Goal: Task Accomplishment & Management: Manage account settings

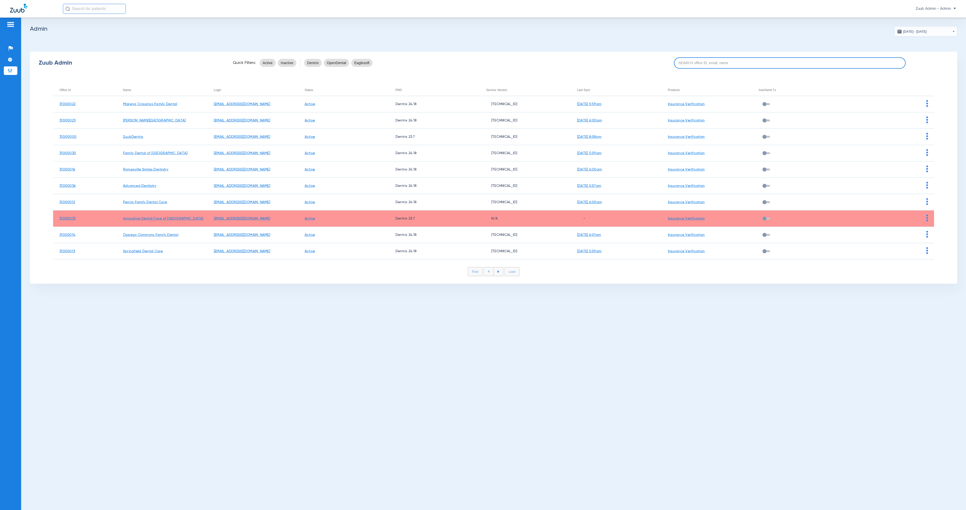
click at [698, 61] on input at bounding box center [790, 62] width 232 height 11
paste input "31000003"
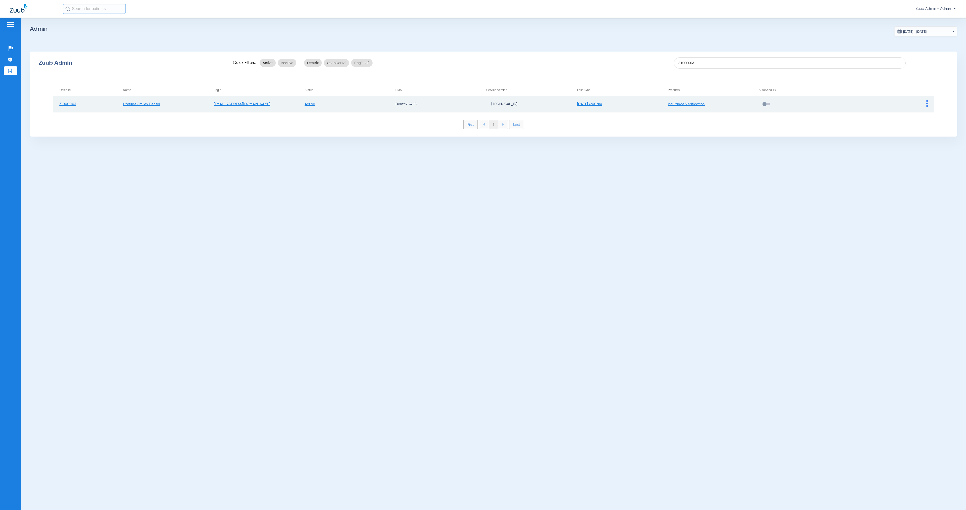
type input "31000003"
click at [926, 104] on img at bounding box center [927, 103] width 2 height 7
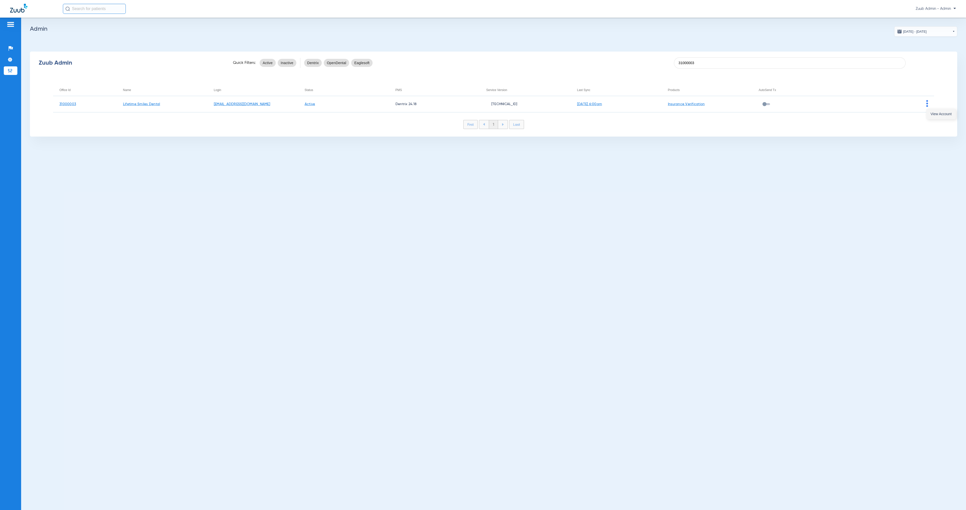
click at [934, 115] on span "View Account" at bounding box center [941, 114] width 21 height 4
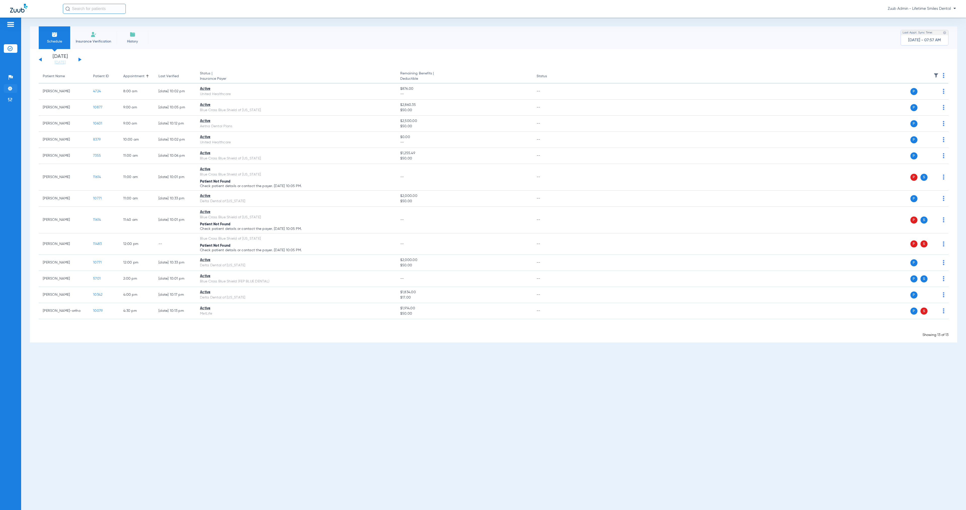
click at [13, 89] on li "Settings" at bounding box center [11, 88] width 14 height 9
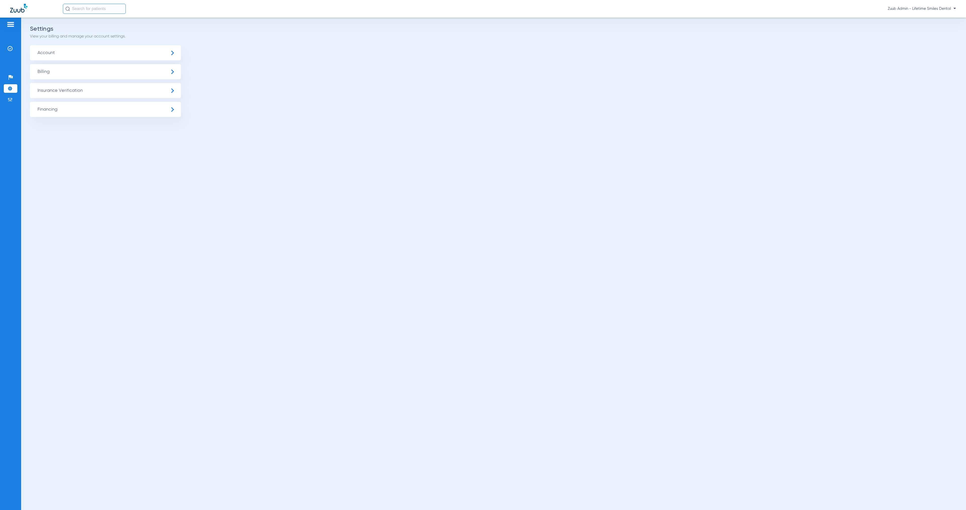
click at [69, 93] on span "Insurance Verification" at bounding box center [105, 90] width 151 height 15
click at [108, 127] on li "Insurance Payer Mapping" at bounding box center [105, 130] width 151 height 13
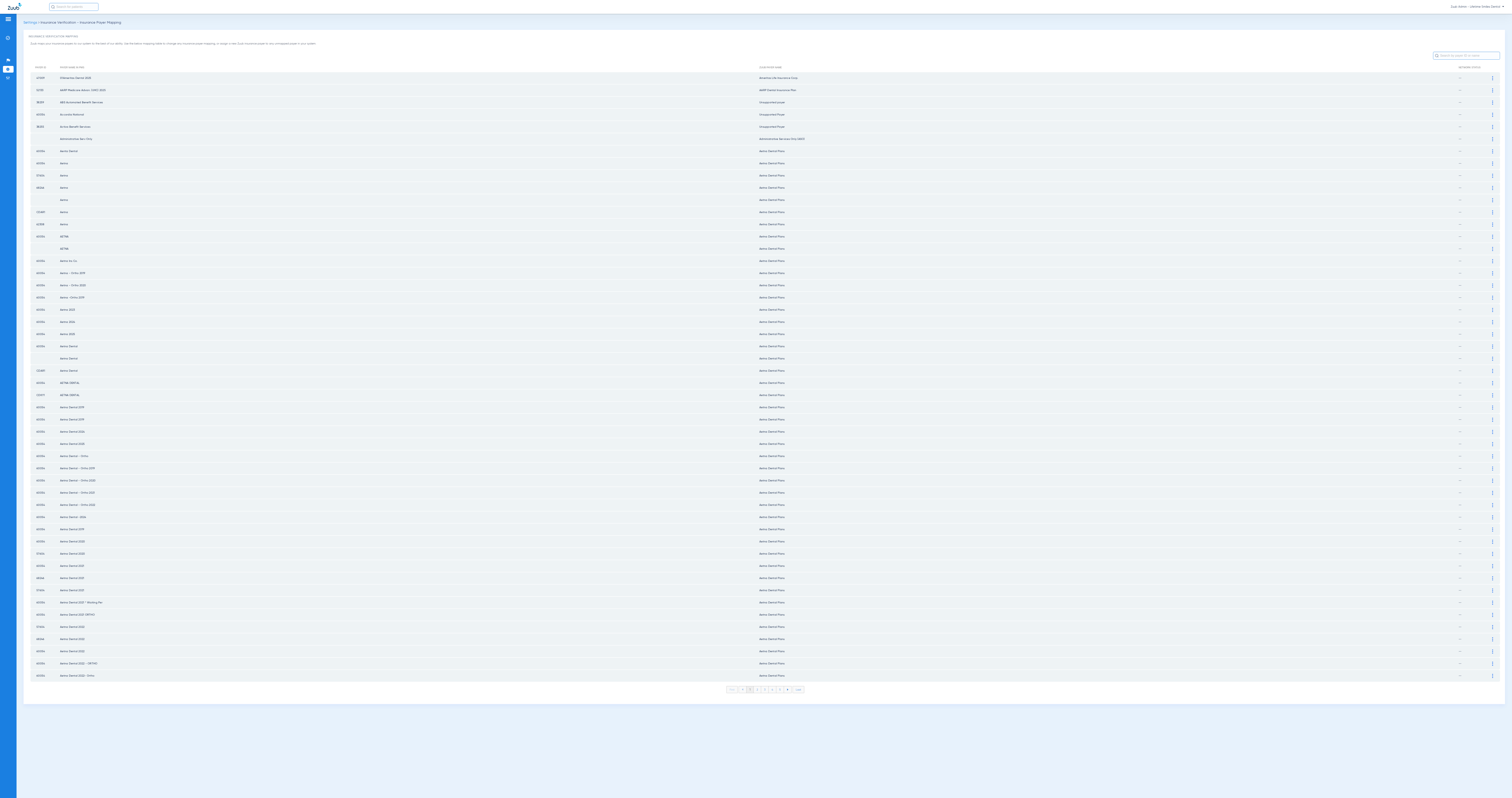
click at [756, 399] on li "2" at bounding box center [758, 689] width 8 height 7
click at [756, 399] on li "3" at bounding box center [765, 689] width 8 height 7
click at [756, 399] on li "4" at bounding box center [772, 689] width 8 height 7
click at [756, 399] on li "5" at bounding box center [780, 689] width 8 height 7
click at [756, 399] on li "6" at bounding box center [780, 689] width 8 height 7
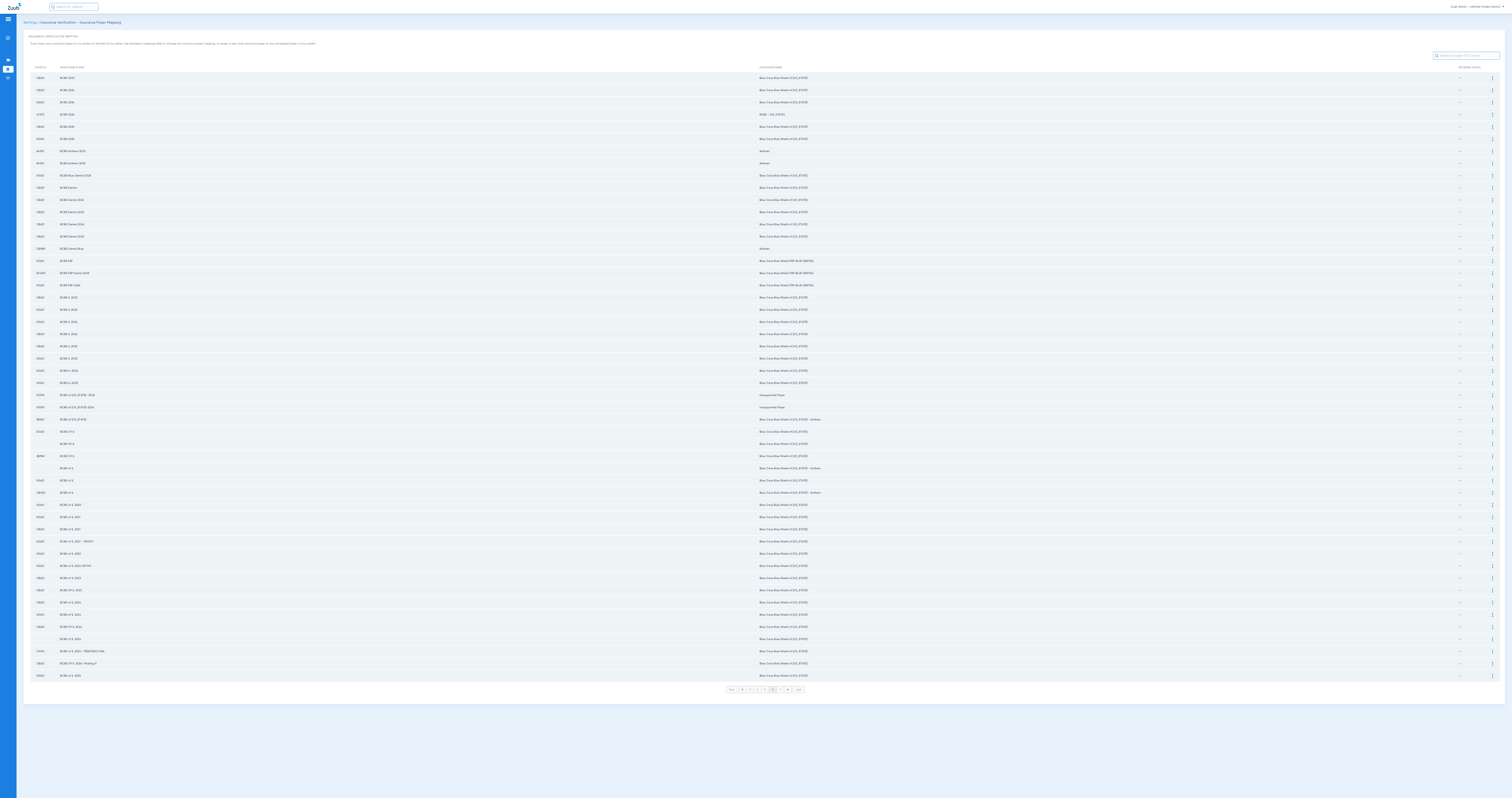
click at [756, 399] on li "7" at bounding box center [780, 689] width 8 height 7
click at [756, 399] on li "8" at bounding box center [780, 689] width 8 height 7
click at [756, 399] on li "9" at bounding box center [780, 689] width 8 height 7
click at [756, 399] on li "10" at bounding box center [779, 689] width 9 height 7
click at [756, 399] on li "11" at bounding box center [781, 689] width 8 height 7
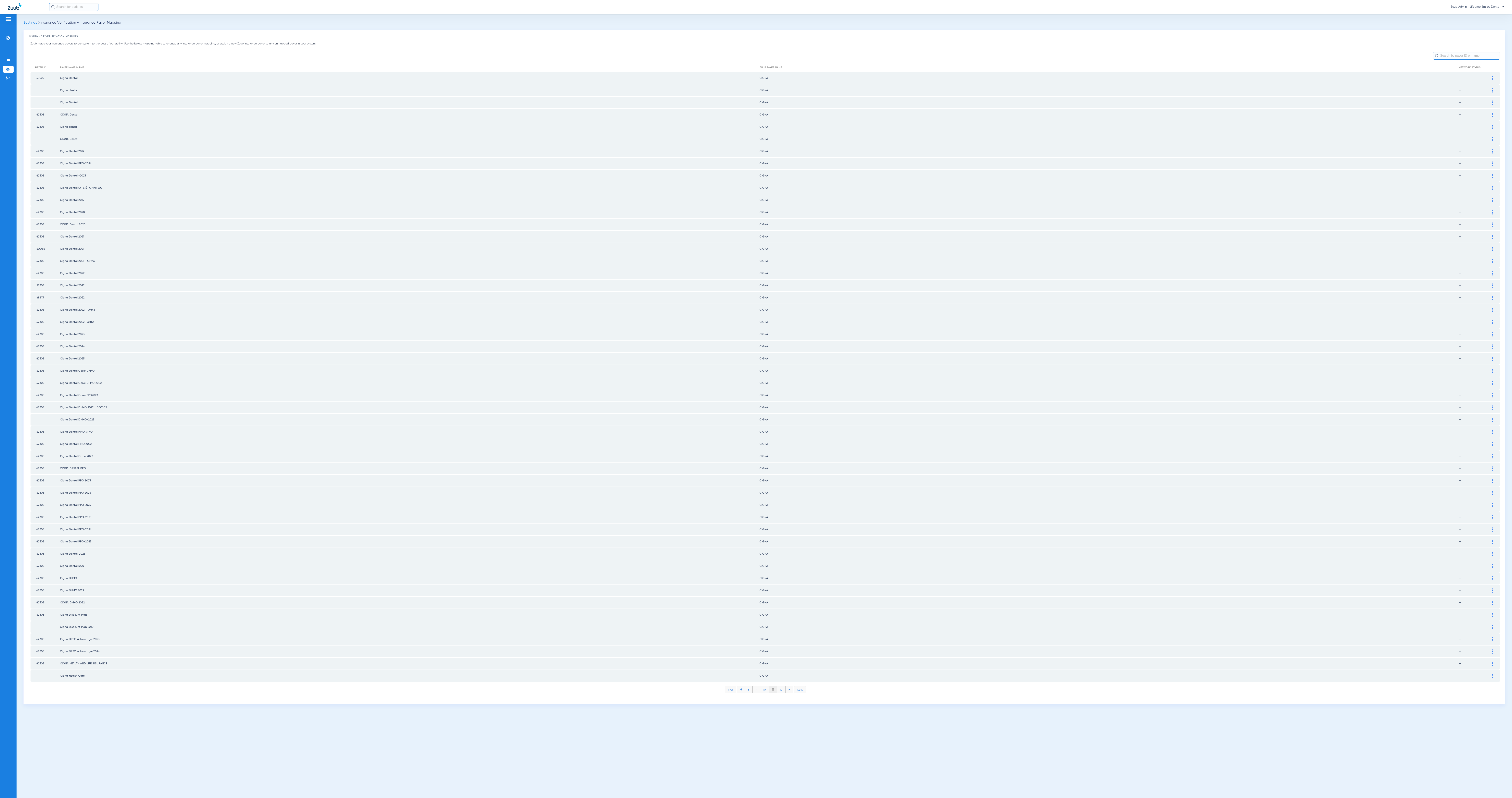
click at [756, 399] on li "12" at bounding box center [781, 689] width 9 height 7
click at [756, 399] on li "13" at bounding box center [781, 689] width 9 height 7
click at [756, 399] on li "14" at bounding box center [782, 689] width 9 height 7
click at [756, 399] on li "15" at bounding box center [782, 689] width 9 height 7
click at [756, 399] on li "16" at bounding box center [782, 689] width 9 height 7
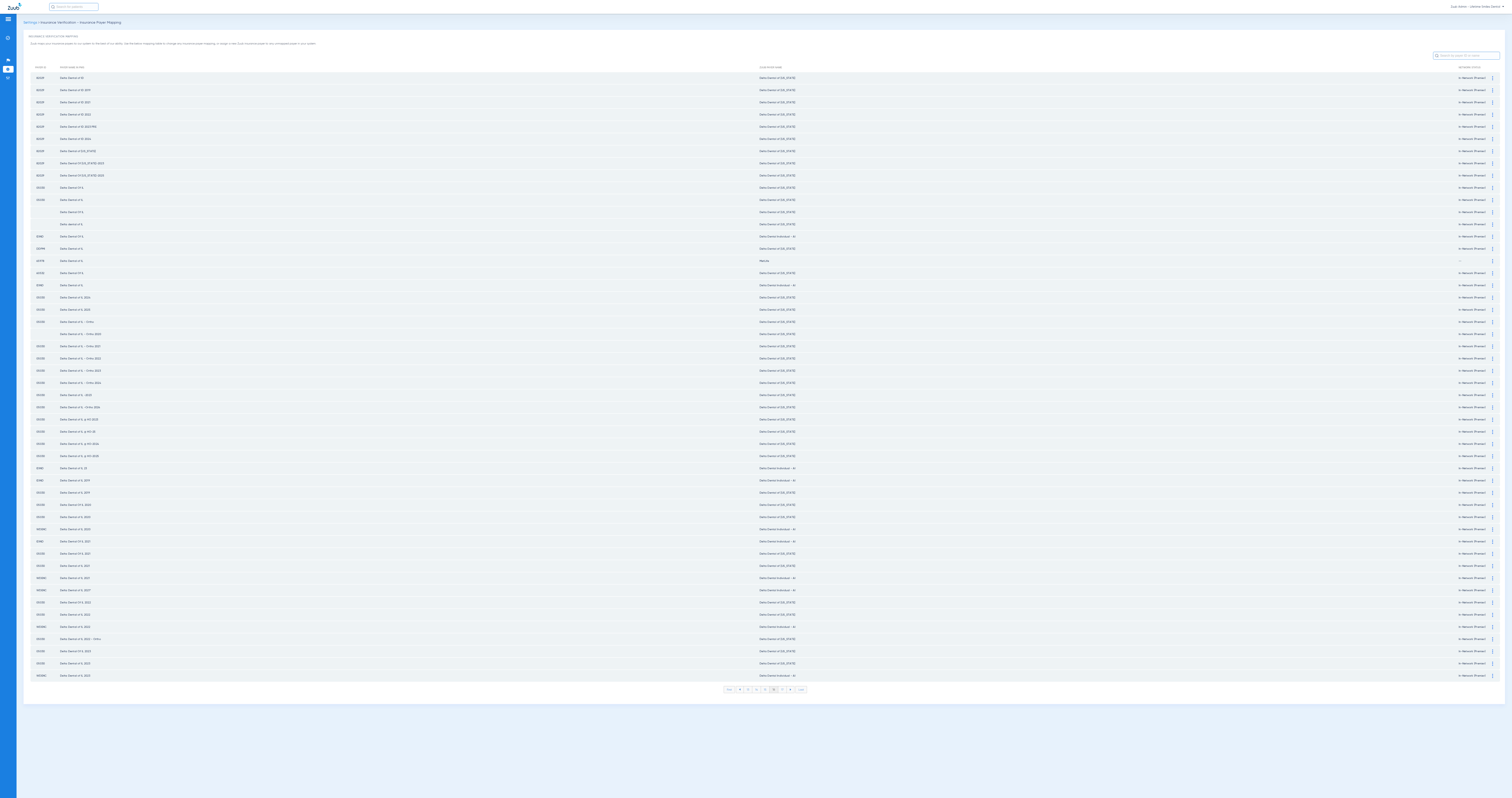
click at [756, 399] on li "17" at bounding box center [782, 689] width 9 height 7
click at [756, 399] on li "18" at bounding box center [782, 689] width 9 height 7
drag, startPoint x: 782, startPoint y: 673, endPoint x: 770, endPoint y: 673, distance: 12.0
click at [756, 399] on ul "15 16 17 18 19" at bounding box center [765, 689] width 58 height 7
click at [756, 399] on li "17" at bounding box center [765, 689] width 9 height 7
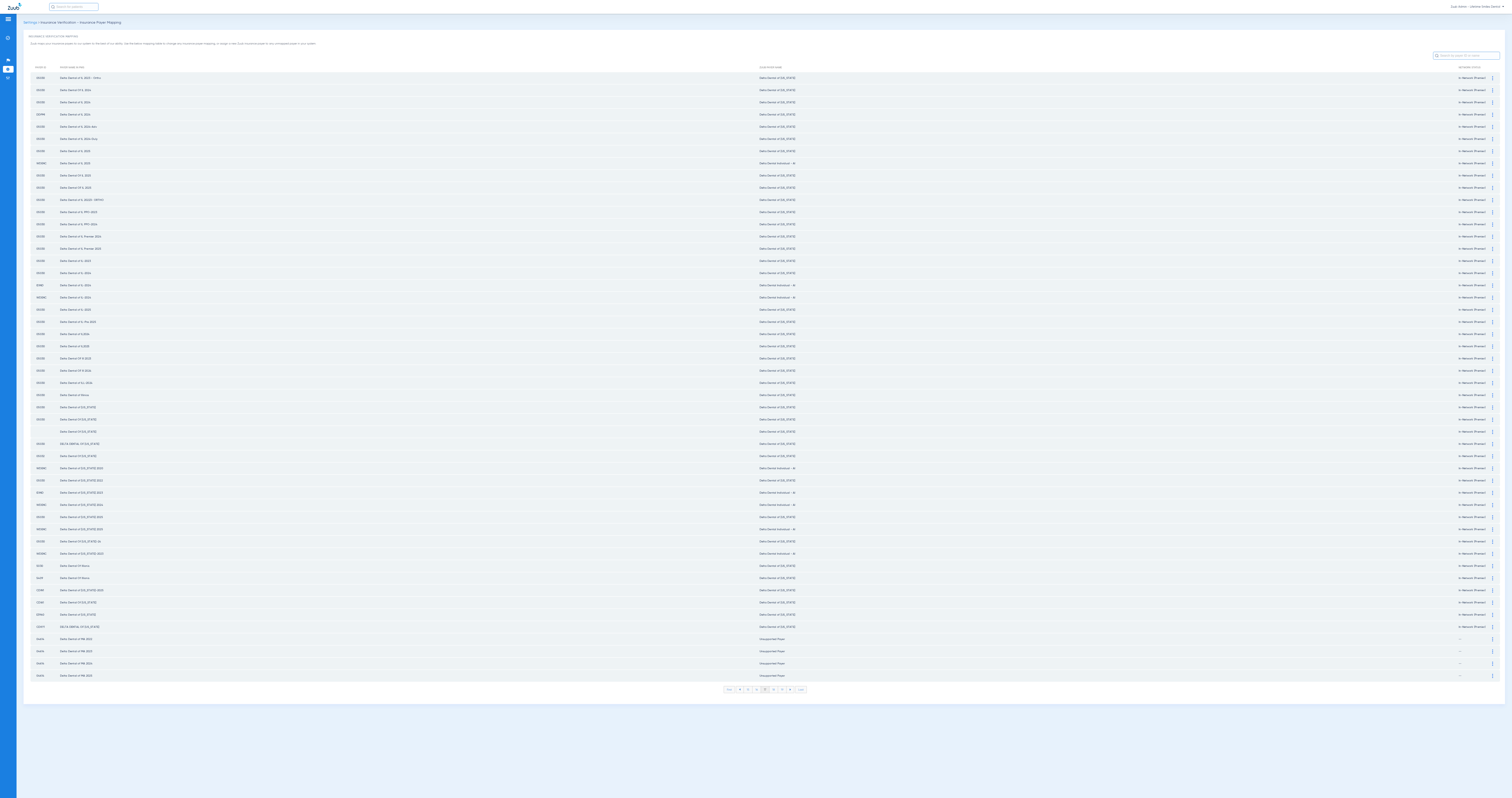
click at [756, 399] on li "16" at bounding box center [756, 689] width 9 height 7
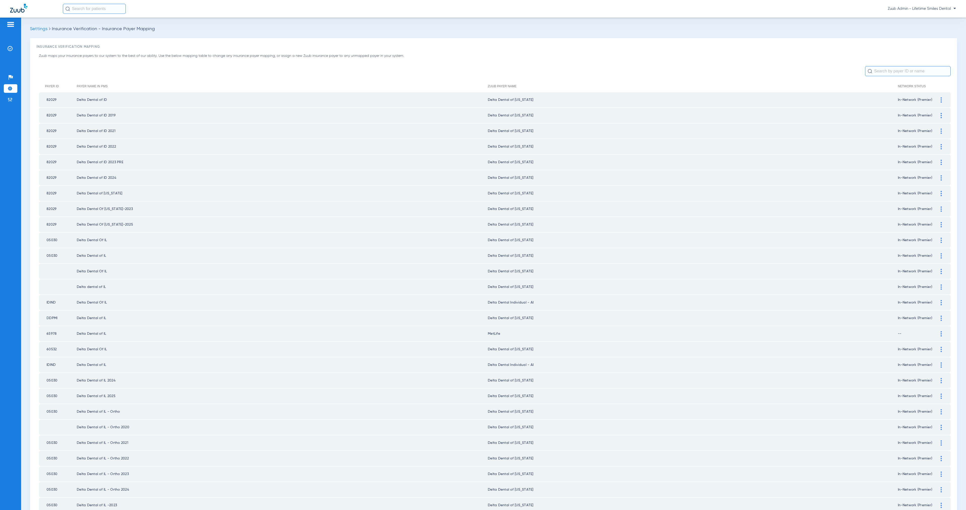
click at [941, 331] on img at bounding box center [941, 333] width 1 height 5
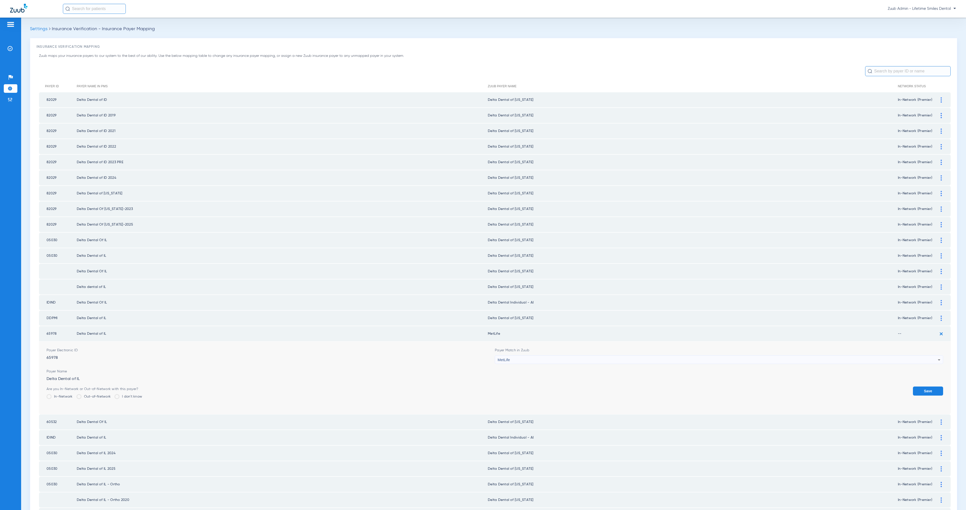
click at [554, 356] on div "MetLife" at bounding box center [718, 360] width 440 height 9
type input "ill"
click at [560, 378] on mat-option "Delta Dental of [US_STATE]" at bounding box center [714, 378] width 445 height 9
click at [65, 394] on label "In-Network" at bounding box center [60, 396] width 26 height 5
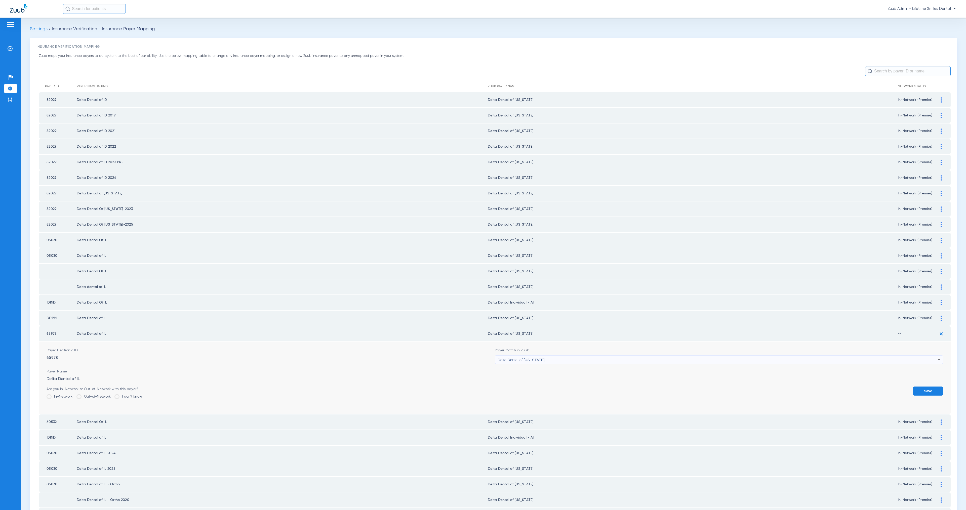
click at [74, 395] on input "In-Network" at bounding box center [74, 395] width 0 height 0
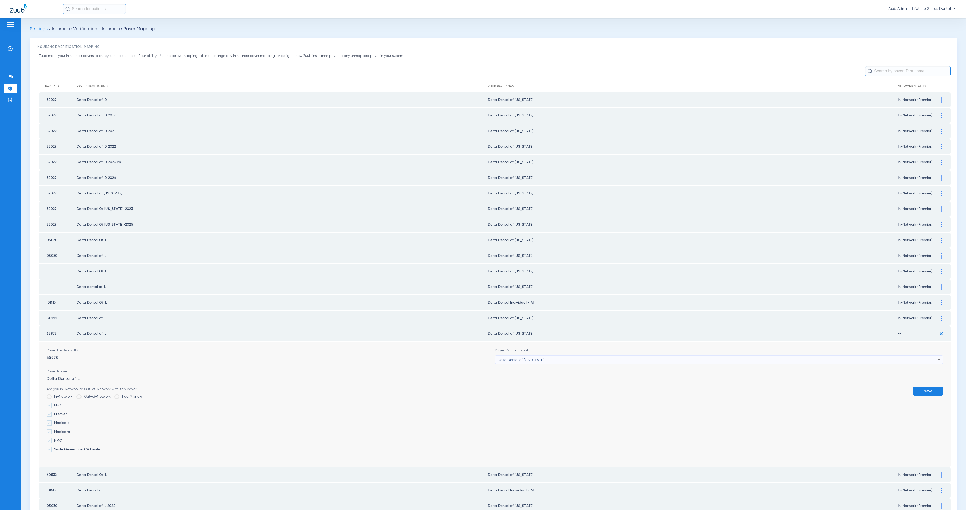
click at [63, 412] on label "Premier" at bounding box center [95, 414] width 96 height 5
click at [68, 413] on input "Premier" at bounding box center [68, 413] width 0 height 0
click at [925, 387] on button "Save" at bounding box center [928, 391] width 30 height 9
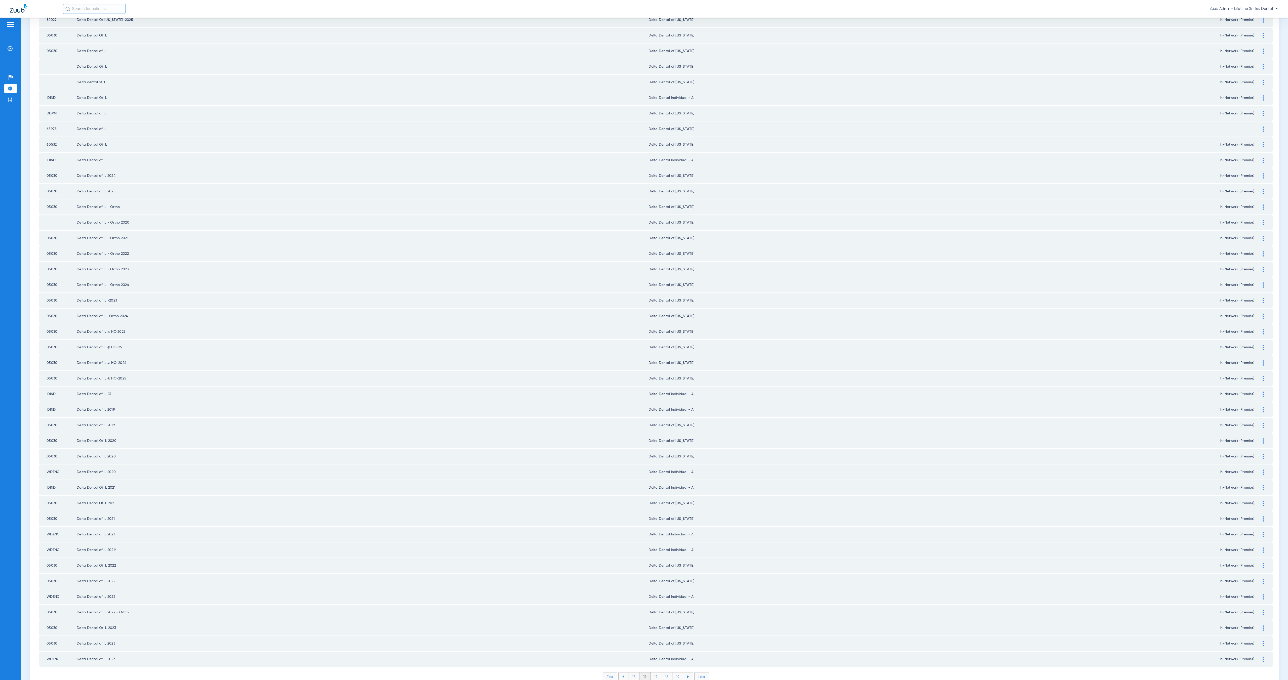
scroll to position [0, 0]
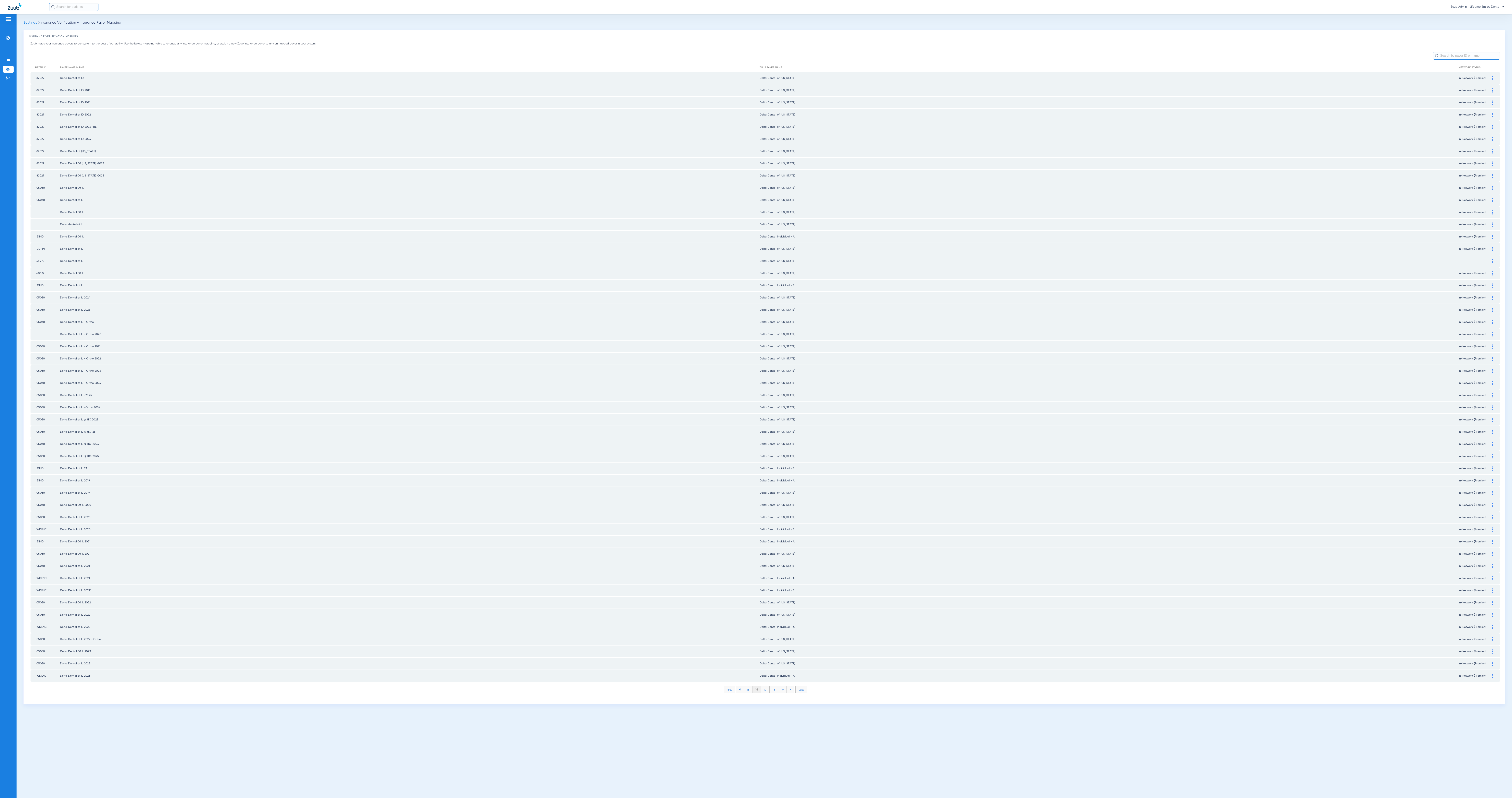
drag, startPoint x: 765, startPoint y: 673, endPoint x: 767, endPoint y: 673, distance: 2.0
click at [756, 399] on li "17" at bounding box center [765, 689] width 9 height 7
click at [756, 399] on li "18" at bounding box center [773, 689] width 9 height 7
click at [756, 399] on li "19" at bounding box center [782, 689] width 9 height 7
click at [756, 399] on li "20" at bounding box center [783, 689] width 9 height 7
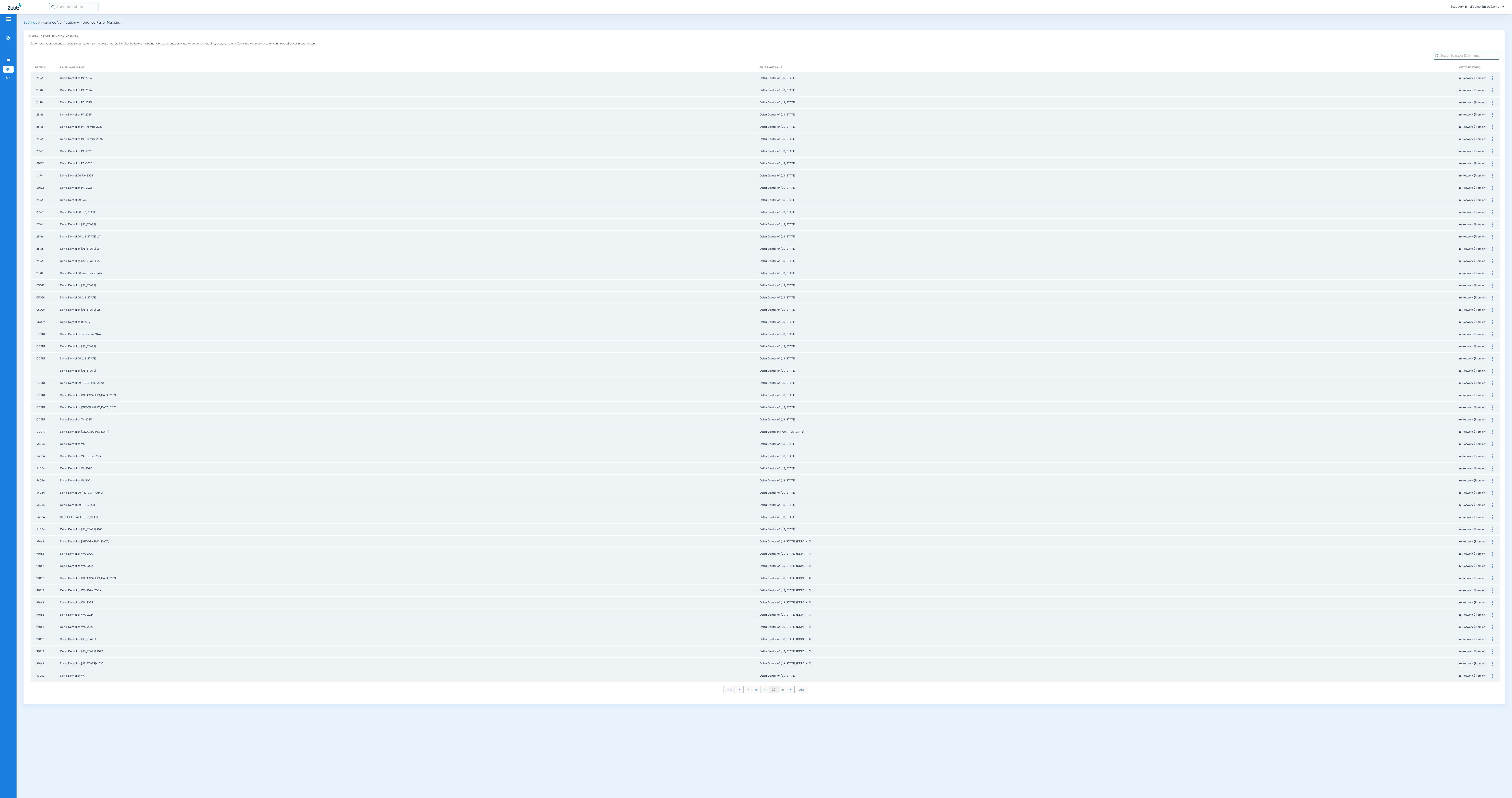
click at [756, 399] on li "21" at bounding box center [783, 689] width 9 height 7
click at [756, 399] on li "22" at bounding box center [782, 689] width 9 height 7
click at [756, 399] on li "23" at bounding box center [782, 689] width 9 height 7
click at [756, 399] on li "24" at bounding box center [783, 689] width 9 height 7
click at [756, 399] on li "25" at bounding box center [783, 689] width 9 height 7
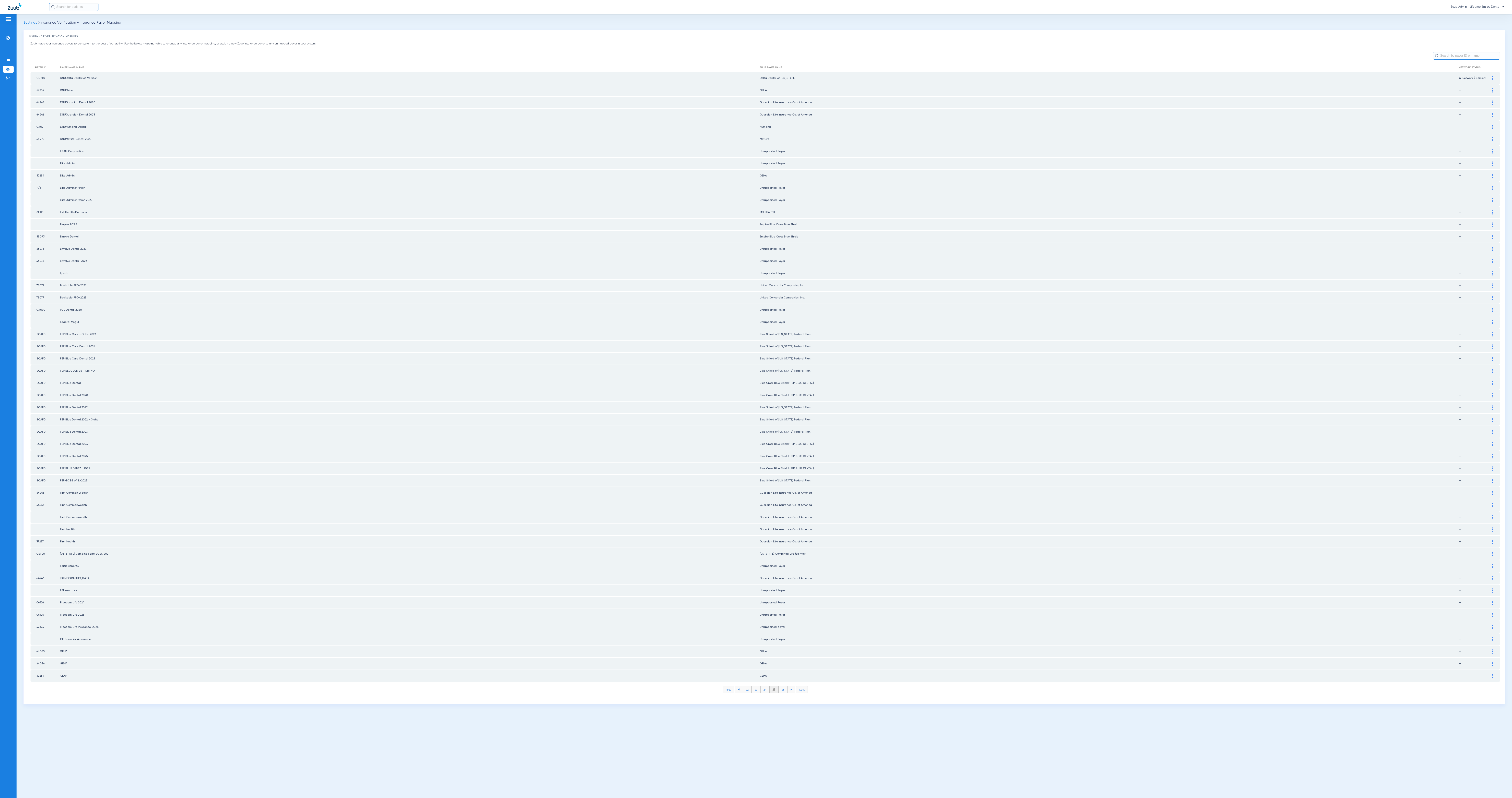
click at [756, 399] on li "26" at bounding box center [783, 689] width 9 height 7
click at [756, 399] on li "27" at bounding box center [783, 689] width 9 height 7
click at [756, 399] on li "26" at bounding box center [765, 689] width 9 height 7
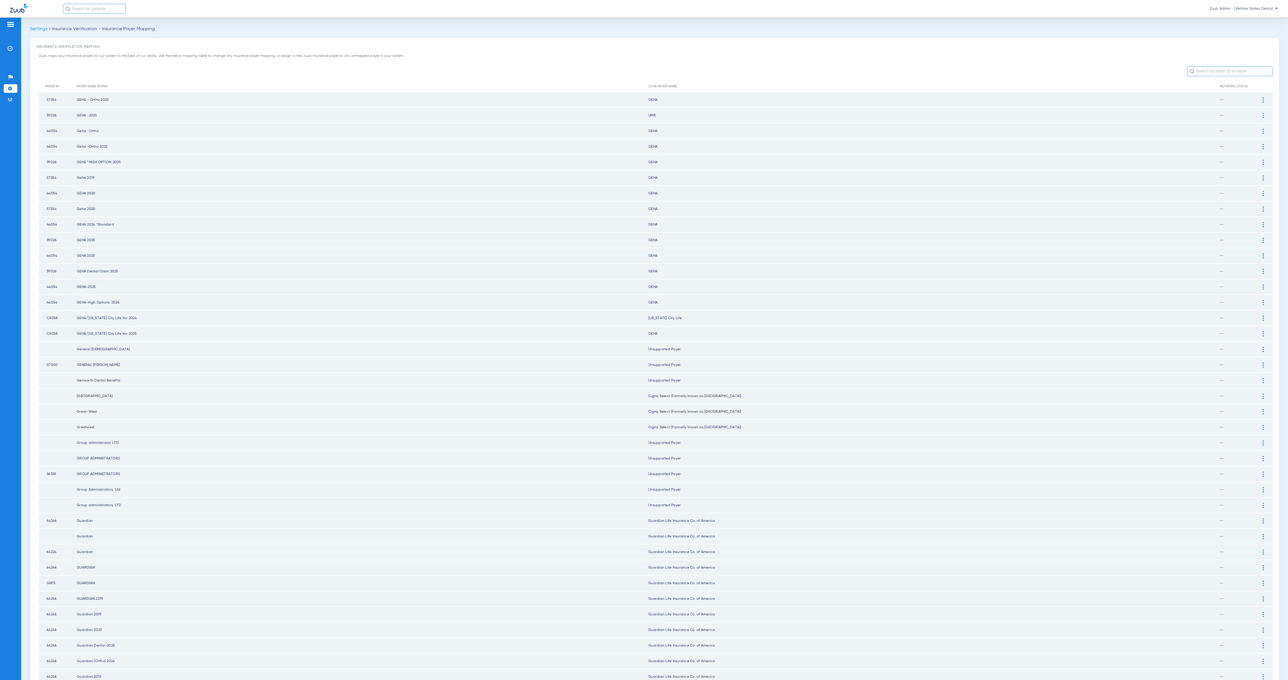
click at [966, 113] on div at bounding box center [1263, 115] width 9 height 5
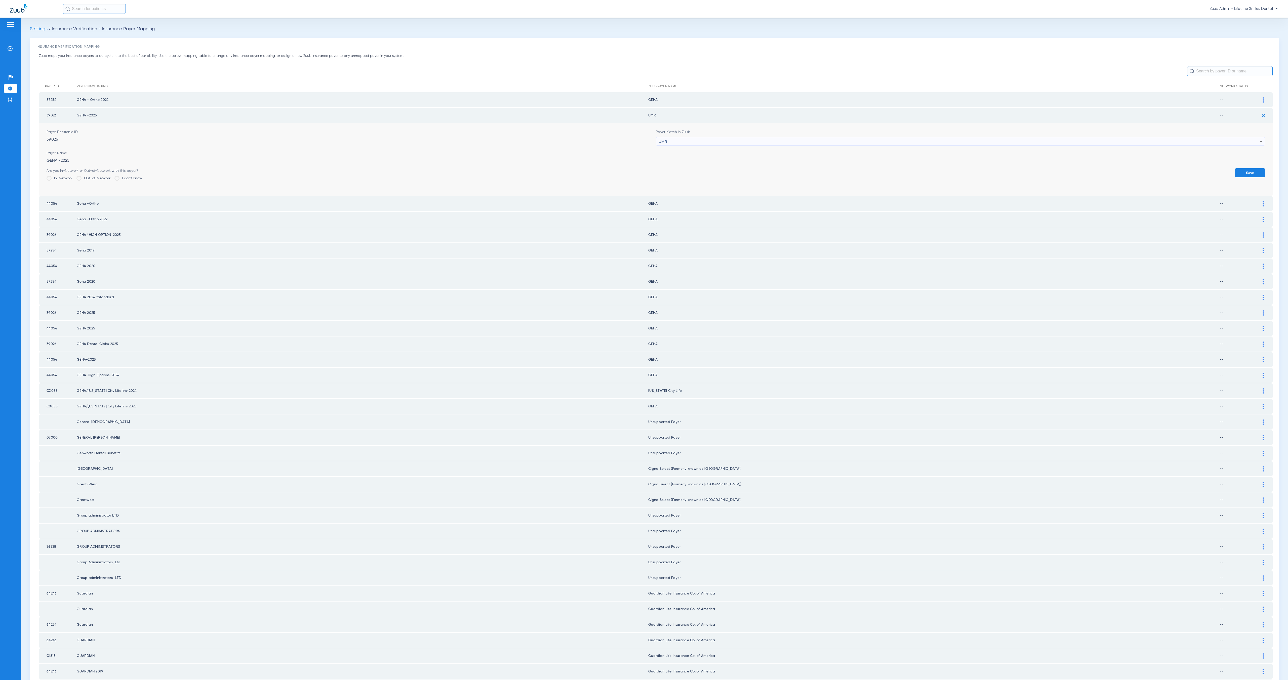
click at [738, 141] on div "UMR" at bounding box center [959, 141] width 601 height 9
type input "geha"
drag, startPoint x: 740, startPoint y: 170, endPoint x: 821, endPoint y: 180, distance: 82.1
click at [740, 170] on mat-option "GEHA" at bounding box center [955, 169] width 605 height 9
click at [966, 171] on button "Save" at bounding box center [1250, 172] width 30 height 9
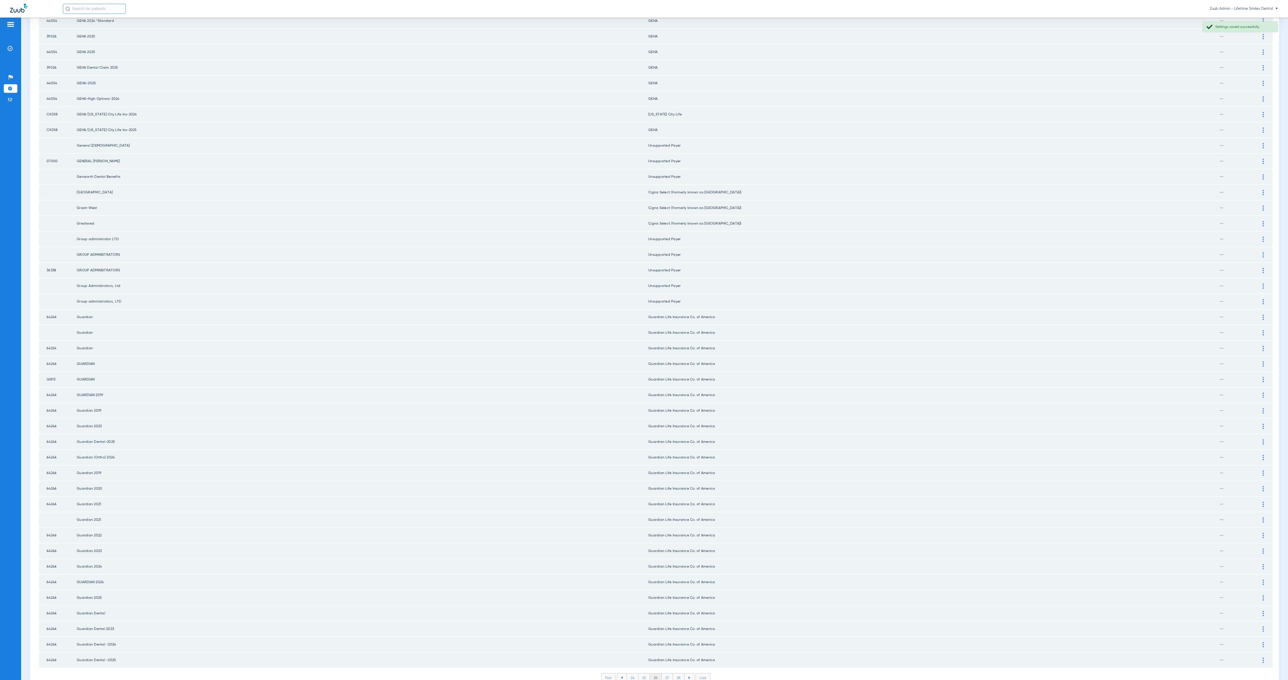
scroll to position [205, 0]
click at [665, 510] on li "27" at bounding box center [667, 677] width 11 height 9
click at [675, 510] on li "28" at bounding box center [679, 677] width 12 height 9
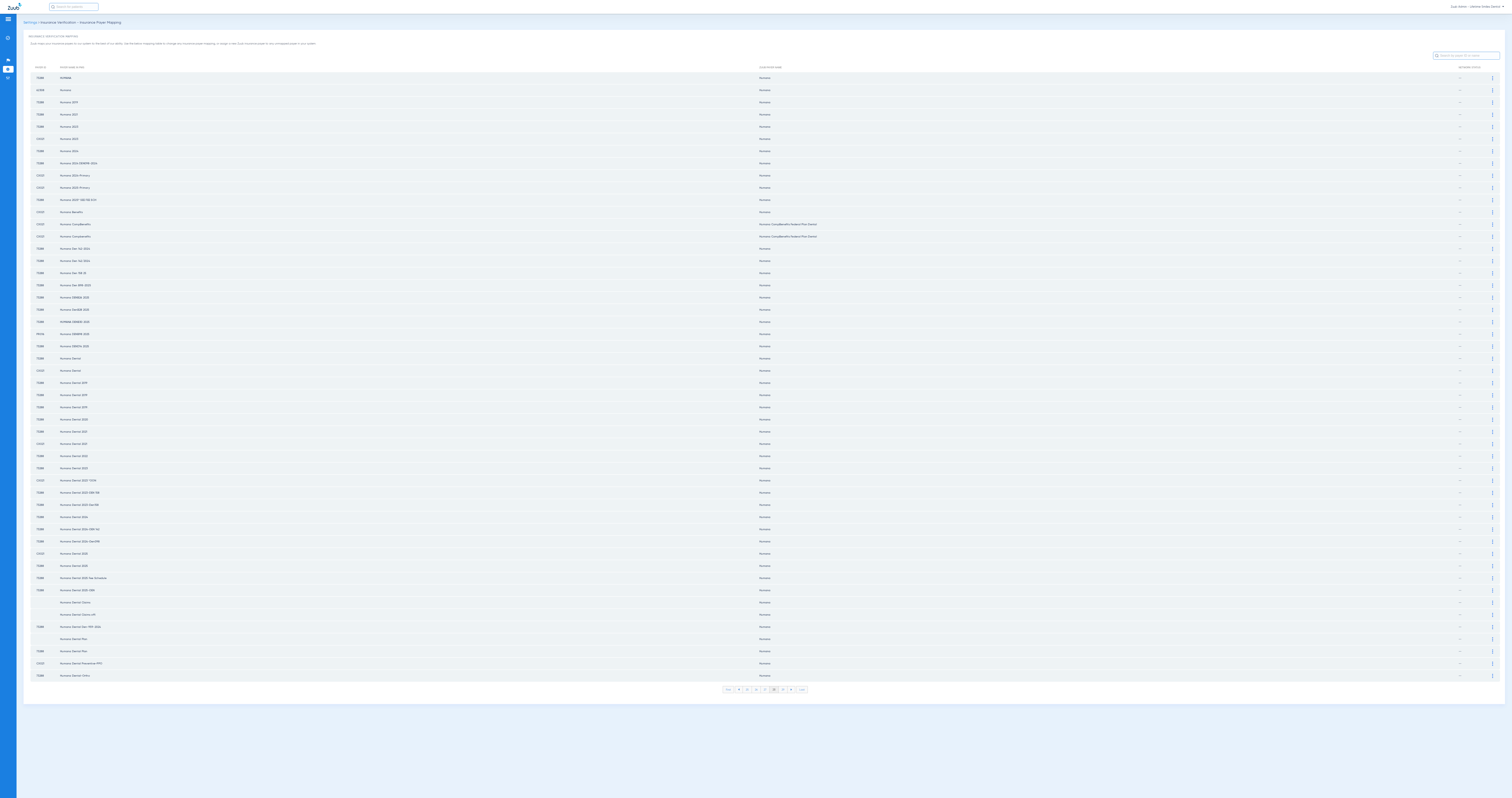
click at [756, 399] on li "29" at bounding box center [783, 689] width 9 height 7
click at [756, 399] on li "30" at bounding box center [783, 689] width 9 height 7
click at [756, 399] on li "31" at bounding box center [783, 689] width 9 height 7
click at [756, 399] on li "32" at bounding box center [783, 689] width 9 height 7
click at [756, 399] on li "33" at bounding box center [783, 689] width 9 height 7
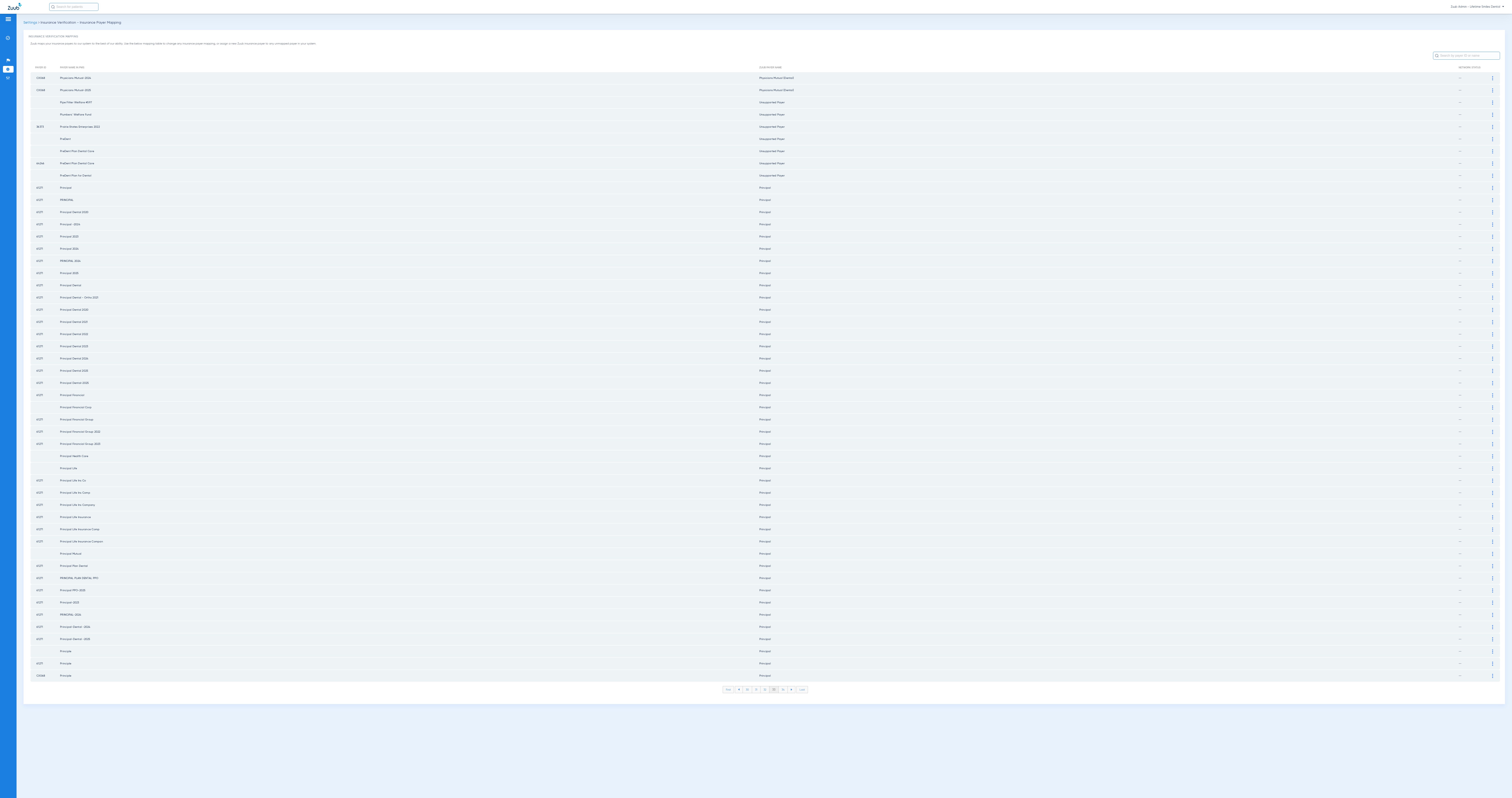
click at [756, 399] on li "34" at bounding box center [783, 689] width 9 height 7
click at [756, 399] on li "35" at bounding box center [783, 689] width 9 height 7
click at [756, 399] on li "36" at bounding box center [783, 689] width 9 height 7
click at [756, 399] on li "37" at bounding box center [783, 689] width 9 height 7
click at [756, 399] on li "38" at bounding box center [783, 689] width 9 height 7
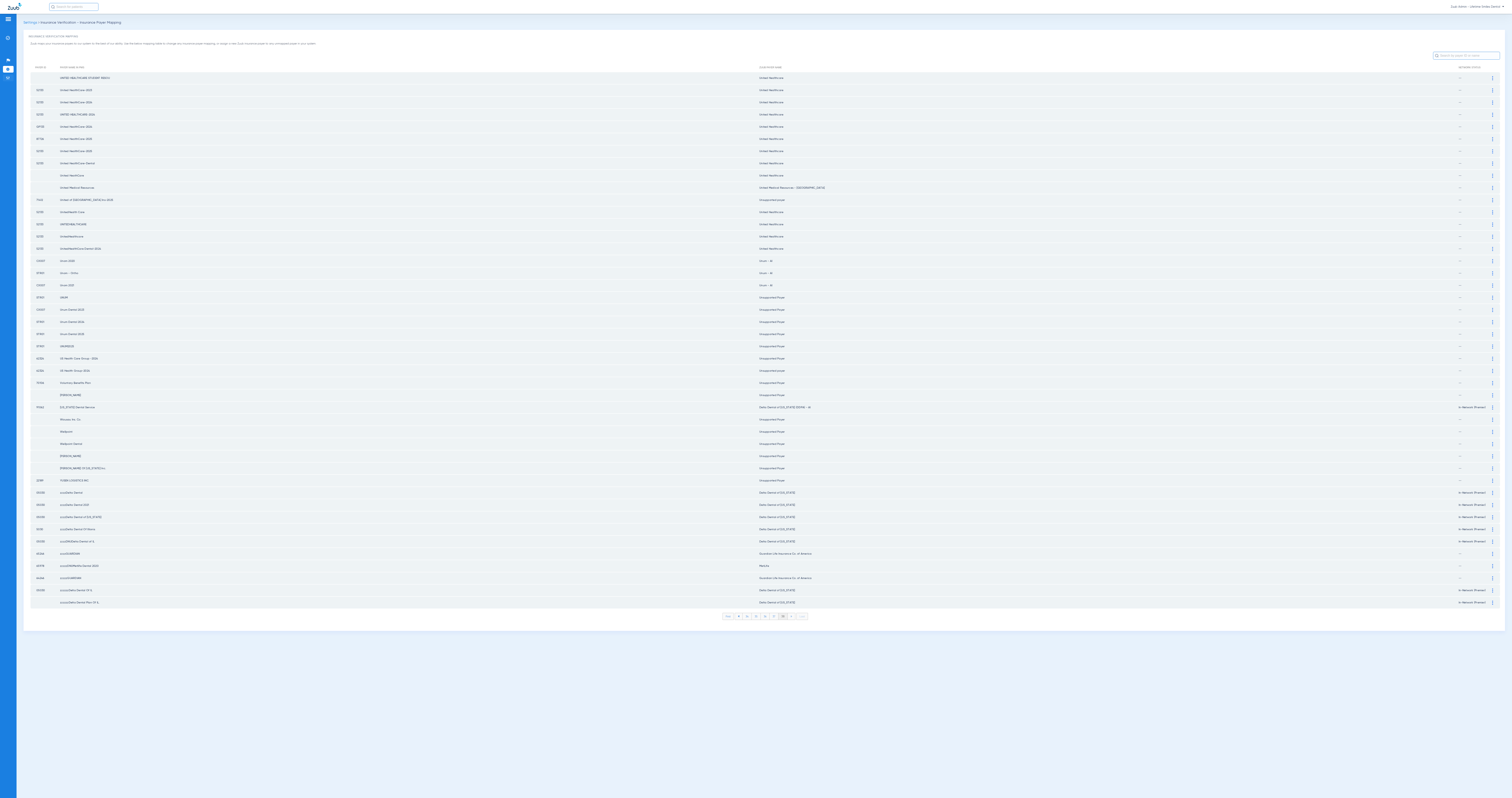
click at [8, 80] on img at bounding box center [8, 77] width 4 height 4
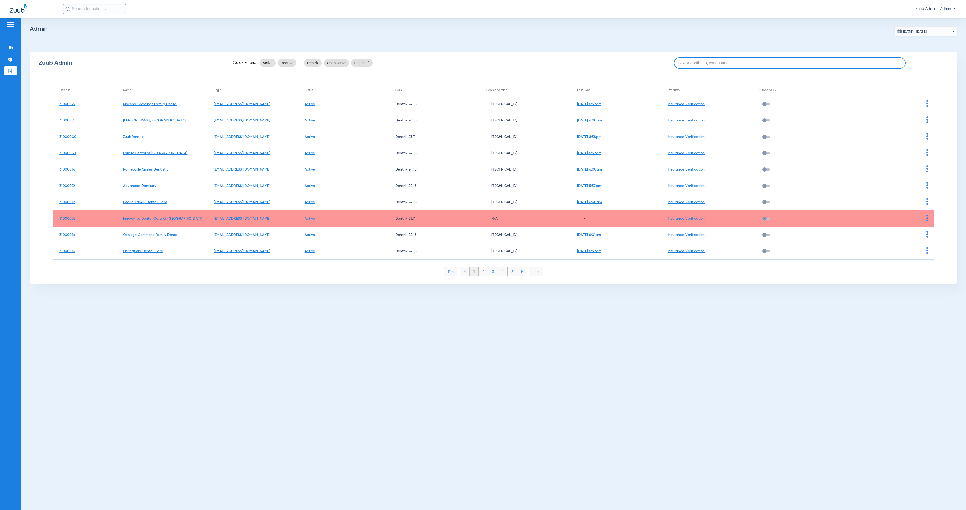
click at [751, 61] on input at bounding box center [790, 62] width 232 height 11
paste input "31000006"
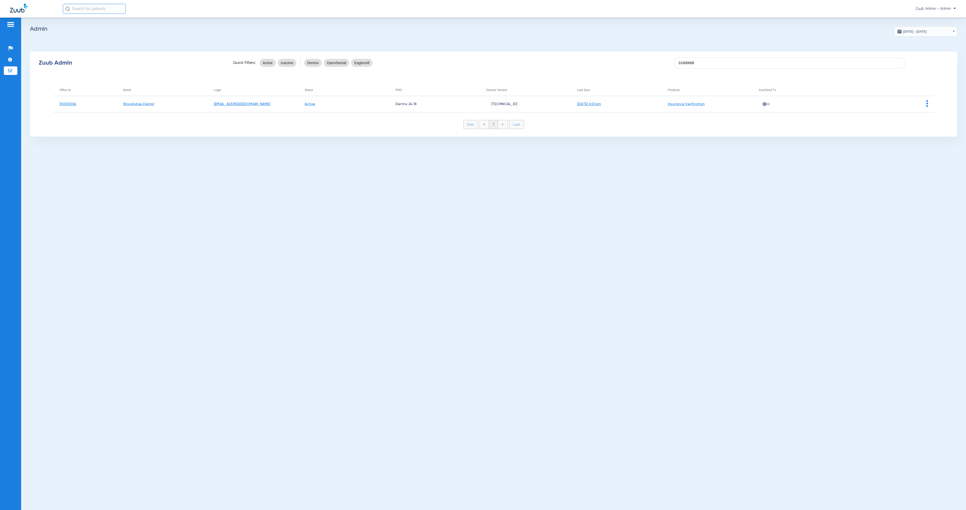
type input "31000006"
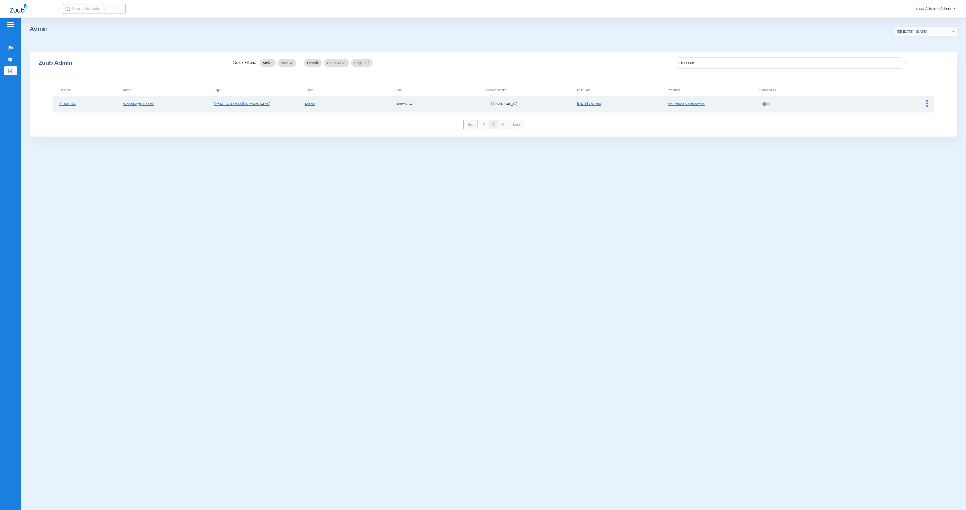
click at [927, 104] on img at bounding box center [927, 103] width 2 height 7
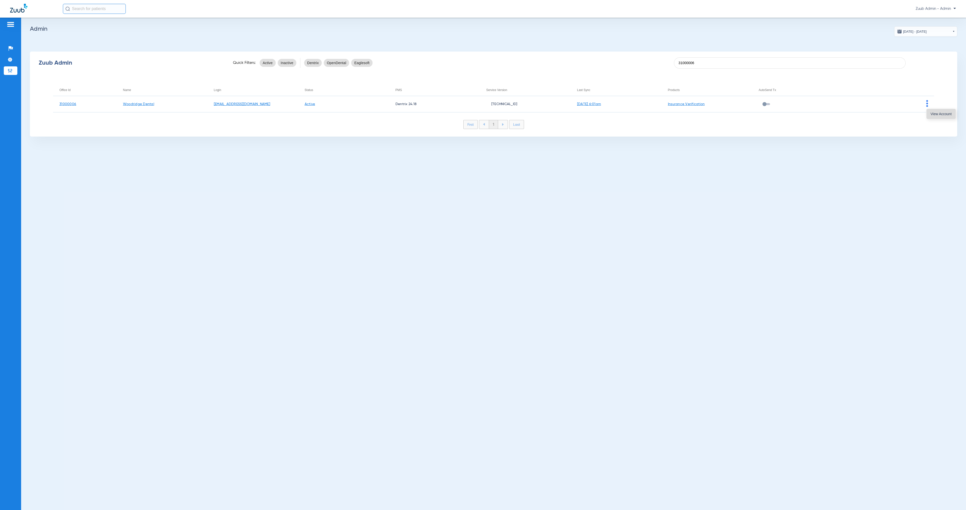
click at [932, 115] on span "View Account" at bounding box center [941, 114] width 21 height 4
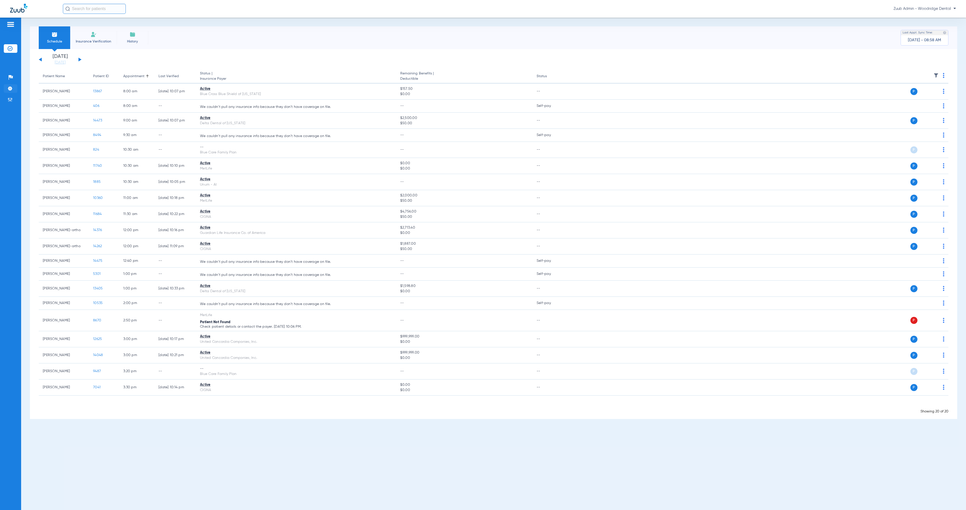
click at [14, 88] on li "Settings" at bounding box center [11, 88] width 14 height 9
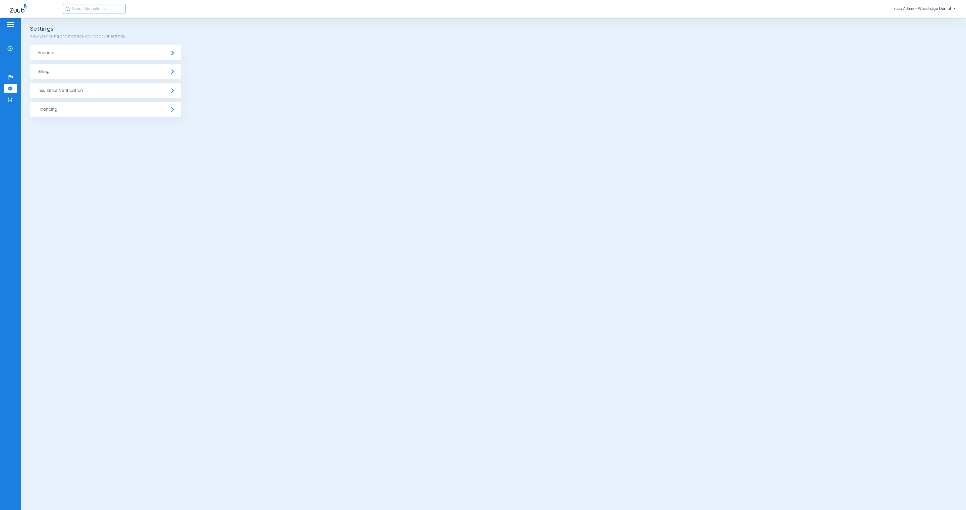
click at [54, 92] on span "Insurance Verification" at bounding box center [105, 90] width 151 height 15
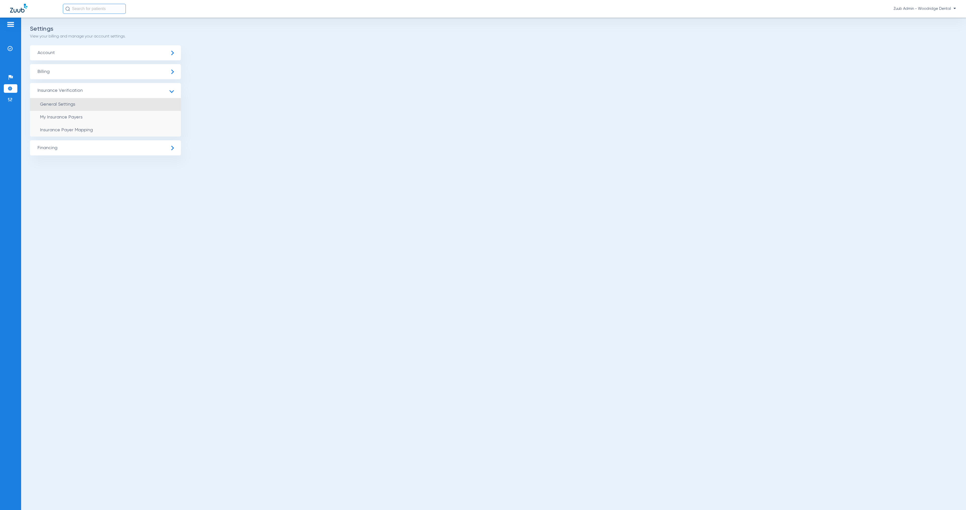
click at [66, 102] on span "General Settings" at bounding box center [57, 104] width 35 height 5
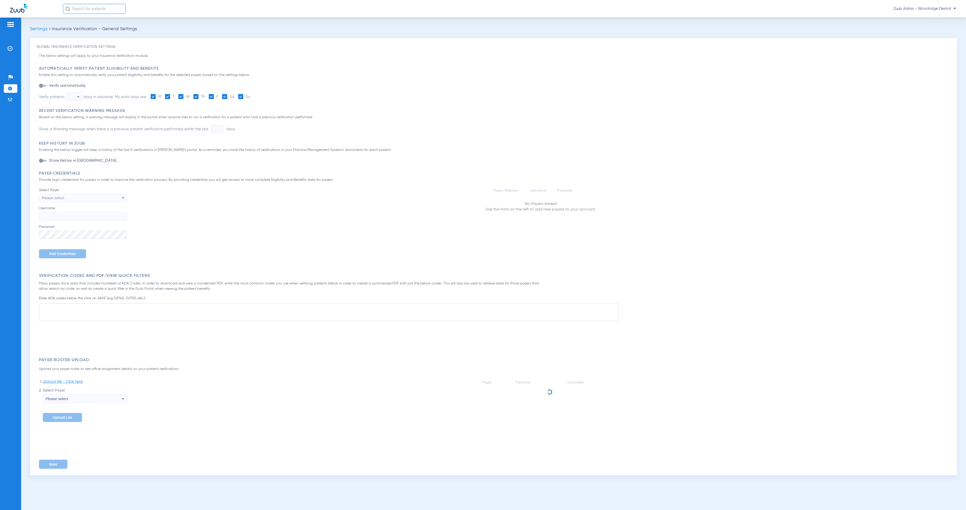
type input "1"
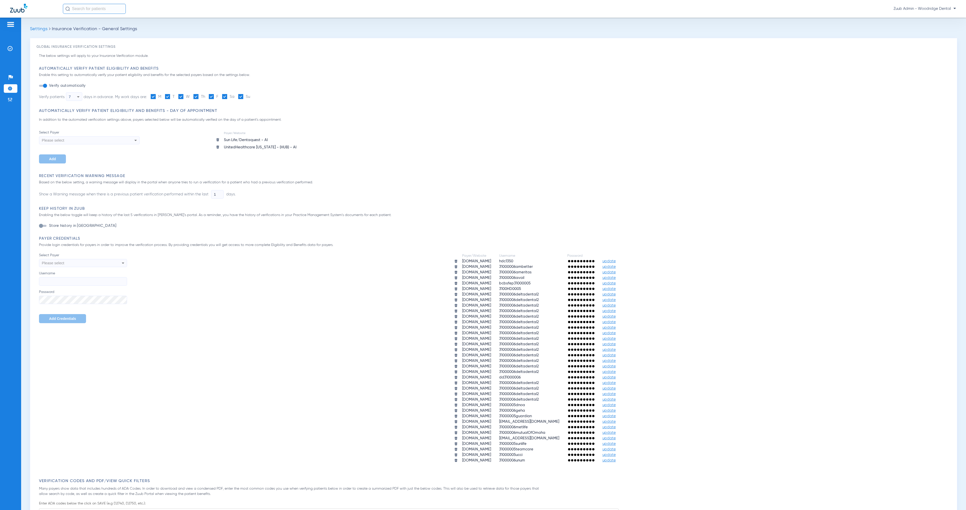
click at [13, 87] on li "Settings" at bounding box center [11, 88] width 14 height 9
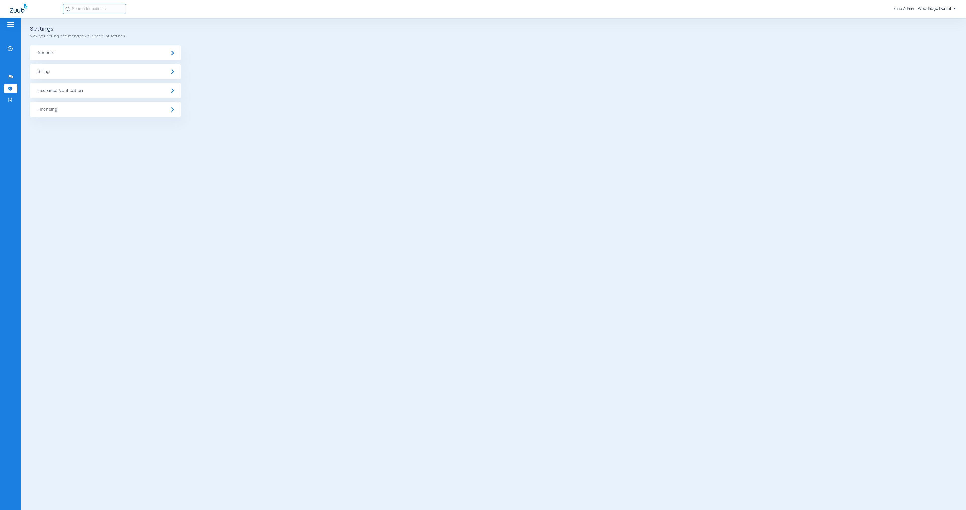
click at [77, 94] on span "Insurance Verification" at bounding box center [105, 90] width 151 height 15
click at [116, 132] on li "Insurance Payer Mapping" at bounding box center [105, 130] width 151 height 13
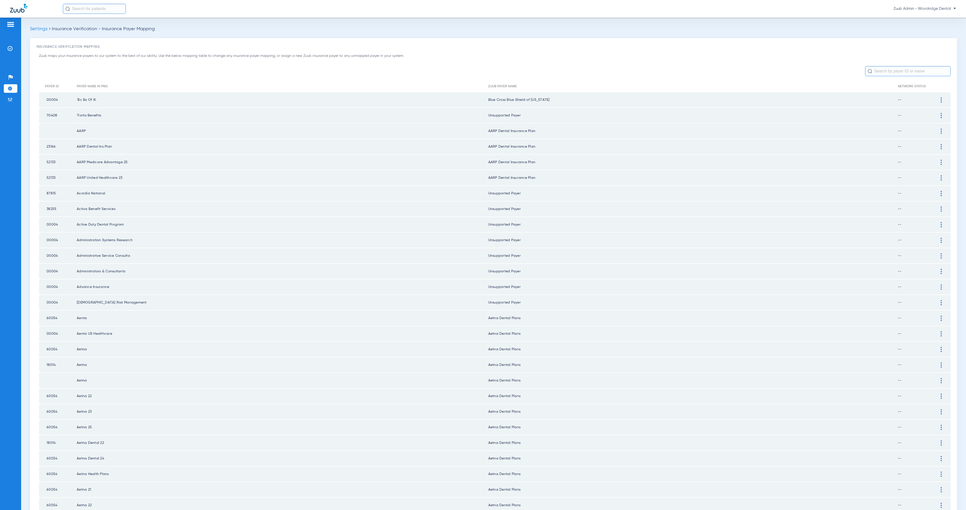
click at [882, 69] on input "text" at bounding box center [908, 71] width 86 height 10
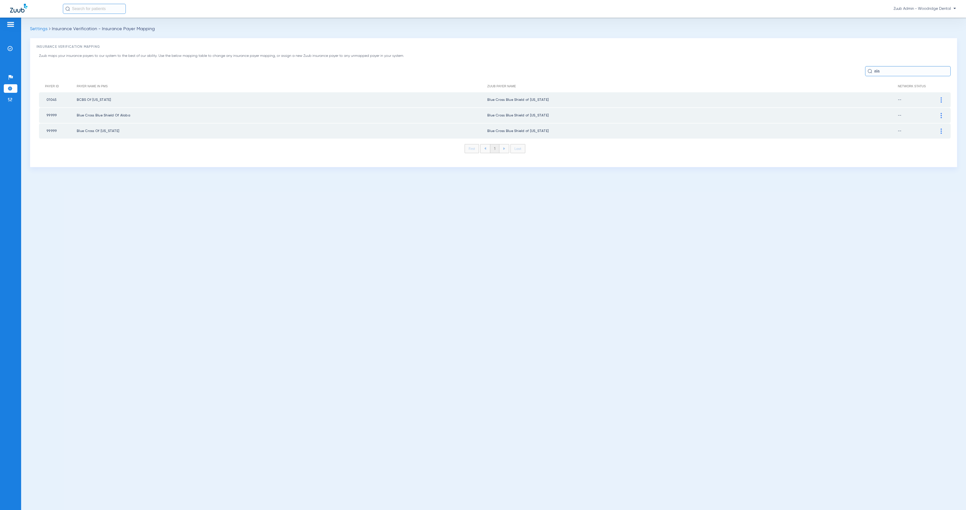
type input "ala"
drag, startPoint x: 941, startPoint y: 98, endPoint x: 918, endPoint y: 103, distance: 23.7
click at [941, 98] on img at bounding box center [941, 99] width 1 height 5
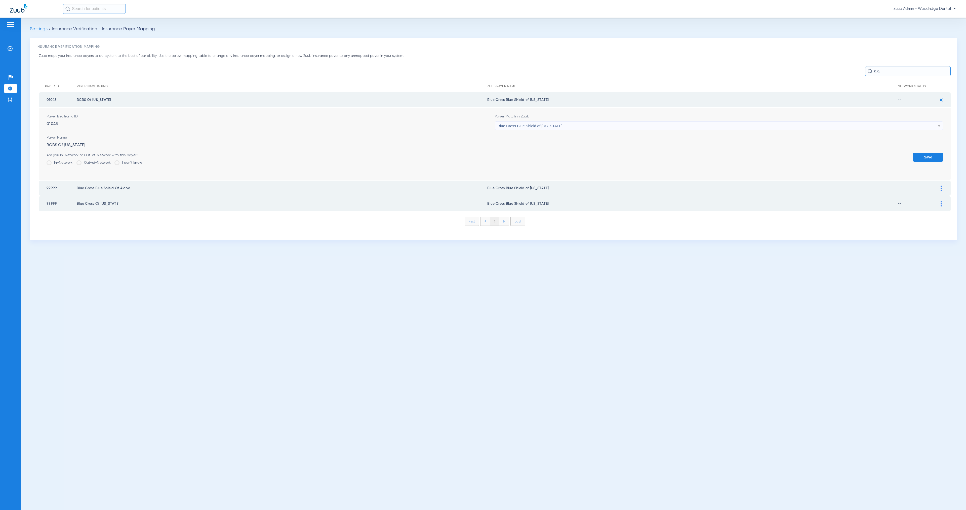
click at [605, 122] on div "Blue Cross Blue Shield of [US_STATE]" at bounding box center [718, 126] width 440 height 9
type input "uns"
click at [593, 152] on mat-option "Unsupported Payer" at bounding box center [719, 153] width 448 height 9
click at [923, 156] on button "Save" at bounding box center [928, 157] width 30 height 9
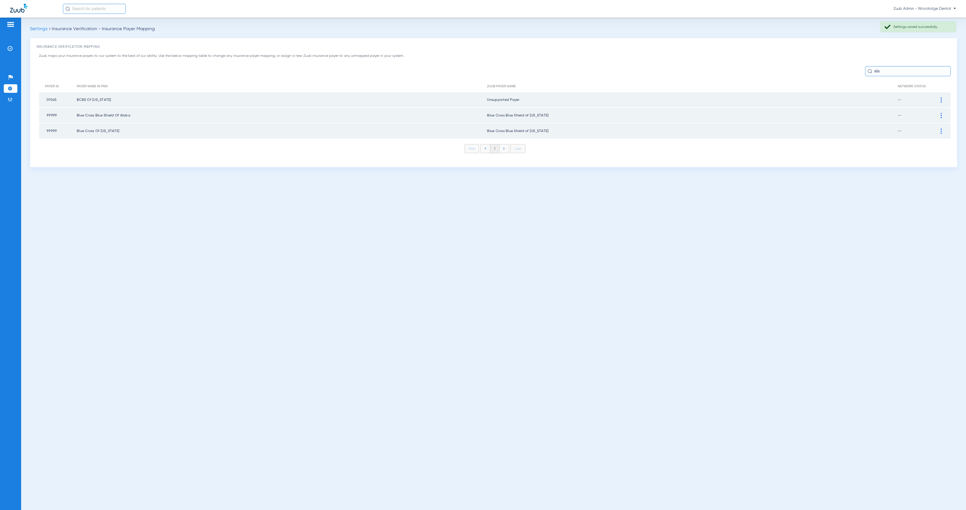
click at [941, 114] on img at bounding box center [941, 115] width 1 height 5
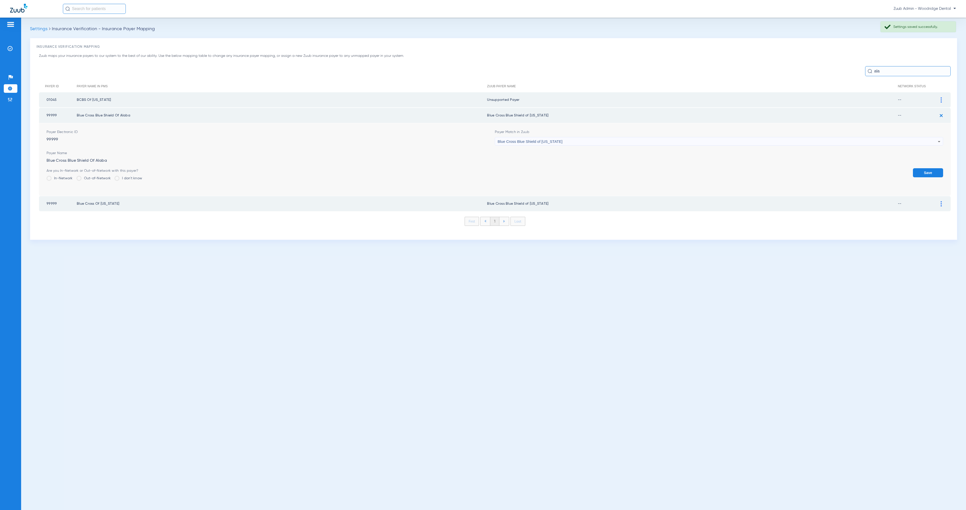
click at [590, 141] on div "Blue Cross Blue Shield of [US_STATE]" at bounding box center [718, 141] width 440 height 9
type input "uns"
click at [573, 167] on mat-option "Unsupported Payer" at bounding box center [719, 168] width 448 height 9
click at [922, 169] on button "Save" at bounding box center [928, 172] width 30 height 9
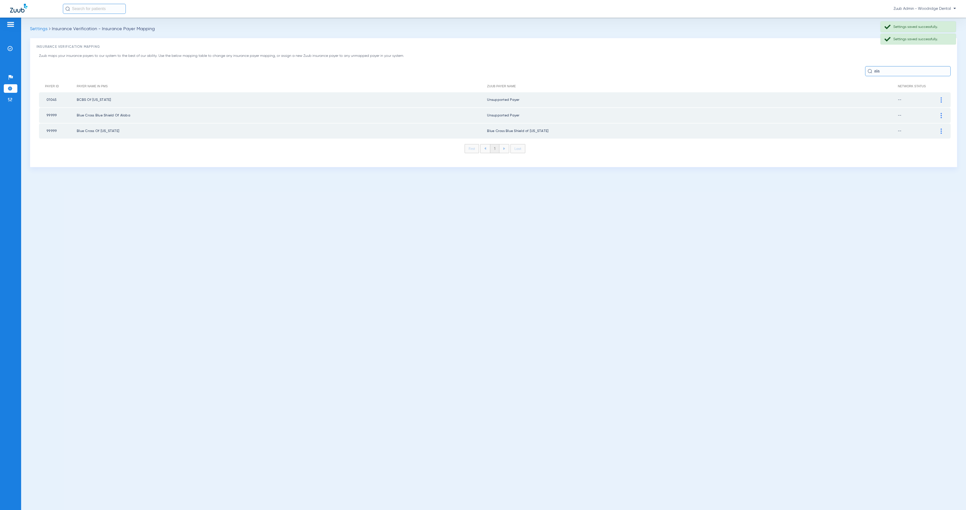
click at [941, 129] on img at bounding box center [941, 131] width 1 height 5
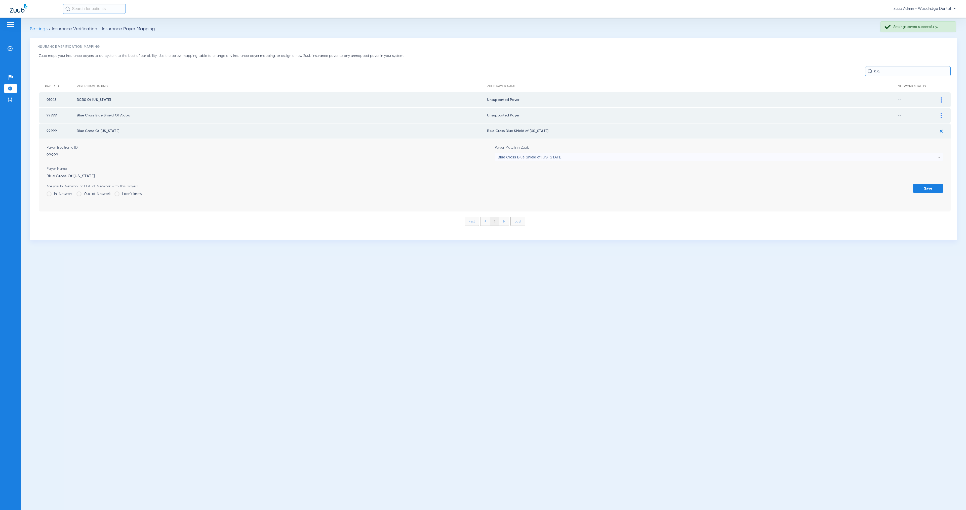
click at [566, 155] on div "Blue Cross Blue Shield of [US_STATE]" at bounding box center [718, 157] width 440 height 9
type input "uns"
drag, startPoint x: 571, startPoint y: 183, endPoint x: 605, endPoint y: 184, distance: 34.2
click at [571, 183] on mat-option "Unsupported Payer" at bounding box center [719, 183] width 448 height 9
click at [922, 186] on button "Save" at bounding box center [928, 188] width 30 height 9
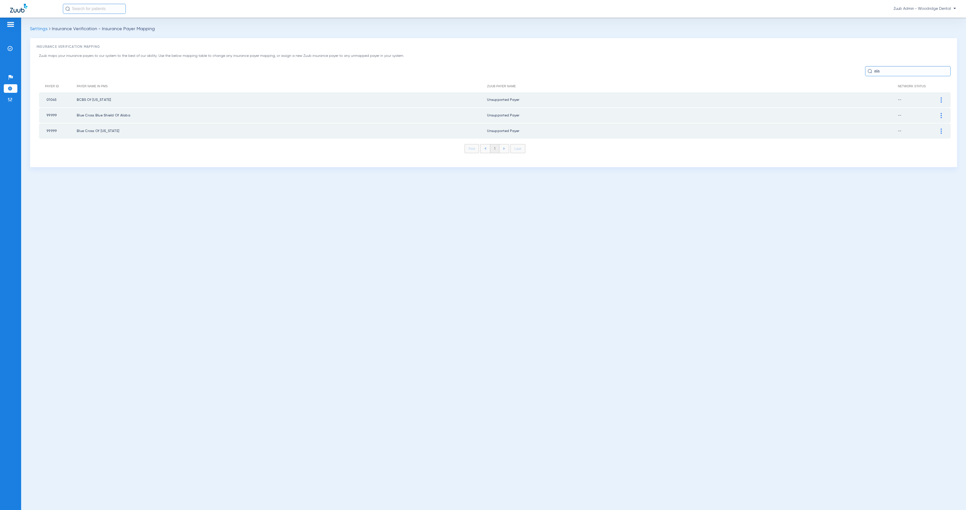
click at [882, 74] on input "ala" at bounding box center [908, 71] width 86 height 10
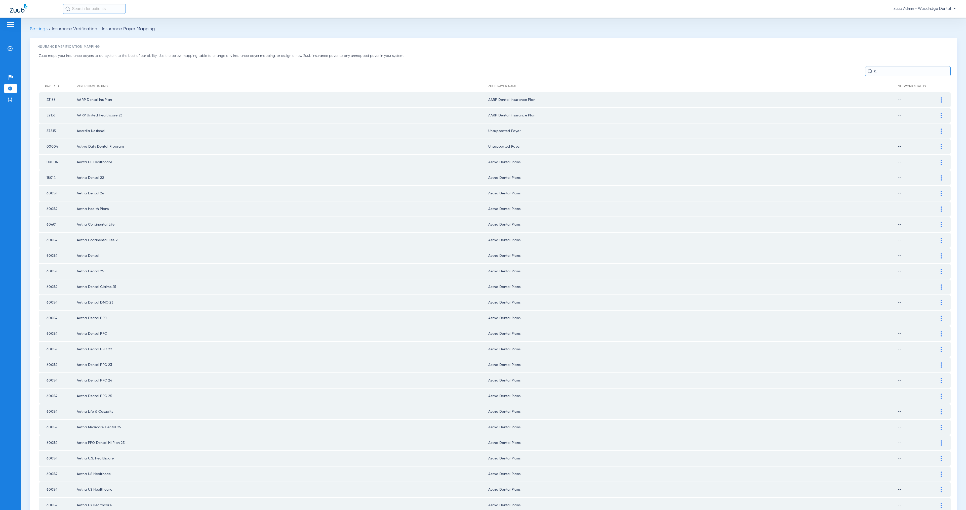
drag, startPoint x: 875, startPoint y: 70, endPoint x: 863, endPoint y: 70, distance: 11.6
click at [865, 70] on div "al" at bounding box center [908, 71] width 86 height 10
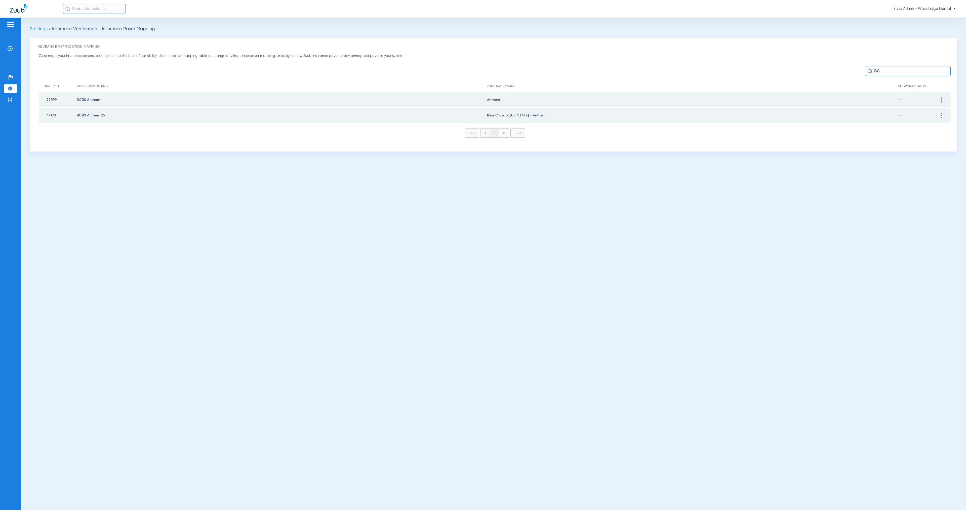
type input "B"
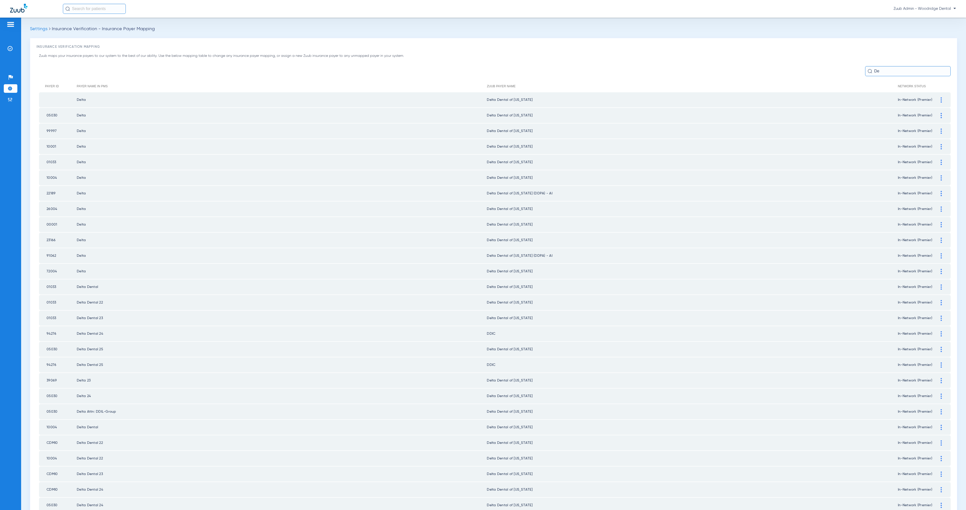
type input "D"
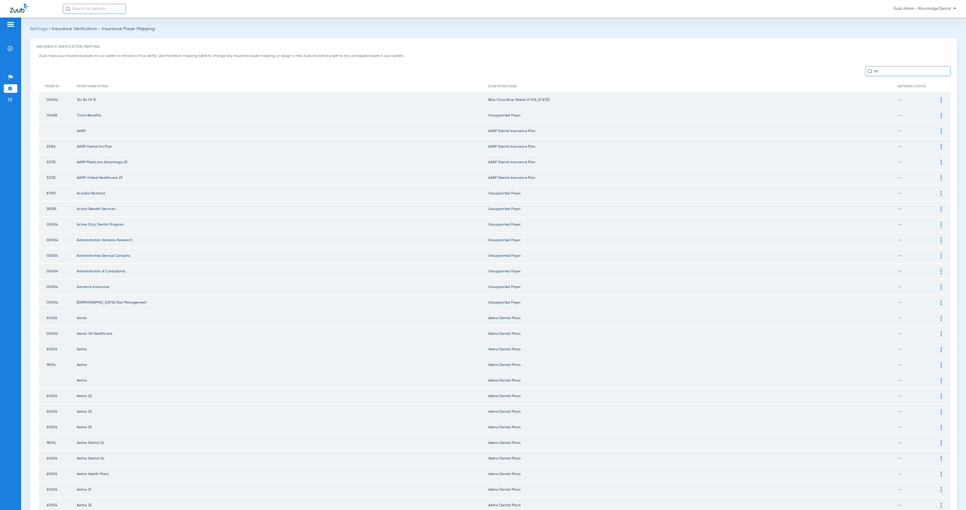
type input "ma"
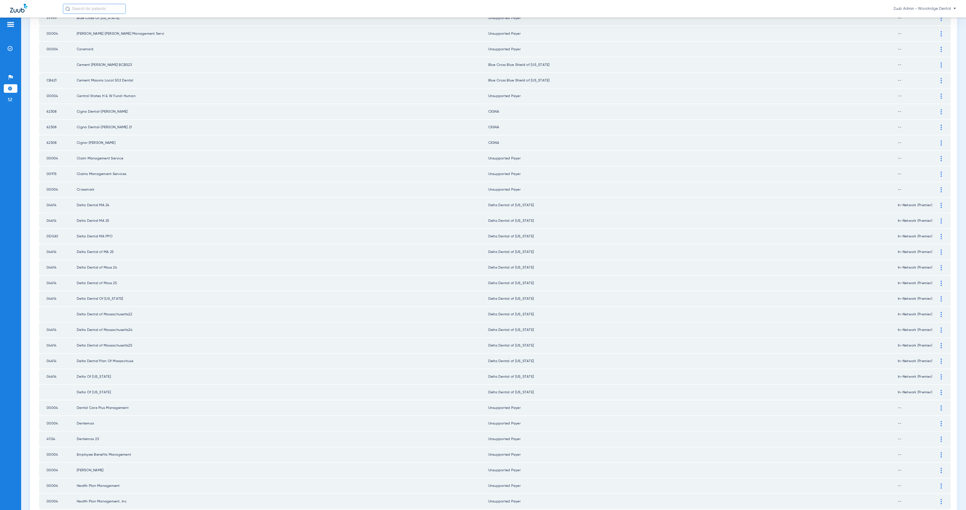
scroll to position [329, 0]
type input "ma"
click at [937, 189] on div at bounding box center [941, 191] width 9 height 5
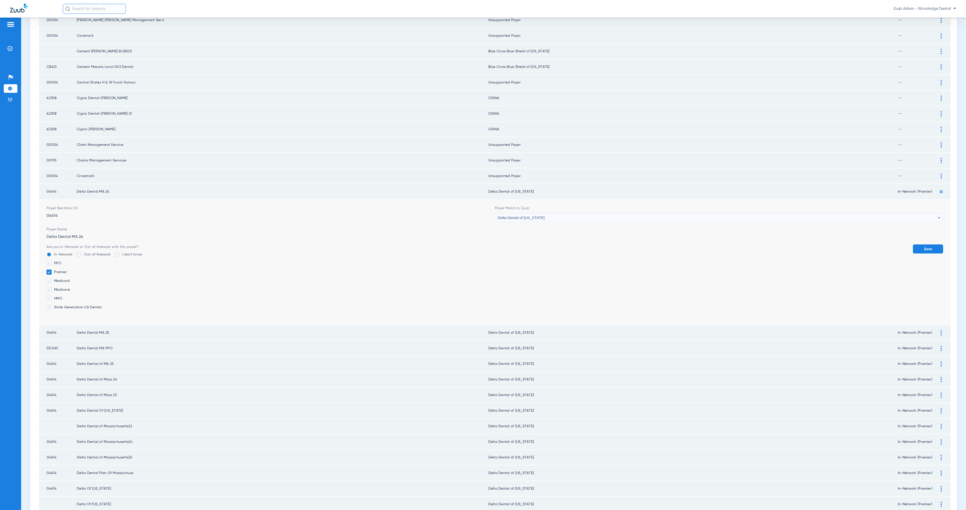
click at [536, 214] on div "Delta Dental of [US_STATE]" at bounding box center [718, 218] width 440 height 9
type input "uns"
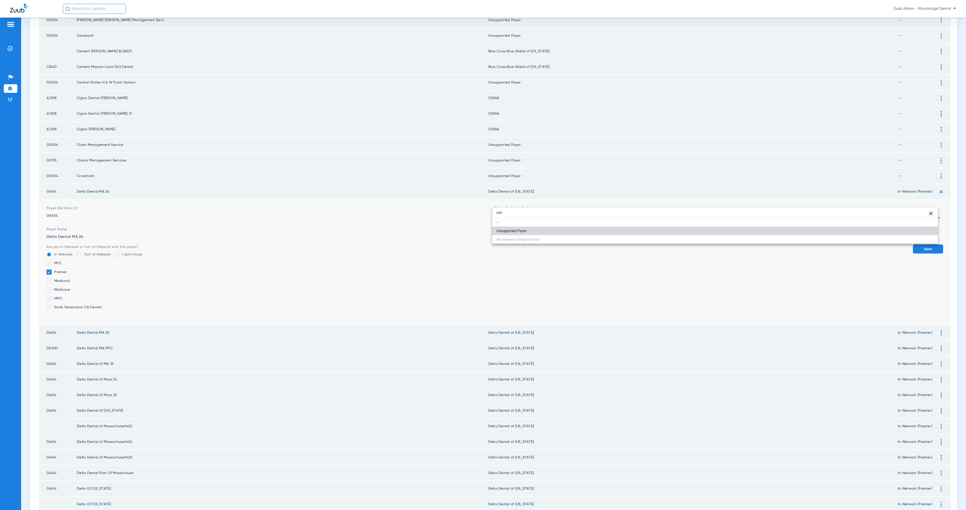
click at [548, 232] on mat-option "Unsupported Payer" at bounding box center [714, 231] width 445 height 9
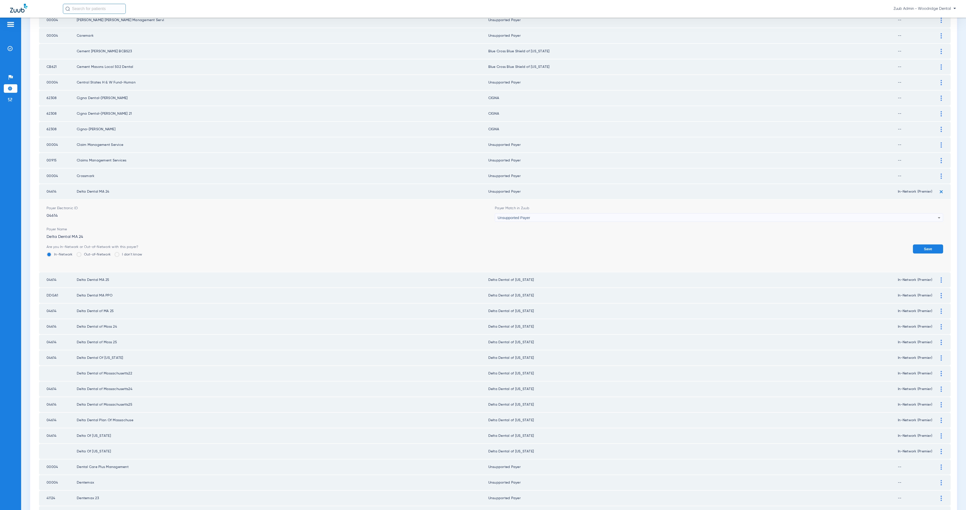
drag, startPoint x: 485, startPoint y: 177, endPoint x: 517, endPoint y: 180, distance: 31.9
click at [517, 184] on td "Unsupported Payer" at bounding box center [693, 191] width 410 height 15
copy td "Unsupported Payer"
click at [916, 245] on div "Save" at bounding box center [928, 253] width 30 height 16
drag, startPoint x: 921, startPoint y: 233, endPoint x: 928, endPoint y: 219, distance: 16.1
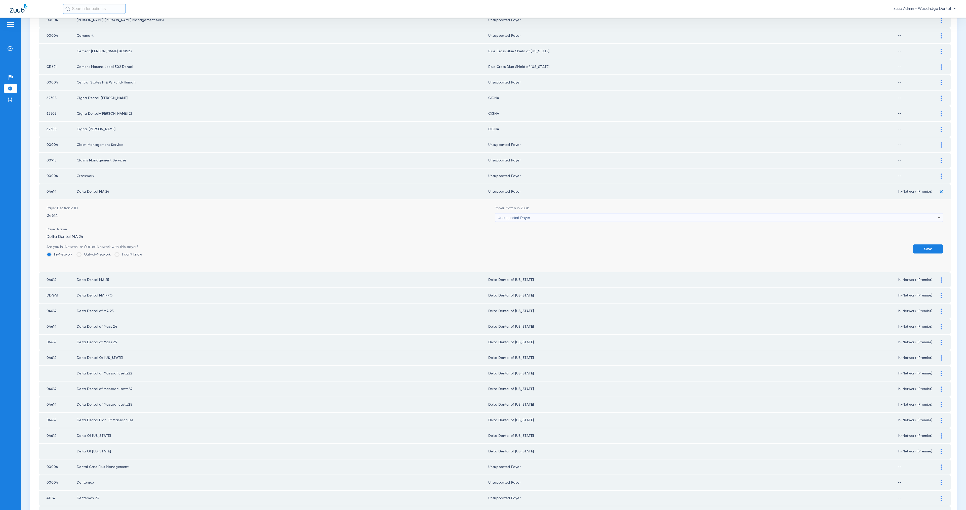
click at [921, 245] on button "Save" at bounding box center [928, 249] width 30 height 9
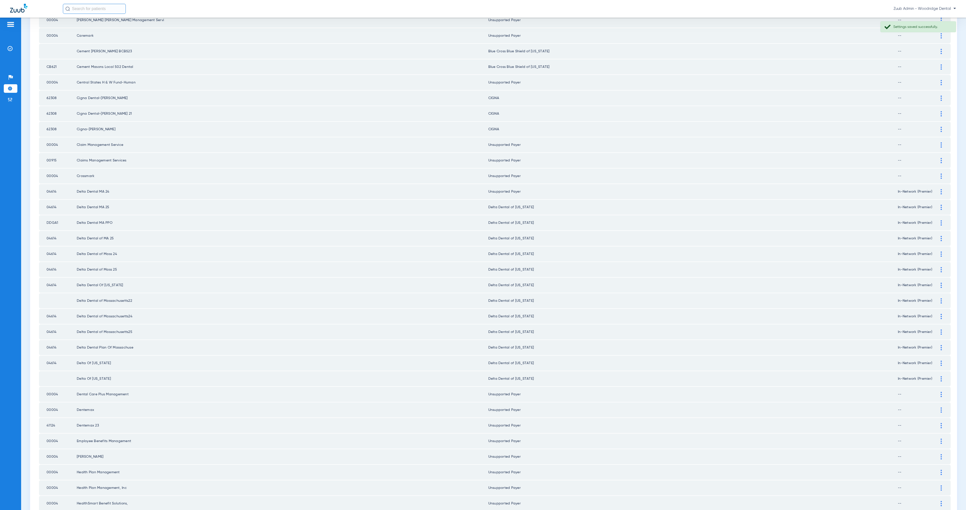
click at [941, 205] on img at bounding box center [941, 207] width 1 height 5
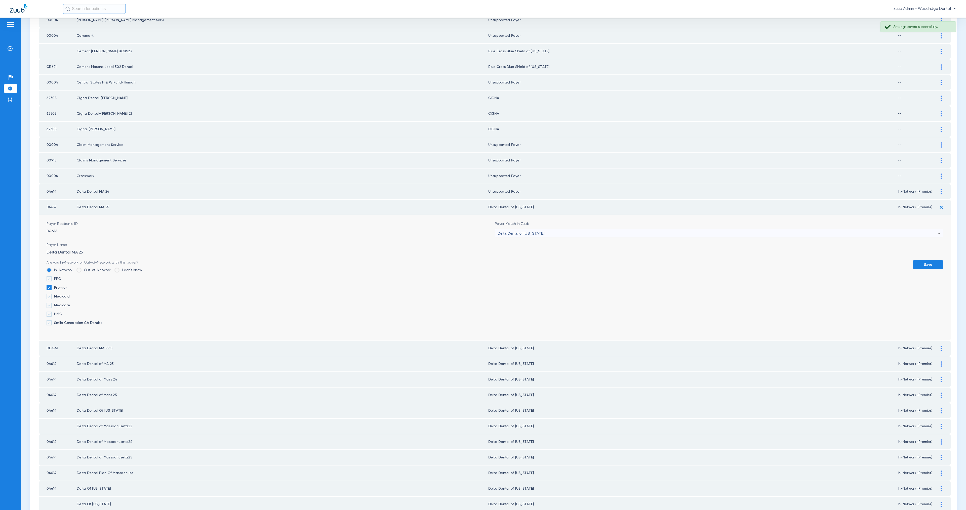
click at [606, 229] on div "Delta Dental of [US_STATE]" at bounding box center [718, 233] width 440 height 9
type input "Unsupported Payer"
drag, startPoint x: 606, startPoint y: 244, endPoint x: 609, endPoint y: 245, distance: 3.1
click at [606, 244] on mat-option "Unsupported Payer" at bounding box center [714, 246] width 445 height 9
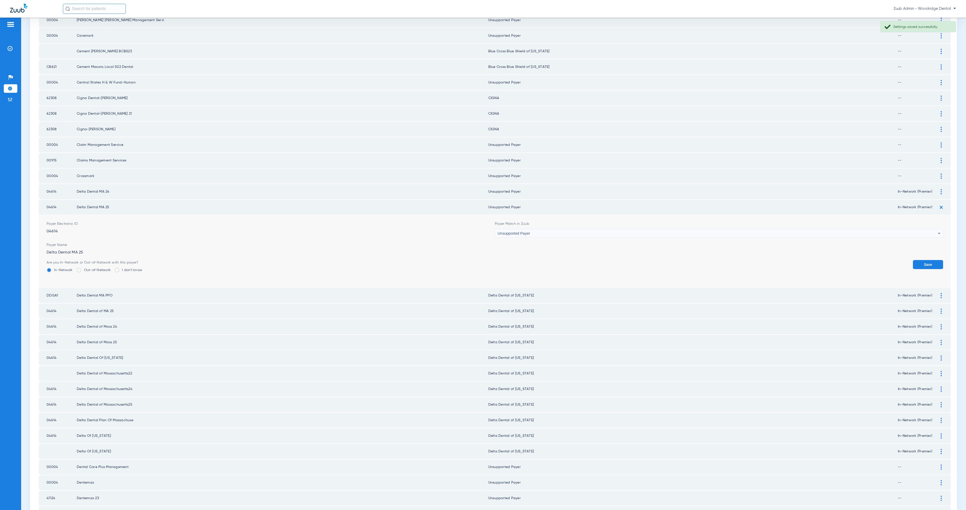
click at [915, 260] on button "Save" at bounding box center [928, 264] width 30 height 9
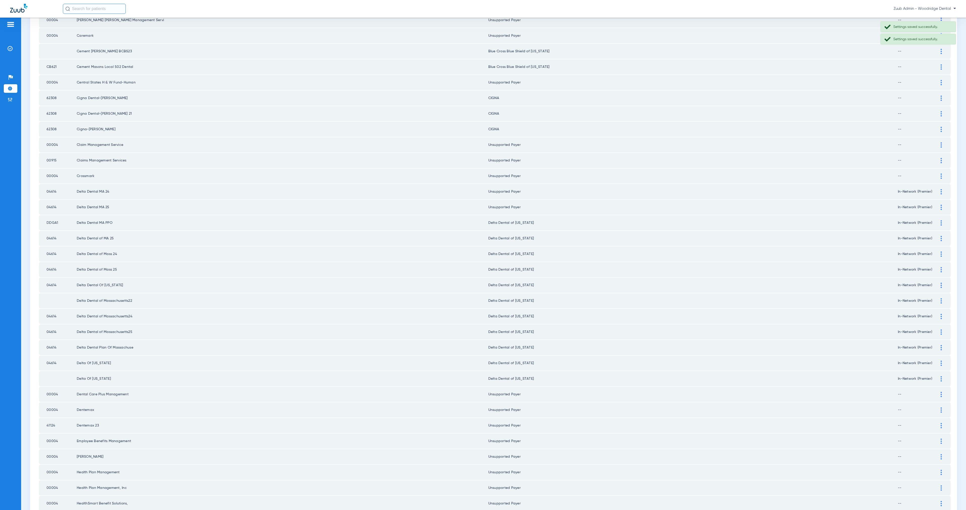
click at [937, 220] on div at bounding box center [941, 222] width 9 height 5
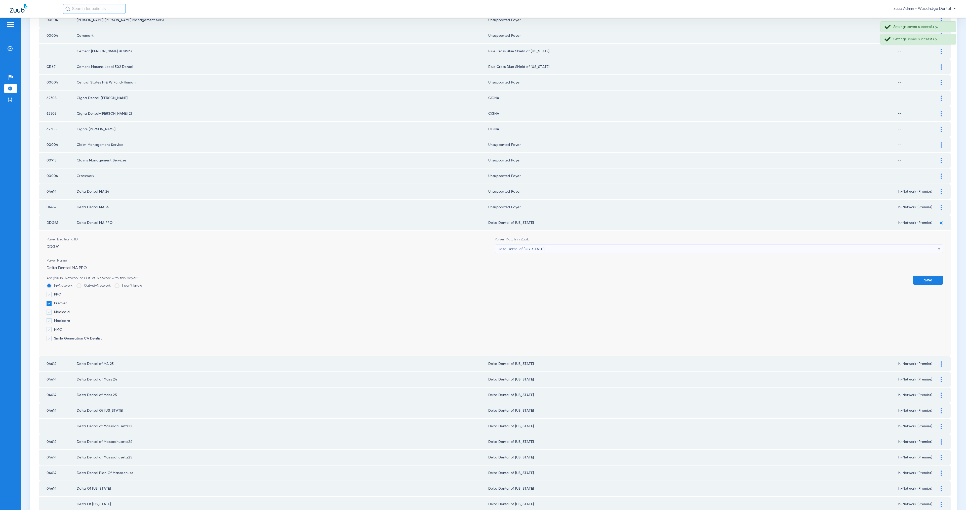
click at [524, 247] on span "Delta Dental of [US_STATE]" at bounding box center [521, 249] width 47 height 4
paste input "Unsupported Payer"
type input "Unsupported Payer"
click at [543, 260] on mat-option "Unsupported Payer" at bounding box center [714, 261] width 445 height 9
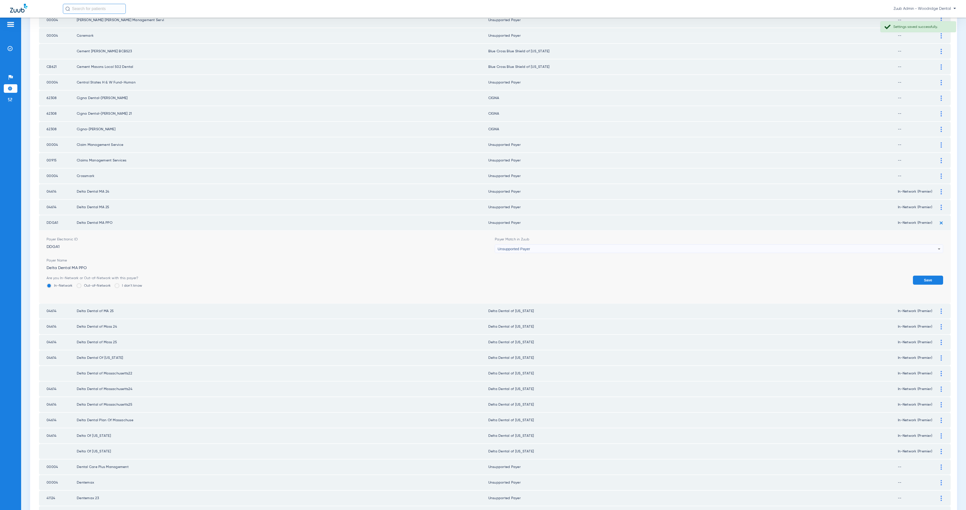
drag, startPoint x: 923, startPoint y: 263, endPoint x: 928, endPoint y: 240, distance: 24.2
click at [923, 276] on button "Save" at bounding box center [928, 280] width 30 height 9
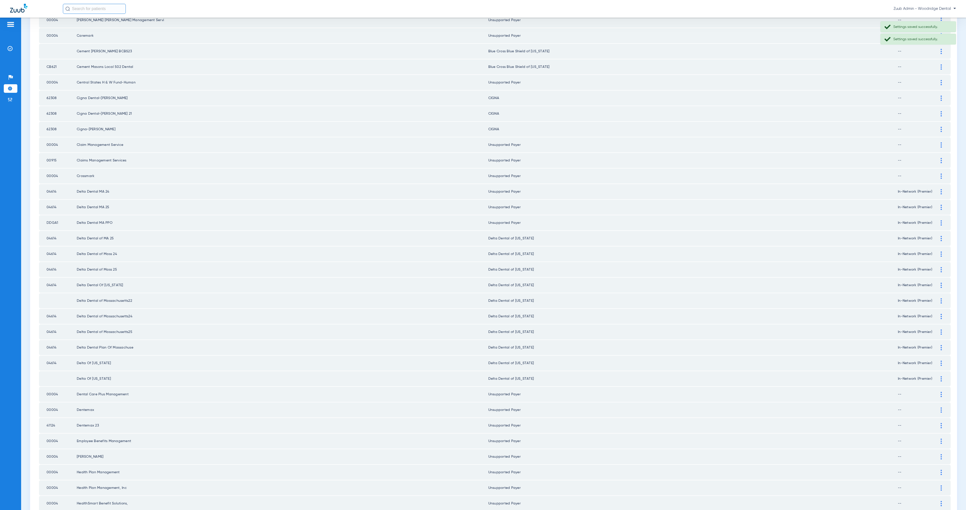
click at [941, 236] on img at bounding box center [941, 238] width 1 height 5
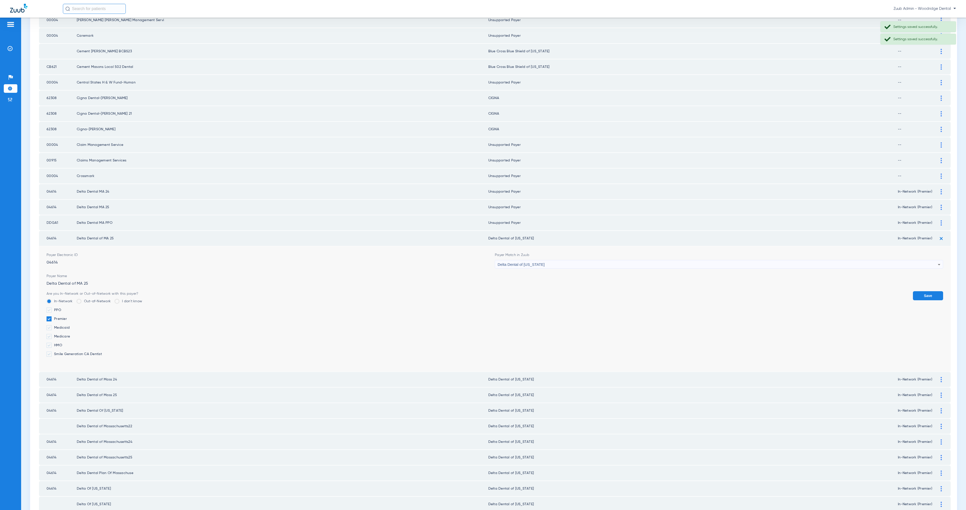
click at [564, 260] on div "Delta Dental of [US_STATE]" at bounding box center [718, 264] width 440 height 9
type input "Unsupported Payer"
drag, startPoint x: 570, startPoint y: 275, endPoint x: 613, endPoint y: 280, distance: 43.0
click at [570, 275] on mat-option "Unsupported Payer" at bounding box center [714, 276] width 445 height 9
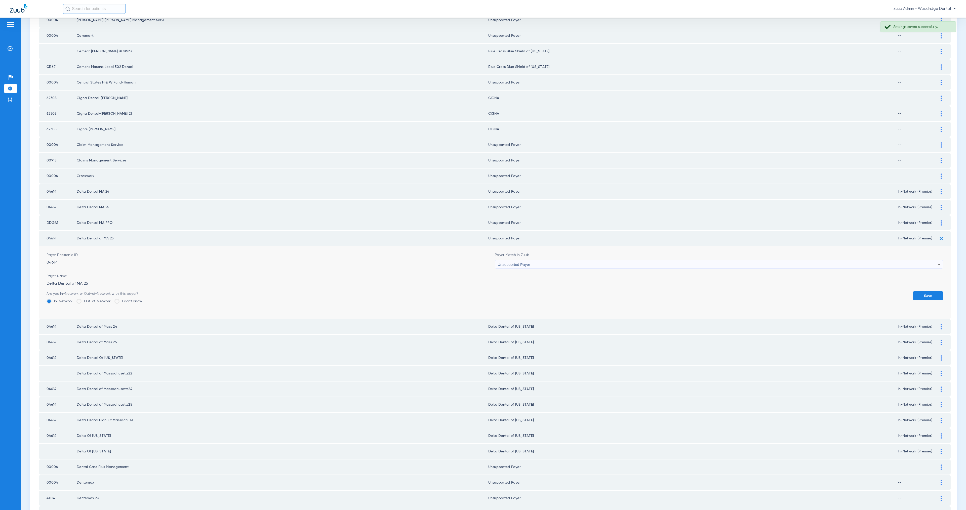
click at [932, 291] on button "Save" at bounding box center [928, 295] width 30 height 9
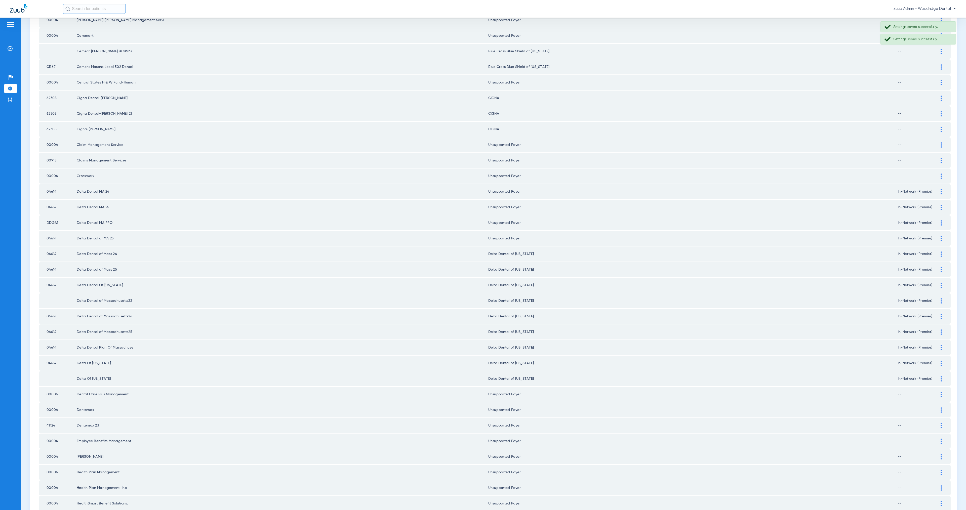
click at [937, 252] on div at bounding box center [941, 254] width 9 height 5
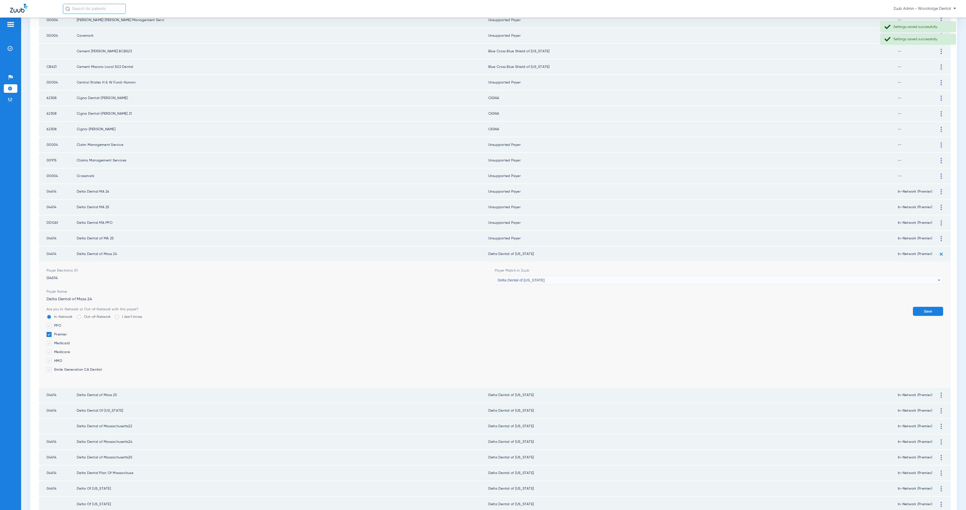
click at [561, 276] on div "Delta Dental of [US_STATE]" at bounding box center [718, 280] width 440 height 9
type input "Unsupported Payer"
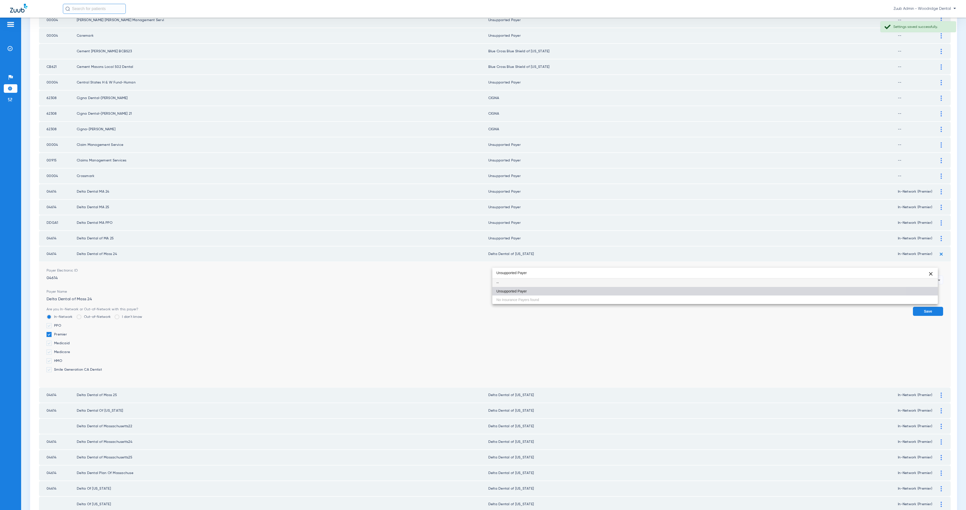
click at [570, 293] on mat-option "Unsupported Payer" at bounding box center [714, 291] width 445 height 9
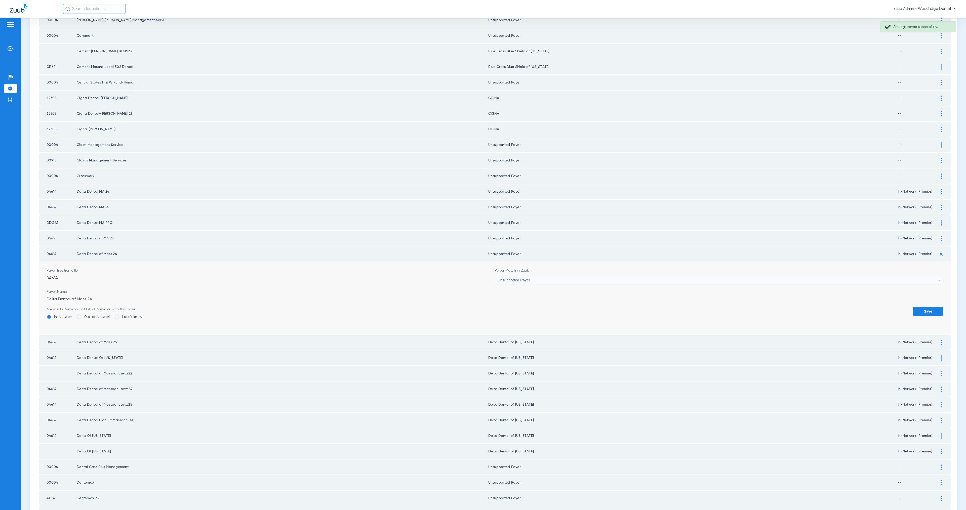
click at [927, 307] on button "Save" at bounding box center [928, 311] width 30 height 9
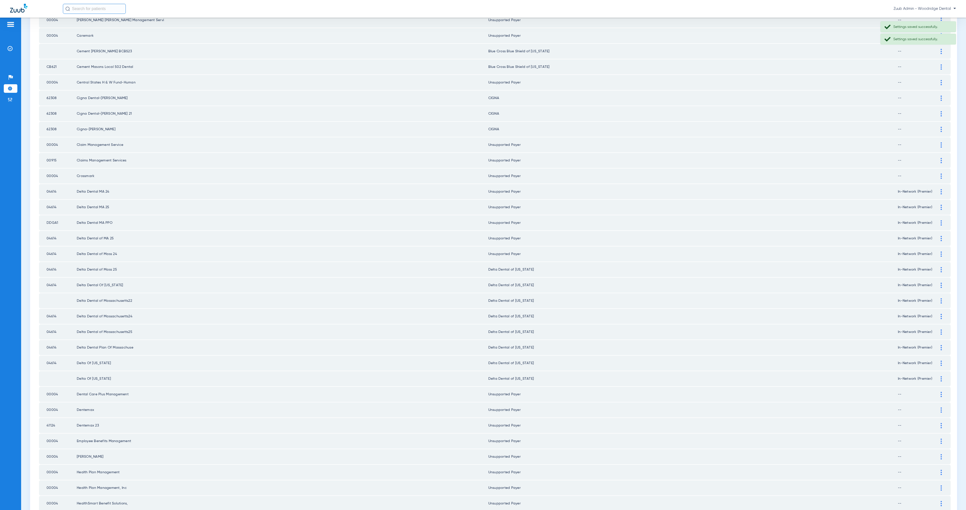
click at [941, 267] on img at bounding box center [941, 269] width 1 height 5
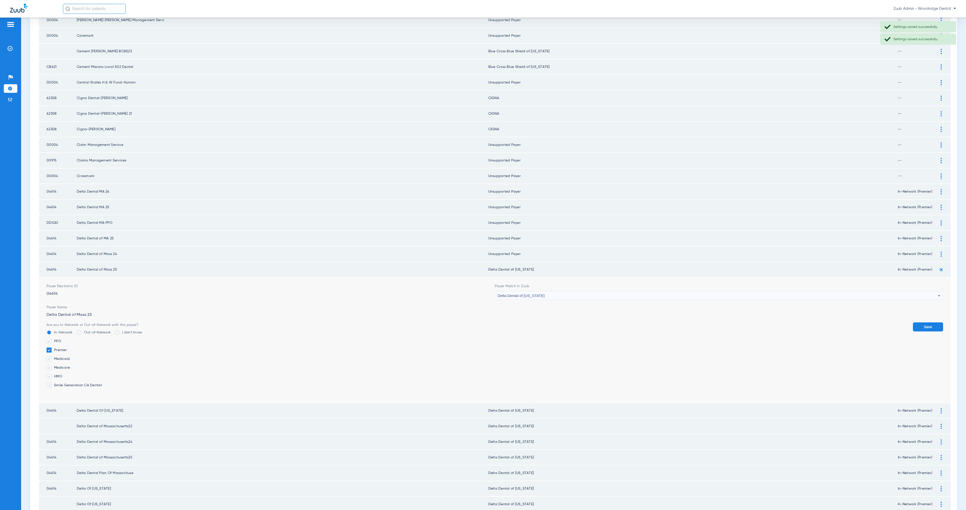
click at [551, 292] on div "Delta Dental of [US_STATE]" at bounding box center [718, 296] width 440 height 9
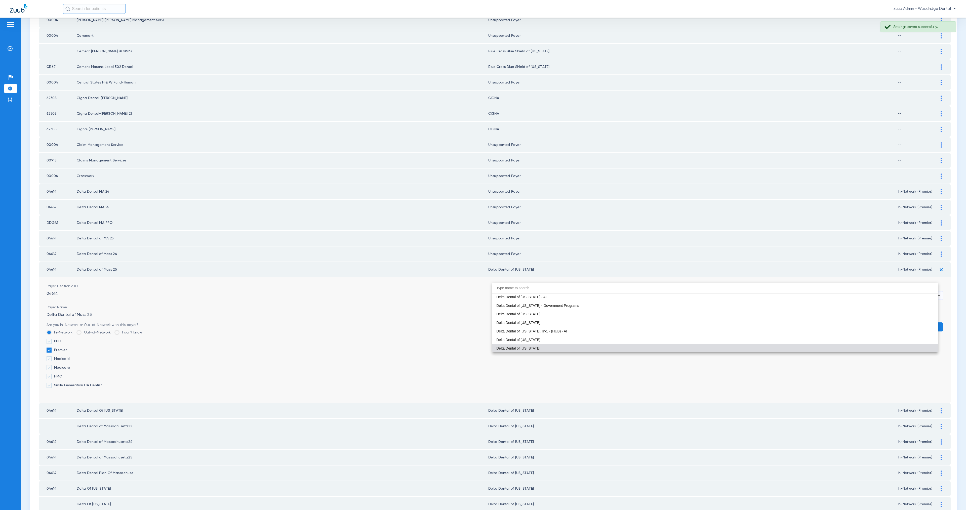
paste input "Unsupported Payer"
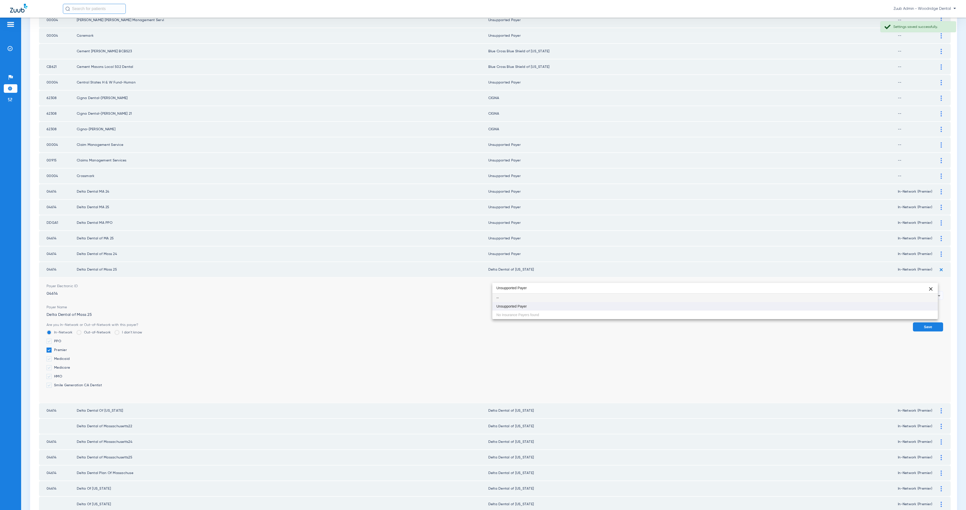
scroll to position [0, 0]
type input "Unsupported Payer"
click at [569, 306] on mat-option "Unsupported Payer" at bounding box center [714, 306] width 445 height 9
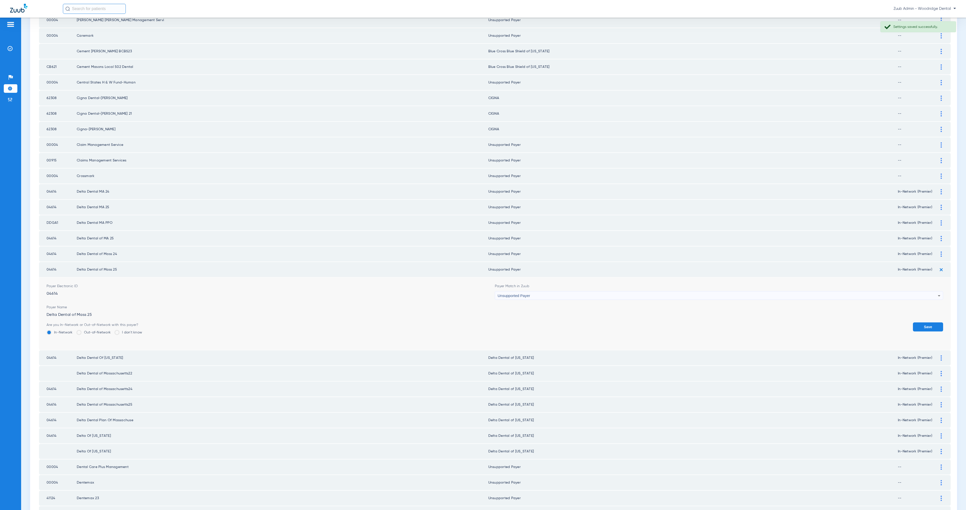
click at [927, 323] on button "Save" at bounding box center [928, 327] width 30 height 9
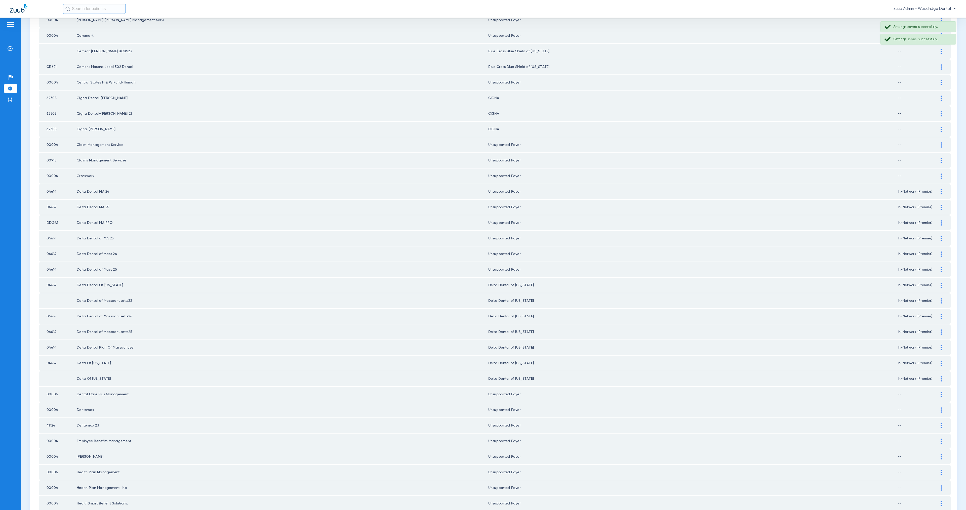
click at [941, 283] on img at bounding box center [941, 285] width 1 height 5
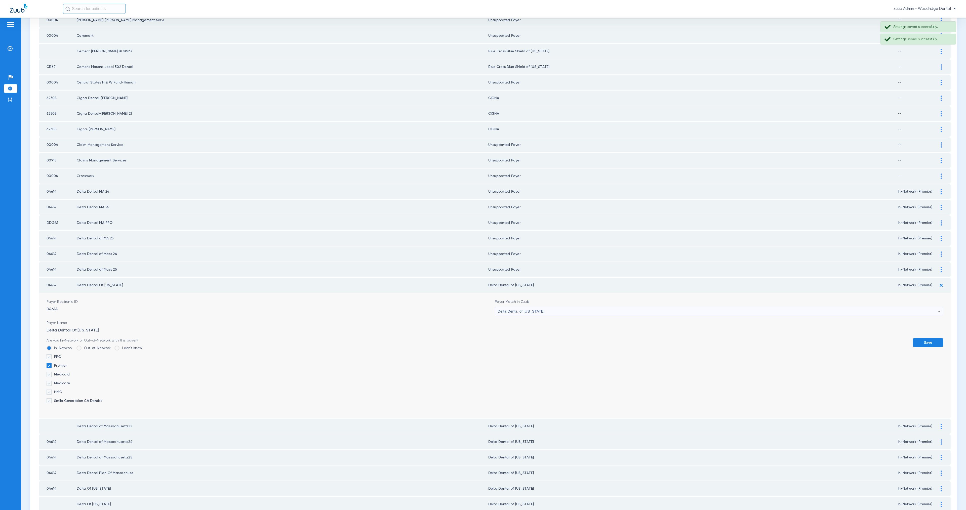
click at [533, 309] on span "Delta Dental of [US_STATE]" at bounding box center [521, 311] width 47 height 4
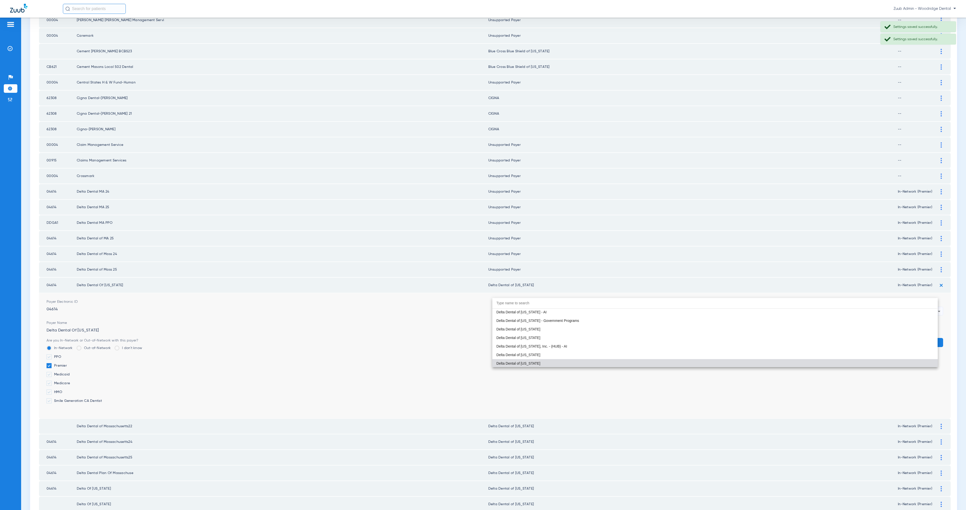
paste input "Unsupported Payer"
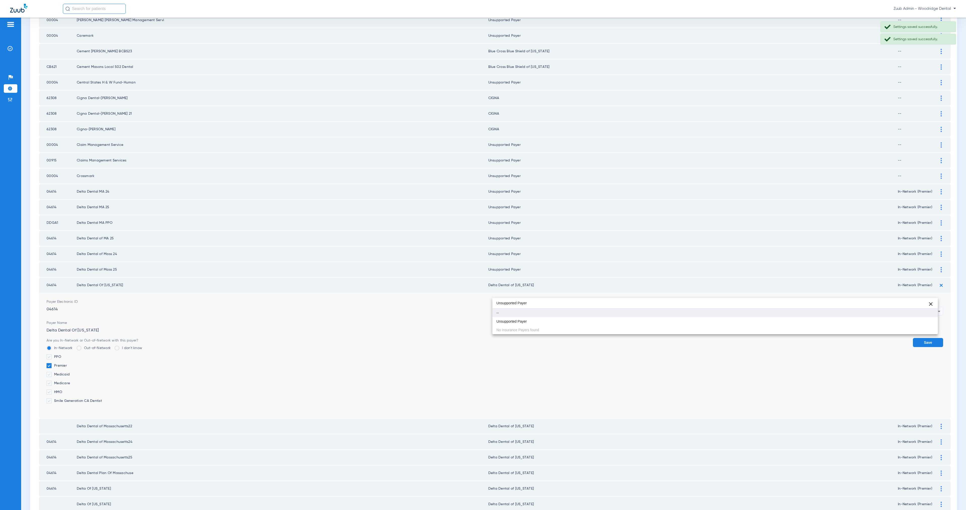
scroll to position [0, 0]
type input "Unsupported Payer"
click at [544, 321] on mat-option "Unsupported Payer" at bounding box center [714, 321] width 445 height 9
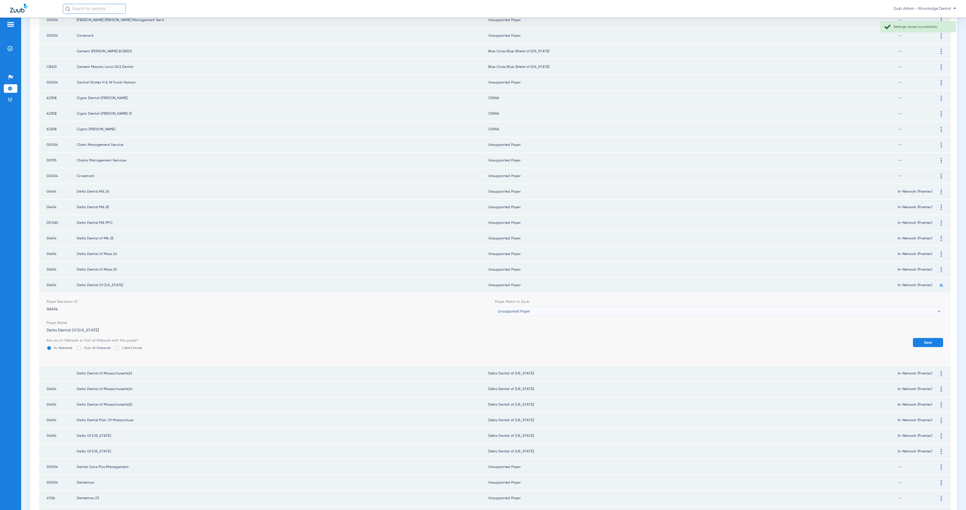
click at [913, 338] on button "Save" at bounding box center [928, 342] width 30 height 9
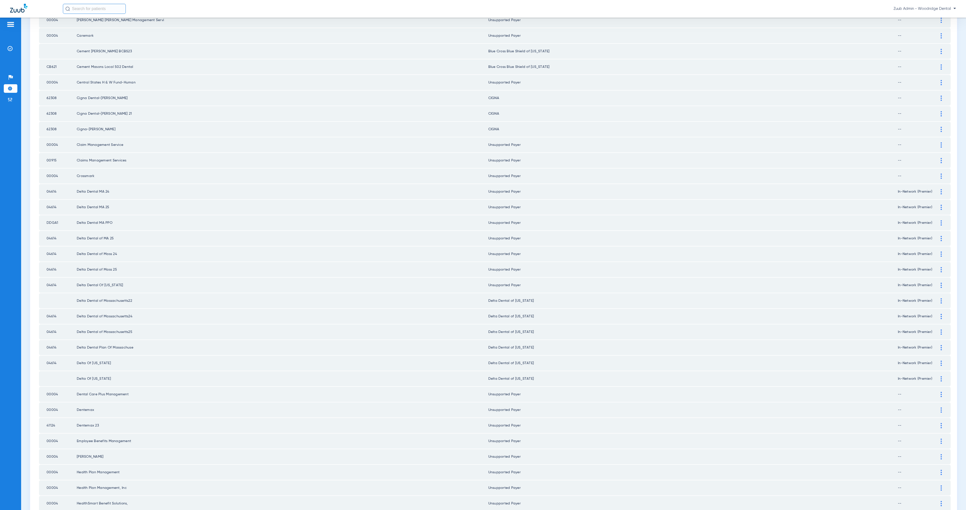
click at [937, 298] on div at bounding box center [941, 300] width 9 height 5
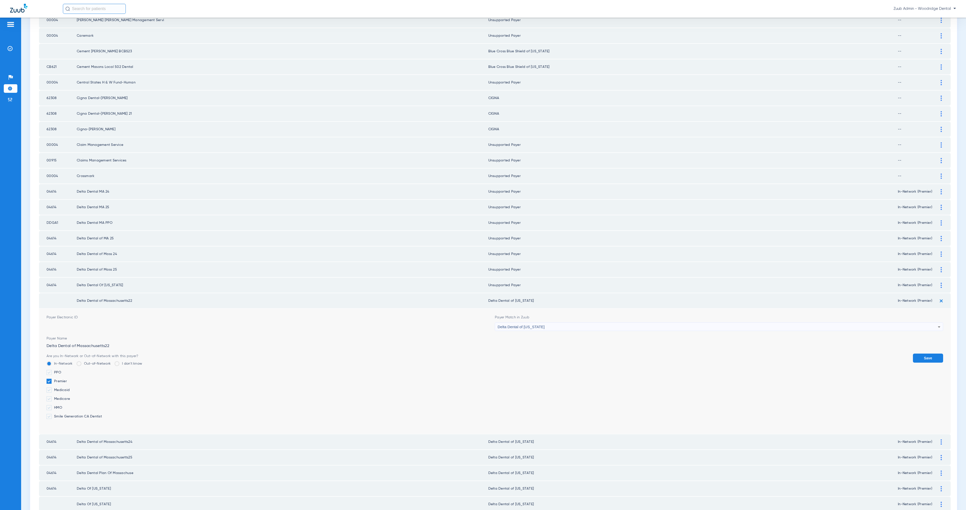
click at [559, 323] on div "Delta Dental of [US_STATE]" at bounding box center [718, 327] width 440 height 9
paste input "Unsupported Payer"
type input "Unsupported Payer"
click at [566, 336] on mat-option "Unsupported Payer" at bounding box center [714, 336] width 445 height 9
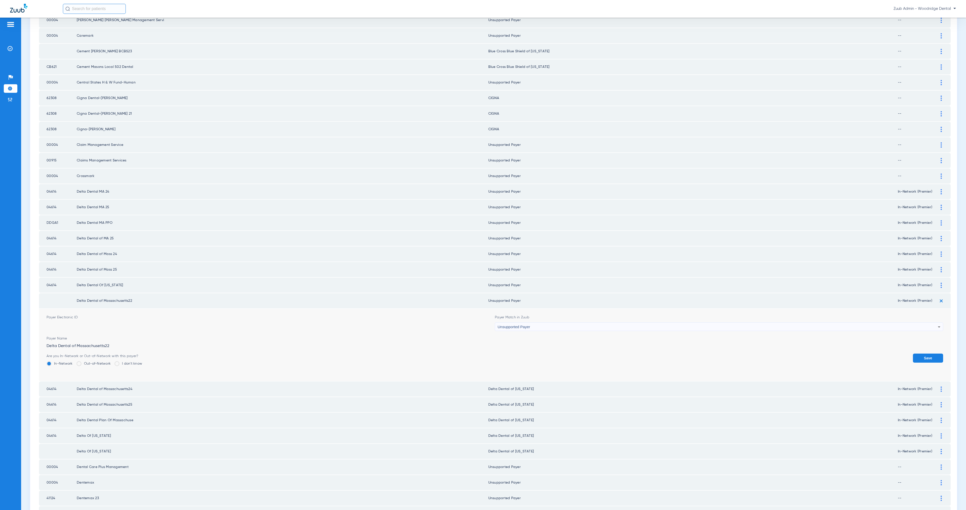
click at [916, 354] on button "Save" at bounding box center [928, 358] width 30 height 9
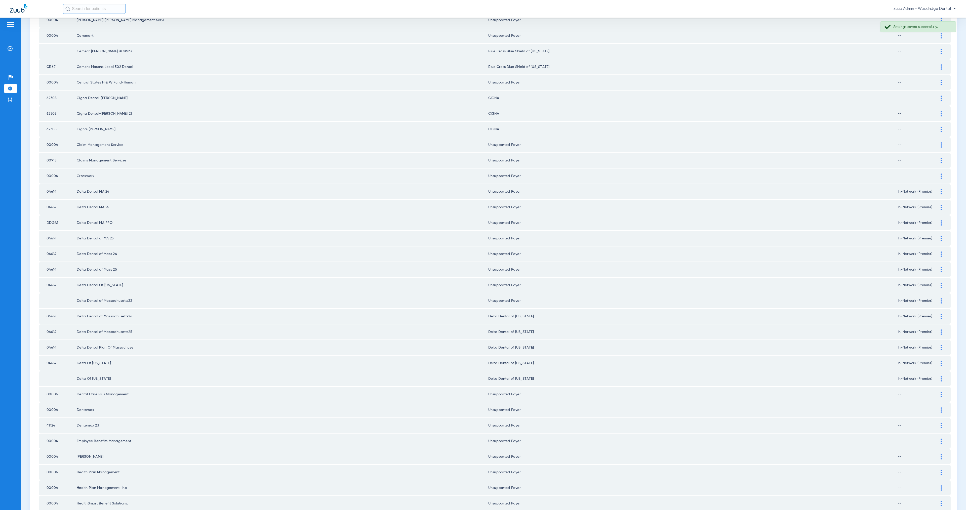
click at [941, 314] on img at bounding box center [941, 316] width 1 height 5
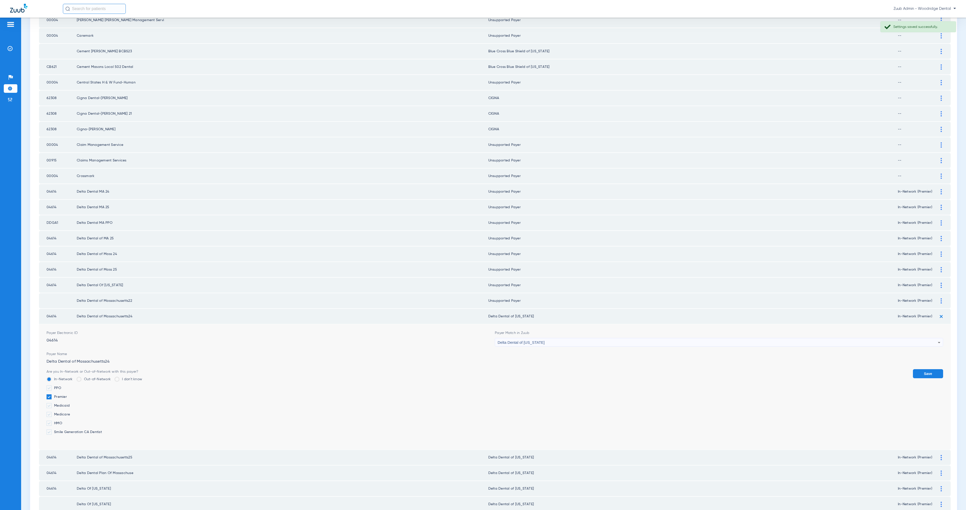
click at [510, 340] on span "Delta Dental of [US_STATE]" at bounding box center [521, 342] width 47 height 4
paste input "Unsupported Payer"
type input "Unsupported Payer"
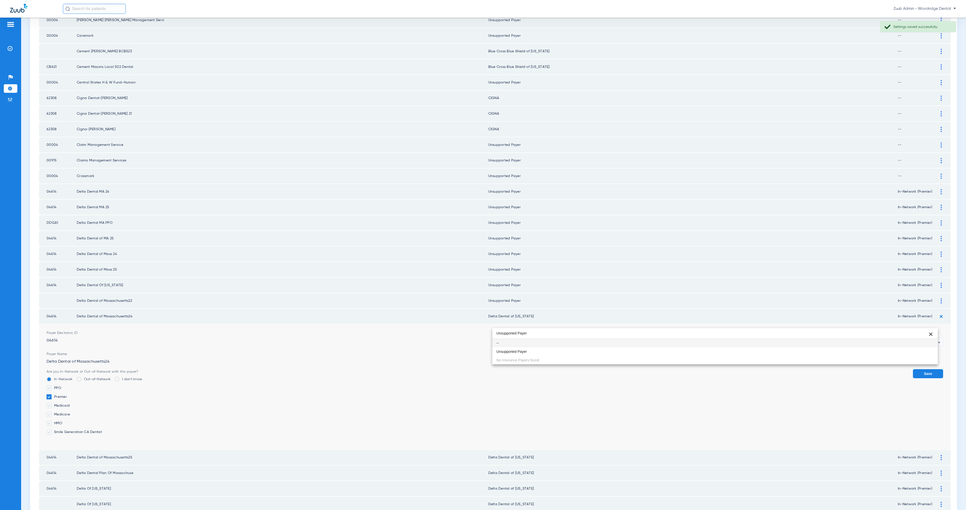
drag, startPoint x: 537, startPoint y: 353, endPoint x: 597, endPoint y: 356, distance: 59.7
click at [538, 353] on mat-option "Unsupported Payer" at bounding box center [714, 351] width 445 height 9
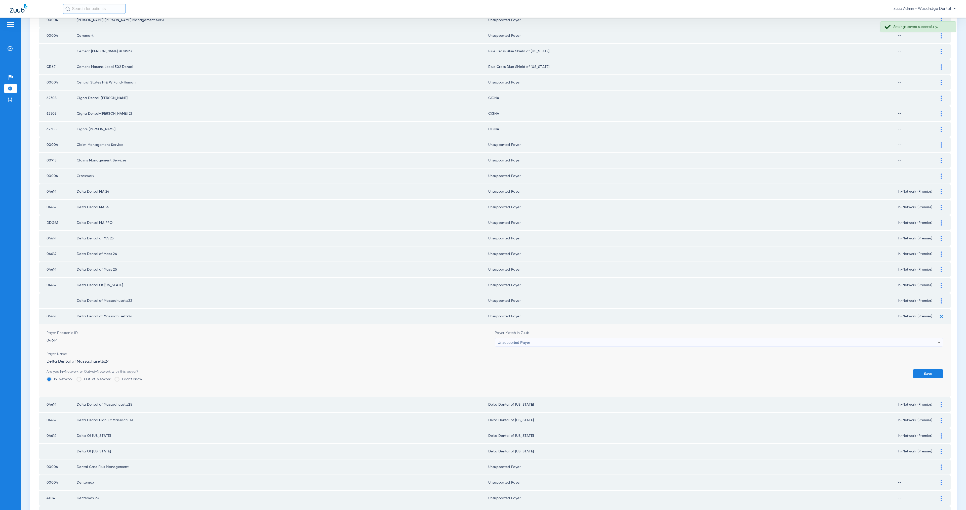
click at [929, 369] on button "Save" at bounding box center [928, 373] width 30 height 9
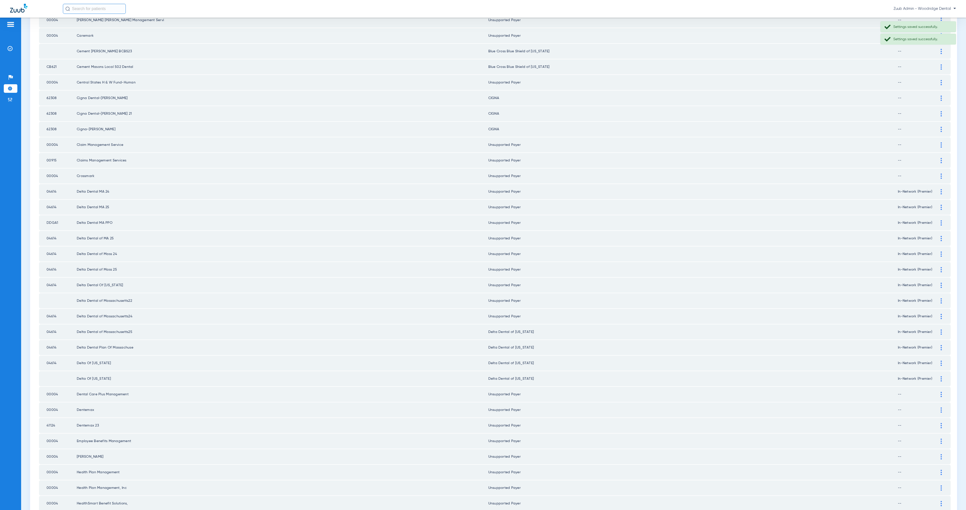
click at [941, 330] on img at bounding box center [941, 332] width 1 height 5
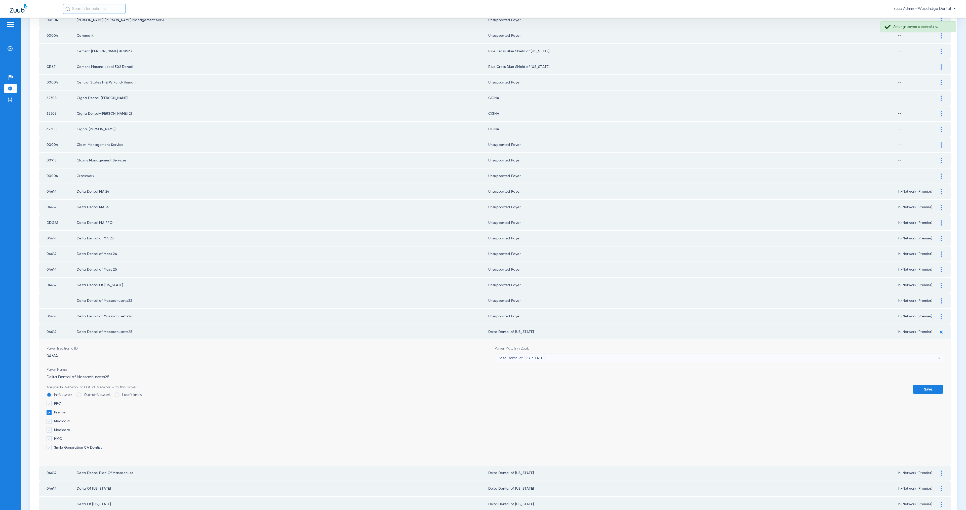
click at [531, 354] on div "Delta Dental of [US_STATE]" at bounding box center [718, 358] width 440 height 9
type input "Unsupported Payer"
drag, startPoint x: 542, startPoint y: 367, endPoint x: 577, endPoint y: 370, distance: 35.6
click at [542, 367] on mat-option "Unsupported Payer" at bounding box center [714, 367] width 445 height 9
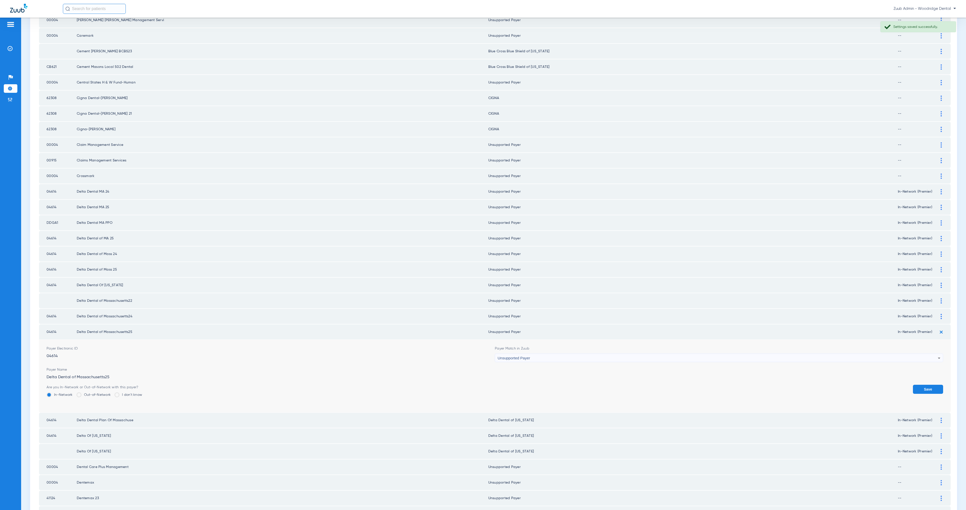
click at [927, 385] on button "Save" at bounding box center [928, 389] width 30 height 9
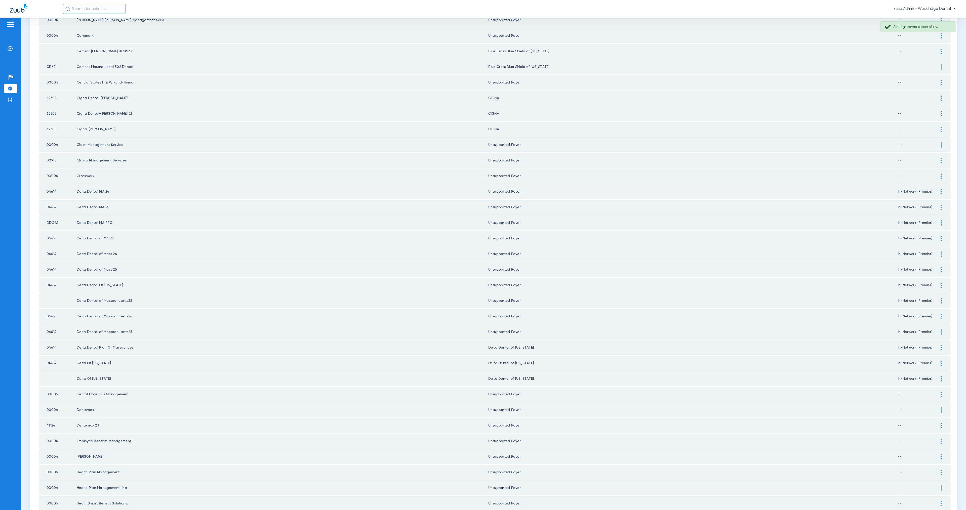
click at [941, 345] on img at bounding box center [941, 347] width 1 height 5
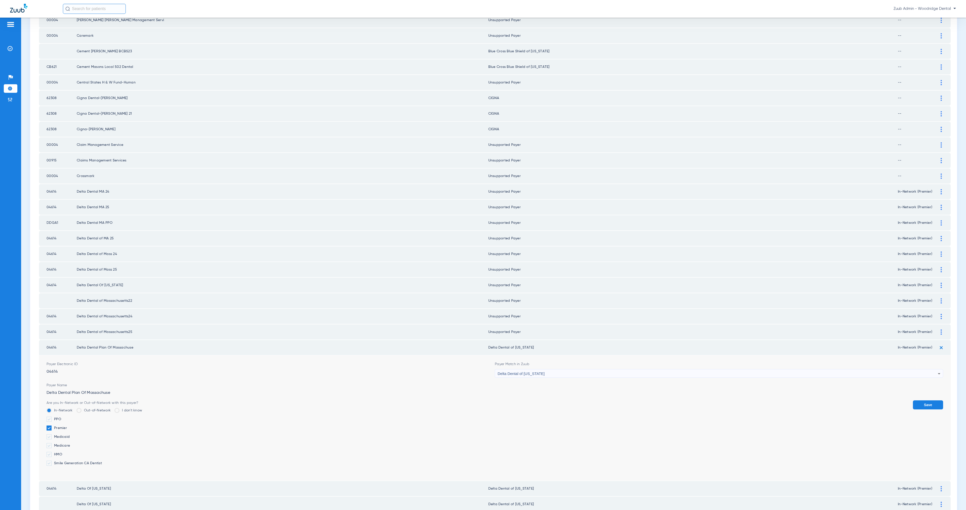
click at [561, 370] on div "Delta Dental of [US_STATE]" at bounding box center [718, 374] width 440 height 9
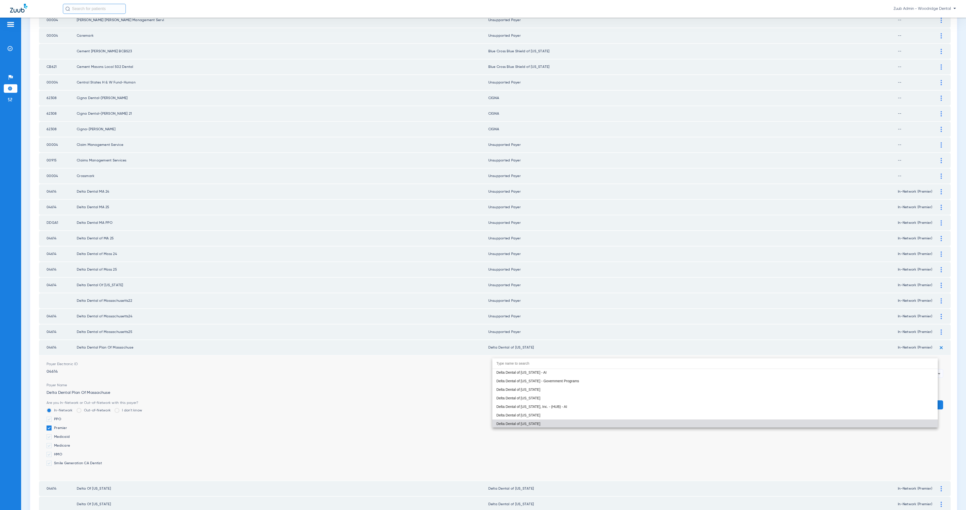
paste input "Unsupported Payer"
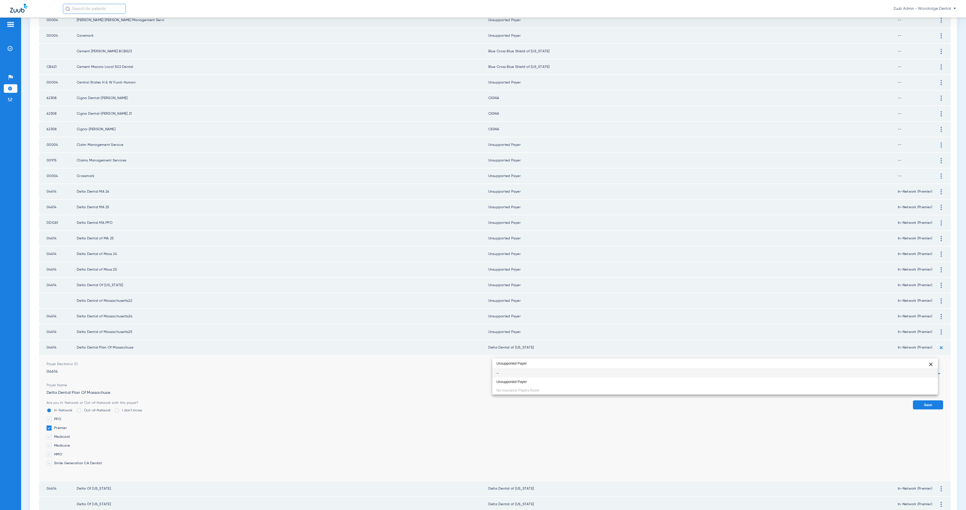
scroll to position [0, 0]
type input "Unsupported Payer"
click at [575, 379] on mat-option "Unsupported Payer" at bounding box center [714, 382] width 445 height 9
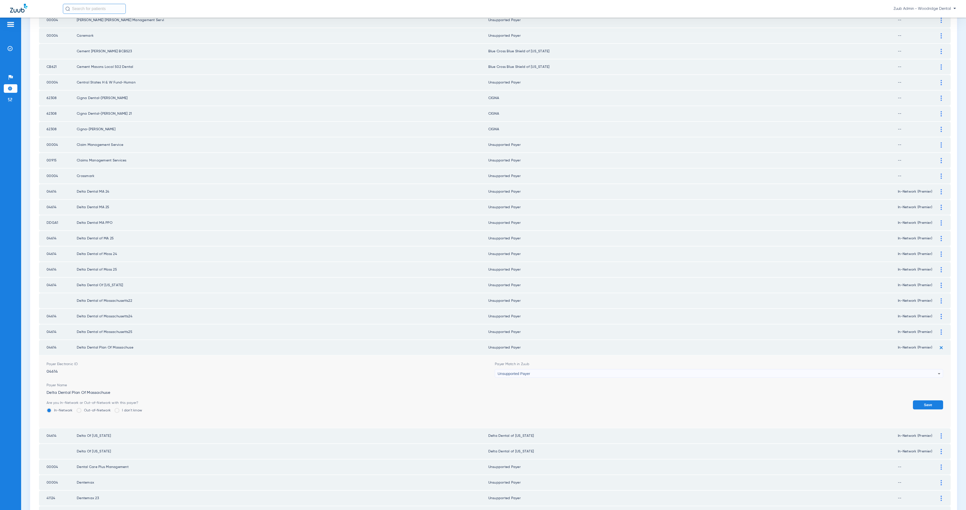
click at [921, 400] on button "Save" at bounding box center [928, 404] width 30 height 9
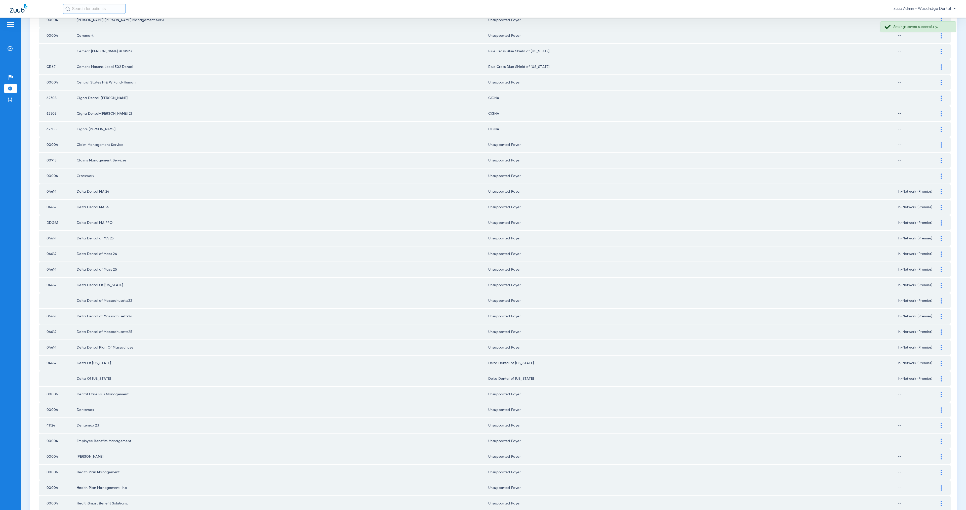
click at [941, 361] on img at bounding box center [941, 363] width 1 height 5
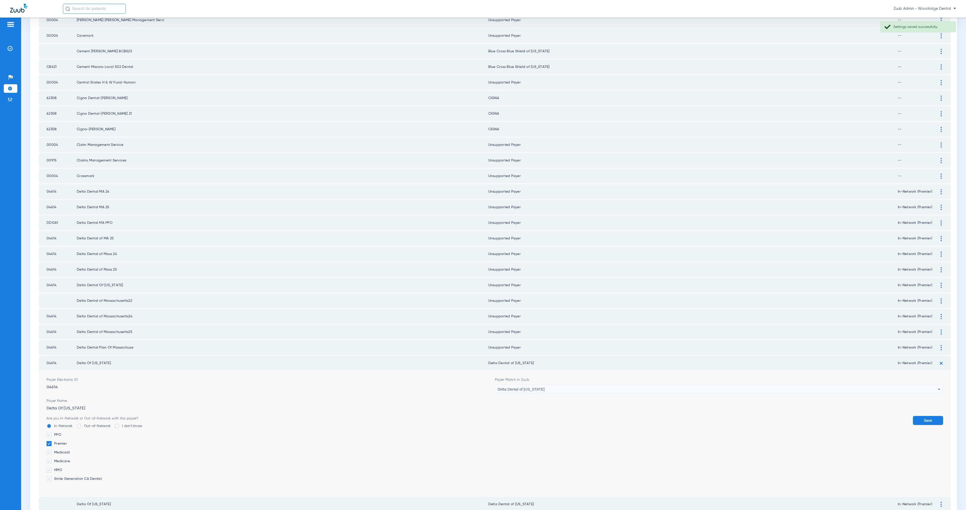
click at [615, 385] on div "Delta Dental of [US_STATE]" at bounding box center [718, 389] width 440 height 9
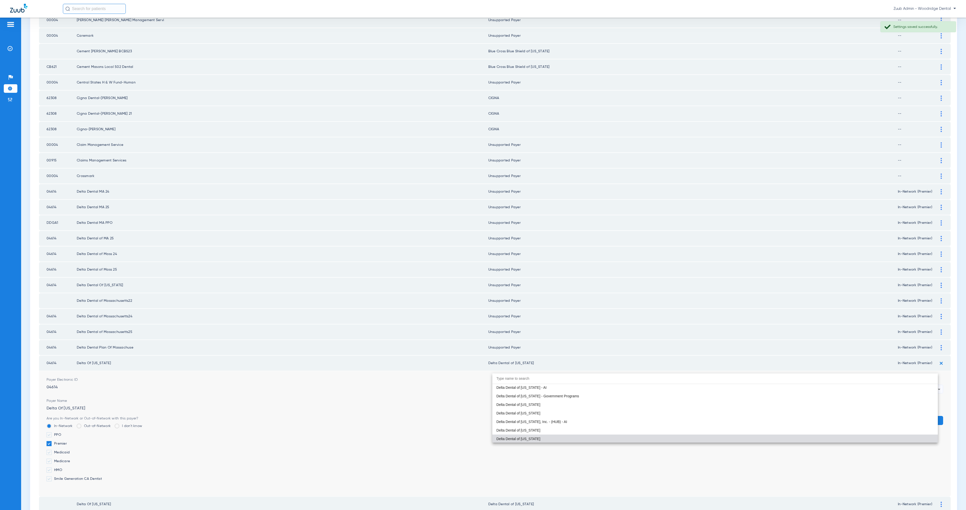
paste input "Unsupported Payer"
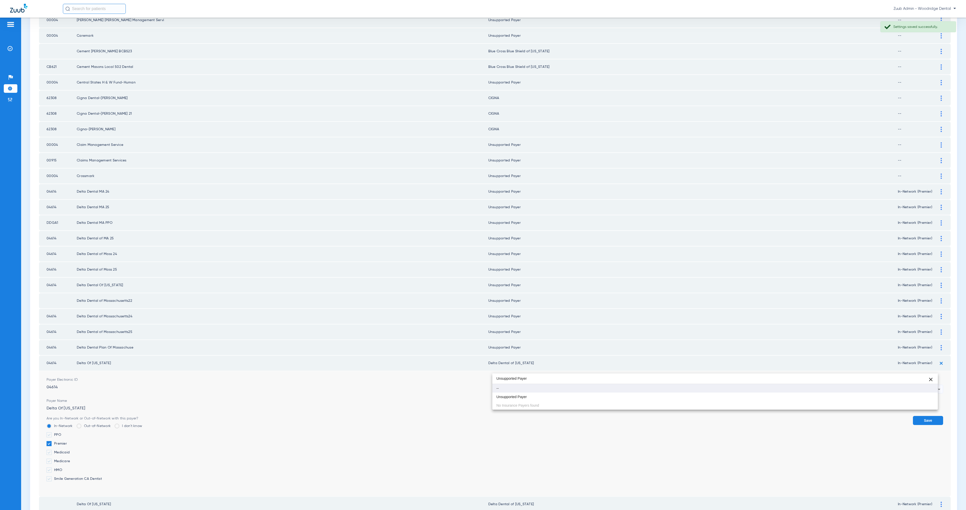
scroll to position [0, 0]
type input "Unsupported Payer"
click at [622, 400] on mat-option "Unsupported Payer" at bounding box center [714, 397] width 445 height 9
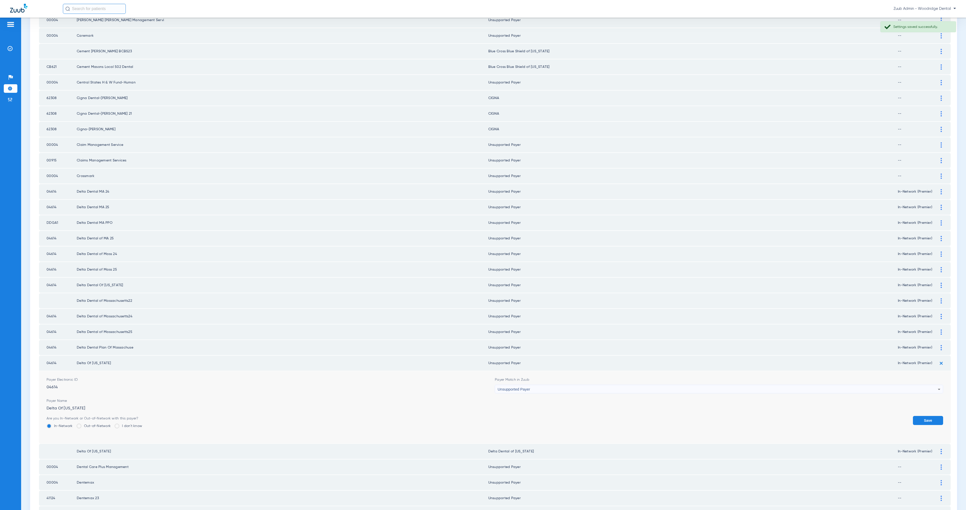
click at [915, 394] on form "Payer Electronic ID 04614 Payer Match in Zuub Unsupported Payer Payer Name Delt…" at bounding box center [495, 407] width 897 height 73
click at [918, 416] on button "Save" at bounding box center [928, 420] width 30 height 9
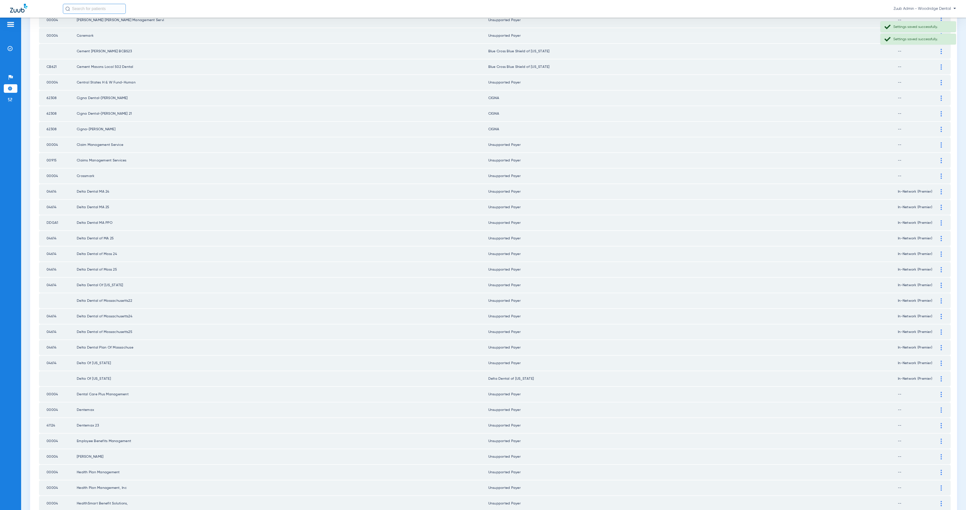
click at [941, 376] on img at bounding box center [941, 378] width 1 height 5
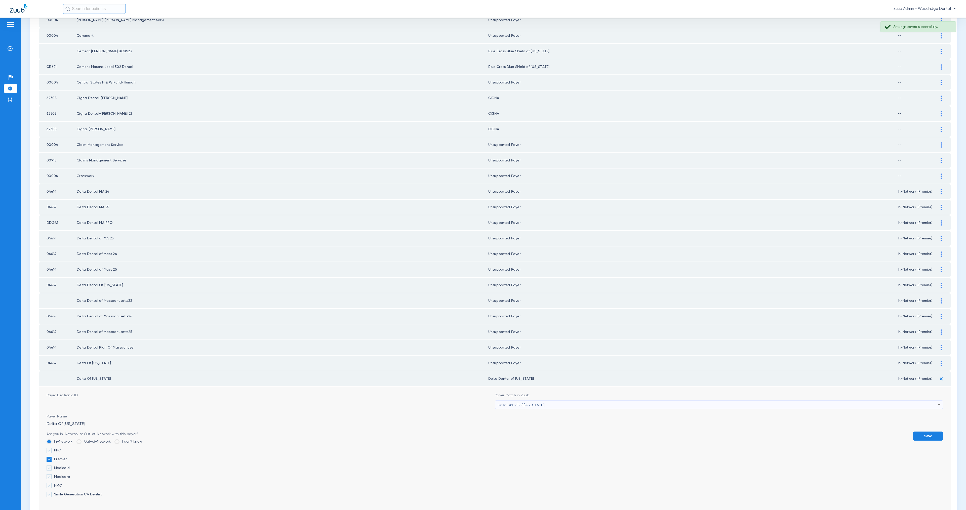
click at [603, 401] on div "Delta Dental of [US_STATE]" at bounding box center [718, 405] width 440 height 9
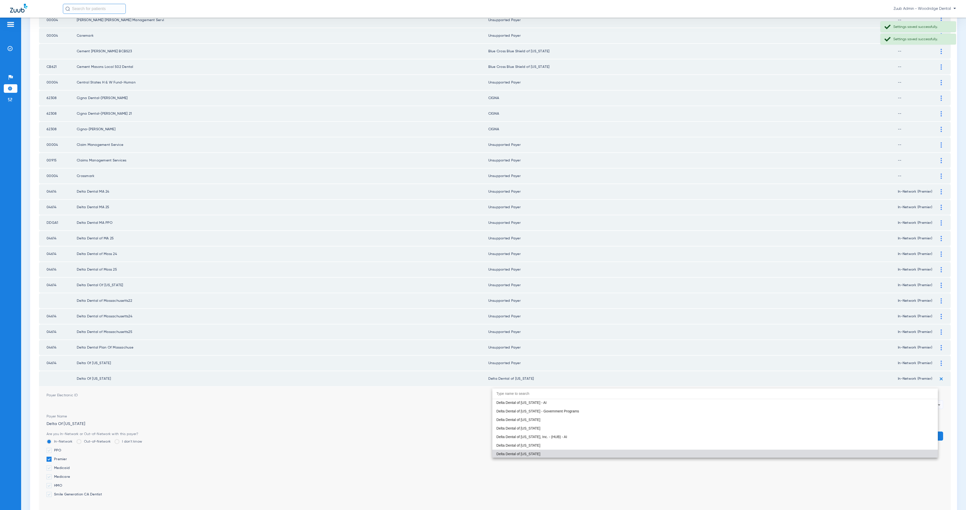
paste input "Unsupported Payer"
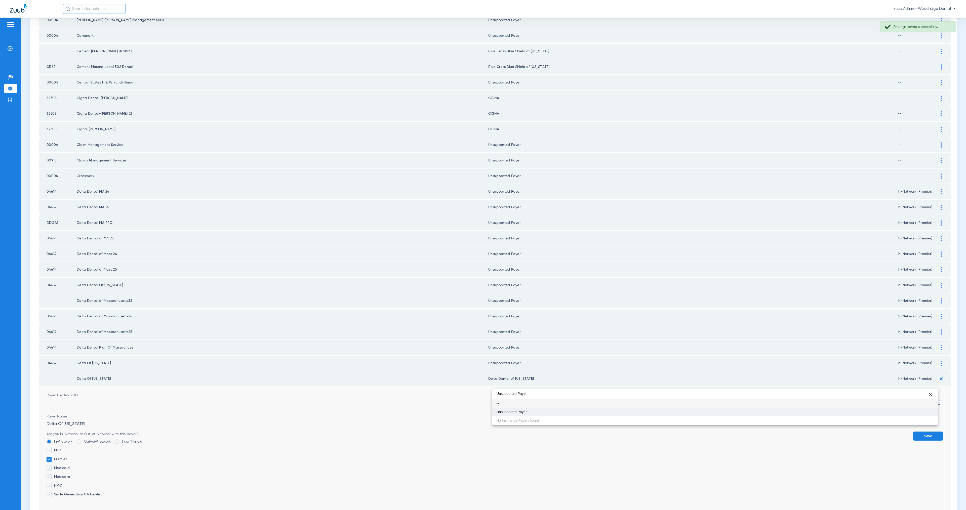
scroll to position [0, 0]
type input "Unsupported Payer"
click at [622, 415] on mat-option "Unsupported Payer" at bounding box center [714, 412] width 445 height 9
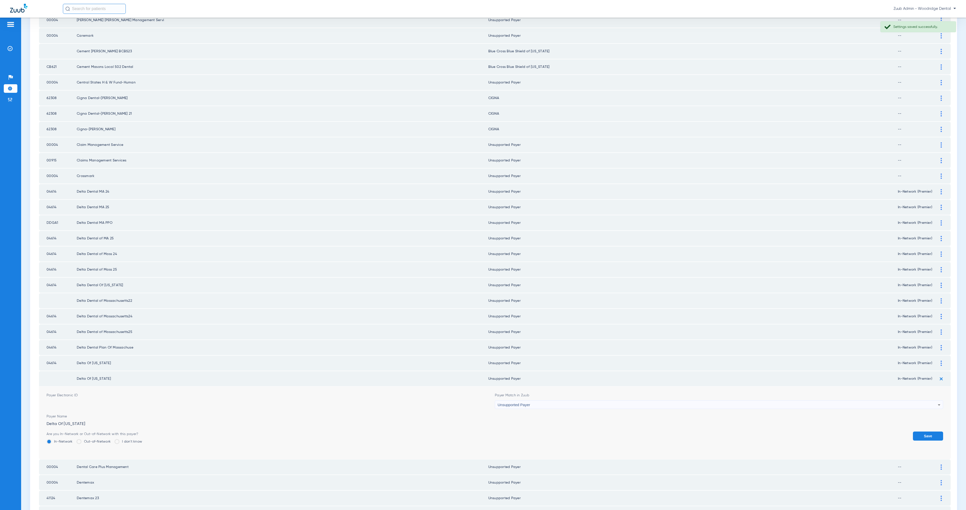
click at [924, 432] on button "Save" at bounding box center [928, 436] width 30 height 9
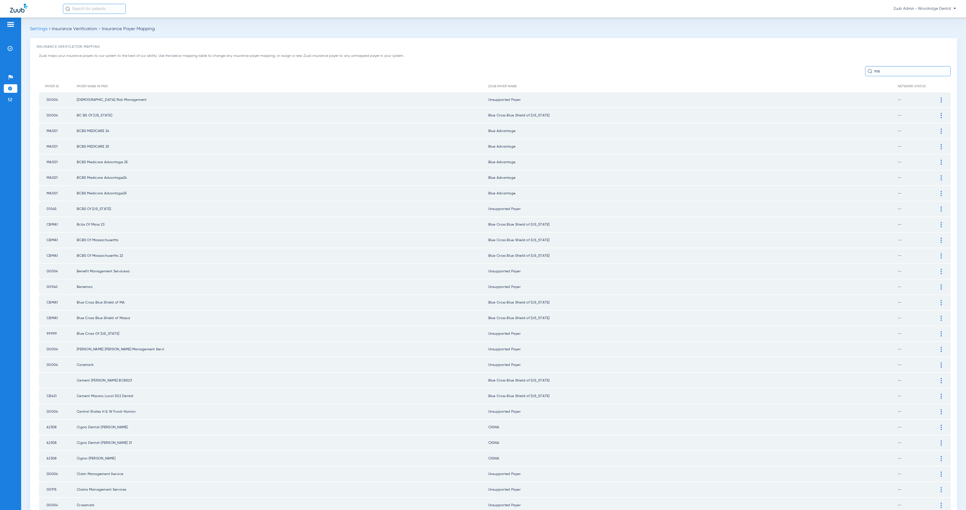
drag, startPoint x: 874, startPoint y: 71, endPoint x: 857, endPoint y: 69, distance: 17.2
click at [857, 69] on div "ma" at bounding box center [495, 71] width 912 height 10
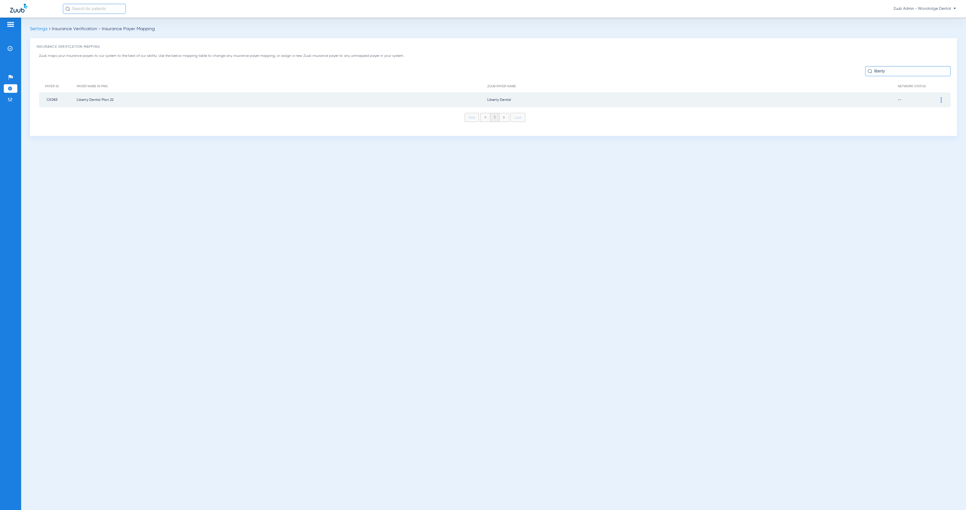
type input "liberty"
click at [943, 101] on div at bounding box center [941, 99] width 9 height 5
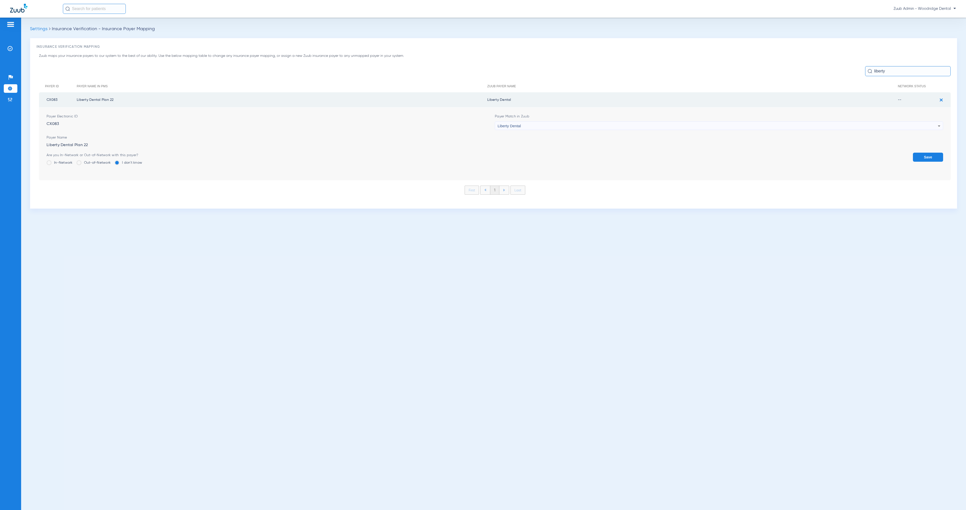
click at [524, 123] on div "Liberty Dental" at bounding box center [718, 126] width 440 height 9
type input "Unsupported Payer"
click at [542, 155] on mat-option "Unsupported Payer" at bounding box center [719, 153] width 448 height 9
click at [918, 156] on button "Save" at bounding box center [928, 157] width 30 height 9
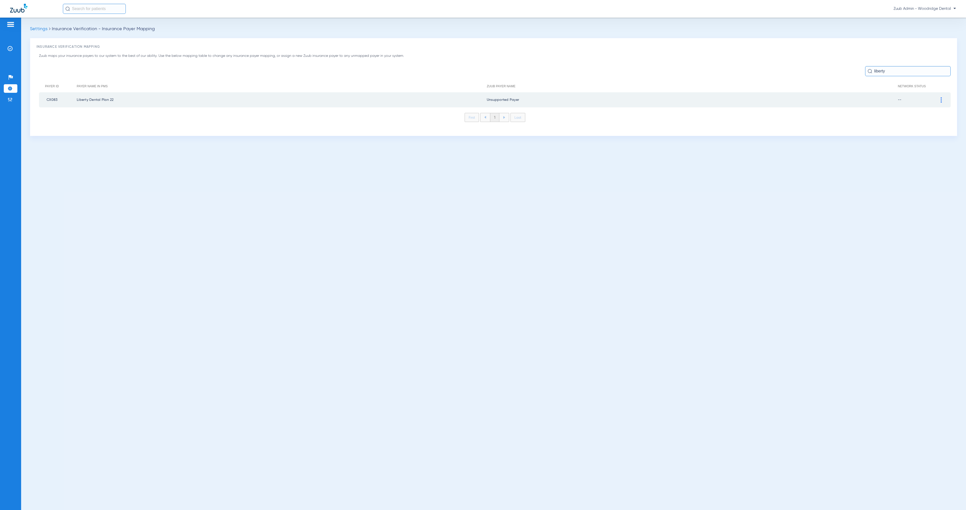
click at [901, 72] on input "liberty" at bounding box center [908, 71] width 86 height 10
paste input "Meritain"
type input "Meritain"
click at [941, 99] on img at bounding box center [941, 99] width 1 height 5
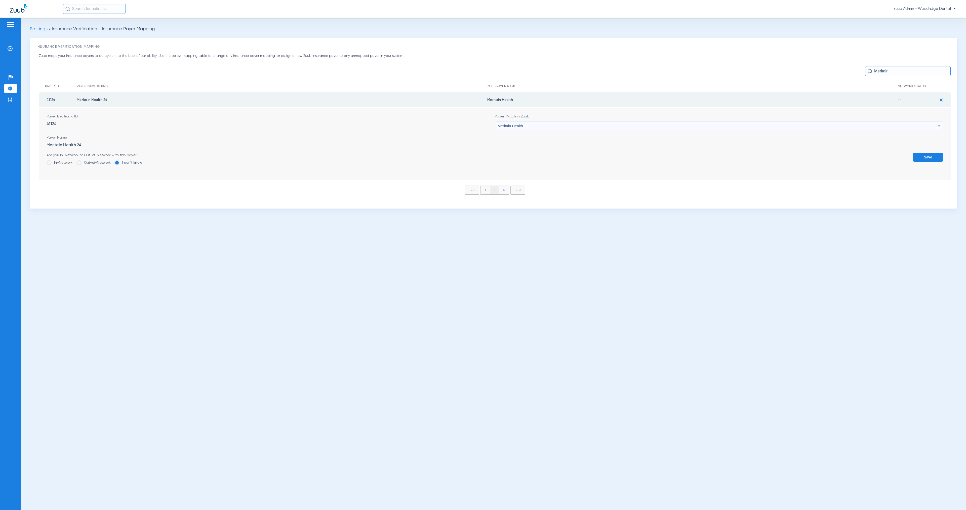
click at [636, 124] on div "Meritain Health" at bounding box center [718, 126] width 440 height 9
type input "uns"
click at [544, 154] on mat-option "Unsupported Payer" at bounding box center [719, 153] width 448 height 9
click at [928, 158] on button "Save" at bounding box center [928, 157] width 30 height 9
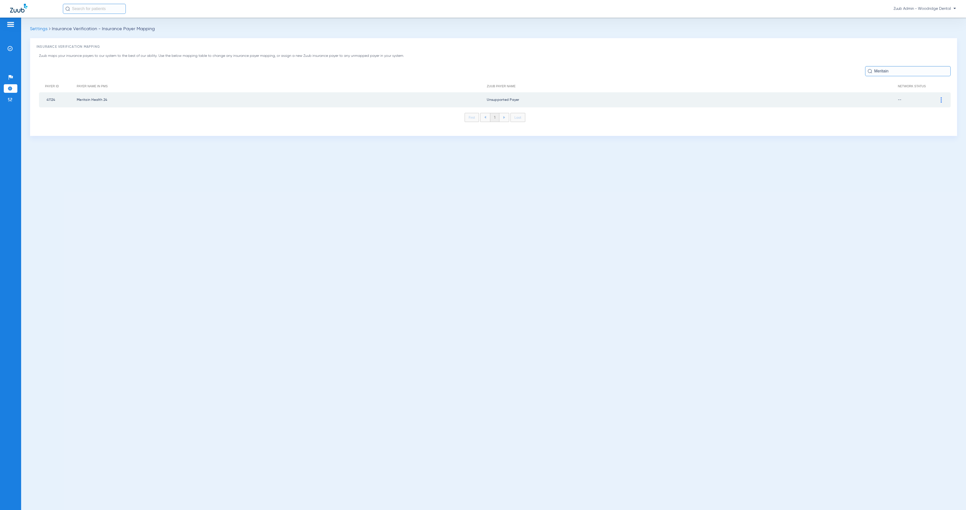
drag, startPoint x: 895, startPoint y: 72, endPoint x: 860, endPoint y: 71, distance: 35.5
click at [860, 71] on div "Meritain" at bounding box center [495, 71] width 912 height 10
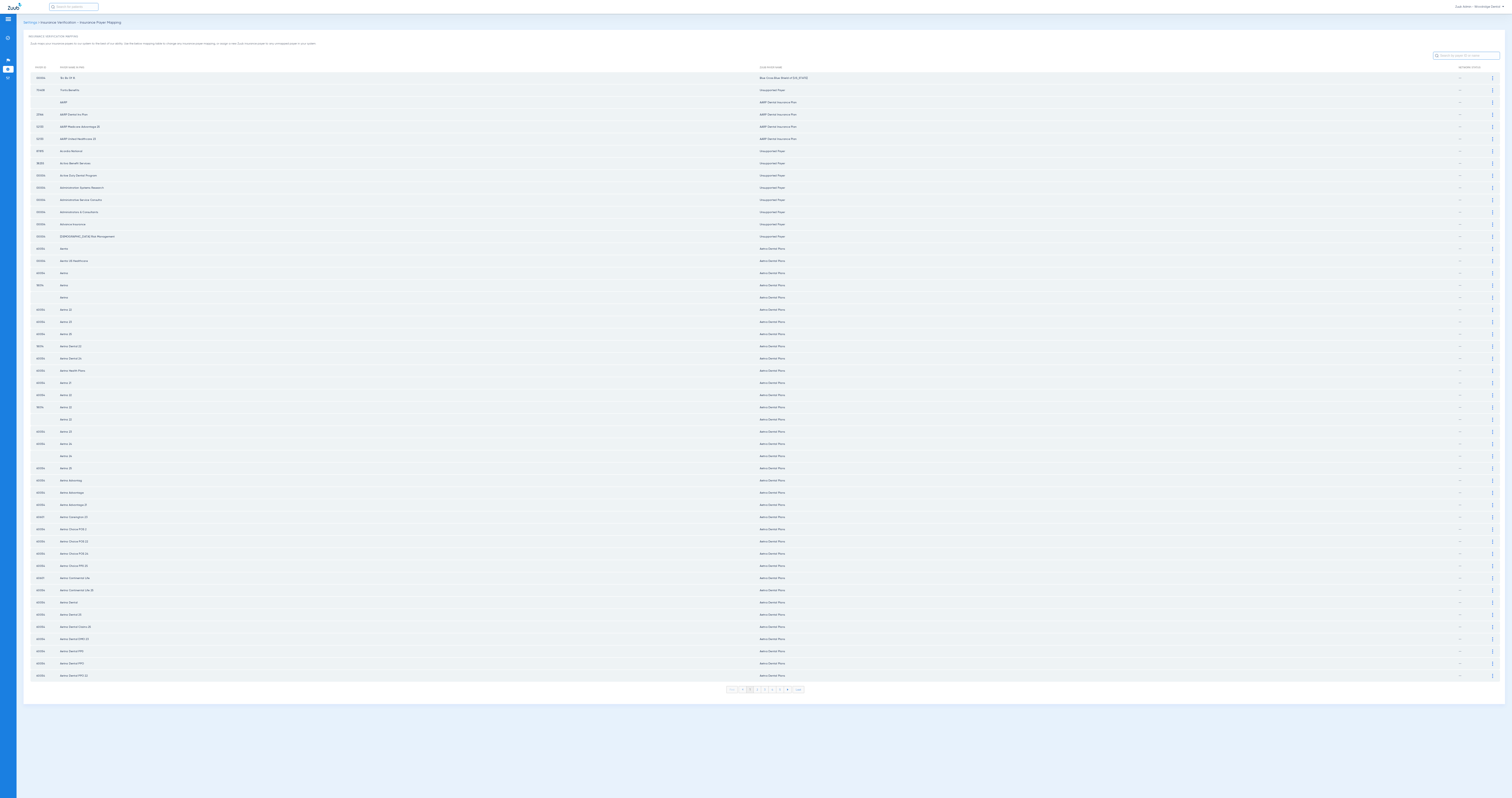
click at [756, 399] on li "2" at bounding box center [758, 689] width 8 height 7
click at [756, 399] on li "3" at bounding box center [765, 689] width 8 height 7
click at [756, 399] on li "4" at bounding box center [772, 689] width 8 height 7
click at [756, 399] on li "5" at bounding box center [780, 689] width 8 height 7
click at [756, 399] on li "6" at bounding box center [780, 689] width 8 height 7
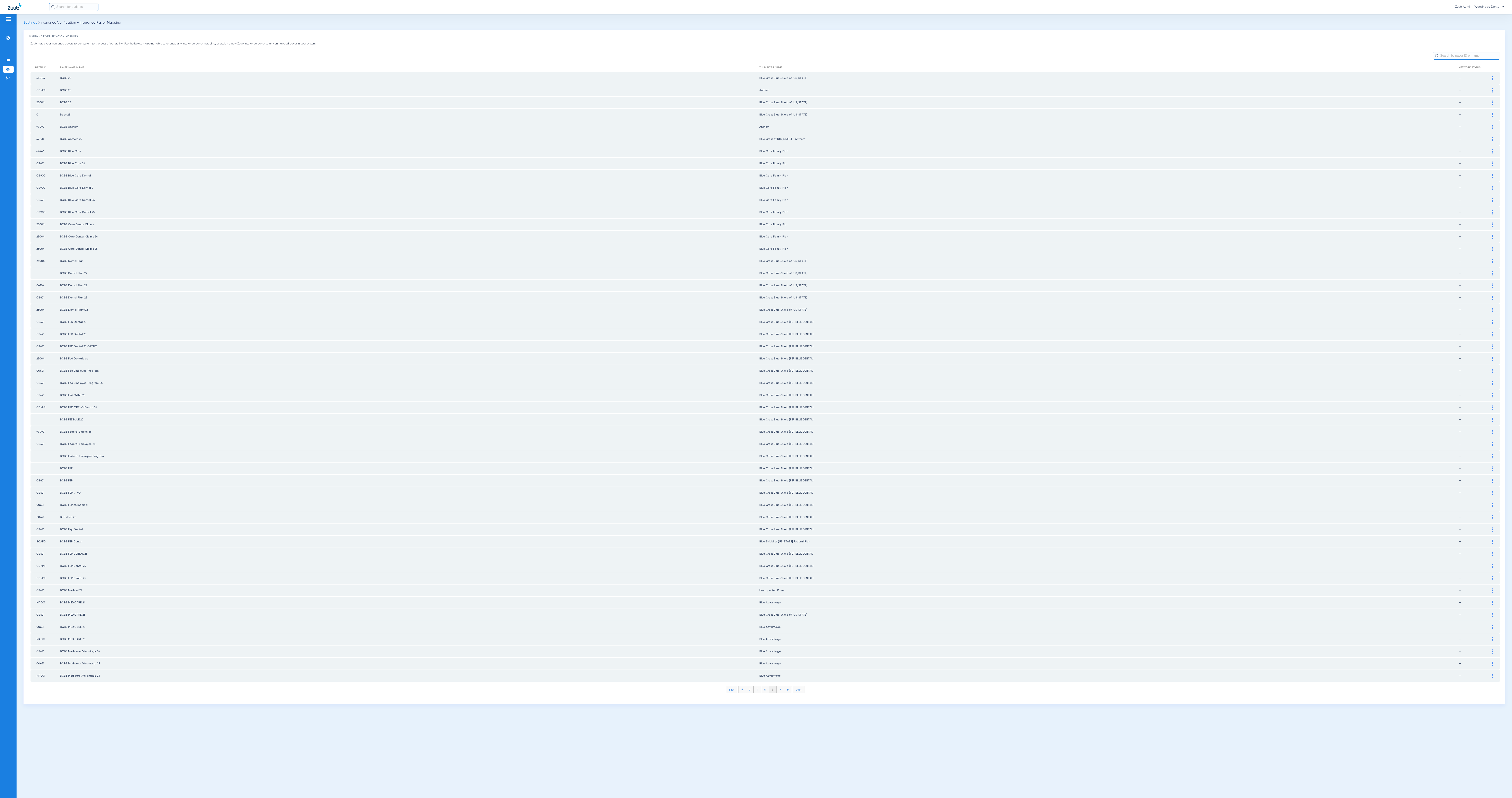
click at [756, 399] on li "7" at bounding box center [780, 689] width 8 height 7
click at [756, 399] on li "8" at bounding box center [780, 689] width 8 height 7
click at [756, 399] on li "9" at bounding box center [780, 689] width 8 height 7
click at [756, 399] on li "10" at bounding box center [779, 689] width 9 height 7
click at [756, 399] on li "11" at bounding box center [781, 689] width 8 height 7
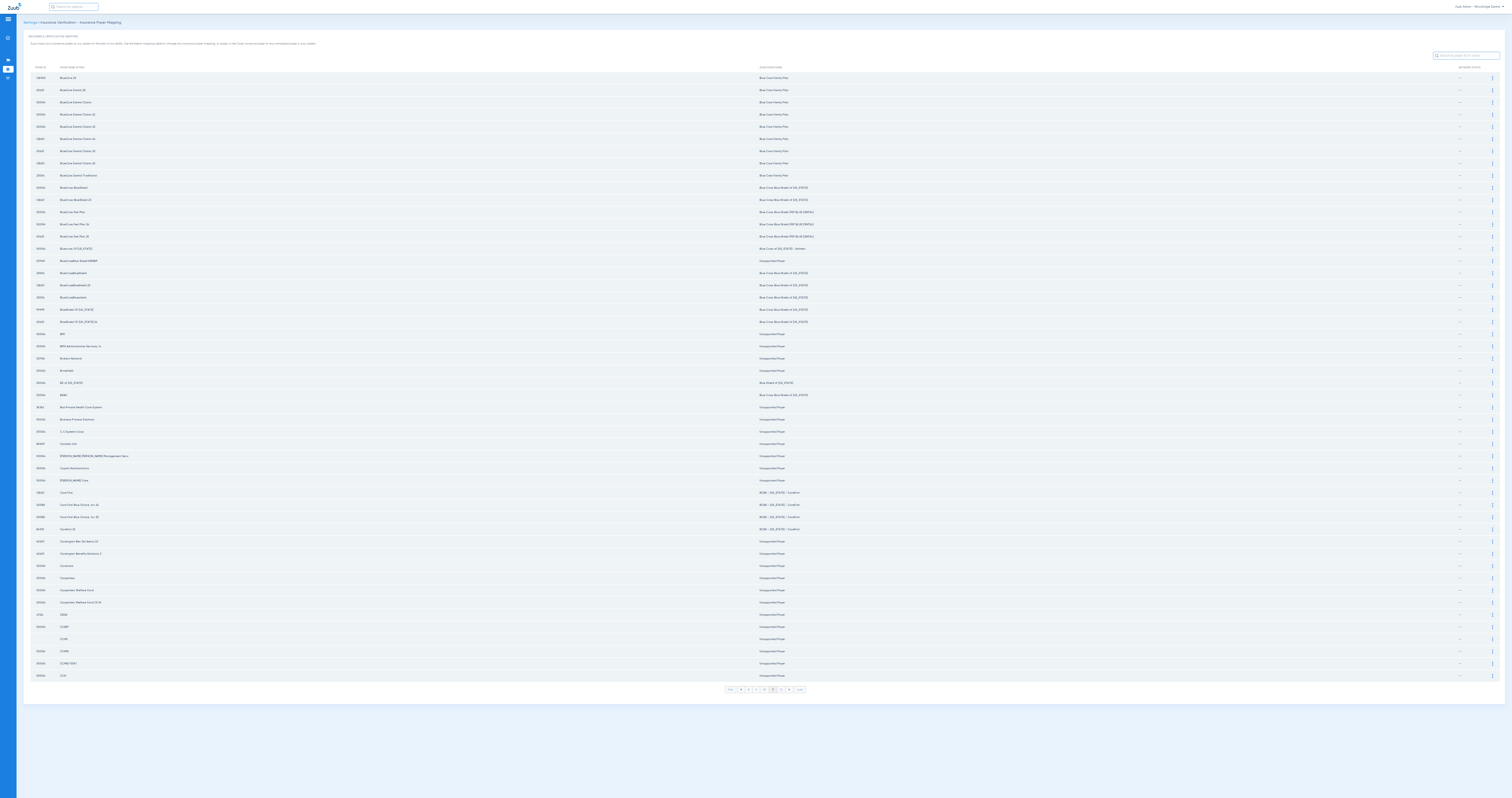
click at [756, 399] on li "12" at bounding box center [781, 689] width 9 height 7
click at [756, 399] on li "13" at bounding box center [781, 689] width 9 height 7
click at [756, 399] on li "14" at bounding box center [782, 689] width 9 height 7
click at [756, 399] on li "15" at bounding box center [782, 689] width 9 height 7
click at [756, 399] on li "16" at bounding box center [782, 689] width 9 height 7
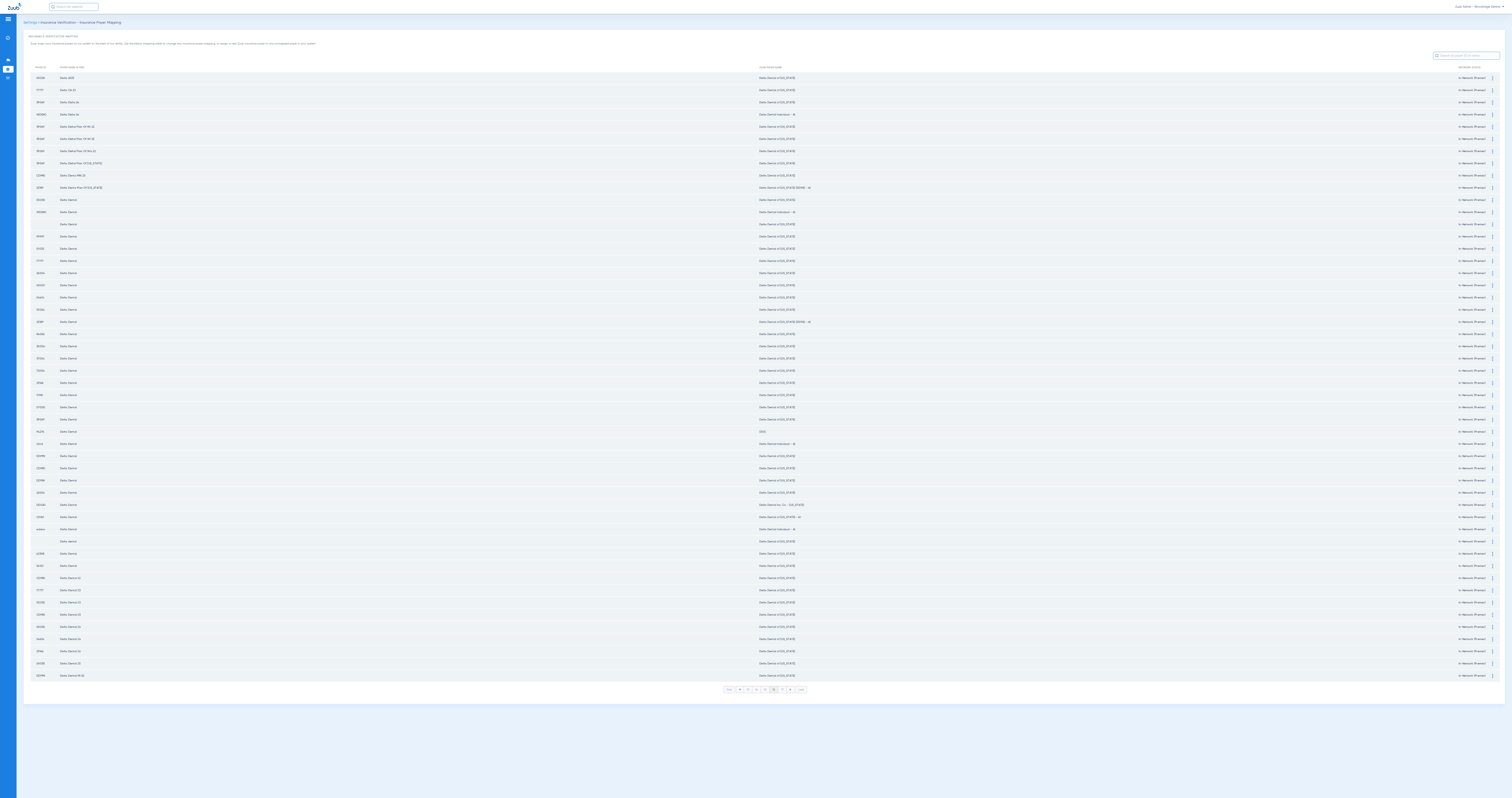
click at [756, 399] on li "17" at bounding box center [782, 689] width 9 height 7
click at [756, 399] on li "18" at bounding box center [782, 689] width 9 height 7
click at [756, 399] on li "19" at bounding box center [782, 689] width 9 height 7
click at [756, 399] on li "20" at bounding box center [783, 689] width 9 height 7
click at [756, 399] on li "21" at bounding box center [783, 689] width 9 height 7
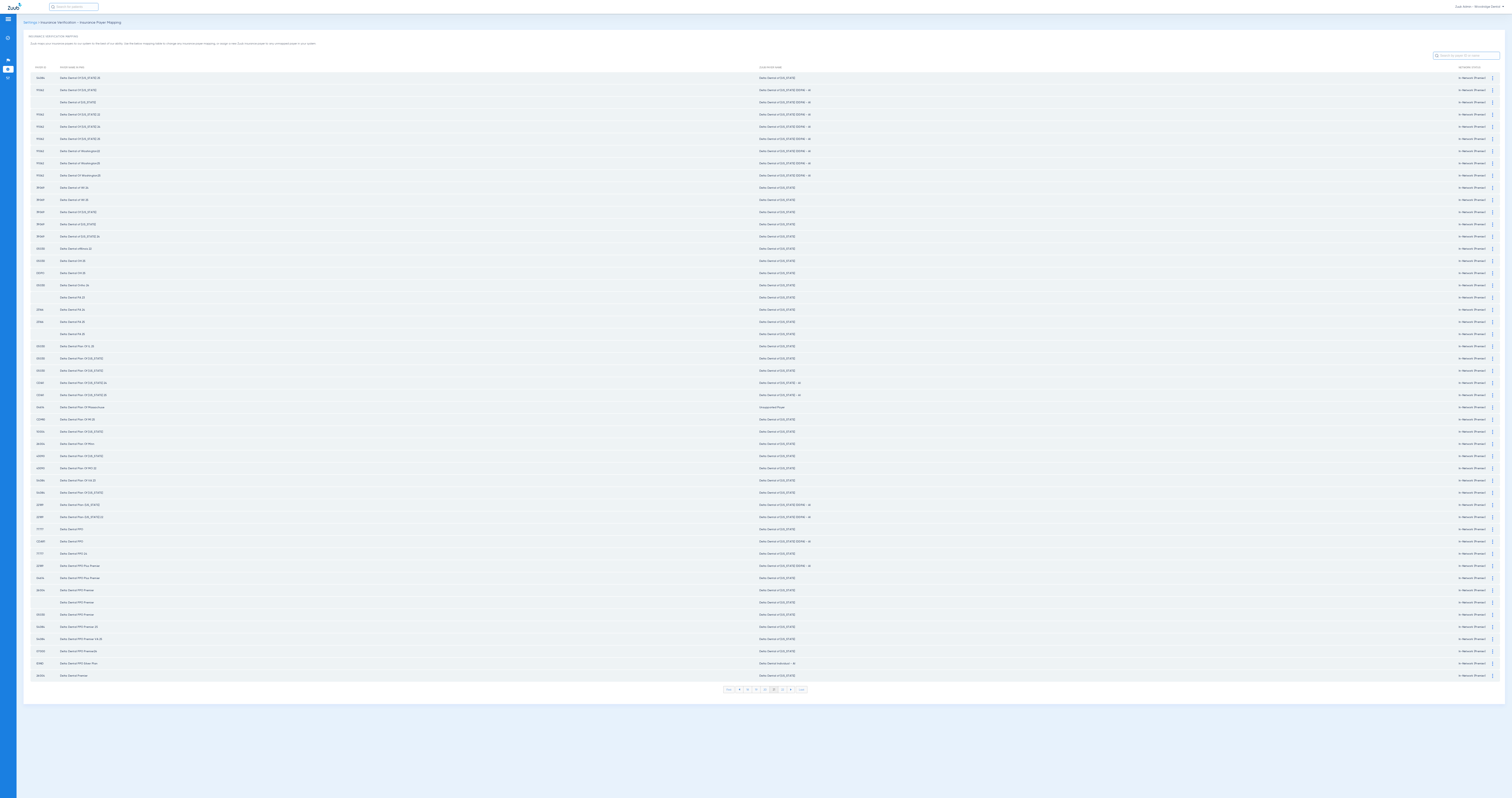
click at [756, 399] on li "22" at bounding box center [782, 689] width 9 height 7
click at [756, 399] on li "23" at bounding box center [782, 689] width 9 height 7
click at [756, 399] on li "24" at bounding box center [783, 689] width 9 height 7
click at [756, 399] on li "25" at bounding box center [783, 689] width 9 height 7
click at [756, 399] on li "26" at bounding box center [783, 689] width 9 height 7
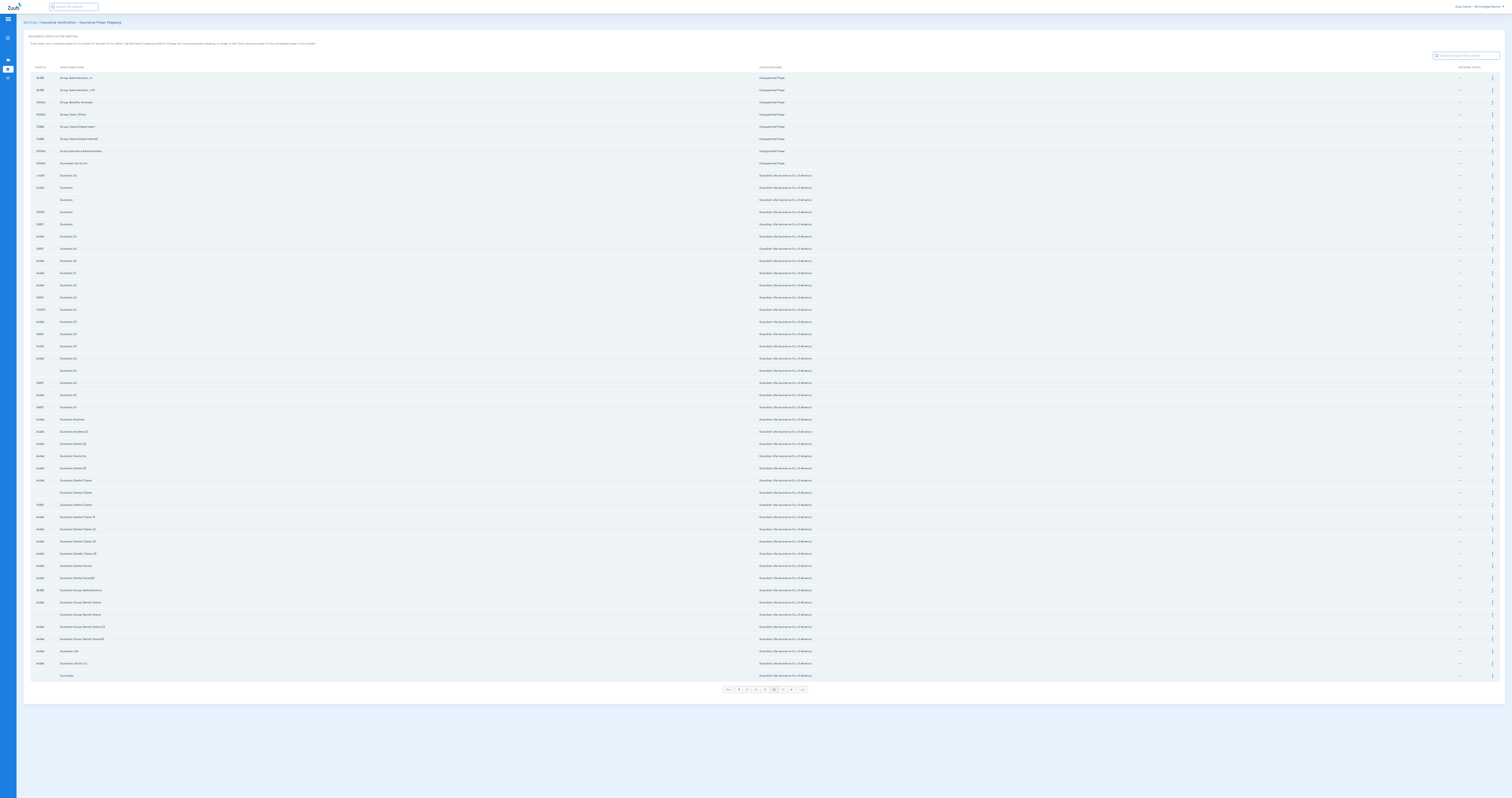
click at [756, 399] on li "27" at bounding box center [783, 689] width 9 height 7
click at [756, 399] on li "28" at bounding box center [783, 689] width 9 height 7
click at [756, 399] on li "29" at bounding box center [783, 689] width 9 height 7
click at [756, 399] on li "30" at bounding box center [783, 689] width 9 height 7
click at [756, 399] on li "31" at bounding box center [783, 689] width 9 height 7
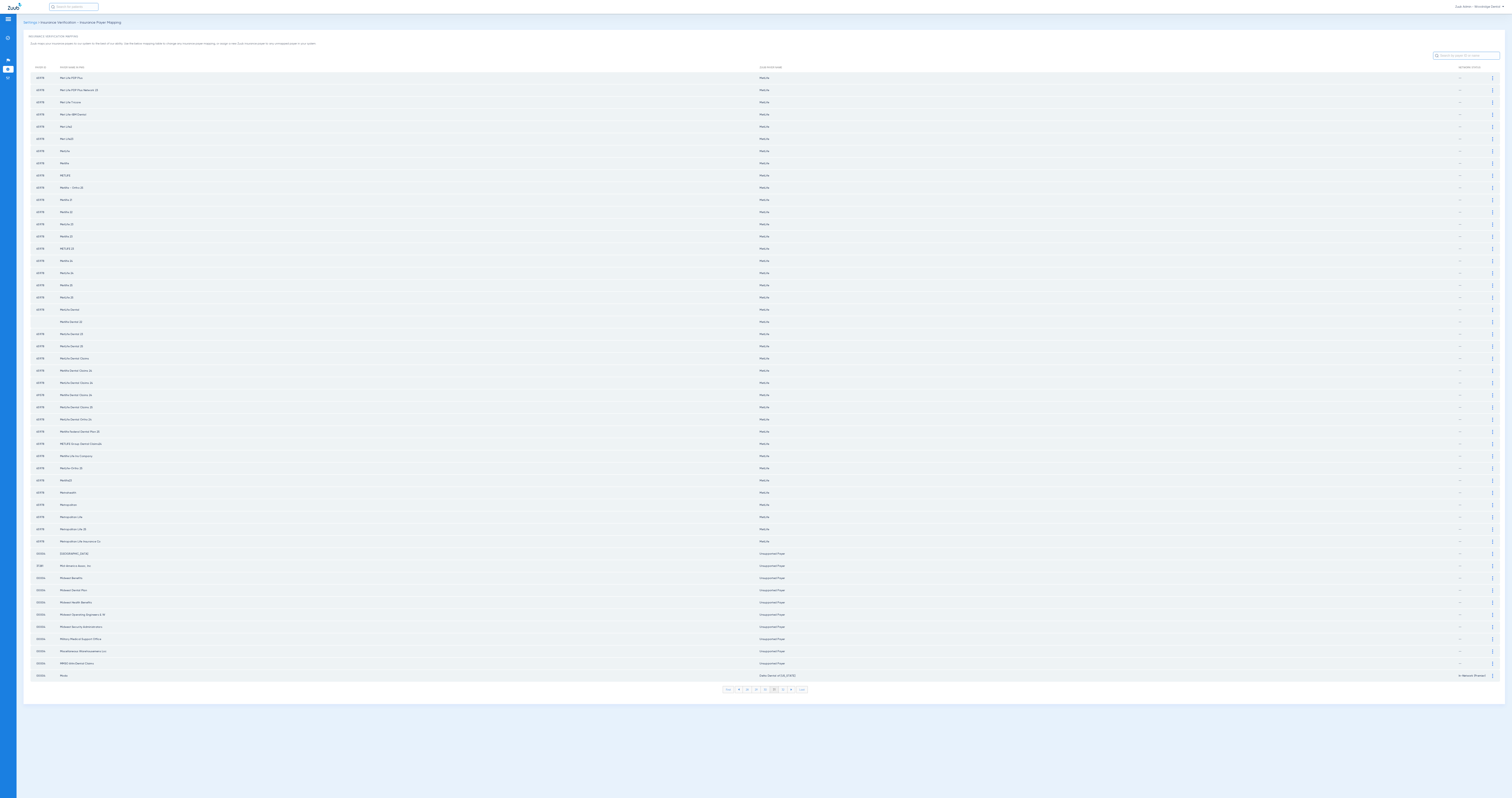
click at [756, 399] on li "32" at bounding box center [783, 689] width 9 height 7
click at [756, 399] on li "33" at bounding box center [783, 689] width 9 height 7
click at [756, 399] on li "34" at bounding box center [783, 689] width 9 height 7
click at [756, 399] on li "35" at bounding box center [783, 689] width 9 height 7
click at [756, 399] on li "36" at bounding box center [783, 689] width 9 height 7
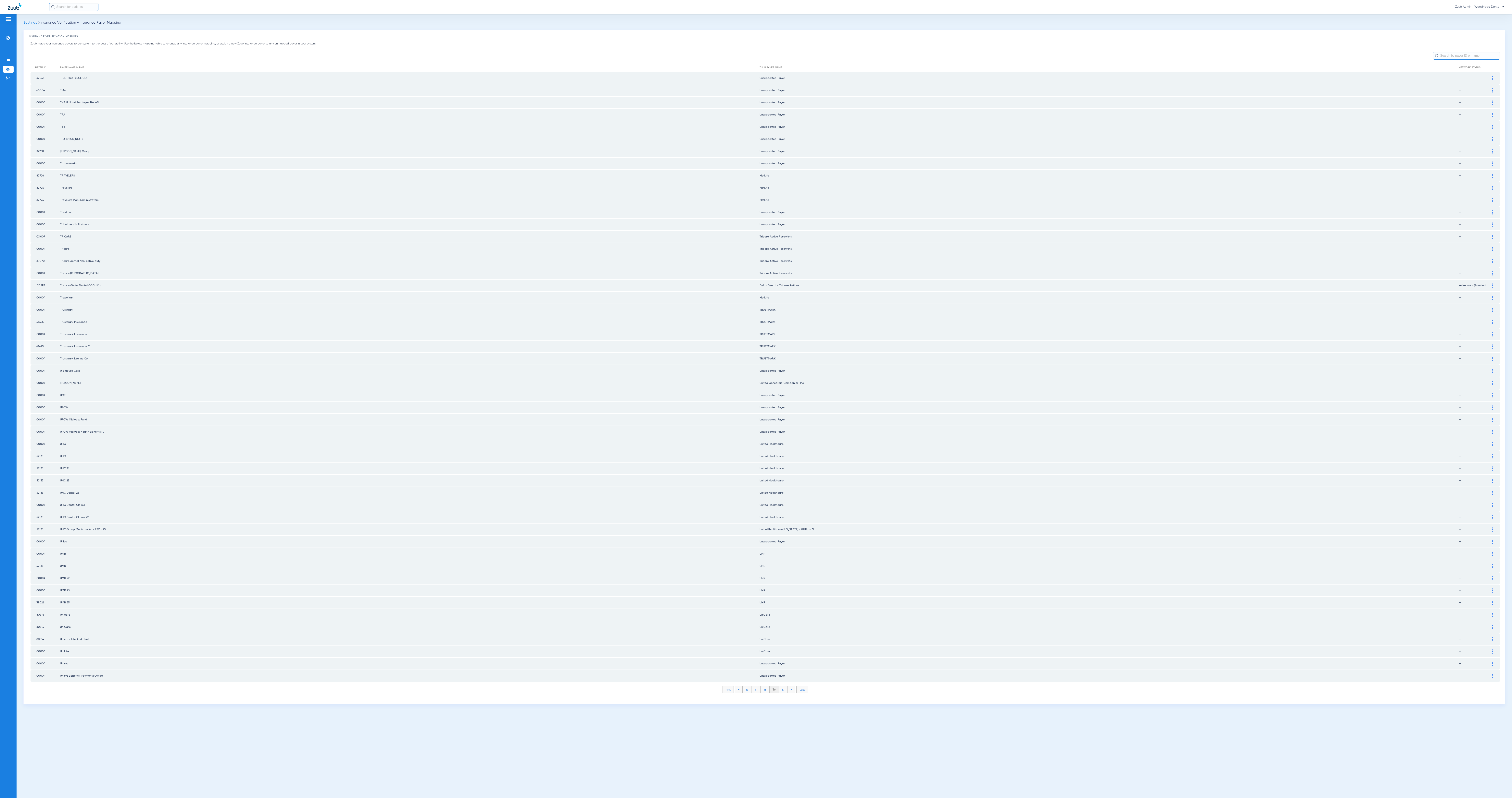
click at [756, 399] on li "37" at bounding box center [783, 689] width 9 height 7
click at [756, 399] on li "38" at bounding box center [783, 689] width 9 height 7
click at [756, 399] on li "39" at bounding box center [783, 689] width 9 height 7
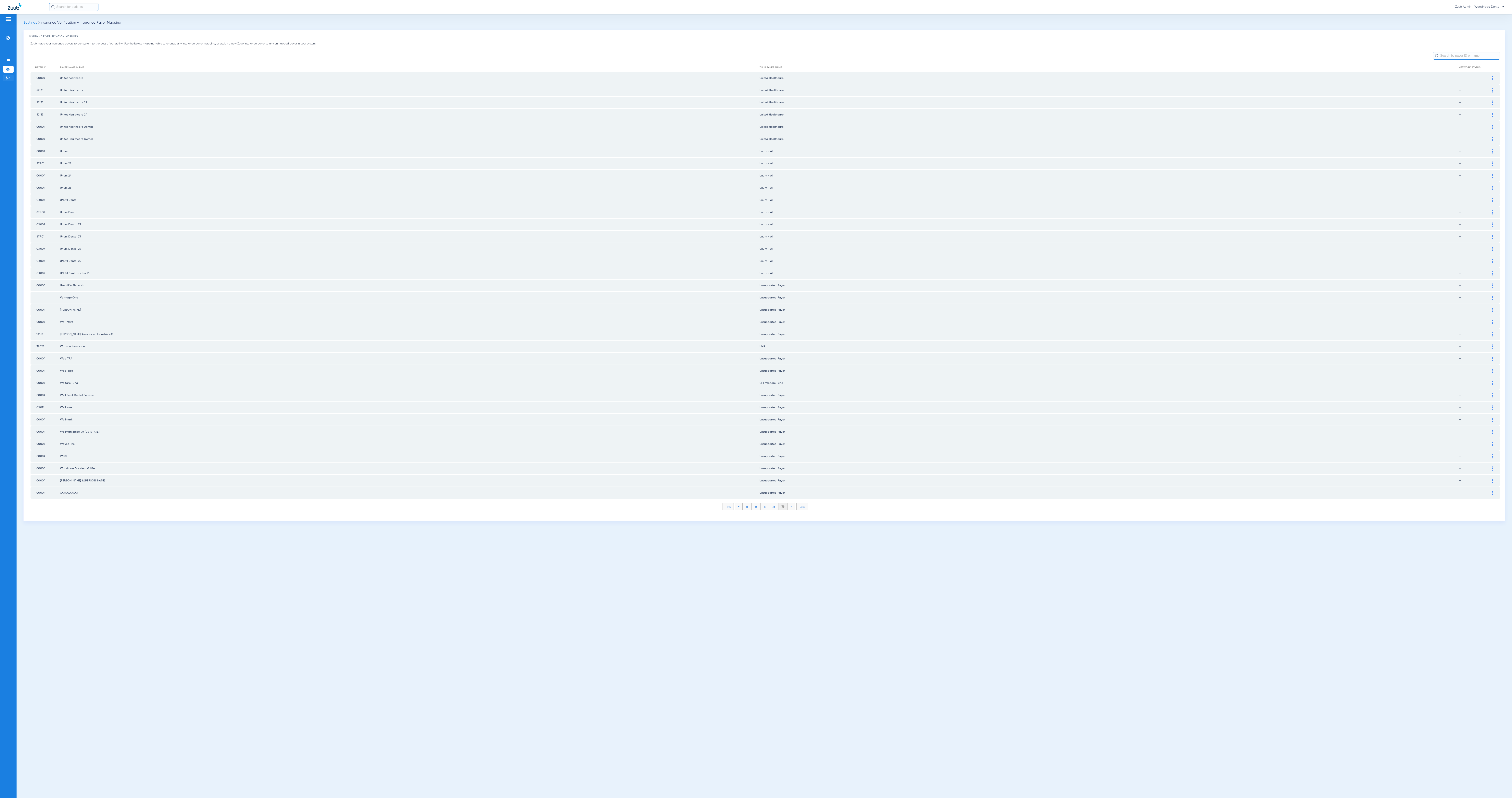
click at [12, 79] on li "Admin" at bounding box center [9, 77] width 11 height 7
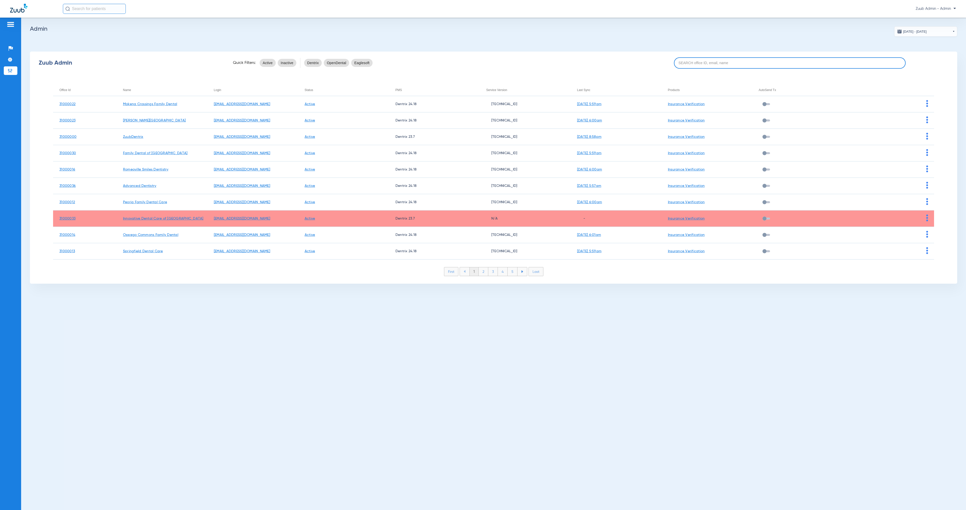
click at [701, 61] on input at bounding box center [790, 62] width 232 height 11
paste input "31000021"
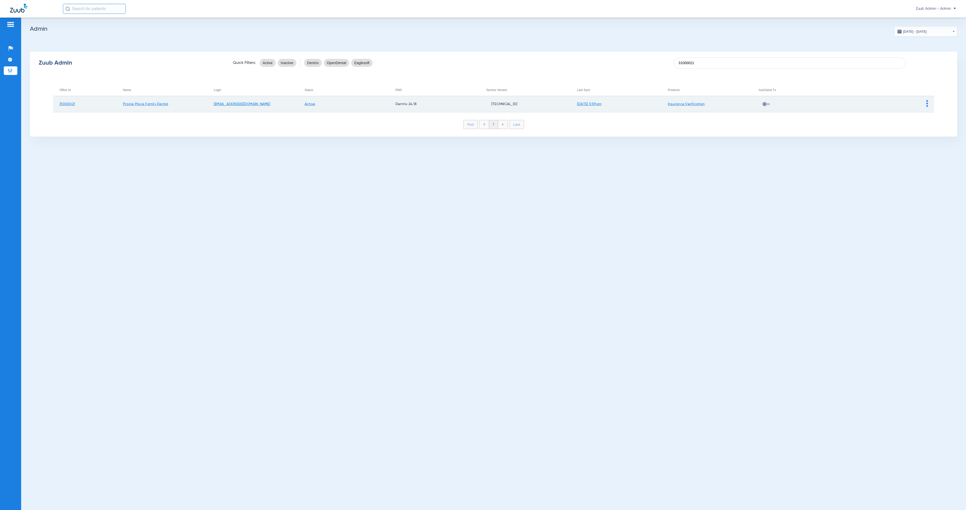
type input "31000021"
click at [928, 107] on span at bounding box center [927, 106] width 2 height 4
drag, startPoint x: 929, startPoint y: 113, endPoint x: 909, endPoint y: 111, distance: 20.0
click at [929, 113] on button "View Account" at bounding box center [941, 114] width 29 height 10
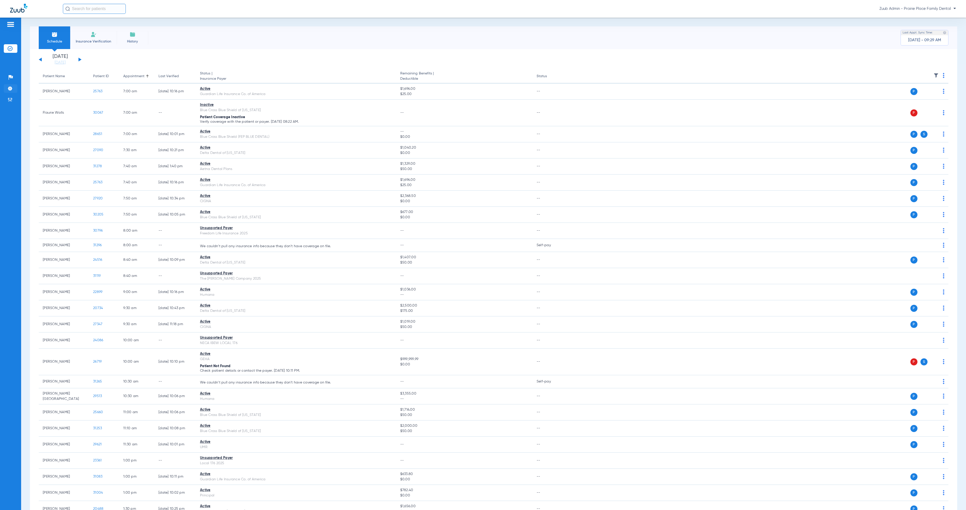
click at [10, 85] on li "Settings" at bounding box center [11, 88] width 14 height 9
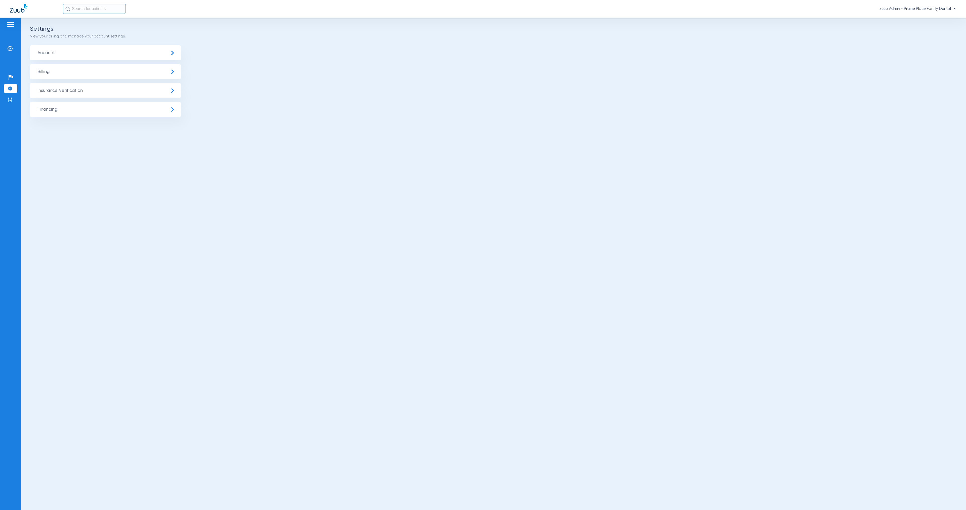
click at [83, 93] on span "Insurance Verification" at bounding box center [105, 90] width 151 height 15
click at [119, 132] on li "Insurance Payer Mapping" at bounding box center [105, 130] width 151 height 13
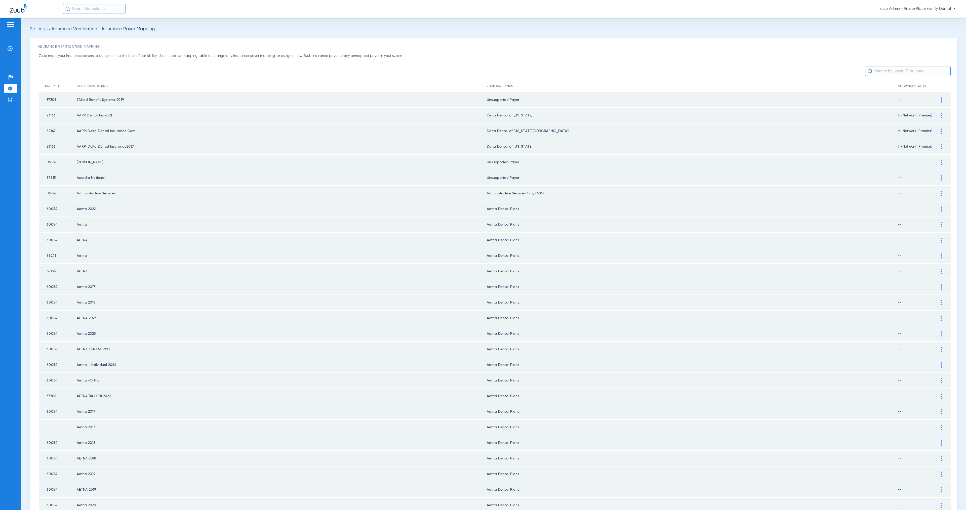
click at [886, 72] on input "text" at bounding box center [908, 71] width 86 height 10
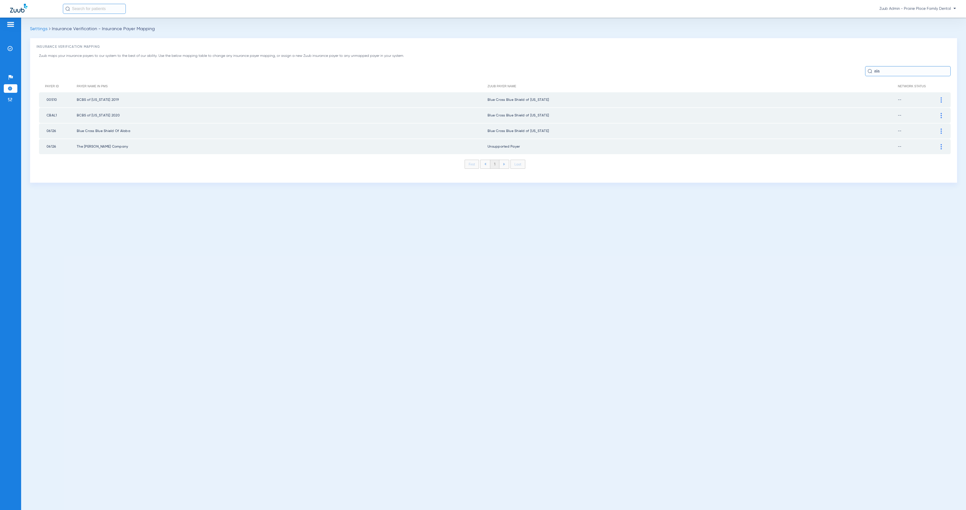
type input "ala"
click at [942, 97] on div at bounding box center [941, 99] width 9 height 5
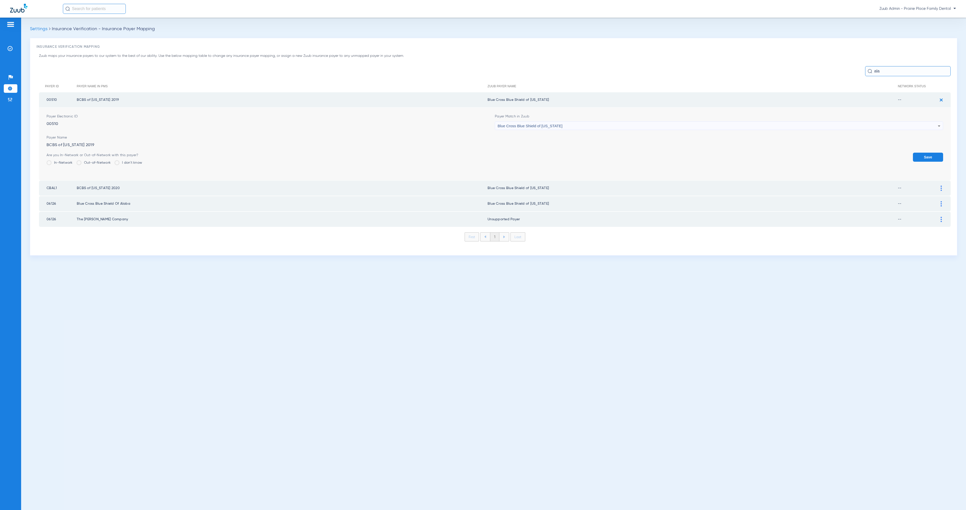
click at [525, 126] on span "Blue Cross Blue Shield of [US_STATE]" at bounding box center [530, 126] width 65 height 4
type input "uns"
click at [541, 156] on mat-option "Unsupported Payer" at bounding box center [719, 153] width 448 height 9
click at [931, 157] on button "Save" at bounding box center [928, 157] width 30 height 9
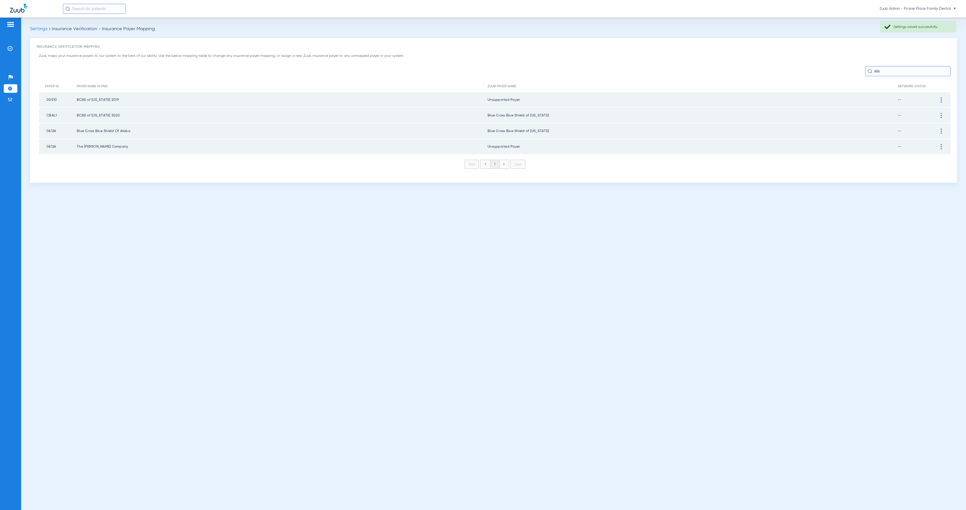
click at [941, 113] on img at bounding box center [941, 115] width 1 height 5
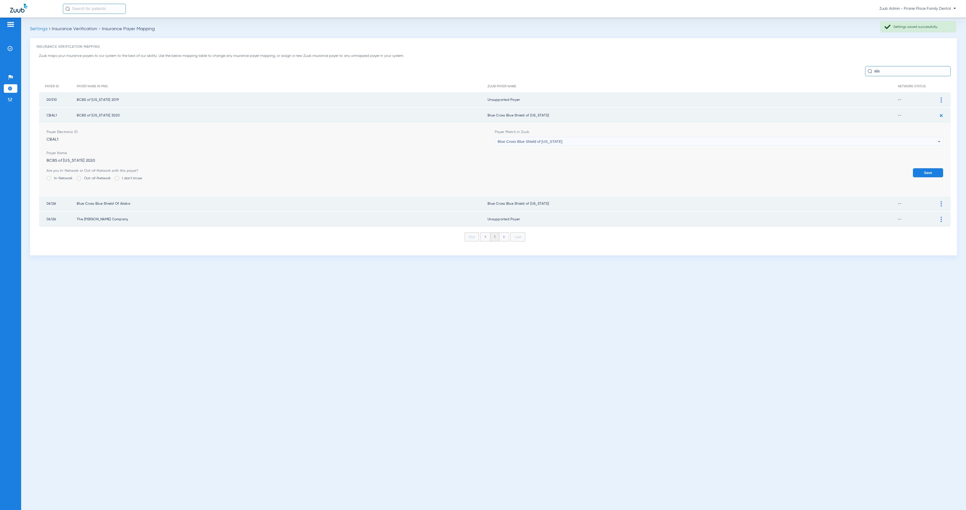
click at [600, 137] on div "Blue Cross Blue Shield of [US_STATE]" at bounding box center [718, 141] width 440 height 9
type input "uns"
click at [612, 171] on mat-option "Unsupported Payer" at bounding box center [719, 168] width 448 height 9
drag, startPoint x: 924, startPoint y: 166, endPoint x: 935, endPoint y: 161, distance: 11.7
click at [924, 166] on form "Payer Electronic ID CBAL1 Payer Match in Zuub Unsupported Payer Payer Name BCBS…" at bounding box center [495, 159] width 897 height 73
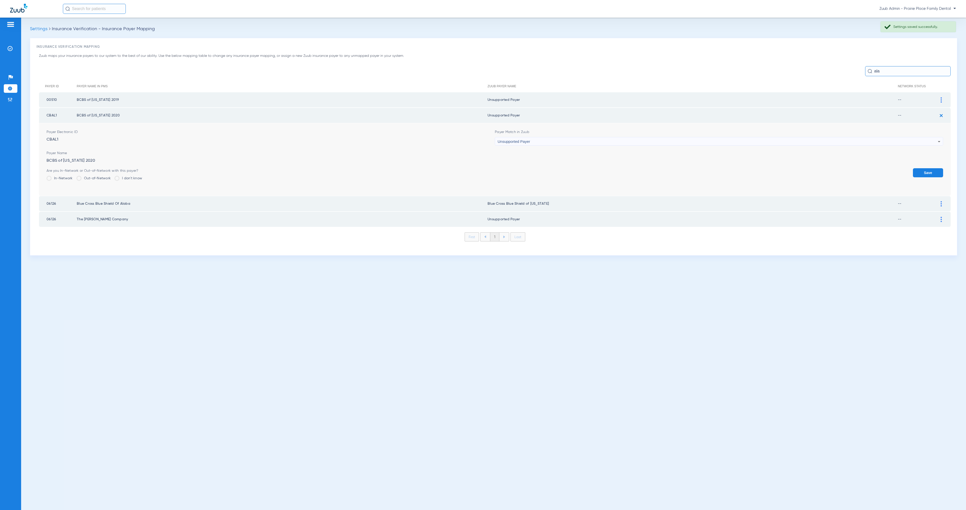
click at [936, 174] on button "Save" at bounding box center [928, 172] width 30 height 9
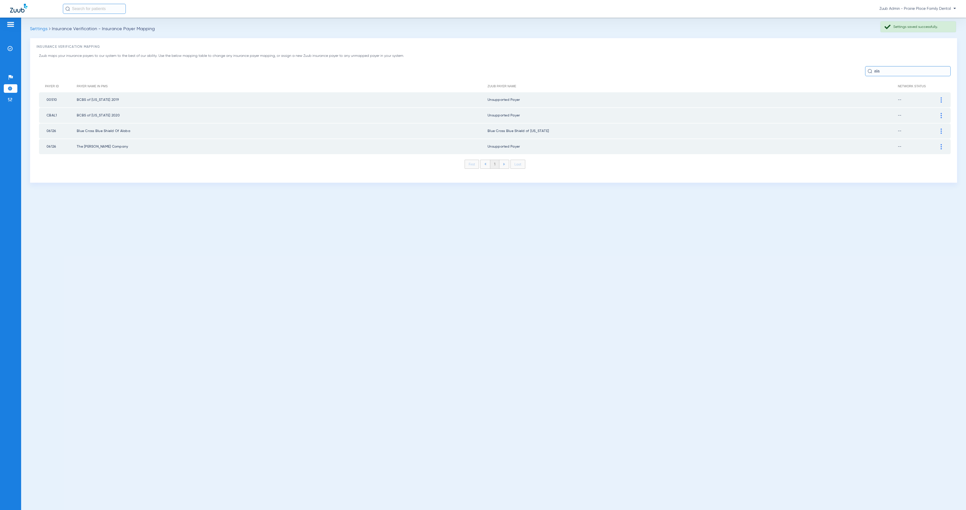
click at [941, 129] on img at bounding box center [941, 131] width 1 height 5
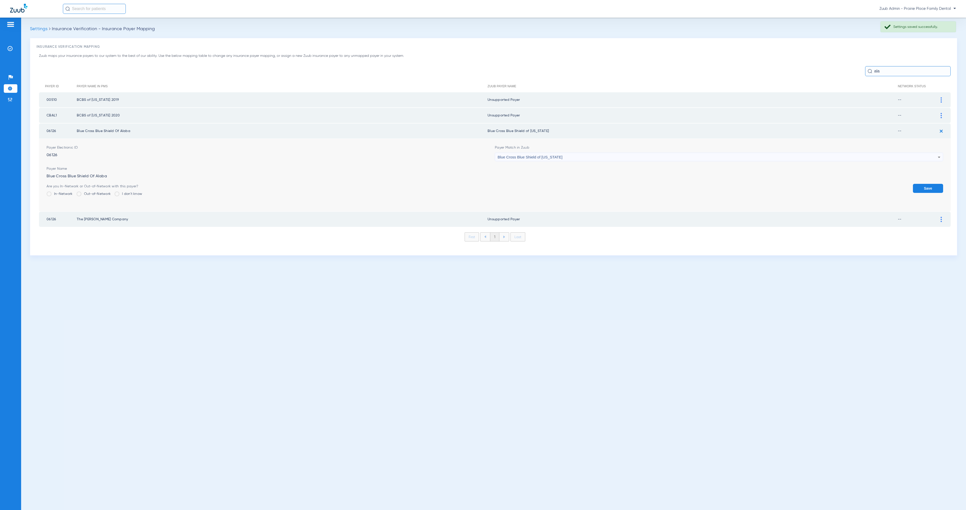
click at [563, 154] on div "Blue Cross Blue Shield of [US_STATE]" at bounding box center [718, 157] width 440 height 9
type input "uns"
click at [564, 180] on mat-option "Unsupported Payer" at bounding box center [719, 183] width 448 height 9
click at [927, 186] on button "Save" at bounding box center [928, 188] width 30 height 9
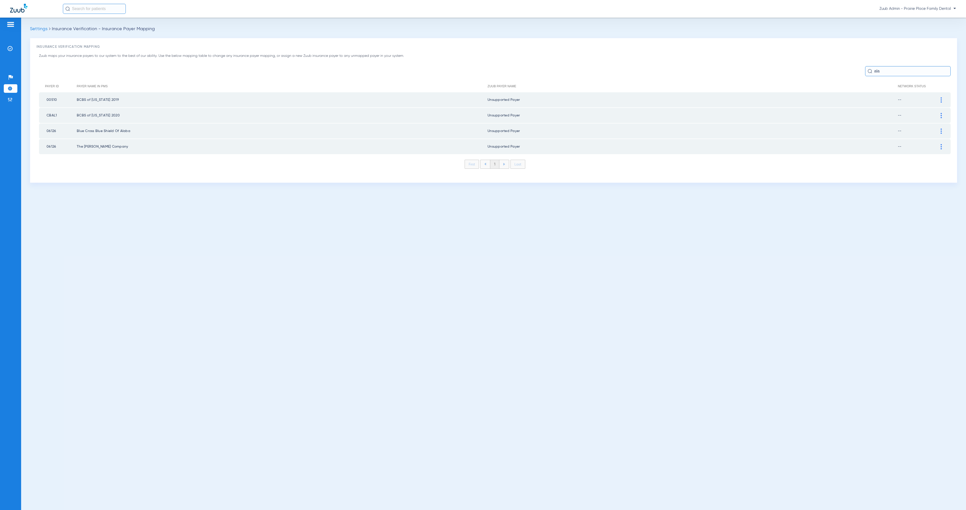
click at [890, 71] on input "ala" at bounding box center [908, 71] width 86 height 10
drag, startPoint x: 890, startPoint y: 71, endPoint x: 864, endPoint y: 69, distance: 26.0
click at [864, 69] on div "ala" at bounding box center [495, 71] width 912 height 10
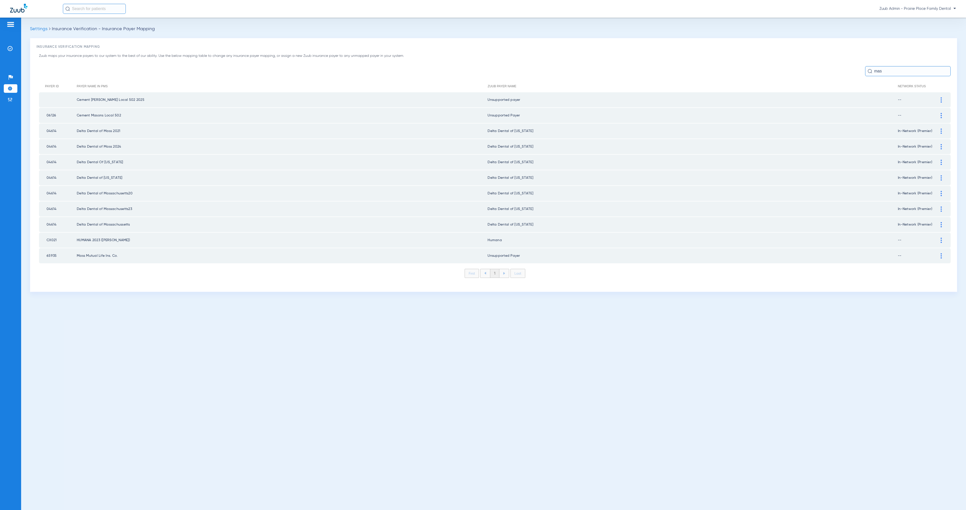
type input "mas"
click at [938, 129] on div at bounding box center [941, 131] width 9 height 5
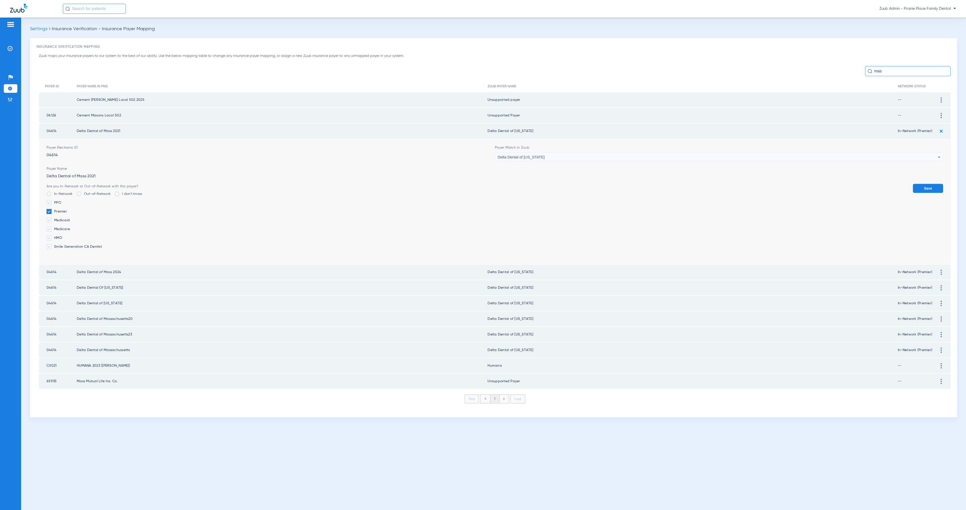
click at [529, 155] on span "Delta Dental of [US_STATE]" at bounding box center [521, 157] width 47 height 4
type input "update 8/25/2025"
click at [535, 182] on mat-option "Unsupported Payer" at bounding box center [719, 183] width 448 height 9
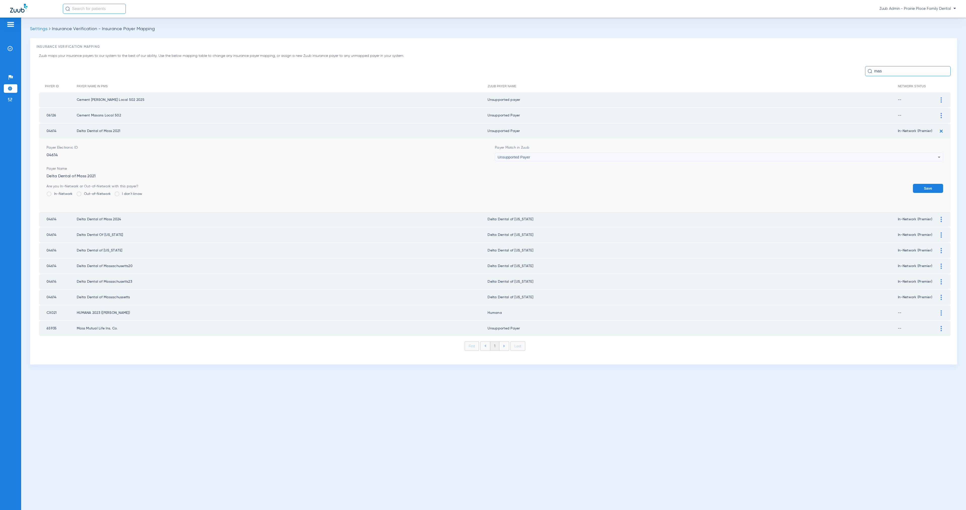
click at [919, 184] on button "Save" at bounding box center [928, 188] width 30 height 9
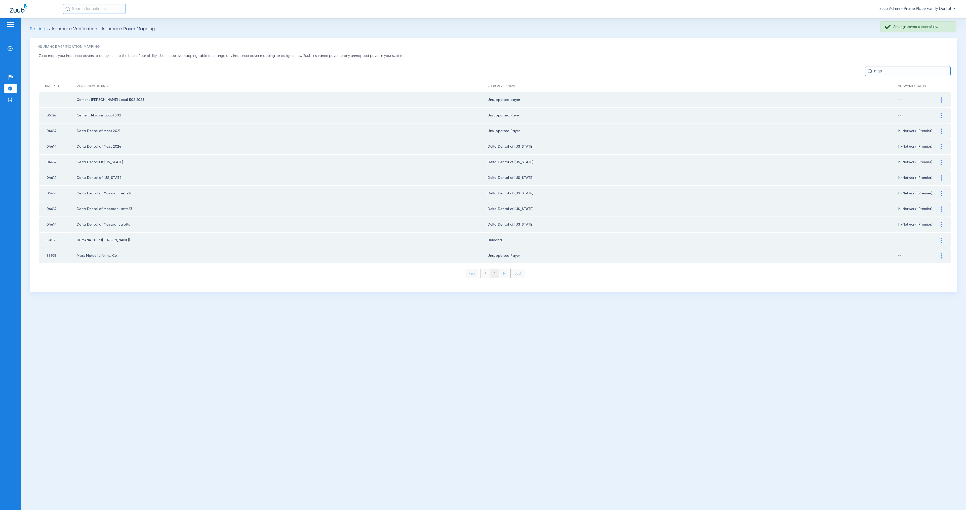
click at [942, 145] on img at bounding box center [941, 146] width 1 height 5
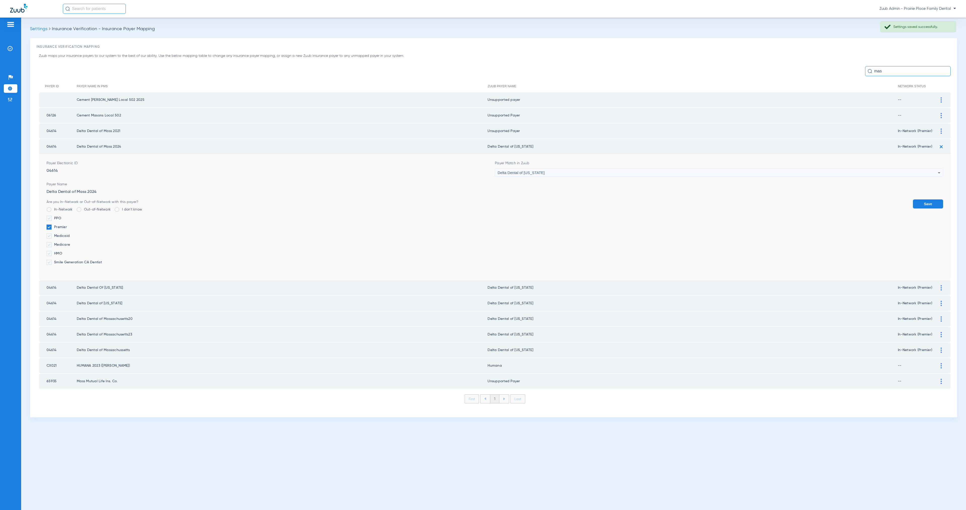
click at [541, 171] on span "Delta Dental of [US_STATE]" at bounding box center [521, 173] width 47 height 4
paste input "update 8/25/2025"
type input "update 8/25/2025"
click at [560, 195] on mat-option "Unsupported Payer" at bounding box center [719, 198] width 448 height 9
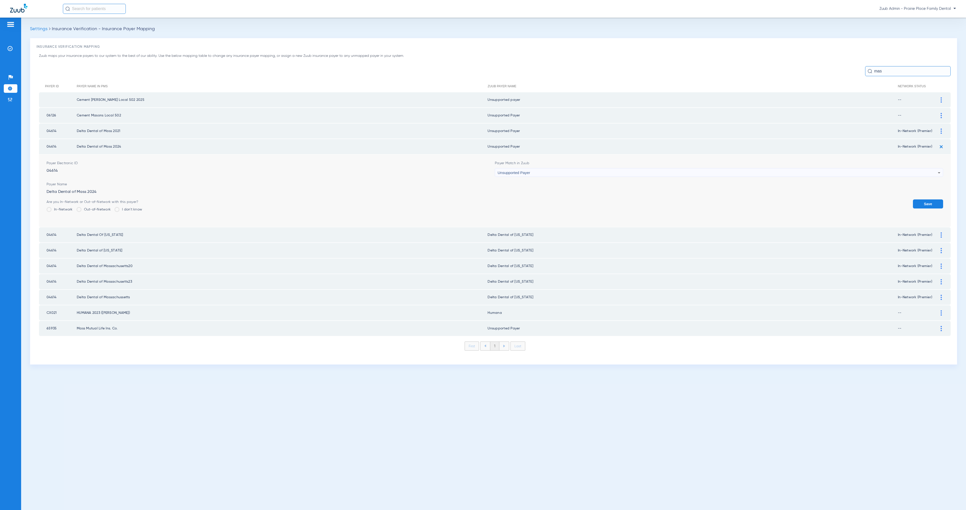
click at [927, 203] on button "Save" at bounding box center [928, 203] width 30 height 9
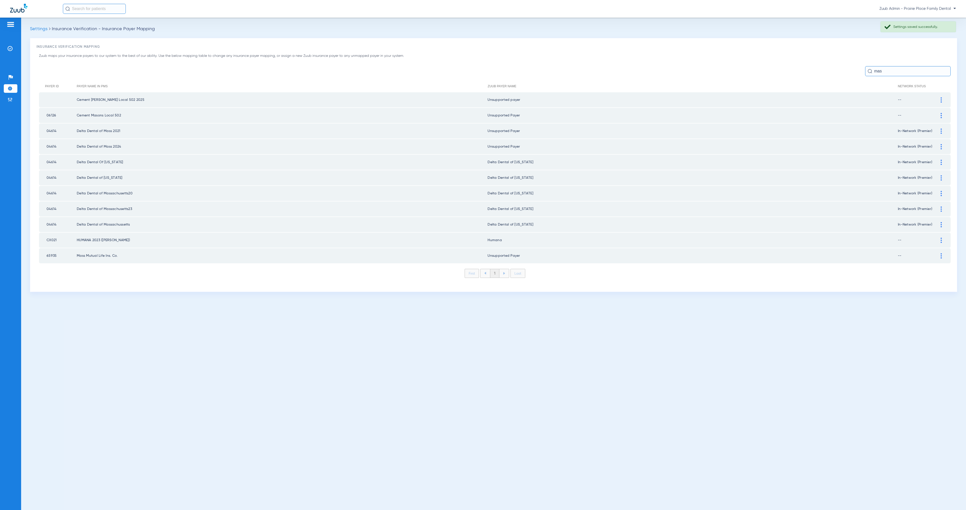
click at [941, 161] on img at bounding box center [941, 162] width 1 height 5
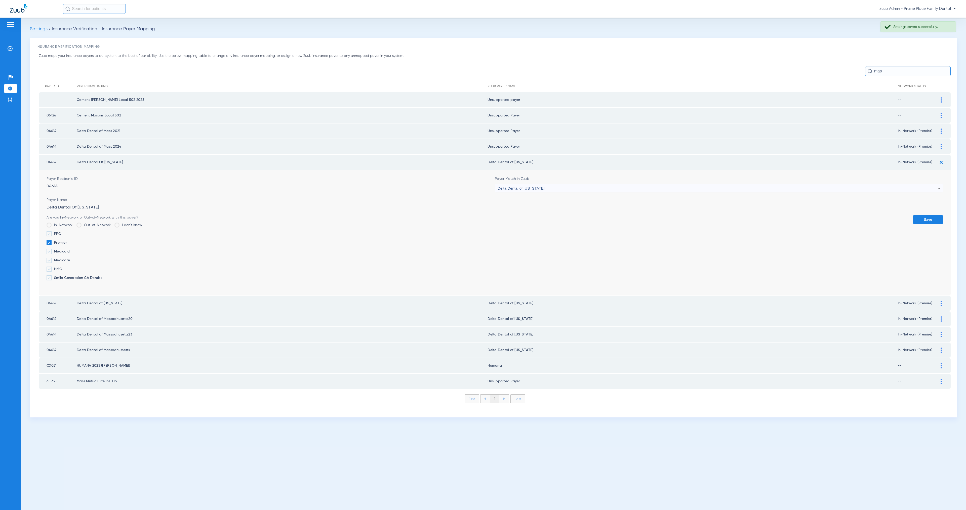
click at [555, 185] on div "Delta Dental of [US_STATE]" at bounding box center [718, 188] width 440 height 9
paste input "update 8/25/2025"
type input "update 8/25/2025"
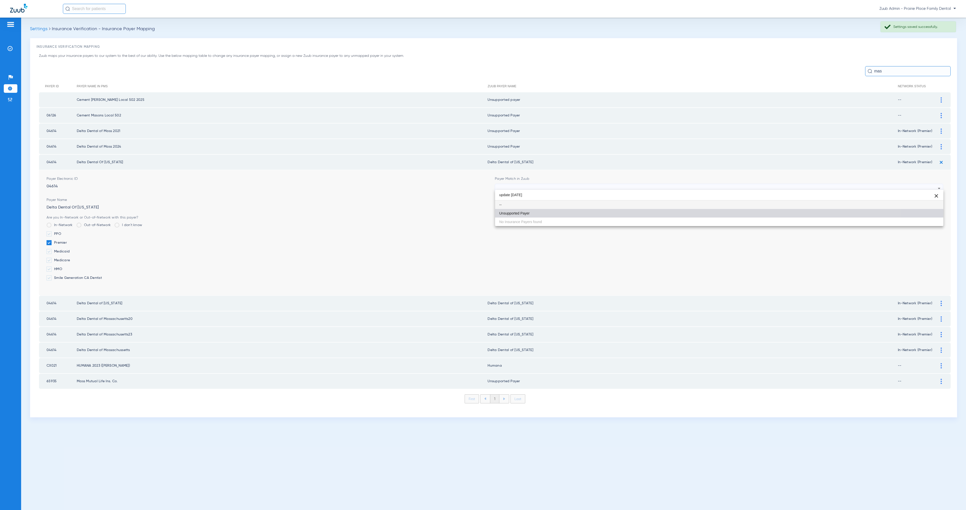
drag, startPoint x: 571, startPoint y: 211, endPoint x: 617, endPoint y: 217, distance: 47.1
click at [571, 211] on mat-option "Unsupported Payer" at bounding box center [719, 213] width 448 height 9
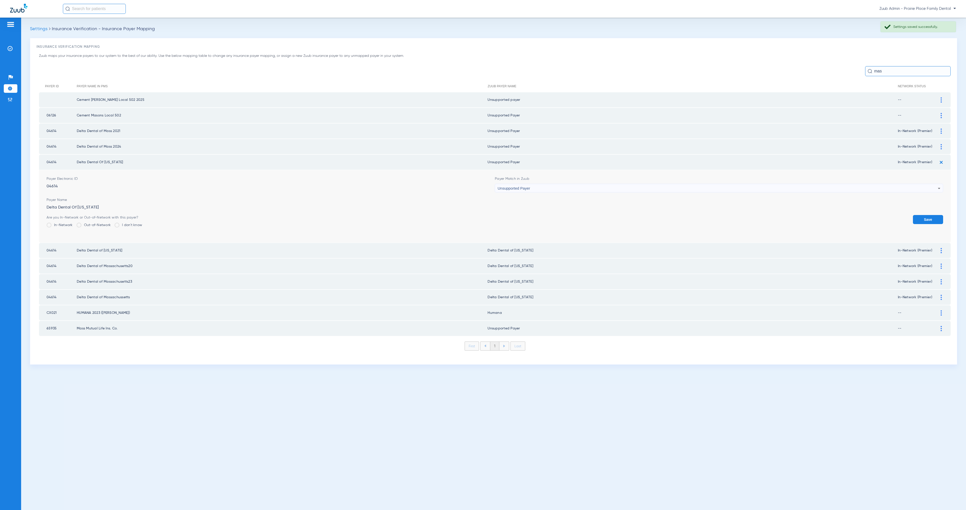
click at [918, 215] on button "Save" at bounding box center [928, 219] width 30 height 9
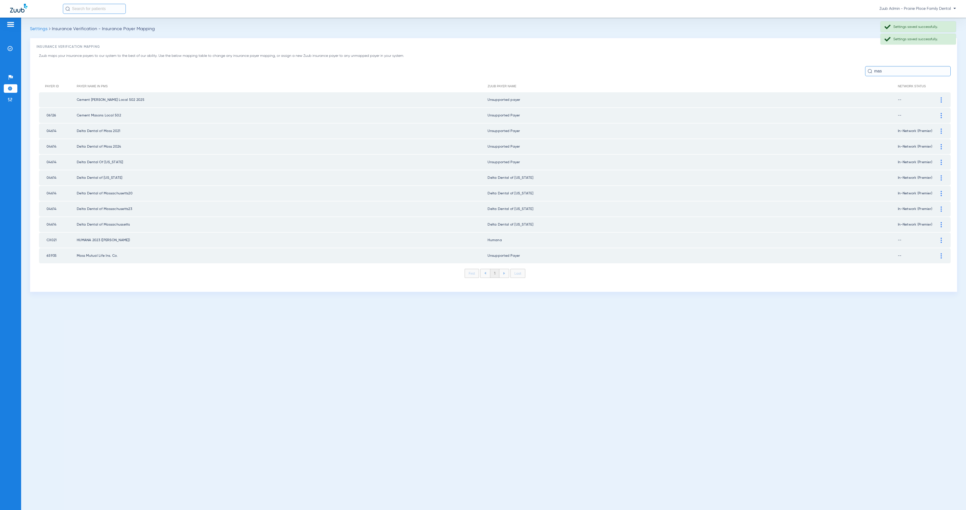
drag, startPoint x: 942, startPoint y: 174, endPoint x: 671, endPoint y: 195, distance: 271.2
click at [942, 175] on div at bounding box center [941, 177] width 9 height 5
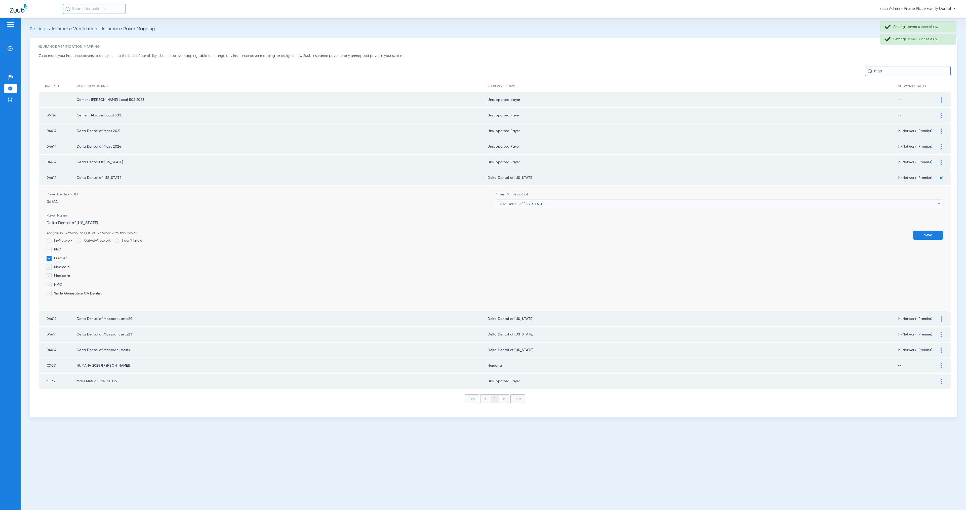
click at [545, 202] on span "Delta Dental of [US_STATE]" at bounding box center [521, 204] width 47 height 4
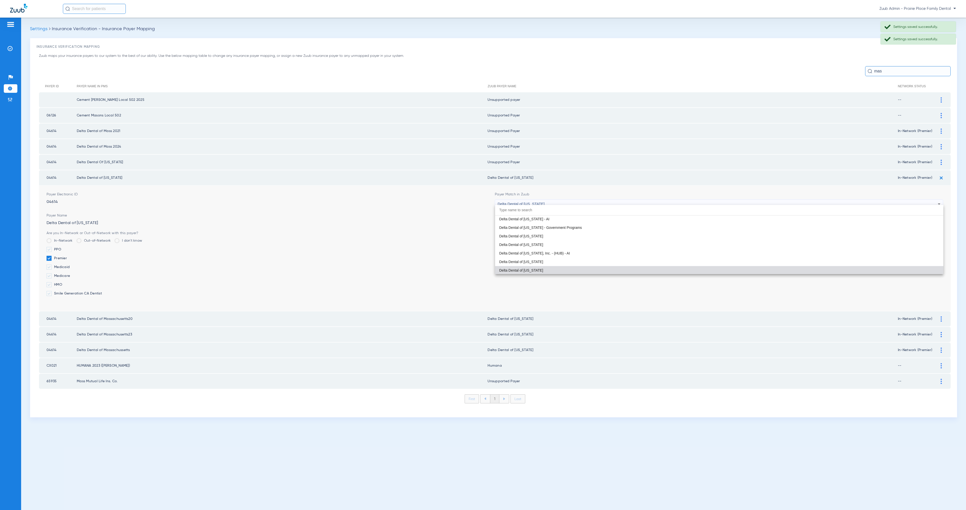
paste input "update 8/25/2025"
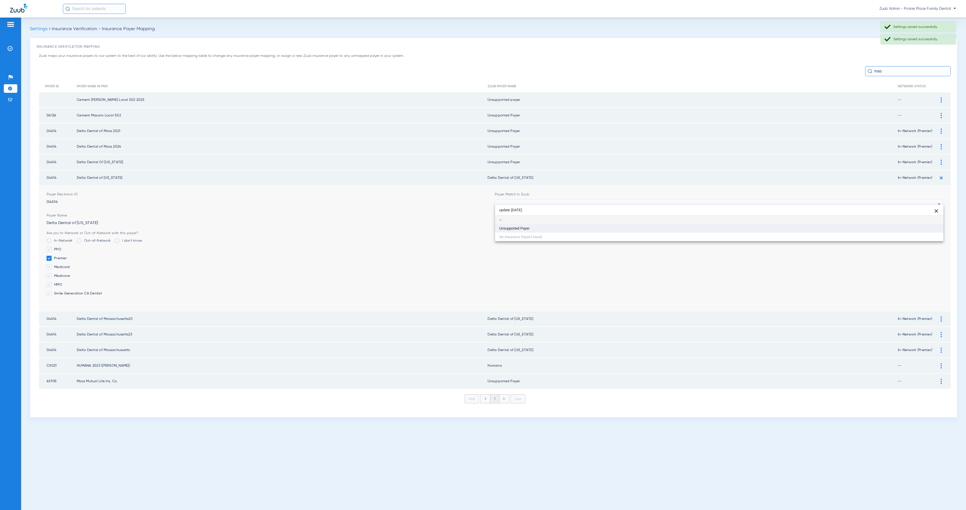
type input "update 8/25/2025"
drag, startPoint x: 570, startPoint y: 225, endPoint x: 636, endPoint y: 232, distance: 66.5
click at [570, 225] on mat-option "Unsupported Payer" at bounding box center [719, 228] width 448 height 9
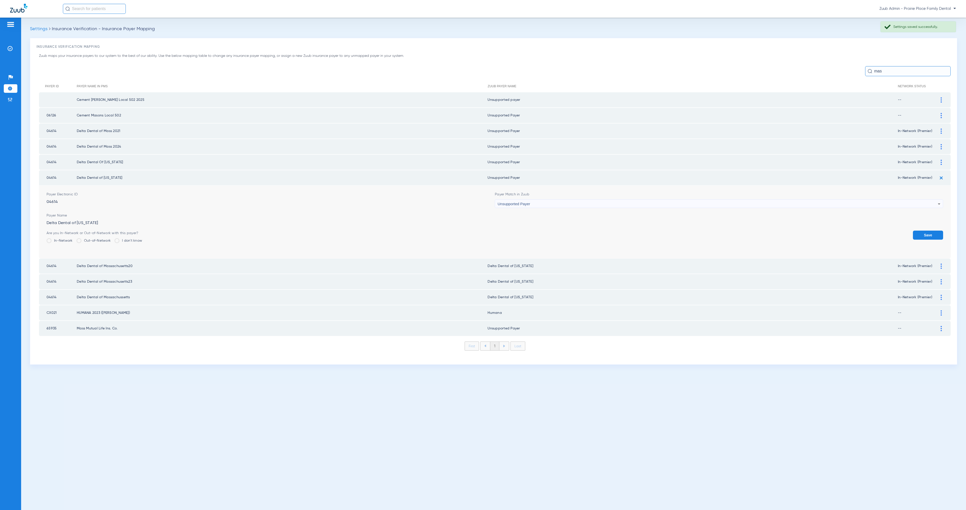
click at [933, 231] on button "Save" at bounding box center [928, 235] width 30 height 9
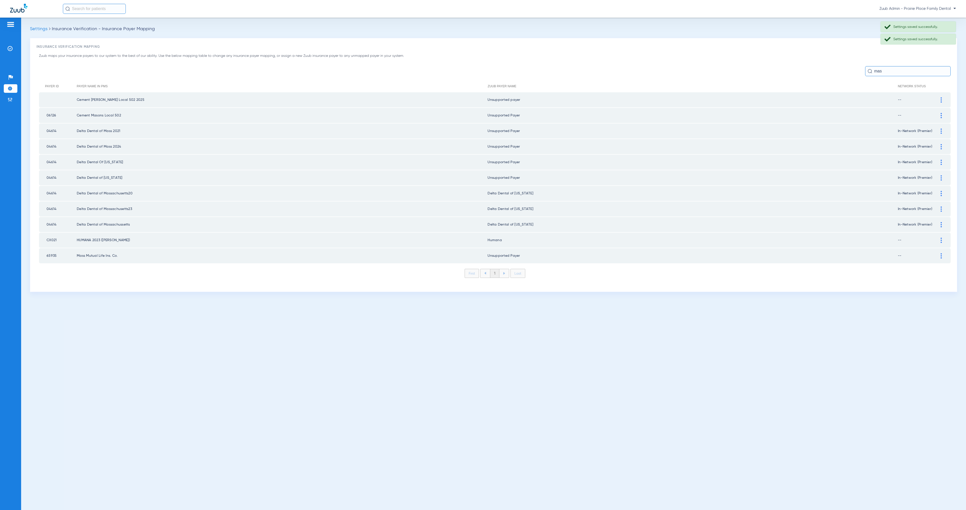
drag, startPoint x: 941, startPoint y: 189, endPoint x: 732, endPoint y: 197, distance: 208.7
click at [941, 191] on img at bounding box center [941, 193] width 1 height 5
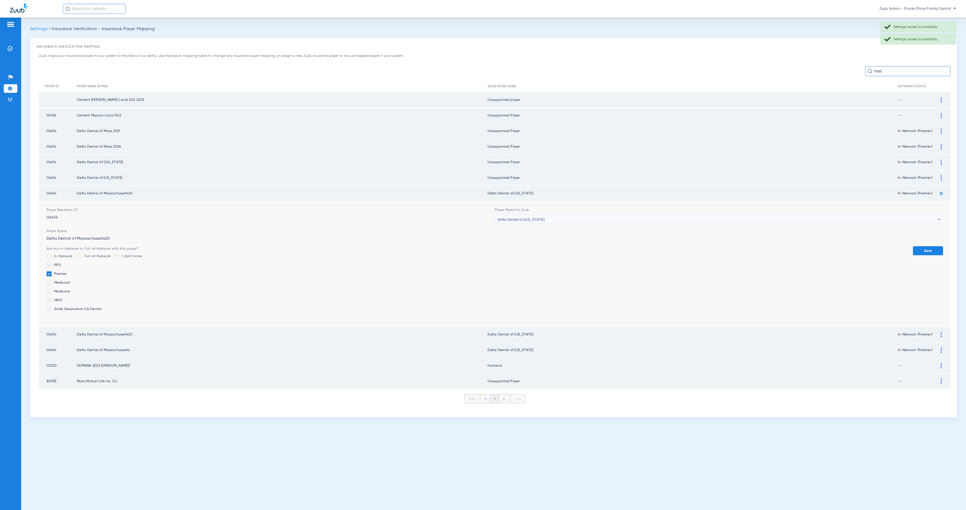
click at [569, 216] on div "Delta Dental of [US_STATE]" at bounding box center [718, 219] width 440 height 9
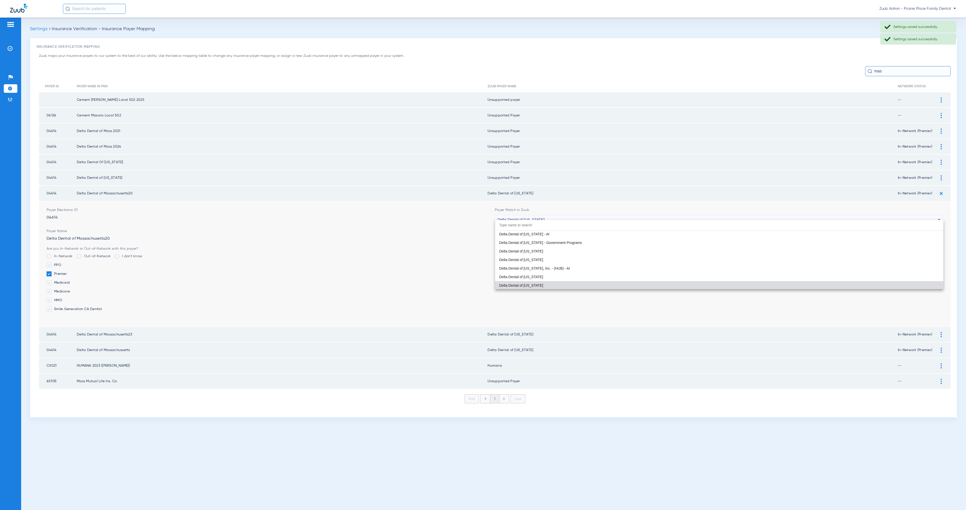
paste input "update 8/25/2025"
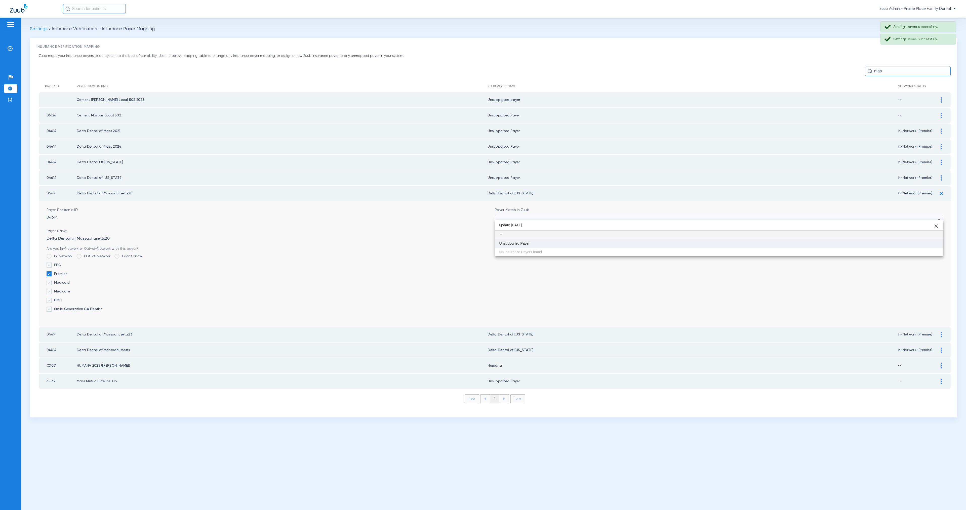
type input "update 8/25/2025"
drag, startPoint x: 603, startPoint y: 247, endPoint x: 705, endPoint y: 241, distance: 101.8
click at [603, 247] on mat-option "Unsupported Payer" at bounding box center [719, 243] width 448 height 9
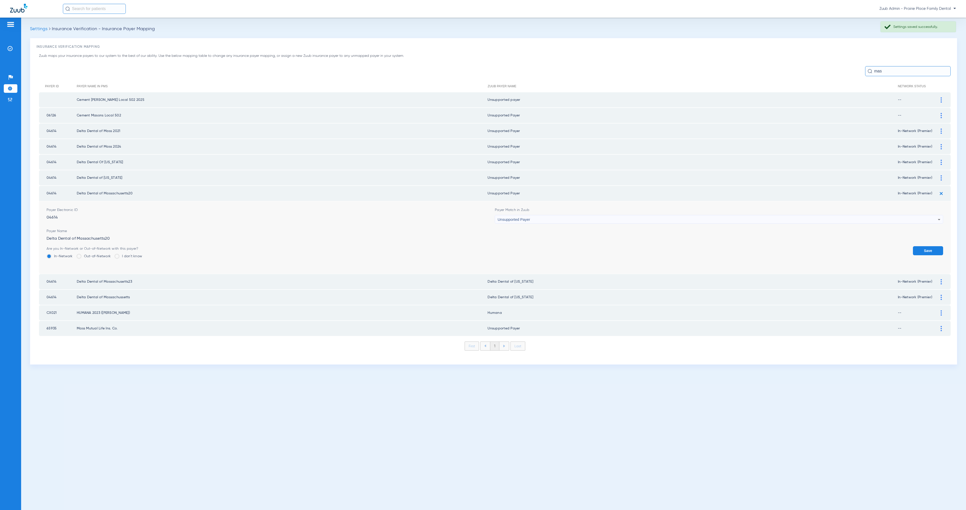
click at [931, 247] on button "Save" at bounding box center [928, 250] width 30 height 9
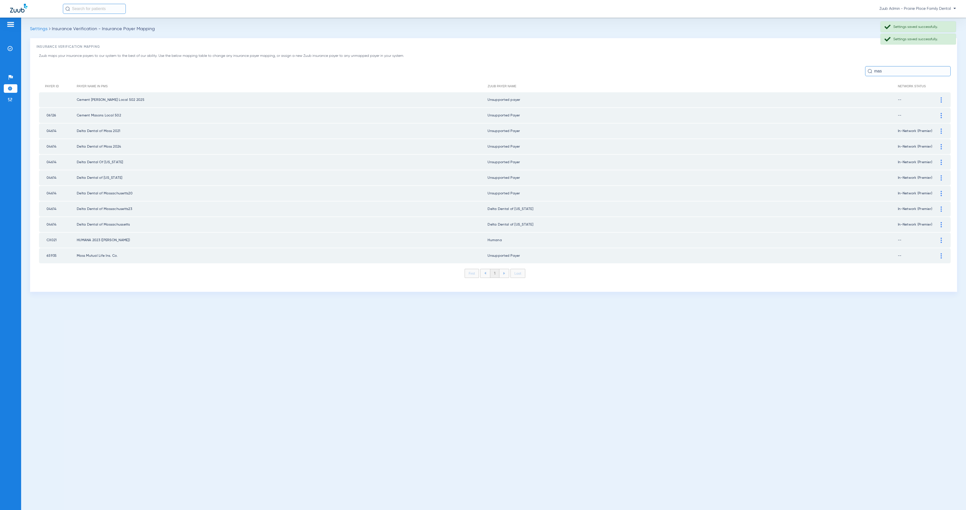
click at [941, 207] on img at bounding box center [941, 209] width 1 height 5
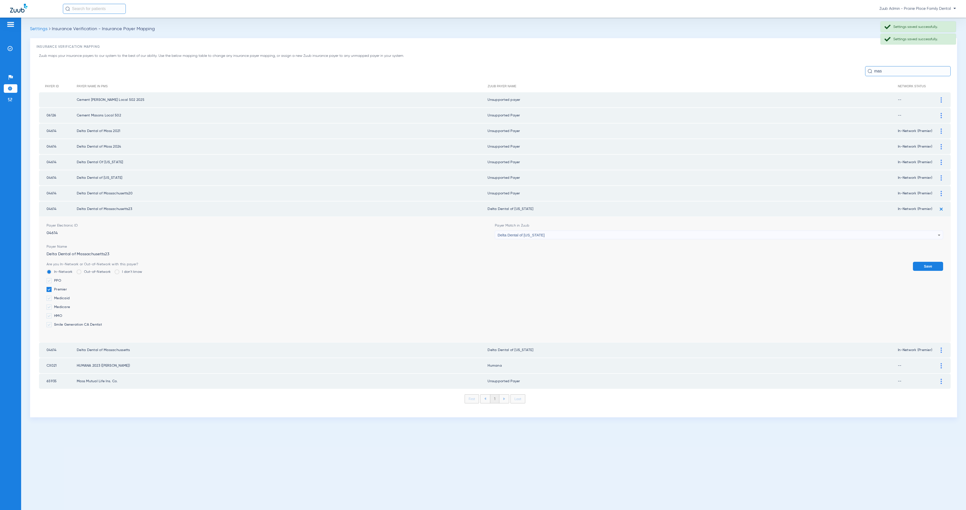
click at [570, 231] on div "Delta Dental of [US_STATE]" at bounding box center [718, 235] width 440 height 9
paste input "update 8/25/2025"
type input "update 8/25/2025"
click at [602, 261] on mat-option "Unsupported Payer" at bounding box center [719, 258] width 448 height 9
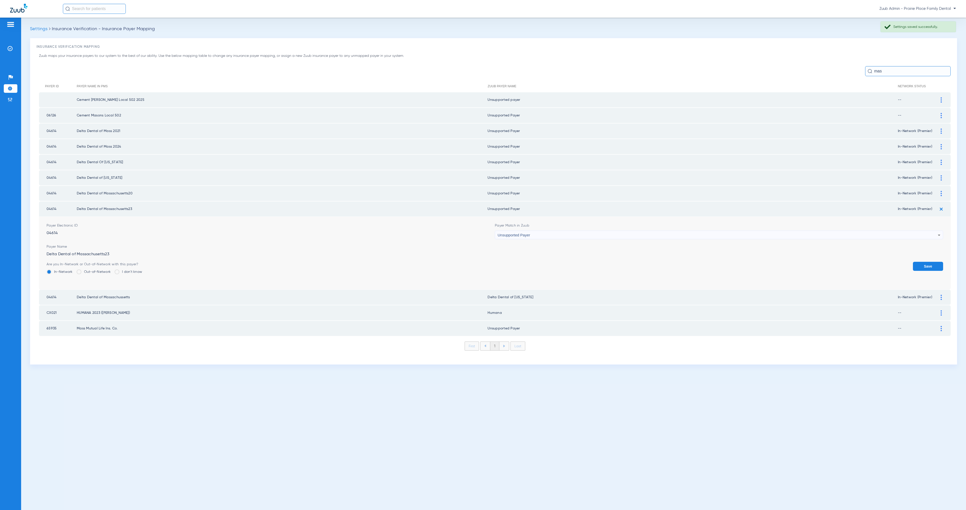
drag, startPoint x: 922, startPoint y: 261, endPoint x: 924, endPoint y: 258, distance: 4.3
click at [922, 262] on button "Save" at bounding box center [928, 266] width 30 height 9
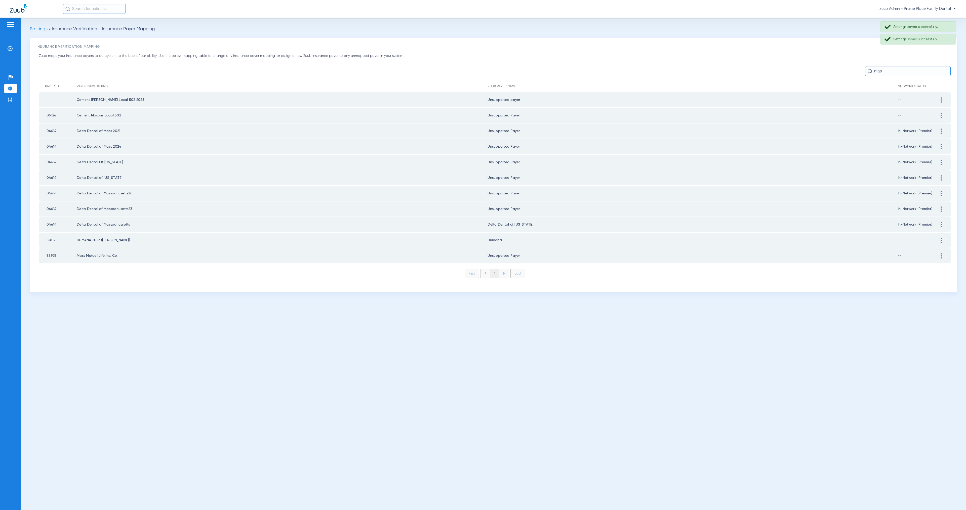
click at [941, 222] on img at bounding box center [941, 224] width 1 height 5
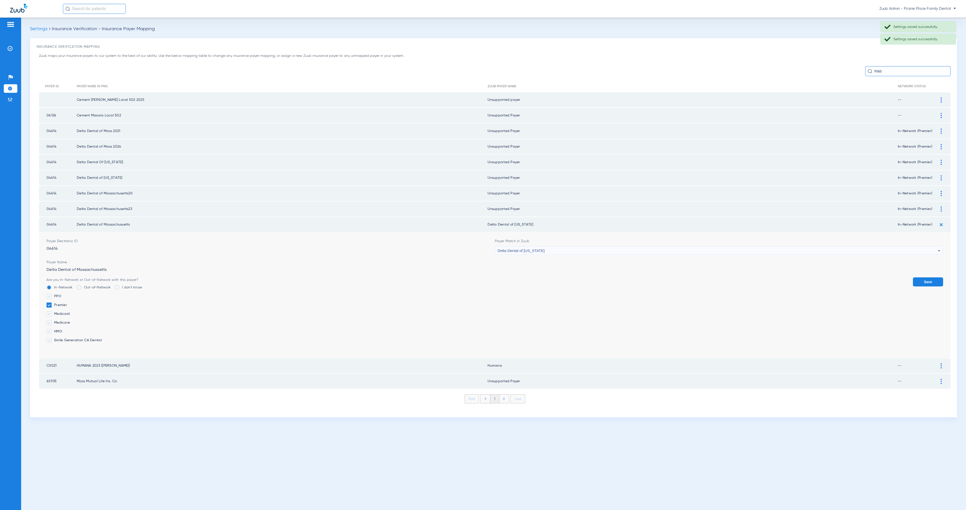
click at [623, 247] on div "Delta Dental of [US_STATE]" at bounding box center [718, 251] width 440 height 9
paste input "update 8/25/2025"
type input "update 8/25/2025"
click at [635, 273] on mat-option "Unsupported Payer" at bounding box center [719, 273] width 448 height 9
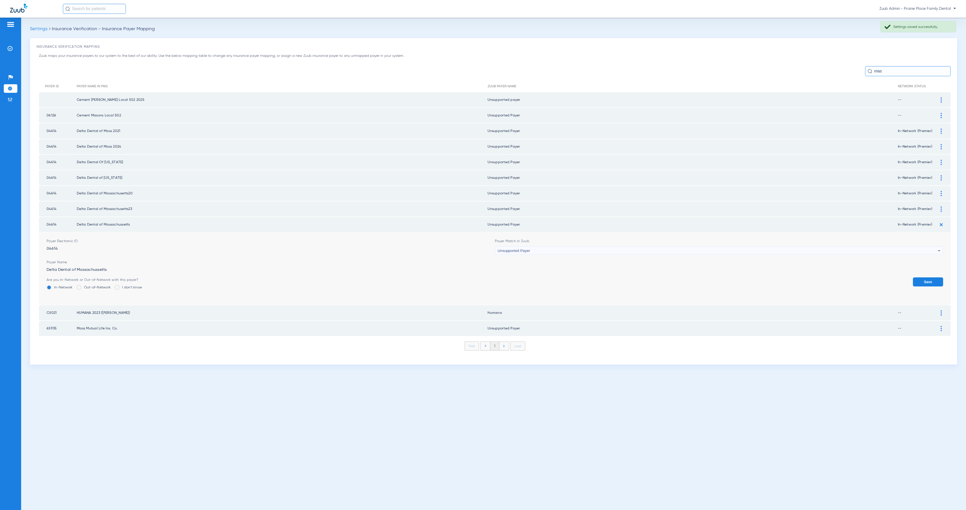
click at [935, 277] on button "Save" at bounding box center [928, 281] width 30 height 9
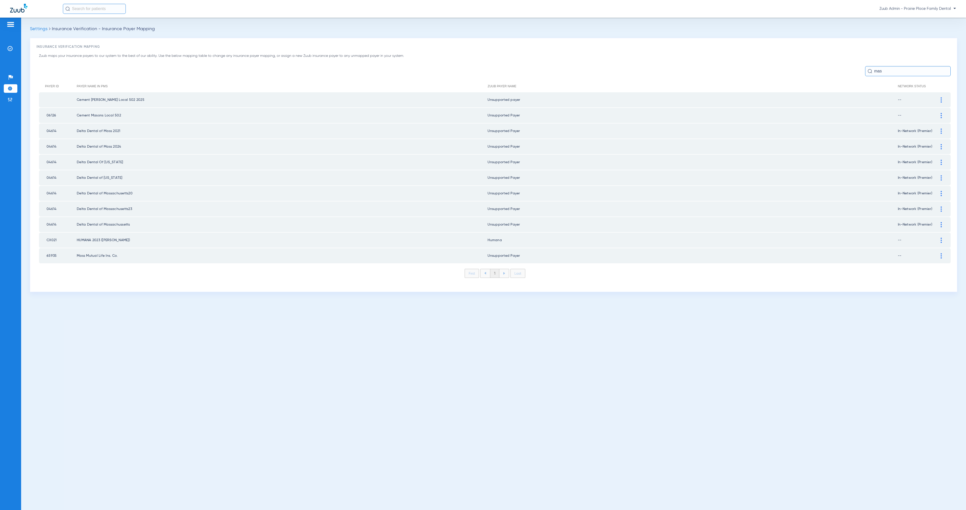
click at [906, 65] on div "Zuub maps your insurance payers to our system to the best of our ability. Use t…" at bounding box center [493, 169] width 914 height 232
drag, startPoint x: 907, startPoint y: 67, endPoint x: 907, endPoint y: 71, distance: 3.8
click at [907, 68] on input "mas" at bounding box center [908, 71] width 86 height 10
click at [907, 71] on input "mas" at bounding box center [908, 71] width 86 height 10
type input "m"
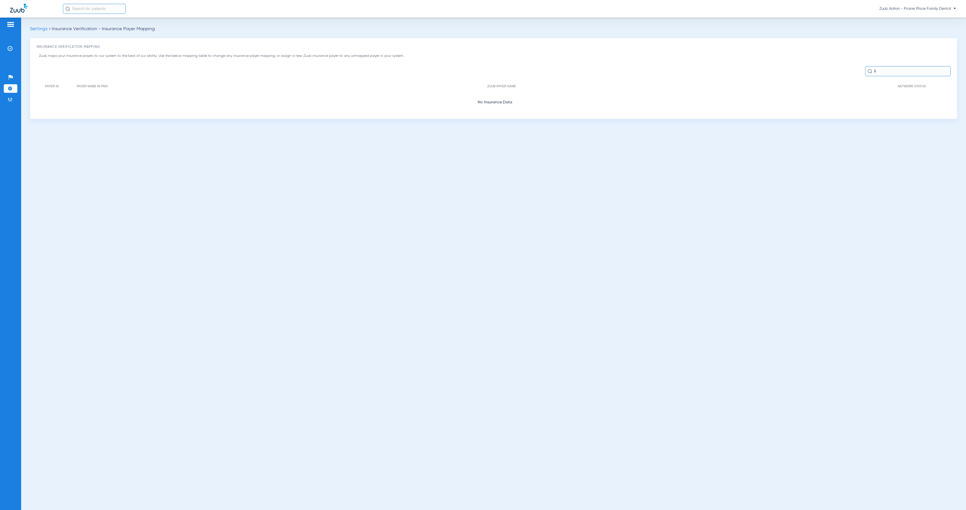
type input "l"
type input "L"
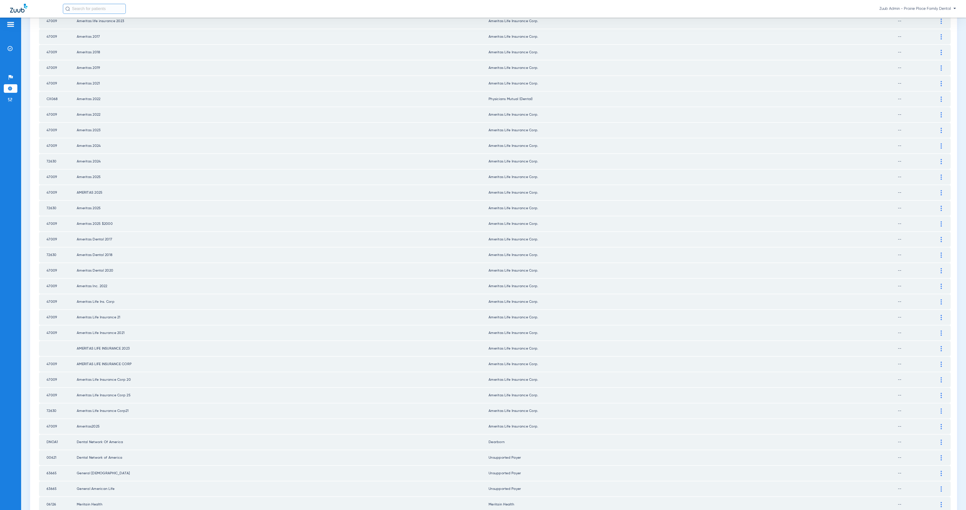
scroll to position [343, 0]
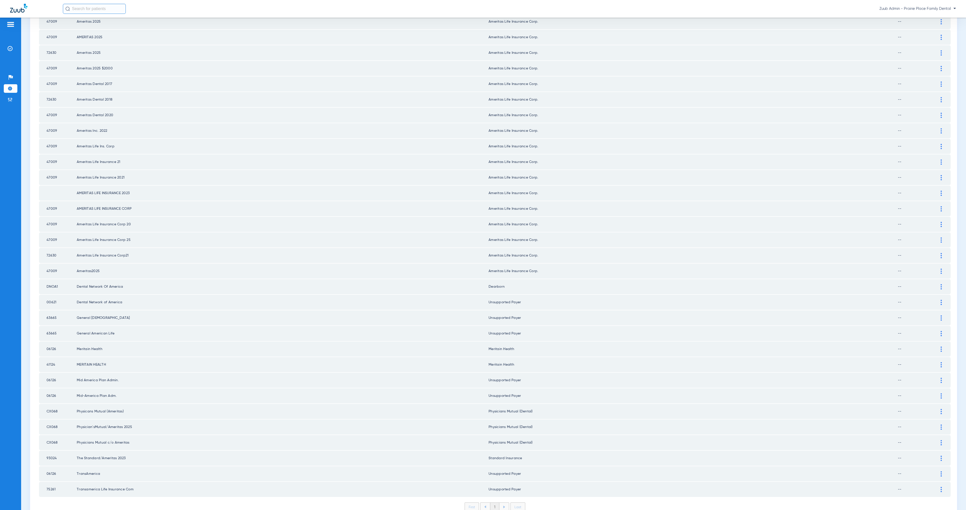
type input "meri"
click at [524, 295] on td "Unsupported Payer" at bounding box center [693, 302] width 409 height 15
click at [941, 300] on img at bounding box center [941, 302] width 1 height 5
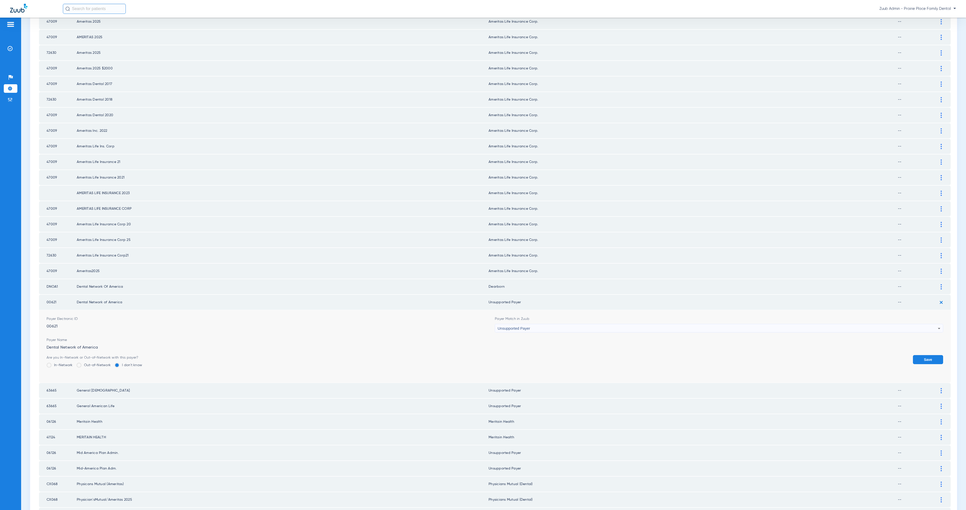
click at [576, 324] on div "Unsupported Payer" at bounding box center [718, 328] width 440 height 9
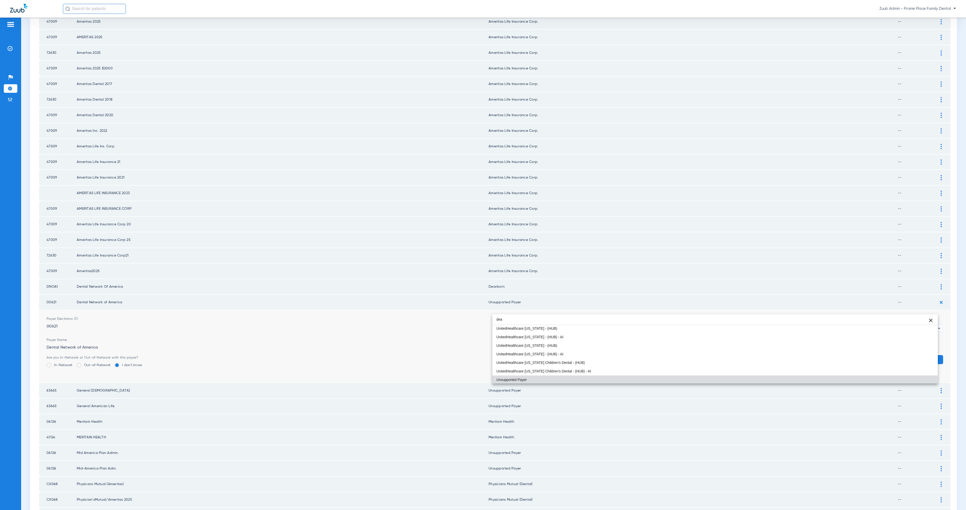
scroll to position [0, 0]
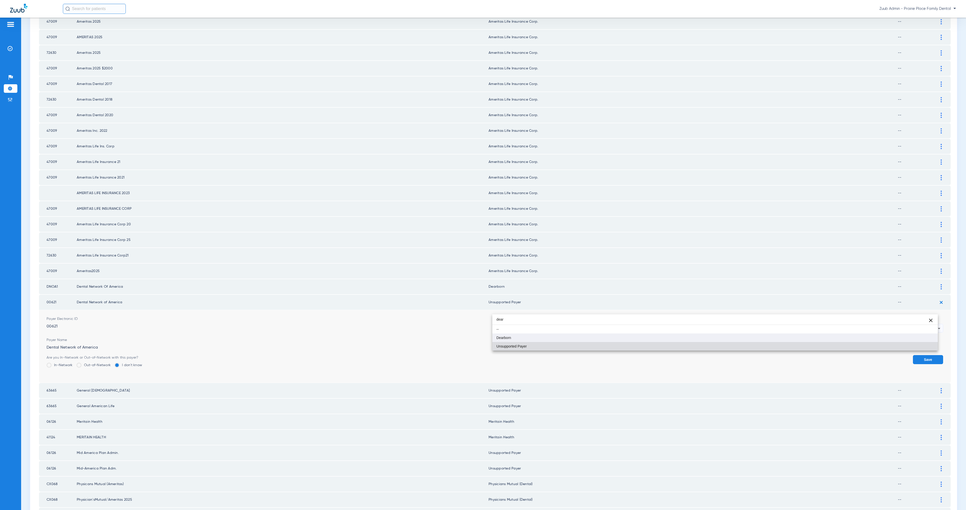
type input "dear"
click at [586, 338] on mat-option "Dearborn" at bounding box center [714, 338] width 445 height 9
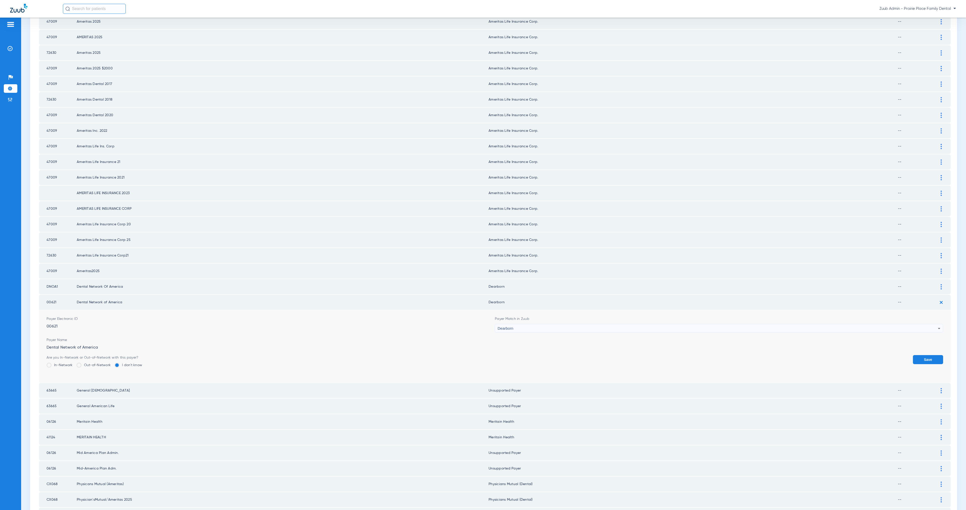
drag, startPoint x: 919, startPoint y: 342, endPoint x: 915, endPoint y: 342, distance: 4.6
click at [919, 355] on button "Save" at bounding box center [928, 359] width 30 height 9
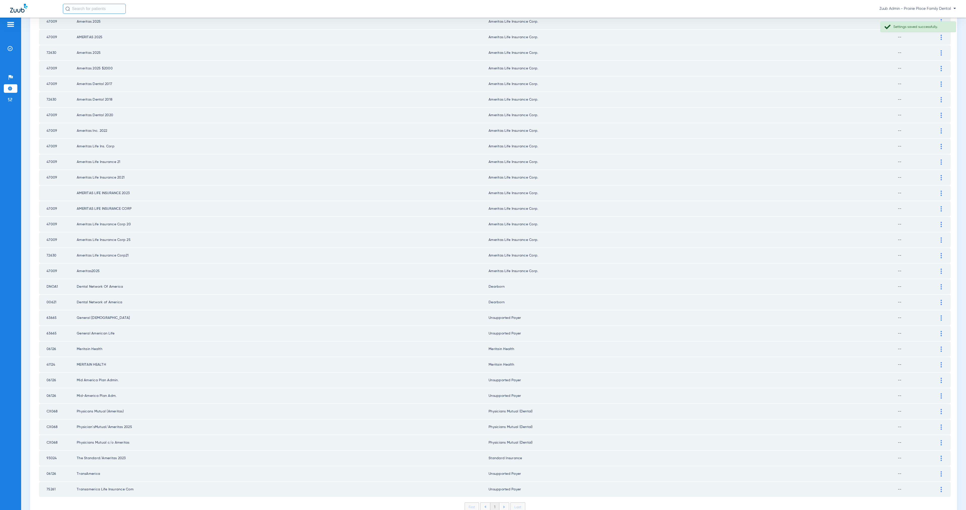
drag, startPoint x: 586, startPoint y: 332, endPoint x: 720, endPoint y: 336, distance: 134.6
click at [674, 342] on td "Meritain Health" at bounding box center [693, 349] width 409 height 15
click at [941, 347] on img at bounding box center [941, 349] width 1 height 5
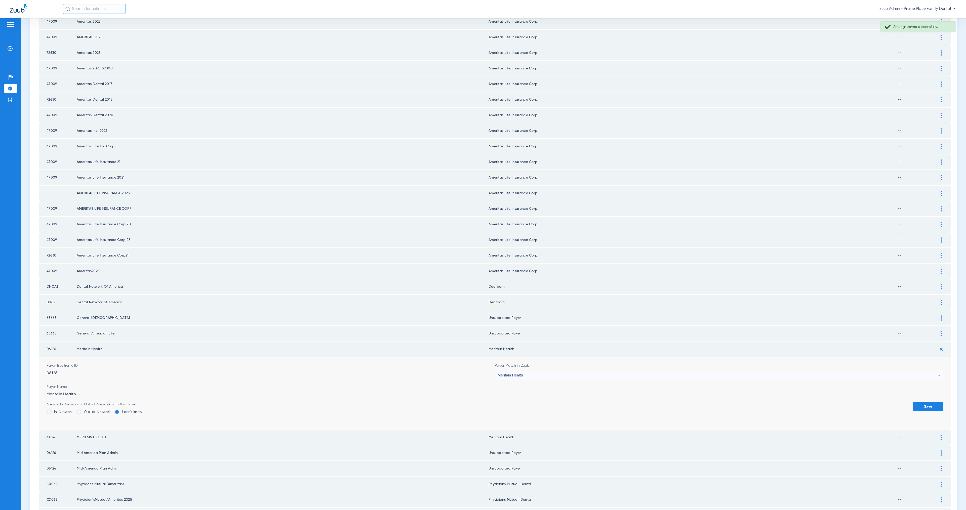
click at [578, 371] on div "Meritain Health" at bounding box center [718, 375] width 440 height 9
type input "uns"
drag, startPoint x: 584, startPoint y: 379, endPoint x: 607, endPoint y: 377, distance: 22.7
click at [584, 379] on mat-option "Unsupported Payer" at bounding box center [714, 383] width 445 height 9
click at [924, 402] on button "Save" at bounding box center [928, 406] width 30 height 9
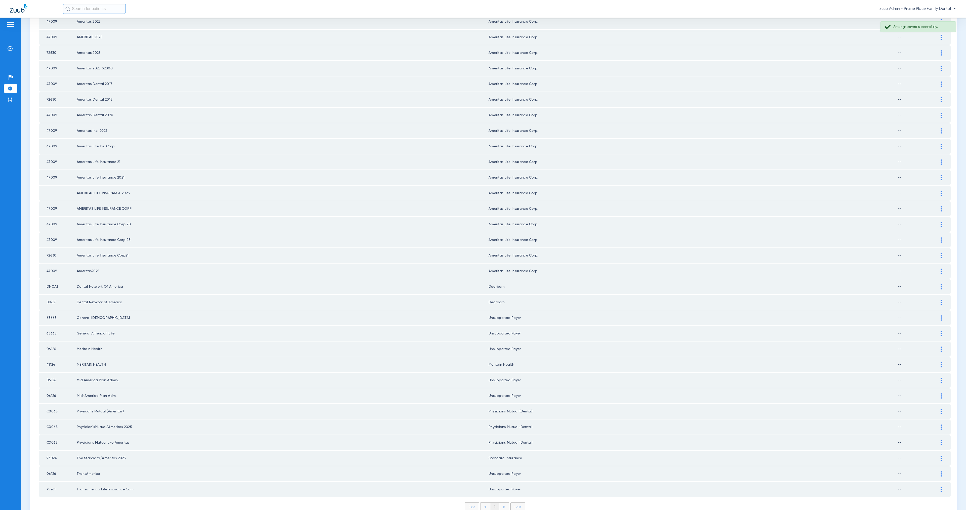
click at [937, 362] on div at bounding box center [941, 364] width 9 height 5
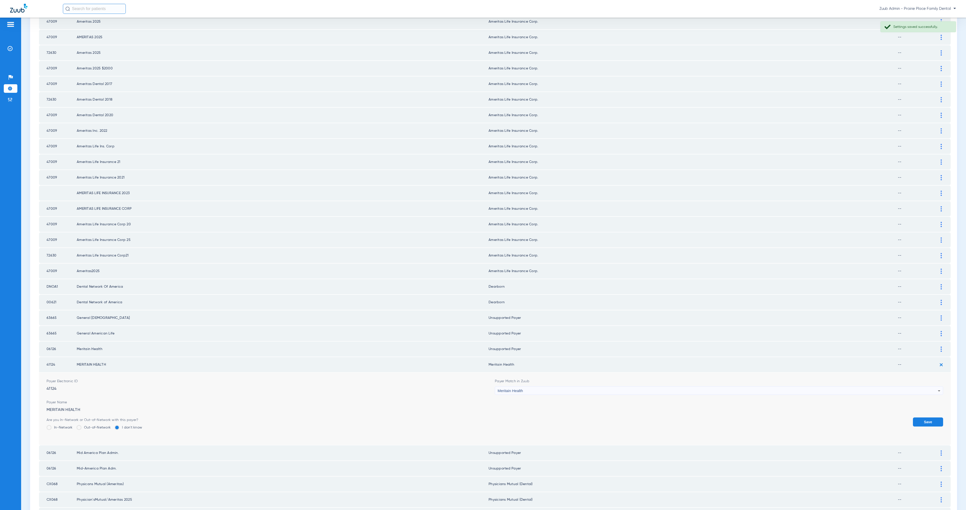
click at [529, 387] on div "Meritain Health" at bounding box center [718, 391] width 440 height 9
type input "uns"
click at [541, 398] on mat-option "Unsupported Payer" at bounding box center [714, 398] width 445 height 9
click at [925, 418] on button "Save" at bounding box center [928, 422] width 30 height 9
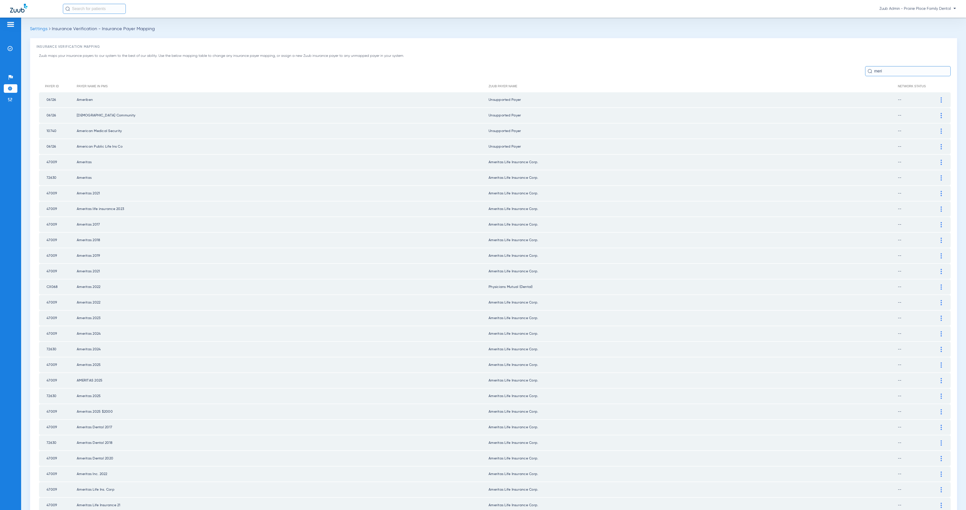
click at [887, 71] on input "meri" at bounding box center [908, 71] width 86 height 10
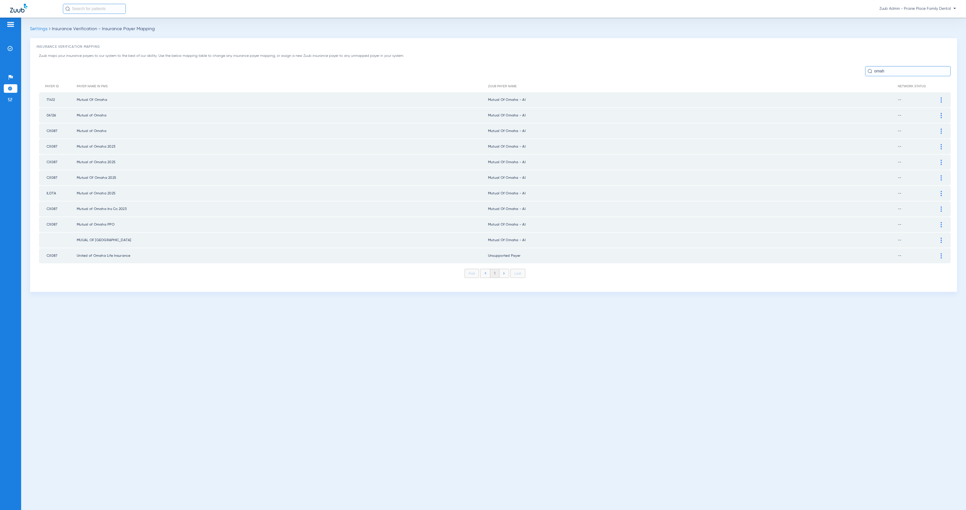
type input "omah"
click at [943, 96] on td at bounding box center [944, 99] width 14 height 15
click at [939, 100] on div at bounding box center [941, 99] width 9 height 5
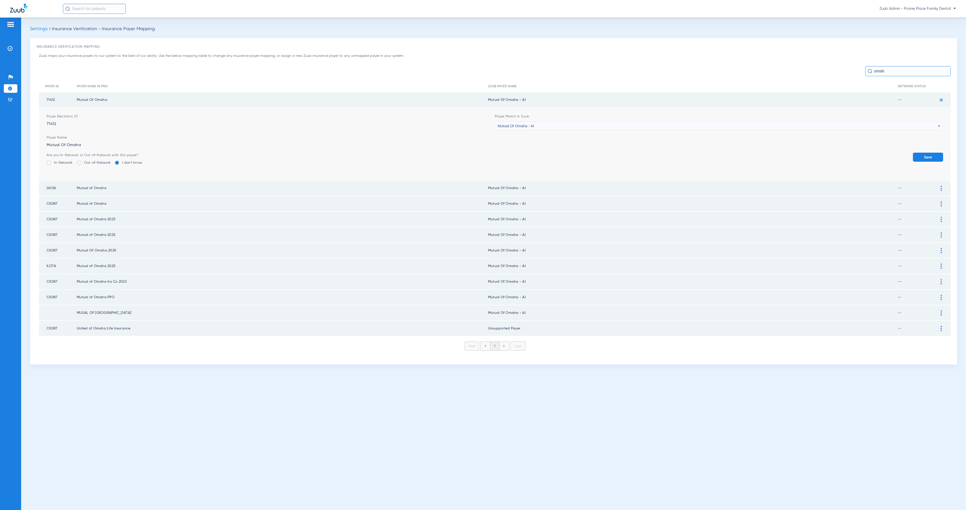
click at [655, 125] on div "Mutual Of Omaha - AI" at bounding box center [718, 126] width 440 height 9
type input "update 8/25/2025"
click at [659, 150] on mat-option "Unsupported Payer" at bounding box center [719, 153] width 448 height 9
click at [931, 159] on button "Save" at bounding box center [928, 157] width 30 height 9
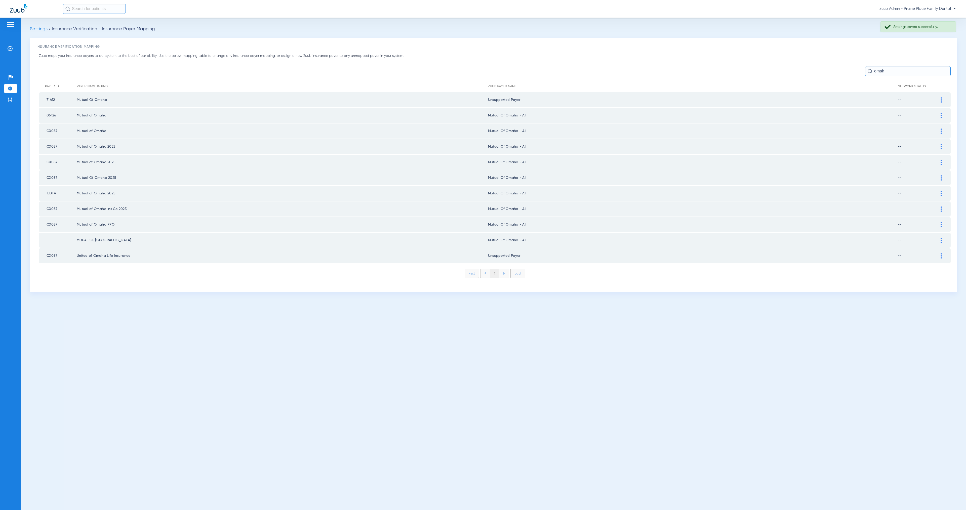
drag, startPoint x: 942, startPoint y: 115, endPoint x: 829, endPoint y: 124, distance: 113.5
click at [942, 115] on div at bounding box center [941, 115] width 9 height 5
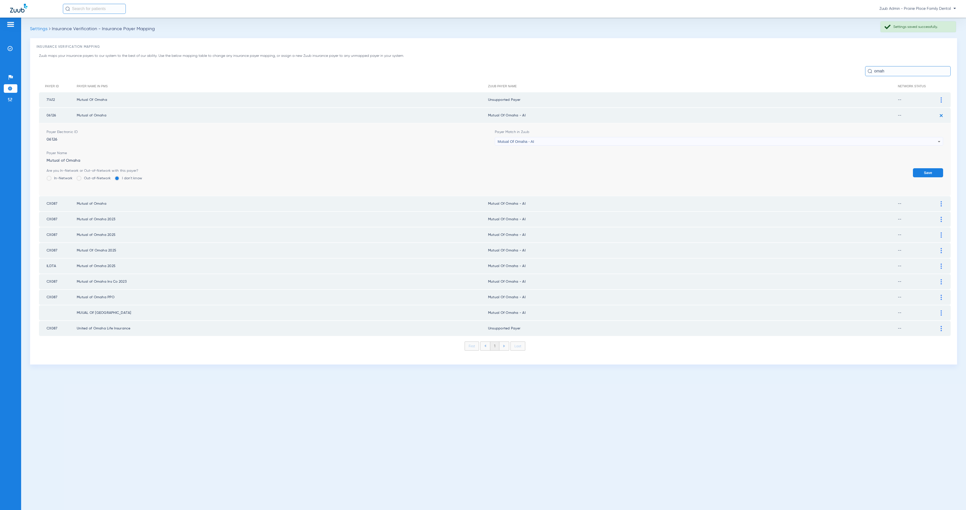
click at [607, 143] on div "Mutual Of Omaha - AI" at bounding box center [718, 141] width 440 height 9
type input "update 8/25/2025"
click at [617, 166] on mat-option "Unsupported Payer" at bounding box center [719, 168] width 448 height 9
drag, startPoint x: 931, startPoint y: 171, endPoint x: 943, endPoint y: 136, distance: 37.2
click at [931, 171] on button "Save" at bounding box center [928, 172] width 30 height 9
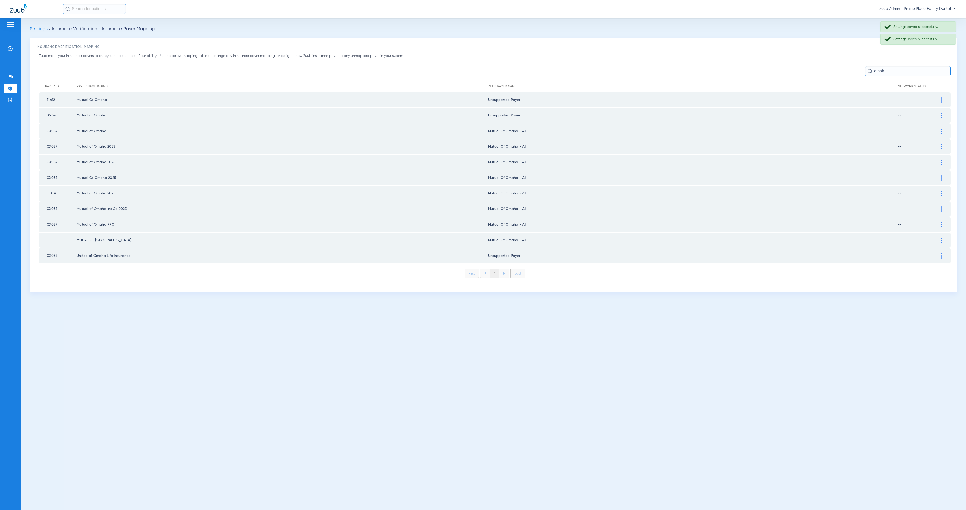
drag, startPoint x: 941, startPoint y: 129, endPoint x: 933, endPoint y: 129, distance: 7.6
click at [941, 129] on img at bounding box center [941, 131] width 1 height 5
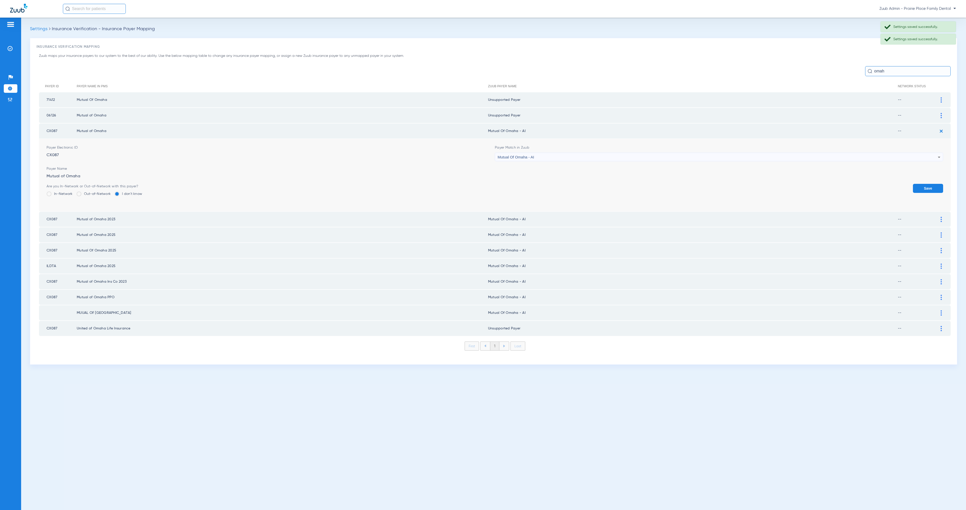
click at [571, 157] on div "Mutual Of Omaha - AI" at bounding box center [718, 157] width 440 height 9
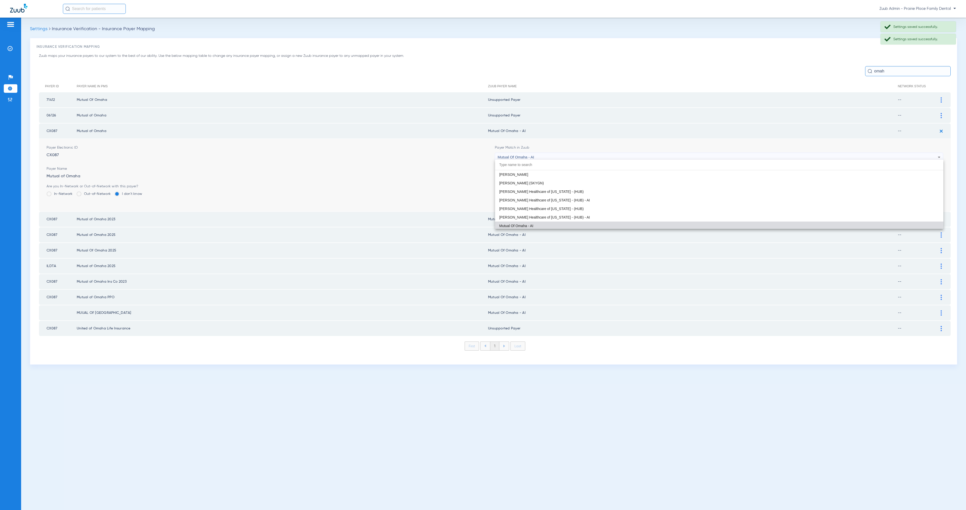
paste input "update 8/25/2025"
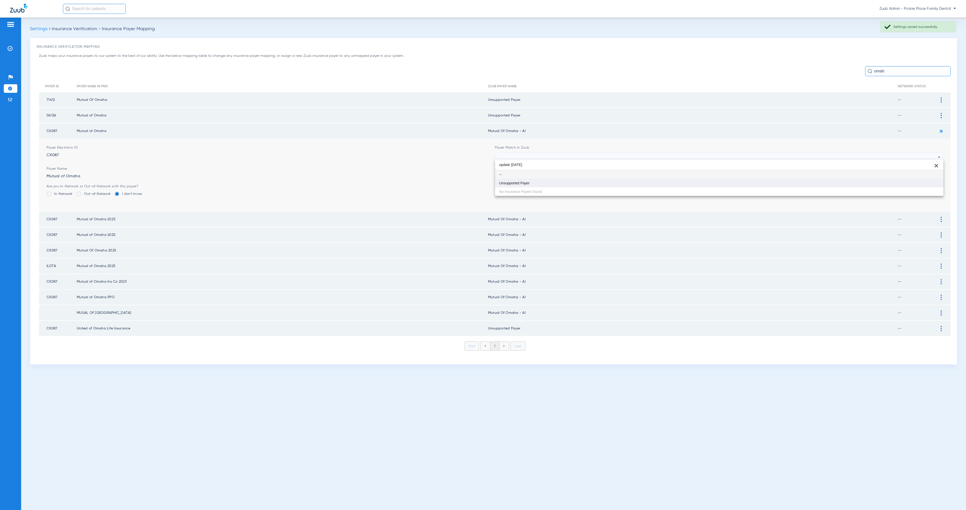
type input "update 8/25/2025"
drag, startPoint x: 588, startPoint y: 182, endPoint x: 777, endPoint y: 183, distance: 188.9
click at [588, 181] on mat-option "Unsupported Payer" at bounding box center [719, 183] width 448 height 9
click at [938, 184] on button "Save" at bounding box center [928, 188] width 30 height 9
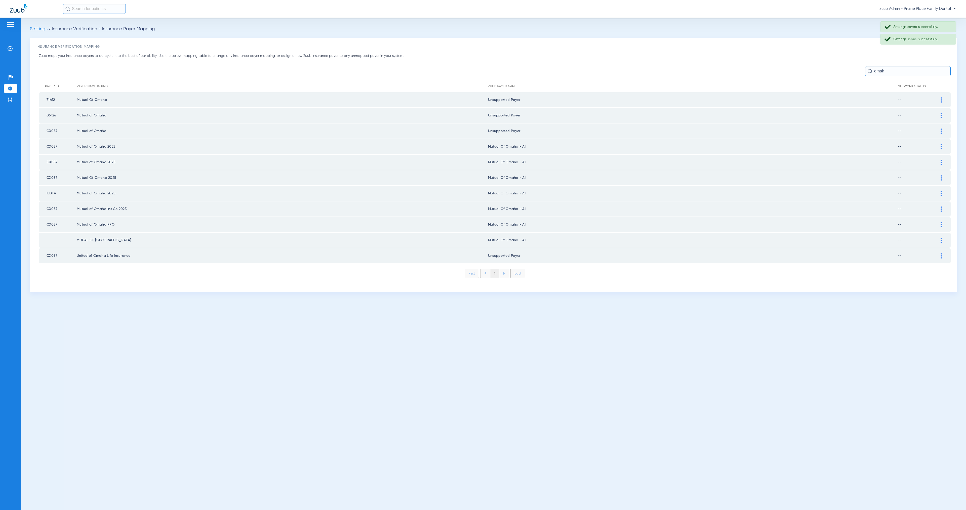
click at [941, 145] on img at bounding box center [941, 146] width 1 height 5
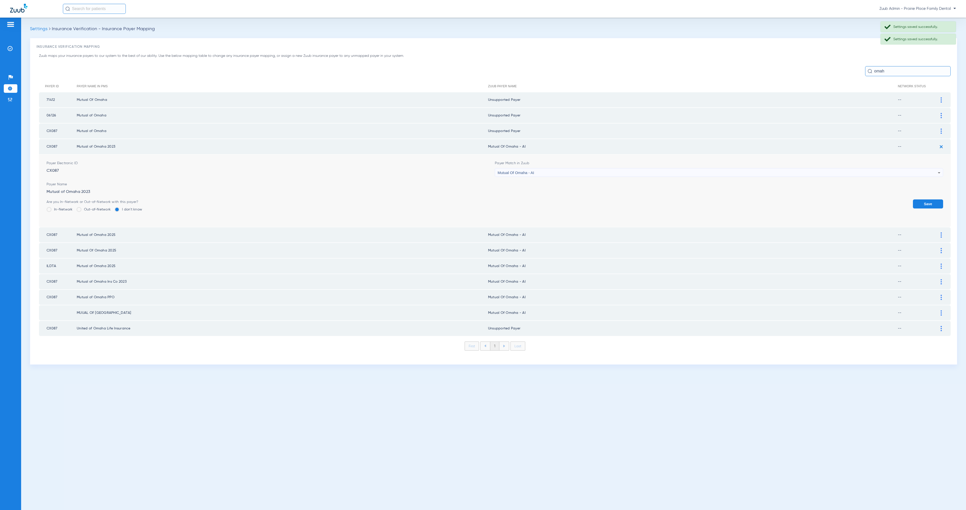
click at [510, 172] on span "Mutual Of Omaha - AI" at bounding box center [516, 173] width 36 height 4
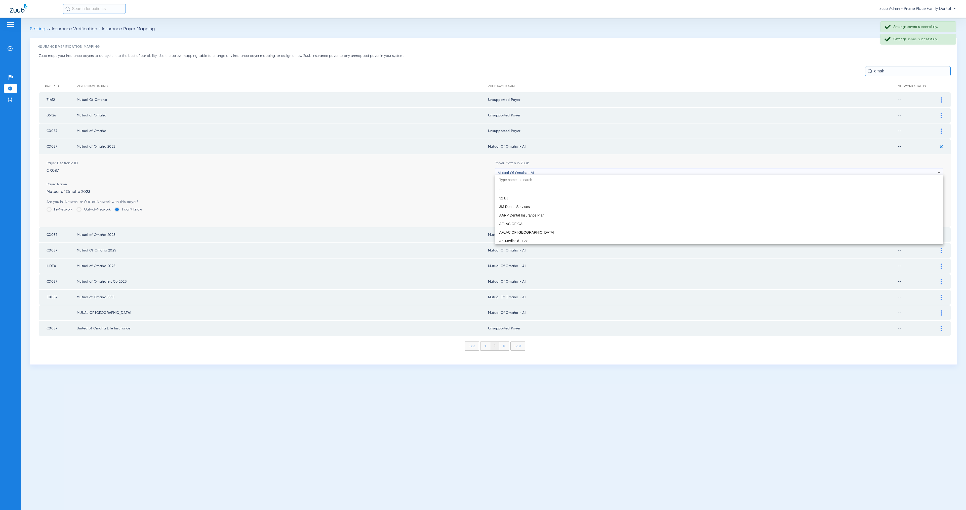
scroll to position [2754, 0]
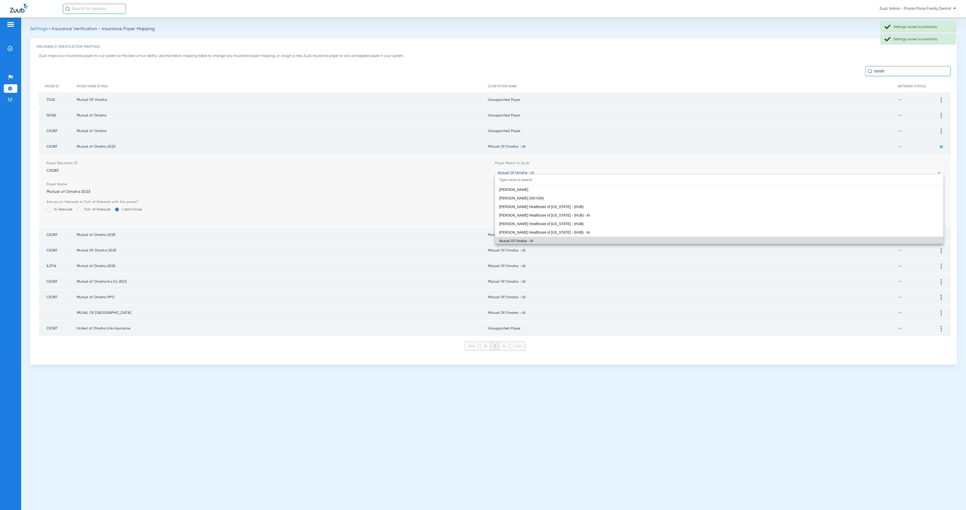
paste input "update 8/25/2025"
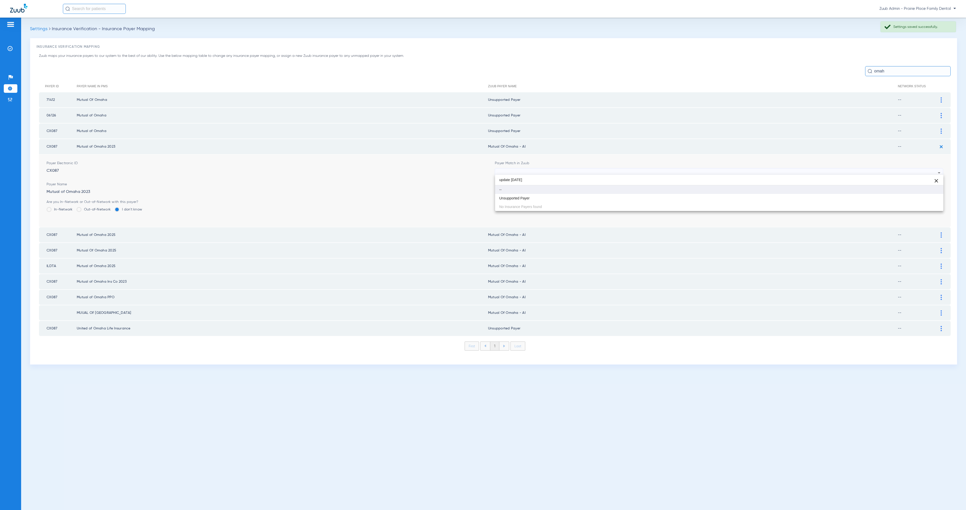
scroll to position [0, 0]
type input "update 8/25/2025"
drag, startPoint x: 529, startPoint y: 197, endPoint x: 532, endPoint y: 204, distance: 7.8
click at [529, 197] on span "Unsupported Payer" at bounding box center [514, 198] width 30 height 4
click at [929, 200] on button "Save" at bounding box center [928, 203] width 30 height 9
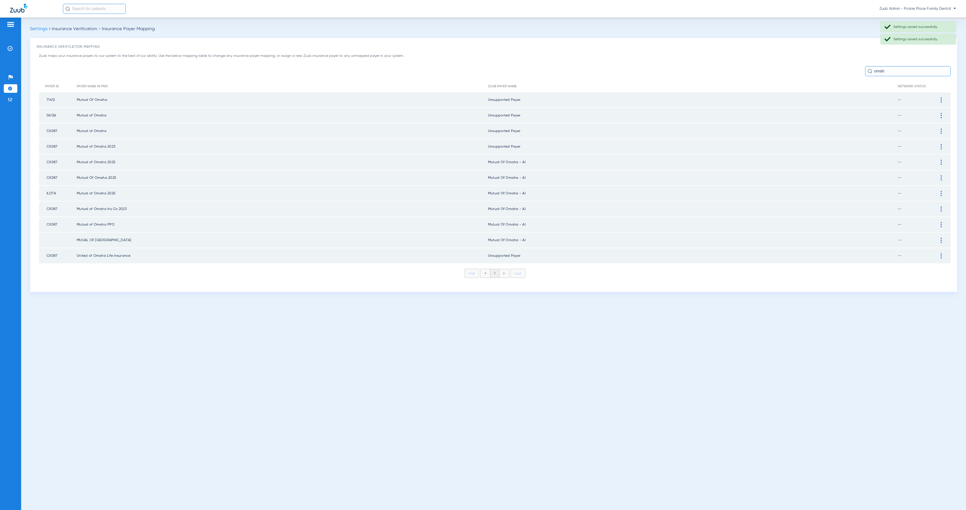
click at [942, 160] on div at bounding box center [941, 162] width 9 height 5
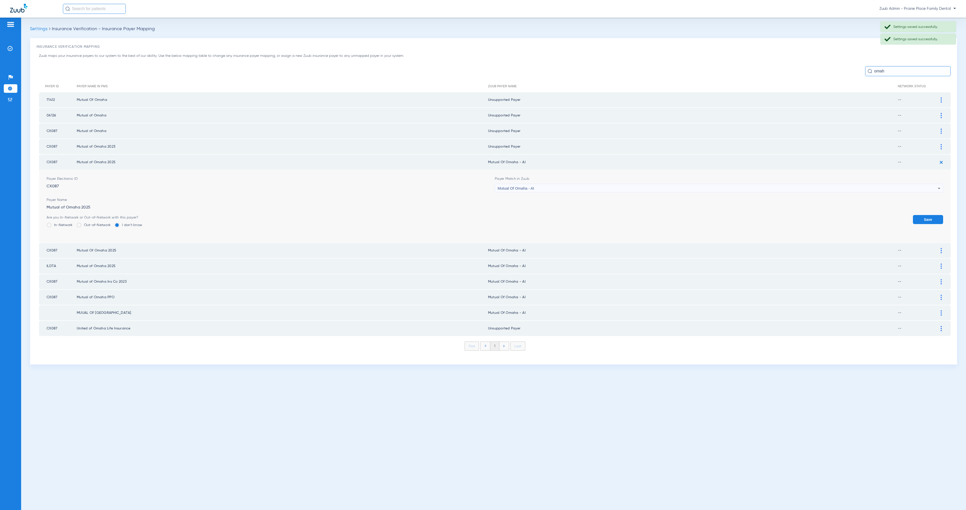
click at [557, 188] on div "Mutual Of Omaha - AI" at bounding box center [718, 188] width 440 height 9
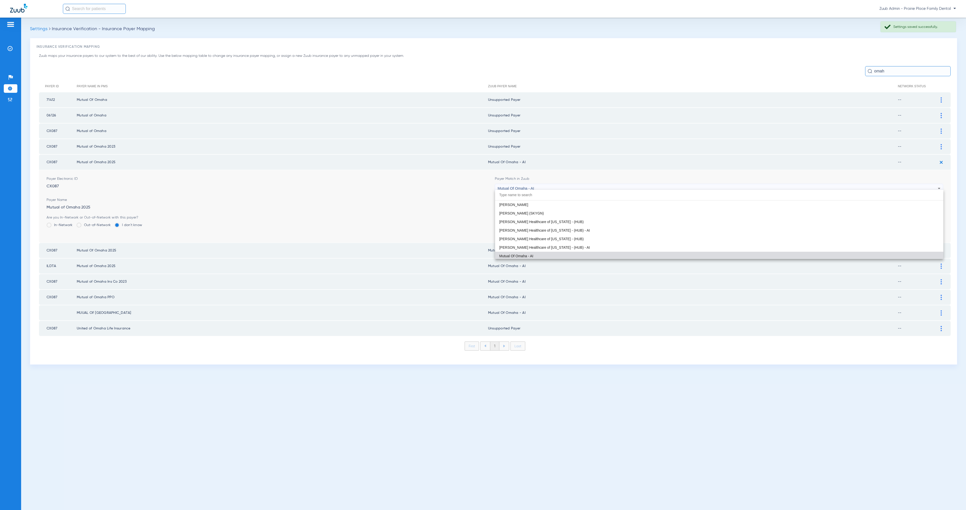
paste input "update 8/25/2025"
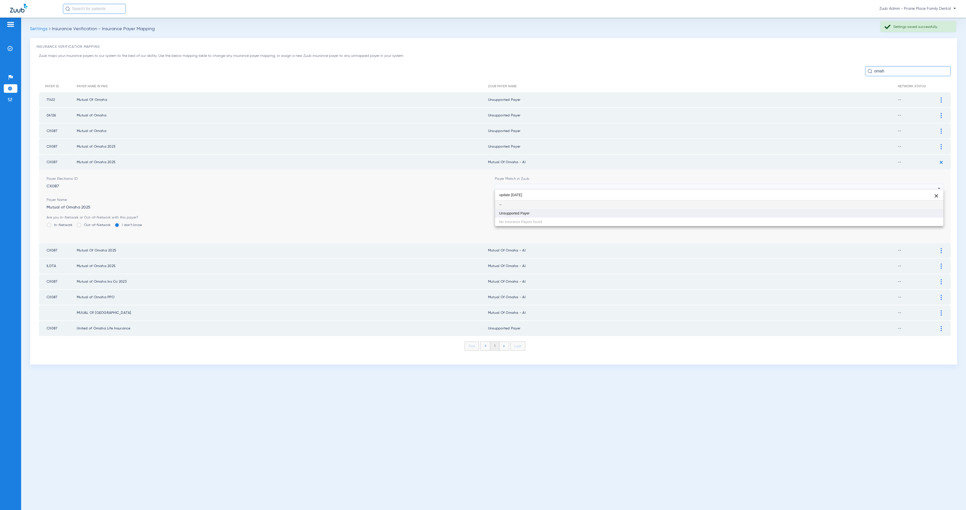
type input "update 8/25/2025"
click at [572, 212] on mat-option "Unsupported Payer" at bounding box center [719, 213] width 448 height 9
click at [933, 217] on button "Save" at bounding box center [928, 219] width 30 height 9
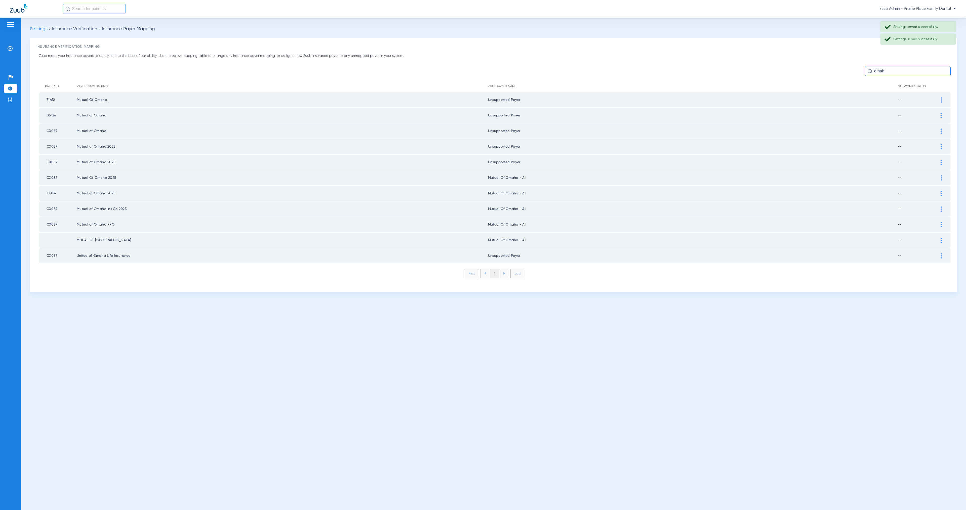
click at [941, 175] on img at bounding box center [941, 177] width 1 height 5
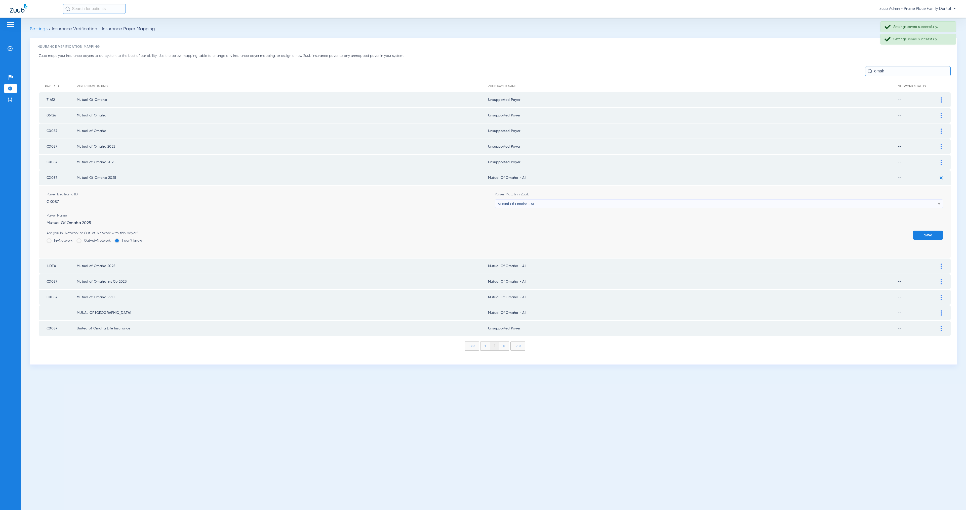
click at [540, 200] on div "Mutual Of Omaha - AI" at bounding box center [718, 204] width 440 height 9
type input "update 8/25/2025"
click at [579, 226] on mat-option "Unsupported Payer" at bounding box center [719, 228] width 448 height 9
click at [935, 235] on button "Save" at bounding box center [928, 235] width 30 height 9
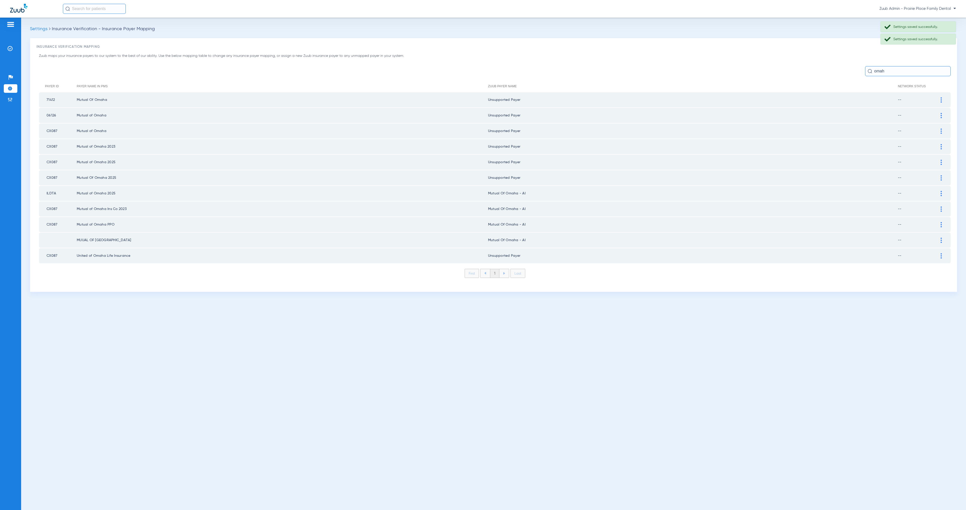
click at [944, 191] on div at bounding box center [941, 193] width 9 height 5
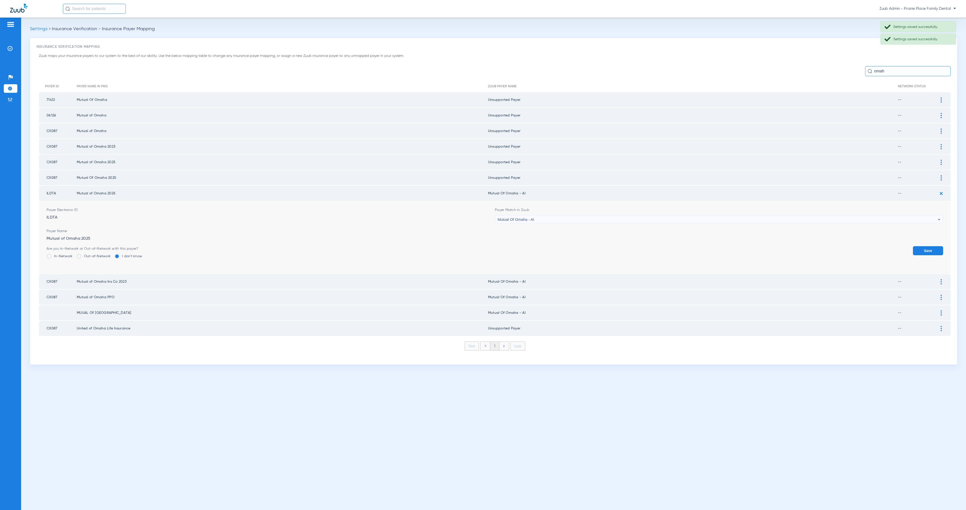
click at [568, 215] on div "Mutual Of Omaha - AI" at bounding box center [718, 219] width 440 height 9
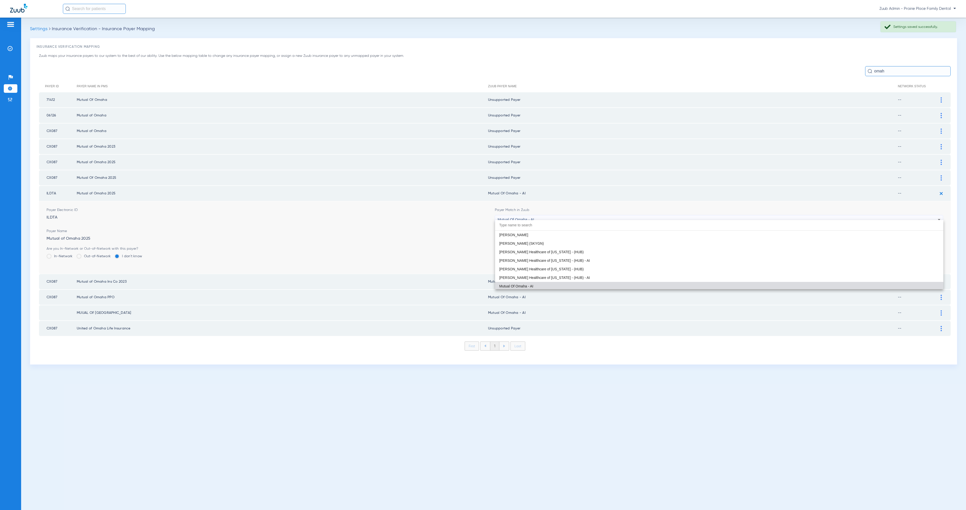
paste input "update 8/25/2025"
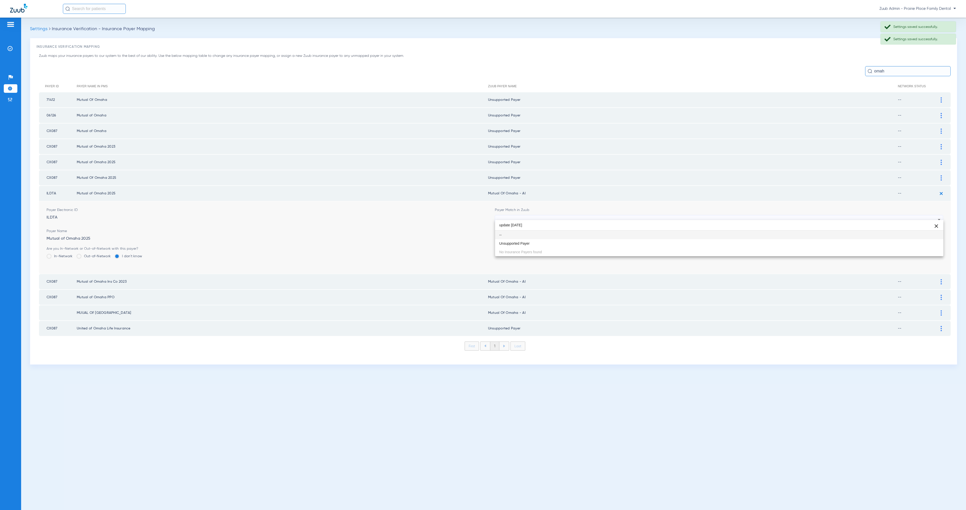
scroll to position [0, 0]
type input "update 8/25/2025"
click at [587, 240] on mat-option "Unsupported Payer" at bounding box center [719, 243] width 448 height 9
click at [936, 247] on button "Save" at bounding box center [928, 250] width 30 height 9
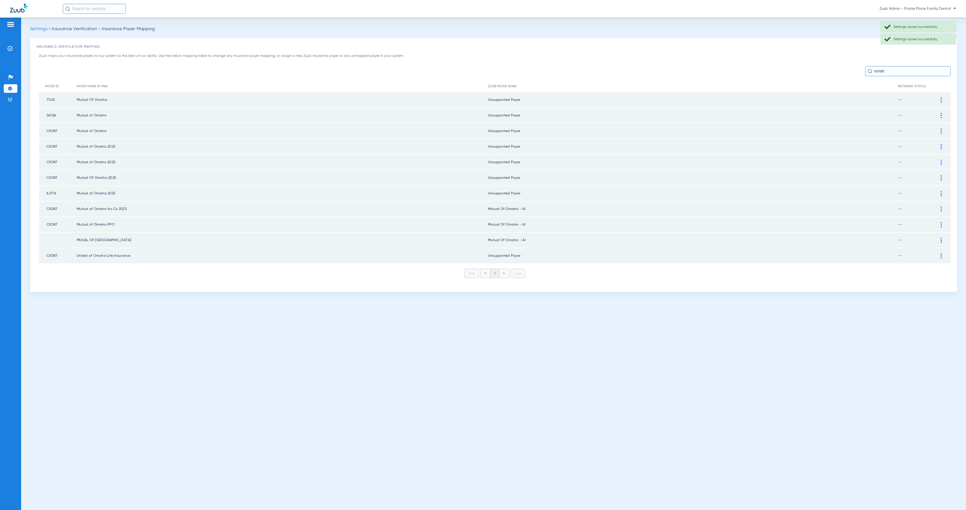
click at [941, 207] on img at bounding box center [941, 209] width 1 height 5
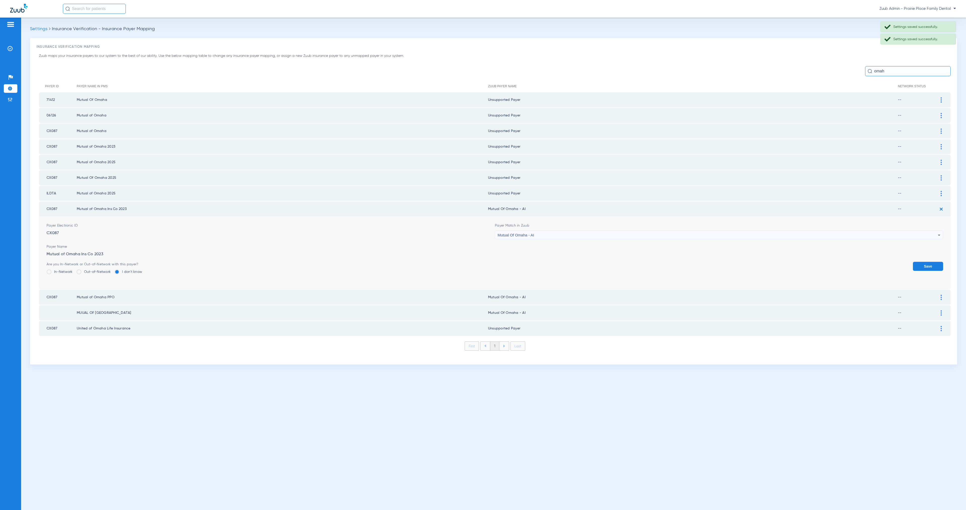
click at [546, 231] on div "Mutual Of Omaha - AI" at bounding box center [718, 235] width 440 height 9
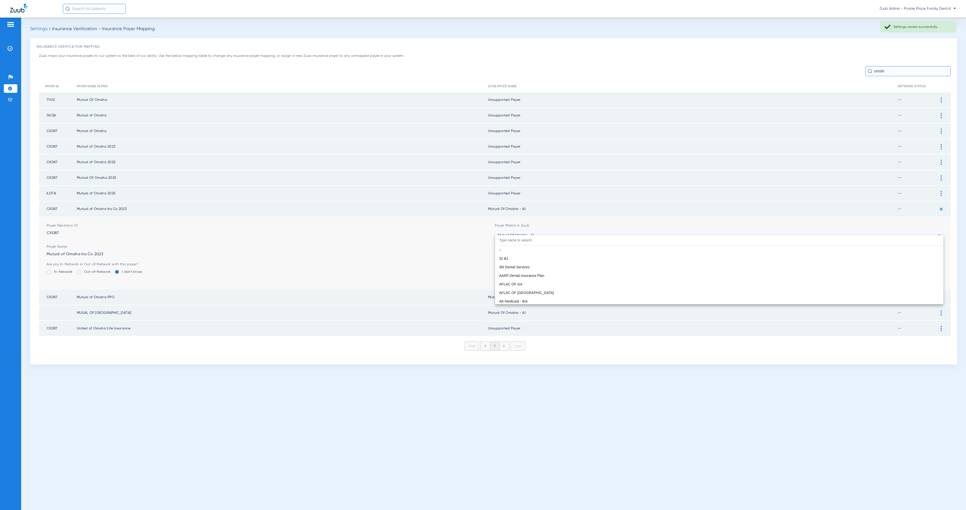
scroll to position [2754, 0]
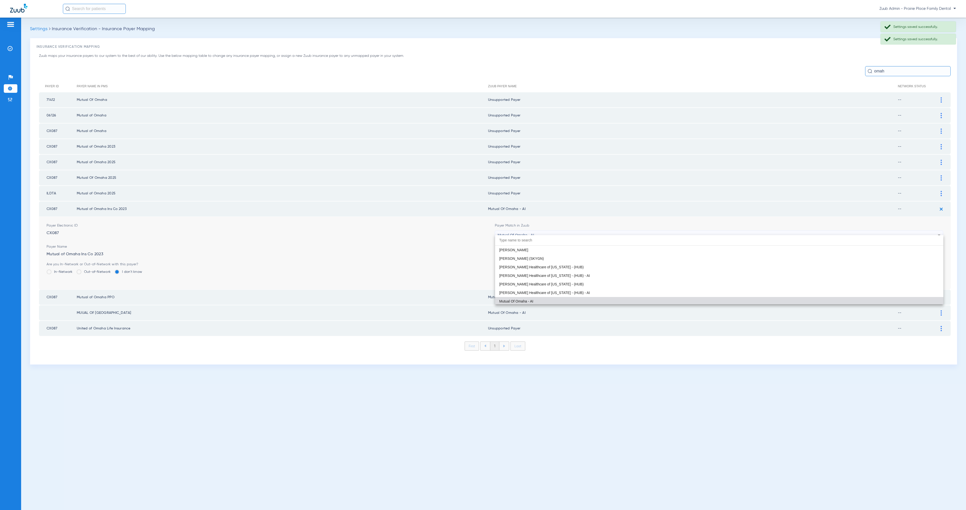
paste input "update 8/25/2025"
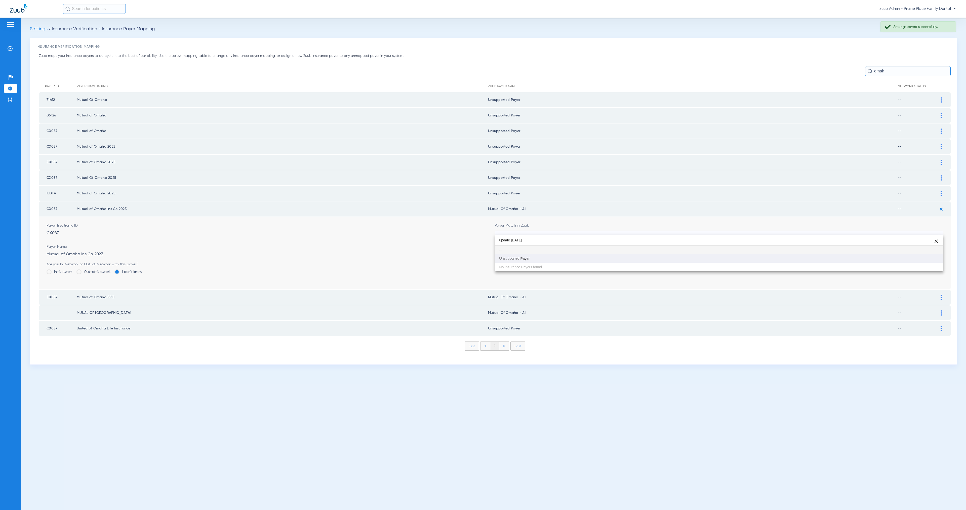
scroll to position [0, 0]
type input "update 8/25/2025"
click at [566, 259] on mat-option "Unsupported Payer" at bounding box center [719, 258] width 448 height 9
click at [925, 262] on button "Save" at bounding box center [928, 266] width 30 height 9
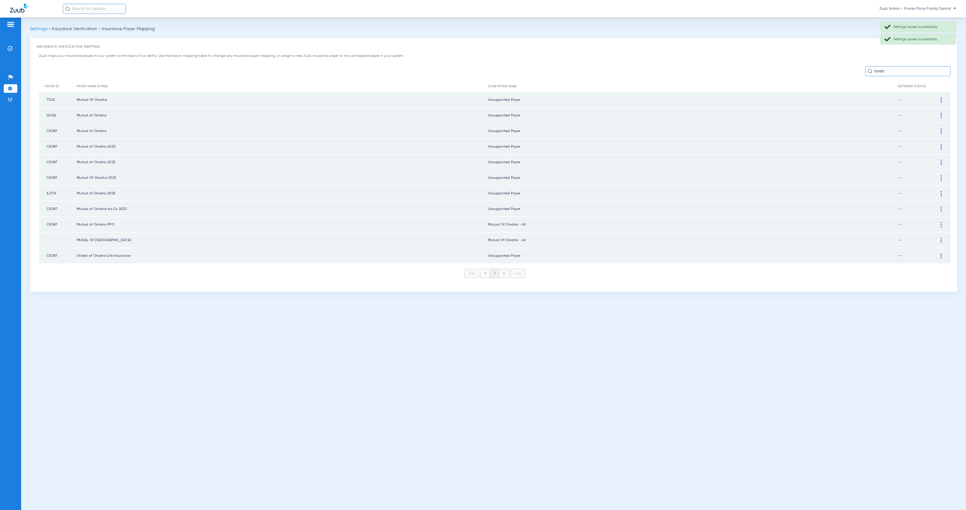
click at [913, 228] on tbody "71412 Mutual Of Omaha Unsupported Payer -- Payer Electronic ID 71412 Payer Matc…" at bounding box center [495, 177] width 912 height 171
click at [942, 222] on div at bounding box center [941, 224] width 9 height 5
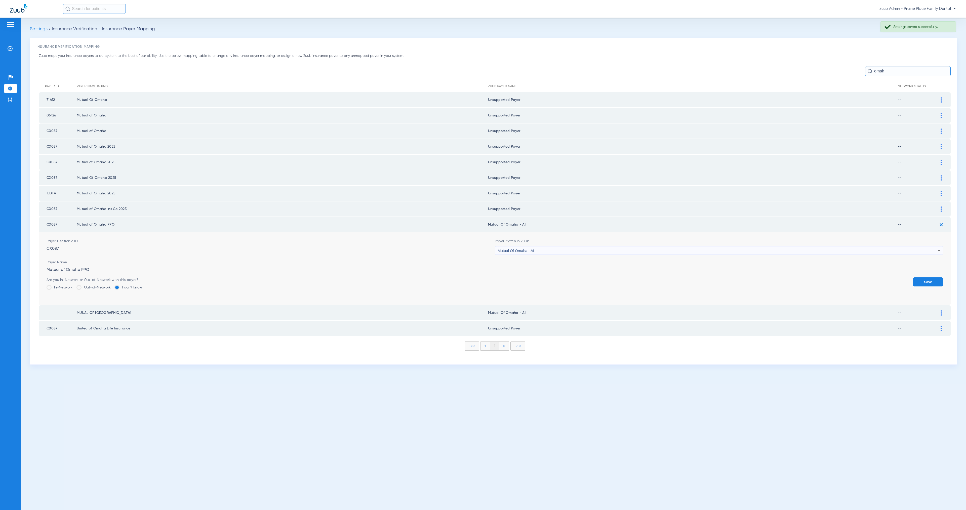
click at [550, 247] on div "Mutual Of Omaha - AI" at bounding box center [718, 251] width 440 height 9
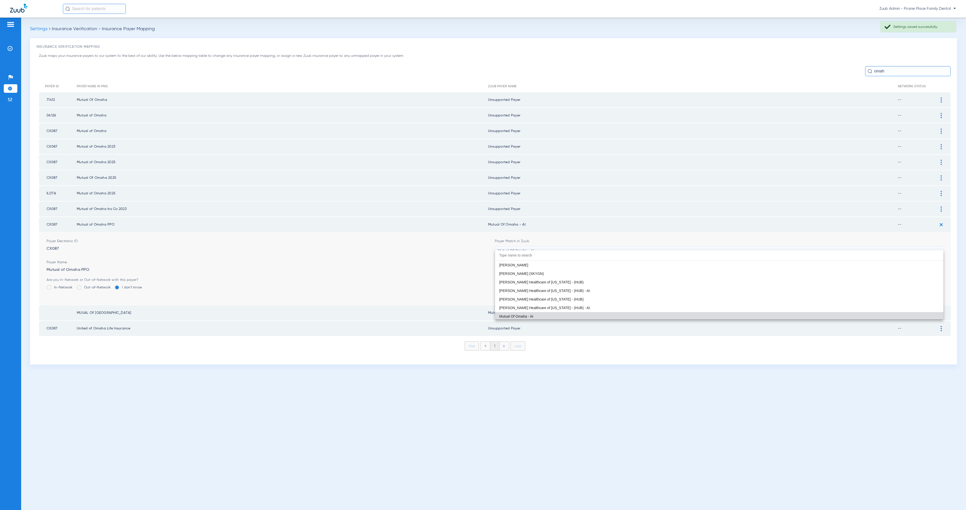
paste input "update 8/25/2025"
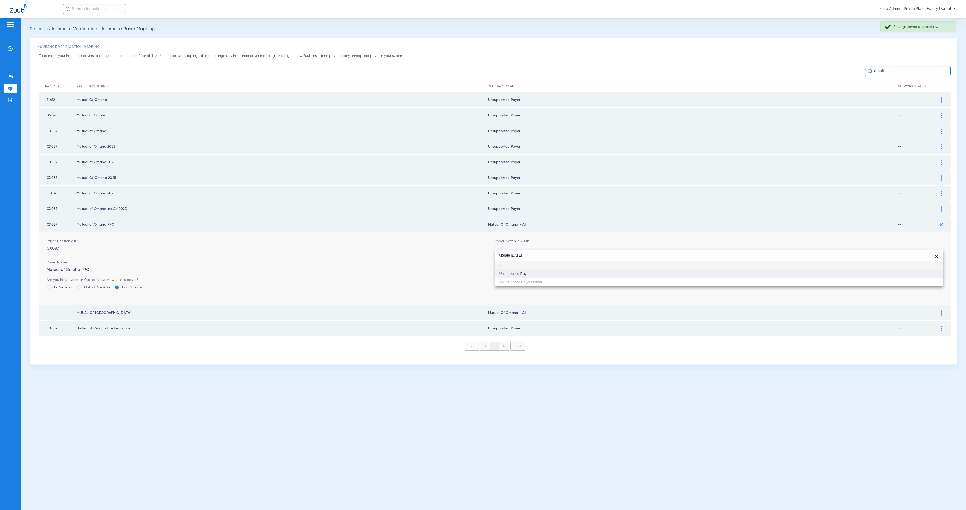
type input "update 8/25/2025"
click at [587, 272] on mat-option "Unsupported Payer" at bounding box center [719, 273] width 448 height 9
click at [941, 277] on button "Save" at bounding box center [928, 281] width 30 height 9
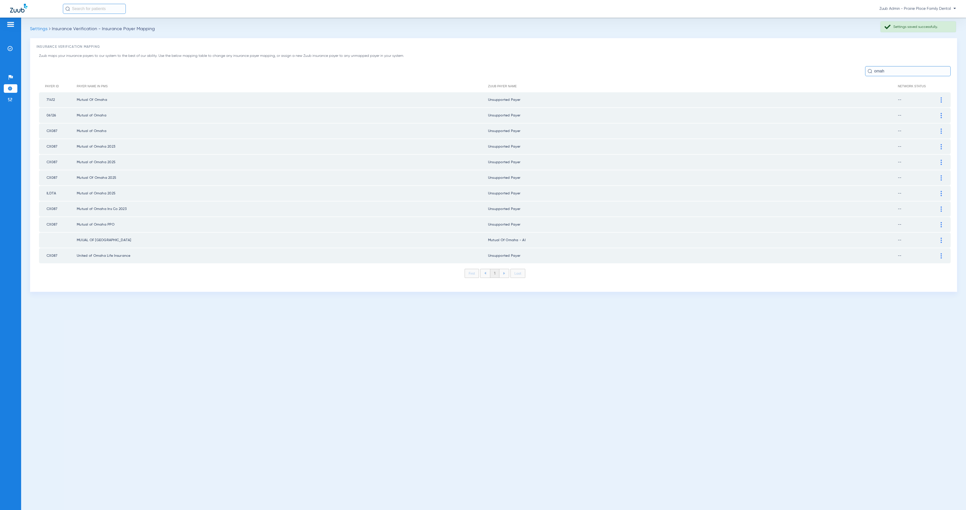
click at [941, 238] on img at bounding box center [941, 240] width 1 height 5
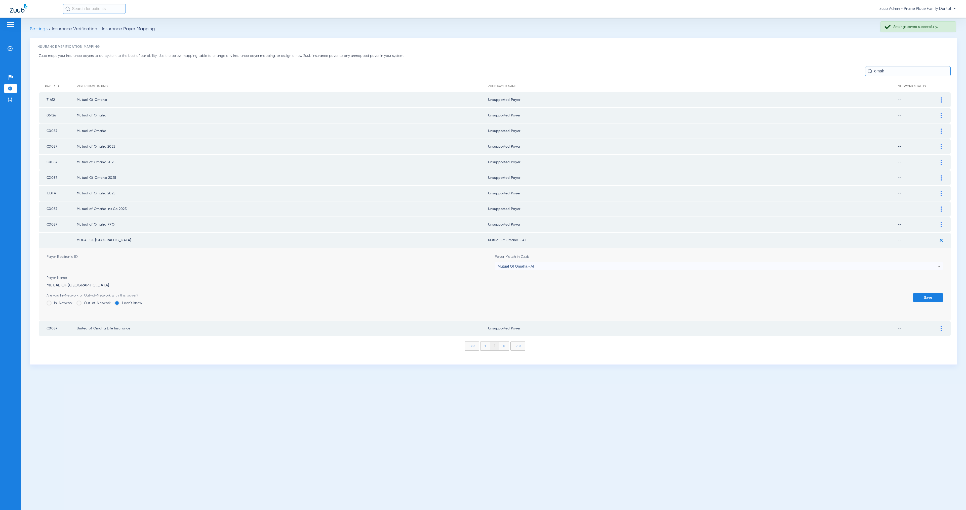
click at [586, 262] on div "Mutual Of Omaha - AI" at bounding box center [718, 266] width 440 height 9
type input "update 8/25/2025"
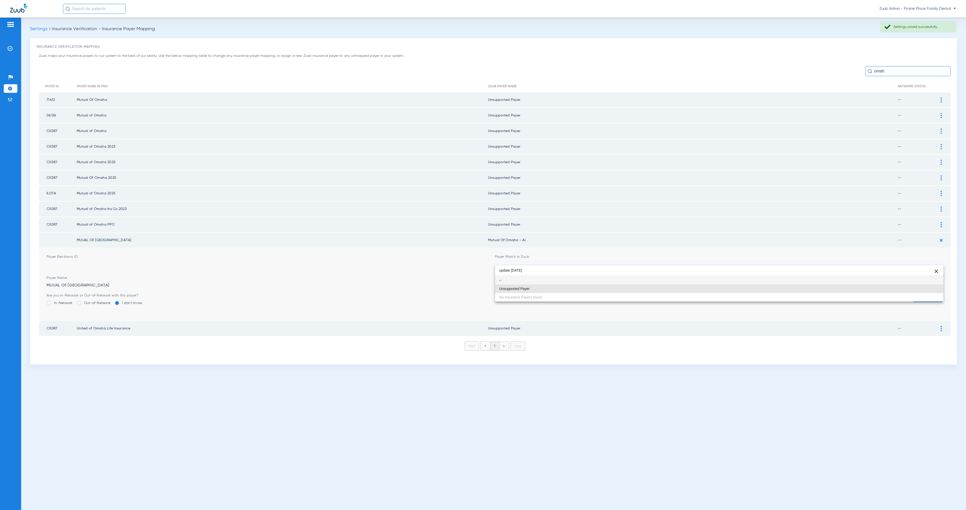
drag, startPoint x: 587, startPoint y: 289, endPoint x: 782, endPoint y: 300, distance: 195.8
click at [587, 289] on mat-option "Unsupported Payer" at bounding box center [719, 289] width 448 height 9
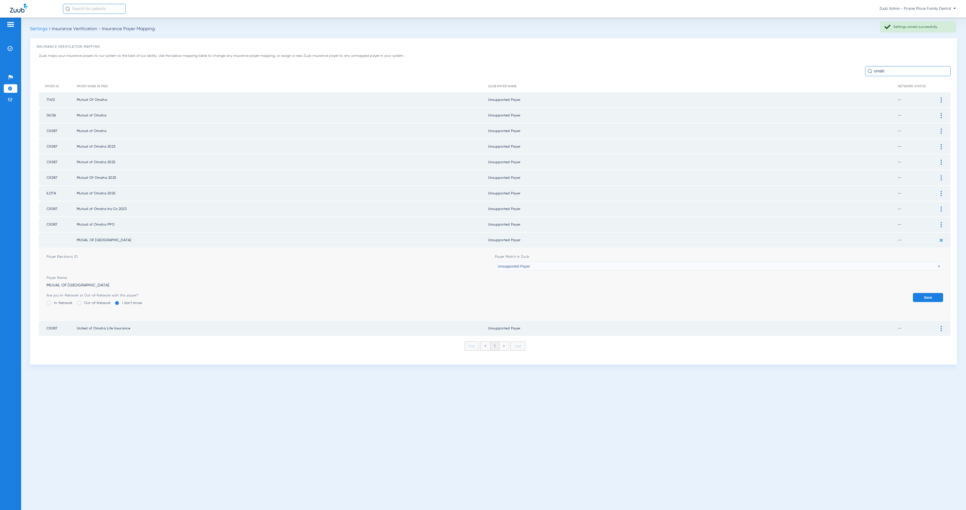
click at [937, 293] on button "Save" at bounding box center [928, 297] width 30 height 9
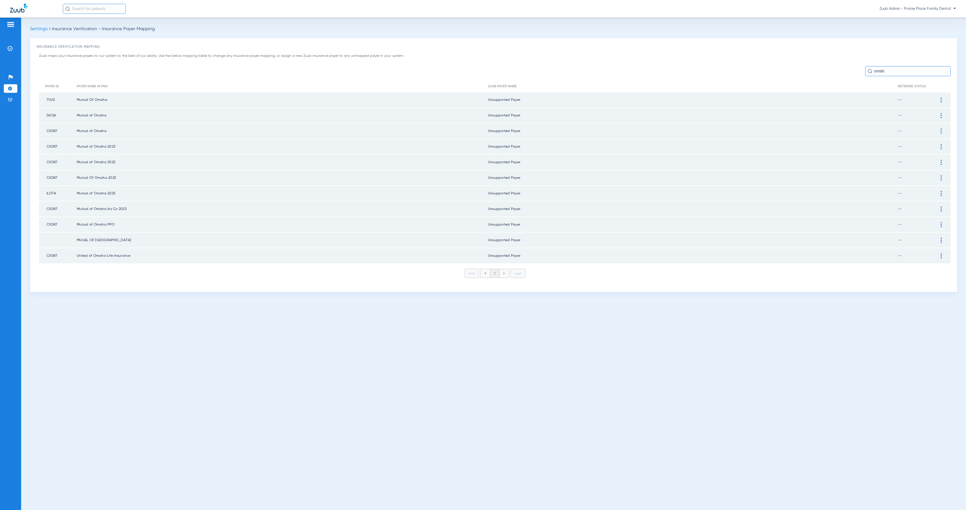
drag, startPoint x: 884, startPoint y: 70, endPoint x: 869, endPoint y: 69, distance: 14.9
click at [869, 69] on div "omah" at bounding box center [908, 71] width 86 height 10
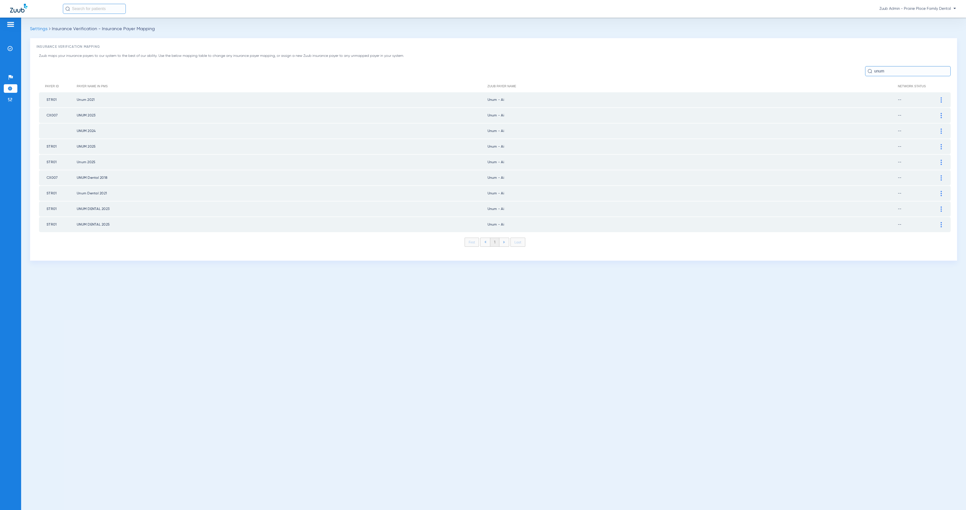
type input "unum"
click at [941, 100] on img at bounding box center [941, 99] width 1 height 5
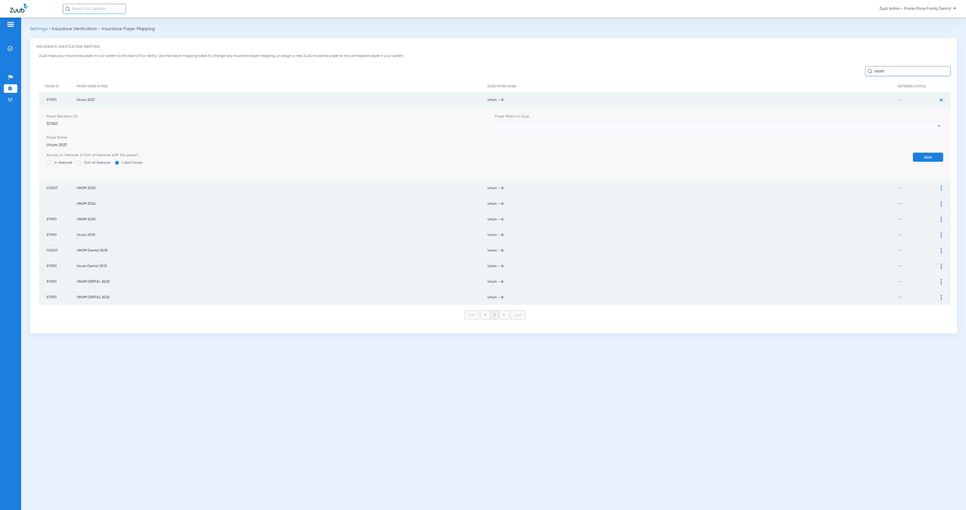
click at [584, 124] on div at bounding box center [718, 126] width 440 height 9
paste input "update 8/25/2025"
type input "update 8/25/2025"
drag, startPoint x: 611, startPoint y: 153, endPoint x: 626, endPoint y: 153, distance: 15.4
click at [611, 153] on mat-option "Unsupported Payer" at bounding box center [719, 153] width 448 height 9
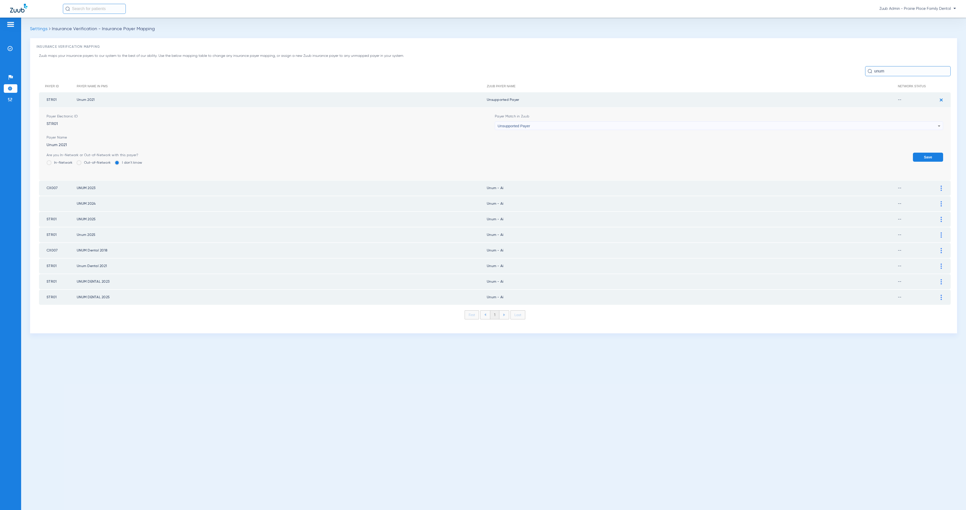
click at [940, 154] on button "Save" at bounding box center [928, 157] width 30 height 9
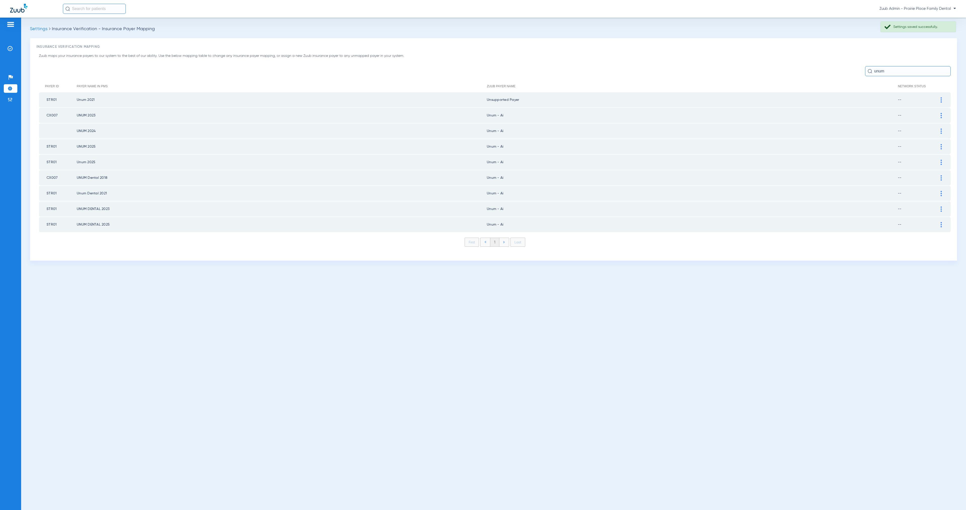
click at [944, 113] on div at bounding box center [941, 115] width 9 height 5
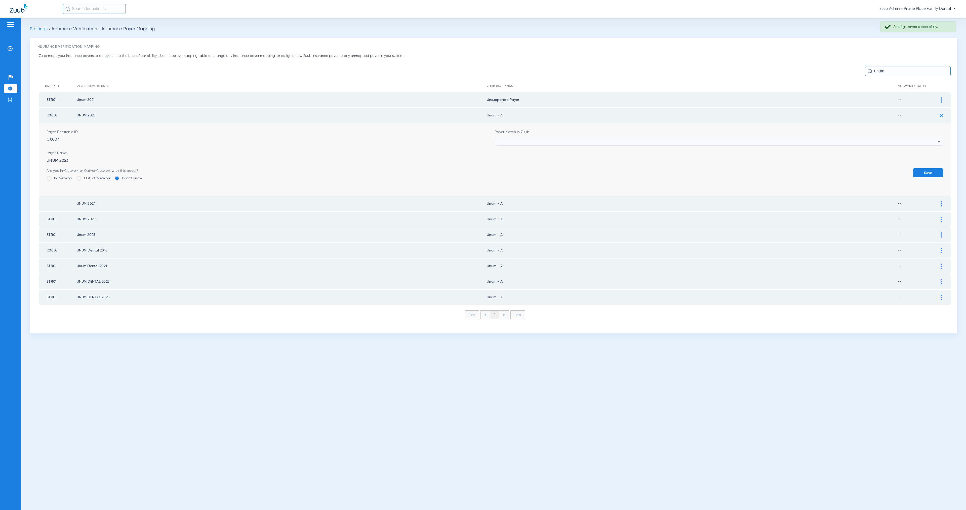
click at [637, 139] on div at bounding box center [718, 141] width 440 height 9
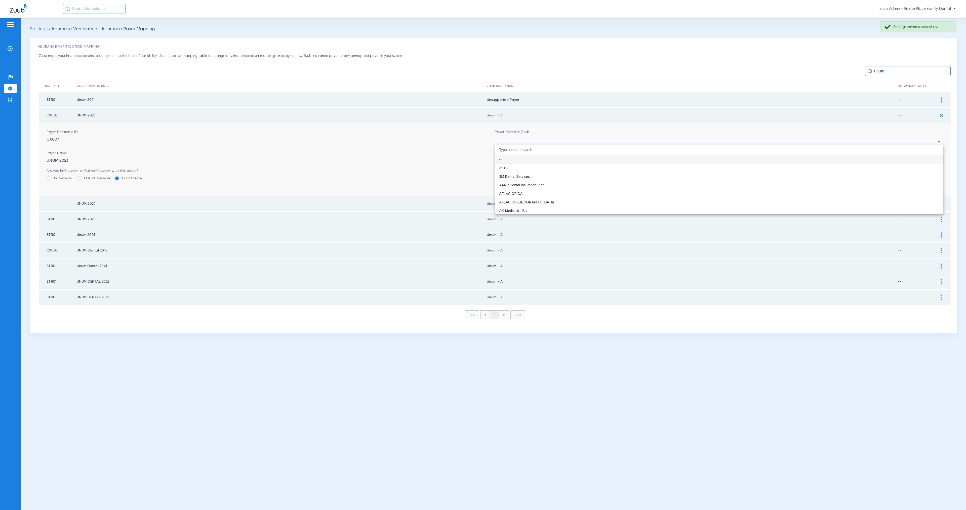
paste input "update 8/25/2025"
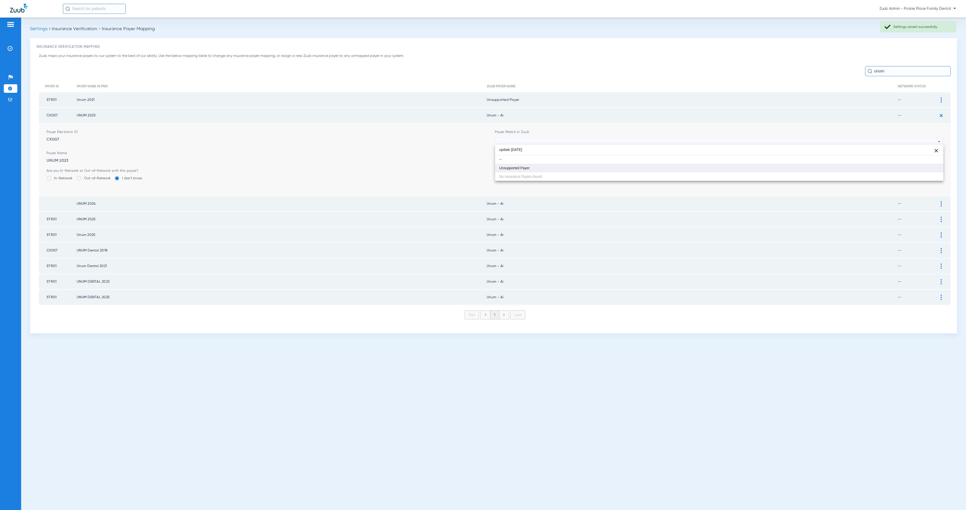
type input "update 8/25/2025"
drag, startPoint x: 649, startPoint y: 168, endPoint x: 661, endPoint y: 167, distance: 12.8
click at [649, 167] on mat-option "Unsupported Payer" at bounding box center [719, 168] width 448 height 9
click at [937, 168] on button "Save" at bounding box center [928, 172] width 30 height 9
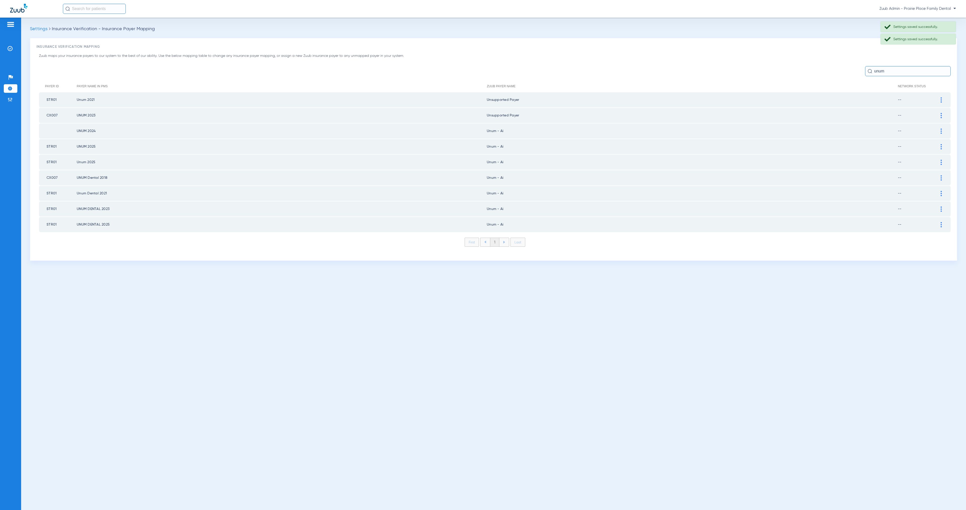
click at [942, 129] on div at bounding box center [941, 131] width 9 height 5
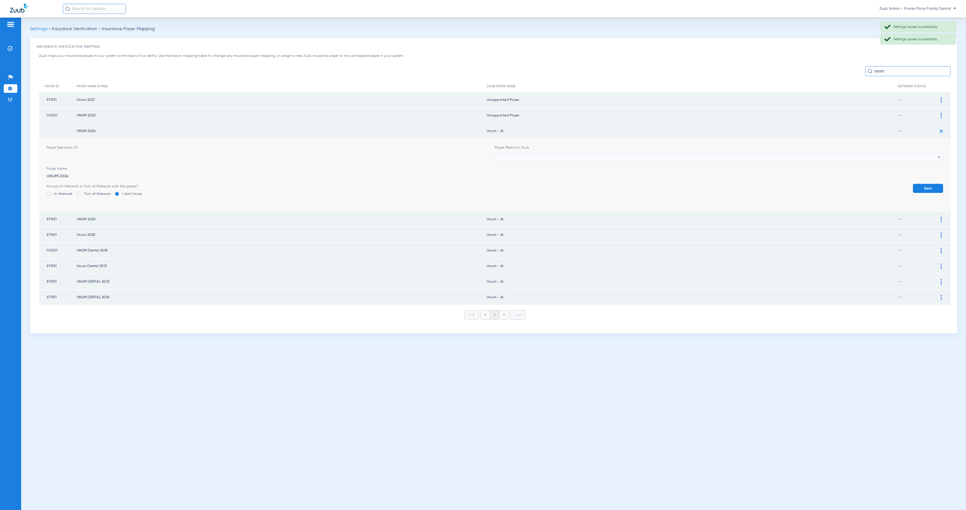
click at [543, 156] on div at bounding box center [718, 157] width 440 height 9
paste input "update 8/25/2025"
type input "update 8/25/2025"
drag, startPoint x: 580, startPoint y: 182, endPoint x: 587, endPoint y: 189, distance: 9.8
click at [583, 183] on mat-option "Unsupported Payer" at bounding box center [719, 183] width 448 height 9
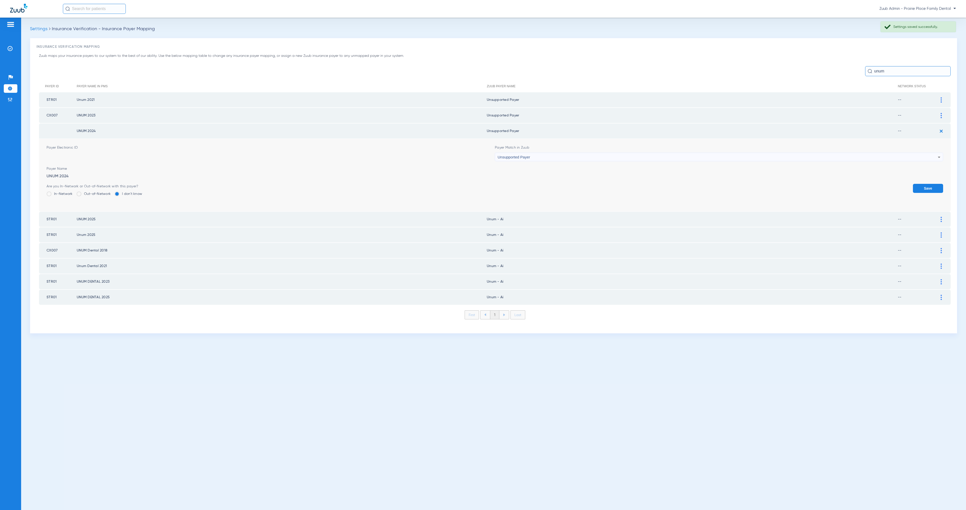
click at [934, 185] on button "Save" at bounding box center [928, 188] width 30 height 9
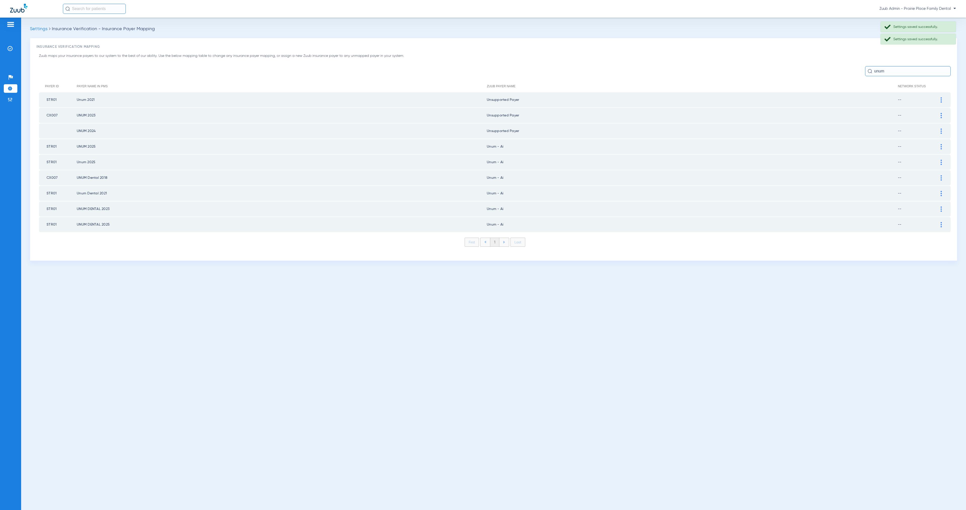
click at [940, 141] on td at bounding box center [944, 146] width 14 height 15
click at [942, 144] on div at bounding box center [941, 146] width 9 height 5
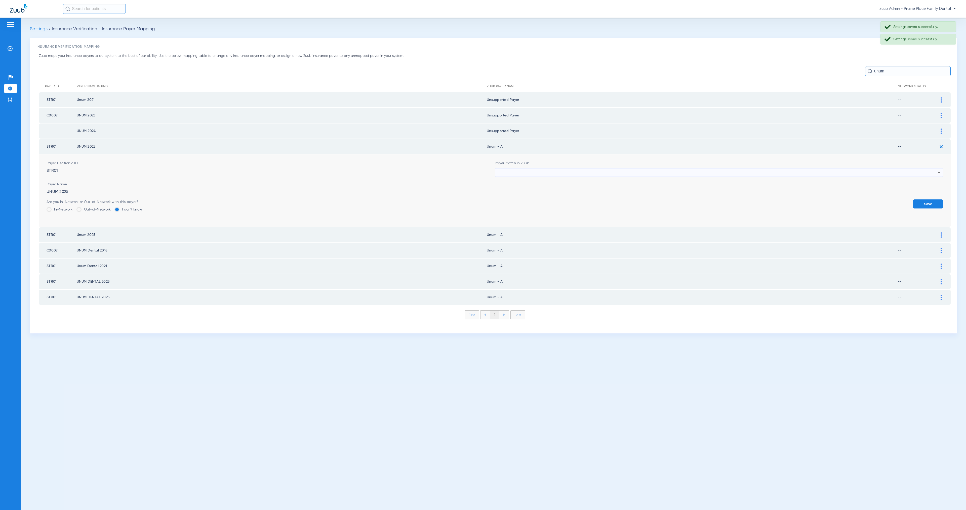
click at [585, 170] on div at bounding box center [718, 173] width 440 height 9
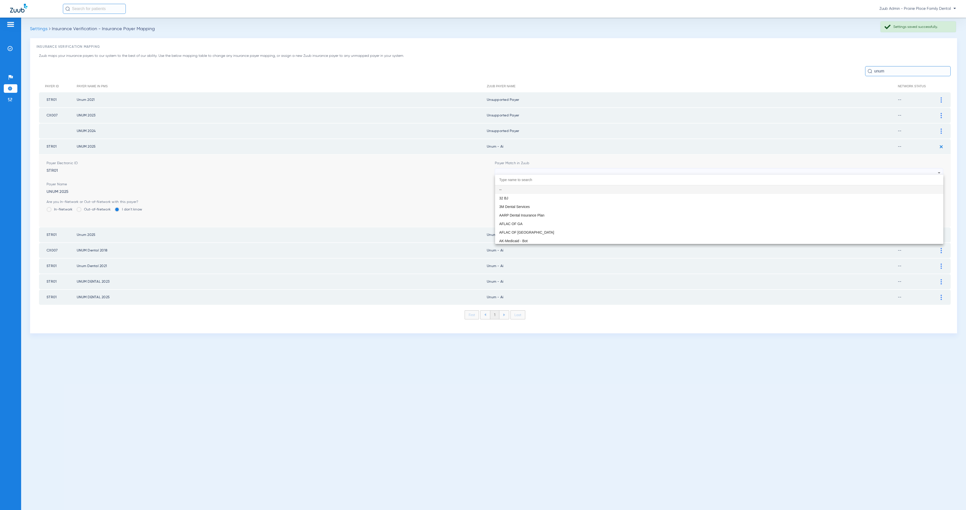
paste input "update 8/25/2025"
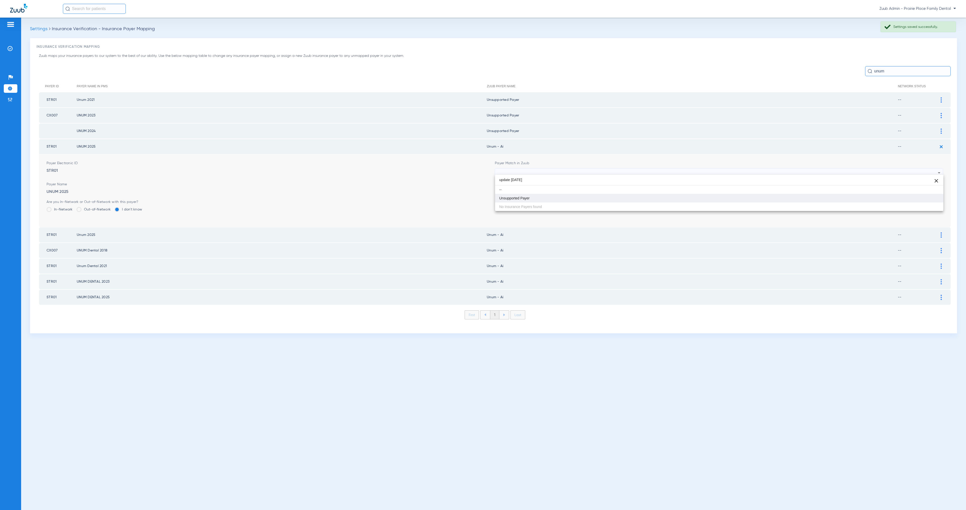
type input "update 8/25/2025"
click at [598, 196] on mat-option "Unsupported Payer" at bounding box center [719, 198] width 448 height 9
click at [927, 199] on button "Save" at bounding box center [928, 203] width 30 height 9
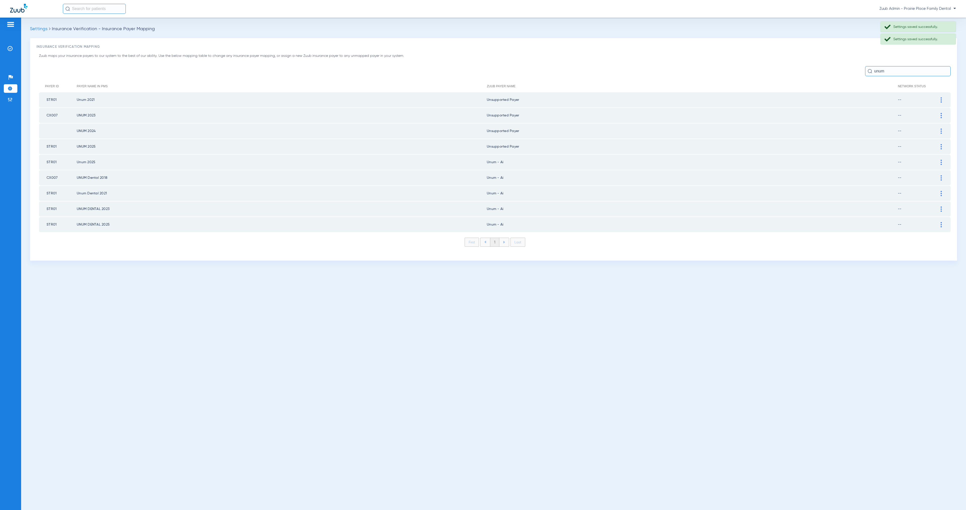
click at [943, 160] on div at bounding box center [941, 162] width 9 height 5
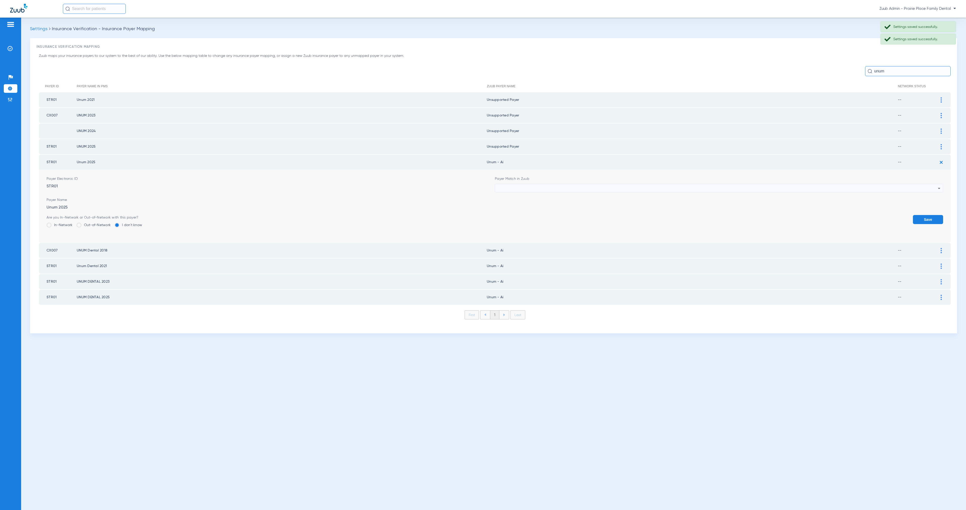
click at [631, 185] on div at bounding box center [718, 188] width 440 height 9
type input "update 8/25/2025"
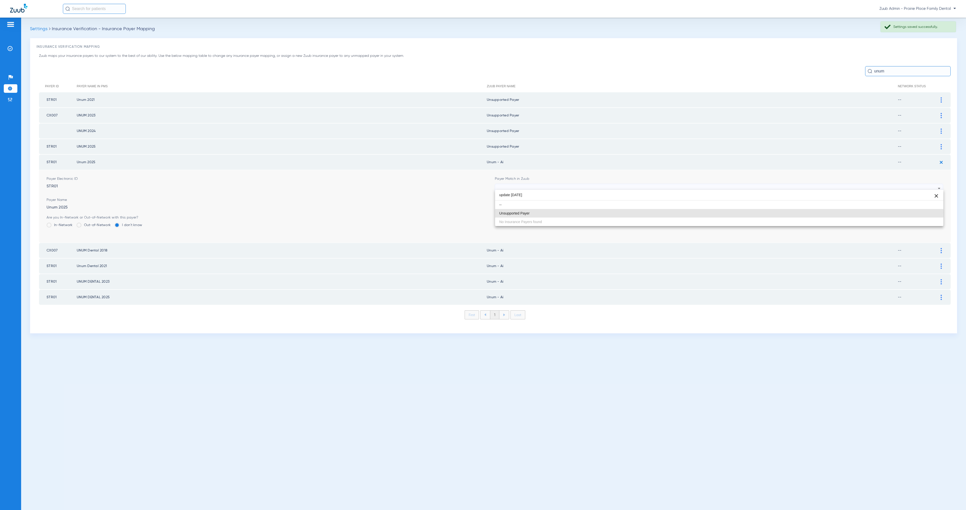
drag, startPoint x: 644, startPoint y: 212, endPoint x: 778, endPoint y: 222, distance: 134.5
click at [644, 212] on mat-option "Unsupported Payer" at bounding box center [719, 213] width 448 height 9
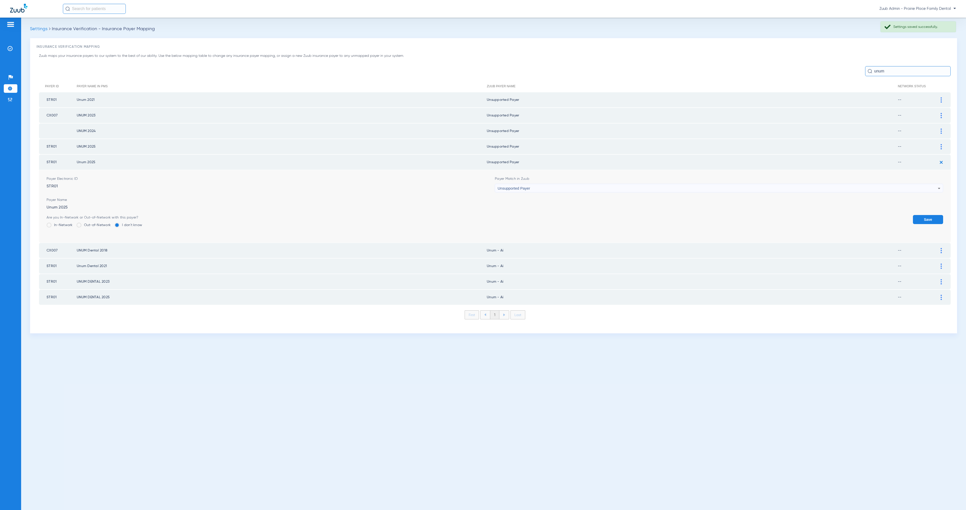
click at [936, 215] on button "Save" at bounding box center [928, 219] width 30 height 9
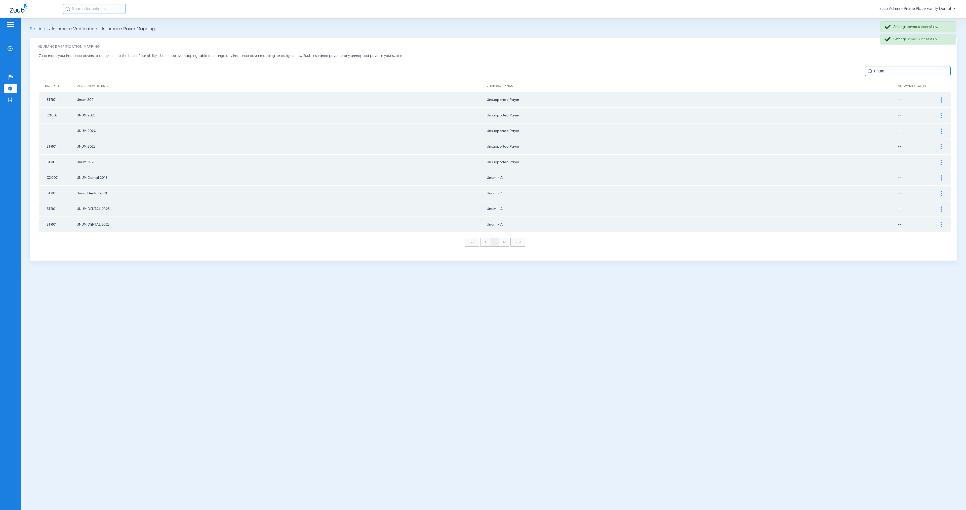
click at [942, 175] on div at bounding box center [941, 177] width 9 height 5
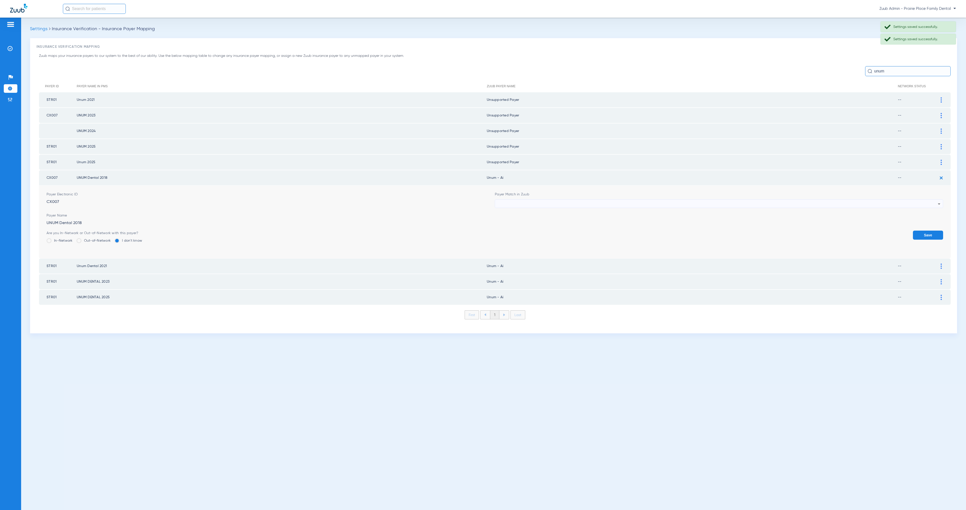
click at [551, 201] on div at bounding box center [718, 204] width 440 height 9
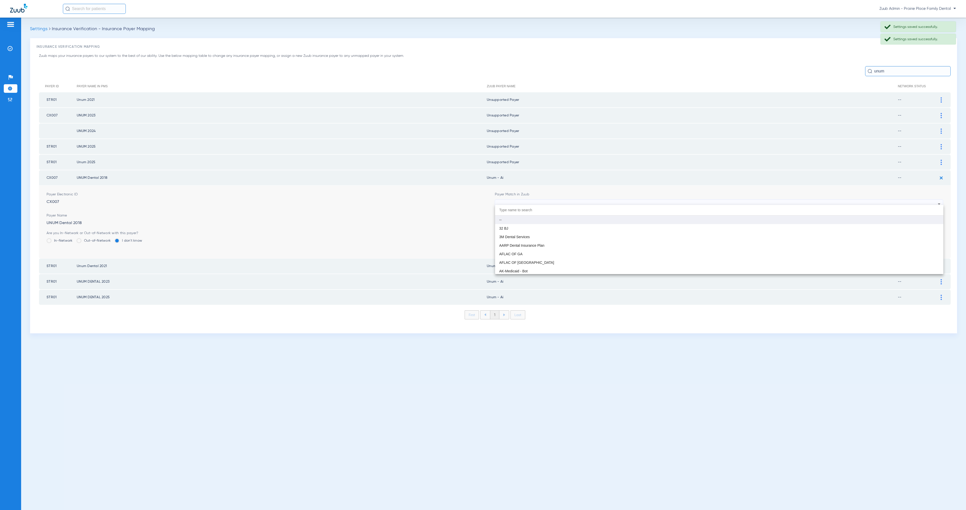
paste input "update 8/25/2025"
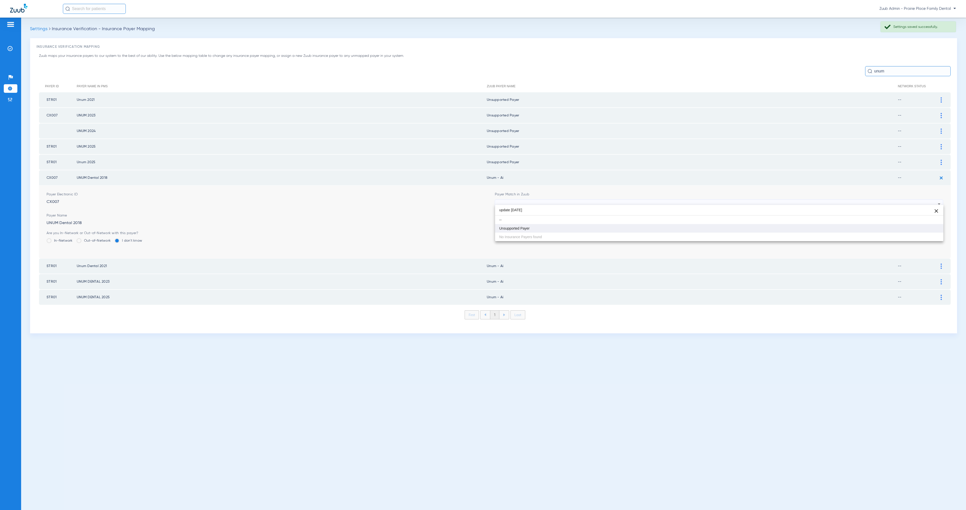
type input "update 8/25/2025"
drag, startPoint x: 575, startPoint y: 226, endPoint x: 616, endPoint y: 230, distance: 41.5
click at [575, 226] on mat-option "Unsupported Payer" at bounding box center [719, 228] width 448 height 9
click at [931, 227] on form "Payer Electronic ID CX007 Payer Match in Zuub Unsupported Payer Payer Name UNUM…" at bounding box center [495, 222] width 897 height 73
click at [936, 236] on div "Save" at bounding box center [928, 239] width 30 height 16
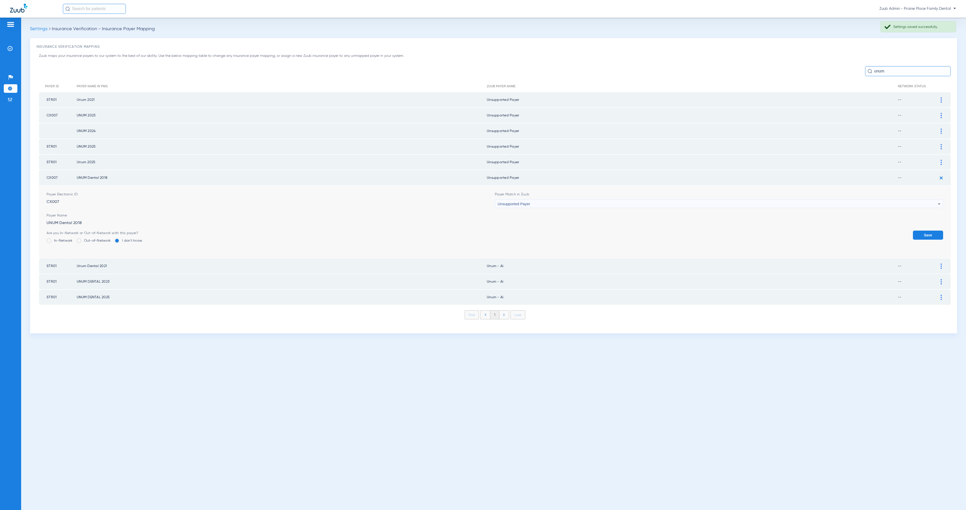
drag, startPoint x: 935, startPoint y: 224, endPoint x: 943, endPoint y: 234, distance: 12.3
click at [936, 226] on form "Payer Electronic ID CX007 Payer Match in Zuub Unsupported Payer Payer Name UNUM…" at bounding box center [495, 222] width 897 height 73
click at [942, 233] on button "Save" at bounding box center [928, 235] width 30 height 9
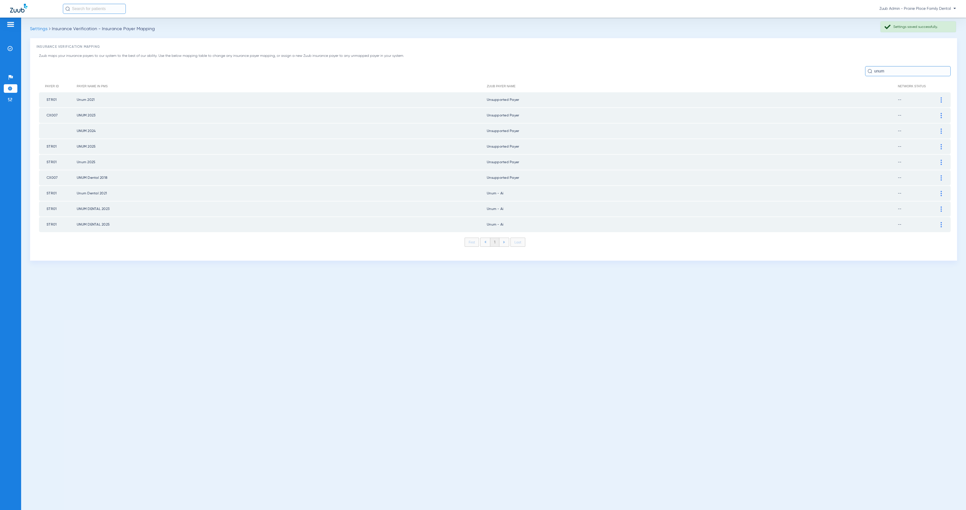
click at [942, 191] on div at bounding box center [941, 193] width 9 height 5
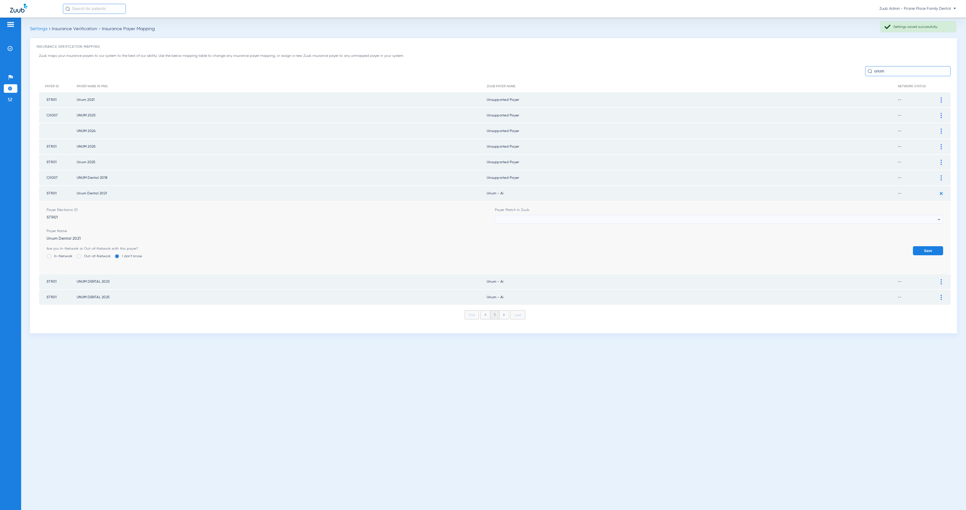
click at [555, 215] on div at bounding box center [718, 219] width 440 height 9
type input "update 8/25/2025"
drag, startPoint x: 593, startPoint y: 243, endPoint x: 623, endPoint y: 248, distance: 30.8
click at [593, 243] on mat-option "Unsupported Payer" at bounding box center [719, 243] width 448 height 9
drag, startPoint x: 869, startPoint y: 265, endPoint x: 892, endPoint y: 257, distance: 24.6
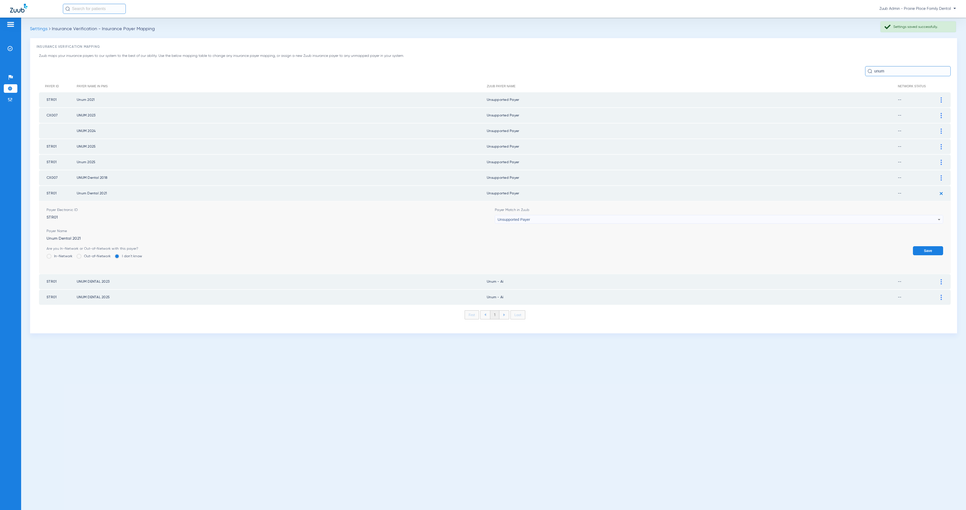
click at [885, 259] on form "Payer Electronic ID STR01 Payer Match in Zuub Unsupported Payer Payer Name Unum…" at bounding box center [495, 237] width 897 height 73
click at [931, 246] on button "Save" at bounding box center [928, 250] width 30 height 9
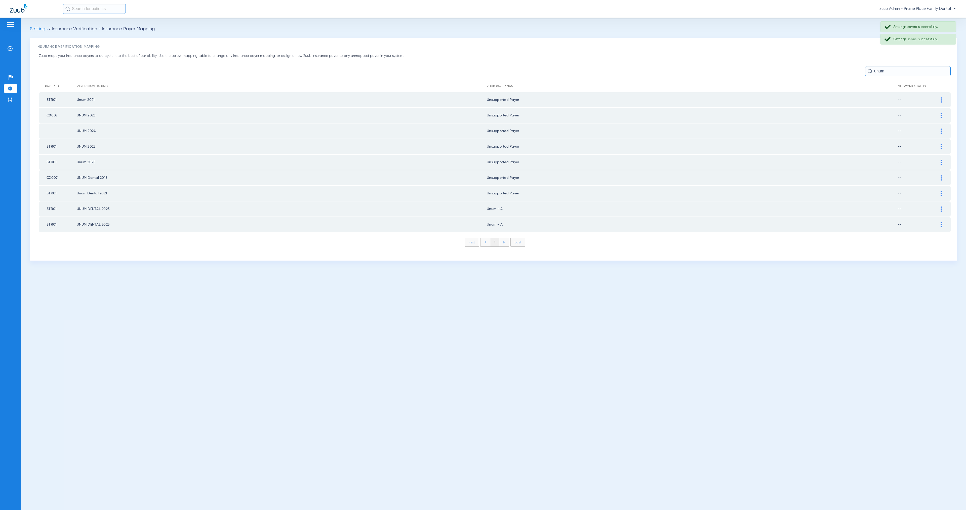
click at [942, 207] on div at bounding box center [941, 209] width 9 height 5
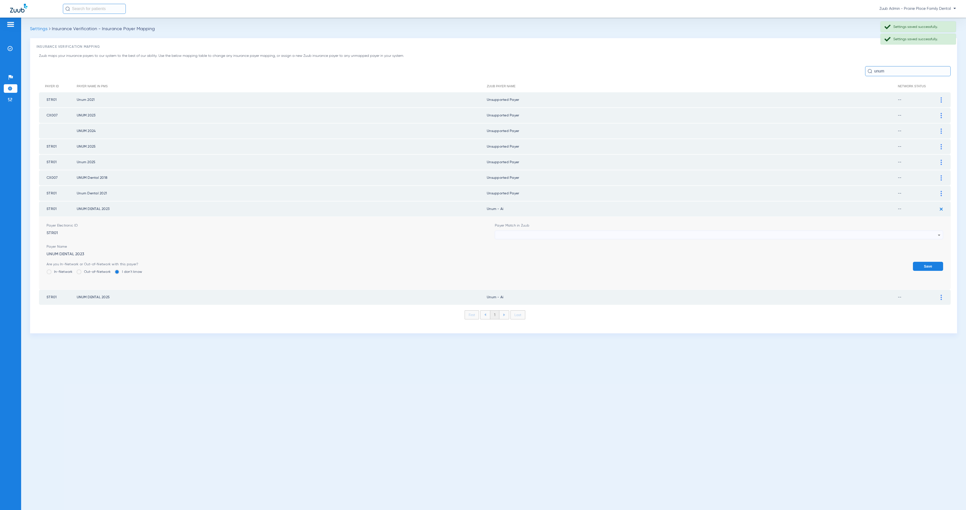
click at [529, 233] on div at bounding box center [718, 235] width 440 height 9
paste input "update 8/25/2025"
type input "update 8/25/2025"
drag, startPoint x: 560, startPoint y: 258, endPoint x: 626, endPoint y: 278, distance: 68.9
click at [560, 258] on mat-option "Unsupported Payer" at bounding box center [719, 258] width 448 height 9
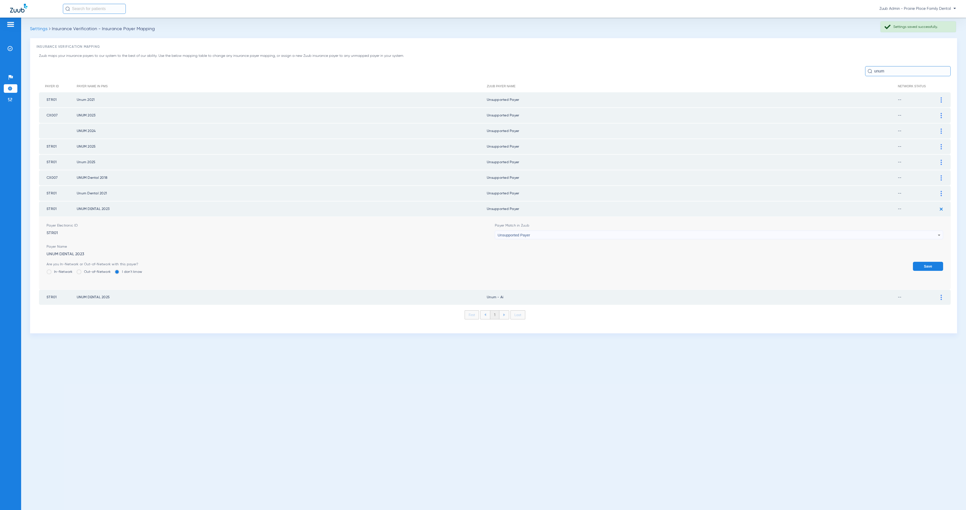
drag, startPoint x: 930, startPoint y: 261, endPoint x: 931, endPoint y: 259, distance: 2.7
click at [930, 262] on button "Save" at bounding box center [928, 266] width 30 height 9
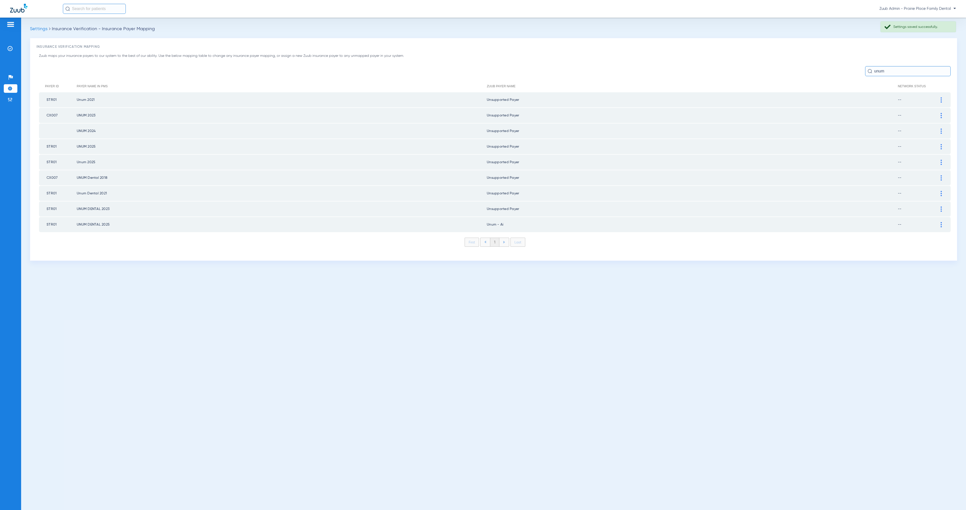
drag, startPoint x: 940, startPoint y: 218, endPoint x: 922, endPoint y: 219, distance: 17.7
click at [941, 222] on img at bounding box center [941, 224] width 1 height 5
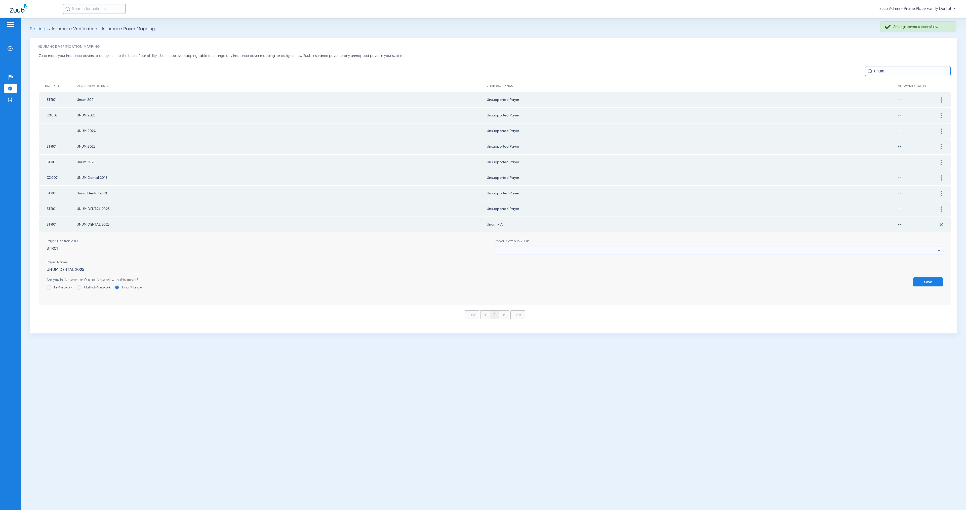
click at [531, 247] on div at bounding box center [718, 251] width 440 height 9
type input "update 8/25/2025"
drag, startPoint x: 546, startPoint y: 273, endPoint x: 666, endPoint y: 278, distance: 120.1
click at [546, 273] on mat-option "Unsupported Payer" at bounding box center [719, 273] width 448 height 9
click at [934, 277] on button "Save" at bounding box center [928, 281] width 30 height 9
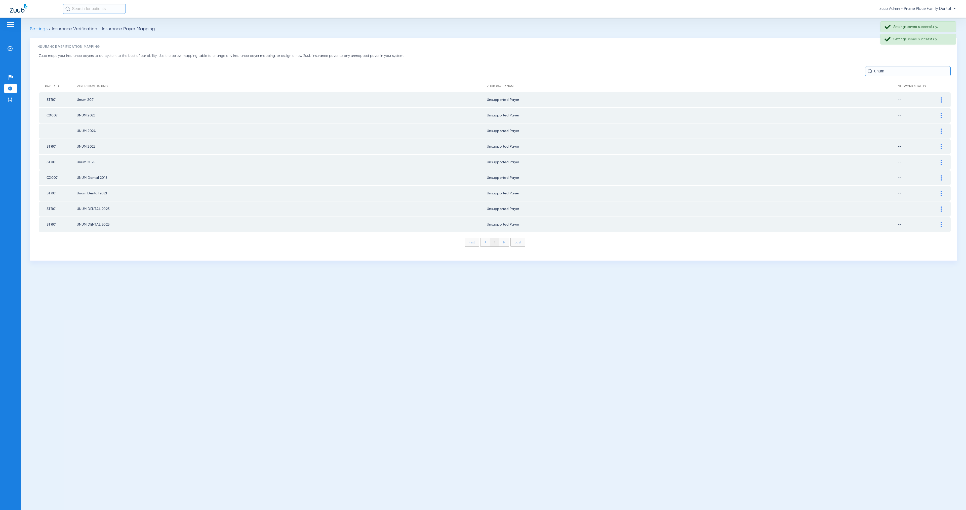
click at [889, 73] on input "unum" at bounding box center [908, 71] width 86 height 10
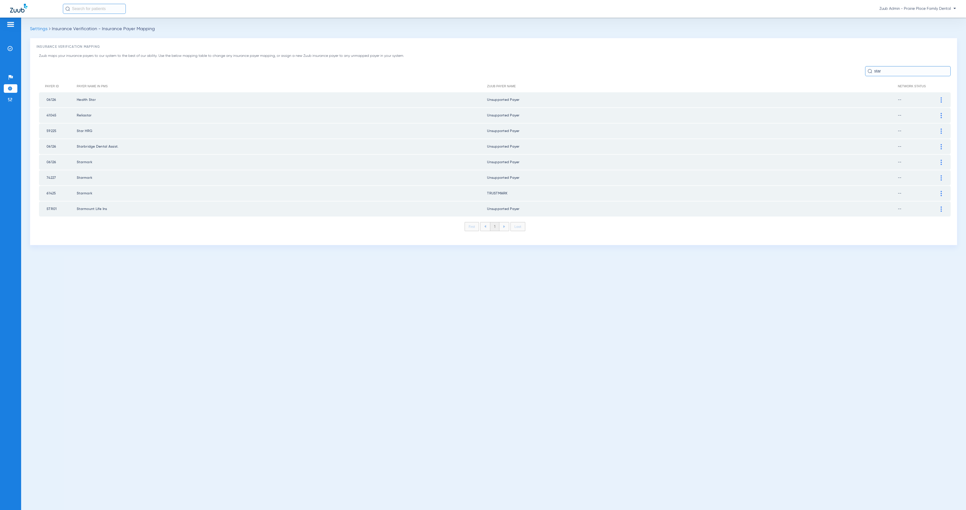
type input "star"
click at [942, 191] on img at bounding box center [941, 193] width 1 height 5
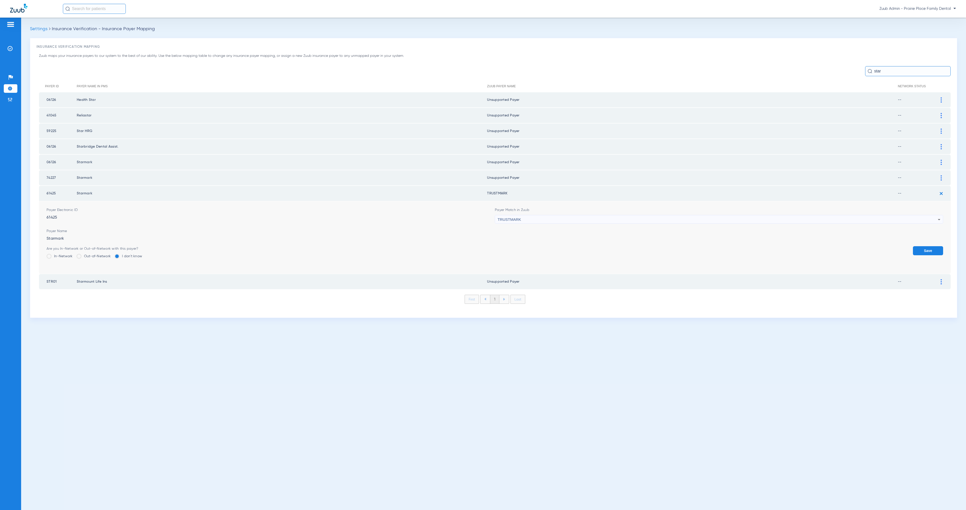
click at [572, 219] on div "TRUSTMARK" at bounding box center [718, 219] width 440 height 9
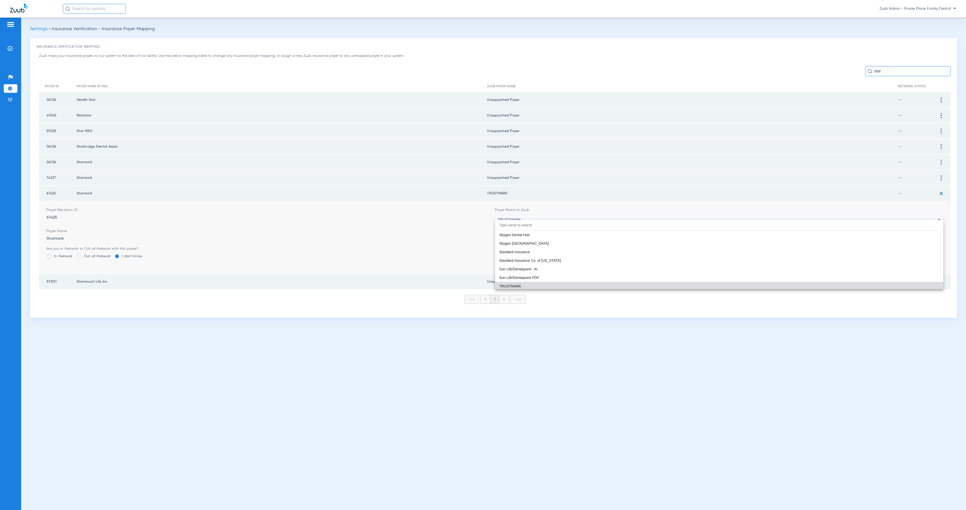
paste input "update 8/25/2025"
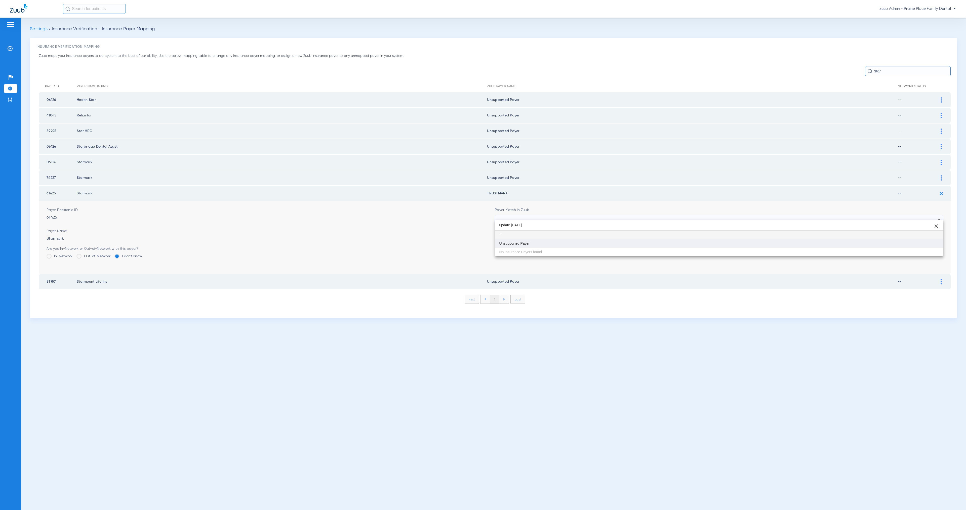
type input "update 8/25/2025"
drag, startPoint x: 590, startPoint y: 245, endPoint x: 648, endPoint y: 245, distance: 58.4
click at [590, 245] on mat-option "Unsupported Payer" at bounding box center [719, 243] width 448 height 9
click at [922, 248] on button "Save" at bounding box center [928, 250] width 30 height 9
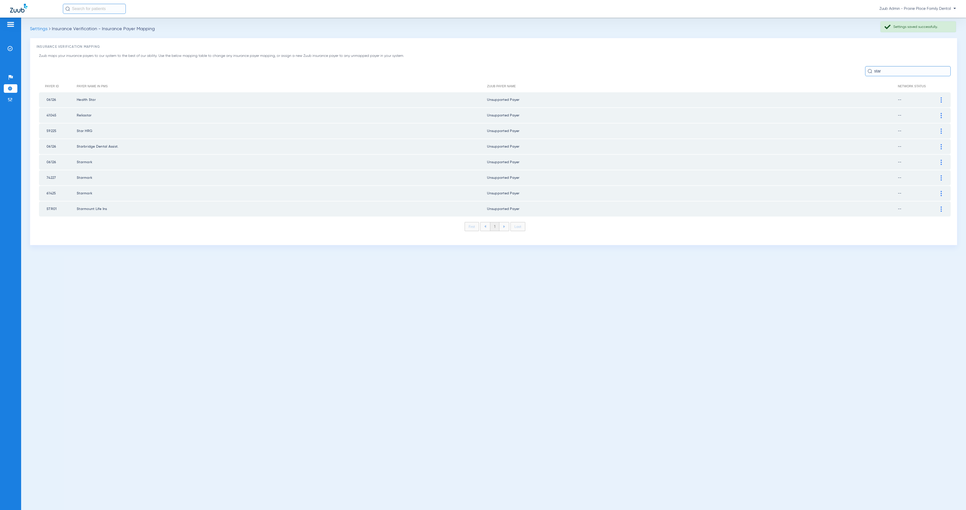
drag, startPoint x: 884, startPoint y: 71, endPoint x: 874, endPoint y: 72, distance: 10.6
click at [874, 72] on input "star" at bounding box center [908, 71] width 86 height 10
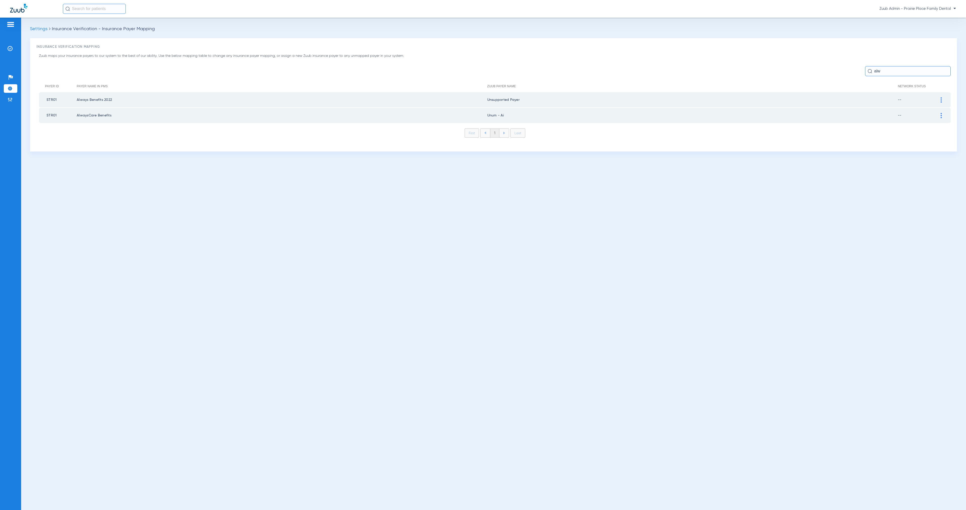
type input "alw"
click at [941, 115] on img at bounding box center [941, 115] width 1 height 5
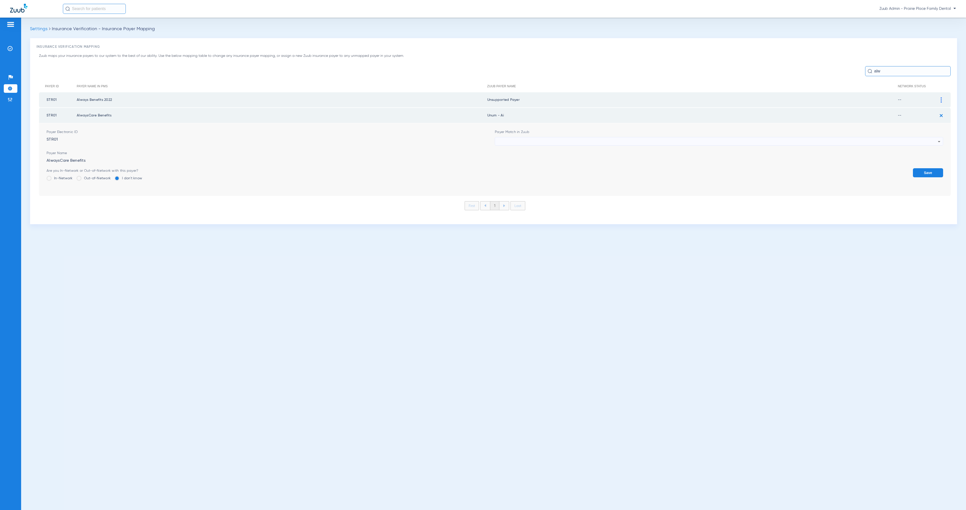
click at [559, 138] on div at bounding box center [718, 141] width 440 height 9
paste input "update 8/25/2025"
type input "update 8/25/2025"
drag, startPoint x: 573, startPoint y: 170, endPoint x: 610, endPoint y: 173, distance: 37.4
click at [573, 170] on mat-option "Unsupported Payer" at bounding box center [719, 168] width 448 height 9
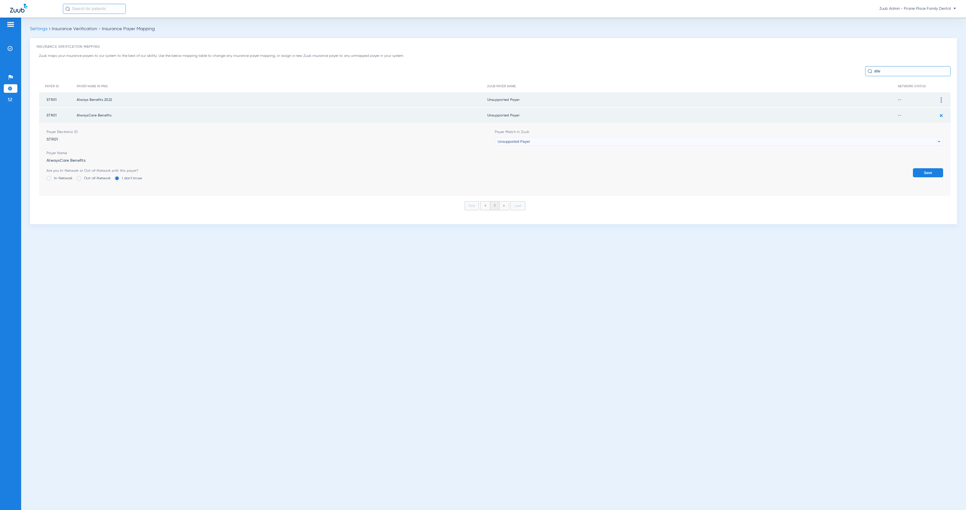
click at [924, 171] on button "Save" at bounding box center [928, 172] width 30 height 9
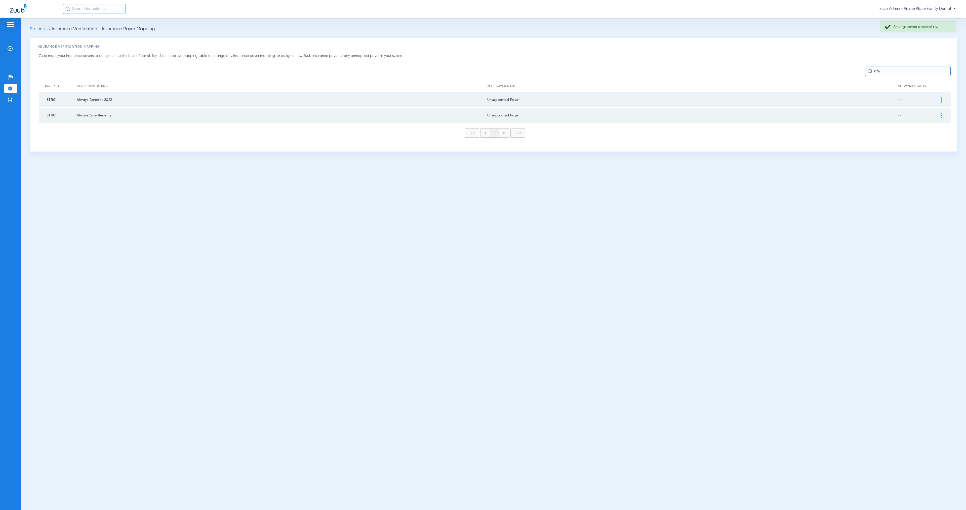
drag, startPoint x: 882, startPoint y: 73, endPoint x: 855, endPoint y: 69, distance: 27.4
click at [855, 69] on div "alw" at bounding box center [495, 71] width 912 height 10
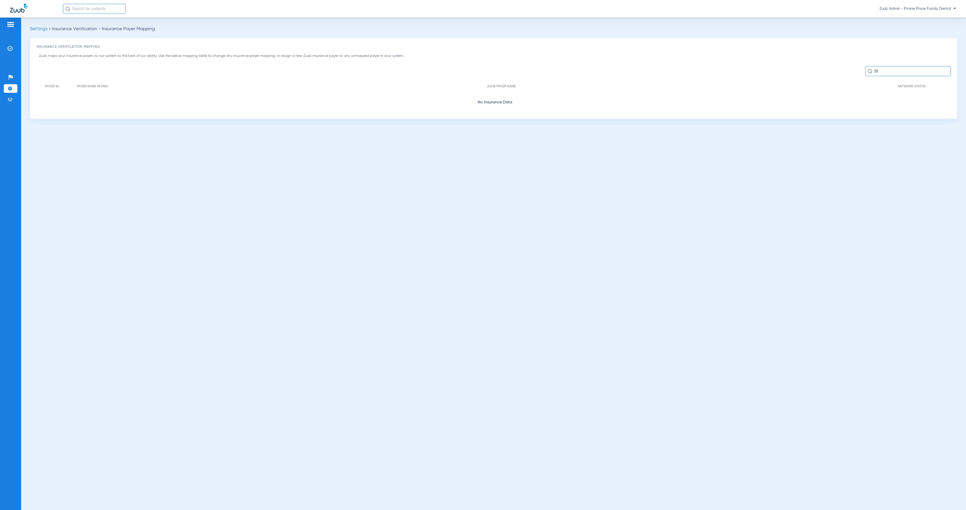
type input "S"
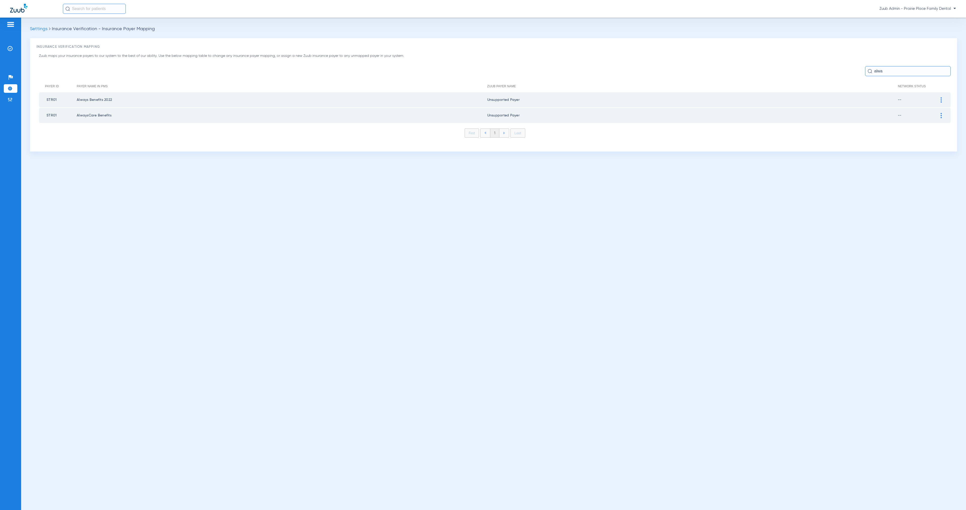
drag, startPoint x: 59, startPoint y: 101, endPoint x: 43, endPoint y: 94, distance: 17.4
click at [43, 94] on td "STR01" at bounding box center [58, 99] width 38 height 15
copy td "STR01"
click at [892, 71] on input "alwa" at bounding box center [908, 71] width 86 height 10
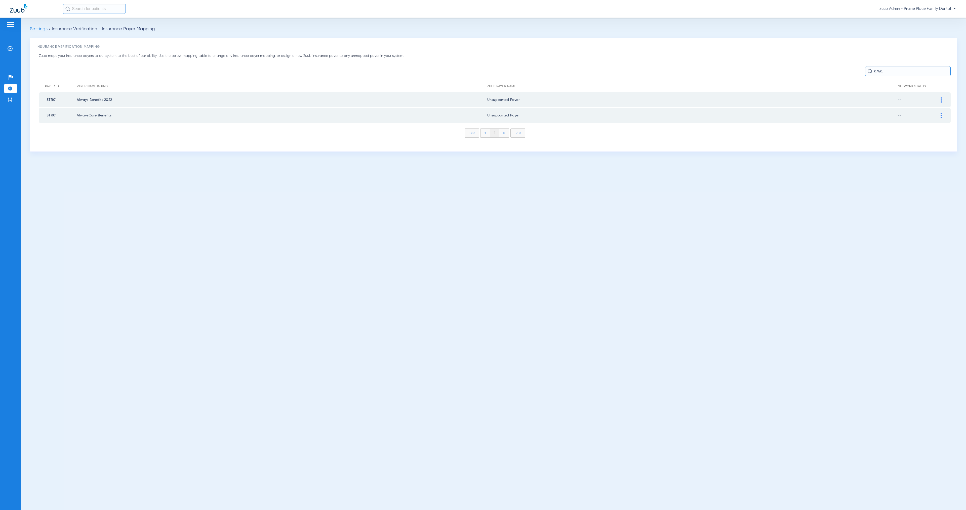
paste input "STR01"
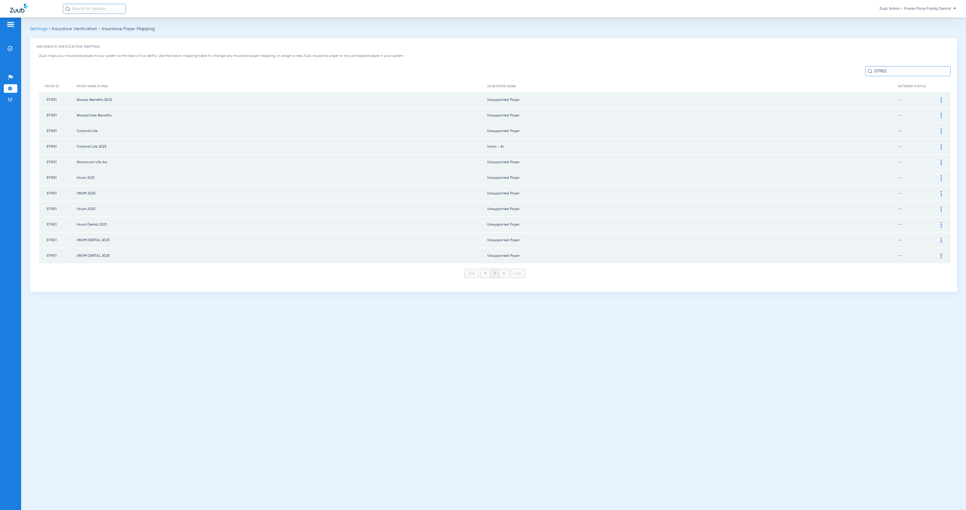
type input "STR01"
click at [942, 145] on div at bounding box center [941, 146] width 9 height 5
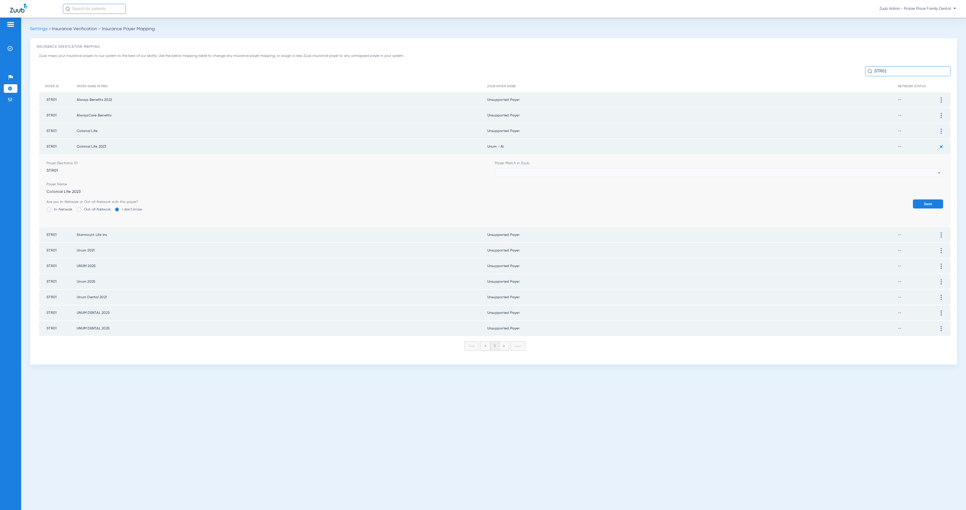
click at [533, 169] on div at bounding box center [718, 173] width 440 height 9
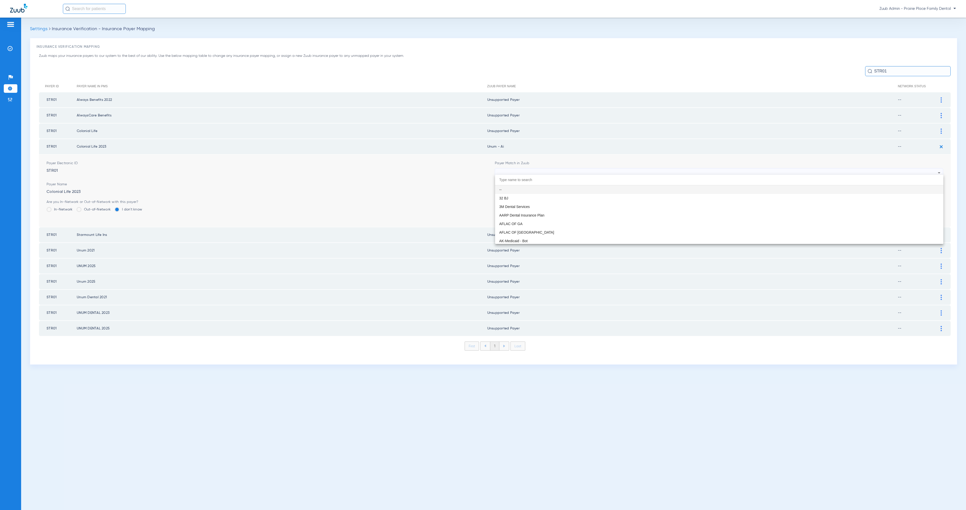
paste input "STR01"
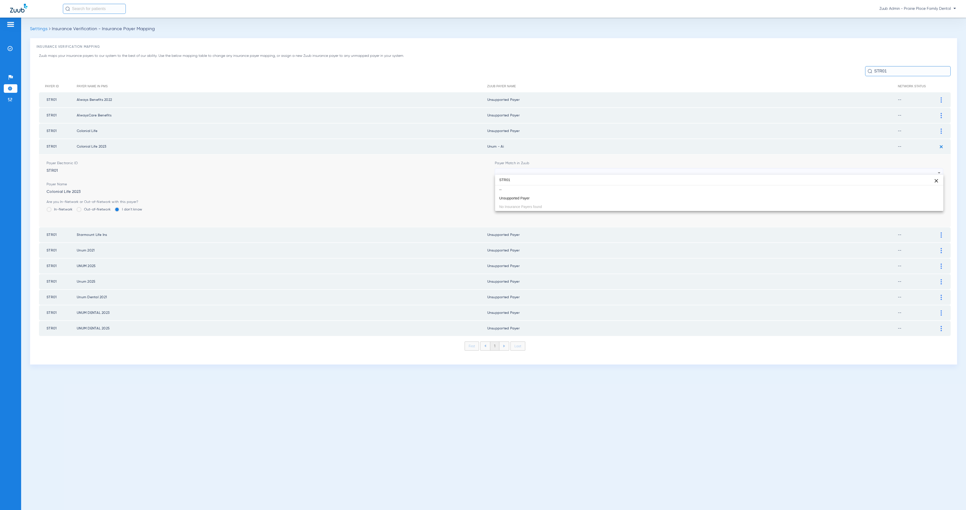
type input "STR01"
click at [549, 199] on mat-option "Unsupported Payer" at bounding box center [719, 198] width 448 height 9
click at [929, 202] on button "Save" at bounding box center [928, 203] width 30 height 9
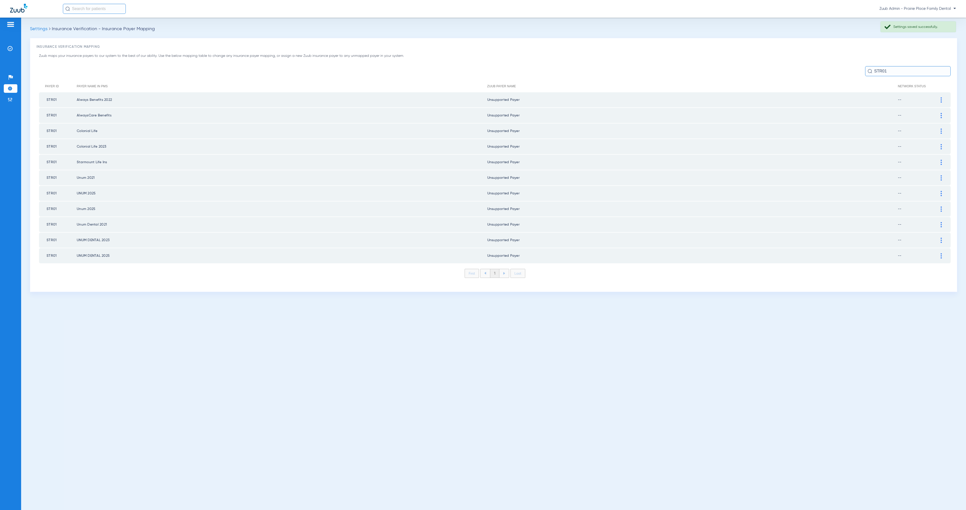
drag, startPoint x: 892, startPoint y: 68, endPoint x: 864, endPoint y: 69, distance: 27.2
click at [864, 69] on div "STR01" at bounding box center [495, 71] width 912 height 10
drag, startPoint x: 894, startPoint y: 70, endPoint x: 870, endPoint y: 69, distance: 24.4
click at [870, 70] on div "STR01" at bounding box center [908, 71] width 86 height 10
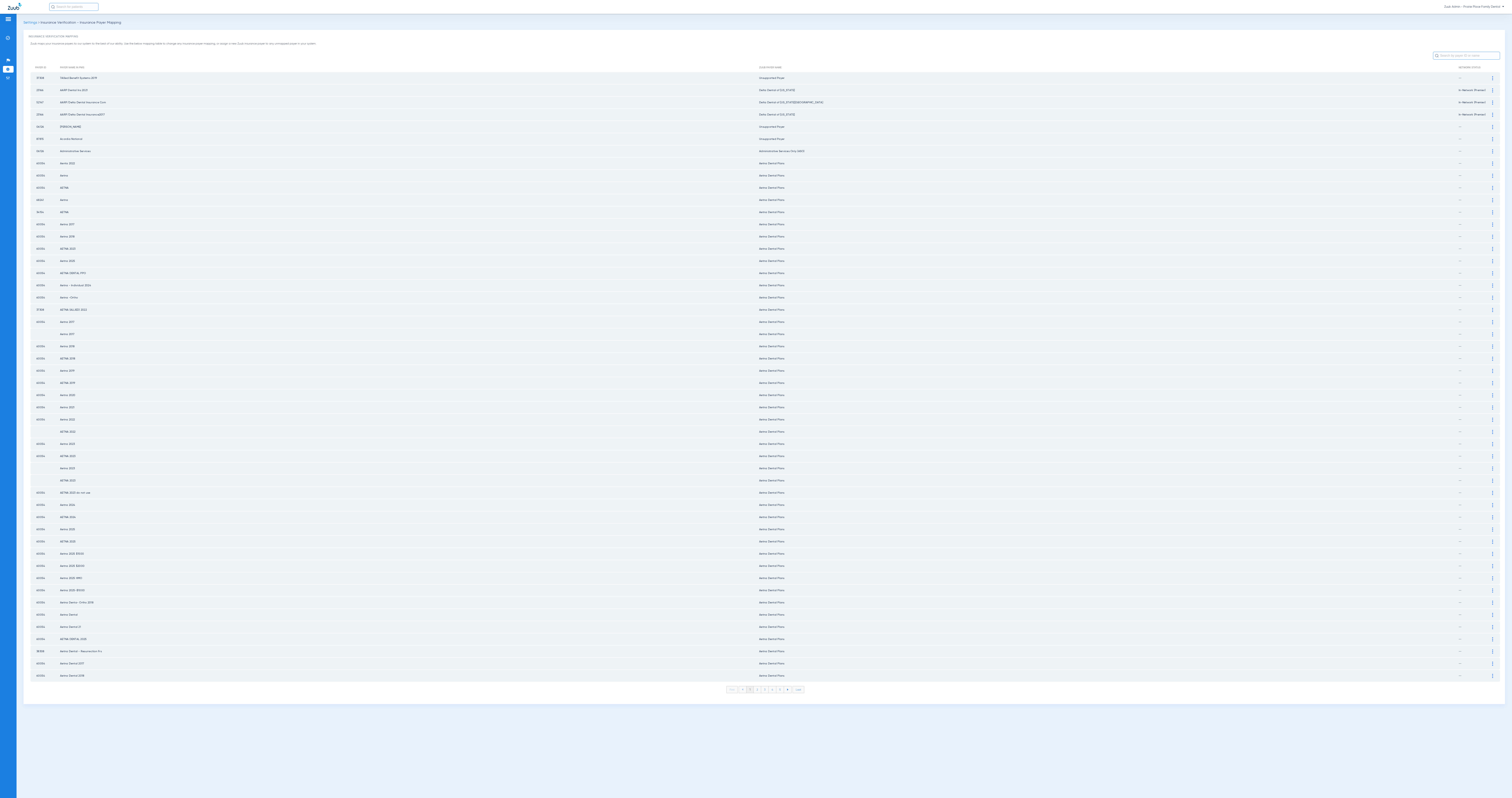
click at [756, 399] on li "2" at bounding box center [758, 689] width 8 height 7
click at [756, 399] on li "3" at bounding box center [765, 689] width 8 height 7
click at [756, 399] on li "4" at bounding box center [772, 689] width 8 height 7
click at [756, 399] on li "5" at bounding box center [780, 689] width 8 height 7
click at [756, 399] on li "6" at bounding box center [780, 689] width 8 height 7
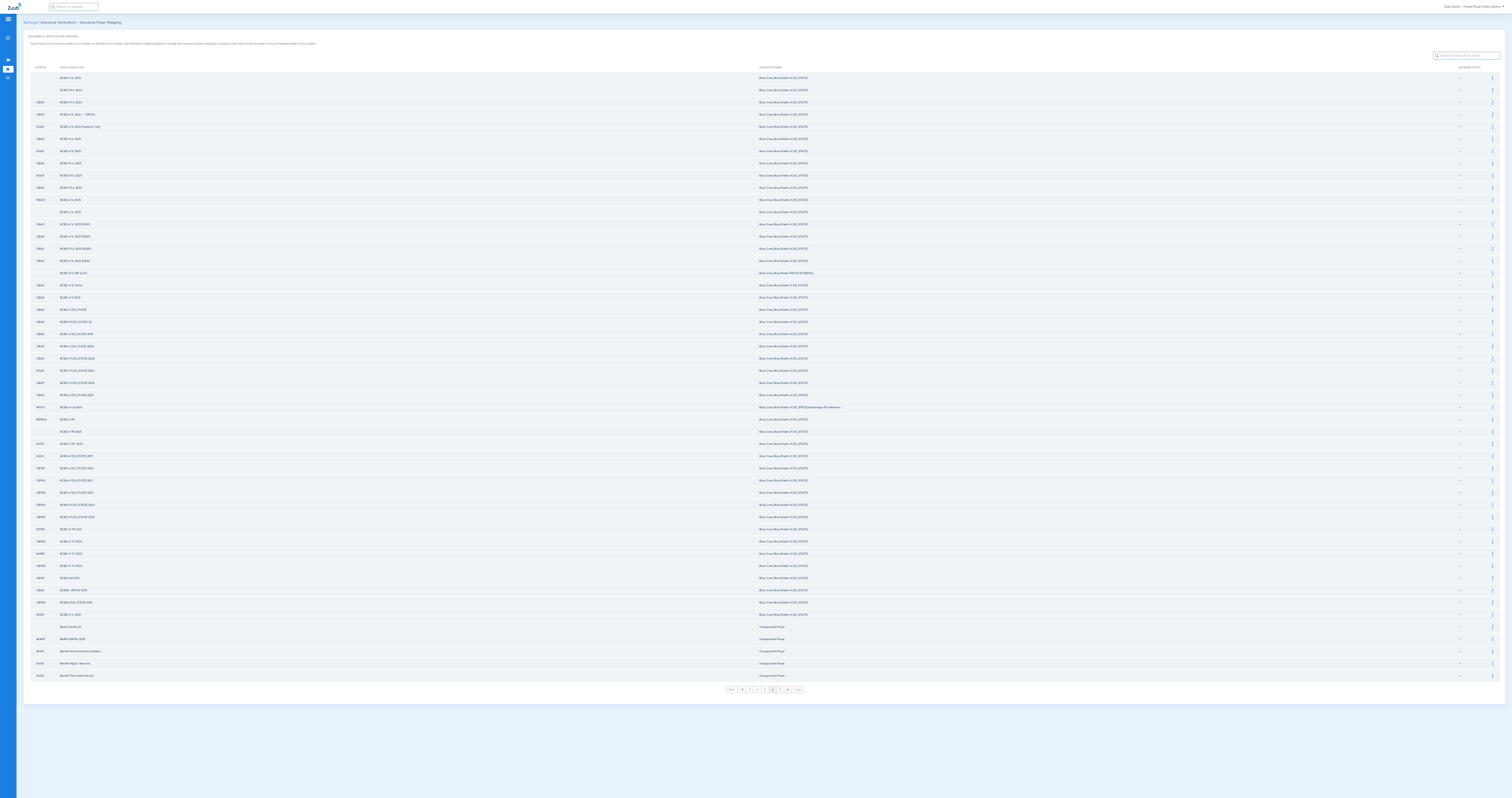
click at [756, 399] on li "7" at bounding box center [780, 689] width 8 height 7
click at [756, 399] on li "8" at bounding box center [780, 689] width 8 height 7
click at [756, 399] on li "9" at bounding box center [780, 689] width 8 height 7
click at [756, 399] on li "10" at bounding box center [779, 689] width 9 height 7
click at [756, 399] on li "11" at bounding box center [781, 689] width 8 height 7
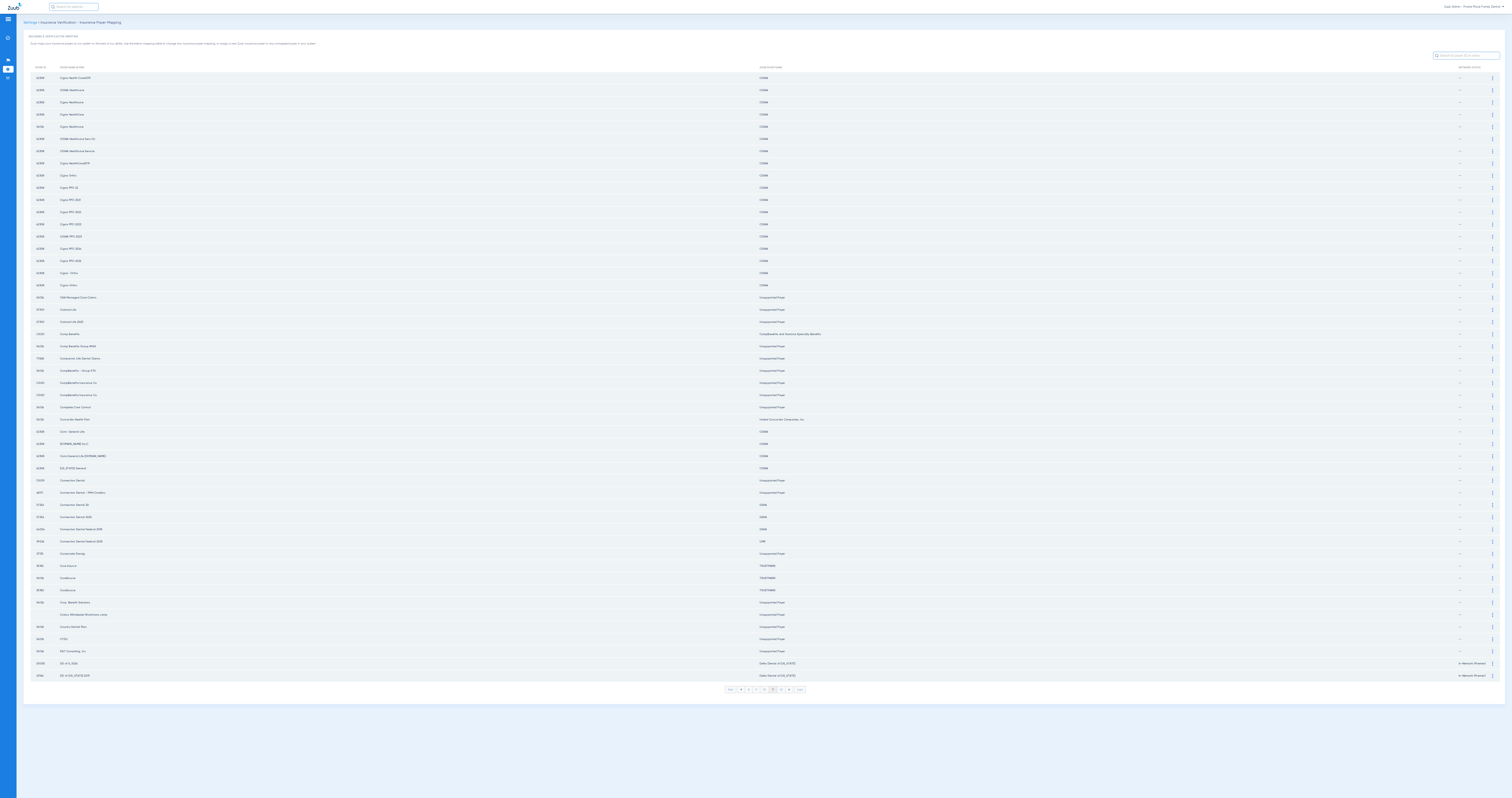
click at [756, 399] on li "12" at bounding box center [781, 689] width 9 height 7
click at [756, 399] on li "13" at bounding box center [781, 689] width 9 height 7
click at [756, 399] on li "14" at bounding box center [782, 689] width 9 height 7
click at [756, 399] on li "15" at bounding box center [782, 689] width 9 height 7
click at [756, 399] on li "16" at bounding box center [782, 689] width 9 height 7
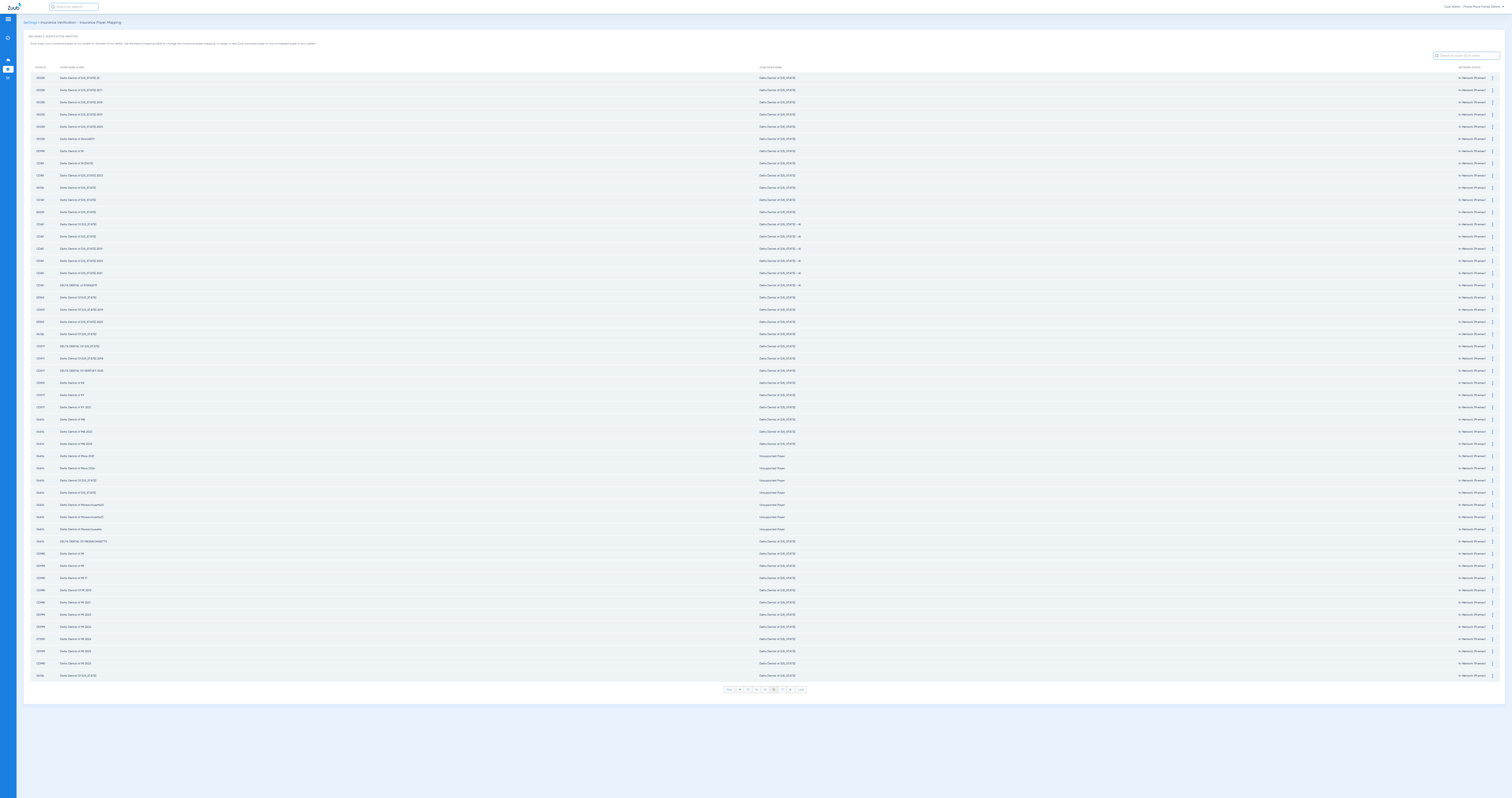
click at [756, 399] on li "17" at bounding box center [782, 689] width 9 height 7
click at [756, 399] on li "18" at bounding box center [782, 689] width 9 height 7
click at [756, 399] on li "19" at bounding box center [782, 689] width 9 height 7
click at [756, 399] on li "20" at bounding box center [783, 689] width 9 height 7
click at [756, 399] on li "21" at bounding box center [783, 689] width 9 height 7
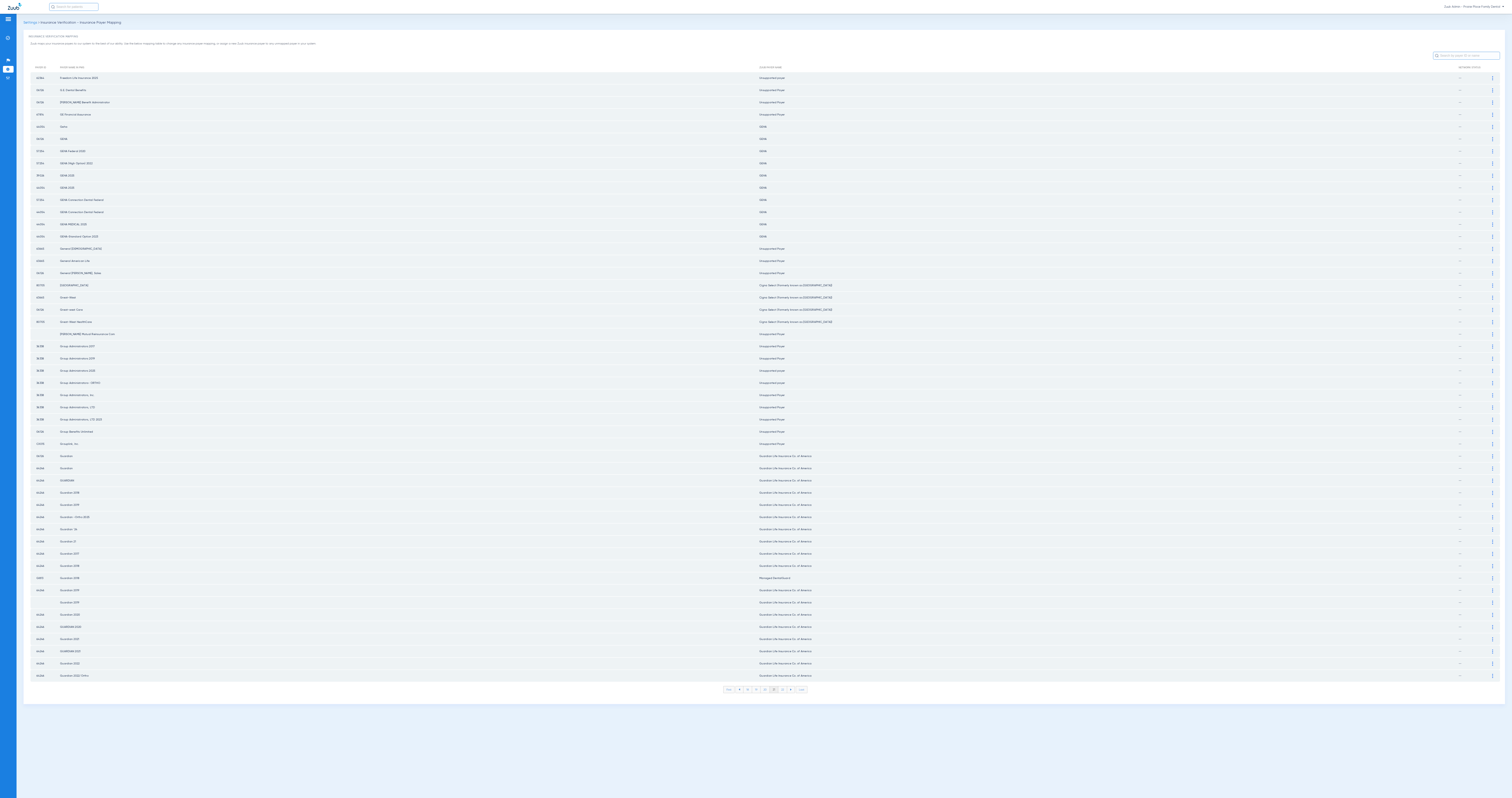
click at [756, 399] on li "22" at bounding box center [782, 689] width 9 height 7
click at [756, 399] on li "23" at bounding box center [782, 689] width 9 height 7
click at [756, 399] on li "24" at bounding box center [783, 689] width 9 height 7
click at [756, 399] on td at bounding box center [1495, 456] width 11 height 12
click at [756, 399] on div at bounding box center [1492, 444] width 7 height 4
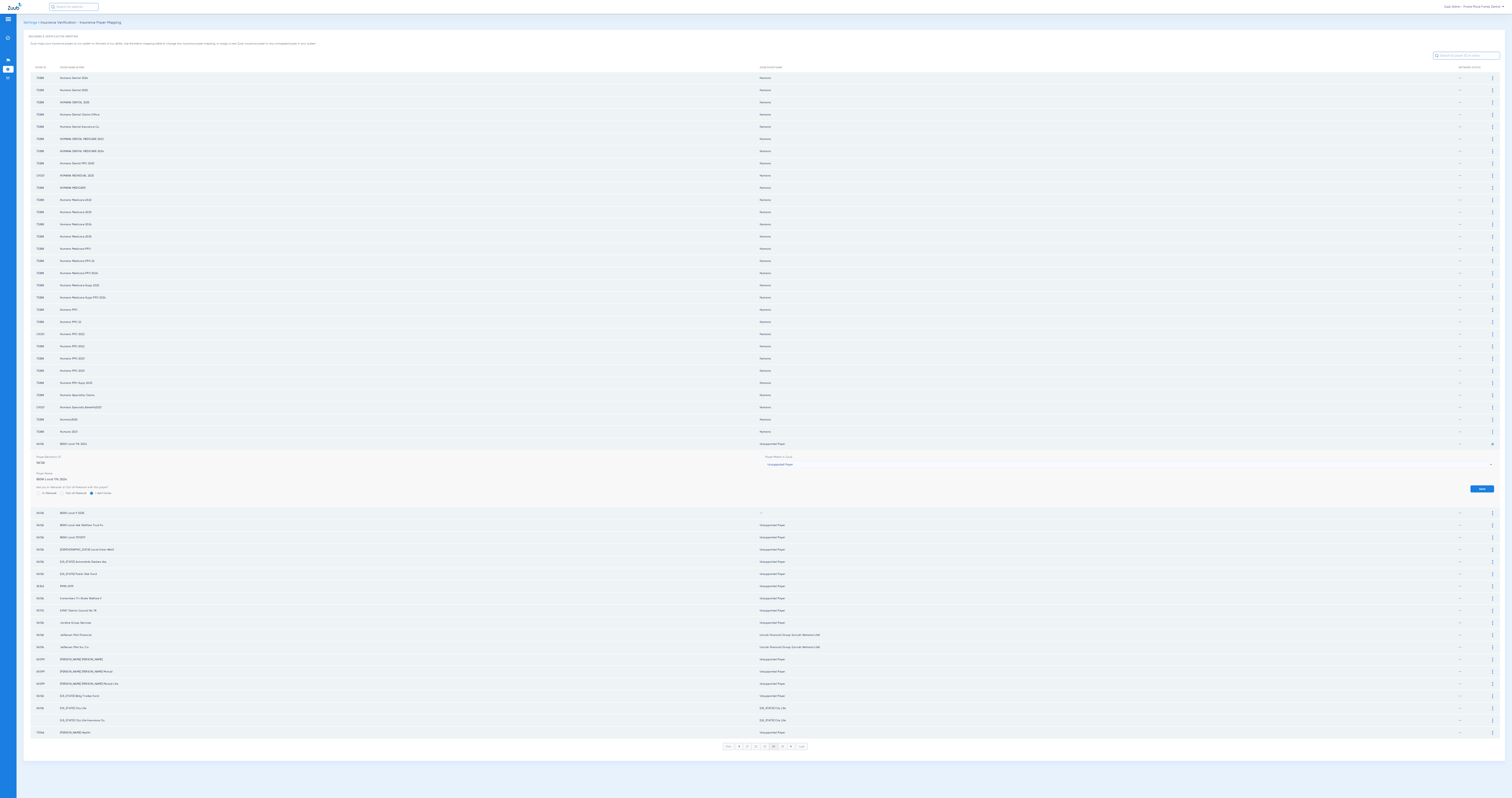
click at [756, 399] on img at bounding box center [1492, 444] width 6 height 6
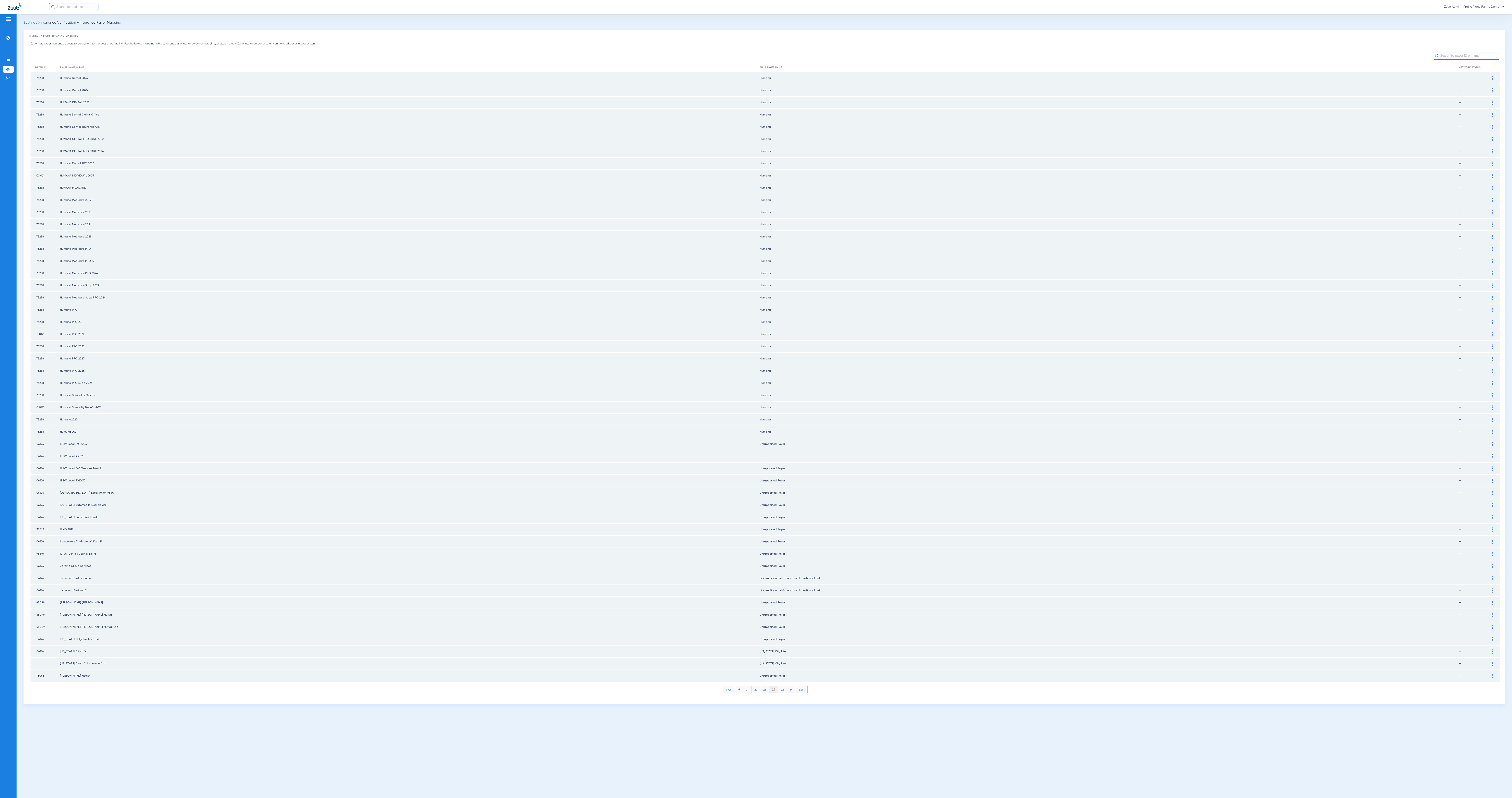
click at [756, 399] on div at bounding box center [1492, 456] width 7 height 4
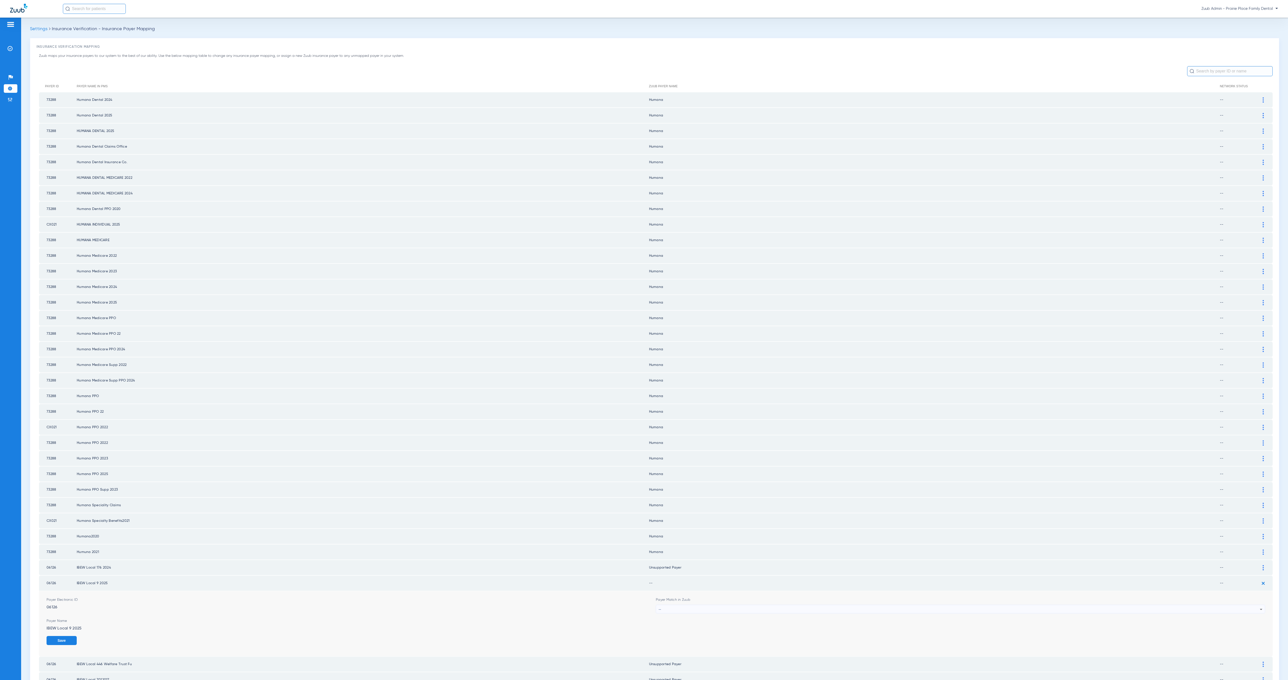
click at [712, 510] on div "--" at bounding box center [959, 609] width 601 height 9
type input "nus"
click at [729, 510] on mat-option "Unsupported Payer" at bounding box center [955, 621] width 605 height 9
click at [966, 510] on button "Save" at bounding box center [1250, 640] width 30 height 9
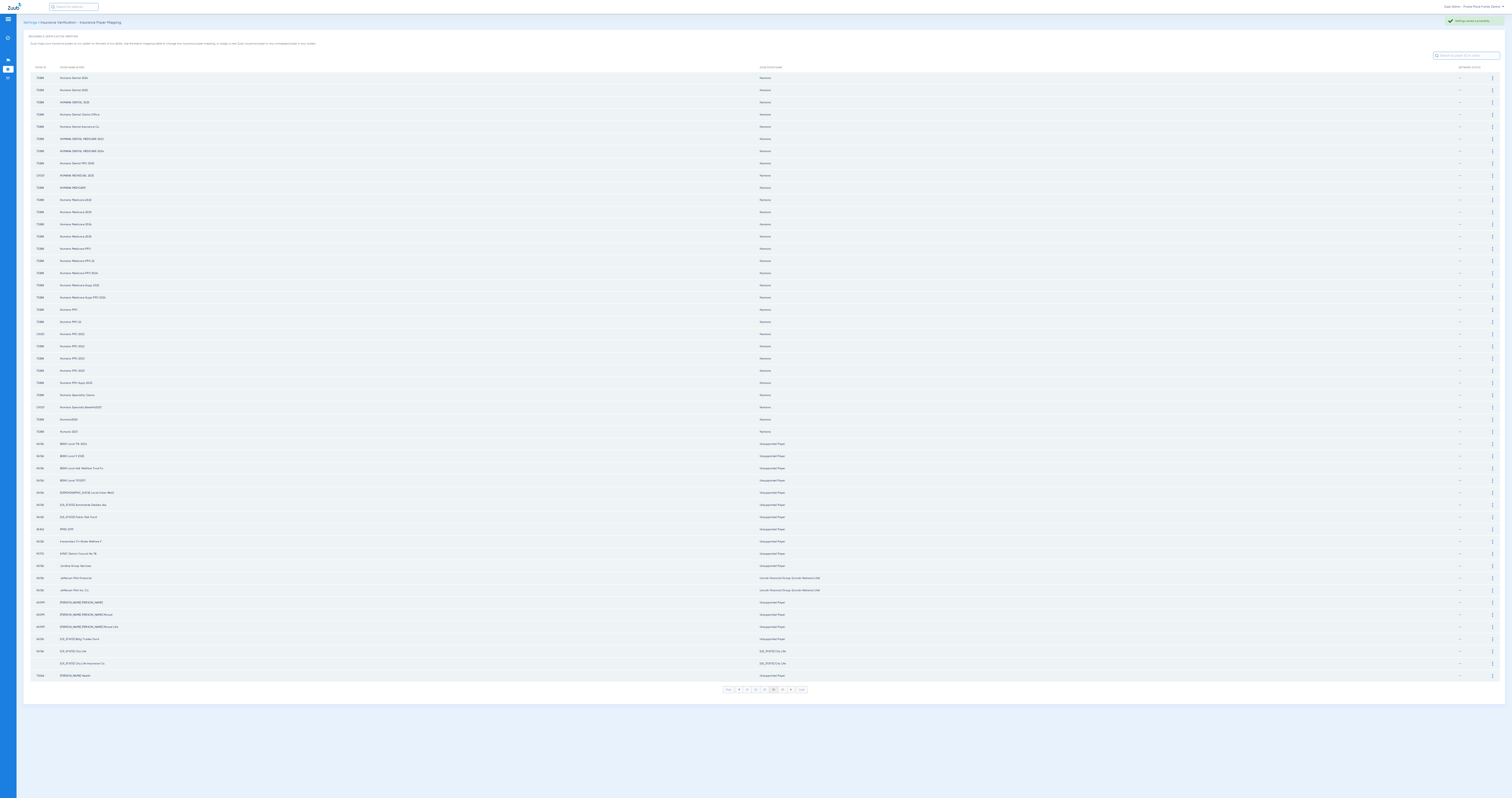
click at [756, 399] on li "25" at bounding box center [783, 689] width 9 height 7
click at [756, 399] on li "26" at bounding box center [783, 689] width 9 height 7
click at [756, 399] on li "27" at bounding box center [783, 689] width 9 height 7
click at [756, 399] on li "28" at bounding box center [783, 689] width 9 height 7
click at [756, 399] on li "29" at bounding box center [783, 689] width 9 height 7
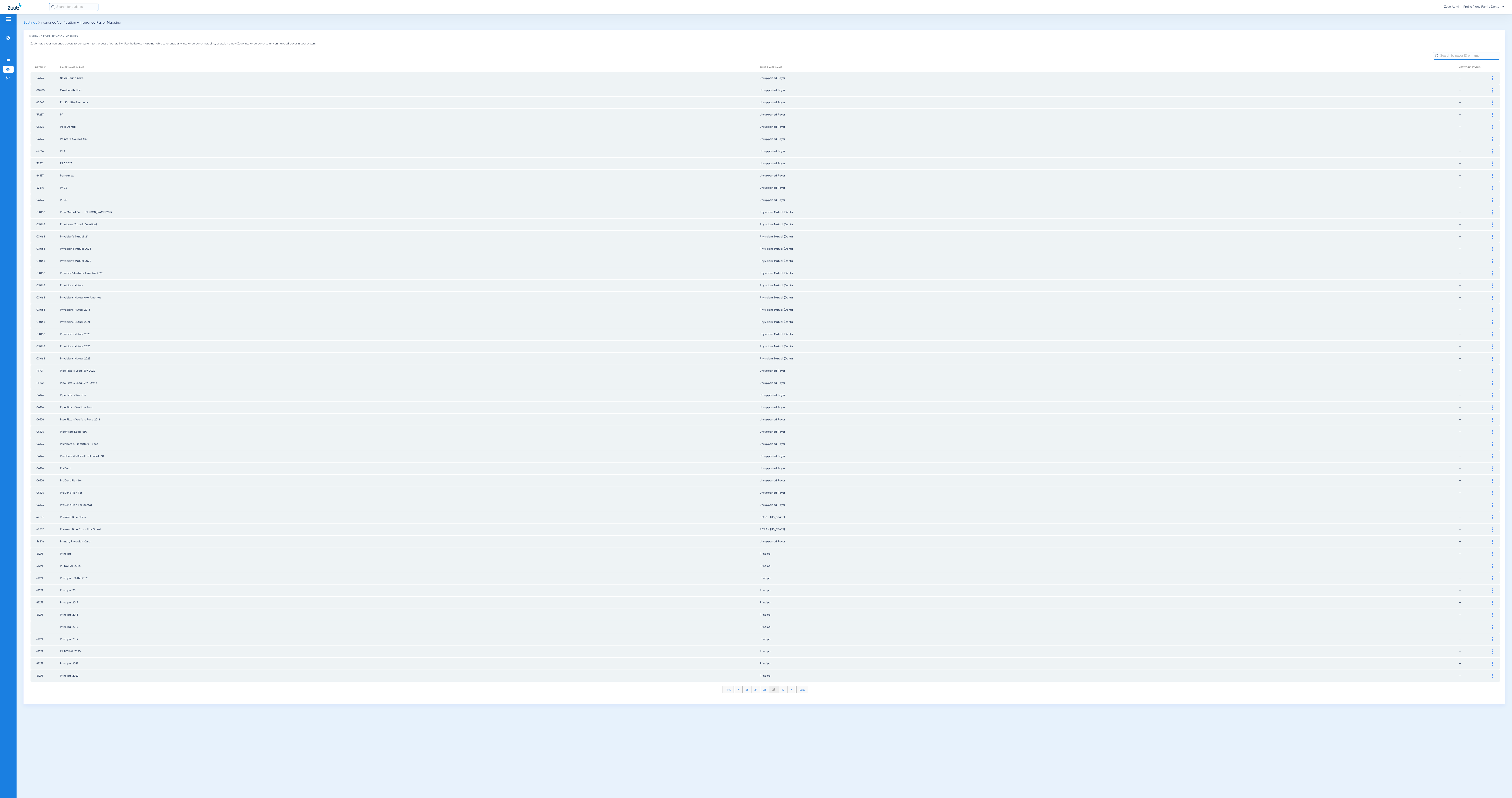
click at [756, 399] on li "30" at bounding box center [783, 689] width 9 height 7
click at [756, 399] on li "31" at bounding box center [783, 689] width 9 height 7
click at [756, 399] on li "32" at bounding box center [783, 689] width 9 height 7
click at [756, 399] on li "33" at bounding box center [783, 689] width 9 height 7
click at [756, 399] on li "34" at bounding box center [783, 689] width 9 height 7
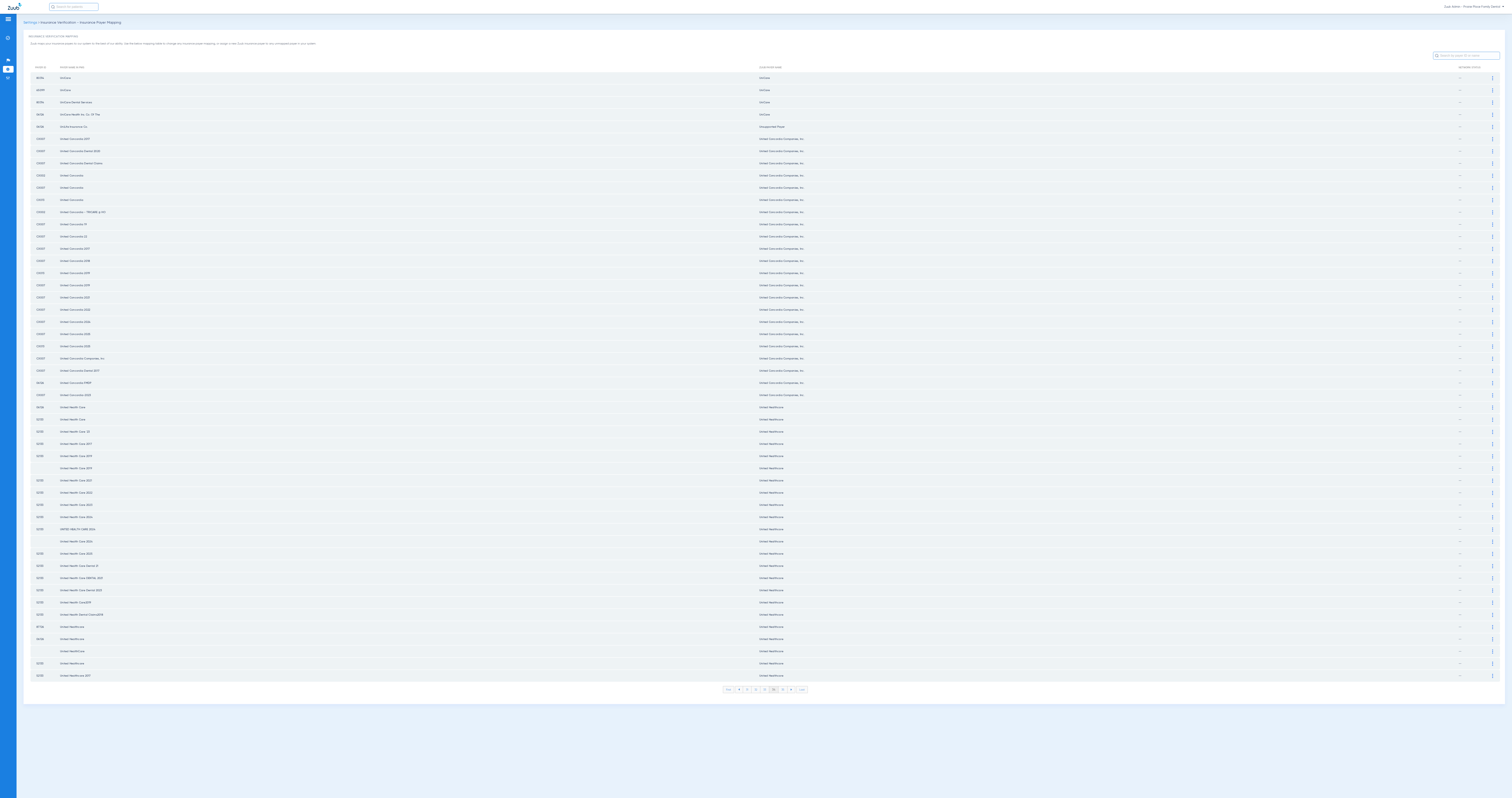
click at [756, 399] on li "35" at bounding box center [783, 689] width 9 height 7
click at [756, 399] on li "36" at bounding box center [783, 689] width 9 height 7
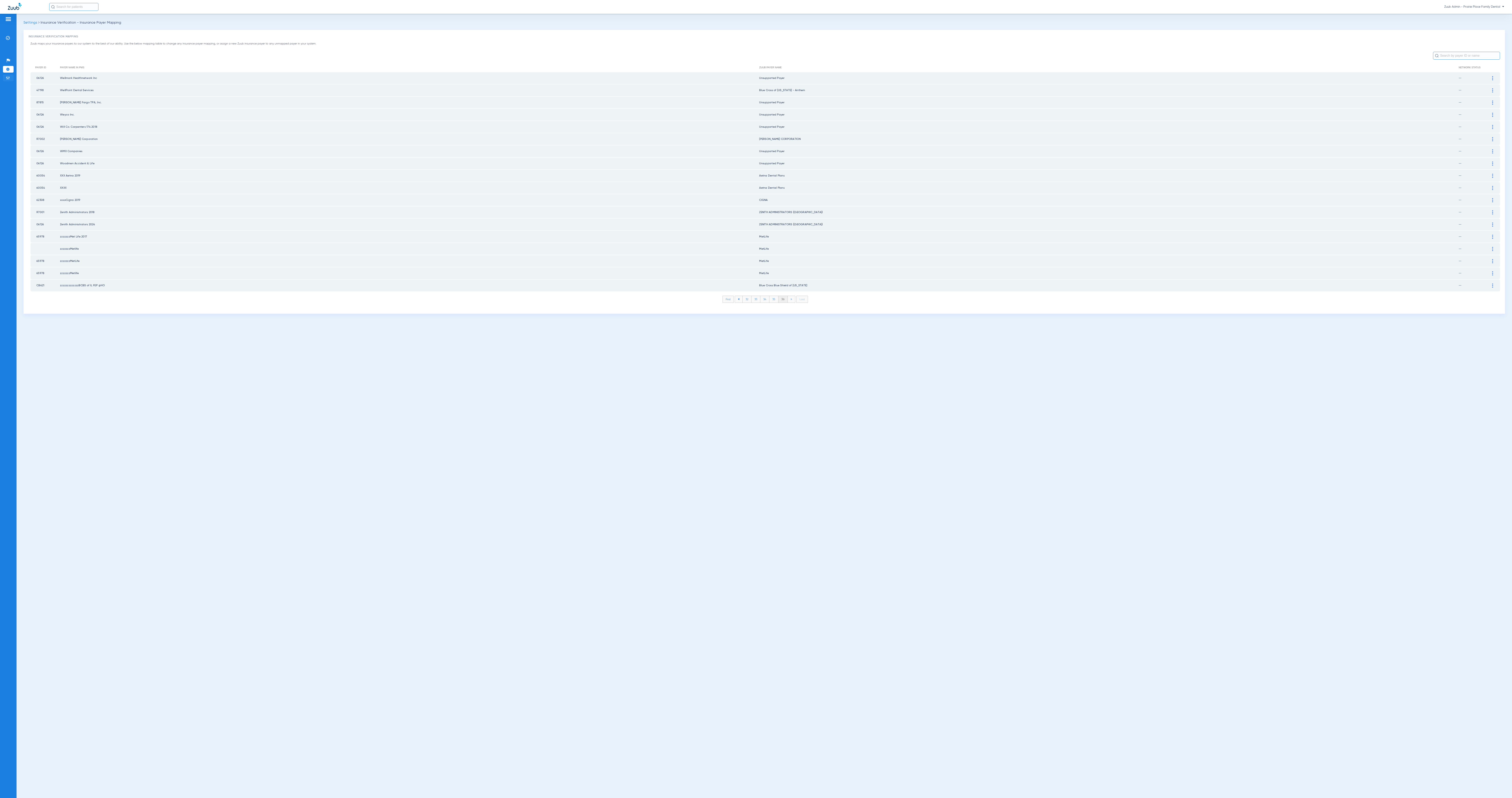
click at [5, 77] on li "Admin" at bounding box center [9, 77] width 11 height 7
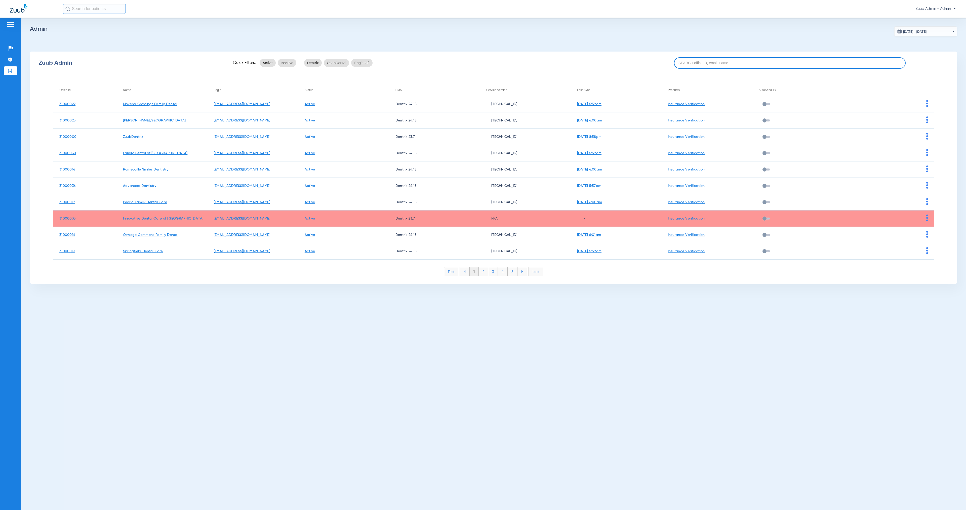
click at [691, 63] on input at bounding box center [790, 62] width 232 height 11
paste input "31000019"
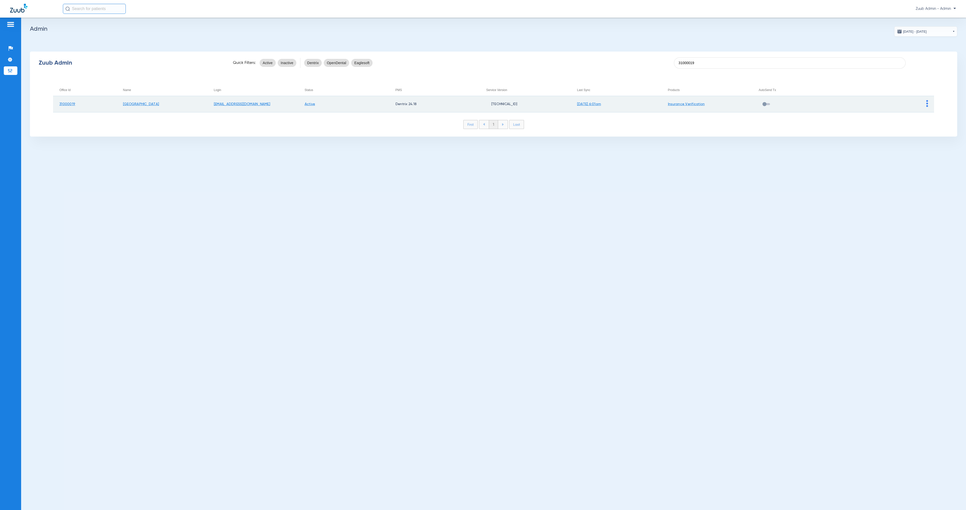
type input "31000019"
click at [928, 105] on td at bounding box center [888, 104] width 91 height 16
click at [927, 105] on img at bounding box center [927, 103] width 2 height 7
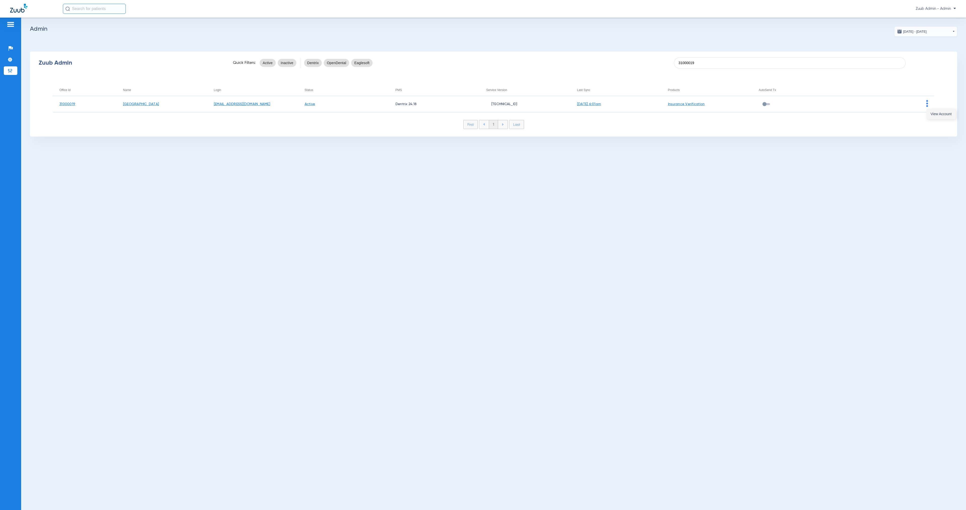
click at [930, 117] on button "View Account" at bounding box center [941, 114] width 29 height 10
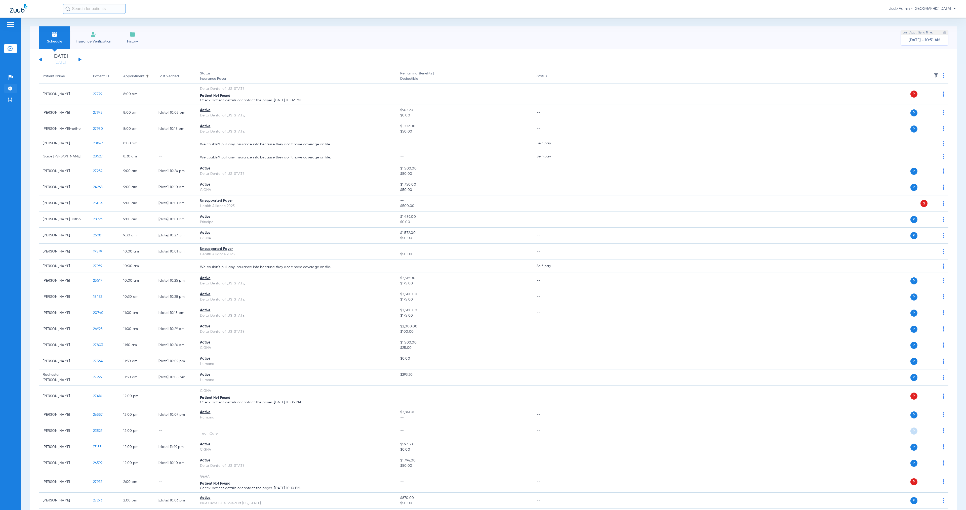
click at [15, 87] on li "Settings" at bounding box center [11, 88] width 14 height 9
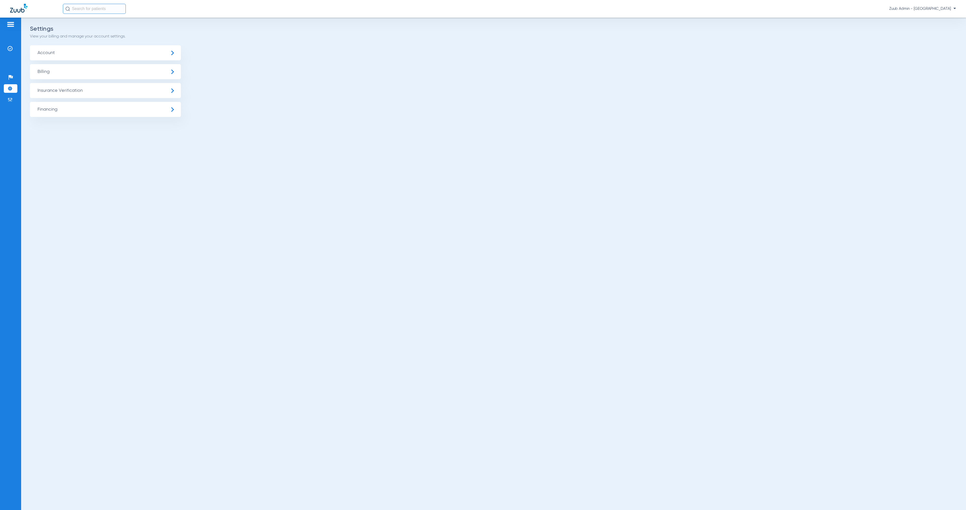
click at [85, 88] on span "Insurance Verification" at bounding box center [105, 90] width 151 height 15
click at [143, 132] on li "Insurance Payer Mapping" at bounding box center [105, 130] width 151 height 13
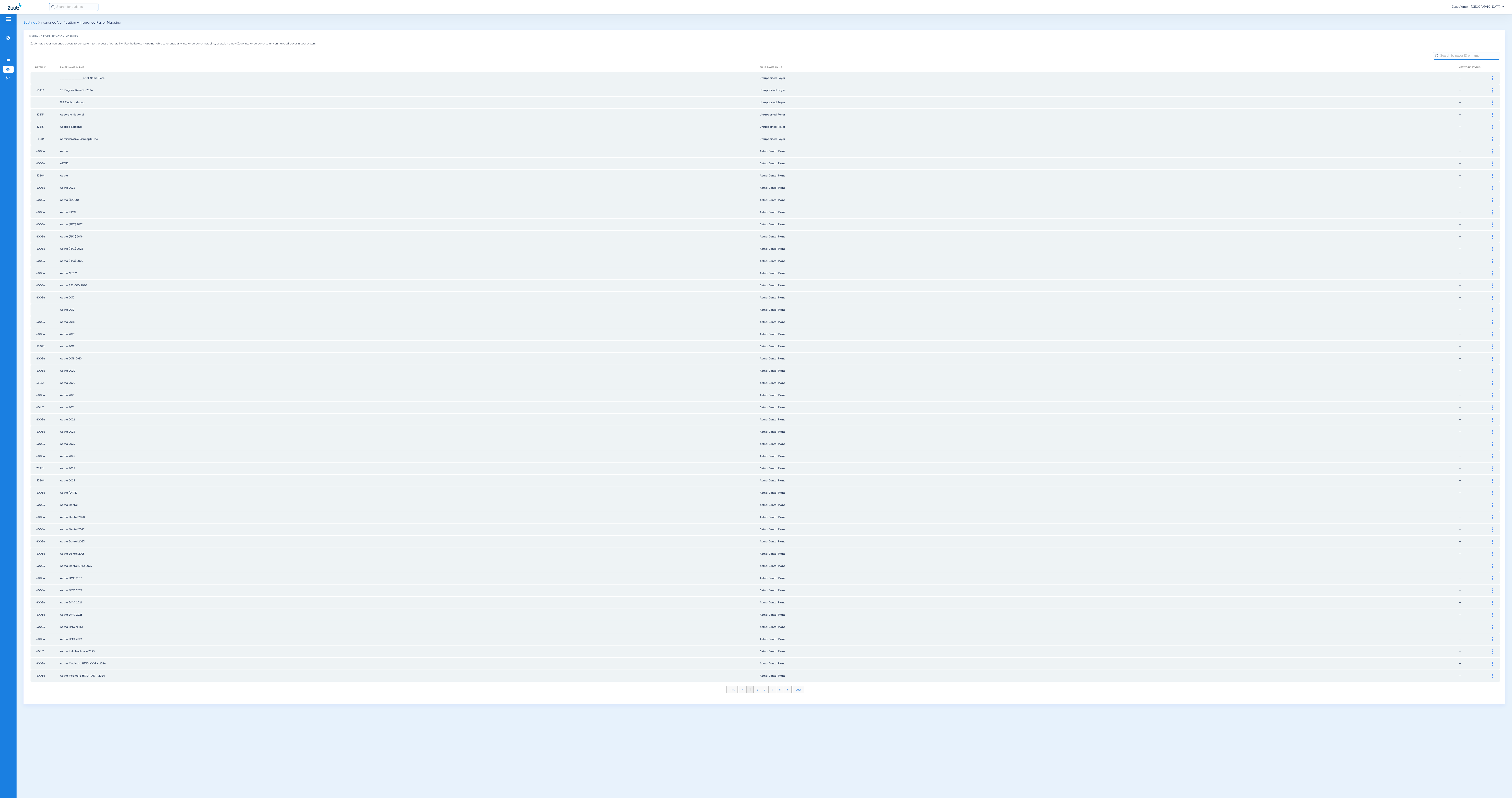
click at [756, 686] on li "2" at bounding box center [758, 689] width 8 height 7
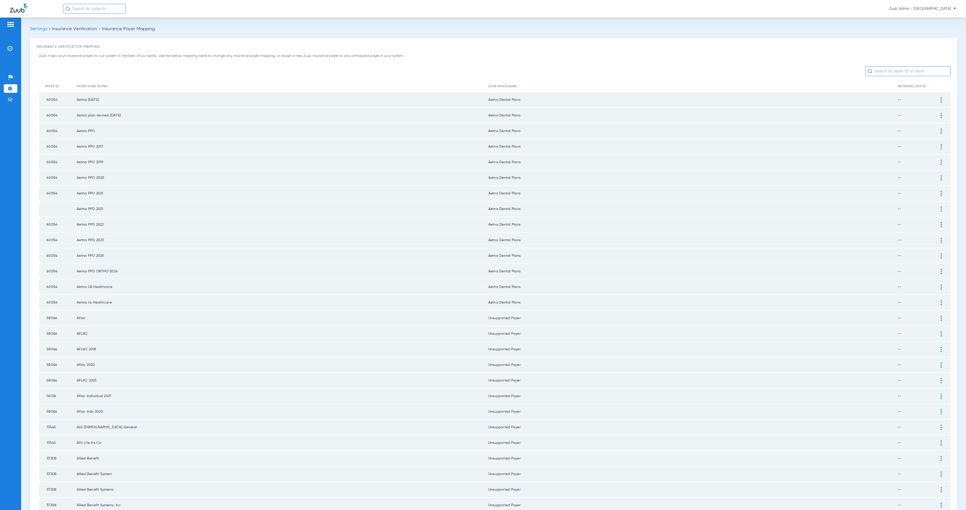
drag, startPoint x: 9, startPoint y: 88, endPoint x: 25, endPoint y: 90, distance: 16.3
click at [9, 87] on img at bounding box center [10, 88] width 5 height 5
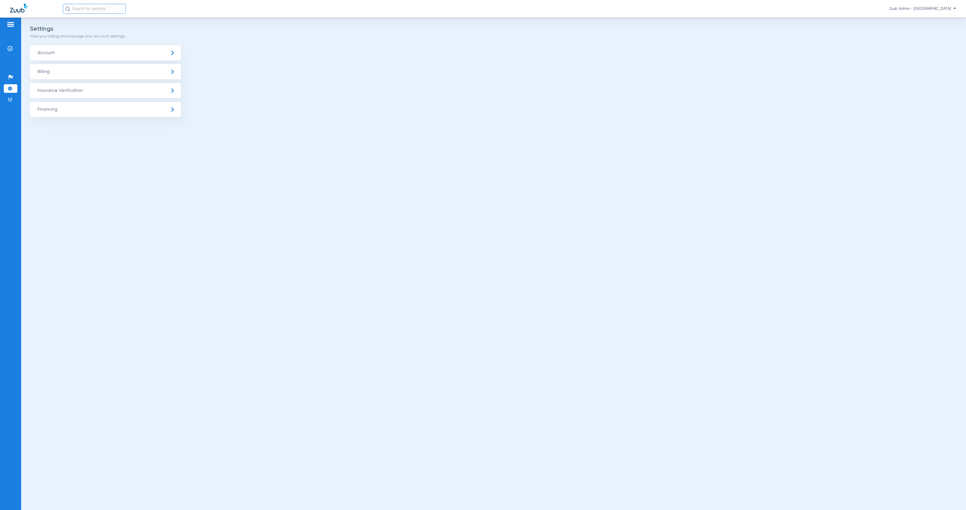
drag, startPoint x: 57, startPoint y: 93, endPoint x: 67, endPoint y: 98, distance: 11.4
click at [57, 93] on span "Insurance Verification" at bounding box center [105, 90] width 151 height 15
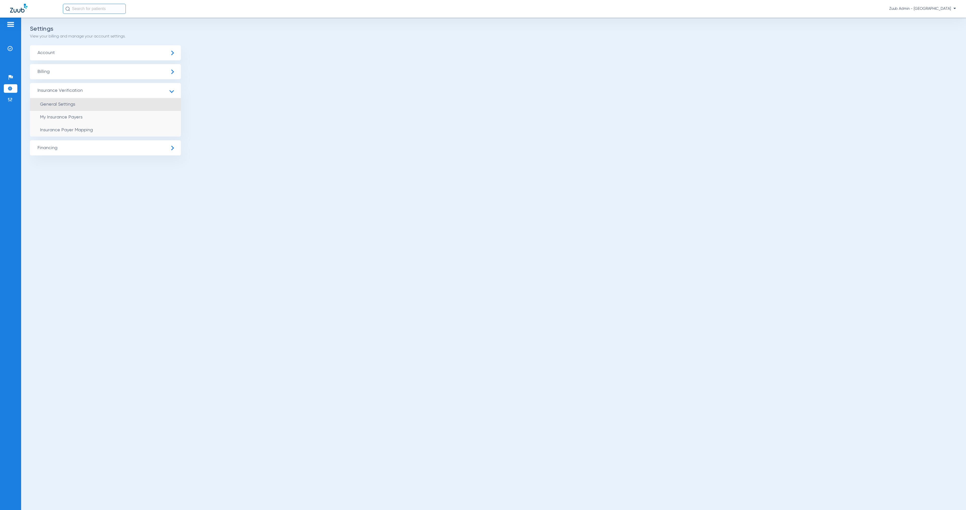
click at [71, 101] on li "General Settings" at bounding box center [105, 104] width 151 height 13
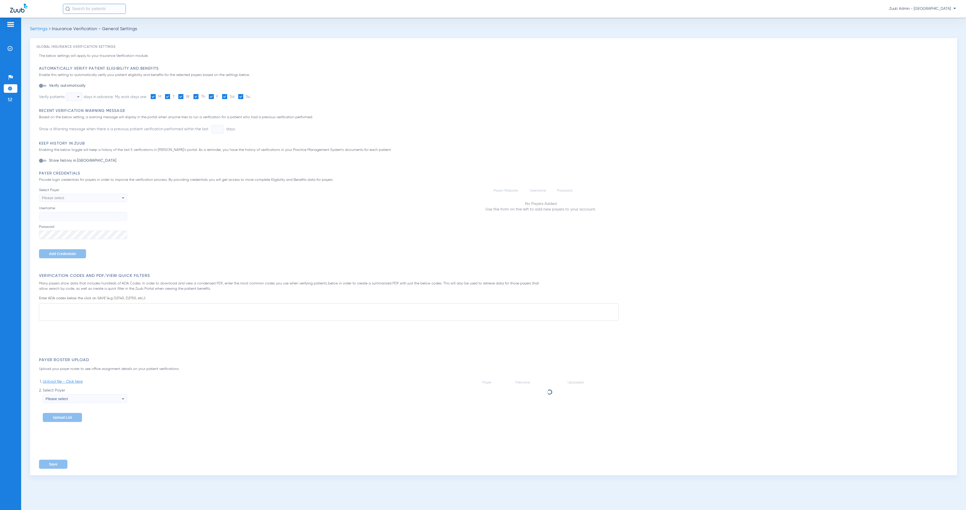
type input "1"
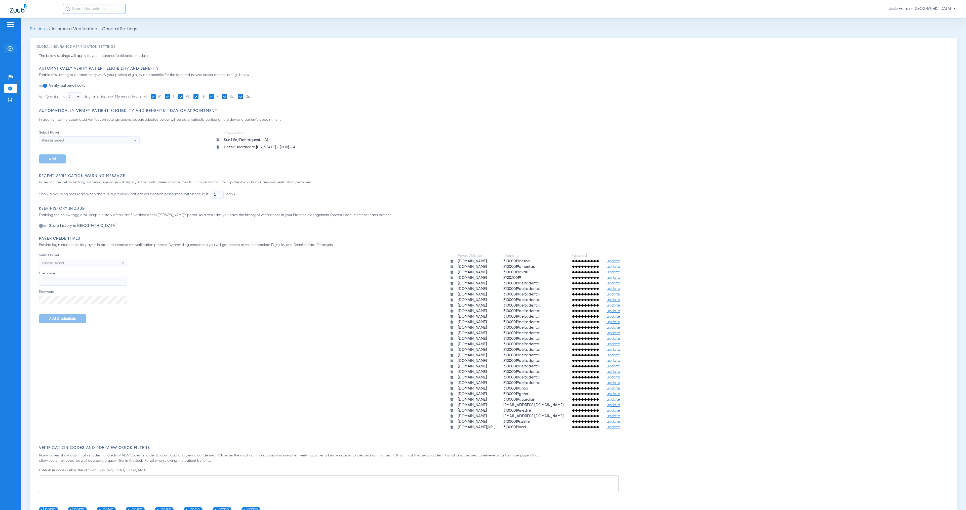
click at [13, 49] on li "Insurance Verification" at bounding box center [11, 48] width 14 height 9
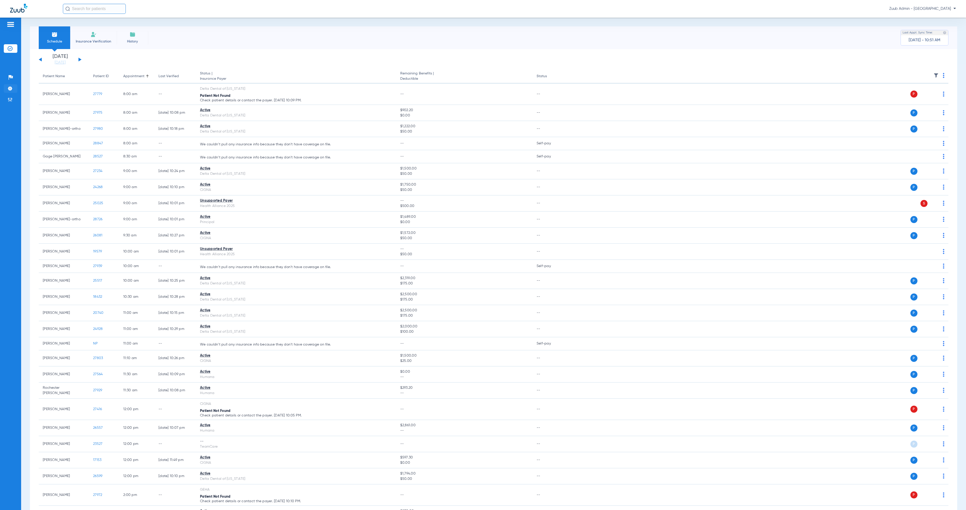
click at [14, 89] on li "Settings" at bounding box center [11, 88] width 14 height 9
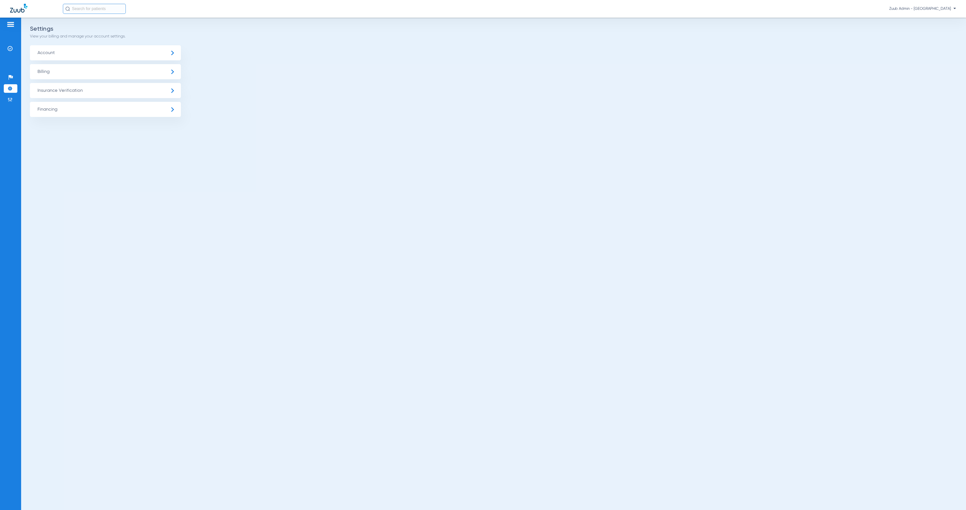
click at [64, 92] on span "Insurance Verification" at bounding box center [105, 90] width 151 height 15
click at [126, 127] on li "Insurance Payer Mapping" at bounding box center [105, 130] width 151 height 13
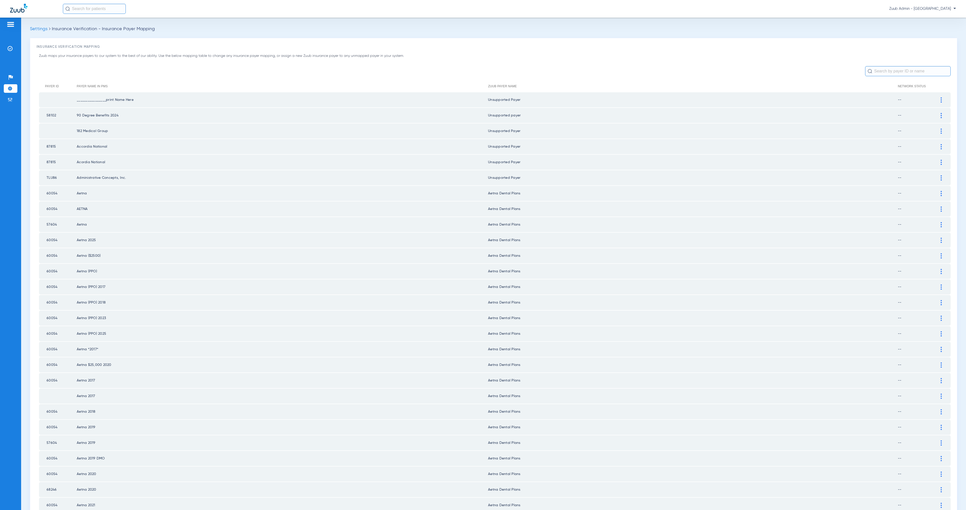
click at [883, 74] on input "text" at bounding box center [908, 71] width 86 height 10
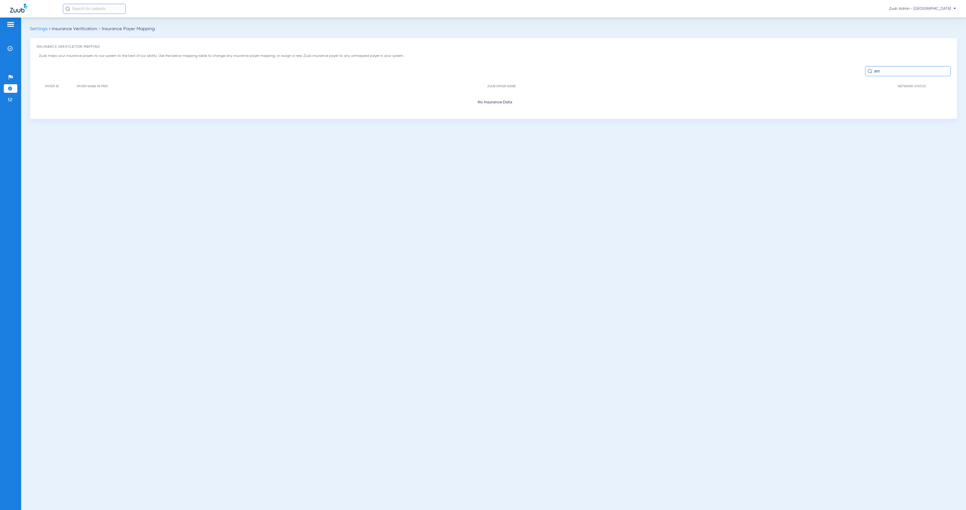
type input "a"
drag, startPoint x: 887, startPoint y: 72, endPoint x: 865, endPoint y: 71, distance: 22.4
click at [865, 71] on input "envo" at bounding box center [908, 71] width 86 height 10
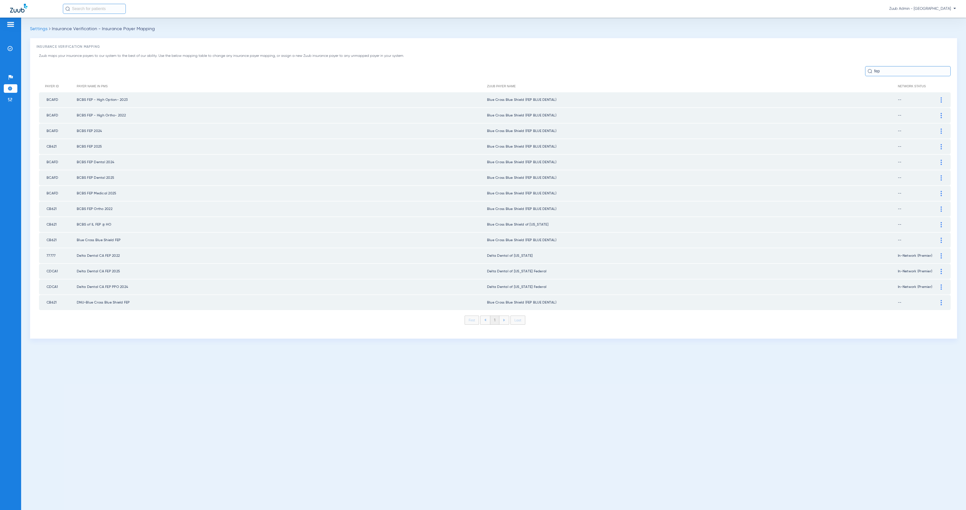
type input "fep"
click at [943, 98] on div at bounding box center [941, 99] width 9 height 5
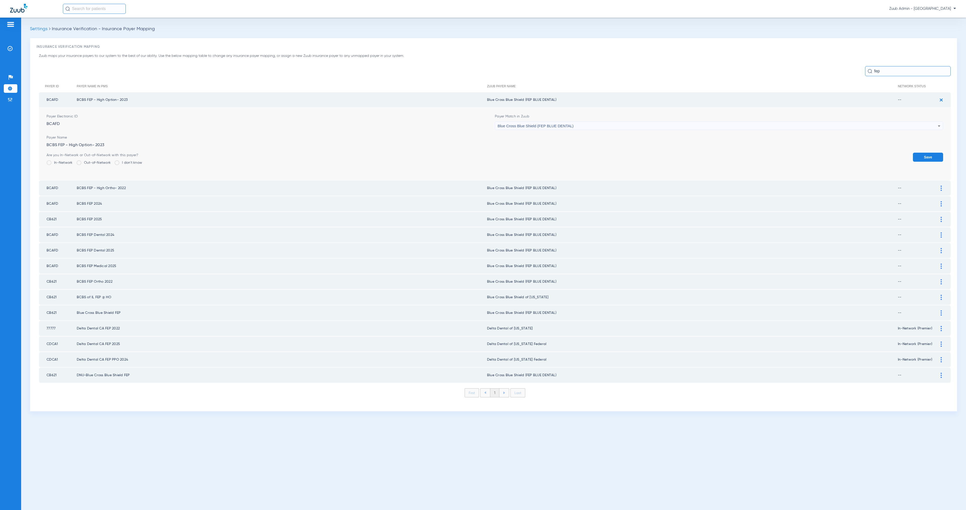
click at [627, 125] on div "Blue Cross Blue Shield (FEP BLUE DENTAL)" at bounding box center [718, 126] width 440 height 9
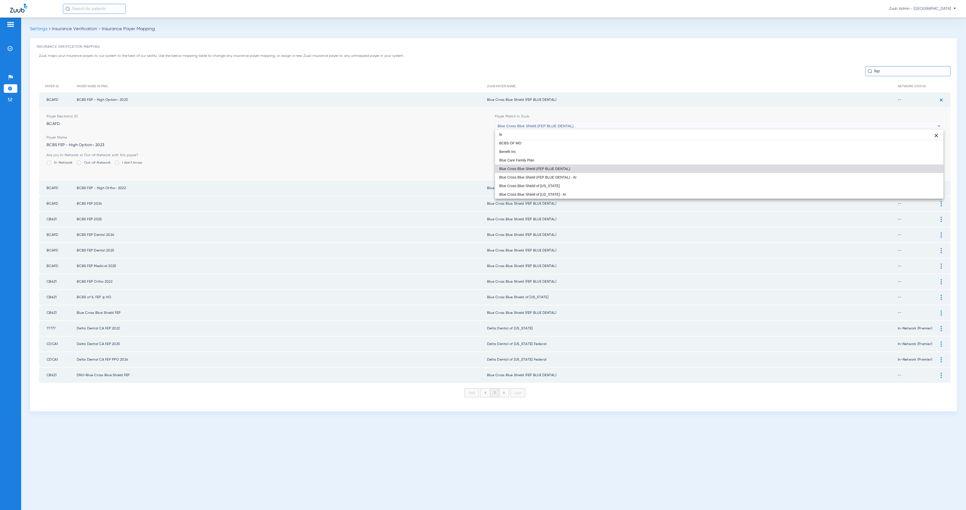
scroll to position [10, 0]
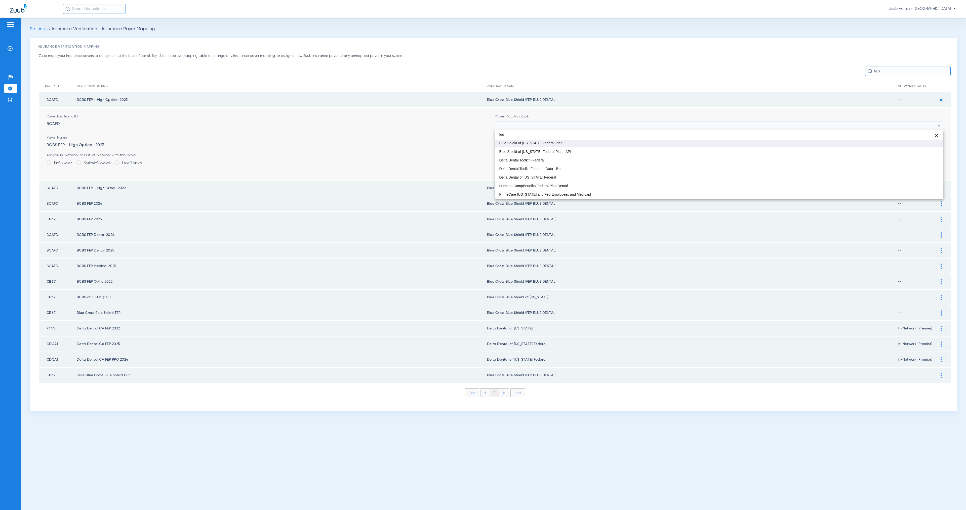
type input "fed"
click at [619, 146] on mat-option "Blue Shield of [US_STATE] Federal Plan" at bounding box center [719, 143] width 448 height 9
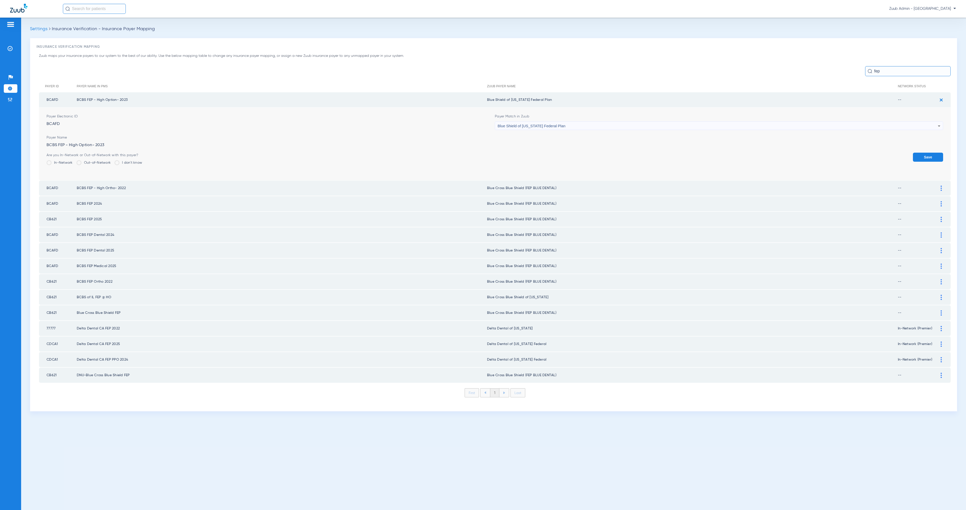
drag, startPoint x: 914, startPoint y: 156, endPoint x: 936, endPoint y: 140, distance: 27.3
click at [914, 156] on button "Save" at bounding box center [928, 157] width 30 height 9
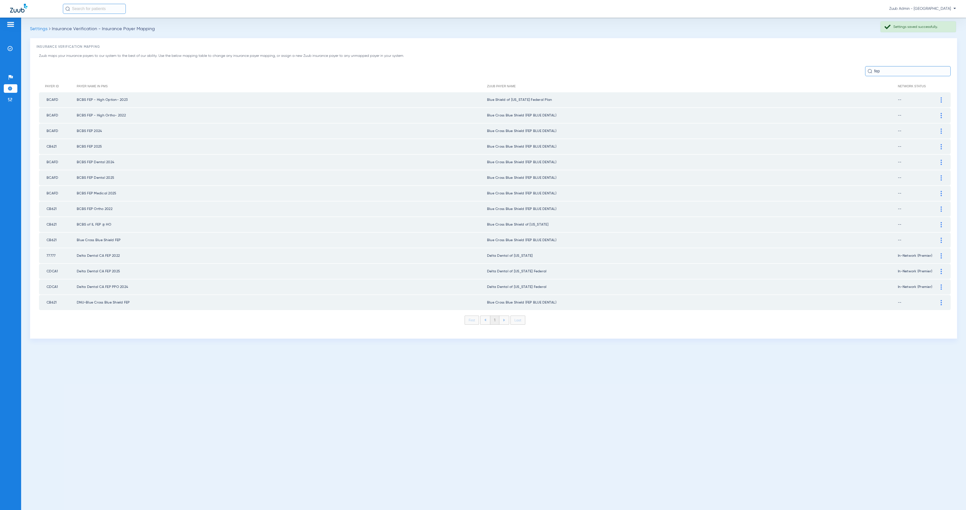
drag, startPoint x: 941, startPoint y: 113, endPoint x: 849, endPoint y: 120, distance: 92.9
click at [941, 113] on img at bounding box center [941, 115] width 1 height 5
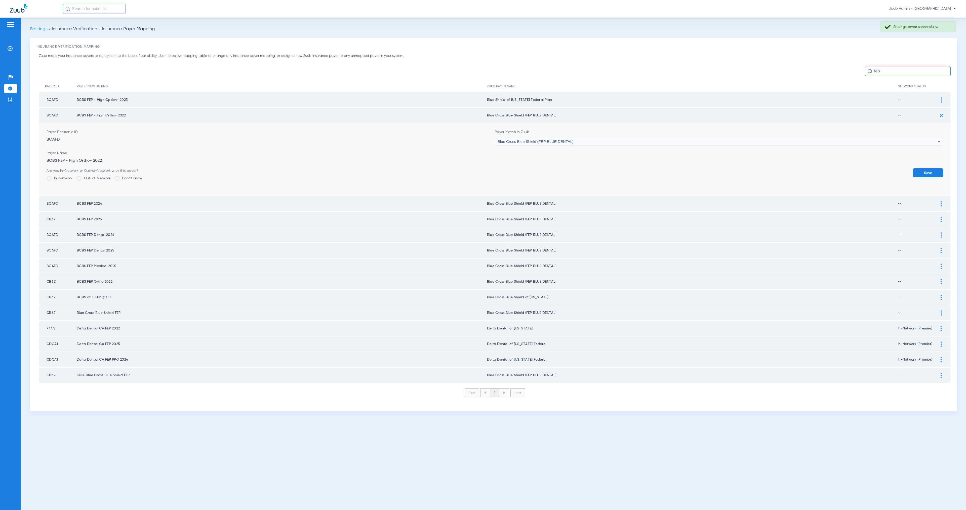
click at [580, 140] on div "Blue Cross Blue Shield (FEP BLUE DENTAL)" at bounding box center [718, 141] width 440 height 9
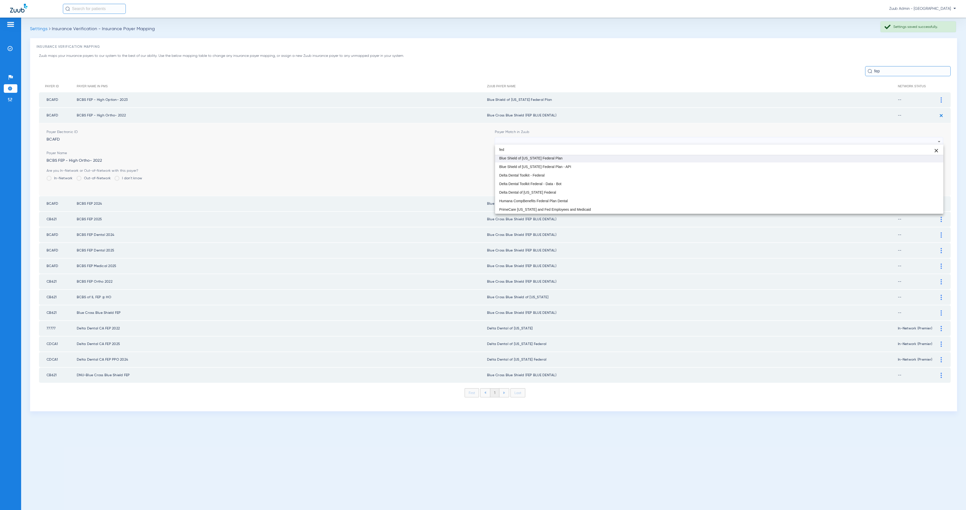
type input "fed"
drag, startPoint x: 595, startPoint y: 159, endPoint x: 668, endPoint y: 166, distance: 73.5
click at [595, 159] on mat-option "Blue Shield of [US_STATE] Federal Plan" at bounding box center [719, 158] width 448 height 9
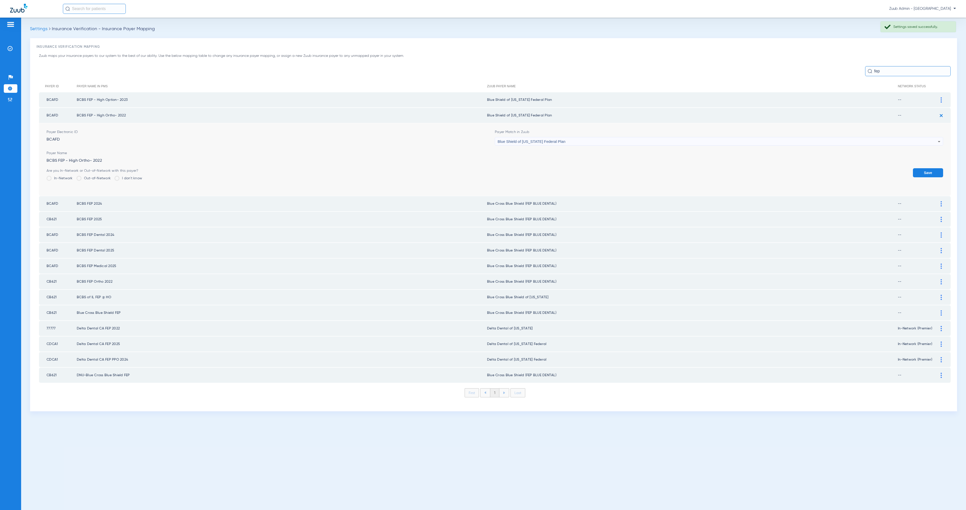
click at [923, 168] on button "Save" at bounding box center [928, 172] width 30 height 9
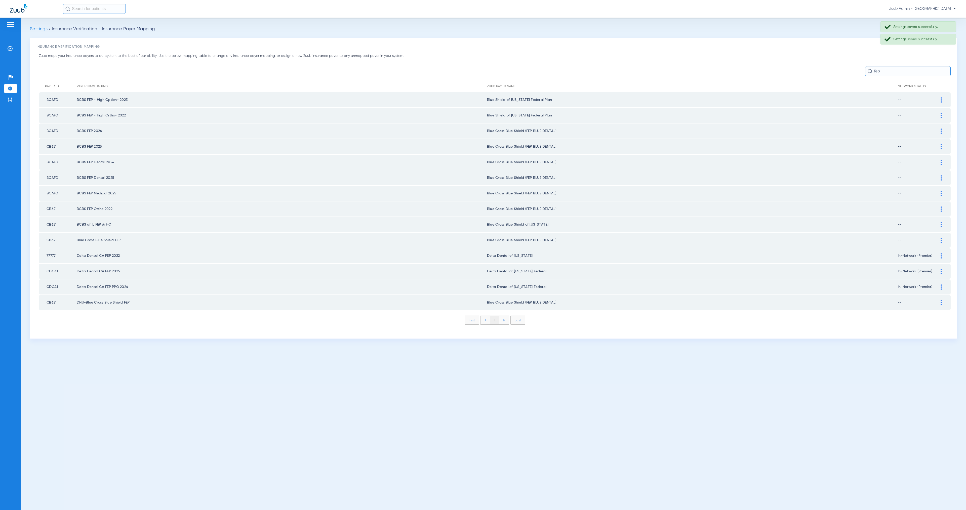
click at [941, 129] on img at bounding box center [941, 131] width 1 height 5
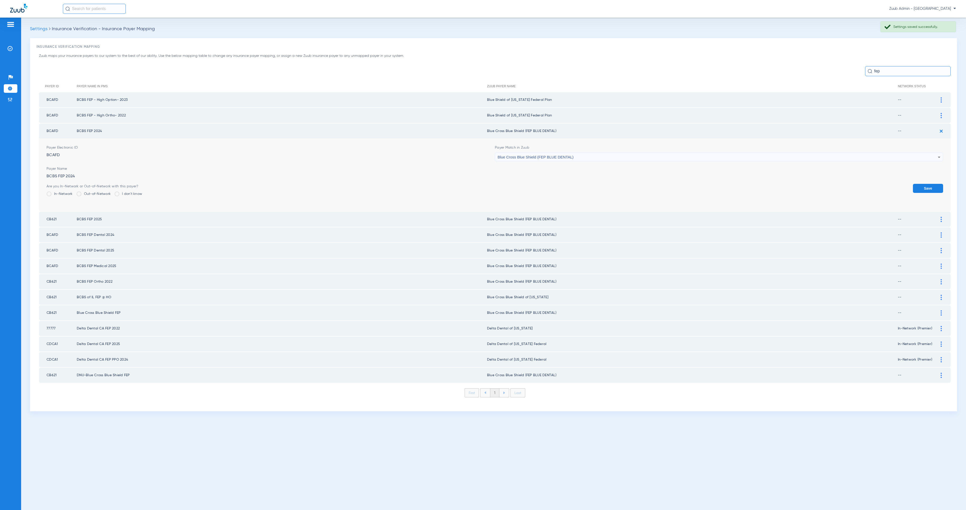
click at [584, 156] on div "Blue Cross Blue Shield (FEP BLUE DENTAL)" at bounding box center [718, 157] width 440 height 9
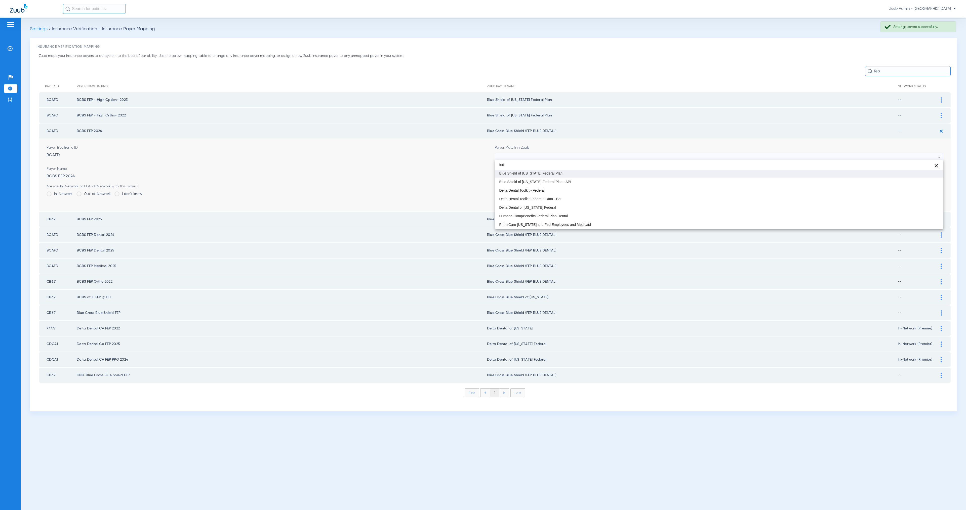
type input "fed"
click at [602, 174] on mat-option "Blue Shield of [US_STATE] Federal Plan" at bounding box center [719, 173] width 448 height 9
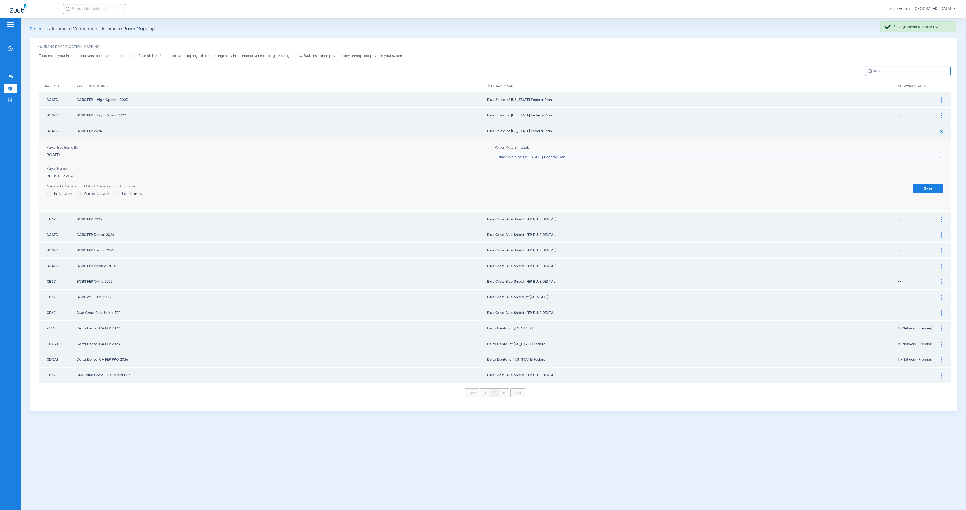
click at [927, 184] on button "Save" at bounding box center [928, 188] width 30 height 9
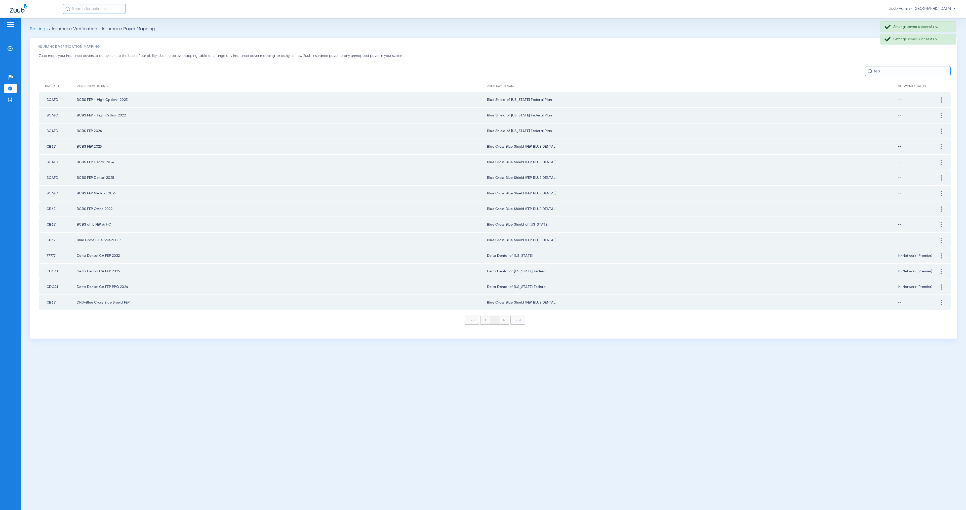
click at [943, 146] on div at bounding box center [941, 146] width 9 height 5
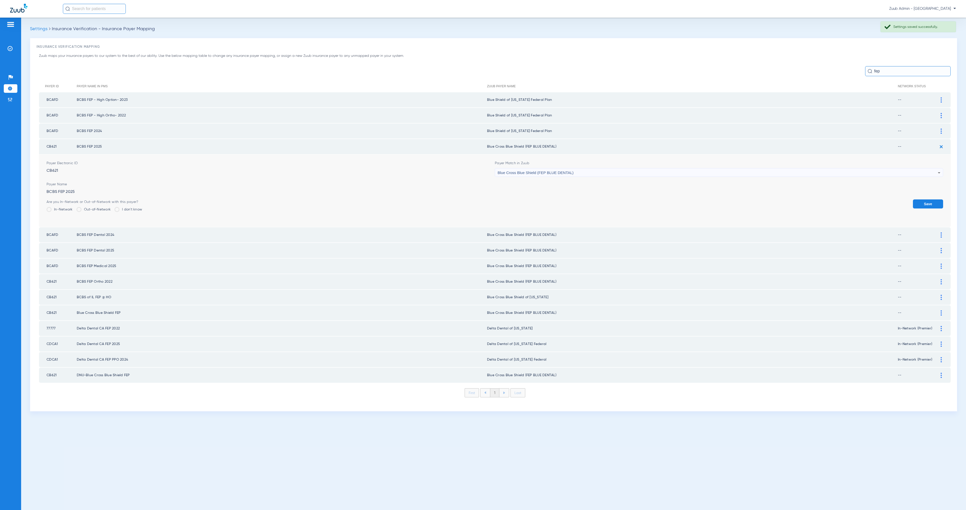
click at [575, 170] on div "Blue Cross Blue Shield (FEP BLUE DENTAL)" at bounding box center [718, 173] width 440 height 9
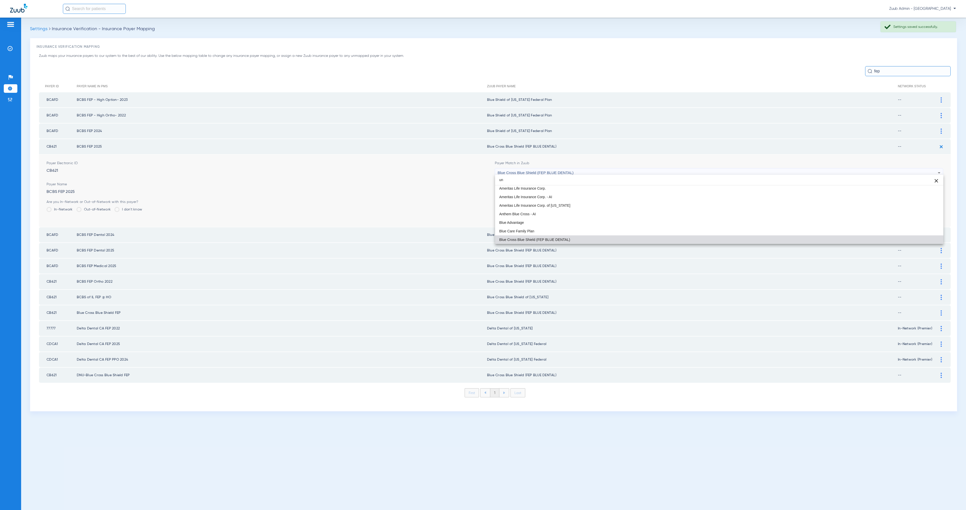
scroll to position [0, 0]
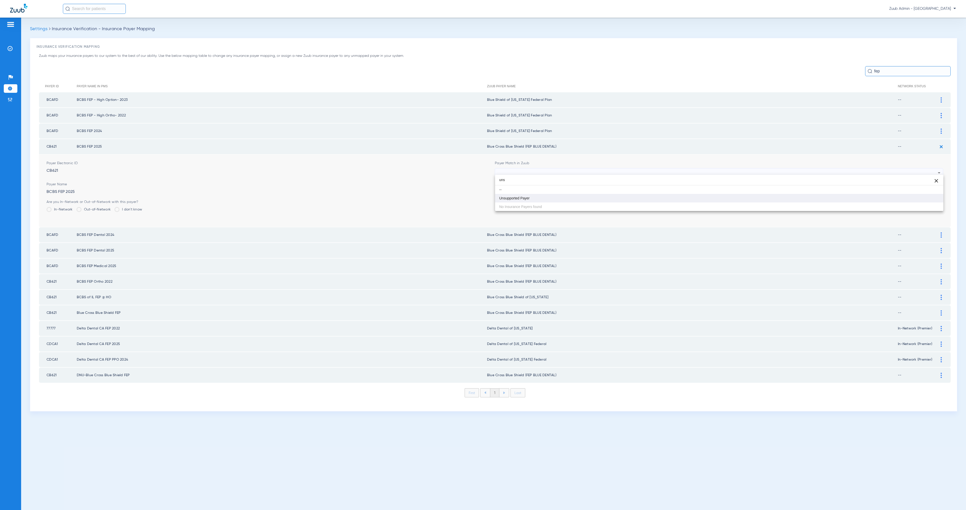
type input "uns"
drag, startPoint x: 595, startPoint y: 196, endPoint x: 598, endPoint y: 197, distance: 2.8
click at [595, 196] on mat-option "Unsupported Payer" at bounding box center [719, 198] width 448 height 9
click at [541, 169] on div "Unsupported Payer" at bounding box center [718, 173] width 440 height 9
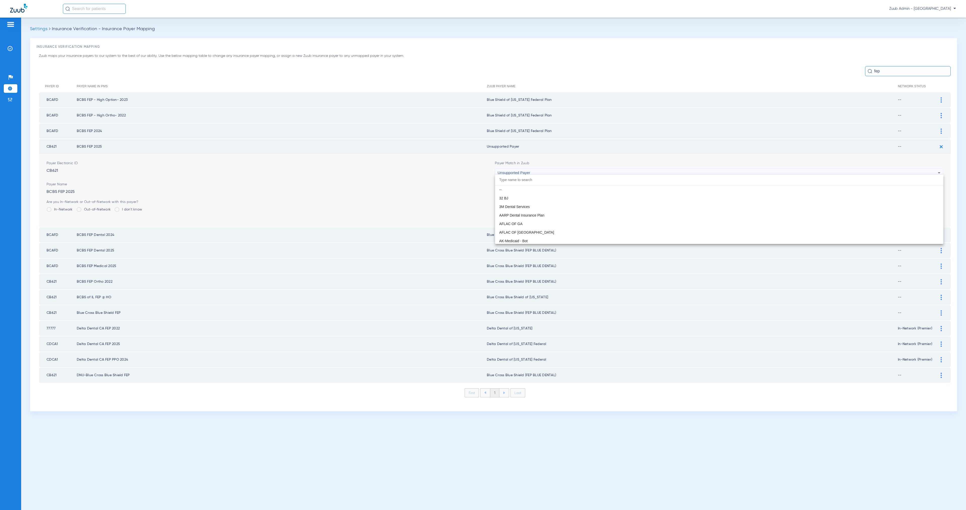
scroll to position [4045, 0]
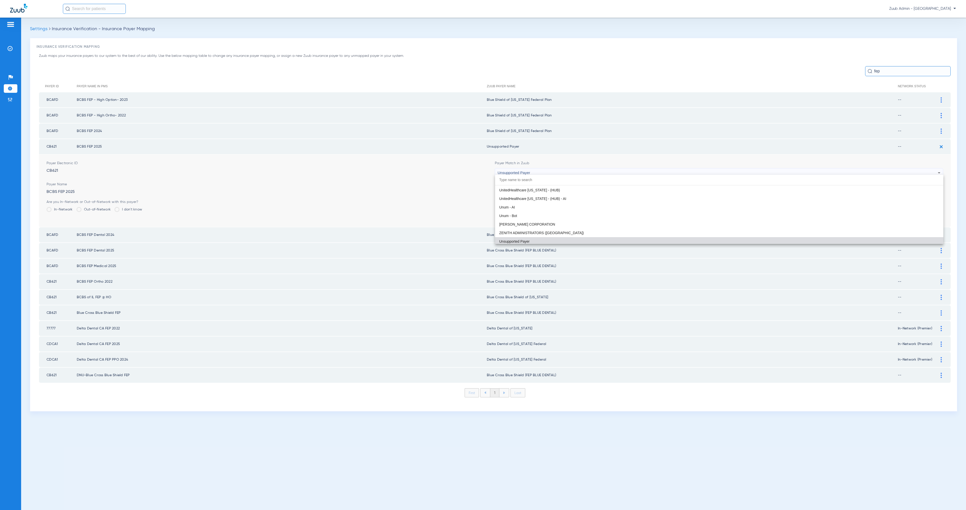
click at [541, 168] on div at bounding box center [483, 255] width 966 height 510
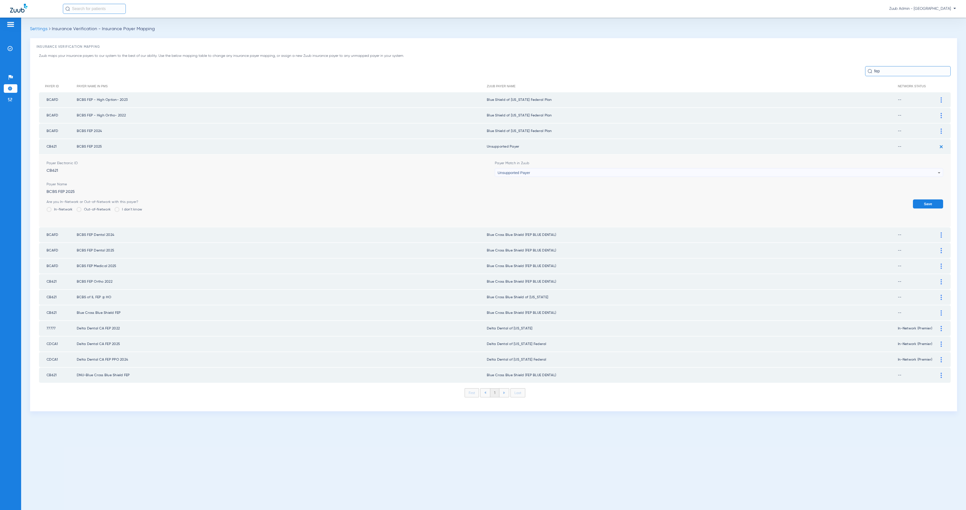
click at [541, 169] on div "Unsupported Payer" at bounding box center [718, 173] width 440 height 9
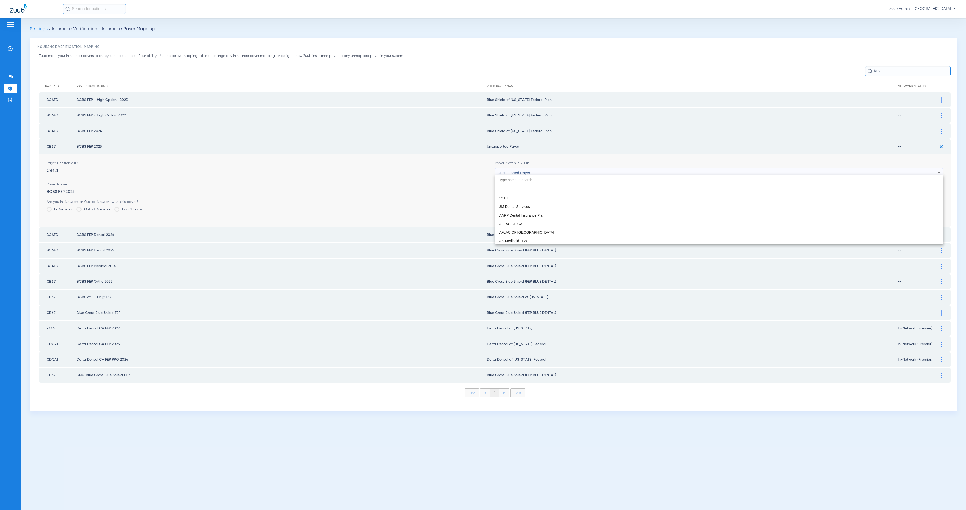
type input "e"
type input "[PERSON_NAME]"
click at [578, 191] on mat-option "Blue Shield of [US_STATE] Federal Plan" at bounding box center [719, 190] width 448 height 9
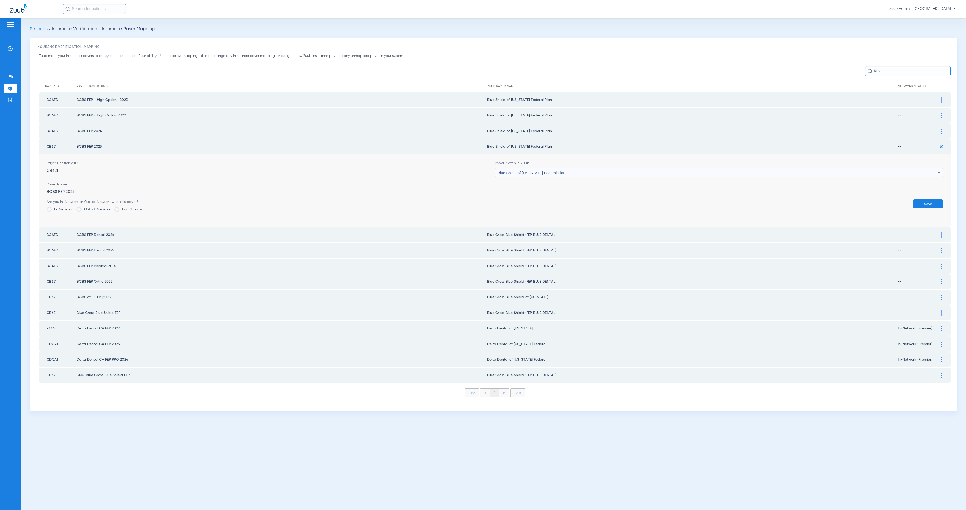
click at [935, 204] on button "Save" at bounding box center [928, 203] width 30 height 9
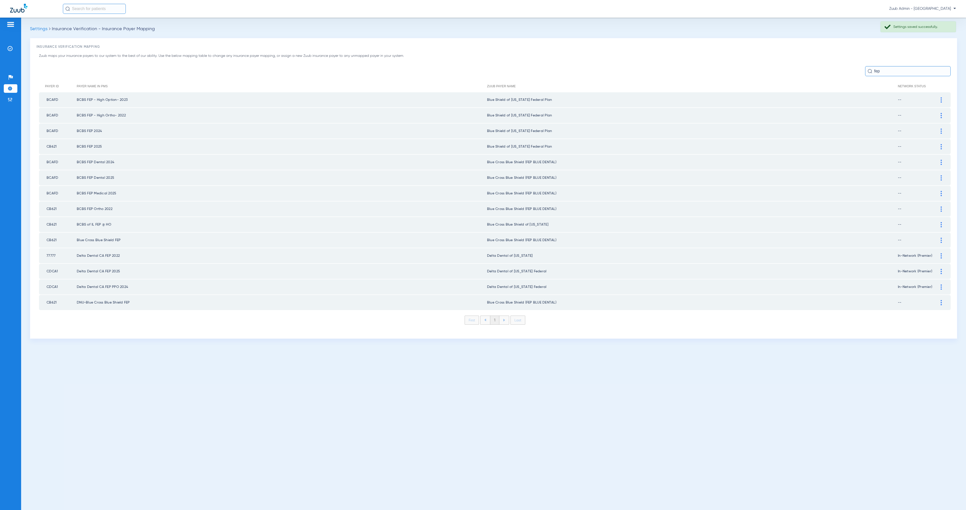
drag, startPoint x: 487, startPoint y: 142, endPoint x: 556, endPoint y: 145, distance: 69.7
click at [556, 145] on td "Blue Shield of [US_STATE] Federal Plan" at bounding box center [692, 146] width 411 height 15
copy td "Blue Shield of [US_STATE] Federal Plan"
click at [942, 160] on img at bounding box center [941, 162] width 1 height 5
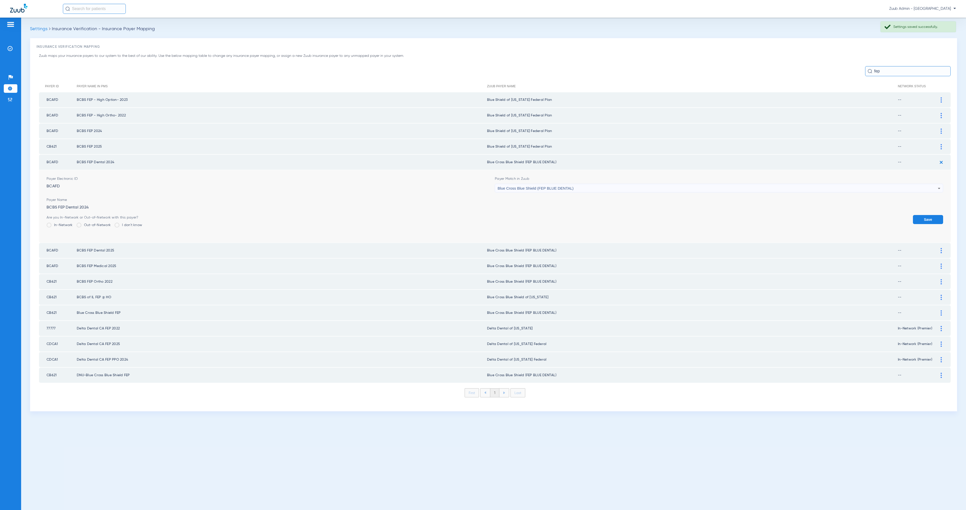
click at [530, 186] on span "Blue Cross Blue Shield (FEP BLUE DENTAL)" at bounding box center [536, 188] width 76 height 4
paste input "Blue Shield of [US_STATE] Federal Plan"
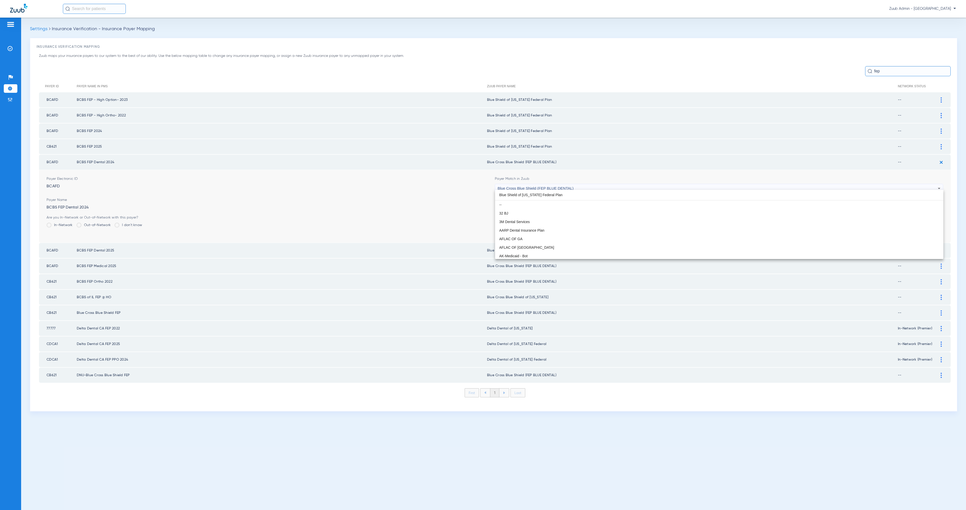
scroll to position [0, 0]
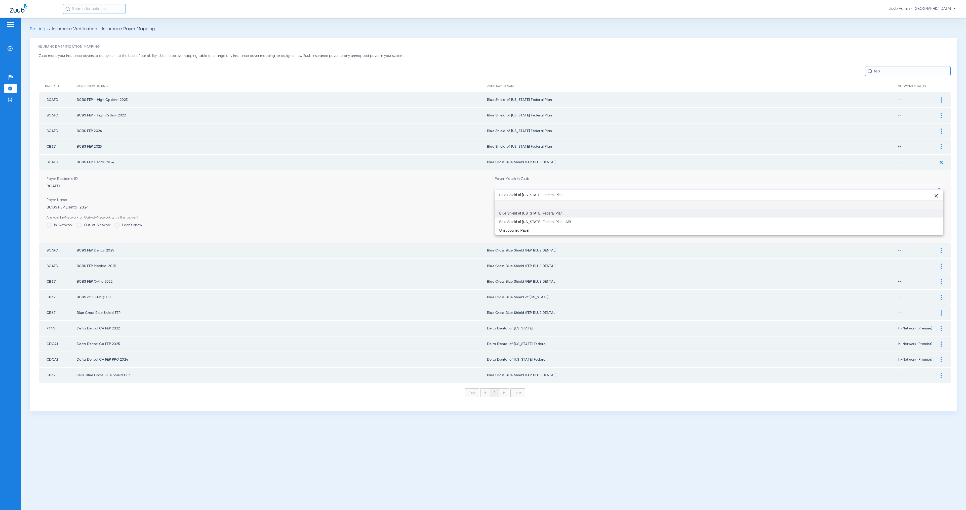
type input "Blue Shield of [US_STATE] Federal Plan"
click at [530, 212] on span "Blue Shield of [US_STATE] Federal Plan" at bounding box center [530, 214] width 63 height 4
click at [934, 218] on button "Save" at bounding box center [928, 219] width 30 height 9
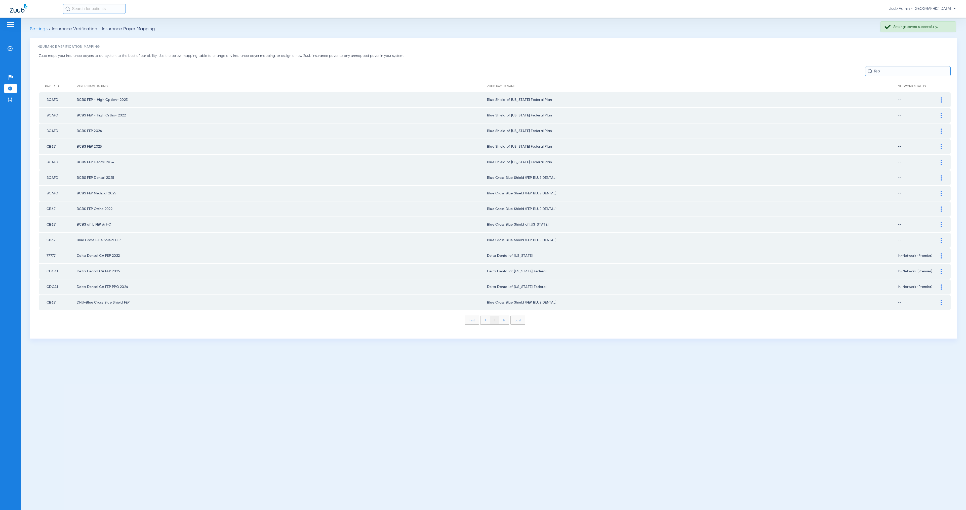
click at [941, 175] on img at bounding box center [941, 177] width 1 height 5
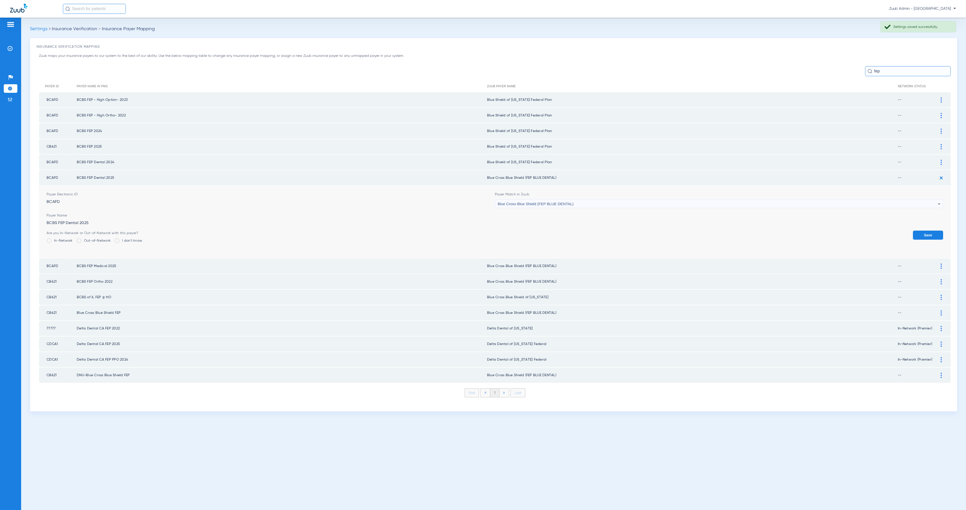
click at [618, 201] on div "Blue Cross Blue Shield (FEP BLUE DENTAL)" at bounding box center [718, 204] width 440 height 9
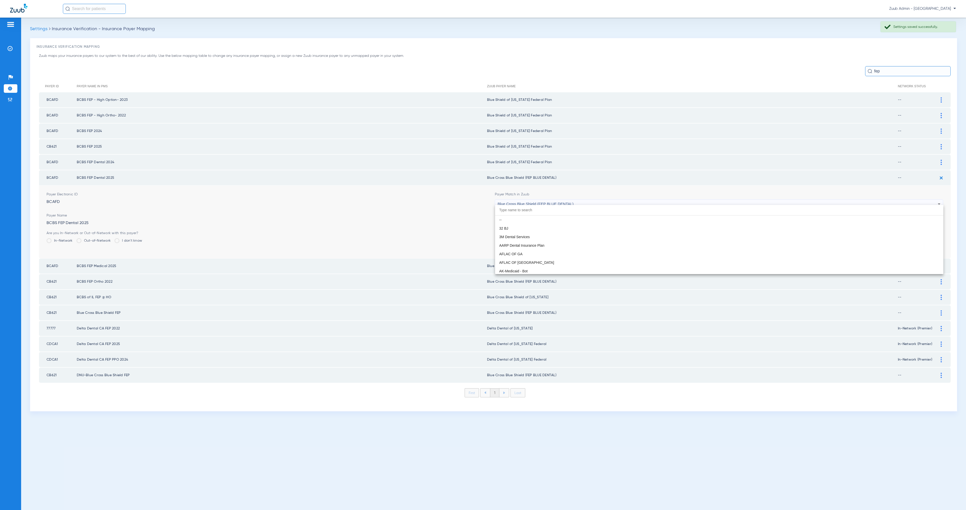
scroll to position [326, 0]
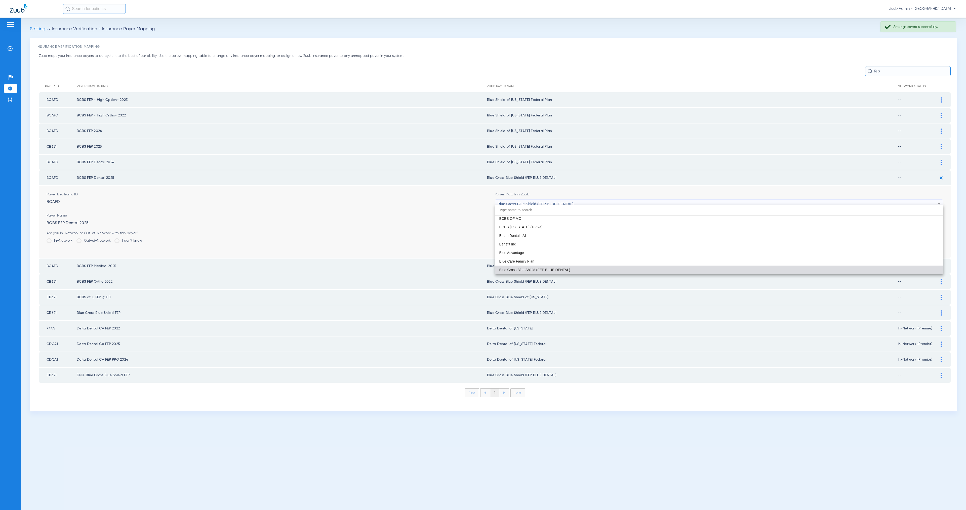
paste input "Blue Shield of [US_STATE] Federal Plan"
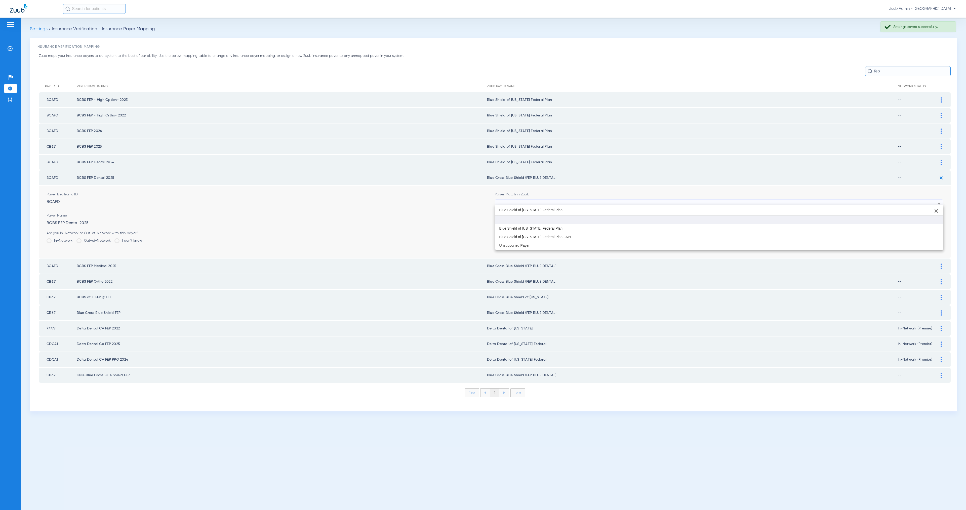
scroll to position [0, 0]
type input "Blue Shield of [US_STATE] Federal Plan"
click at [624, 226] on mat-option "Blue Shield of [US_STATE] Federal Plan" at bounding box center [719, 228] width 448 height 9
drag, startPoint x: 937, startPoint y: 229, endPoint x: 932, endPoint y: 229, distance: 4.8
click at [937, 231] on button "Save" at bounding box center [928, 235] width 30 height 9
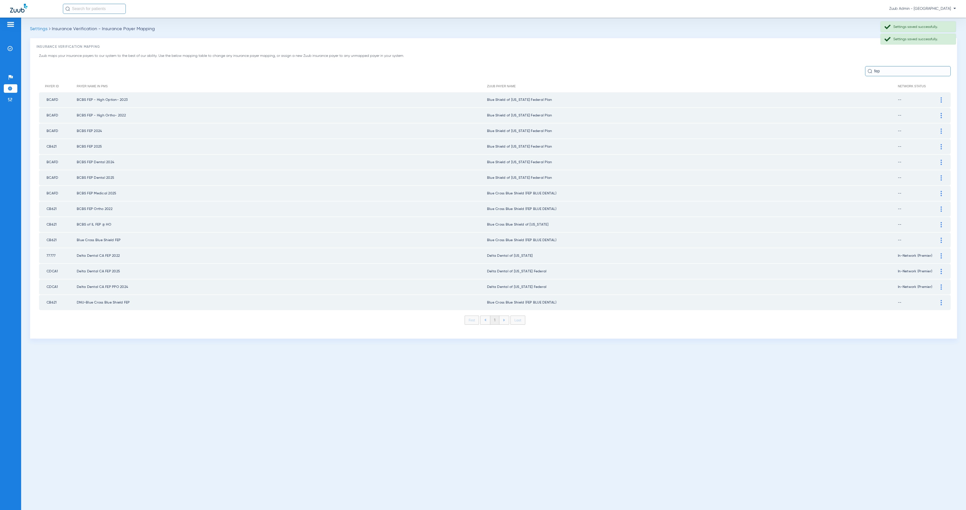
click at [941, 191] on img at bounding box center [941, 193] width 1 height 5
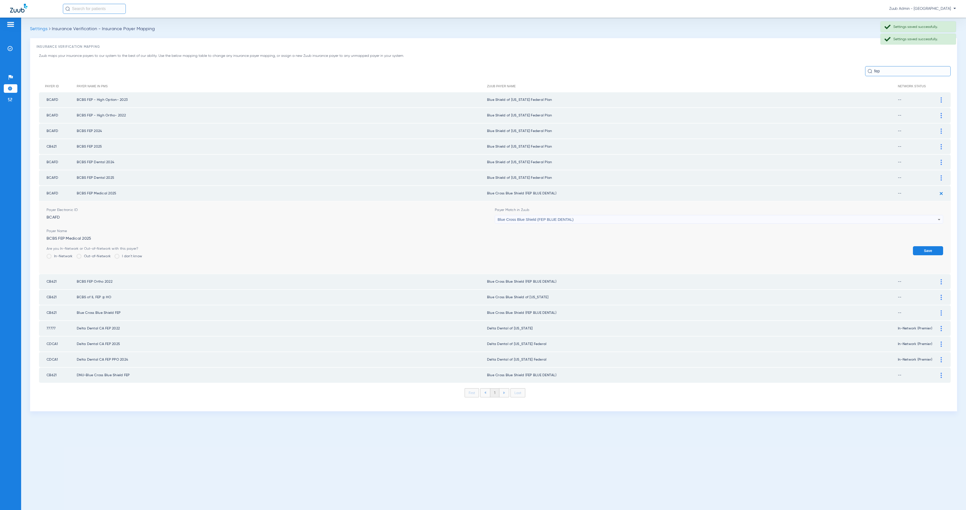
click at [647, 215] on div "Blue Cross Blue Shield (FEP BLUE DENTAL)" at bounding box center [718, 219] width 440 height 9
paste input "Blue Shield of [US_STATE] Federal Plan"
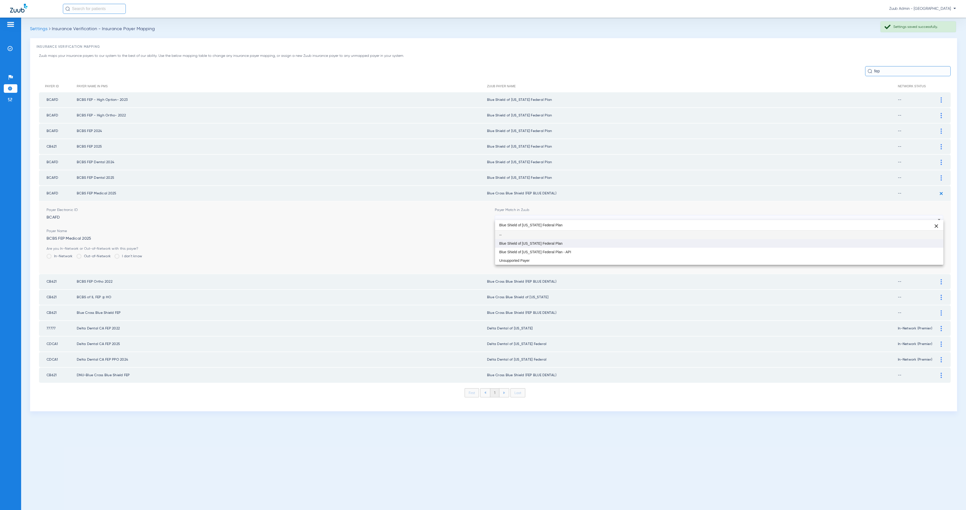
type input "Blue Shield of [US_STATE] Federal Plan"
drag, startPoint x: 657, startPoint y: 242, endPoint x: 661, endPoint y: 242, distance: 4.3
click at [657, 242] on mat-option "Blue Shield of [US_STATE] Federal Plan" at bounding box center [719, 243] width 448 height 9
click at [930, 247] on button "Save" at bounding box center [928, 250] width 30 height 9
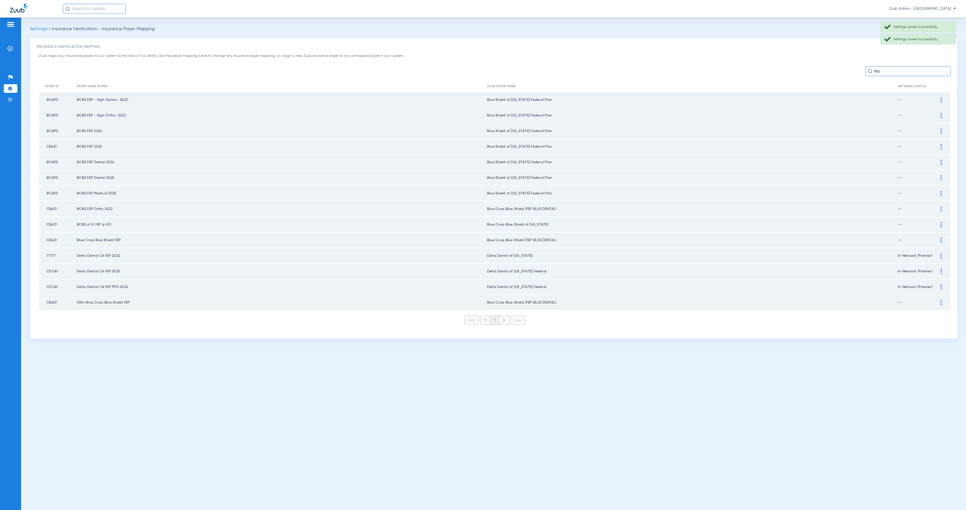
click at [941, 207] on img at bounding box center [941, 209] width 1 height 5
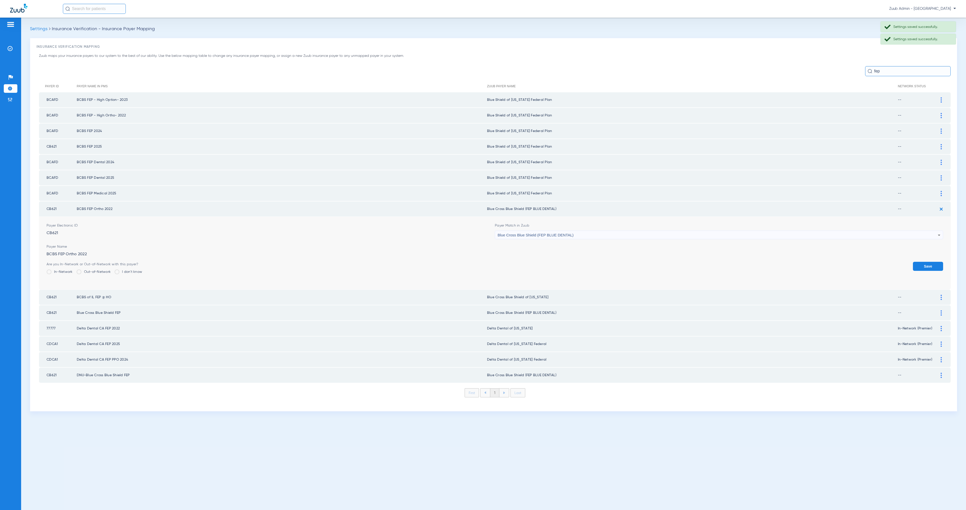
click at [616, 231] on div "Blue Cross Blue Shield (FEP BLUE DENTAL)" at bounding box center [718, 235] width 440 height 9
paste input "Blue Shield of [US_STATE] Federal Plan"
type input "Blue Shield of [US_STATE] Federal Plan"
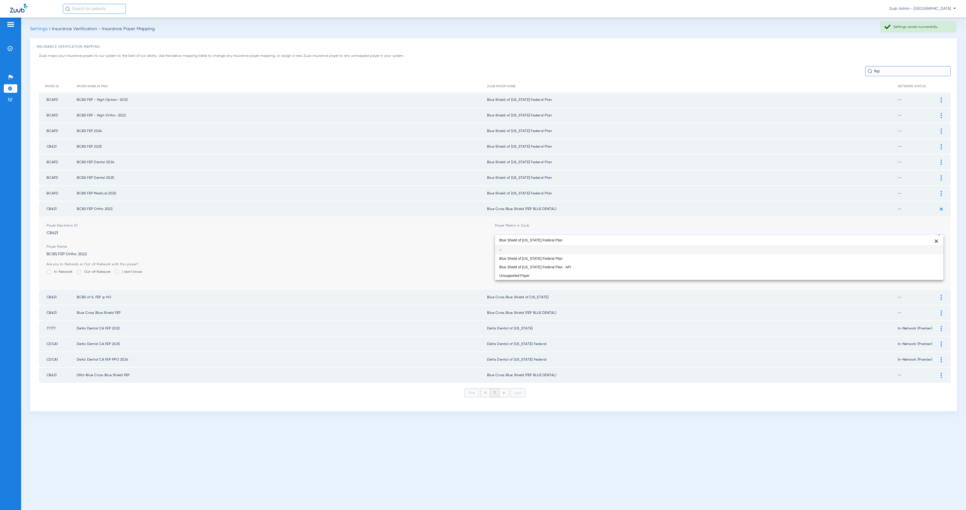
drag, startPoint x: 624, startPoint y: 257, endPoint x: 655, endPoint y: 260, distance: 31.1
click at [624, 257] on mat-option "Blue Shield of [US_STATE] Federal Plan" at bounding box center [719, 258] width 448 height 9
click at [936, 262] on button "Save" at bounding box center [928, 266] width 30 height 9
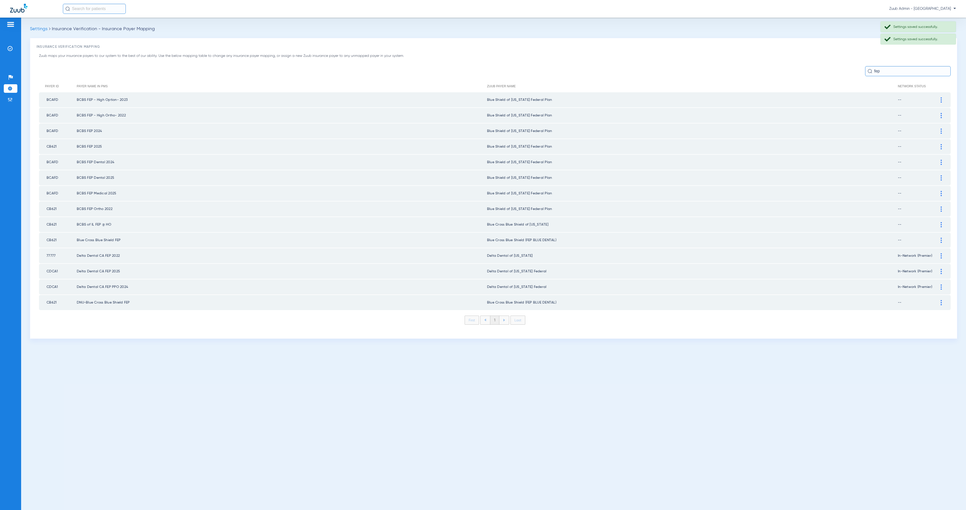
click at [941, 238] on img at bounding box center [941, 240] width 1 height 5
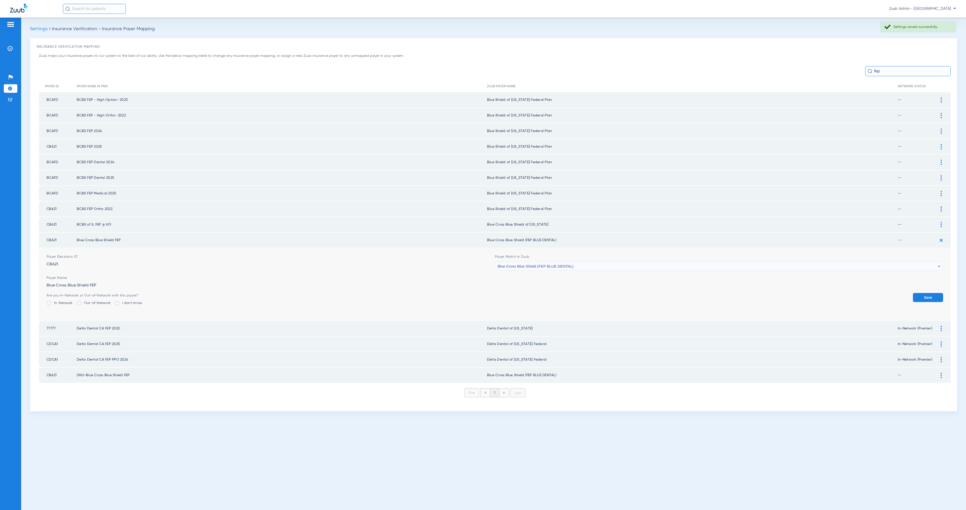
click at [538, 264] on span "Blue Cross Blue Shield (FEP BLUE DENTAL)" at bounding box center [536, 266] width 76 height 4
type input "Blue Shield of [US_STATE] Federal Plan"
drag, startPoint x: 572, startPoint y: 286, endPoint x: 714, endPoint y: 317, distance: 145.1
click at [573, 286] on mat-option "Blue Shield of [US_STATE] Federal Plan" at bounding box center [719, 289] width 448 height 9
drag, startPoint x: 936, startPoint y: 290, endPoint x: 939, endPoint y: 297, distance: 7.8
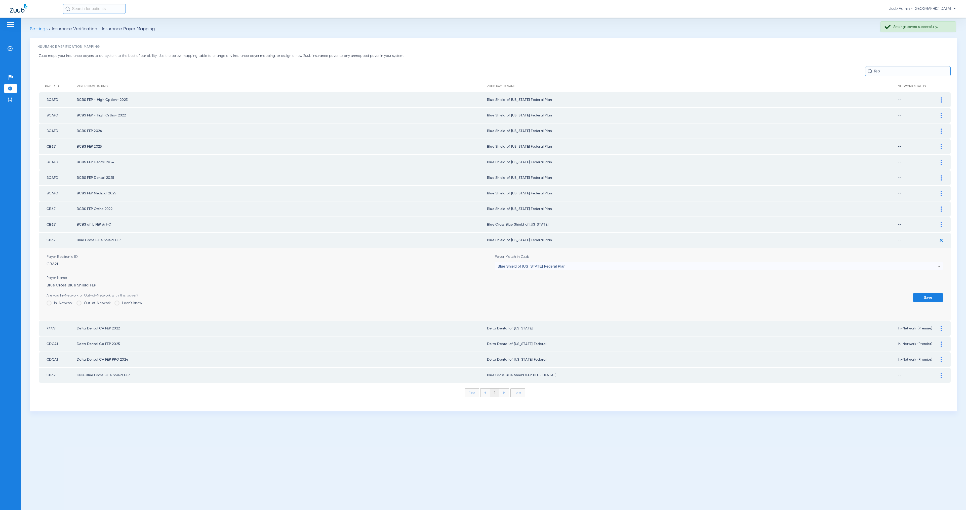
click at [936, 293] on button "Save" at bounding box center [928, 297] width 30 height 9
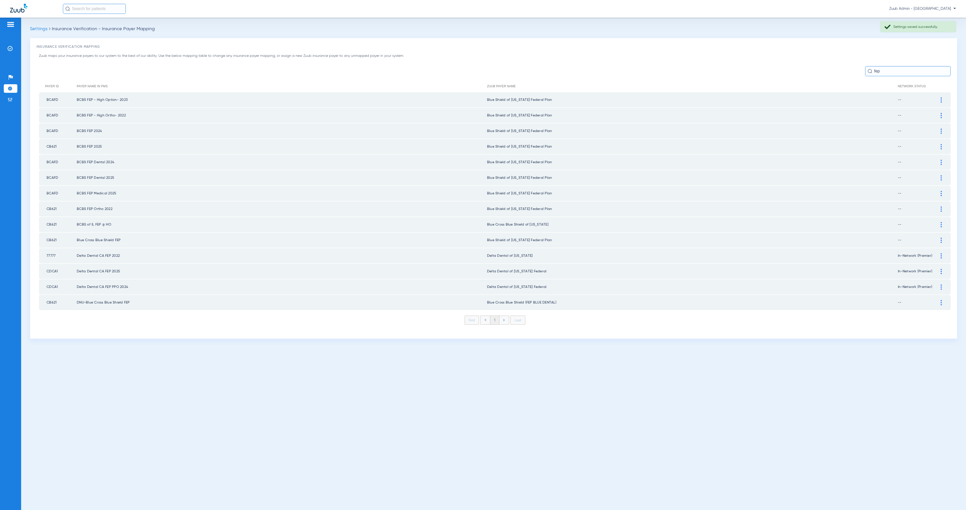
click at [941, 300] on img at bounding box center [941, 302] width 1 height 5
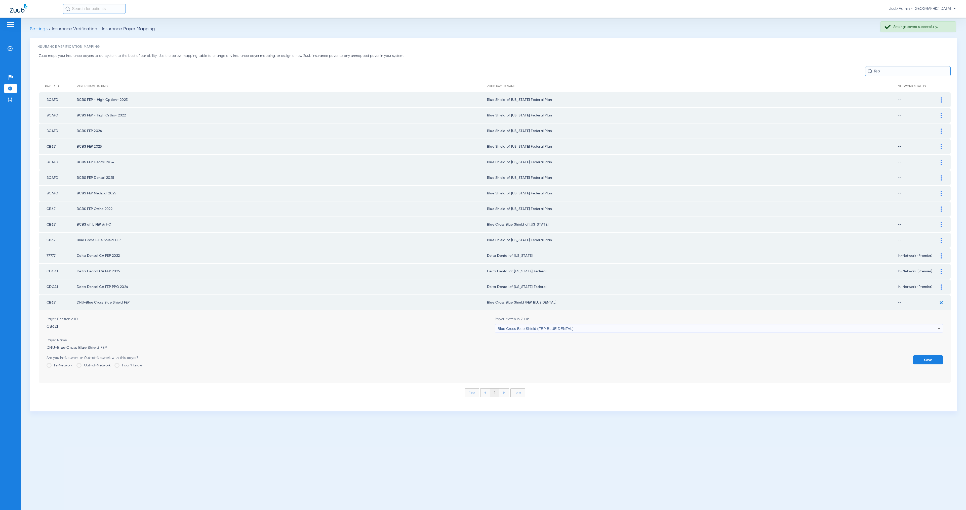
click at [595, 325] on div "Blue Cross Blue Shield (FEP BLUE DENTAL)" at bounding box center [718, 329] width 440 height 9
type input "Blue Shield of [US_STATE] Federal Plan"
click at [601, 349] on mat-option "Blue Shield of [US_STATE] Federal Plan" at bounding box center [719, 349] width 448 height 9
drag, startPoint x: 919, startPoint y: 352, endPoint x: 897, endPoint y: 344, distance: 23.5
click at [919, 355] on button "Save" at bounding box center [928, 359] width 30 height 9
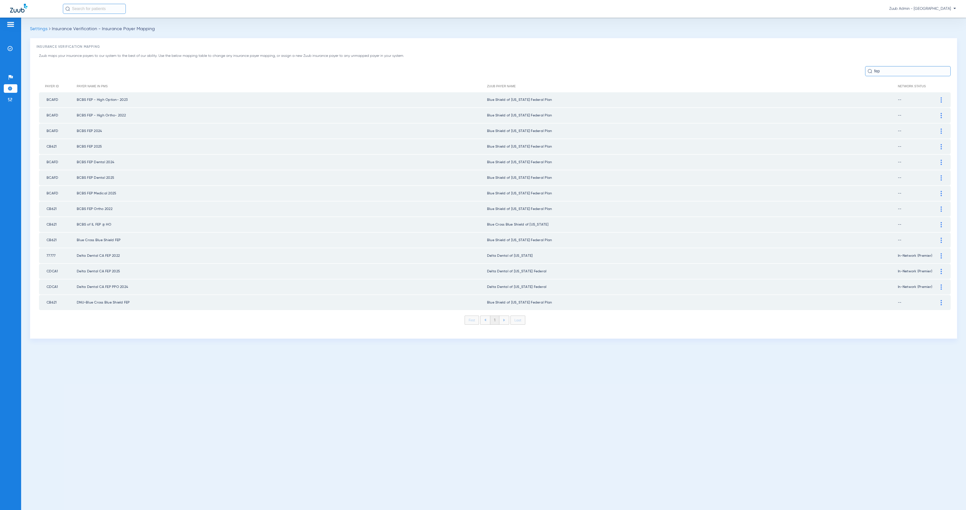
click at [939, 253] on div at bounding box center [941, 255] width 9 height 5
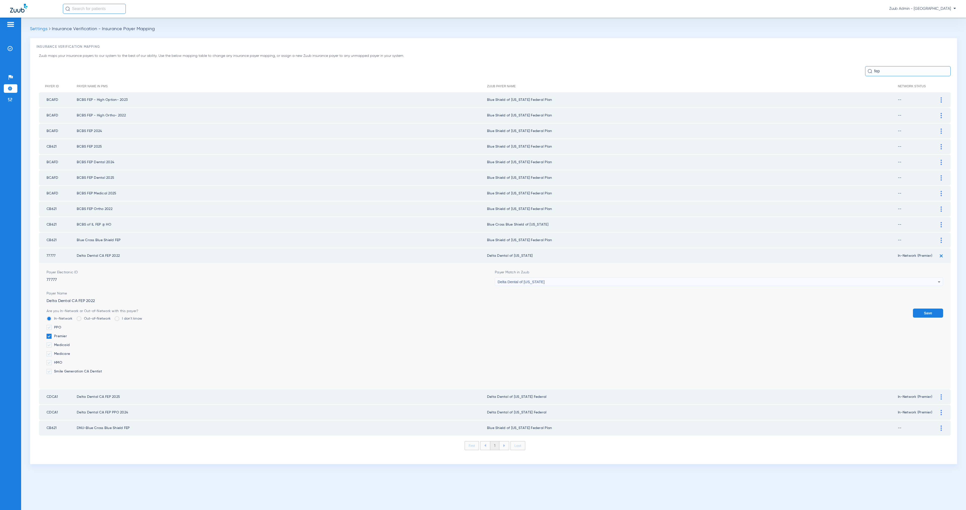
click at [511, 280] on span "Delta Dental of [US_STATE]" at bounding box center [521, 282] width 47 height 4
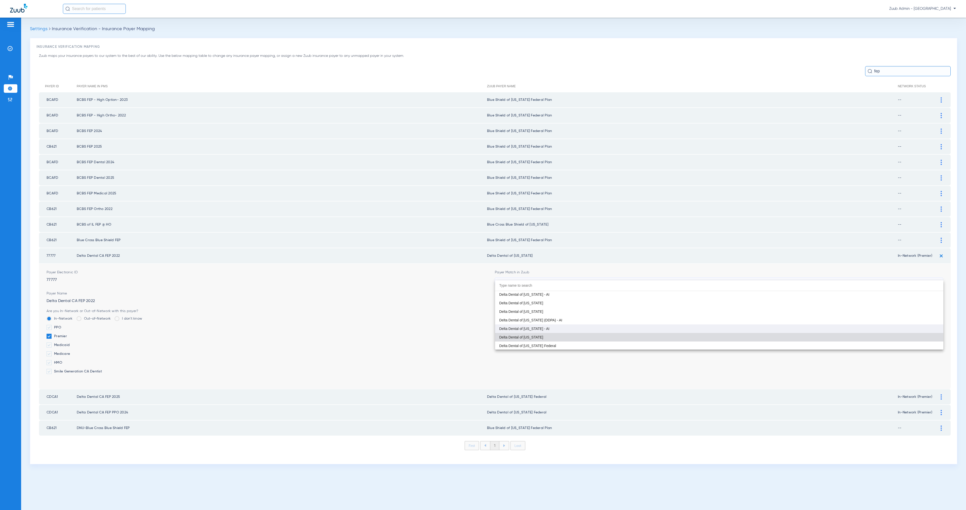
scroll to position [1062, 0]
click at [579, 343] on mat-option "Delta Dental of [US_STATE] Federal" at bounding box center [719, 345] width 448 height 9
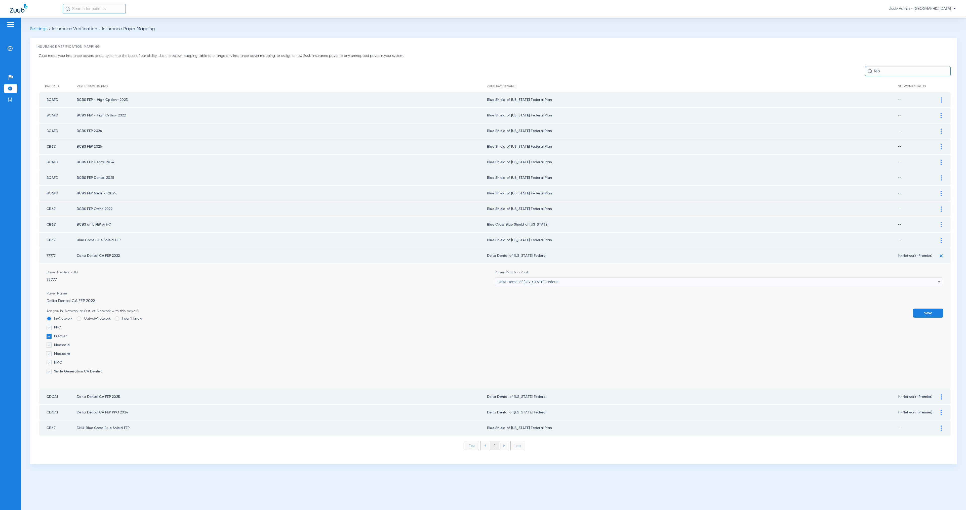
click at [935, 309] on button "Save" at bounding box center [928, 313] width 30 height 9
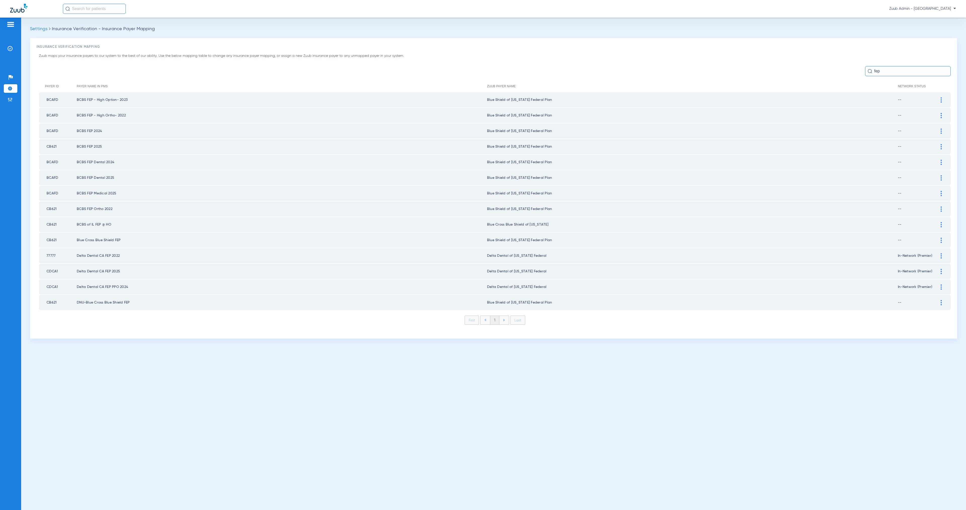
drag, startPoint x: 893, startPoint y: 70, endPoint x: 863, endPoint y: 67, distance: 29.6
click at [863, 67] on div "fep" at bounding box center [495, 71] width 912 height 10
type input "u"
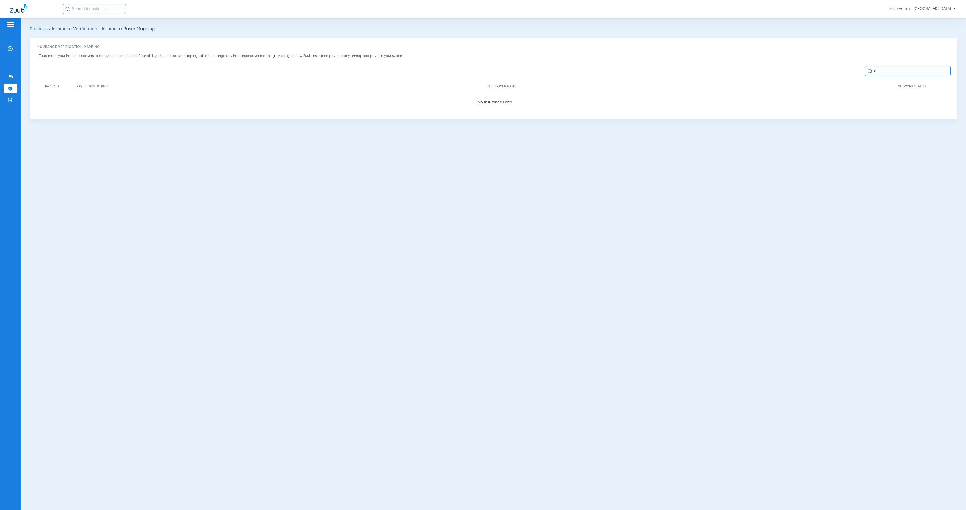
type input "a"
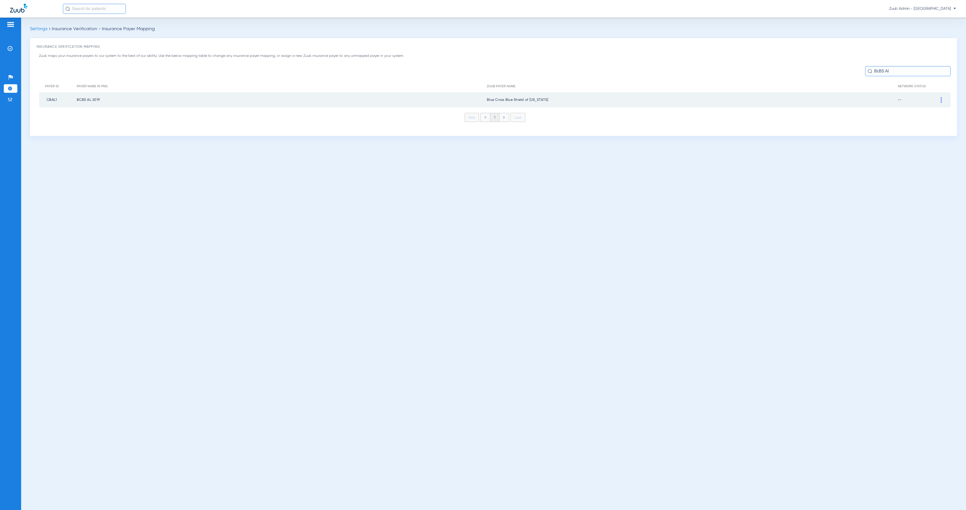
type input "BcBS Al"
click at [941, 98] on img at bounding box center [941, 99] width 1 height 5
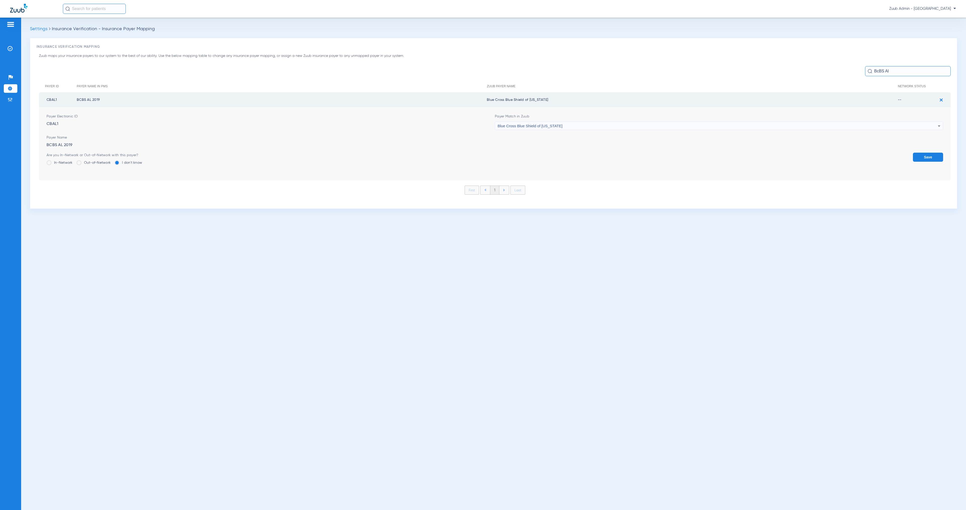
click at [558, 124] on div "Blue Cross Blue Shield of [US_STATE]" at bounding box center [718, 126] width 440 height 9
type input "uns"
click at [564, 150] on mat-option "Unsupported Payer" at bounding box center [719, 153] width 448 height 9
click at [925, 157] on button "Save" at bounding box center [928, 157] width 30 height 9
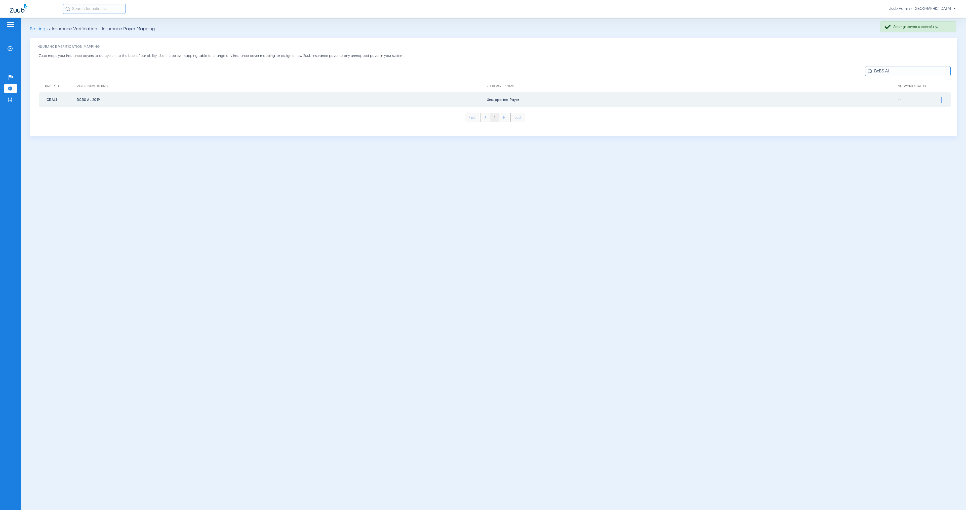
drag, startPoint x: 894, startPoint y: 69, endPoint x: 819, endPoint y: 69, distance: 75.5
click at [819, 69] on div "BcBS Al" at bounding box center [495, 71] width 912 height 10
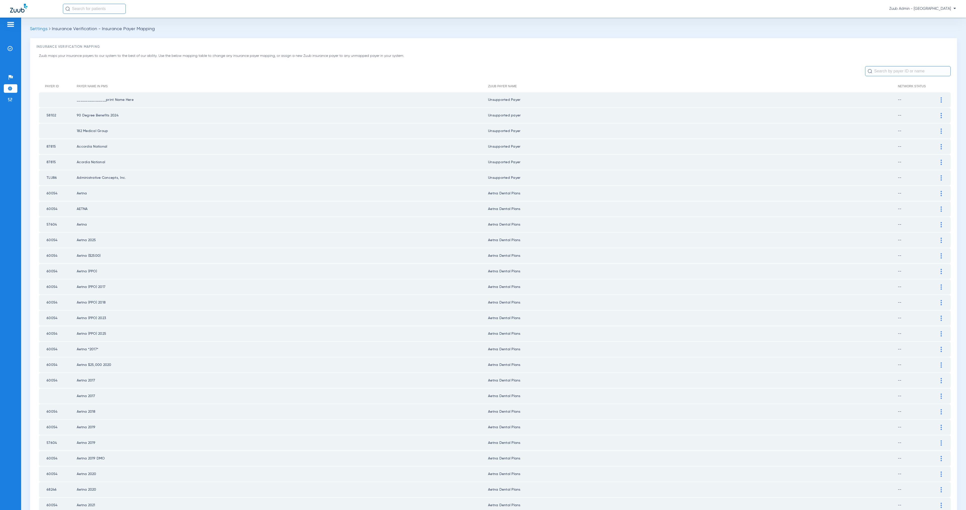
click at [900, 71] on input "text" at bounding box center [908, 71] width 86 height 10
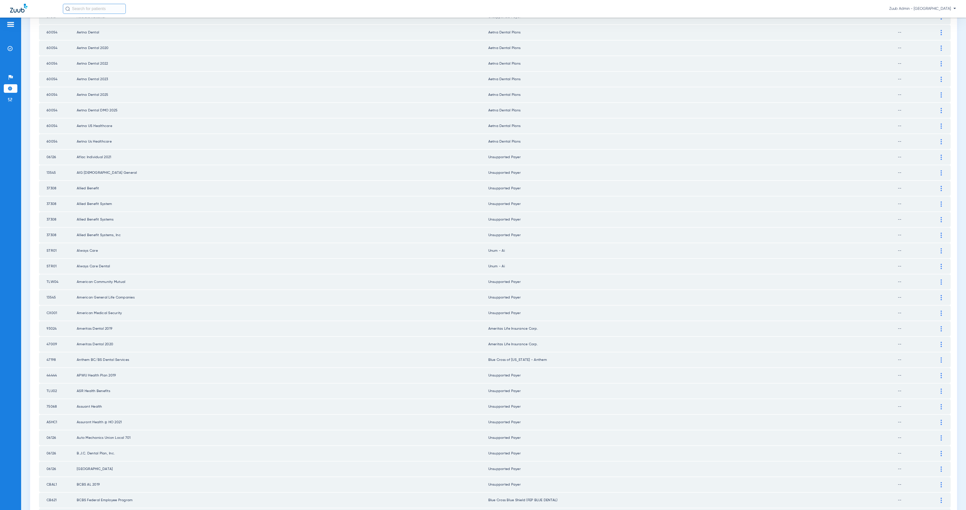
scroll to position [374, 0]
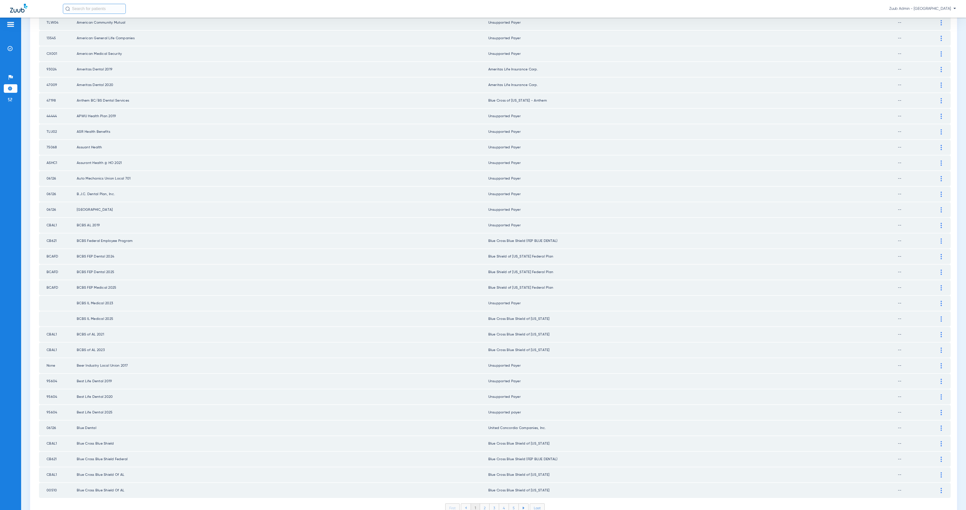
type input "AL"
click at [941, 223] on img at bounding box center [941, 225] width 1 height 5
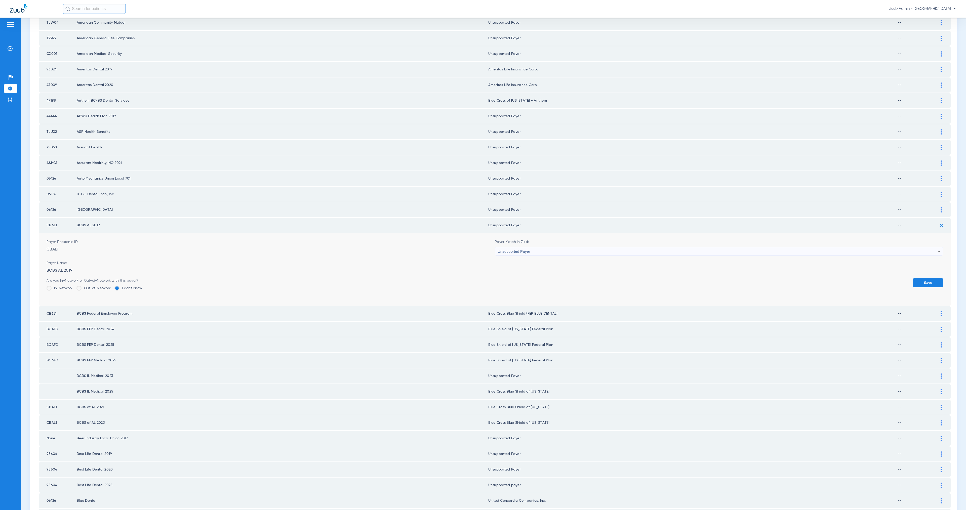
click at [937, 221] on img at bounding box center [941, 225] width 8 height 8
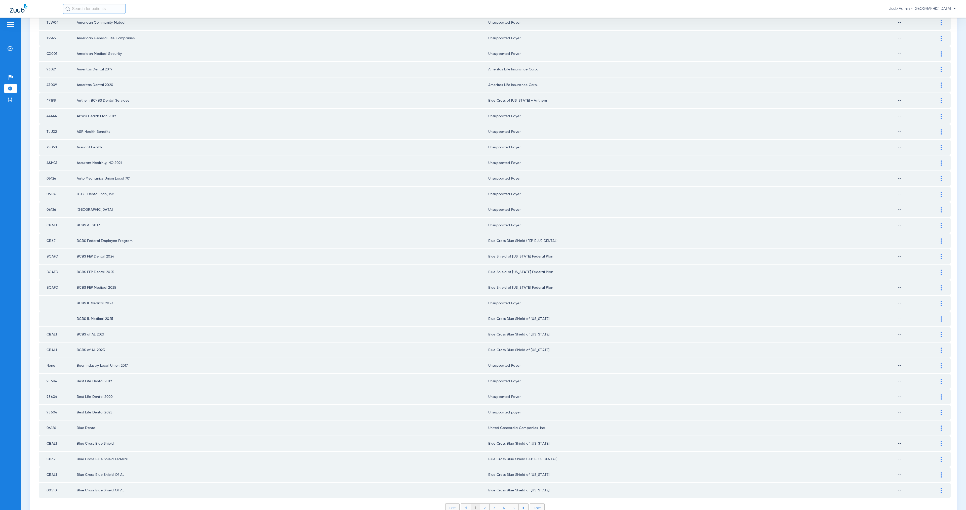
click at [938, 238] on div at bounding box center [941, 240] width 9 height 5
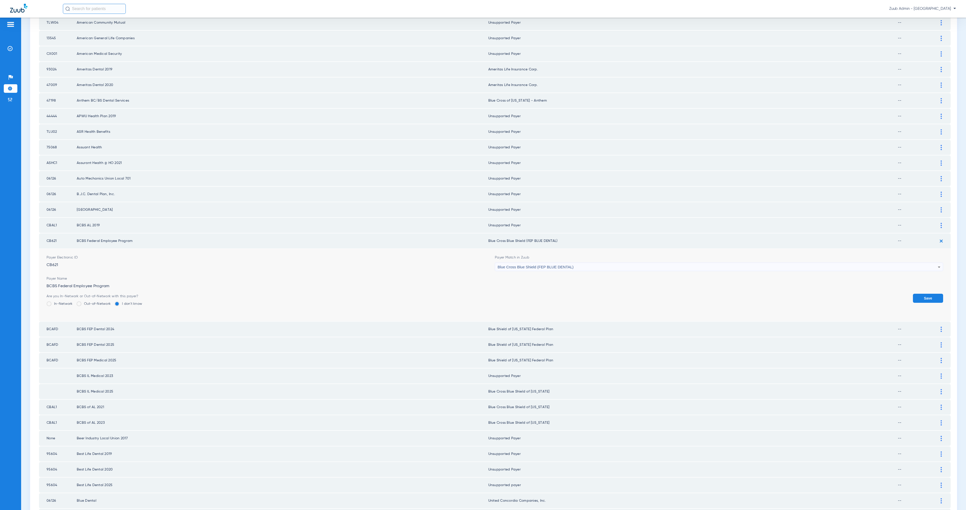
click at [603, 263] on div "Blue Cross Blue Shield (FEP BLUE DENTAL)" at bounding box center [718, 267] width 440 height 9
type input "fed"
click at [613, 271] on mat-option "Blue Shield of [US_STATE] Federal Plan" at bounding box center [714, 267] width 445 height 9
click at [927, 294] on button "Save" at bounding box center [928, 298] width 30 height 9
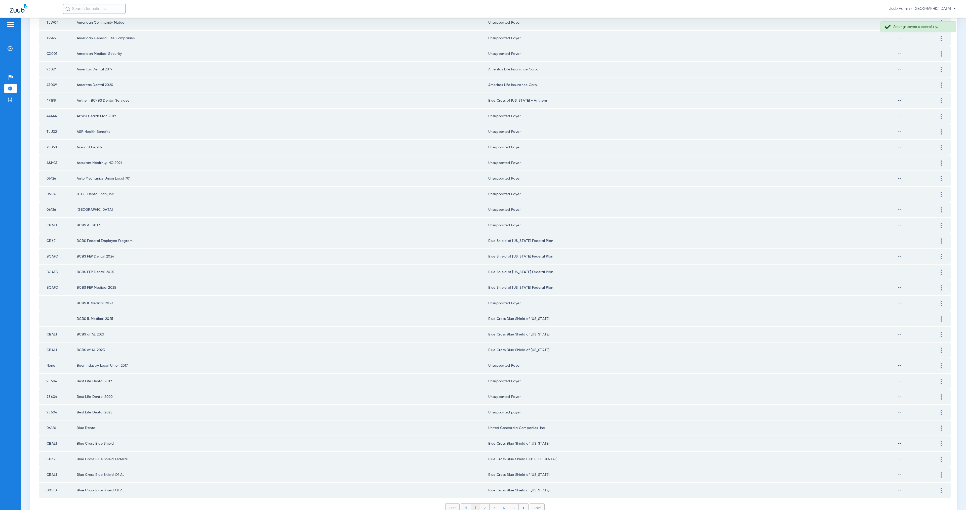
click at [941, 316] on img at bounding box center [941, 318] width 1 height 5
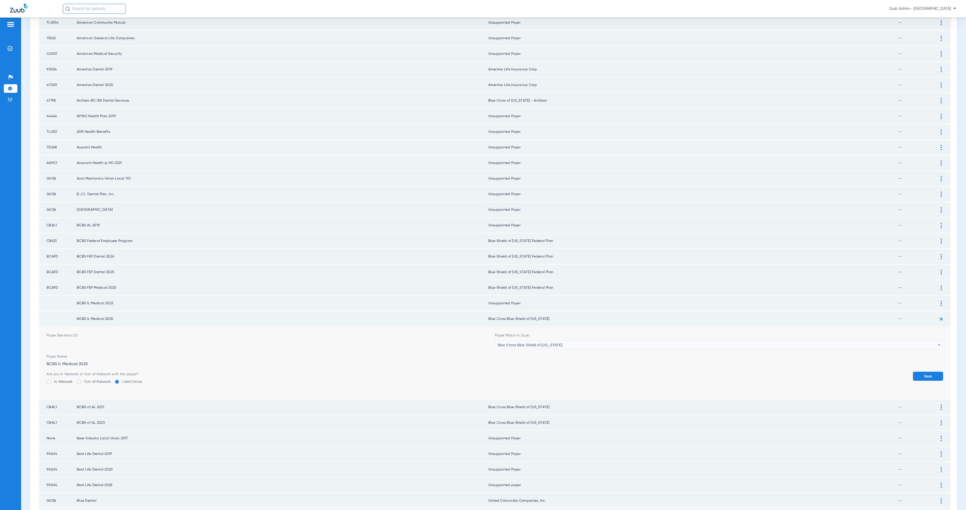
click at [543, 330] on form "Payer Electronic ID Payer Match in Zuub Blue Cross Blue Shield of [US_STATE] Pa…" at bounding box center [495, 363] width 897 height 73
click at [543, 343] on span "Blue Cross Blue Shield of [US_STATE]" at bounding box center [530, 345] width 65 height 4
type input "uns"
drag, startPoint x: 559, startPoint y: 350, endPoint x: 636, endPoint y: 360, distance: 76.9
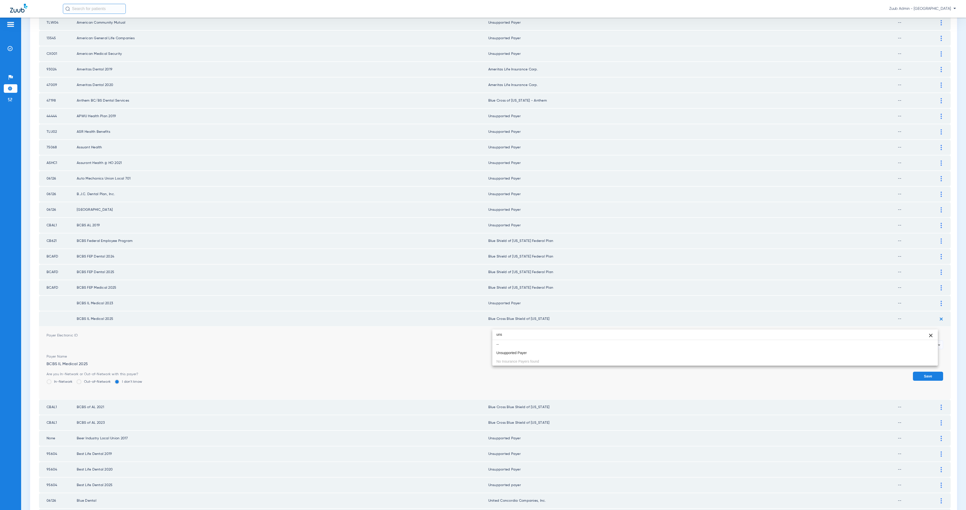
click at [559, 350] on mat-option "Unsupported Payer" at bounding box center [714, 353] width 445 height 9
click at [914, 372] on button "Save" at bounding box center [928, 376] width 30 height 9
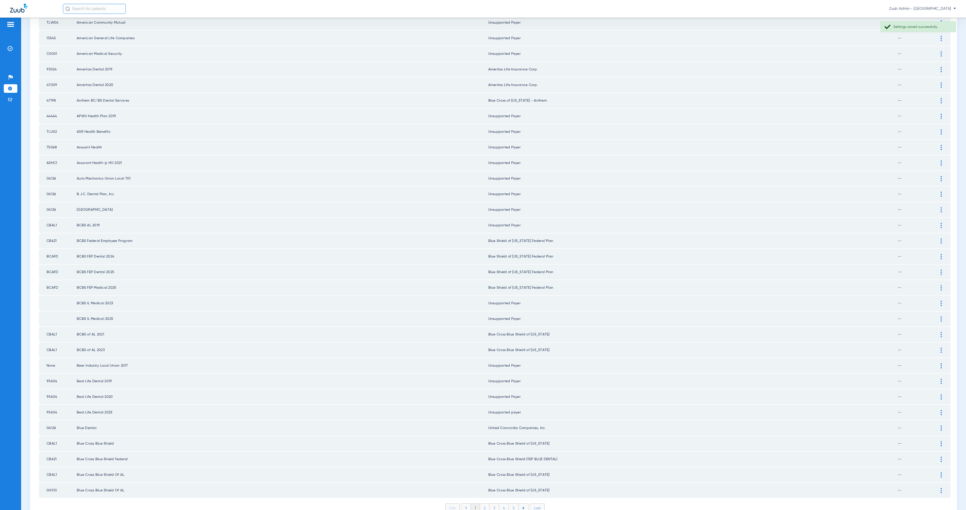
drag, startPoint x: 937, startPoint y: 315, endPoint x: 854, endPoint y: 310, distance: 82.6
click at [937, 332] on div at bounding box center [941, 334] width 9 height 5
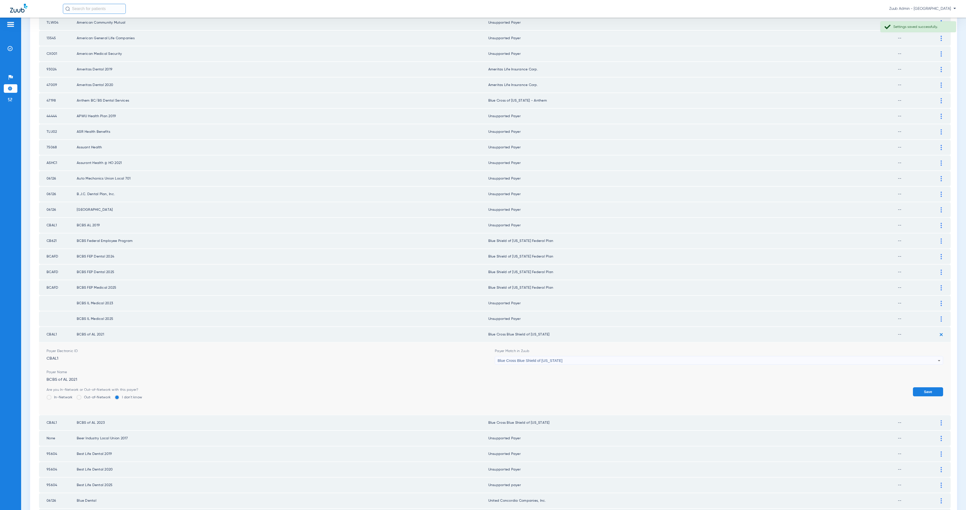
click at [587, 356] on div "Blue Cross Blue Shield of [US_STATE]" at bounding box center [718, 360] width 440 height 9
type input "uns"
click at [585, 367] on mat-option "Unsupported Payer" at bounding box center [714, 368] width 445 height 9
click at [918, 387] on button "Save" at bounding box center [928, 391] width 30 height 9
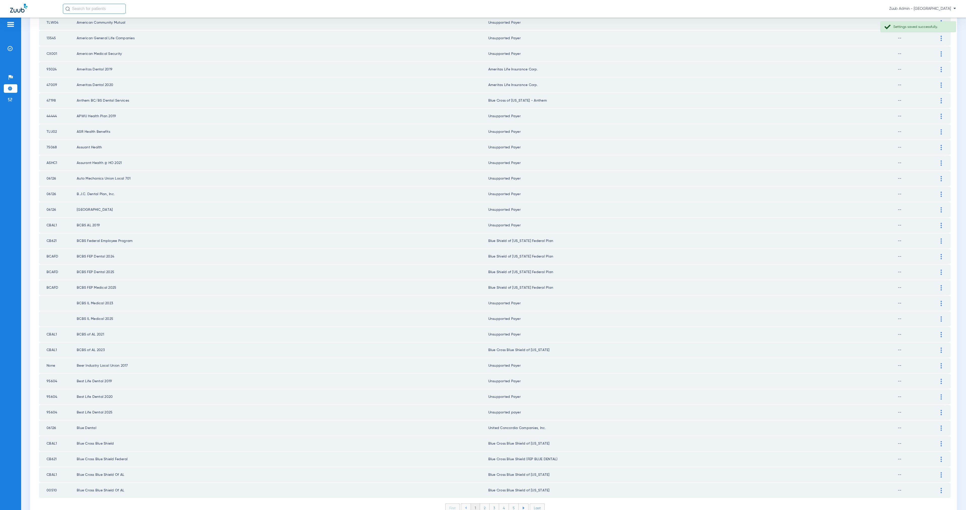
click at [937, 348] on div at bounding box center [941, 350] width 9 height 5
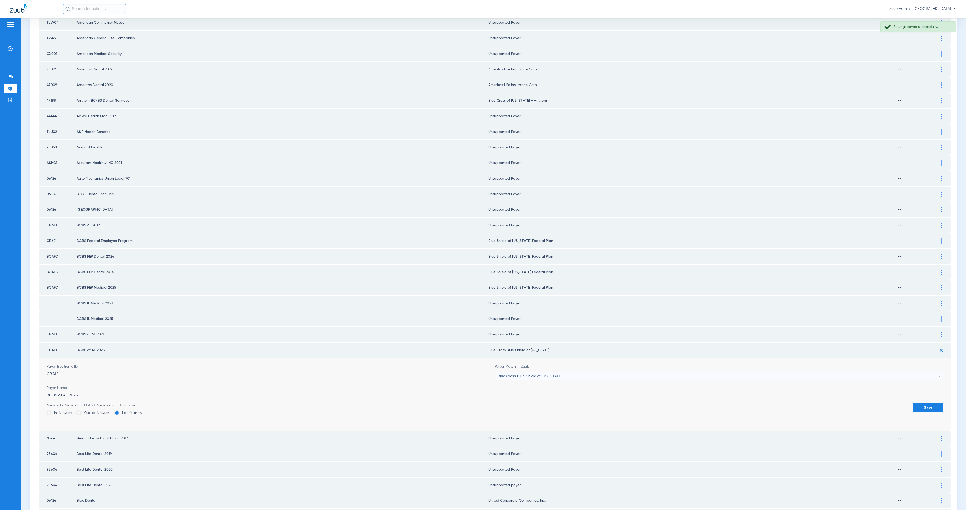
click at [574, 372] on div "Blue Cross Blue Shield of [US_STATE]" at bounding box center [718, 376] width 440 height 9
type input "uns"
click at [584, 380] on mat-option "Unsupported Payer" at bounding box center [714, 383] width 445 height 9
click at [913, 403] on button "Save" at bounding box center [928, 407] width 30 height 9
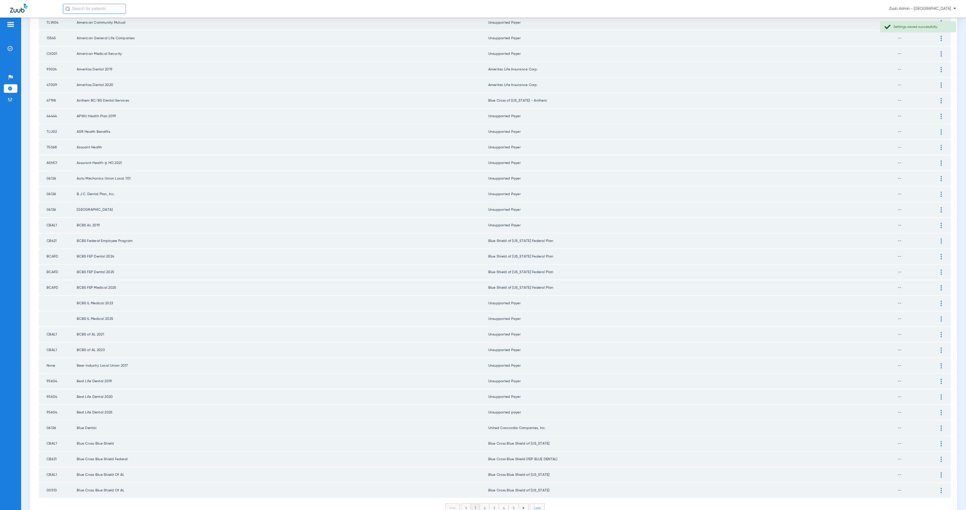
click at [47, 467] on td "CBAL1" at bounding box center [58, 474] width 38 height 15
drag, startPoint x: 49, startPoint y: 450, endPoint x: 63, endPoint y: 451, distance: 13.6
click at [63, 467] on td "CBAL1" at bounding box center [58, 474] width 38 height 15
copy td "CBAL1"
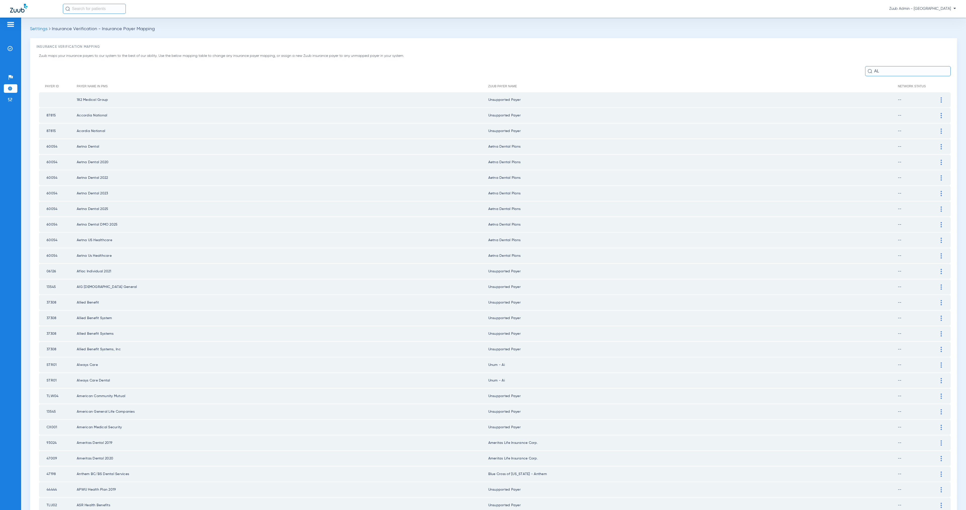
click at [888, 68] on input "AL" at bounding box center [908, 71] width 86 height 10
paste input "CBAL1"
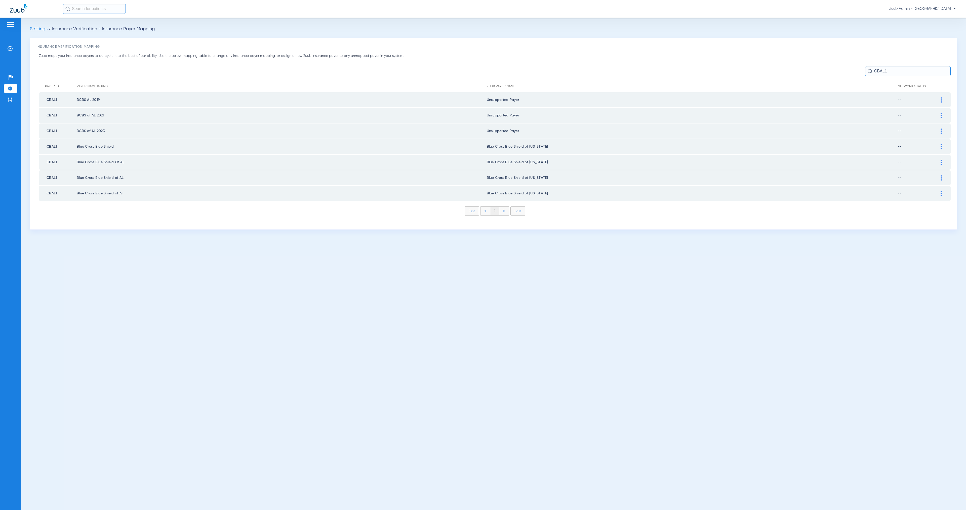
type input "CBAL1"
click at [940, 145] on div at bounding box center [941, 146] width 9 height 5
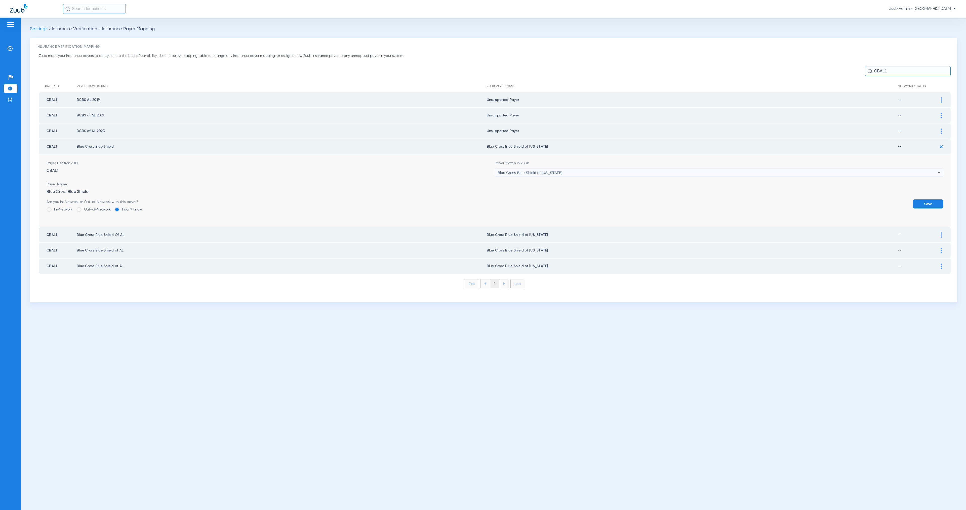
click at [583, 174] on div "Blue Cross Blue Shield of [US_STATE]" at bounding box center [718, 173] width 440 height 9
type input "uns"
drag, startPoint x: 575, startPoint y: 202, endPoint x: 816, endPoint y: 209, distance: 241.1
click at [576, 202] on mat-option "Unsupported Payer" at bounding box center [719, 198] width 448 height 9
drag, startPoint x: 936, startPoint y: 203, endPoint x: 938, endPoint y: 186, distance: 16.5
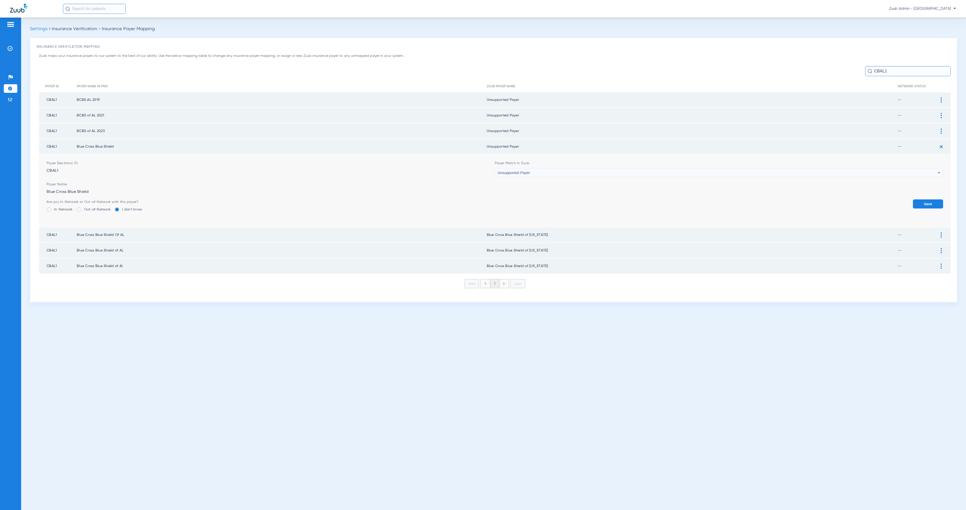
click at [936, 203] on button "Save" at bounding box center [928, 203] width 30 height 9
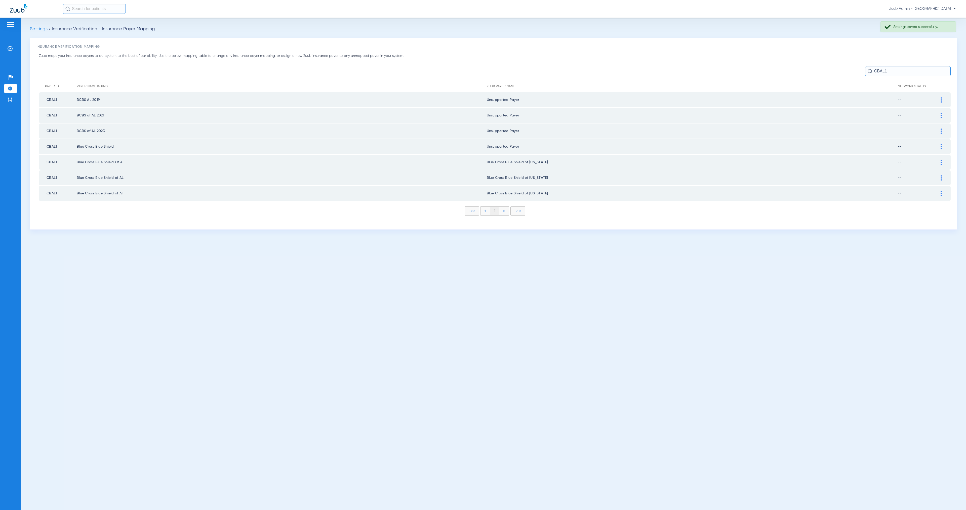
click at [939, 160] on div at bounding box center [941, 162] width 9 height 5
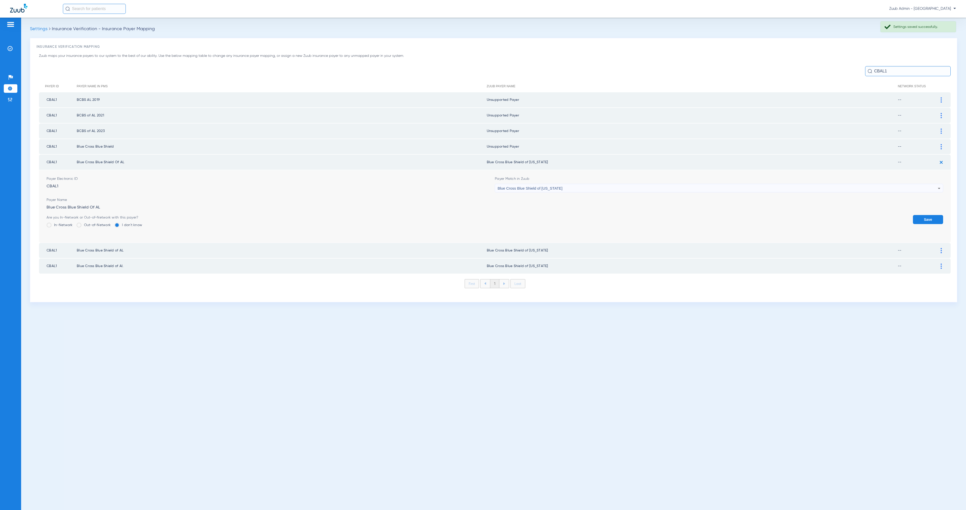
click at [581, 185] on div "Blue Cross Blue Shield of [US_STATE]" at bounding box center [718, 188] width 440 height 9
type input "uns"
click at [593, 212] on mat-option "Unsupported Payer" at bounding box center [719, 213] width 448 height 9
click at [927, 218] on button "Save" at bounding box center [928, 219] width 30 height 9
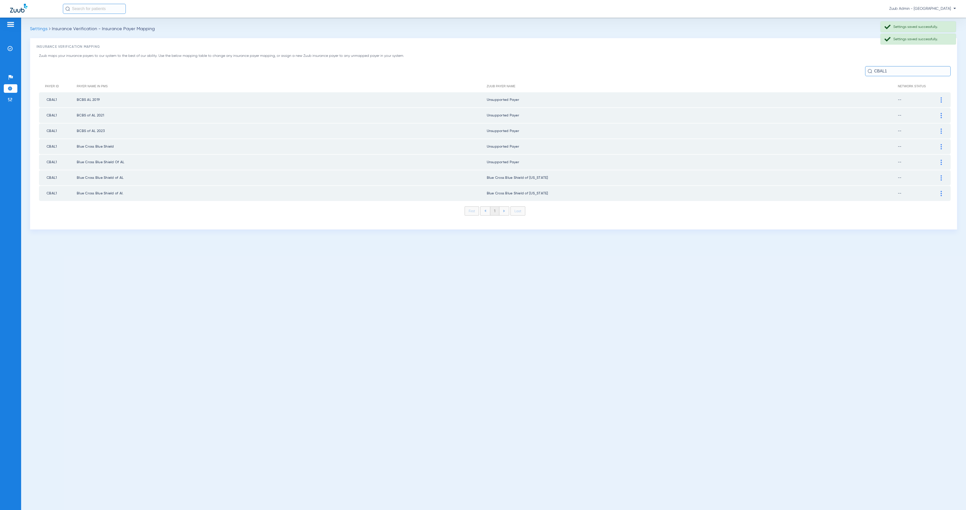
click at [942, 175] on img at bounding box center [941, 177] width 1 height 5
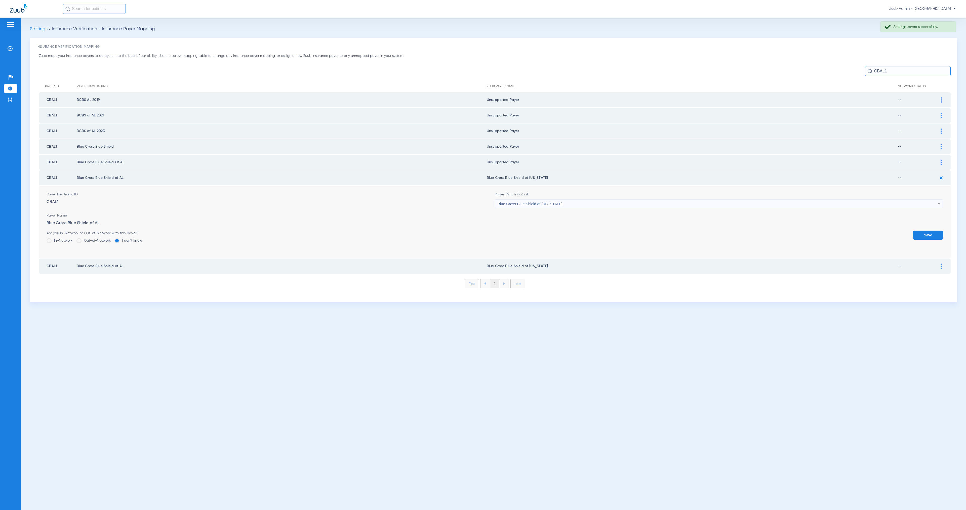
click at [535, 200] on div "Blue Cross Blue Shield of [US_STATE]" at bounding box center [718, 204] width 440 height 9
type input "uns"
click at [543, 230] on mat-option "Unsupported Payer" at bounding box center [719, 228] width 448 height 9
click at [930, 235] on button "Save" at bounding box center [928, 235] width 30 height 9
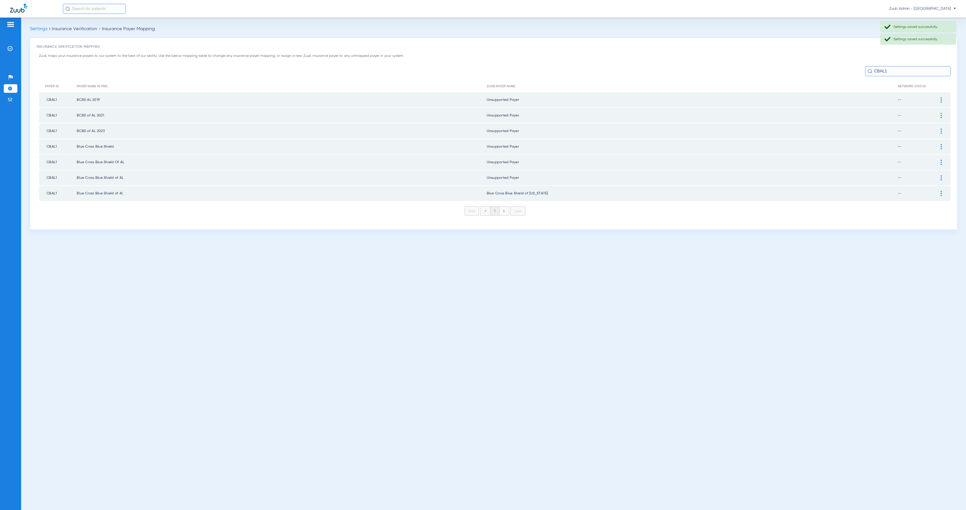
click at [943, 191] on div at bounding box center [941, 193] width 9 height 5
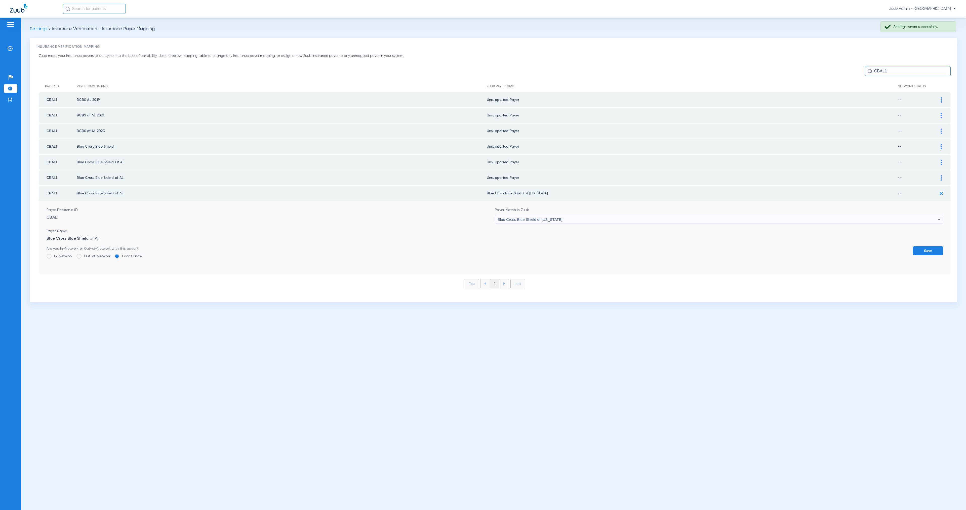
click at [526, 217] on span "Blue Cross Blue Shield of [US_STATE]" at bounding box center [530, 219] width 65 height 4
type input "uns"
click at [548, 243] on mat-option "Unsupported Payer" at bounding box center [719, 243] width 448 height 9
click at [930, 246] on button "Save" at bounding box center [928, 250] width 30 height 9
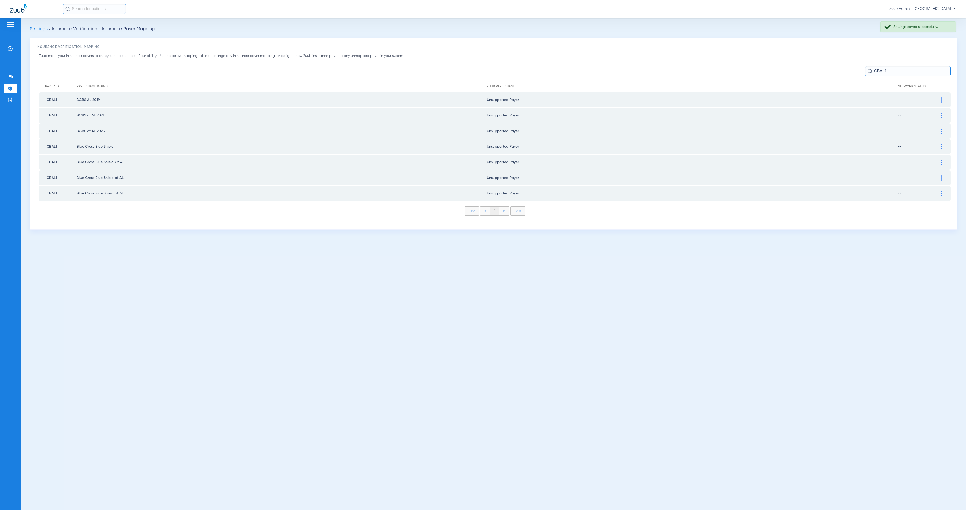
drag, startPoint x: 900, startPoint y: 72, endPoint x: 858, endPoint y: 70, distance: 41.8
click at [858, 70] on div "CBAL1" at bounding box center [495, 71] width 912 height 10
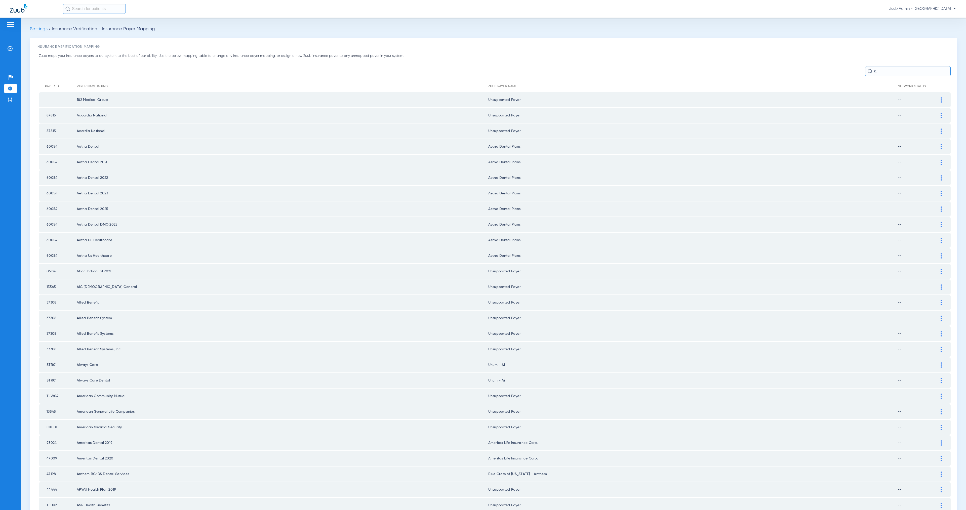
scroll to position [374, 0]
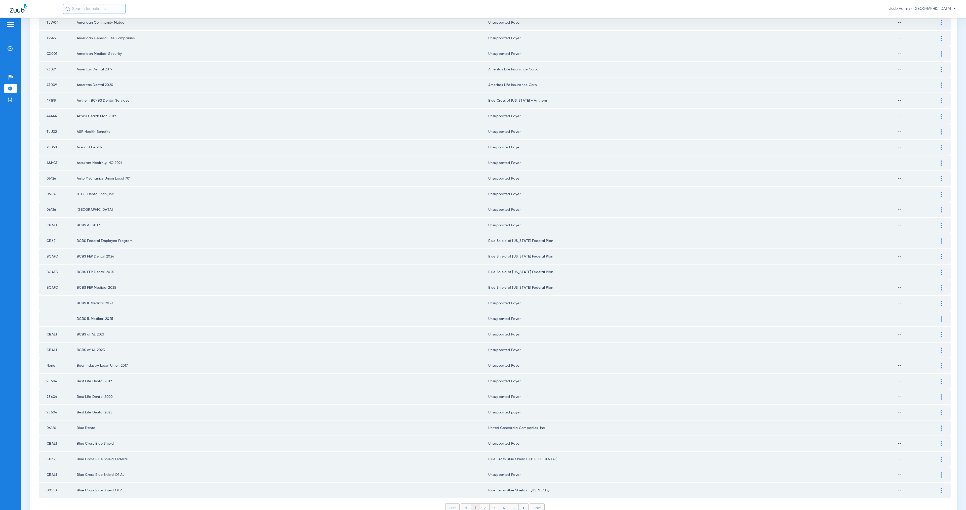
click at [60, 483] on td "00510" at bounding box center [58, 490] width 38 height 15
drag, startPoint x: 58, startPoint y: 465, endPoint x: 48, endPoint y: 465, distance: 10.3
click at [48, 483] on td "00510" at bounding box center [58, 490] width 38 height 15
copy td "00510"
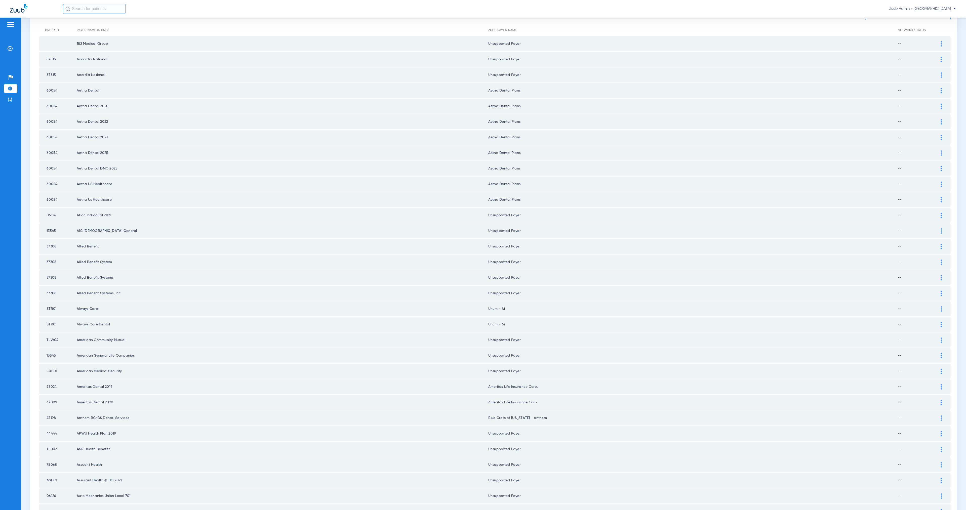
scroll to position [0, 0]
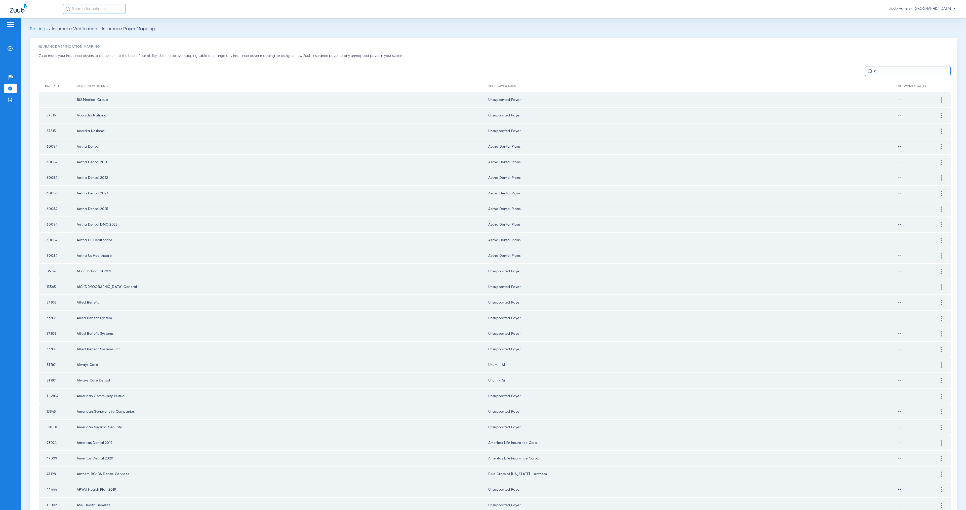
click at [893, 71] on input "al" at bounding box center [908, 71] width 86 height 10
paste input "00510"
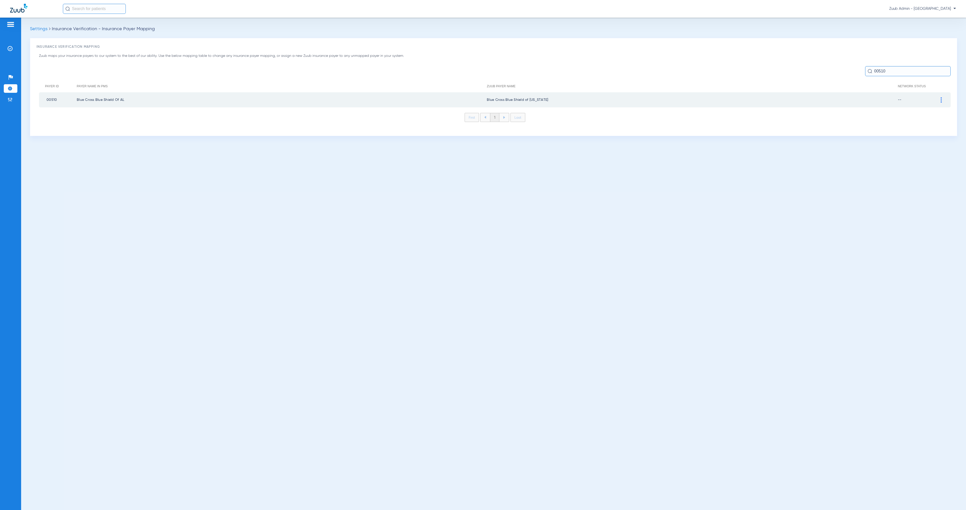
type input "00510"
click at [942, 99] on div at bounding box center [941, 99] width 9 height 5
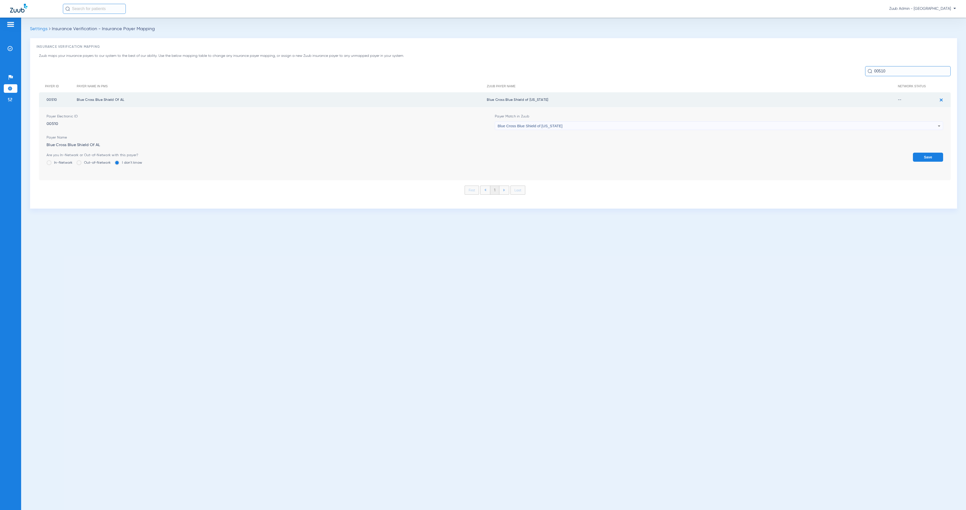
click at [605, 128] on div "Blue Cross Blue Shield of [US_STATE]" at bounding box center [718, 126] width 440 height 9
type input "uns"
click at [614, 157] on div "uns close -- Unsupported Payer No Insurance Payers found" at bounding box center [719, 148] width 448 height 36
drag, startPoint x: 608, startPoint y: 148, endPoint x: 635, endPoint y: 148, distance: 26.7
click at [608, 149] on mat-option "Unsupported Payer" at bounding box center [719, 153] width 448 height 9
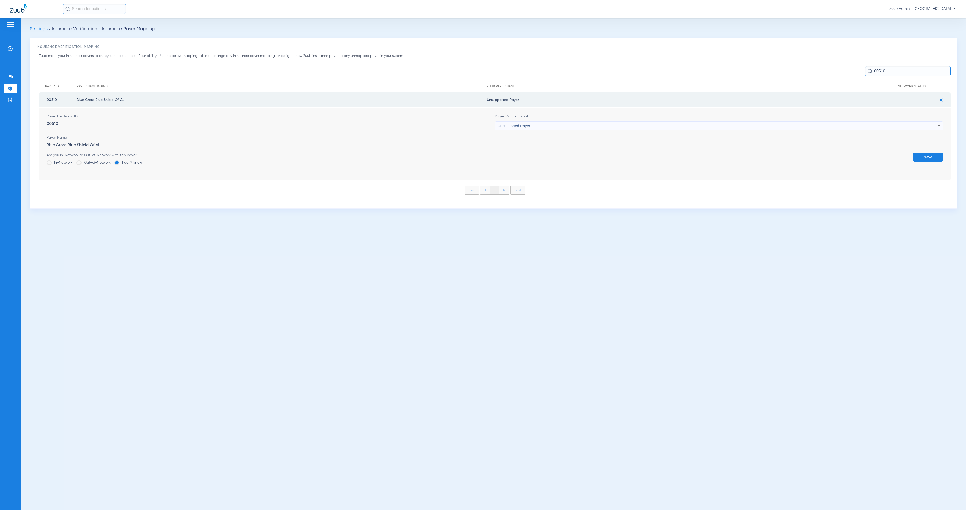
click at [935, 159] on button "Save" at bounding box center [928, 157] width 30 height 9
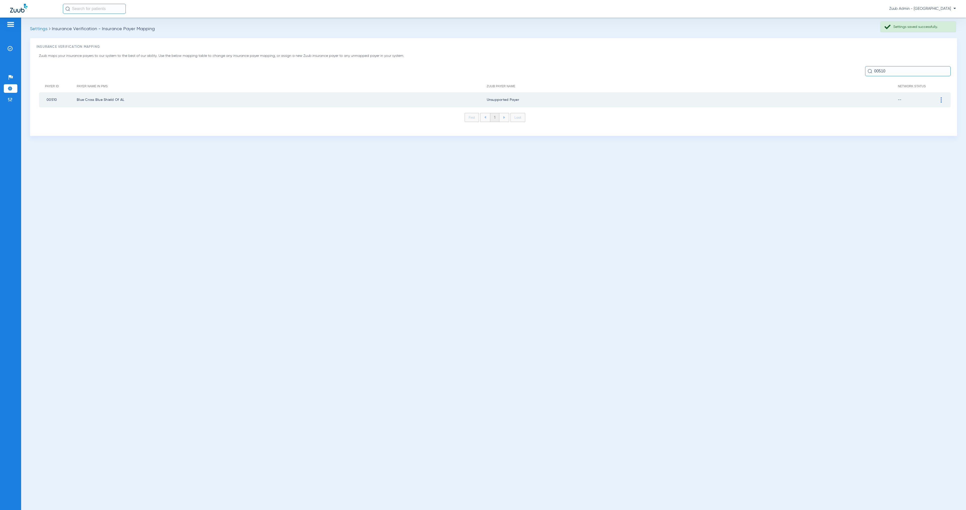
drag, startPoint x: 893, startPoint y: 70, endPoint x: 860, endPoint y: 70, distance: 32.2
click at [860, 70] on div "00510" at bounding box center [495, 71] width 912 height 10
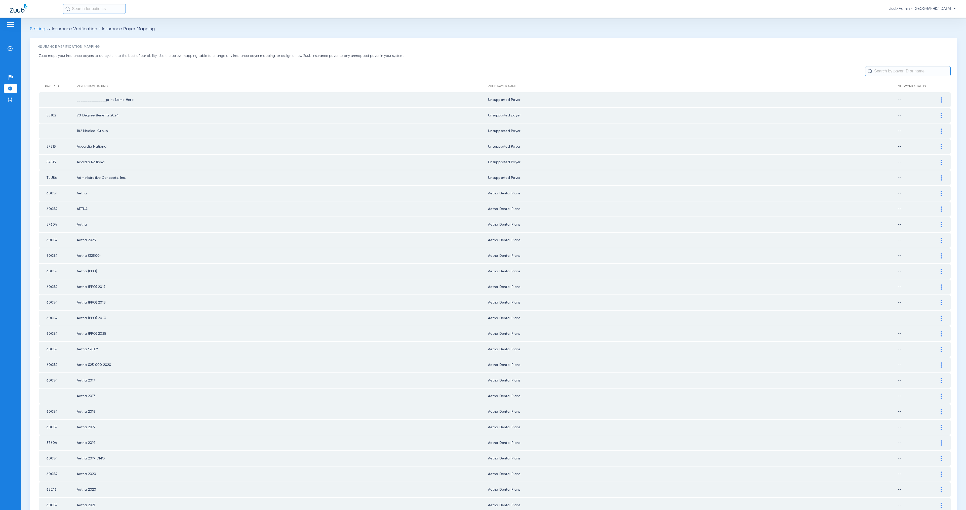
click at [886, 73] on input "text" at bounding box center [908, 71] width 86 height 10
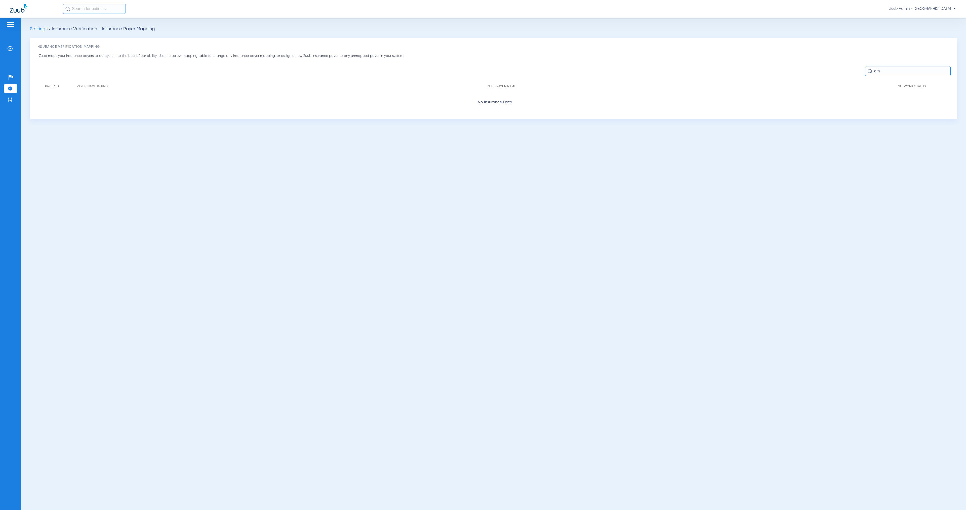
type input "d"
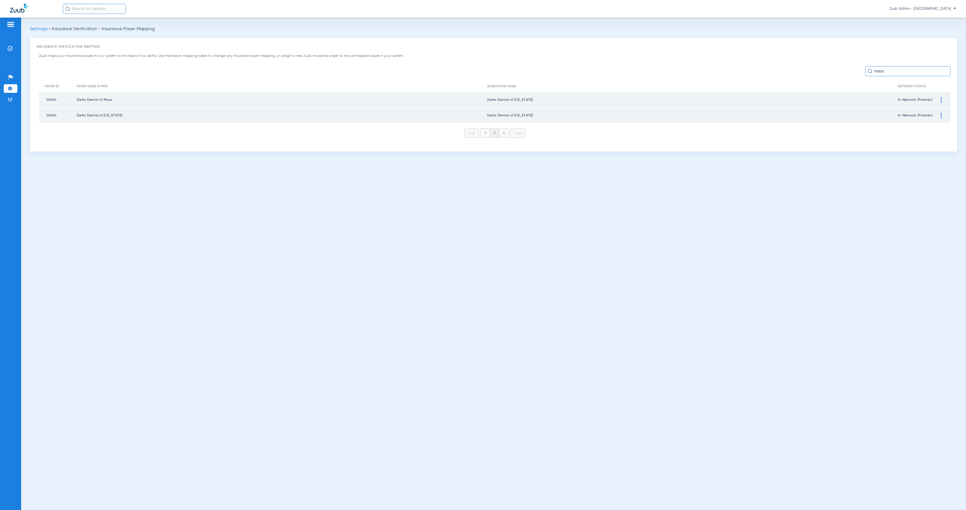
type input "mass"
click at [942, 100] on div at bounding box center [941, 99] width 9 height 5
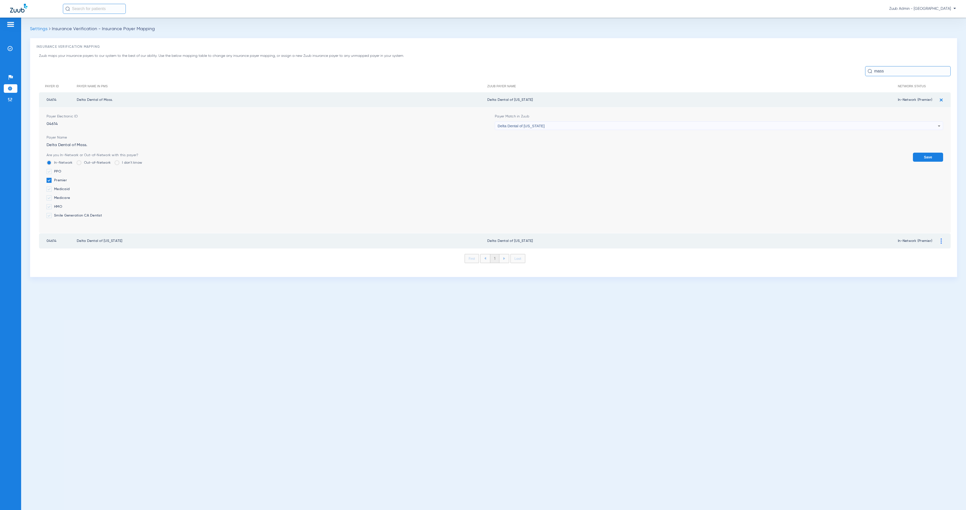
click at [534, 125] on span "Delta Dental of [US_STATE]" at bounding box center [521, 126] width 47 height 4
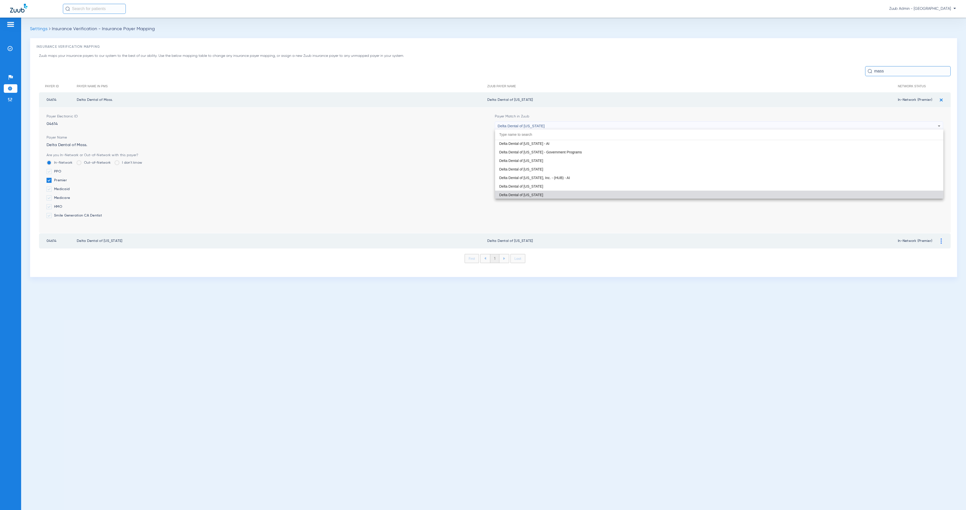
paste input "00510"
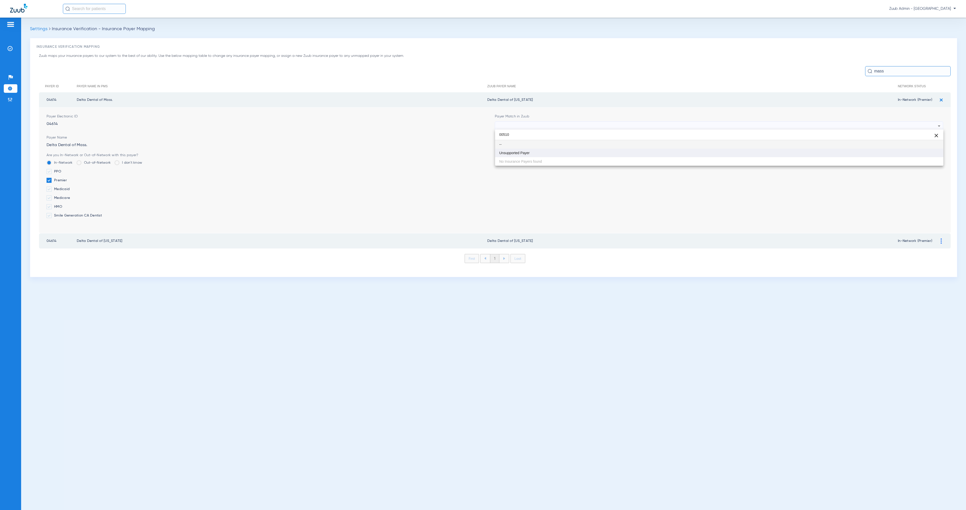
type input "00510"
drag, startPoint x: 558, startPoint y: 152, endPoint x: 583, endPoint y: 156, distance: 25.2
click at [558, 152] on mat-option "Unsupported Payer" at bounding box center [719, 153] width 448 height 9
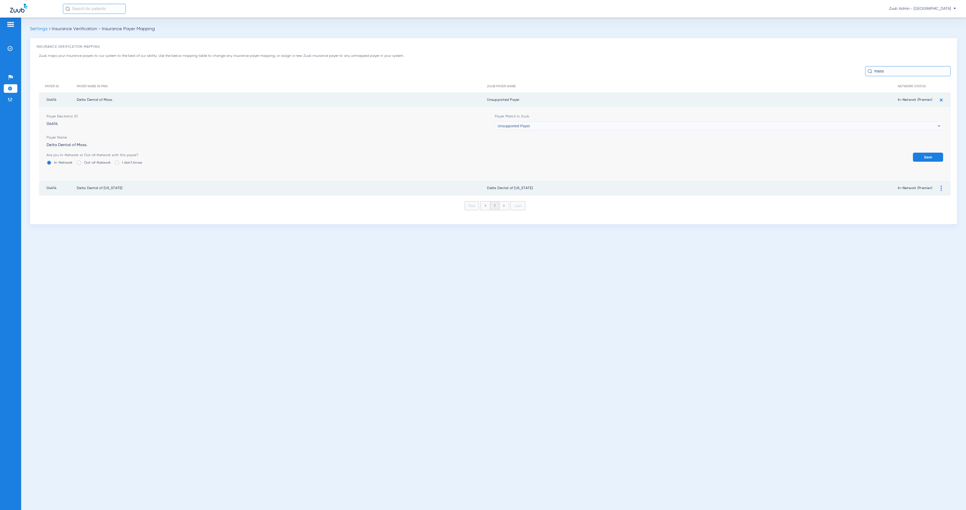
click at [932, 153] on button "Save" at bounding box center [928, 157] width 30 height 9
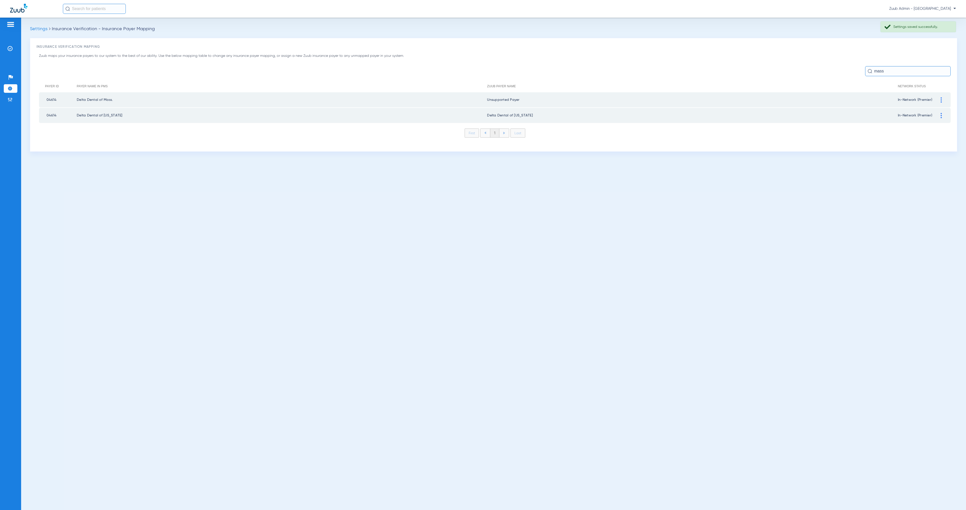
click at [943, 115] on div at bounding box center [941, 115] width 9 height 5
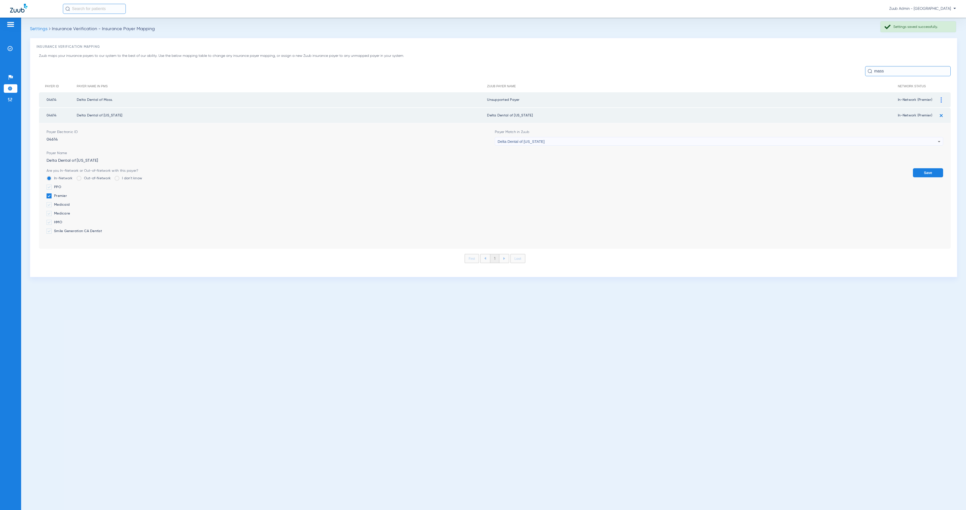
click at [560, 141] on div "Delta Dental of [US_STATE]" at bounding box center [718, 141] width 440 height 9
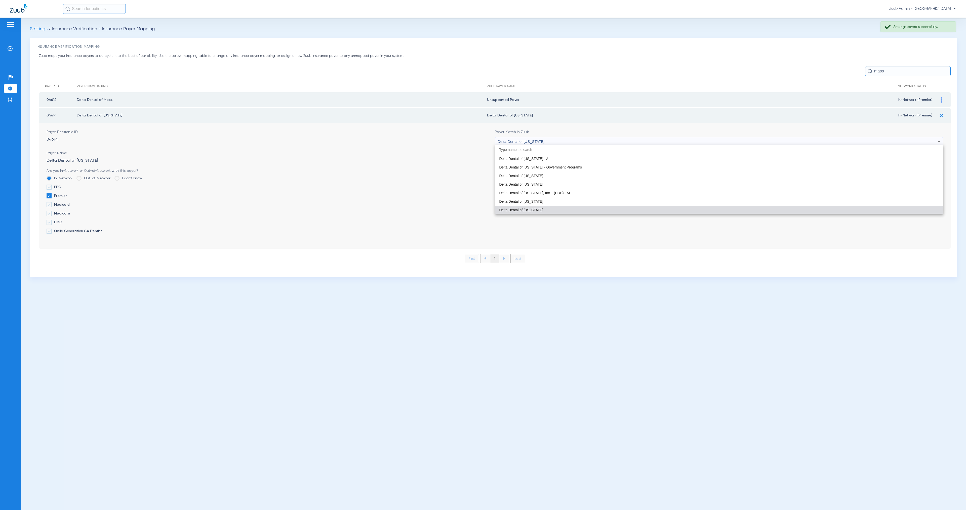
paste input "00510"
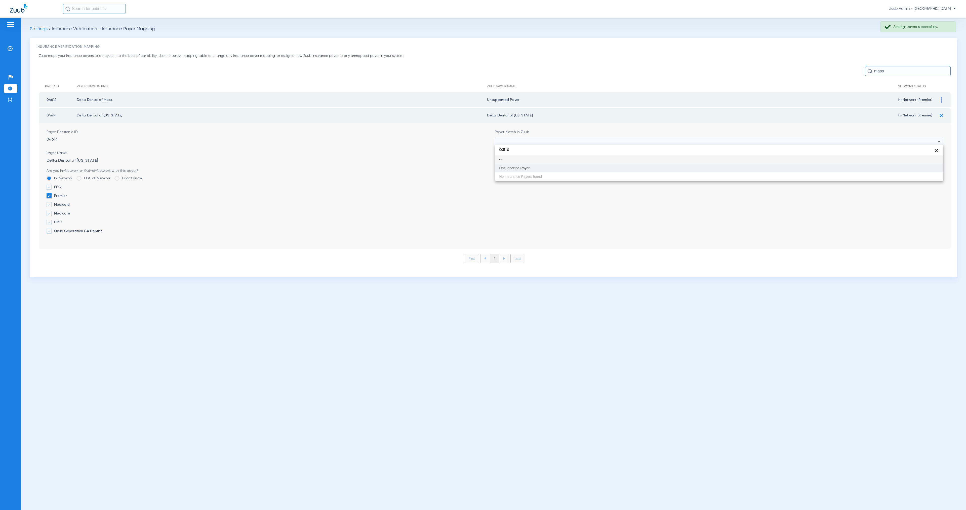
type input "00510"
click at [579, 167] on mat-option "Unsupported Payer" at bounding box center [719, 168] width 448 height 9
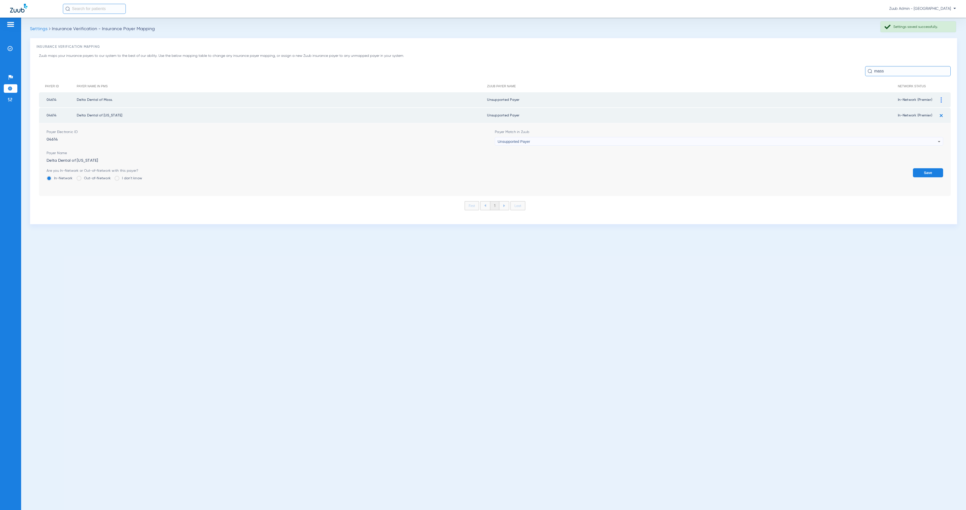
click at [931, 168] on button "Save" at bounding box center [928, 172] width 30 height 9
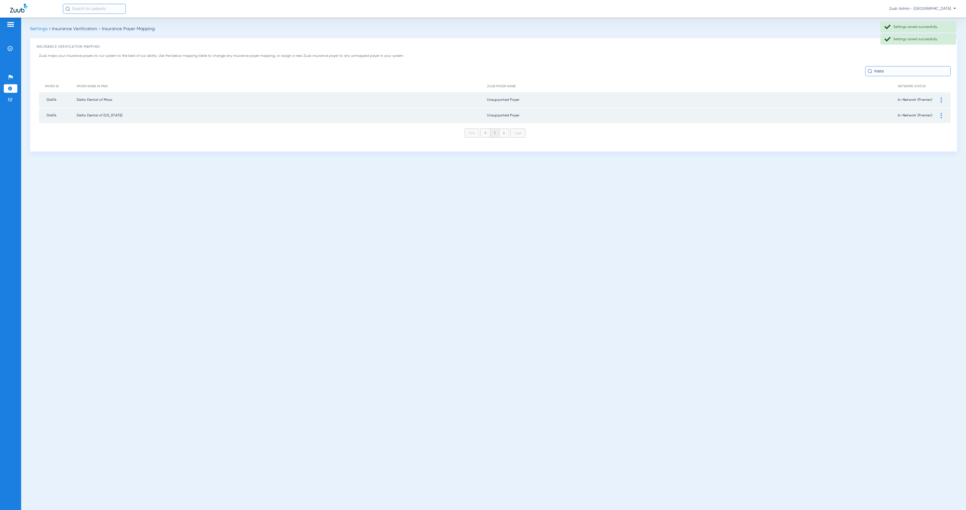
drag, startPoint x: 886, startPoint y: 69, endPoint x: 865, endPoint y: 67, distance: 21.4
click at [865, 67] on input "mass" at bounding box center [908, 71] width 86 height 10
drag, startPoint x: 875, startPoint y: 70, endPoint x: 902, endPoint y: 73, distance: 26.9
click at [902, 73] on input "mass" at bounding box center [908, 71] width 86 height 10
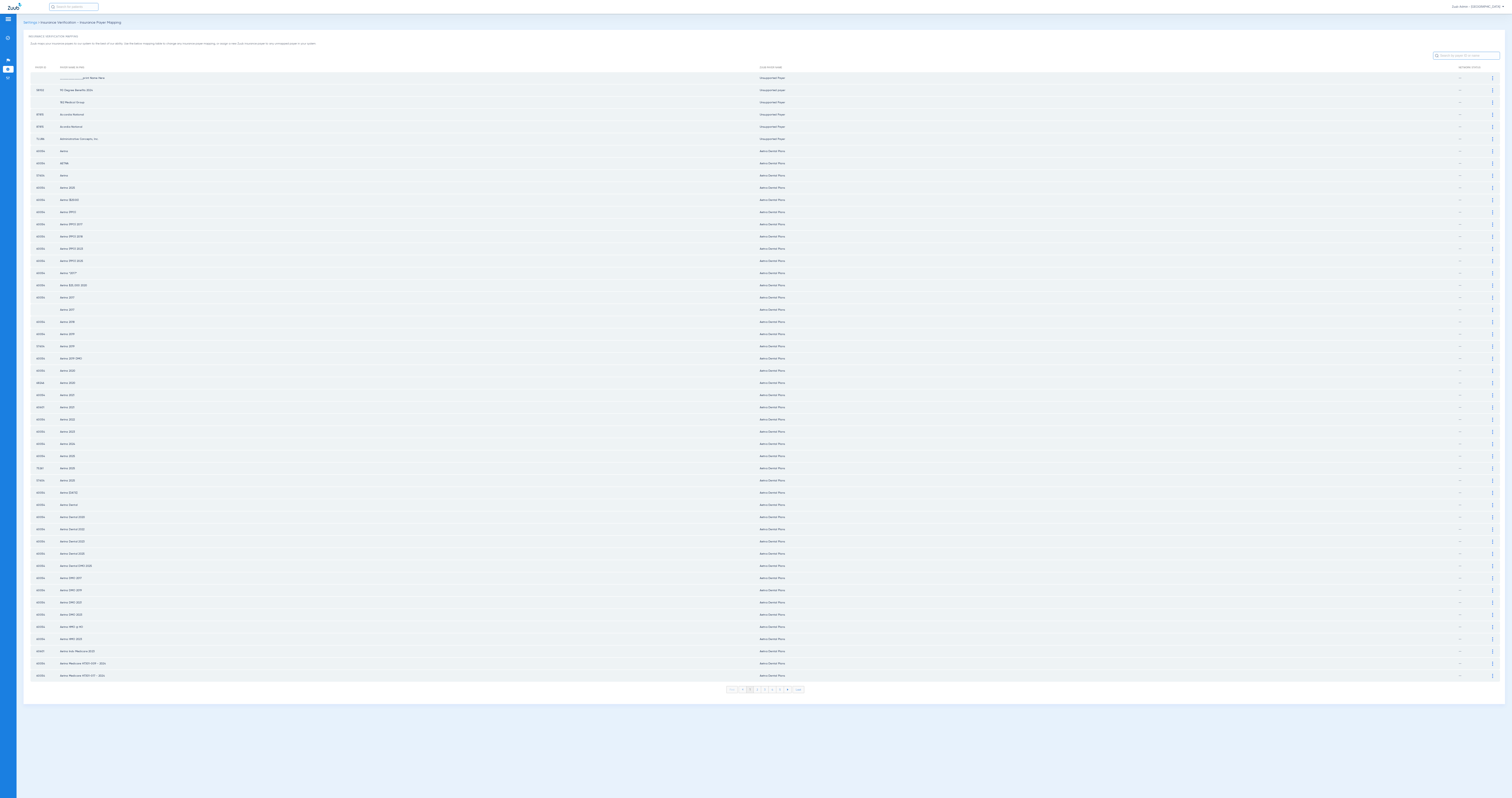
click at [756, 399] on li "2" at bounding box center [758, 689] width 8 height 7
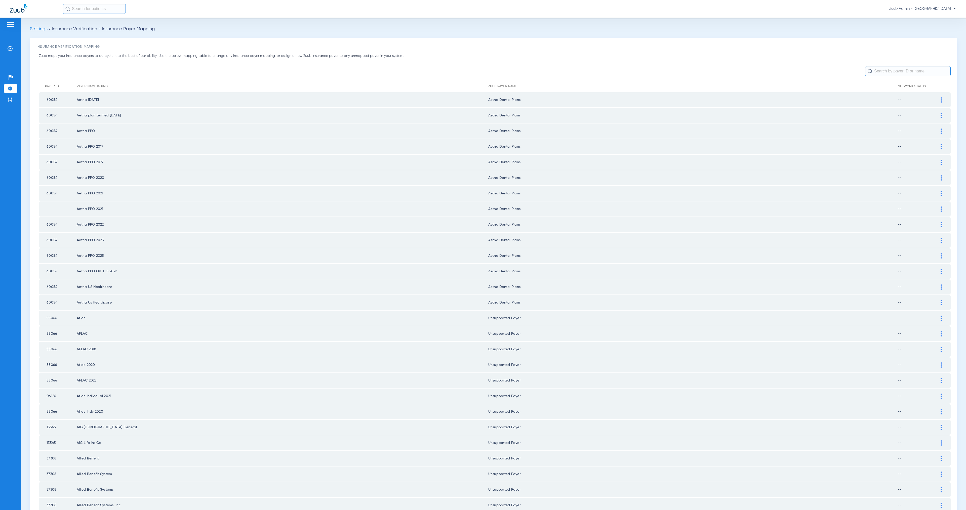
click at [891, 72] on input "text" at bounding box center [908, 71] width 86 height 10
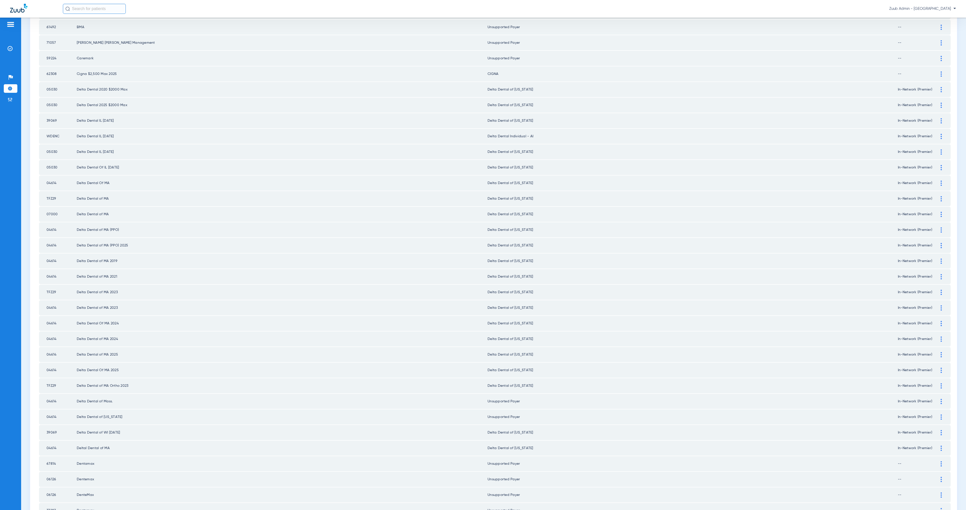
scroll to position [294, 0]
type input "MA"
click at [941, 147] on img at bounding box center [941, 149] width 1 height 5
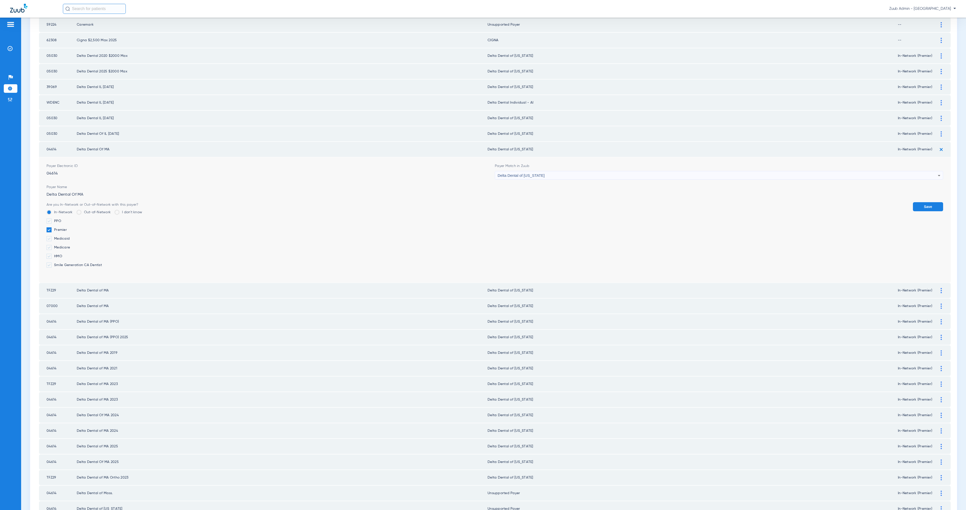
click at [579, 171] on div "Delta Dental of [US_STATE]" at bounding box center [718, 175] width 440 height 9
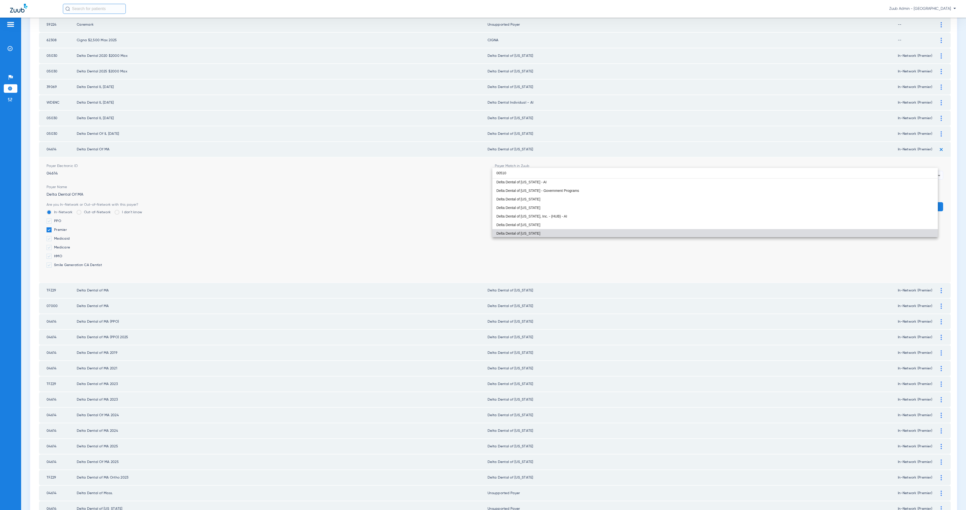
scroll to position [0, 0]
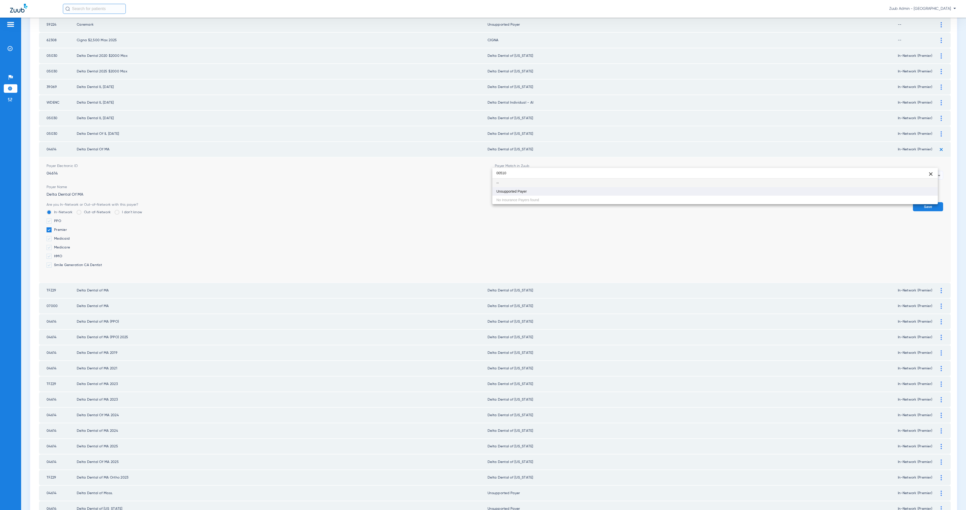
type input "00510"
click at [559, 193] on mat-option "Unsupported Payer" at bounding box center [714, 191] width 445 height 9
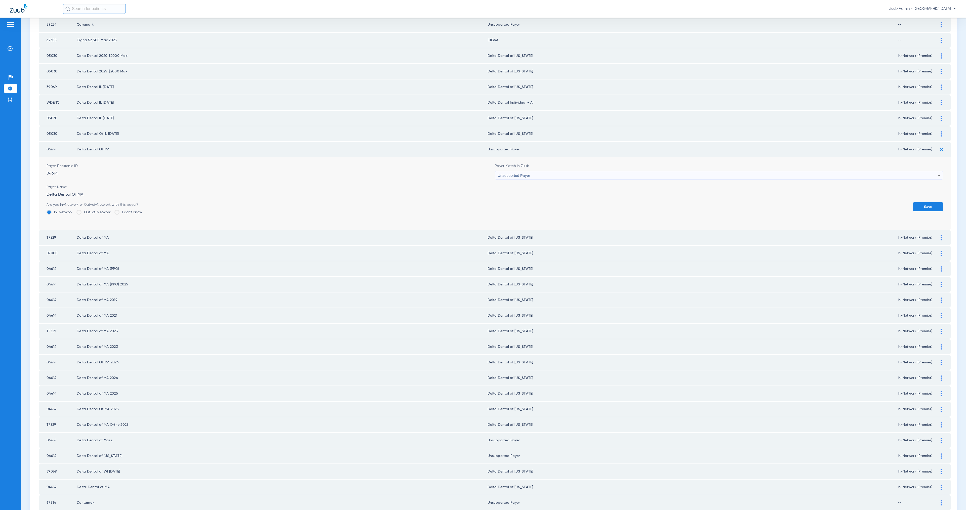
click at [932, 202] on button "Save" at bounding box center [928, 206] width 30 height 9
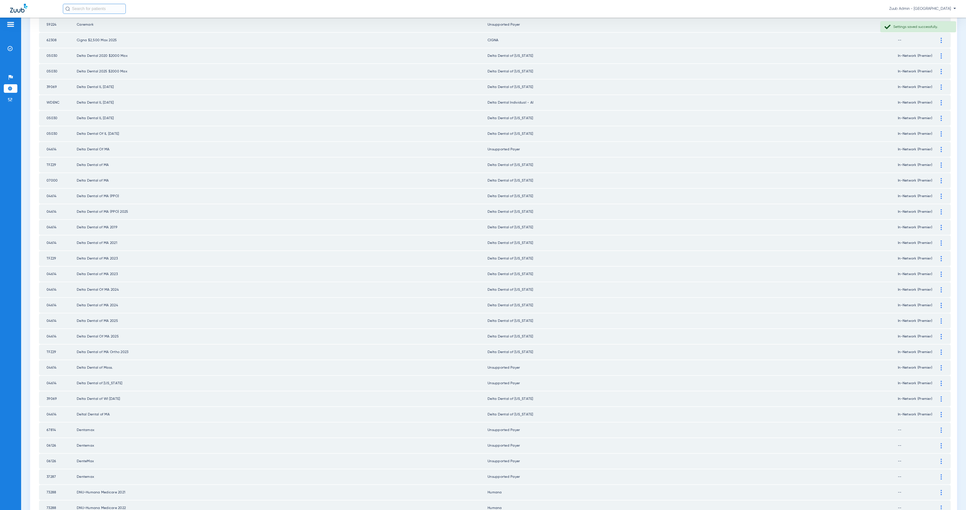
click at [937, 163] on div at bounding box center [941, 165] width 9 height 5
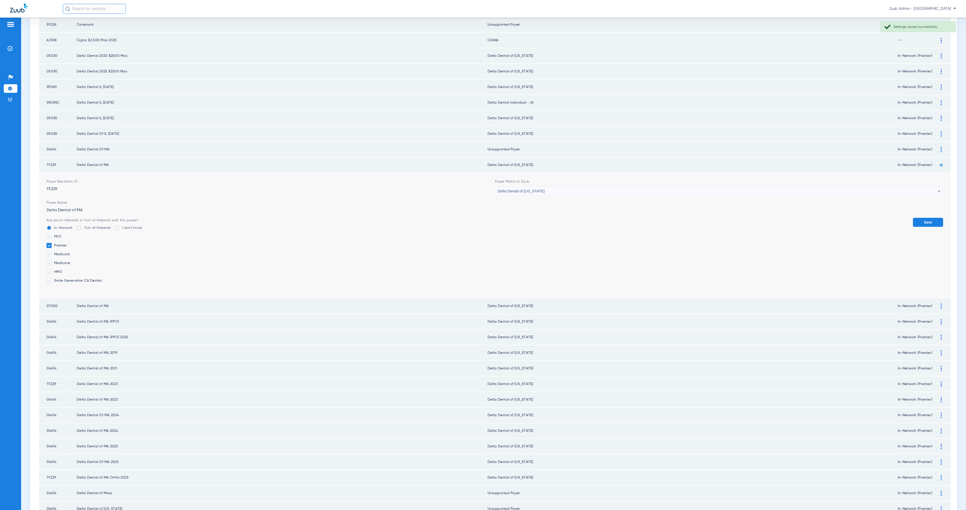
click at [541, 189] on span "Delta Dental of [US_STATE]" at bounding box center [521, 191] width 47 height 4
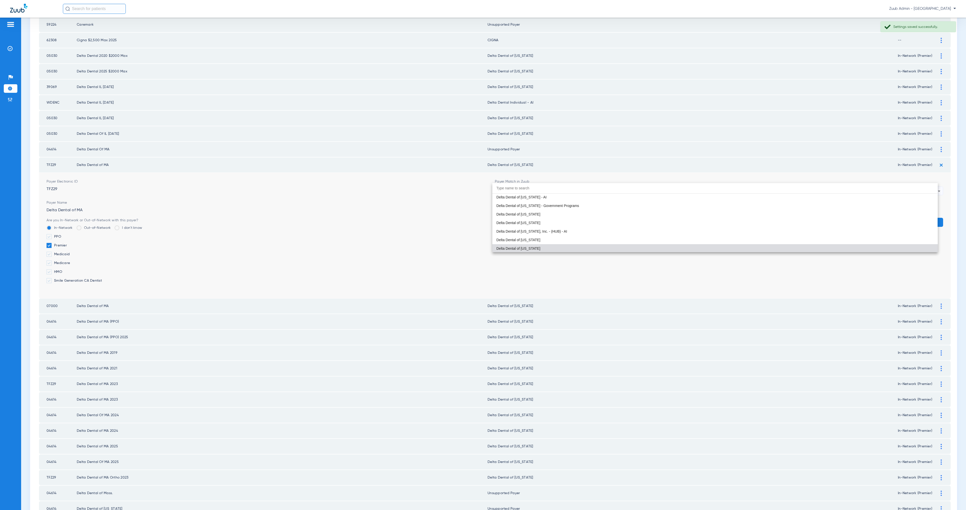
paste input "00510"
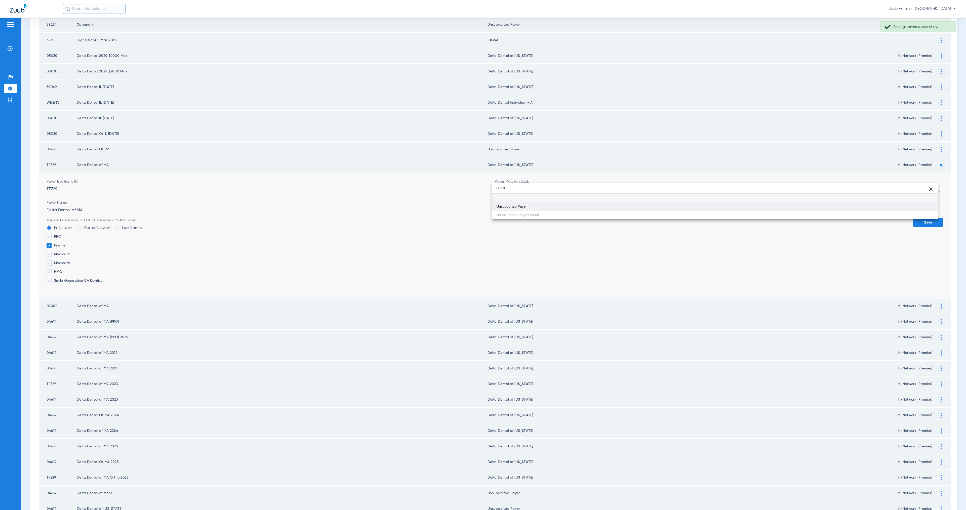
scroll to position [0, 0]
type input "00510"
drag, startPoint x: 545, startPoint y: 207, endPoint x: 560, endPoint y: 208, distance: 14.6
click at [546, 207] on mat-option "Unsupported Payer" at bounding box center [714, 206] width 445 height 9
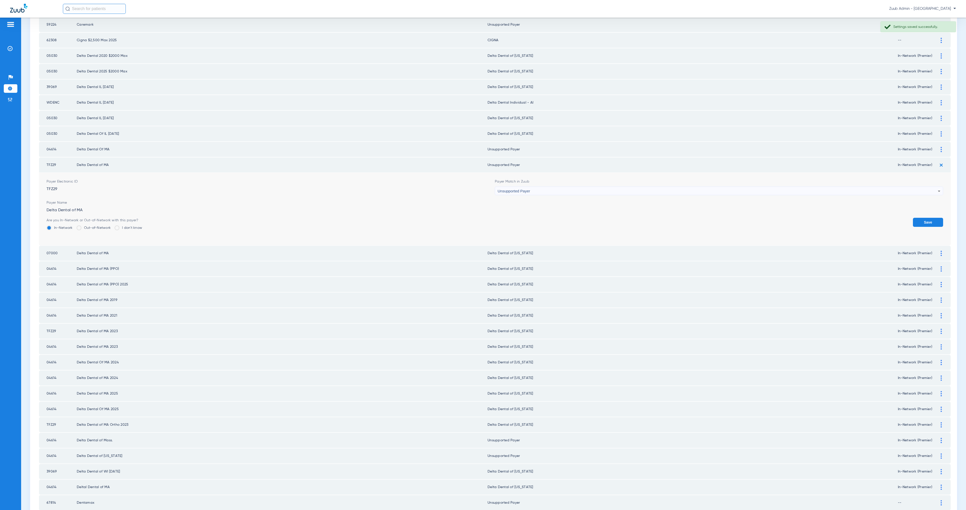
click at [929, 218] on button "Save" at bounding box center [928, 222] width 30 height 9
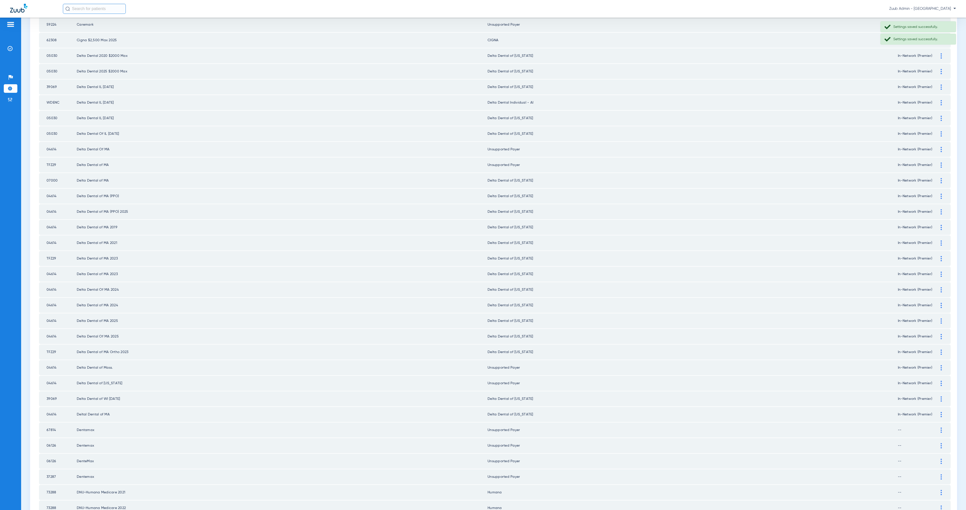
click at [937, 178] on div at bounding box center [941, 180] width 9 height 5
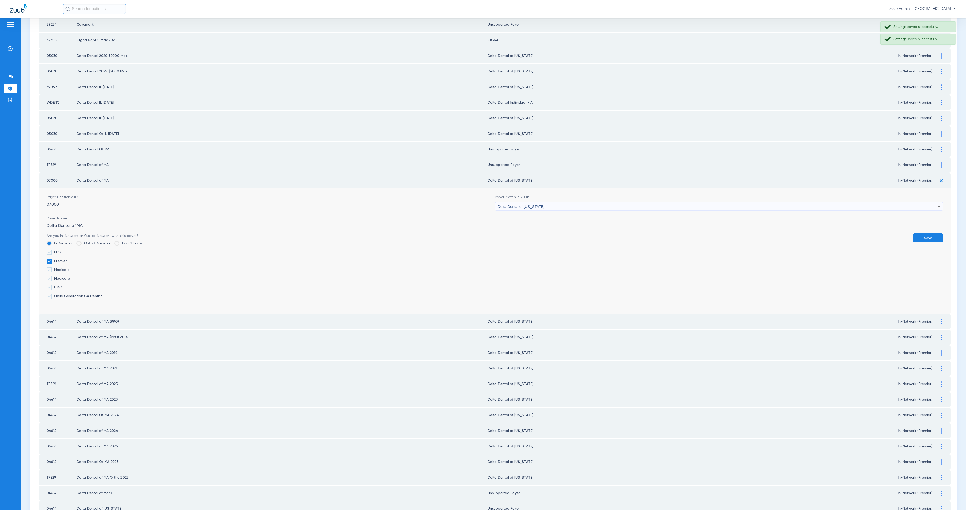
click at [567, 203] on div "Delta Dental of [US_STATE]" at bounding box center [718, 207] width 440 height 9
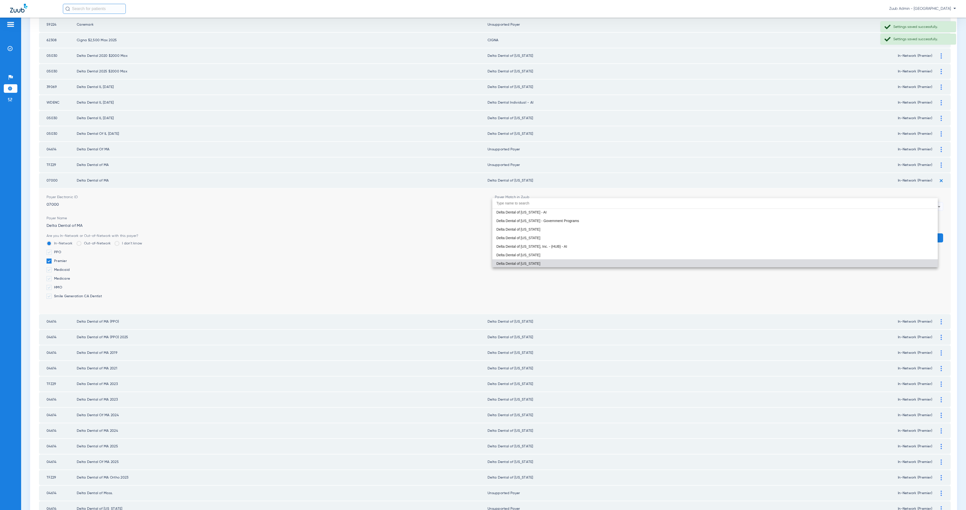
paste input "00510"
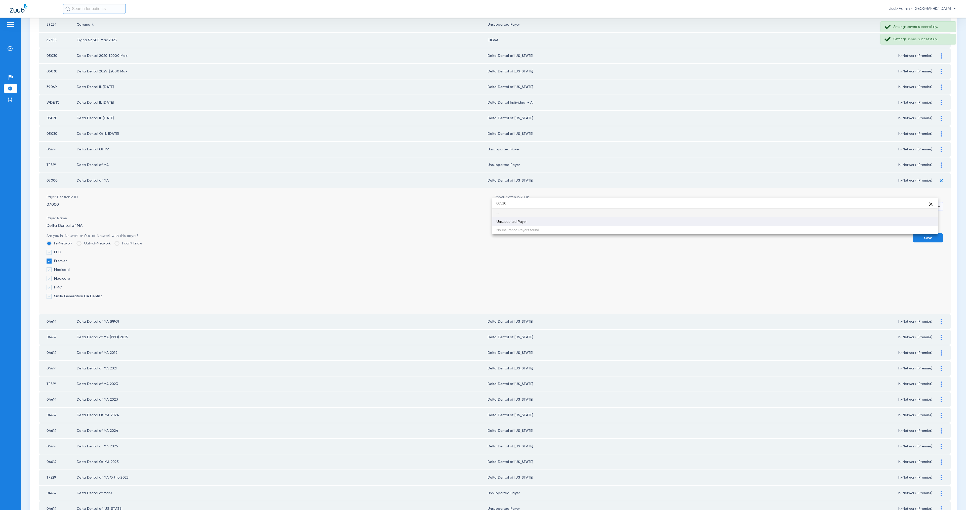
scroll to position [0, 0]
type input "00510"
click at [590, 222] on mat-option "Unsupported Payer" at bounding box center [714, 221] width 445 height 9
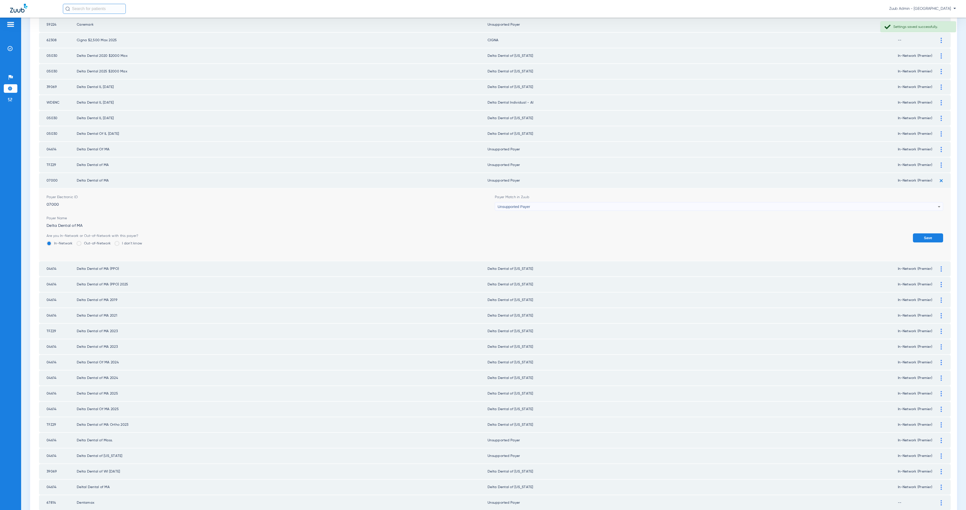
click at [916, 233] on button "Save" at bounding box center [928, 237] width 30 height 9
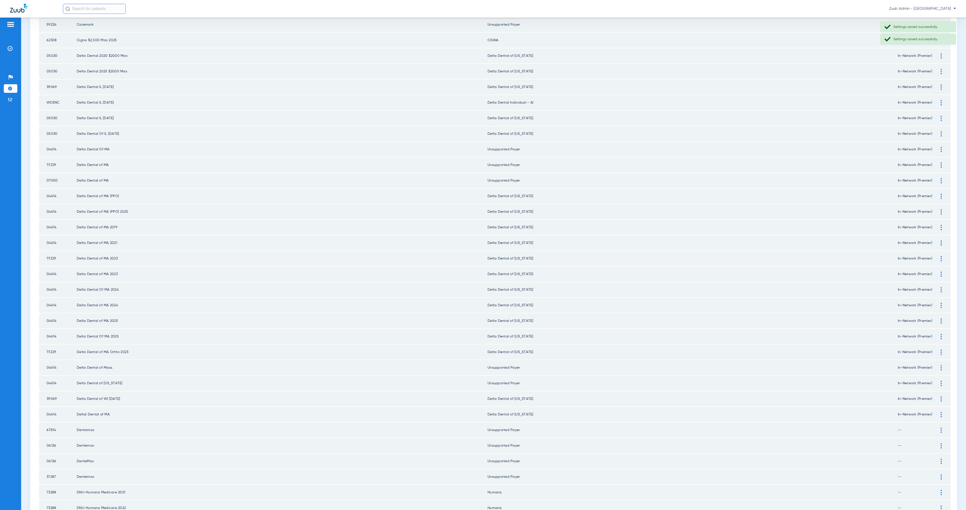
click at [941, 194] on img at bounding box center [941, 196] width 1 height 5
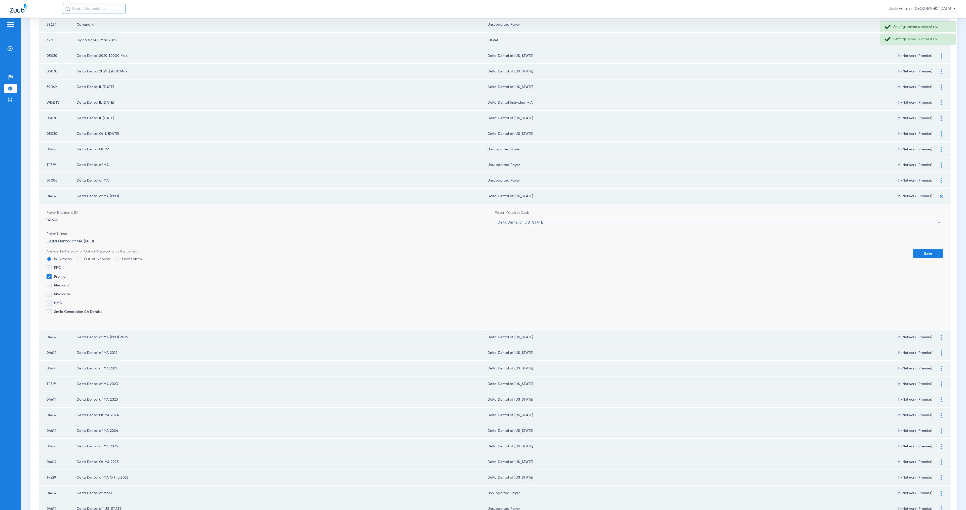
click at [550, 218] on div "Delta Dental of [US_STATE]" at bounding box center [718, 222] width 440 height 9
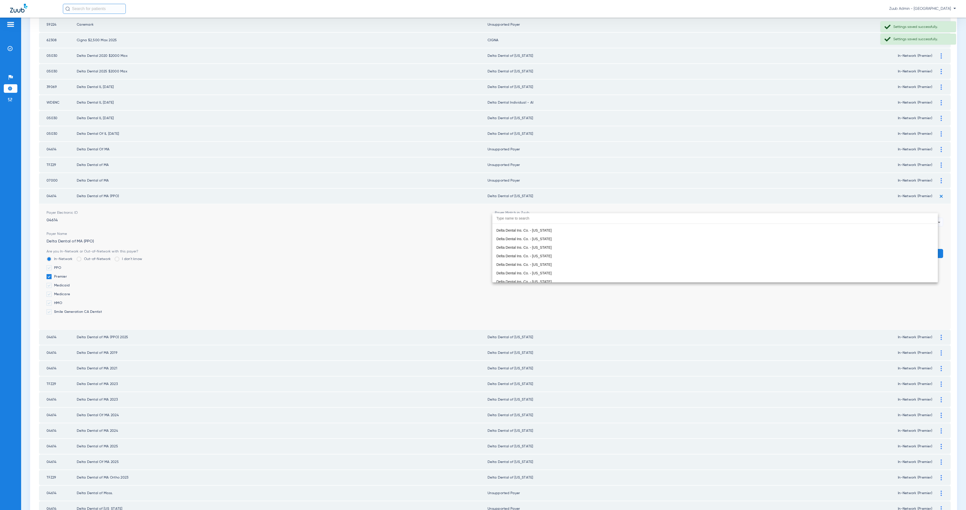
paste input "00510"
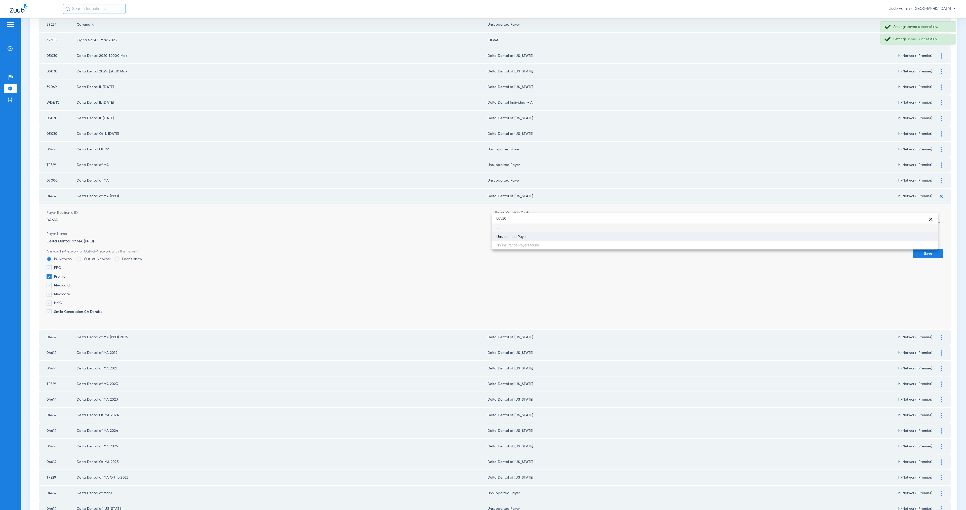
type input "00510"
drag, startPoint x: 548, startPoint y: 238, endPoint x: 642, endPoint y: 237, distance: 93.6
click at [548, 237] on mat-option "Unsupported Payer" at bounding box center [714, 236] width 445 height 9
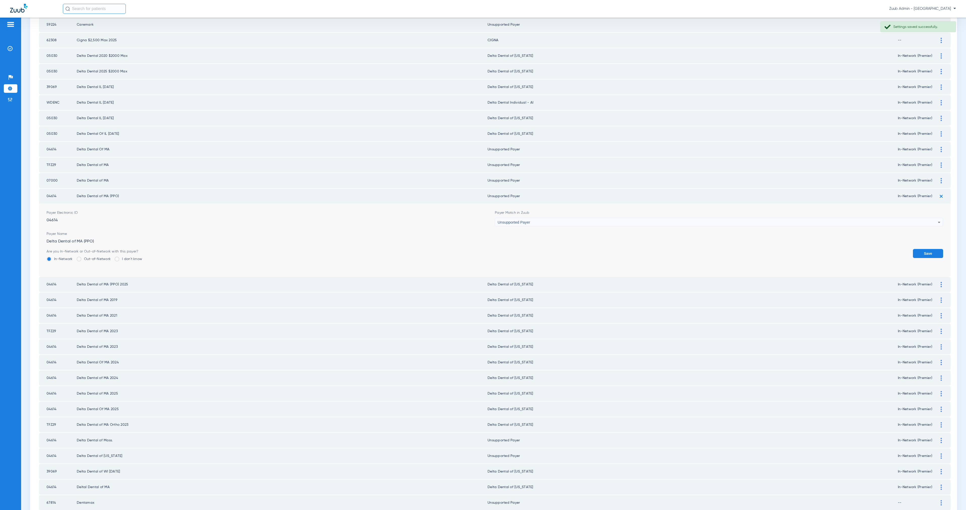
click at [916, 249] on button "Save" at bounding box center [928, 253] width 30 height 9
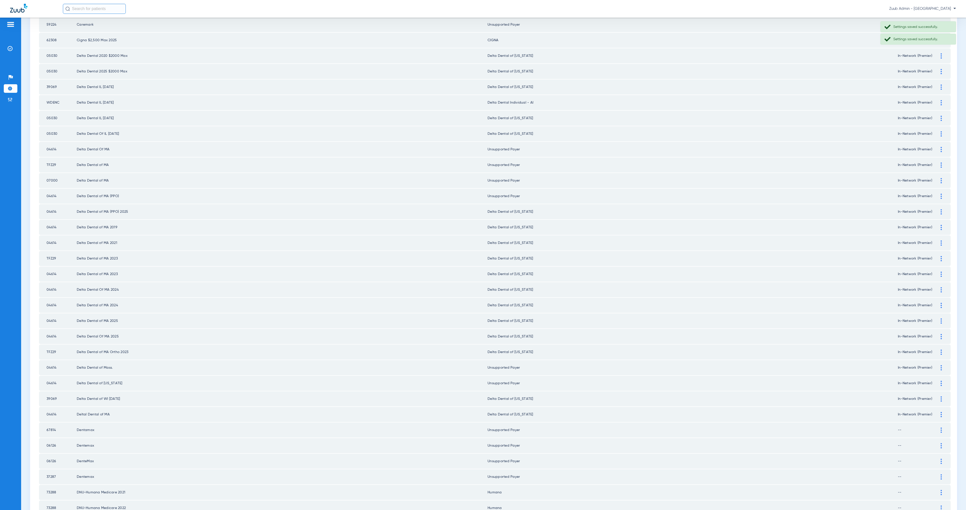
click at [937, 204] on td at bounding box center [944, 211] width 14 height 15
click at [941, 209] on img at bounding box center [941, 211] width 1 height 5
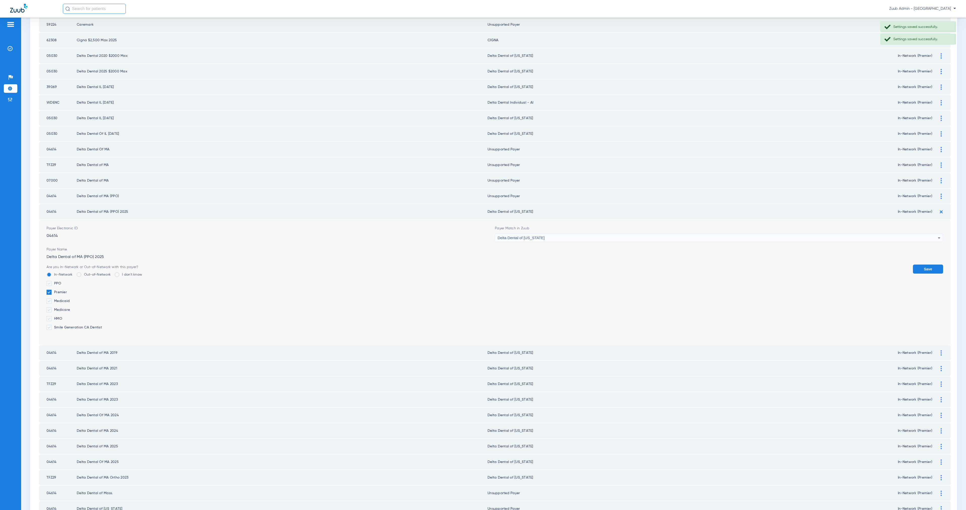
click at [557, 234] on div "Delta Dental of [US_STATE]" at bounding box center [718, 238] width 440 height 9
type input "00510"
click at [567, 253] on mat-option "Unsupported Payer" at bounding box center [714, 252] width 445 height 9
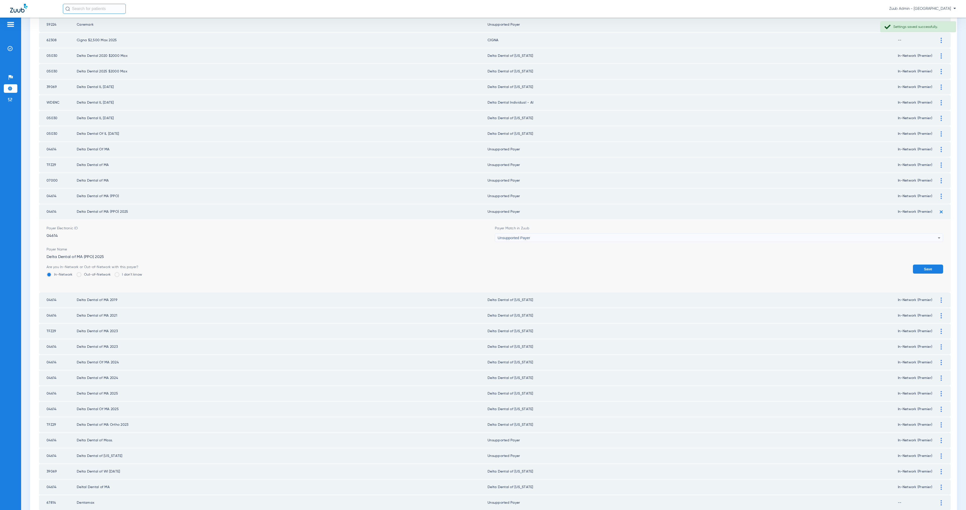
click at [936, 265] on button "Save" at bounding box center [928, 269] width 30 height 9
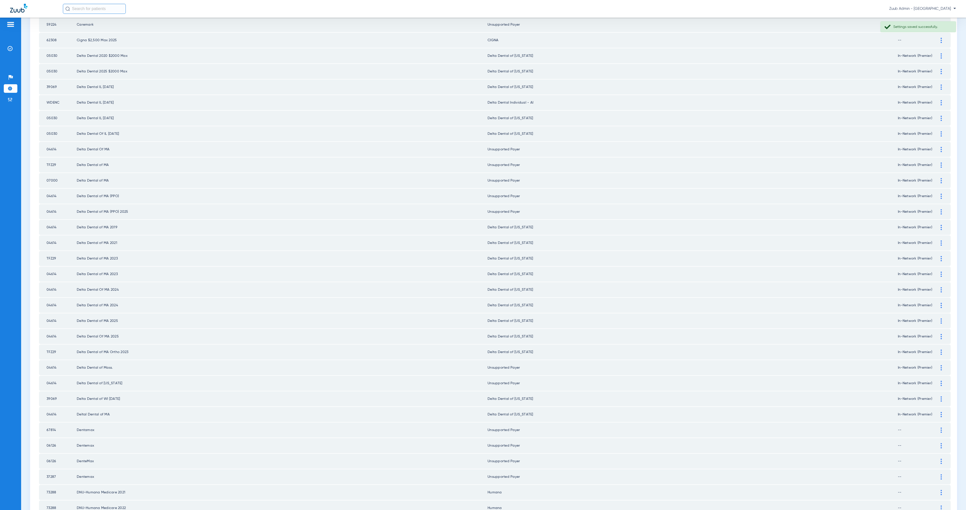
click at [937, 220] on td at bounding box center [944, 227] width 14 height 15
click at [937, 225] on div at bounding box center [941, 227] width 9 height 5
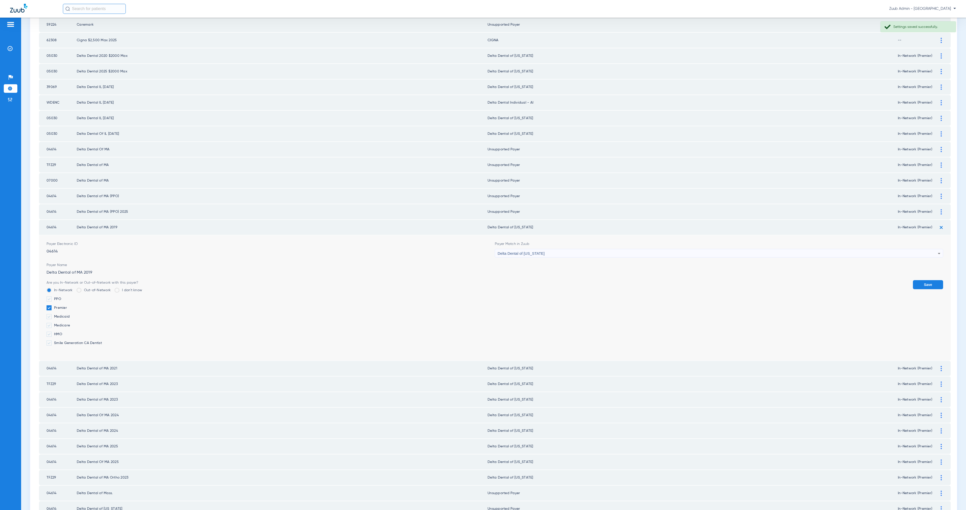
click at [551, 249] on div "Delta Dental of [US_STATE]" at bounding box center [718, 253] width 440 height 9
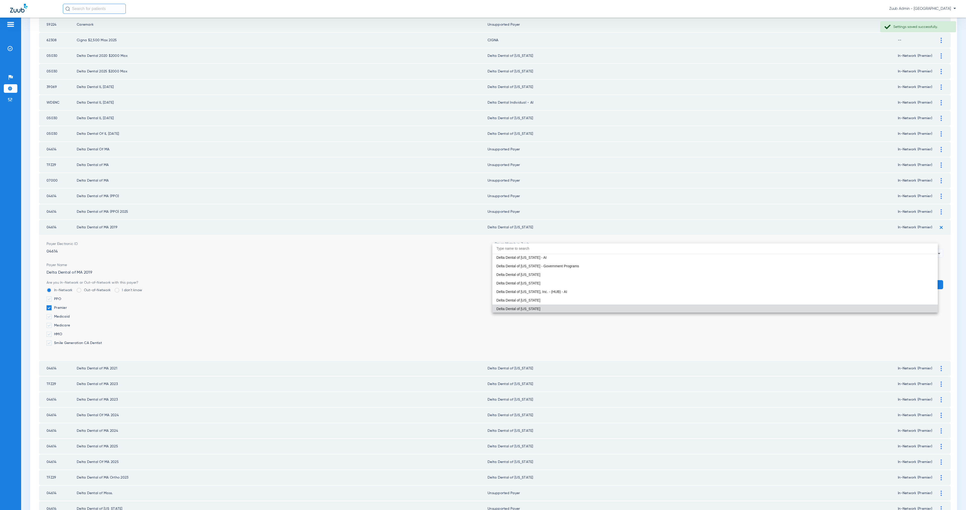
paste input "00510"
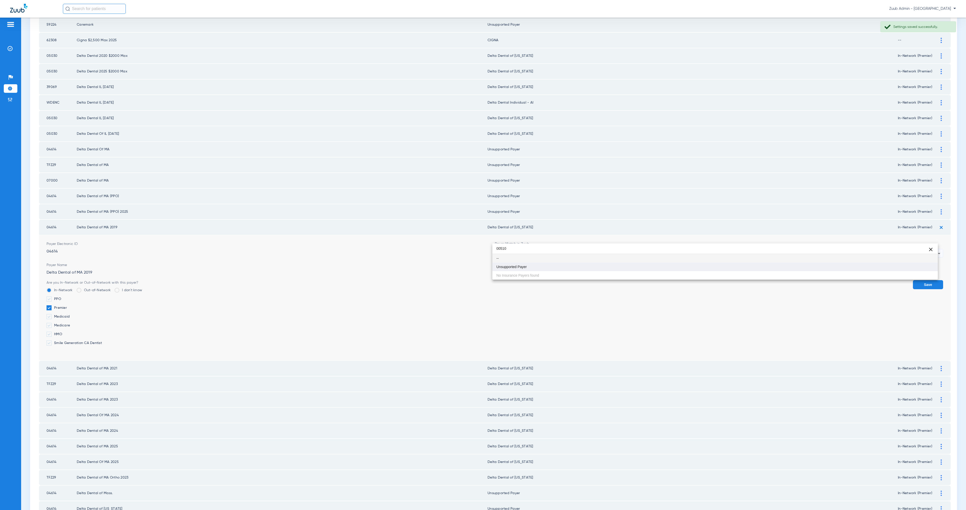
scroll to position [0, 0]
type input "00510"
drag, startPoint x: 557, startPoint y: 269, endPoint x: 583, endPoint y: 269, distance: 26.2
click at [557, 269] on mat-option "Unsupported Payer" at bounding box center [714, 267] width 445 height 9
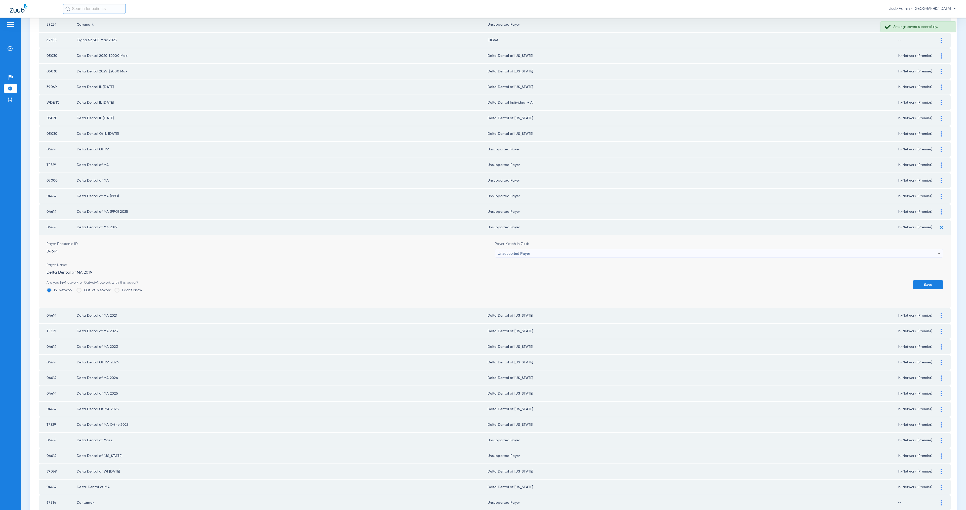
click at [914, 280] on button "Save" at bounding box center [928, 284] width 30 height 9
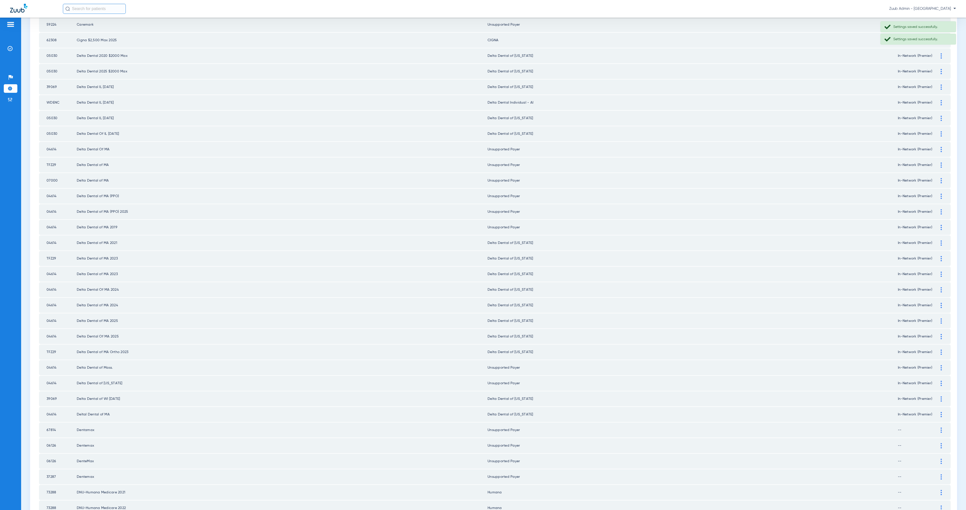
click at [941, 240] on img at bounding box center [941, 242] width 1 height 5
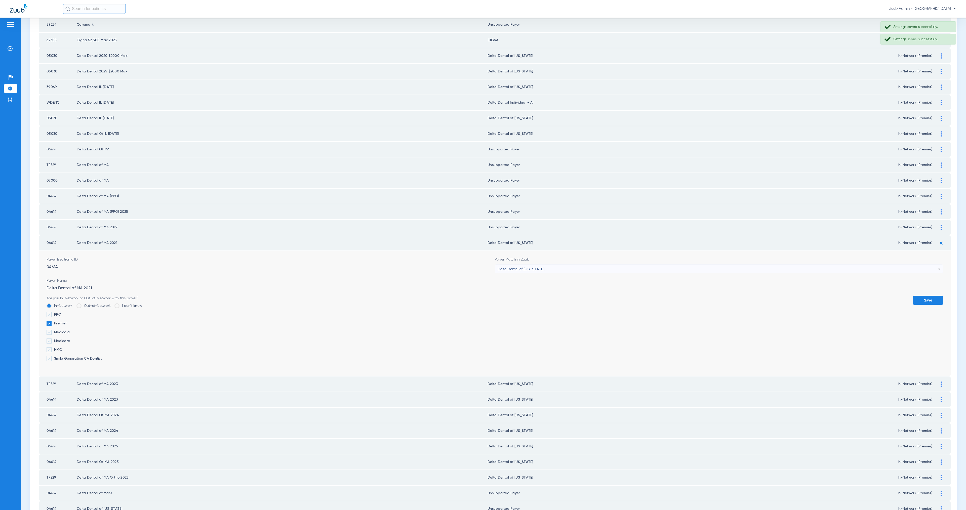
click at [593, 265] on div "Delta Dental of [US_STATE]" at bounding box center [718, 269] width 440 height 9
type input "00510"
drag, startPoint x: 579, startPoint y: 284, endPoint x: 690, endPoint y: 284, distance: 110.7
click at [579, 284] on mat-option "Unsupported Payer" at bounding box center [714, 282] width 445 height 9
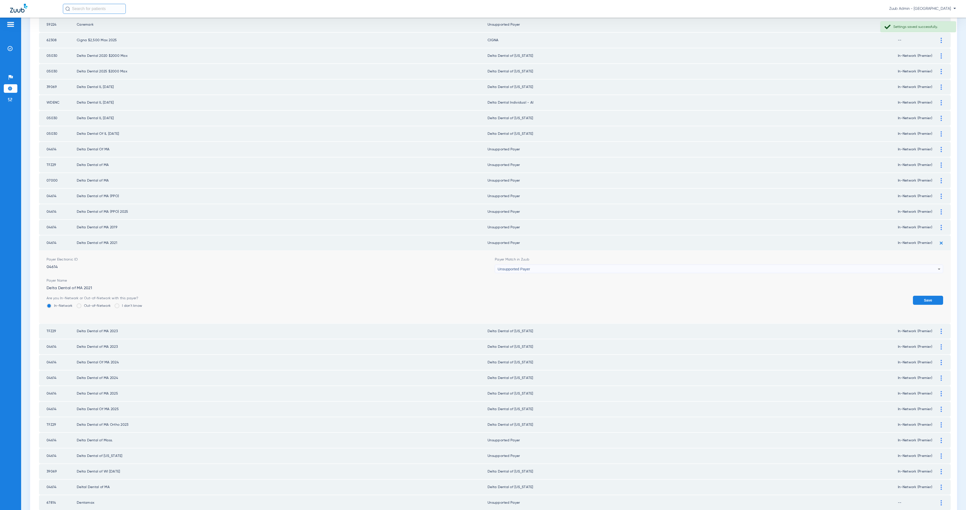
drag, startPoint x: 921, startPoint y: 284, endPoint x: 941, endPoint y: 260, distance: 31.0
click at [921, 296] on button "Save" at bounding box center [928, 300] width 30 height 9
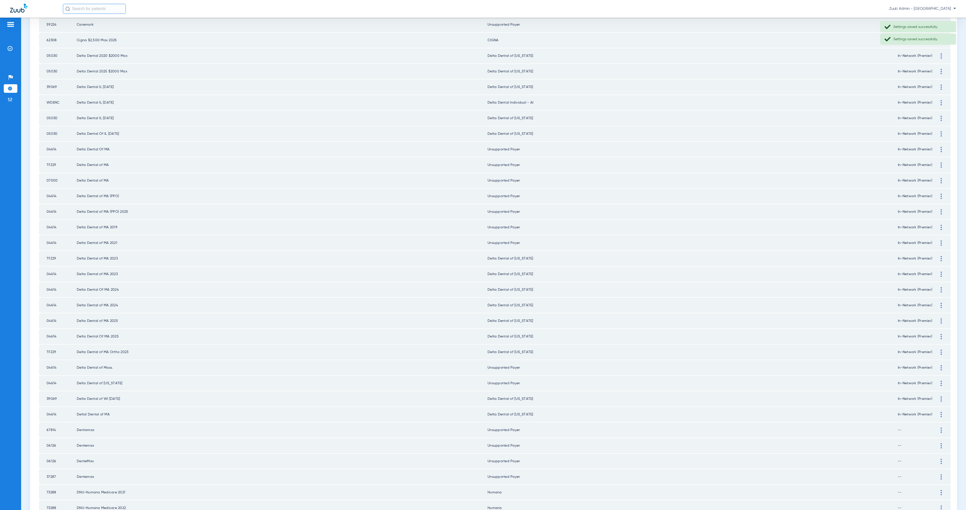
click at [941, 256] on img at bounding box center [941, 258] width 1 height 5
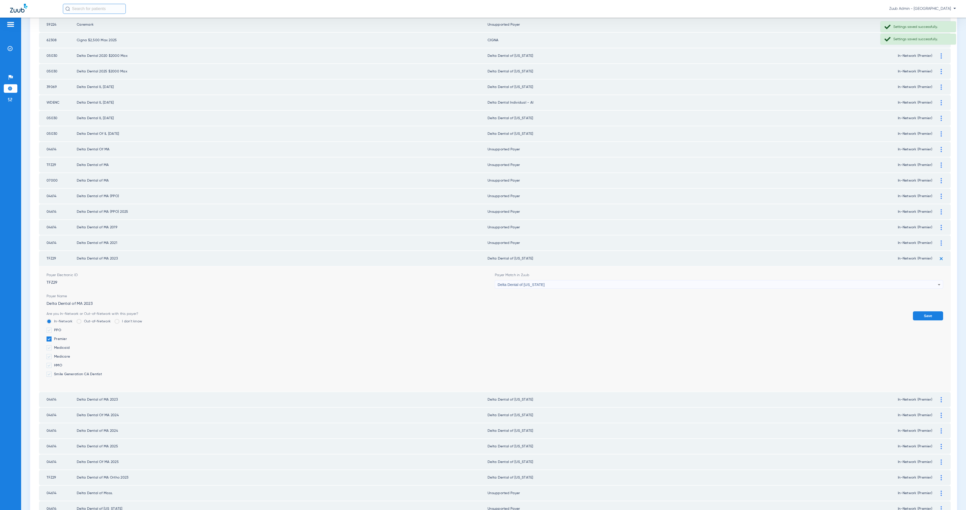
click at [597, 280] on div "Delta Dental of [US_STATE]" at bounding box center [718, 284] width 440 height 9
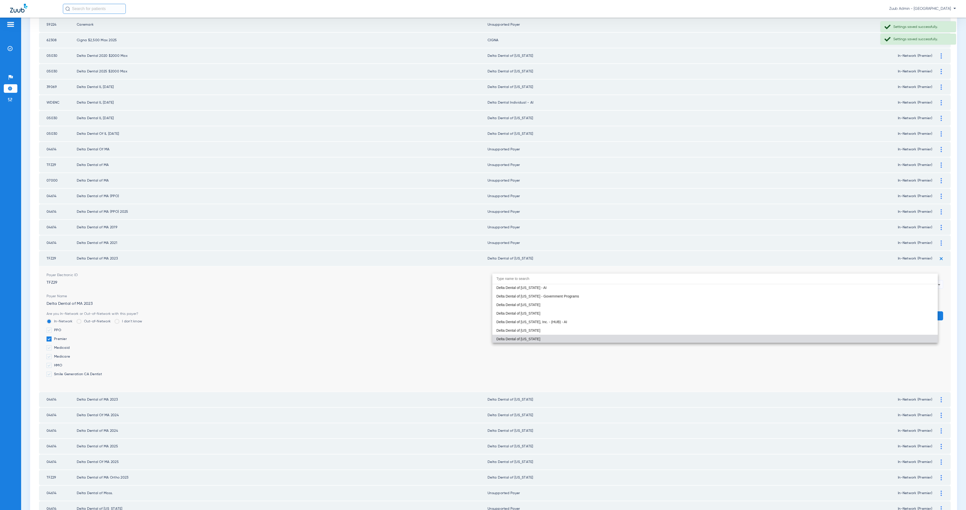
paste input "00510"
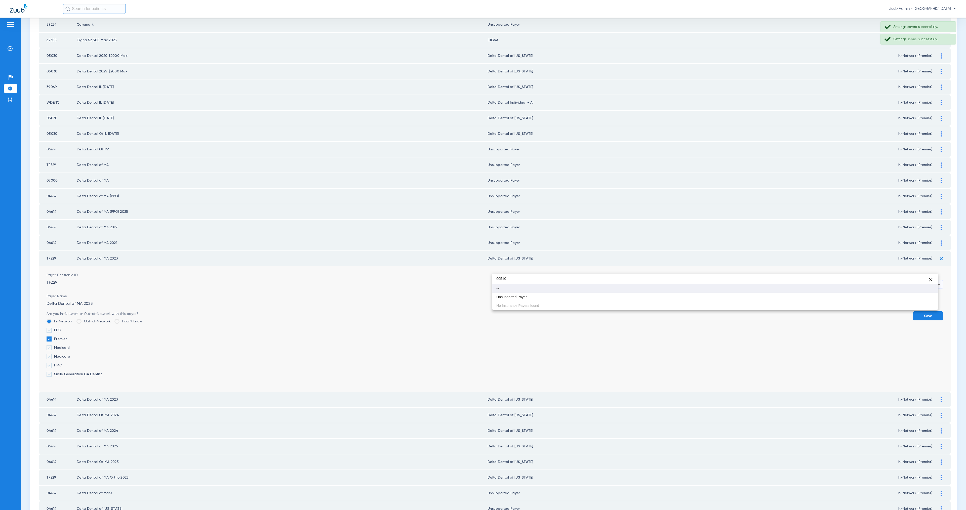
scroll to position [0, 0]
type input "00510"
click at [591, 296] on mat-option "Unsupported Payer" at bounding box center [714, 297] width 445 height 9
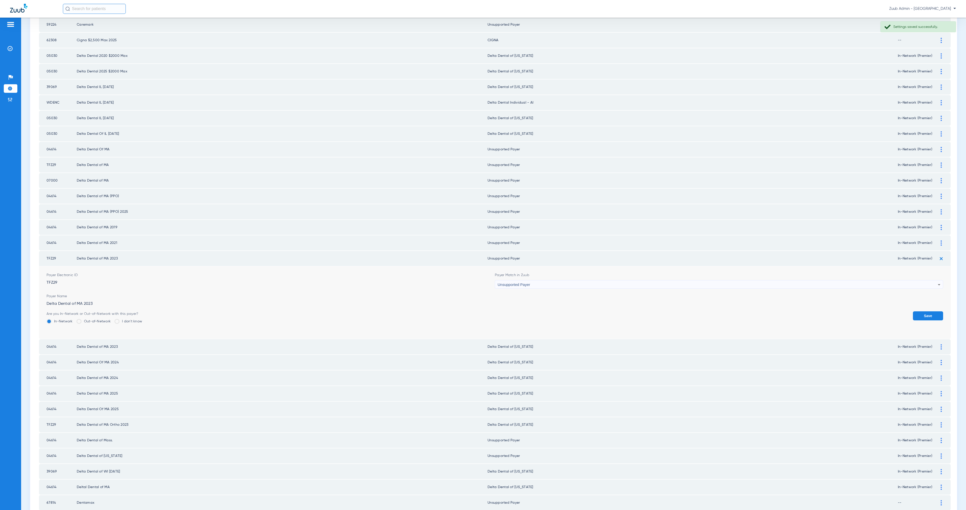
click at [917, 311] on button "Save" at bounding box center [928, 315] width 30 height 9
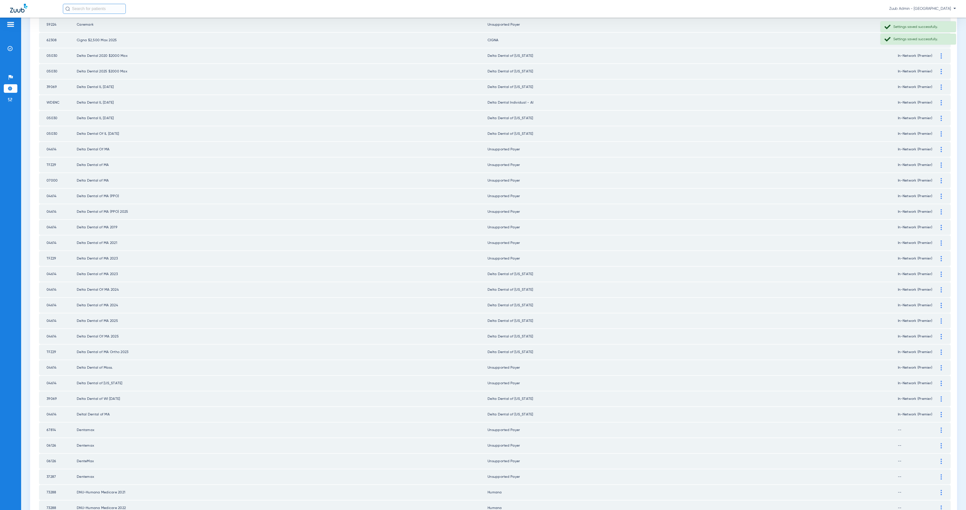
click at [941, 272] on img at bounding box center [941, 274] width 1 height 5
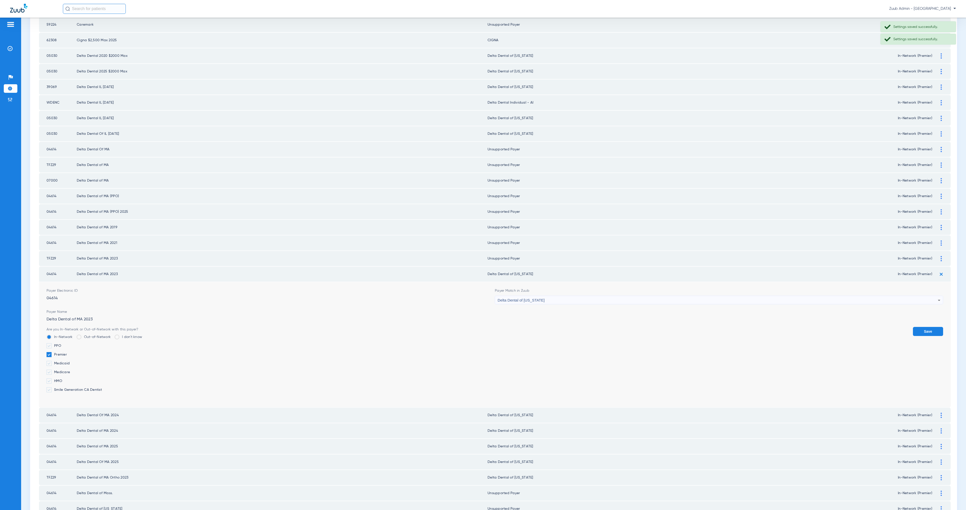
click at [551, 296] on div "Delta Dental of [US_STATE]" at bounding box center [718, 300] width 440 height 9
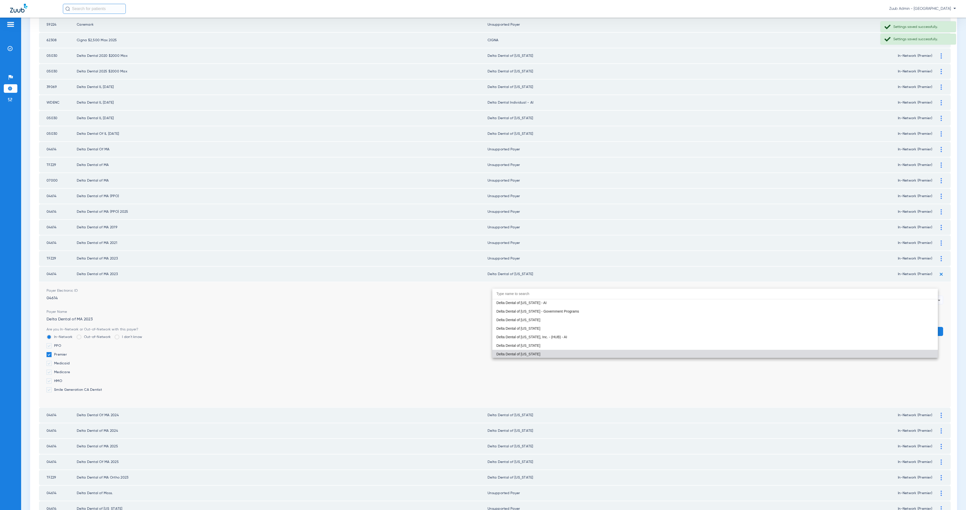
paste input "00510"
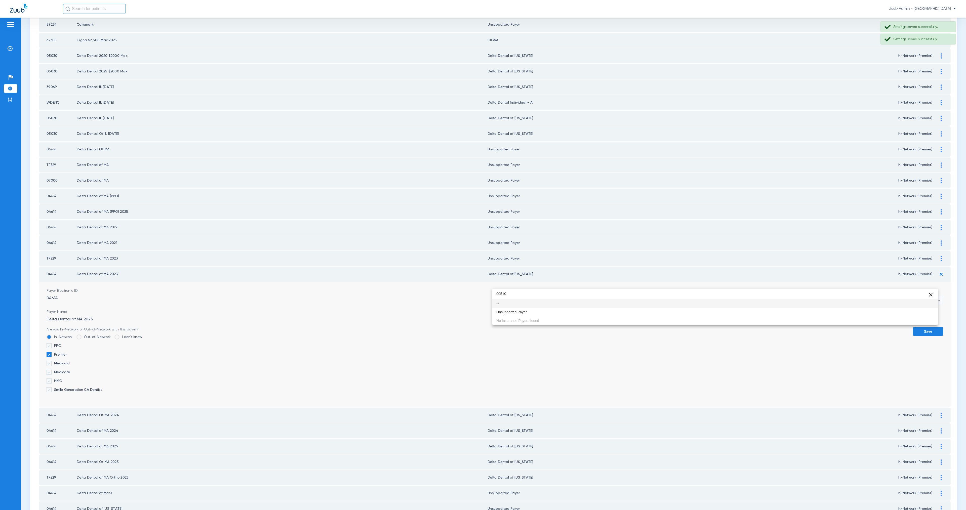
scroll to position [0, 0]
type input "00510"
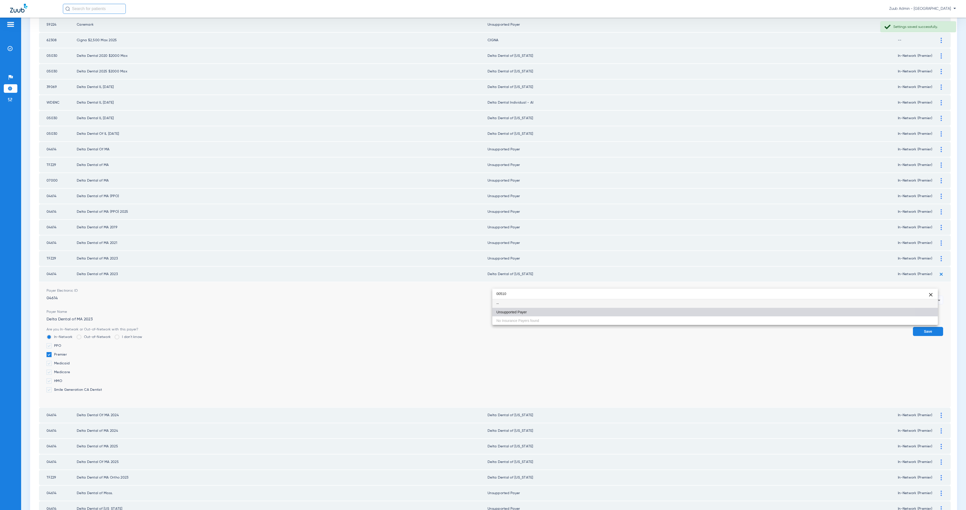
click at [575, 309] on mat-option "Unsupported Payer" at bounding box center [714, 312] width 445 height 9
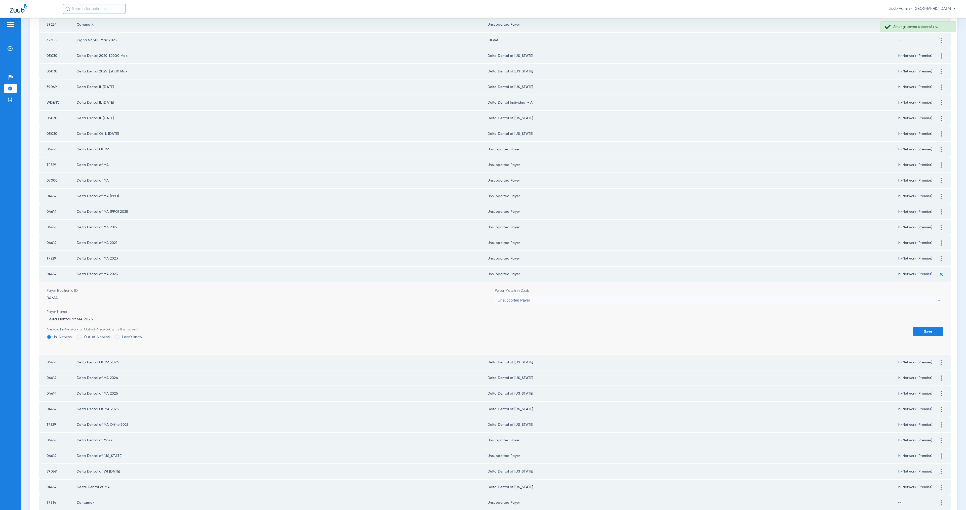
click at [920, 327] on button "Save" at bounding box center [928, 331] width 30 height 9
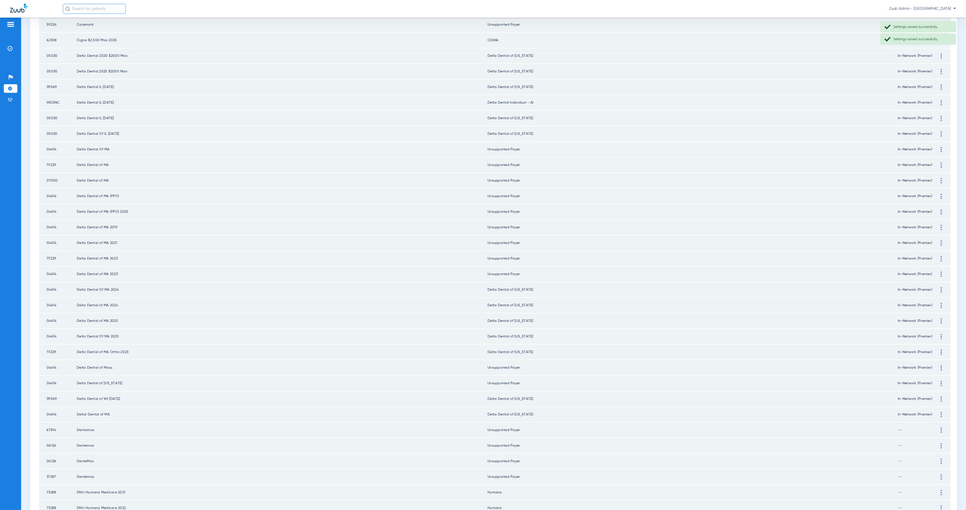
click at [941, 287] on img at bounding box center [941, 289] width 1 height 5
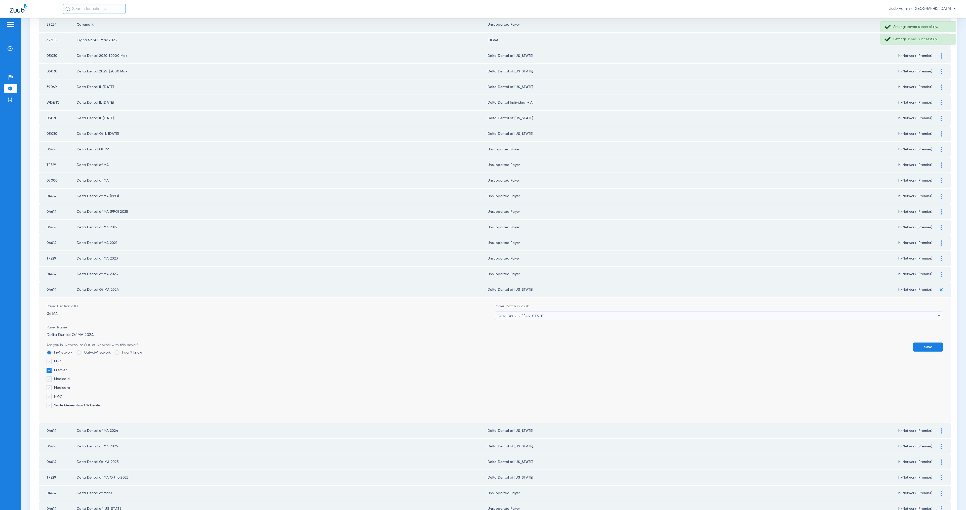
click at [576, 312] on div "Delta Dental of [US_STATE]" at bounding box center [718, 316] width 440 height 9
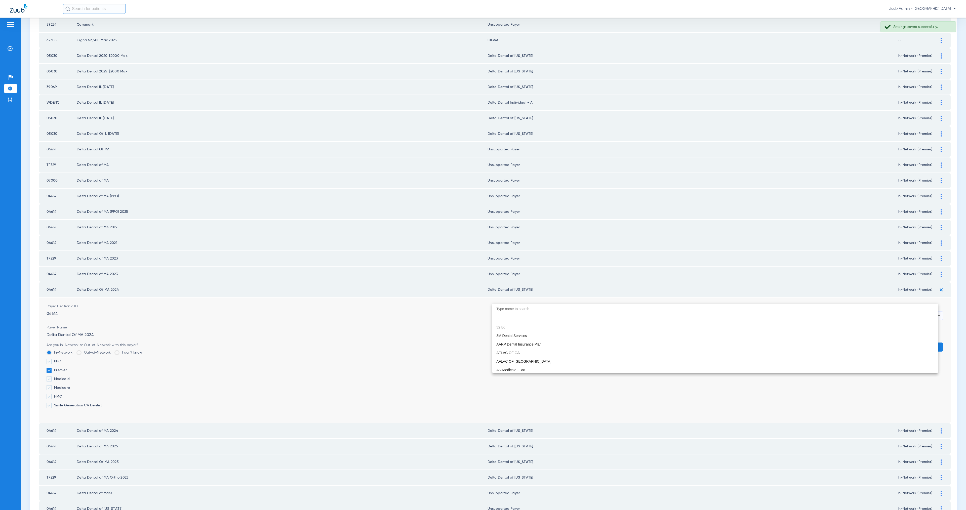
scroll to position [1207, 0]
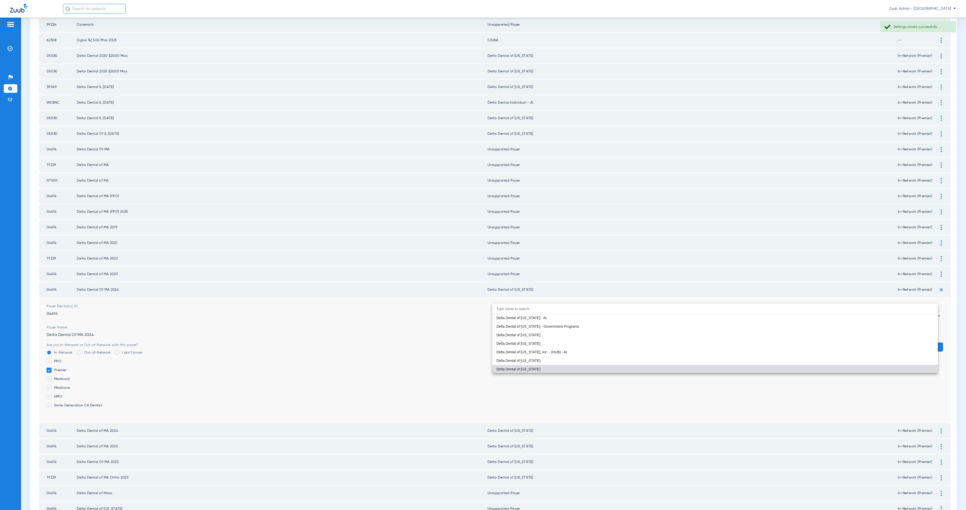
paste input "00510"
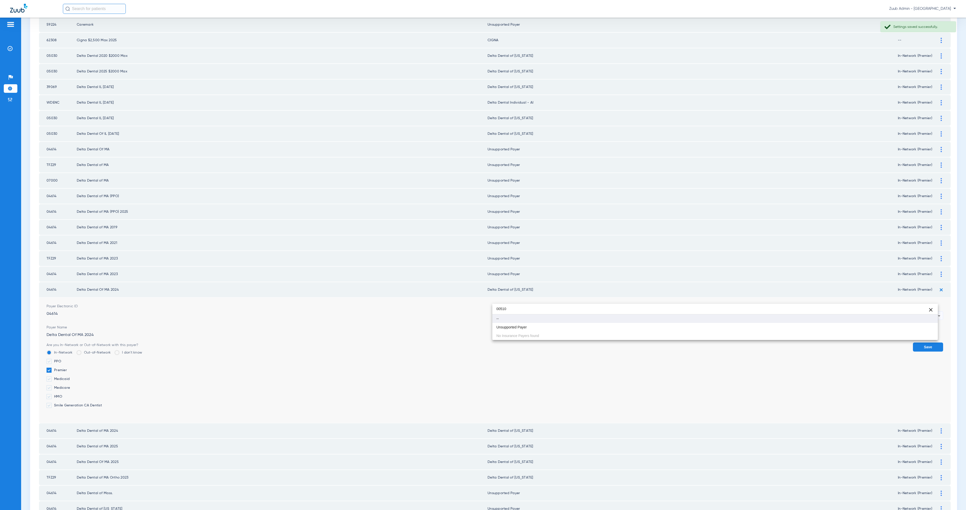
scroll to position [0, 0]
type input "00510"
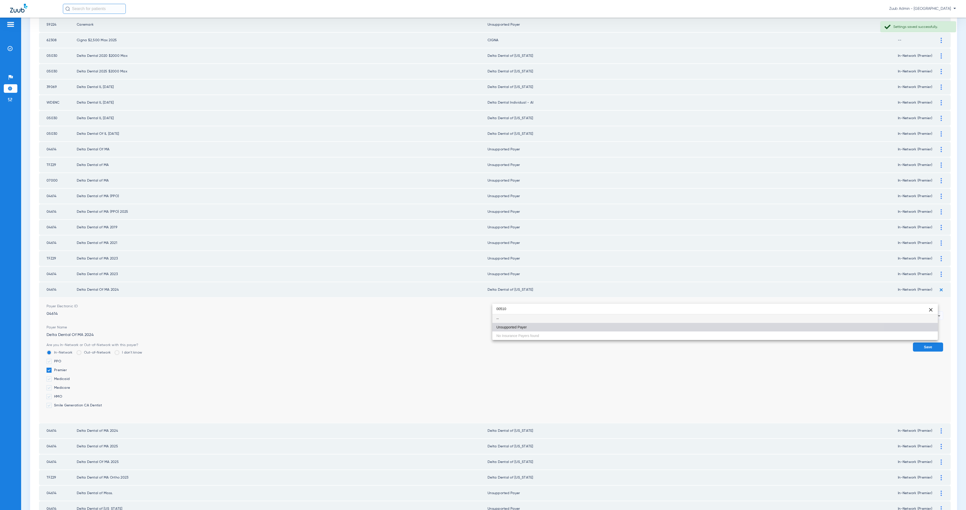
click at [591, 330] on mat-option "Unsupported Payer" at bounding box center [714, 327] width 445 height 9
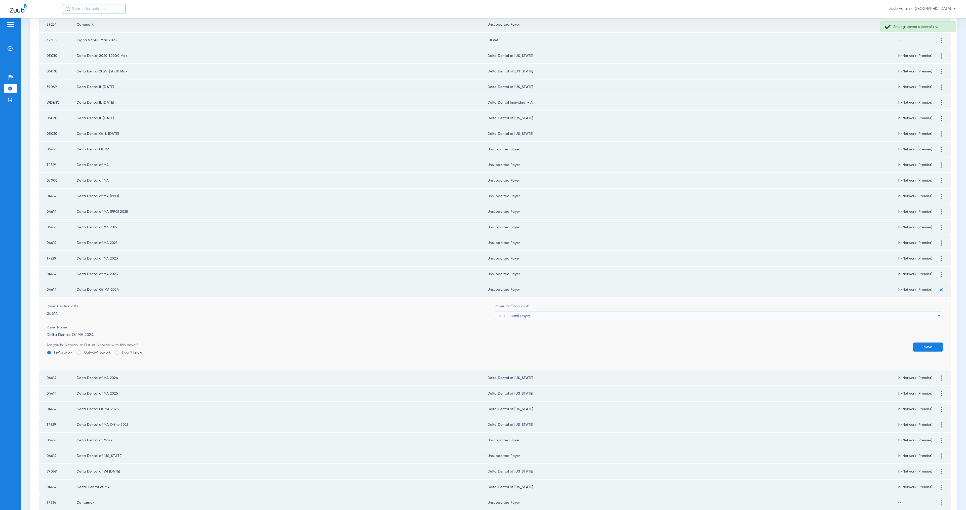
click at [916, 343] on button "Save" at bounding box center [928, 347] width 30 height 9
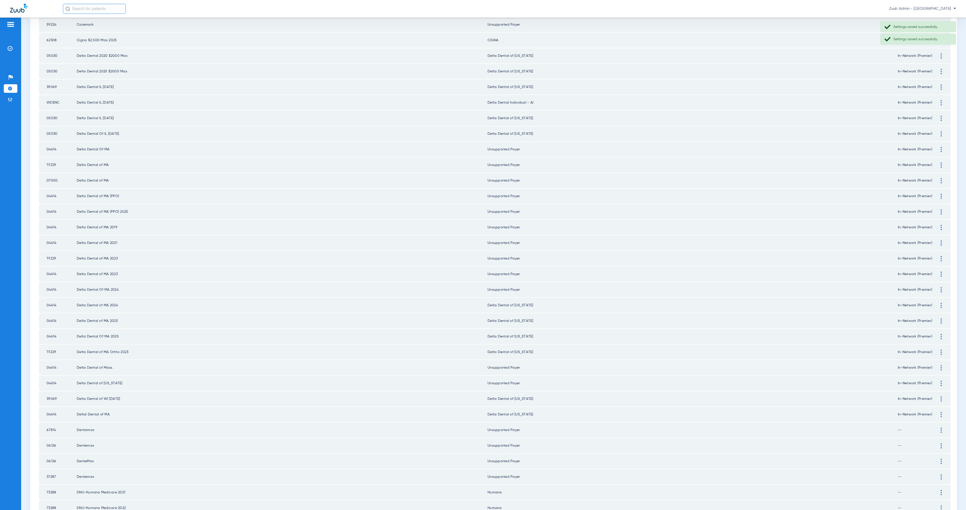
click at [941, 303] on img at bounding box center [941, 305] width 1 height 5
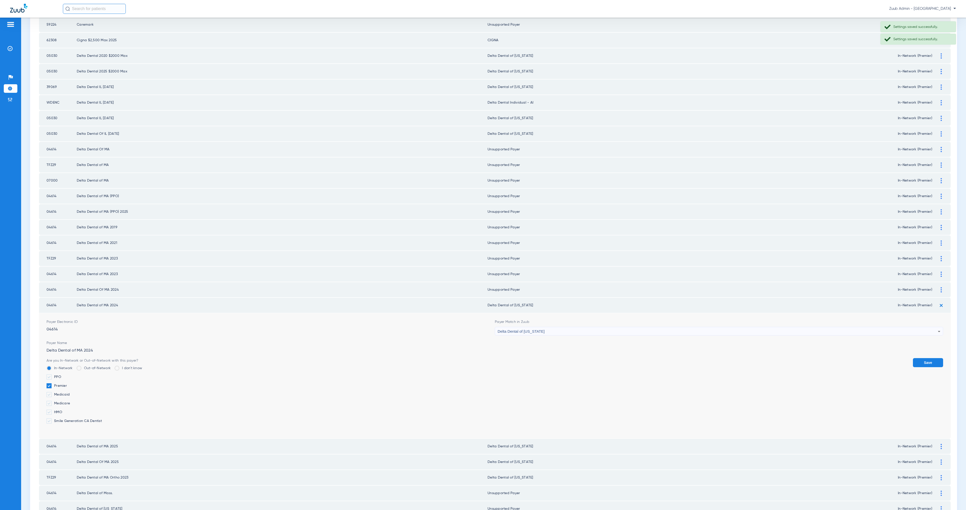
click at [535, 329] on span "Delta Dental of [US_STATE]" at bounding box center [521, 331] width 47 height 4
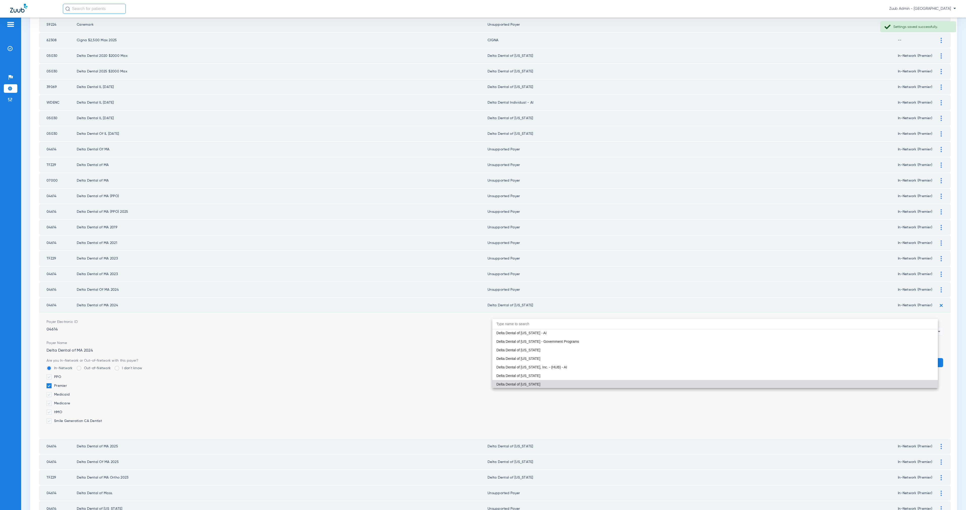
paste input "00510"
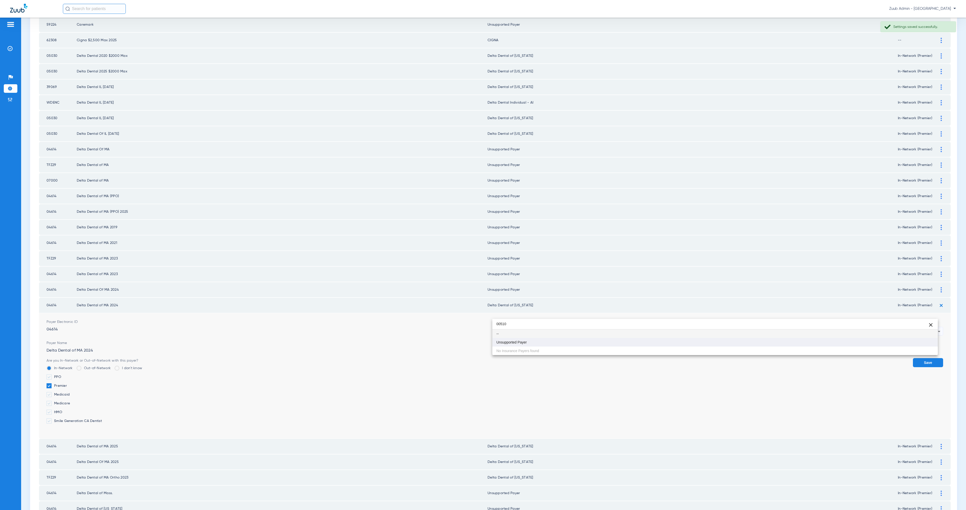
type input "00510"
drag, startPoint x: 550, startPoint y: 341, endPoint x: 570, endPoint y: 343, distance: 19.5
click at [550, 341] on mat-option "Unsupported Payer" at bounding box center [714, 342] width 445 height 9
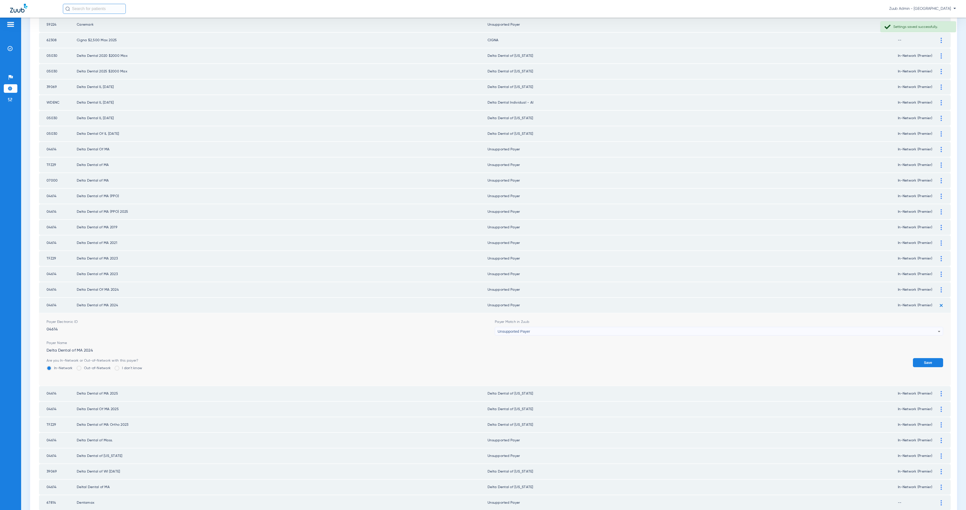
click at [930, 358] on button "Save" at bounding box center [928, 362] width 30 height 9
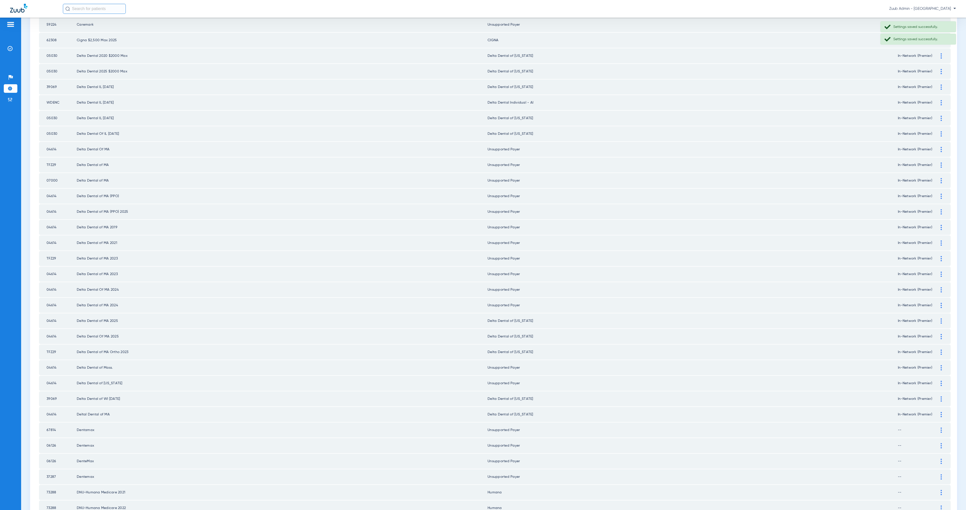
click at [937, 318] on div at bounding box center [941, 320] width 9 height 5
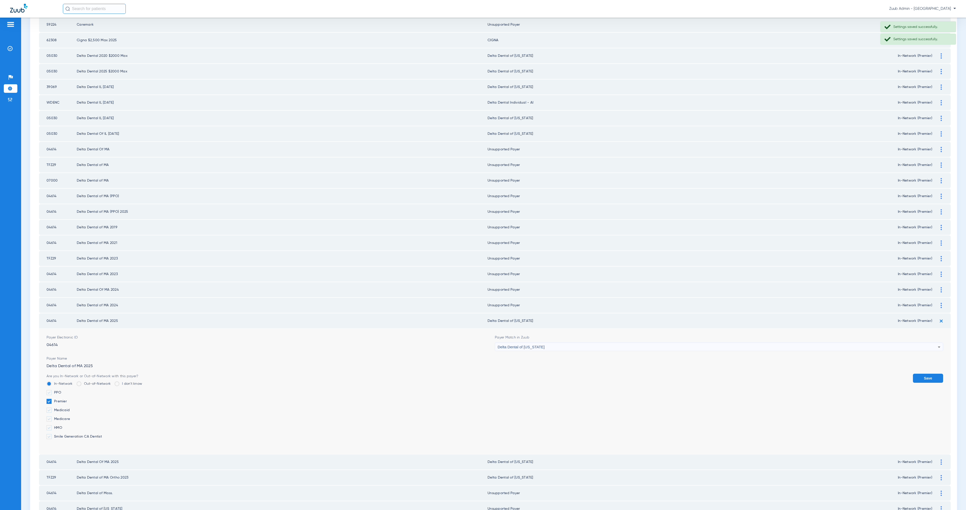
click at [556, 343] on div "Delta Dental of [US_STATE]" at bounding box center [718, 347] width 440 height 9
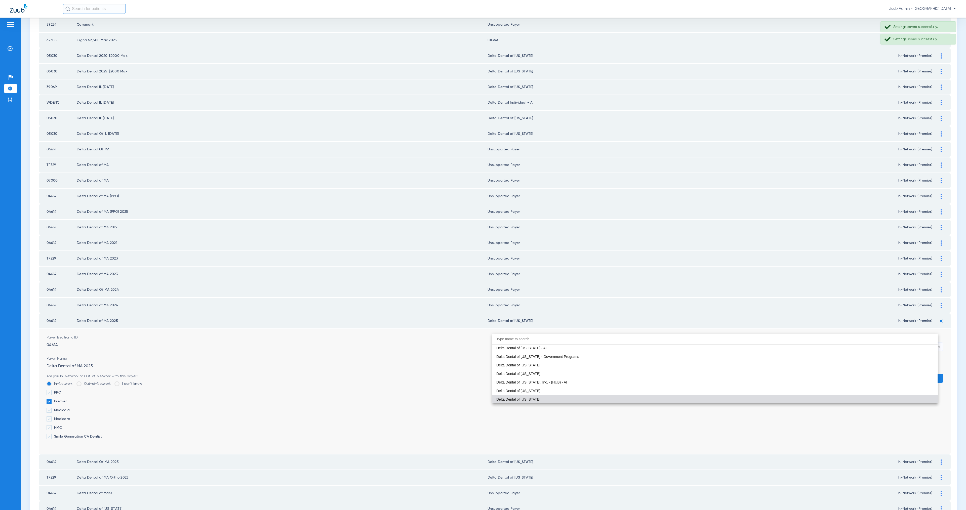
paste input "00510"
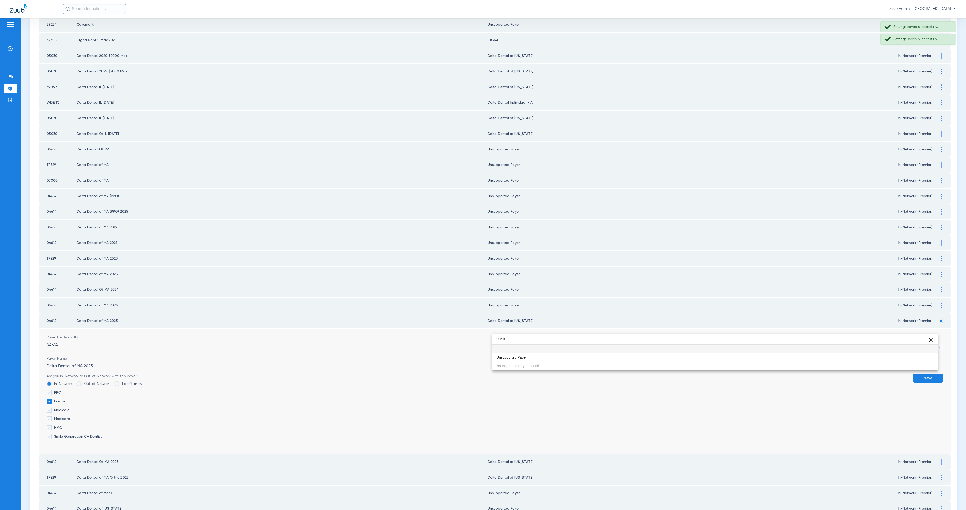
scroll to position [0, 0]
type input "00510"
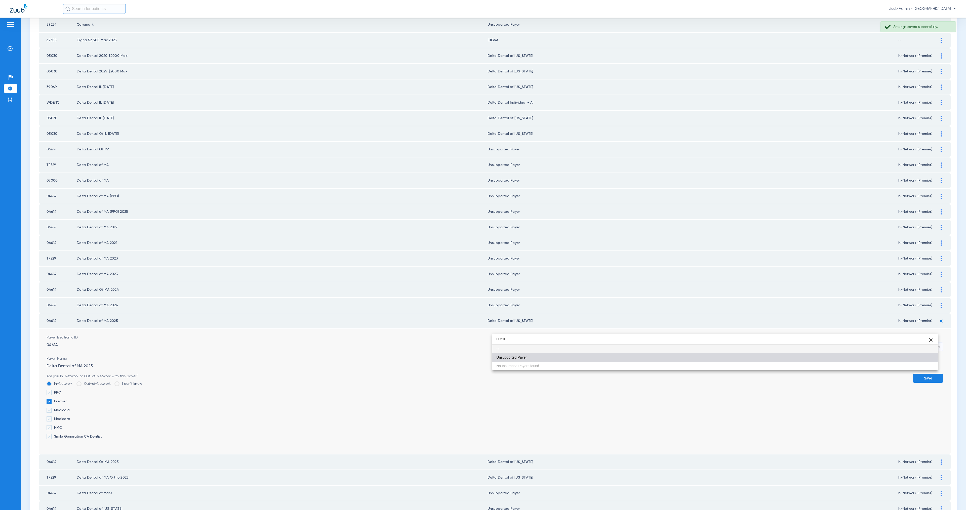
click at [562, 354] on mat-option "Unsupported Payer" at bounding box center [714, 357] width 445 height 9
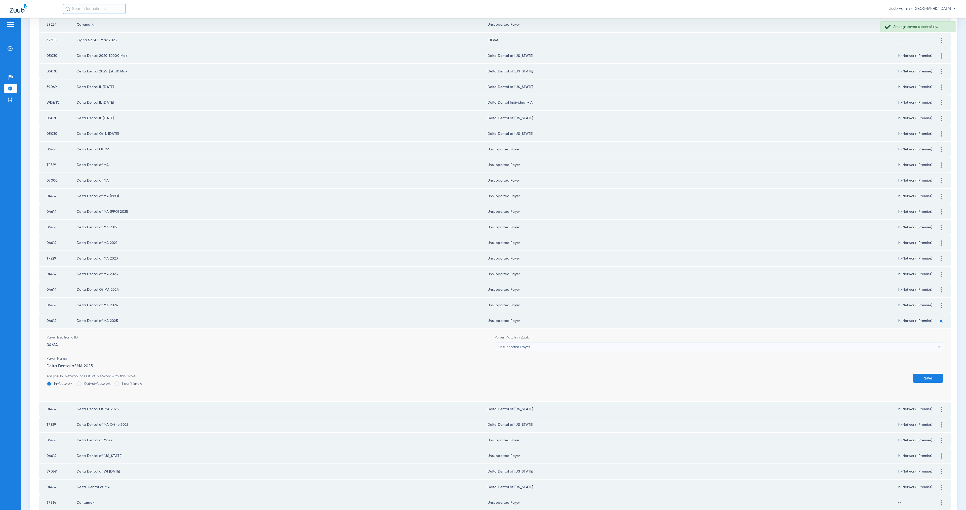
click at [925, 374] on button "Save" at bounding box center [928, 378] width 30 height 9
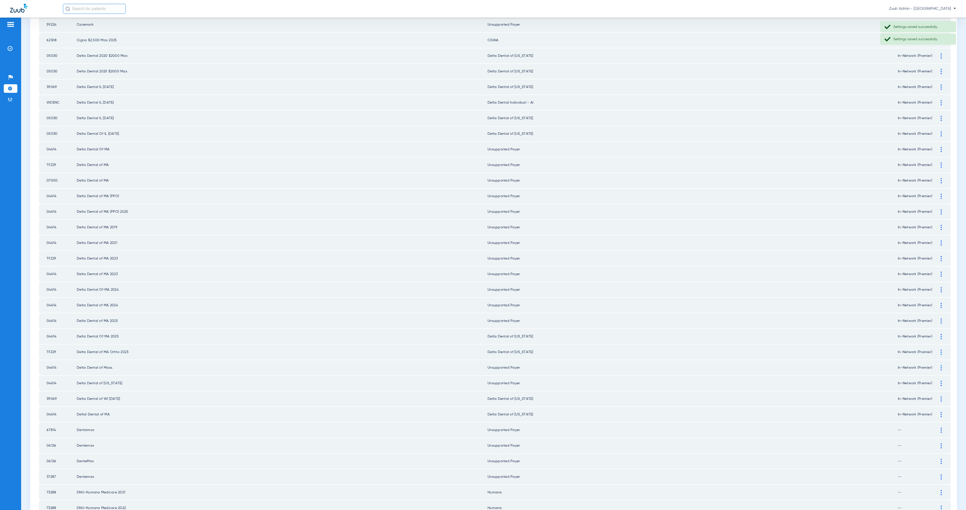
click at [941, 334] on img at bounding box center [941, 336] width 1 height 5
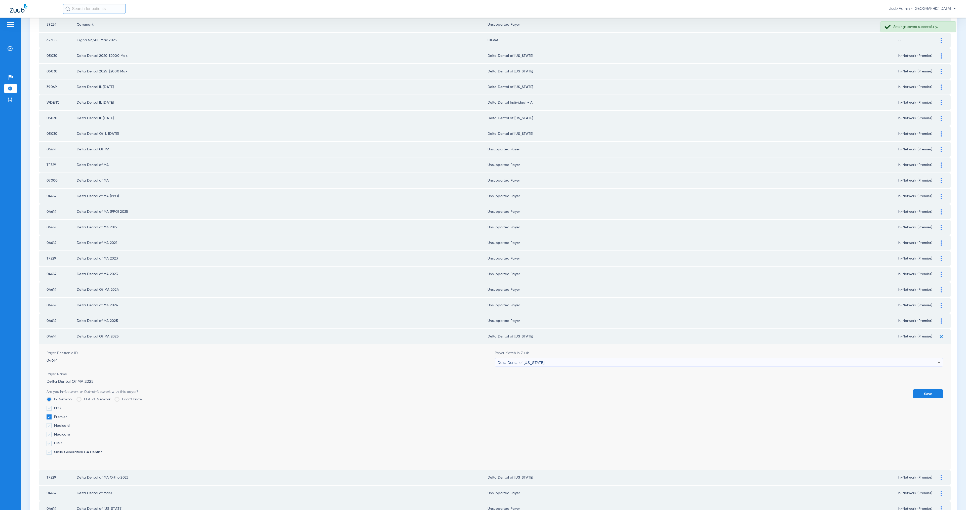
click at [522, 360] on span "Delta Dental of [US_STATE]" at bounding box center [521, 362] width 47 height 4
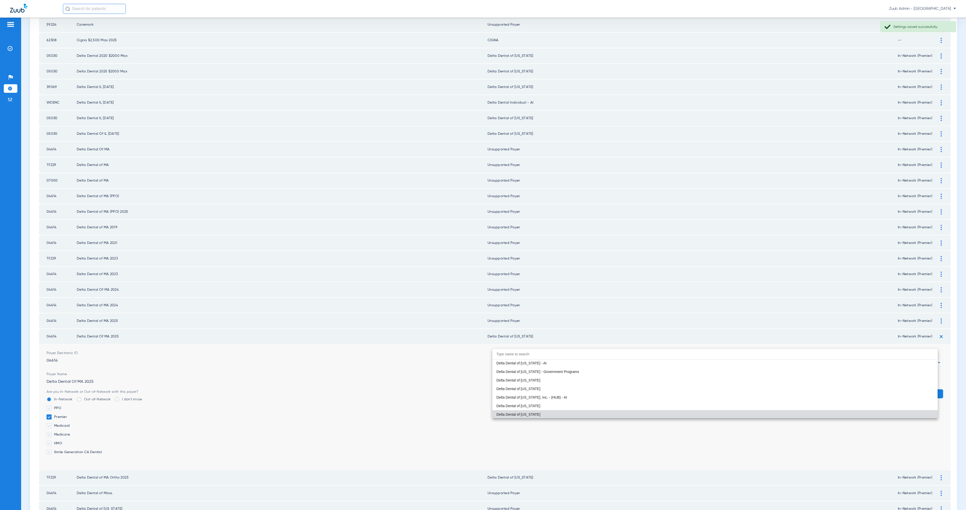
paste input "00510"
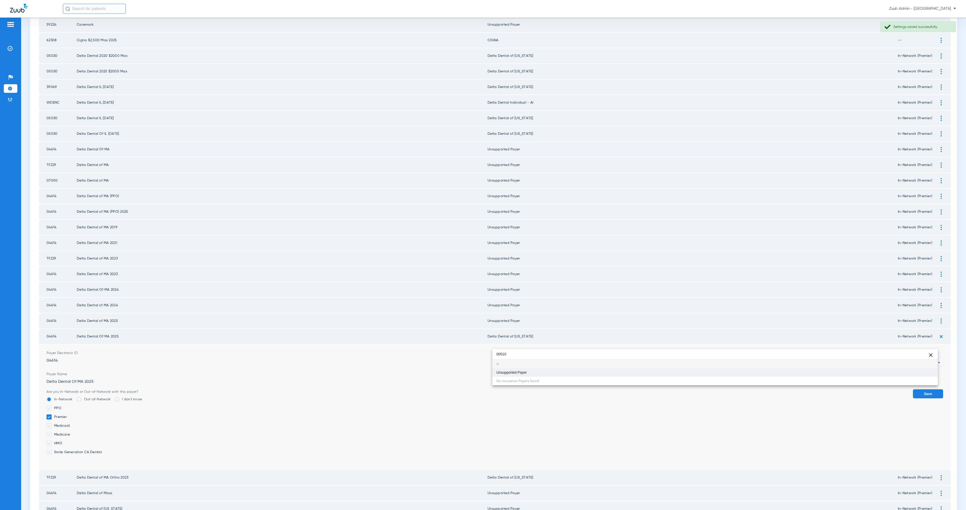
type input "00510"
drag, startPoint x: 538, startPoint y: 371, endPoint x: 584, endPoint y: 371, distance: 46.8
click at [538, 371] on mat-option "Unsupported Payer" at bounding box center [714, 372] width 445 height 9
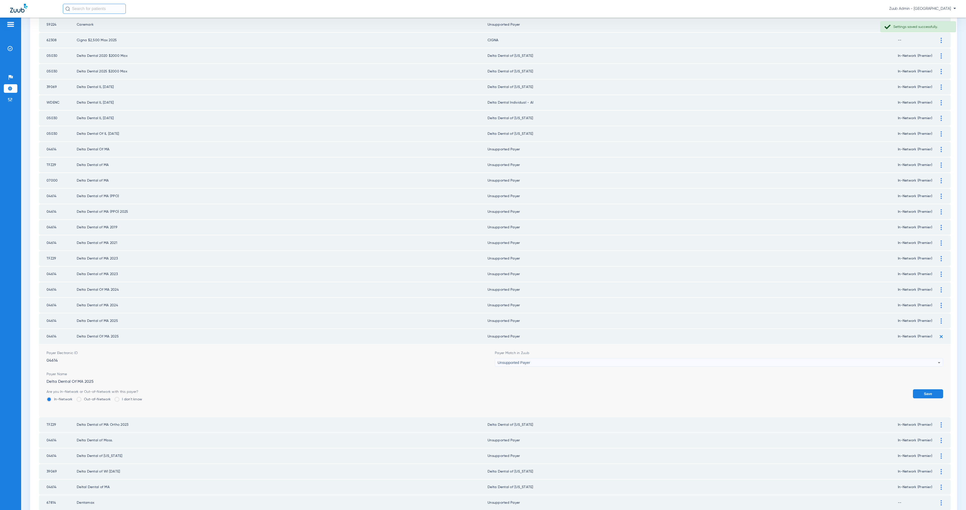
drag, startPoint x: 919, startPoint y: 376, endPoint x: 925, endPoint y: 364, distance: 12.8
click at [919, 389] on button "Save" at bounding box center [928, 393] width 30 height 9
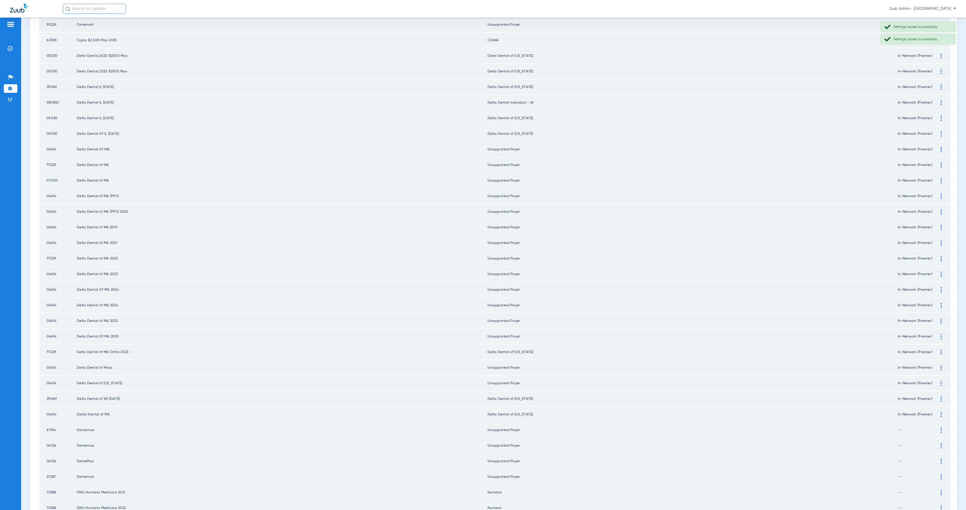
click at [941, 350] on img at bounding box center [941, 352] width 1 height 5
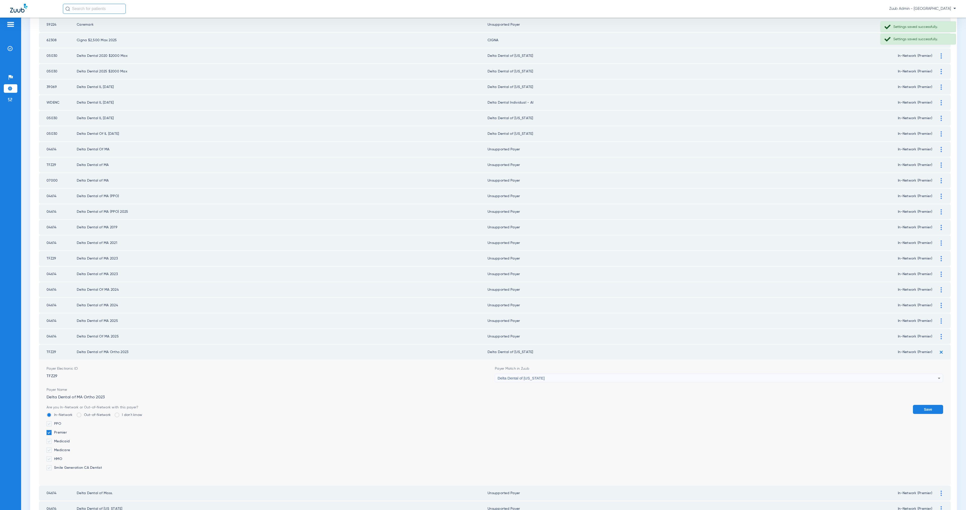
click at [528, 374] on div "Delta Dental of [US_STATE]" at bounding box center [718, 378] width 440 height 9
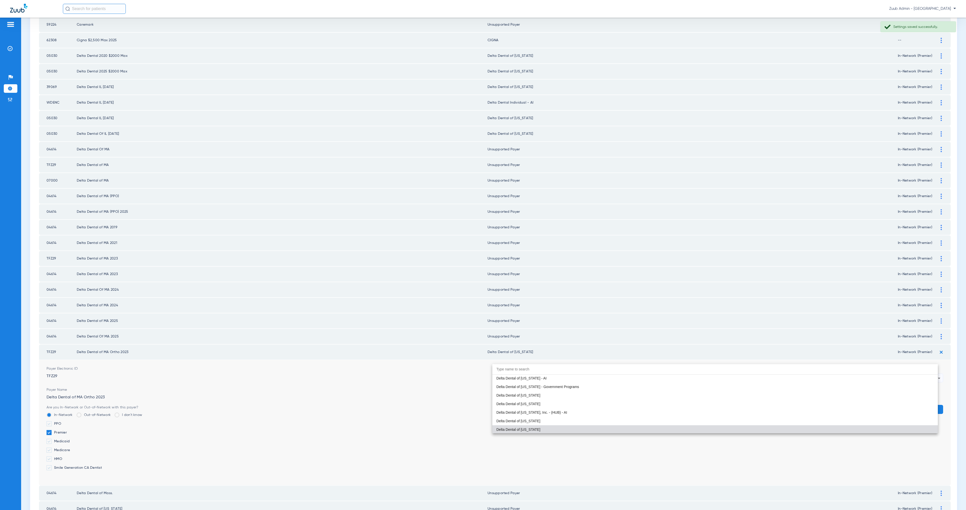
paste input "00510"
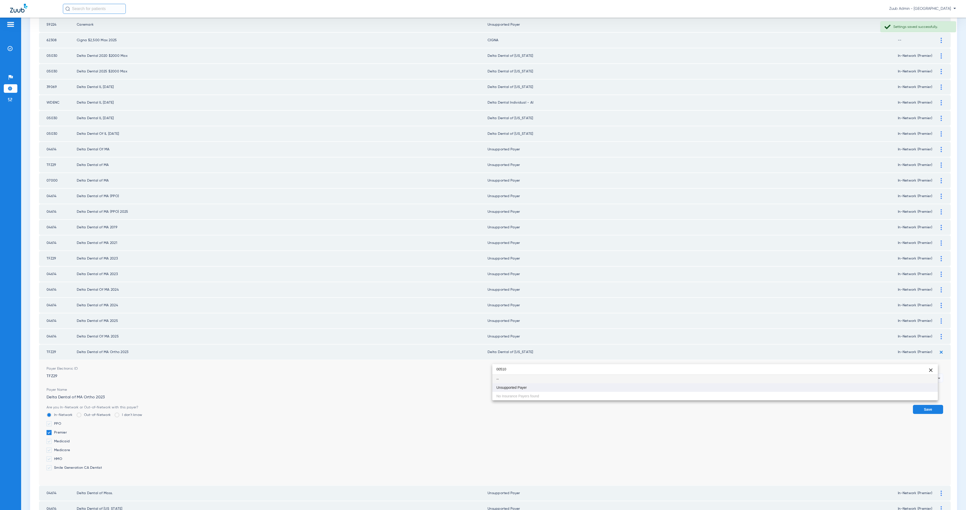
type input "00510"
click at [559, 384] on mat-option "Unsupported Payer" at bounding box center [714, 387] width 445 height 9
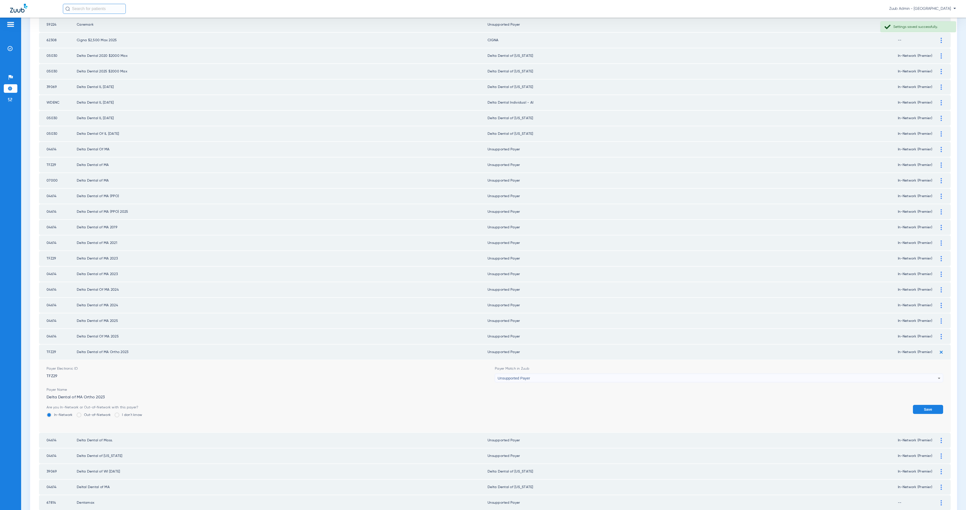
click at [921, 405] on button "Save" at bounding box center [928, 409] width 30 height 9
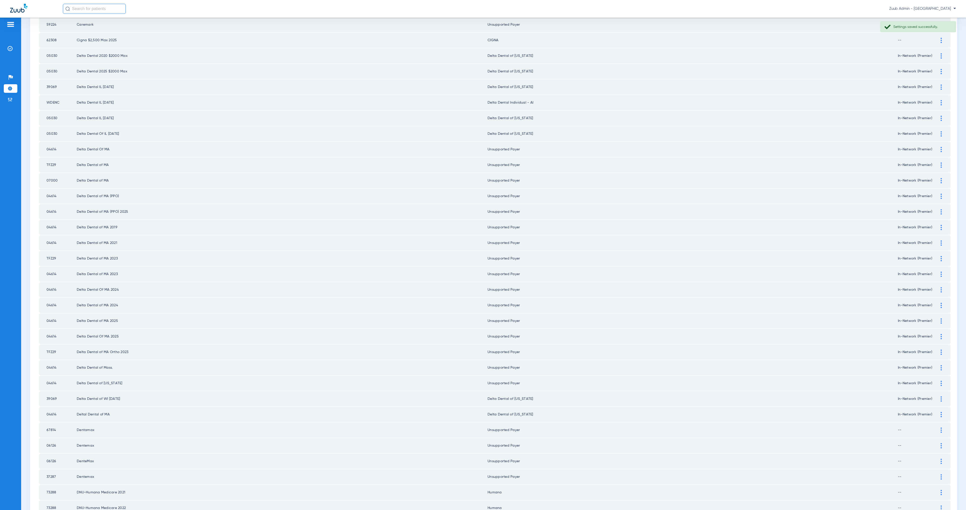
click at [937, 412] on div at bounding box center [941, 414] width 9 height 5
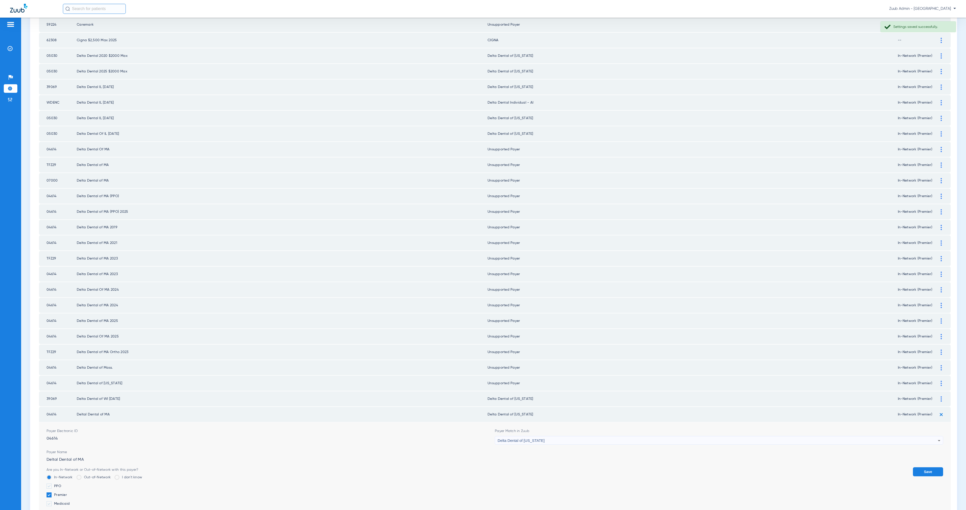
click at [574, 436] on div "Delta Dental of [US_STATE]" at bounding box center [718, 440] width 440 height 9
type input "00510"
click at [580, 444] on mat-option "Unsupported Payer" at bounding box center [714, 448] width 445 height 9
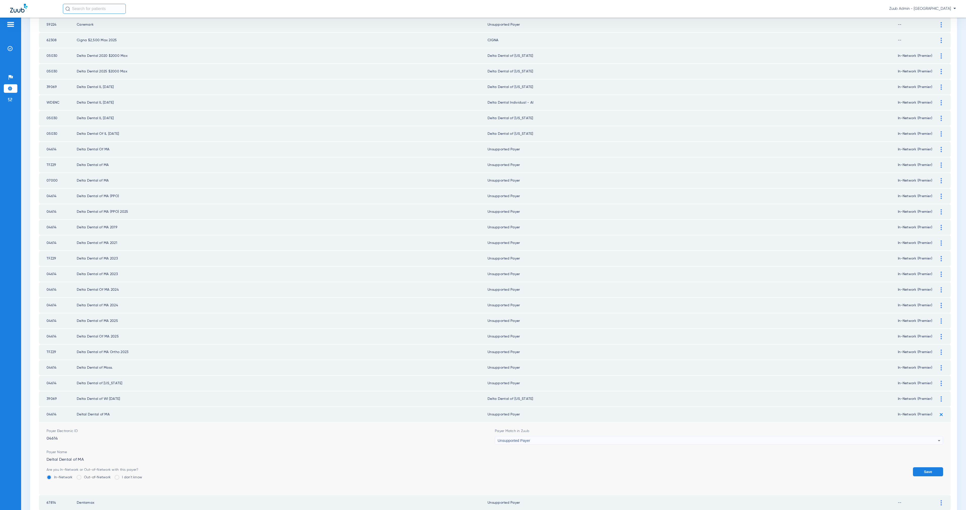
click at [919, 467] on button "Save" at bounding box center [928, 471] width 30 height 9
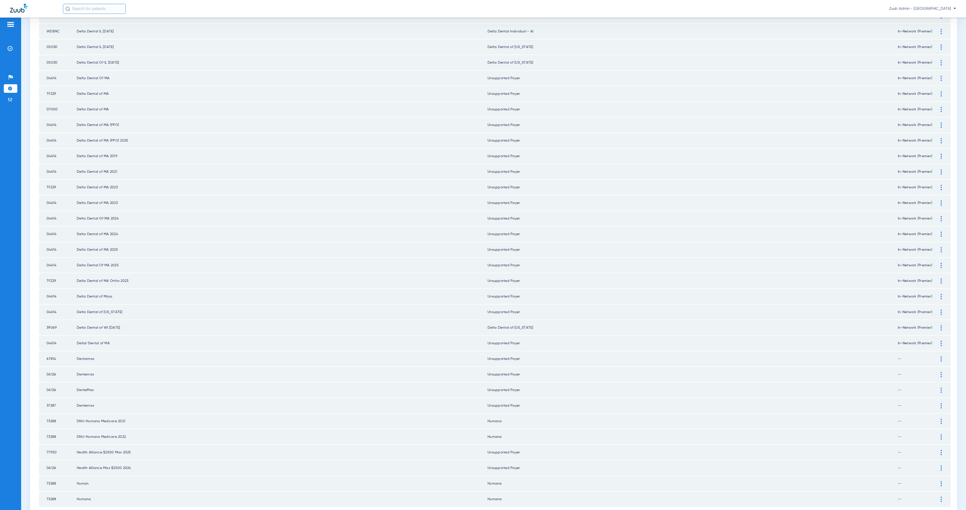
click at [493, 510] on li "2" at bounding box center [495, 517] width 10 height 9
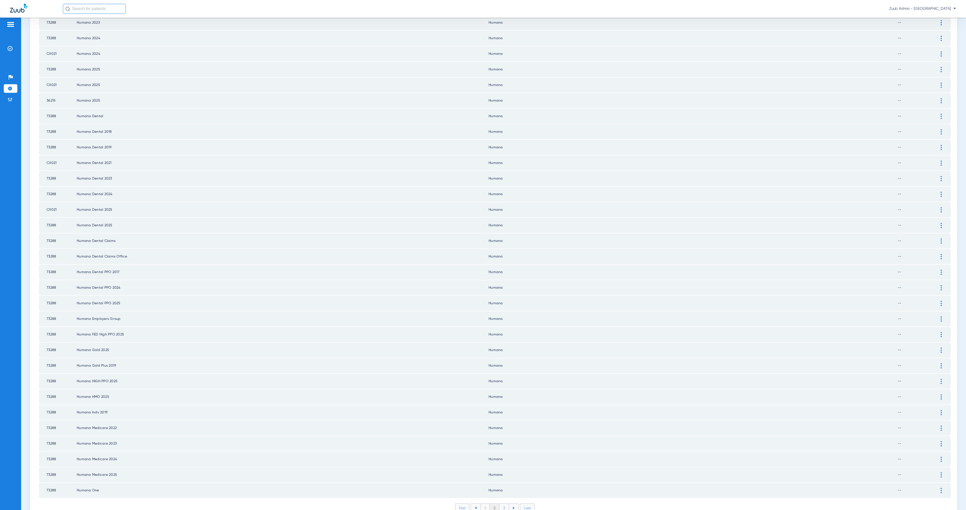
click at [503, 504] on li "3" at bounding box center [504, 508] width 10 height 9
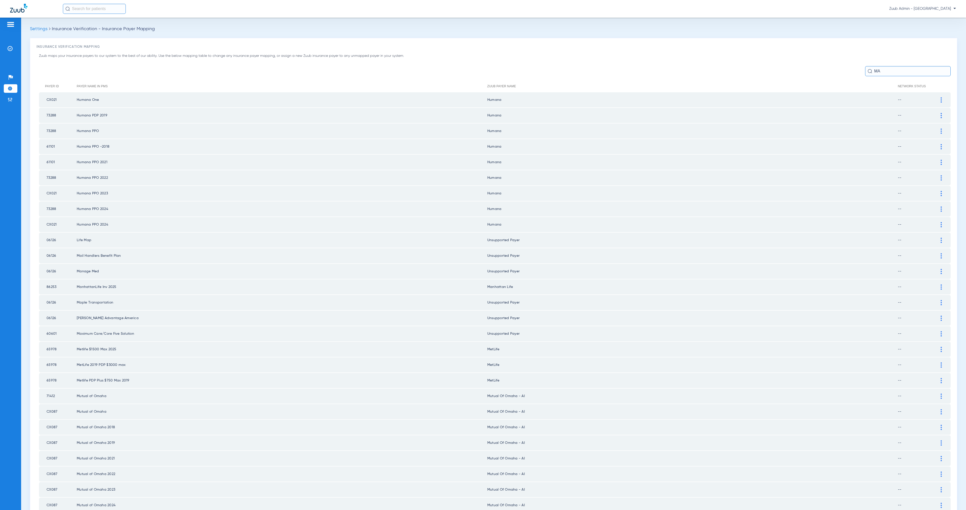
drag, startPoint x: 888, startPoint y: 72, endPoint x: 859, endPoint y: 70, distance: 28.7
click at [859, 70] on div "MA" at bounding box center [495, 71] width 912 height 10
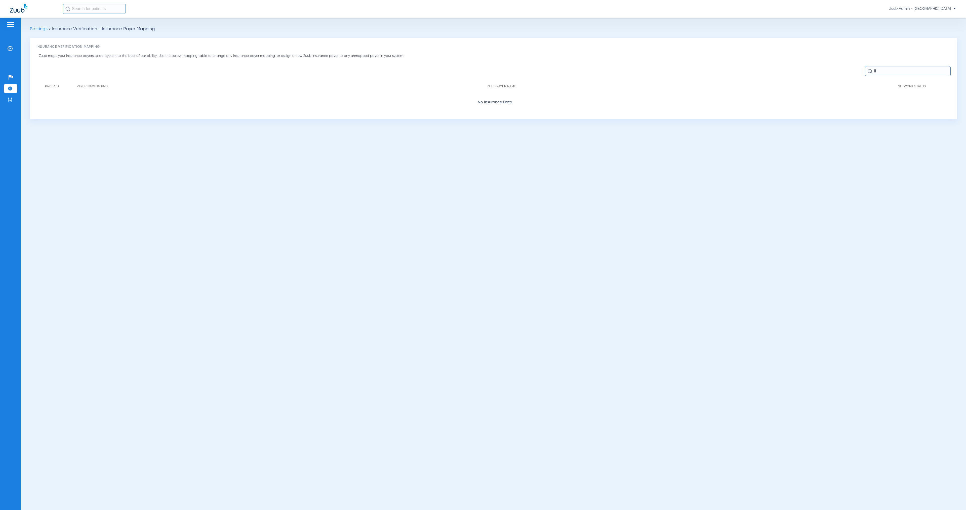
type input "l"
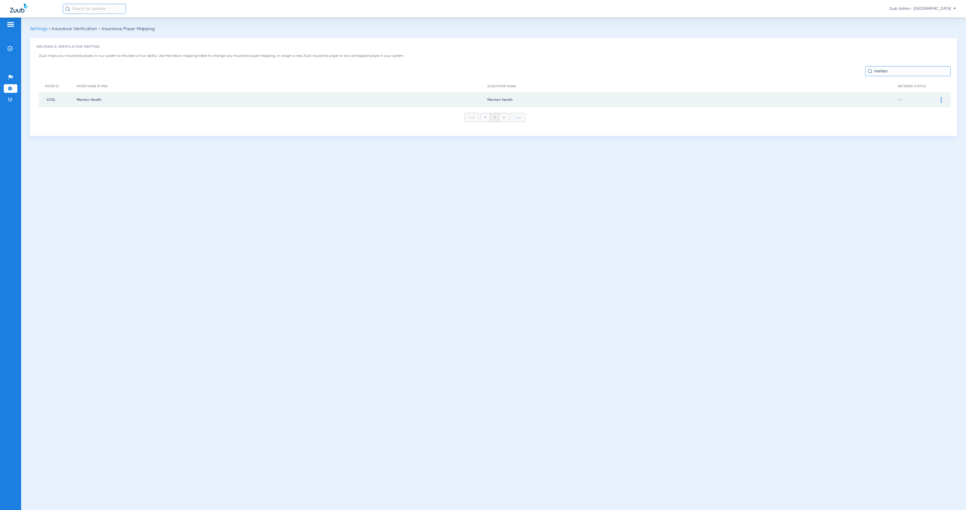
type input "meritan"
click at [940, 98] on div at bounding box center [941, 99] width 9 height 5
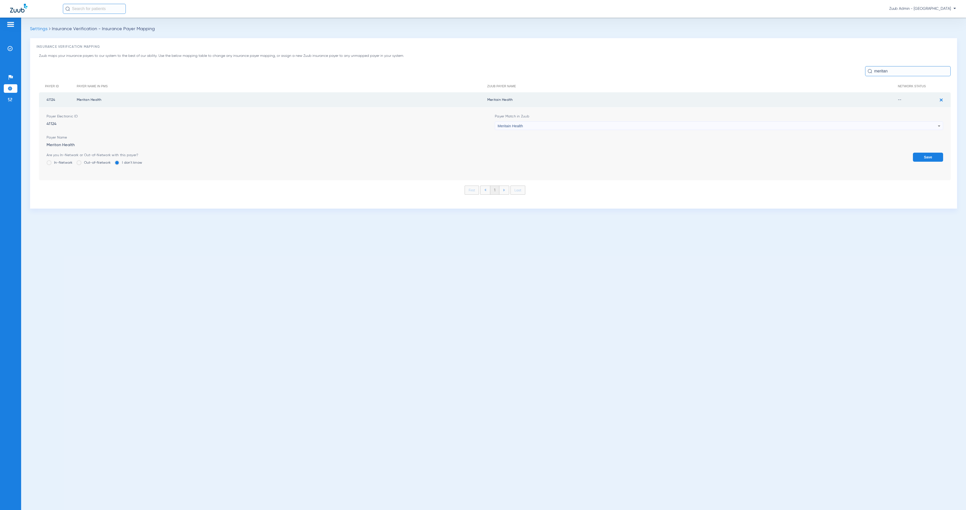
click at [550, 125] on div "Meritain Health" at bounding box center [718, 126] width 440 height 9
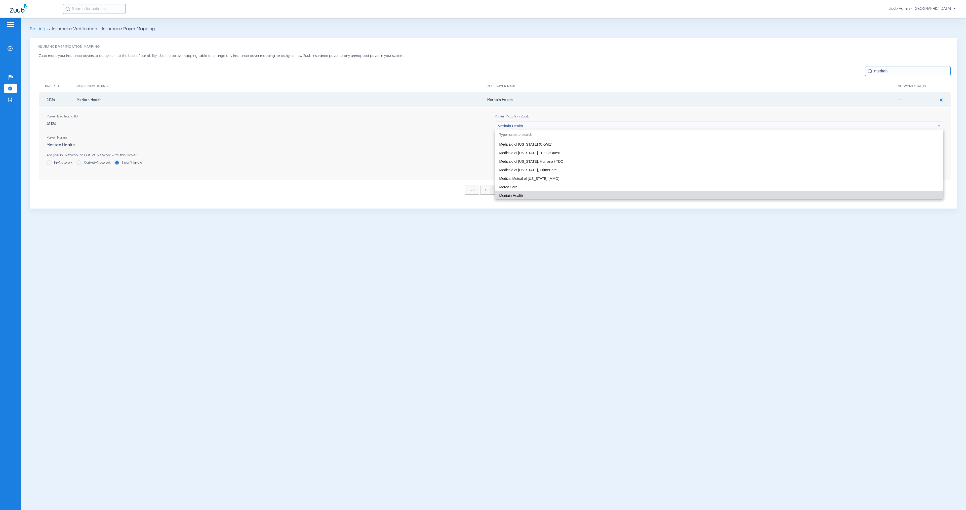
paste input "Didn't see any in mapping"
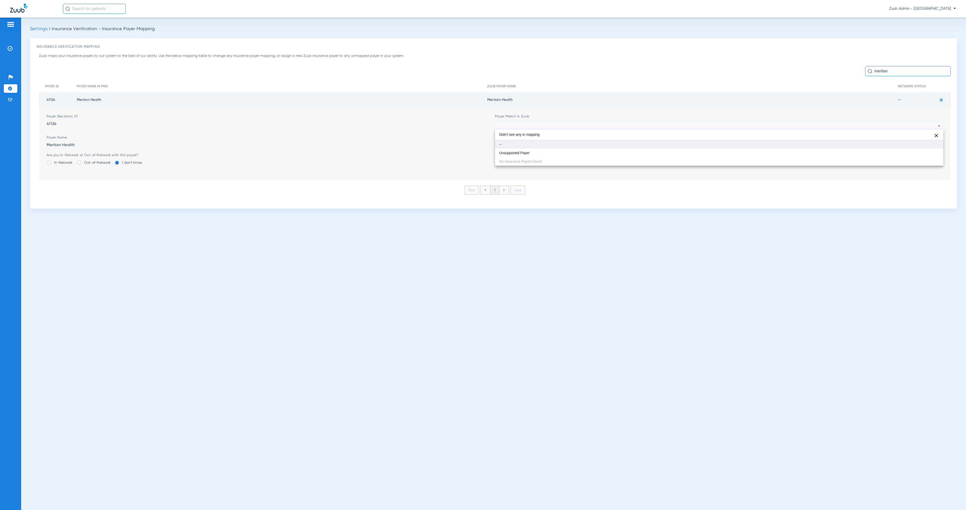
scroll to position [0, 0]
type input "Didn't see any in mapping"
click at [558, 153] on mat-option "Unsupported Payer" at bounding box center [719, 153] width 448 height 9
click at [931, 156] on button "Save" at bounding box center [928, 157] width 30 height 9
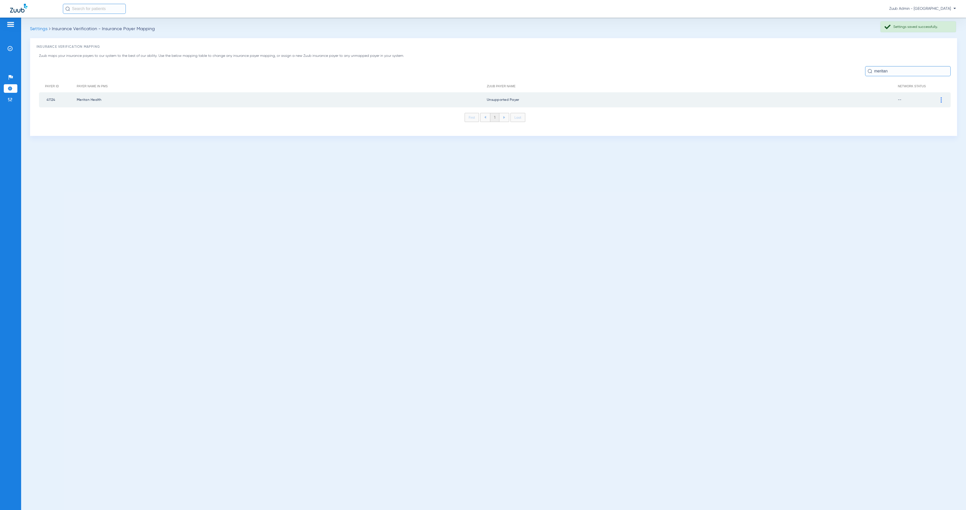
drag, startPoint x: 892, startPoint y: 73, endPoint x: 870, endPoint y: 72, distance: 21.7
click at [870, 72] on div "meritan" at bounding box center [908, 71] width 86 height 10
drag, startPoint x: 873, startPoint y: 70, endPoint x: 903, endPoint y: 72, distance: 30.6
click at [903, 72] on input "meritan" at bounding box center [908, 71] width 86 height 10
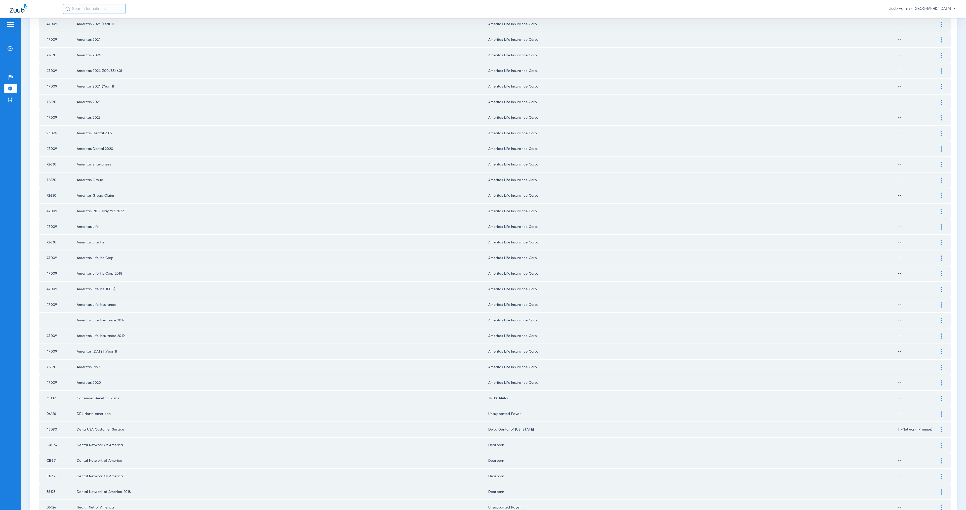
scroll to position [374, 0]
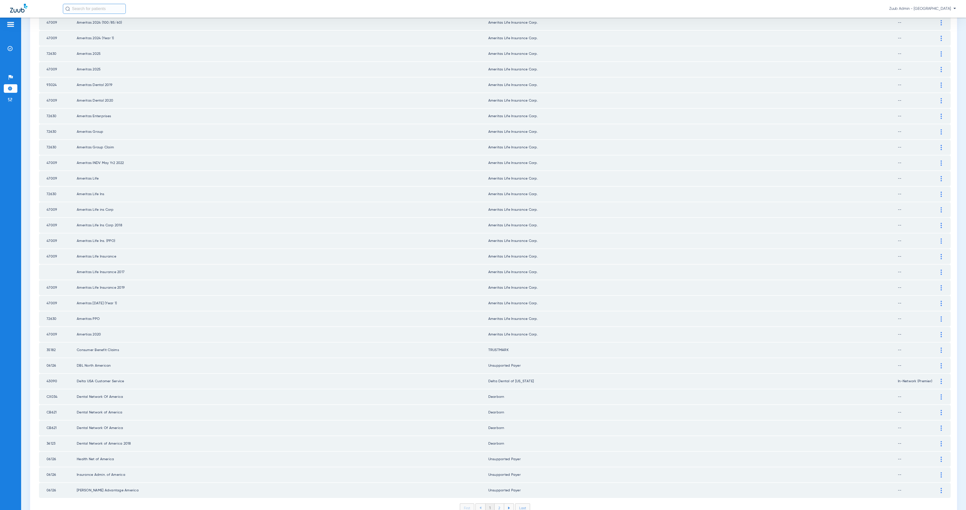
type input "mer"
click at [498, 504] on li "2" at bounding box center [500, 508] width 10 height 9
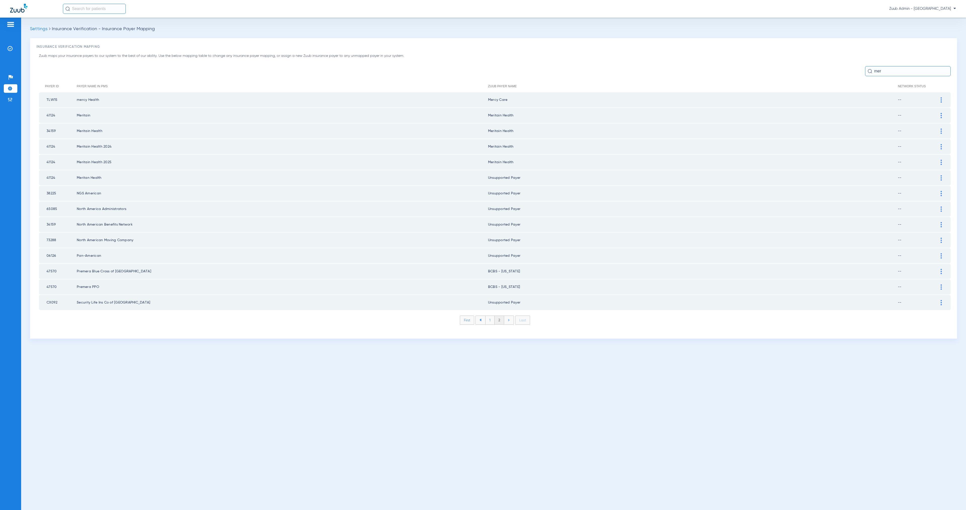
scroll to position [0, 0]
click at [942, 113] on div at bounding box center [941, 115] width 9 height 5
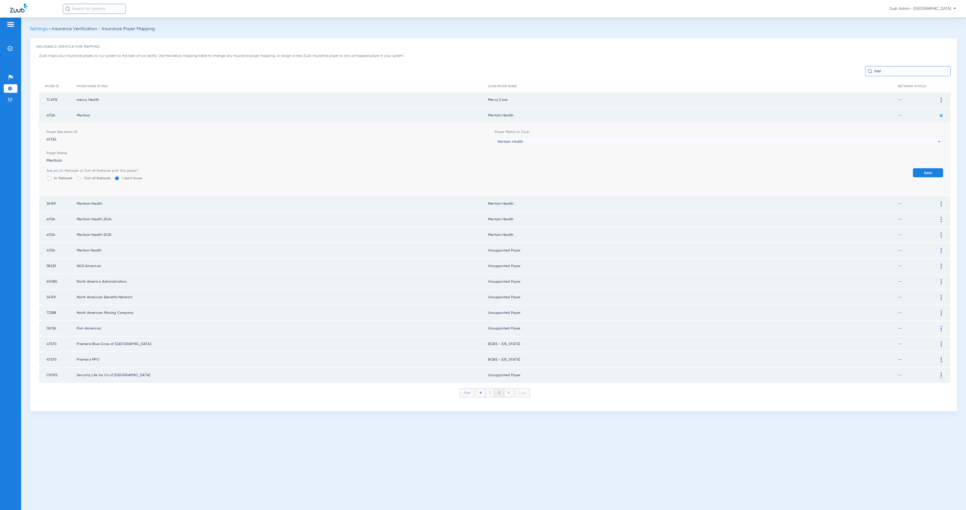
click at [535, 142] on div "Meritain Health" at bounding box center [718, 141] width 440 height 9
type input "Didn't see any in mapping"
drag, startPoint x: 538, startPoint y: 166, endPoint x: 598, endPoint y: 167, distance: 60.1
click at [538, 166] on mat-option "Unsupported Payer" at bounding box center [719, 168] width 448 height 9
click at [930, 170] on button "Save" at bounding box center [928, 172] width 30 height 9
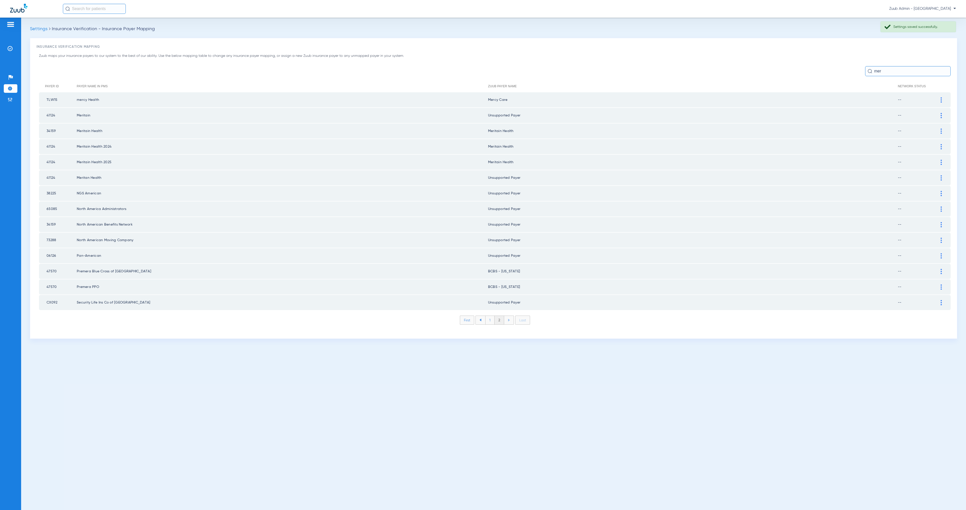
click at [941, 129] on img at bounding box center [941, 131] width 1 height 5
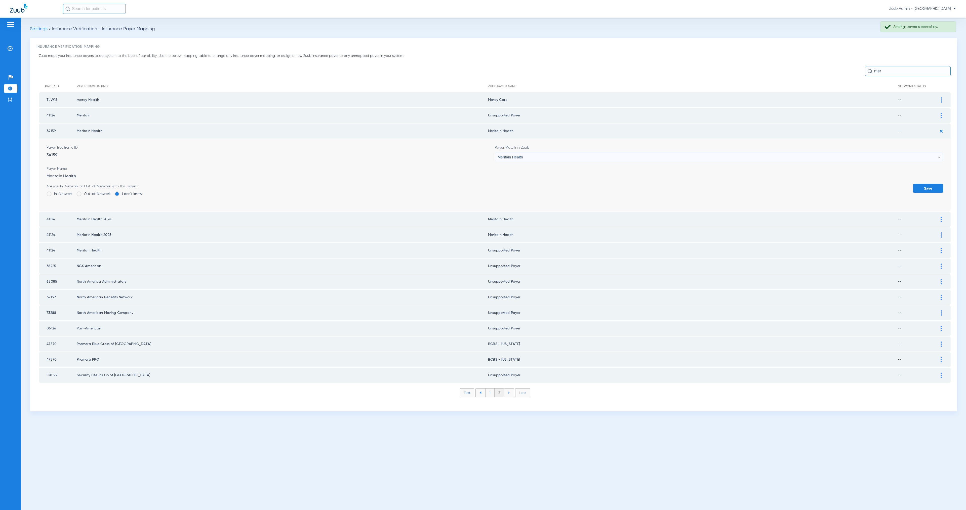
click at [573, 155] on div "Meritain Health" at bounding box center [718, 157] width 440 height 9
type input "Didn't see any in mapping"
click at [572, 181] on mat-option "Unsupported Payer" at bounding box center [719, 183] width 448 height 9
click at [921, 186] on button "Save" at bounding box center [928, 188] width 30 height 9
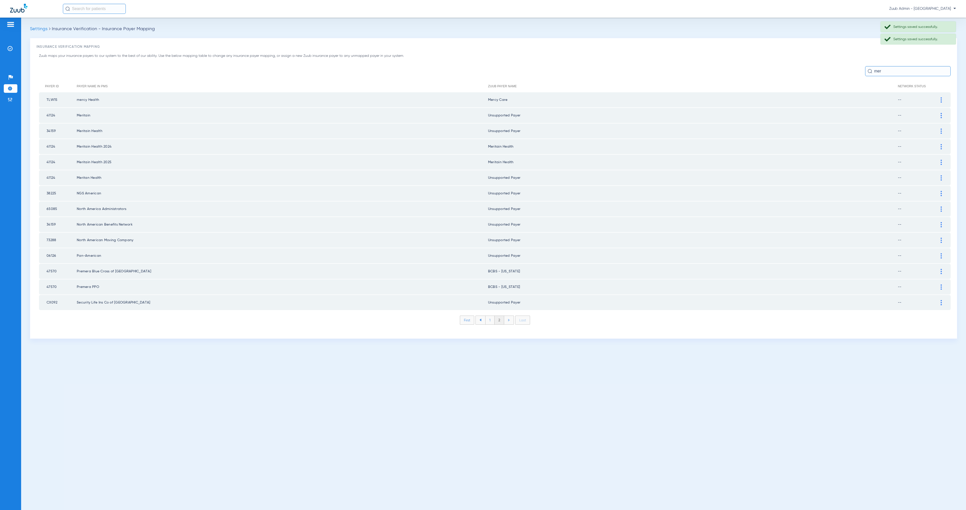
click at [939, 144] on div at bounding box center [941, 146] width 9 height 5
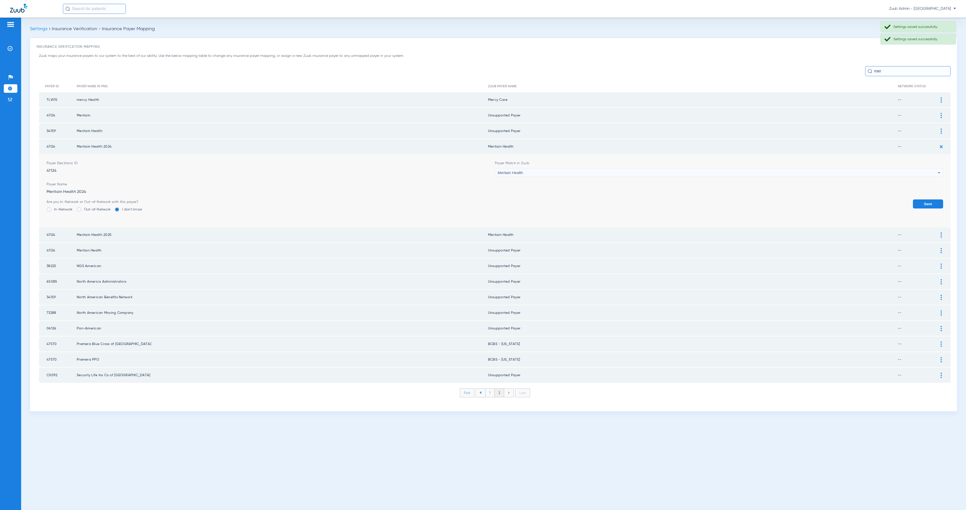
click at [597, 171] on div "Meritain Health" at bounding box center [718, 173] width 440 height 9
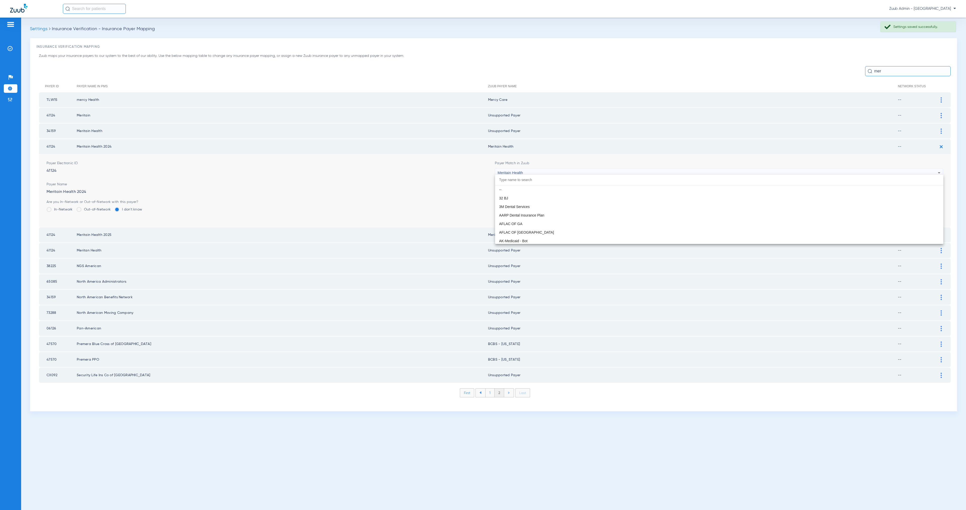
scroll to position [2651, 0]
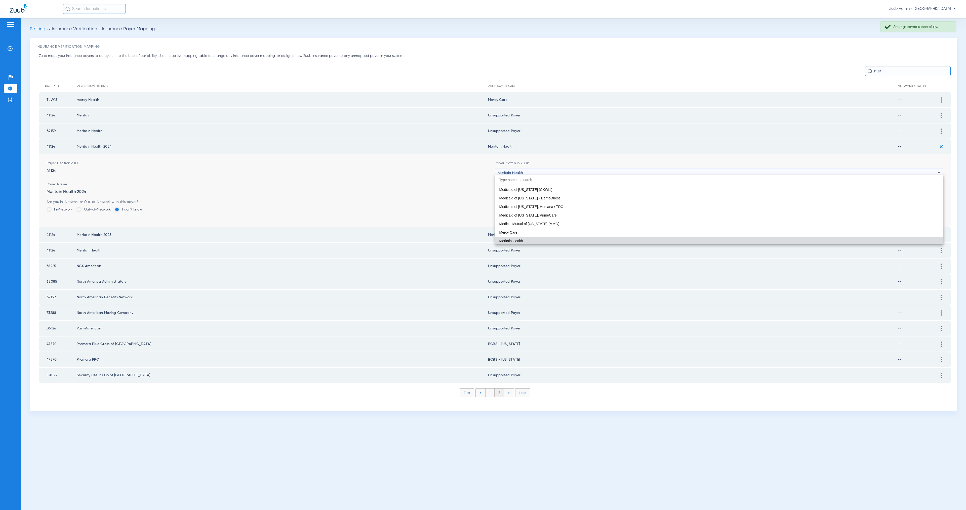
paste input "Didn't see any in mapping"
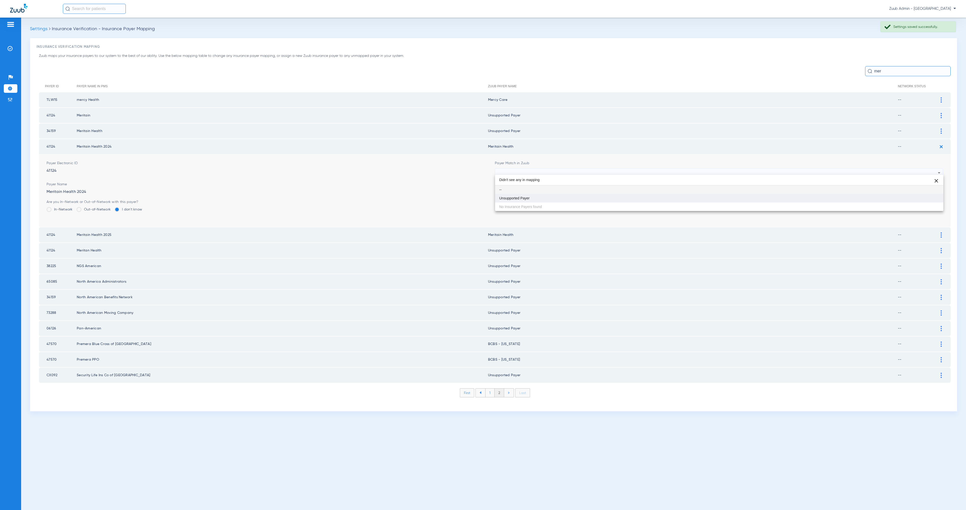
type input "Didn't see any in mapping"
click at [613, 200] on mat-option "Unsupported Payer" at bounding box center [719, 198] width 448 height 9
click at [926, 200] on button "Save" at bounding box center [928, 203] width 30 height 9
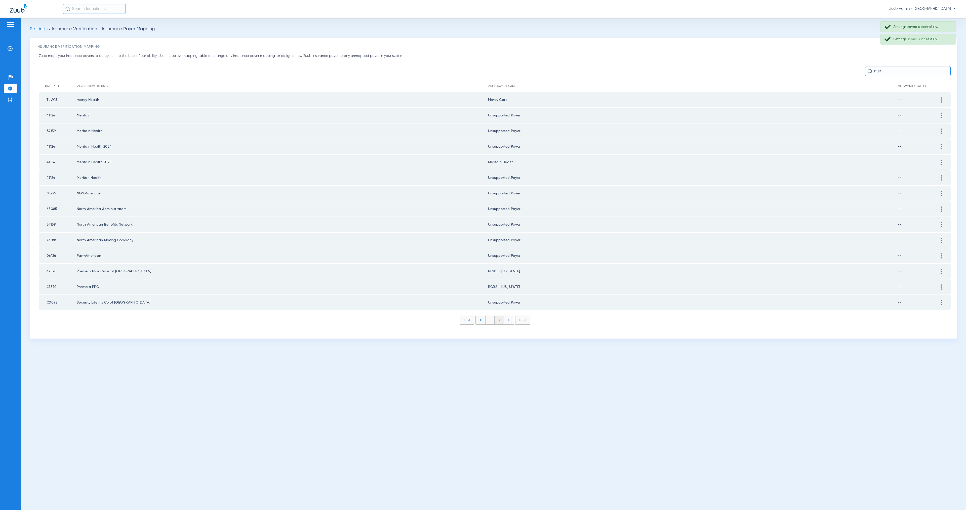
click at [941, 160] on img at bounding box center [941, 162] width 1 height 5
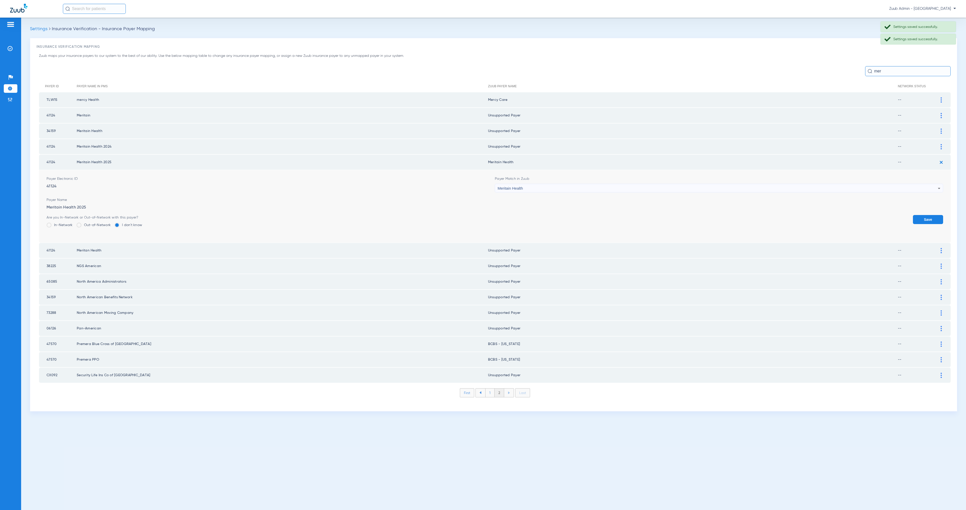
click at [552, 186] on div "Meritain Health" at bounding box center [718, 188] width 440 height 9
type input "Didn't see any in mapping"
click at [567, 211] on mat-option "Unsupported Payer" at bounding box center [719, 213] width 448 height 9
click at [921, 215] on button "Save" at bounding box center [928, 219] width 30 height 9
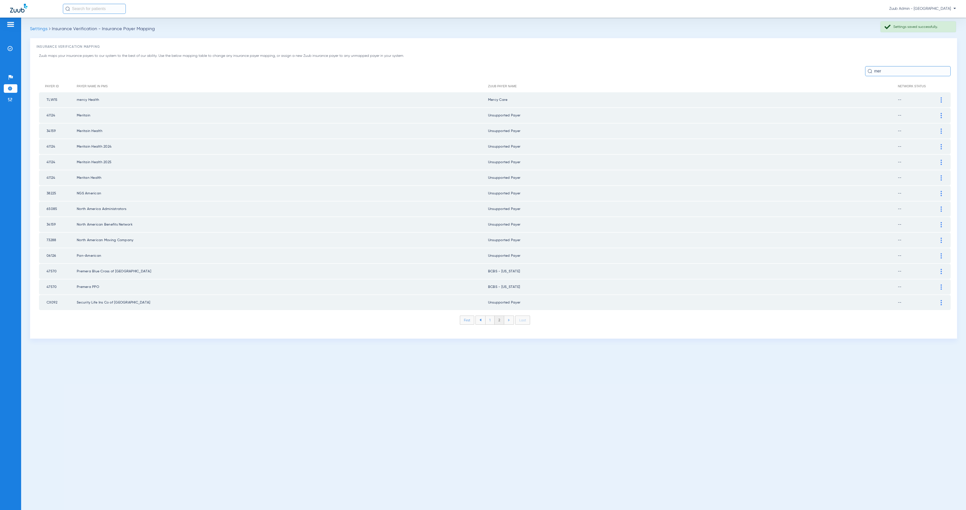
click at [486, 316] on li "1" at bounding box center [489, 320] width 9 height 9
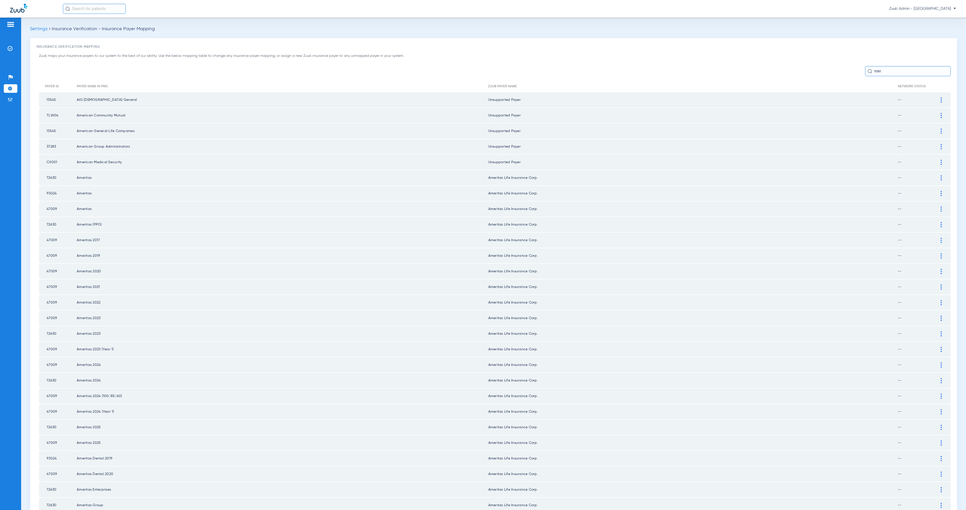
drag, startPoint x: 881, startPoint y: 71, endPoint x: 865, endPoint y: 72, distance: 16.6
click at [865, 72] on div "mer" at bounding box center [908, 71] width 86 height 10
type input "m"
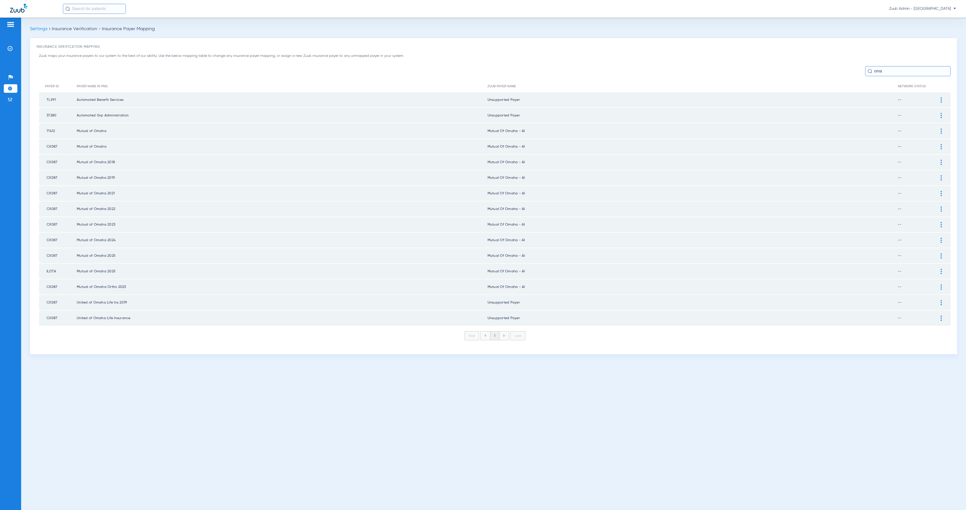
type input "oma"
click at [940, 129] on div at bounding box center [941, 131] width 9 height 5
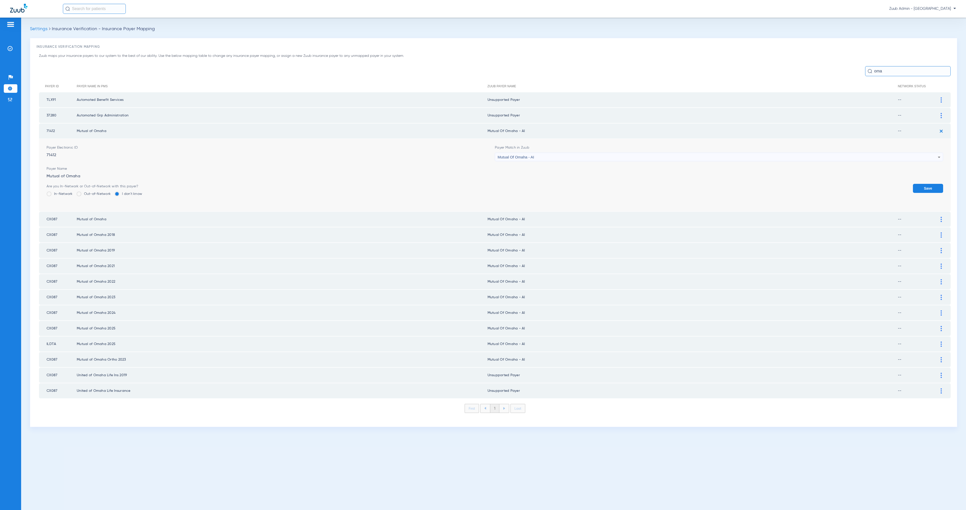
click at [572, 156] on div "Mutual Of Omaha - AI" at bounding box center [718, 157] width 440 height 9
type input "Unsupported"
click at [571, 185] on mat-option "Unsupported Payer" at bounding box center [719, 183] width 448 height 9
drag, startPoint x: 920, startPoint y: 186, endPoint x: 923, endPoint y: 182, distance: 5.1
click at [920, 186] on button "Save" at bounding box center [928, 188] width 30 height 9
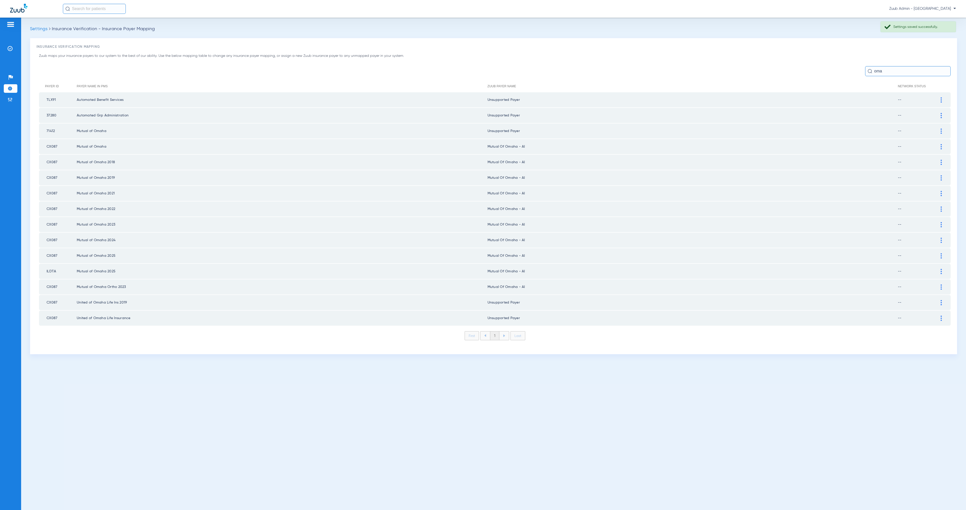
click at [941, 144] on img at bounding box center [941, 146] width 1 height 5
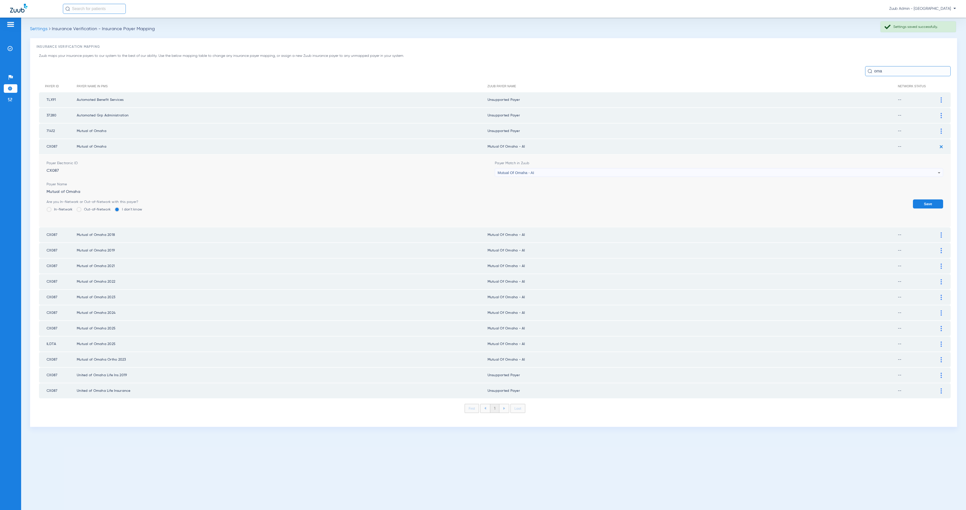
click at [574, 169] on div "Mutual Of Omaha - AI" at bounding box center [718, 173] width 440 height 9
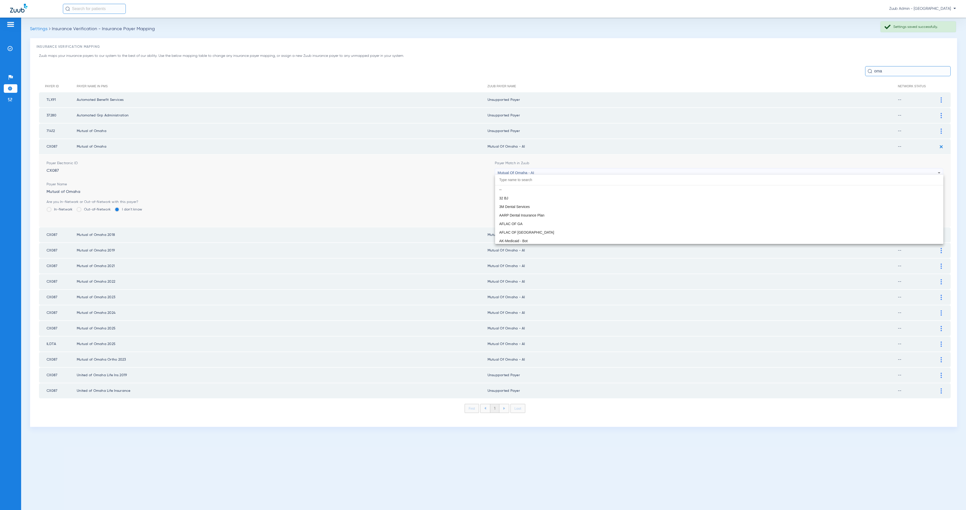
scroll to position [2754, 0]
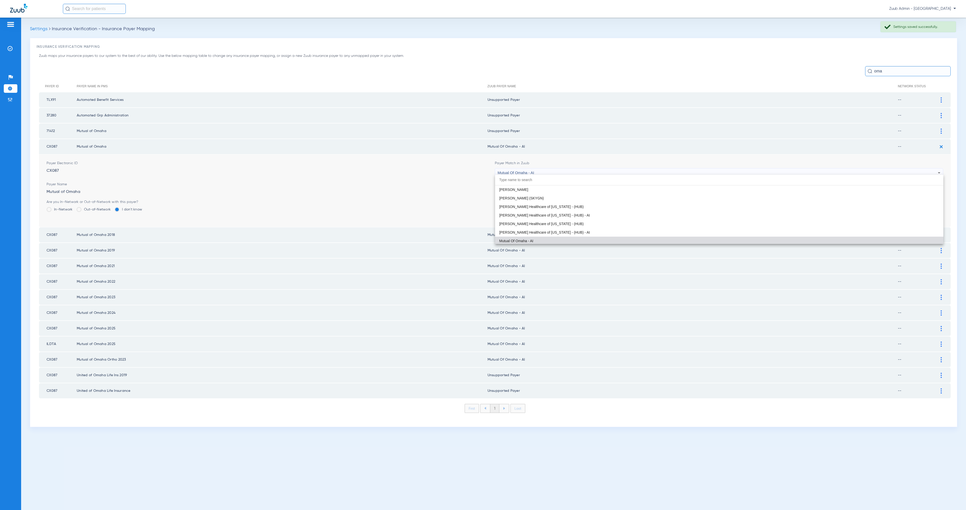
paste input "Unsupported"
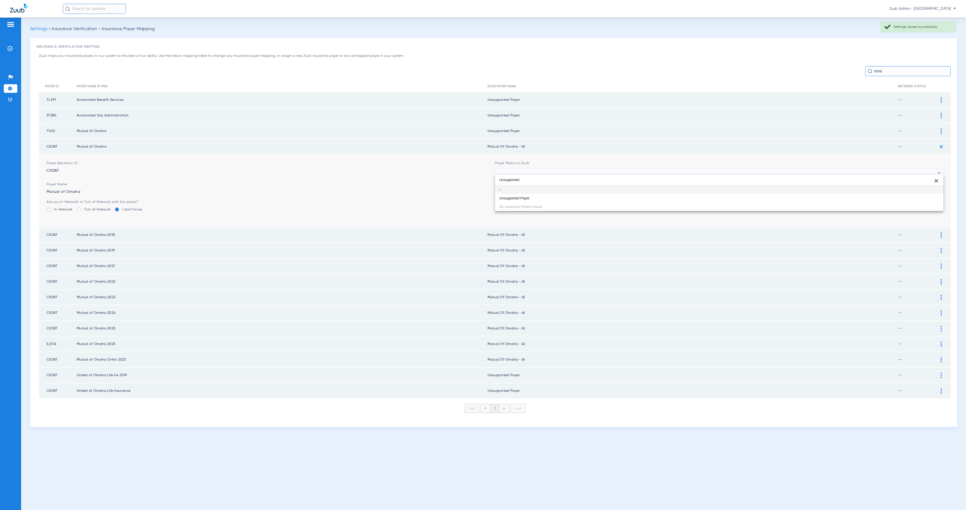
type input "Unsupported"
click at [583, 203] on div "Unsupported close -- Unsupported Payer No Insurance Payers found" at bounding box center [719, 193] width 448 height 36
click at [664, 200] on mat-option "Unsupported Payer" at bounding box center [719, 198] width 448 height 9
click at [924, 200] on button "Save" at bounding box center [928, 203] width 30 height 9
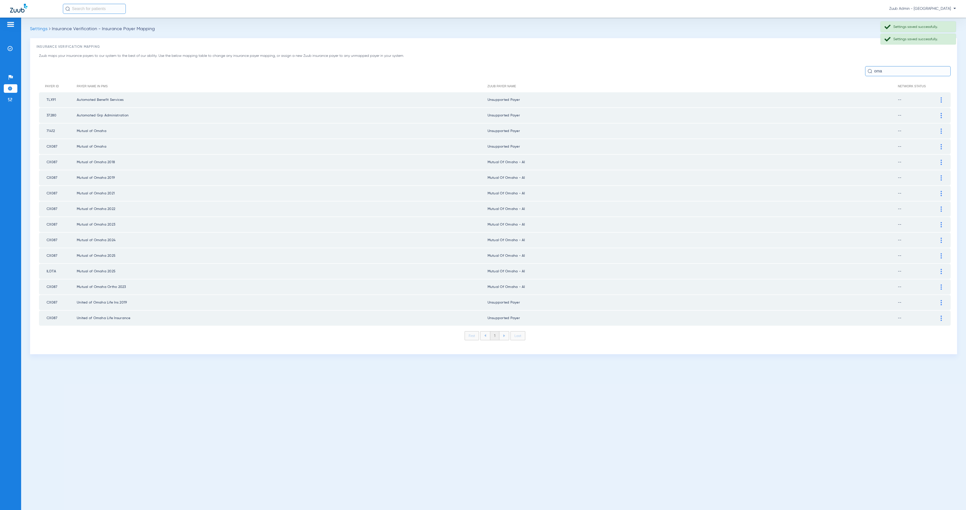
click at [941, 160] on img at bounding box center [941, 162] width 1 height 5
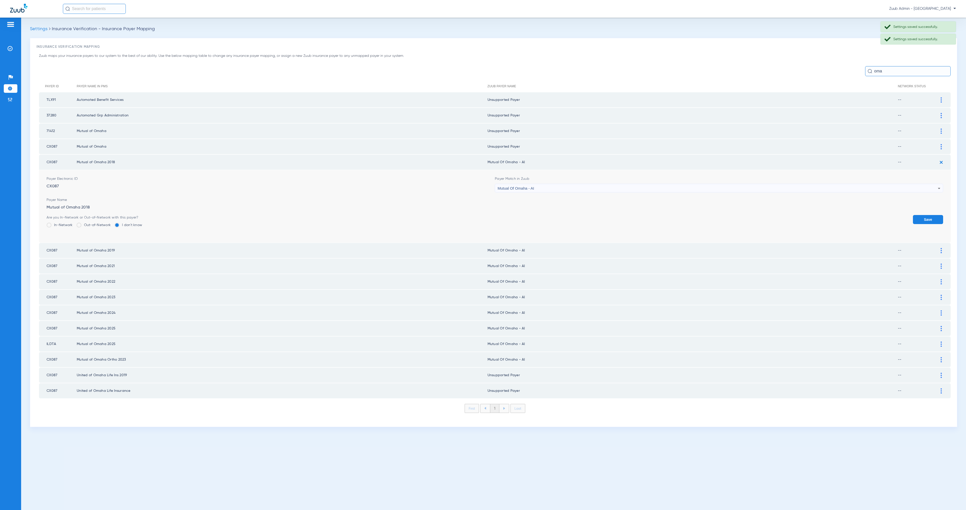
click at [585, 185] on div "Mutual Of Omaha - AI" at bounding box center [718, 188] width 440 height 9
paste input "Unsupported"
type input "Unsupported"
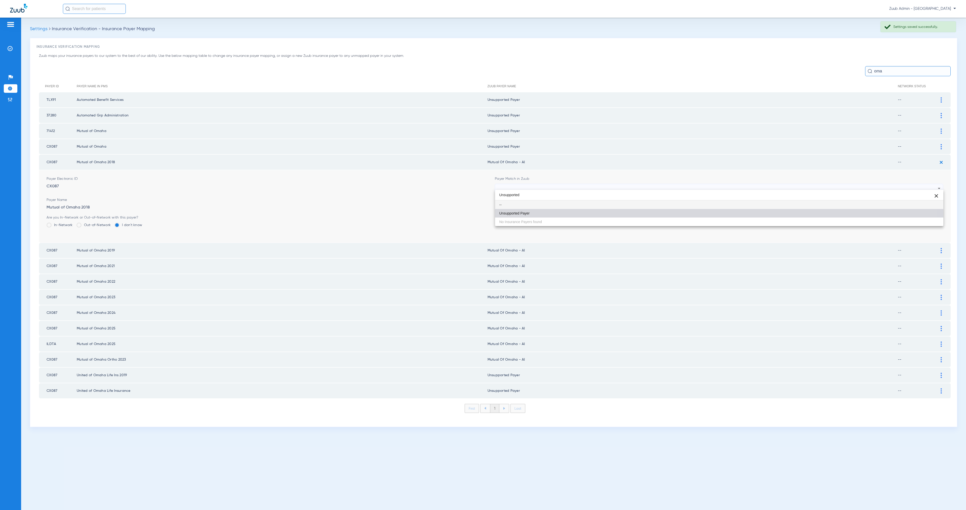
click at [588, 214] on mat-option "Unsupported Payer" at bounding box center [719, 213] width 448 height 9
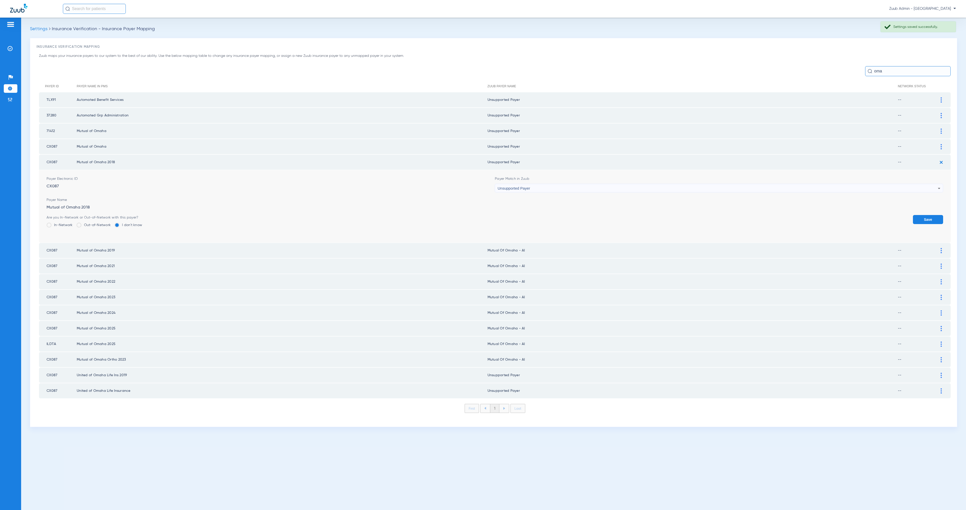
click at [920, 216] on button "Save" at bounding box center [928, 219] width 30 height 9
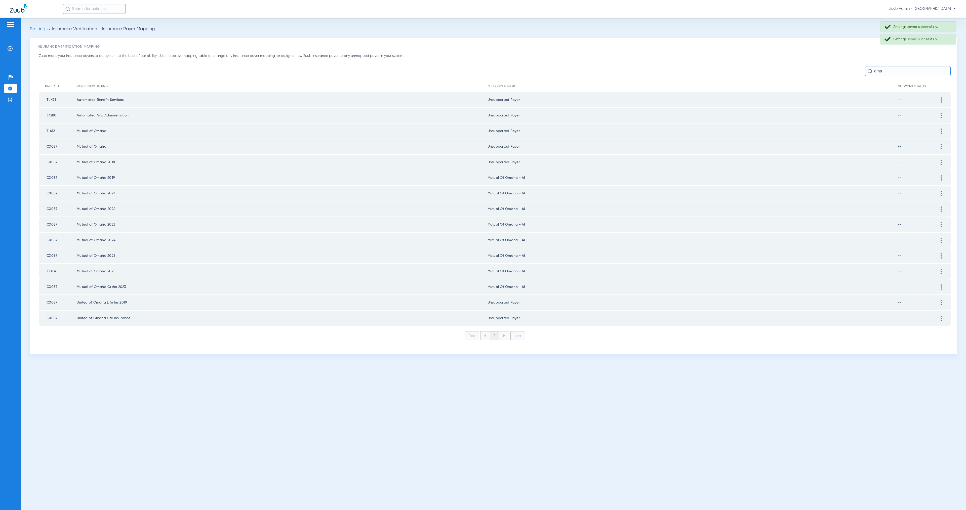
click at [941, 175] on img at bounding box center [941, 177] width 1 height 5
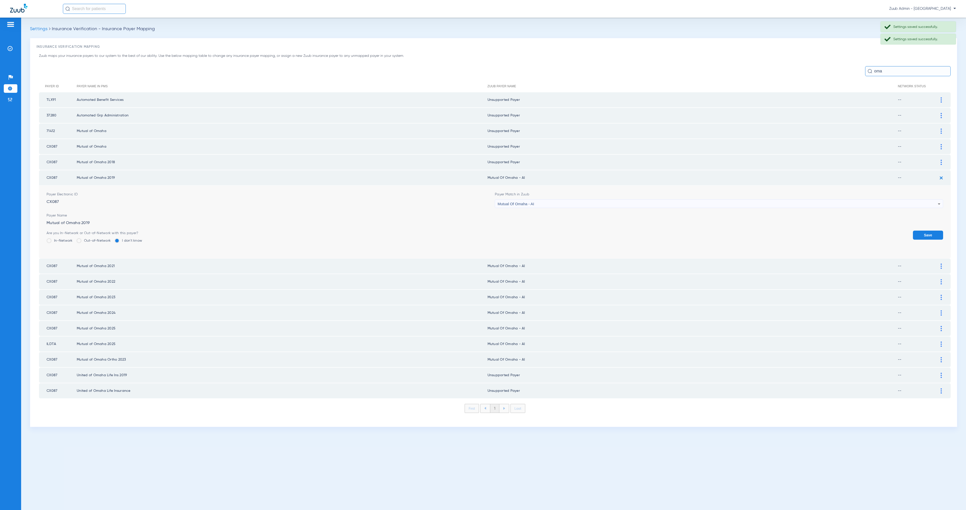
click at [503, 202] on span "Mutual Of Omaha - AI" at bounding box center [516, 204] width 36 height 4
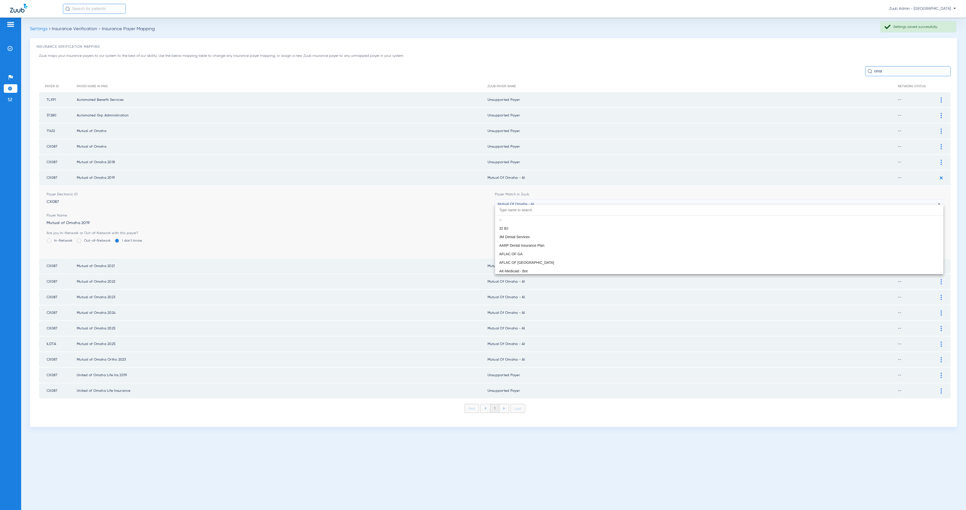
scroll to position [2754, 0]
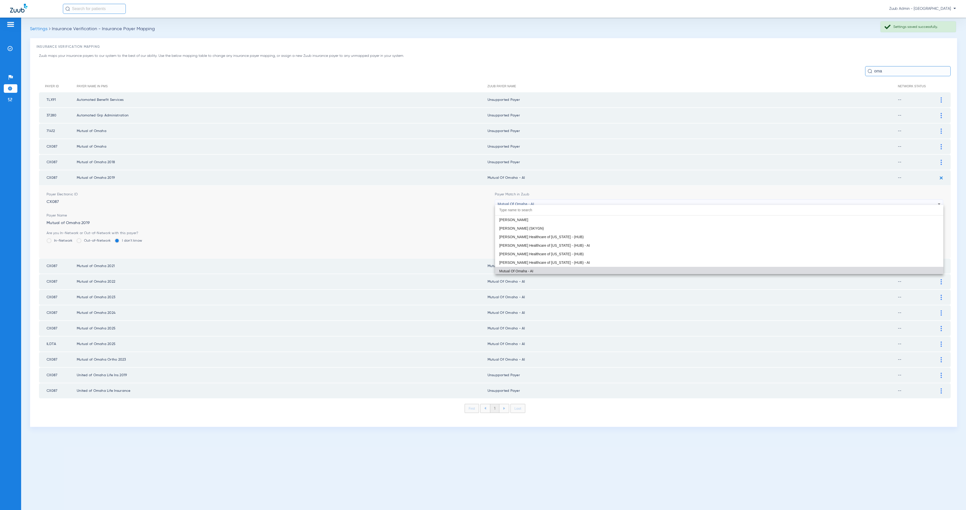
paste input "Unsupported"
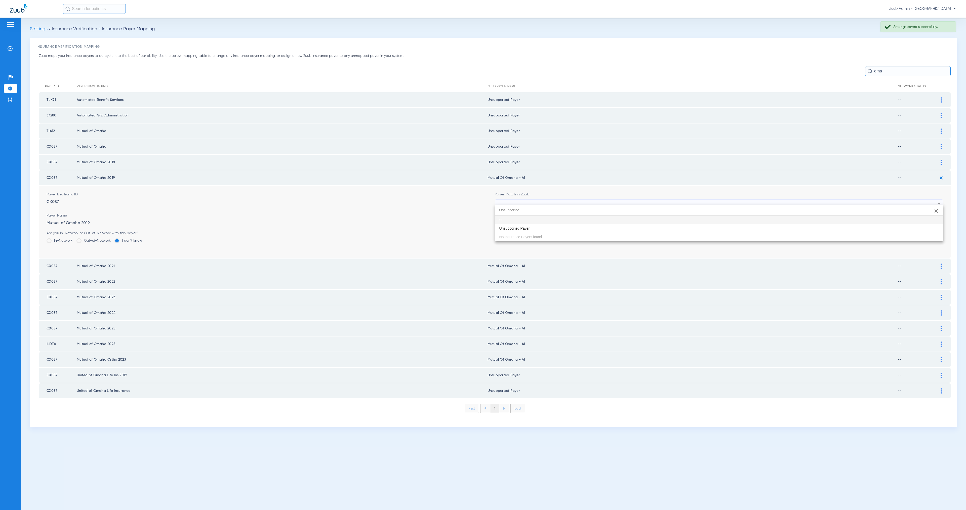
type input "Unsupported"
click at [535, 226] on mat-option "Unsupported Payer" at bounding box center [719, 228] width 448 height 9
drag, startPoint x: 924, startPoint y: 230, endPoint x: 929, endPoint y: 222, distance: 9.1
click at [924, 231] on button "Save" at bounding box center [928, 235] width 30 height 9
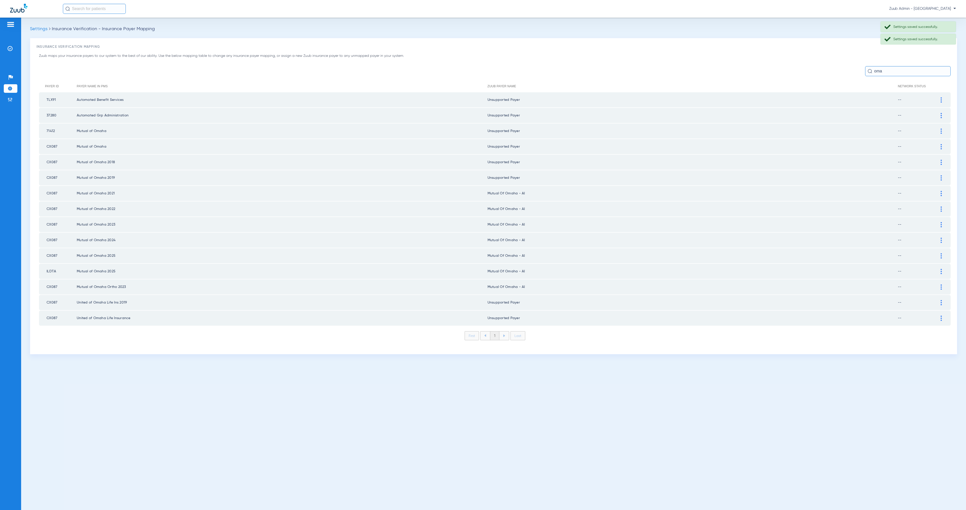
click at [942, 191] on div at bounding box center [941, 193] width 9 height 5
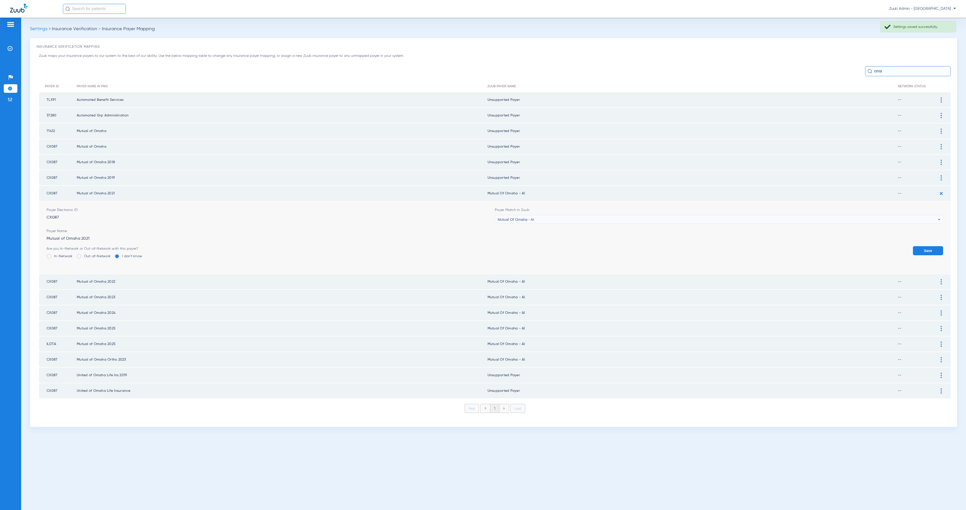
click at [620, 216] on div "Mutual Of Omaha - AI" at bounding box center [718, 219] width 440 height 9
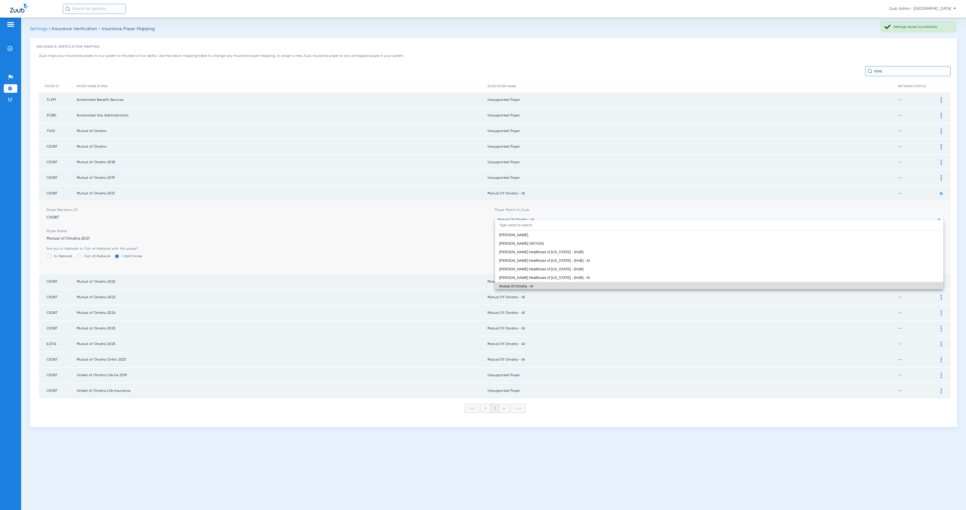
paste input "Unsupported"
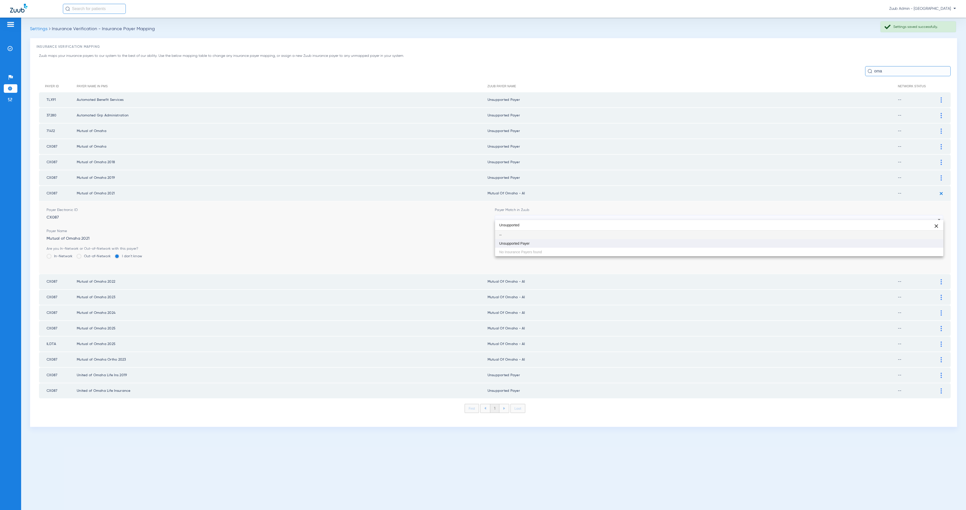
type input "Unsupported"
click at [634, 247] on mat-option "Unsupported Payer" at bounding box center [719, 243] width 448 height 9
click at [936, 247] on button "Save" at bounding box center [928, 250] width 30 height 9
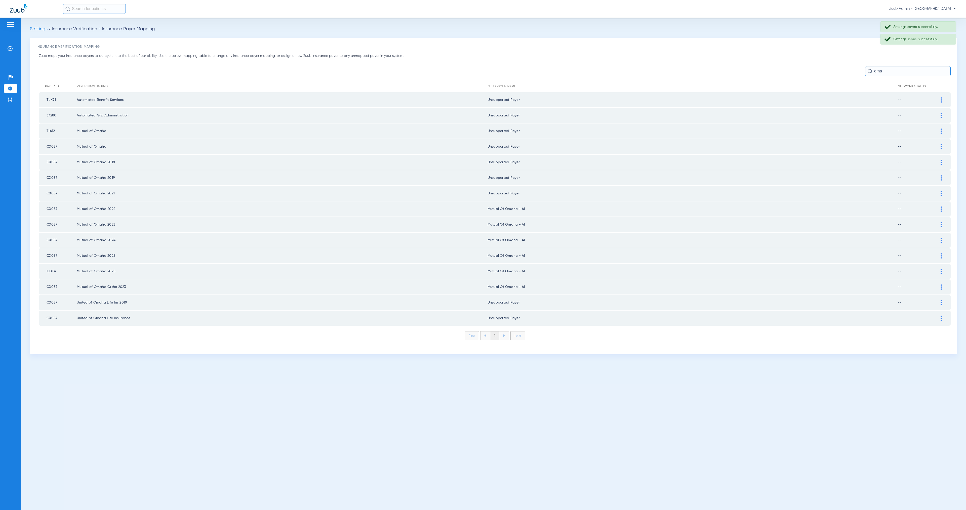
drag, startPoint x: 942, startPoint y: 205, endPoint x: 907, endPoint y: 209, distance: 35.0
click at [941, 207] on img at bounding box center [941, 209] width 1 height 5
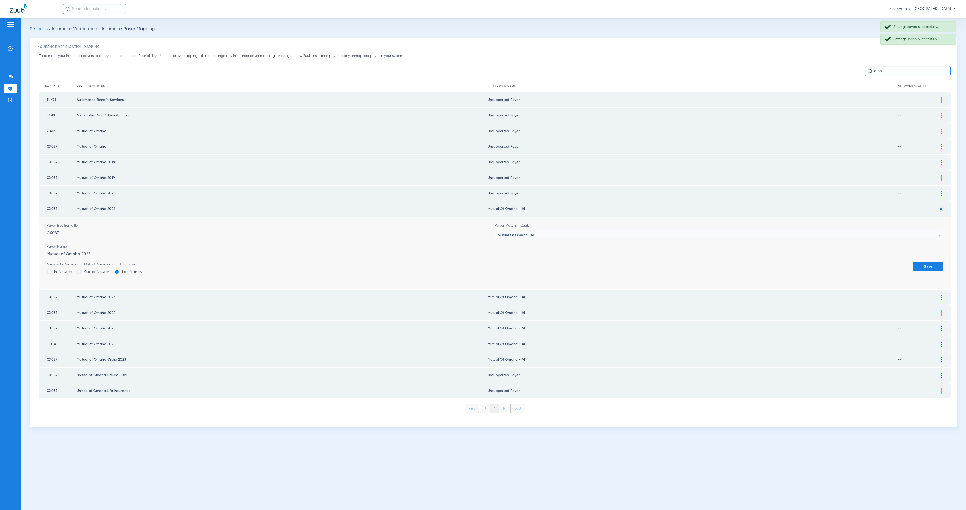
click at [541, 231] on div "Mutual Of Omaha - AI" at bounding box center [718, 235] width 440 height 9
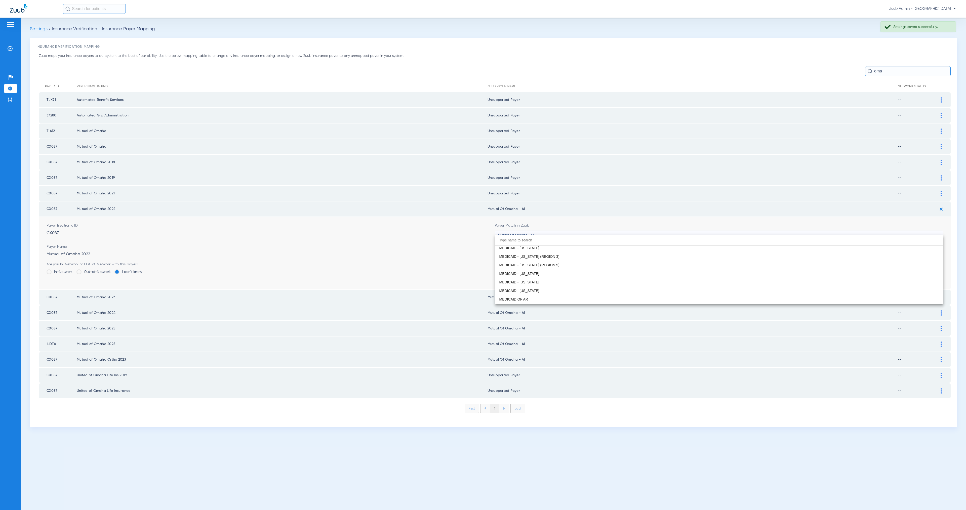
paste input "Unsupported"
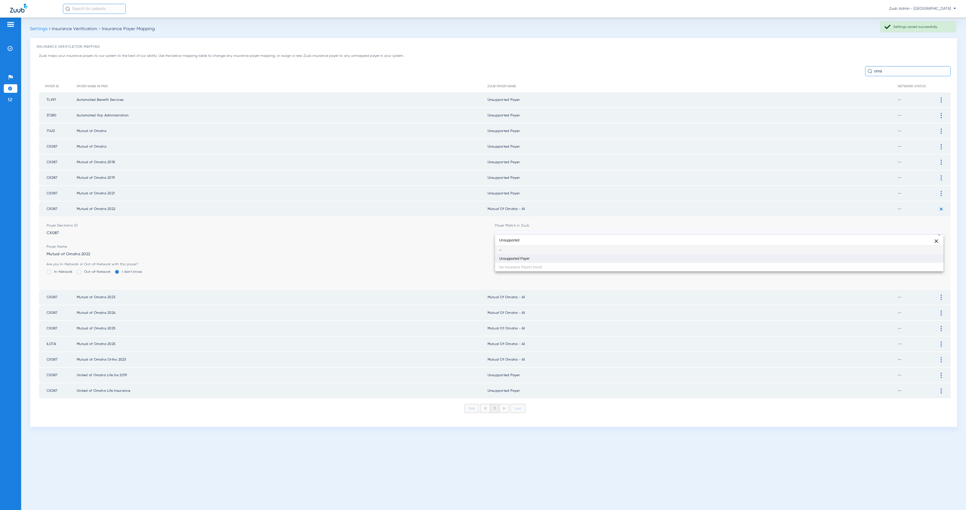
type input "Unsupported"
click at [561, 255] on mat-option "Unsupported Payer" at bounding box center [719, 258] width 448 height 9
click at [929, 262] on button "Save" at bounding box center [928, 266] width 30 height 9
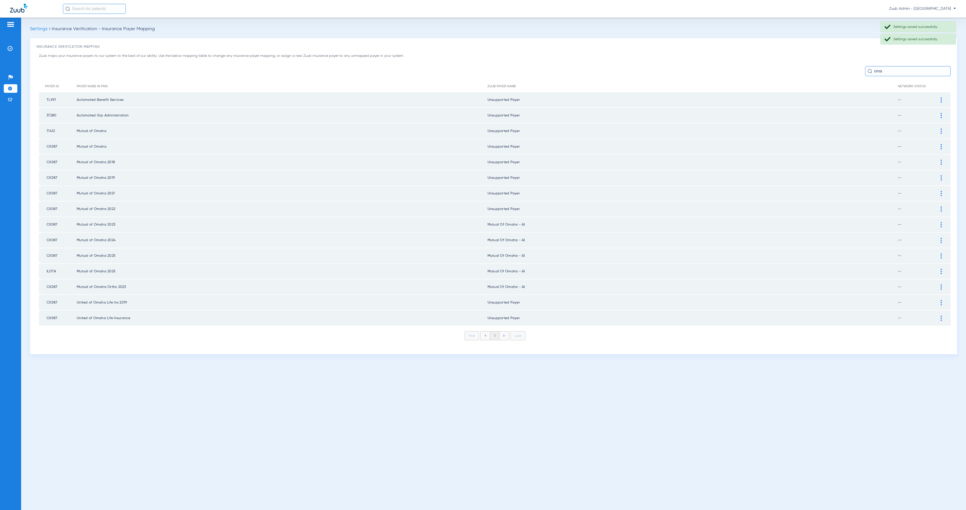
click at [941, 222] on img at bounding box center [941, 224] width 1 height 5
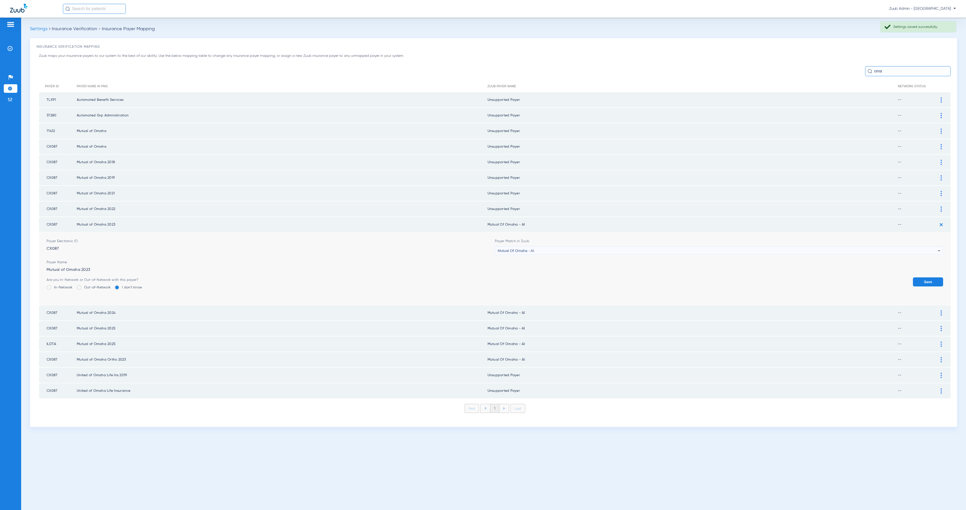
click at [516, 249] on span "Mutual Of Omaha - AI" at bounding box center [516, 251] width 36 height 4
type input "Unsupported"
click at [532, 271] on mat-option "Unsupported Payer" at bounding box center [719, 273] width 448 height 9
click at [922, 277] on button "Save" at bounding box center [928, 281] width 30 height 9
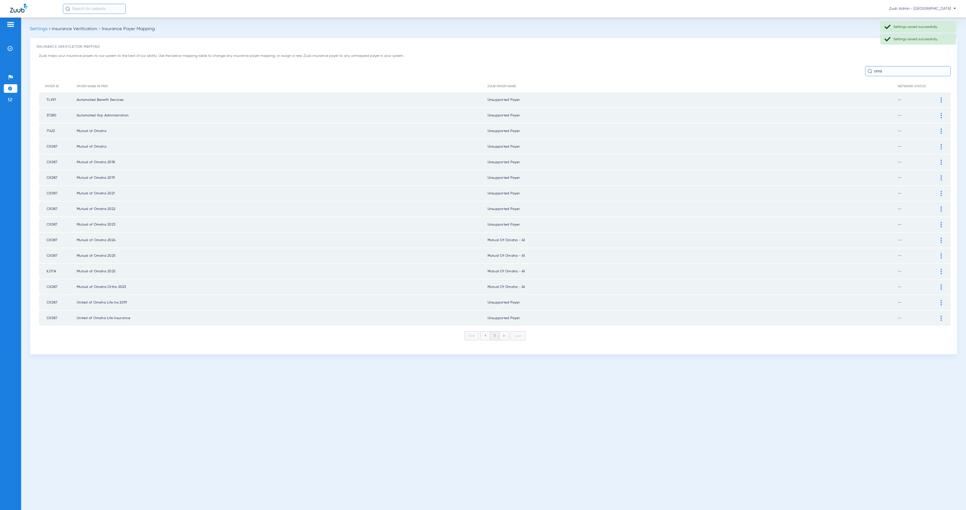
click at [942, 238] on div at bounding box center [941, 240] width 9 height 5
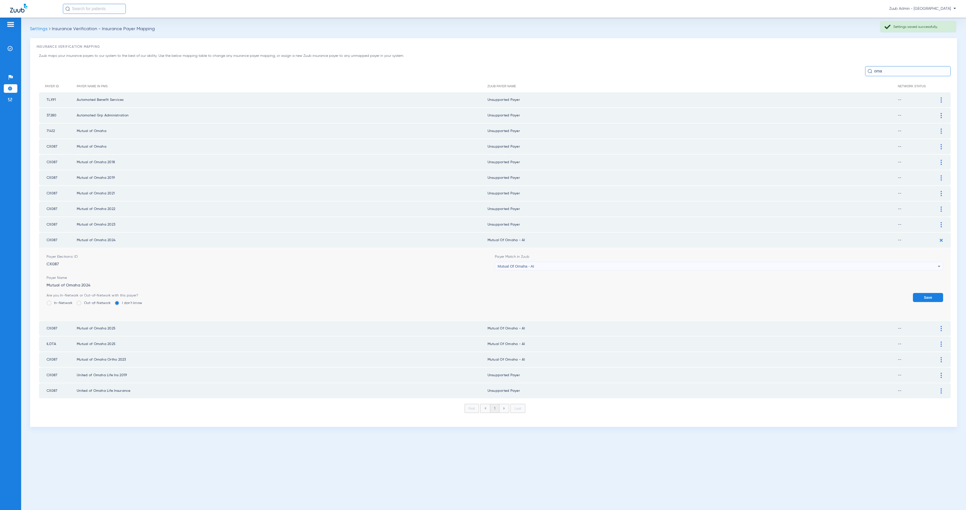
click at [589, 262] on div "Mutual Of Omaha - AI" at bounding box center [718, 266] width 440 height 9
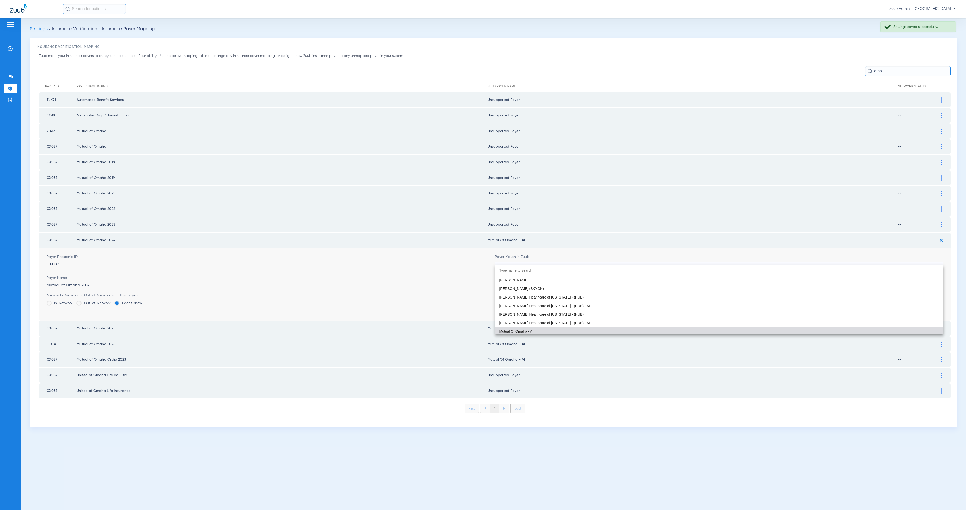
paste input "Unsupported"
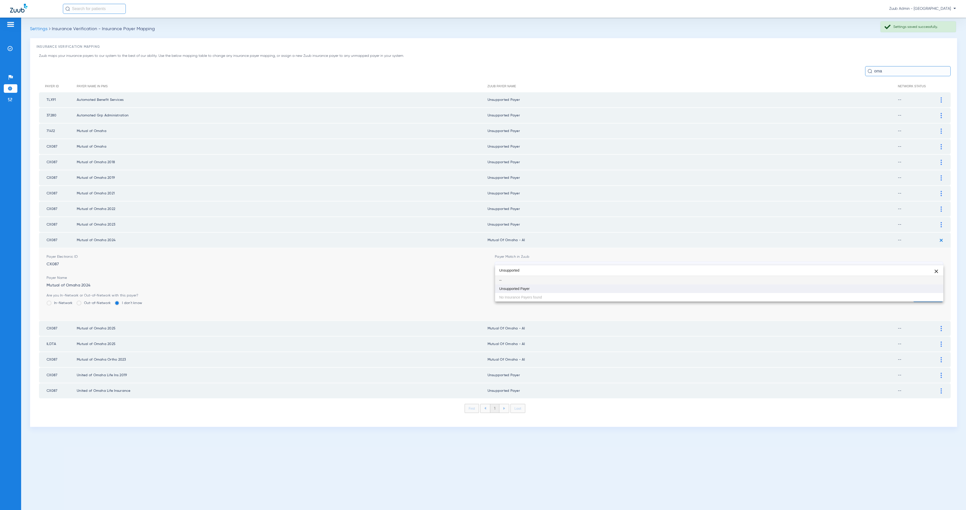
type input "Unsupported"
click at [584, 285] on mat-option "Unsupported Payer" at bounding box center [719, 289] width 448 height 9
click at [919, 294] on button "Save" at bounding box center [928, 297] width 30 height 9
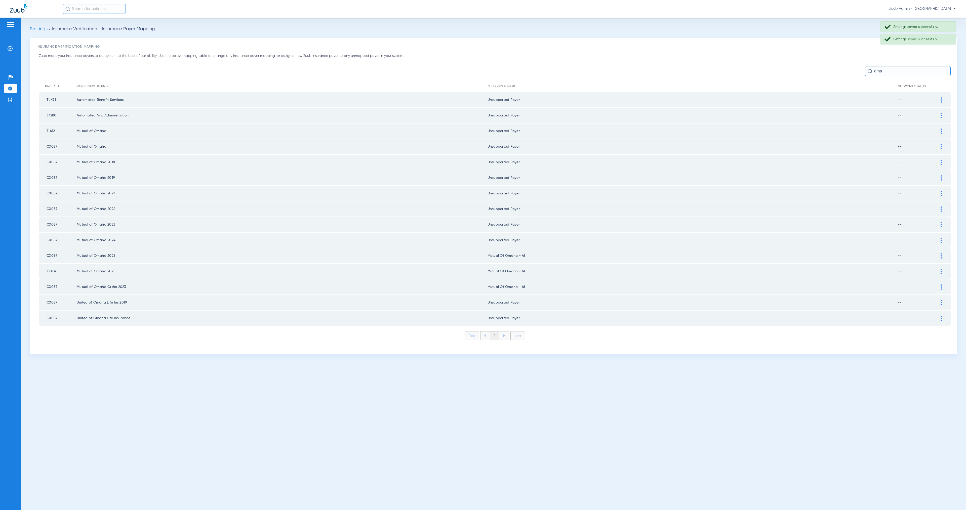
drag, startPoint x: 941, startPoint y: 250, endPoint x: 928, endPoint y: 250, distance: 13.3
click at [941, 253] on img at bounding box center [941, 255] width 1 height 5
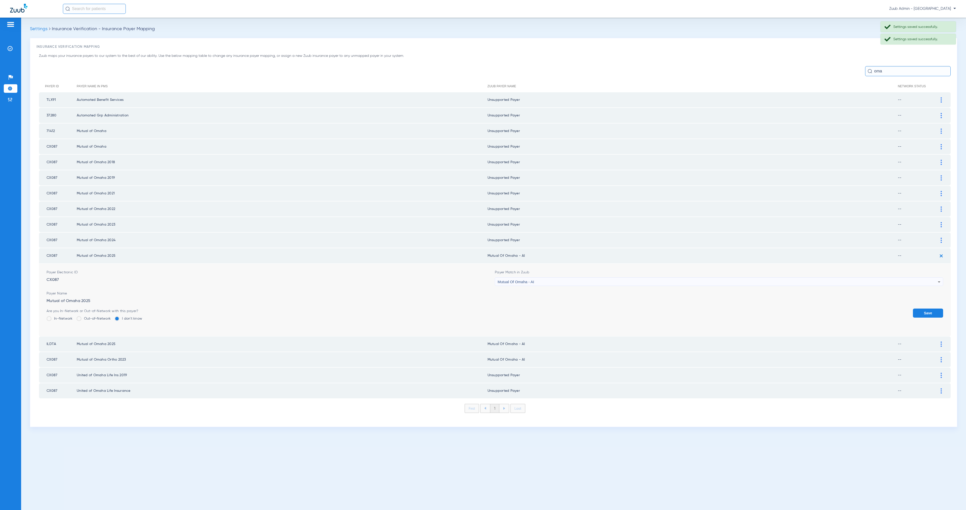
click at [508, 280] on span "Mutual Of Omaha - AI" at bounding box center [516, 282] width 36 height 4
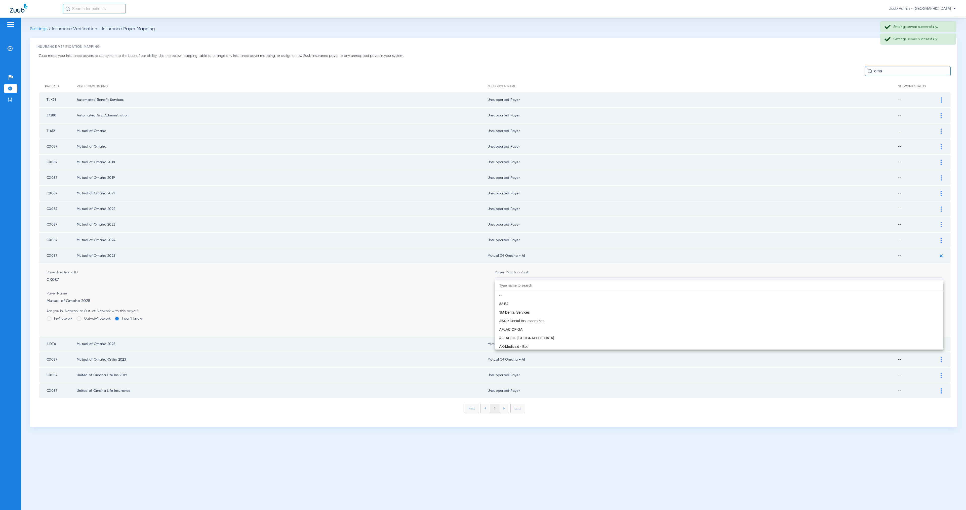
scroll to position [2754, 0]
paste input "Unsupported"
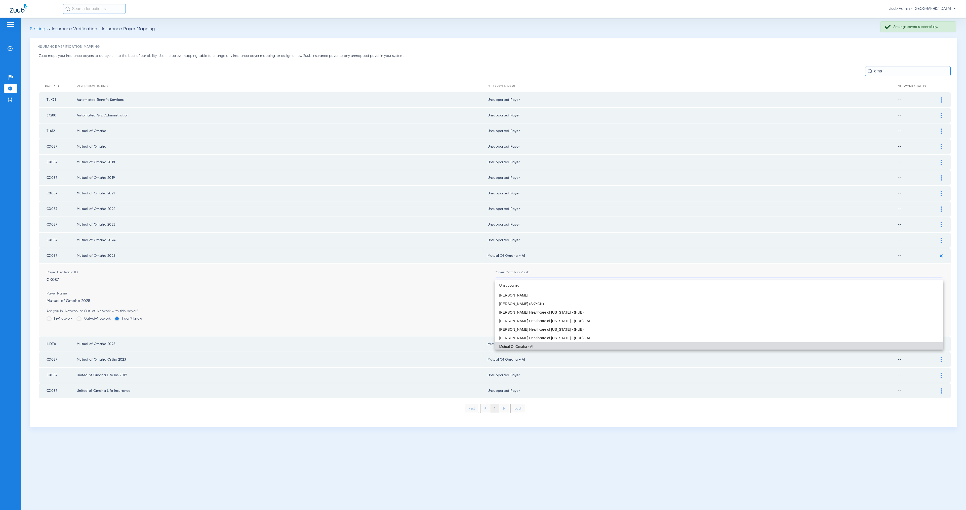
scroll to position [0, 0]
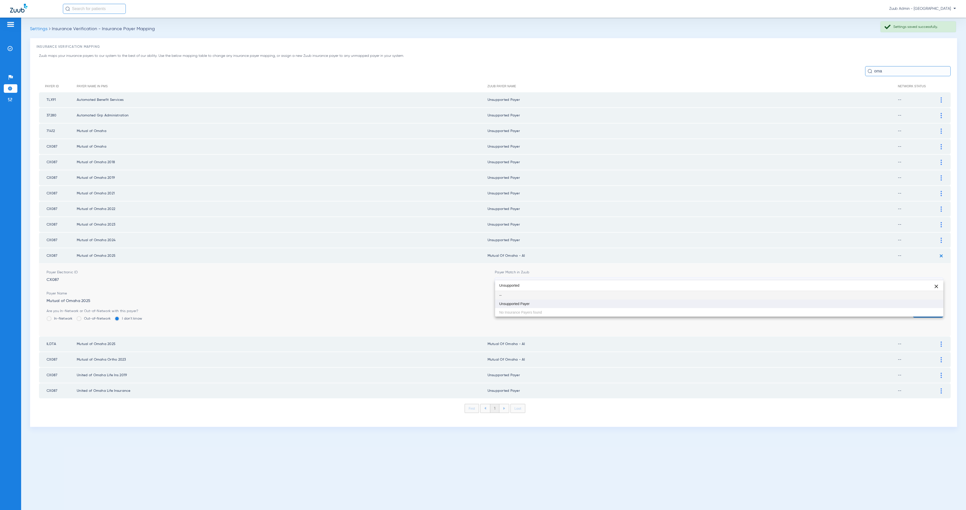
type input "Unsupported"
click at [551, 303] on mat-option "Unsupported Payer" at bounding box center [719, 304] width 448 height 9
click at [925, 309] on button "Save" at bounding box center [928, 313] width 30 height 9
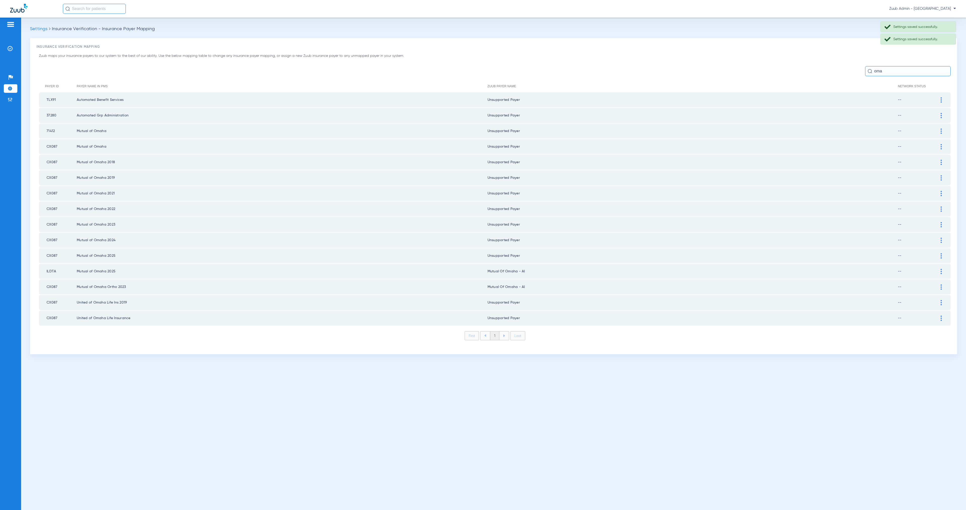
click at [942, 269] on div at bounding box center [941, 271] width 9 height 5
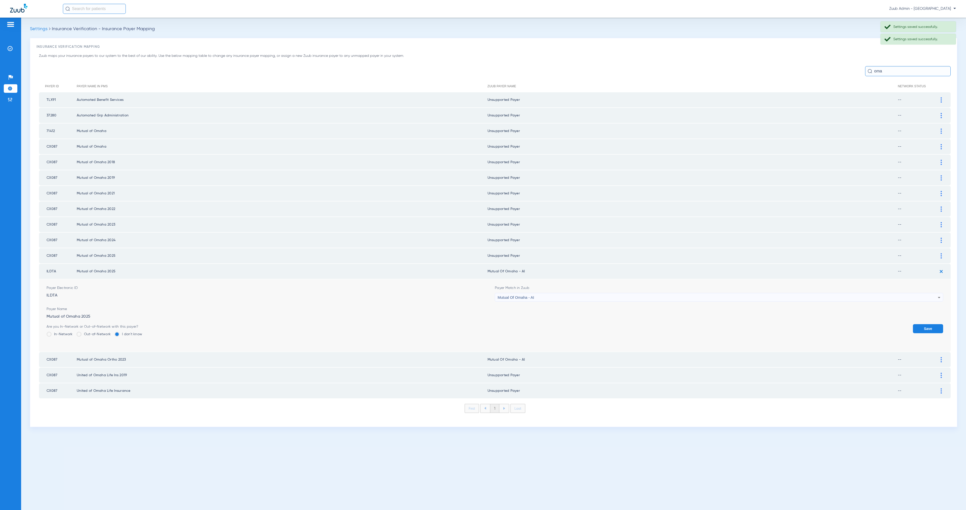
click at [541, 293] on div "Mutual Of Omaha - AI" at bounding box center [718, 297] width 440 height 9
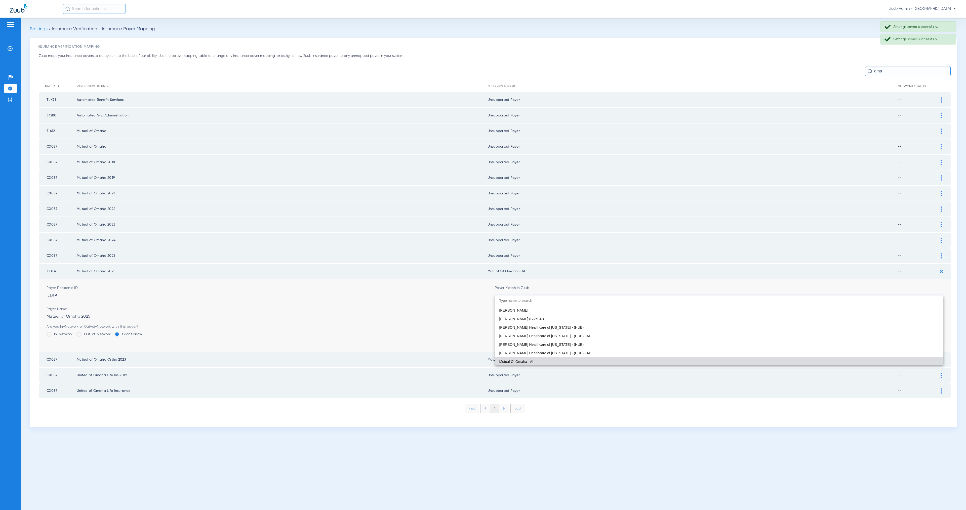
paste input "Unsupported"
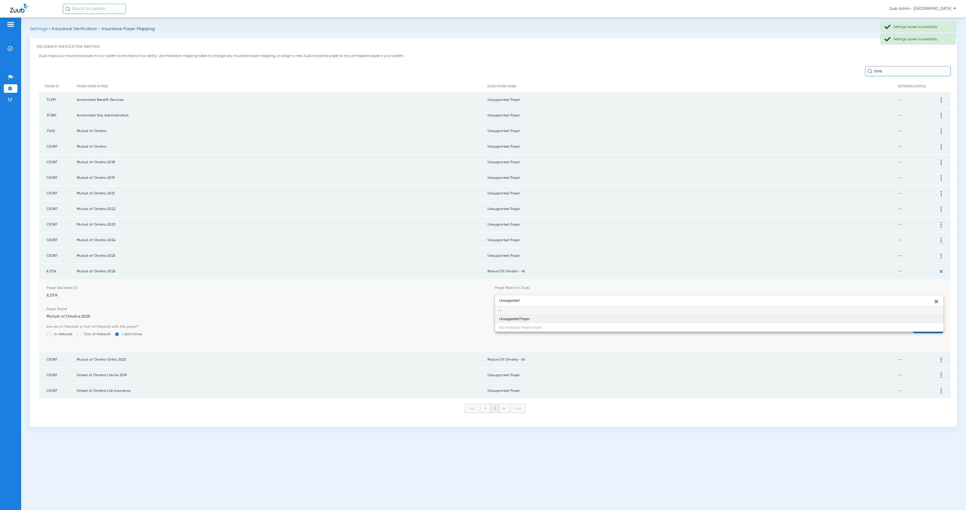
scroll to position [0, 0]
type input "Unsupported"
click at [561, 320] on mat-option "Unsupported Payer" at bounding box center [719, 319] width 448 height 9
click at [929, 324] on button "Save" at bounding box center [928, 328] width 30 height 9
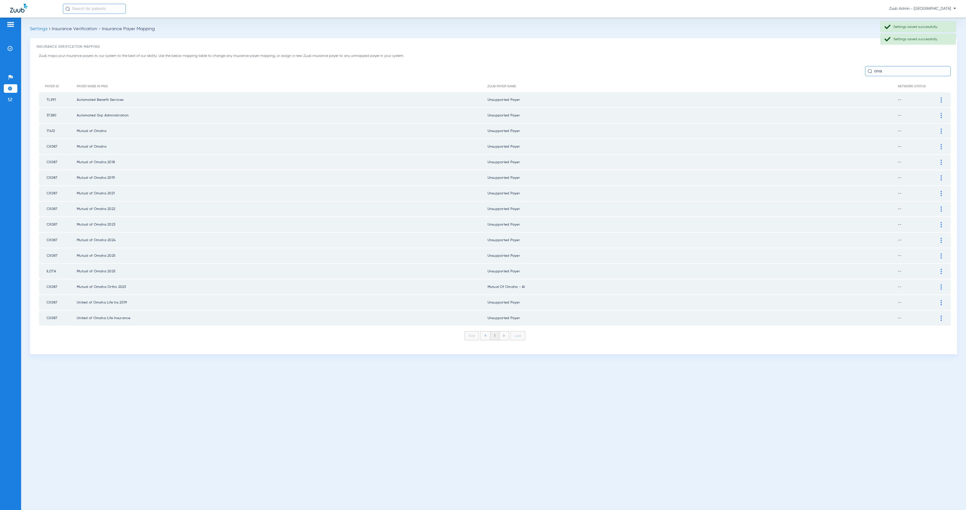
click at [941, 285] on img at bounding box center [941, 287] width 1 height 5
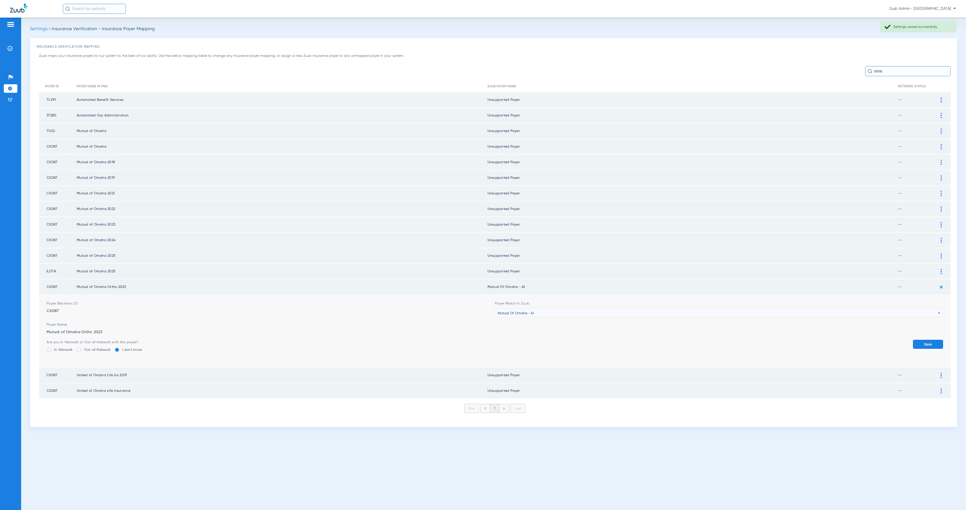
click at [586, 309] on div "Mutual Of Omaha - AI" at bounding box center [718, 313] width 440 height 9
type input "Unsupported"
drag, startPoint x: 575, startPoint y: 330, endPoint x: 579, endPoint y: 330, distance: 3.5
click at [575, 330] on mat-option "Unsupported Payer" at bounding box center [719, 334] width 448 height 9
click at [930, 340] on button "Save" at bounding box center [928, 344] width 30 height 9
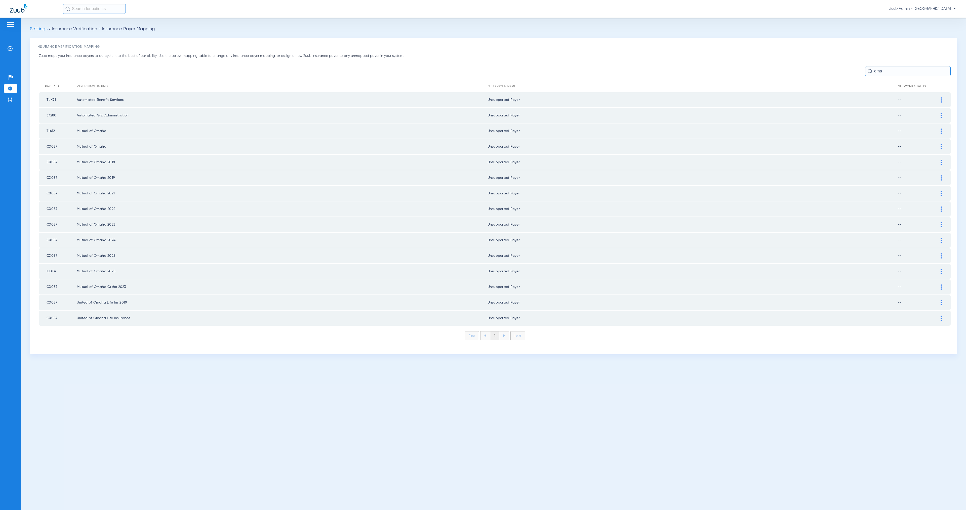
drag, startPoint x: 883, startPoint y: 73, endPoint x: 872, endPoint y: 73, distance: 11.1
click at [872, 73] on input "oma" at bounding box center [908, 71] width 86 height 10
drag, startPoint x: 873, startPoint y: 72, endPoint x: 895, endPoint y: 71, distance: 21.9
click at [895, 71] on input "oma" at bounding box center [908, 71] width 86 height 10
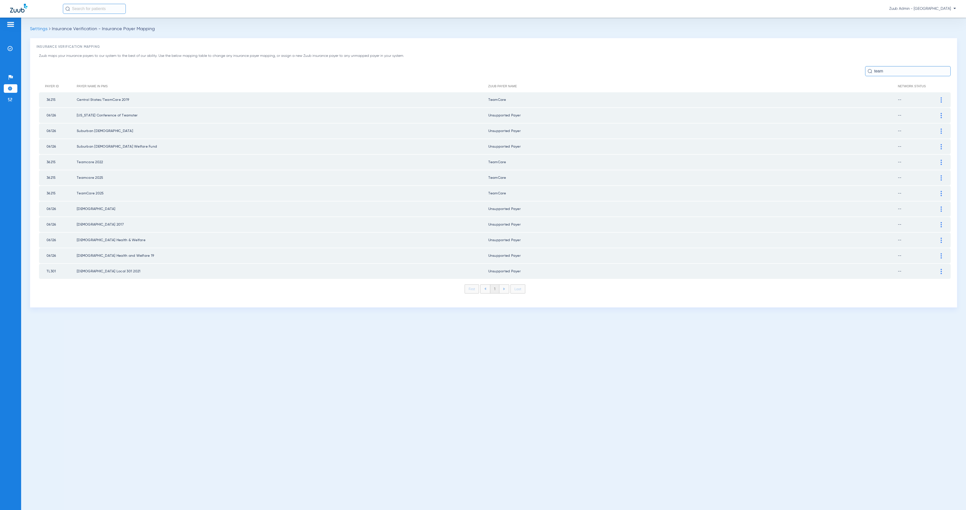
type input "team"
click at [941, 98] on img at bounding box center [941, 99] width 1 height 5
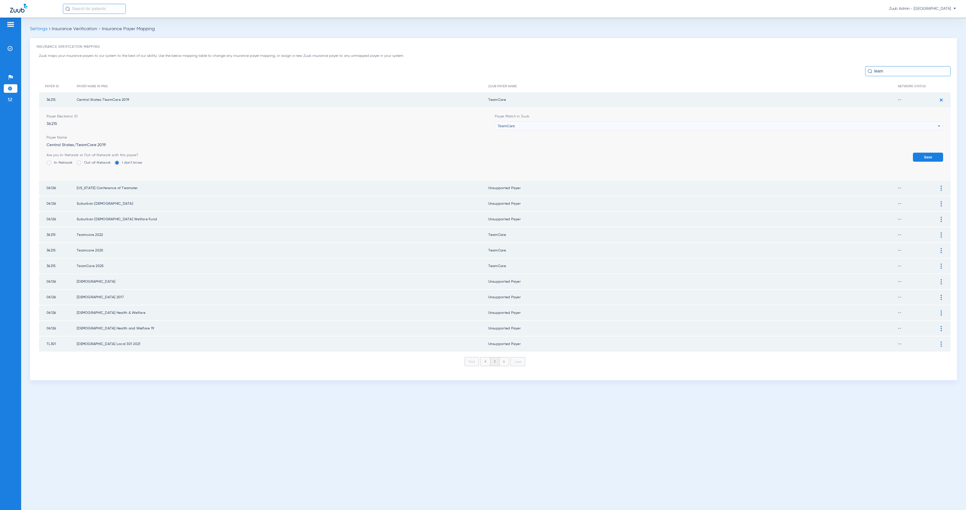
click at [578, 124] on div "TeamCare" at bounding box center [718, 126] width 440 height 9
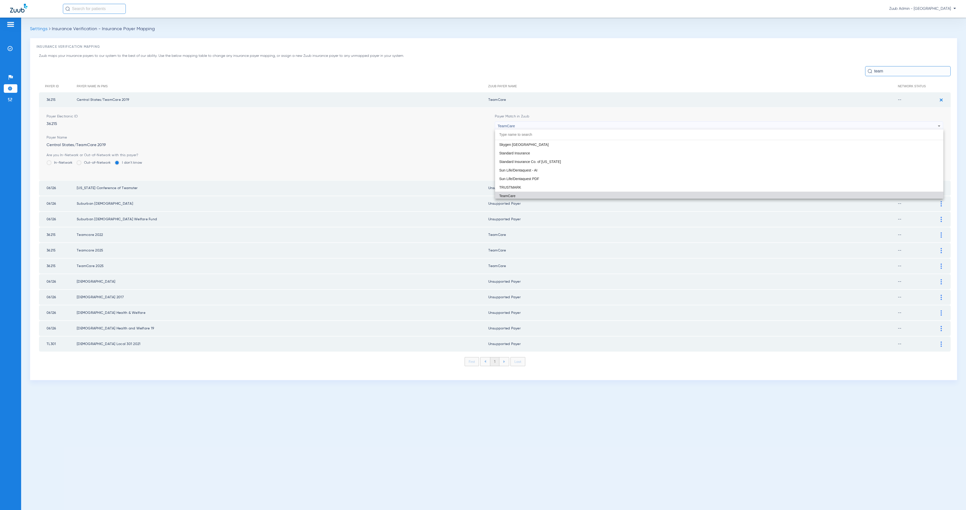
paste input "Unsupported"
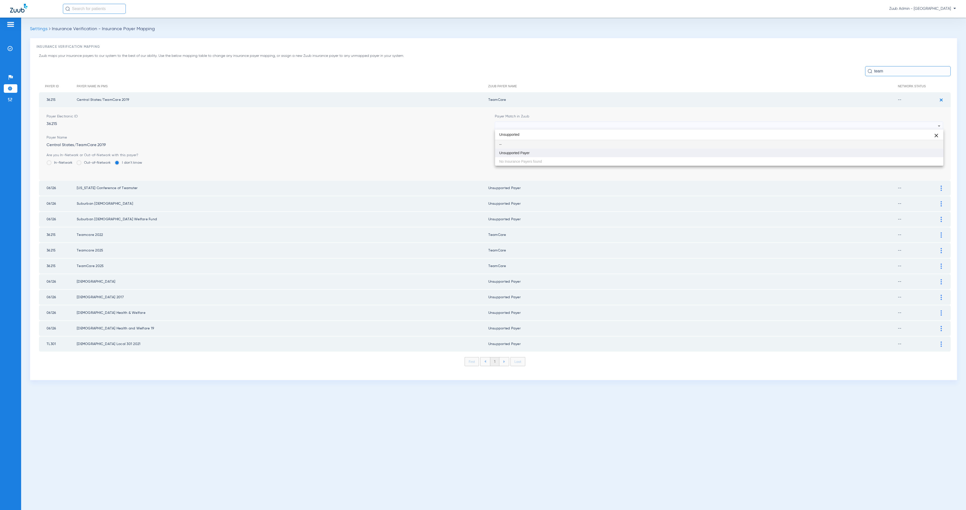
scroll to position [0, 0]
type input "Unsupported"
click at [580, 156] on mat-option "Unsupported Payer" at bounding box center [719, 153] width 448 height 9
click at [921, 156] on button "Save" at bounding box center [928, 157] width 30 height 9
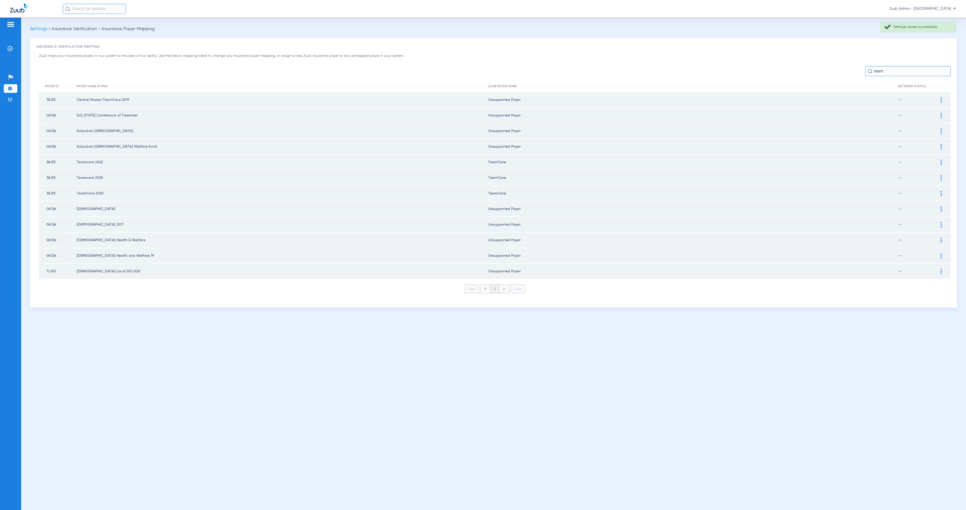
click at [941, 160] on img at bounding box center [941, 162] width 1 height 5
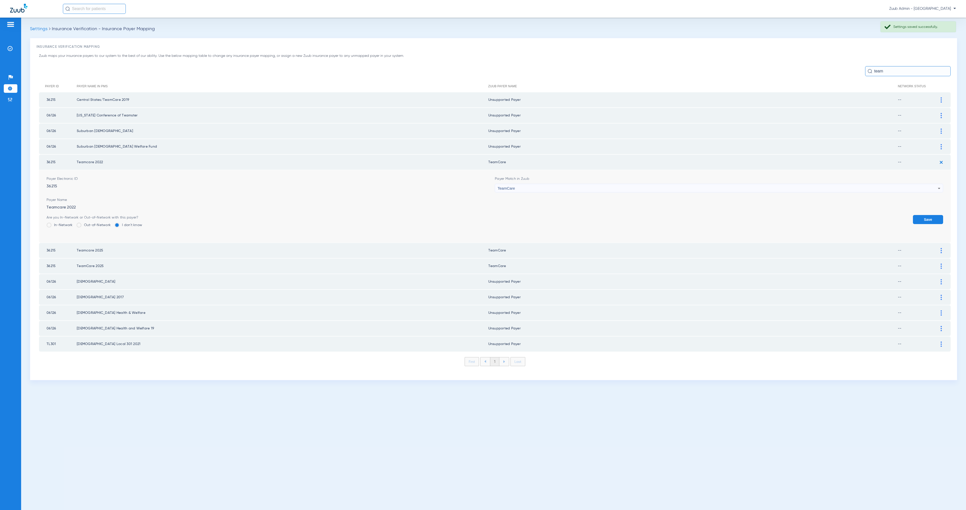
click at [573, 186] on div "TeamCare" at bounding box center [718, 188] width 440 height 9
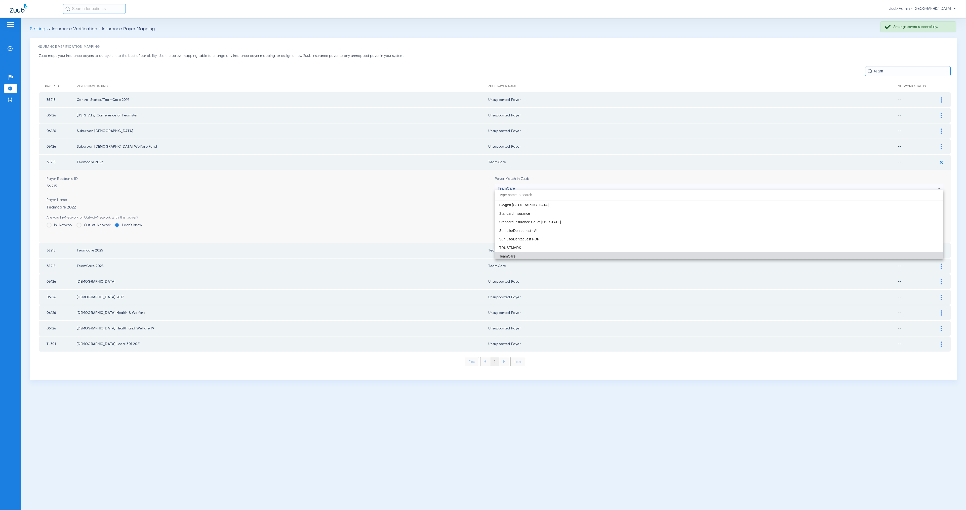
paste input "Unsupported"
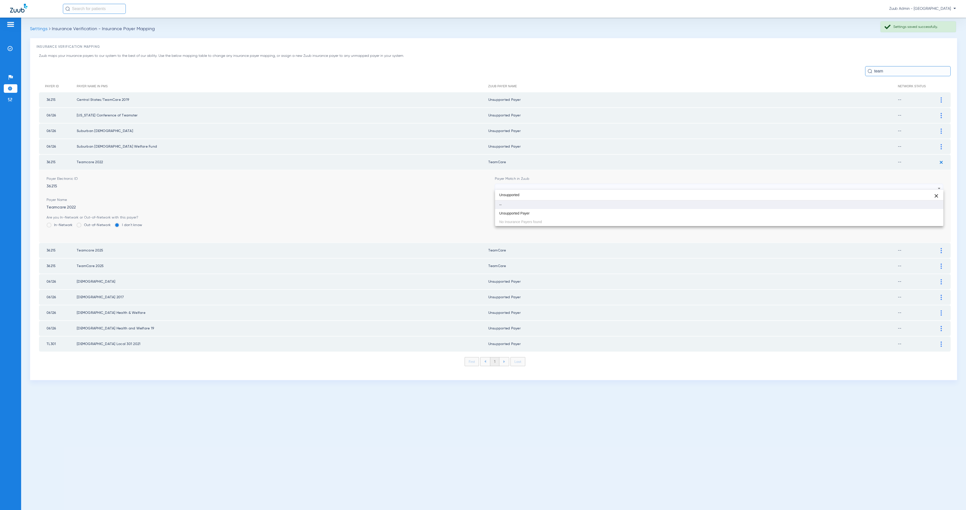
scroll to position [0, 0]
type input "Unsupported"
click at [608, 213] on mat-option "Unsupported Payer" at bounding box center [719, 213] width 448 height 9
click at [929, 219] on button "Save" at bounding box center [928, 219] width 30 height 9
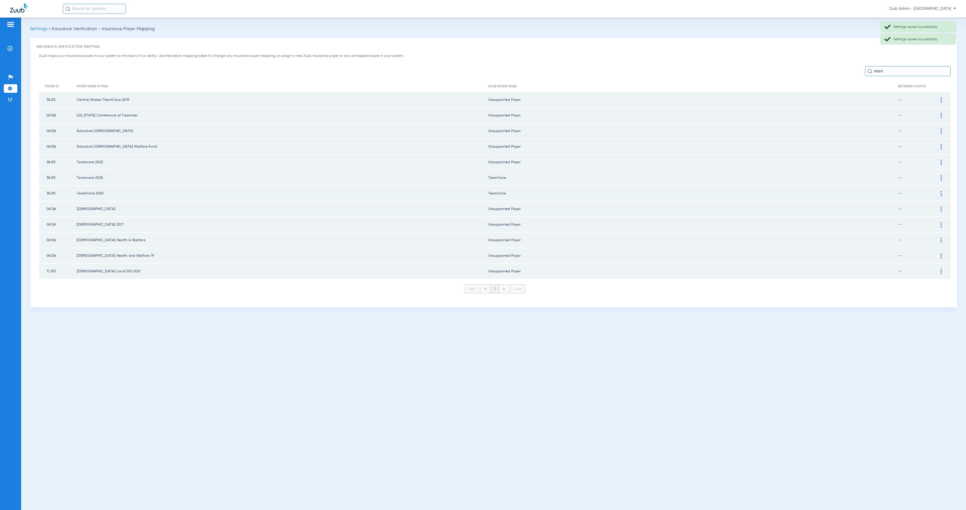
click at [941, 175] on img at bounding box center [941, 177] width 1 height 5
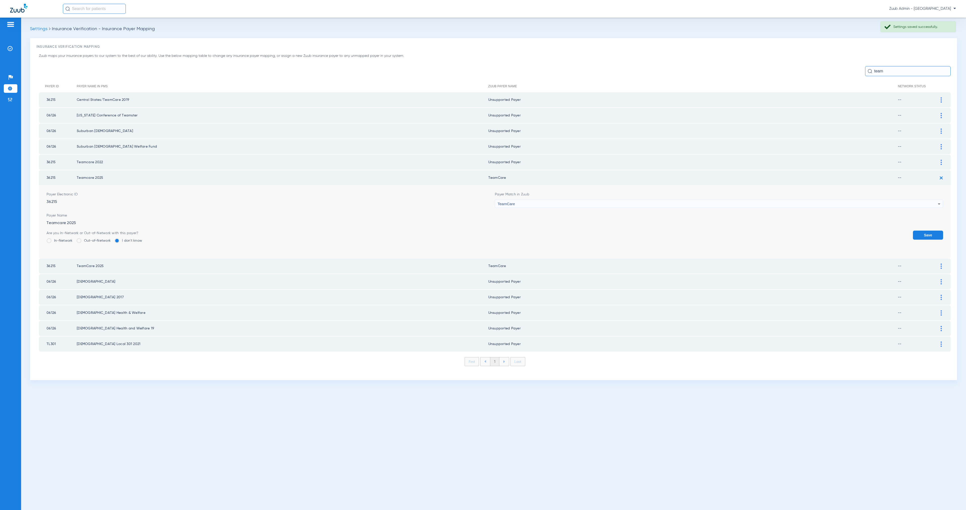
click at [556, 200] on div "TeamCare" at bounding box center [718, 204] width 440 height 9
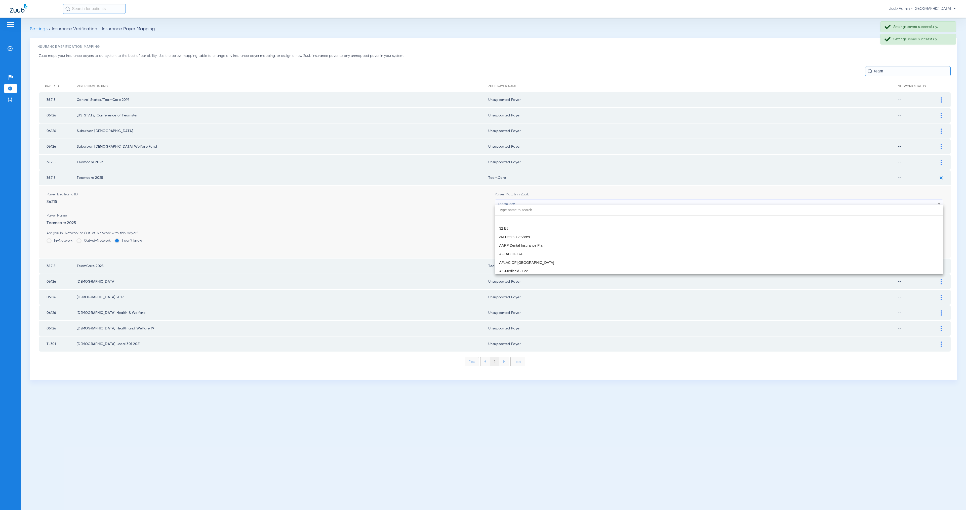
paste input "Unsupported"
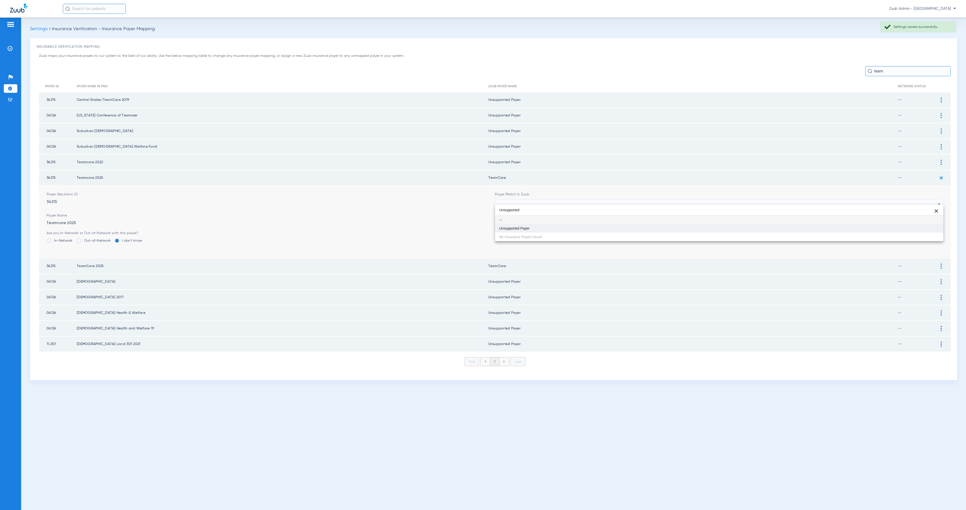
type input "Unsupported"
click at [560, 227] on mat-option "Unsupported Payer" at bounding box center [719, 228] width 448 height 9
click at [917, 231] on button "Save" at bounding box center [928, 235] width 30 height 9
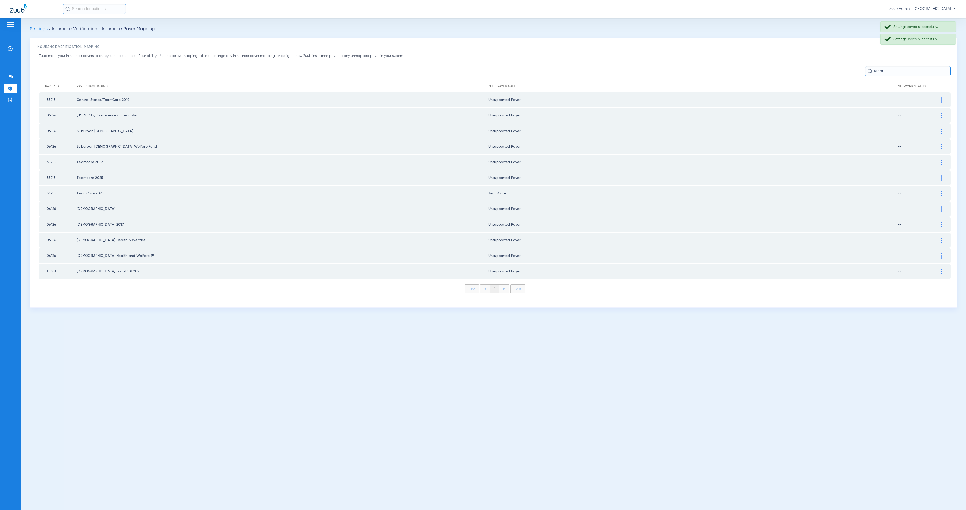
click at [942, 191] on div at bounding box center [941, 193] width 9 height 5
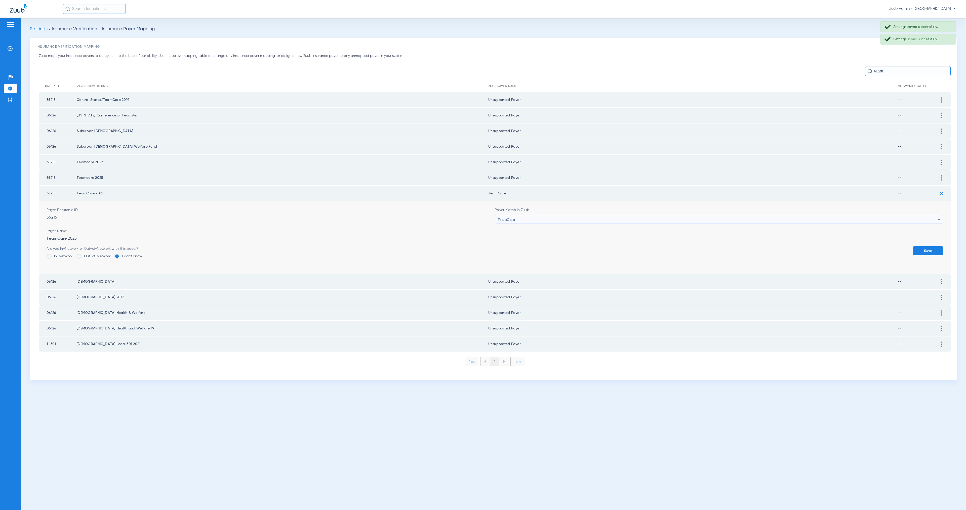
click at [545, 215] on div "TeamCare" at bounding box center [718, 219] width 440 height 9
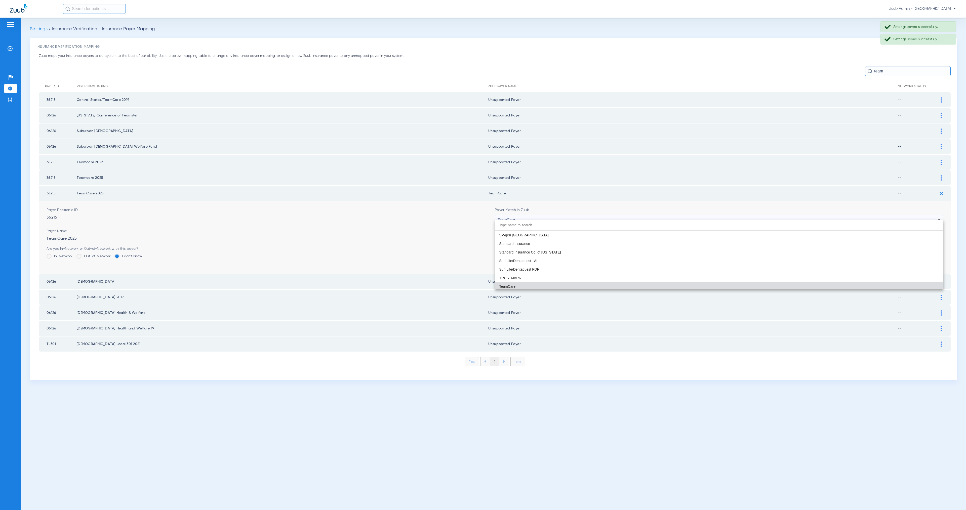
paste input "Unsupported"
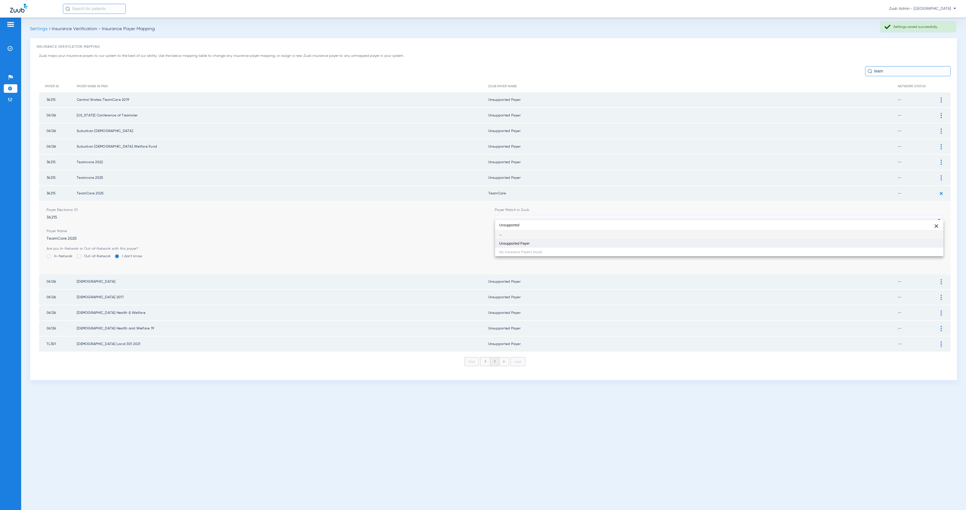
type input "Unsupported"
click at [560, 240] on mat-option "Unsupported Payer" at bounding box center [719, 243] width 448 height 9
click at [930, 246] on button "Save" at bounding box center [928, 250] width 30 height 9
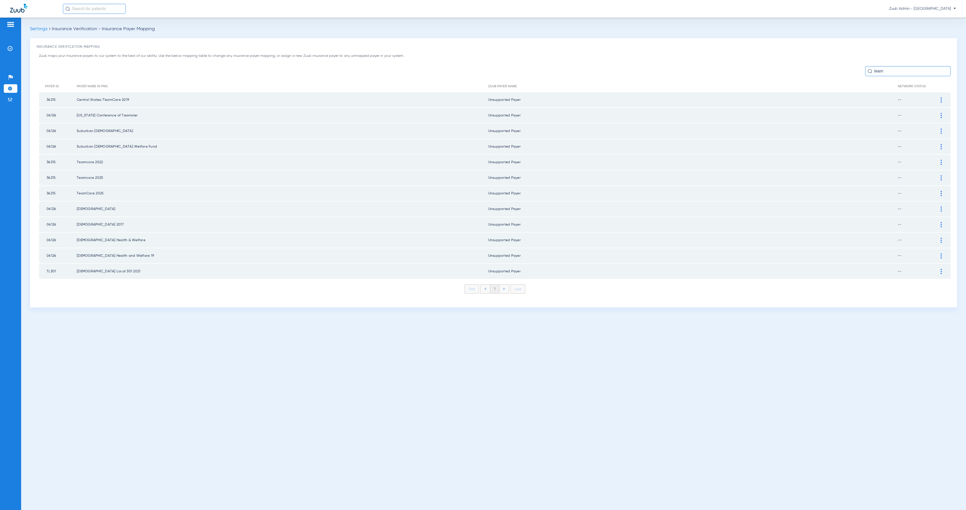
drag, startPoint x: 887, startPoint y: 72, endPoint x: 868, endPoint y: 72, distance: 19.4
click at [868, 72] on div "team" at bounding box center [908, 71] width 86 height 10
drag, startPoint x: 874, startPoint y: 70, endPoint x: 895, endPoint y: 71, distance: 20.9
click at [895, 71] on input "team" at bounding box center [908, 71] width 86 height 10
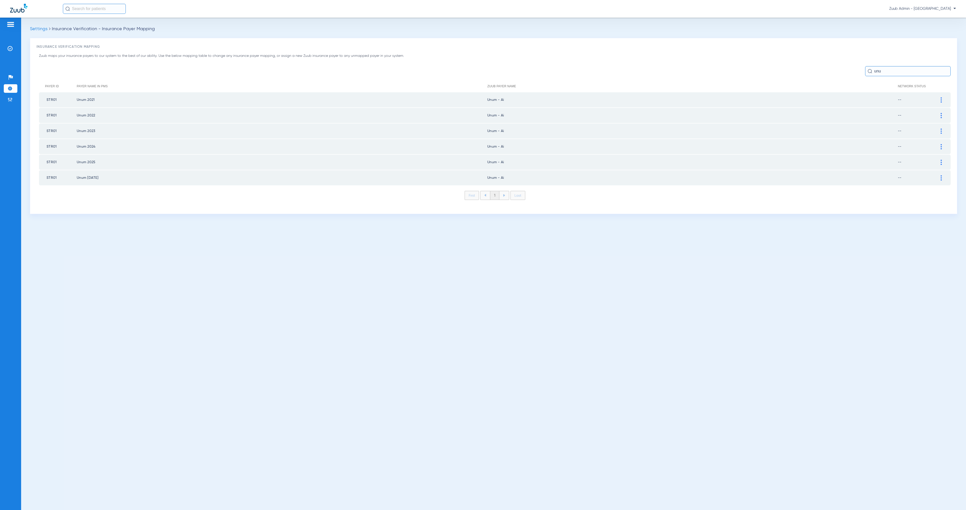
type input "unu"
click at [943, 100] on div at bounding box center [941, 99] width 9 height 5
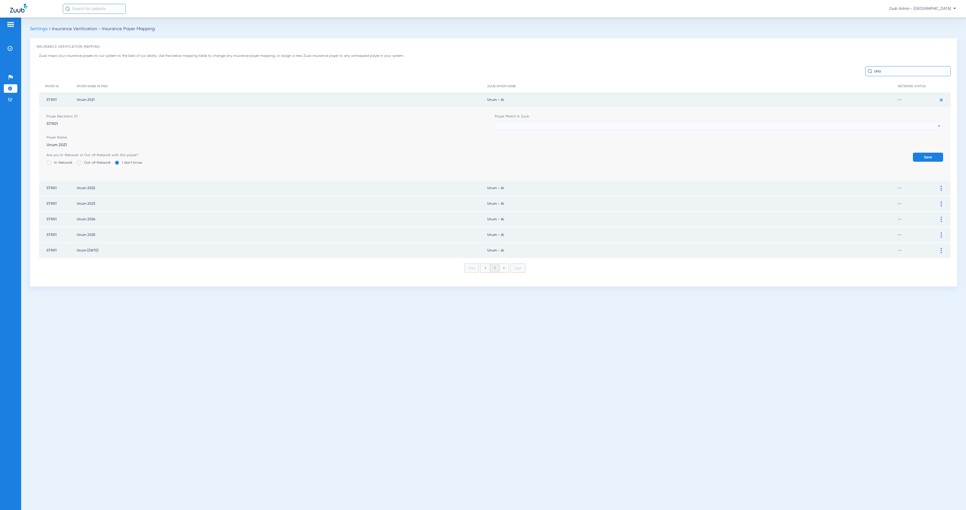
click at [548, 125] on div at bounding box center [718, 126] width 440 height 9
type input "Unsupported"
click at [556, 153] on mat-option "Unsupported Payer" at bounding box center [719, 153] width 448 height 9
click at [923, 155] on button "Save" at bounding box center [928, 157] width 30 height 9
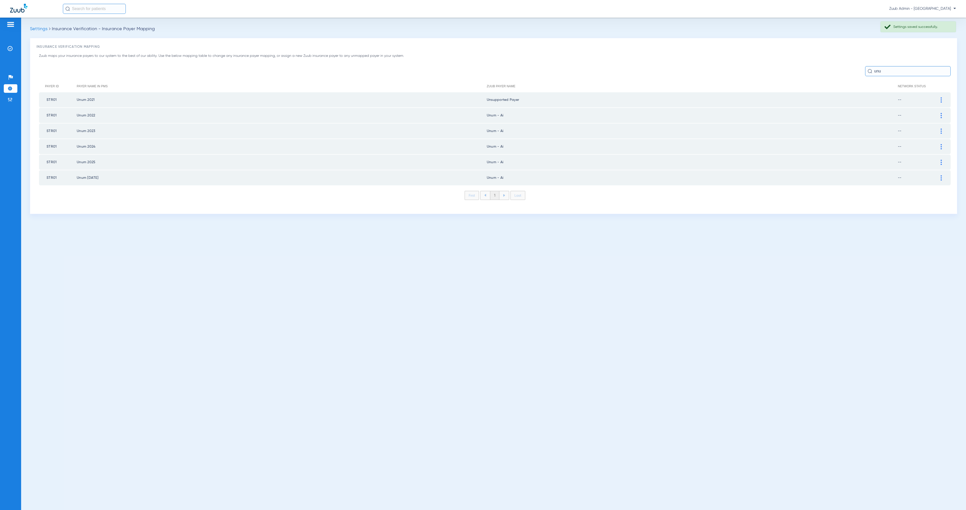
click at [942, 115] on div at bounding box center [941, 115] width 9 height 5
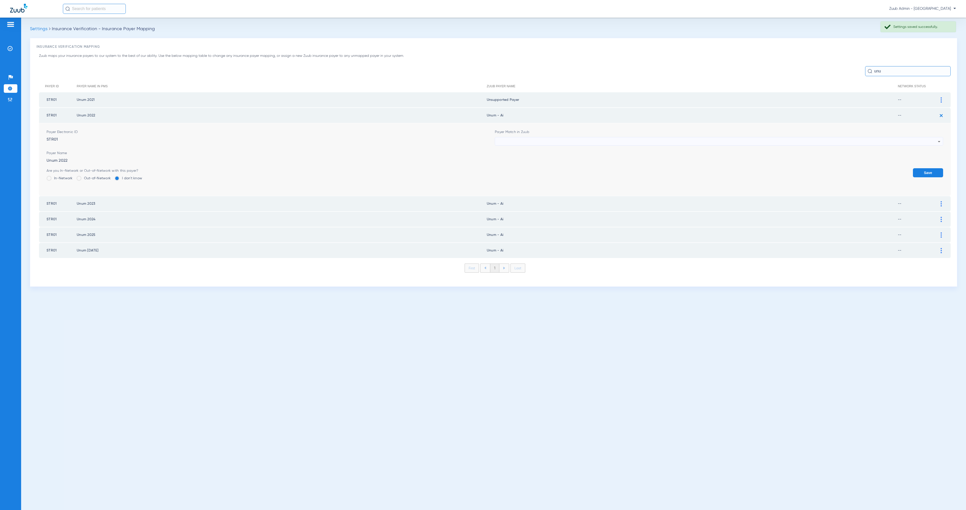
click at [534, 137] on div at bounding box center [718, 141] width 440 height 9
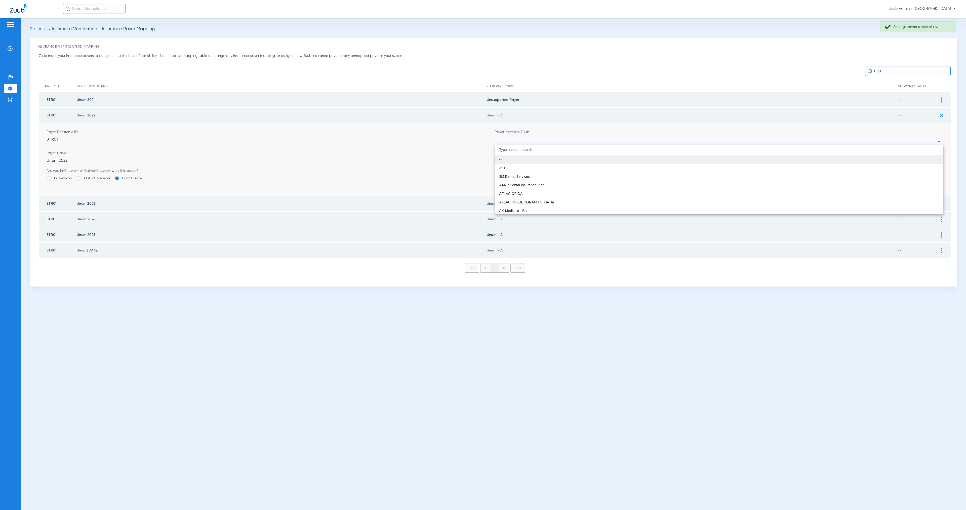
paste input "Unsupported"
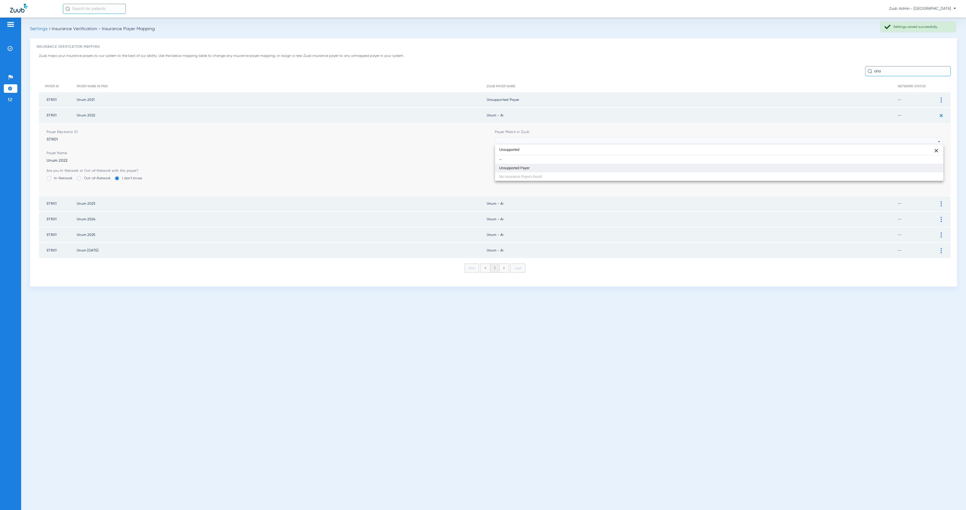
type input "Unsupported"
drag, startPoint x: 548, startPoint y: 166, endPoint x: 554, endPoint y: 171, distance: 7.4
click at [548, 166] on mat-option "Unsupported Payer" at bounding box center [719, 168] width 448 height 9
drag, startPoint x: 921, startPoint y: 168, endPoint x: 927, endPoint y: 157, distance: 12.4
click at [921, 168] on button "Save" at bounding box center [928, 172] width 30 height 9
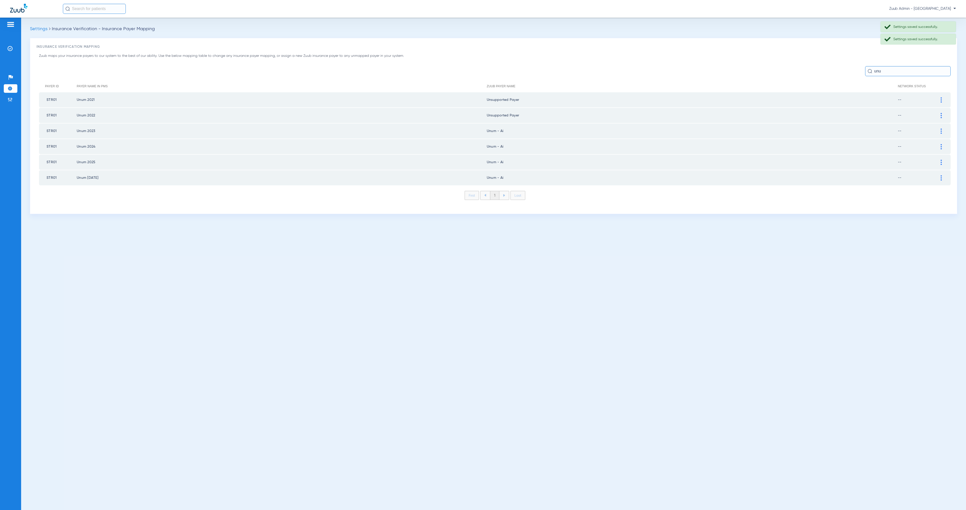
click at [943, 129] on div at bounding box center [941, 131] width 9 height 5
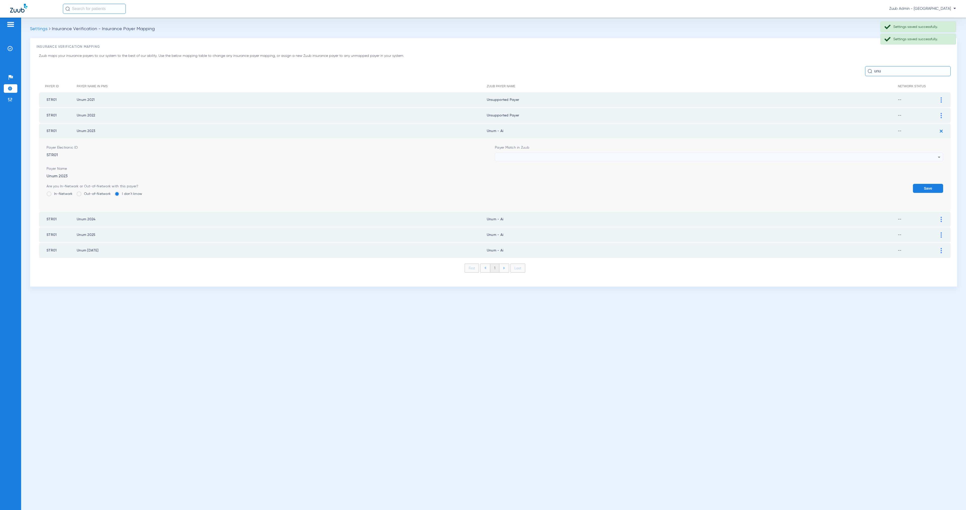
click at [549, 157] on div at bounding box center [718, 157] width 440 height 9
paste input "Unsupported"
type input "Unsupported"
click at [554, 180] on mat-option "Unsupported Payer" at bounding box center [719, 183] width 448 height 9
click at [919, 186] on button "Save" at bounding box center [928, 188] width 30 height 9
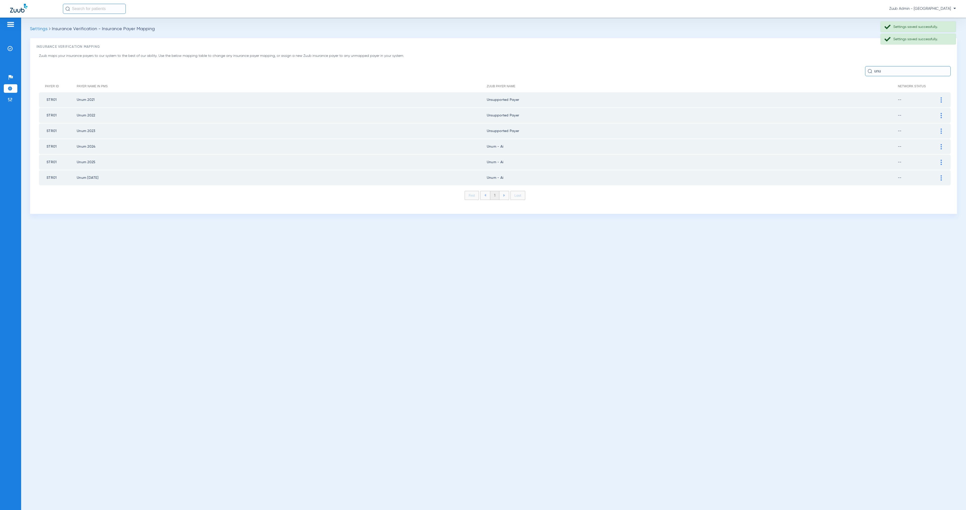
drag, startPoint x: 941, startPoint y: 145, endPoint x: 931, endPoint y: 146, distance: 10.8
click at [941, 145] on img at bounding box center [941, 146] width 1 height 5
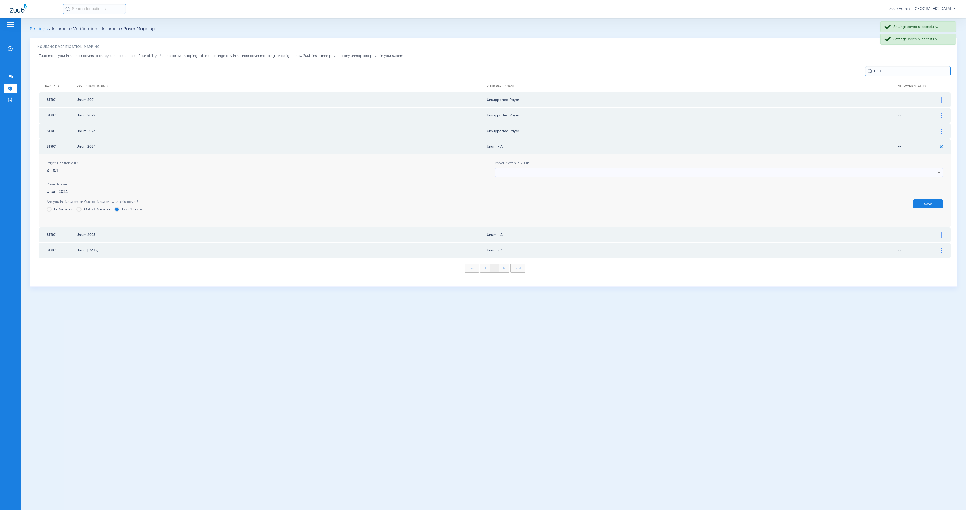
click at [539, 169] on div at bounding box center [718, 173] width 440 height 9
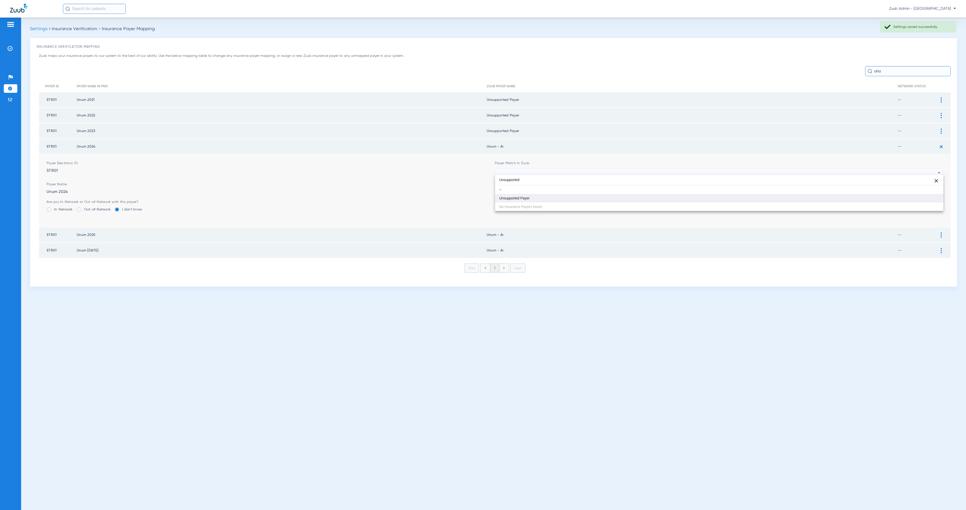
type input "Unsupported"
click at [548, 195] on mat-option "Unsupported Payer" at bounding box center [719, 198] width 448 height 9
drag, startPoint x: 925, startPoint y: 201, endPoint x: 939, endPoint y: 187, distance: 20.1
click at [926, 201] on button "Save" at bounding box center [928, 203] width 30 height 9
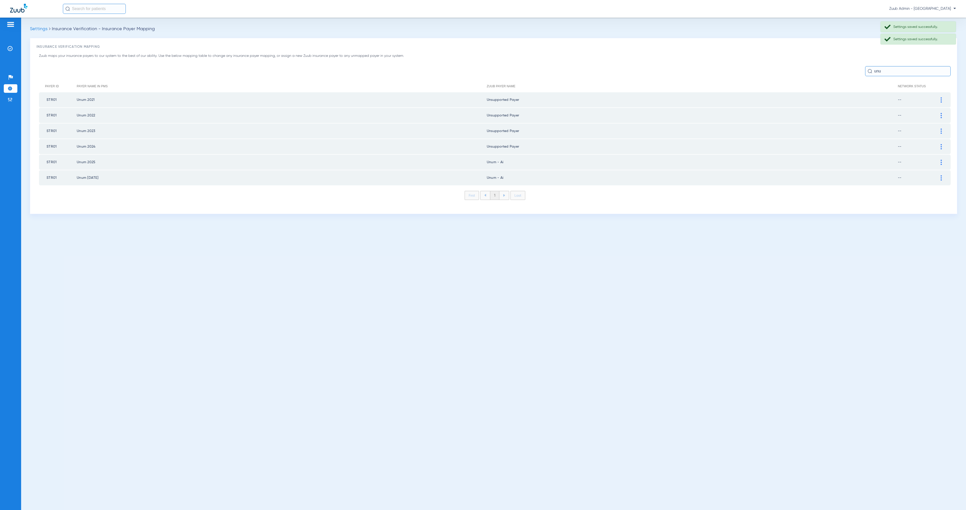
click at [942, 160] on div at bounding box center [941, 162] width 9 height 5
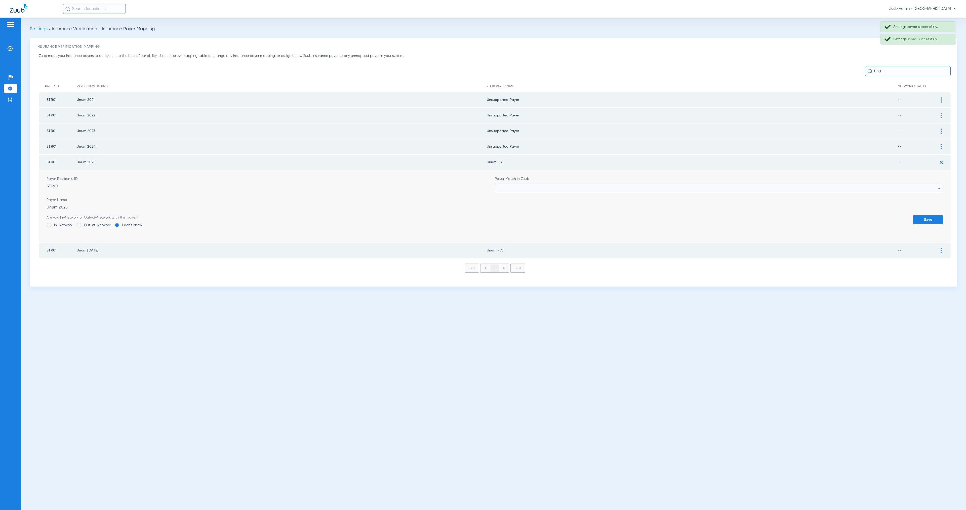
click at [525, 184] on mat-select at bounding box center [719, 188] width 448 height 9
click at [528, 184] on div at bounding box center [718, 188] width 440 height 9
paste input "Unsupported"
type input "Unsupported"
drag, startPoint x: 536, startPoint y: 211, endPoint x: 550, endPoint y: 211, distance: 14.6
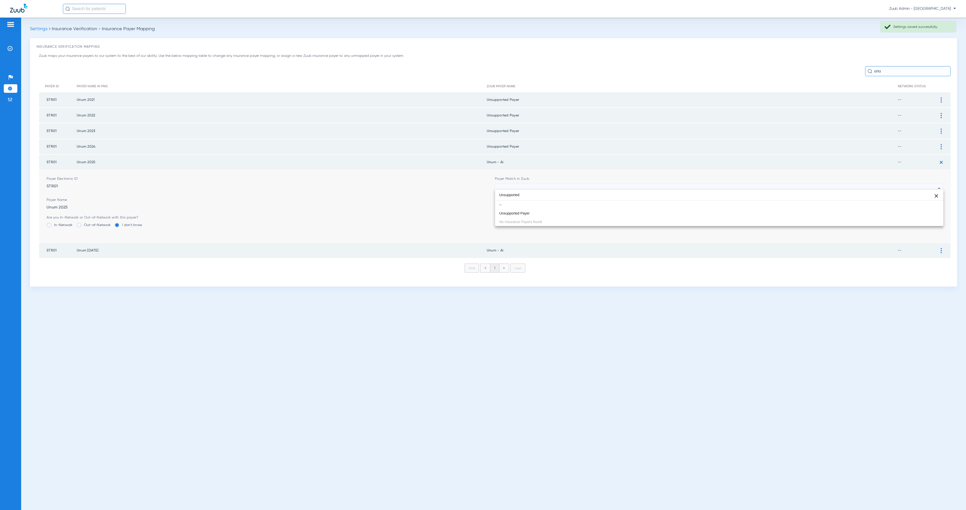
click at [536, 210] on mat-option "Unsupported Payer" at bounding box center [719, 213] width 448 height 9
click at [923, 216] on button "Save" at bounding box center [928, 219] width 30 height 9
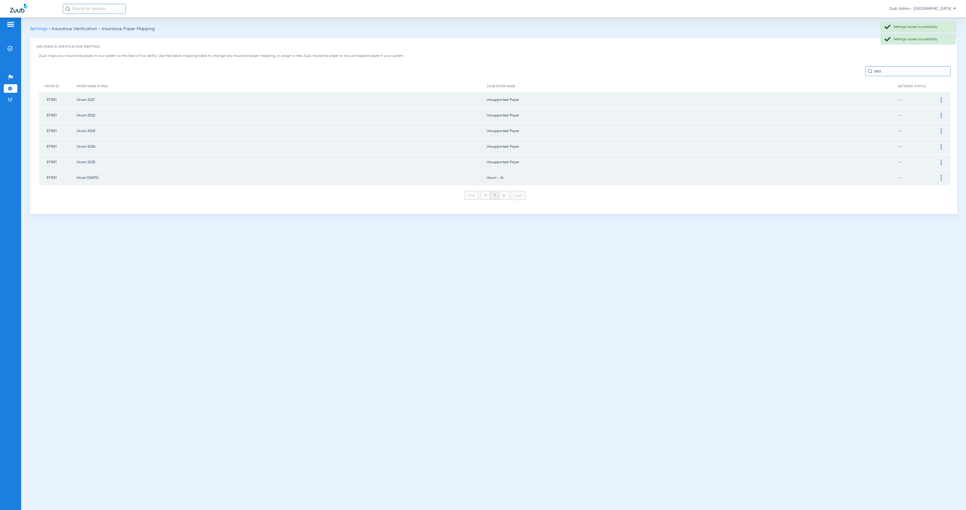
click at [941, 176] on img at bounding box center [941, 177] width 1 height 5
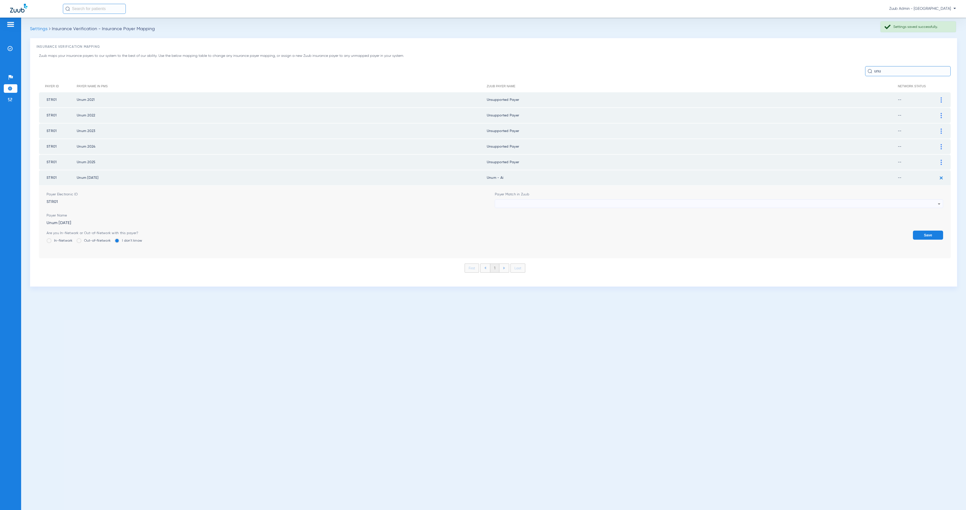
click at [555, 200] on div at bounding box center [718, 204] width 440 height 9
type input "Unsupported"
click at [559, 228] on mat-option "Unsupported Payer" at bounding box center [719, 228] width 448 height 9
click at [940, 231] on button "Save" at bounding box center [928, 235] width 30 height 9
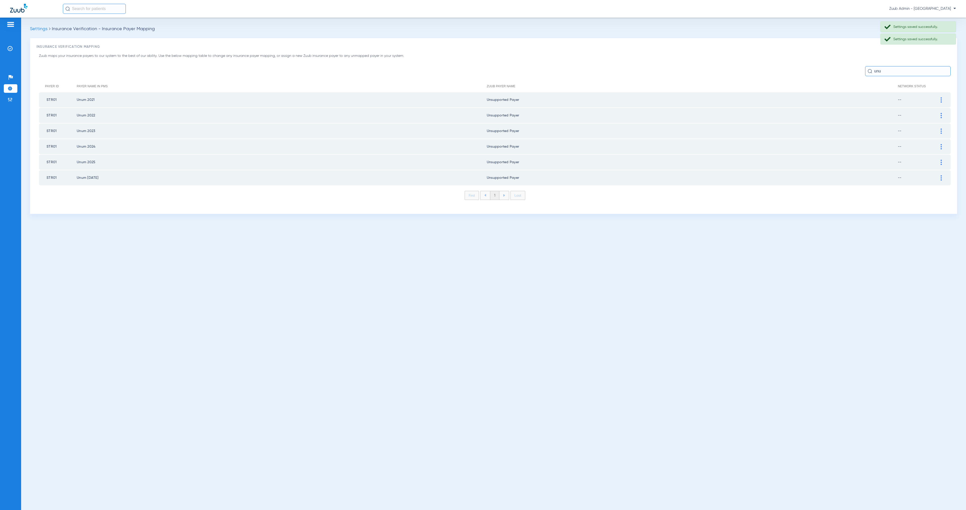
drag, startPoint x: 58, startPoint y: 161, endPoint x: 41, endPoint y: 161, distance: 16.9
click at [41, 161] on td "STR01" at bounding box center [58, 162] width 38 height 15
copy td "STR01"
drag, startPoint x: 890, startPoint y: 70, endPoint x: 869, endPoint y: 69, distance: 21.4
click at [869, 69] on div "unu" at bounding box center [908, 71] width 86 height 10
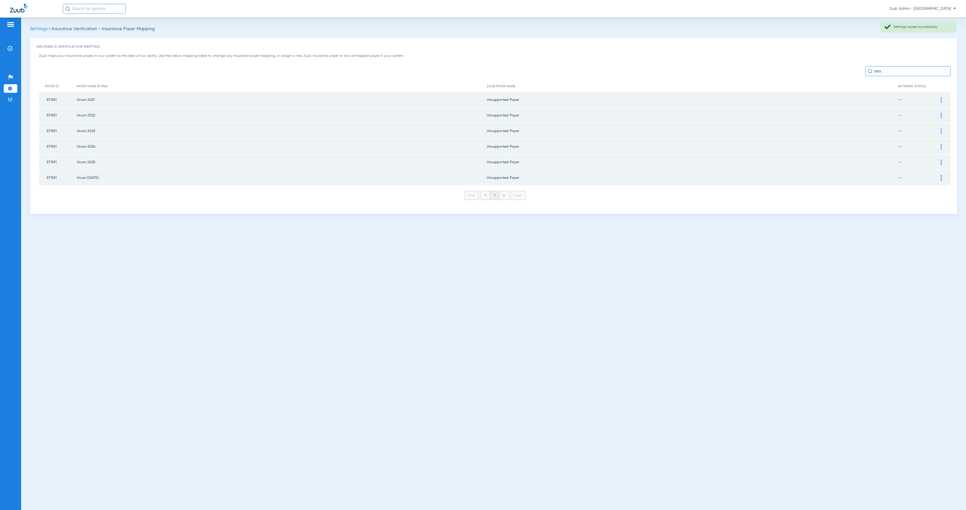
paste input "STR01"
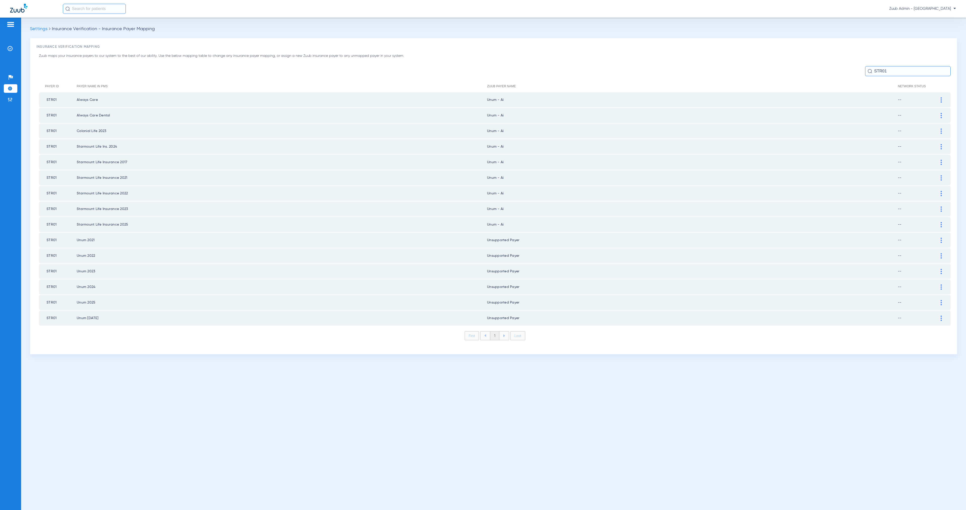
type input "STR01"
drag, startPoint x: 940, startPoint y: 98, endPoint x: 933, endPoint y: 101, distance: 8.5
click at [941, 98] on img at bounding box center [941, 99] width 1 height 5
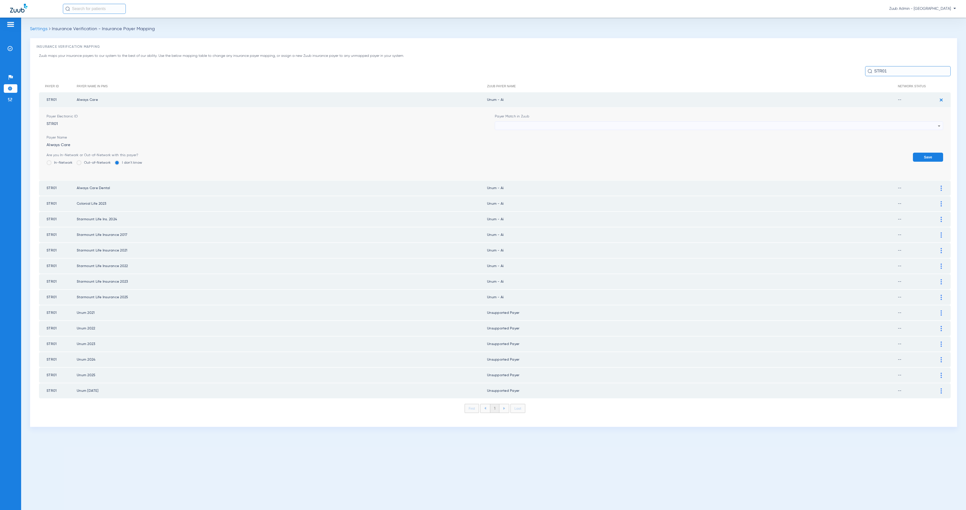
click at [564, 126] on div at bounding box center [718, 126] width 440 height 9
paste input "STR01"
type input "STR01"
click at [567, 153] on mat-option "Unsupported Payer" at bounding box center [719, 153] width 448 height 9
click at [926, 155] on button "Save" at bounding box center [928, 157] width 30 height 9
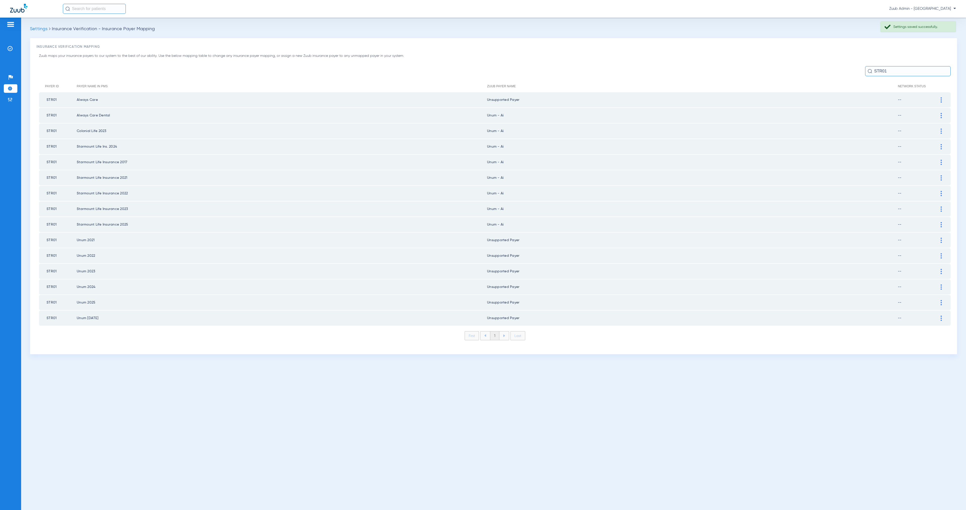
click at [942, 113] on div at bounding box center [941, 115] width 9 height 5
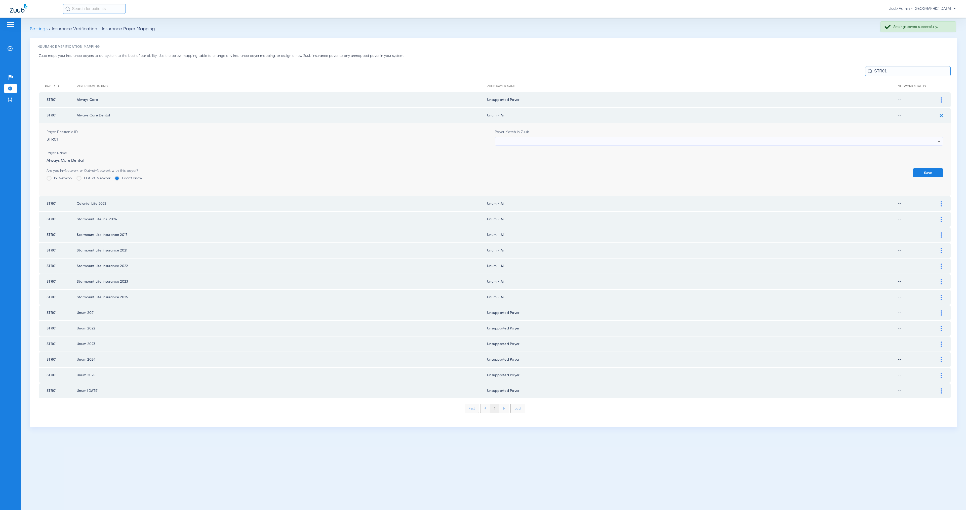
click at [553, 139] on div at bounding box center [718, 141] width 440 height 9
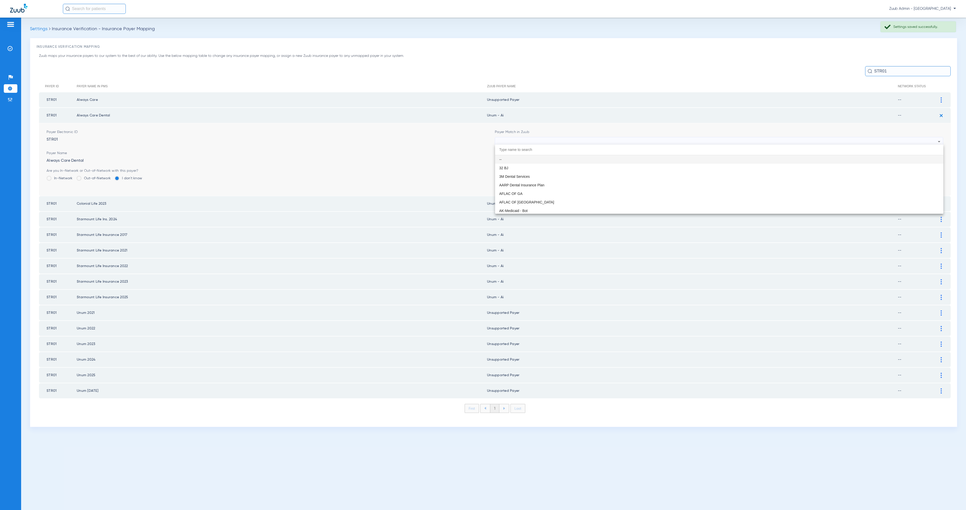
paste input "STR01"
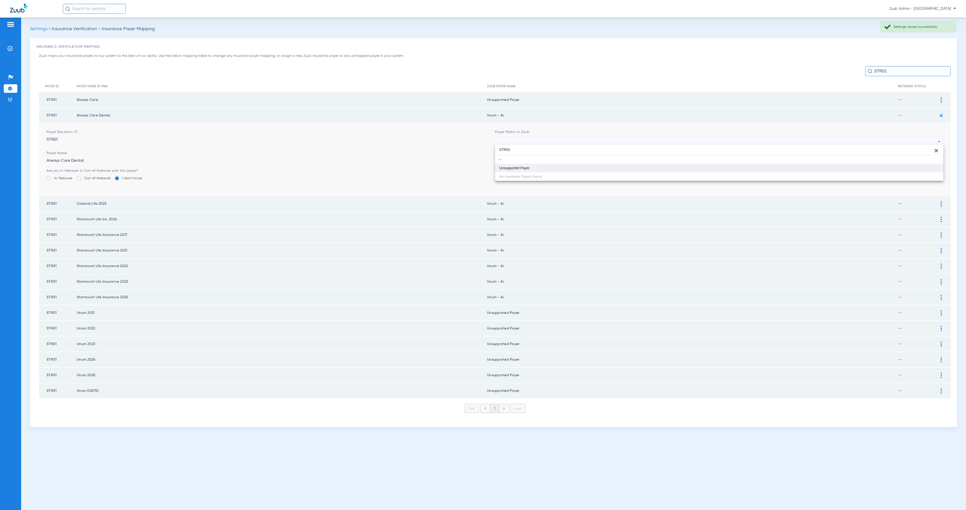
type input "STR01"
click at [572, 166] on mat-option "Unsupported Payer" at bounding box center [719, 168] width 448 height 9
click at [939, 170] on button "Save" at bounding box center [928, 172] width 30 height 9
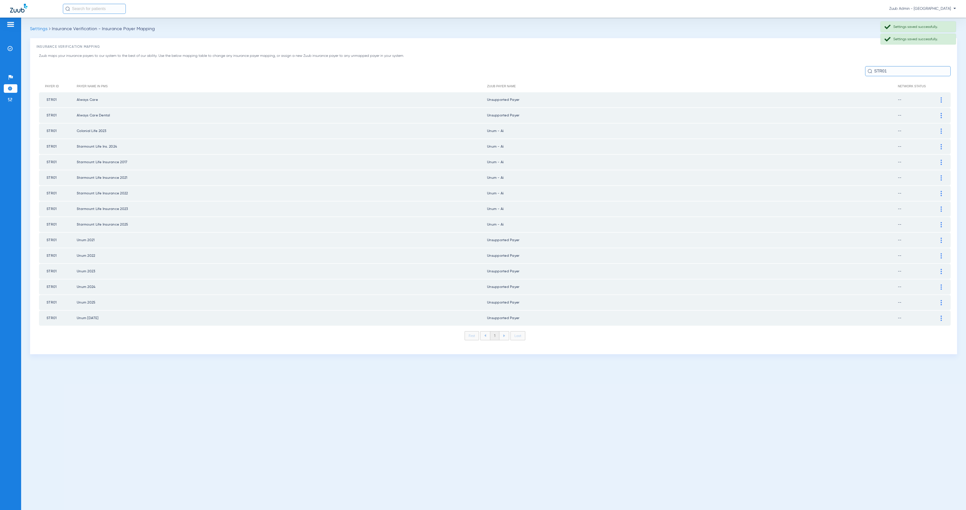
click at [941, 129] on img at bounding box center [941, 131] width 1 height 5
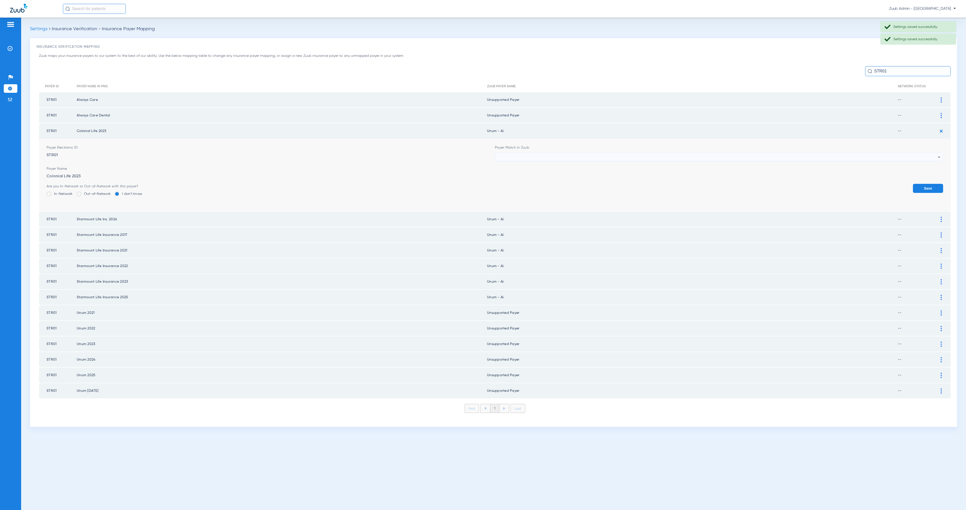
click at [516, 154] on div at bounding box center [718, 157] width 440 height 9
paste input "STR01"
type input "STR01"
click at [536, 185] on mat-option "Unsupported Payer" at bounding box center [719, 183] width 448 height 9
click at [922, 188] on button "Save" at bounding box center [928, 188] width 30 height 9
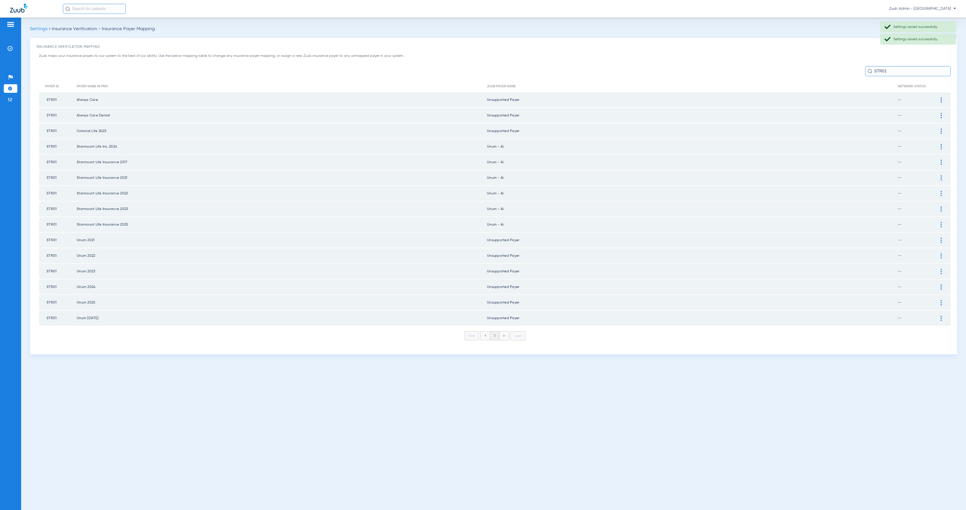
click at [942, 144] on div at bounding box center [941, 146] width 9 height 5
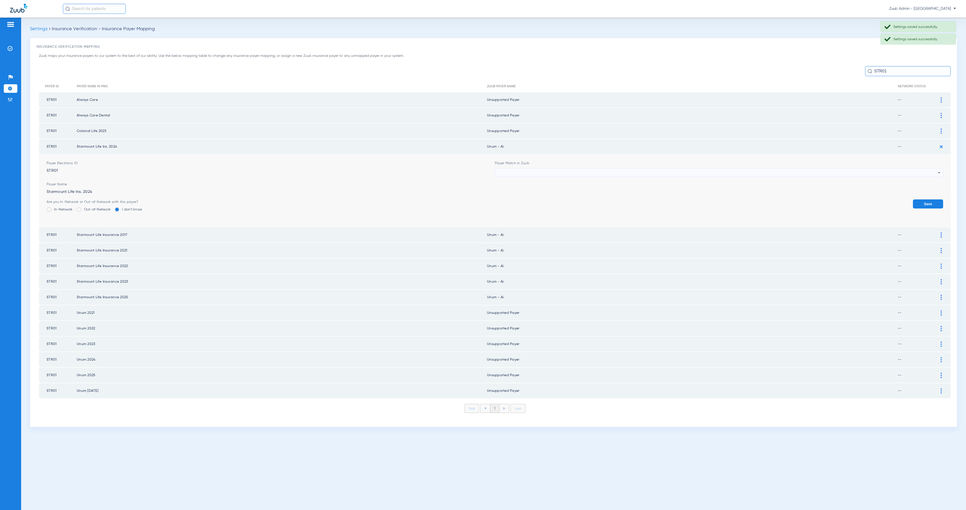
click at [519, 171] on div at bounding box center [718, 173] width 440 height 9
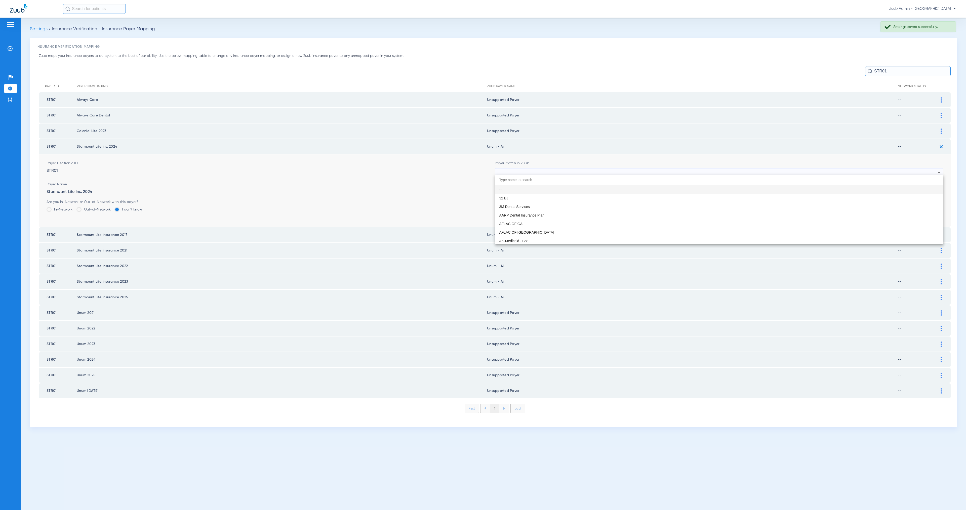
paste input "STR01"
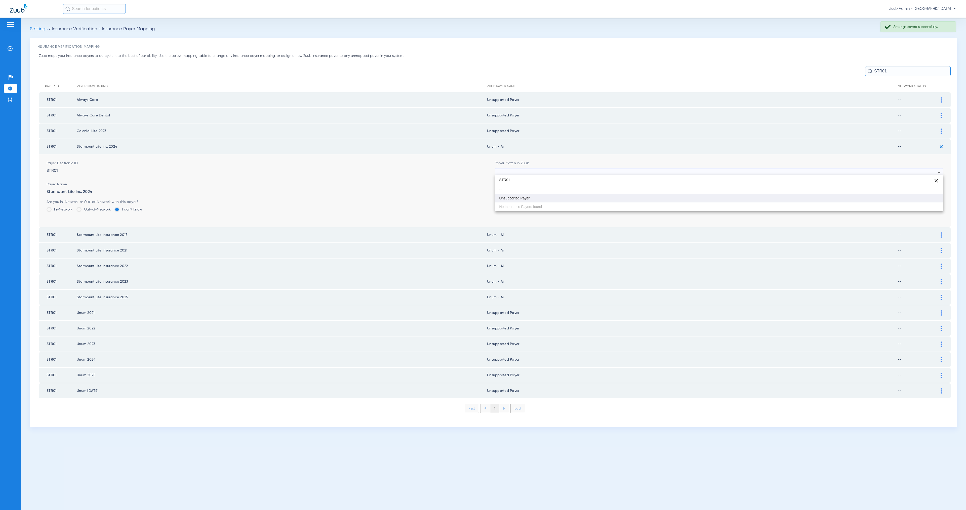
type input "STR01"
click at [542, 199] on mat-option "Unsupported Payer" at bounding box center [719, 198] width 448 height 9
click at [920, 199] on button "Save" at bounding box center [928, 203] width 30 height 9
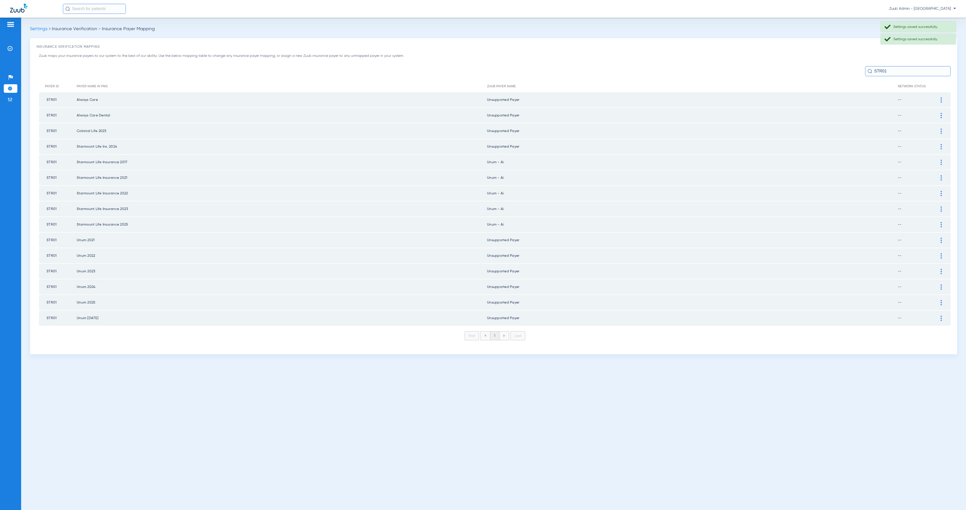
click at [941, 160] on img at bounding box center [941, 162] width 1 height 5
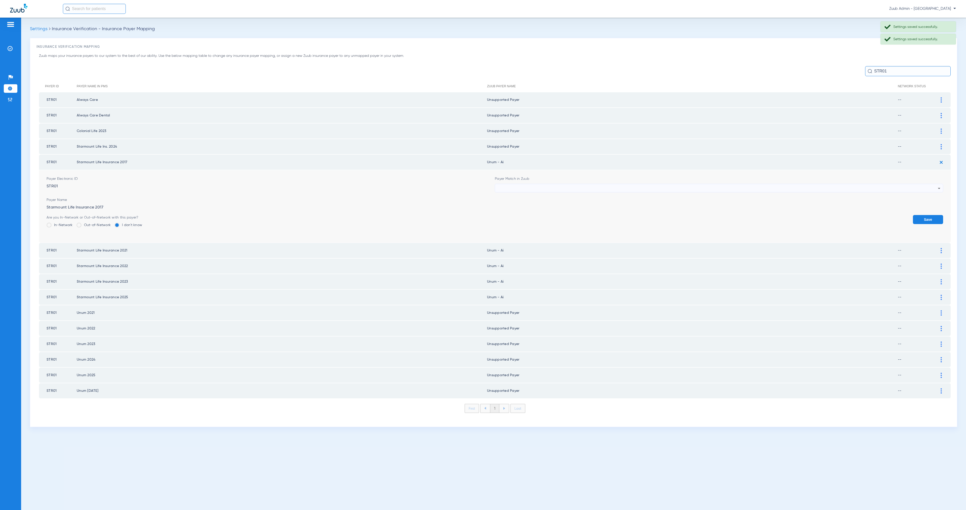
click at [560, 186] on div at bounding box center [718, 188] width 440 height 9
type input "STR01"
click at [553, 211] on mat-option "Unsupported Payer" at bounding box center [719, 213] width 448 height 9
click at [935, 216] on button "Save" at bounding box center [928, 219] width 30 height 9
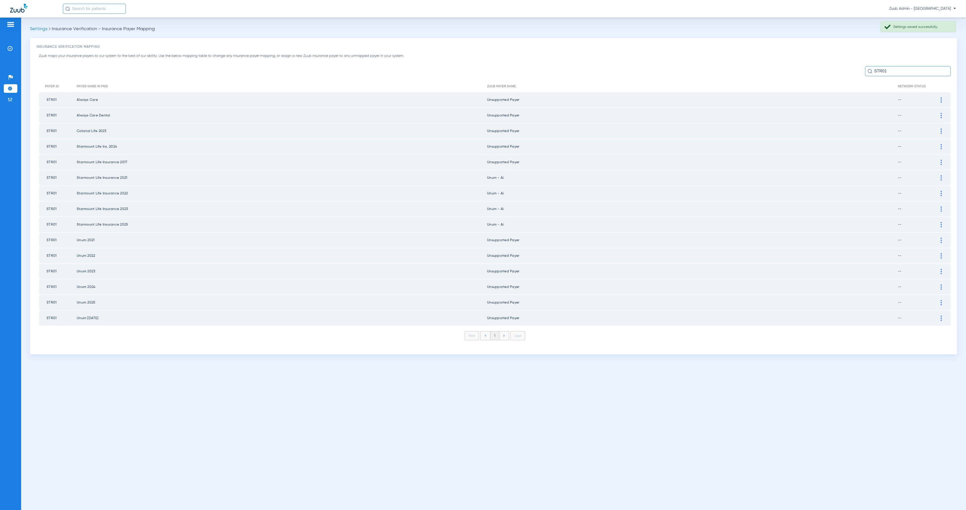
click at [941, 175] on img at bounding box center [941, 177] width 1 height 5
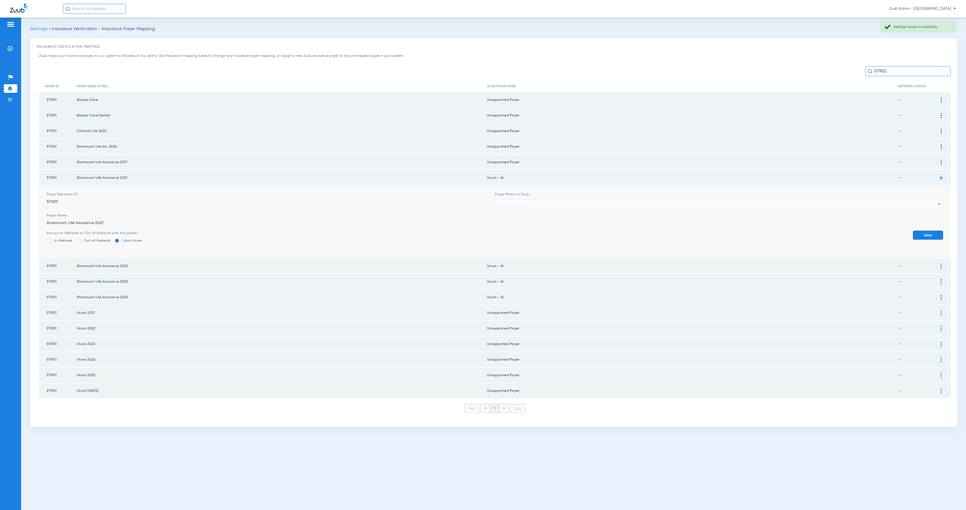
click at [517, 205] on div at bounding box center [718, 204] width 440 height 9
type input "STR01"
click at [530, 230] on mat-option "Unsupported Payer" at bounding box center [719, 228] width 448 height 9
click at [916, 231] on button "Save" at bounding box center [928, 235] width 30 height 9
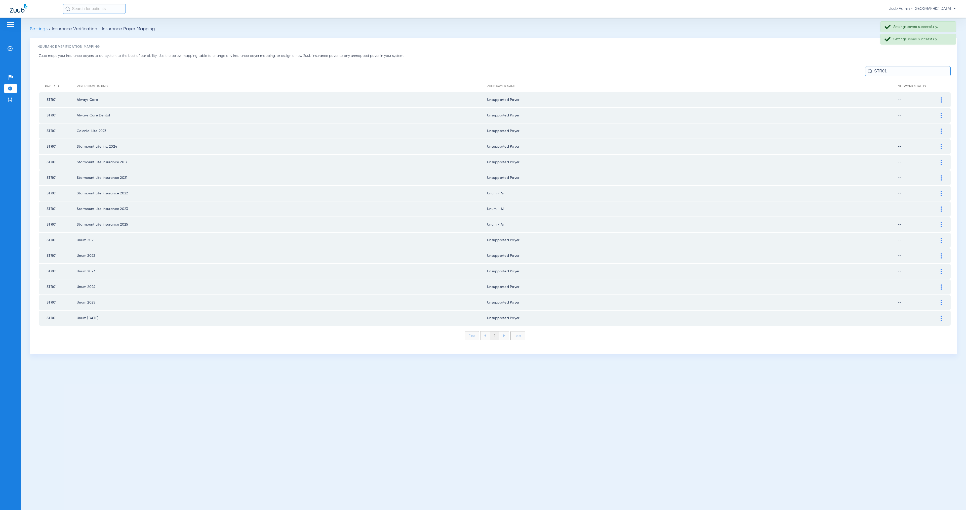
click at [941, 191] on img at bounding box center [941, 193] width 1 height 5
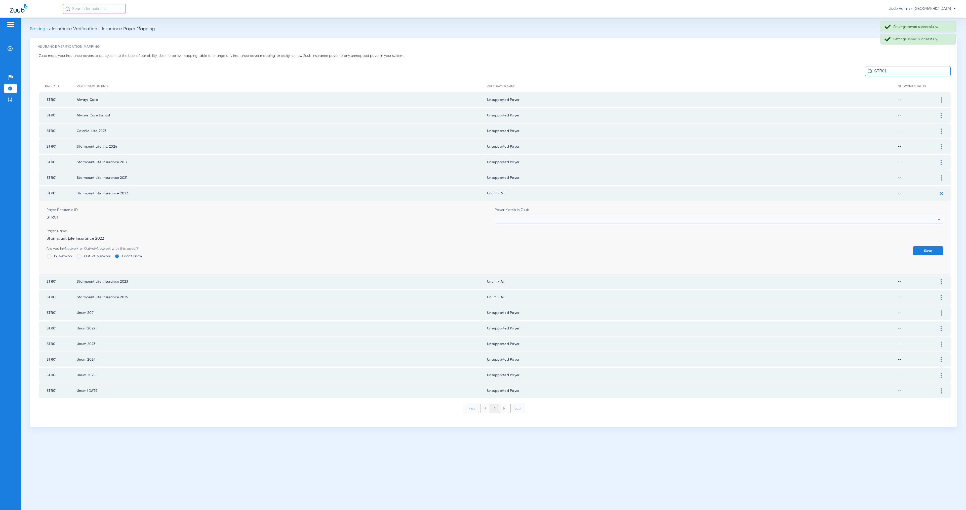
click at [545, 218] on div at bounding box center [718, 219] width 440 height 9
paste input "STR01"
type input "STR01"
click at [550, 241] on mat-option "Unsupported Payer" at bounding box center [719, 243] width 448 height 9
click at [929, 246] on button "Save" at bounding box center [928, 250] width 30 height 9
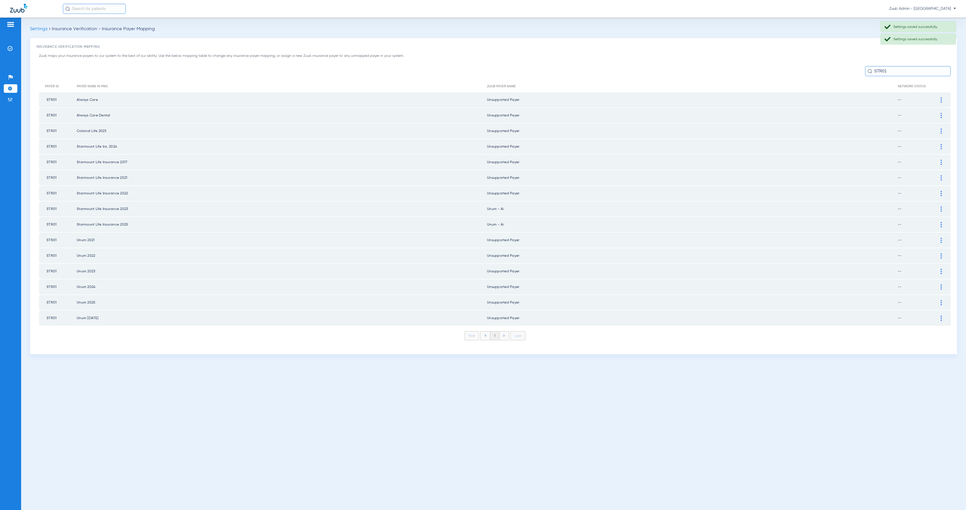
click at [942, 207] on div at bounding box center [941, 209] width 9 height 5
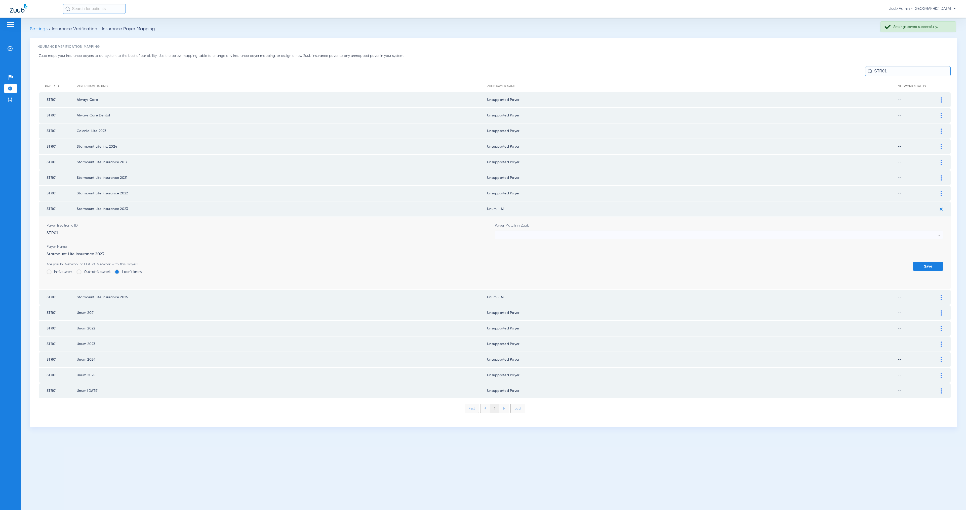
click at [525, 231] on div at bounding box center [718, 235] width 440 height 9
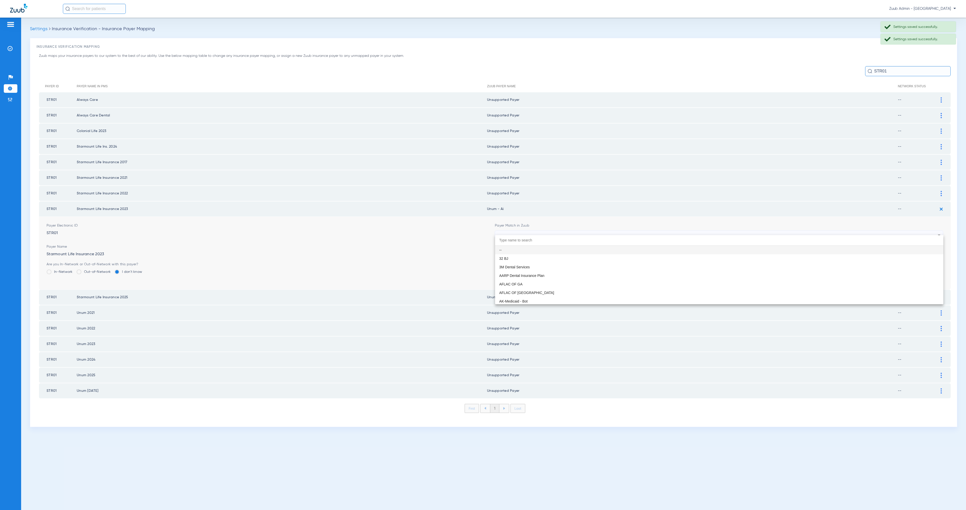
paste input "STR01"
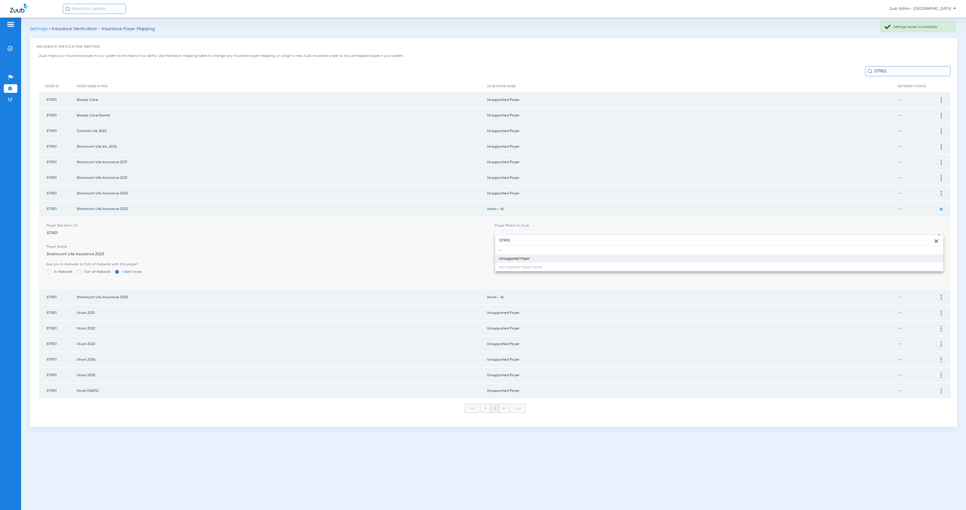
type input "STR01"
click at [533, 256] on mat-option "Unsupported Payer" at bounding box center [719, 258] width 448 height 9
click at [921, 262] on button "Save" at bounding box center [928, 266] width 30 height 9
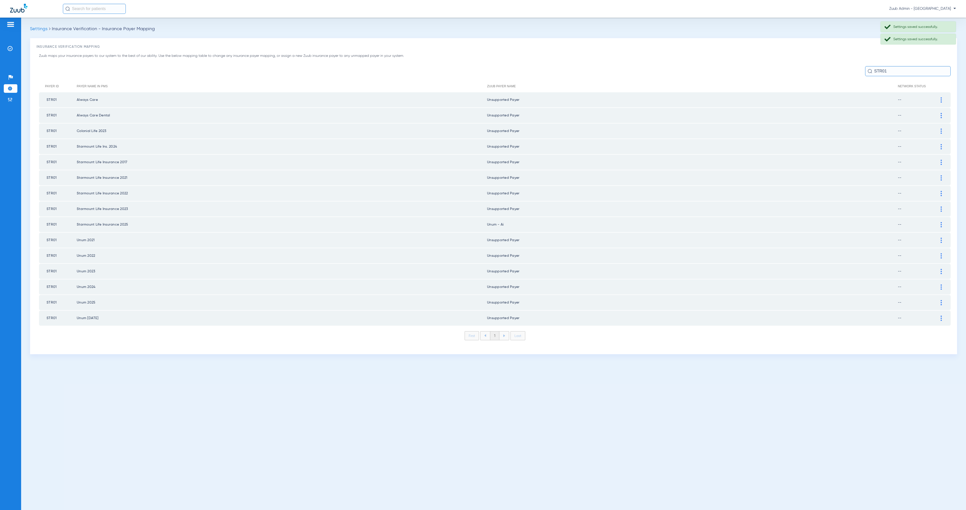
click at [941, 222] on img at bounding box center [941, 224] width 1 height 5
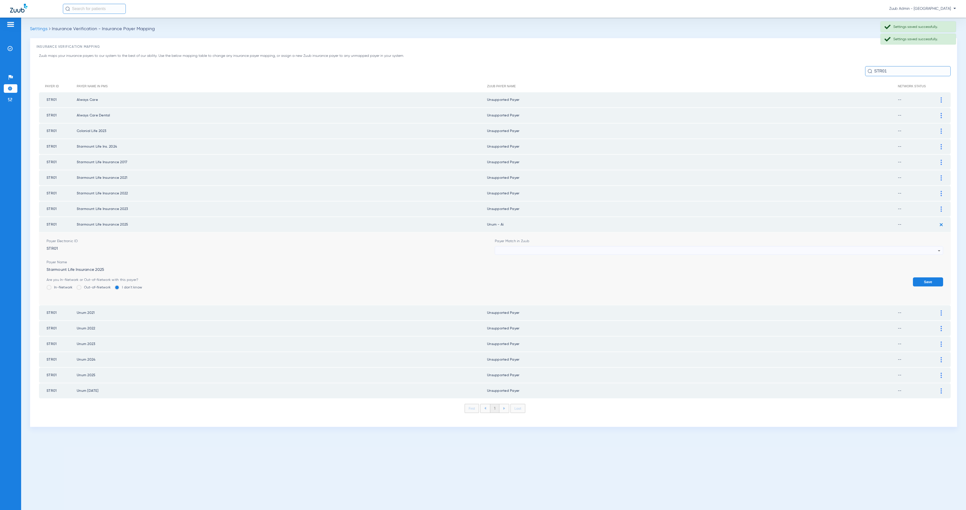
click at [508, 247] on div at bounding box center [718, 251] width 440 height 9
paste input "STR01"
type input "STR01"
drag, startPoint x: 547, startPoint y: 272, endPoint x: 674, endPoint y: 278, distance: 127.4
click at [547, 272] on mat-option "Unsupported Payer" at bounding box center [719, 273] width 448 height 9
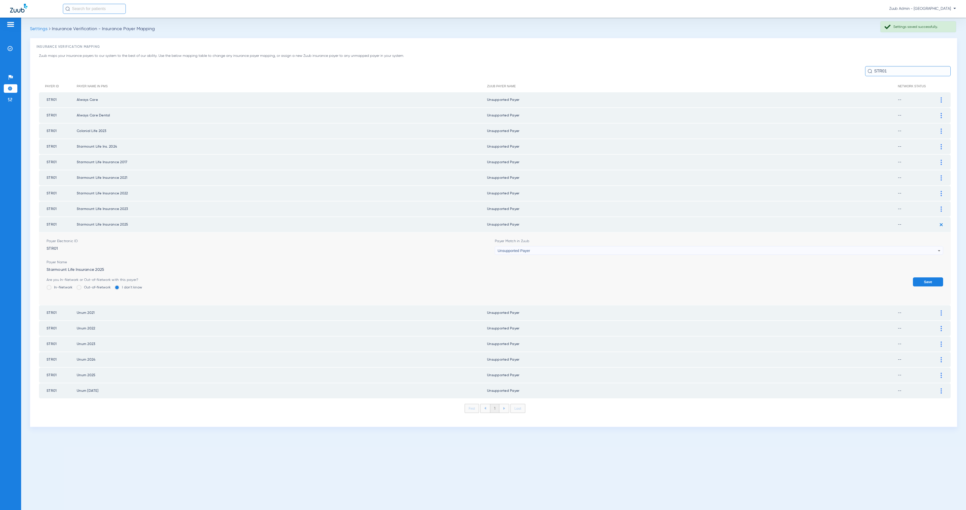
click at [931, 277] on button "Save" at bounding box center [928, 281] width 30 height 9
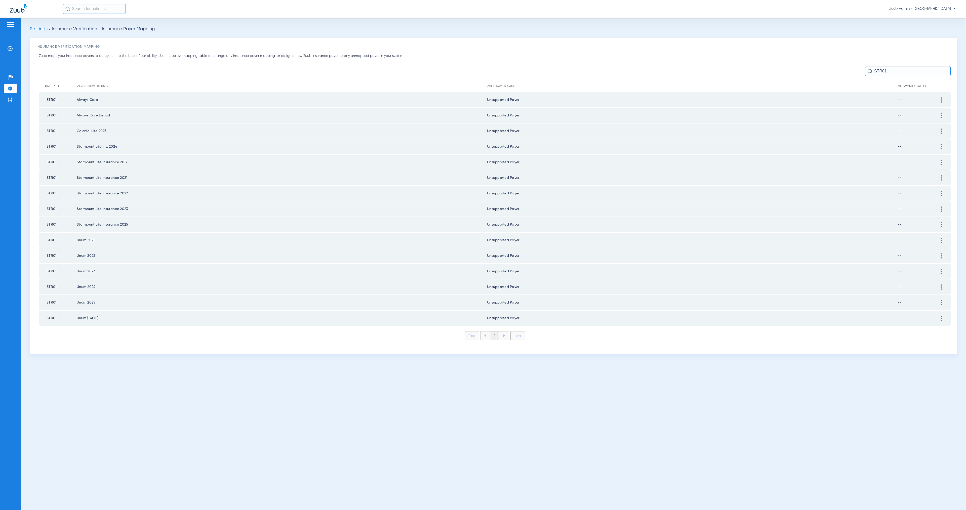
drag, startPoint x: 881, startPoint y: 70, endPoint x: 871, endPoint y: 70, distance: 9.6
click at [871, 70] on div "STR01" at bounding box center [908, 71] width 86 height 10
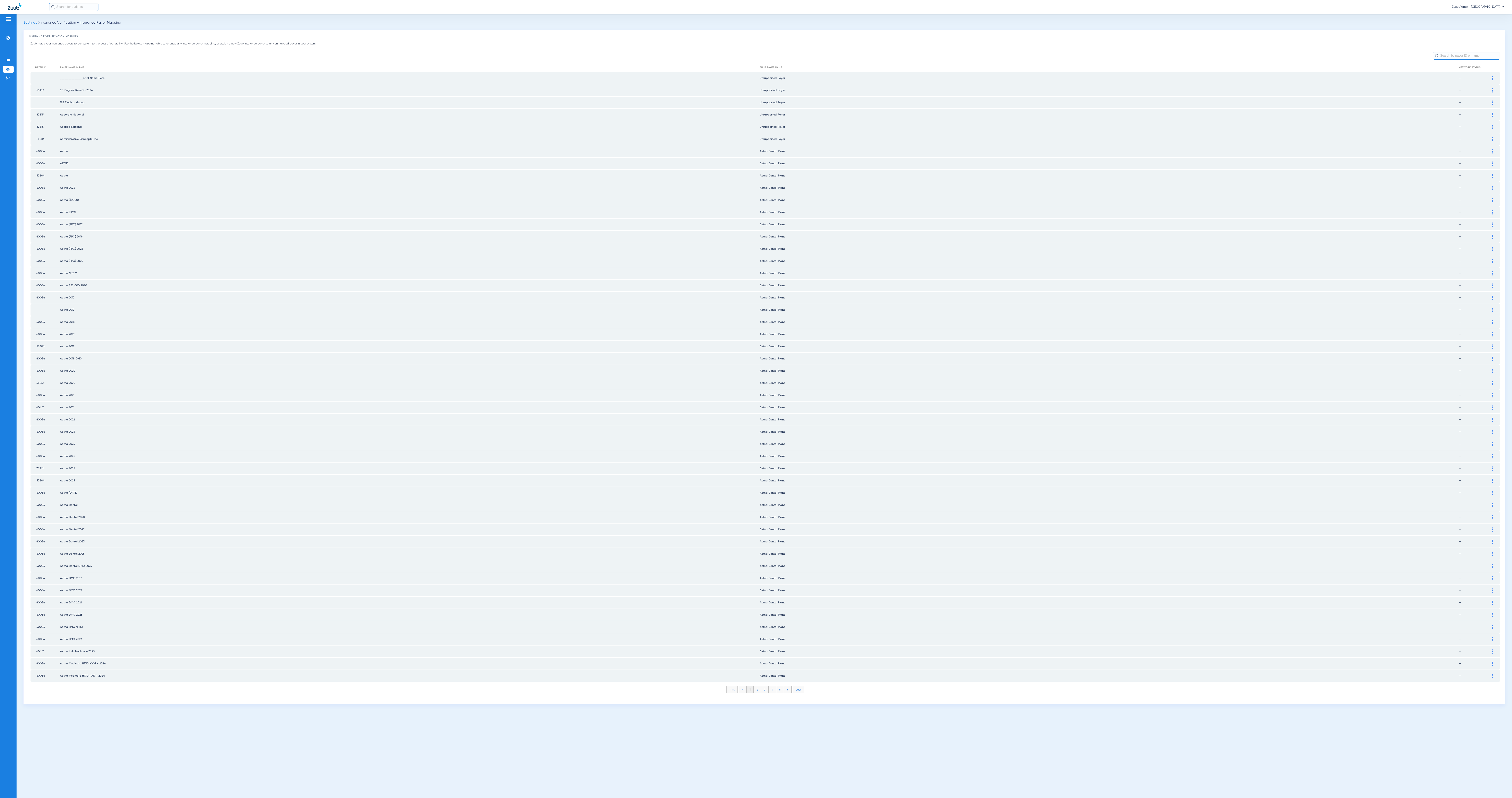
click at [756, 399] on li "2" at bounding box center [758, 689] width 8 height 7
click at [756, 399] on li "3" at bounding box center [765, 689] width 8 height 7
click at [756, 399] on li "4" at bounding box center [772, 689] width 8 height 7
click at [756, 399] on li "5" at bounding box center [780, 689] width 8 height 7
click at [756, 399] on li "6" at bounding box center [780, 689] width 8 height 7
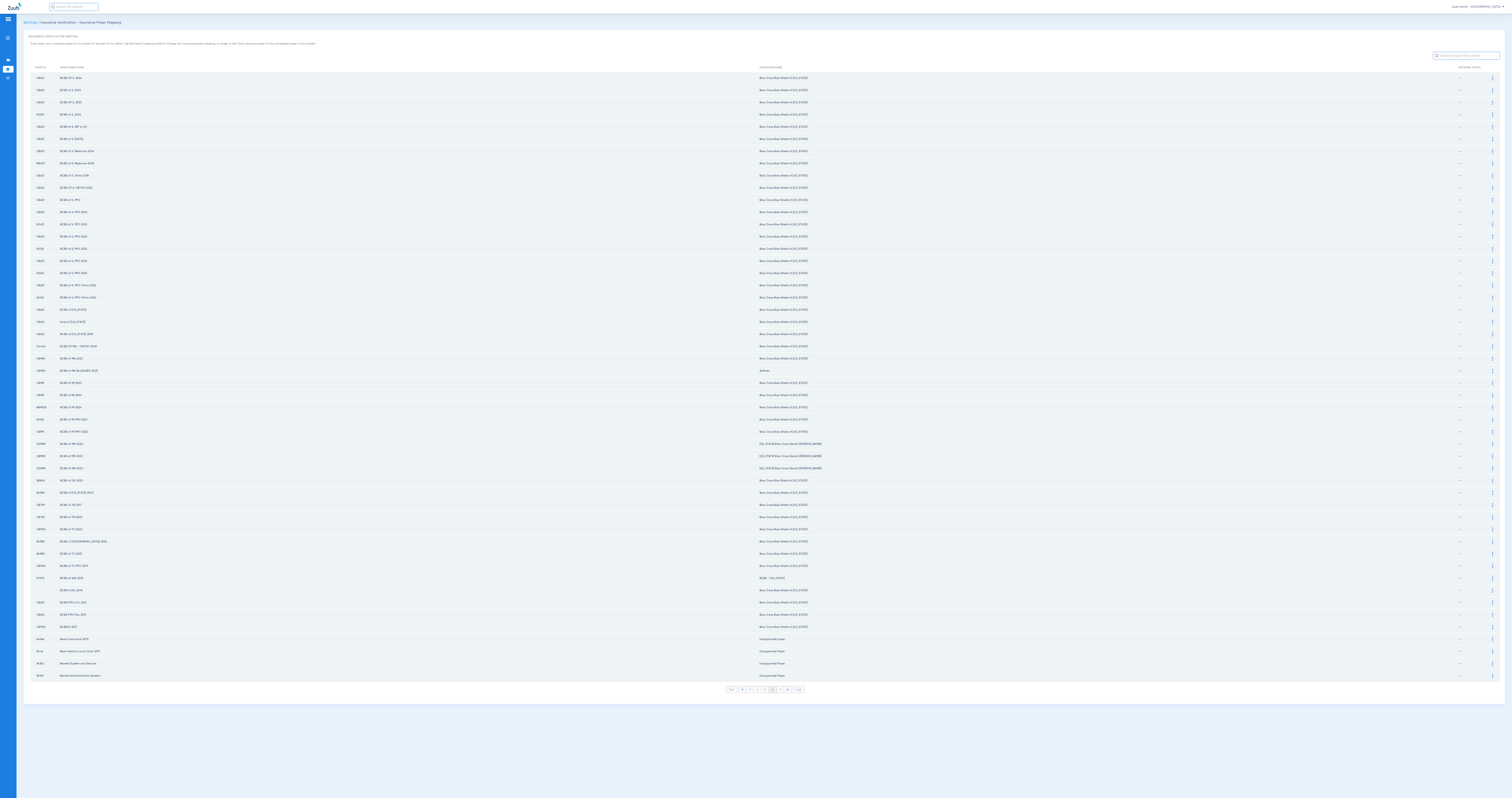
click at [756, 399] on li "7" at bounding box center [780, 689] width 8 height 7
click at [756, 399] on li "8" at bounding box center [780, 689] width 8 height 7
click at [756, 399] on li "9" at bounding box center [780, 689] width 8 height 7
click at [756, 399] on li "10" at bounding box center [779, 689] width 9 height 7
click at [756, 399] on li "11" at bounding box center [781, 689] width 8 height 7
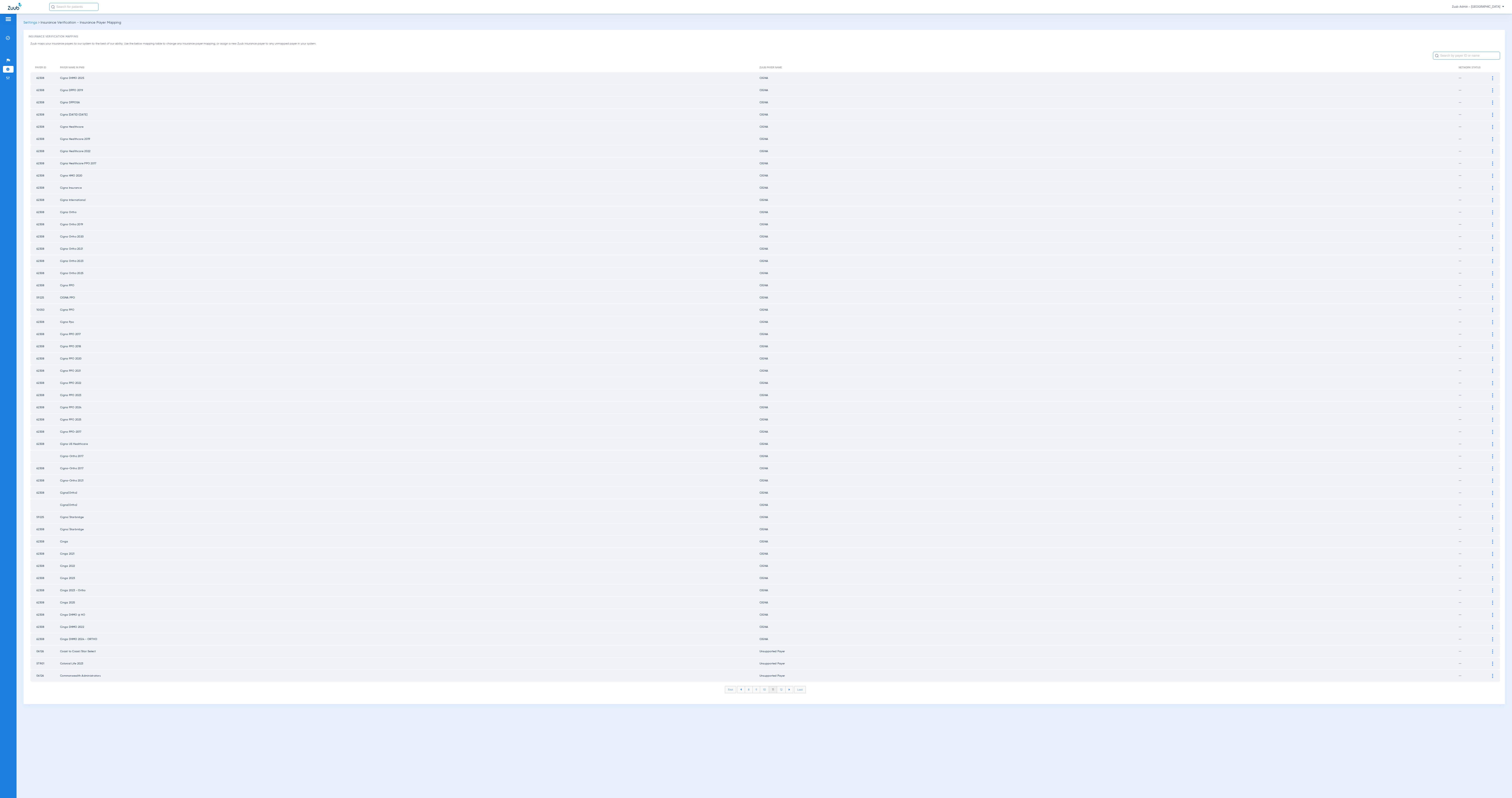
click at [756, 399] on li "12" at bounding box center [781, 689] width 9 height 7
click at [756, 399] on li "13" at bounding box center [781, 689] width 9 height 7
click at [756, 399] on li "14" at bounding box center [782, 689] width 9 height 7
click at [756, 399] on li "15" at bounding box center [782, 689] width 9 height 7
click at [756, 399] on li "16" at bounding box center [782, 689] width 9 height 7
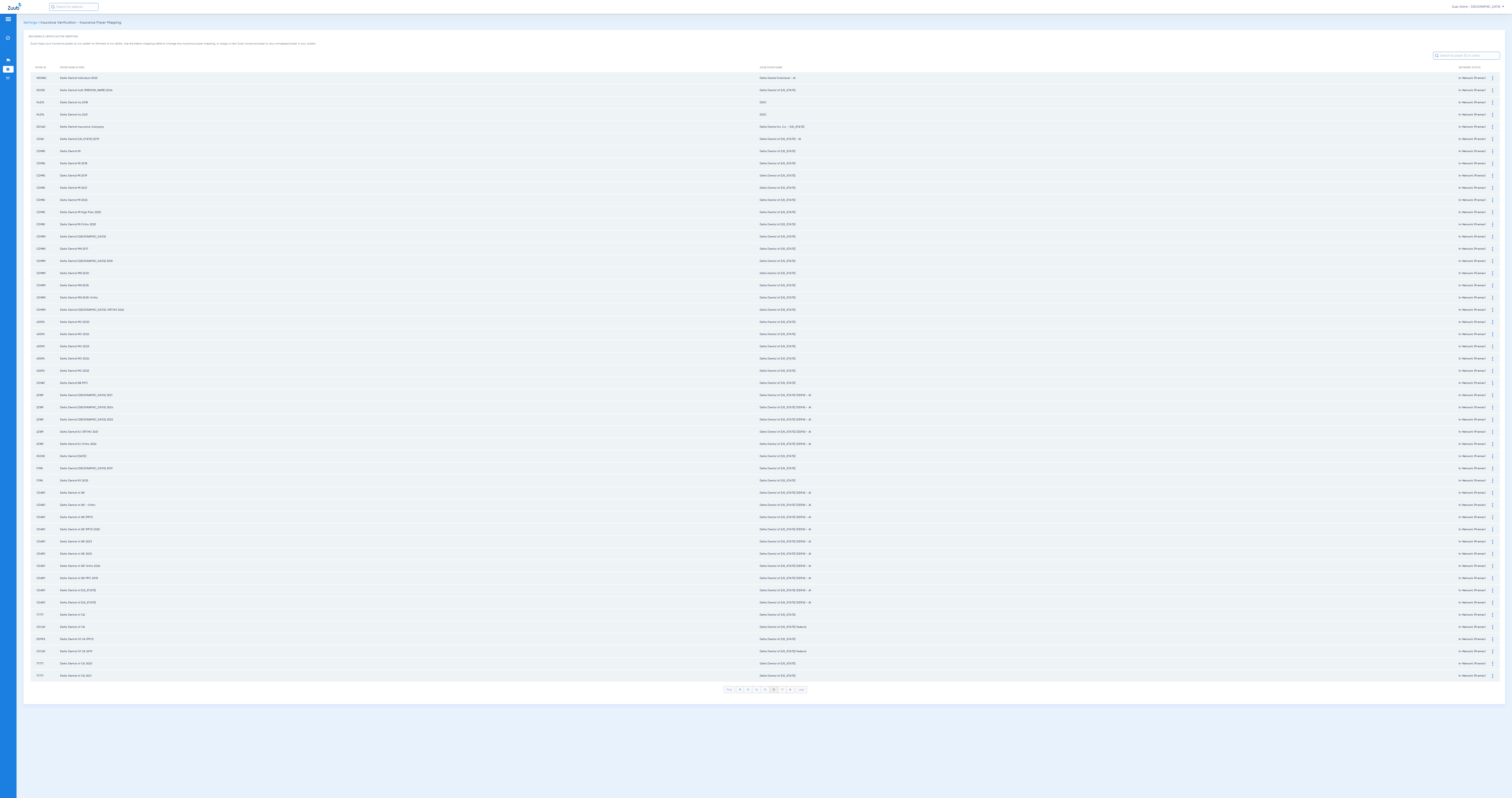
click at [756, 399] on li "17" at bounding box center [782, 689] width 9 height 7
click at [756, 399] on li "18" at bounding box center [782, 689] width 9 height 7
click at [756, 399] on li "19" at bounding box center [782, 689] width 9 height 7
click at [756, 399] on li "20" at bounding box center [783, 689] width 9 height 7
click at [756, 399] on li "21" at bounding box center [783, 689] width 9 height 7
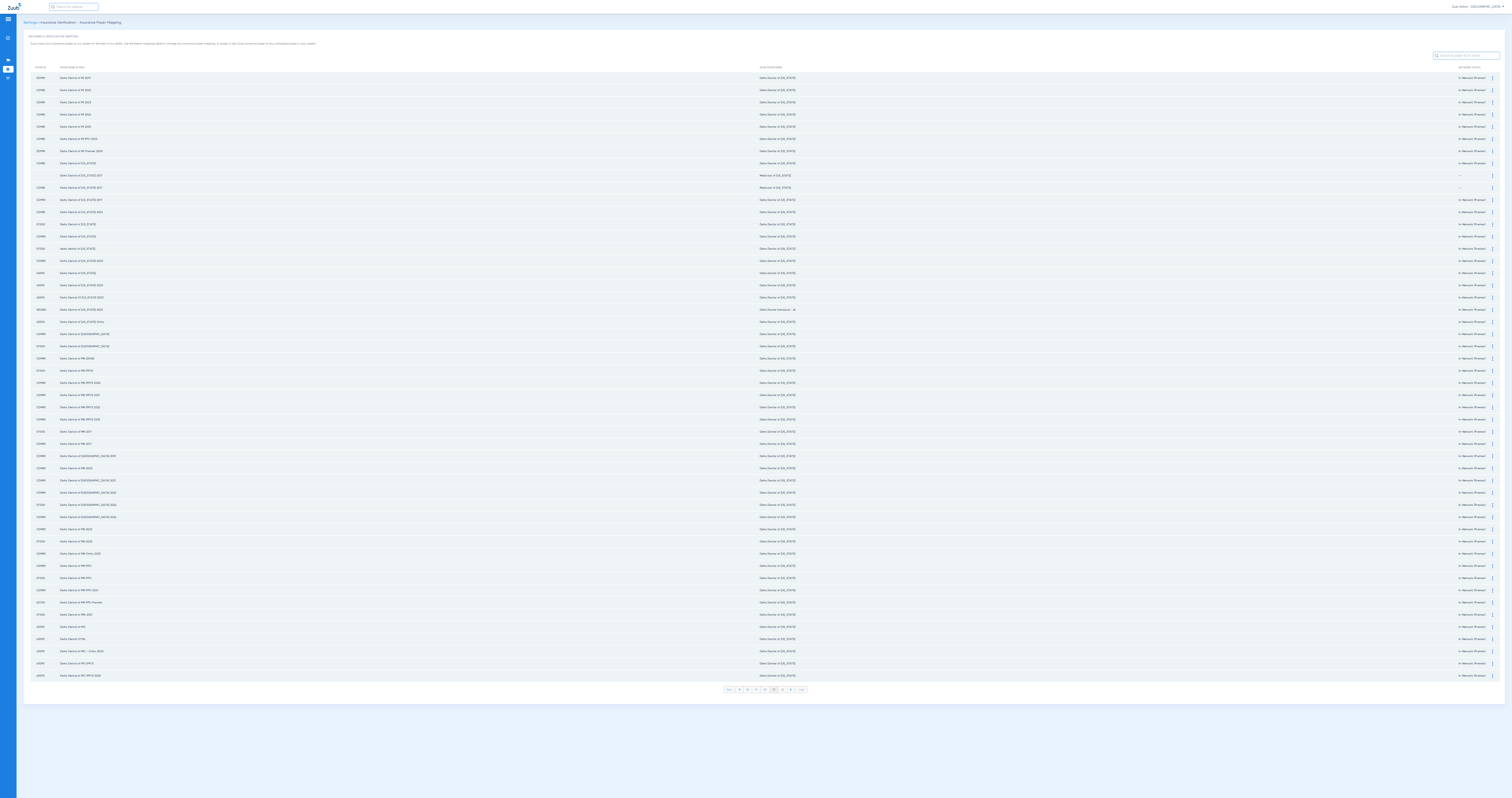
click at [756, 399] on li "22" at bounding box center [782, 689] width 9 height 7
click at [756, 399] on li "23" at bounding box center [782, 689] width 9 height 7
click at [756, 399] on li "24" at bounding box center [783, 689] width 9 height 7
click at [756, 399] on li "25" at bounding box center [783, 689] width 9 height 7
click at [756, 399] on li "26" at bounding box center [783, 689] width 9 height 7
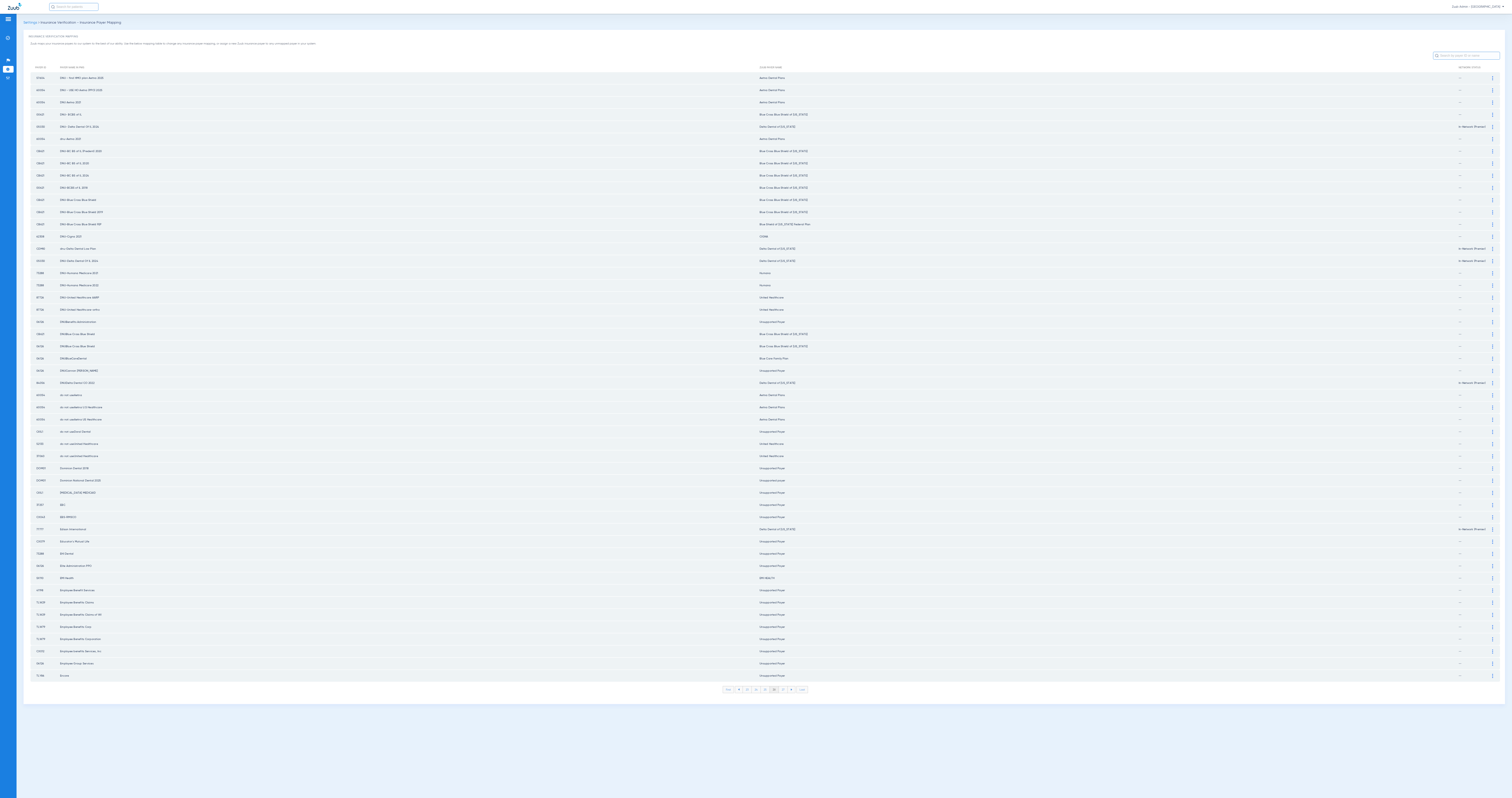
click at [756, 399] on li "27" at bounding box center [783, 689] width 9 height 7
click at [756, 399] on li "28" at bounding box center [783, 689] width 9 height 7
click at [756, 399] on li "29" at bounding box center [783, 689] width 9 height 7
click at [756, 399] on li "30" at bounding box center [783, 689] width 9 height 7
click at [756, 399] on li "31" at bounding box center [783, 689] width 9 height 7
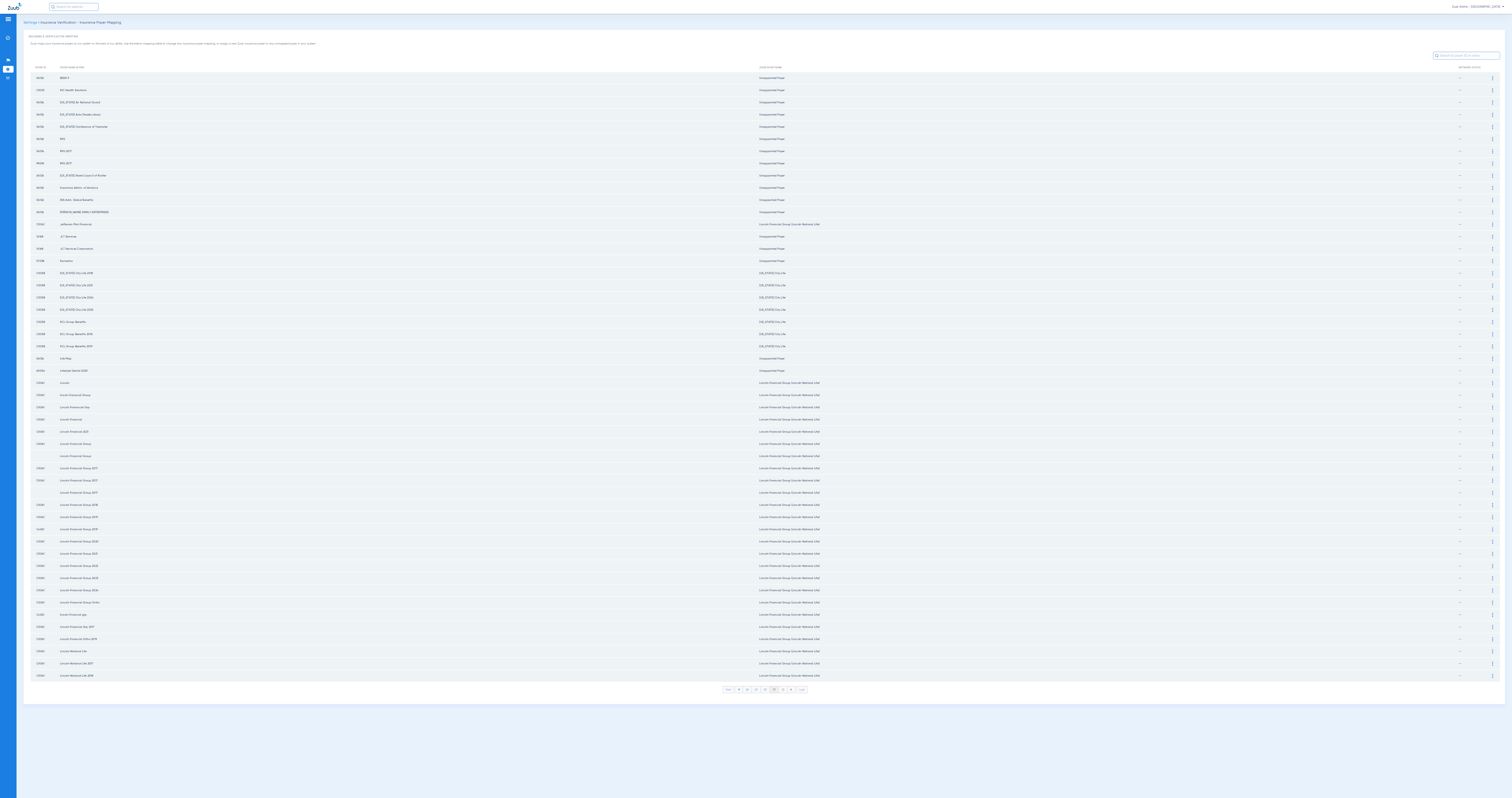
click at [756, 399] on li "32" at bounding box center [783, 689] width 9 height 7
click at [756, 399] on li "33" at bounding box center [783, 689] width 9 height 7
click at [756, 399] on li "34" at bounding box center [783, 689] width 9 height 7
click at [756, 399] on li "35" at bounding box center [783, 689] width 9 height 7
click at [756, 399] on li "36" at bounding box center [783, 689] width 9 height 7
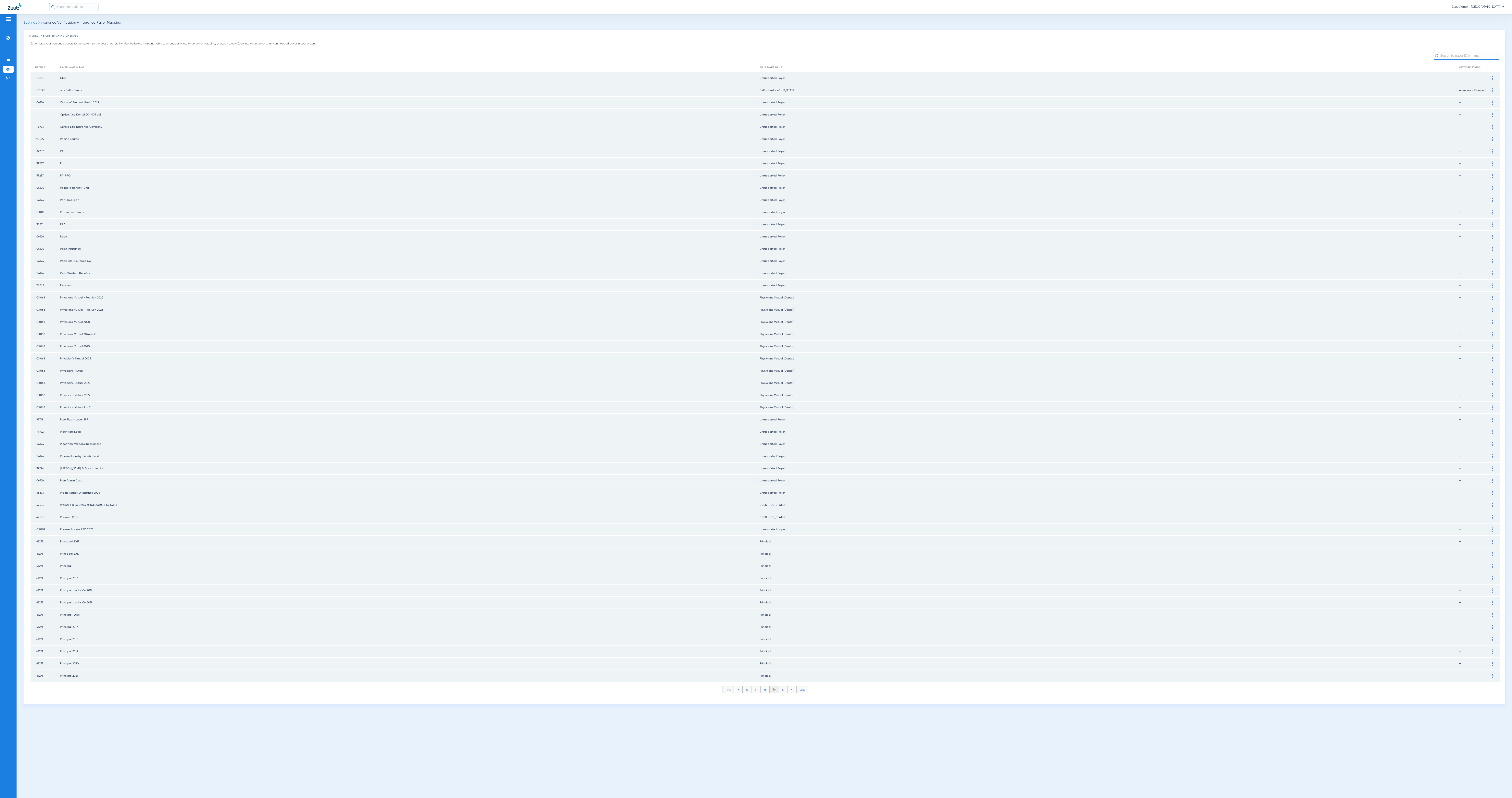
click at [756, 399] on li "37" at bounding box center [783, 689] width 9 height 7
click at [756, 399] on li "38" at bounding box center [783, 689] width 9 height 7
click at [756, 399] on li "39" at bounding box center [783, 689] width 9 height 7
click at [756, 399] on ul "36 37 38 39 40" at bounding box center [765, 689] width 61 height 7
click at [756, 399] on li "38" at bounding box center [765, 689] width 9 height 7
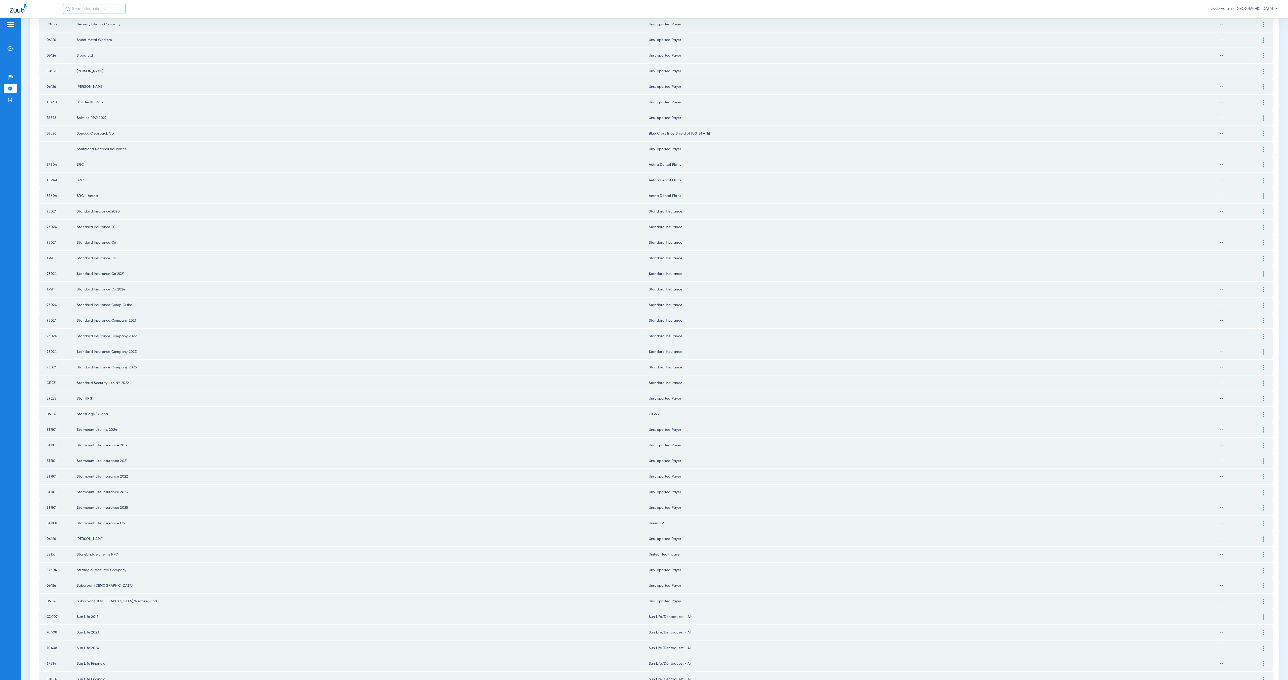
scroll to position [170, 0]
click at [673, 500] on td "Unum - Ai" at bounding box center [934, 507] width 571 height 15
click at [966, 505] on div at bounding box center [1263, 507] width 9 height 5
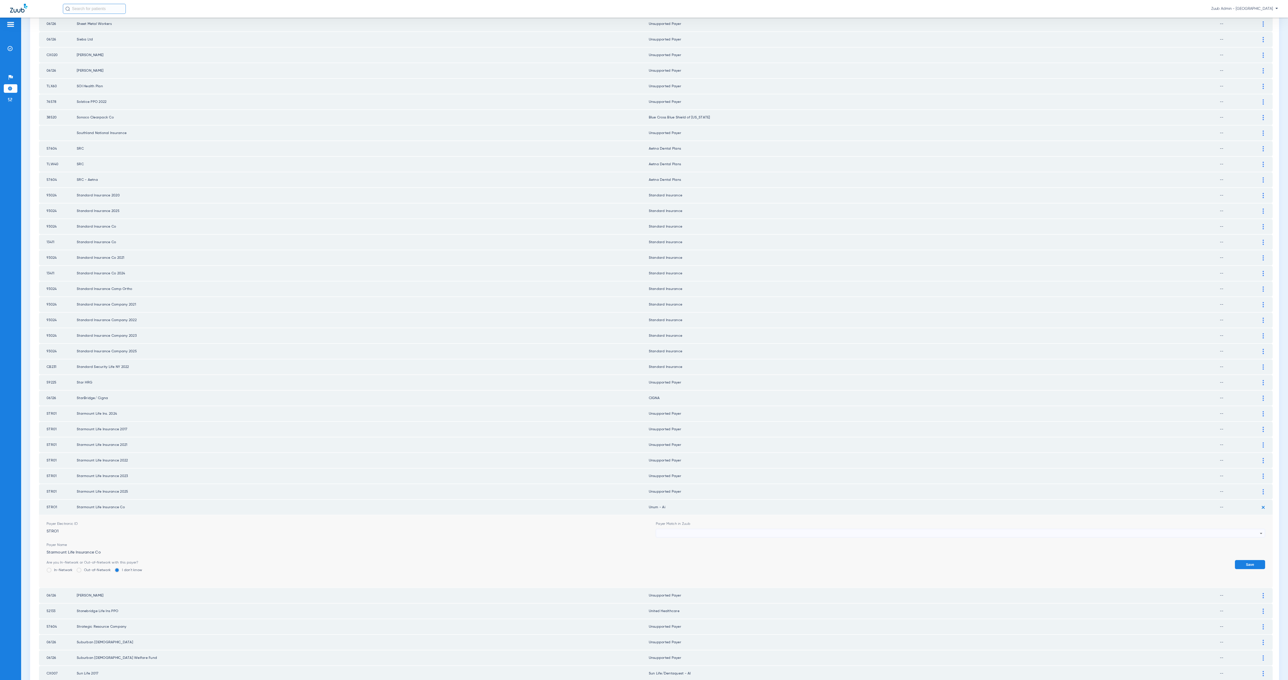
click at [662, 510] on div at bounding box center [959, 533] width 601 height 9
type input "uns"
drag, startPoint x: 692, startPoint y: 543, endPoint x: 704, endPoint y: 545, distance: 11.8
click at [693, 510] on mat-option "Unsupported Payer" at bounding box center [955, 542] width 605 height 9
click at [966, 510] on button "Save" at bounding box center [1250, 564] width 30 height 9
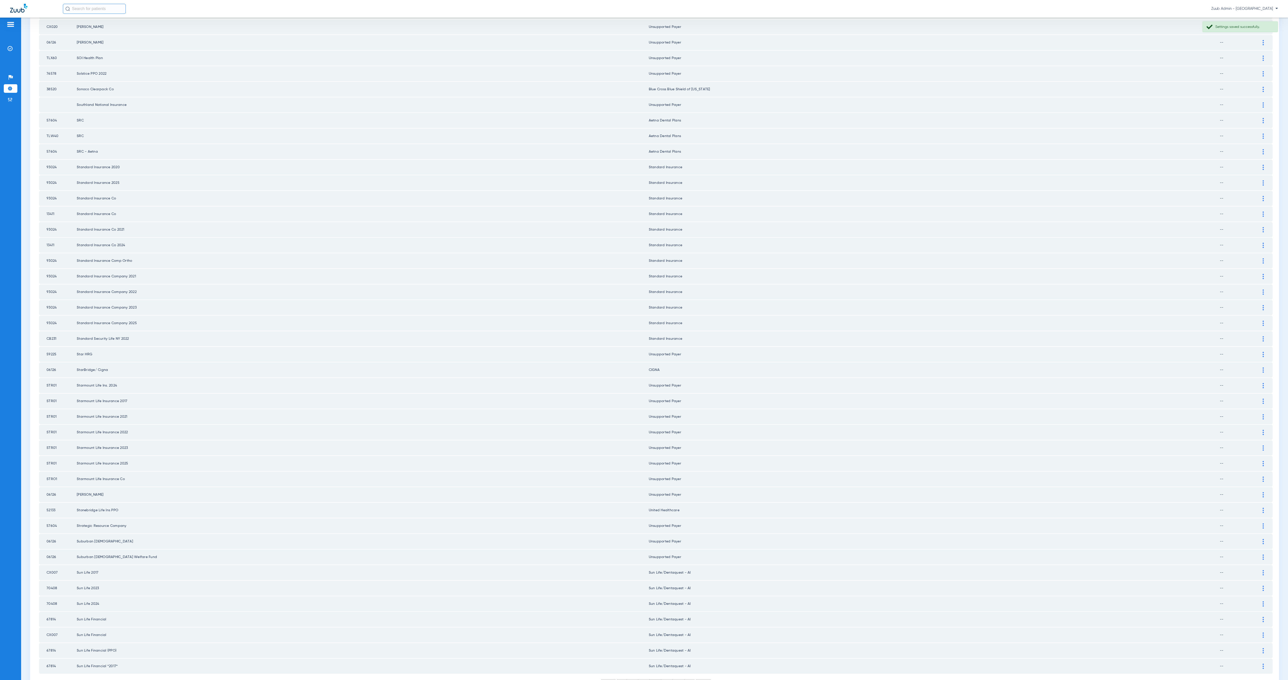
scroll to position [205, 0]
click at [665, 510] on li "39" at bounding box center [666, 677] width 11 height 9
click at [675, 510] on li "40" at bounding box center [679, 677] width 12 height 9
click at [676, 510] on li "41" at bounding box center [678, 677] width 11 height 9
click at [676, 510] on li "42" at bounding box center [679, 677] width 12 height 9
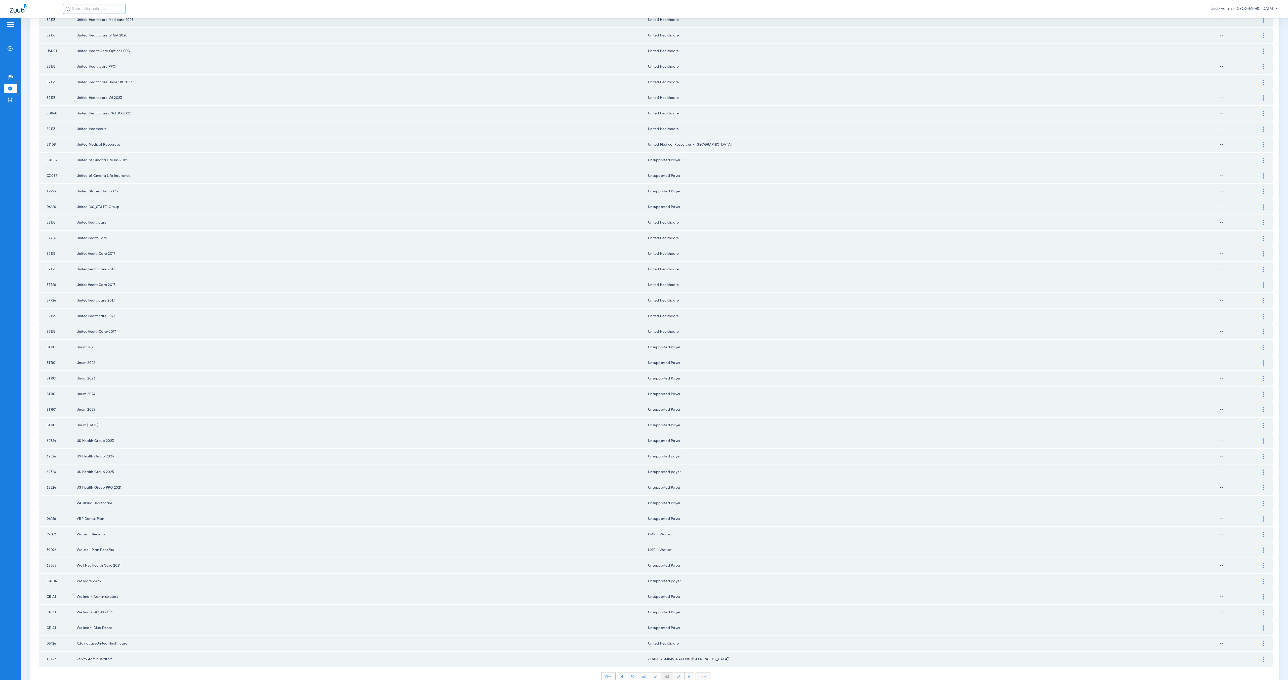
click at [677, 510] on li "43" at bounding box center [679, 677] width 12 height 9
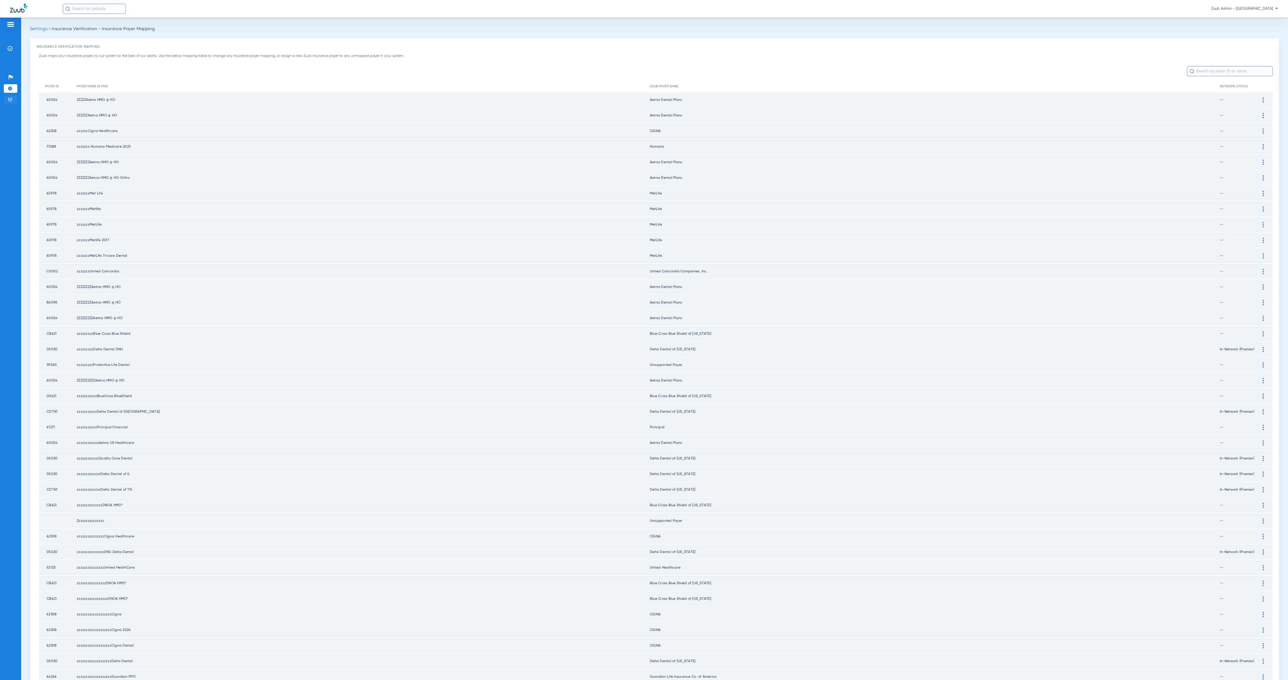
click at [12, 98] on img at bounding box center [10, 99] width 5 height 5
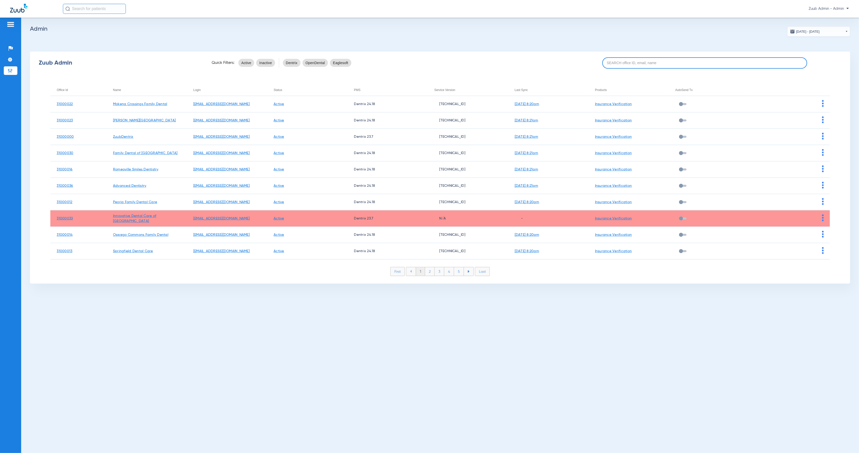
click at [635, 58] on input at bounding box center [704, 62] width 205 height 11
paste input "31000011"
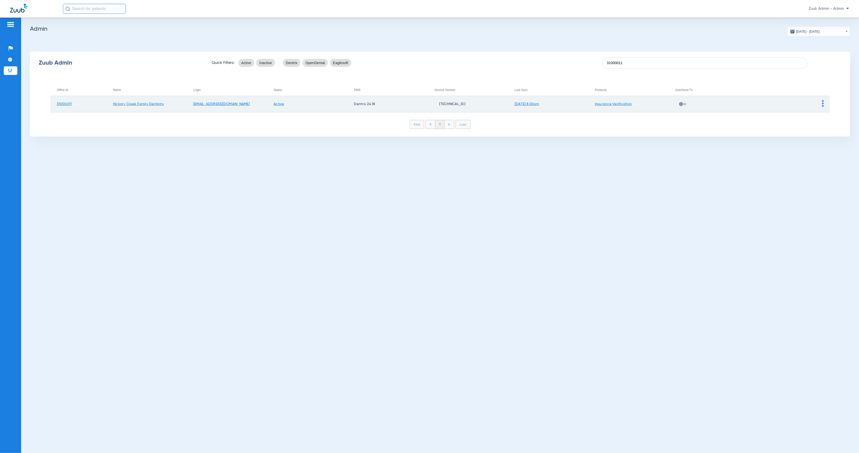
type input "31000011"
click at [823, 105] on img at bounding box center [823, 103] width 2 height 7
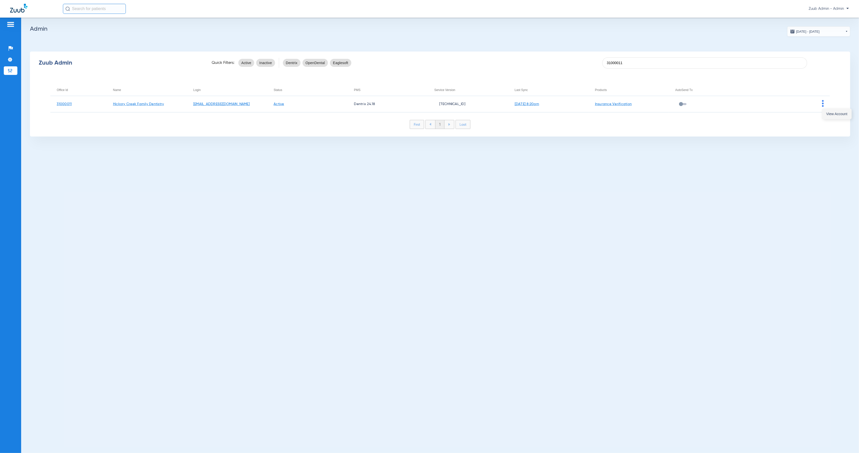
click at [824, 116] on button "View Account" at bounding box center [836, 114] width 29 height 10
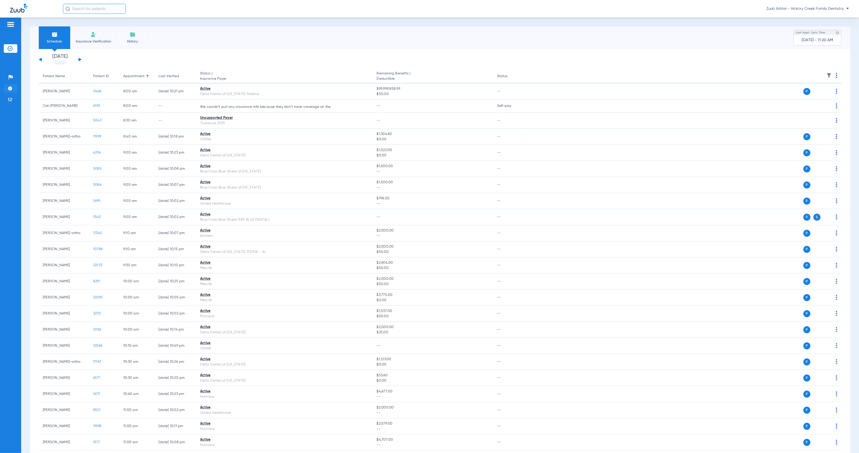
click at [15, 89] on li "Settings" at bounding box center [11, 88] width 14 height 9
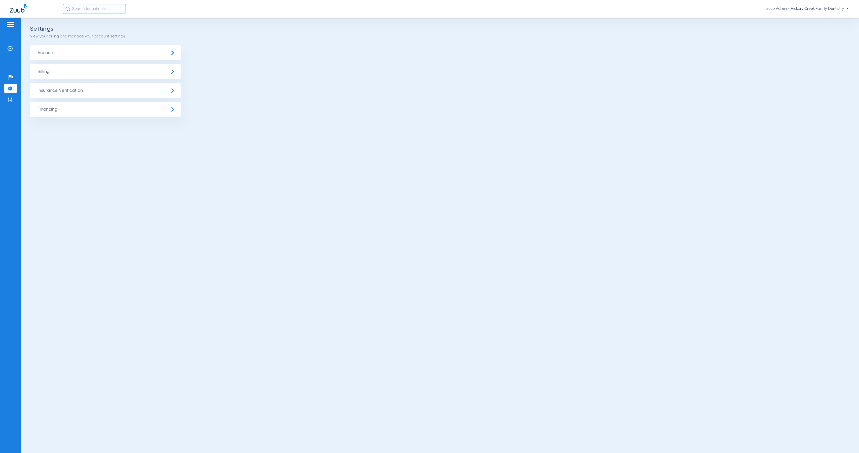
click at [82, 90] on span "Insurance Verification" at bounding box center [105, 90] width 151 height 15
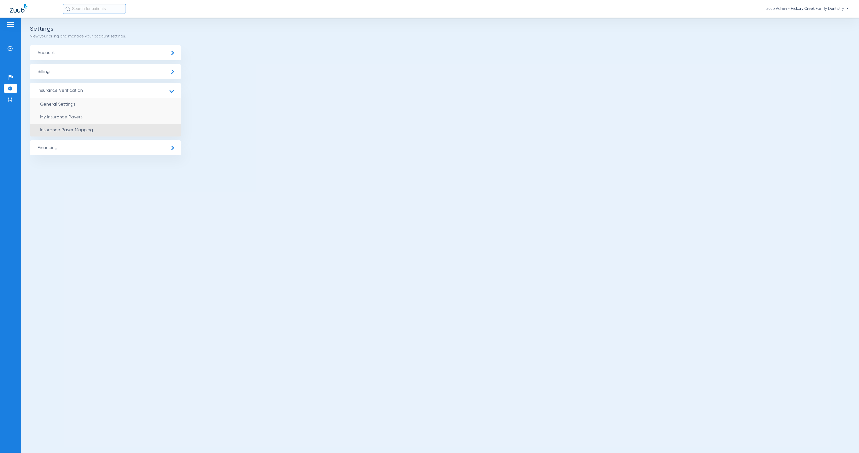
click at [139, 127] on li "Insurance Payer Mapping" at bounding box center [105, 130] width 151 height 13
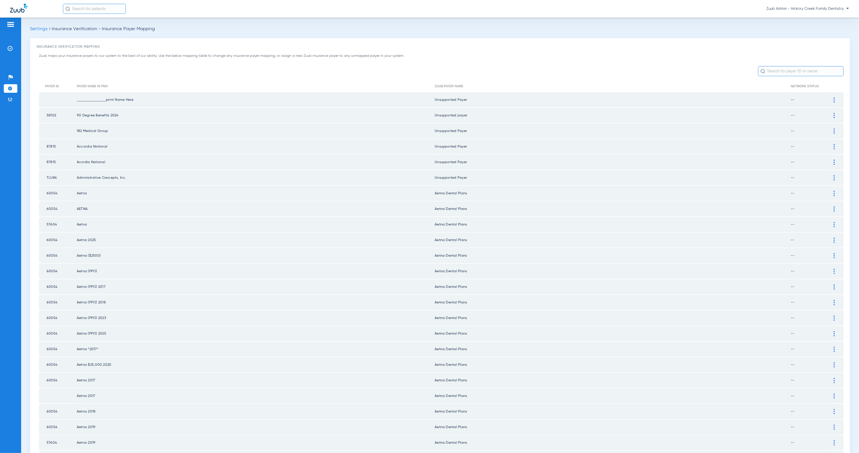
drag, startPoint x: 769, startPoint y: 75, endPoint x: 783, endPoint y: 73, distance: 14.0
click at [769, 75] on input "text" at bounding box center [801, 71] width 86 height 10
type input "FEP"
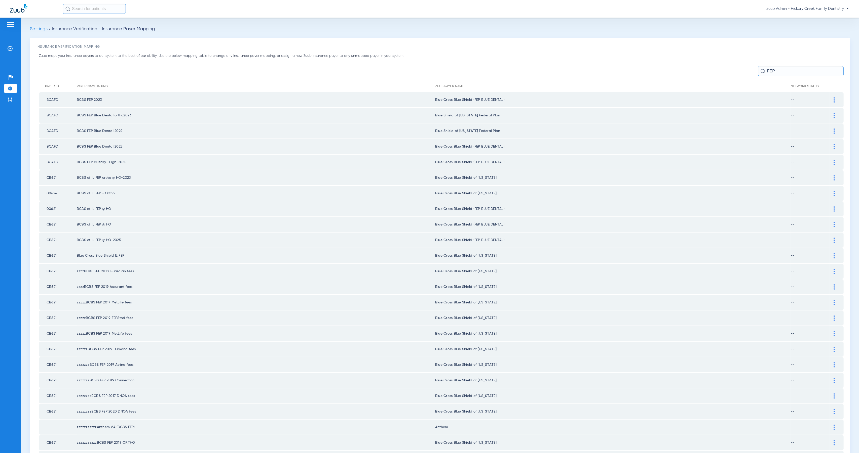
click at [833, 100] on img at bounding box center [833, 99] width 1 height 5
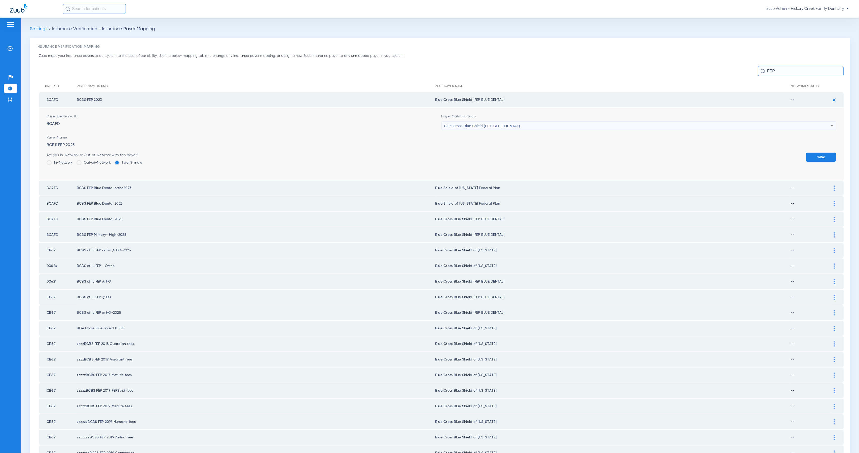
click at [514, 125] on span "Blue Cross Blue Shield (FEP BLUE DENTAL)" at bounding box center [482, 126] width 76 height 4
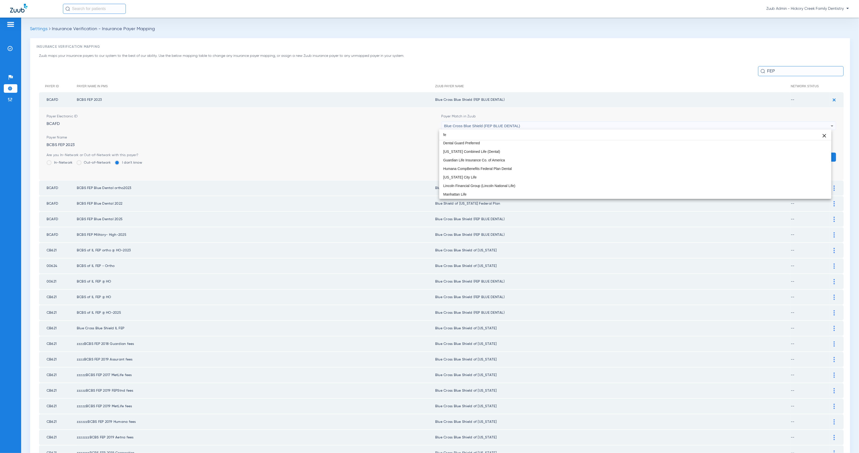
scroll to position [10, 0]
type input "fed"
click at [522, 145] on mat-option "Blue Shield of [US_STATE] Federal Plan" at bounding box center [635, 143] width 392 height 9
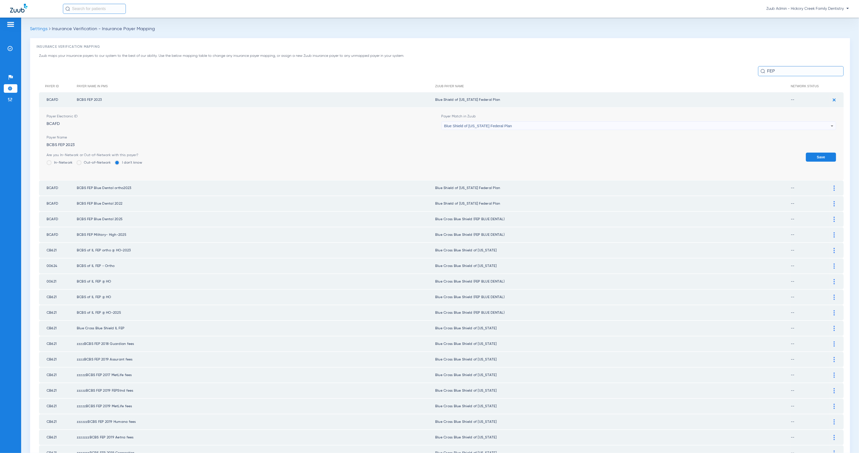
click at [814, 153] on button "Save" at bounding box center [821, 157] width 30 height 9
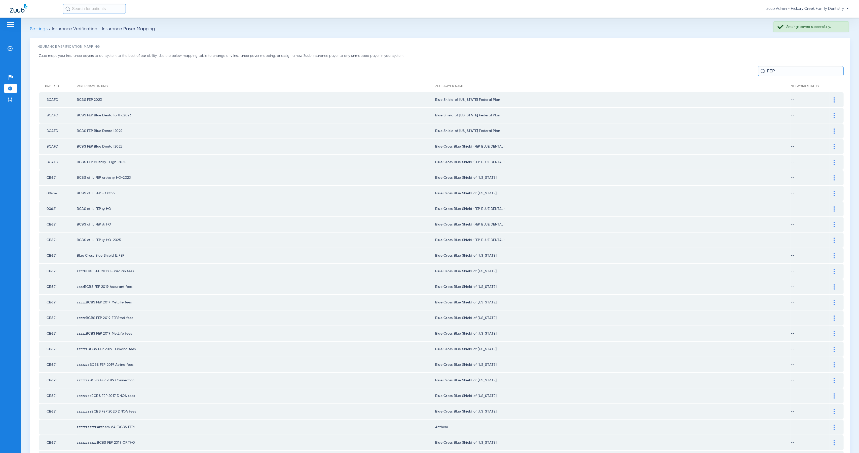
click at [830, 145] on div at bounding box center [833, 146] width 9 height 5
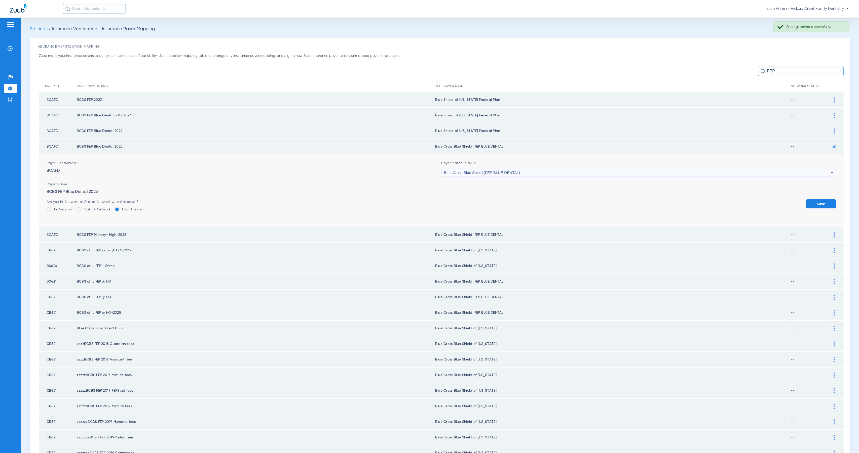
click at [530, 169] on div "Blue Cross Blue Shield (FEP BLUE DENTAL)" at bounding box center [637, 173] width 387 height 9
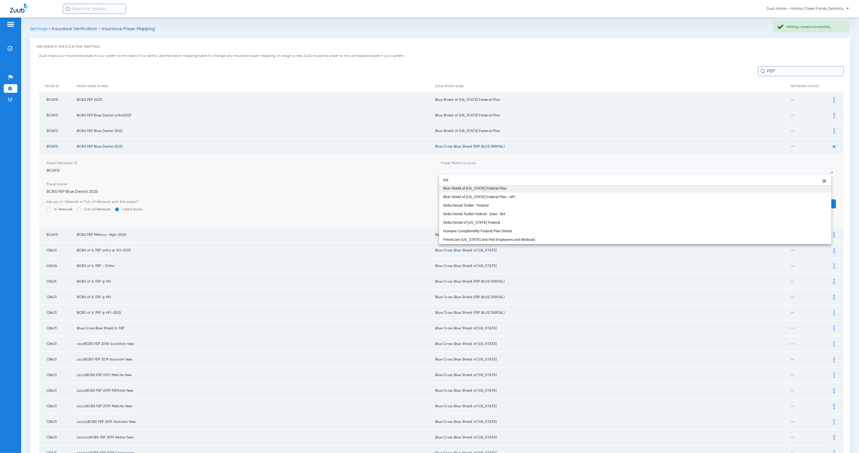
type input "fed"
drag, startPoint x: 539, startPoint y: 190, endPoint x: 547, endPoint y: 193, distance: 8.2
click at [539, 190] on mat-option "Blue Shield of [US_STATE] Federal Plan" at bounding box center [635, 188] width 392 height 9
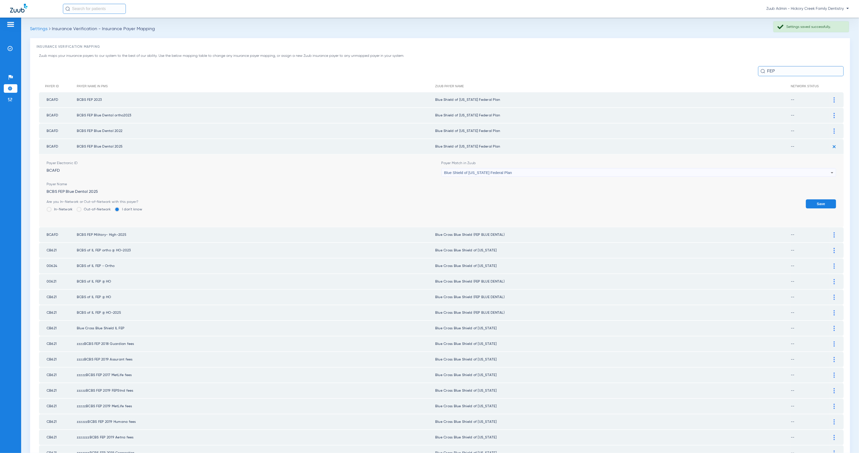
click at [827, 203] on button "Save" at bounding box center [821, 203] width 30 height 9
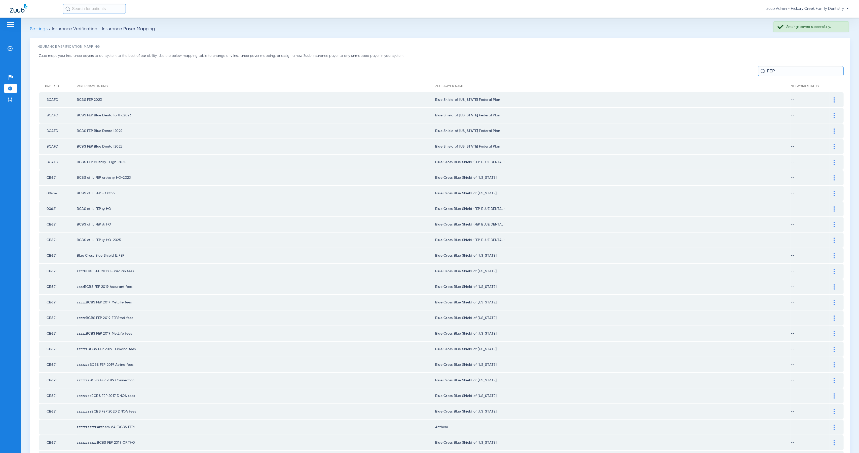
click at [833, 162] on img at bounding box center [833, 162] width 1 height 5
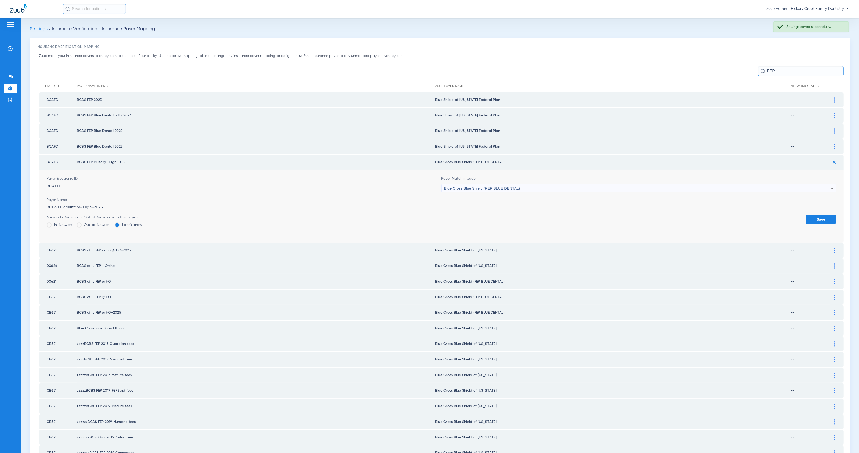
click at [560, 189] on div "Blue Cross Blue Shield (FEP BLUE DENTAL)" at bounding box center [637, 188] width 387 height 9
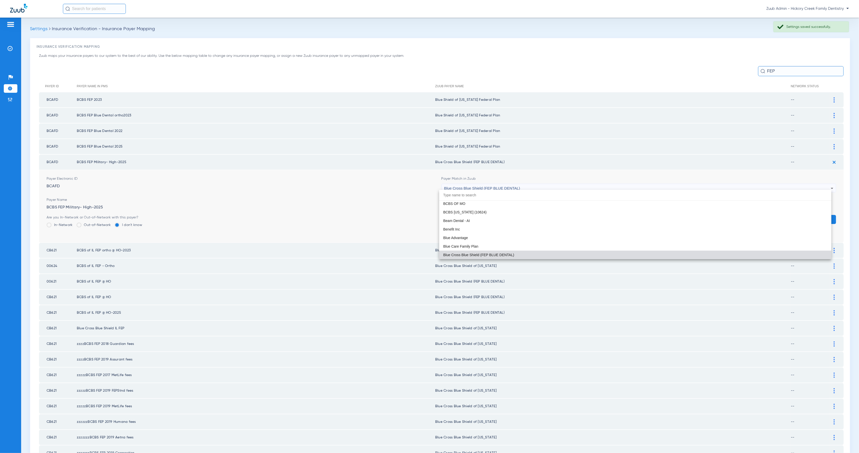
type input "c"
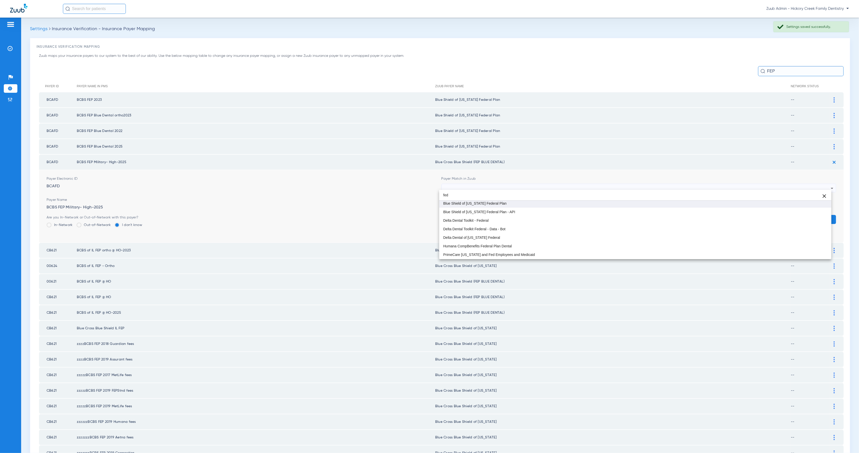
type input "fed"
click at [558, 207] on mat-option "Blue Shield of [US_STATE] Federal Plan" at bounding box center [635, 203] width 392 height 9
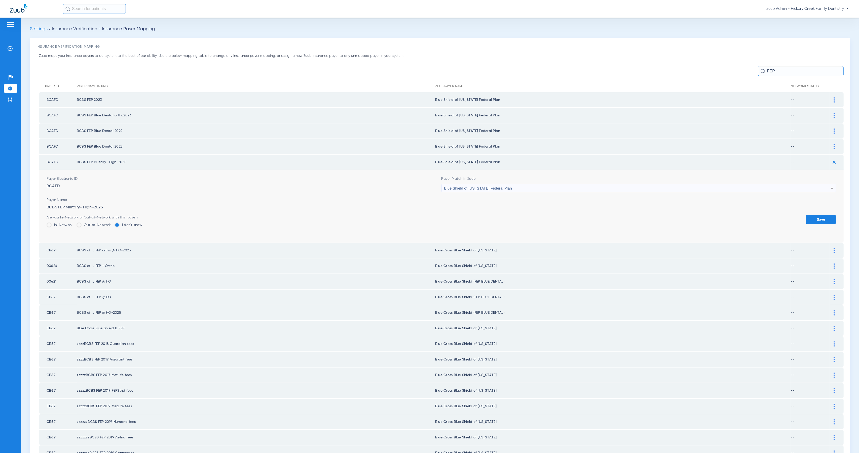
click at [814, 216] on button "Save" at bounding box center [821, 219] width 30 height 9
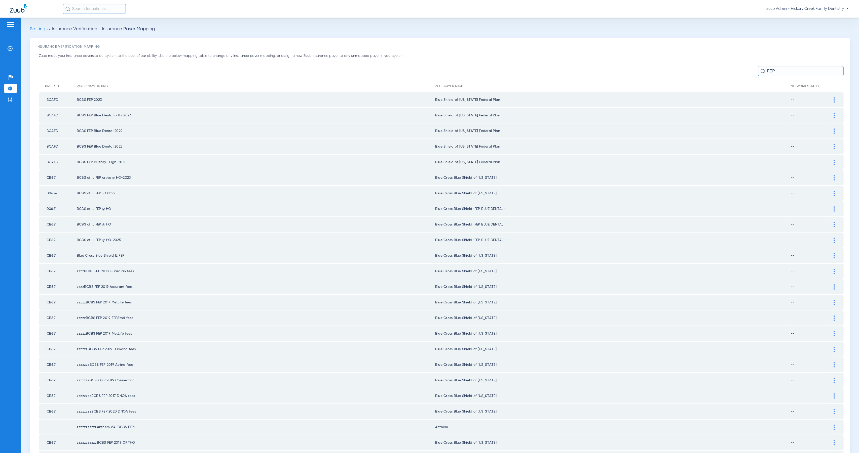
drag, startPoint x: 828, startPoint y: 204, endPoint x: 772, endPoint y: 218, distance: 58.6
click at [833, 207] on img at bounding box center [833, 209] width 1 height 5
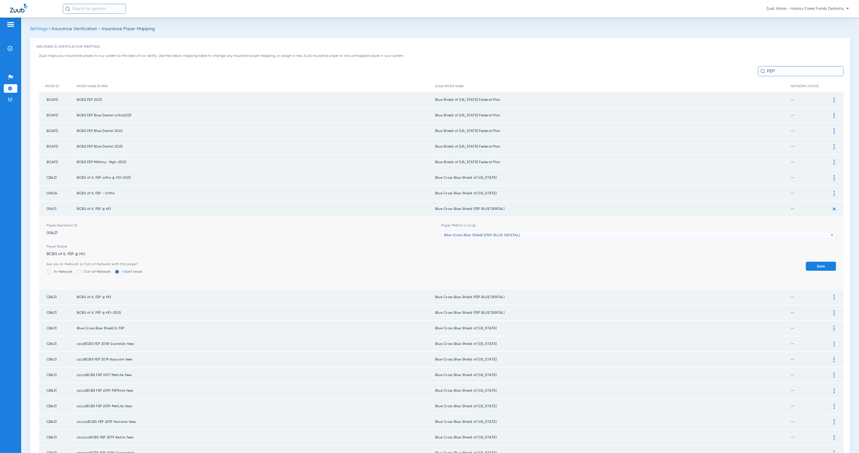
click at [514, 233] on span "Blue Cross Blue Shield (FEP BLUE DENTAL)" at bounding box center [482, 235] width 76 height 4
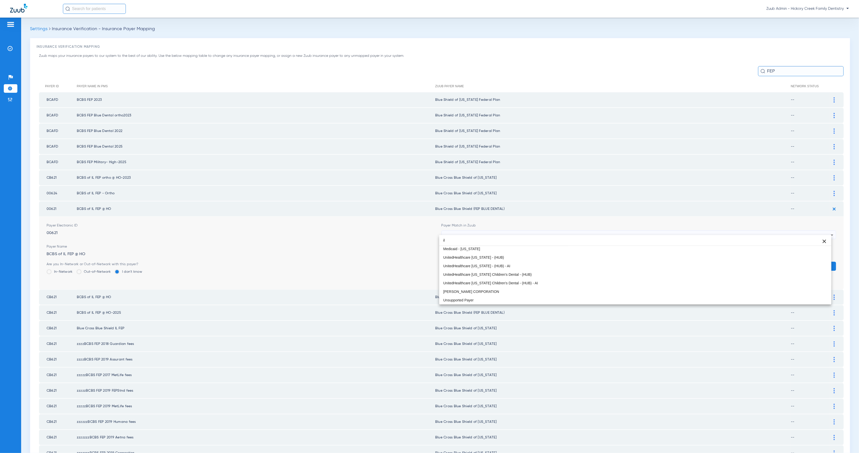
scroll to position [1, 0]
type input "ill"
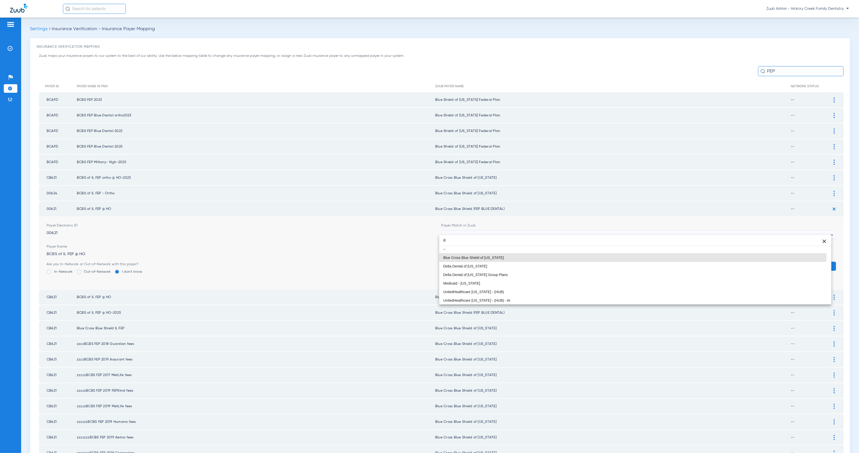
drag, startPoint x: 528, startPoint y: 255, endPoint x: 648, endPoint y: 265, distance: 121.2
click at [528, 254] on mat-option "Blue Cross Blue Shield of [US_STATE]" at bounding box center [635, 258] width 392 height 9
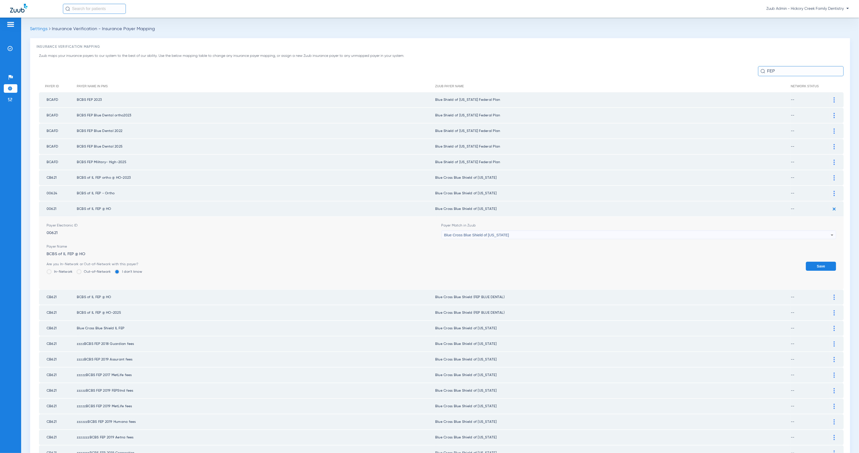
drag, startPoint x: 807, startPoint y: 261, endPoint x: 827, endPoint y: 249, distance: 23.5
click at [808, 262] on button "Save" at bounding box center [821, 266] width 30 height 9
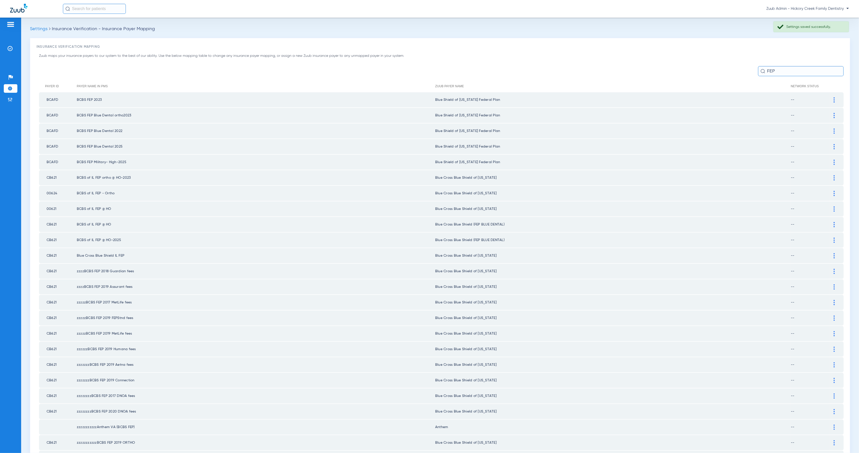
click at [829, 222] on div at bounding box center [833, 224] width 9 height 5
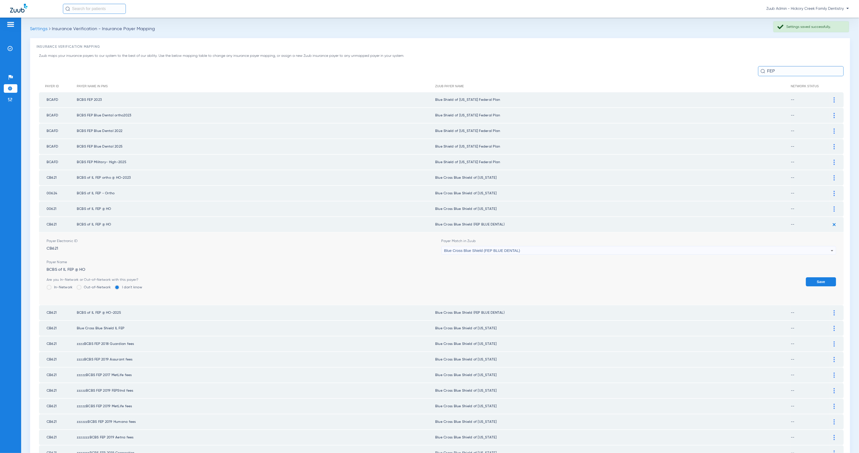
click at [516, 249] on span "Blue Cross Blue Shield (FEP BLUE DENTAL)" at bounding box center [482, 251] width 76 height 4
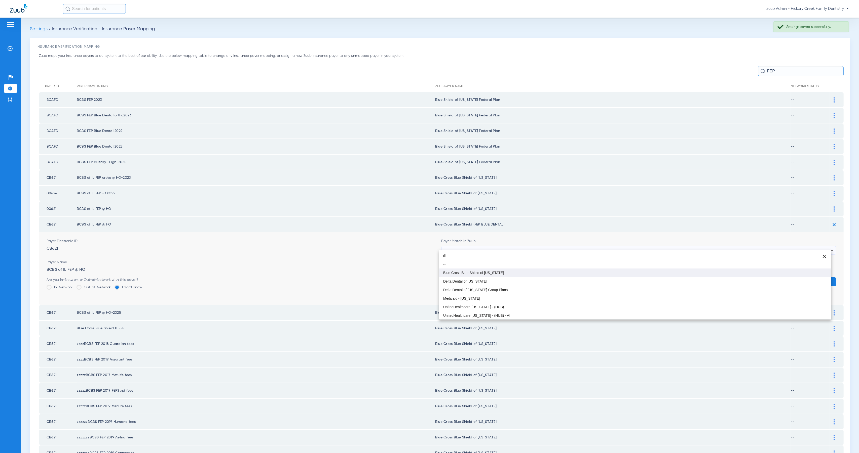
type input "ill"
click at [537, 272] on mat-option "Blue Cross Blue Shield of [US_STATE]" at bounding box center [635, 273] width 392 height 9
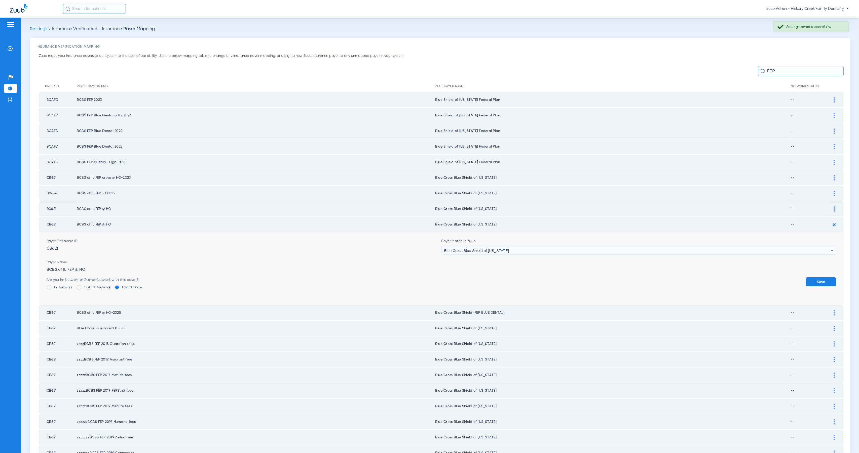
click at [812, 277] on button "Save" at bounding box center [821, 281] width 30 height 9
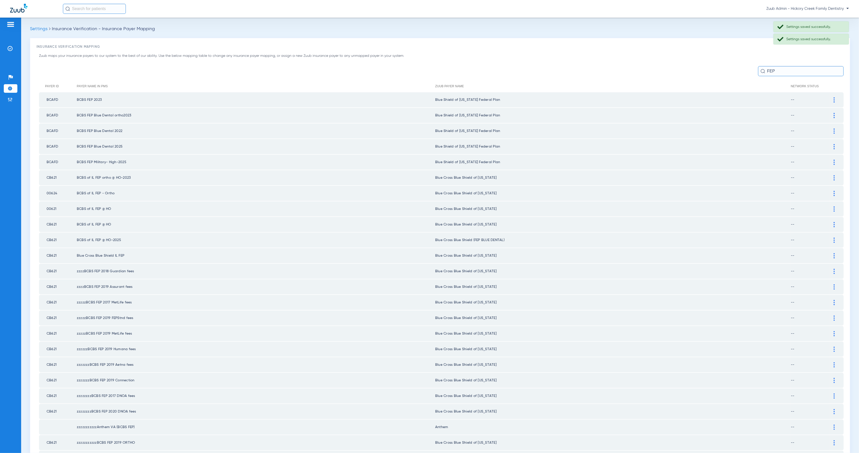
click at [833, 238] on img at bounding box center [833, 240] width 1 height 5
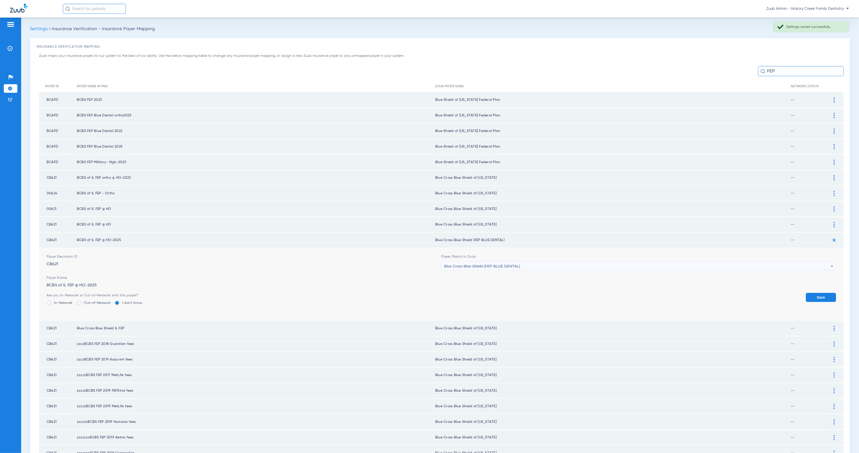
click at [489, 264] on span "Blue Cross Blue Shield (FEP BLUE DENTAL)" at bounding box center [482, 266] width 76 height 4
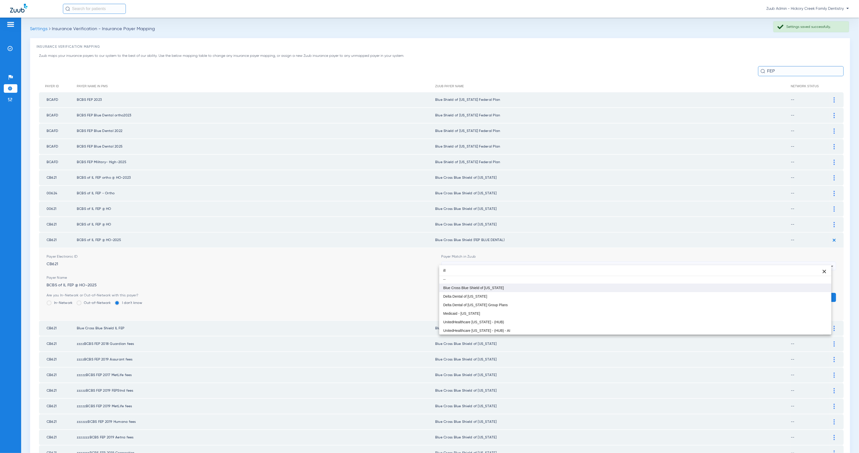
type input "ill"
click at [524, 290] on mat-option "Blue Cross Blue Shield of [US_STATE]" at bounding box center [635, 288] width 392 height 9
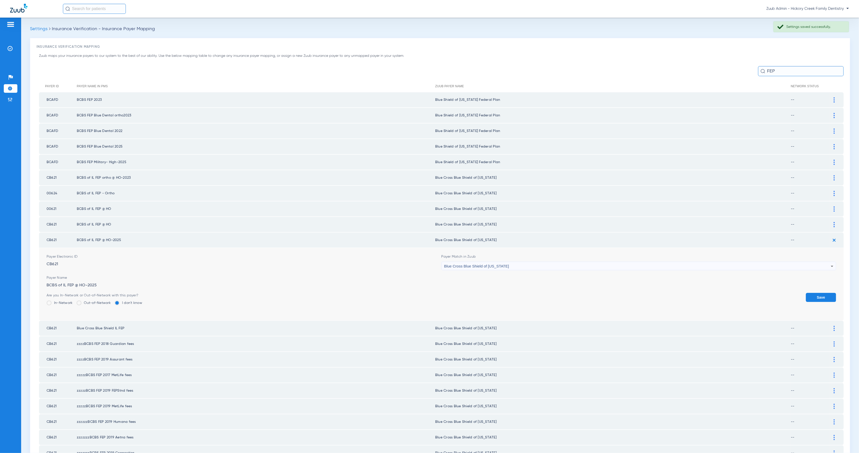
click at [815, 293] on button "Save" at bounding box center [821, 297] width 30 height 9
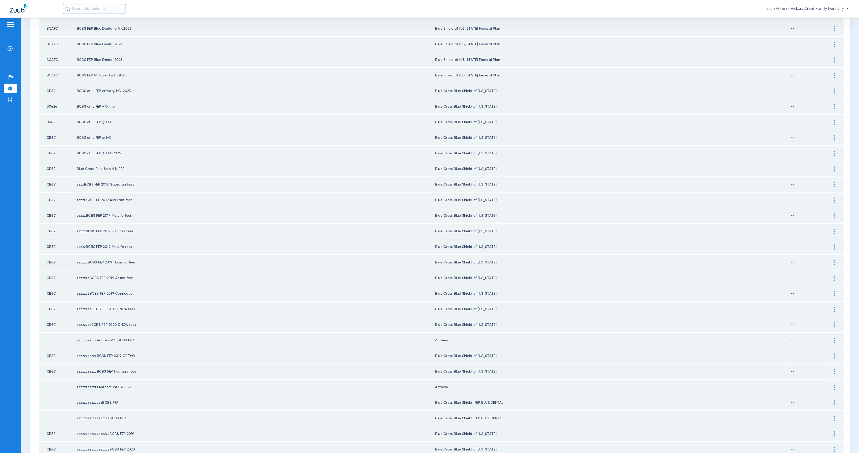
scroll to position [113, 0]
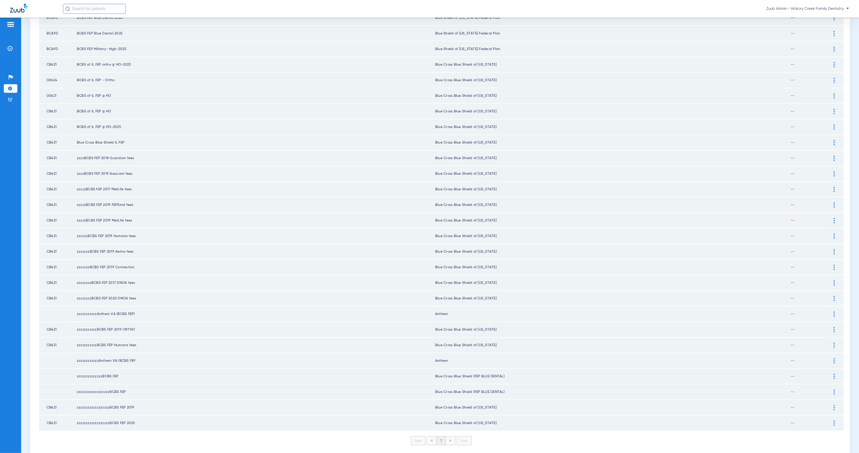
click at [833, 374] on img at bounding box center [833, 376] width 1 height 5
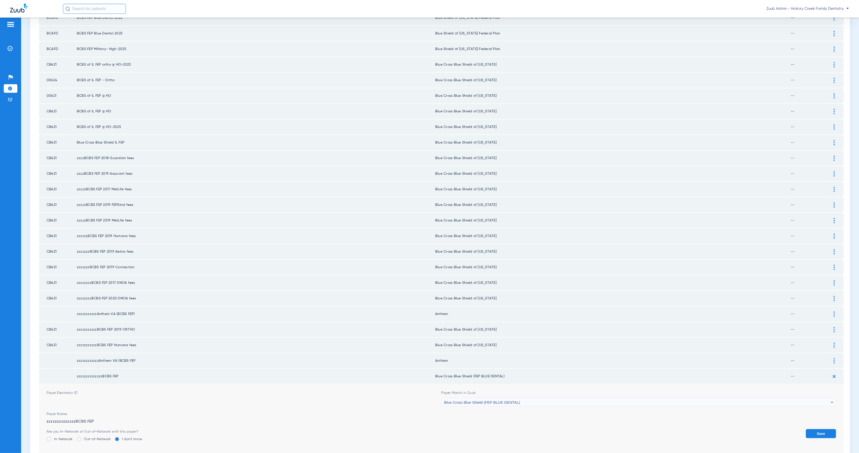
click at [541, 398] on div "Blue Cross Blue Shield (FEP BLUE DENTAL)" at bounding box center [637, 402] width 387 height 9
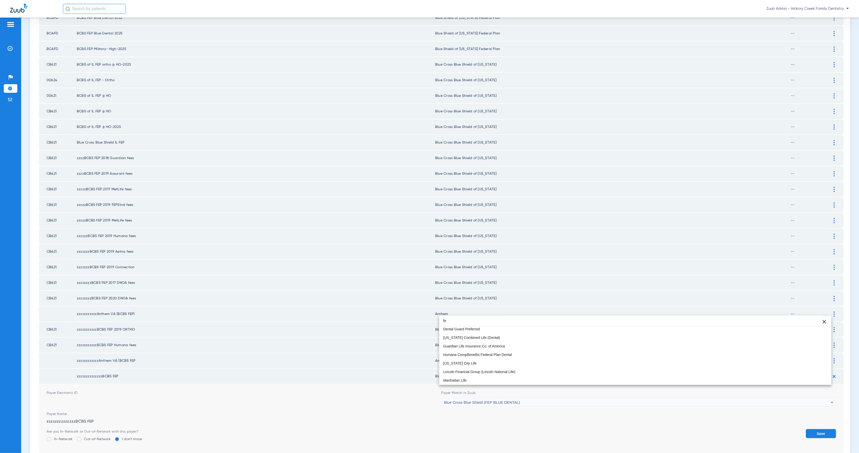
scroll to position [10, 0]
type input "feder"
click at [512, 333] on mat-option "Blue Shield of [US_STATE] Federal Plan" at bounding box center [635, 329] width 392 height 9
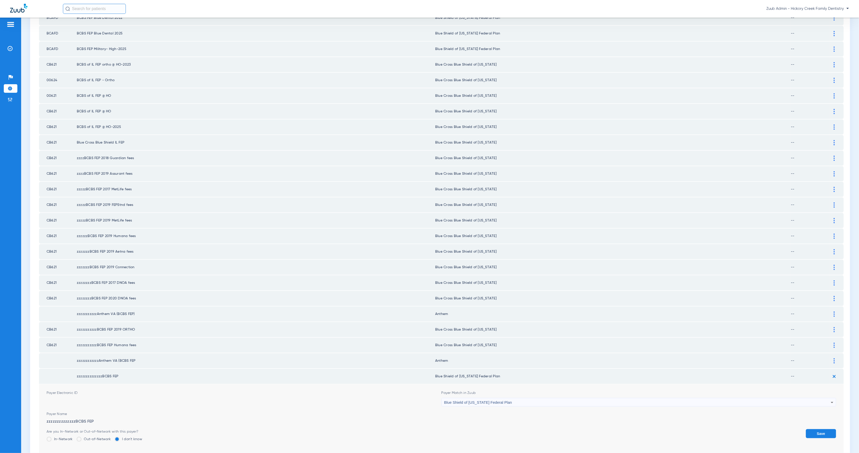
click at [821, 429] on button "Save" at bounding box center [821, 433] width 30 height 9
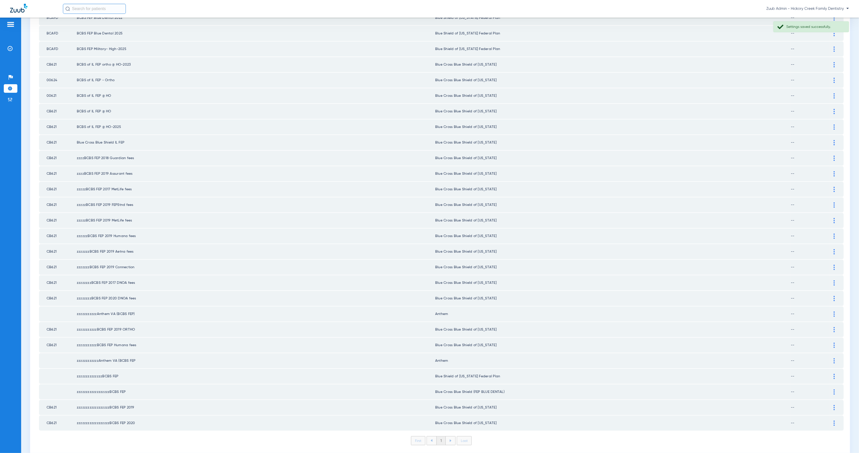
click at [833, 390] on img at bounding box center [833, 392] width 1 height 5
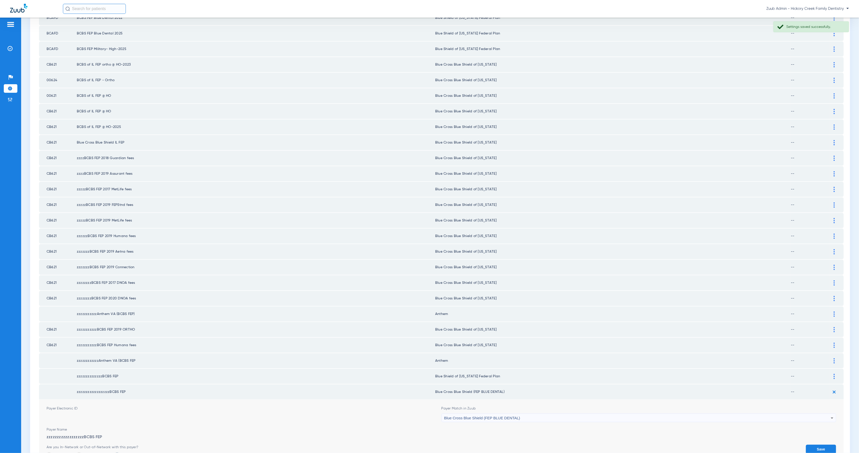
click at [478, 416] on span "Blue Cross Blue Shield (FEP BLUE DENTAL)" at bounding box center [482, 418] width 76 height 4
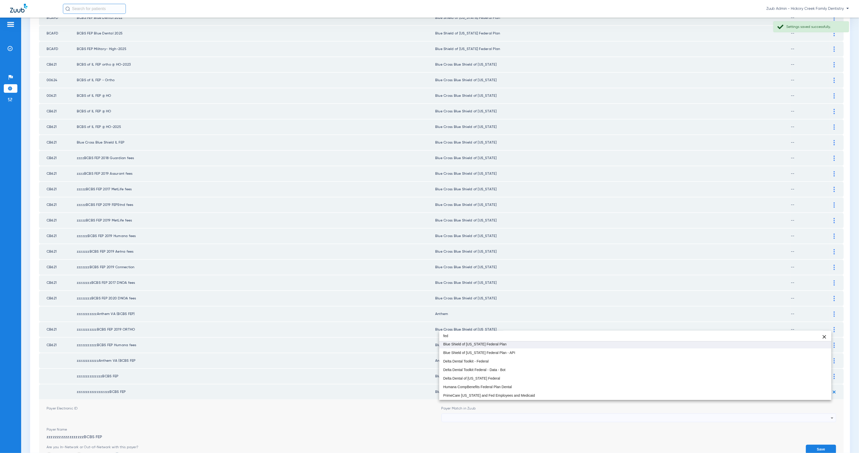
type input "fed"
click at [476, 345] on span "Blue Shield of [US_STATE] Federal Plan" at bounding box center [474, 345] width 63 height 4
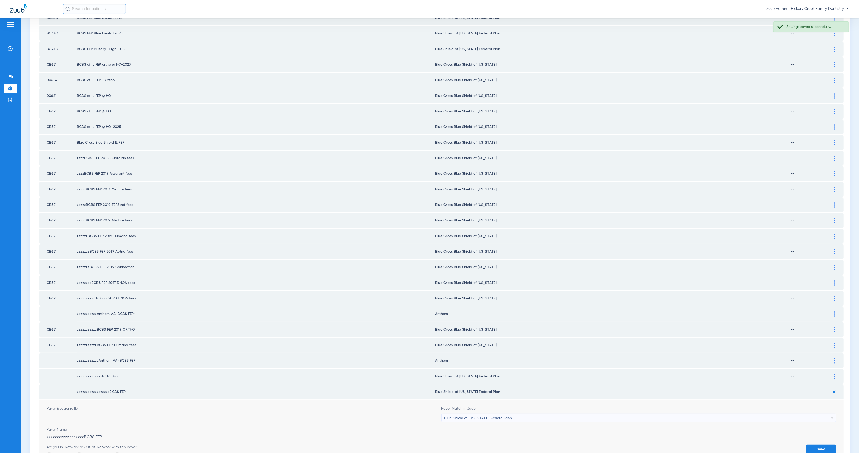
click at [814, 445] on button "Save" at bounding box center [821, 449] width 30 height 9
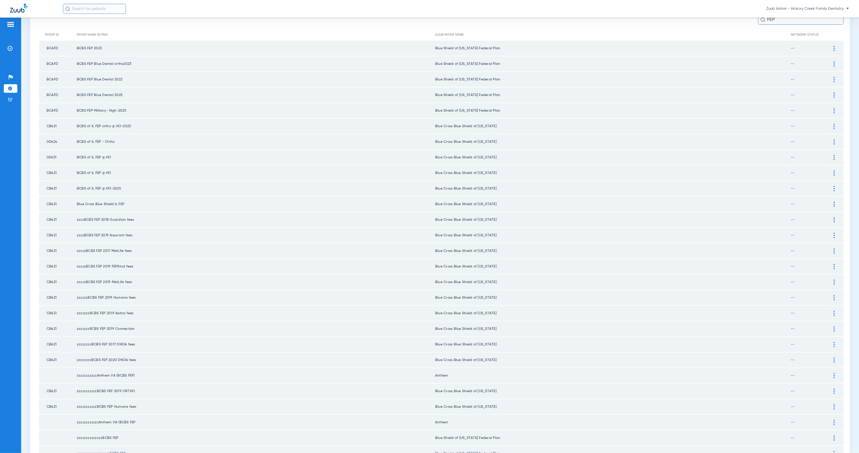
scroll to position [113, 0]
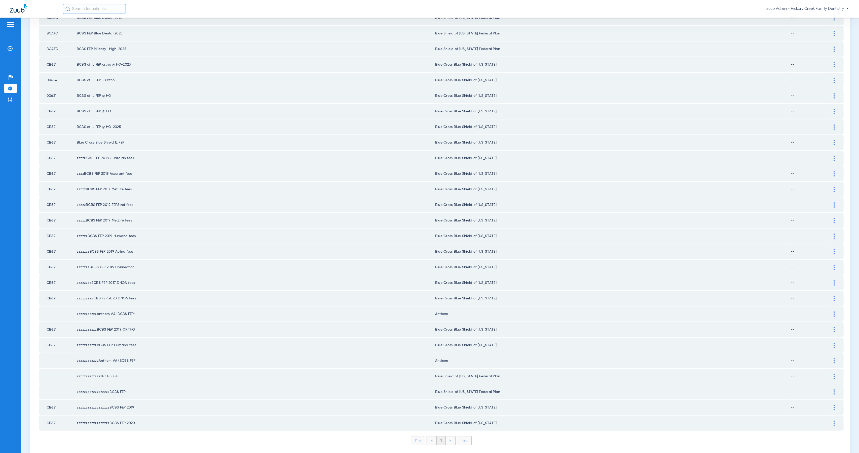
drag, startPoint x: 496, startPoint y: 364, endPoint x: 433, endPoint y: 364, distance: 62.6
click at [435, 369] on td "Blue Shield of [US_STATE] Federal Plan" at bounding box center [612, 376] width 355 height 15
copy td "Blue Shield of [US_STATE] Federal Plan"
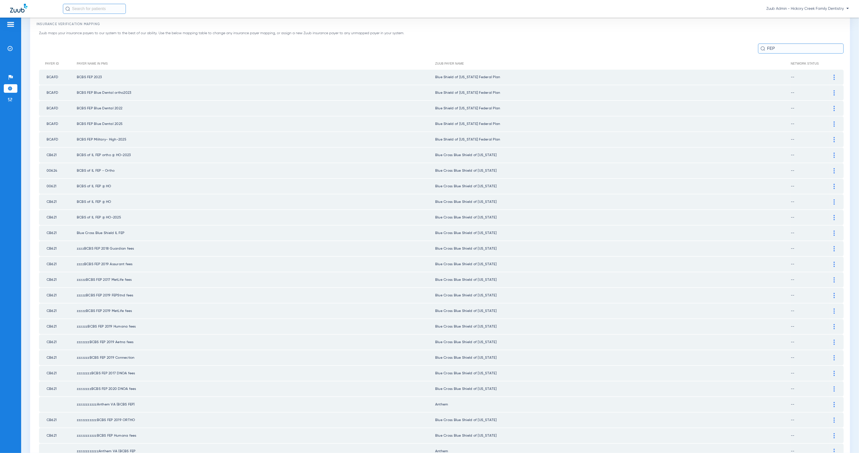
scroll to position [0, 0]
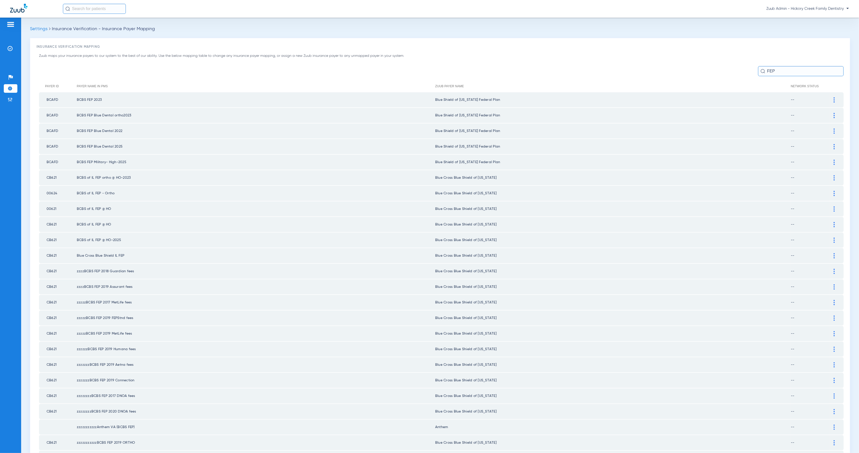
click at [780, 70] on input "FEP" at bounding box center [801, 71] width 86 height 10
paste input "Liberty Dental"
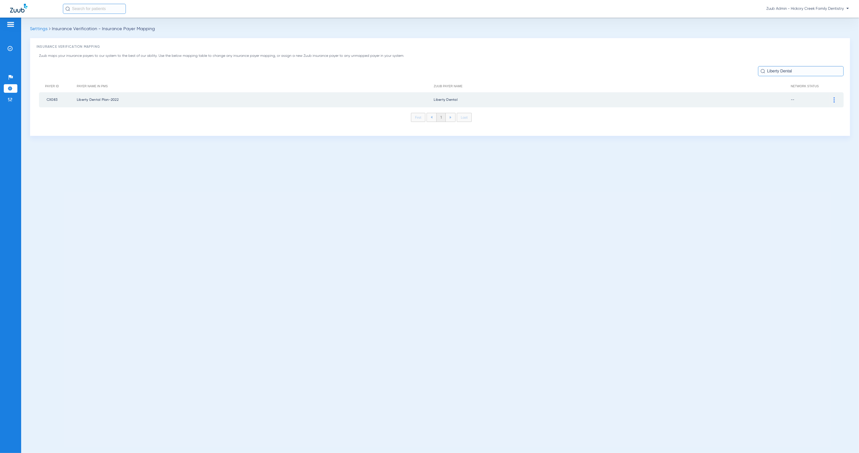
type input "Liberty Dental"
click at [834, 101] on img at bounding box center [833, 99] width 1 height 5
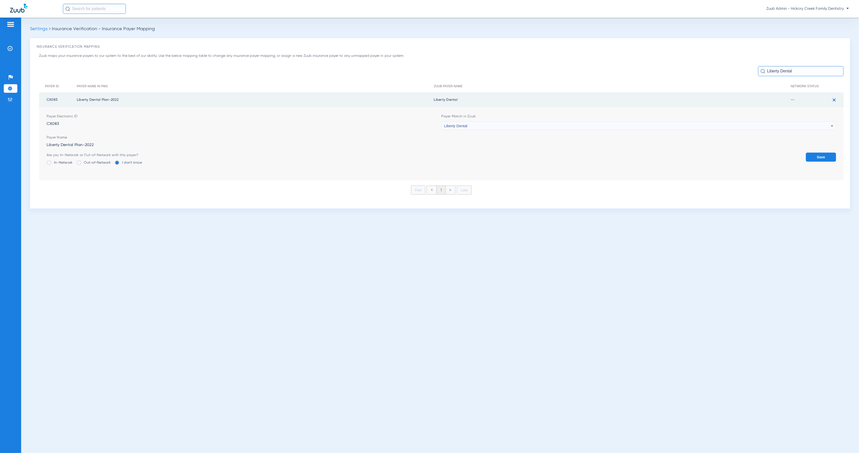
click at [475, 127] on div "Liberty Dental" at bounding box center [637, 126] width 387 height 9
type input "uns"
drag, startPoint x: 489, startPoint y: 153, endPoint x: 538, endPoint y: 162, distance: 49.8
click at [489, 153] on mat-option "Unsupported Payer" at bounding box center [638, 153] width 394 height 9
click at [822, 158] on button "Save" at bounding box center [821, 157] width 30 height 9
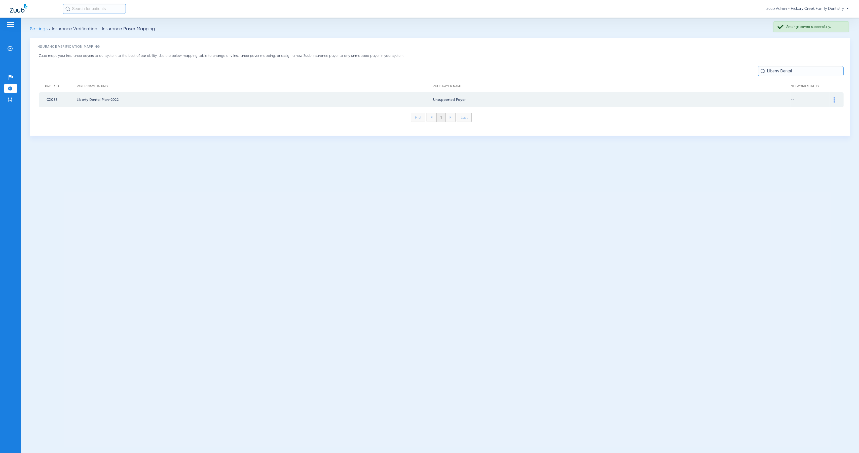
drag, startPoint x: 792, startPoint y: 71, endPoint x: 768, endPoint y: 72, distance: 23.9
click at [768, 72] on input "Liberty Dental" at bounding box center [801, 71] width 86 height 10
drag, startPoint x: 776, startPoint y: 69, endPoint x: 758, endPoint y: 69, distance: 18.1
click at [758, 69] on input "Liber" at bounding box center [801, 71] width 86 height 10
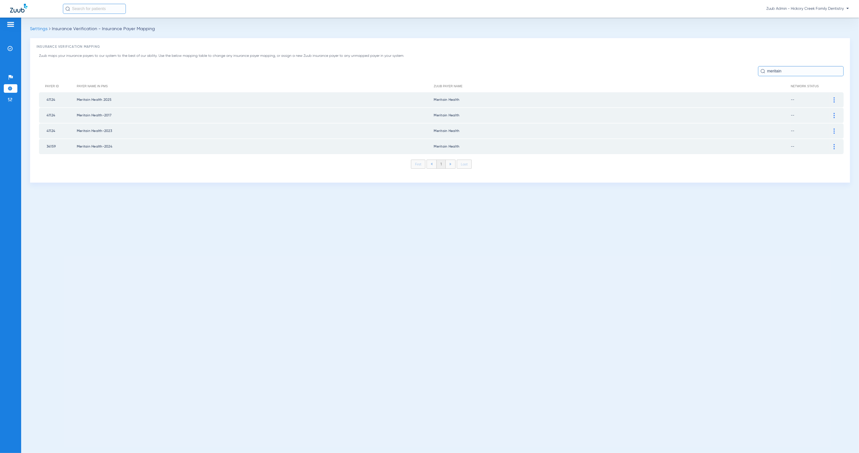
type input "meritain"
click at [837, 100] on div at bounding box center [833, 99] width 9 height 5
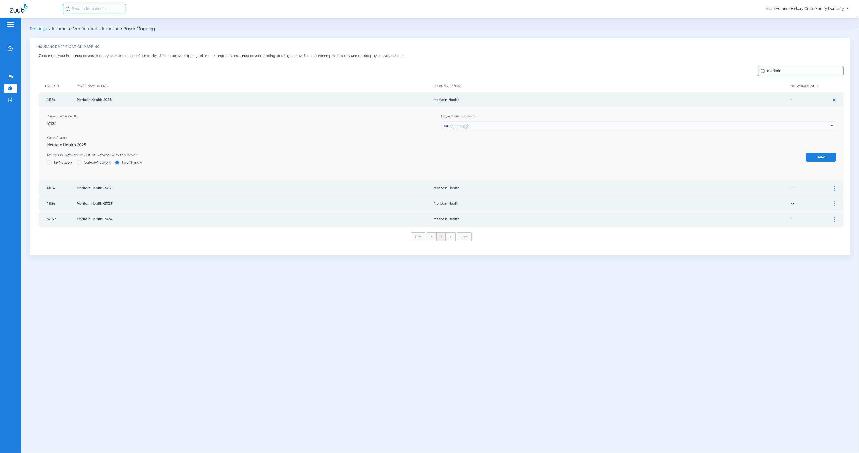
click at [517, 125] on div "Meritain Health" at bounding box center [637, 126] width 387 height 9
type input "Invalid user - not set up"
drag, startPoint x: 518, startPoint y: 155, endPoint x: 528, endPoint y: 155, distance: 10.6
click at [518, 155] on mat-option "Unsupported Payer" at bounding box center [638, 153] width 394 height 9
click at [815, 157] on button "Save" at bounding box center [821, 157] width 30 height 9
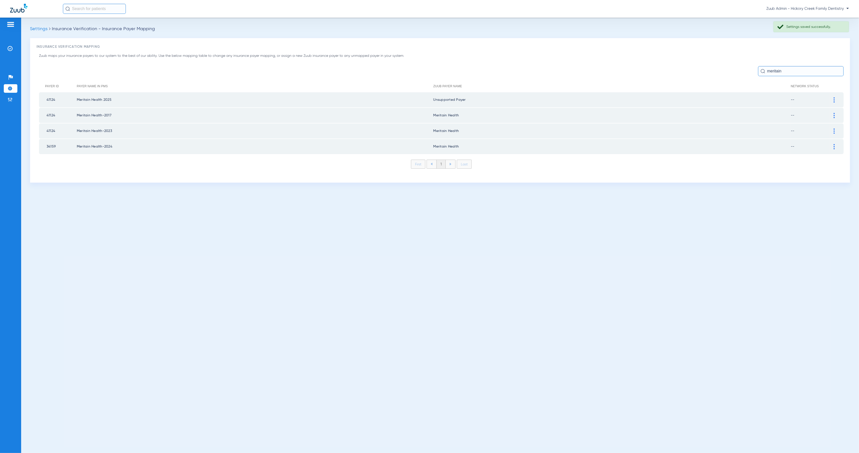
click at [836, 115] on div at bounding box center [833, 115] width 9 height 5
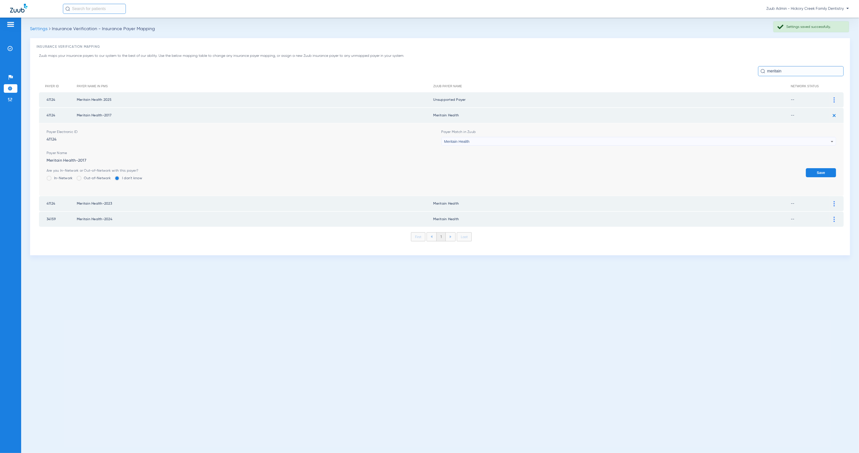
click at [553, 142] on div "Meritain Health" at bounding box center [637, 141] width 387 height 9
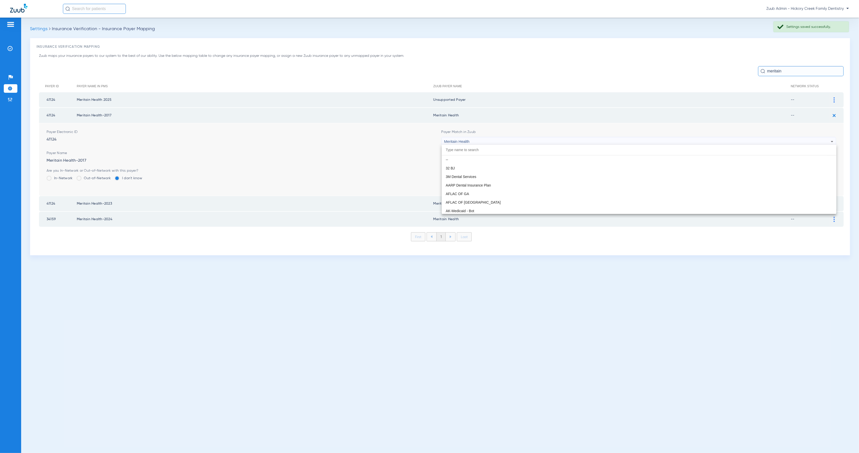
scroll to position [2653, 0]
paste input "Invalid user - not set up"
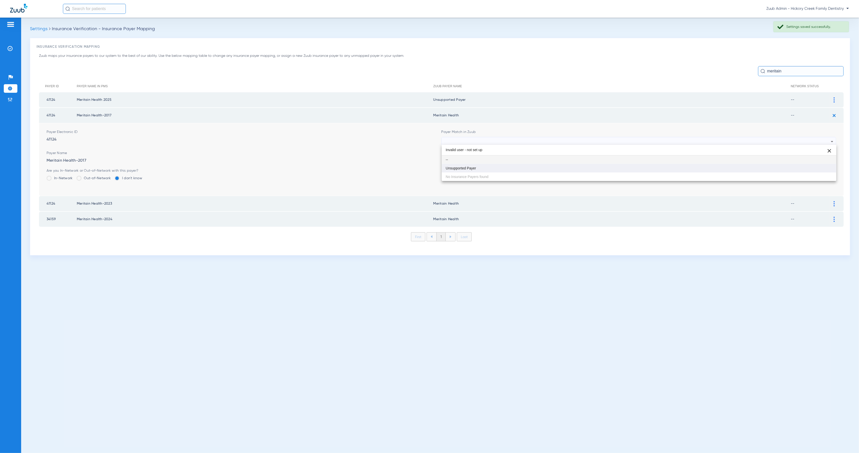
scroll to position [0, 0]
type input "Invalid user - not set up"
drag, startPoint x: 557, startPoint y: 166, endPoint x: 567, endPoint y: 167, distance: 9.4
click at [558, 166] on mat-option "Unsupported Payer" at bounding box center [638, 168] width 394 height 9
click at [816, 170] on button "Save" at bounding box center [821, 172] width 30 height 9
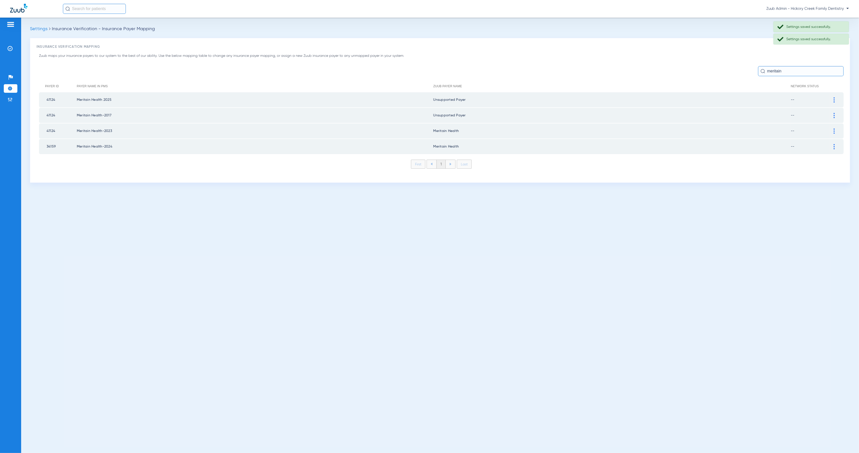
click at [833, 129] on img at bounding box center [833, 131] width 1 height 5
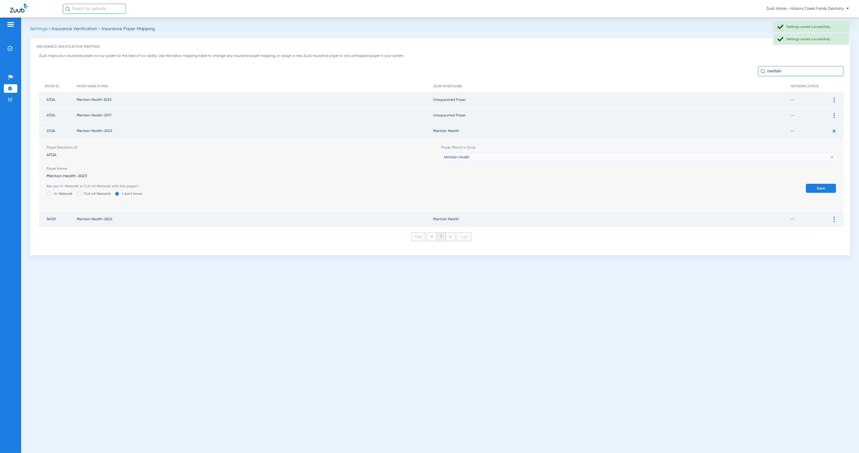
click at [485, 154] on div "Meritain Health" at bounding box center [637, 157] width 387 height 9
type input "Invalid user - not set up"
click at [506, 185] on mat-option "Unsupported Payer" at bounding box center [638, 183] width 394 height 9
click at [830, 187] on button "Save" at bounding box center [821, 188] width 30 height 9
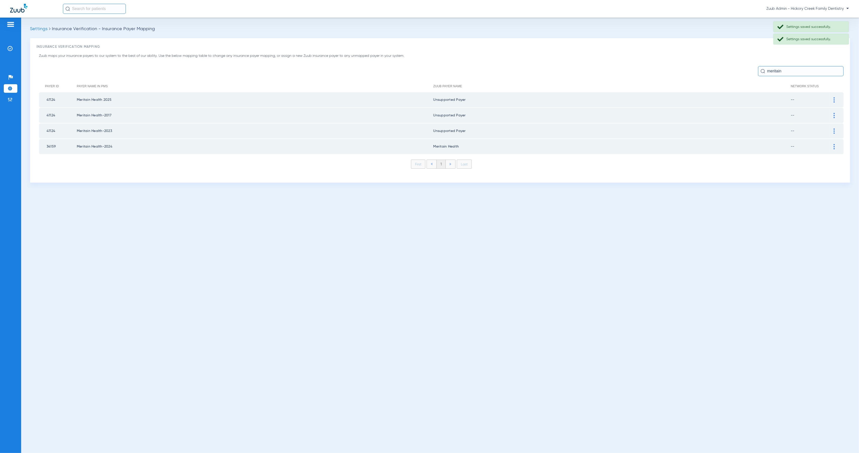
click at [834, 145] on img at bounding box center [833, 146] width 1 height 5
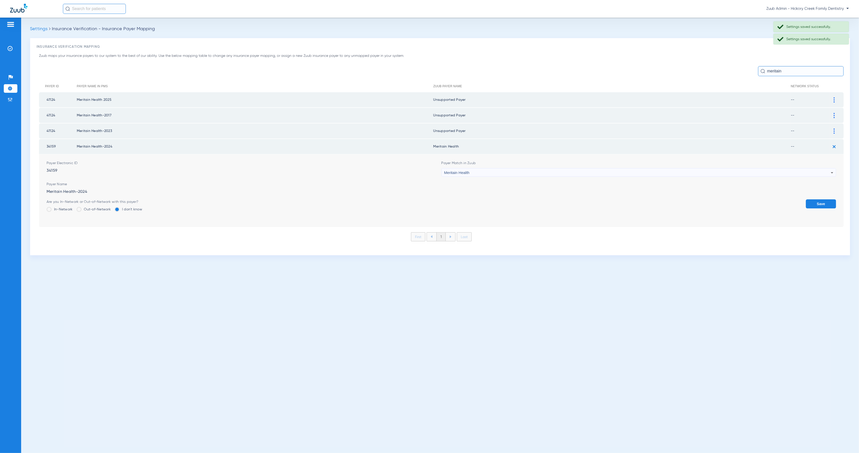
click at [448, 175] on form "Payer Electronic ID 34159 Payer Match in Zuub Meritain Health Payer Name Merita…" at bounding box center [441, 190] width 789 height 73
click at [464, 171] on span "Meritain Health" at bounding box center [456, 173] width 25 height 4
type input "Invalid user - not set up"
click at [503, 201] on mat-option "Unsupported Payer" at bounding box center [638, 198] width 394 height 9
click at [817, 201] on button "Save" at bounding box center [821, 203] width 30 height 9
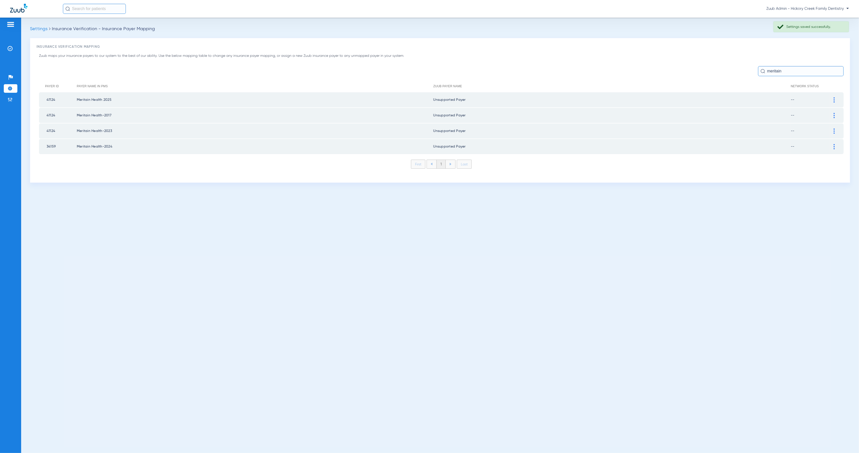
drag, startPoint x: 784, startPoint y: 71, endPoint x: 774, endPoint y: 69, distance: 10.1
click at [774, 69] on input "meritain" at bounding box center [801, 71] width 86 height 10
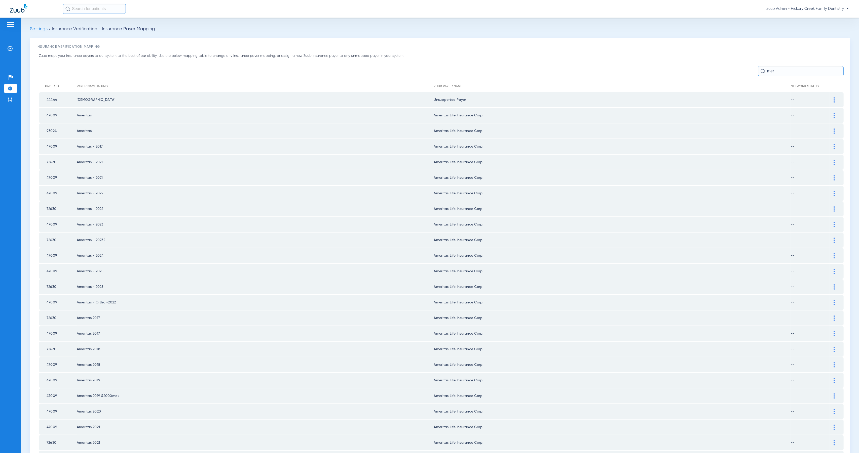
drag, startPoint x: 768, startPoint y: 72, endPoint x: 762, endPoint y: 72, distance: 5.8
click at [762, 72] on input "mer" at bounding box center [801, 71] width 86 height 10
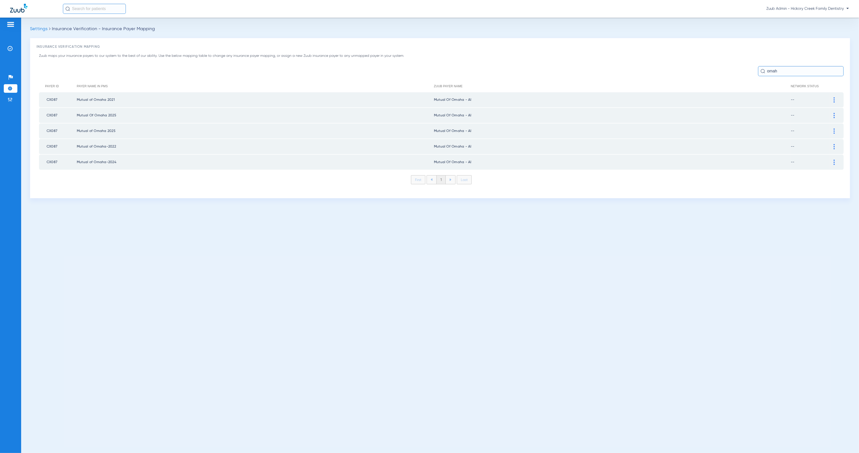
type input "omah"
click at [835, 100] on div at bounding box center [833, 99] width 9 height 5
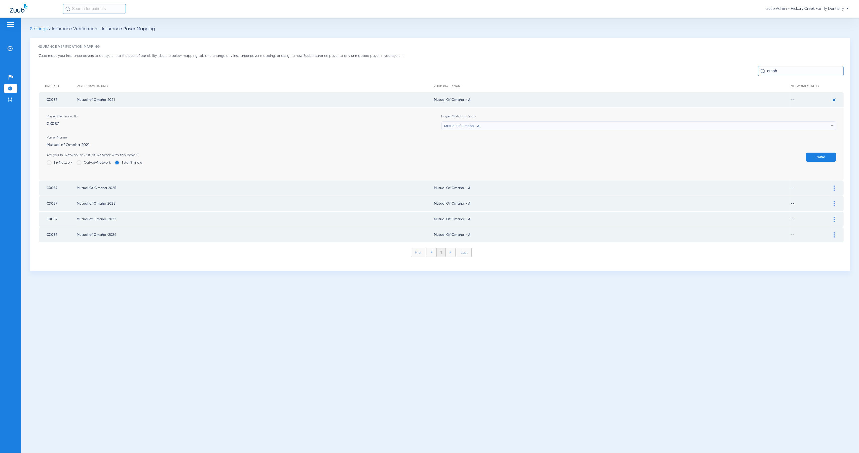
click at [501, 126] on div "Mutual Of Omaha - AI" at bounding box center [637, 126] width 387 height 9
type input "Invalid user - not set up"
drag, startPoint x: 536, startPoint y: 152, endPoint x: 574, endPoint y: 155, distance: 38.6
click at [536, 152] on mat-option "Unsupported Payer" at bounding box center [638, 153] width 394 height 9
drag, startPoint x: 821, startPoint y: 158, endPoint x: 827, endPoint y: 145, distance: 14.3
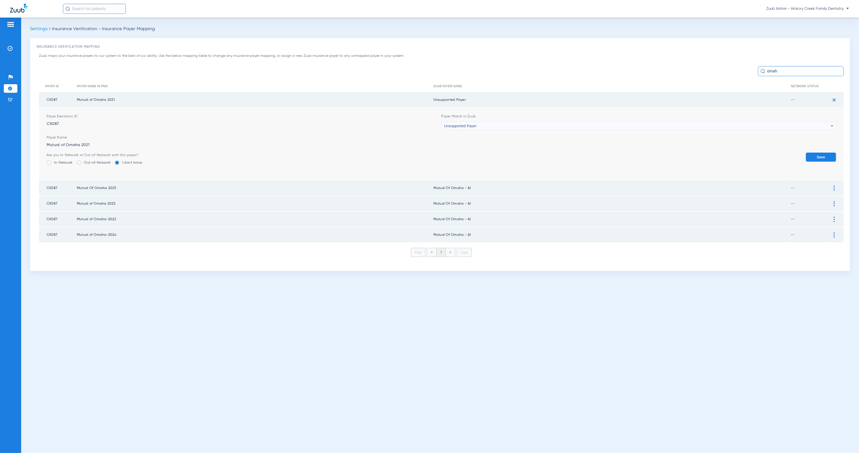
click at [821, 157] on button "Save" at bounding box center [821, 157] width 30 height 9
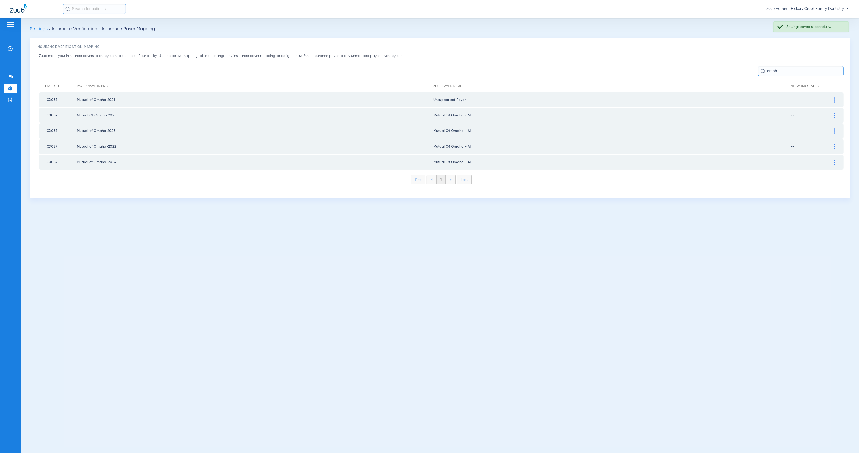
click at [833, 114] on img at bounding box center [833, 115] width 1 height 5
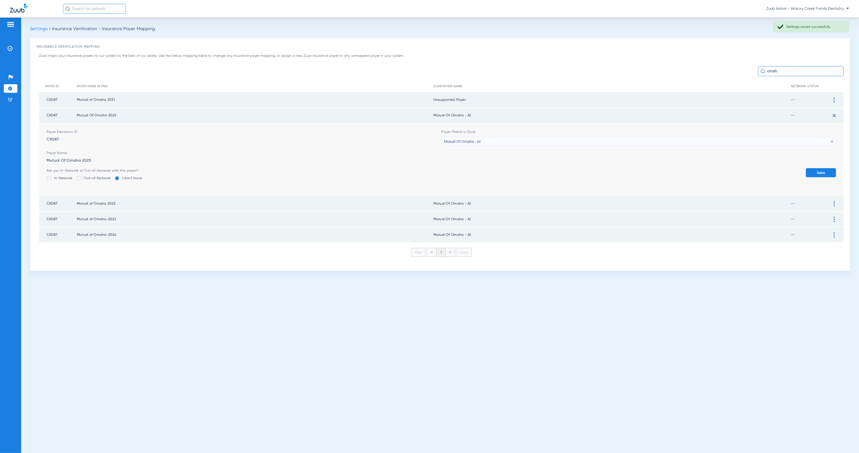
click at [580, 137] on div "Mutual Of Omaha - AI" at bounding box center [637, 141] width 387 height 9
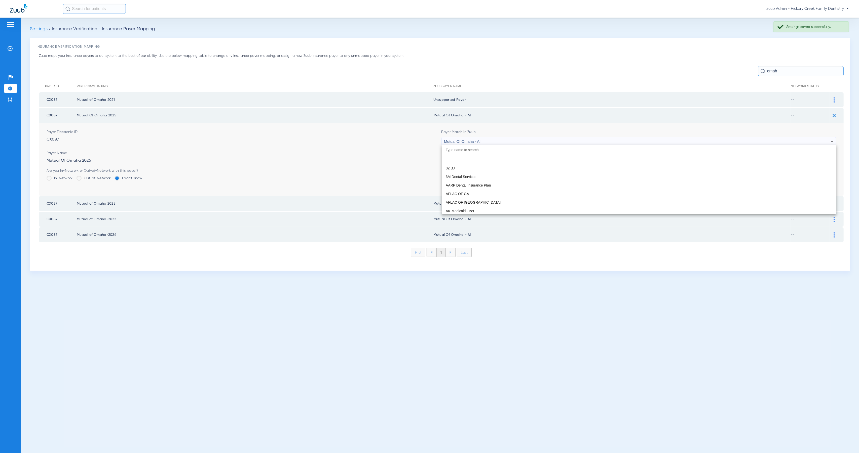
scroll to position [2755, 0]
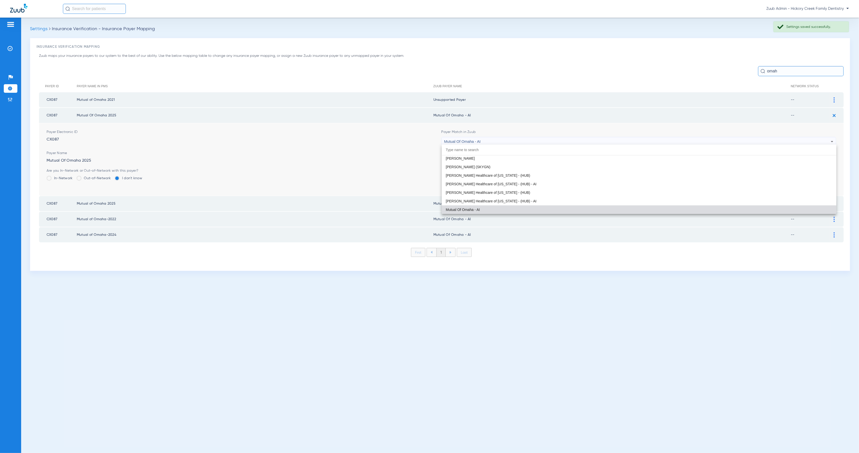
paste input "Invalid user - not set up"
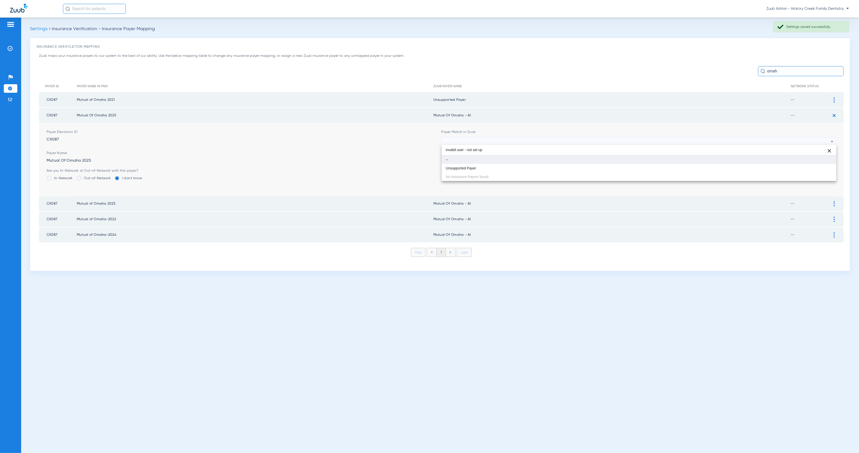
scroll to position [0, 0]
type input "Invalid user - not set up"
drag, startPoint x: 593, startPoint y: 165, endPoint x: 638, endPoint y: 167, distance: 45.6
click at [593, 165] on mat-option "Unsupported Payer" at bounding box center [638, 168] width 394 height 9
click at [825, 170] on button "Save" at bounding box center [821, 172] width 30 height 9
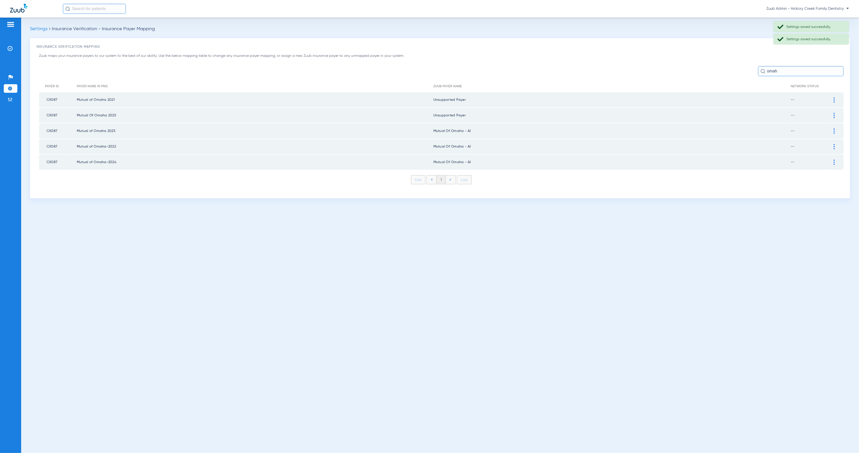
click at [835, 130] on div at bounding box center [833, 131] width 9 height 5
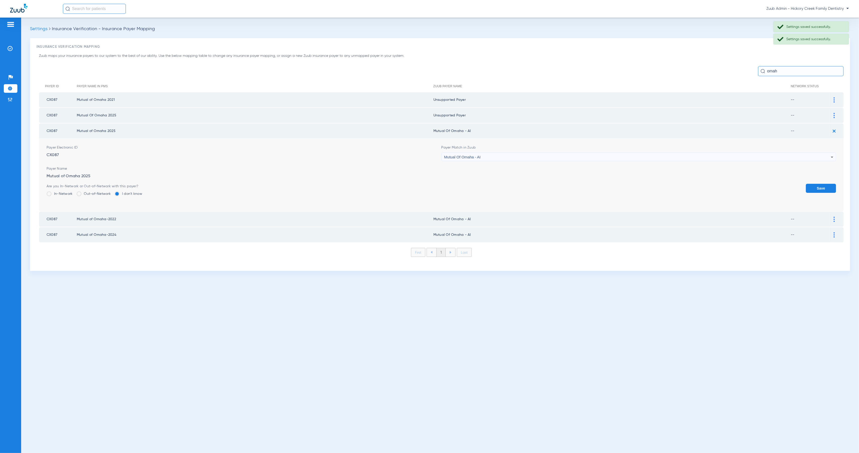
click at [698, 155] on div "Mutual Of Omaha - AI" at bounding box center [637, 157] width 387 height 9
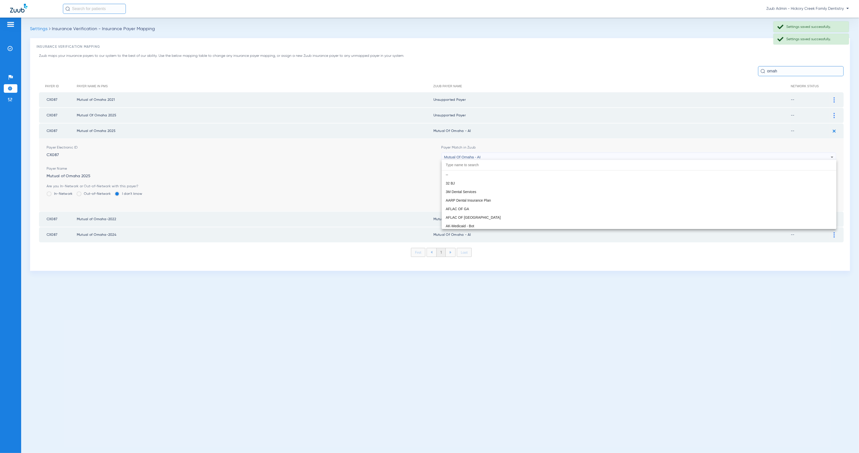
scroll to position [2755, 0]
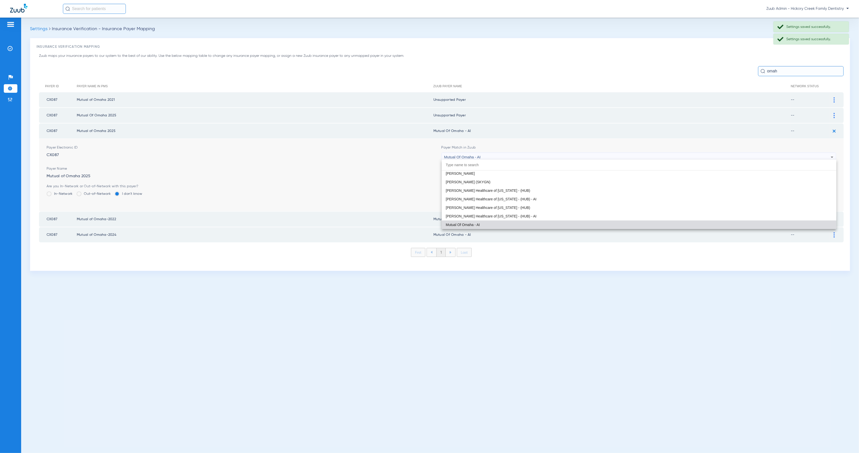
paste input "Invalid user - not set up"
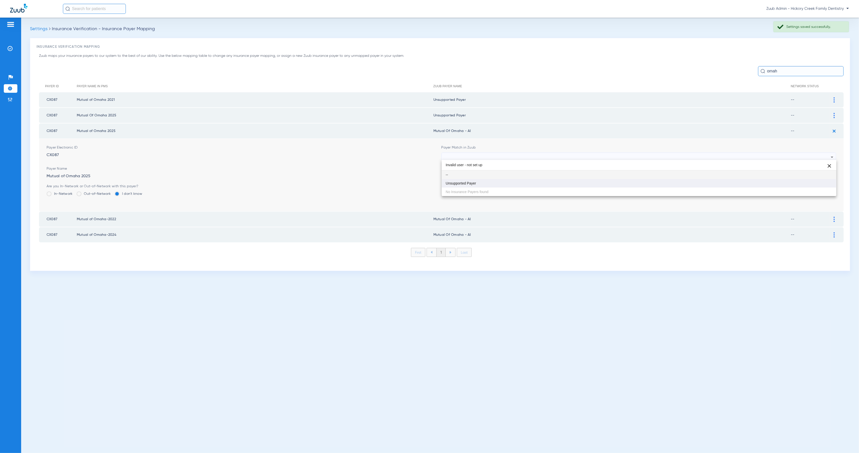
type input "Invalid user - not set up"
click at [706, 182] on mat-option "Unsupported Payer" at bounding box center [638, 183] width 394 height 9
click at [825, 181] on form "Payer Electronic ID CX087 Payer Match in Zuub Unsupported Payer Payer Name Mutu…" at bounding box center [441, 175] width 789 height 73
click at [822, 186] on button "Save" at bounding box center [821, 188] width 30 height 9
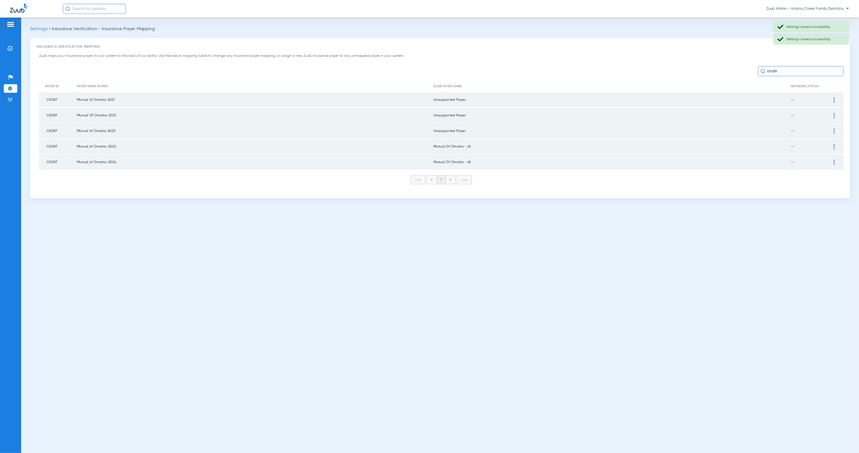
drag, startPoint x: 833, startPoint y: 145, endPoint x: 728, endPoint y: 149, distance: 106.0
click at [833, 145] on img at bounding box center [833, 146] width 1 height 5
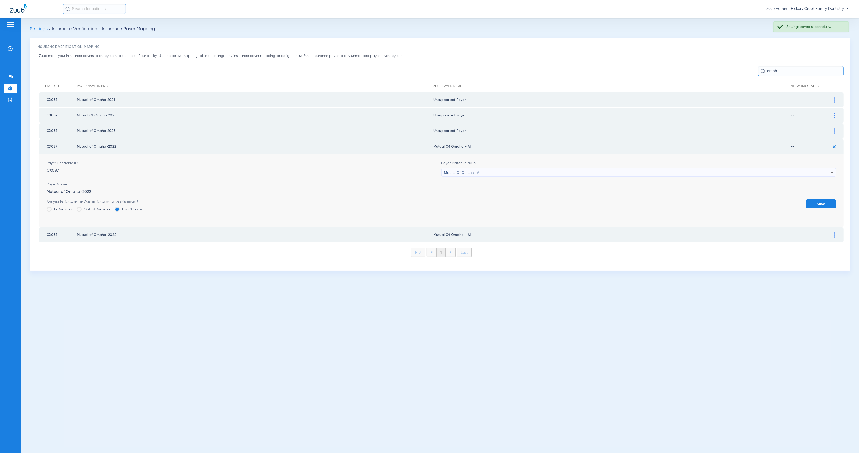
click at [507, 169] on div "Mutual Of Omaha - AI" at bounding box center [637, 173] width 387 height 9
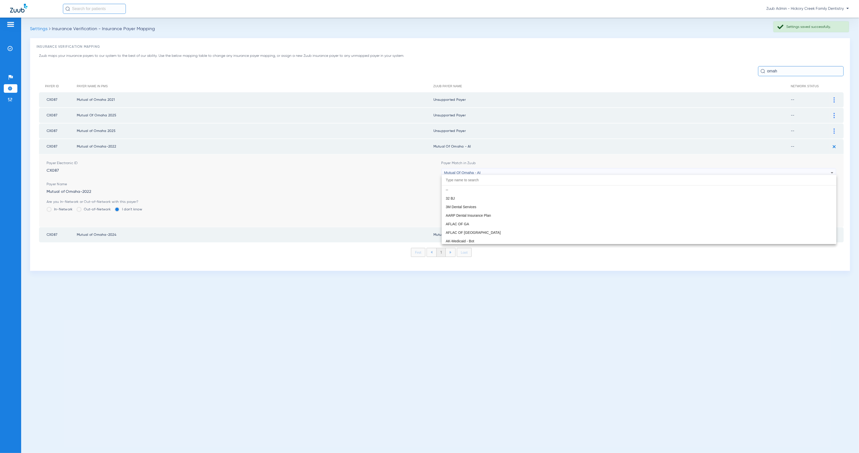
scroll to position [2755, 0]
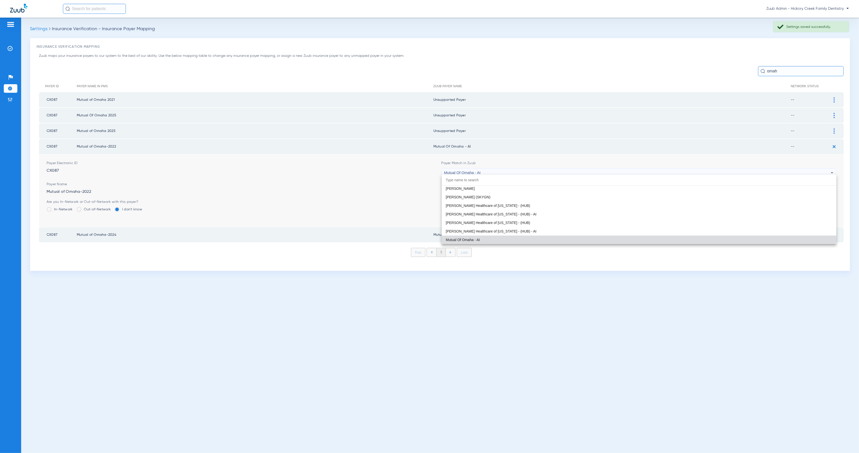
paste input "Invalid user - not set up"
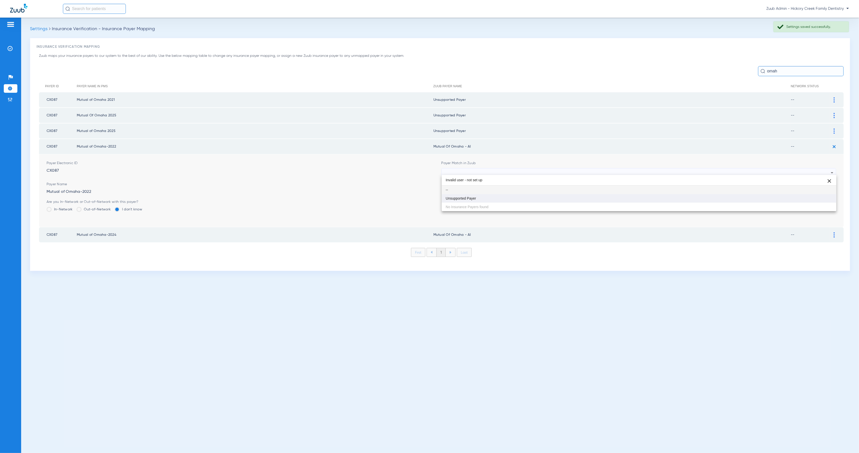
scroll to position [0, 0]
type input "Invalid user - not set up"
drag, startPoint x: 524, startPoint y: 201, endPoint x: 646, endPoint y: 214, distance: 122.5
click at [524, 201] on mat-option "Unsupported Payer" at bounding box center [638, 198] width 394 height 9
click at [823, 199] on button "Save" at bounding box center [821, 203] width 30 height 9
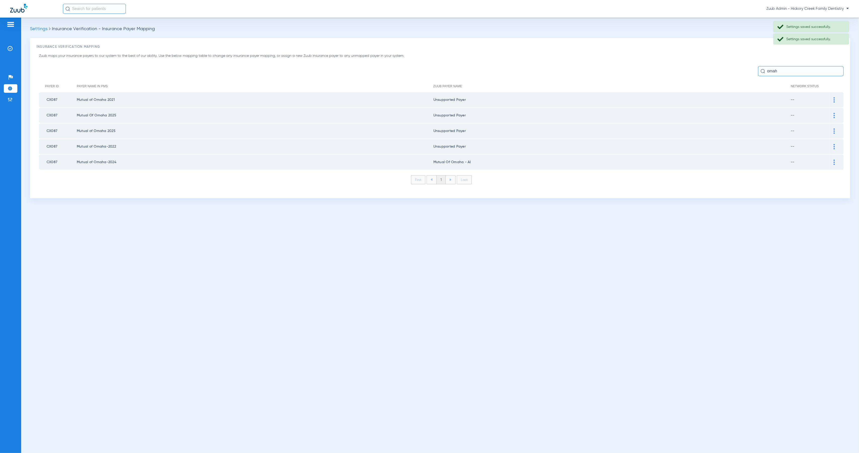
drag, startPoint x: 835, startPoint y: 159, endPoint x: 739, endPoint y: 162, distance: 95.6
click at [835, 160] on div at bounding box center [833, 162] width 9 height 5
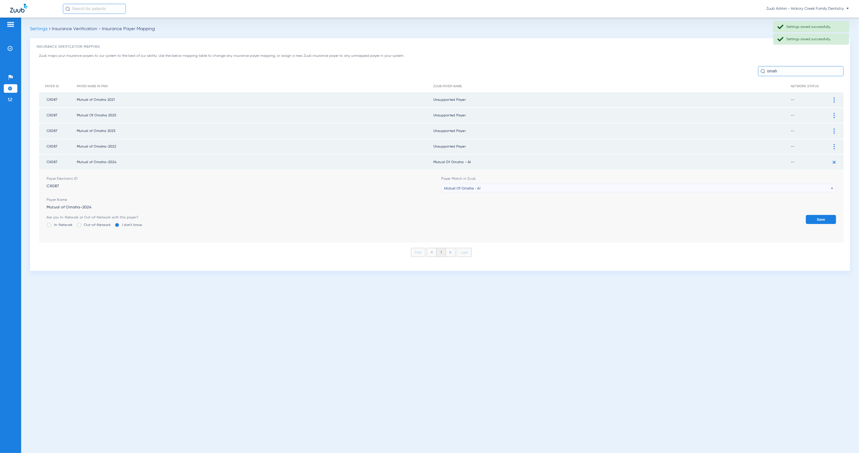
click at [471, 188] on span "Mutual Of Omaha - AI" at bounding box center [462, 188] width 36 height 4
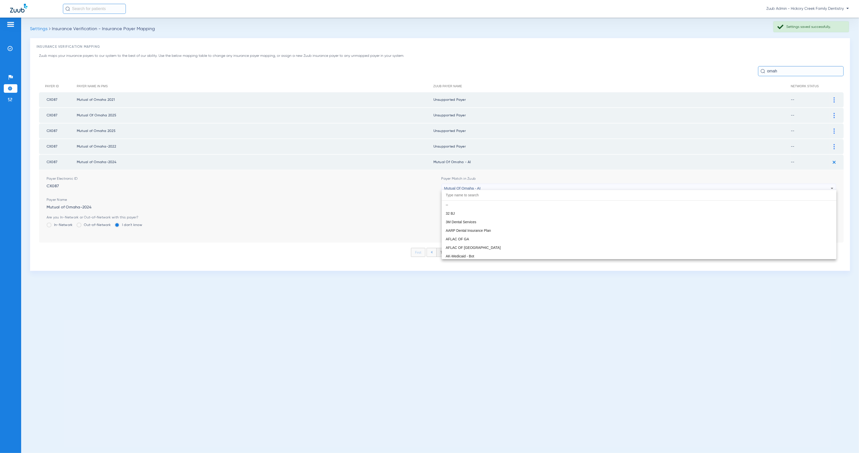
scroll to position [2755, 0]
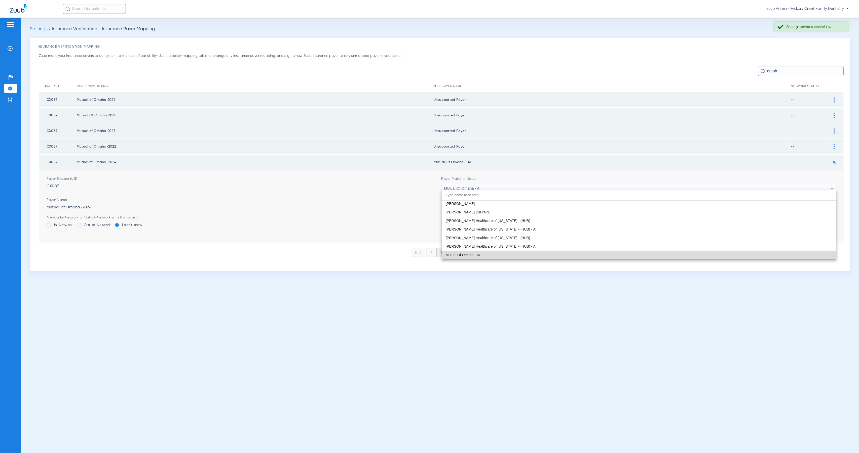
paste input "Invalid user - not set up"
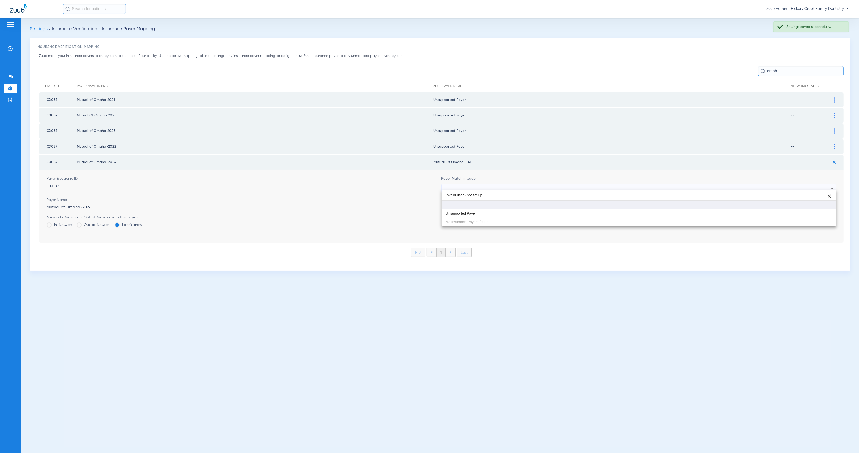
scroll to position [0, 0]
type input "Invalid user - not set up"
click at [496, 214] on mat-option "Unsupported Payer" at bounding box center [638, 213] width 394 height 9
click at [831, 216] on button "Save" at bounding box center [821, 219] width 30 height 9
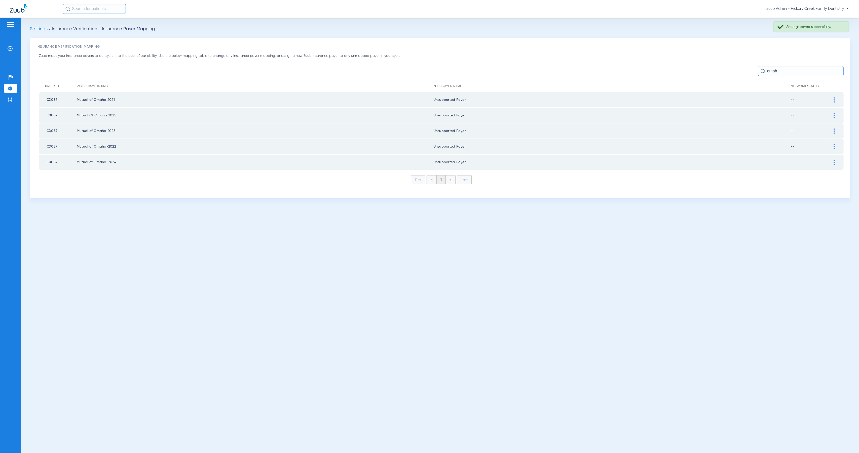
drag, startPoint x: 785, startPoint y: 74, endPoint x: 763, endPoint y: 74, distance: 21.9
click at [763, 74] on input "omah" at bounding box center [801, 71] width 86 height 10
drag, startPoint x: 767, startPoint y: 72, endPoint x: 797, endPoint y: 71, distance: 29.4
click at [797, 71] on input "omah" at bounding box center [801, 71] width 86 height 10
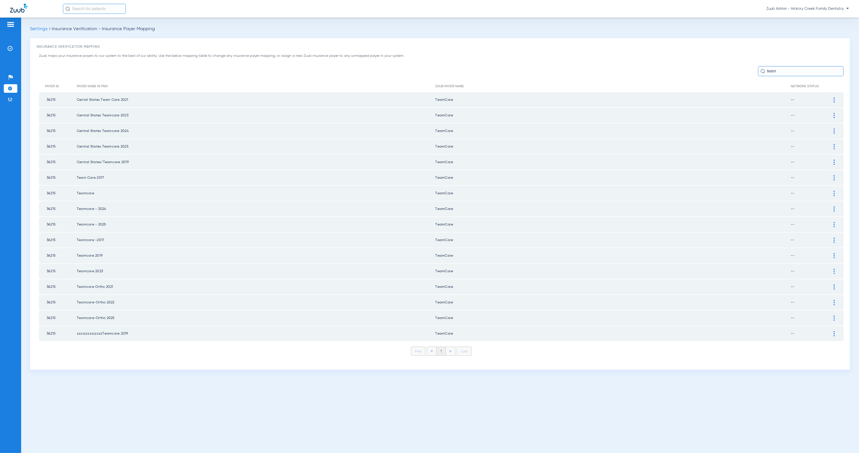
type input "team"
click at [835, 99] on div at bounding box center [833, 99] width 9 height 5
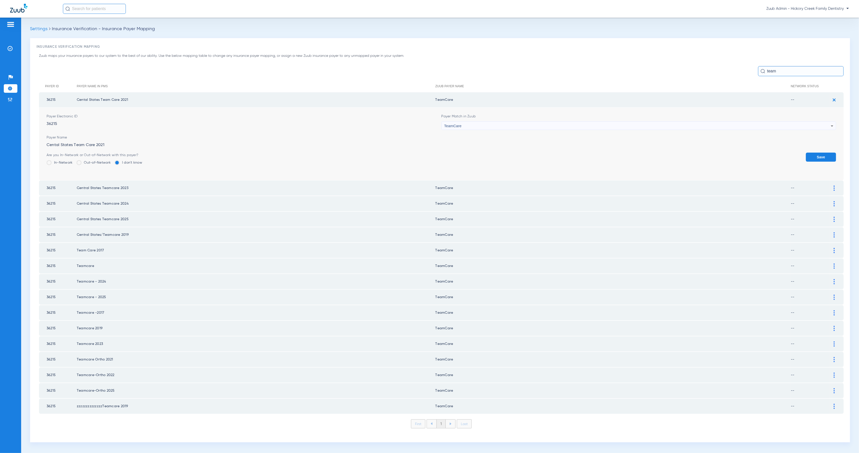
click at [541, 127] on div "TeamCare" at bounding box center [637, 126] width 387 height 9
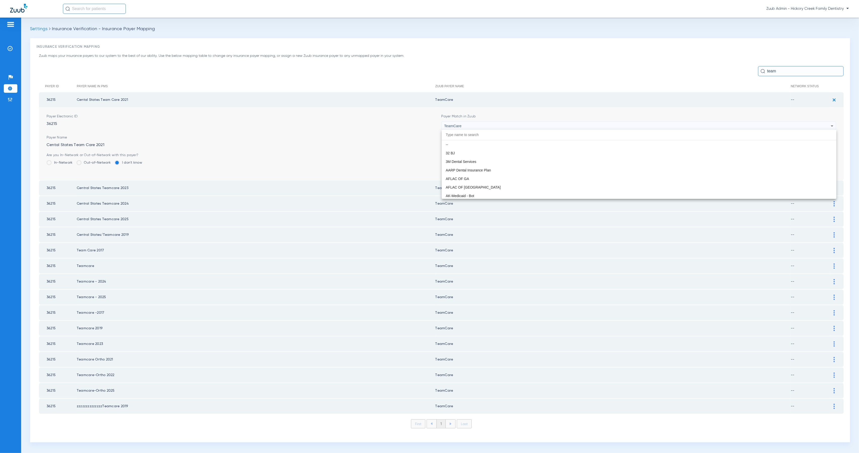
scroll to position [2969, 0]
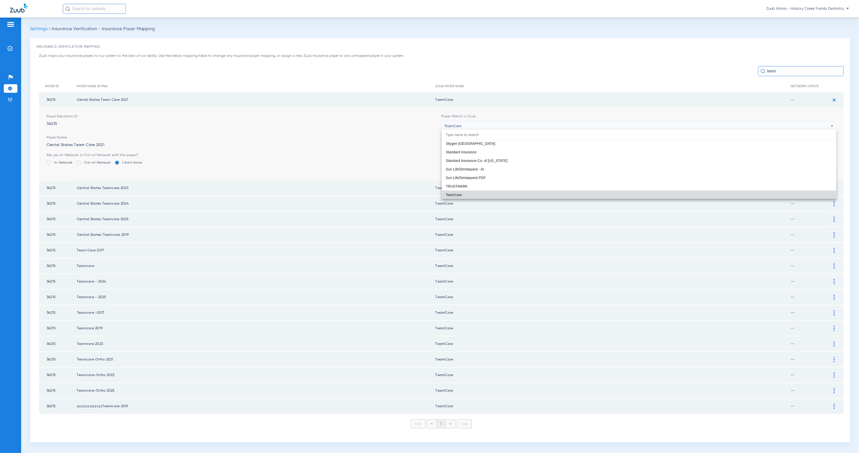
paste input "Invalid user - not set up"
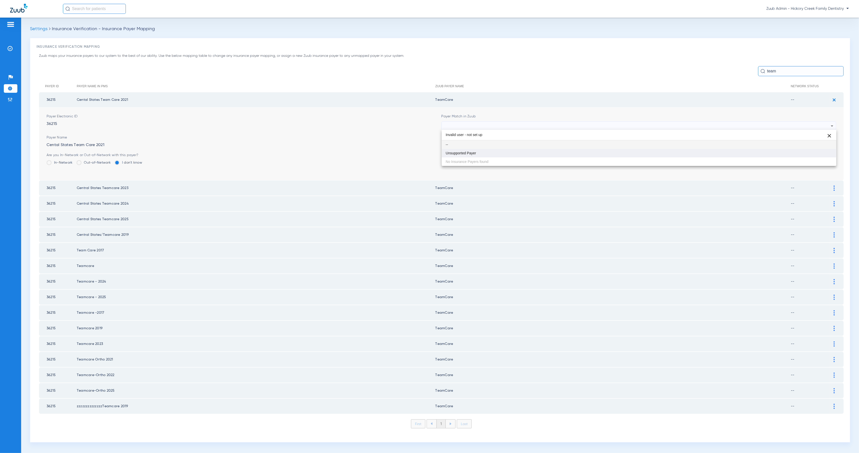
type input "Invalid user - not set up"
drag, startPoint x: 541, startPoint y: 153, endPoint x: 687, endPoint y: 158, distance: 146.7
click at [541, 153] on mat-option "Unsupported Payer" at bounding box center [638, 153] width 394 height 9
click at [814, 154] on button "Save" at bounding box center [821, 157] width 30 height 9
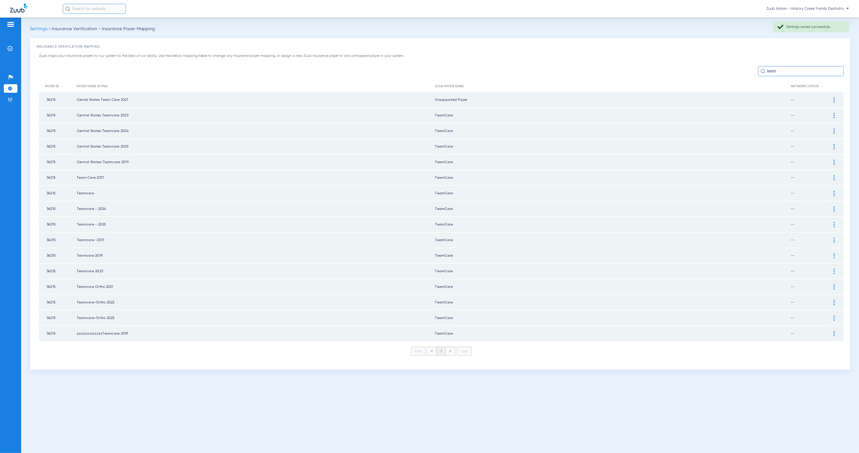
drag, startPoint x: 833, startPoint y: 112, endPoint x: 782, endPoint y: 120, distance: 51.7
click at [833, 113] on img at bounding box center [833, 115] width 1 height 5
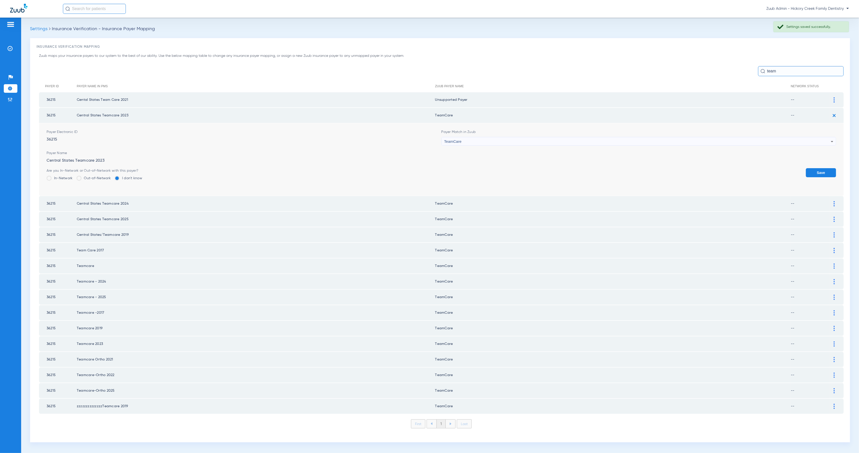
click at [606, 142] on div "TeamCare" at bounding box center [637, 141] width 387 height 9
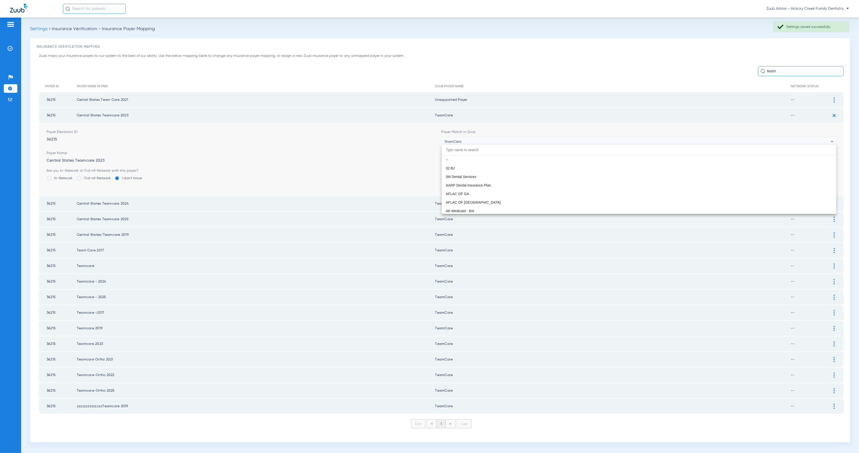
scroll to position [2969, 0]
paste input "Invalid user - not set up"
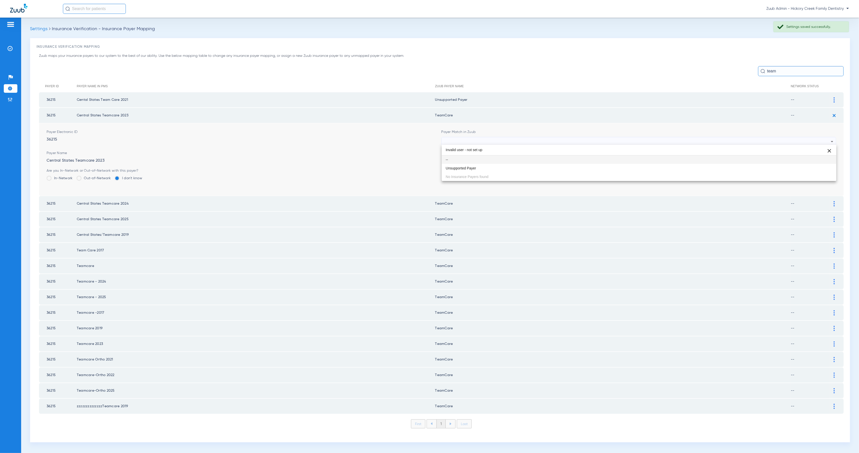
scroll to position [0, 0]
type input "Invalid user - not set up"
click at [612, 168] on mat-option "Unsupported Payer" at bounding box center [638, 168] width 394 height 9
click at [821, 175] on button "Save" at bounding box center [821, 172] width 30 height 9
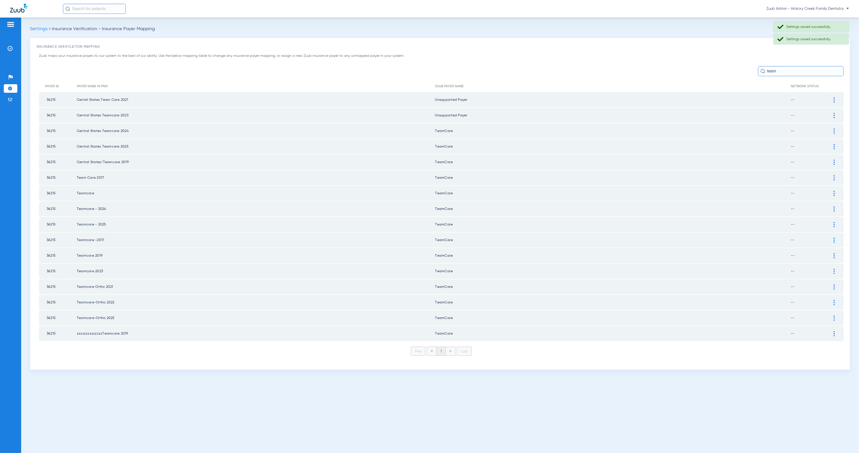
click at [835, 129] on div at bounding box center [833, 131] width 9 height 5
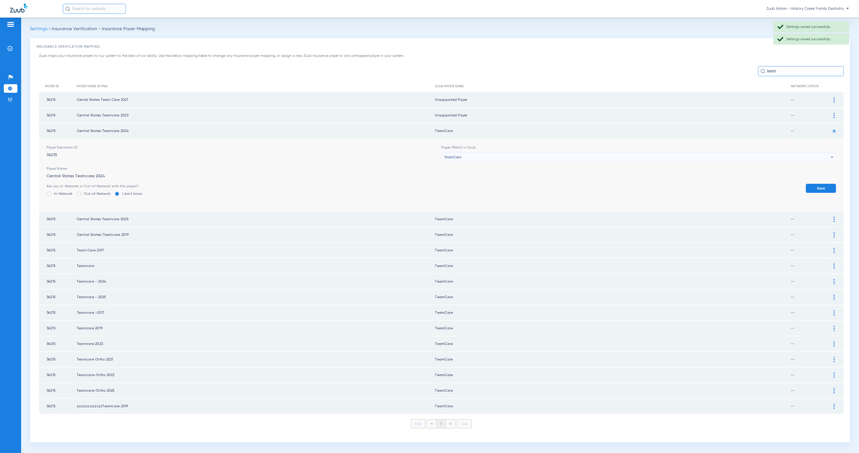
click at [526, 155] on div "TeamCare" at bounding box center [637, 157] width 387 height 9
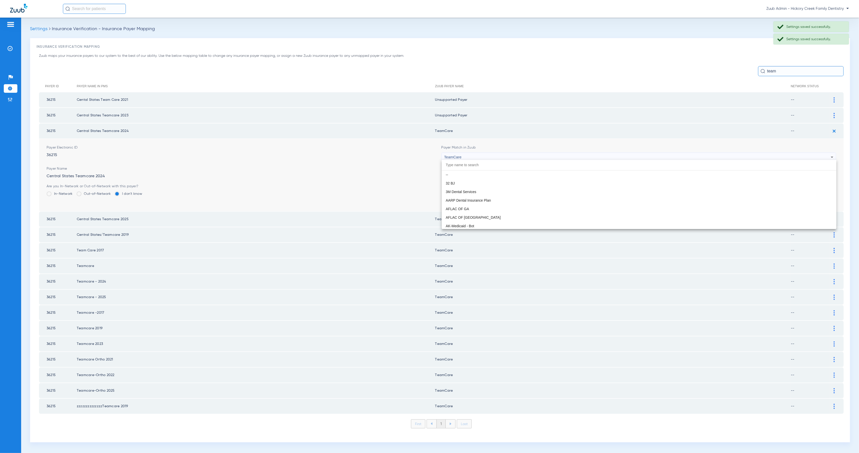
paste input "Invalid user - not set up"
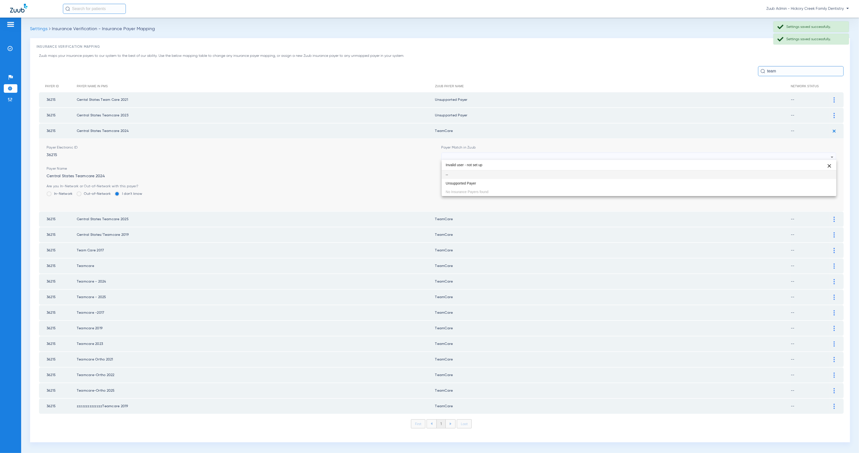
type input "Invalid user - not set up"
click at [527, 183] on mat-option "Unsupported Payer" at bounding box center [638, 183] width 394 height 9
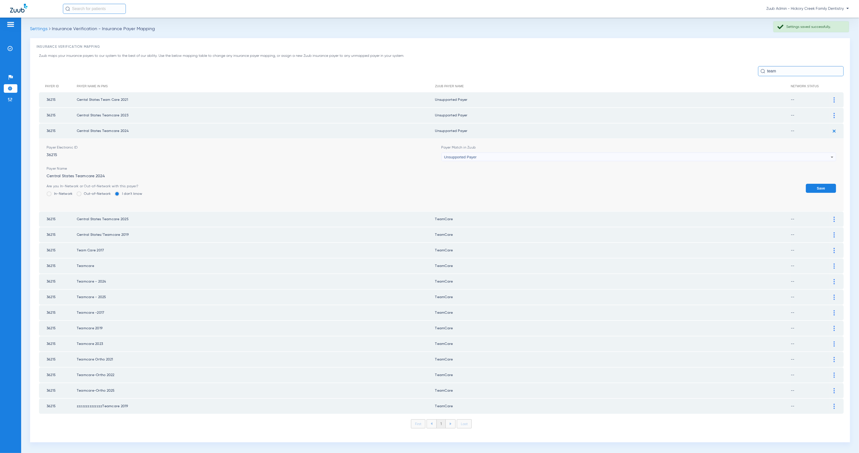
drag, startPoint x: 819, startPoint y: 187, endPoint x: 827, endPoint y: 172, distance: 17.7
click at [819, 187] on button "Save" at bounding box center [821, 188] width 30 height 9
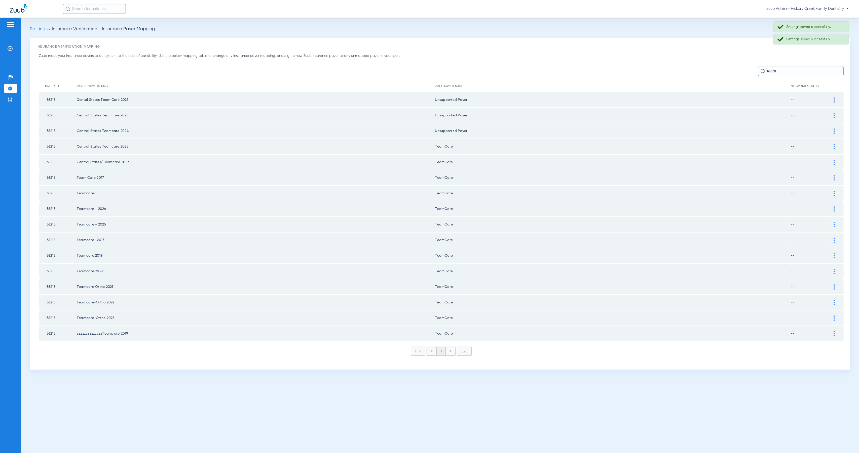
click at [834, 141] on td at bounding box center [836, 146] width 14 height 15
click at [834, 146] on img at bounding box center [833, 146] width 1 height 5
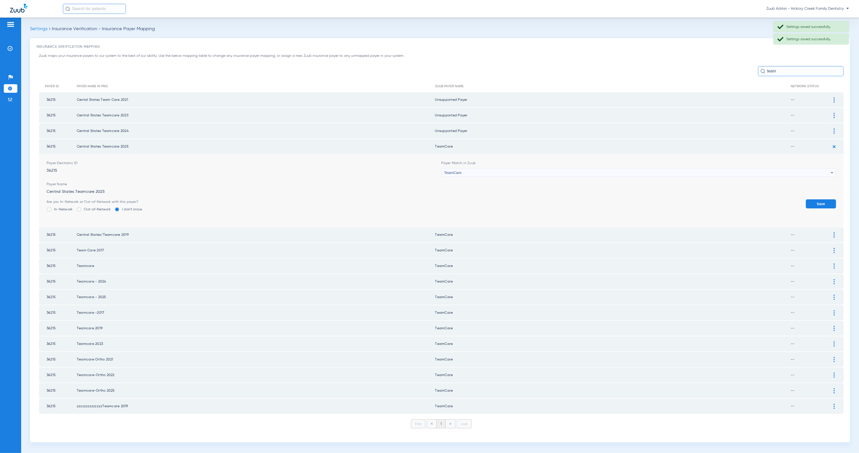
click at [478, 174] on div "TeamCare" at bounding box center [637, 173] width 387 height 9
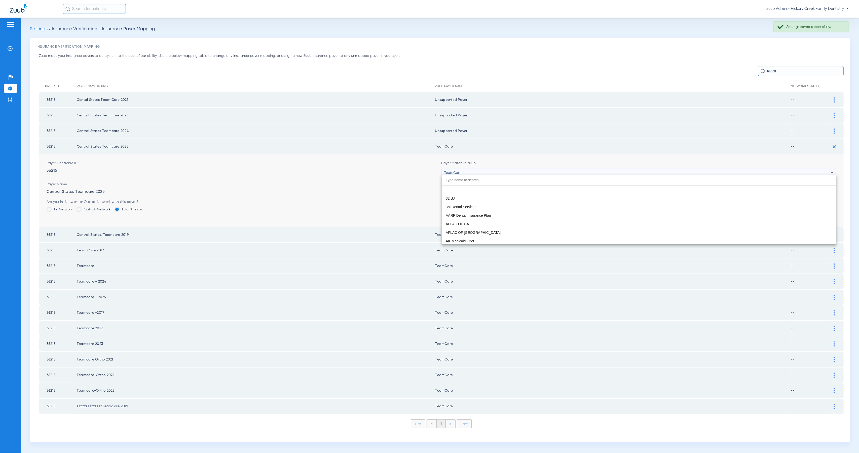
scroll to position [2969, 0]
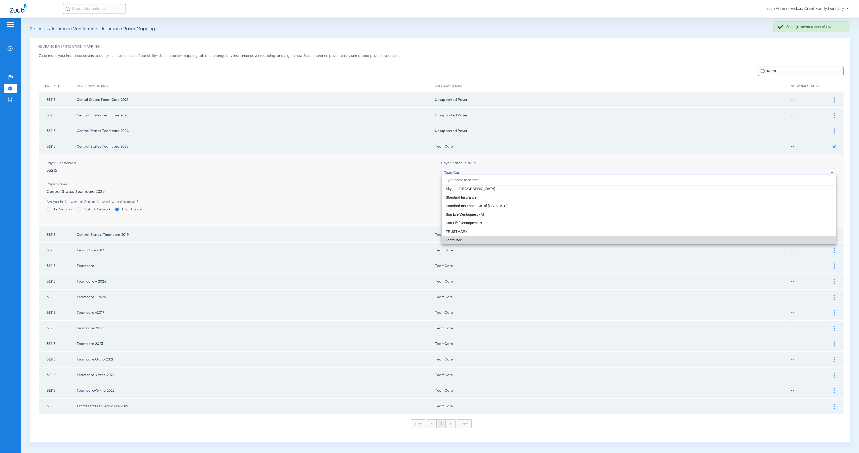
paste input "Invalid user - not set up"
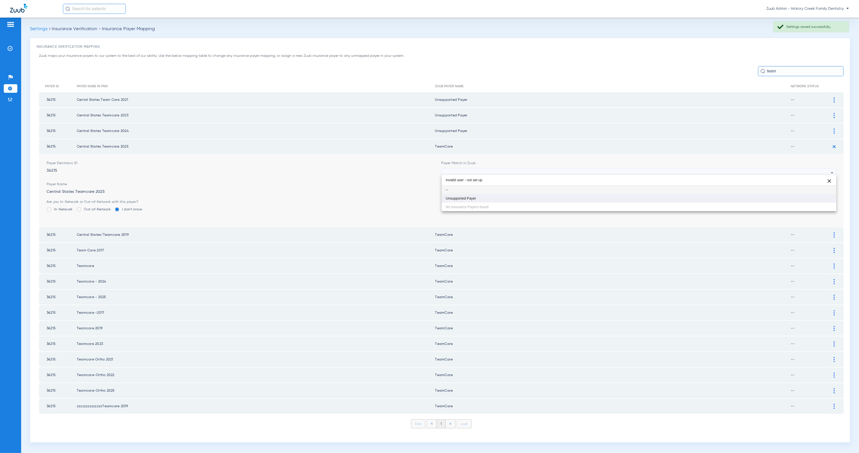
type input "Invalid user - not set up"
drag, startPoint x: 489, startPoint y: 197, endPoint x: 492, endPoint y: 198, distance: 2.6
click at [489, 197] on mat-option "Unsupported Payer" at bounding box center [638, 198] width 394 height 9
click at [833, 205] on button "Save" at bounding box center [821, 203] width 30 height 9
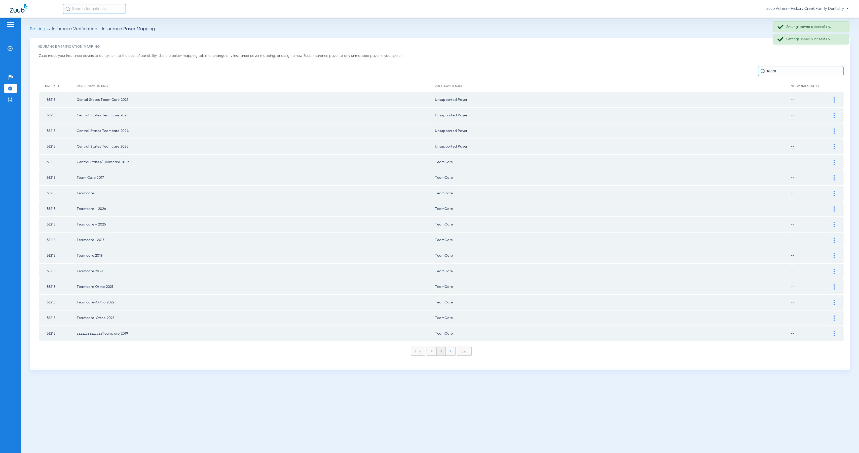
click at [832, 160] on div at bounding box center [833, 162] width 9 height 5
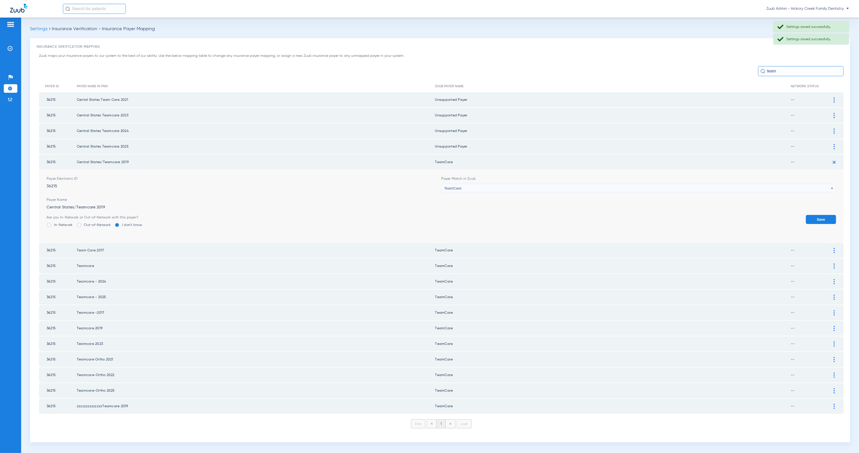
click at [477, 186] on div "TeamCare" at bounding box center [637, 188] width 387 height 9
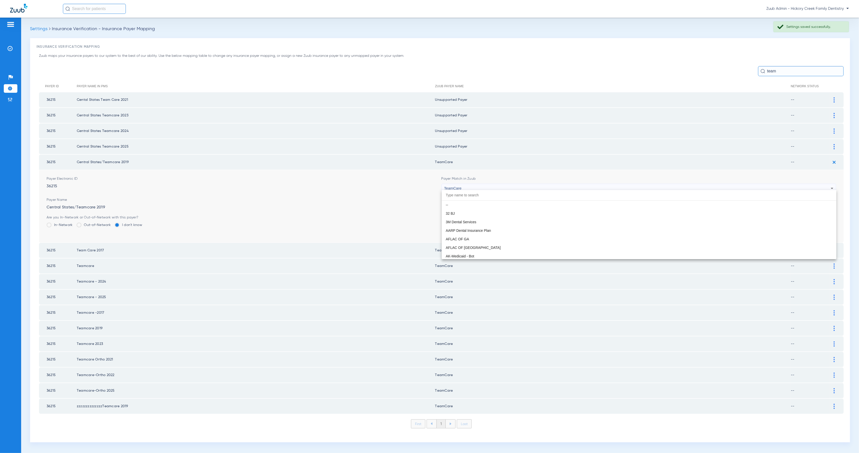
scroll to position [2969, 0]
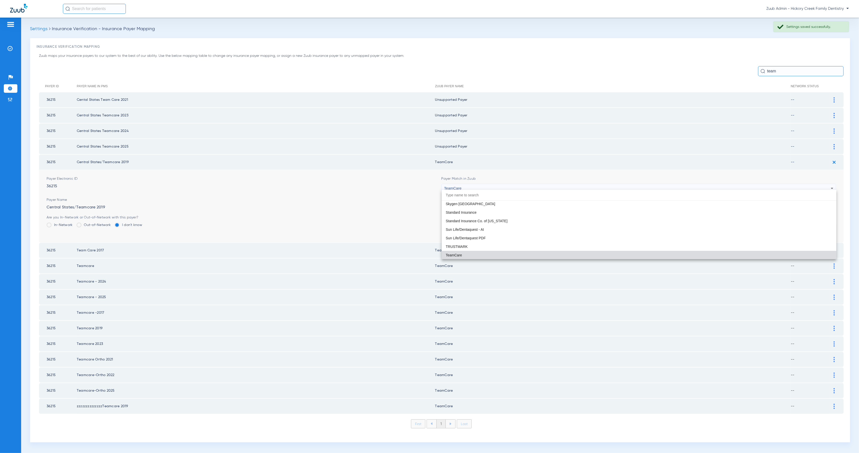
paste input "Invalid user - not set up"
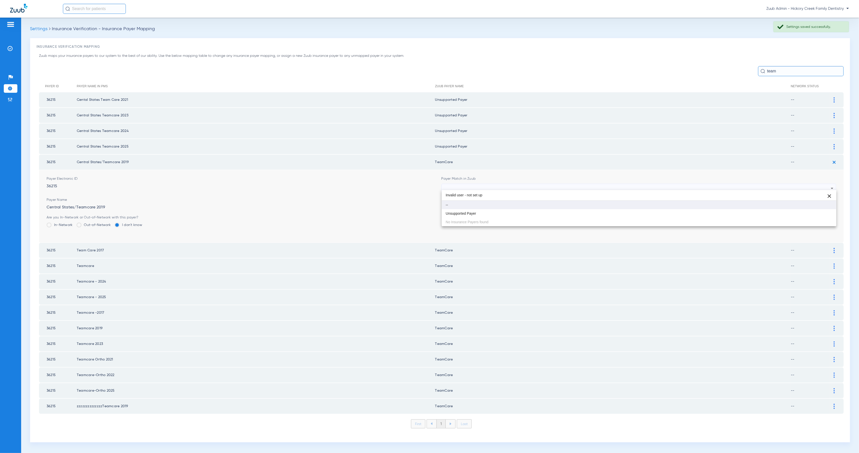
scroll to position [0, 0]
type input "Invalid user - not set up"
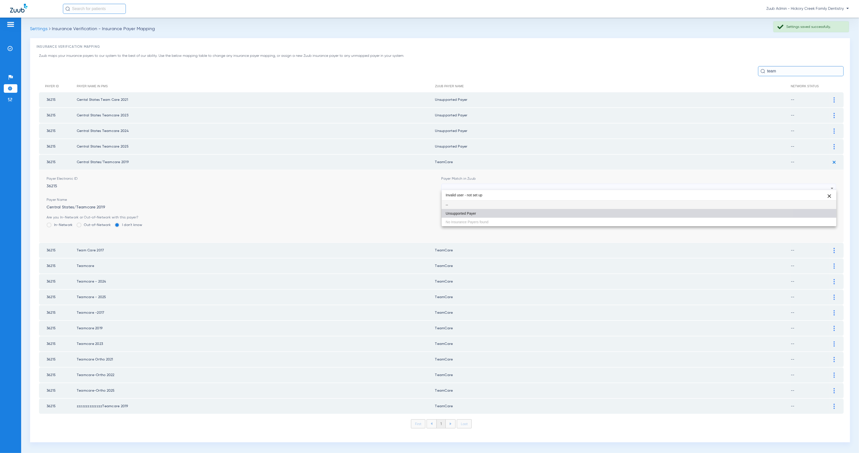
click at [495, 211] on mat-option "Unsupported Payer" at bounding box center [638, 213] width 394 height 9
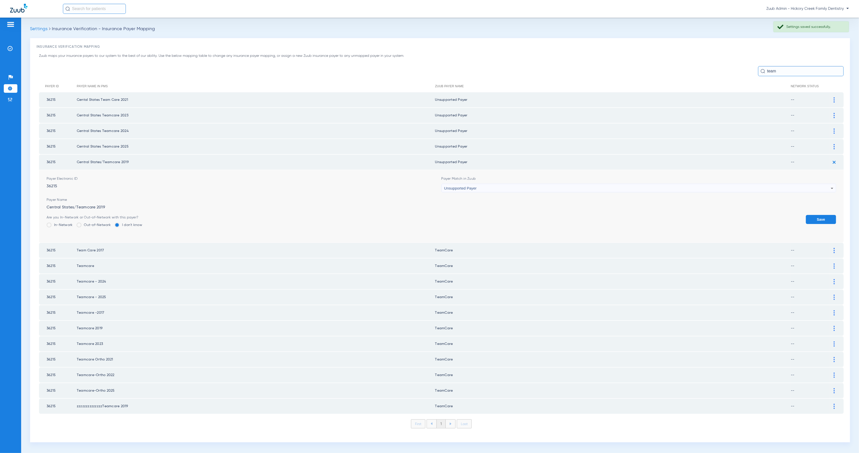
click at [830, 216] on button "Save" at bounding box center [821, 219] width 30 height 9
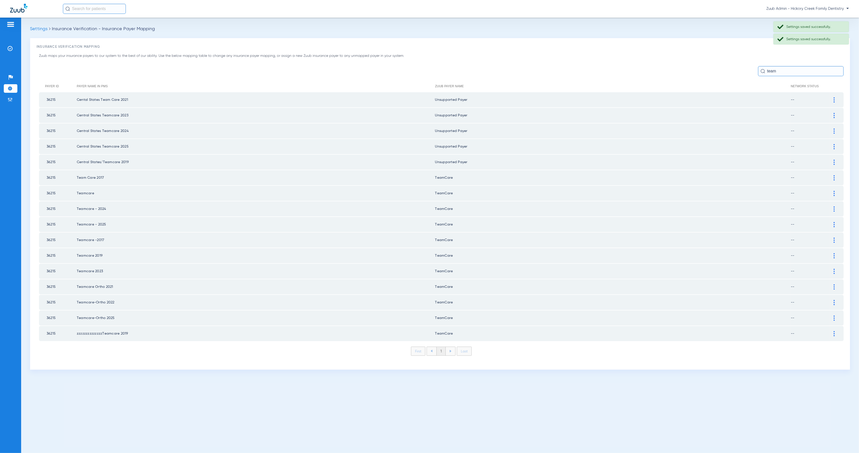
click at [834, 176] on img at bounding box center [833, 177] width 1 height 5
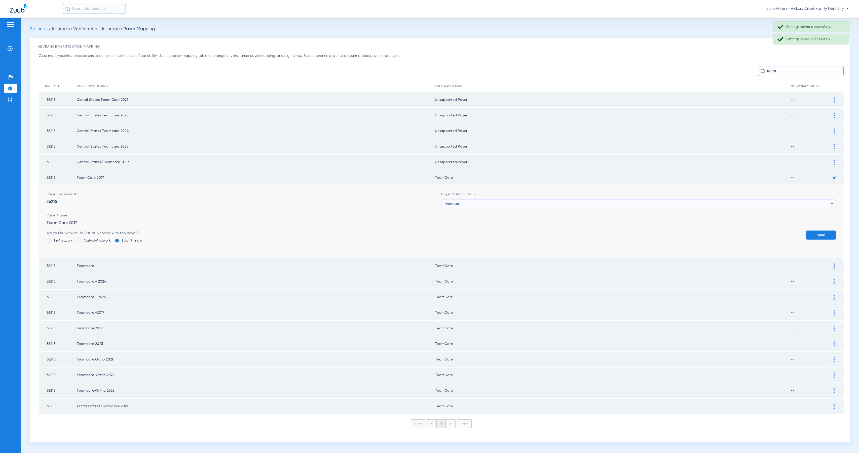
click at [453, 202] on span "TeamCare" at bounding box center [452, 204] width 17 height 4
paste input "Invalid user - not set up"
type input "Invalid user - not set up"
click at [491, 229] on mat-option "Unsupported Payer" at bounding box center [638, 228] width 394 height 9
click at [821, 232] on button "Save" at bounding box center [821, 235] width 30 height 9
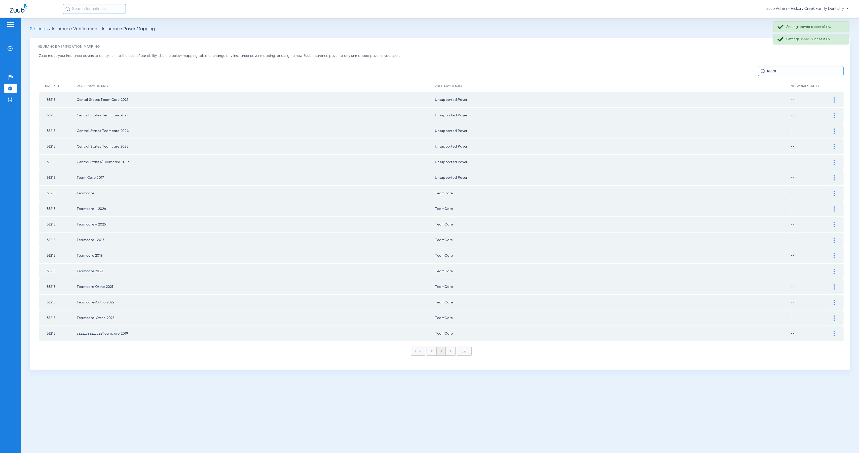
click at [833, 191] on img at bounding box center [833, 193] width 1 height 5
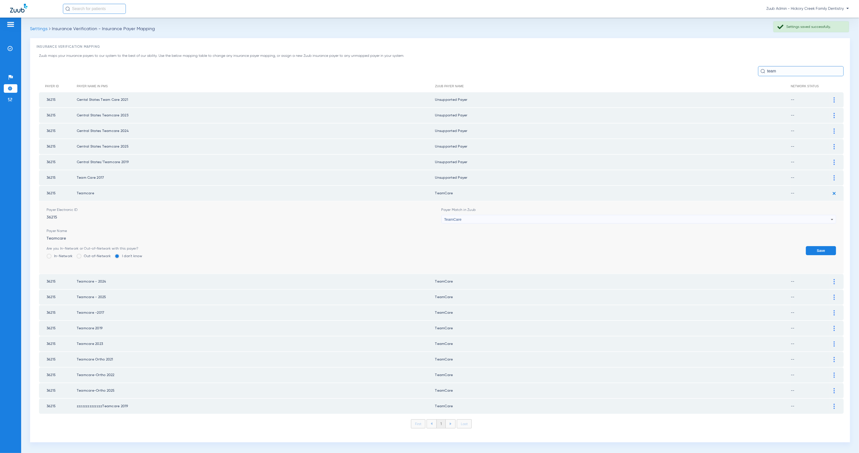
click at [471, 217] on div "TeamCare" at bounding box center [637, 219] width 387 height 9
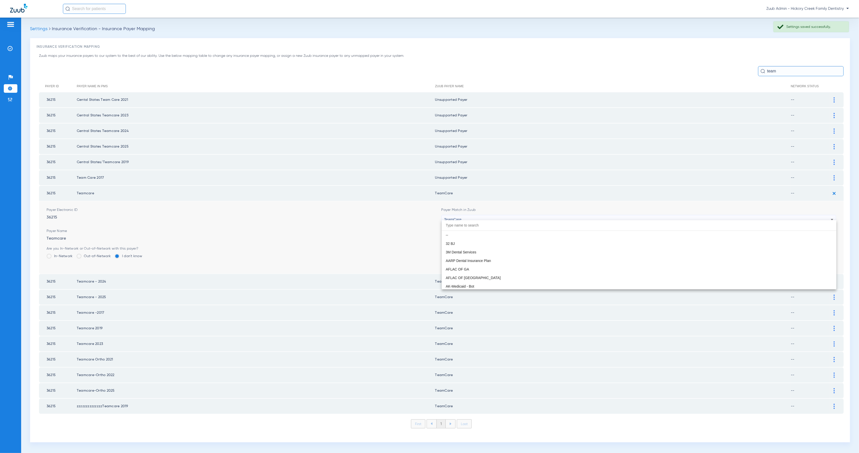
scroll to position [2969, 0]
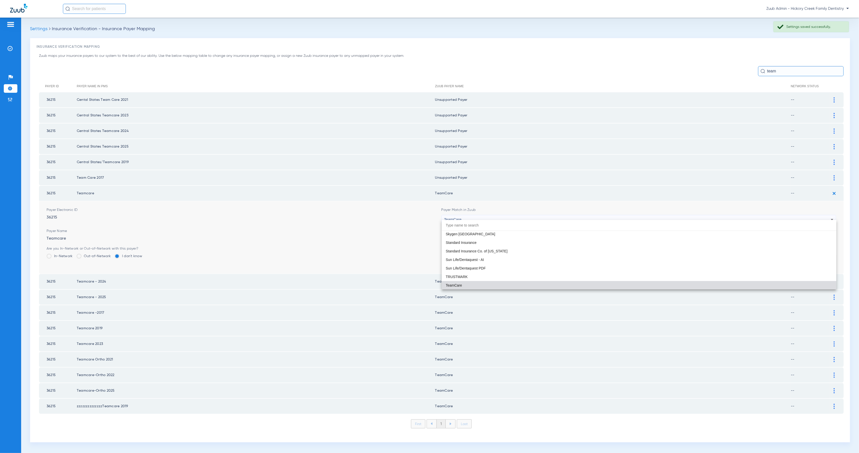
paste input "Invalid user - not set up"
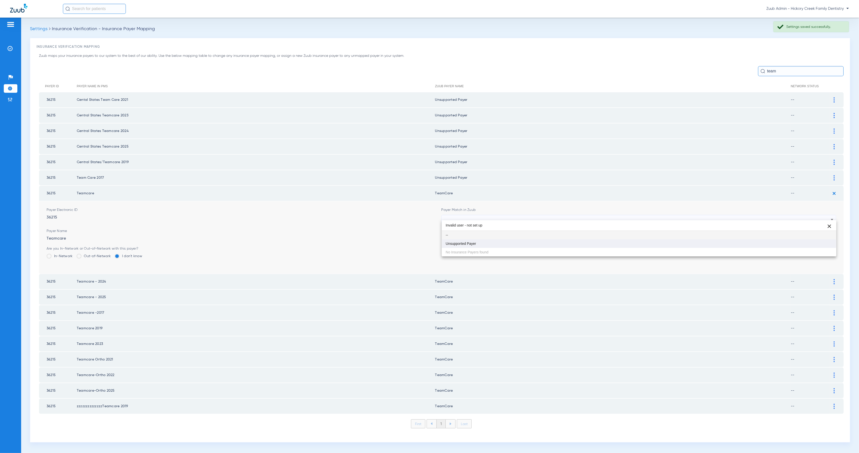
type input "Invalid user - not set up"
click at [503, 247] on mat-option "Unsupported Payer" at bounding box center [638, 243] width 394 height 9
click at [833, 249] on button "Save" at bounding box center [821, 250] width 30 height 9
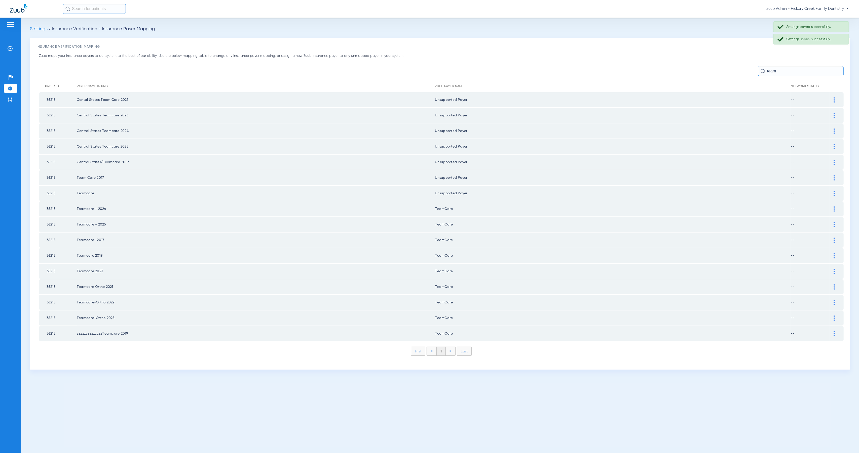
click at [833, 209] on td at bounding box center [836, 209] width 14 height 15
click at [829, 207] on td "--" at bounding box center [809, 209] width 39 height 15
drag, startPoint x: 835, startPoint y: 204, endPoint x: 819, endPoint y: 207, distance: 16.5
click at [835, 207] on div at bounding box center [833, 209] width 9 height 5
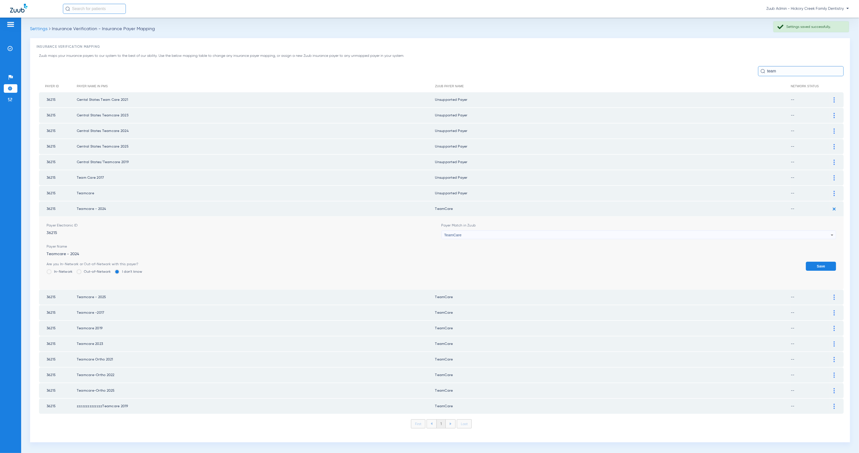
click at [454, 233] on span "TeamCare" at bounding box center [452, 235] width 17 height 4
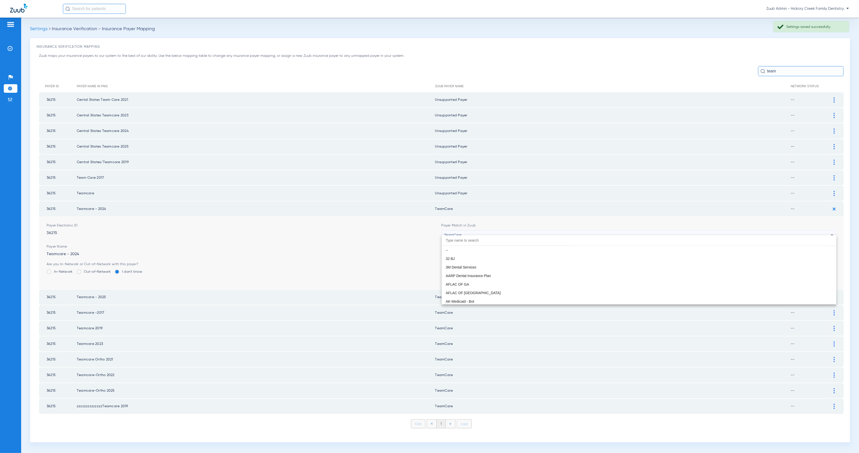
scroll to position [2969, 0]
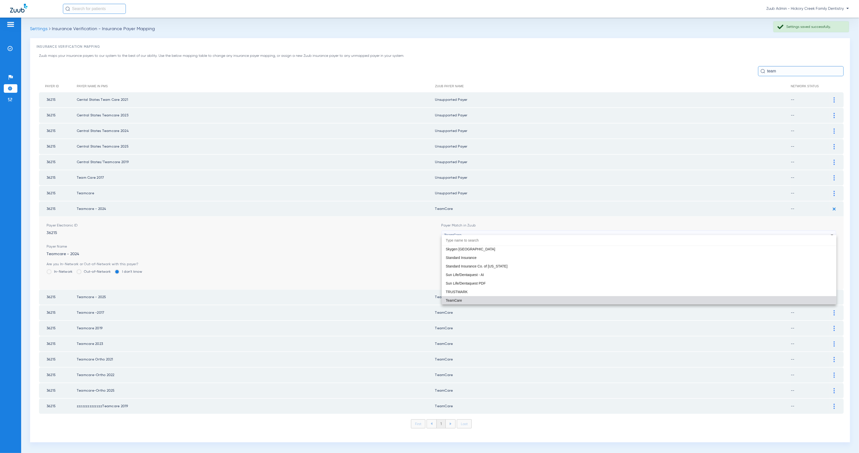
paste input "Invalid user - not set up"
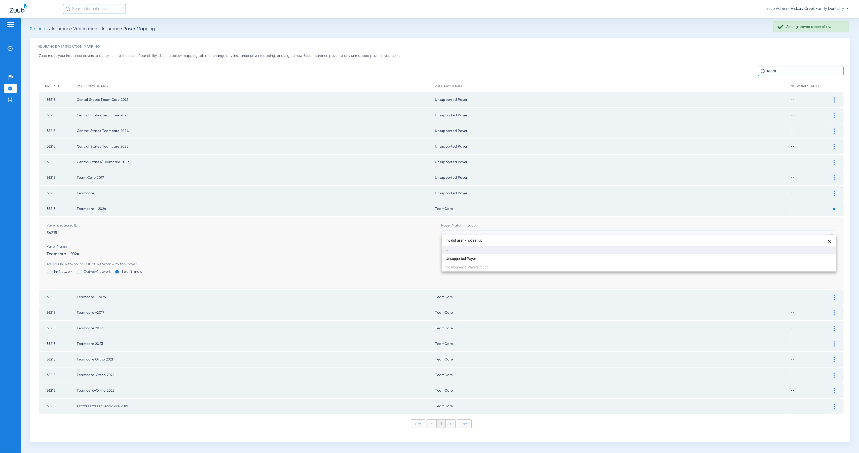
scroll to position [0, 0]
type input "Invalid user - not set up"
drag, startPoint x: 485, startPoint y: 258, endPoint x: 510, endPoint y: 261, distance: 25.0
click at [488, 259] on mat-option "Unsupported Payer" at bounding box center [638, 259] width 394 height 9
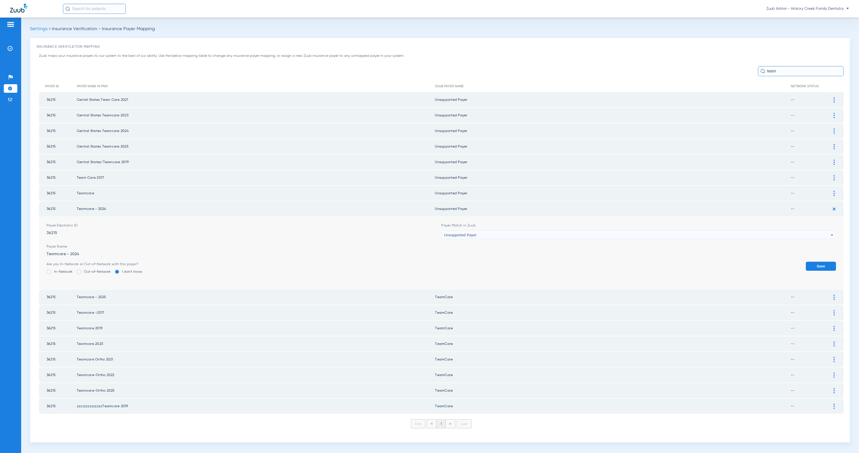
click at [823, 262] on button "Save" at bounding box center [821, 266] width 30 height 9
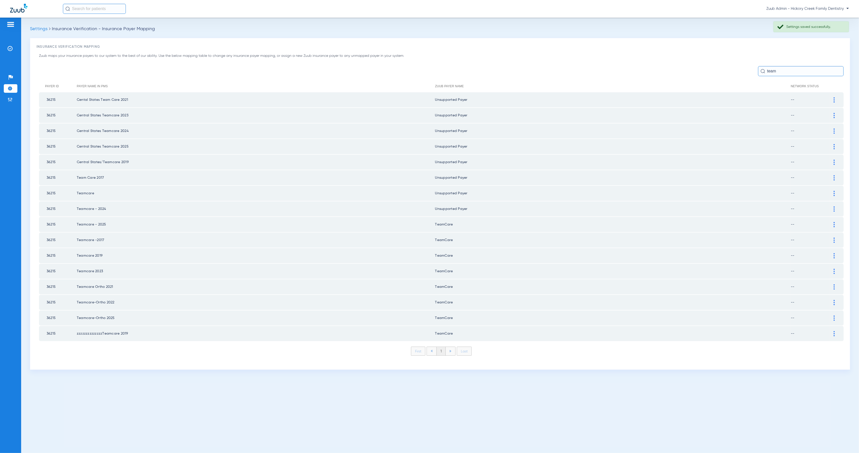
click at [835, 222] on div at bounding box center [833, 224] width 9 height 5
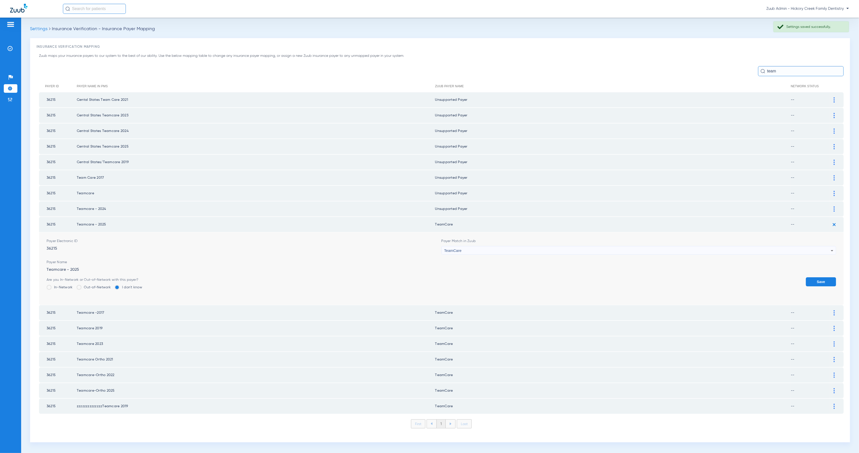
click at [517, 247] on div "TeamCare" at bounding box center [637, 251] width 387 height 9
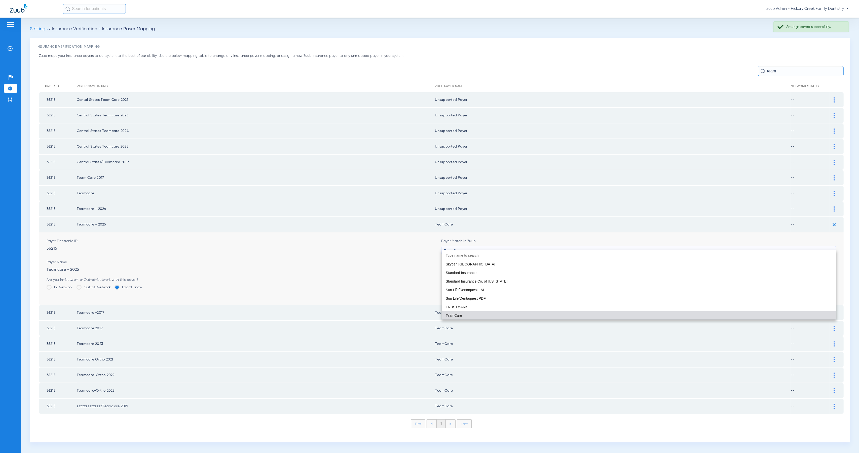
paste input "Invalid user - not set up"
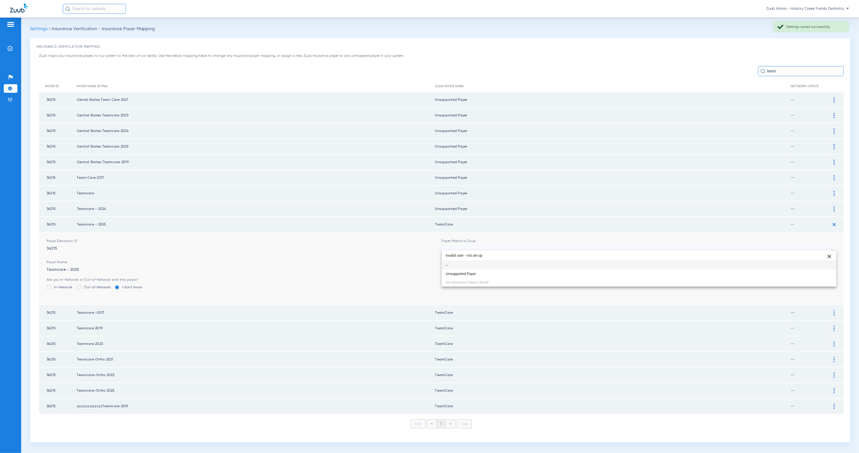
scroll to position [0, 0]
type input "Invalid user - not set up"
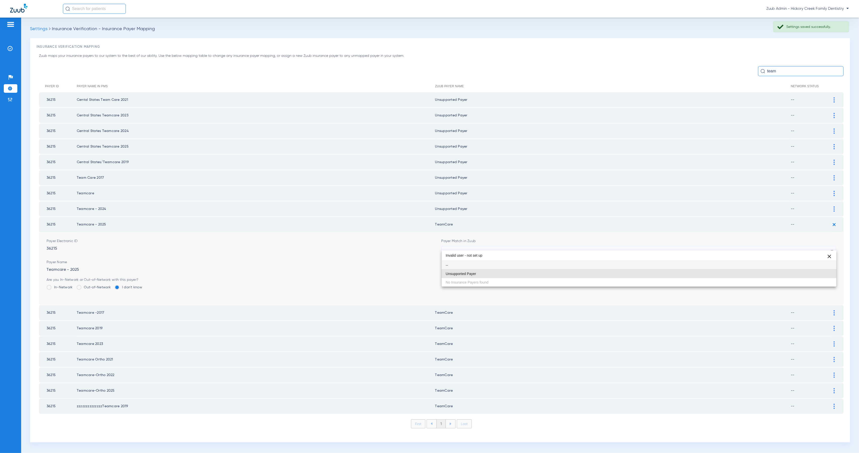
drag, startPoint x: 530, startPoint y: 270, endPoint x: 547, endPoint y: 270, distance: 16.4
click at [531, 270] on mat-option "Unsupported Payer" at bounding box center [638, 274] width 394 height 9
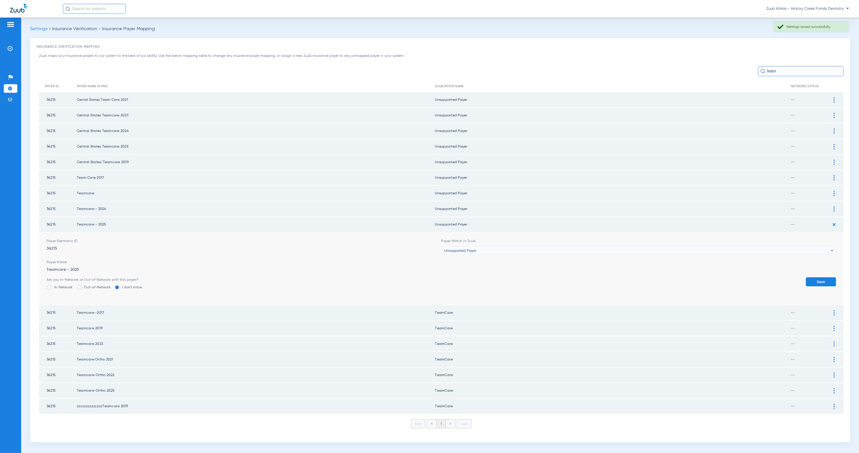
click at [816, 271] on form "Payer Electronic ID 36215 Payer Match in Zuub Unsupported Payer Payer Name Team…" at bounding box center [441, 268] width 789 height 73
drag, startPoint x: 822, startPoint y: 278, endPoint x: 825, endPoint y: 276, distance: 4.1
click at [822, 278] on button "Save" at bounding box center [821, 281] width 30 height 9
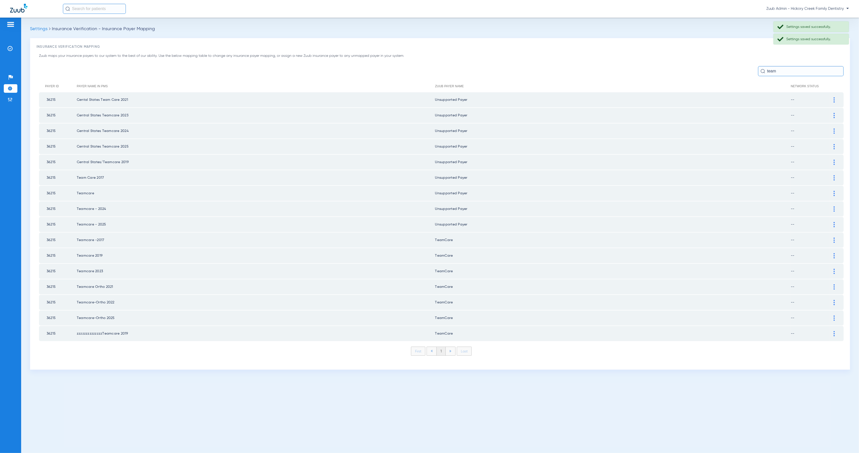
drag, startPoint x: 832, startPoint y: 235, endPoint x: 781, endPoint y: 237, distance: 51.9
click at [832, 238] on div at bounding box center [833, 240] width 9 height 5
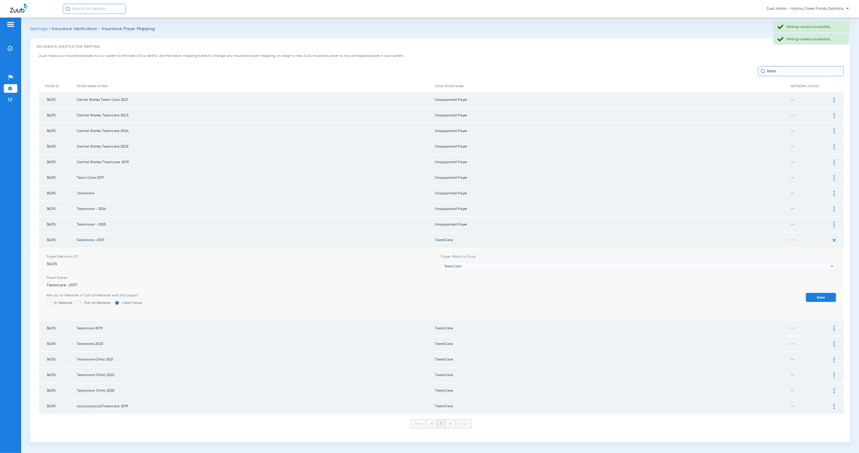
click at [478, 262] on div "TeamCare" at bounding box center [637, 266] width 387 height 9
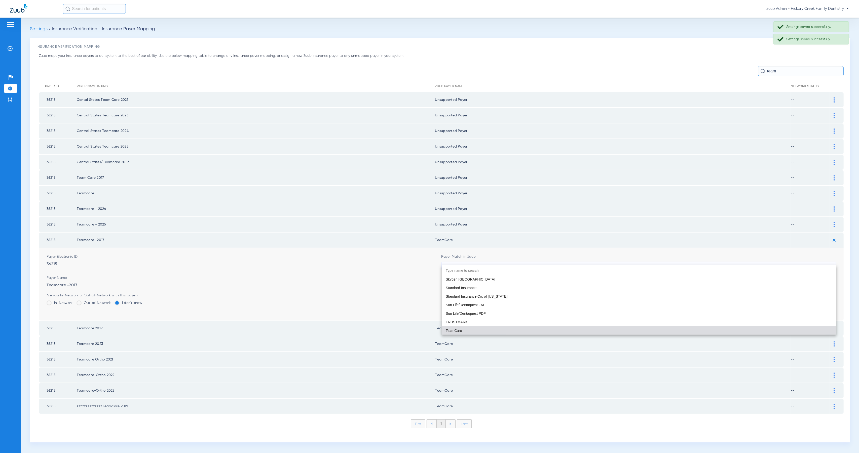
paste input "Invalid user - not set up"
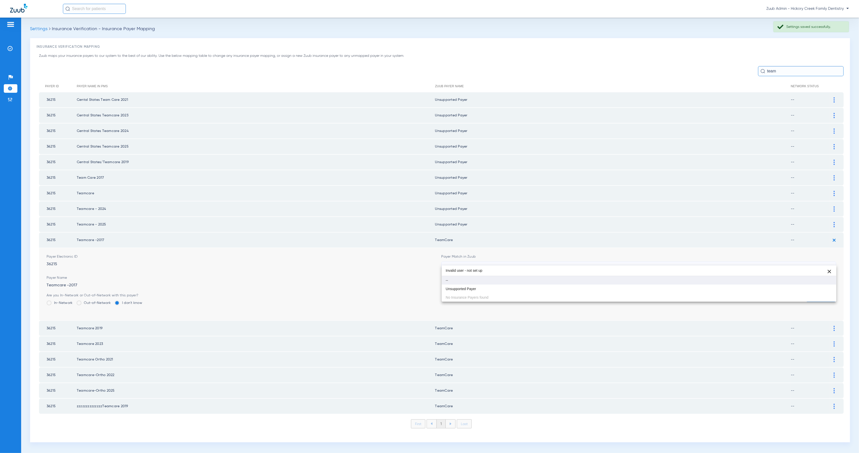
scroll to position [0, 0]
type input "Invalid user - not set up"
drag, startPoint x: 503, startPoint y: 287, endPoint x: 618, endPoint y: 302, distance: 116.2
click at [503, 287] on mat-option "Unsupported Payer" at bounding box center [638, 289] width 394 height 9
drag, startPoint x: 829, startPoint y: 289, endPoint x: 835, endPoint y: 279, distance: 11.6
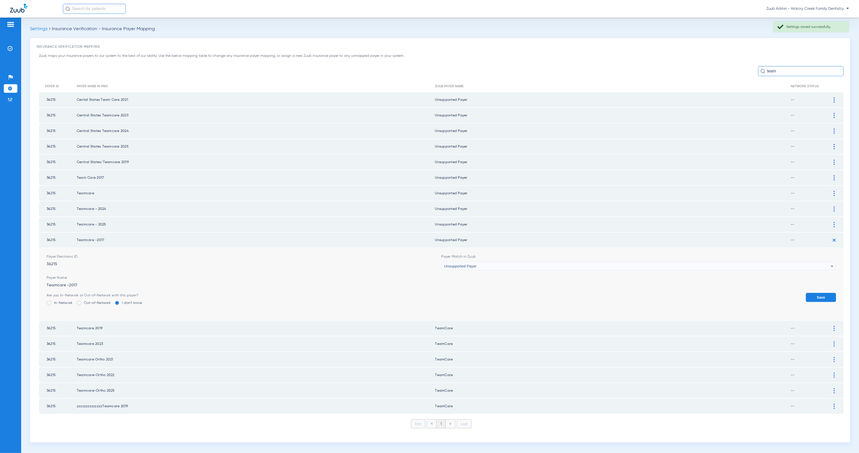
click at [829, 293] on button "Save" at bounding box center [821, 297] width 30 height 9
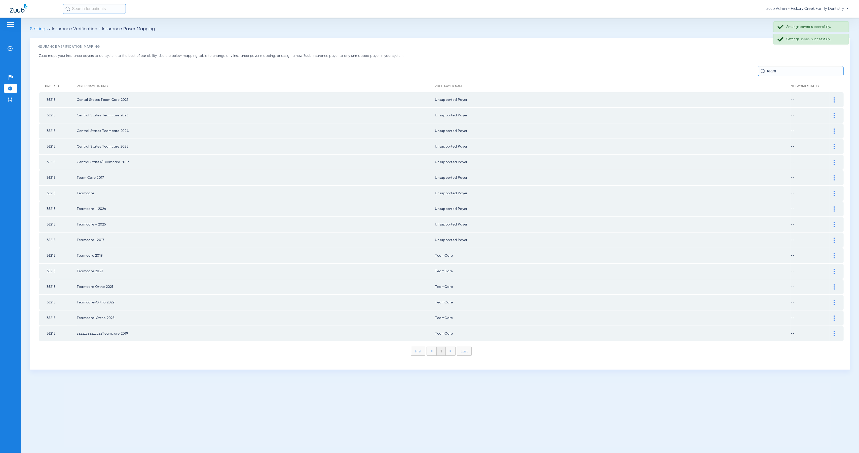
click at [834, 253] on div at bounding box center [833, 255] width 9 height 5
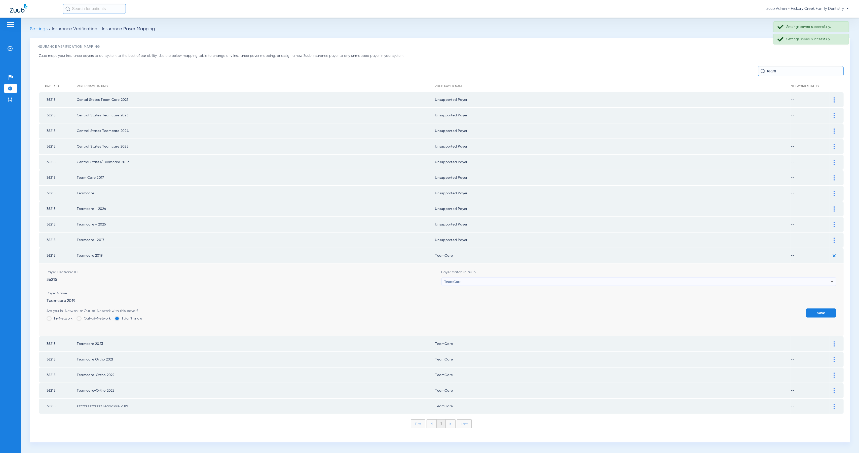
click at [503, 278] on div "TeamCare" at bounding box center [637, 282] width 387 height 9
type input "Invalid user - not set up"
drag, startPoint x: 530, startPoint y: 309, endPoint x: 539, endPoint y: 313, distance: 9.8
click at [531, 309] on div "Invalid user - not set up close -- Unsupported Payer No Insurance Payers found" at bounding box center [638, 299] width 394 height 36
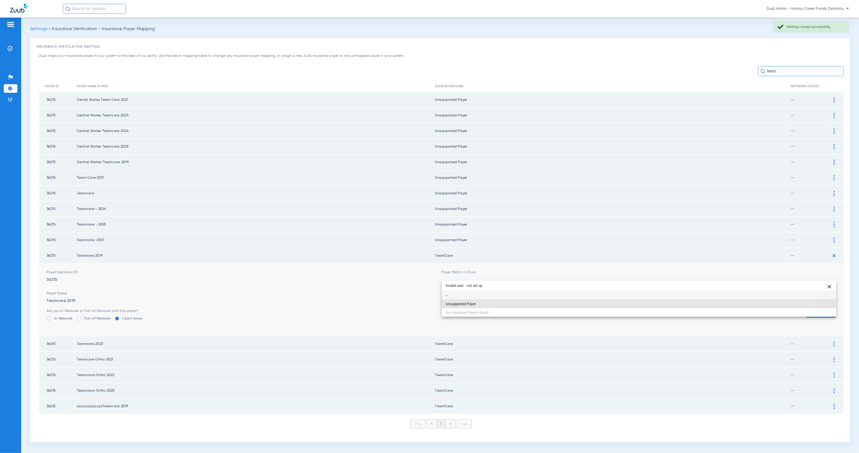
click at [538, 304] on mat-option "Unsupported Payer" at bounding box center [638, 304] width 394 height 9
drag, startPoint x: 817, startPoint y: 310, endPoint x: 827, endPoint y: 298, distance: 15.5
click at [818, 310] on button "Save" at bounding box center [821, 313] width 30 height 9
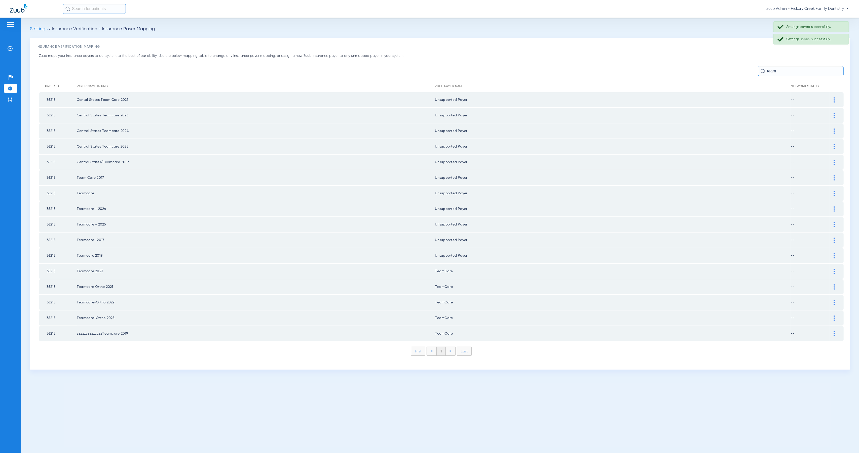
click at [834, 269] on img at bounding box center [833, 271] width 1 height 5
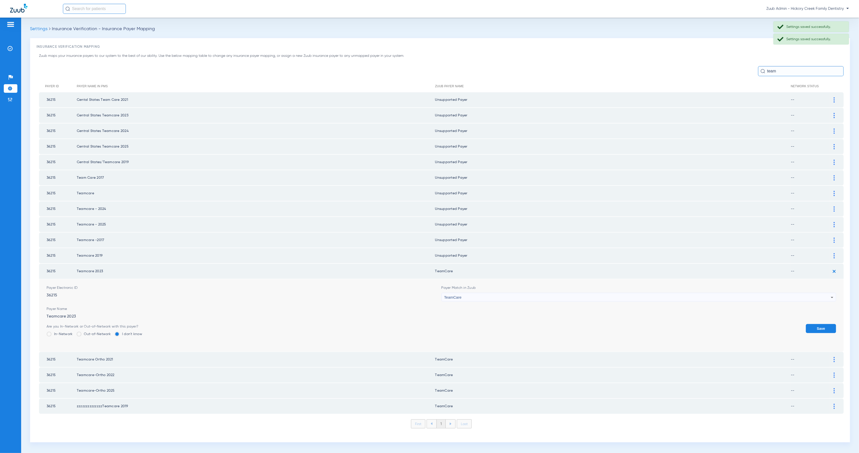
click at [539, 293] on div "TeamCare" at bounding box center [637, 297] width 387 height 9
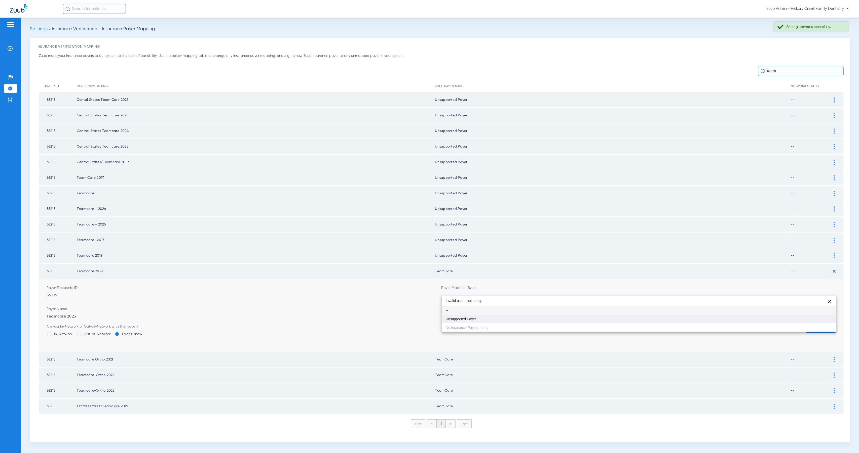
type input "Invalid user - not set up"
click at [546, 317] on mat-option "Unsupported Payer" at bounding box center [638, 319] width 394 height 9
drag, startPoint x: 829, startPoint y: 324, endPoint x: 829, endPoint y: 320, distance: 3.5
click at [829, 324] on button "Save" at bounding box center [821, 328] width 30 height 9
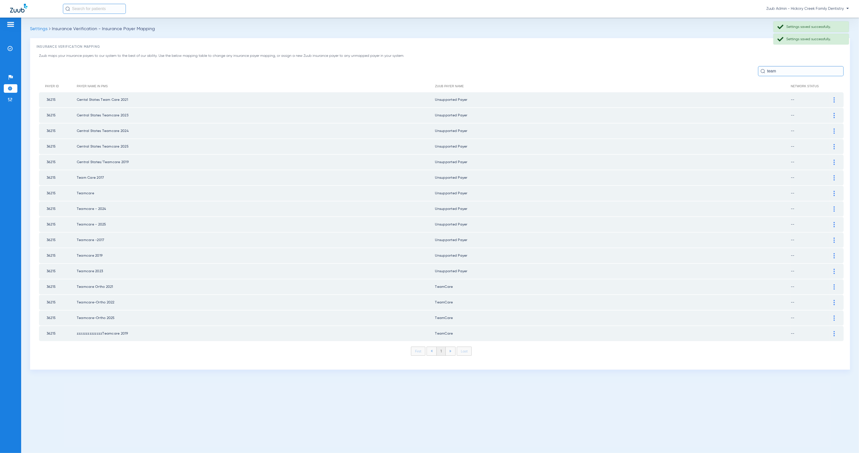
click at [835, 285] on div at bounding box center [833, 287] width 9 height 5
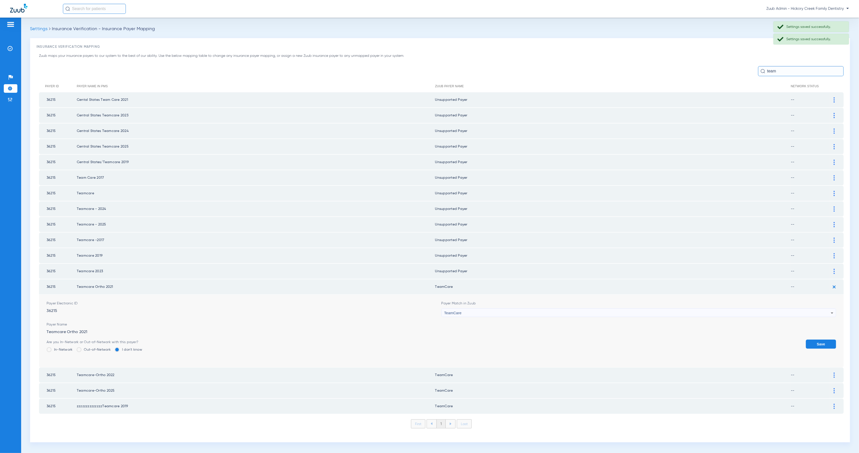
click at [463, 309] on div "TeamCare" at bounding box center [637, 313] width 387 height 9
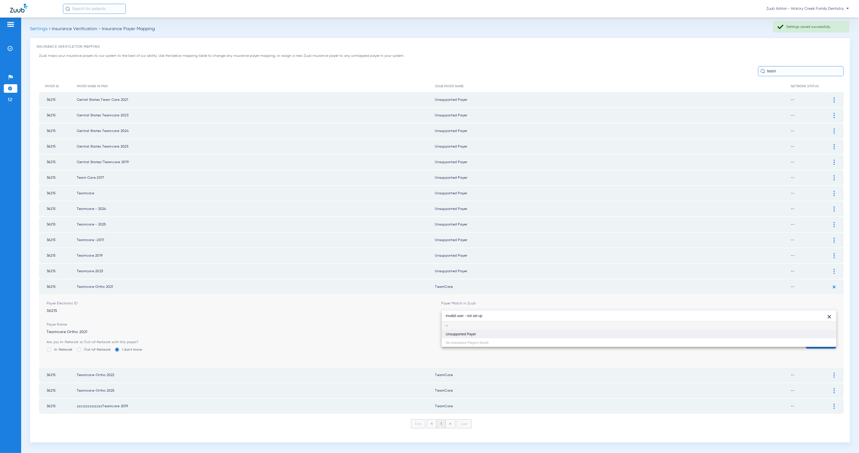
type input "Invalid user - not set up"
drag, startPoint x: 488, startPoint y: 334, endPoint x: 537, endPoint y: 336, distance: 49.1
click at [488, 334] on mat-option "Unsupported Payer" at bounding box center [638, 334] width 394 height 9
click at [809, 340] on button "Save" at bounding box center [821, 344] width 30 height 9
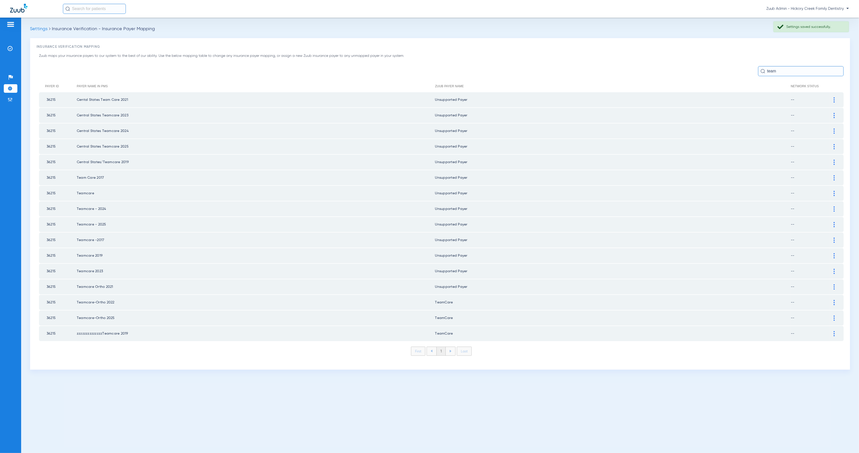
click at [834, 300] on img at bounding box center [833, 302] width 1 height 5
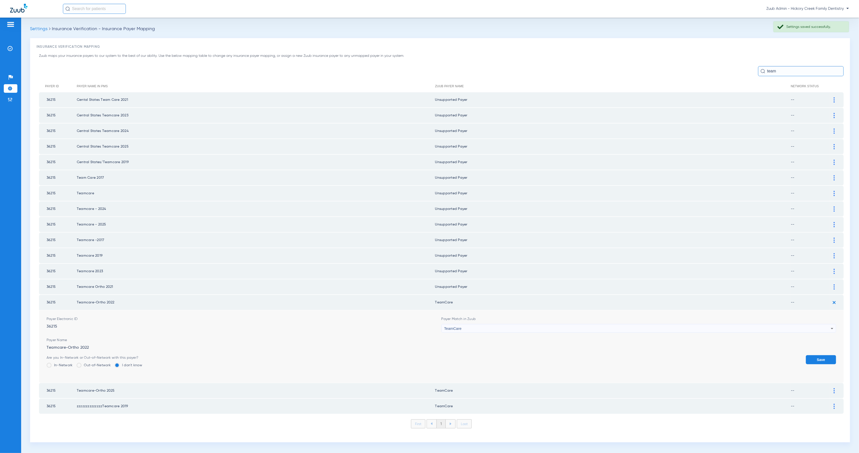
click at [496, 325] on div "TeamCare" at bounding box center [637, 329] width 387 height 9
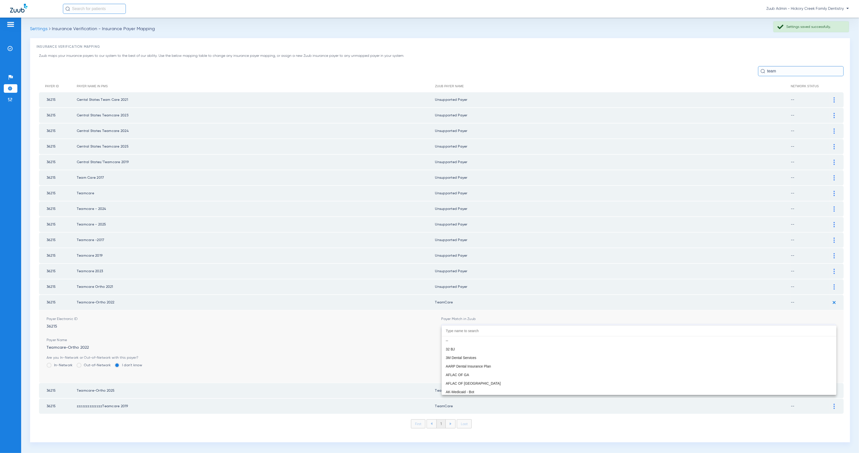
scroll to position [2969, 0]
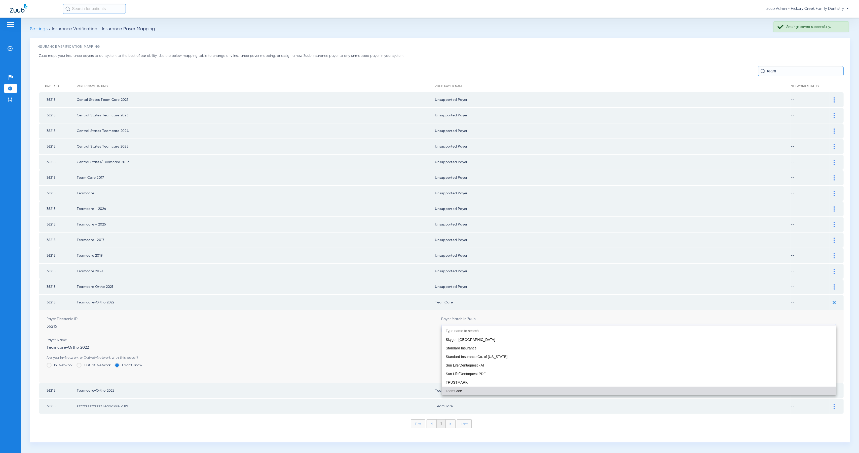
paste input "Invalid user - not set up"
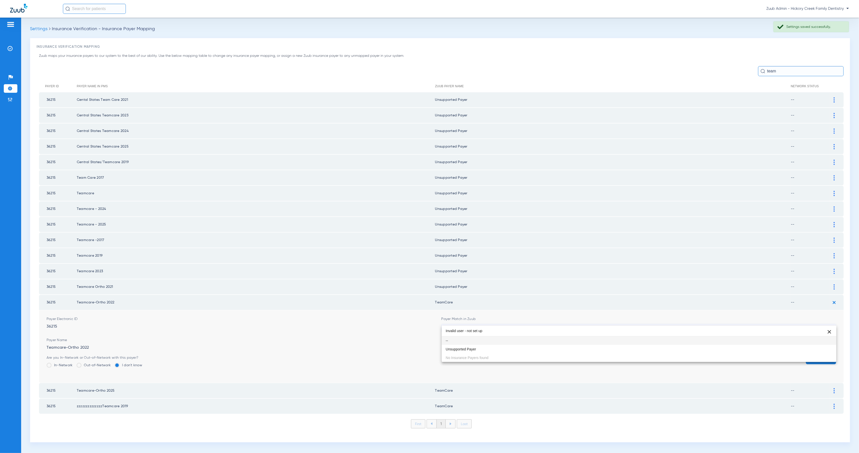
scroll to position [0, 0]
type input "Invalid user - not set up"
drag, startPoint x: 503, startPoint y: 350, endPoint x: 527, endPoint y: 353, distance: 24.6
click at [503, 350] on mat-option "Unsupported Payer" at bounding box center [638, 349] width 394 height 9
click at [832, 355] on button "Save" at bounding box center [821, 359] width 30 height 9
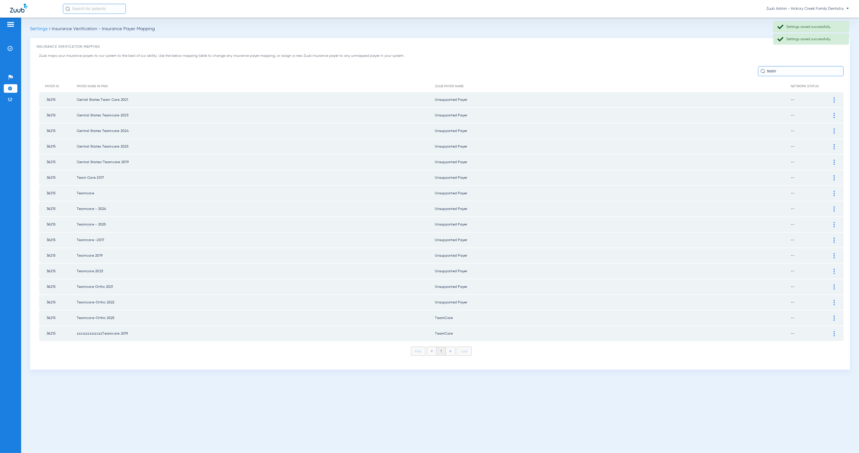
click at [835, 311] on td at bounding box center [836, 318] width 14 height 15
click at [834, 316] on img at bounding box center [833, 318] width 1 height 5
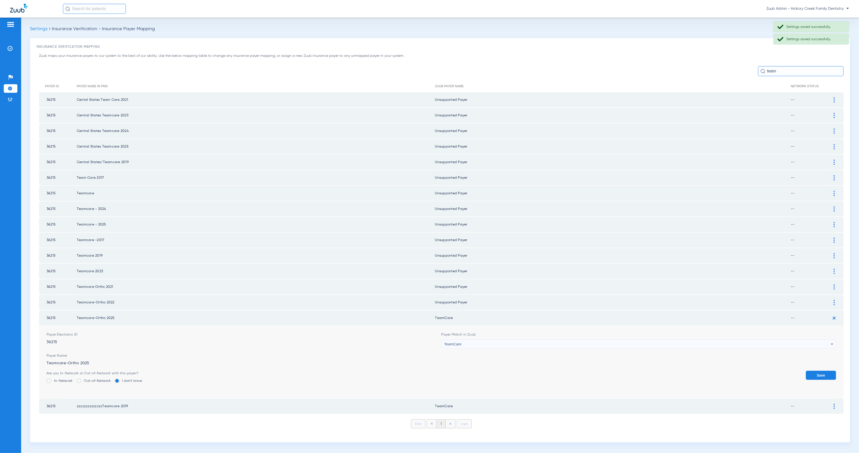
click at [561, 340] on div "TeamCare" at bounding box center [637, 344] width 387 height 9
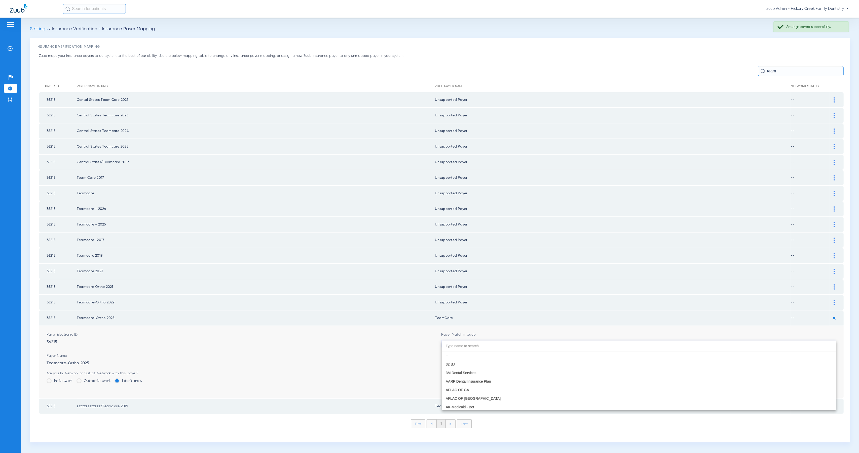
scroll to position [2969, 0]
paste input "Invalid user - not set up"
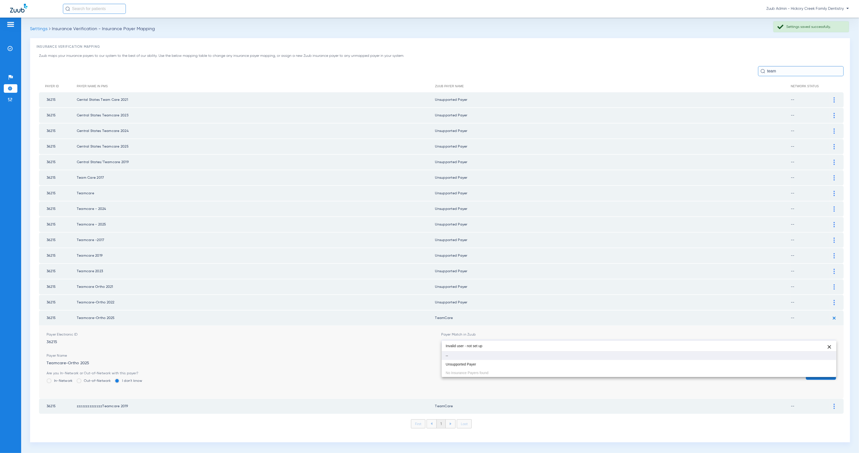
scroll to position [0, 0]
type input "Invalid user - not set up"
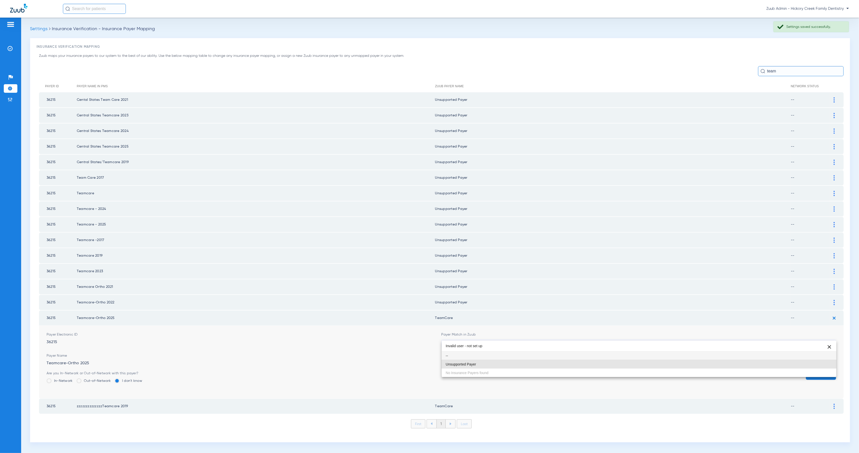
drag, startPoint x: 580, startPoint y: 364, endPoint x: 685, endPoint y: 379, distance: 105.7
click at [580, 364] on mat-option "Unsupported Payer" at bounding box center [638, 364] width 394 height 9
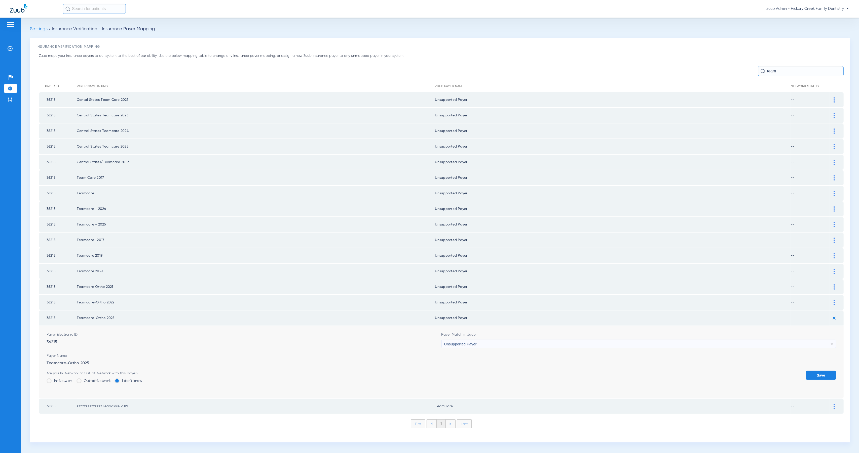
click at [825, 371] on button "Save" at bounding box center [821, 375] width 30 height 9
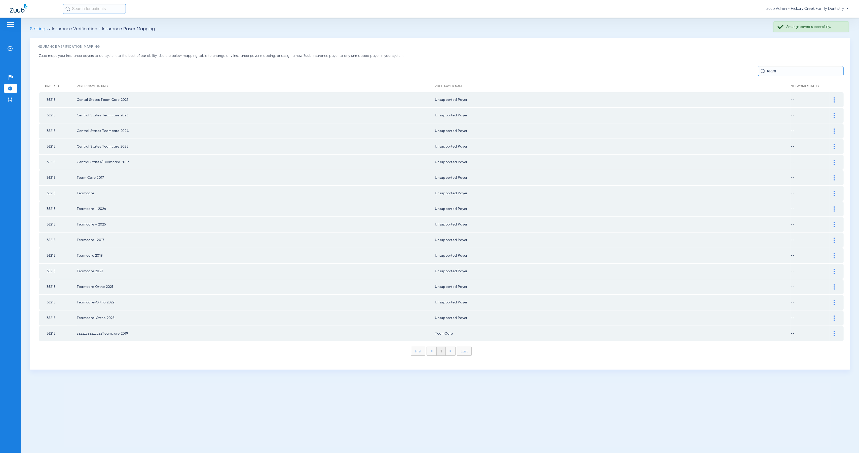
click at [836, 331] on div at bounding box center [833, 333] width 9 height 5
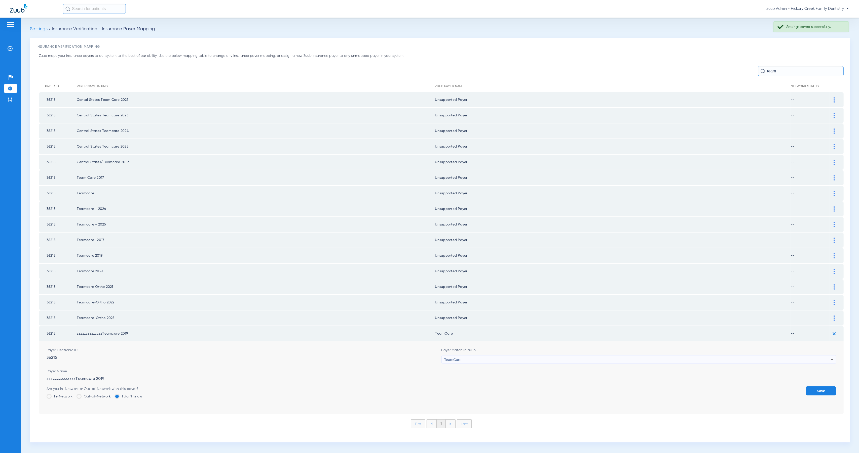
click at [457, 358] on span "TeamCare" at bounding box center [452, 360] width 17 height 4
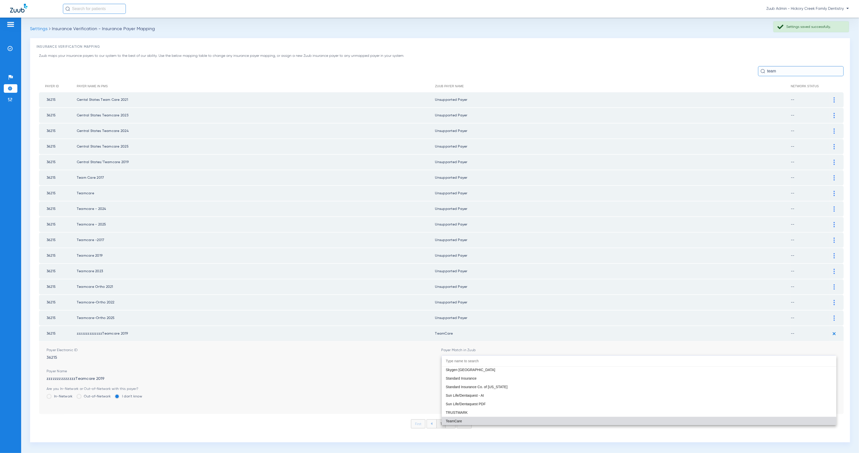
paste input "Invalid user - not set up"
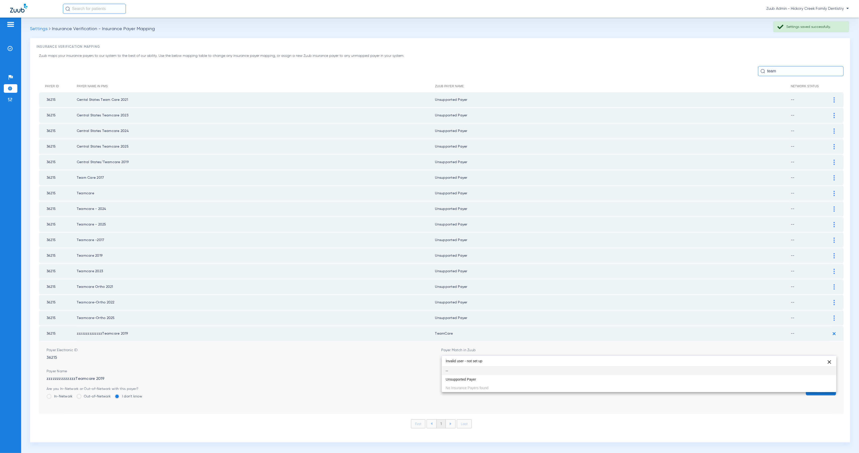
scroll to position [0, 0]
type input "Invalid user - not set up"
click at [530, 383] on mat-option "Unsupported Payer" at bounding box center [638, 379] width 394 height 9
click at [826, 387] on button "Save" at bounding box center [821, 391] width 30 height 9
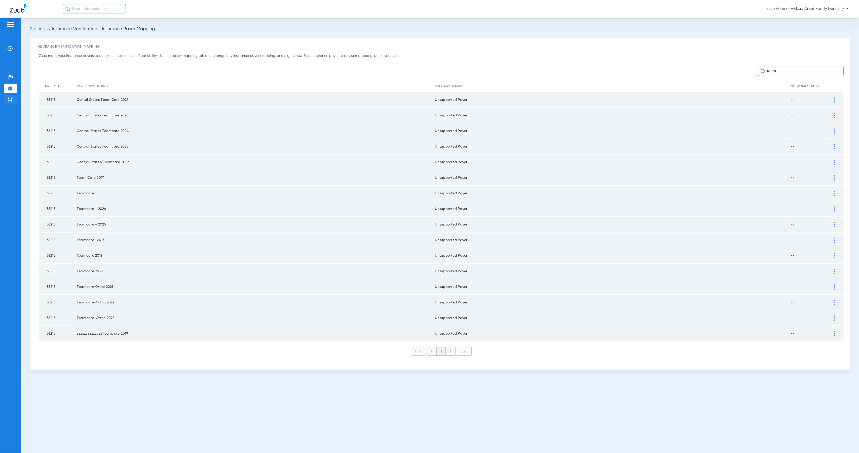
click at [13, 98] on li "Admin" at bounding box center [11, 99] width 14 height 9
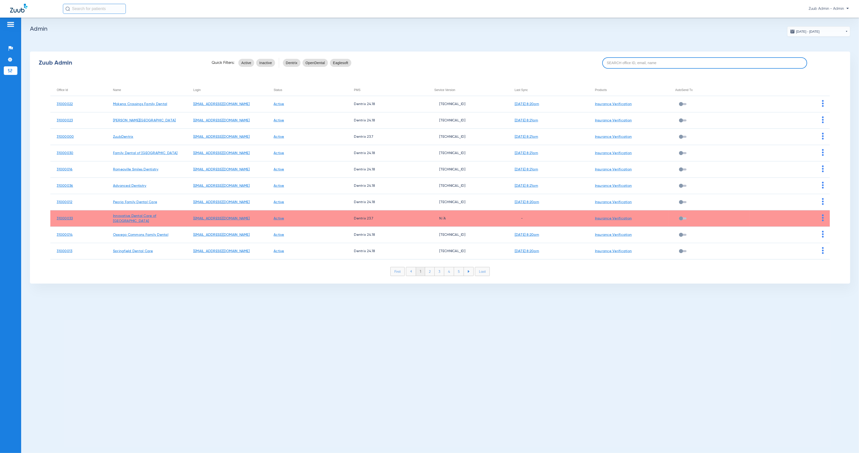
click at [636, 62] on input at bounding box center [704, 62] width 205 height 11
paste input "31000027"
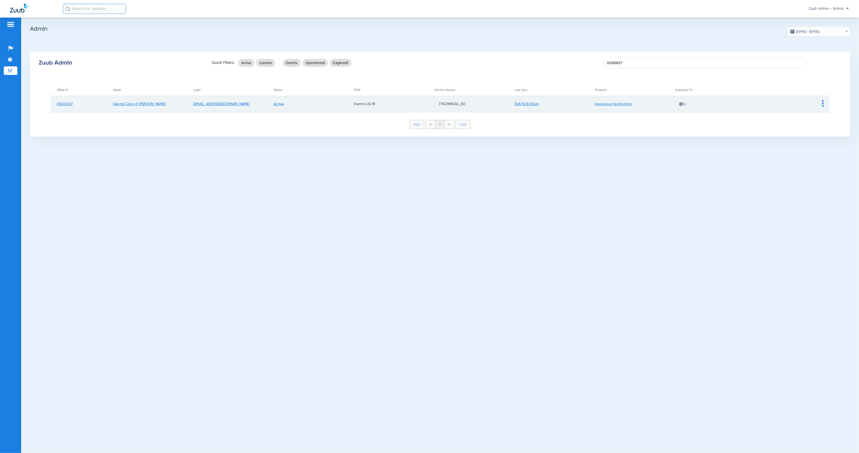
type input "31000027"
click at [823, 105] on img at bounding box center [823, 103] width 2 height 7
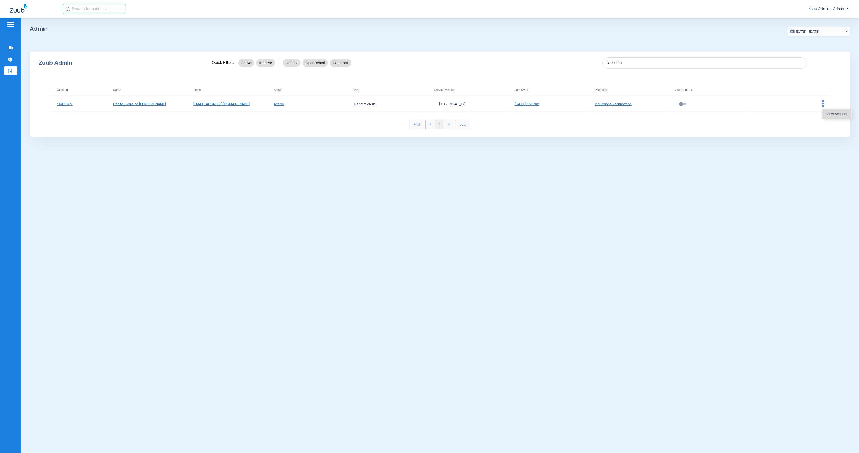
click at [826, 113] on span "View Account" at bounding box center [836, 114] width 21 height 4
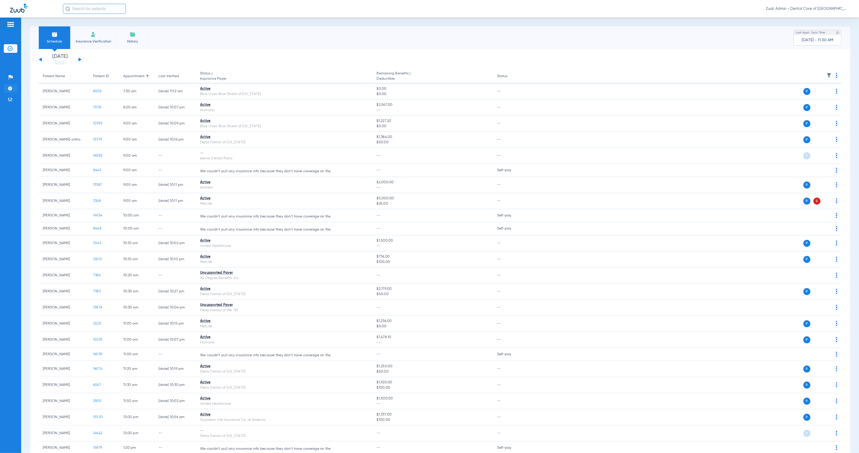
click at [10, 89] on img at bounding box center [10, 88] width 5 height 5
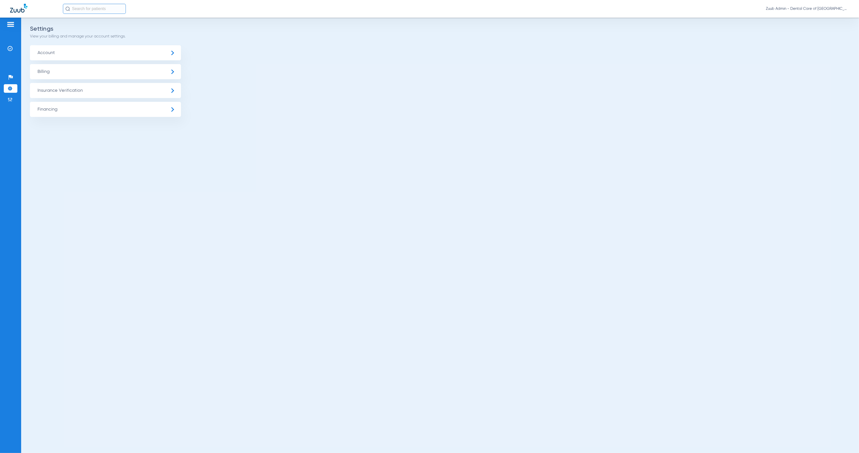
click at [67, 95] on span "Insurance Verification" at bounding box center [105, 90] width 151 height 15
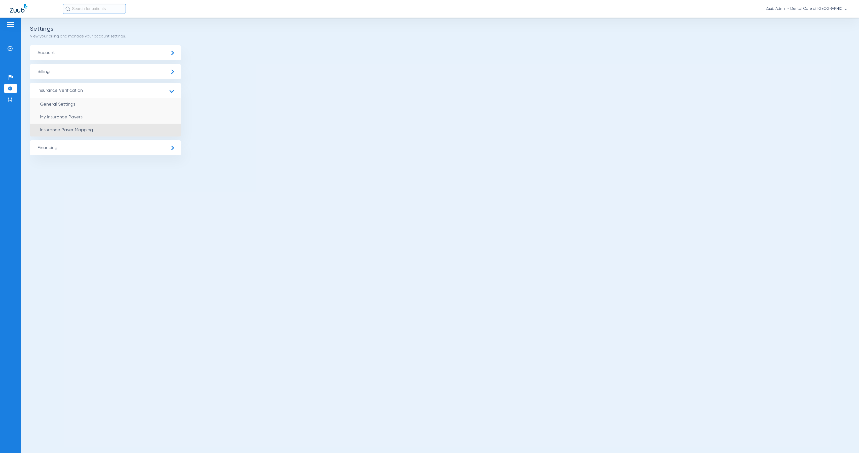
click at [116, 129] on li "Insurance Payer Mapping" at bounding box center [105, 130] width 151 height 13
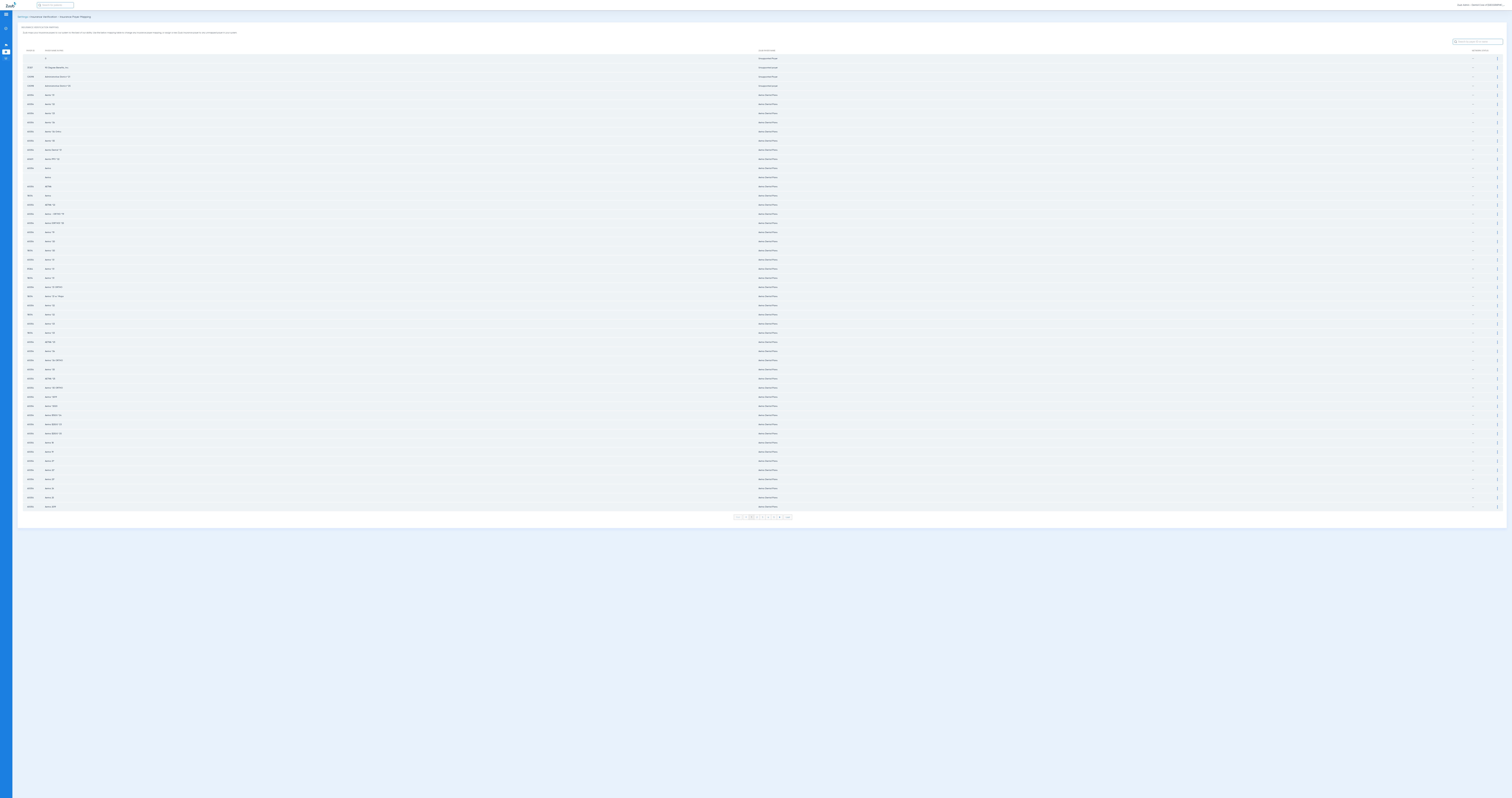
click at [8, 57] on li "Admin" at bounding box center [6, 58] width 8 height 5
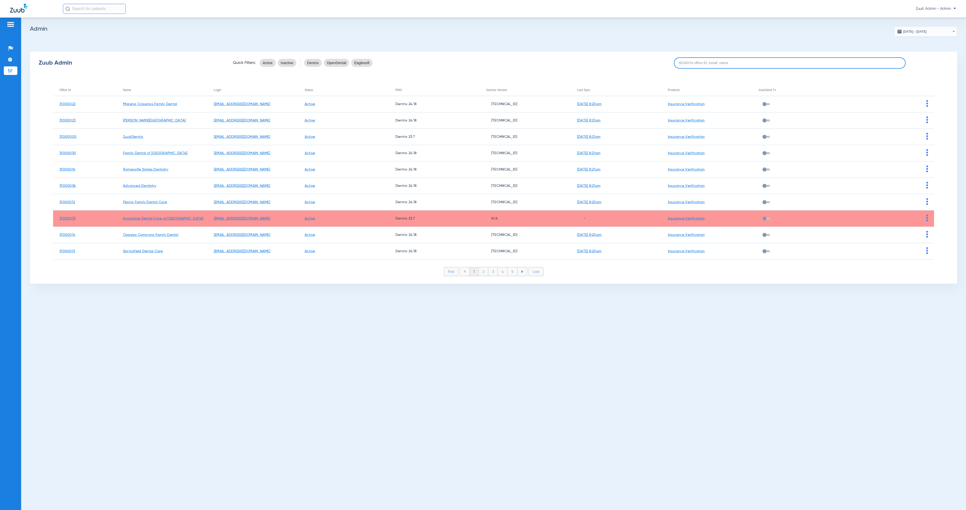
click at [732, 60] on input at bounding box center [790, 62] width 232 height 11
paste input "31000028"
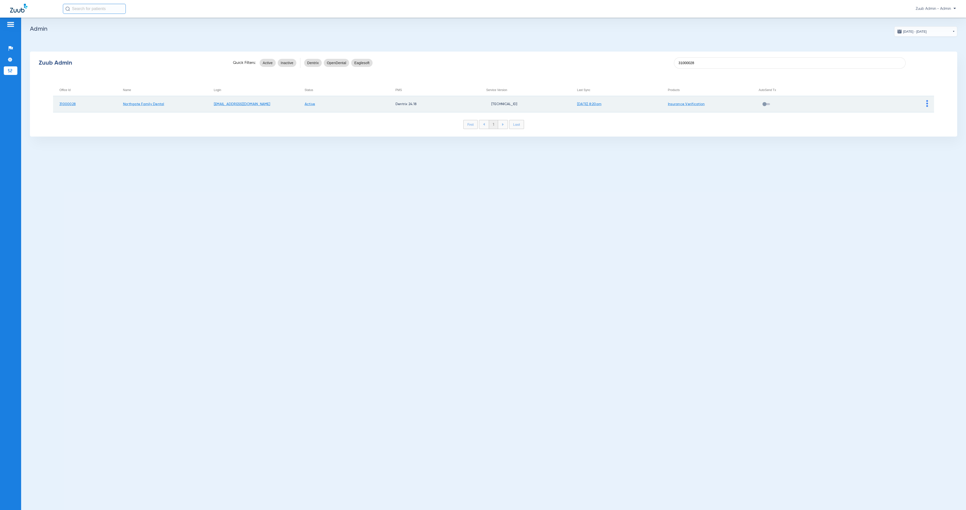
type input "31000028"
drag, startPoint x: 928, startPoint y: 105, endPoint x: 925, endPoint y: 105, distance: 3.1
click at [928, 105] on td at bounding box center [888, 104] width 91 height 16
click at [928, 106] on img at bounding box center [927, 103] width 2 height 7
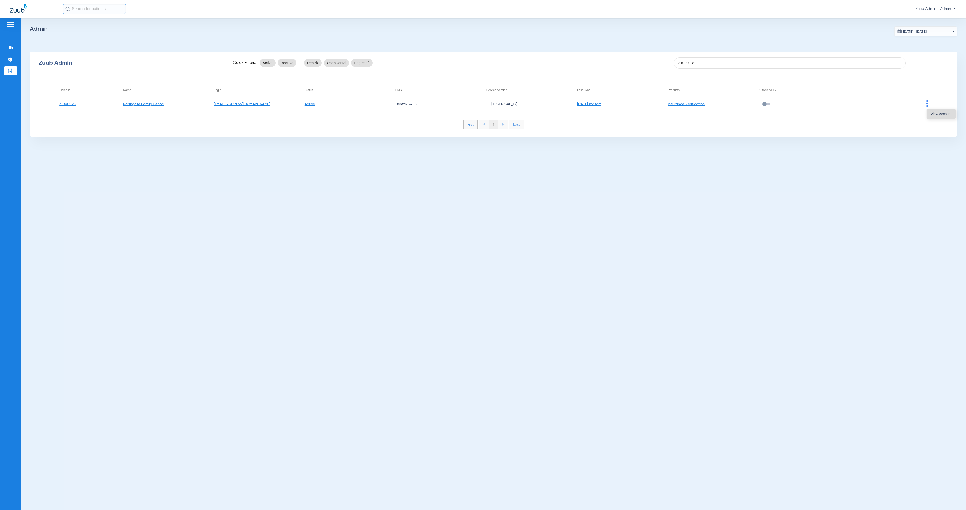
click at [933, 114] on span "View Account" at bounding box center [941, 114] width 21 height 4
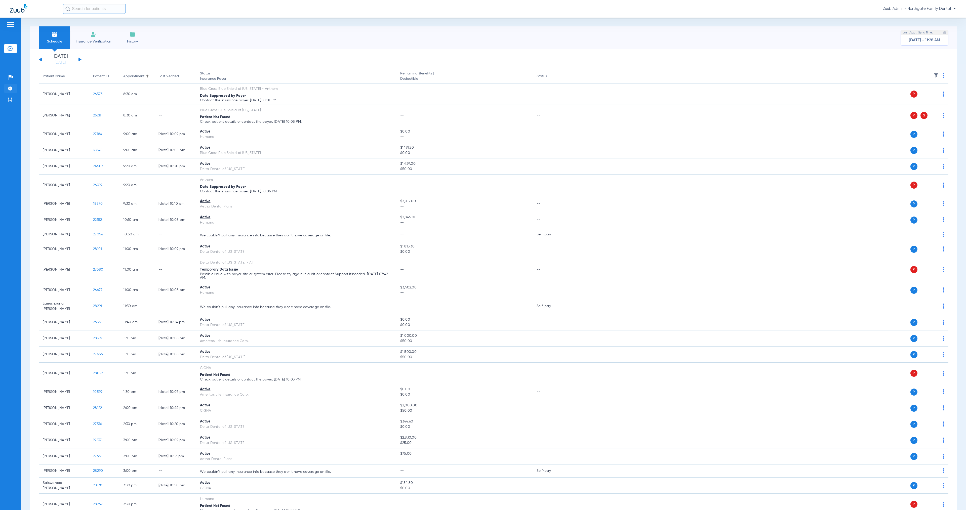
click at [6, 88] on li "Settings" at bounding box center [11, 88] width 14 height 9
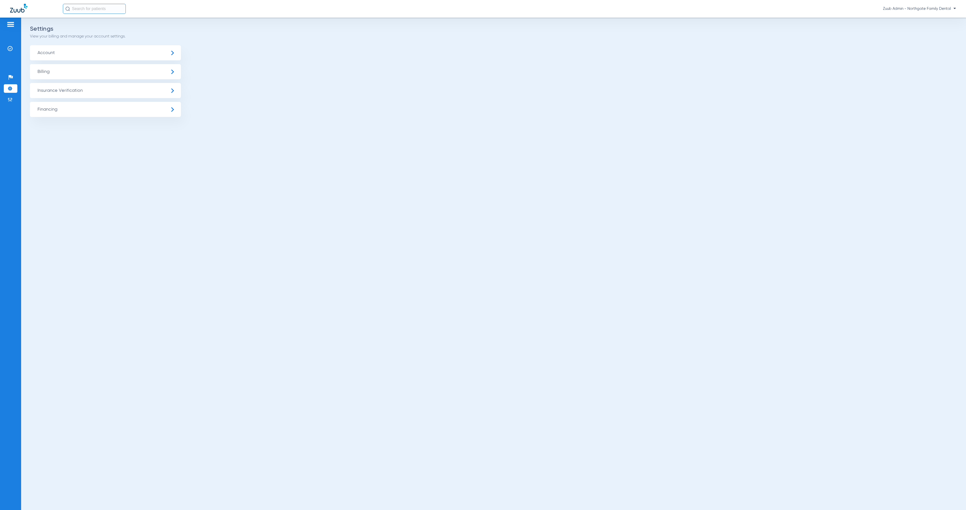
click at [65, 92] on span "Insurance Verification" at bounding box center [105, 90] width 151 height 15
drag, startPoint x: 114, startPoint y: 130, endPoint x: 955, endPoint y: 303, distance: 858.3
click at [114, 129] on li "Insurance Payer Mapping" at bounding box center [105, 130] width 151 height 13
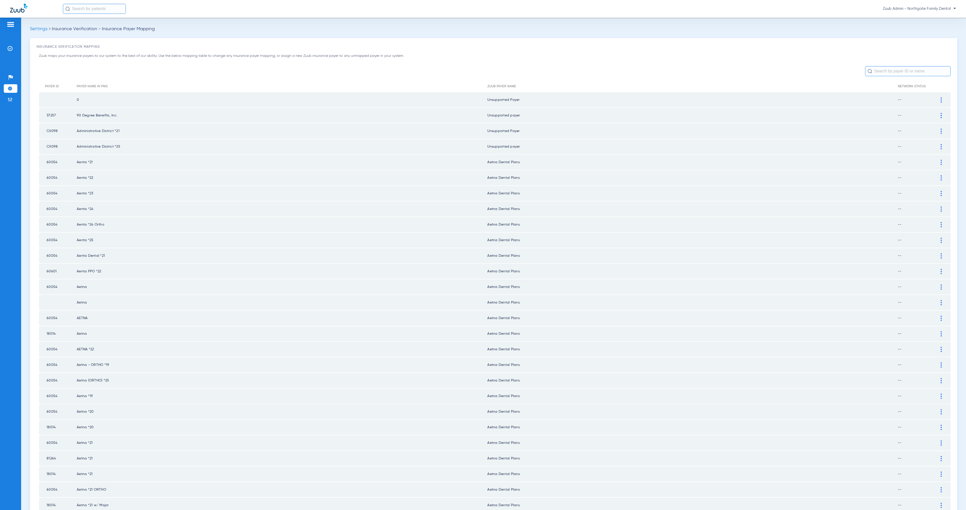
click at [882, 71] on input "text" at bounding box center [908, 71] width 86 height 10
click at [881, 72] on input "text" at bounding box center [908, 71] width 86 height 10
click at [872, 74] on input "text" at bounding box center [908, 71] width 86 height 10
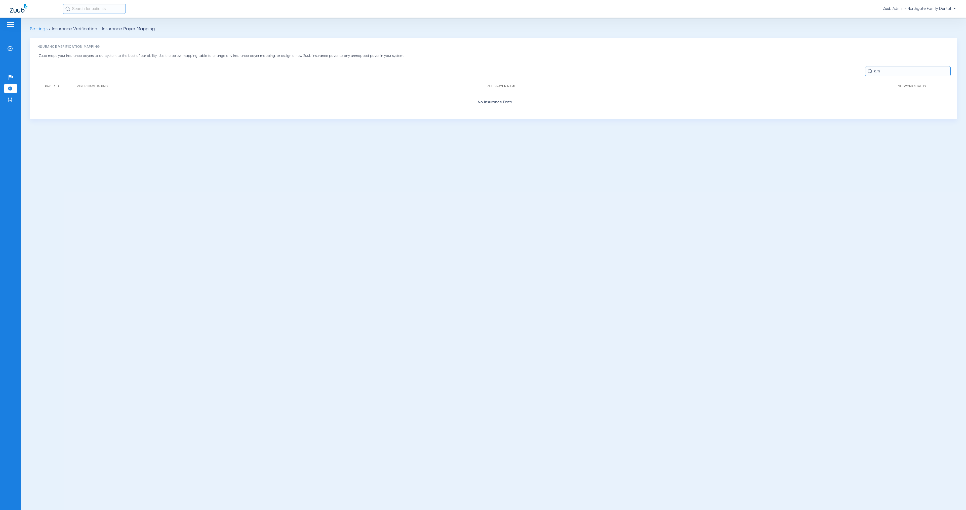
type input "a"
type input "e"
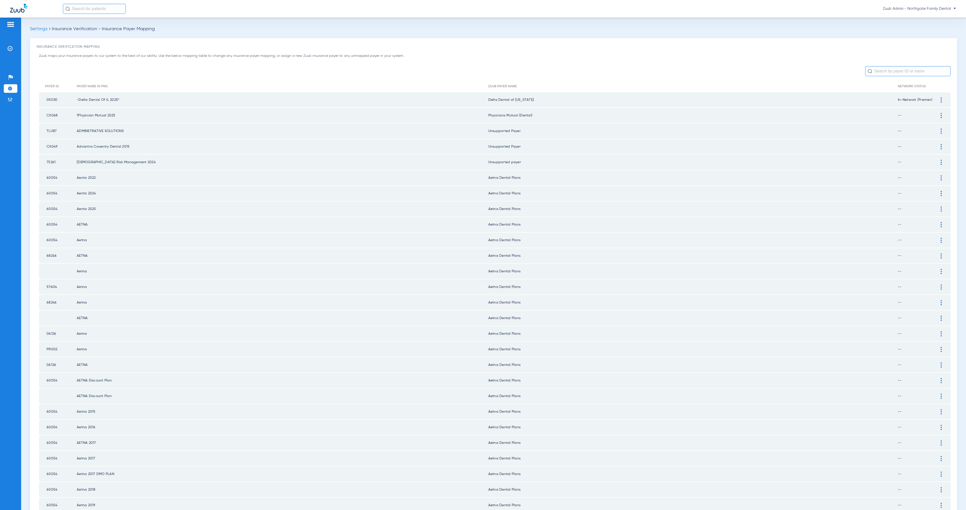
click at [890, 73] on input "text" at bounding box center [908, 71] width 86 height 10
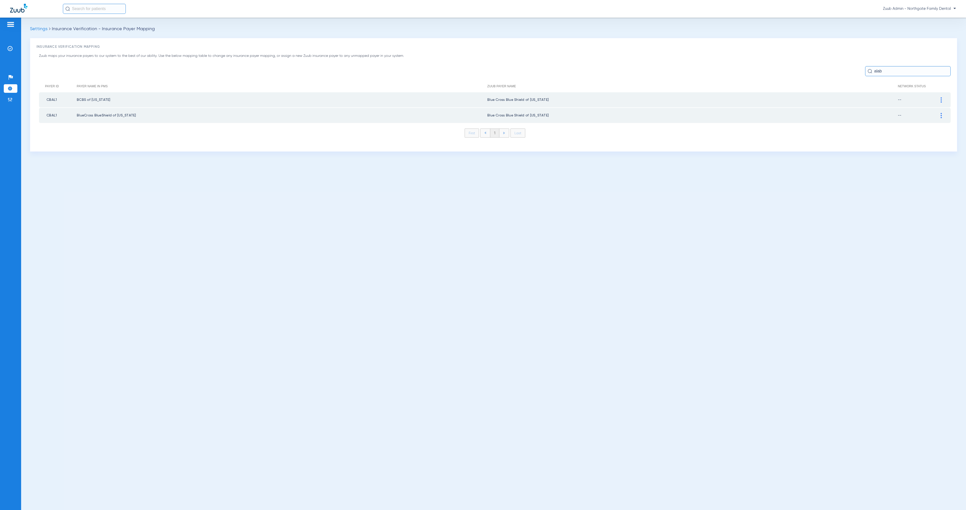
type input "alab"
click at [941, 99] on img at bounding box center [941, 99] width 1 height 5
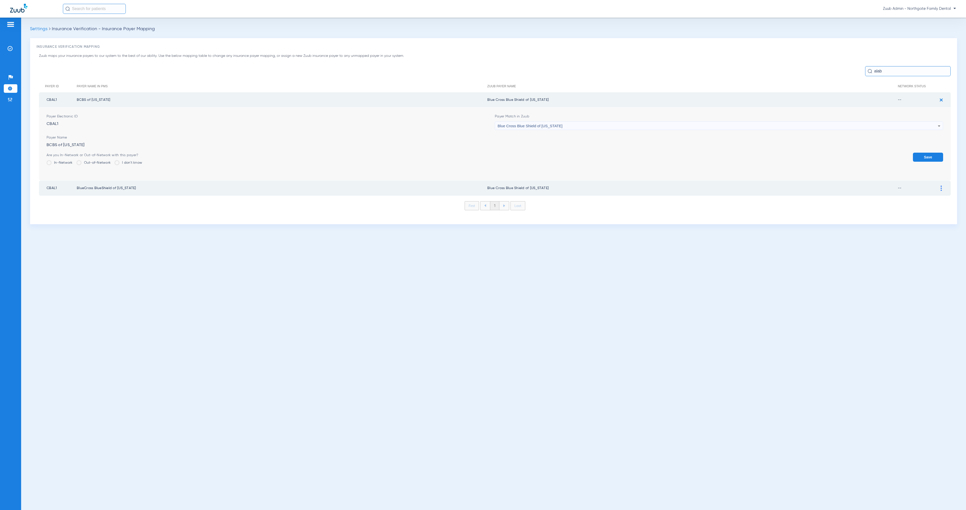
click at [632, 122] on div "Blue Cross Blue Shield of [US_STATE]" at bounding box center [718, 126] width 440 height 9
type input "Invalid - user not set up"
click at [625, 153] on mat-option "Unsupported Payer" at bounding box center [719, 153] width 448 height 9
click at [927, 155] on button "Save" at bounding box center [928, 157] width 30 height 9
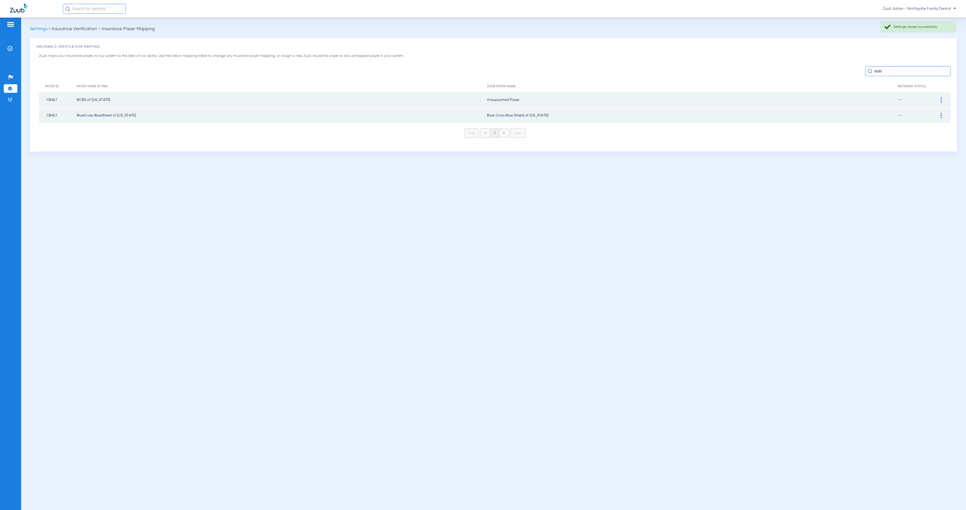
click at [941, 115] on img at bounding box center [941, 115] width 1 height 5
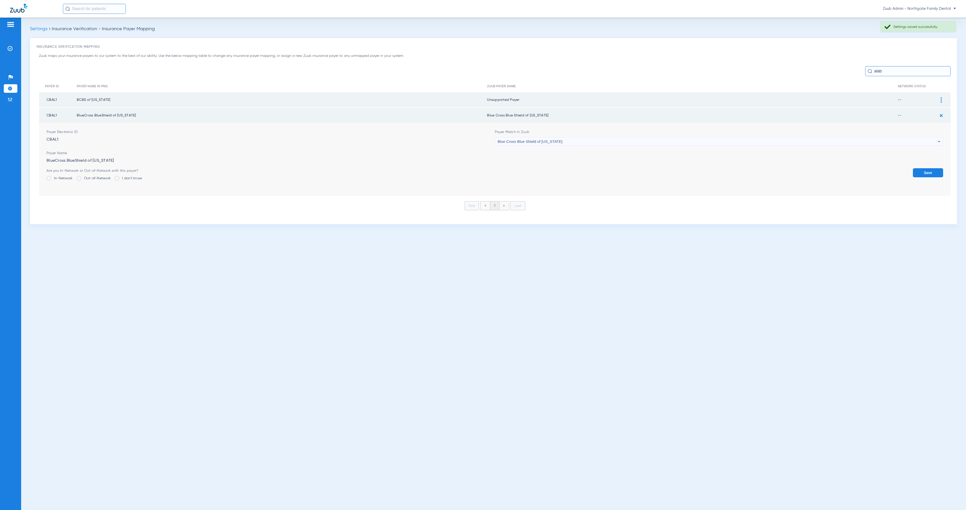
click at [516, 140] on span "Blue Cross Blue Shield of [US_STATE]" at bounding box center [530, 141] width 65 height 4
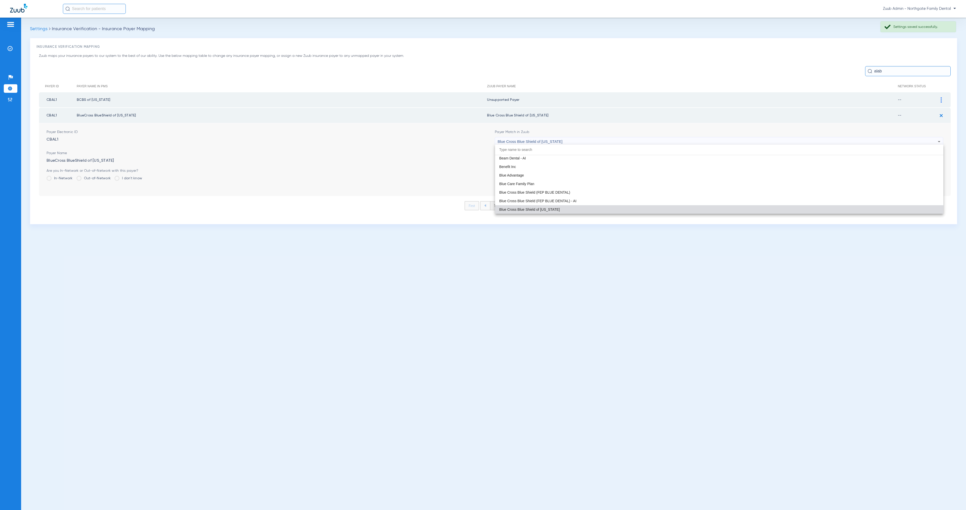
paste input "Invalid - user not set up"
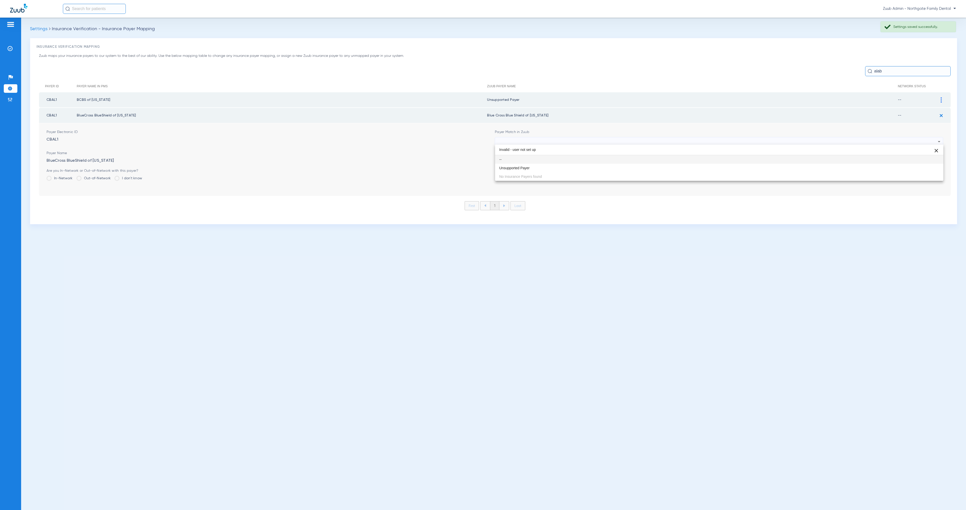
scroll to position [0, 0]
type input "Invalid - user not set up"
click at [544, 166] on mat-option "Unsupported Payer" at bounding box center [719, 168] width 448 height 9
click at [935, 170] on button "Save" at bounding box center [928, 172] width 30 height 9
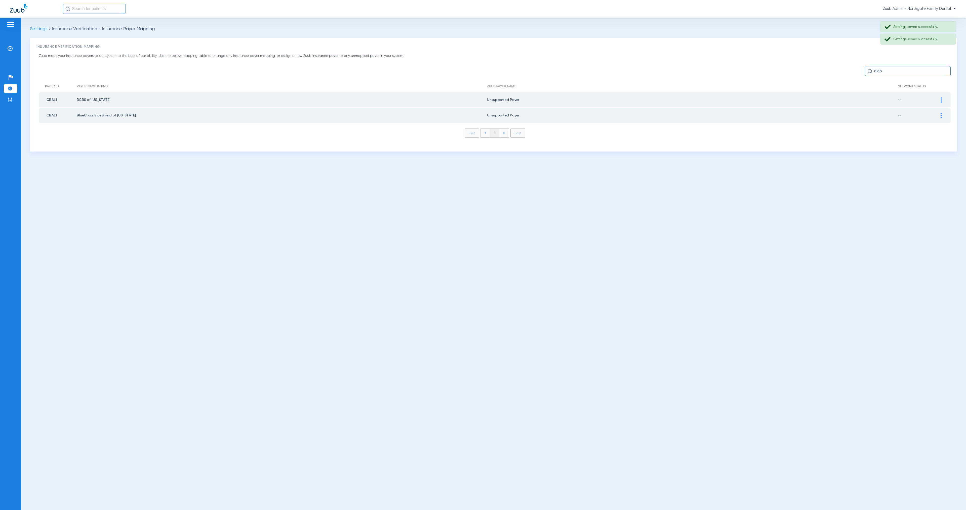
drag, startPoint x: 883, startPoint y: 71, endPoint x: 873, endPoint y: 71, distance: 9.3
click at [873, 71] on input "alab" at bounding box center [908, 71] width 86 height 10
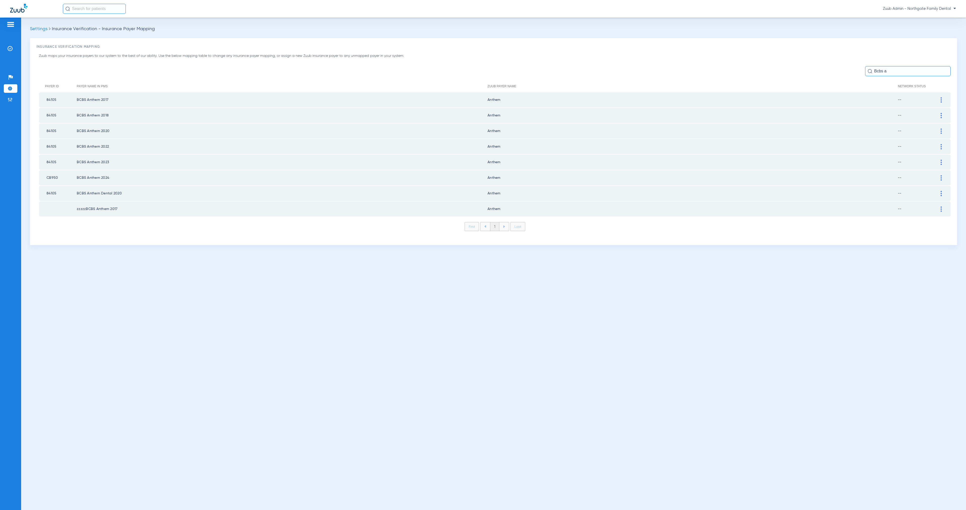
drag, startPoint x: 885, startPoint y: 70, endPoint x: 877, endPoint y: 69, distance: 7.9
click at [877, 69] on input "Bcbs a" at bounding box center [908, 71] width 86 height 10
type input "B"
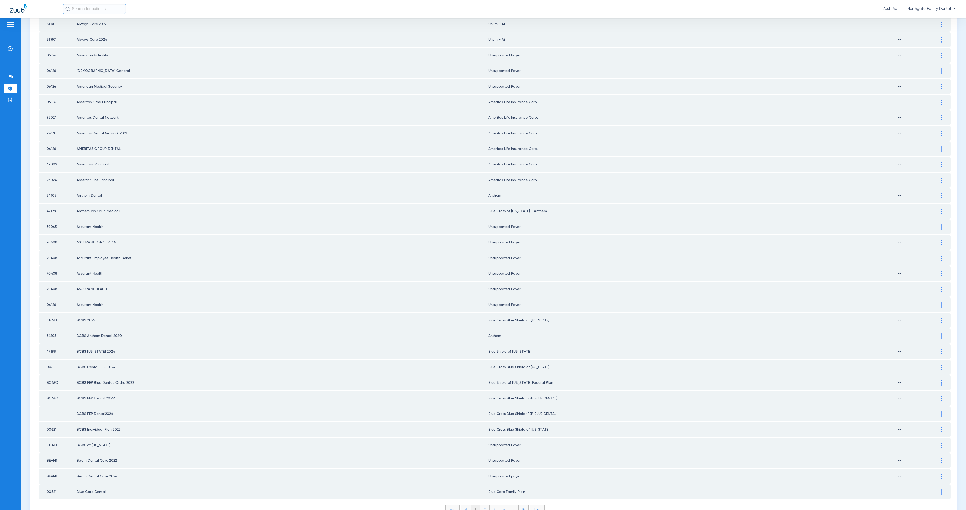
scroll to position [374, 0]
type input "AL"
click at [941, 316] on img at bounding box center [941, 318] width 1 height 5
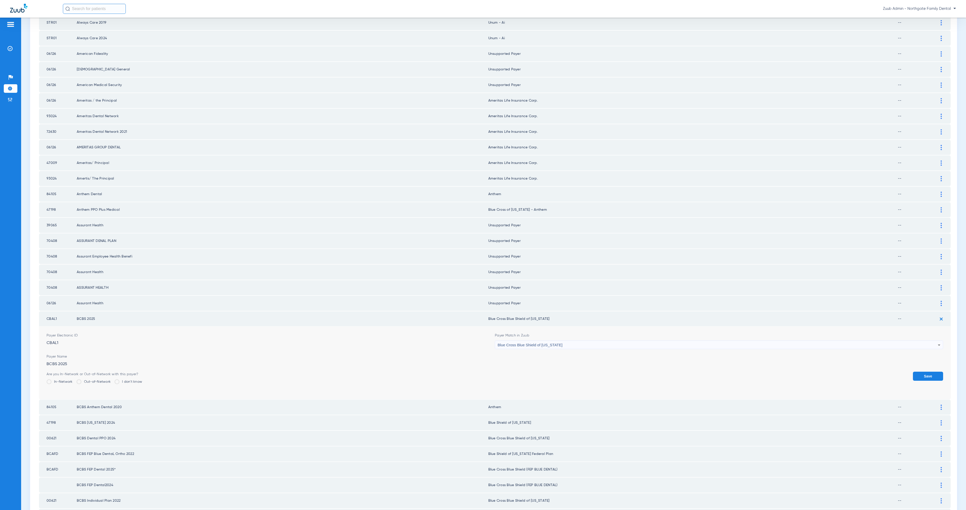
click at [600, 341] on div "Blue Cross Blue Shield of [US_STATE]" at bounding box center [718, 345] width 440 height 9
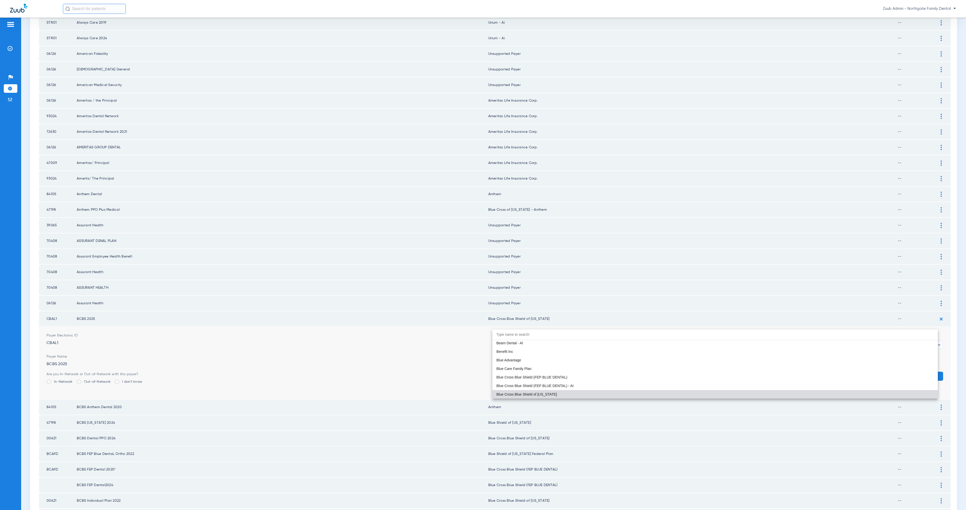
paste input "Invalid - user not set up"
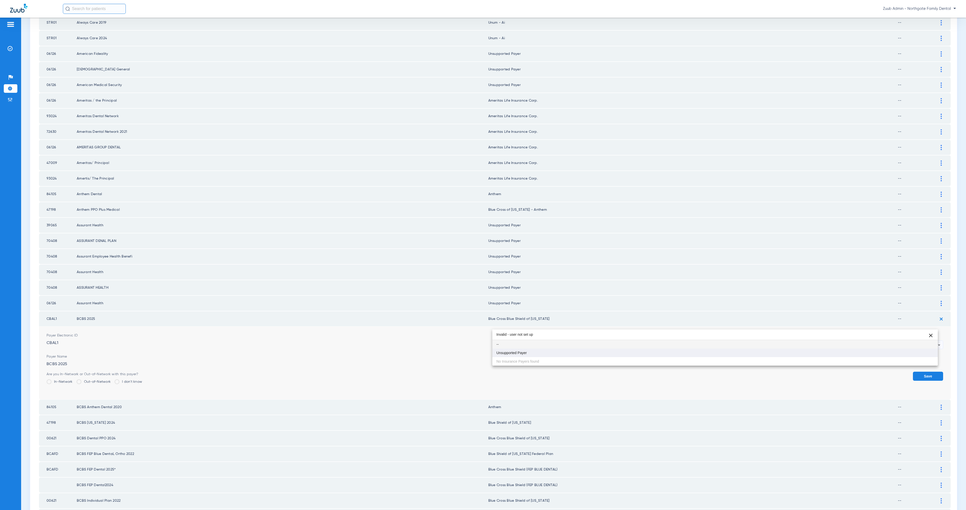
type input "Invalid - user not set up"
click at [588, 350] on mat-option "Unsupported Payer" at bounding box center [714, 353] width 445 height 9
click at [923, 372] on button "Save" at bounding box center [928, 376] width 30 height 9
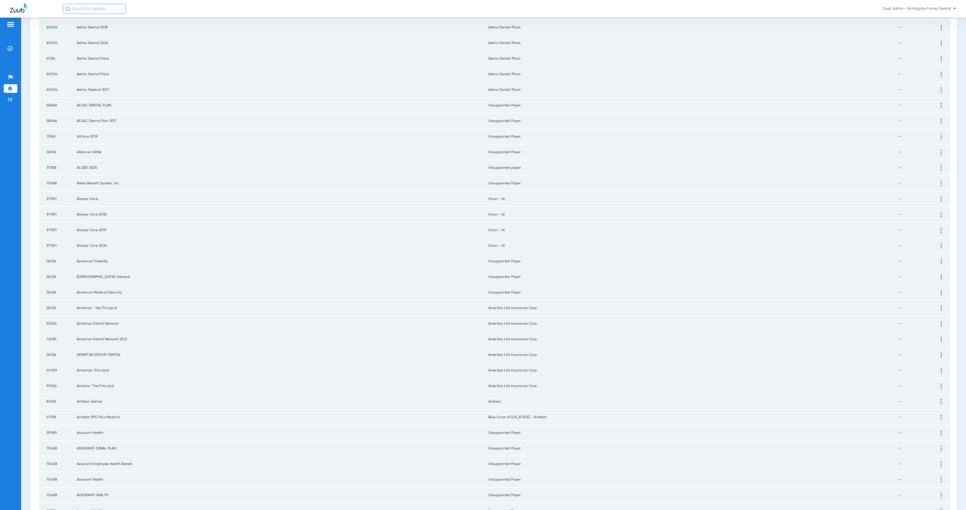
scroll to position [163, 0]
click at [58, 195] on td "STR01" at bounding box center [58, 202] width 38 height 15
drag, startPoint x: 57, startPoint y: 193, endPoint x: 47, endPoint y: 193, distance: 9.3
click at [47, 195] on td "STR01" at bounding box center [58, 202] width 38 height 15
copy td "STR01"
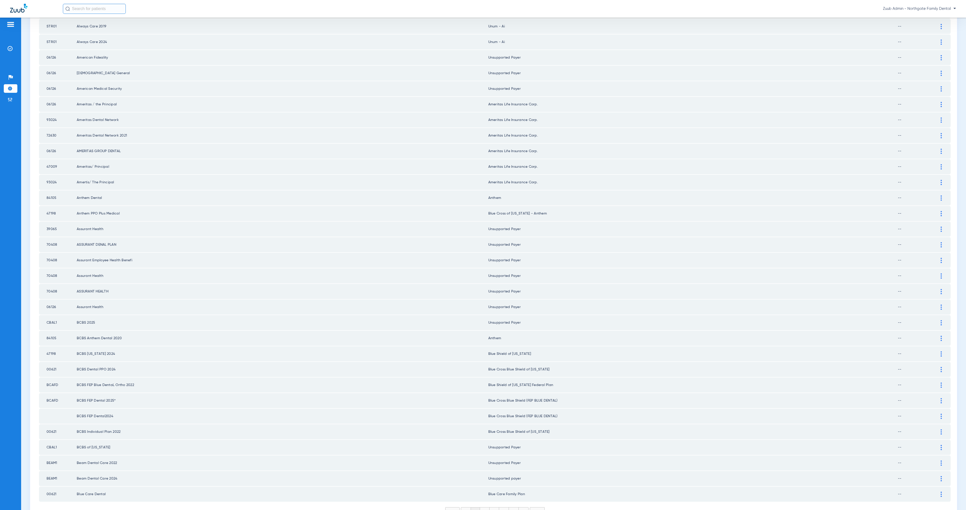
scroll to position [374, 0]
click at [480, 504] on li "2" at bounding box center [485, 508] width 10 height 9
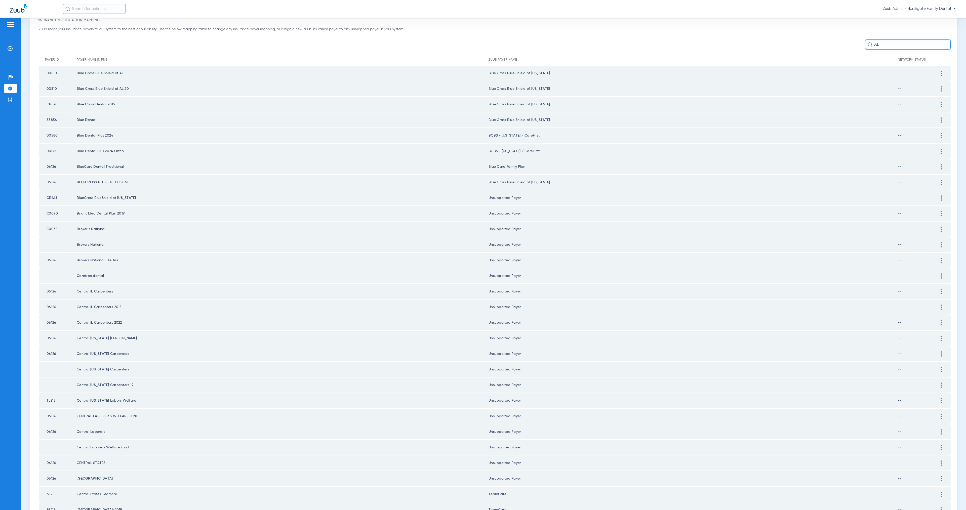
scroll to position [0, 0]
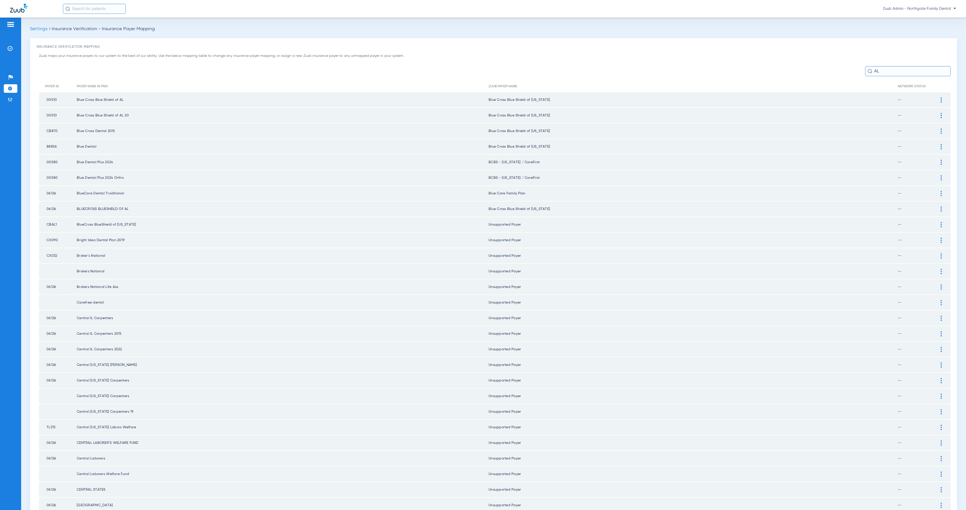
drag, startPoint x: 936, startPoint y: 98, endPoint x: 892, endPoint y: 105, distance: 44.5
click at [937, 98] on div at bounding box center [941, 99] width 9 height 5
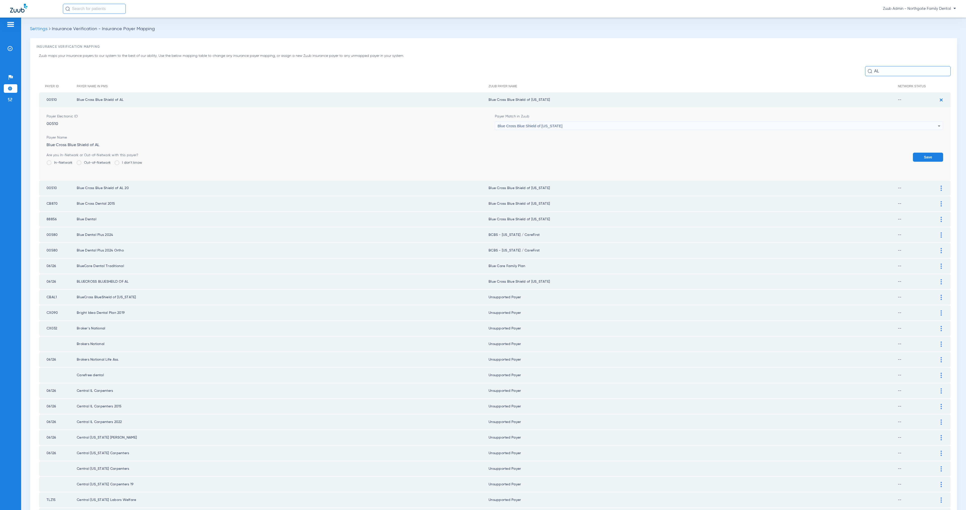
click at [560, 123] on div "Blue Cross Blue Shield of [US_STATE]" at bounding box center [718, 126] width 440 height 9
type input "STR01"
click at [570, 152] on mat-option "Unsupported Payer" at bounding box center [714, 153] width 445 height 9
click at [920, 158] on button "Save" at bounding box center [928, 157] width 30 height 9
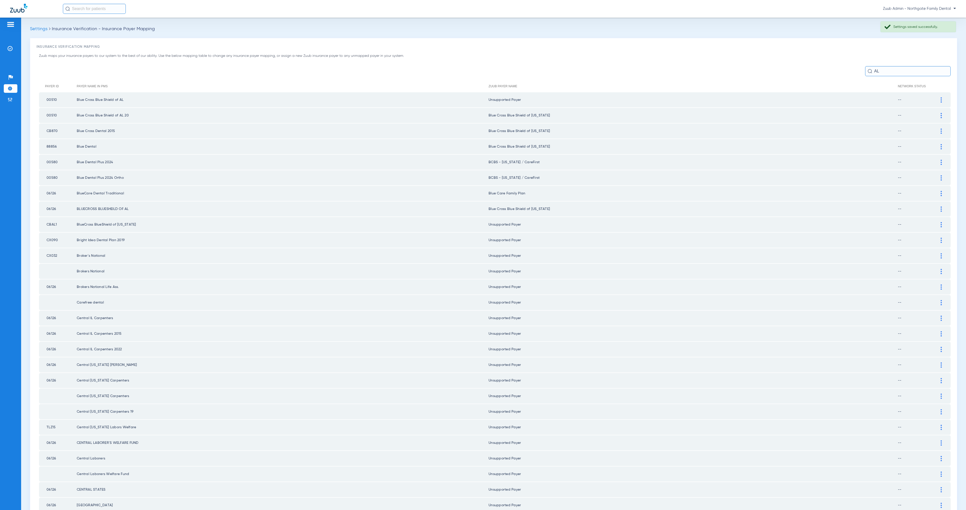
click at [937, 113] on div at bounding box center [941, 115] width 9 height 5
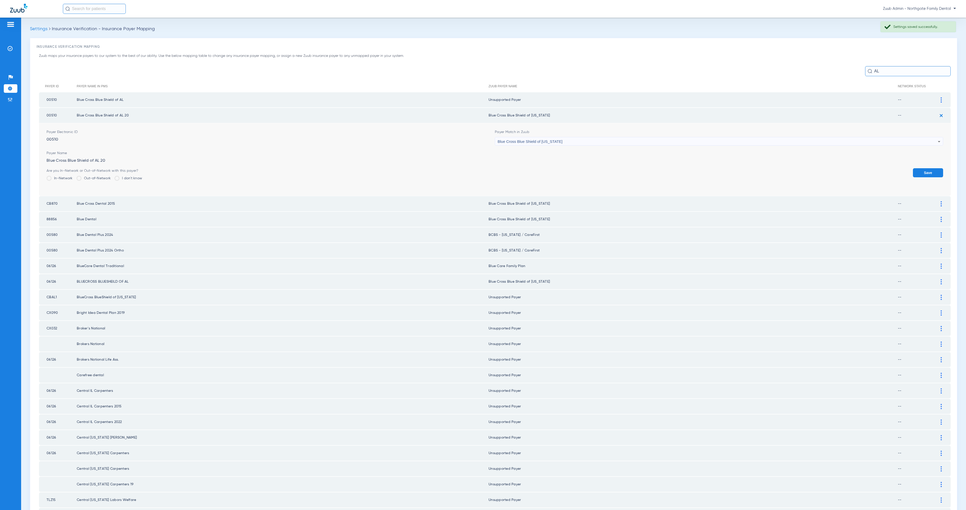
click at [605, 142] on div "Blue Cross Blue Shield of [US_STATE]" at bounding box center [718, 141] width 440 height 9
type input "STR01"
click at [596, 168] on mat-option "Unsupported Payer" at bounding box center [714, 168] width 445 height 9
click at [924, 169] on button "Save" at bounding box center [928, 172] width 30 height 9
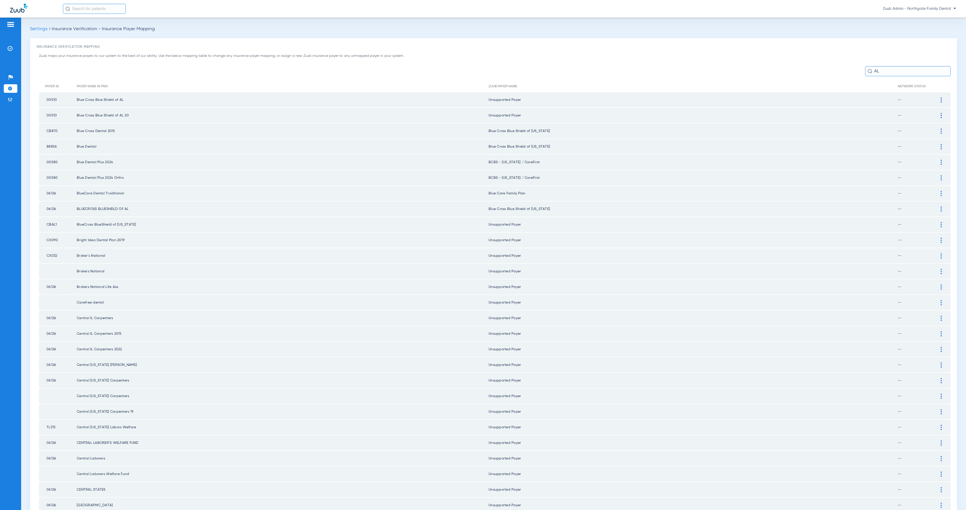
click at [877, 67] on input "AL" at bounding box center [908, 71] width 86 height 10
paste input "STR01"
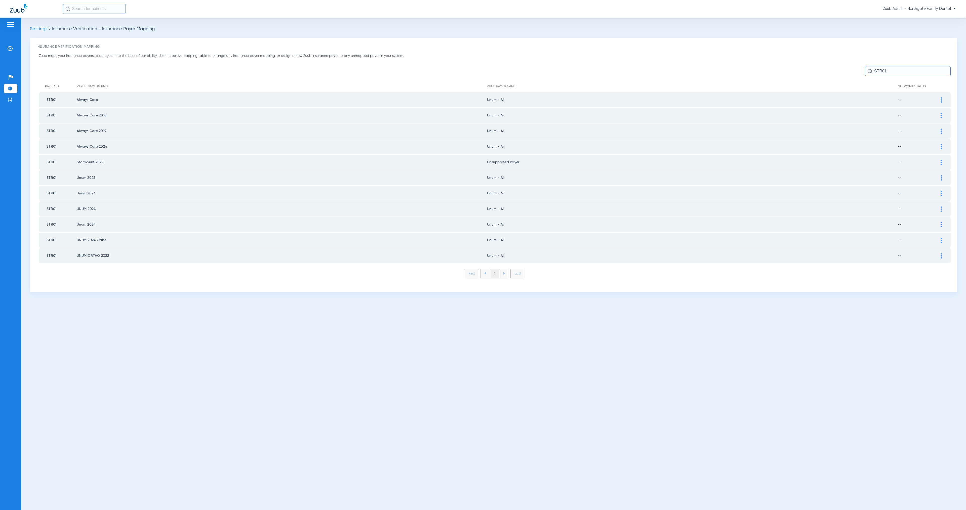
type input "STR01"
click at [942, 100] on img at bounding box center [941, 99] width 1 height 5
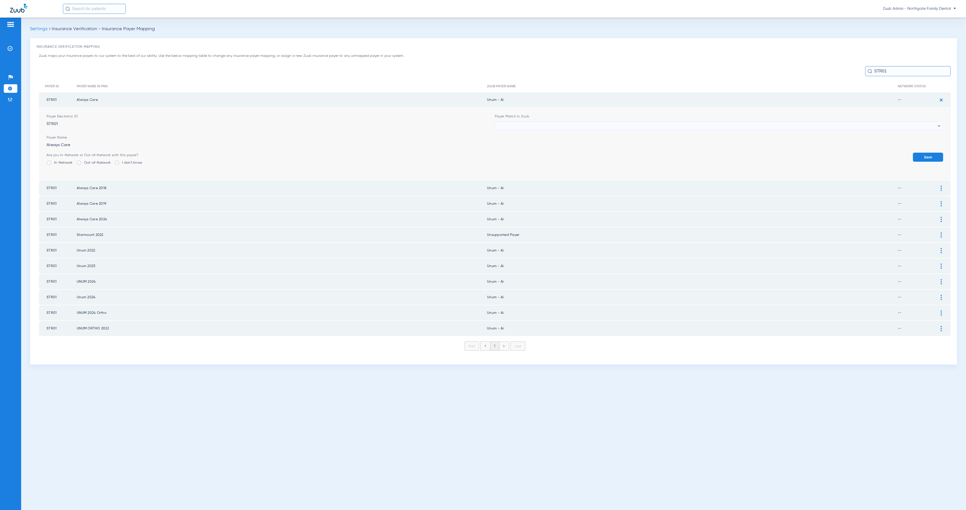
click at [574, 124] on div at bounding box center [718, 126] width 440 height 9
type input "STR01"
click at [574, 152] on mat-option "Unsupported Payer" at bounding box center [719, 153] width 448 height 9
click at [934, 156] on button "Save" at bounding box center [928, 157] width 30 height 9
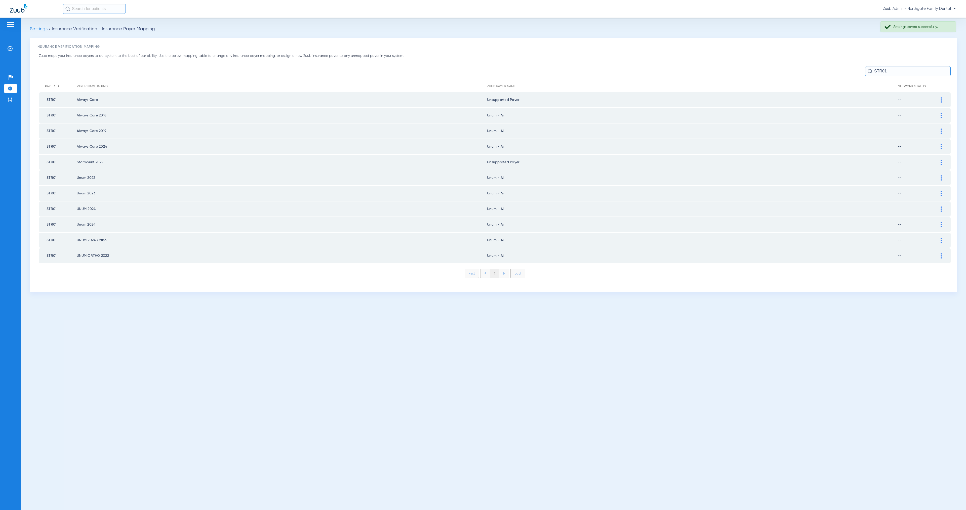
click at [942, 113] on div at bounding box center [941, 115] width 9 height 5
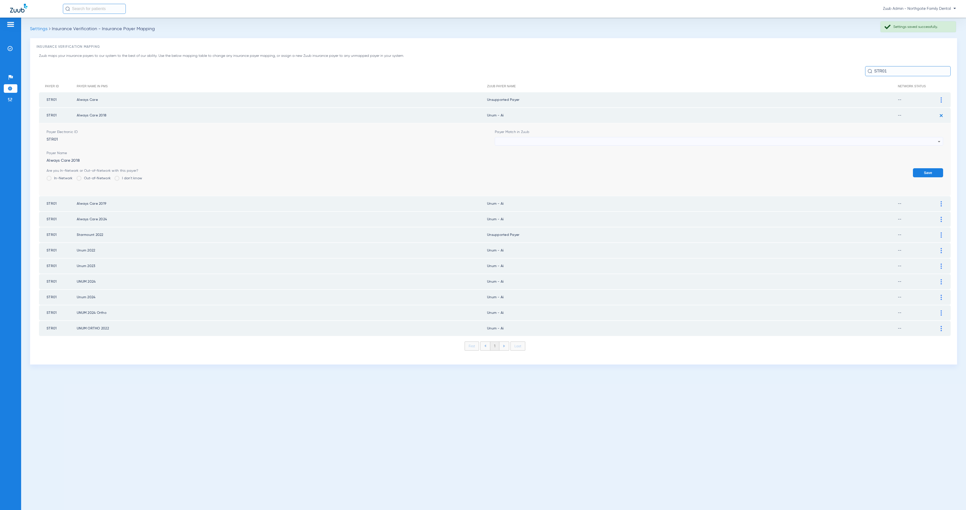
click at [562, 138] on div at bounding box center [718, 141] width 440 height 9
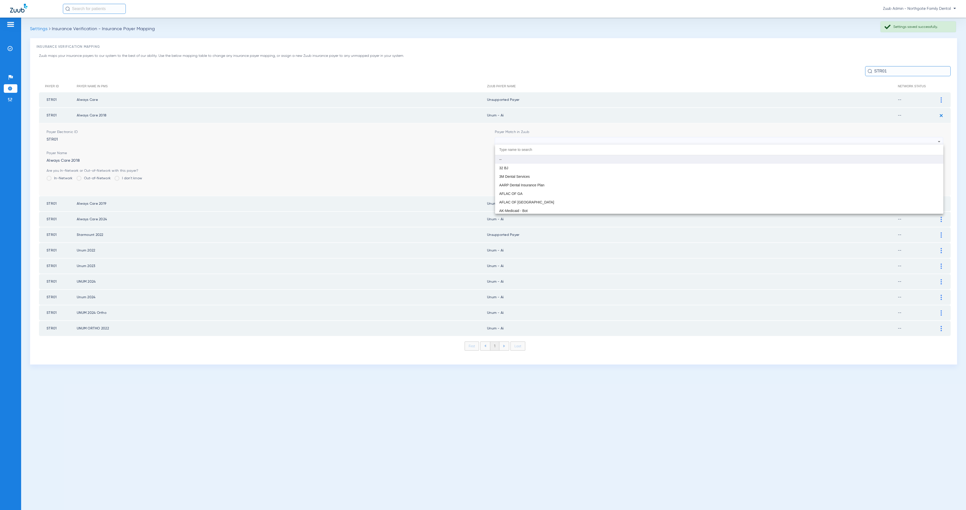
paste input "STR01"
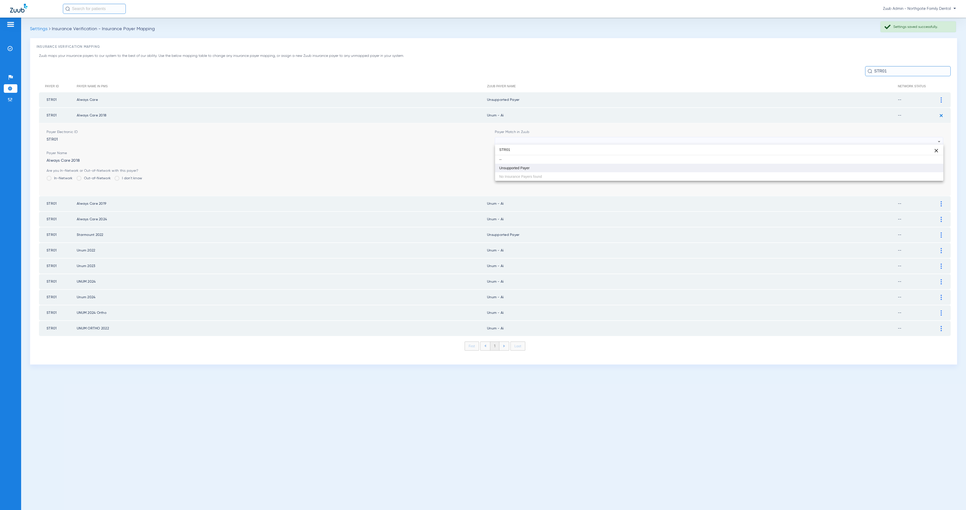
type input "STR01"
drag, startPoint x: 587, startPoint y: 170, endPoint x: 667, endPoint y: 169, distance: 80.8
click at [587, 170] on mat-option "Unsupported Payer" at bounding box center [719, 168] width 448 height 9
click at [920, 169] on button "Save" at bounding box center [928, 172] width 30 height 9
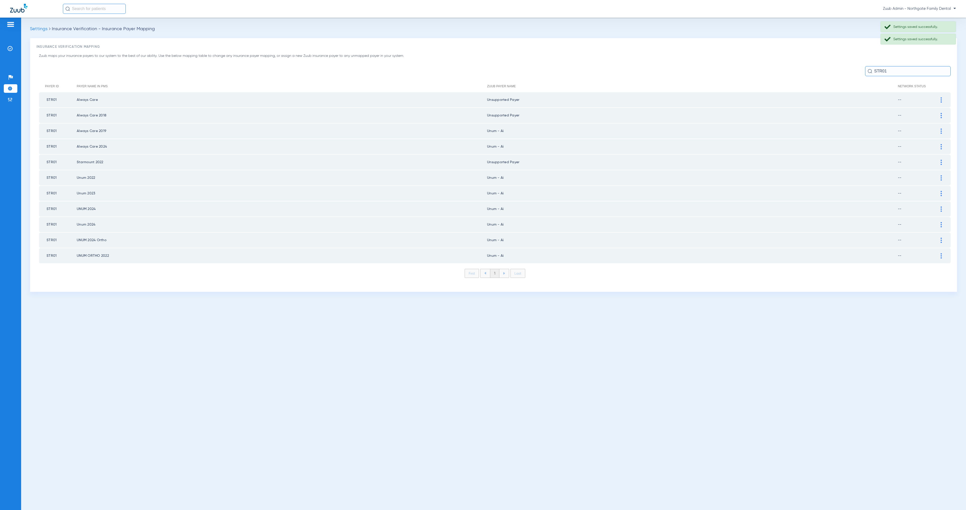
click at [943, 129] on div at bounding box center [941, 131] width 9 height 5
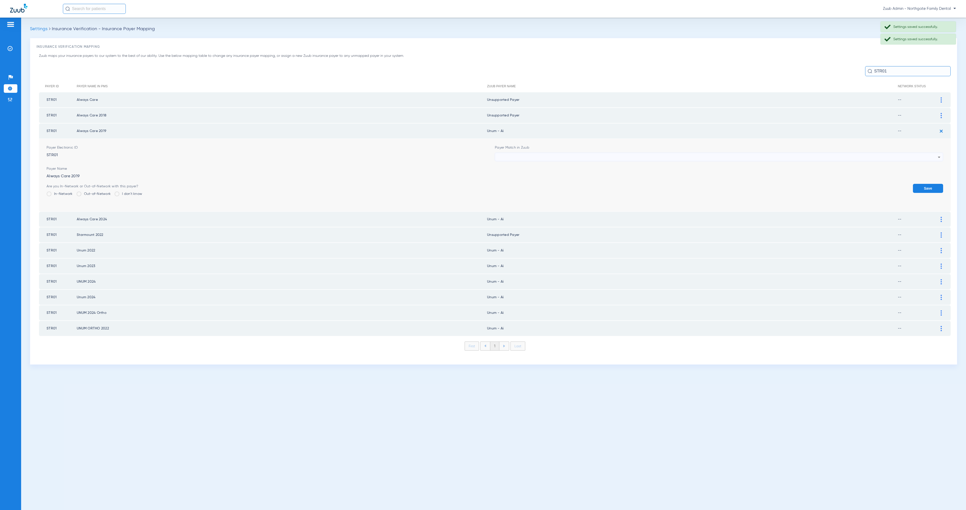
click at [554, 156] on div at bounding box center [718, 157] width 440 height 9
paste input "STR01"
type input "STR01"
drag, startPoint x: 569, startPoint y: 180, endPoint x: 599, endPoint y: 182, distance: 30.8
click at [569, 180] on mat-option "Unsupported Payer" at bounding box center [719, 183] width 448 height 9
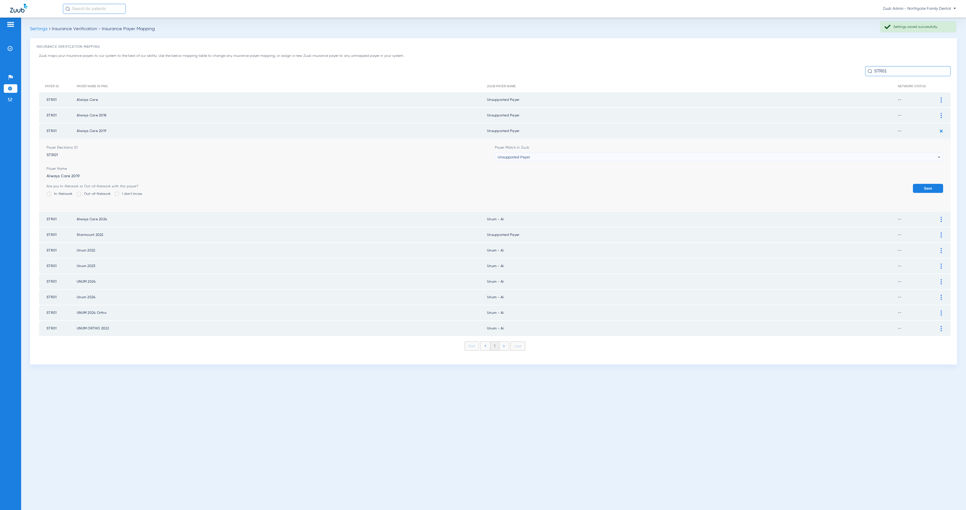
drag, startPoint x: 912, startPoint y: 188, endPoint x: 920, endPoint y: 186, distance: 8.5
click at [913, 188] on div "Are you In-Network or Out-of-Network with this payer? In-Network Out-of-Network…" at bounding box center [495, 192] width 897 height 16
click at [937, 185] on button "Save" at bounding box center [928, 188] width 30 height 9
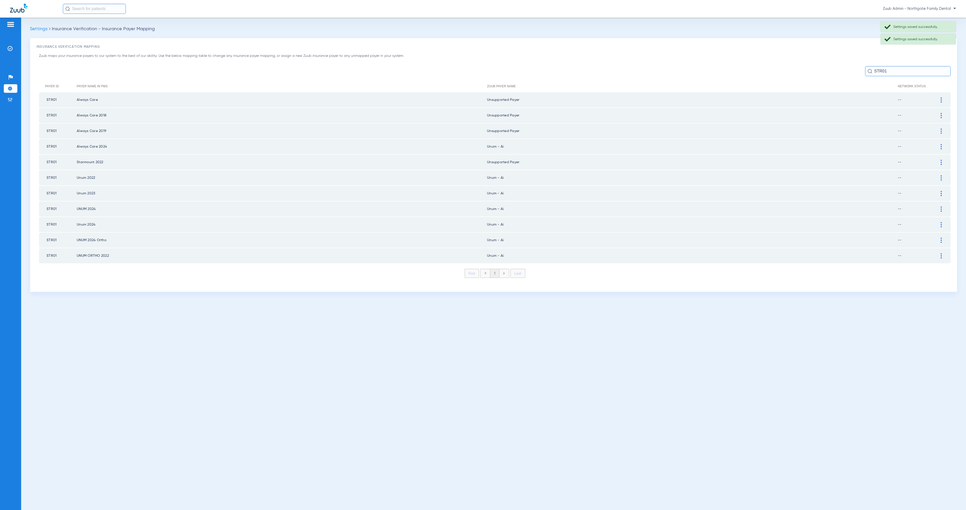
click at [941, 144] on img at bounding box center [941, 146] width 1 height 5
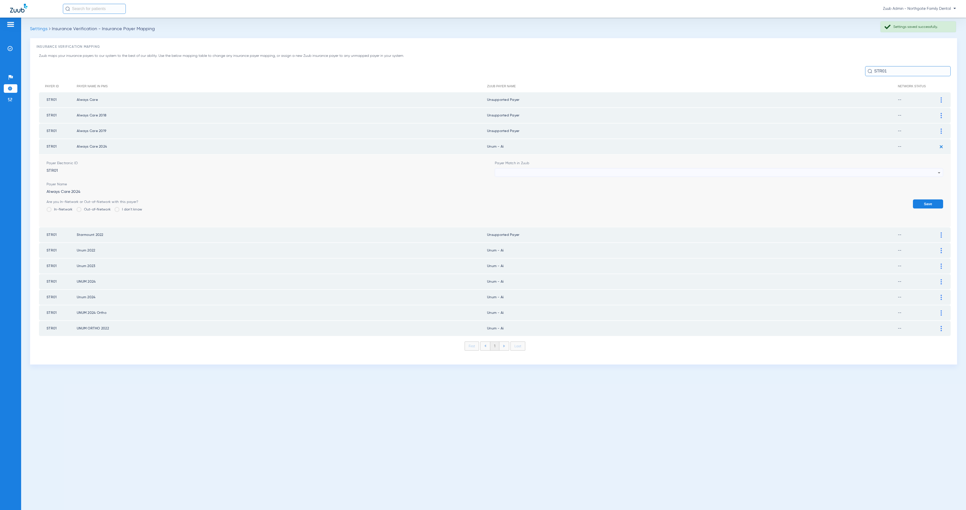
drag, startPoint x: 504, startPoint y: 167, endPoint x: 507, endPoint y: 169, distance: 3.2
click at [505, 169] on div at bounding box center [718, 173] width 440 height 9
type input "STR01"
drag, startPoint x: 534, startPoint y: 196, endPoint x: 584, endPoint y: 200, distance: 50.7
click at [534, 196] on mat-option "Unsupported Payer" at bounding box center [719, 198] width 448 height 9
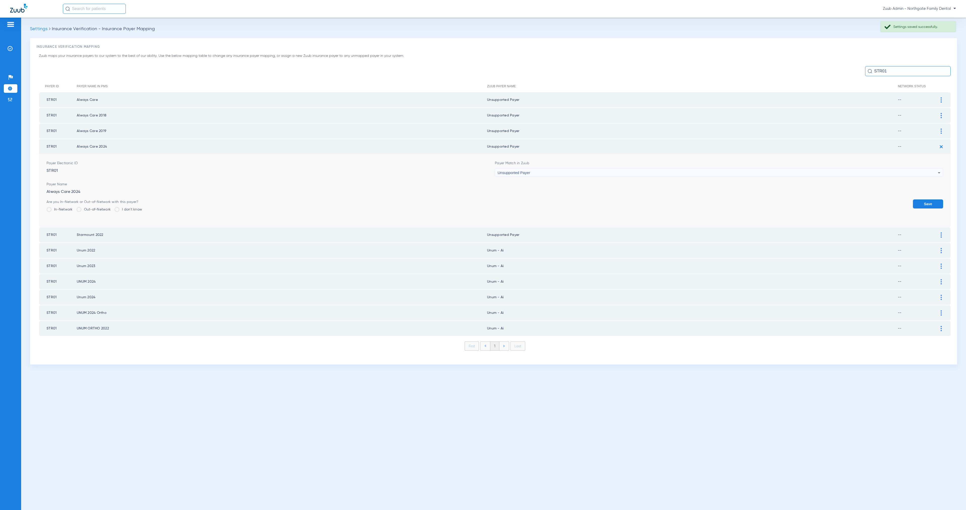
click at [931, 203] on button "Save" at bounding box center [928, 203] width 30 height 9
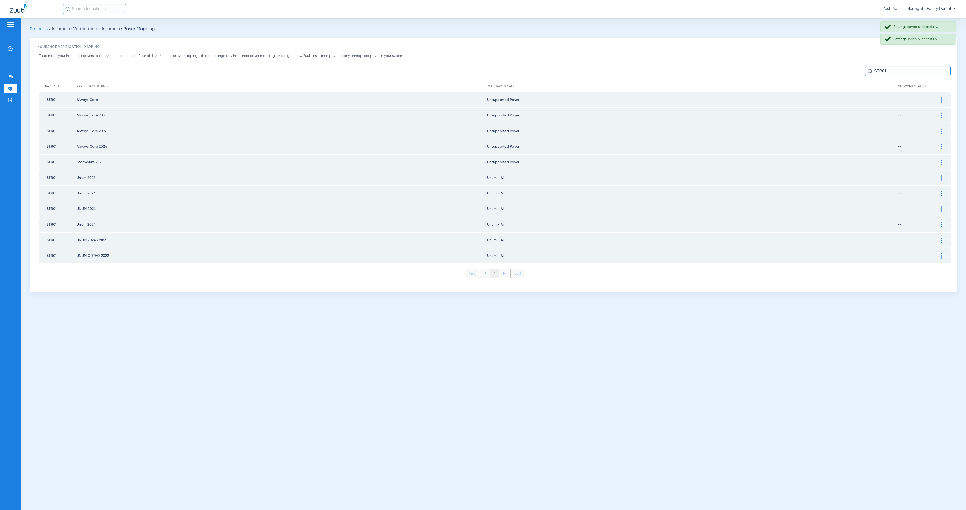
click at [941, 191] on img at bounding box center [941, 193] width 1 height 5
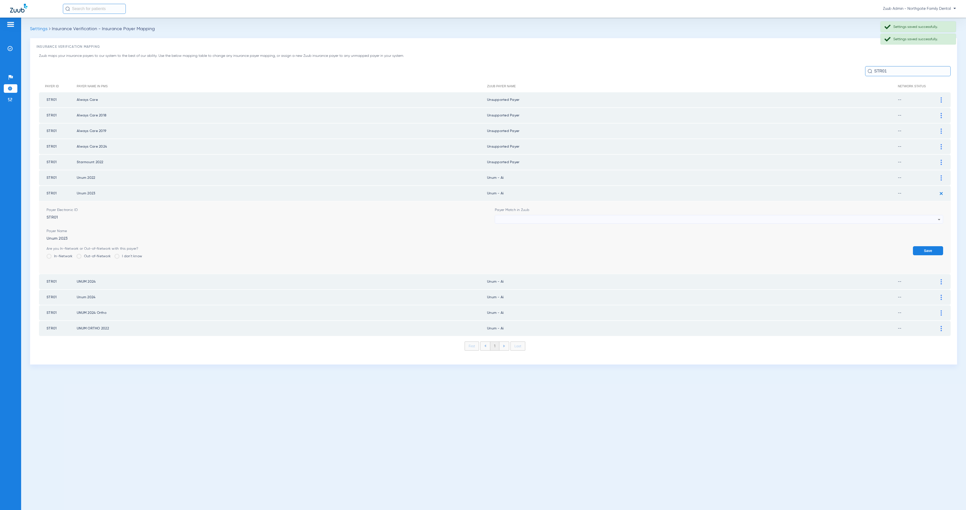
click at [559, 215] on div at bounding box center [718, 219] width 440 height 9
paste input "STR01"
type input "STR01"
click at [606, 243] on mat-option "Unsupported Payer" at bounding box center [719, 243] width 448 height 9
click at [928, 246] on button "Save" at bounding box center [928, 250] width 30 height 9
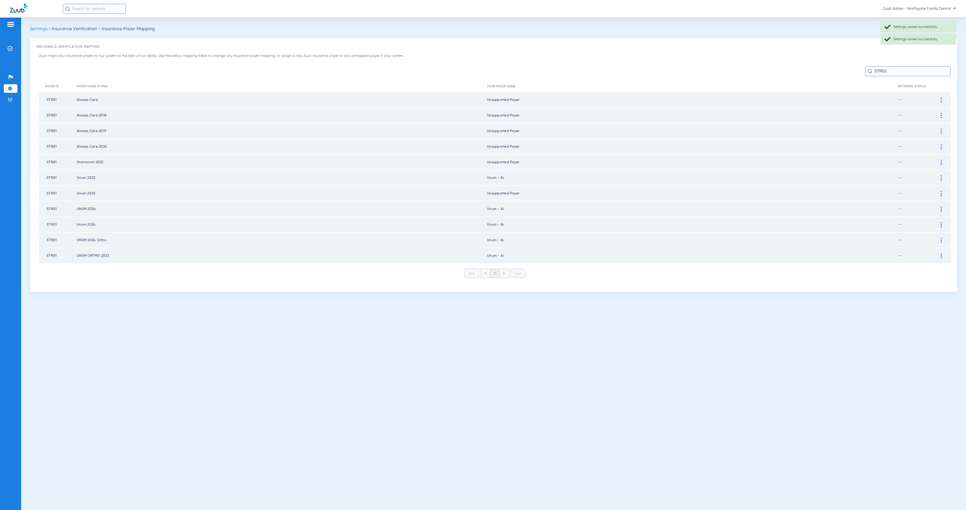
click at [942, 175] on div at bounding box center [941, 177] width 9 height 5
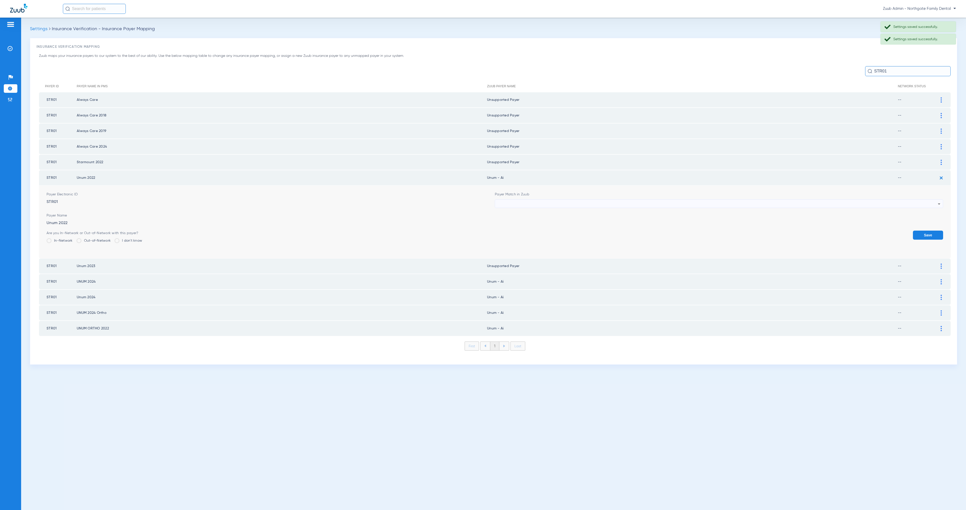
click at [566, 200] on div at bounding box center [718, 204] width 440 height 9
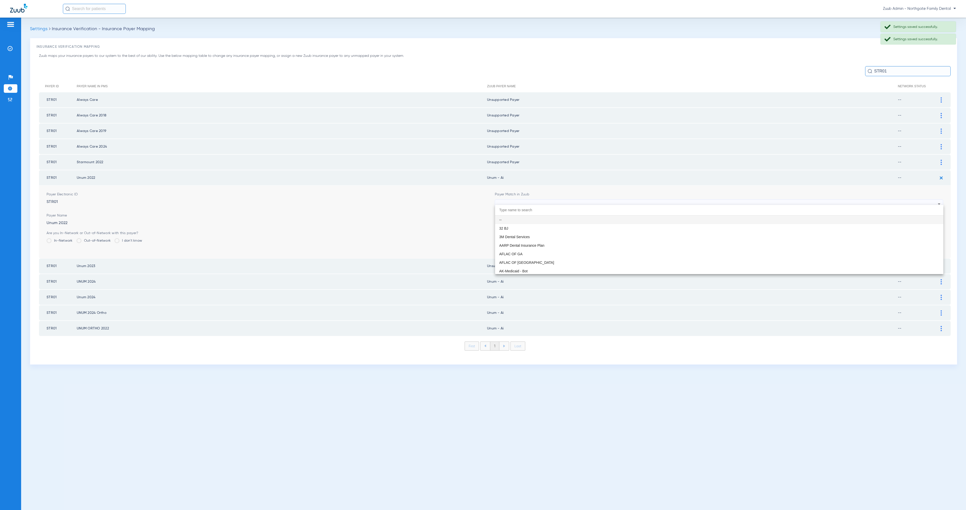
paste input "STR01"
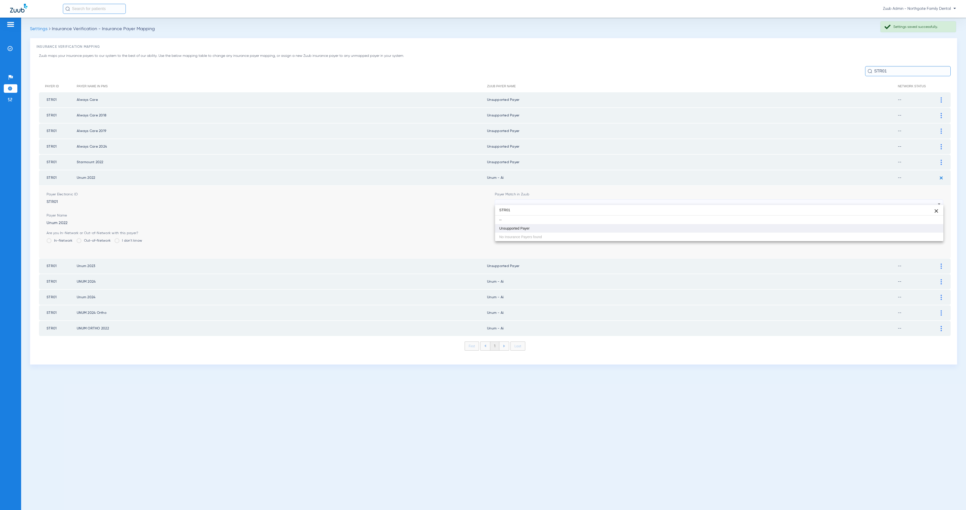
type input "STR01"
click at [578, 227] on mat-option "Unsupported Payer" at bounding box center [719, 228] width 448 height 9
click at [930, 226] on form "Payer Electronic ID STR01 Payer Match in Zuub Unsupported Payer Payer Name Unum…" at bounding box center [495, 222] width 897 height 73
click at [929, 235] on button "Save" at bounding box center [928, 235] width 30 height 9
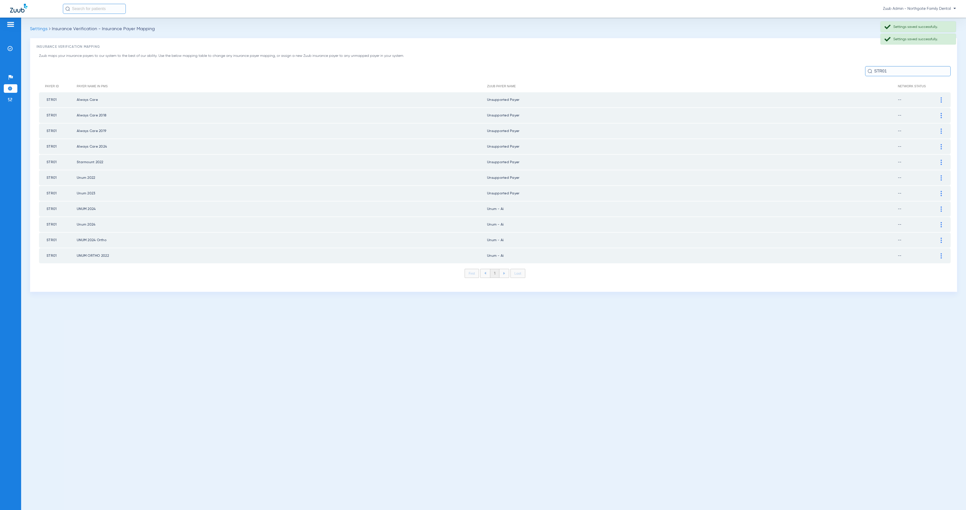
click at [941, 207] on img at bounding box center [941, 209] width 1 height 5
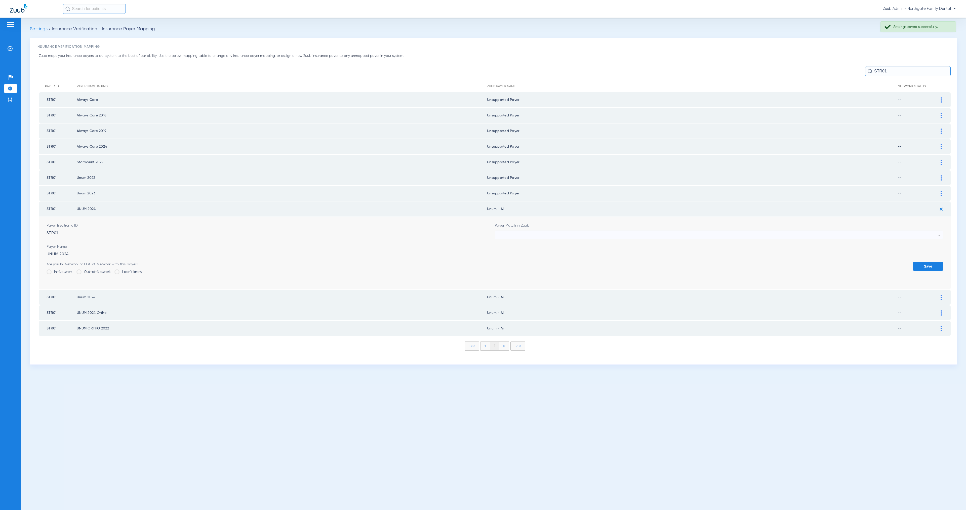
click at [570, 231] on div at bounding box center [718, 235] width 440 height 9
type input "STR01"
click at [570, 258] on mat-option "Unsupported Payer" at bounding box center [719, 258] width 448 height 9
drag, startPoint x: 918, startPoint y: 257, endPoint x: 922, endPoint y: 260, distance: 4.5
click at [918, 262] on button "Save" at bounding box center [928, 266] width 30 height 9
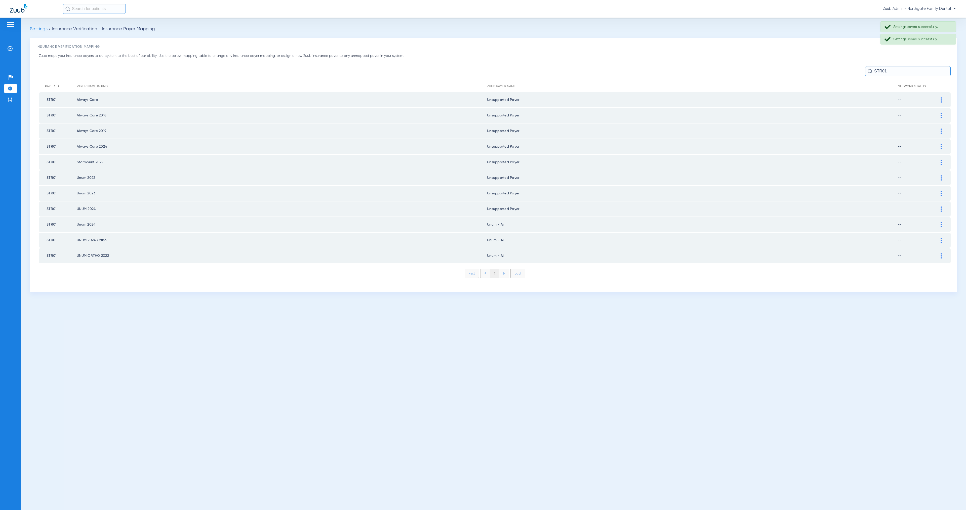
drag, startPoint x: 942, startPoint y: 219, endPoint x: 842, endPoint y: 215, distance: 100.2
click at [942, 222] on div at bounding box center [941, 224] width 9 height 5
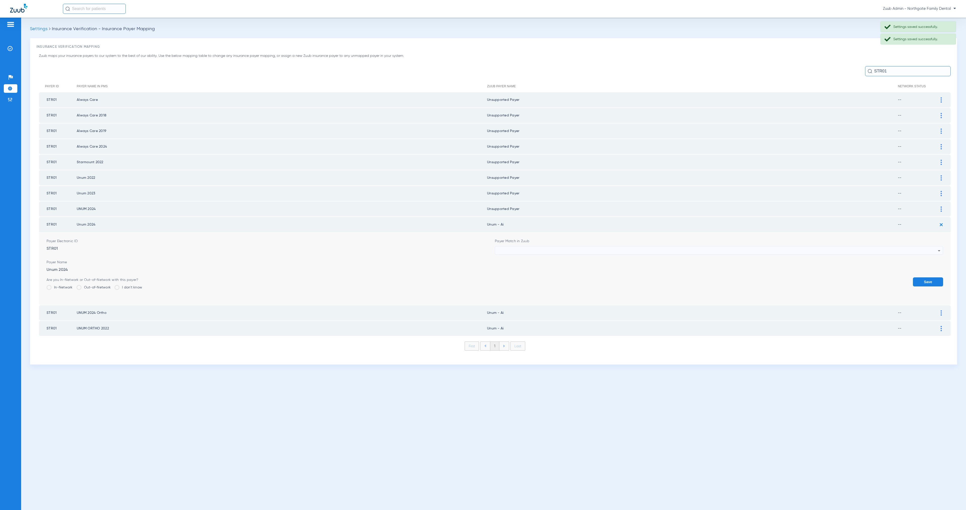
click at [531, 248] on div at bounding box center [718, 251] width 440 height 9
paste input "STR01"
type input "STR01"
drag, startPoint x: 546, startPoint y: 272, endPoint x: 689, endPoint y: 282, distance: 143.0
click at [546, 272] on mat-option "Unsupported Payer" at bounding box center [719, 273] width 448 height 9
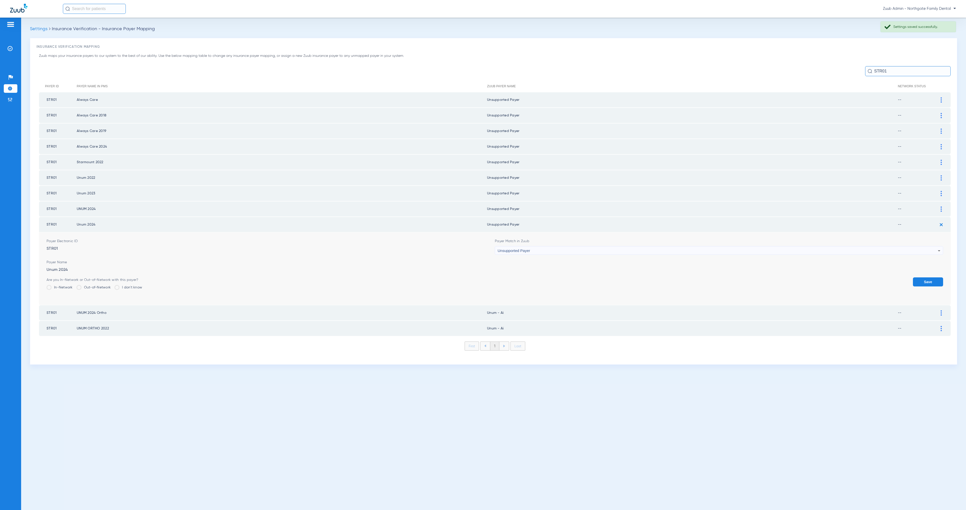
click at [931, 277] on button "Save" at bounding box center [928, 281] width 30 height 9
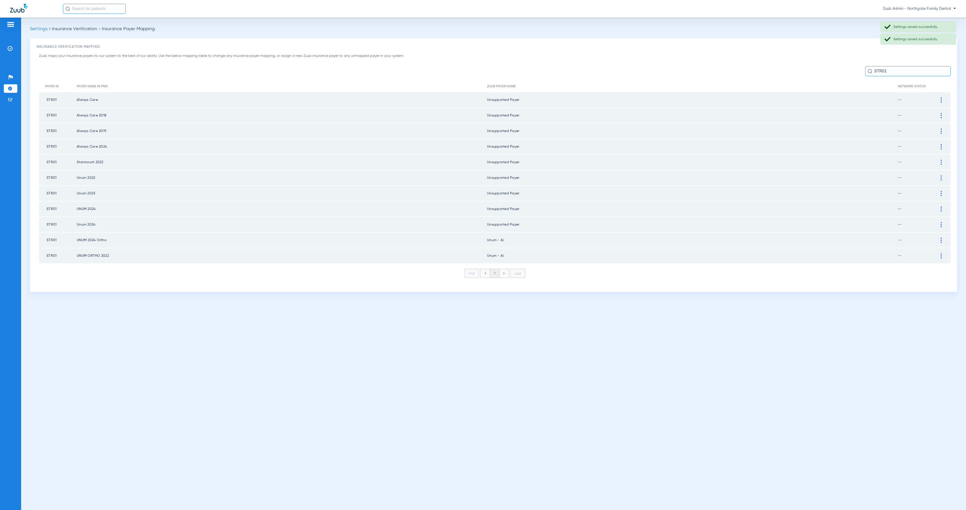
click at [941, 238] on img at bounding box center [941, 240] width 1 height 5
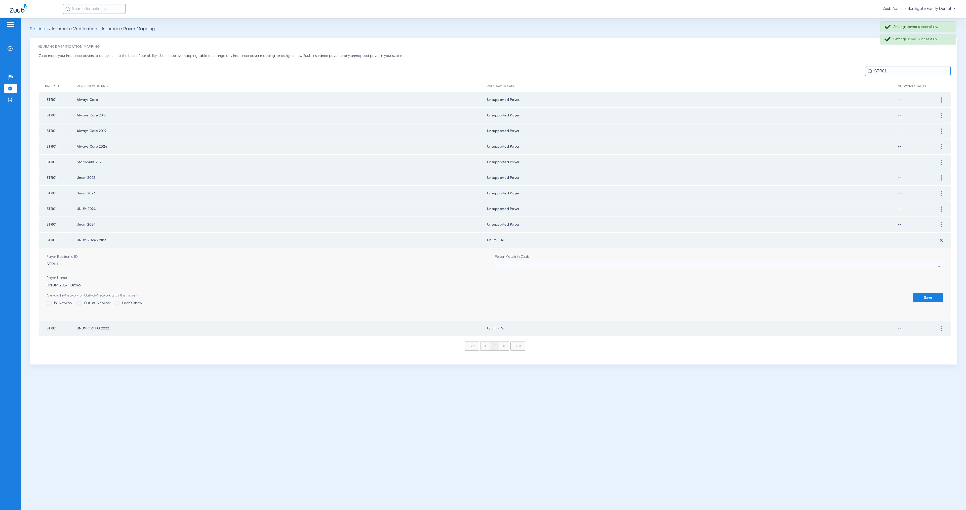
click at [531, 262] on div at bounding box center [718, 266] width 440 height 9
paste input "STR01"
type input "STR01"
drag, startPoint x: 540, startPoint y: 288, endPoint x: 585, endPoint y: 295, distance: 45.1
click at [540, 288] on mat-option "Unsupported Payer" at bounding box center [719, 289] width 448 height 9
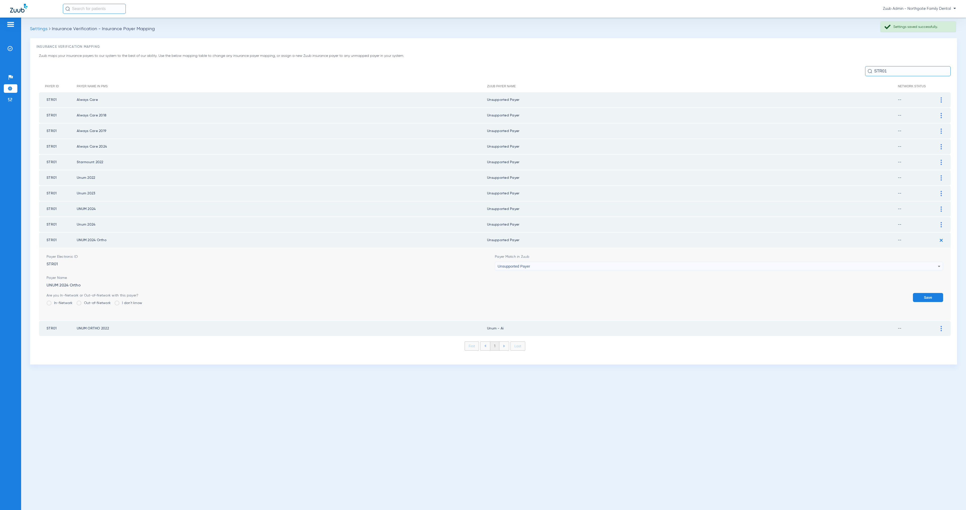
click at [930, 293] on button "Save" at bounding box center [928, 297] width 30 height 9
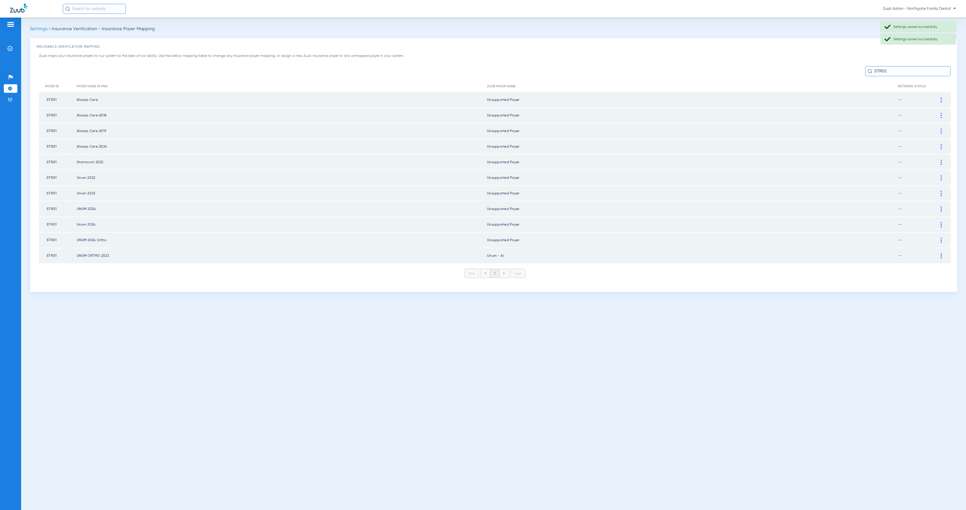
click at [939, 253] on div at bounding box center [941, 255] width 9 height 5
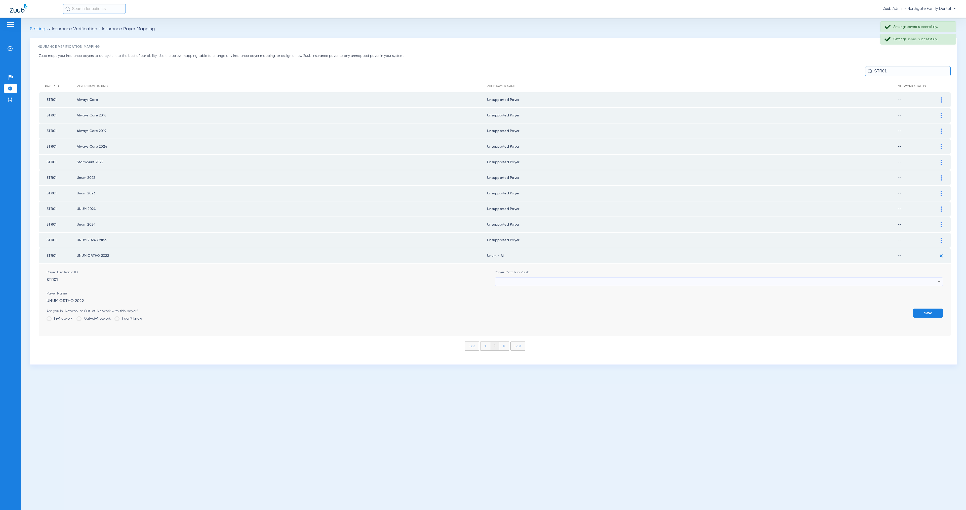
click at [548, 278] on div at bounding box center [718, 282] width 440 height 9
paste input "STR01"
type input "STR01"
click at [570, 306] on mat-option "Unsupported Payer" at bounding box center [719, 304] width 448 height 9
click at [937, 309] on button "Save" at bounding box center [928, 313] width 30 height 9
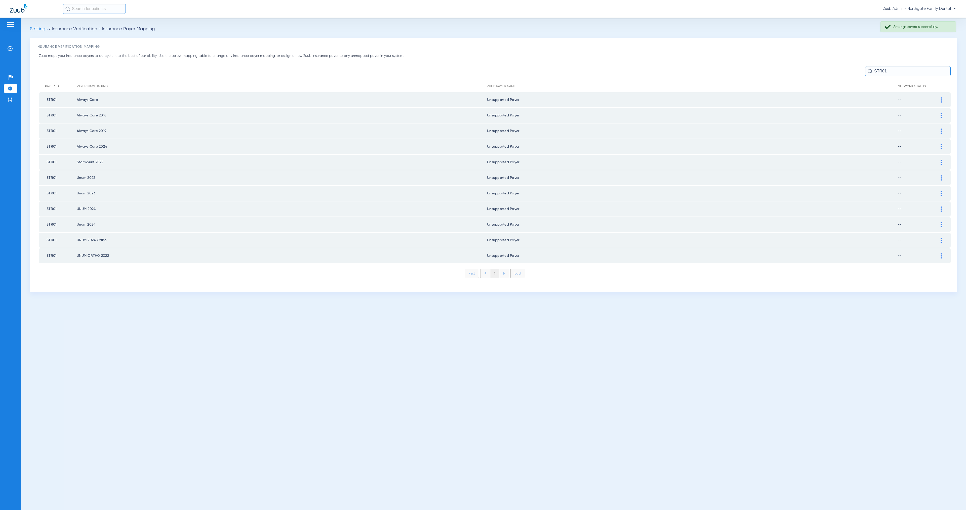
drag, startPoint x: 888, startPoint y: 72, endPoint x: 862, endPoint y: 71, distance: 25.9
click at [862, 71] on div "STR01" at bounding box center [495, 71] width 912 height 10
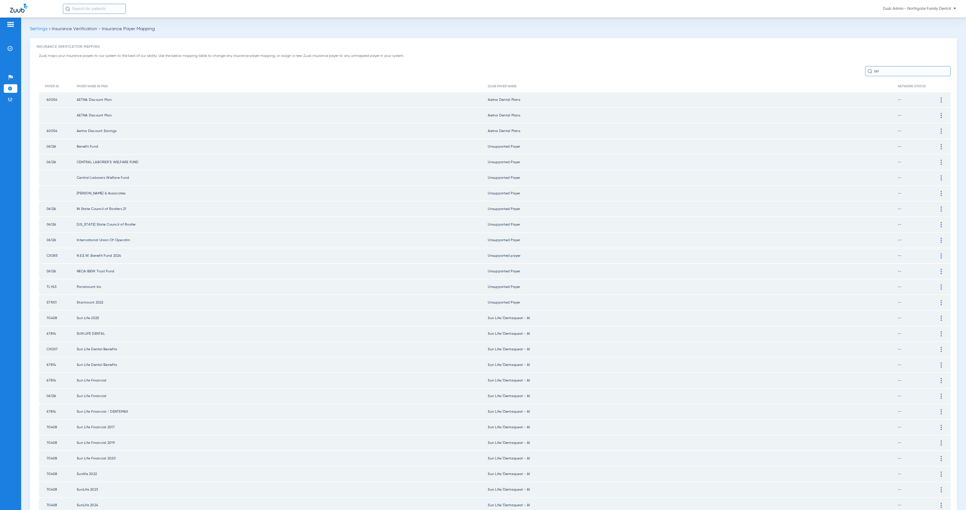
type input "unu"
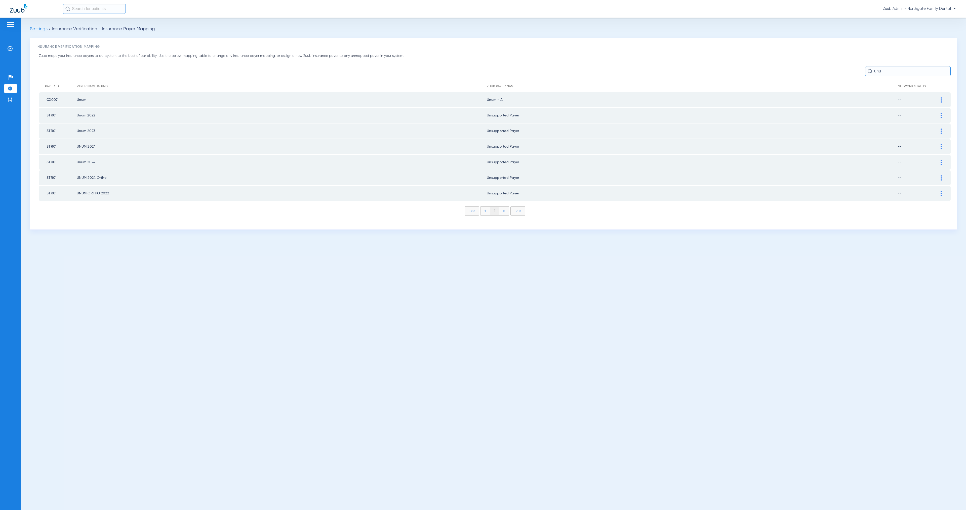
type input "unu"
click at [940, 99] on div at bounding box center [941, 99] width 9 height 5
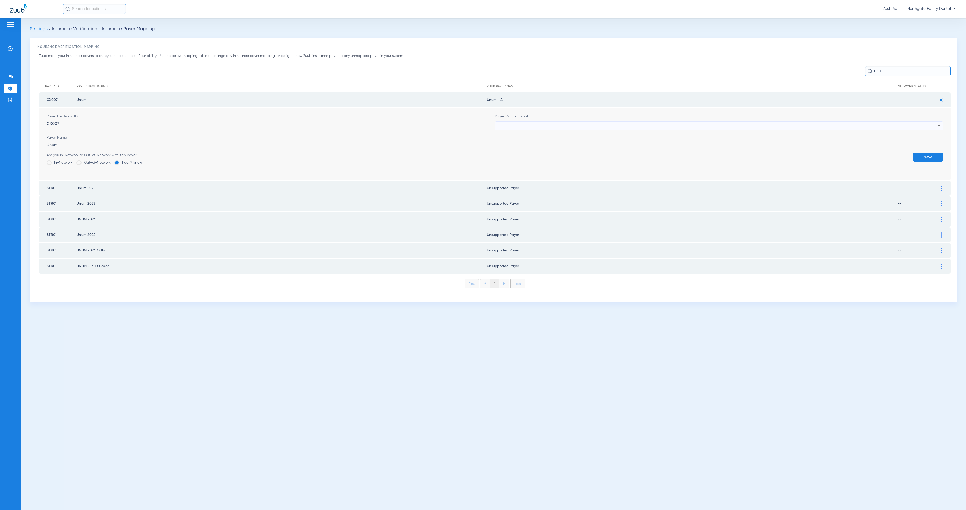
click at [502, 128] on div at bounding box center [718, 126] width 440 height 9
paste input "STR01"
type input "STR01"
click at [544, 156] on mat-option "Unsupported Payer" at bounding box center [719, 153] width 448 height 9
click at [927, 155] on button "Save" at bounding box center [928, 157] width 30 height 9
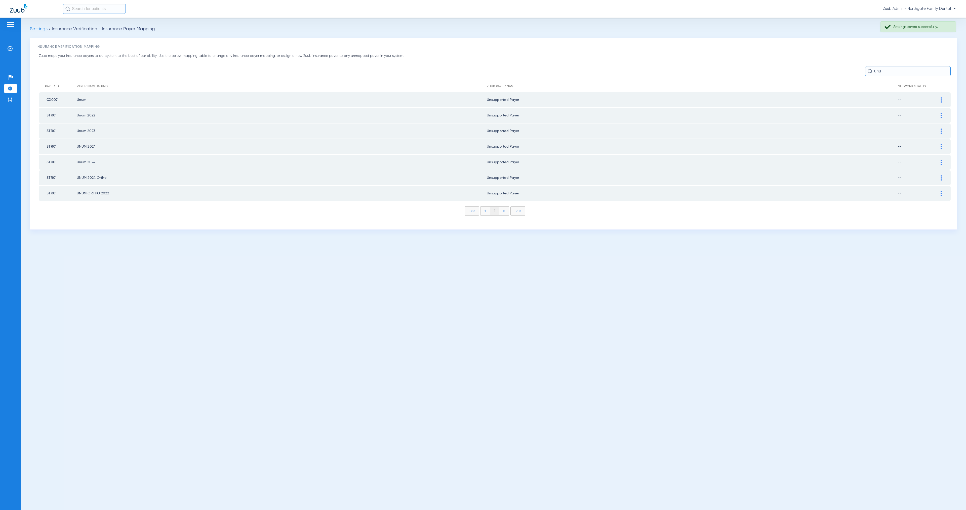
drag, startPoint x: 886, startPoint y: 75, endPoint x: 872, endPoint y: 73, distance: 14.3
click at [872, 73] on input "unu" at bounding box center [908, 71] width 86 height 10
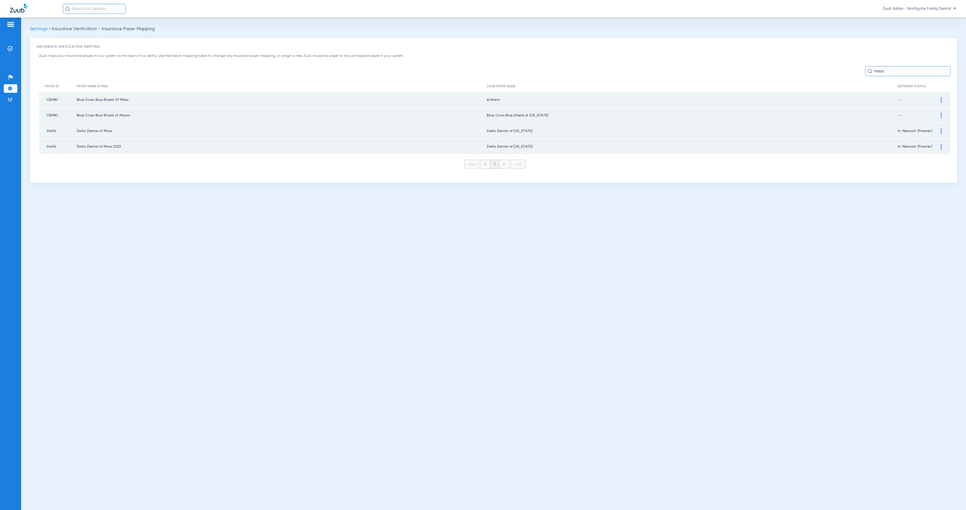
type input "mass"
click at [942, 129] on div at bounding box center [941, 131] width 9 height 5
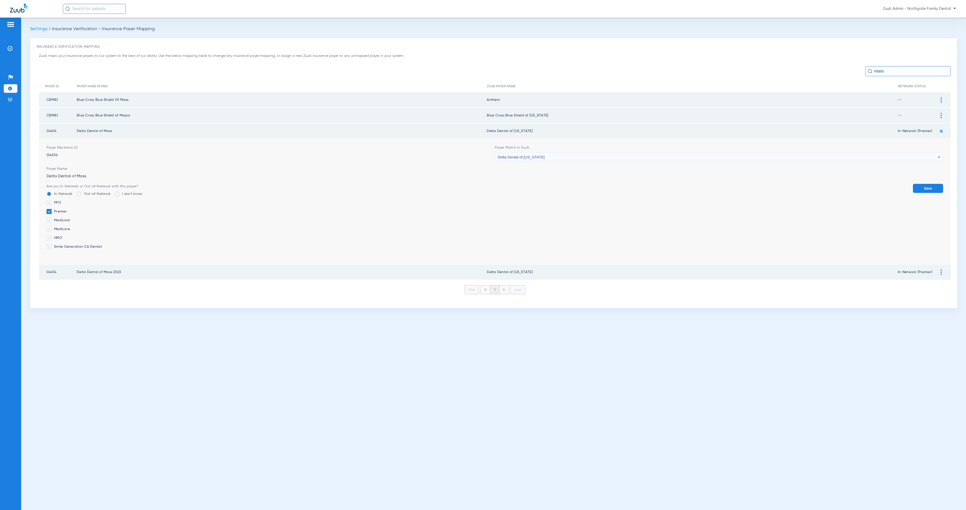
click at [608, 155] on div "Delta Dental of [US_STATE]" at bounding box center [718, 157] width 440 height 9
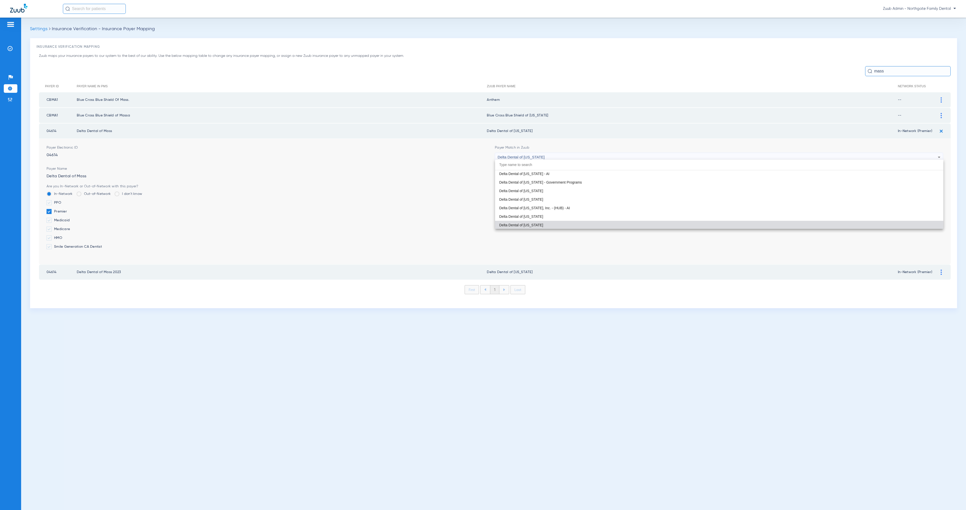
paste input "Unsupported"
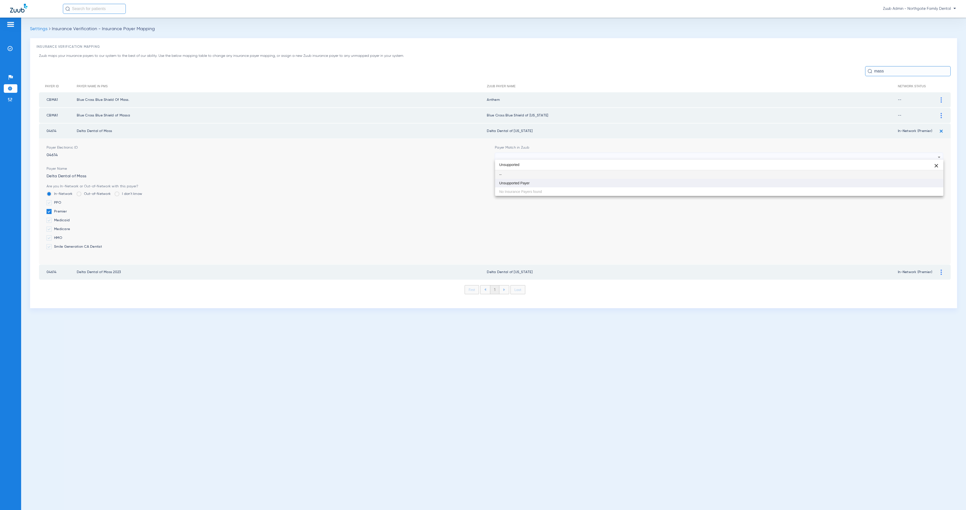
type input "Unsupported"
click at [613, 182] on mat-option "Unsupported Payer" at bounding box center [719, 183] width 448 height 9
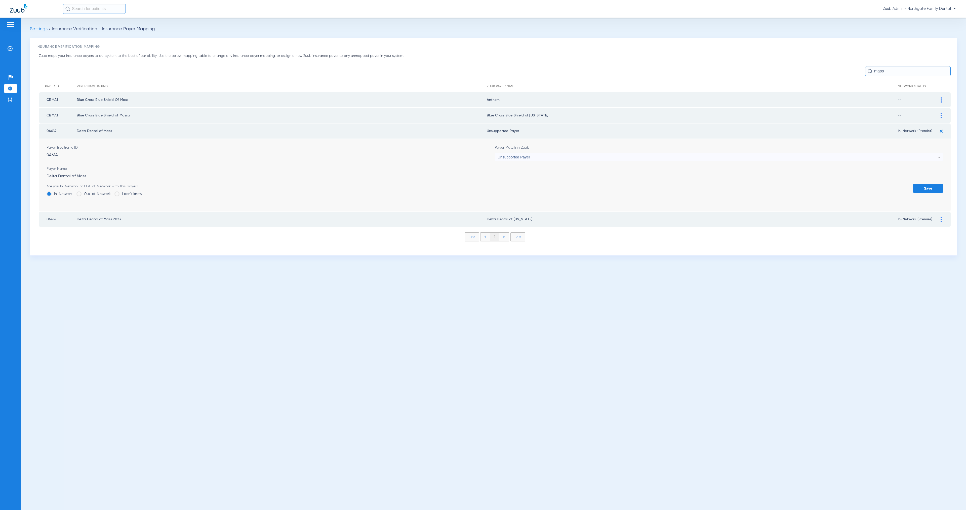
click at [928, 185] on button "Save" at bounding box center [928, 188] width 30 height 9
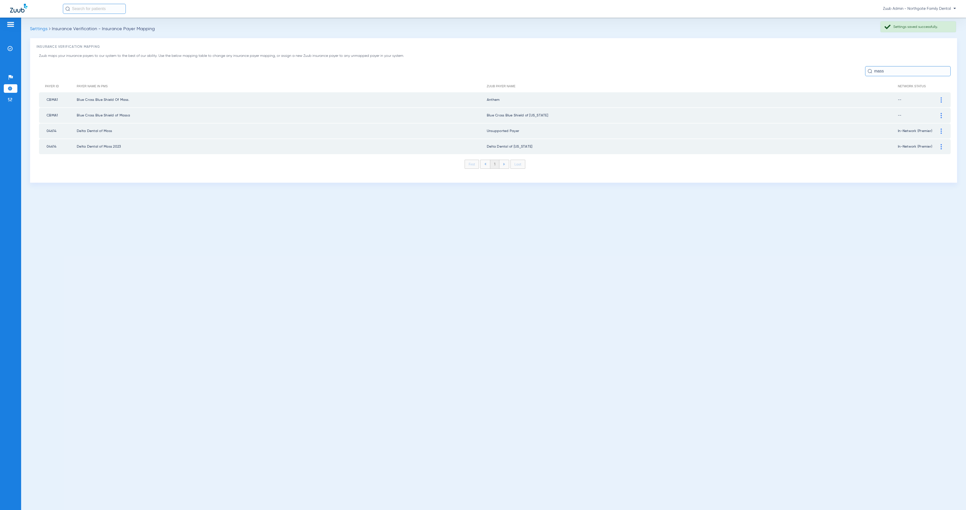
click at [942, 144] on div at bounding box center [941, 146] width 9 height 5
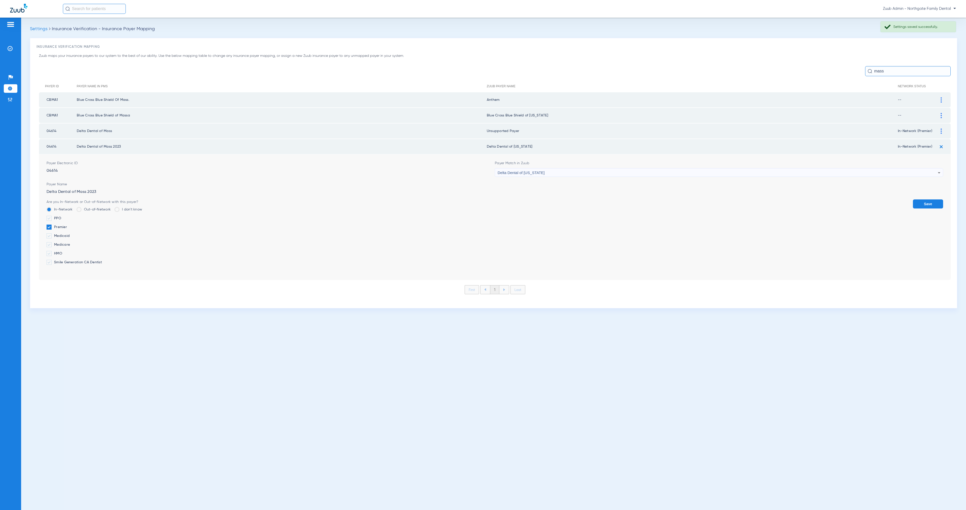
click at [562, 171] on div "Delta Dental of [US_STATE]" at bounding box center [718, 173] width 440 height 9
type input "Unsupported"
click at [575, 197] on mat-option "Unsupported Payer" at bounding box center [719, 198] width 448 height 9
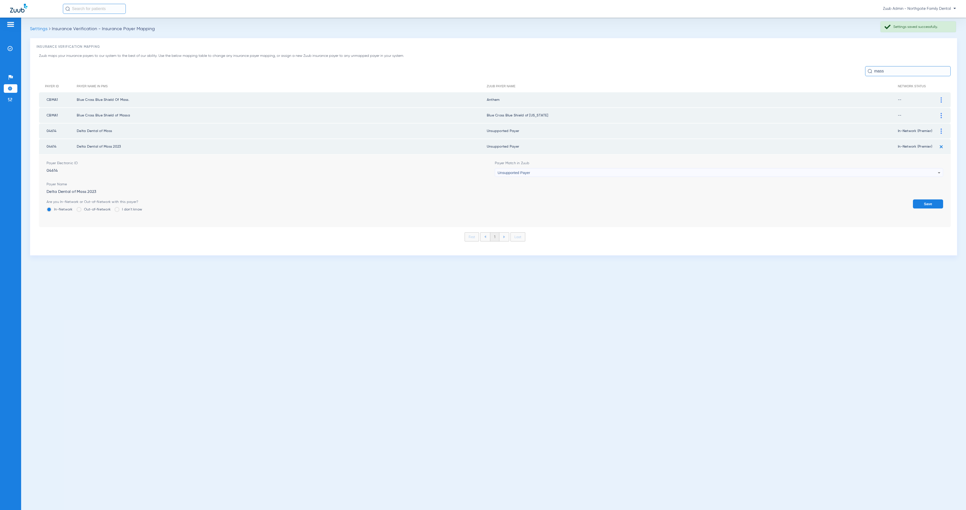
click at [931, 203] on button "Save" at bounding box center [928, 203] width 30 height 9
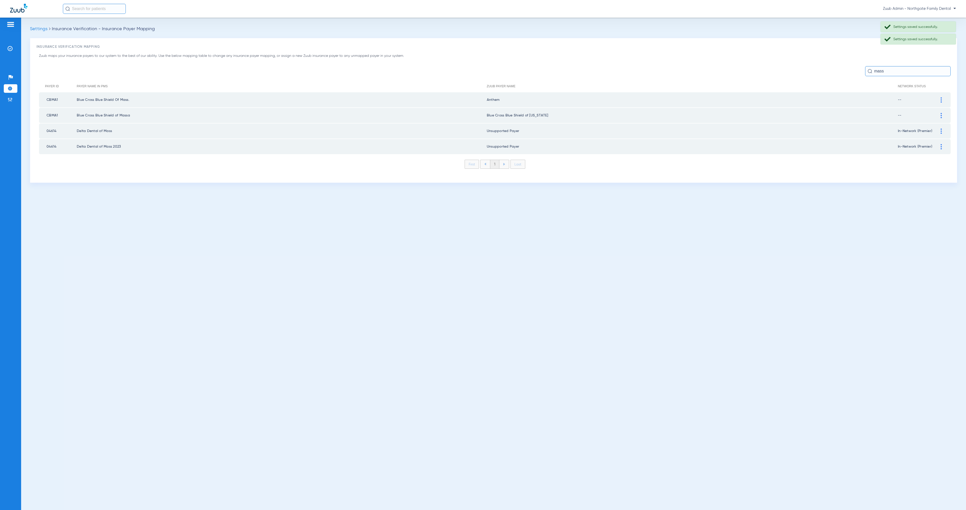
click at [890, 71] on input "mass" at bounding box center [908, 71] width 86 height 10
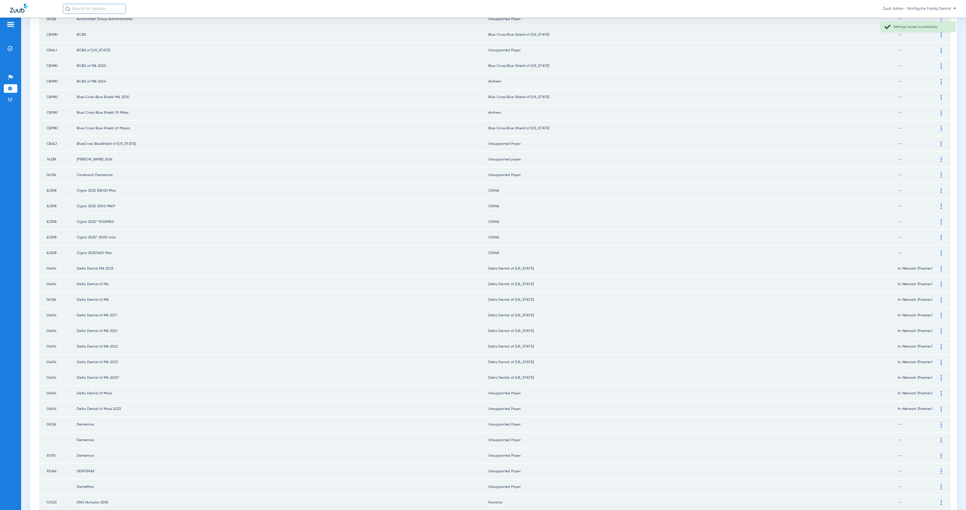
scroll to position [143, 0]
type input "ma"
click at [937, 298] on div at bounding box center [941, 300] width 9 height 5
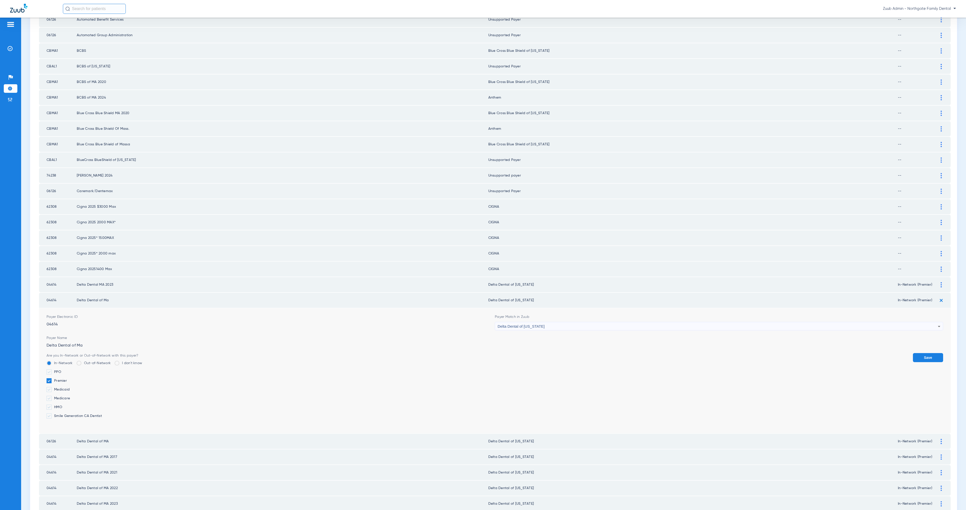
click at [591, 322] on div "Delta Dental of [US_STATE]" at bounding box center [718, 326] width 440 height 9
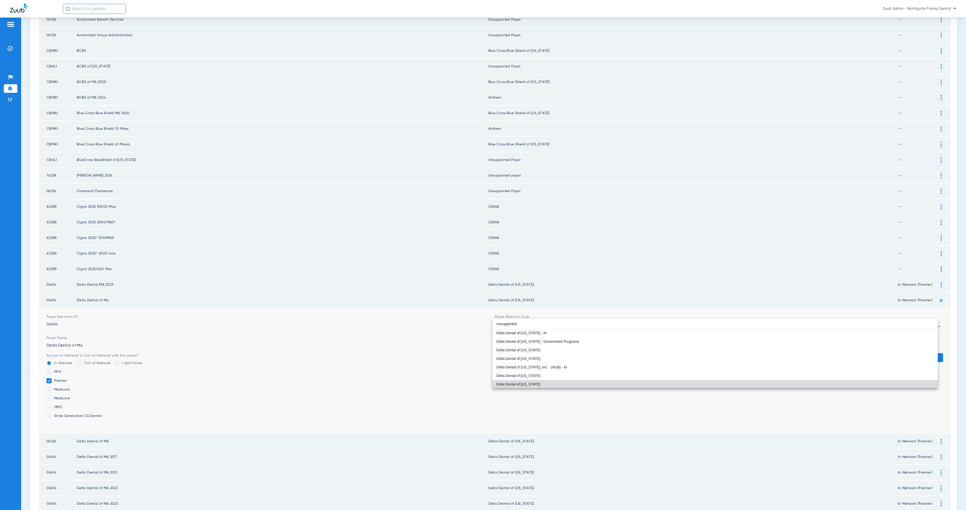
scroll to position [0, 0]
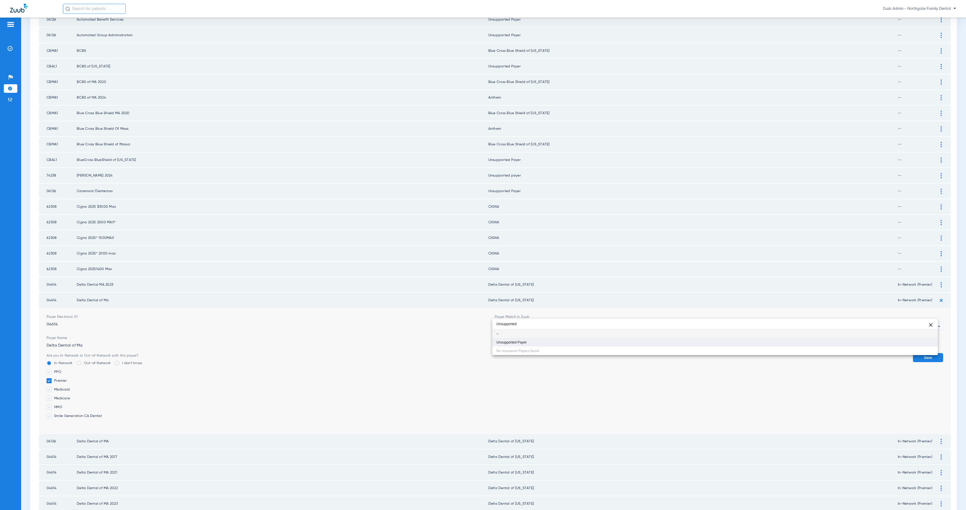
type input "Unsupported"
click at [583, 338] on mat-option "Unsupported Payer" at bounding box center [714, 342] width 445 height 9
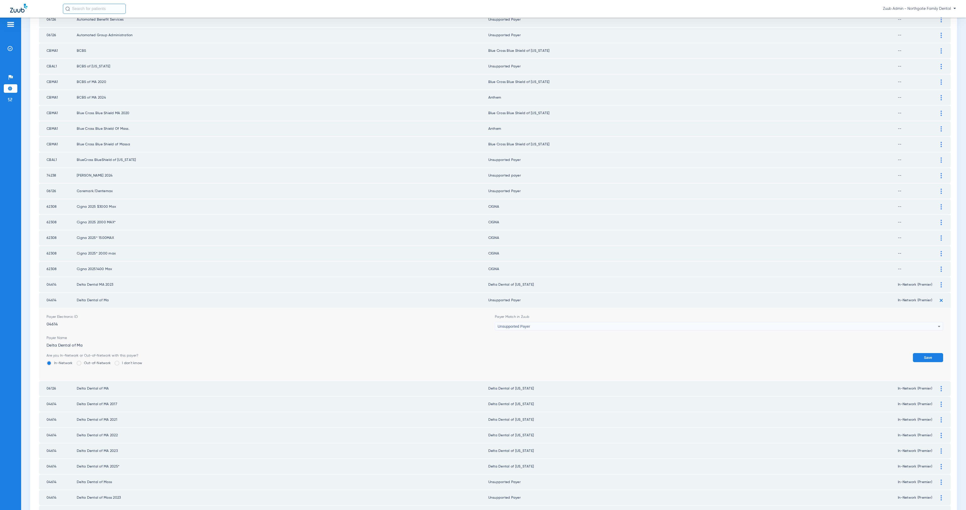
click at [920, 353] on button "Save" at bounding box center [928, 357] width 30 height 9
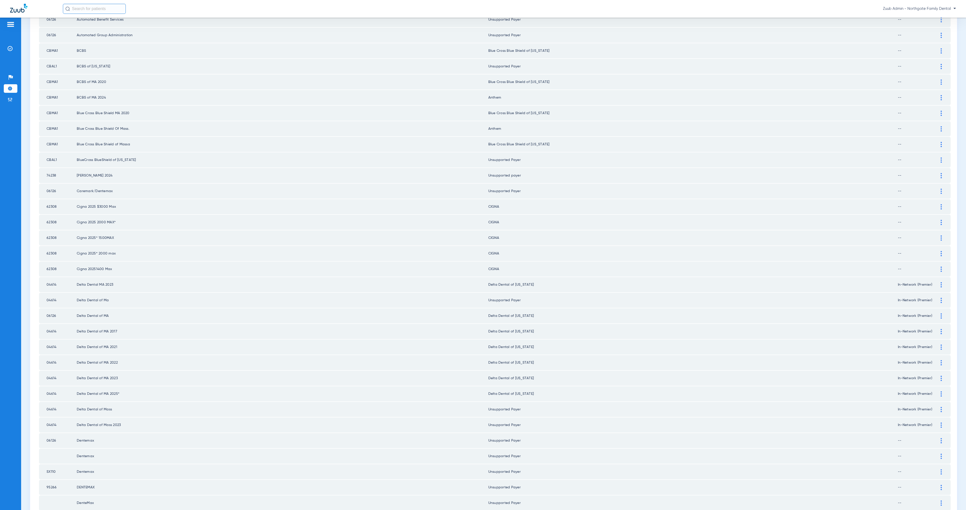
click at [941, 313] on img at bounding box center [941, 315] width 1 height 5
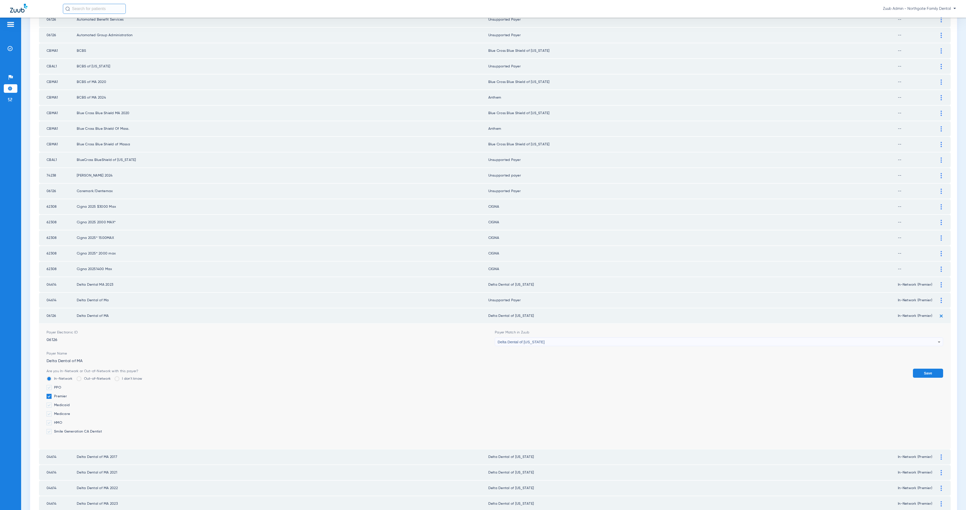
click at [604, 338] on div "Delta Dental of [US_STATE]" at bounding box center [718, 342] width 440 height 9
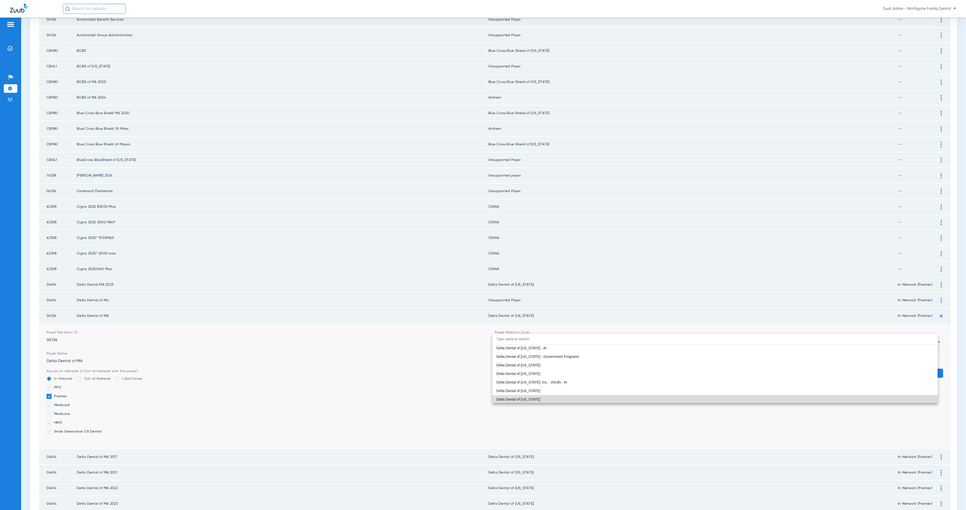
paste input "Unsupported"
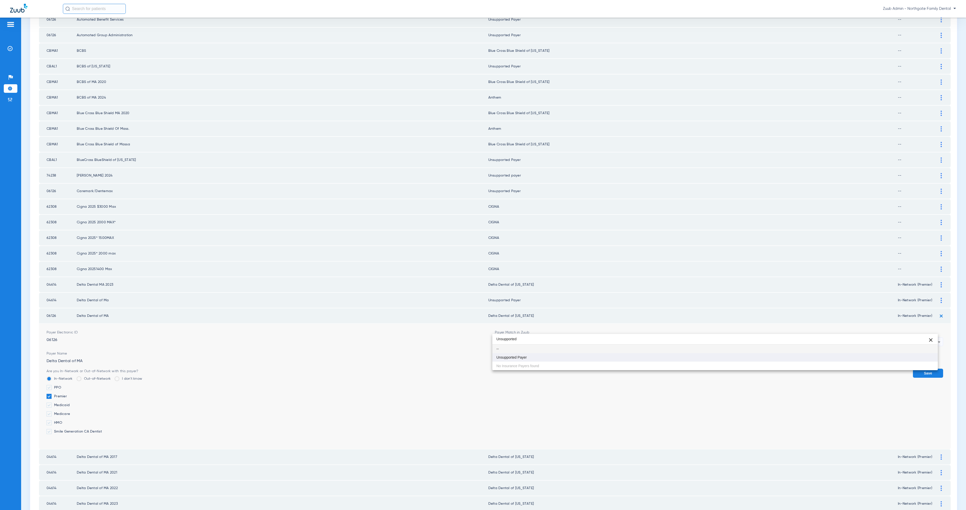
type input "Unsupported"
click at [612, 357] on mat-option "Unsupported Payer" at bounding box center [714, 357] width 445 height 9
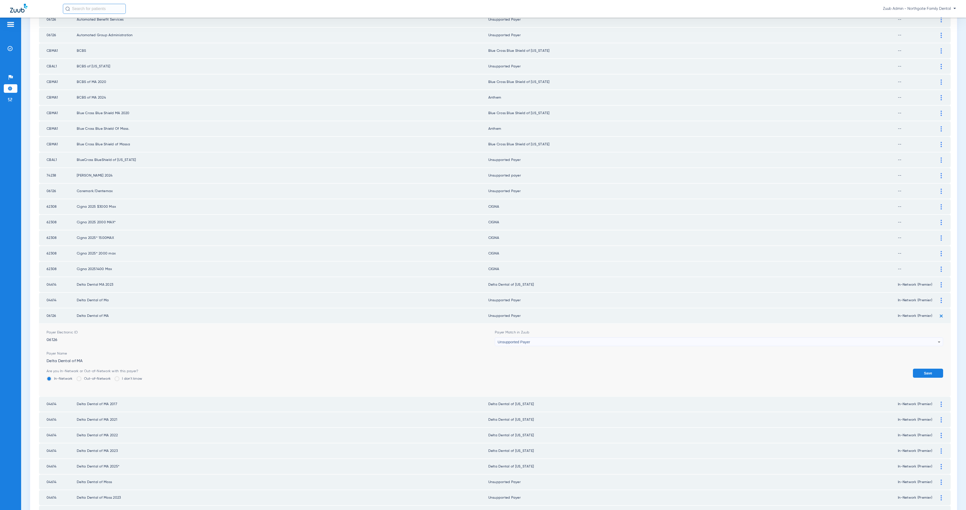
click at [917, 369] on button "Save" at bounding box center [928, 373] width 30 height 9
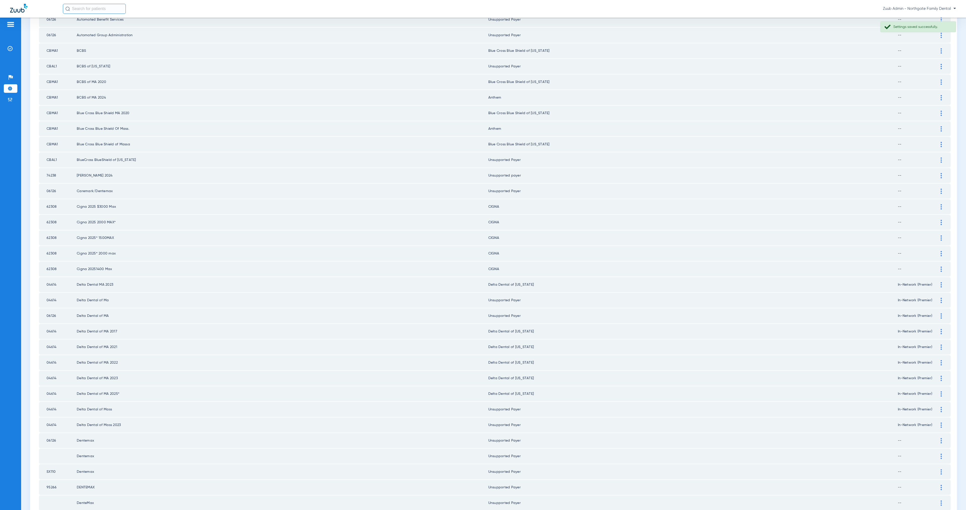
click at [941, 329] on img at bounding box center [941, 331] width 1 height 5
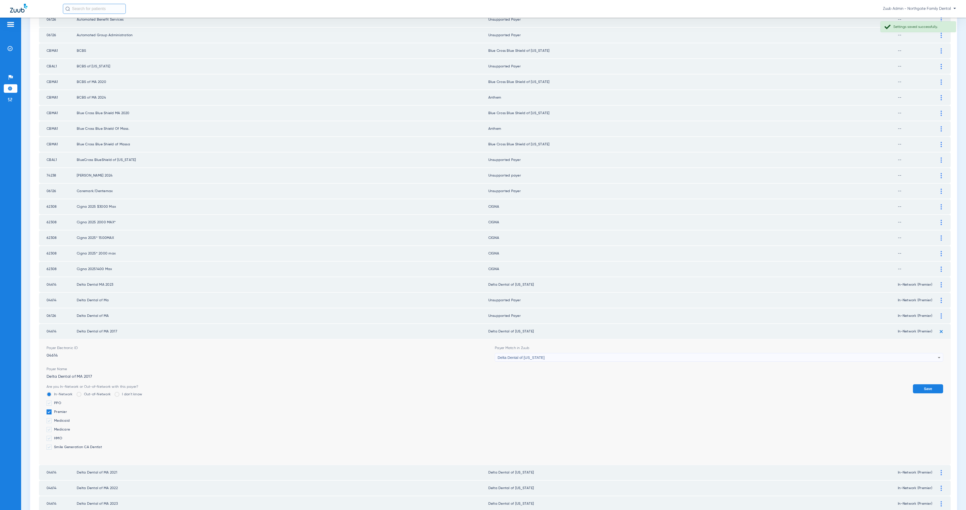
click at [568, 353] on div "Delta Dental of [US_STATE]" at bounding box center [718, 357] width 440 height 9
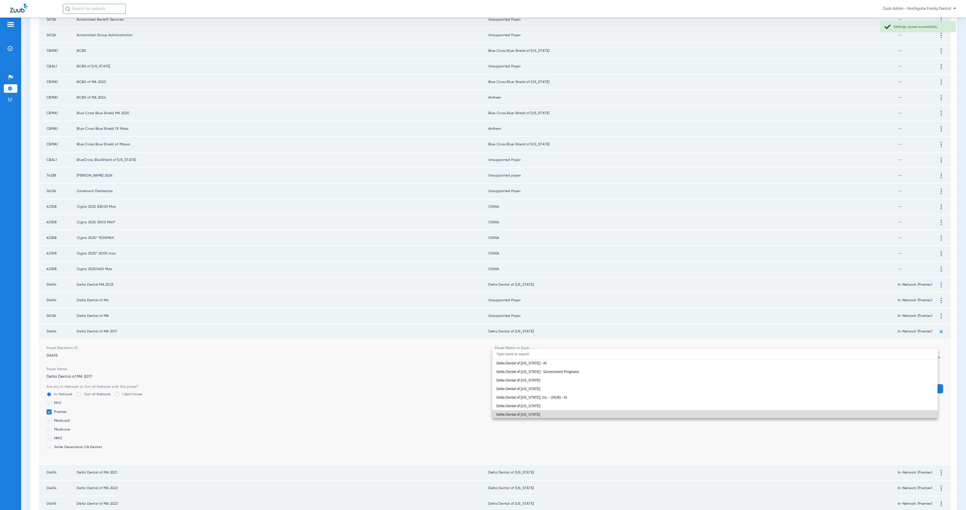
paste input "Unsupported"
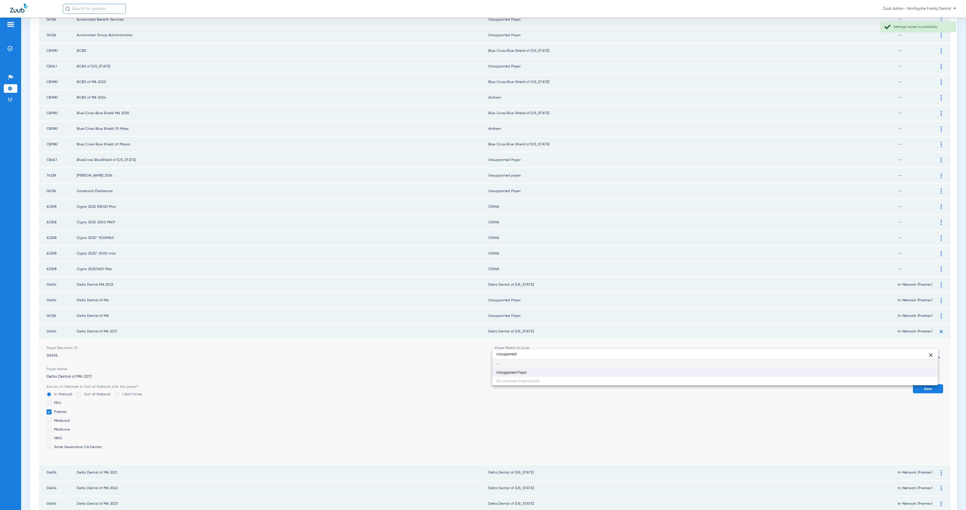
type input "Unsupported"
click at [583, 370] on mat-option "Unsupported Payer" at bounding box center [714, 372] width 445 height 9
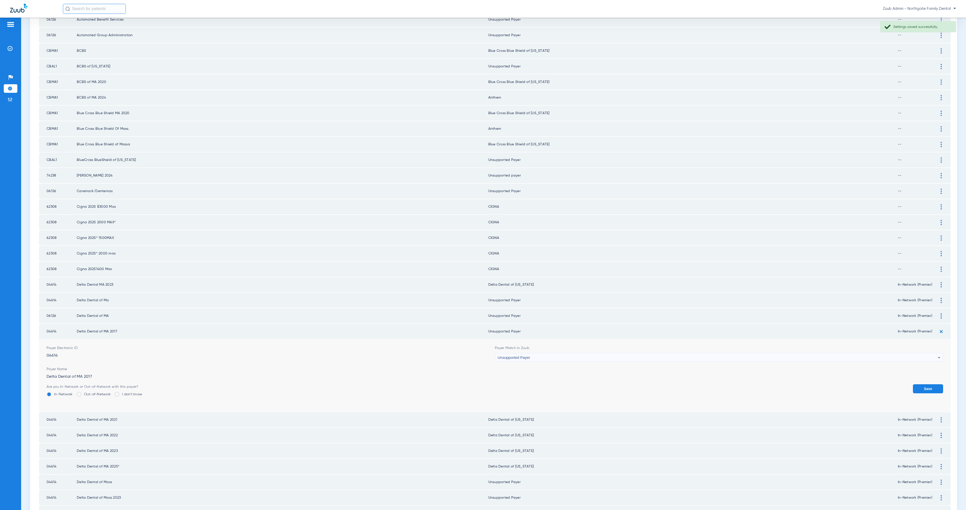
click at [928, 384] on button "Save" at bounding box center [928, 388] width 30 height 9
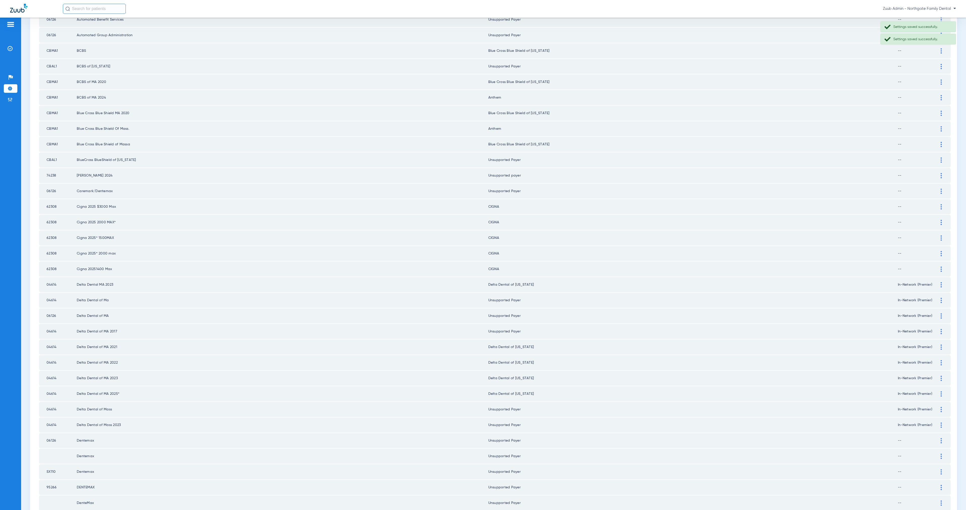
click at [941, 345] on img at bounding box center [941, 347] width 1 height 5
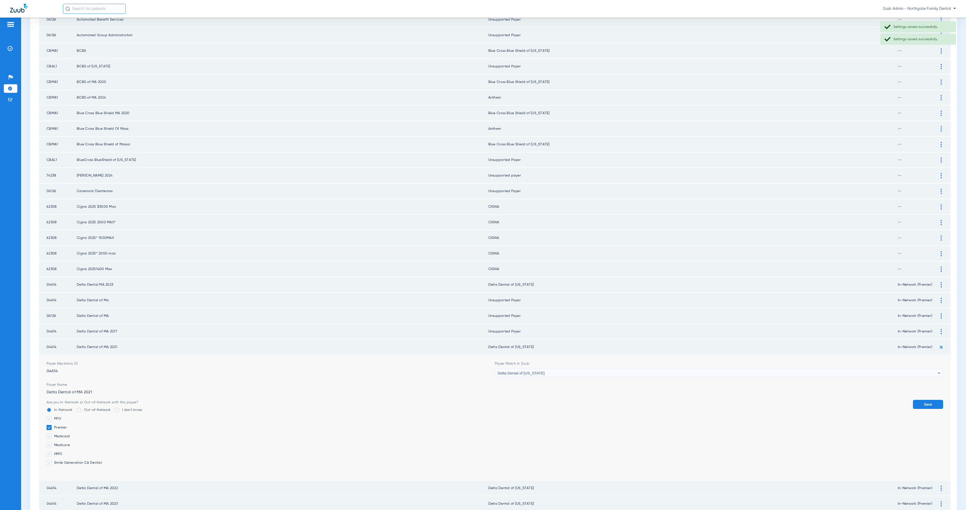
click at [549, 369] on div "Delta Dental of [US_STATE]" at bounding box center [718, 373] width 440 height 9
type input "Unsupported"
click at [575, 386] on mat-option "Unsupported Payer" at bounding box center [714, 387] width 445 height 9
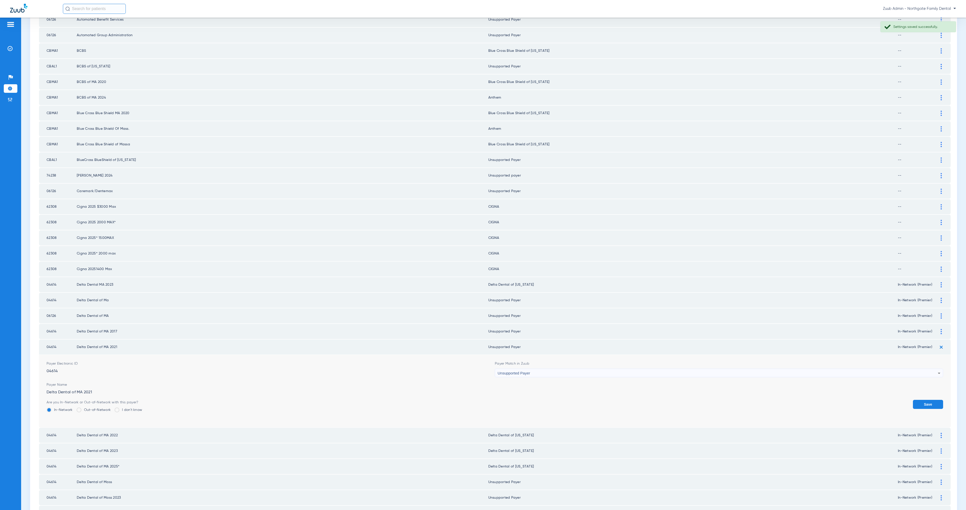
click at [924, 400] on button "Save" at bounding box center [928, 404] width 30 height 9
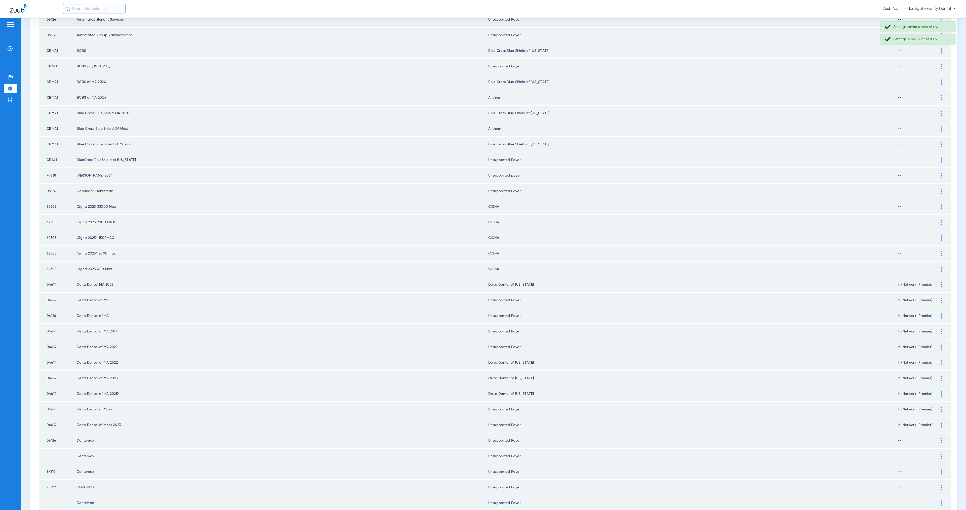
click at [941, 360] on img at bounding box center [941, 362] width 1 height 5
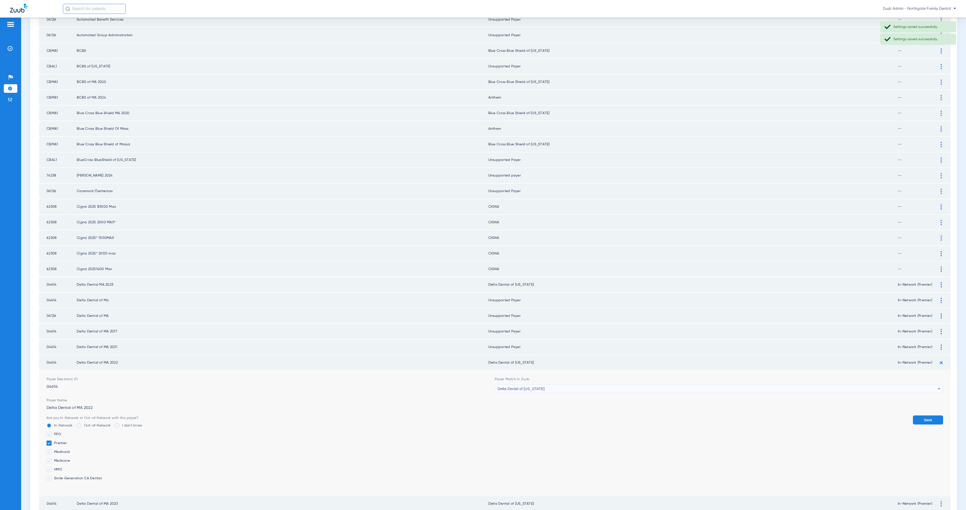
click at [546, 385] on div "Delta Dental of [US_STATE]" at bounding box center [718, 389] width 440 height 9
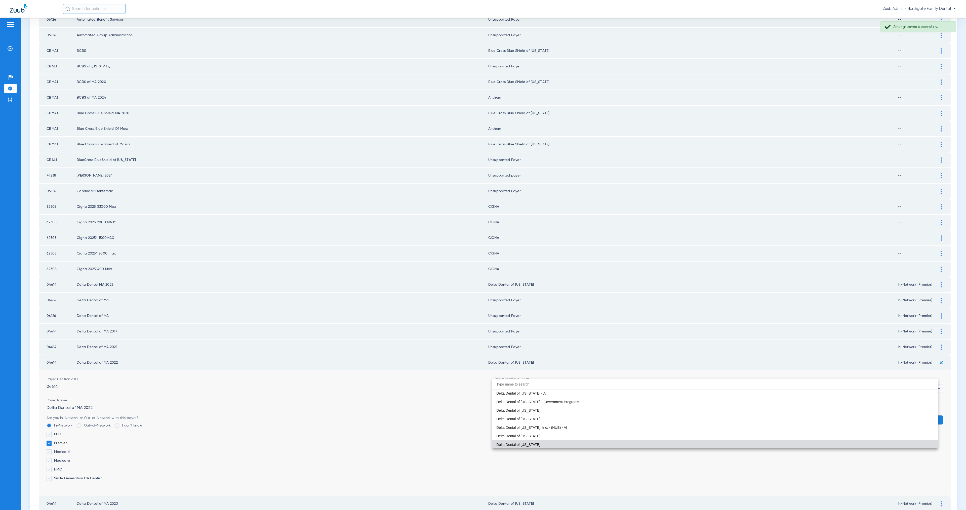
paste input "Unsupported"
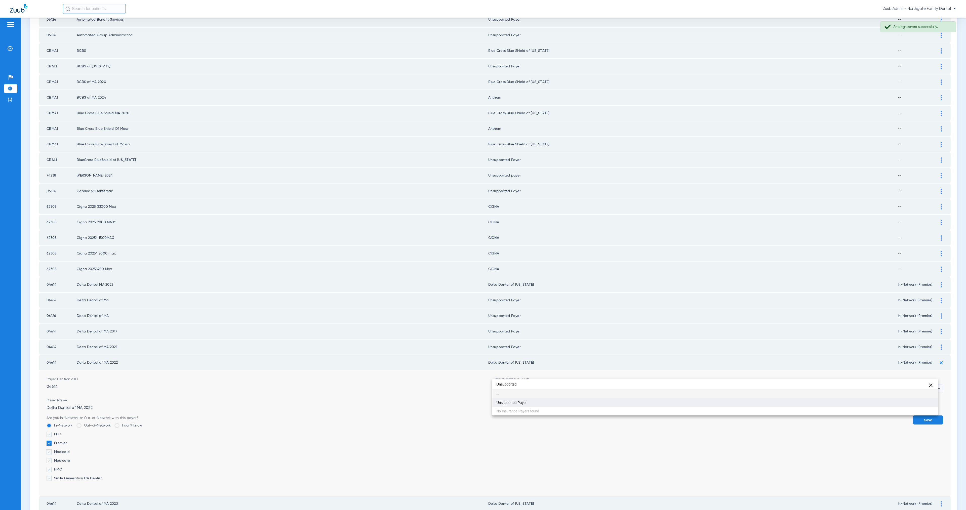
scroll to position [0, 0]
type input "Unsupported"
click at [586, 404] on mat-option "Unsupported Payer" at bounding box center [714, 402] width 445 height 9
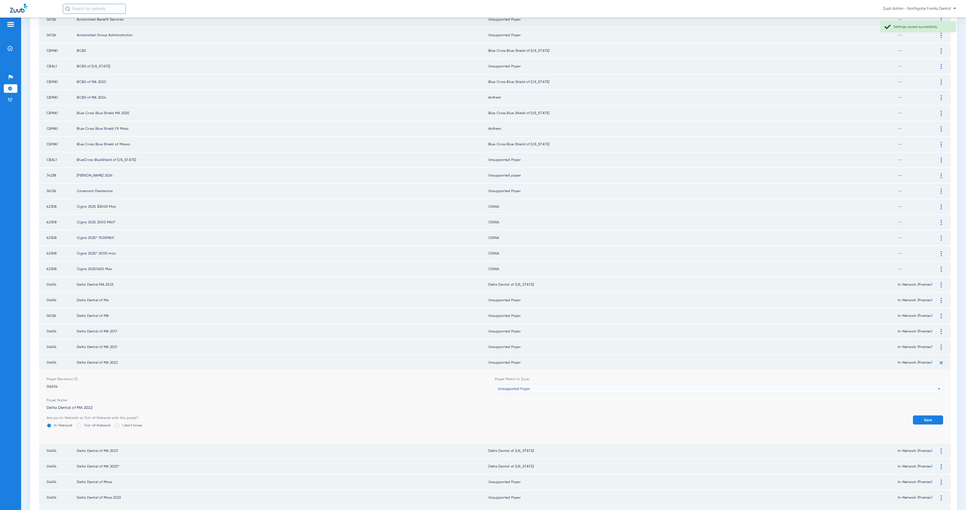
click at [923, 416] on button "Save" at bounding box center [928, 420] width 30 height 9
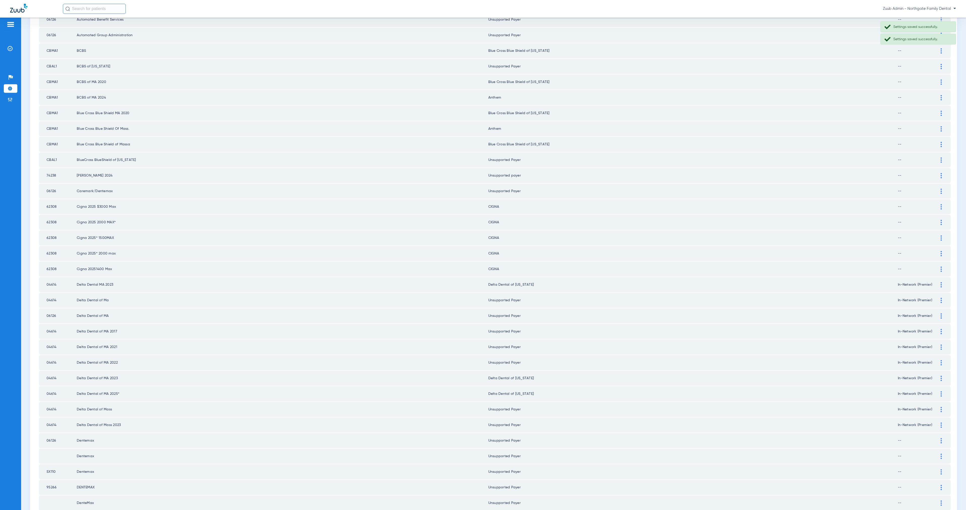
click at [937, 376] on div at bounding box center [941, 378] width 9 height 5
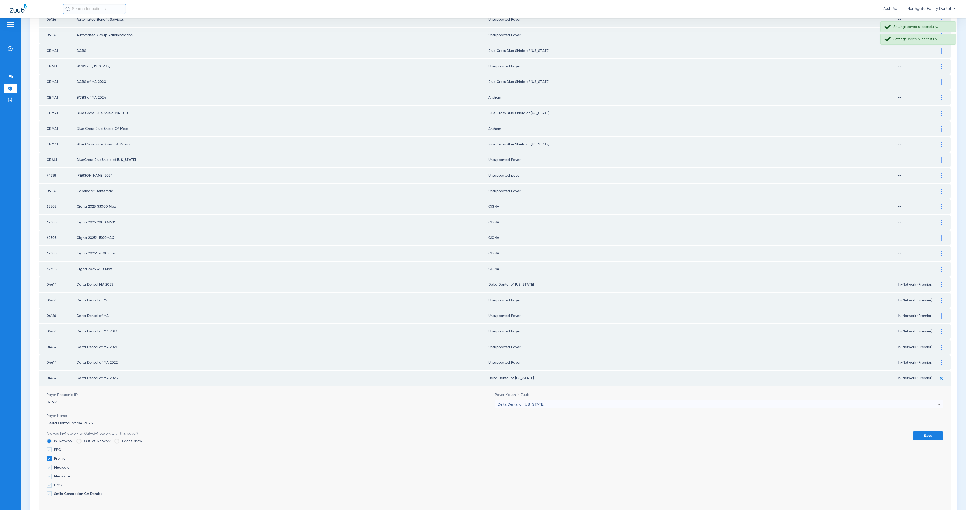
click at [583, 400] on div "Delta Dental of [US_STATE]" at bounding box center [718, 404] width 440 height 9
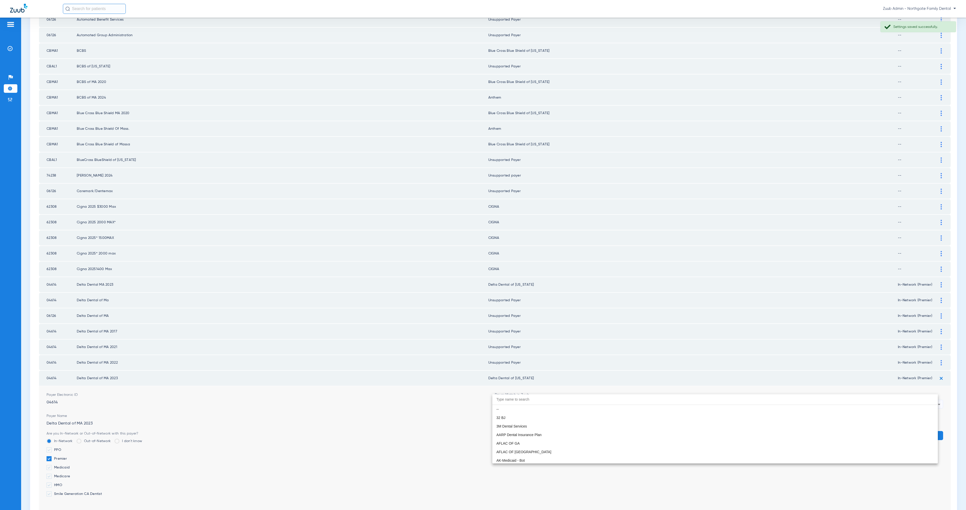
scroll to position [1207, 0]
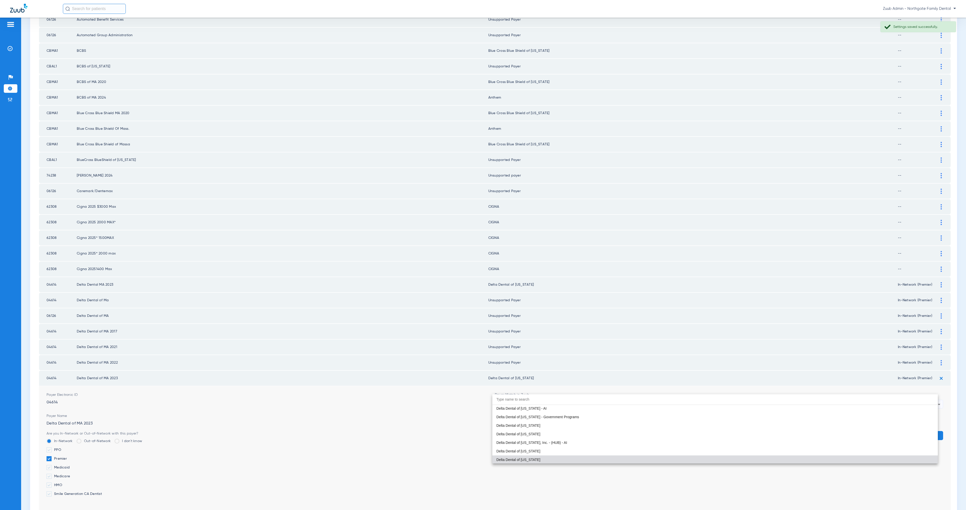
paste input "Unsupported"
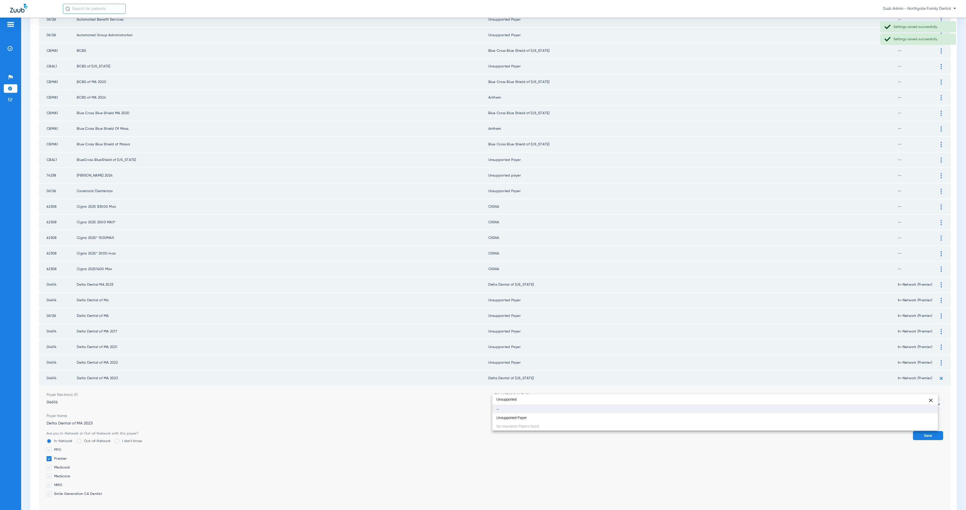
scroll to position [0, 0]
type input "Unsupported"
click at [593, 415] on mat-option "Unsupported Payer" at bounding box center [714, 418] width 445 height 9
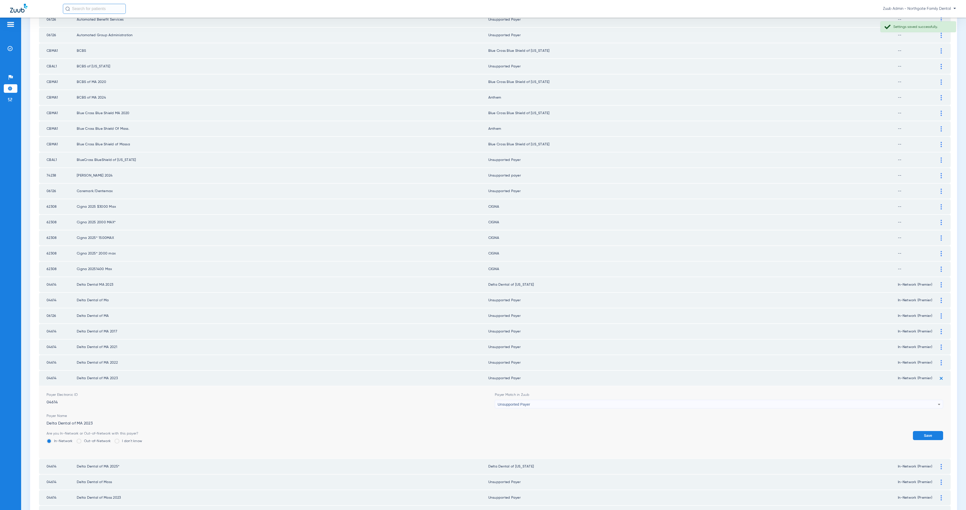
drag, startPoint x: 916, startPoint y: 418, endPoint x: 923, endPoint y: 404, distance: 16.5
click at [916, 431] on button "Save" at bounding box center [928, 435] width 30 height 9
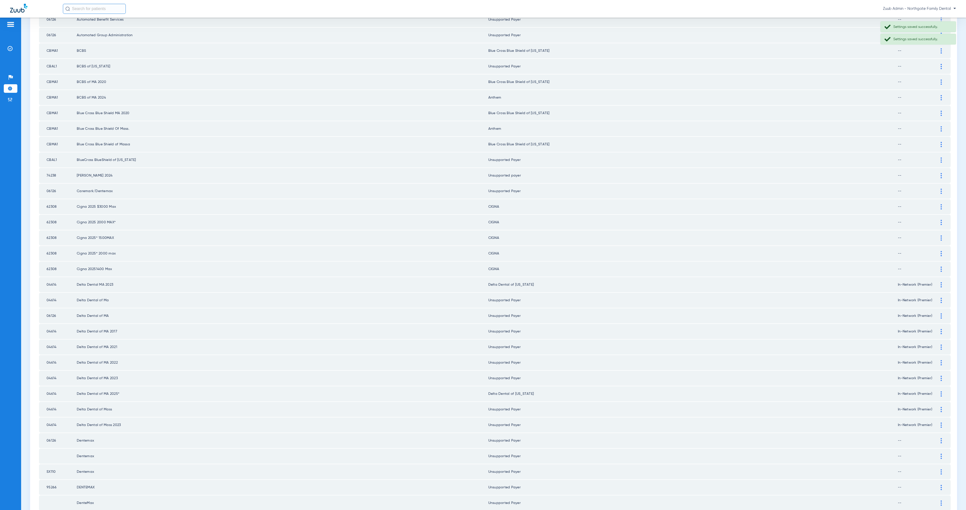
click at [937, 391] on div at bounding box center [941, 393] width 9 height 5
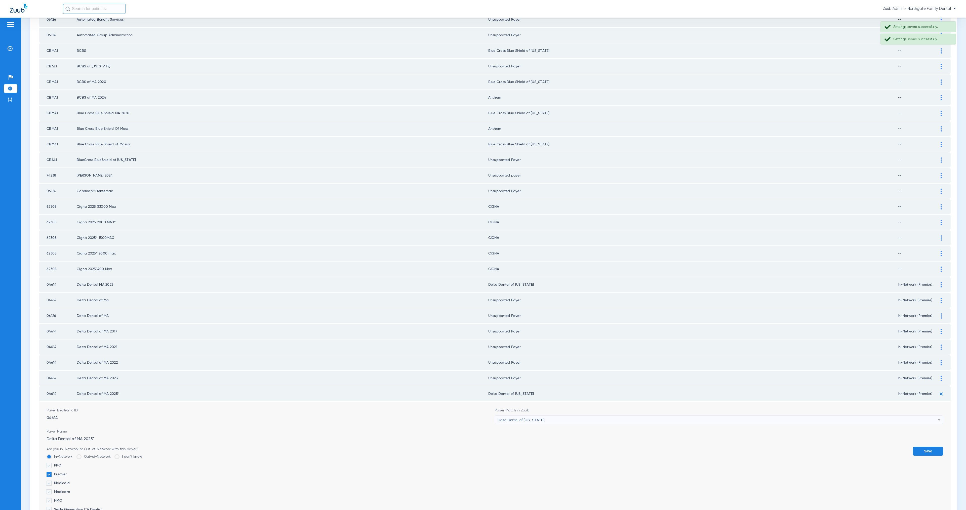
click at [556, 416] on div "Delta Dental of [US_STATE]" at bounding box center [718, 420] width 440 height 9
type input "Unsupported"
click at [568, 430] on mat-option "Unsupported Payer" at bounding box center [714, 433] width 445 height 9
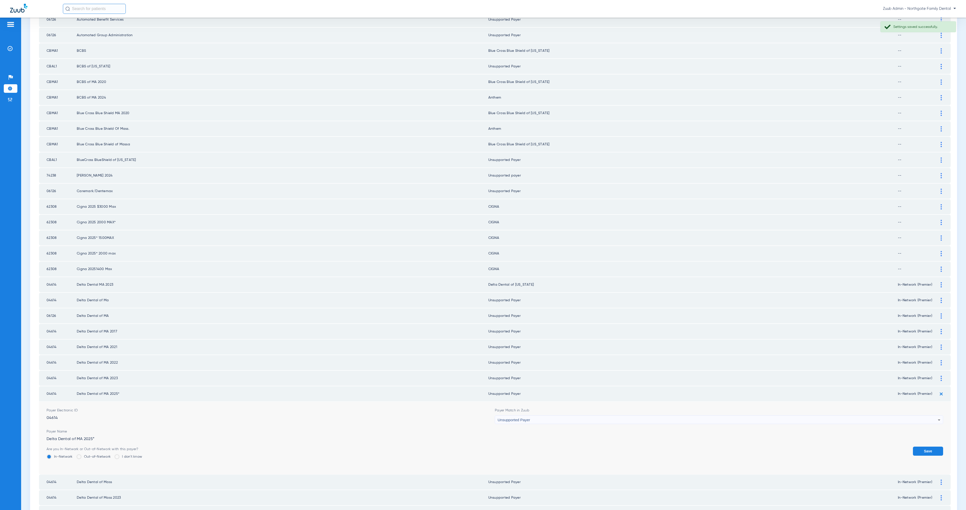
click at [927, 447] on button "Save" at bounding box center [928, 451] width 30 height 9
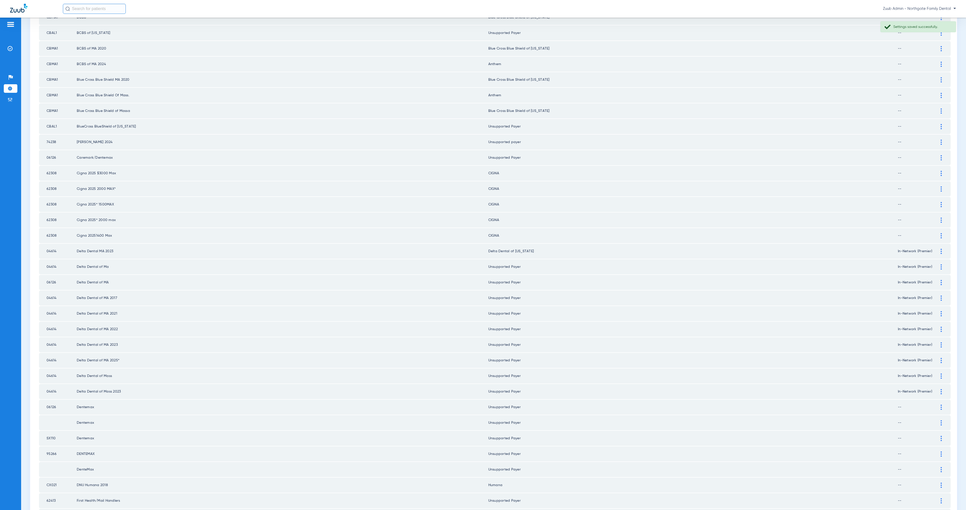
scroll to position [93, 0]
click at [941, 332] on img at bounding box center [941, 334] width 1 height 5
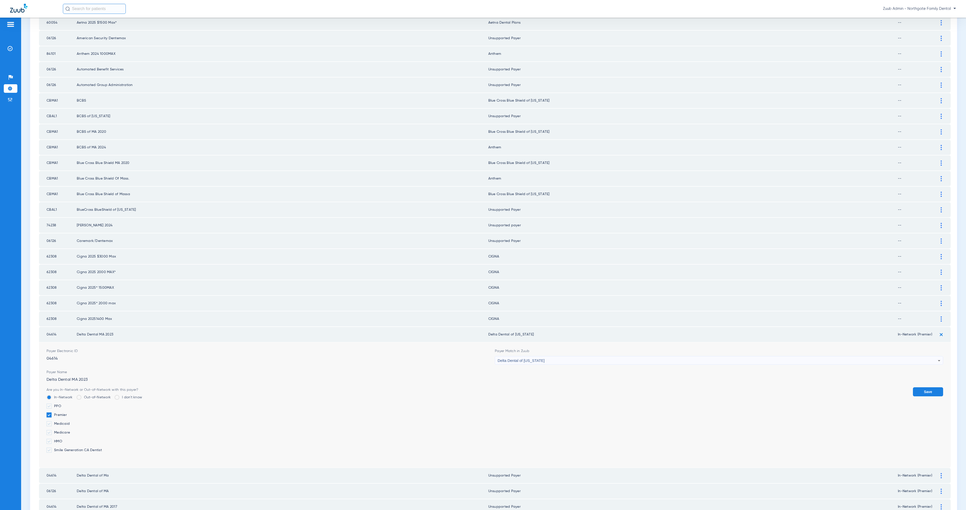
click at [573, 356] on div "Delta Dental of [US_STATE]" at bounding box center [718, 360] width 440 height 9
type input "Unsupported"
click at [583, 366] on mat-option "--" at bounding box center [714, 368] width 445 height 9
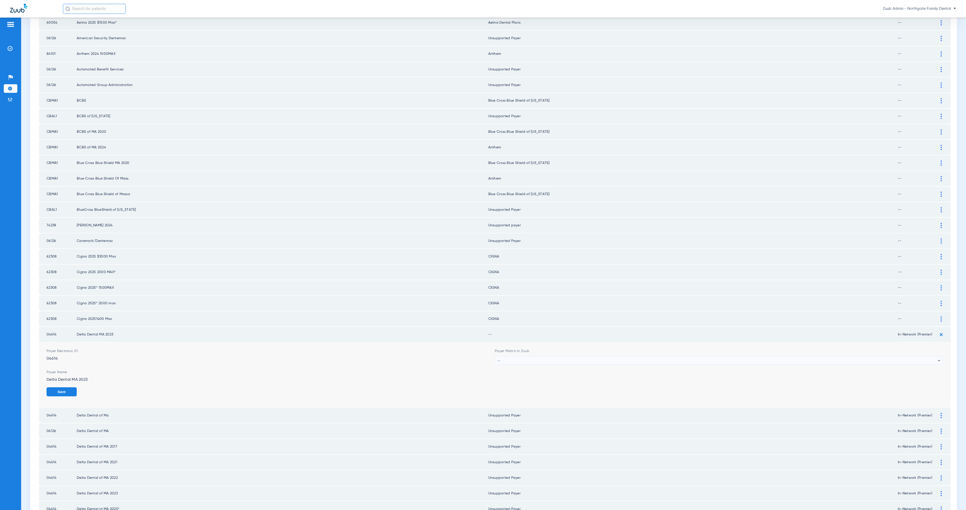
click at [543, 356] on div "--" at bounding box center [718, 360] width 440 height 9
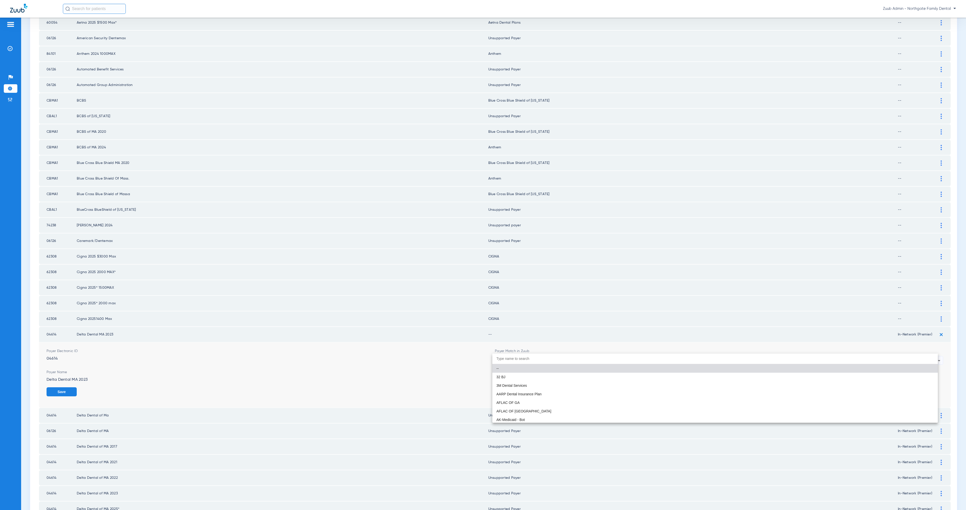
paste input "Unsupported"
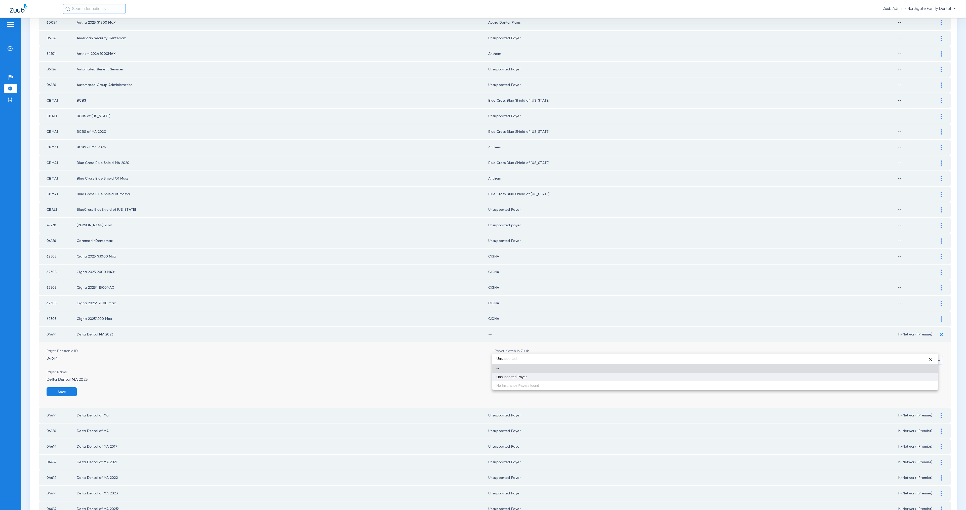
type input "Unsupported"
click at [563, 373] on mat-option "Unsupported Payer" at bounding box center [714, 377] width 445 height 9
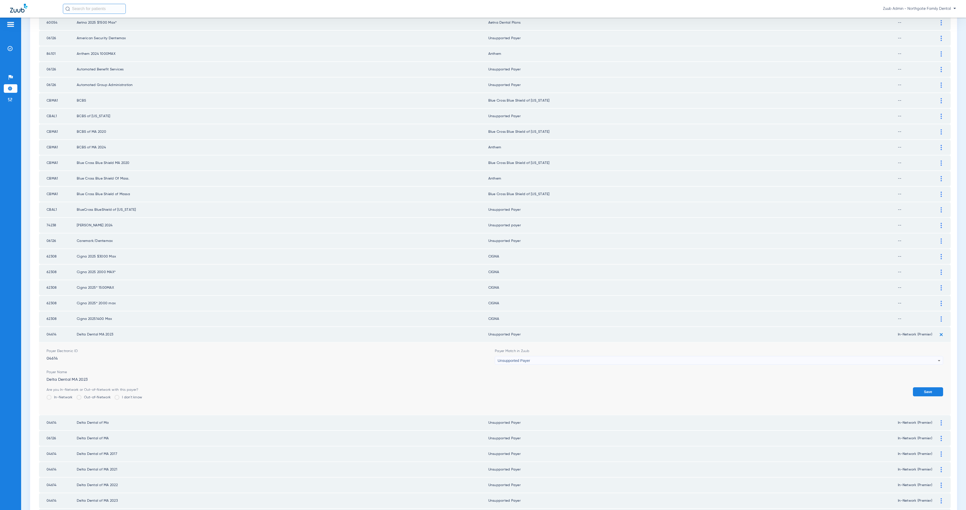
click at [917, 387] on button "Save" at bounding box center [928, 391] width 30 height 9
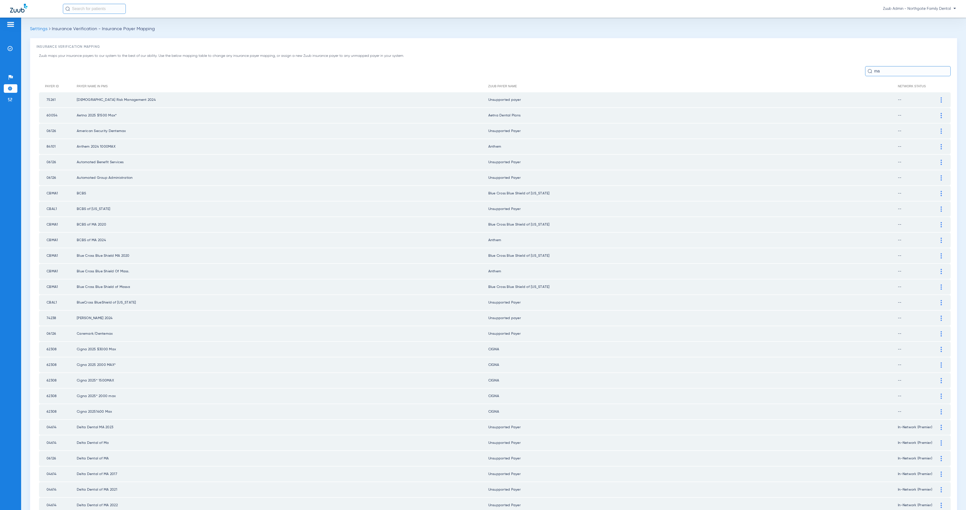
drag, startPoint x: 878, startPoint y: 74, endPoint x: 870, endPoint y: 72, distance: 8.7
click at [870, 72] on input "ma" at bounding box center [908, 71] width 86 height 10
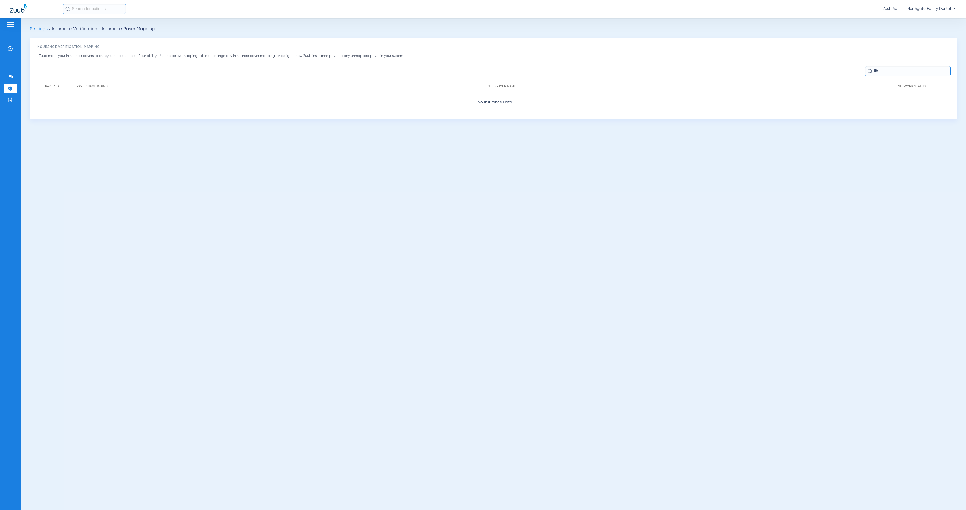
drag, startPoint x: 886, startPoint y: 69, endPoint x: 871, endPoint y: 70, distance: 14.1
click at [871, 70] on div "lib" at bounding box center [908, 71] width 86 height 10
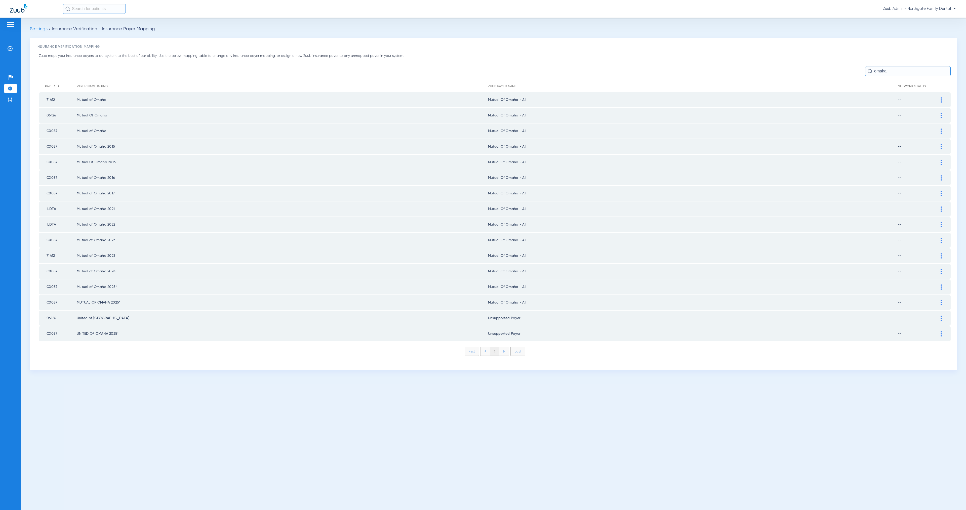
type input "omaha"
click at [942, 101] on div at bounding box center [941, 99] width 9 height 5
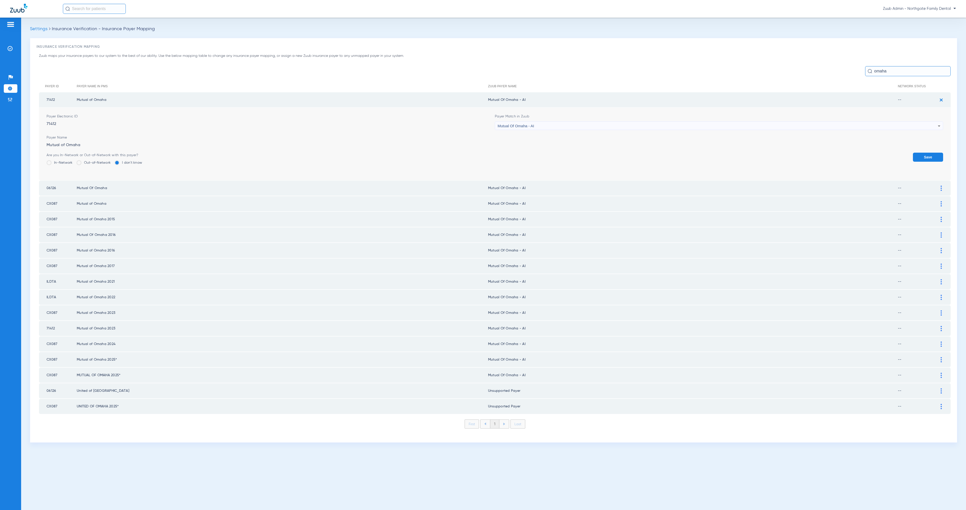
click at [520, 125] on span "Mutual Of Omaha - AI" at bounding box center [516, 126] width 36 height 4
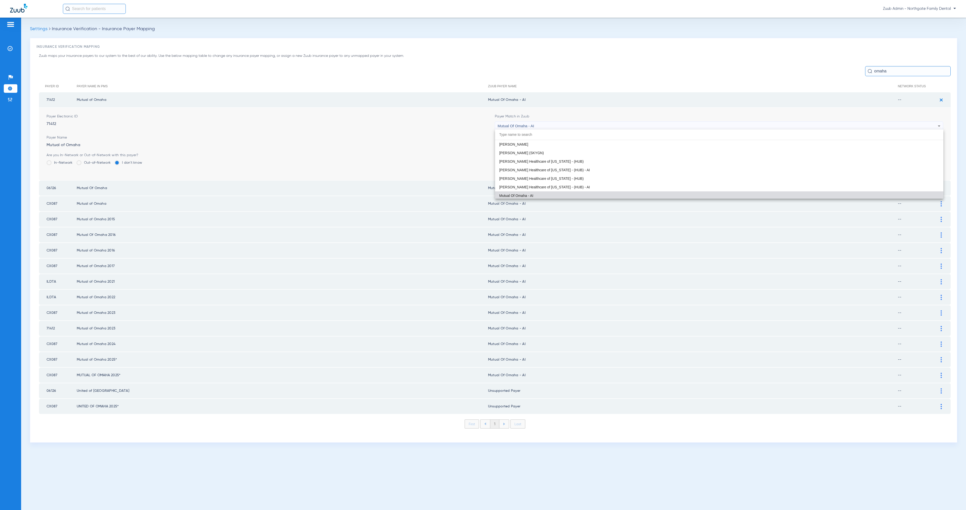
paste input "Unsupported"
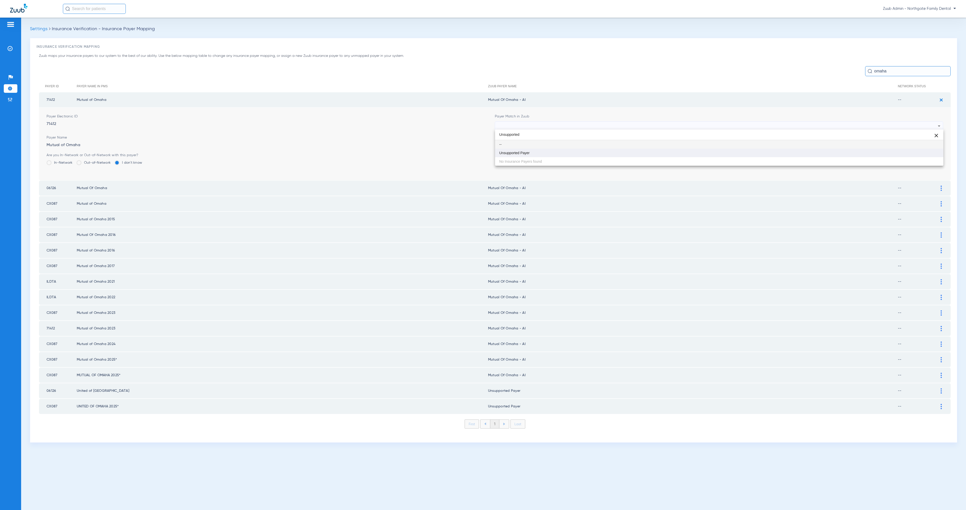
scroll to position [0, 0]
type input "Unsupported"
click at [536, 150] on mat-option "Unsupported Payer" at bounding box center [719, 153] width 448 height 9
click at [932, 155] on button "Save" at bounding box center [928, 157] width 30 height 9
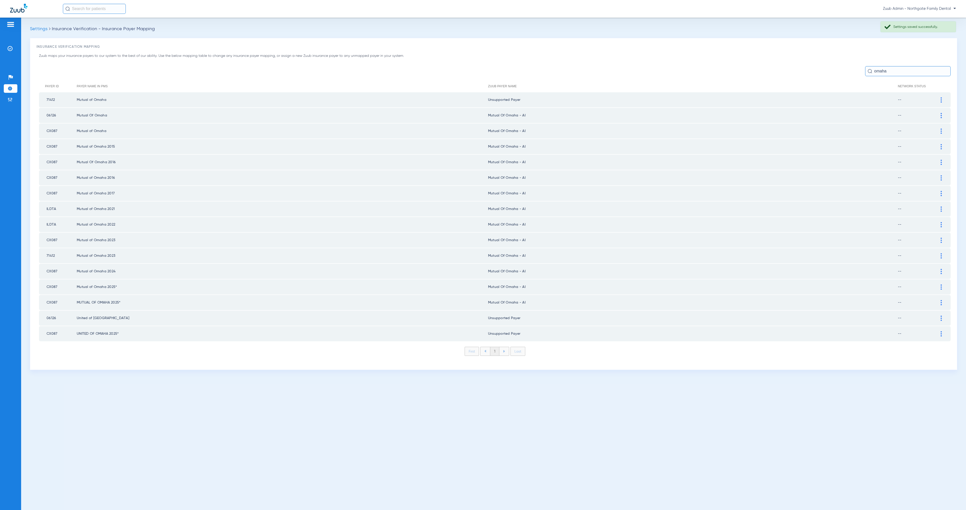
click at [941, 115] on img at bounding box center [941, 115] width 1 height 5
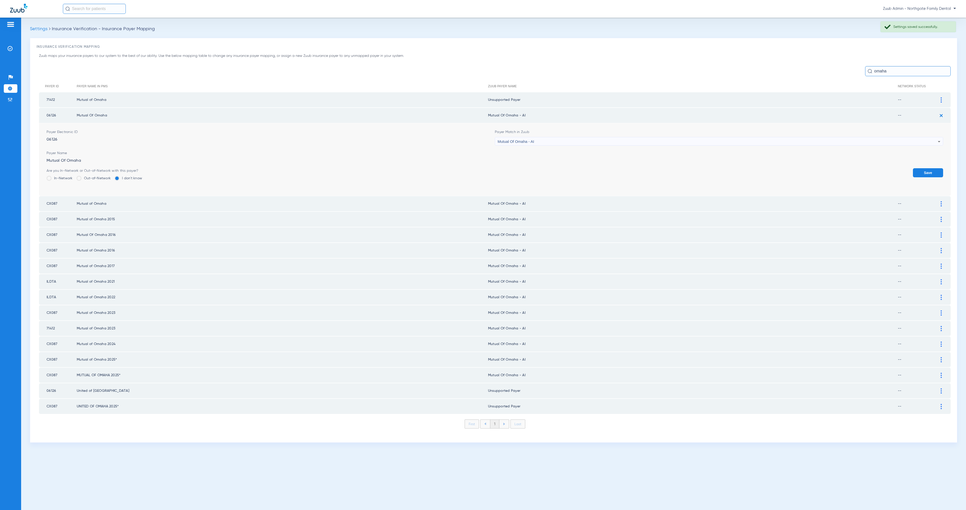
click at [603, 137] on div "Mutual Of Omaha - AI" at bounding box center [718, 141] width 440 height 9
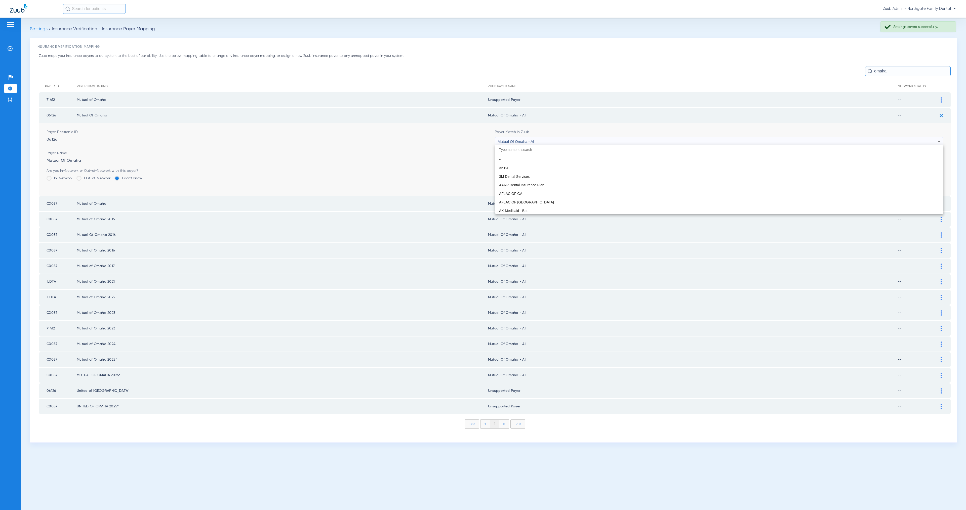
scroll to position [2754, 0]
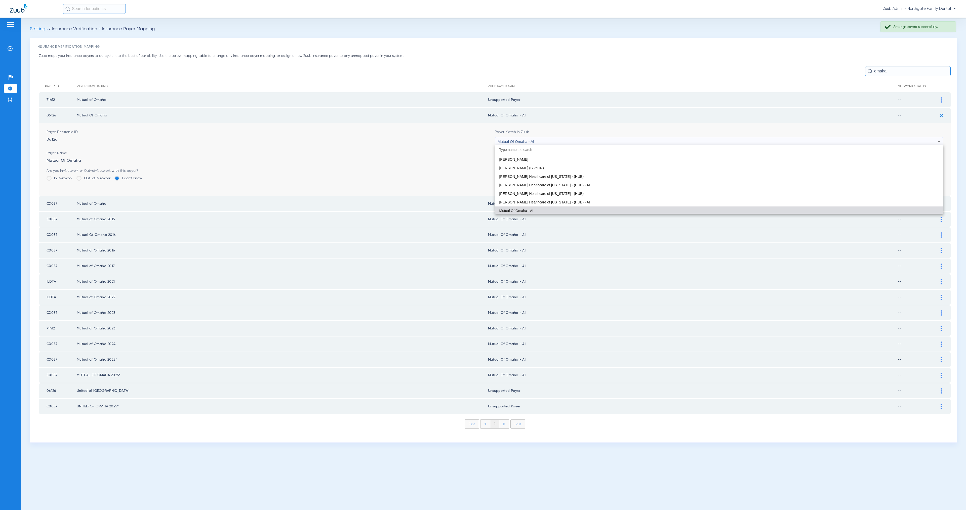
paste input "Unsupported"
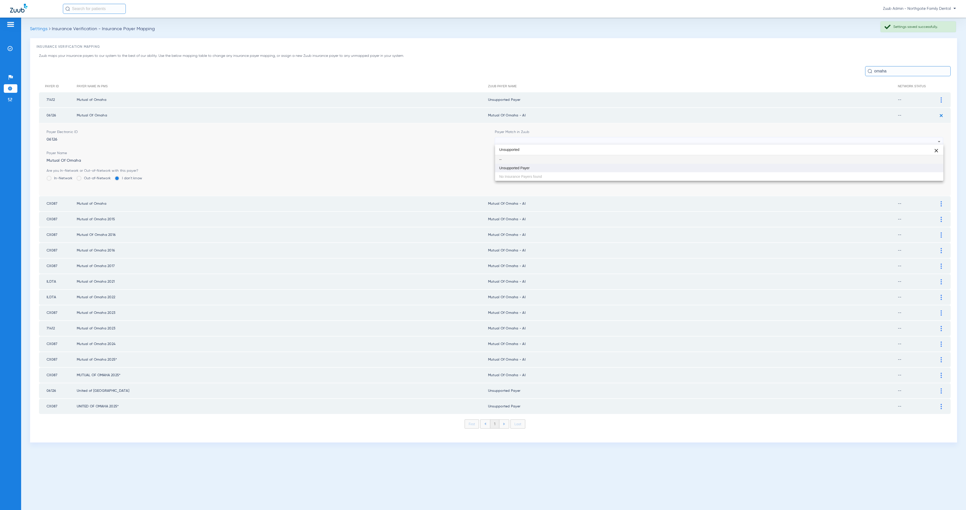
type input "Unsupported"
drag, startPoint x: 609, startPoint y: 165, endPoint x: 614, endPoint y: 165, distance: 4.3
click at [609, 165] on mat-option "Unsupported Payer" at bounding box center [719, 168] width 448 height 9
drag, startPoint x: 924, startPoint y: 172, endPoint x: 927, endPoint y: 166, distance: 6.0
click at [924, 172] on button "Save" at bounding box center [928, 172] width 30 height 9
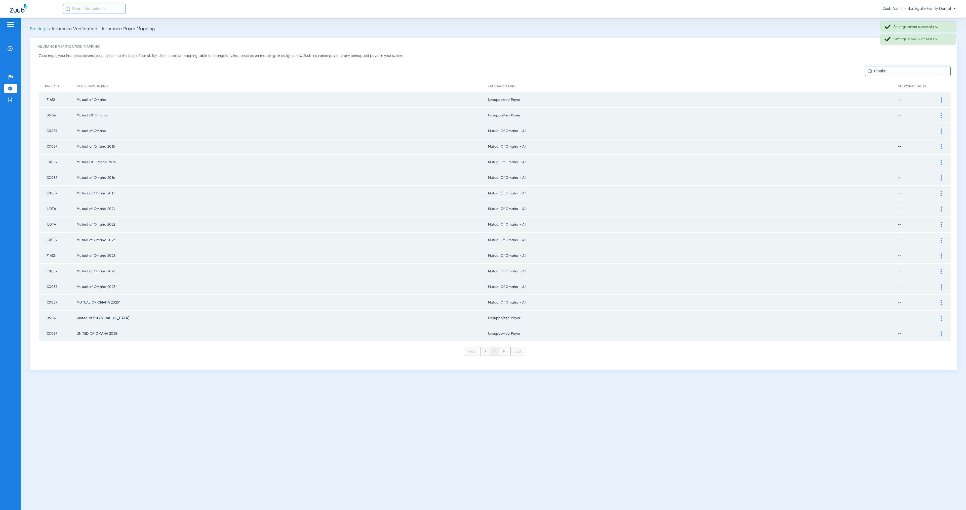
click at [942, 131] on div at bounding box center [941, 131] width 9 height 5
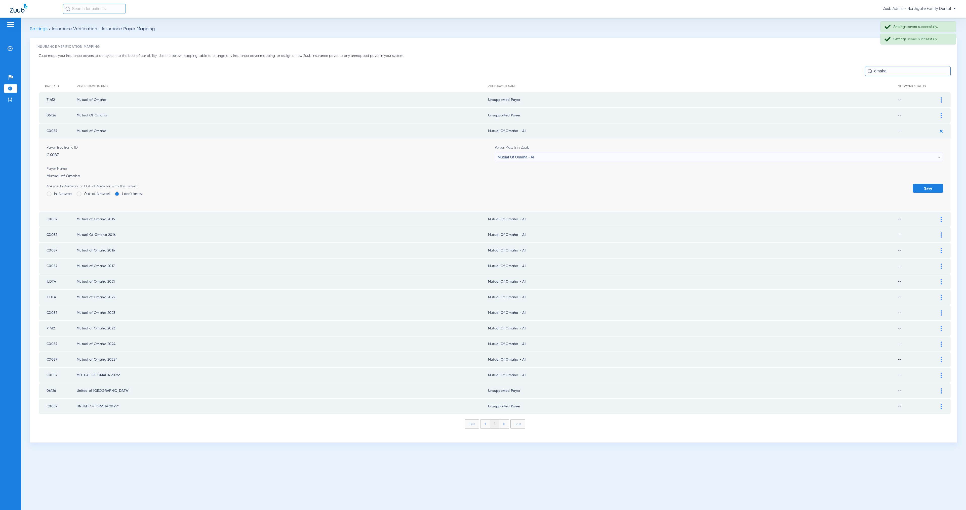
click at [589, 156] on div "Mutual Of Omaha - AI" at bounding box center [718, 157] width 440 height 9
type input "Unsupported"
drag, startPoint x: 598, startPoint y: 182, endPoint x: 728, endPoint y: 198, distance: 131.0
click at [598, 182] on mat-option "Unsupported Payer" at bounding box center [719, 183] width 448 height 9
click at [932, 185] on button "Save" at bounding box center [928, 188] width 30 height 9
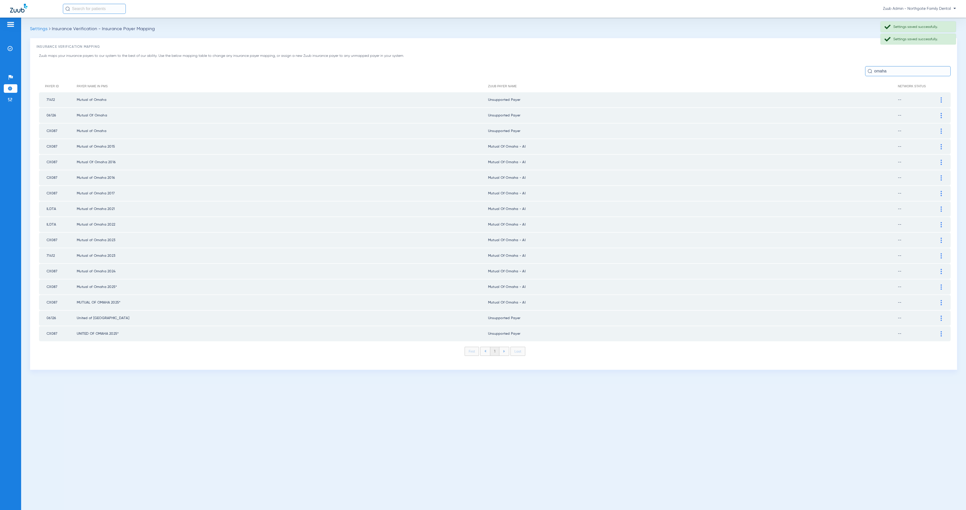
click at [943, 144] on div at bounding box center [941, 146] width 9 height 5
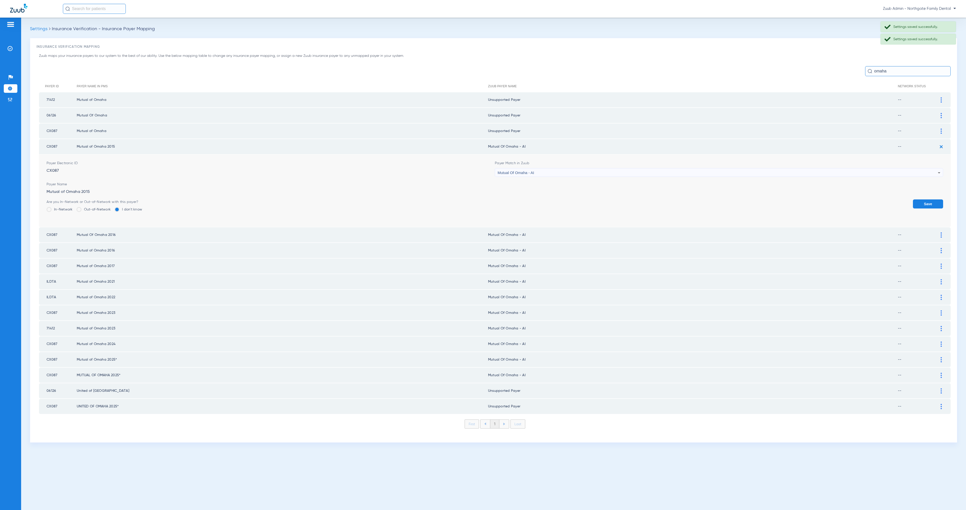
click at [570, 172] on div "Mutual Of Omaha - AI" at bounding box center [718, 173] width 440 height 9
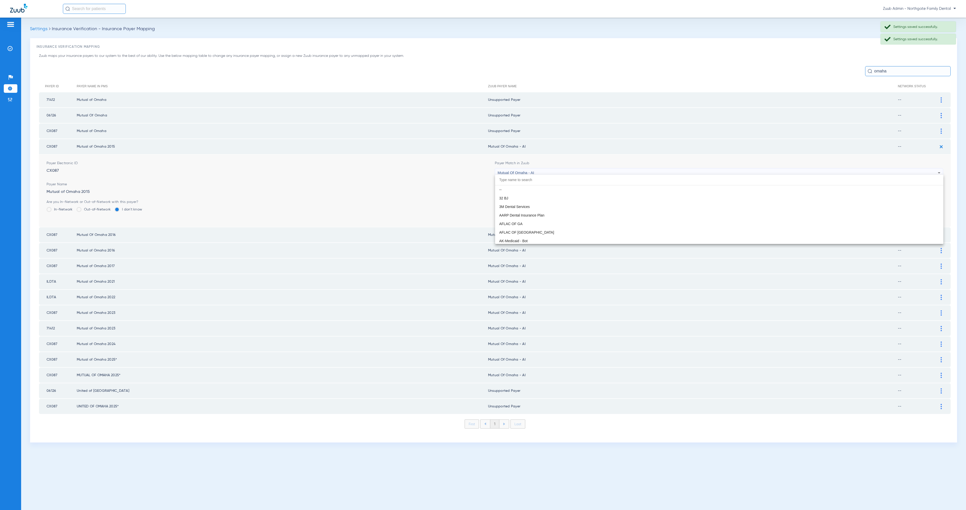
scroll to position [2754, 0]
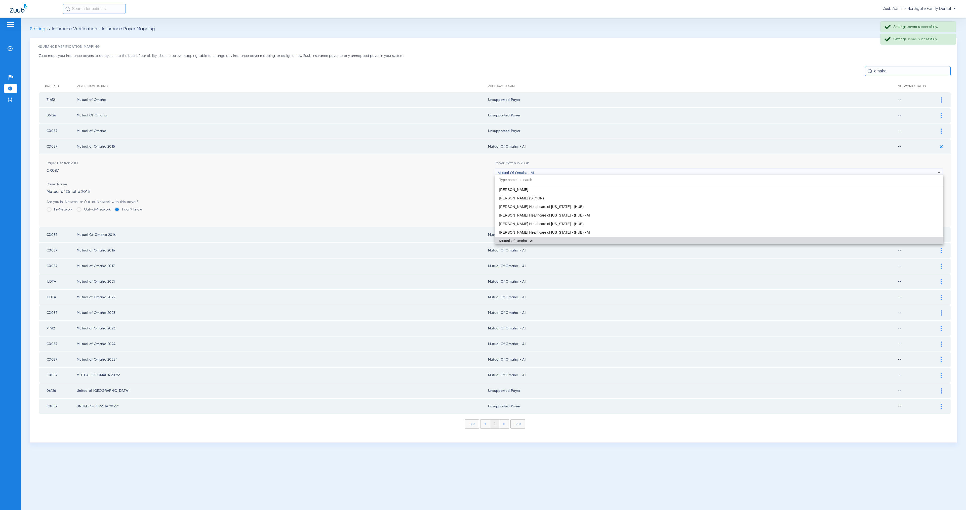
paste input "Unsupported"
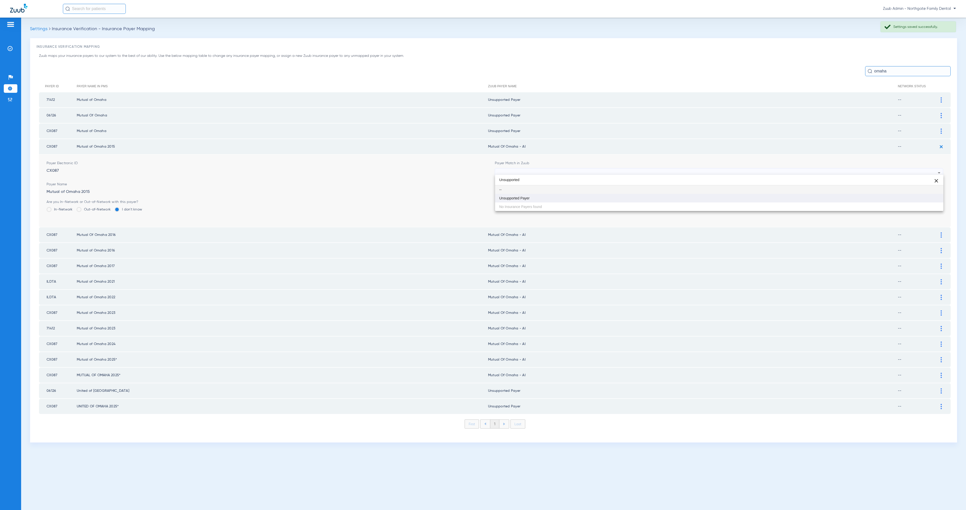
type input "Unsupported"
click at [574, 196] on mat-option "Unsupported Payer" at bounding box center [719, 198] width 448 height 9
click at [921, 200] on button "Save" at bounding box center [928, 203] width 30 height 9
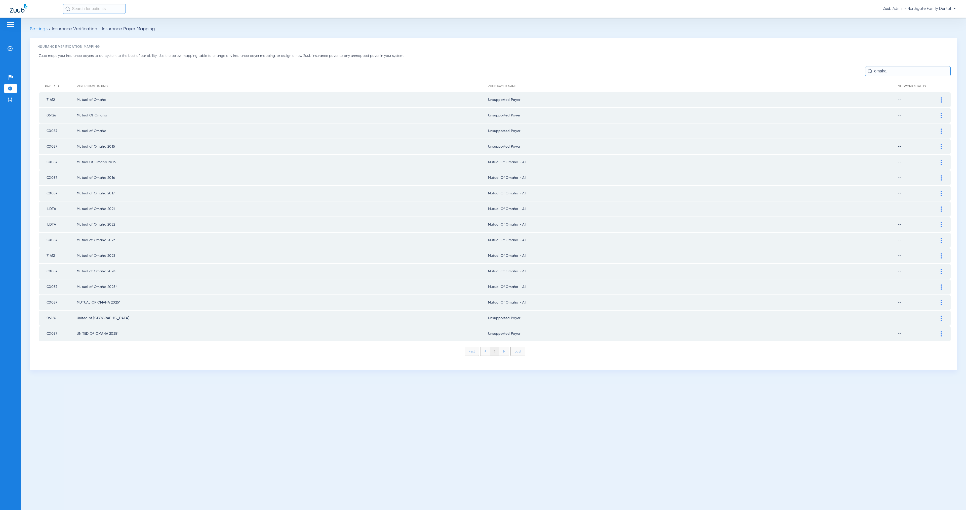
click at [941, 160] on img at bounding box center [941, 162] width 1 height 5
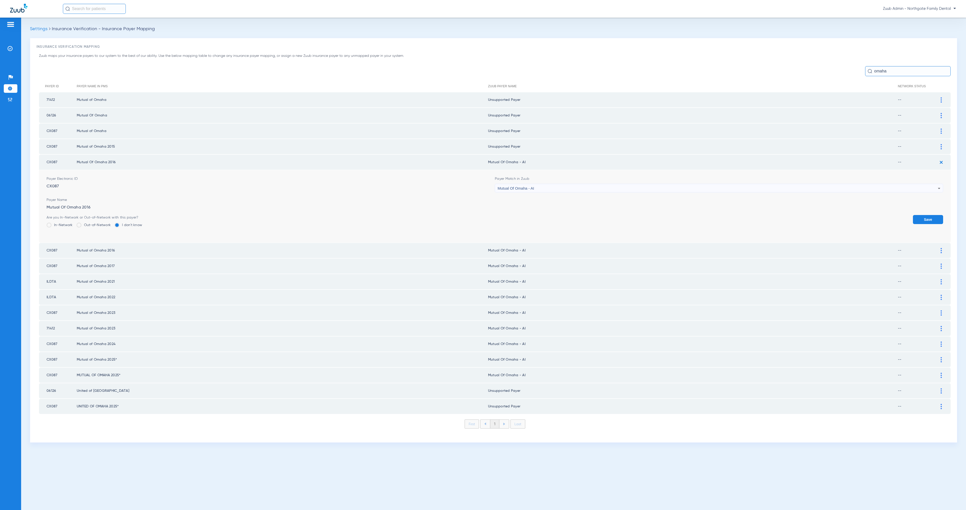
click at [532, 186] on span "Mutual Of Omaha - AI" at bounding box center [516, 188] width 36 height 4
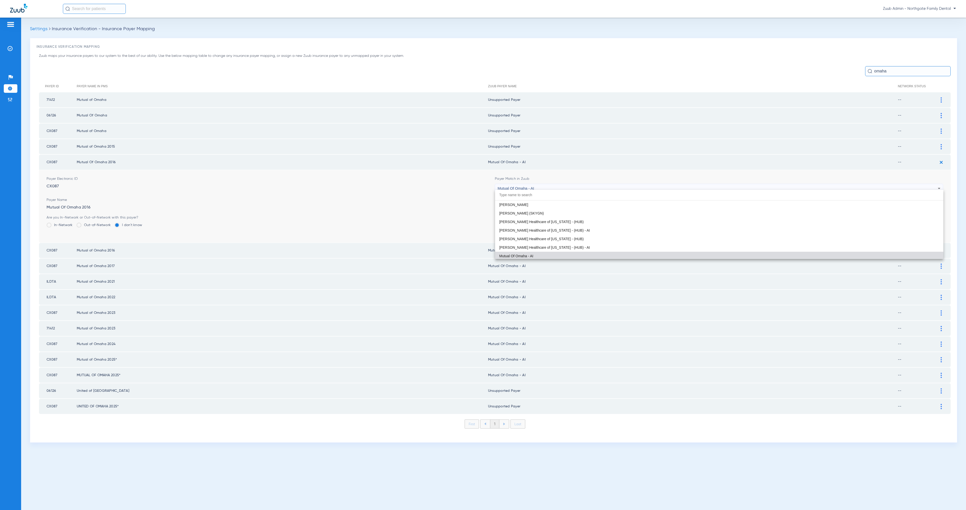
paste input "Unsupported"
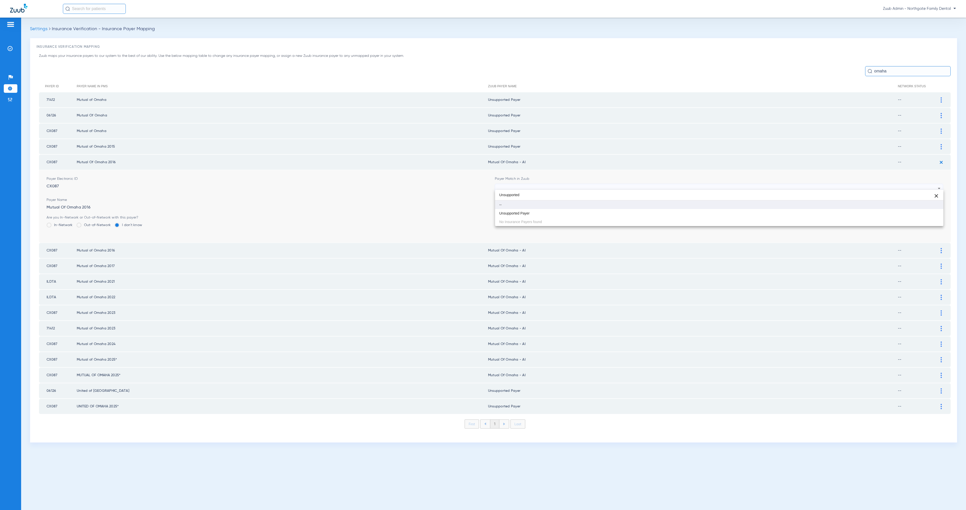
scroll to position [0, 0]
type input "Unsupported"
click at [549, 213] on mat-option "Unsupported Payer" at bounding box center [719, 213] width 448 height 9
click at [932, 216] on button "Save" at bounding box center [928, 219] width 30 height 9
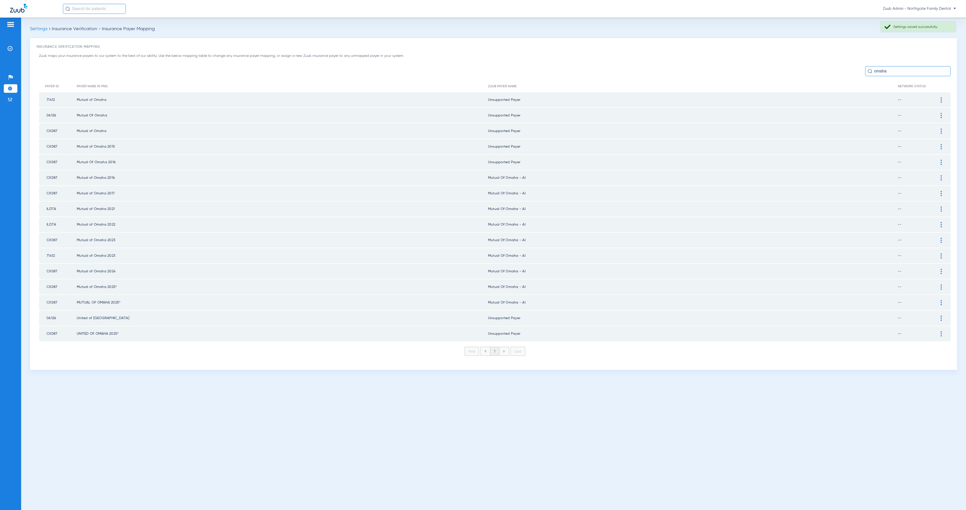
click at [942, 175] on div at bounding box center [941, 177] width 9 height 5
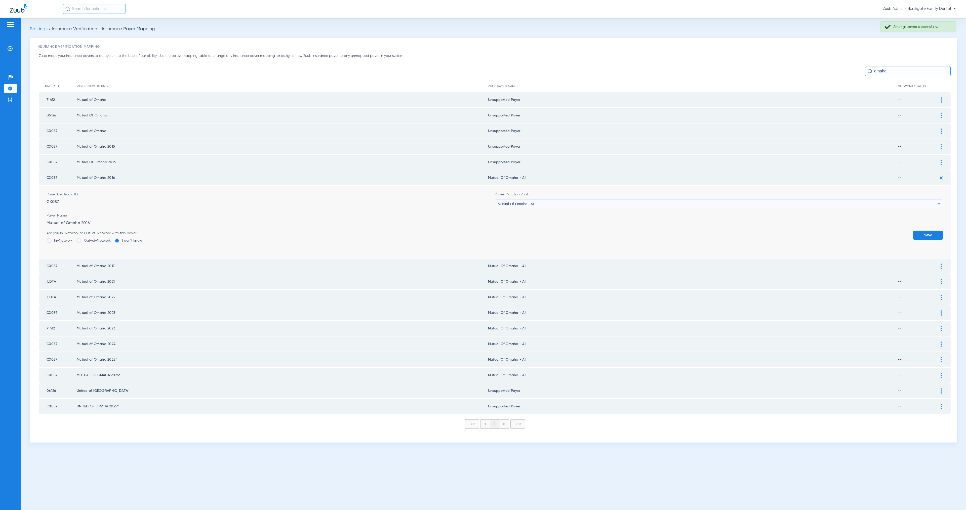
click at [581, 200] on div "Mutual Of Omaha - AI" at bounding box center [718, 204] width 440 height 9
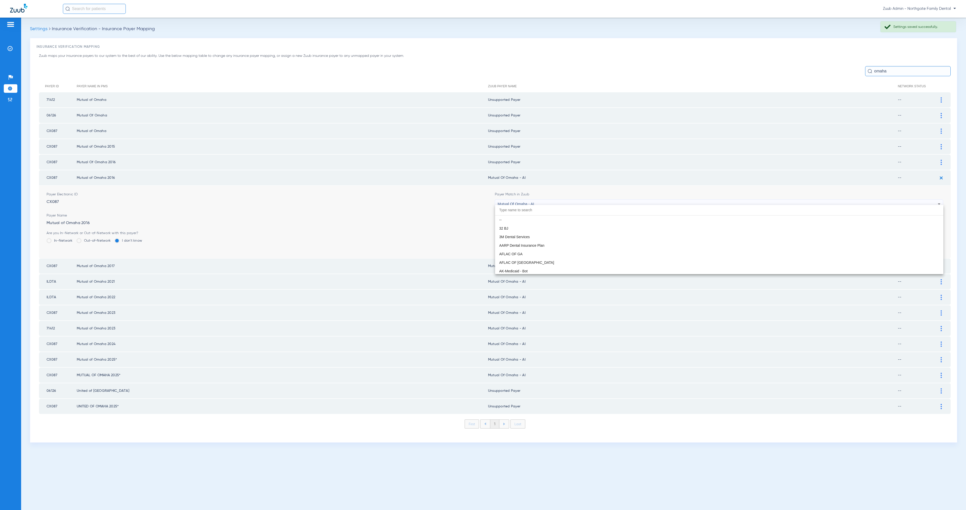
scroll to position [2754, 0]
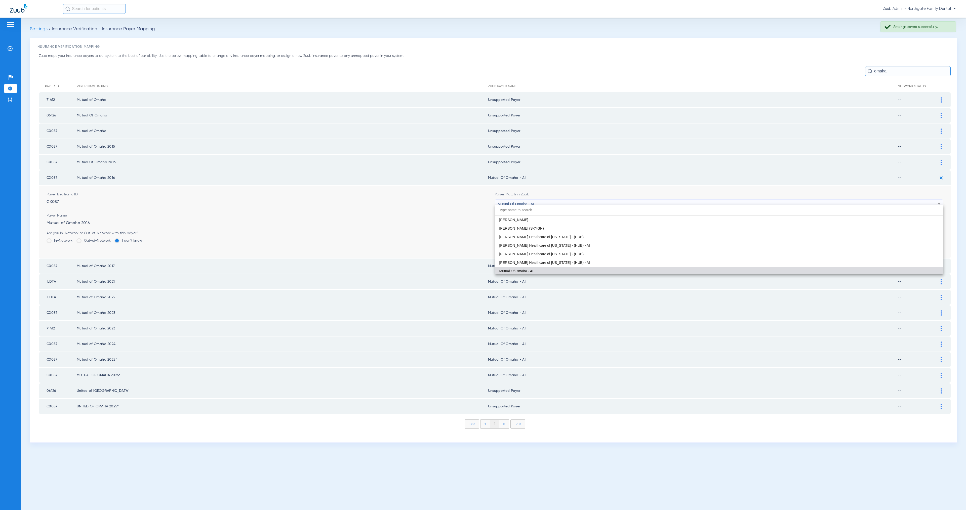
paste input "Unsupported"
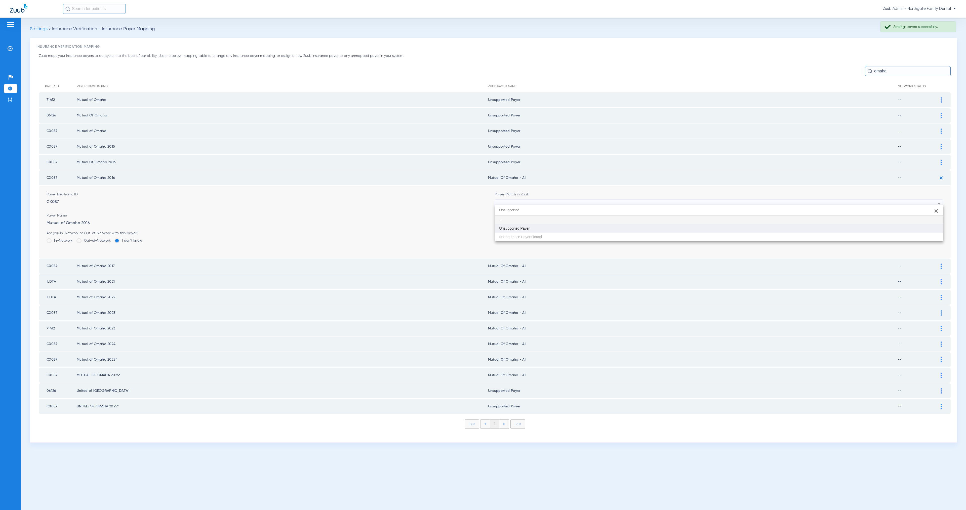
scroll to position [0, 0]
type input "Unsupported"
drag, startPoint x: 594, startPoint y: 227, endPoint x: 692, endPoint y: 243, distance: 99.8
click at [595, 227] on mat-option "Unsupported Payer" at bounding box center [719, 228] width 448 height 9
click at [917, 231] on button "Save" at bounding box center [928, 235] width 30 height 9
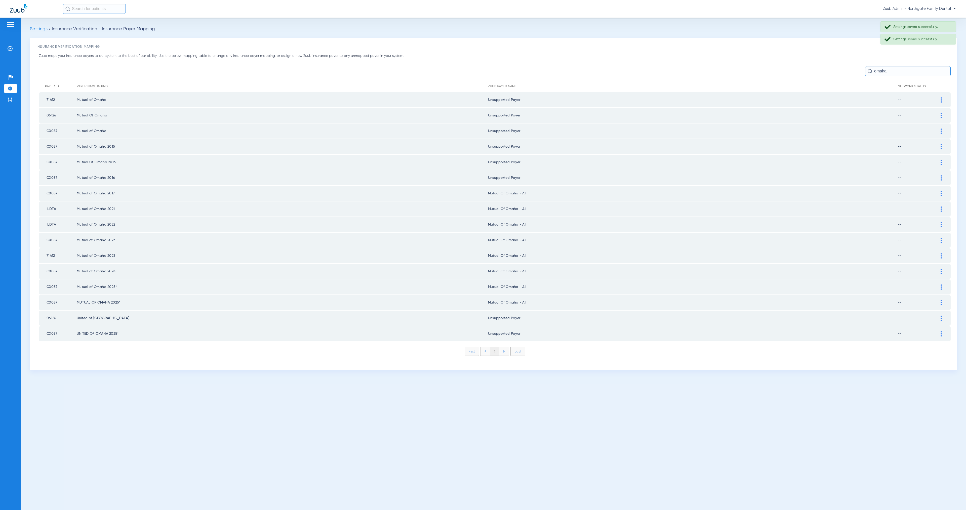
click at [941, 191] on img at bounding box center [941, 193] width 1 height 5
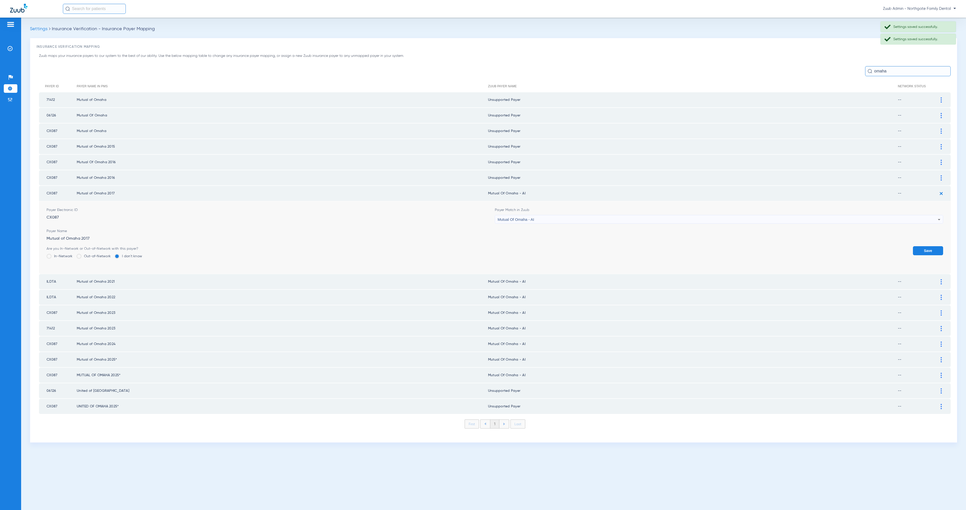
click at [571, 216] on div "Mutual Of Omaha - AI" at bounding box center [718, 219] width 440 height 9
type input "Unsupported"
click at [583, 243] on mat-option "Unsupported Payer" at bounding box center [719, 243] width 448 height 9
click at [930, 248] on button "Save" at bounding box center [928, 250] width 30 height 9
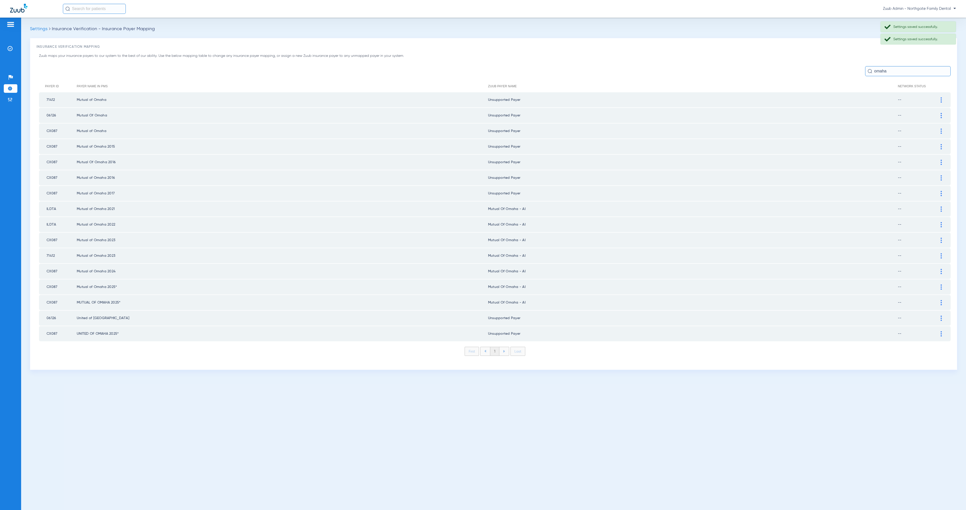
click at [941, 207] on img at bounding box center [941, 209] width 1 height 5
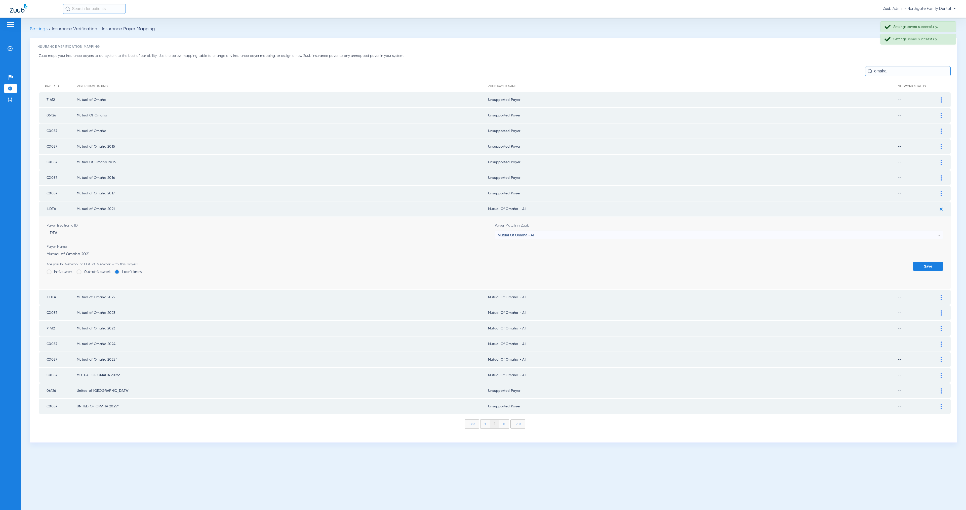
click at [515, 233] on span "Mutual Of Omaha - AI" at bounding box center [516, 235] width 36 height 4
paste input "Unsupported"
type input "Unsupported"
drag, startPoint x: 525, startPoint y: 256, endPoint x: 531, endPoint y: 256, distance: 5.8
click at [525, 257] on span "Unsupported Payer" at bounding box center [514, 259] width 30 height 4
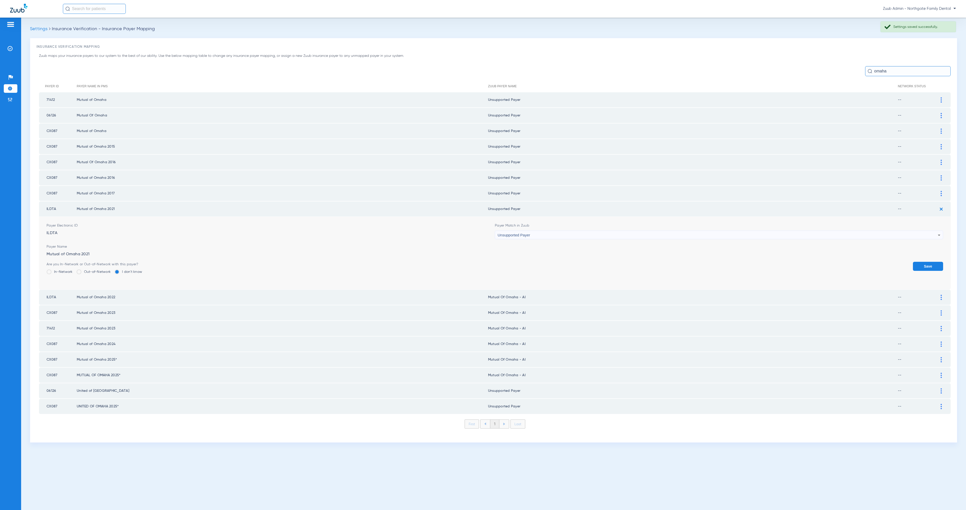
click at [922, 263] on button "Save" at bounding box center [928, 266] width 30 height 9
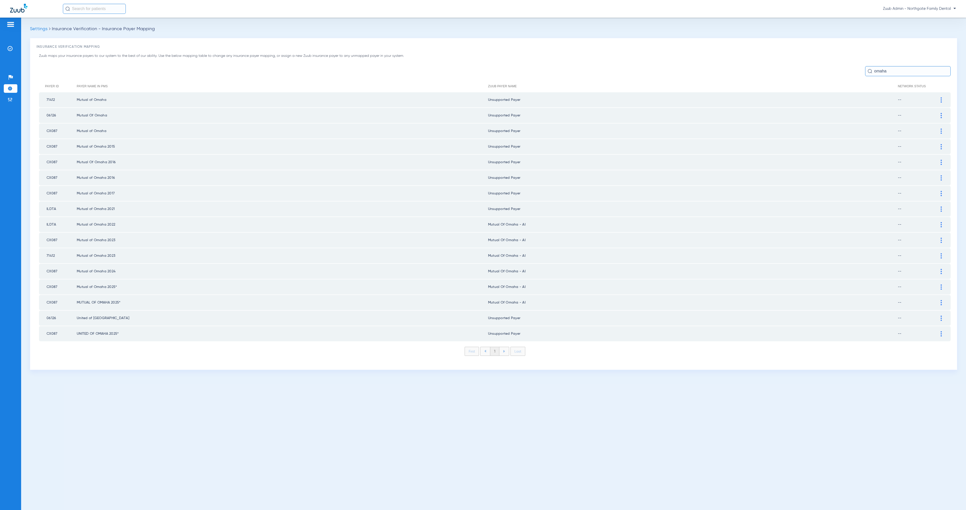
drag, startPoint x: 942, startPoint y: 220, endPoint x: 935, endPoint y: 221, distance: 7.1
click at [942, 222] on div at bounding box center [941, 224] width 9 height 5
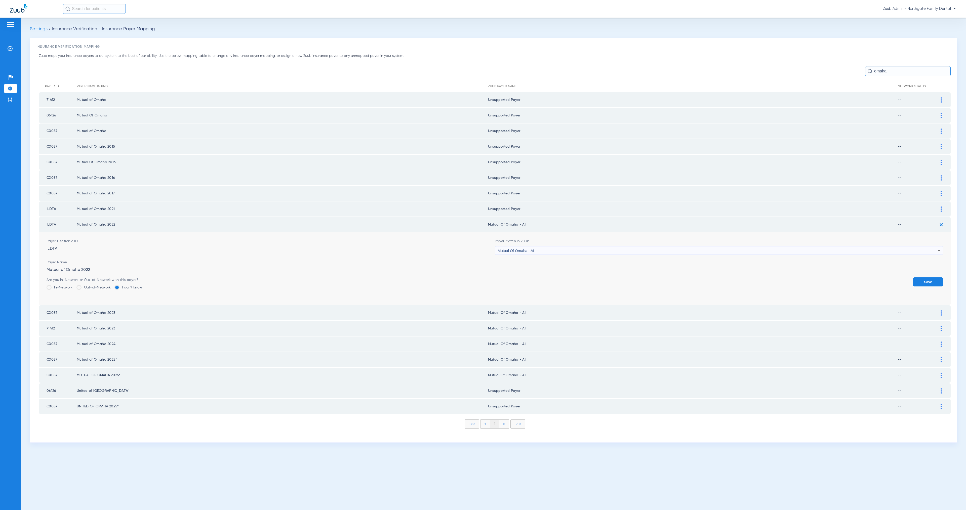
click at [545, 247] on div "Mutual Of Omaha - AI" at bounding box center [718, 251] width 440 height 9
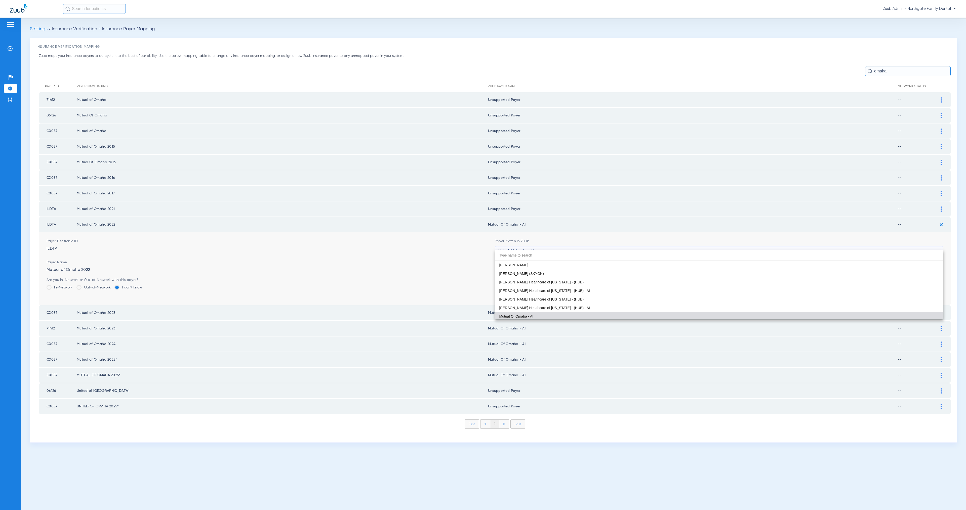
paste input "Unsupported"
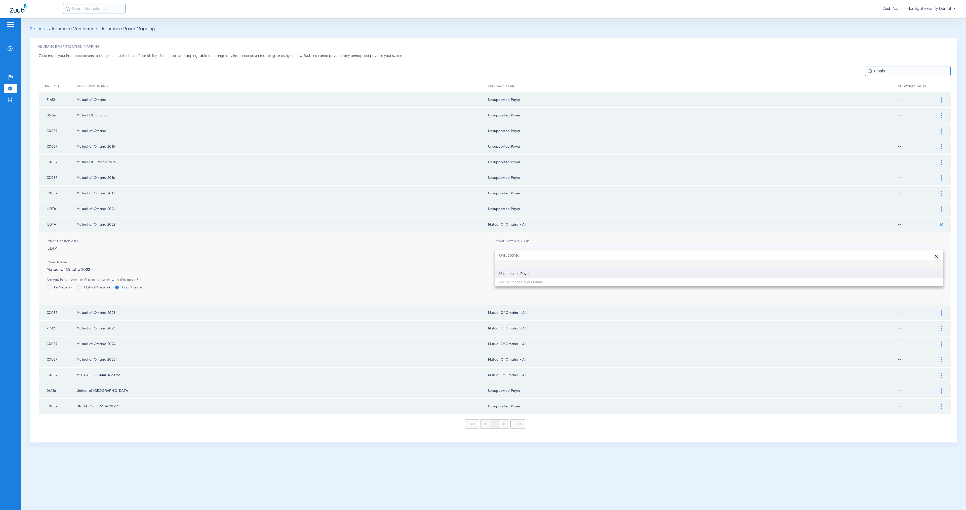
scroll to position [0, 0]
type input "Unsupported"
click at [592, 275] on mat-option "Unsupported Payer" at bounding box center [719, 273] width 448 height 9
click at [936, 280] on button "Save" at bounding box center [928, 281] width 30 height 9
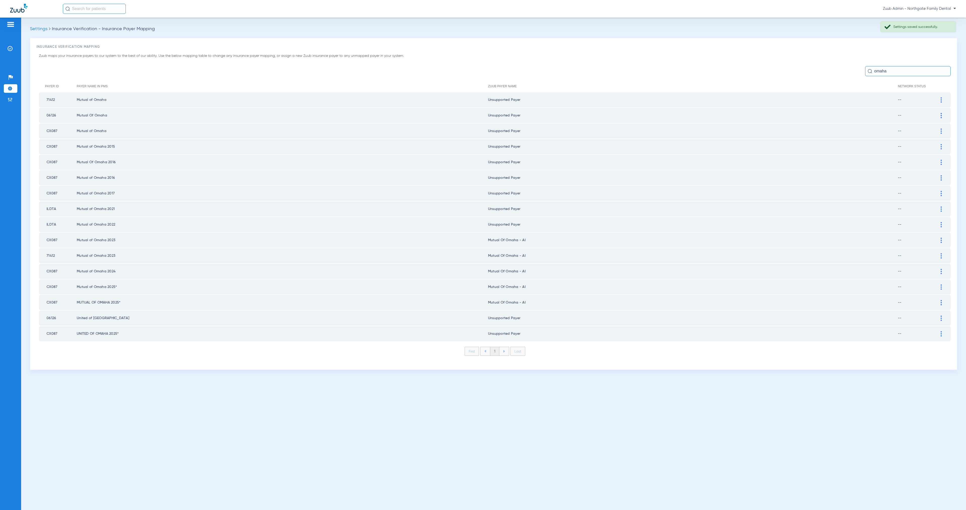
drag, startPoint x: 941, startPoint y: 235, endPoint x: 854, endPoint y: 236, distance: 87.8
click at [941, 238] on img at bounding box center [941, 240] width 1 height 5
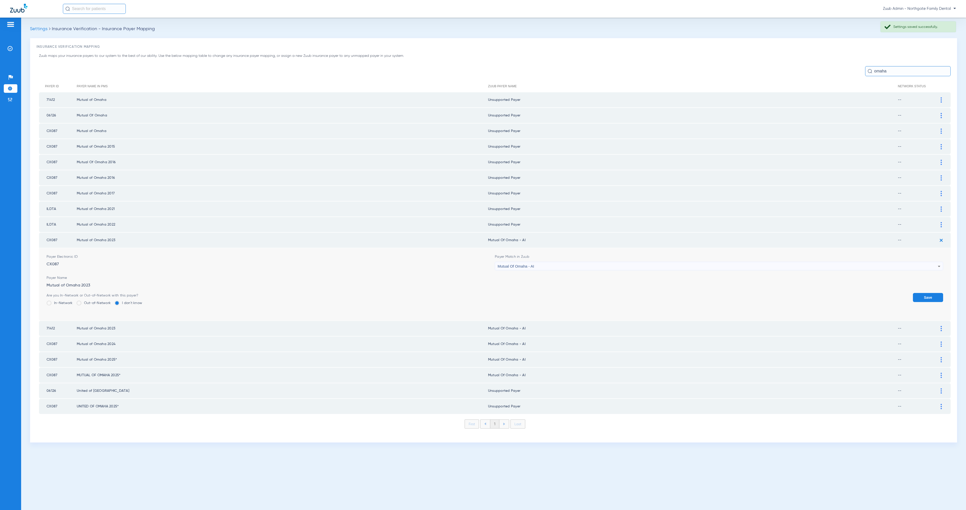
click at [541, 262] on div "Mutual Of Omaha - AI" at bounding box center [718, 266] width 440 height 9
type input "Unsupported"
click at [567, 292] on mat-option "Unsupported Payer" at bounding box center [719, 289] width 448 height 9
click at [929, 293] on button "Save" at bounding box center [928, 297] width 30 height 9
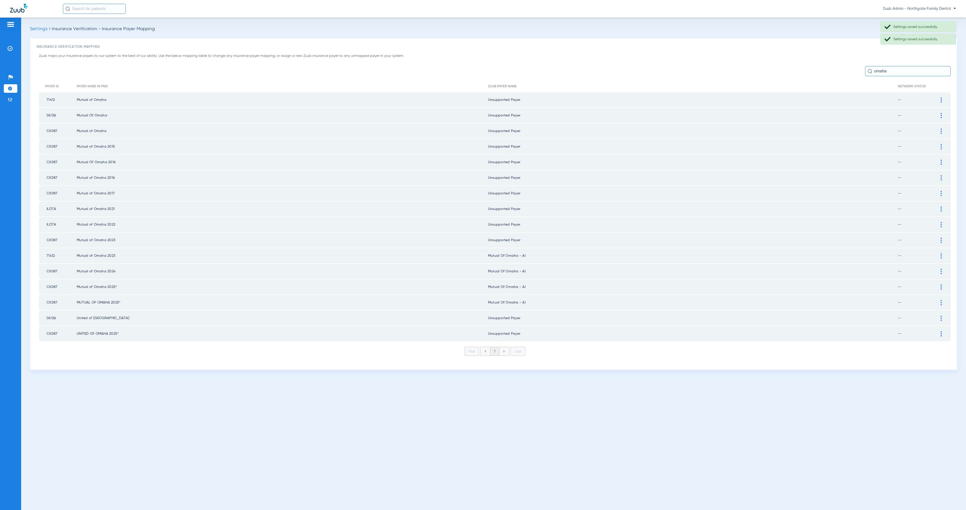
click at [941, 253] on img at bounding box center [941, 255] width 1 height 5
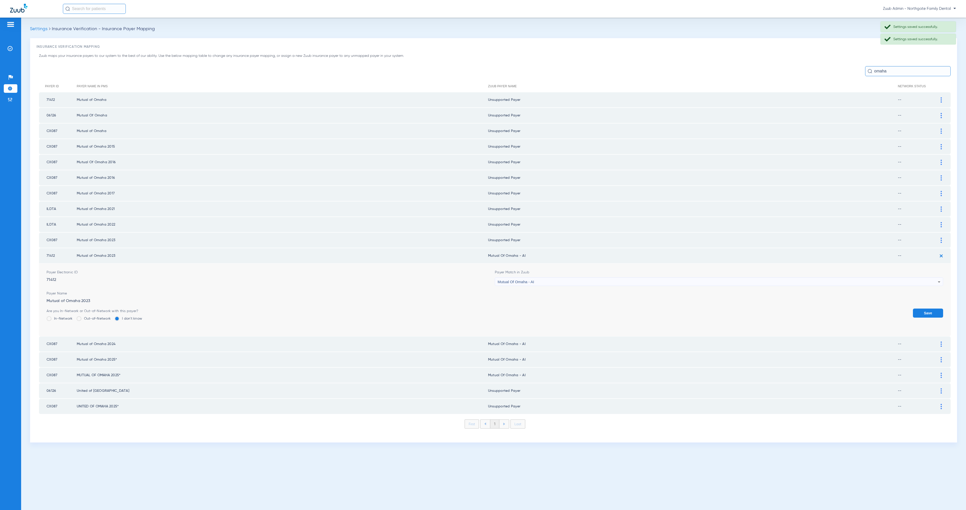
click at [583, 278] on div "Mutual Of Omaha - AI" at bounding box center [718, 282] width 440 height 9
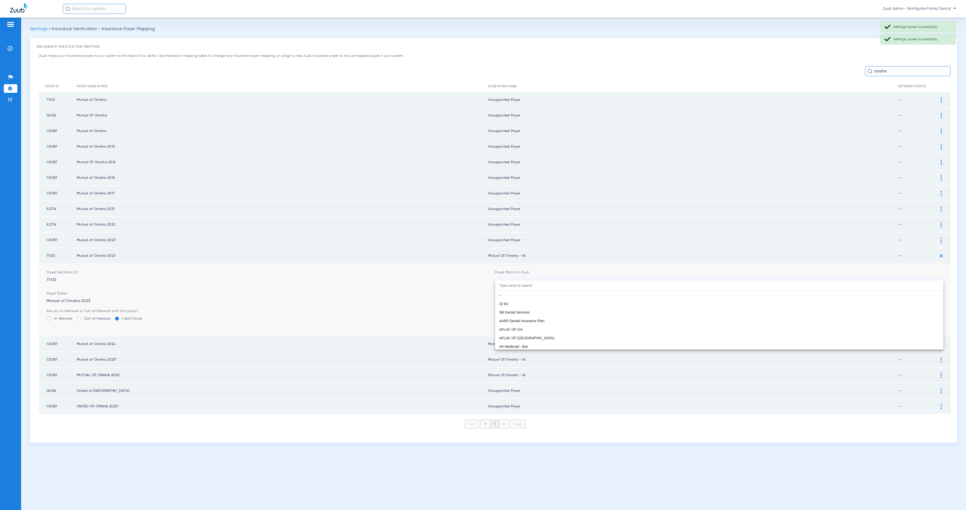
scroll to position [2754, 0]
paste input "Unsupported"
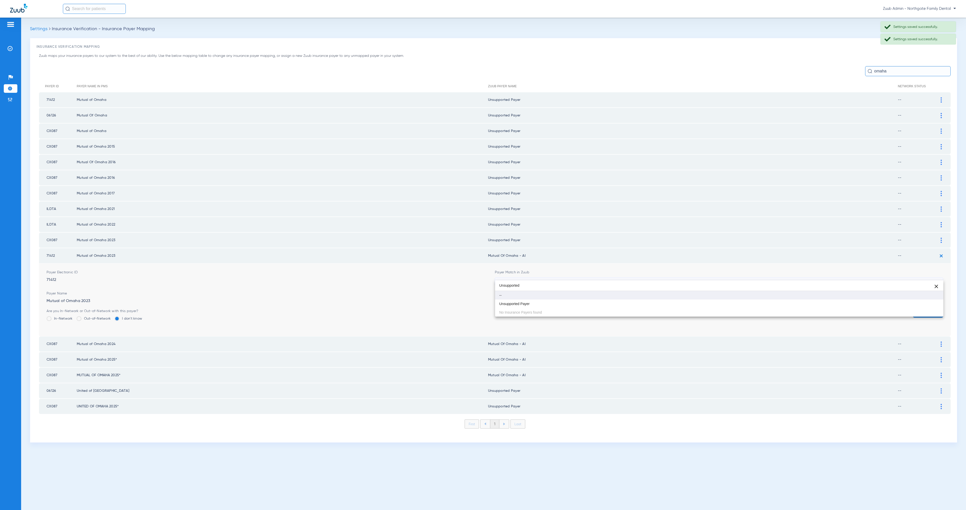
scroll to position [0, 0]
type input "Unsupported"
click at [608, 304] on mat-option "Unsupported Payer" at bounding box center [719, 304] width 448 height 9
click at [936, 309] on button "Save" at bounding box center [928, 313] width 30 height 9
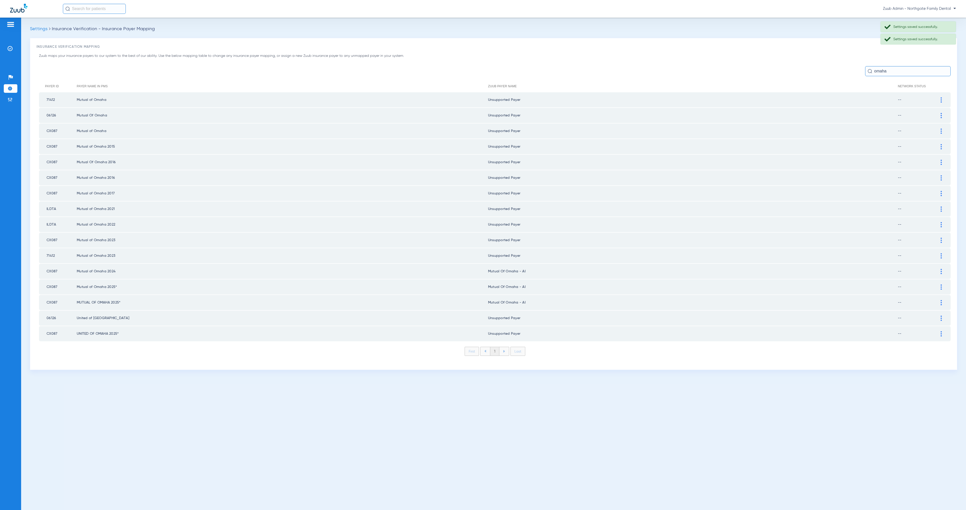
drag, startPoint x: 943, startPoint y: 264, endPoint x: 862, endPoint y: 265, distance: 80.8
click at [943, 269] on div at bounding box center [941, 271] width 9 height 5
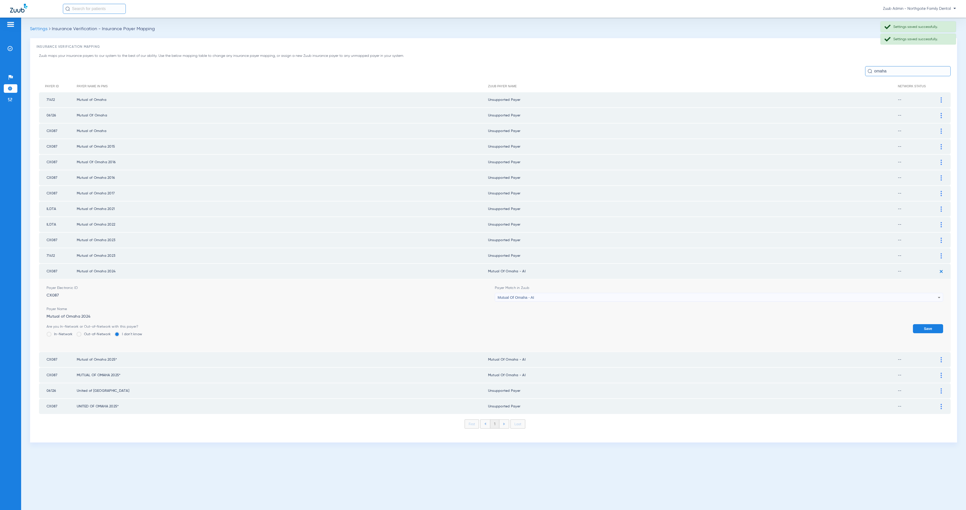
click at [572, 293] on div "Mutual Of Omaha - AI" at bounding box center [718, 297] width 440 height 9
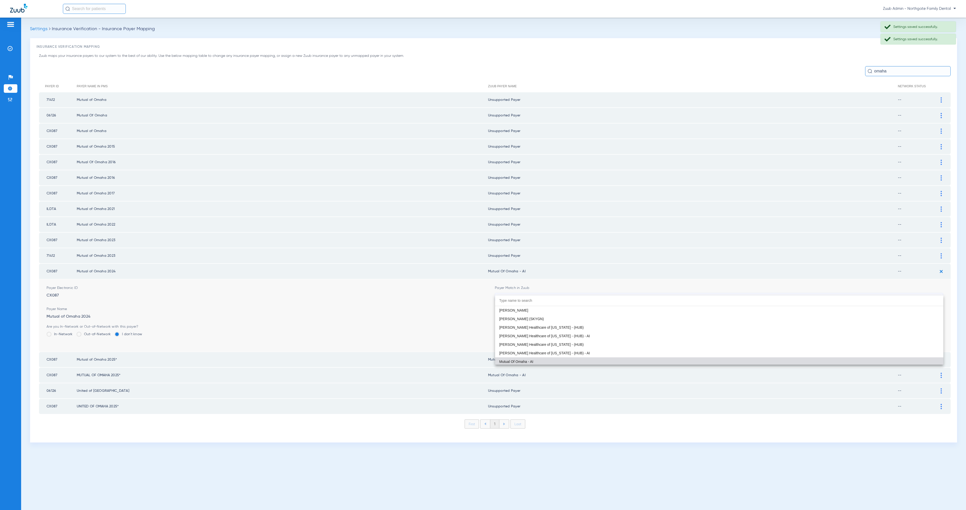
paste input "Unsupported"
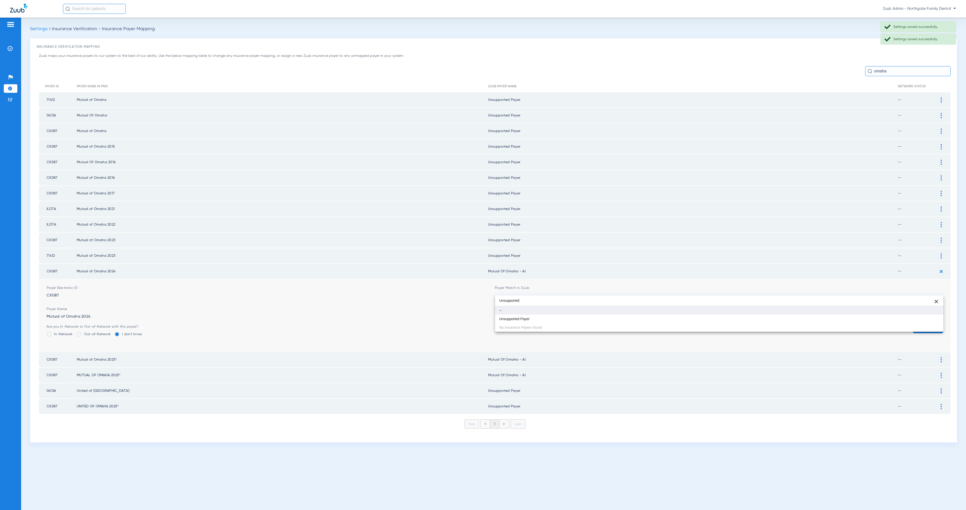
scroll to position [0, 0]
type input "Unsupported"
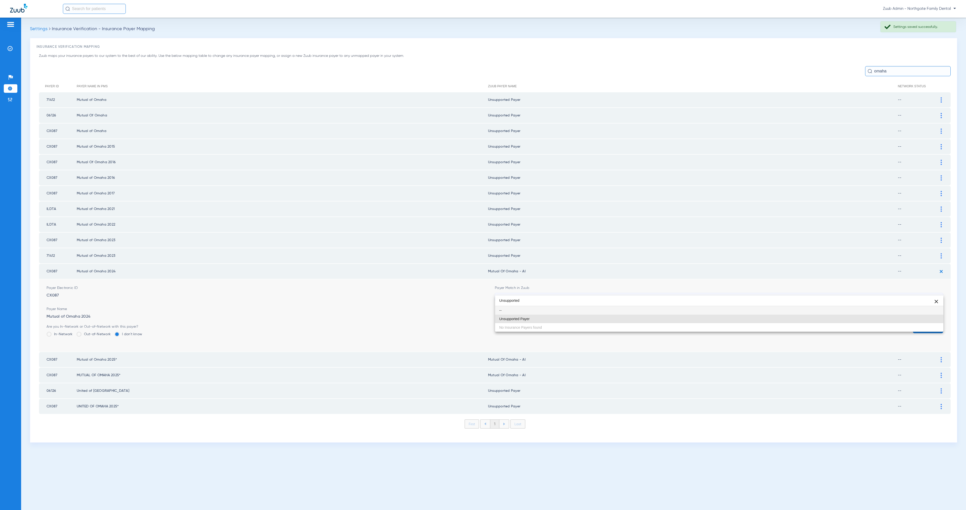
drag, startPoint x: 597, startPoint y: 316, endPoint x: 603, endPoint y: 317, distance: 5.3
click at [598, 316] on mat-option "Unsupported Payer" at bounding box center [719, 319] width 448 height 9
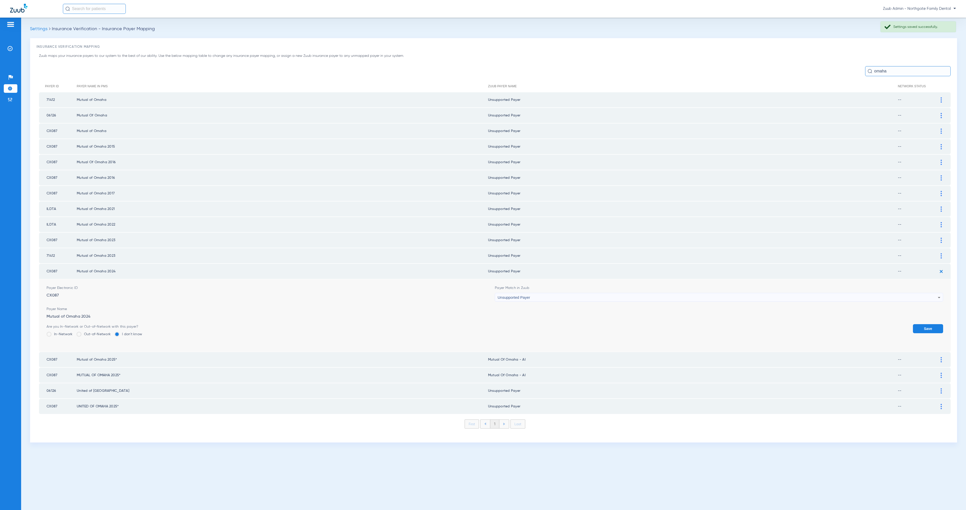
click at [929, 324] on button "Save" at bounding box center [928, 328] width 30 height 9
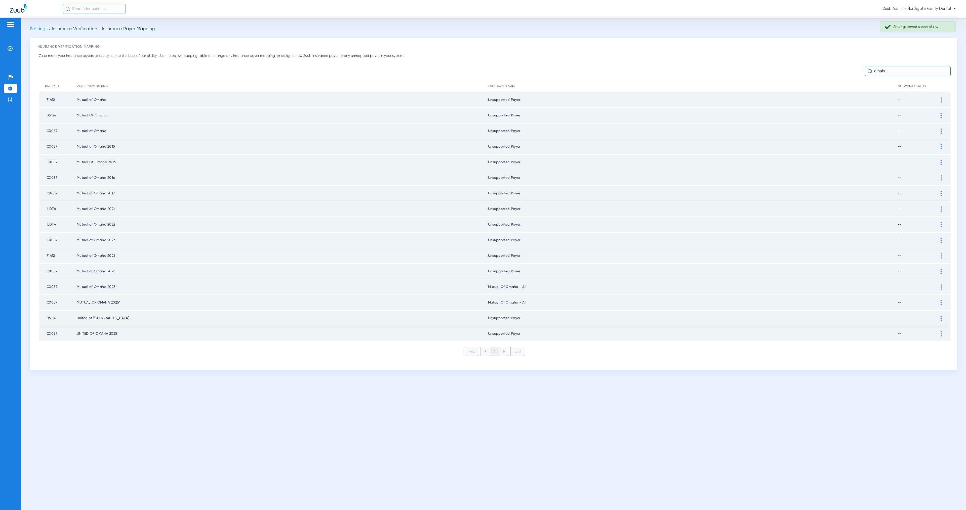
click at [942, 285] on img at bounding box center [941, 287] width 1 height 5
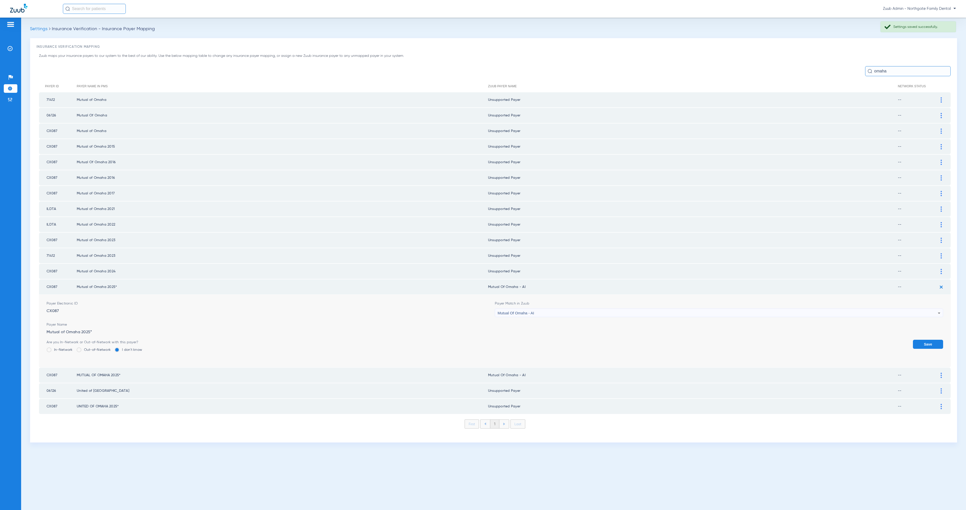
click at [524, 309] on div "Mutual Of Omaha - AI" at bounding box center [718, 313] width 440 height 9
type input "Unsupported"
drag, startPoint x: 538, startPoint y: 334, endPoint x: 567, endPoint y: 336, distance: 28.5
click at [539, 333] on mat-option "Unsupported Payer" at bounding box center [719, 334] width 448 height 9
click at [923, 340] on button "Save" at bounding box center [928, 344] width 30 height 9
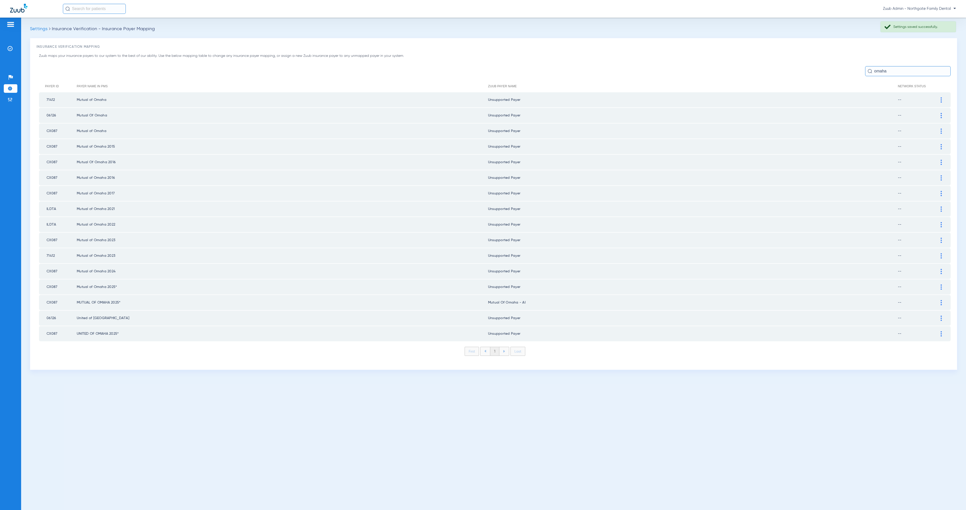
click at [941, 300] on img at bounding box center [941, 302] width 1 height 5
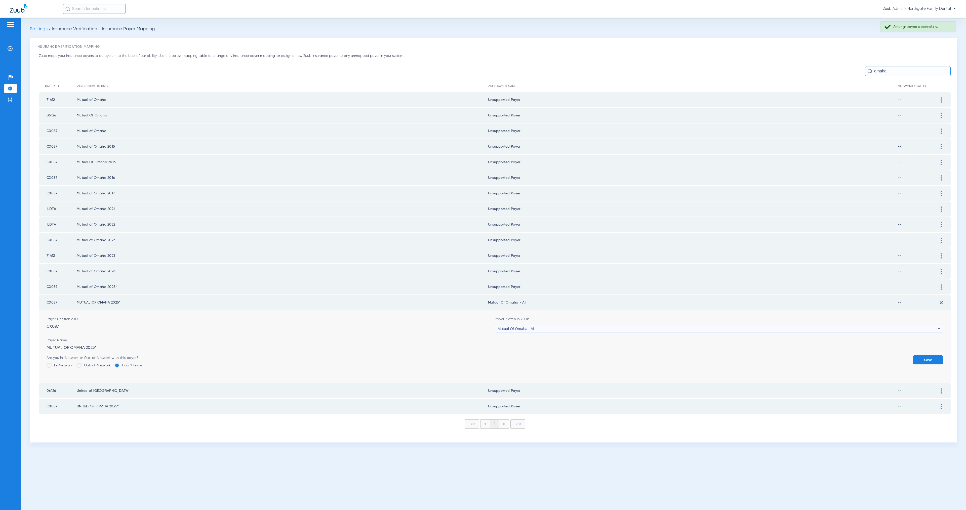
click at [562, 325] on div "Mutual Of Omaha - AI" at bounding box center [718, 329] width 440 height 9
paste input "Unsupported"
type input "Unsupported"
drag, startPoint x: 576, startPoint y: 348, endPoint x: 635, endPoint y: 349, distance: 59.6
click at [576, 348] on mat-option "Unsupported Payer" at bounding box center [719, 349] width 448 height 9
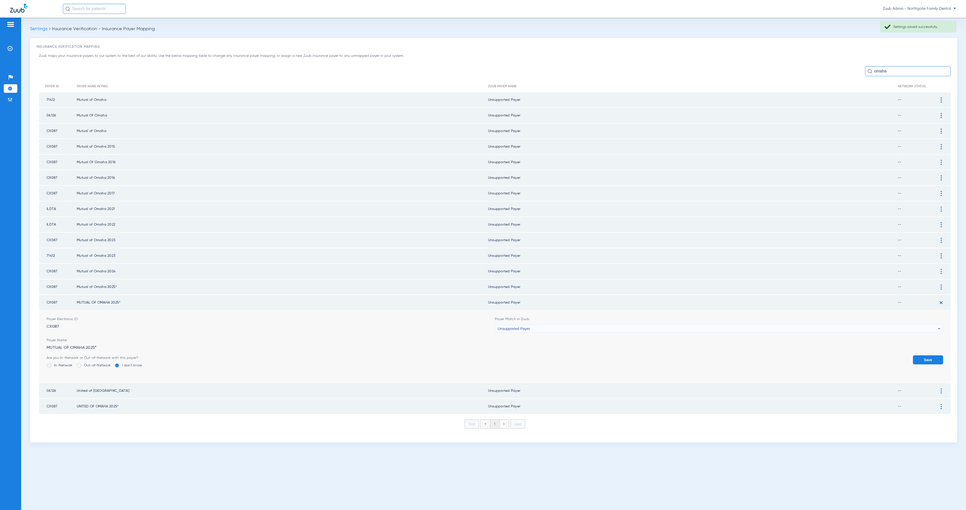
click at [929, 355] on button "Save" at bounding box center [928, 359] width 30 height 9
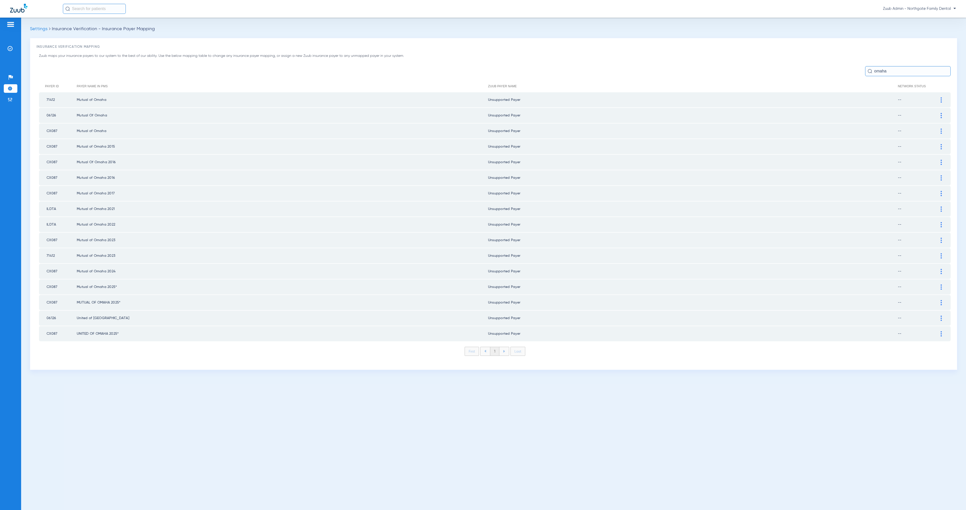
drag, startPoint x: 890, startPoint y: 73, endPoint x: 873, endPoint y: 72, distance: 17.4
click at [873, 72] on input "omaha" at bounding box center [908, 71] width 86 height 10
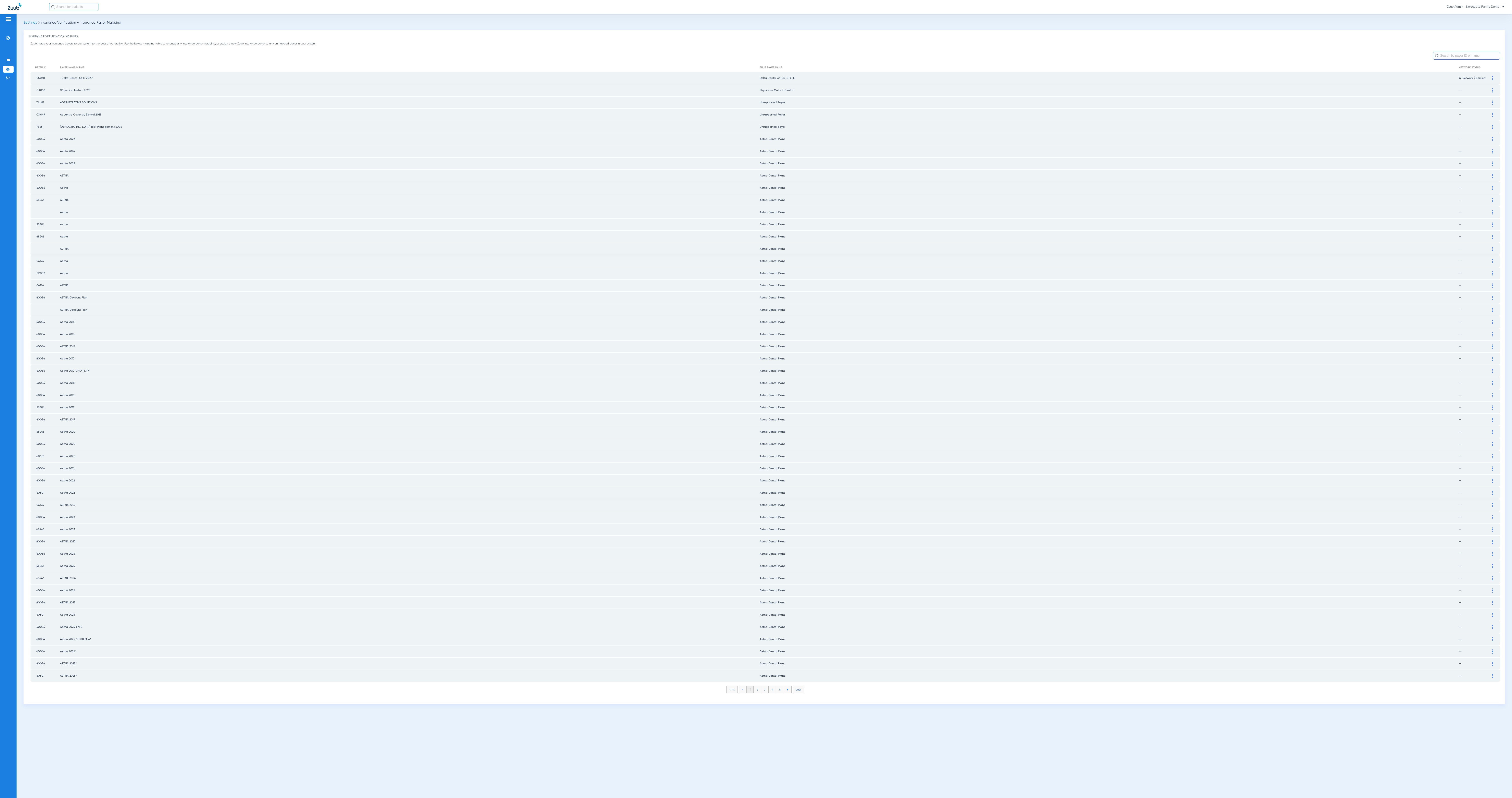
click at [756, 399] on li "2" at bounding box center [758, 689] width 8 height 7
click at [756, 399] on li "3" at bounding box center [765, 689] width 8 height 7
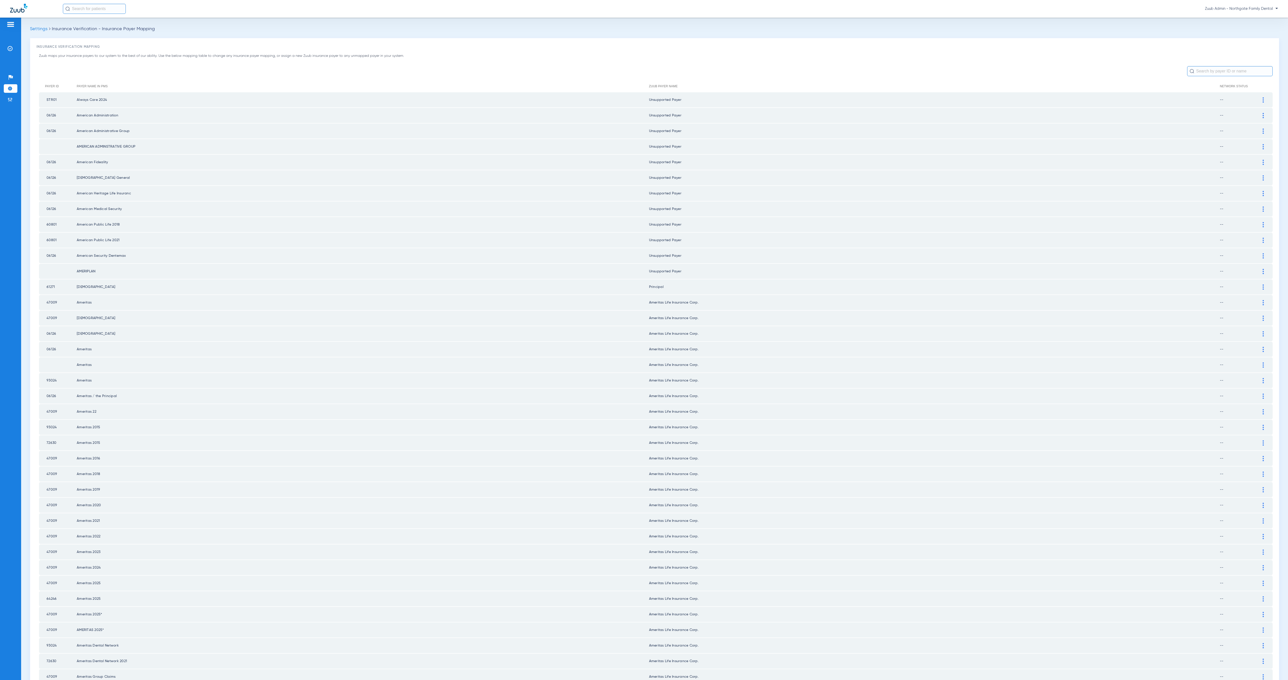
click at [966, 285] on img at bounding box center [1263, 287] width 1 height 5
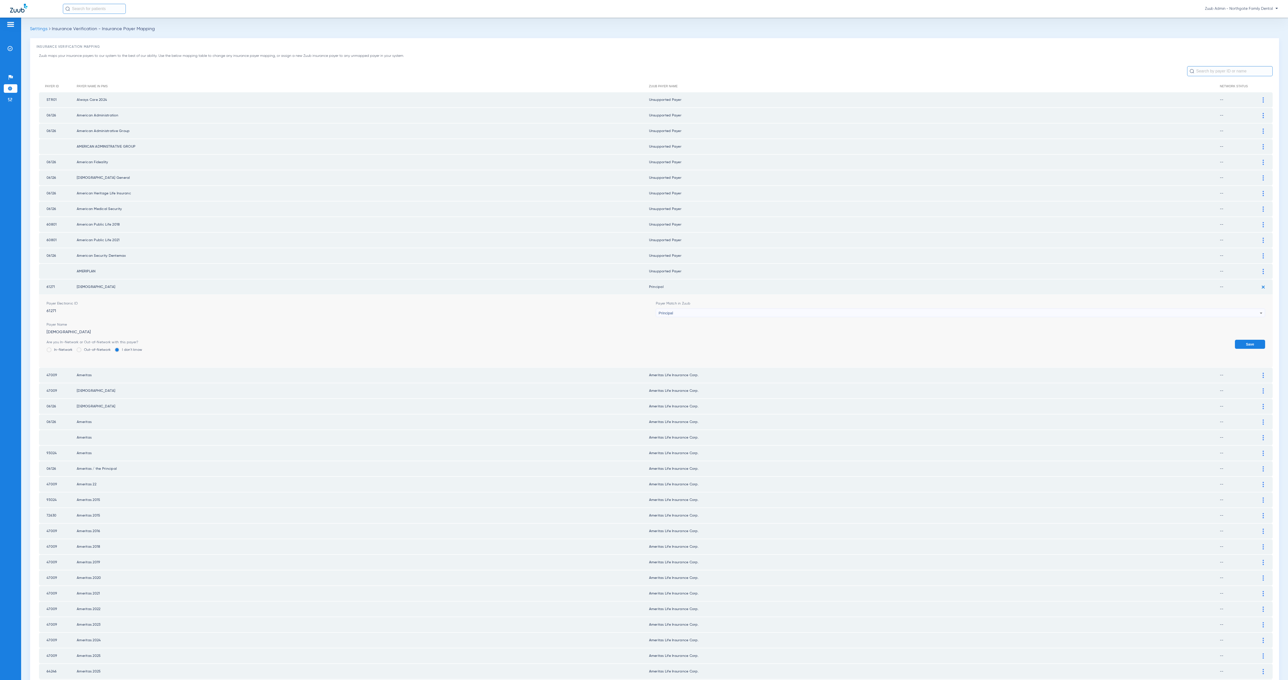
click at [746, 309] on div "Principal" at bounding box center [959, 313] width 601 height 9
type input "merip"
click at [752, 340] on div "merip close -- Unsupported Payer No Insurance Payers found" at bounding box center [955, 329] width 605 height 36
click at [745, 332] on mat-option "Unsupported Payer" at bounding box center [955, 335] width 605 height 9
click at [966, 340] on button "Save" at bounding box center [1250, 344] width 30 height 9
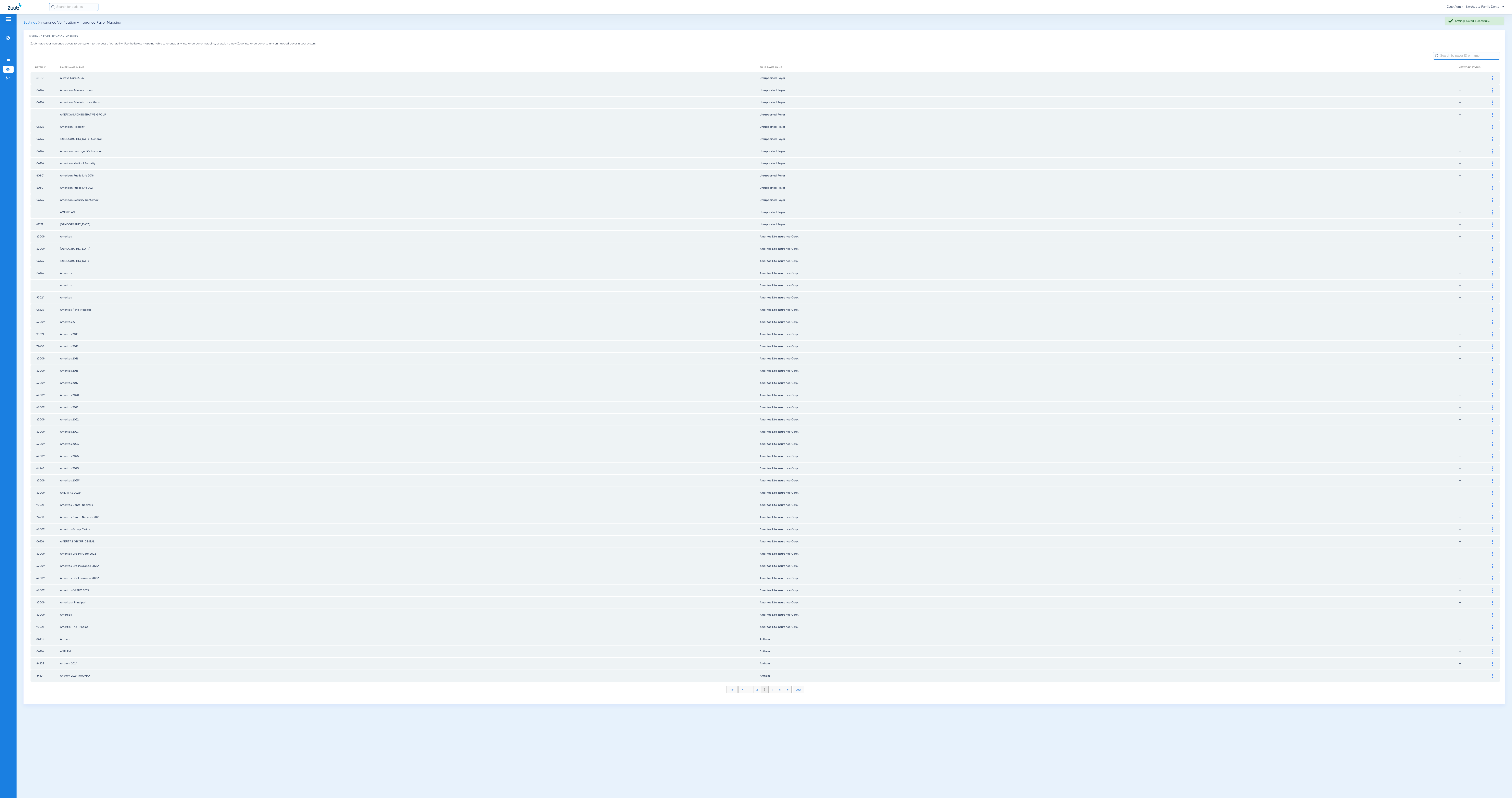
click at [756, 399] on li "4" at bounding box center [772, 689] width 8 height 7
click at [756, 399] on li "5" at bounding box center [780, 689] width 8 height 7
click at [756, 399] on li "6" at bounding box center [780, 689] width 8 height 7
click at [756, 399] on li "7" at bounding box center [780, 689] width 8 height 7
click at [756, 399] on li "8" at bounding box center [780, 689] width 8 height 7
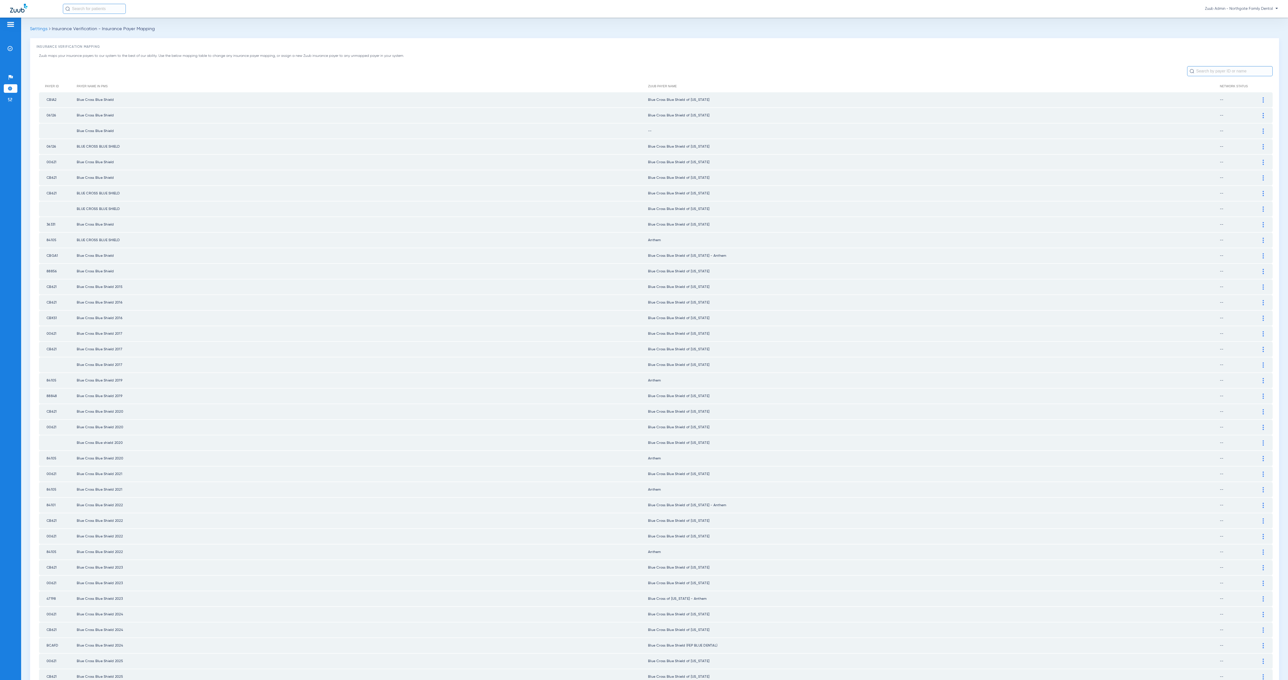
click at [966, 129] on div at bounding box center [1263, 131] width 9 height 5
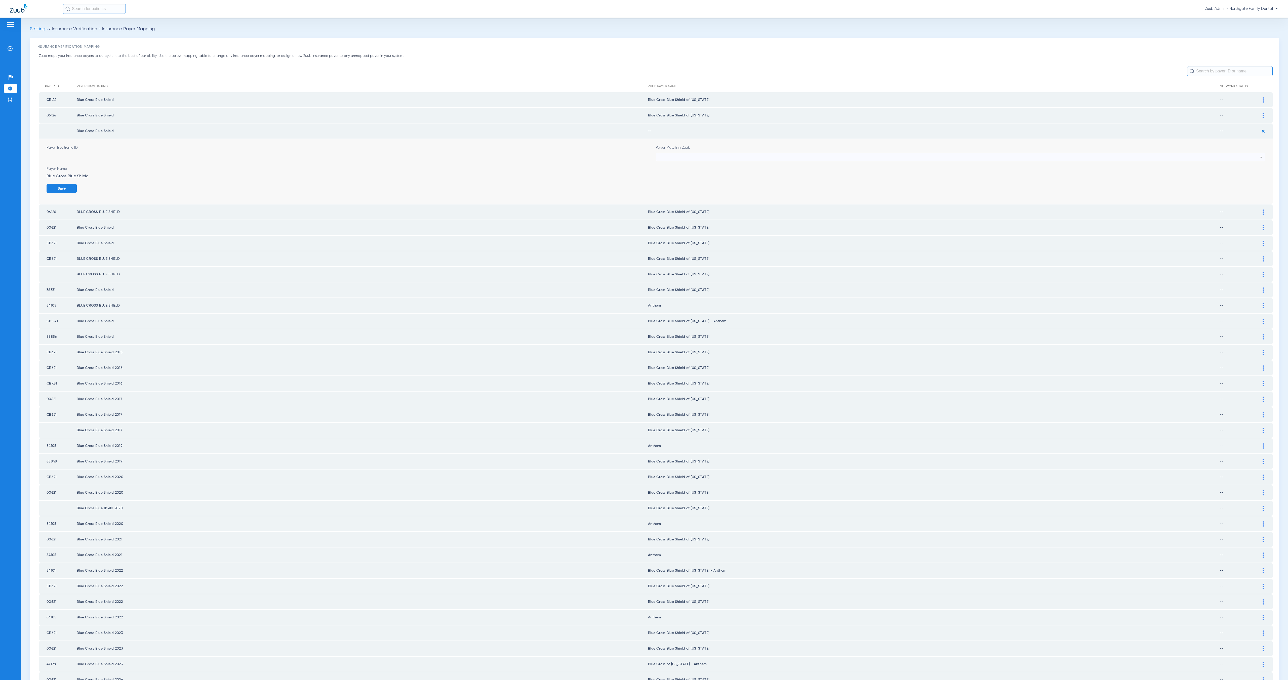
click at [766, 155] on div at bounding box center [959, 157] width 601 height 9
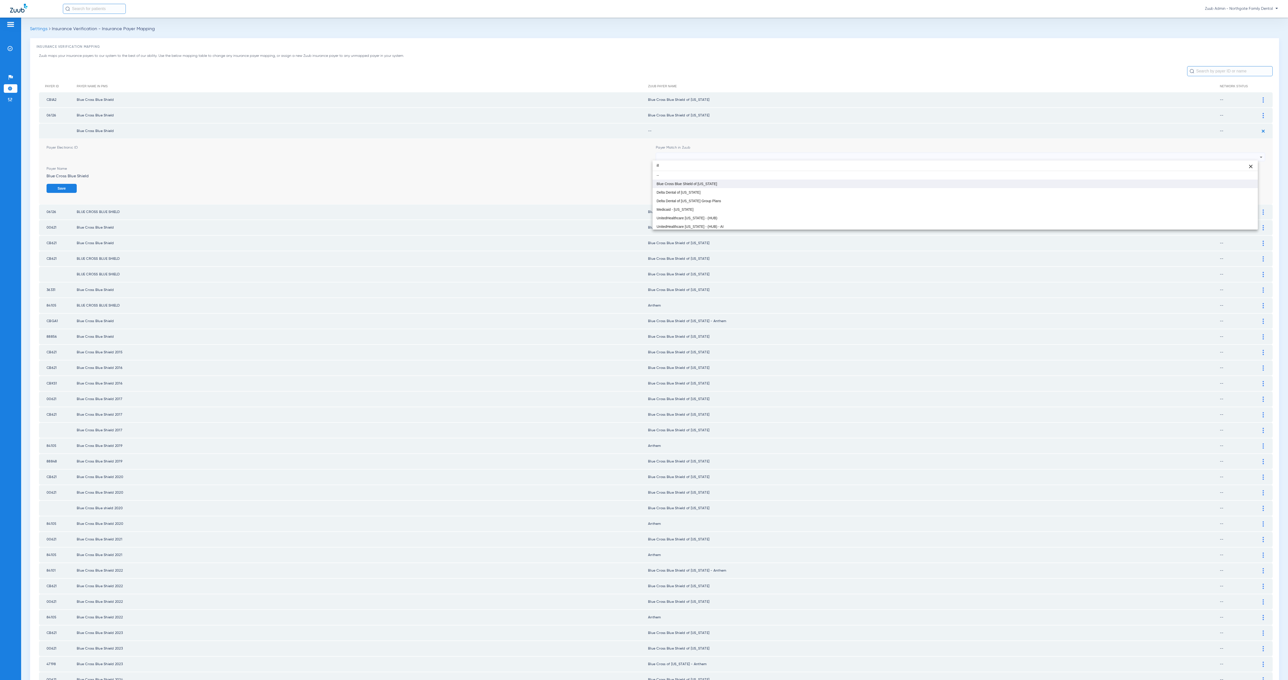
type input "ill"
click at [789, 186] on mat-option "Blue Cross Blue Shield of [US_STATE]" at bounding box center [955, 184] width 605 height 9
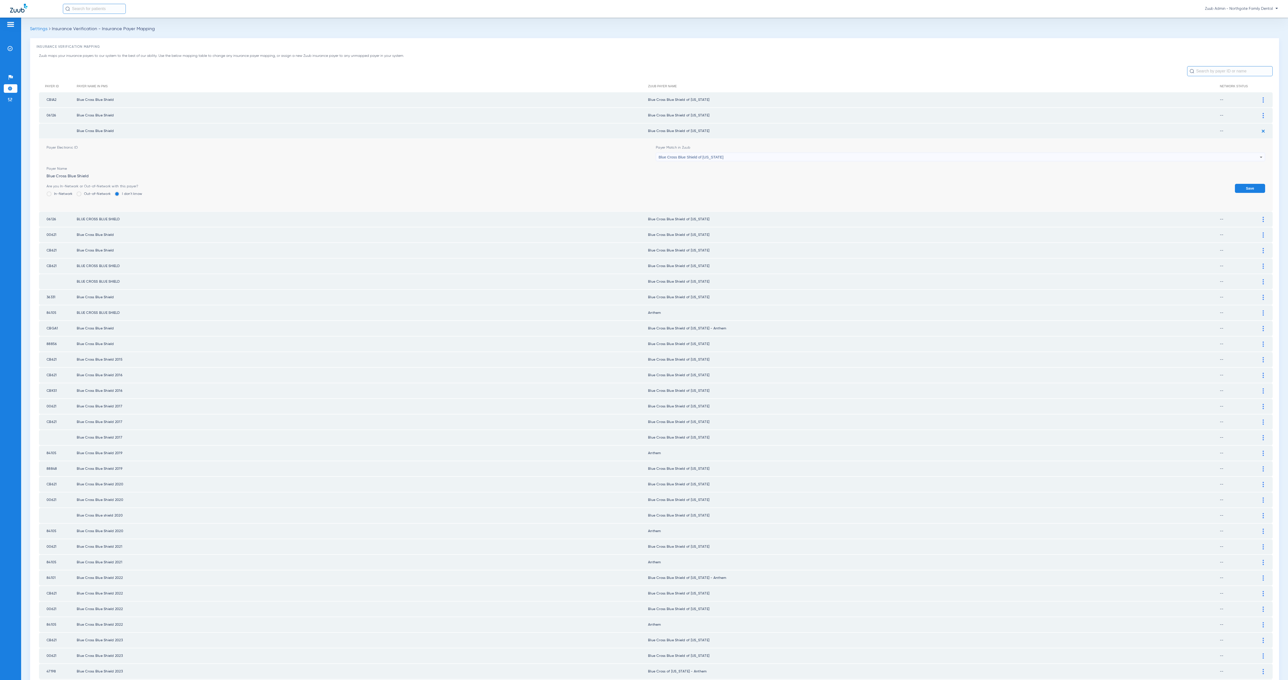
click at [966, 187] on button "Save" at bounding box center [1250, 188] width 30 height 9
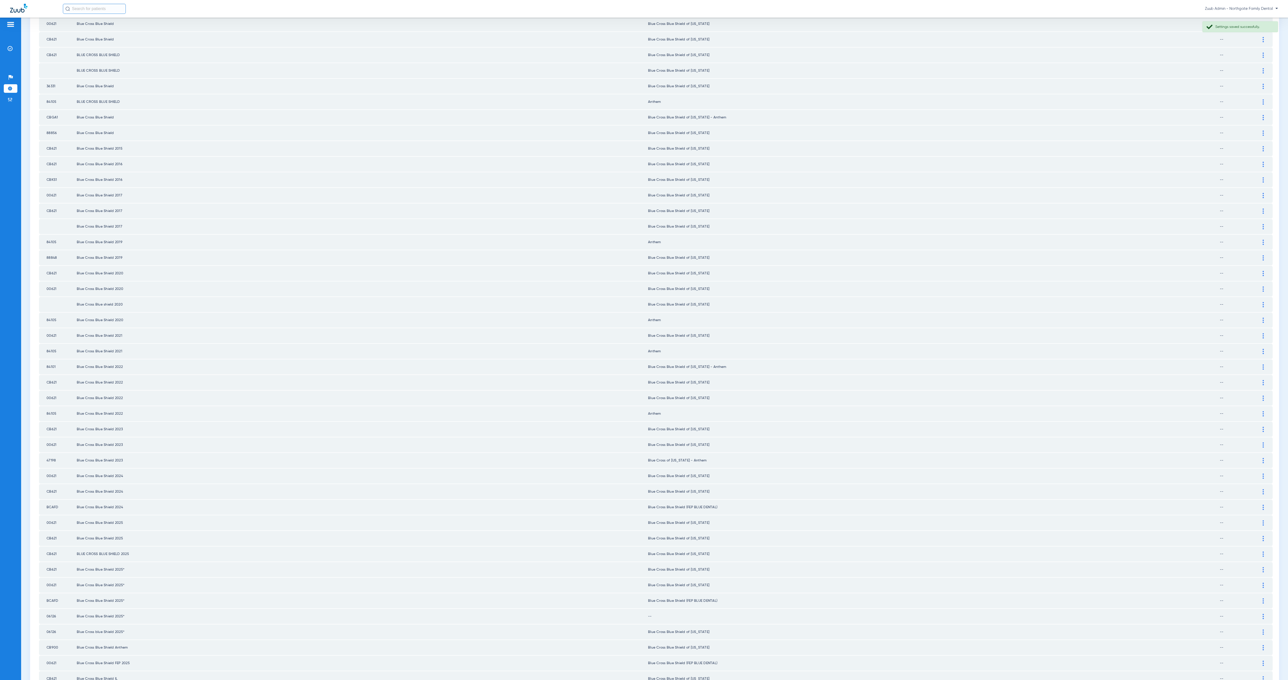
scroll to position [205, 0]
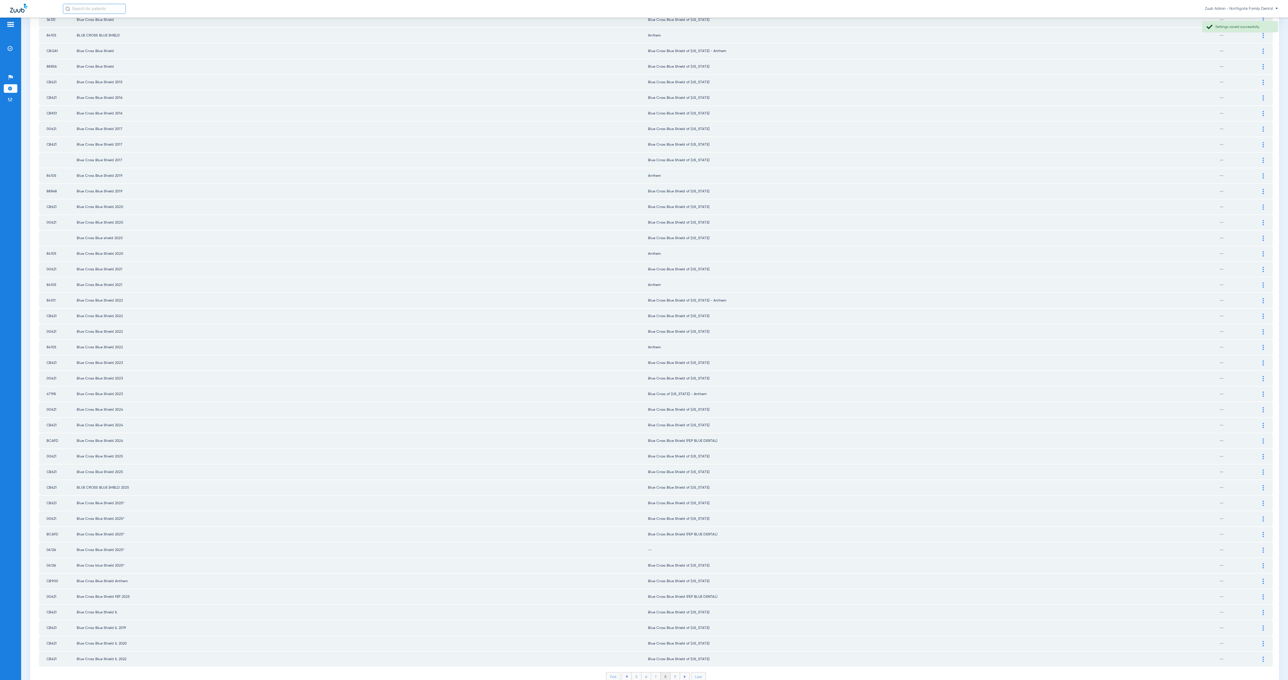
click at [966, 510] on img at bounding box center [1263, 550] width 1 height 5
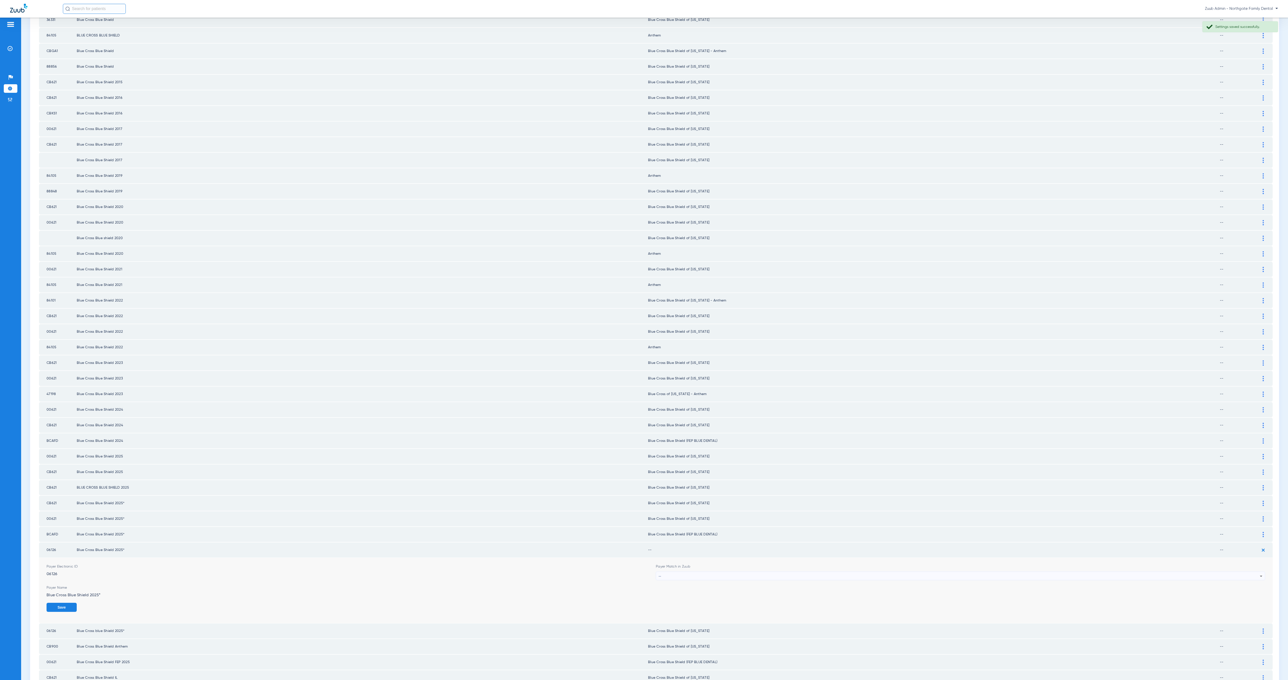
click at [698, 510] on div "--" at bounding box center [959, 576] width 601 height 9
type input "ill"
click at [742, 510] on mat-option "Blue Cross Blue Shield of [US_STATE]" at bounding box center [955, 583] width 605 height 9
click at [966, 510] on button "Save" at bounding box center [1250, 607] width 30 height 9
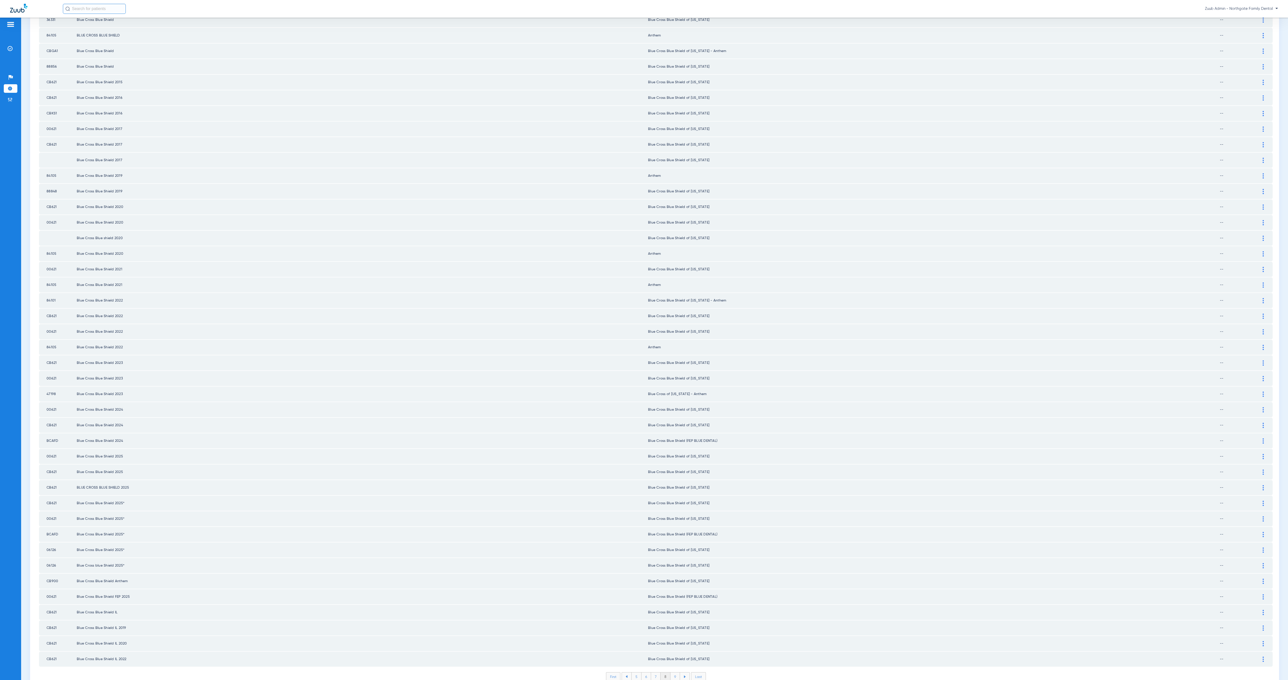
click at [672, 510] on li "9" at bounding box center [675, 677] width 10 height 9
click at [672, 510] on li "10" at bounding box center [674, 677] width 11 height 9
click at [672, 510] on li "11" at bounding box center [676, 677] width 10 height 9
click at [671, 510] on li "12" at bounding box center [676, 677] width 11 height 9
click at [675, 510] on li "13" at bounding box center [676, 677] width 11 height 9
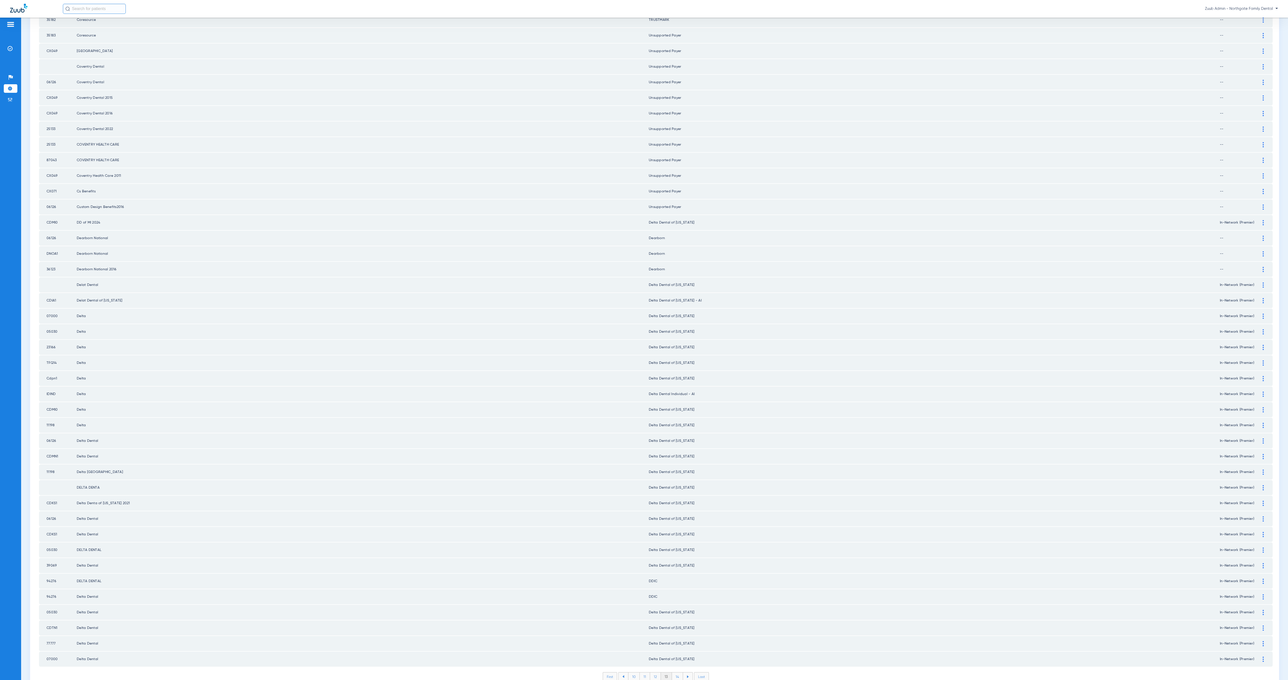
drag, startPoint x: 676, startPoint y: 652, endPoint x: 682, endPoint y: 651, distance: 6.3
click at [676, 510] on li "14" at bounding box center [677, 677] width 11 height 9
click at [676, 510] on li "15" at bounding box center [677, 677] width 11 height 9
click at [675, 510] on li "16" at bounding box center [677, 677] width 11 height 9
click at [674, 510] on li "17" at bounding box center [677, 677] width 11 height 9
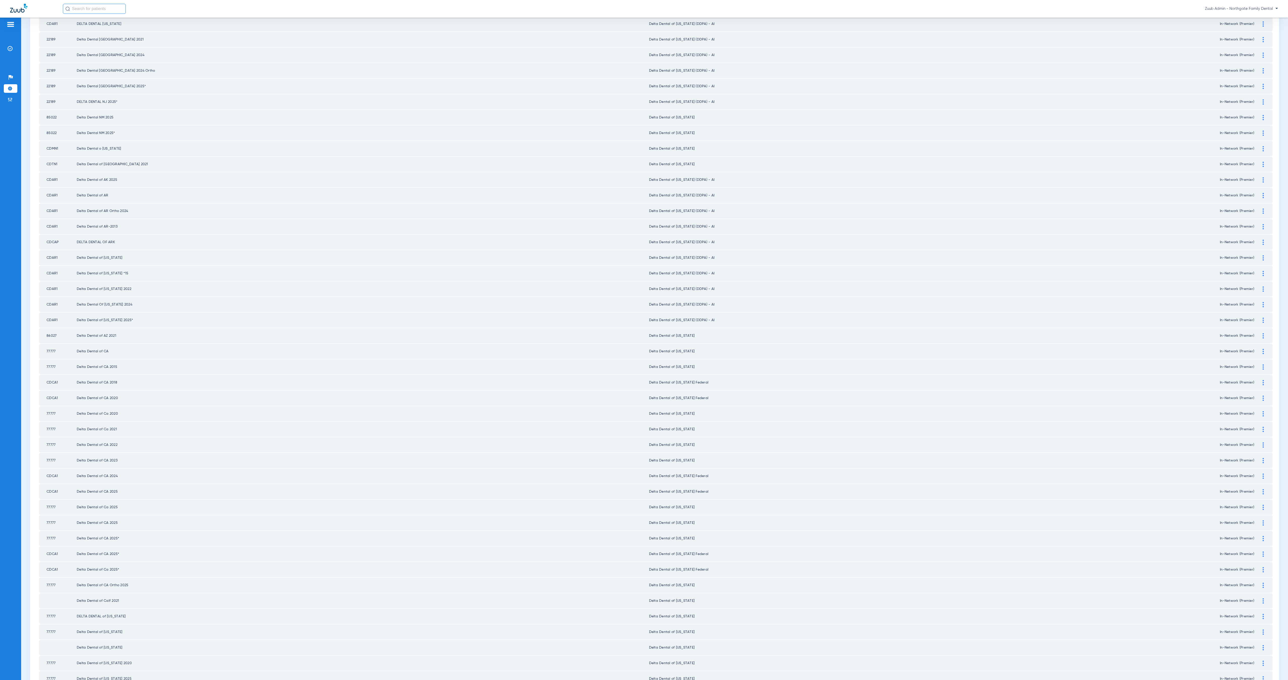
scroll to position [0, 0]
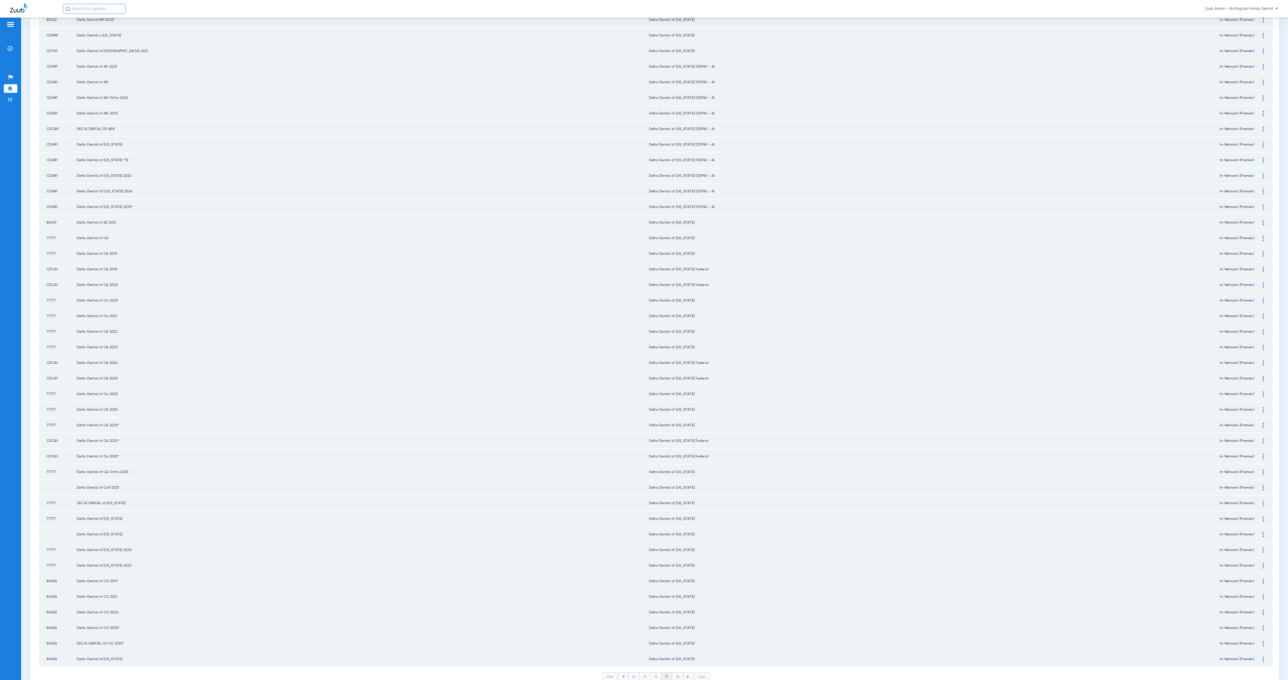
drag, startPoint x: 675, startPoint y: 651, endPoint x: 692, endPoint y: 648, distance: 16.6
click at [675, 510] on li "18" at bounding box center [677, 677] width 11 height 9
drag, startPoint x: 674, startPoint y: 650, endPoint x: 695, endPoint y: 649, distance: 21.1
click at [674, 510] on li "19" at bounding box center [677, 677] width 11 height 9
click at [672, 510] on li "20" at bounding box center [678, 677] width 12 height 9
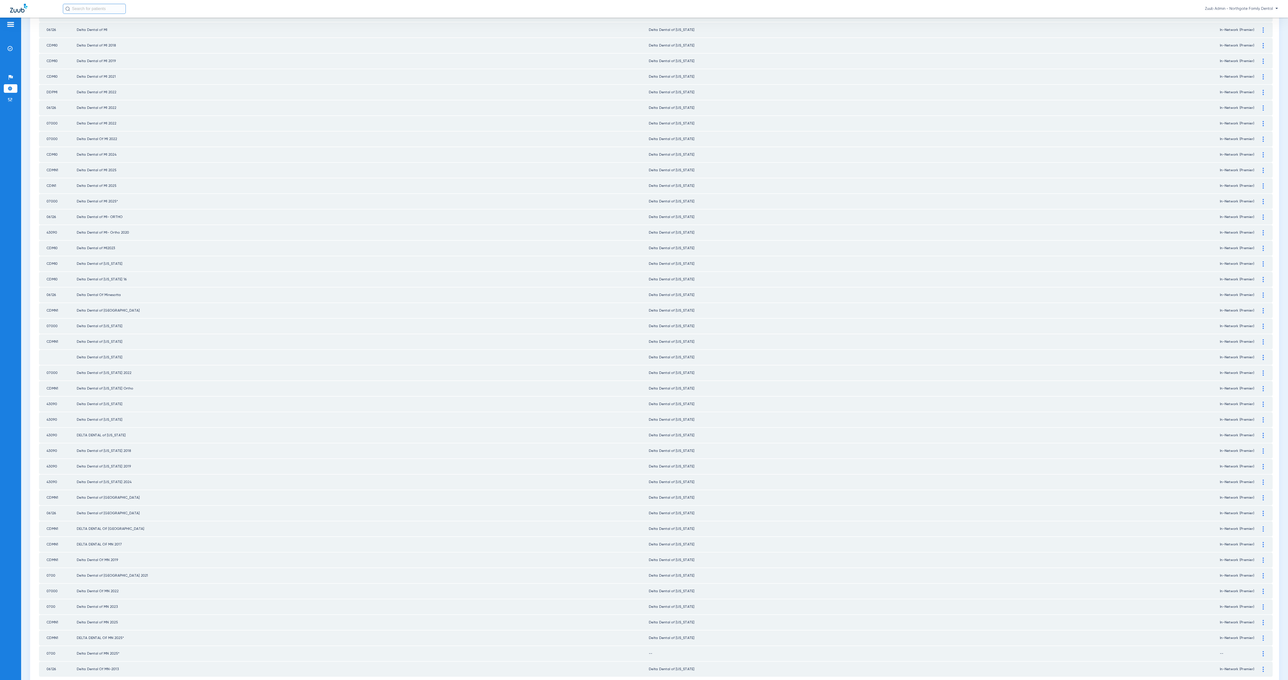
click at [966, 510] on img at bounding box center [1263, 653] width 1 height 5
click at [698, 510] on div "--" at bounding box center [959, 680] width 601 height 9
type input "minn"
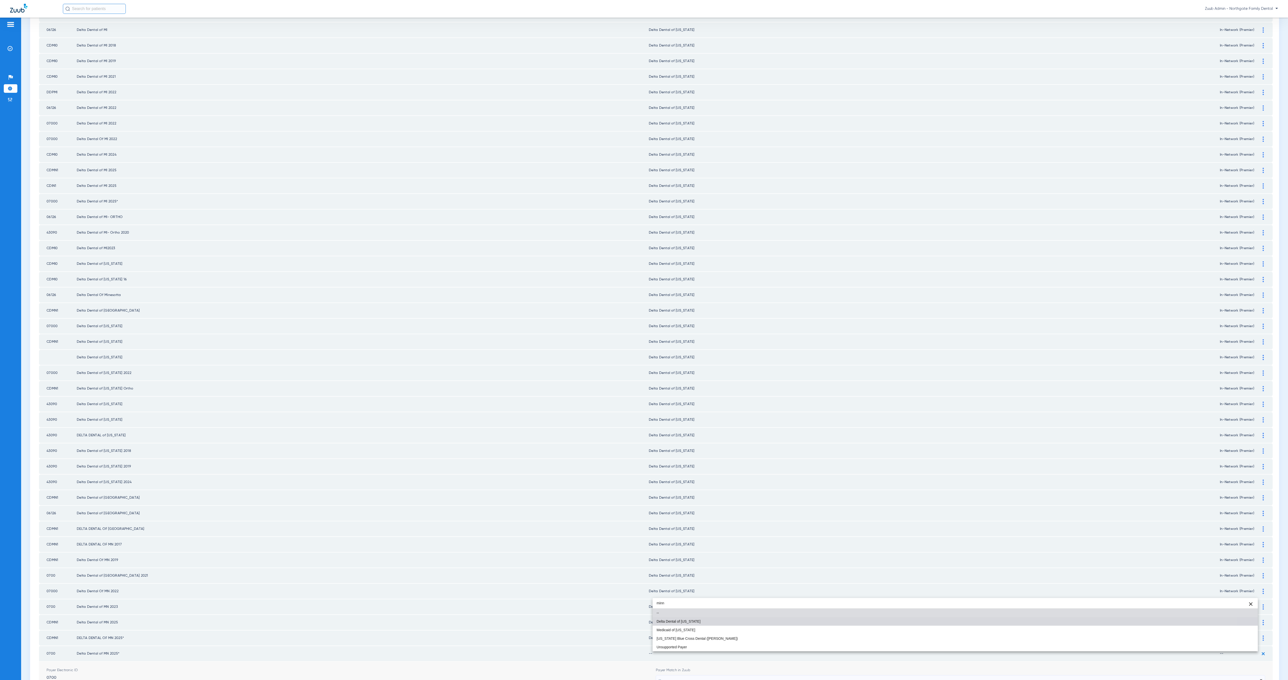
click at [704, 510] on mat-option "Delta Dental of [US_STATE]" at bounding box center [955, 621] width 605 height 9
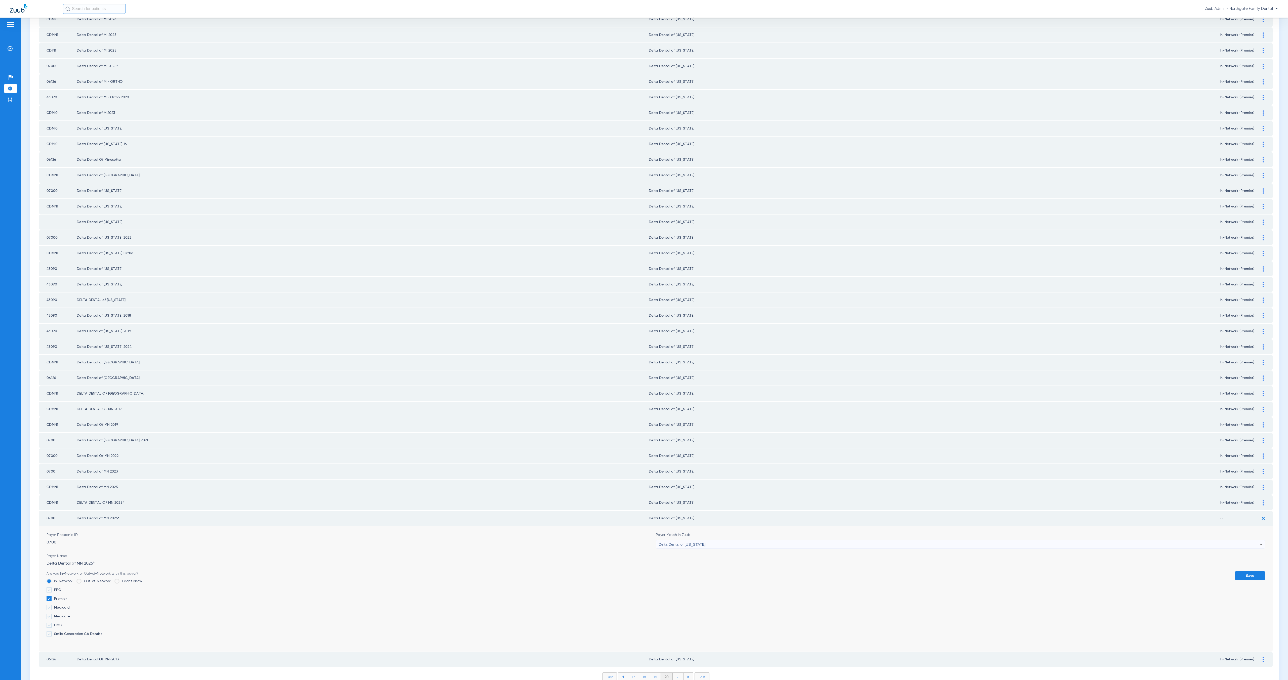
click at [966, 510] on button "Save" at bounding box center [1250, 575] width 30 height 9
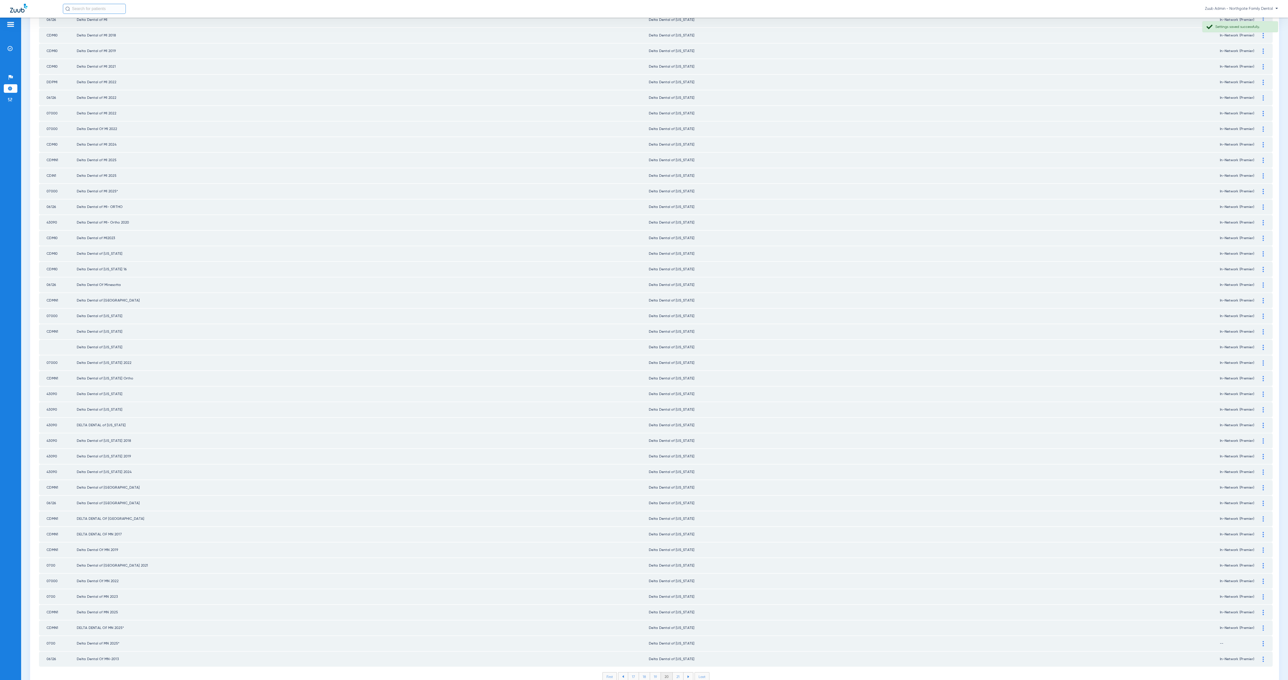
click at [676, 510] on li "21" at bounding box center [678, 677] width 11 height 9
drag, startPoint x: 676, startPoint y: 654, endPoint x: 692, endPoint y: 648, distance: 17.4
click at [676, 510] on li "22" at bounding box center [677, 677] width 11 height 9
click at [676, 510] on li "23" at bounding box center [677, 677] width 11 height 9
click at [676, 510] on li "24" at bounding box center [679, 677] width 12 height 9
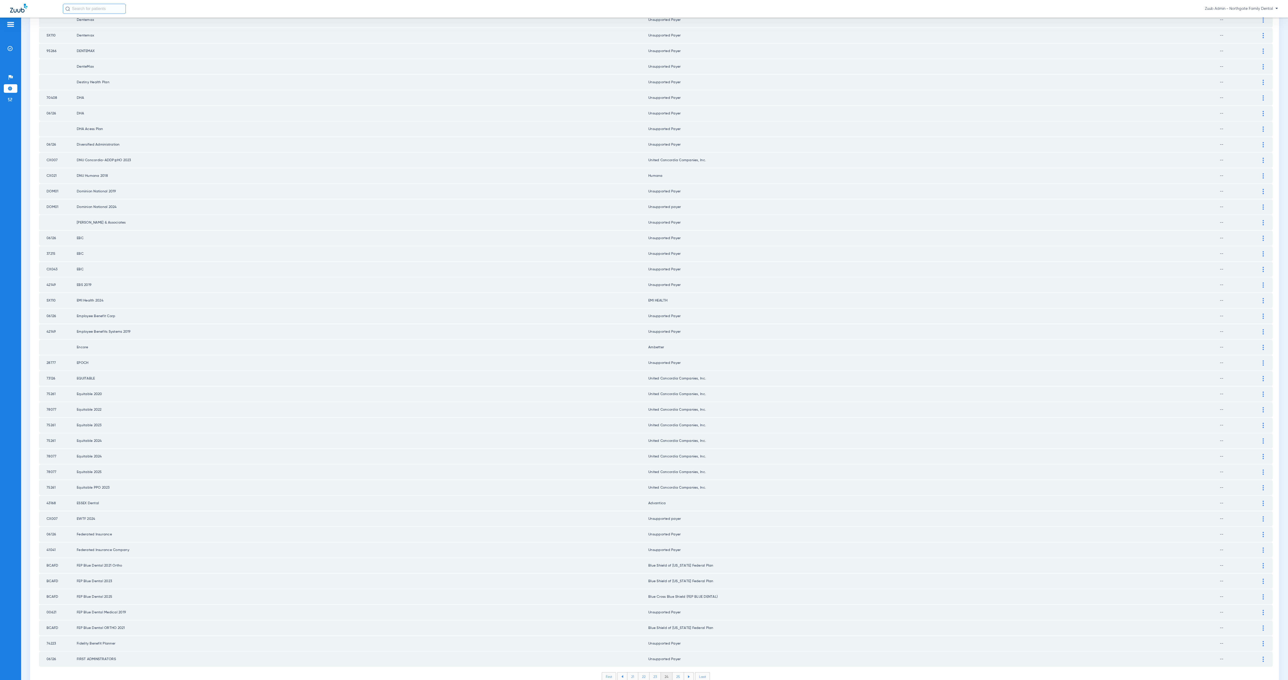
click at [676, 510] on li "25" at bounding box center [678, 677] width 12 height 9
click at [679, 510] on li "26" at bounding box center [678, 677] width 11 height 9
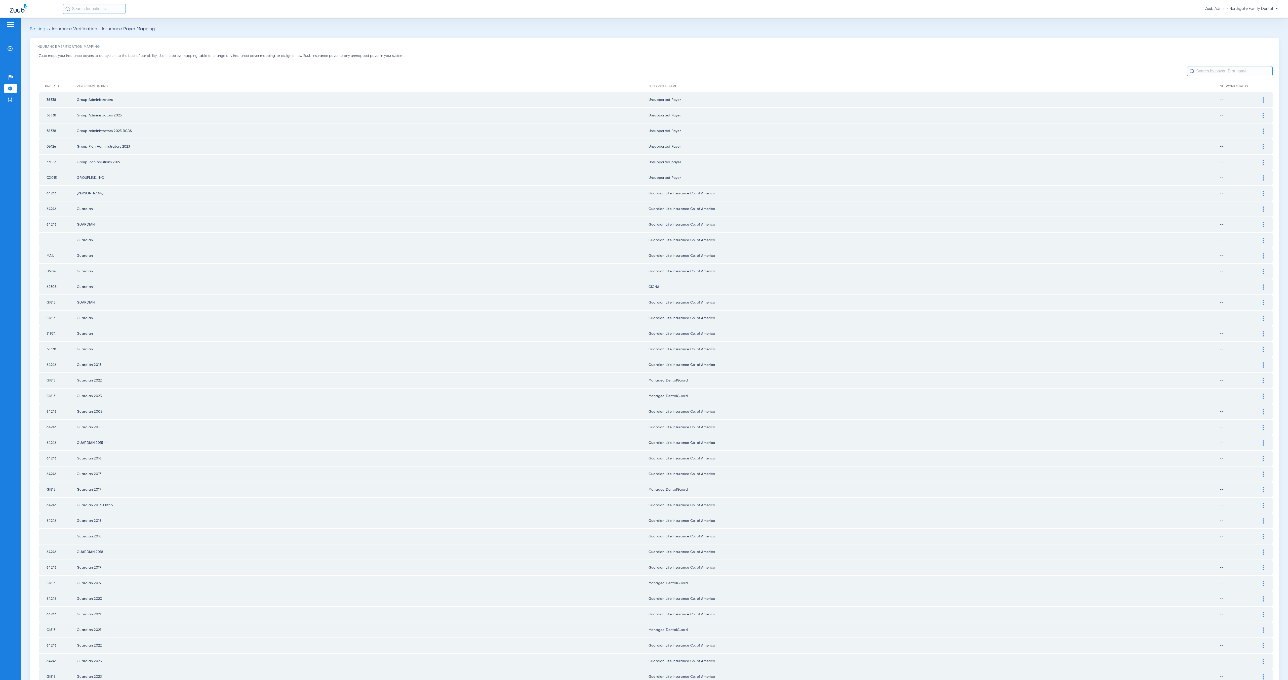
click at [966, 394] on div at bounding box center [1263, 396] width 9 height 5
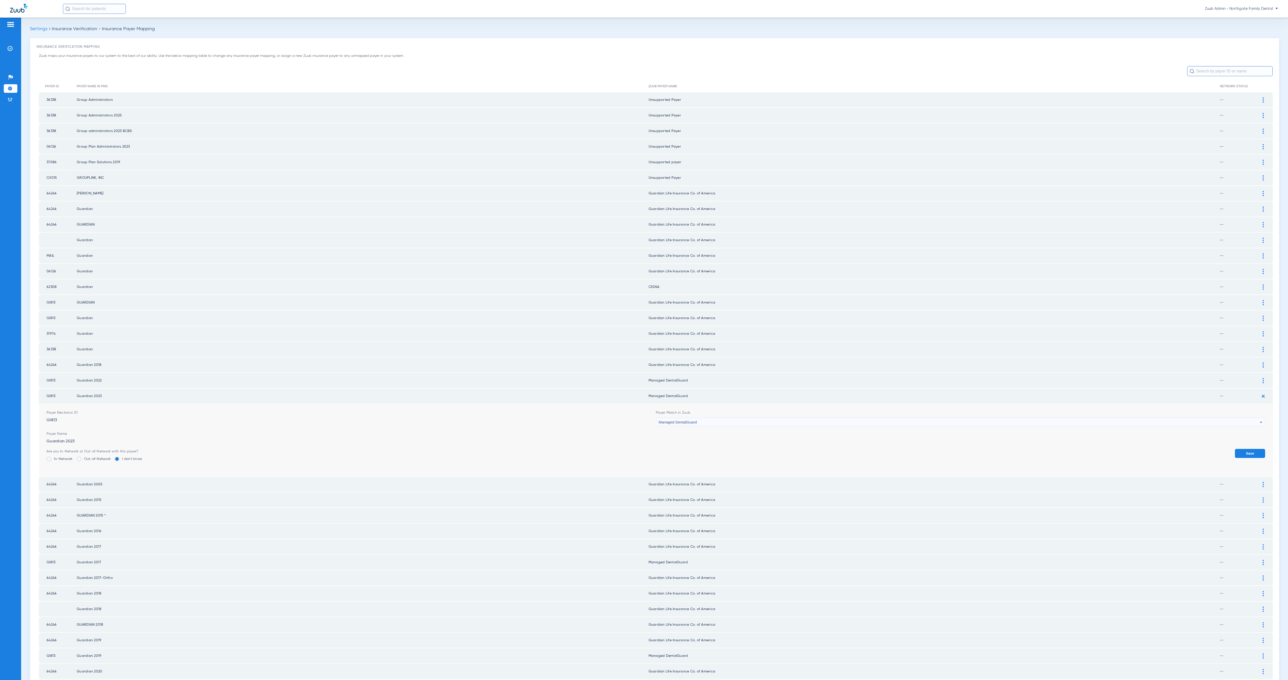
click at [721, 418] on div "Managed DentalGuard" at bounding box center [959, 422] width 601 height 9
type input "gua"
click at [735, 450] on mat-option "Guardian Life Insurance Co. of America" at bounding box center [955, 449] width 605 height 9
click at [966, 449] on button "Save" at bounding box center [1250, 453] width 30 height 9
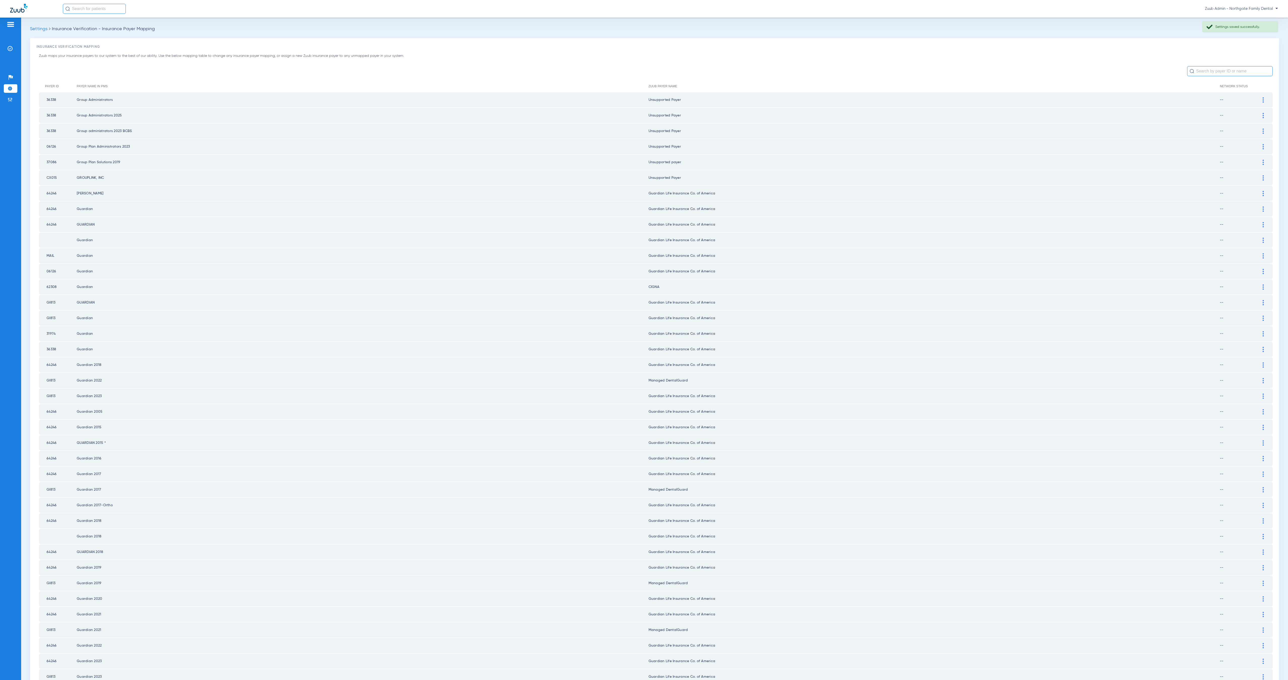
click at [966, 378] on img at bounding box center [1263, 380] width 1 height 5
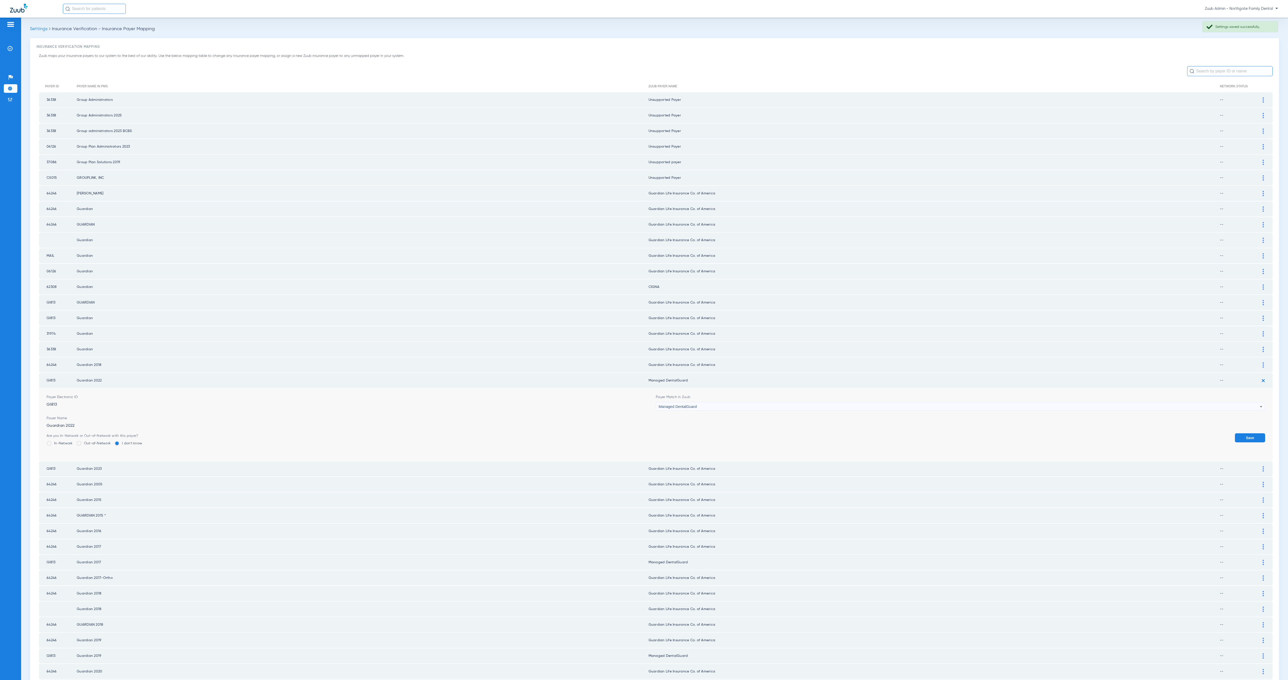
click at [706, 403] on div "Managed DentalGuard" at bounding box center [959, 407] width 601 height 9
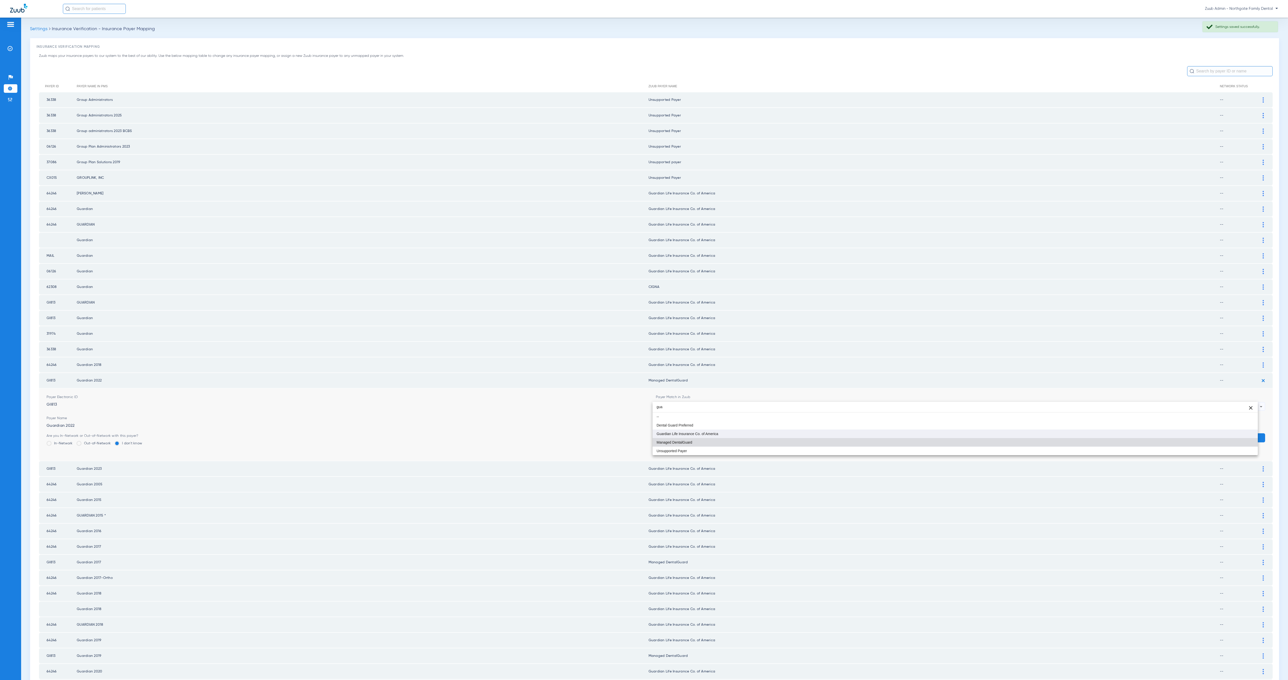
type input "gua"
click at [736, 432] on mat-option "Guardian Life Insurance Co. of America" at bounding box center [955, 434] width 605 height 9
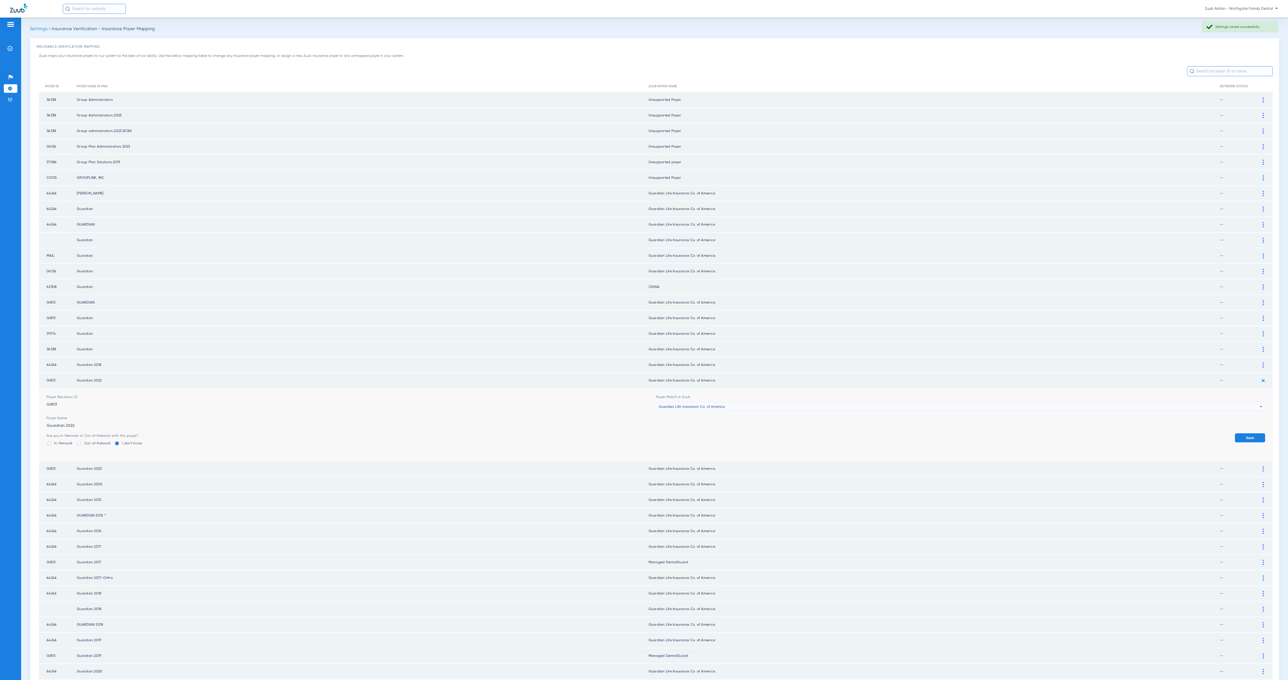
click at [966, 433] on button "Save" at bounding box center [1250, 437] width 30 height 9
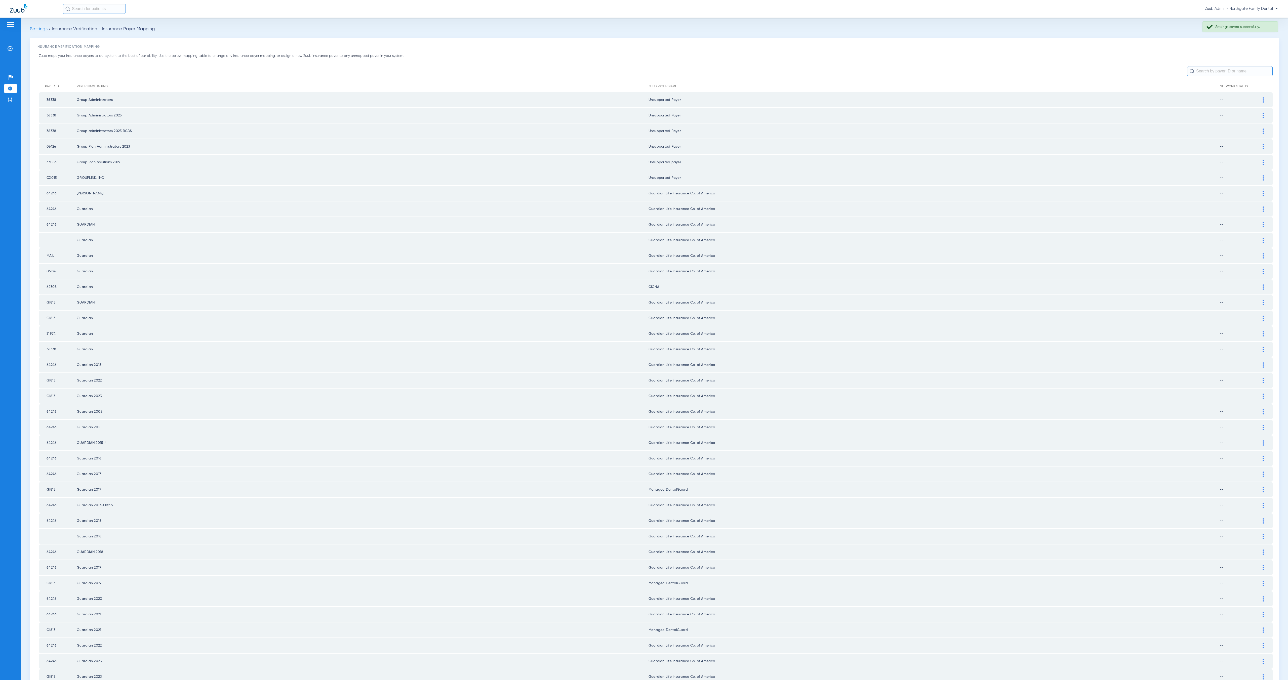
click at [966, 285] on img at bounding box center [1263, 287] width 1 height 5
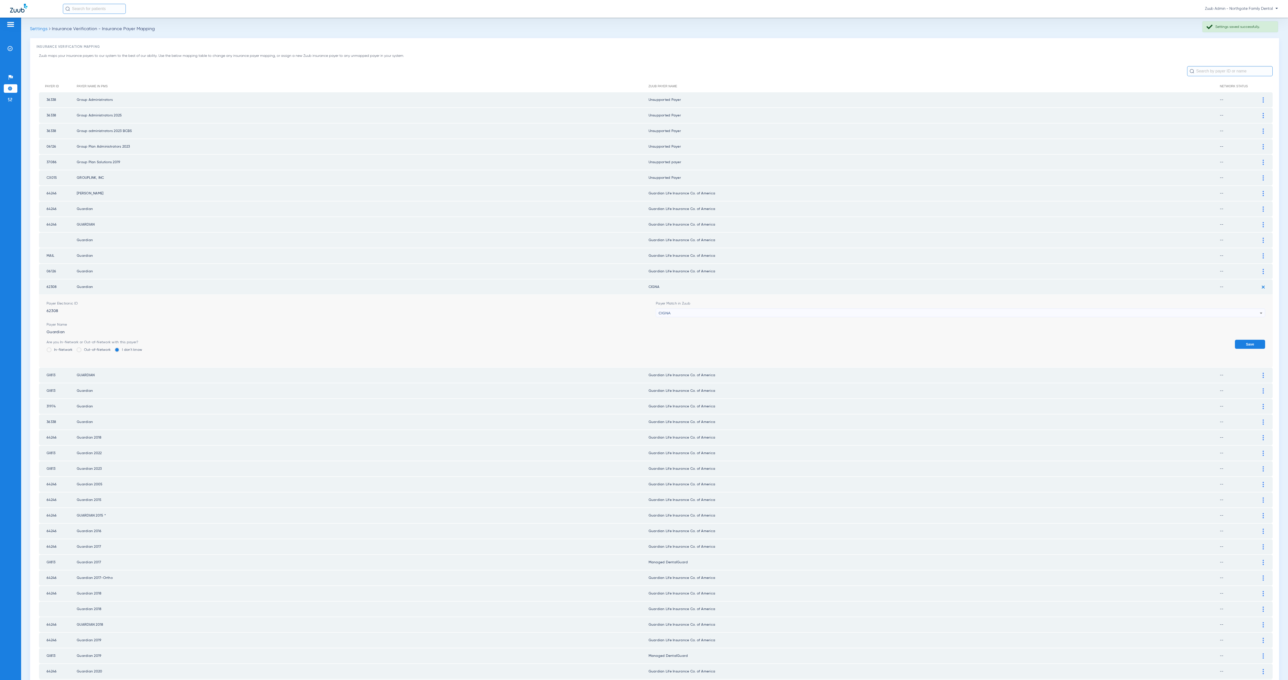
click at [718, 309] on div "CIGNA" at bounding box center [959, 313] width 601 height 9
type input "gua"
click at [729, 341] on mat-option "Guardian Life Insurance Co. of America" at bounding box center [955, 343] width 605 height 9
drag, startPoint x: 1234, startPoint y: 338, endPoint x: 1228, endPoint y: 352, distance: 15.1
click at [966, 340] on button "Save" at bounding box center [1250, 344] width 30 height 9
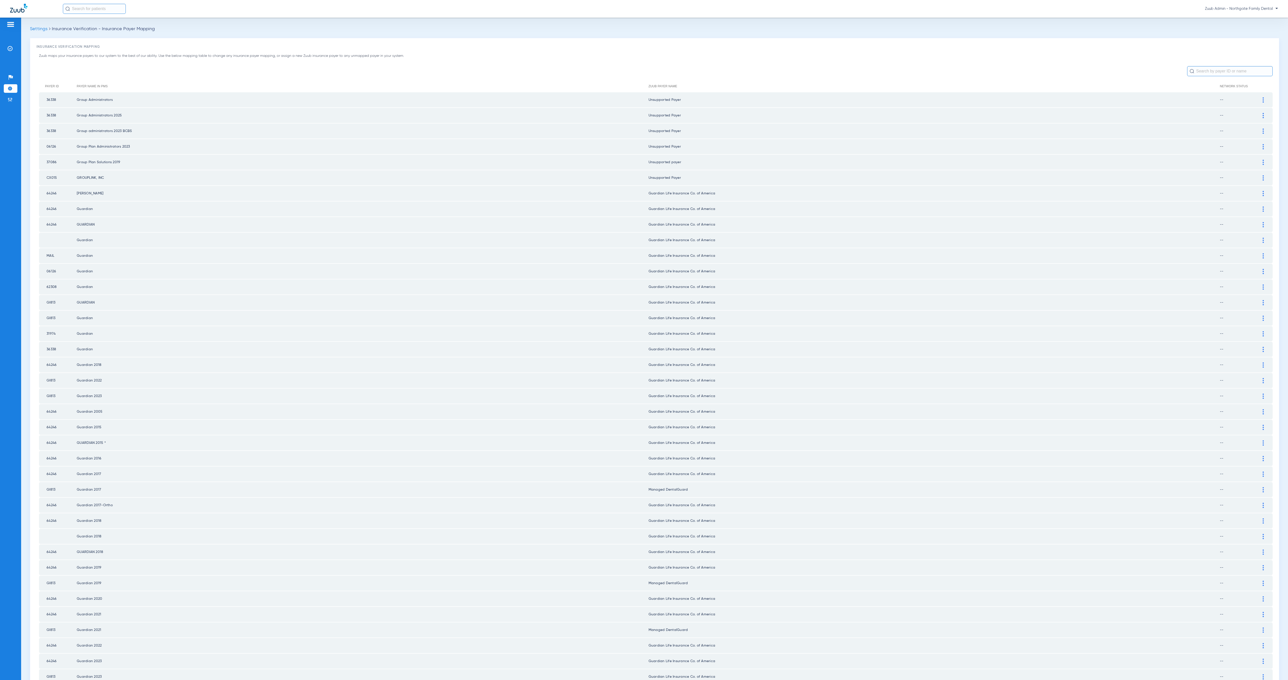
drag, startPoint x: 1257, startPoint y: 476, endPoint x: 1198, endPoint y: 476, distance: 58.4
click at [966, 487] on div at bounding box center [1263, 489] width 9 height 5
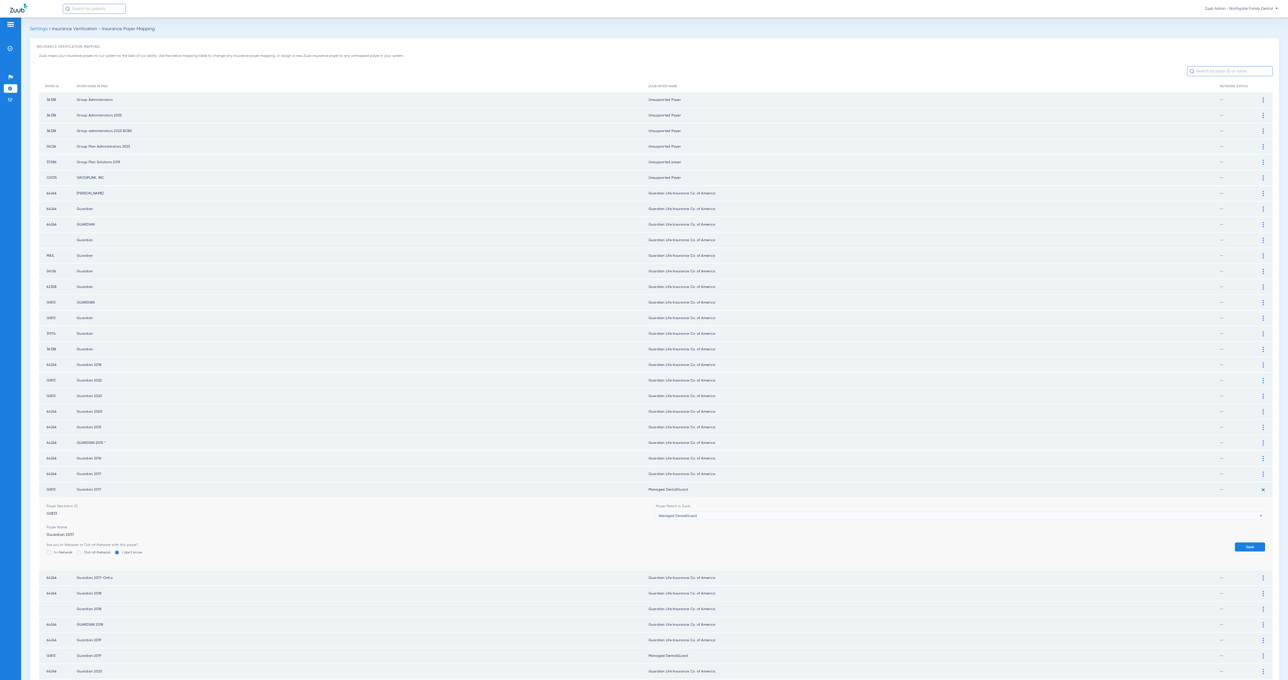
click at [717, 510] on mat-select "Managed DentalGuard" at bounding box center [960, 515] width 609 height 9
click at [717, 510] on div "Managed DentalGuard" at bounding box center [959, 516] width 601 height 9
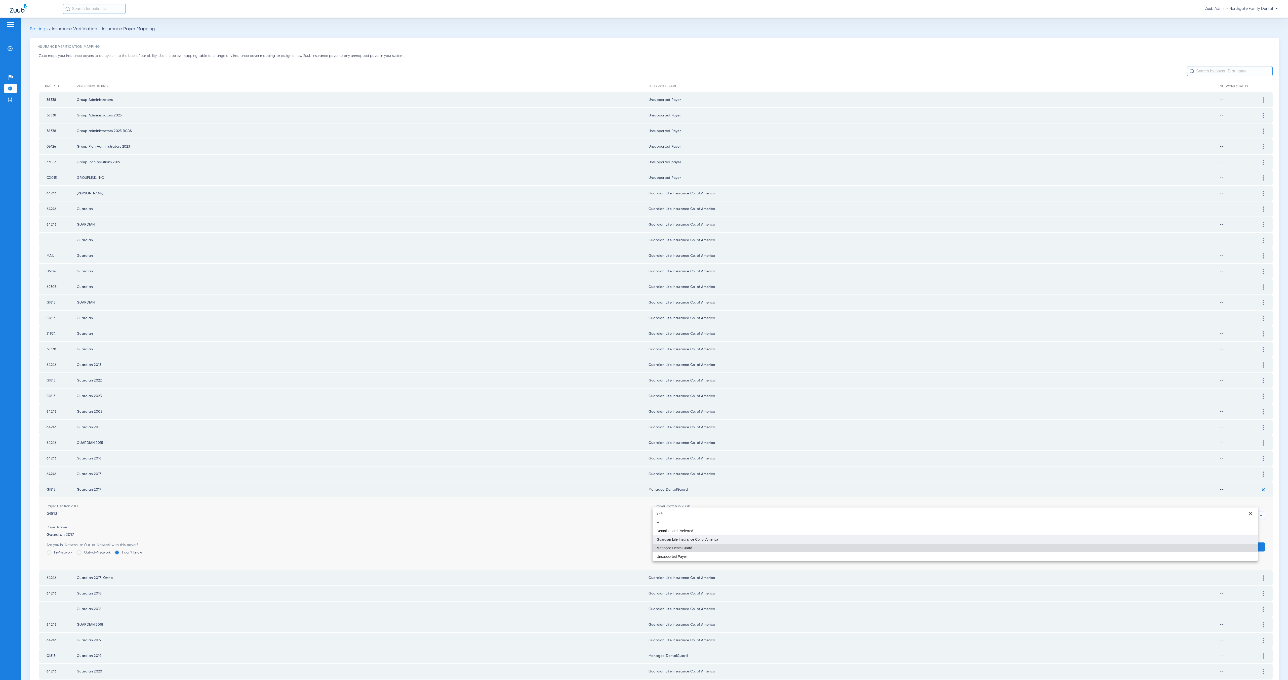
type input "guar"
click at [737, 510] on mat-option "Guardian Life Insurance Co. of America" at bounding box center [955, 539] width 605 height 9
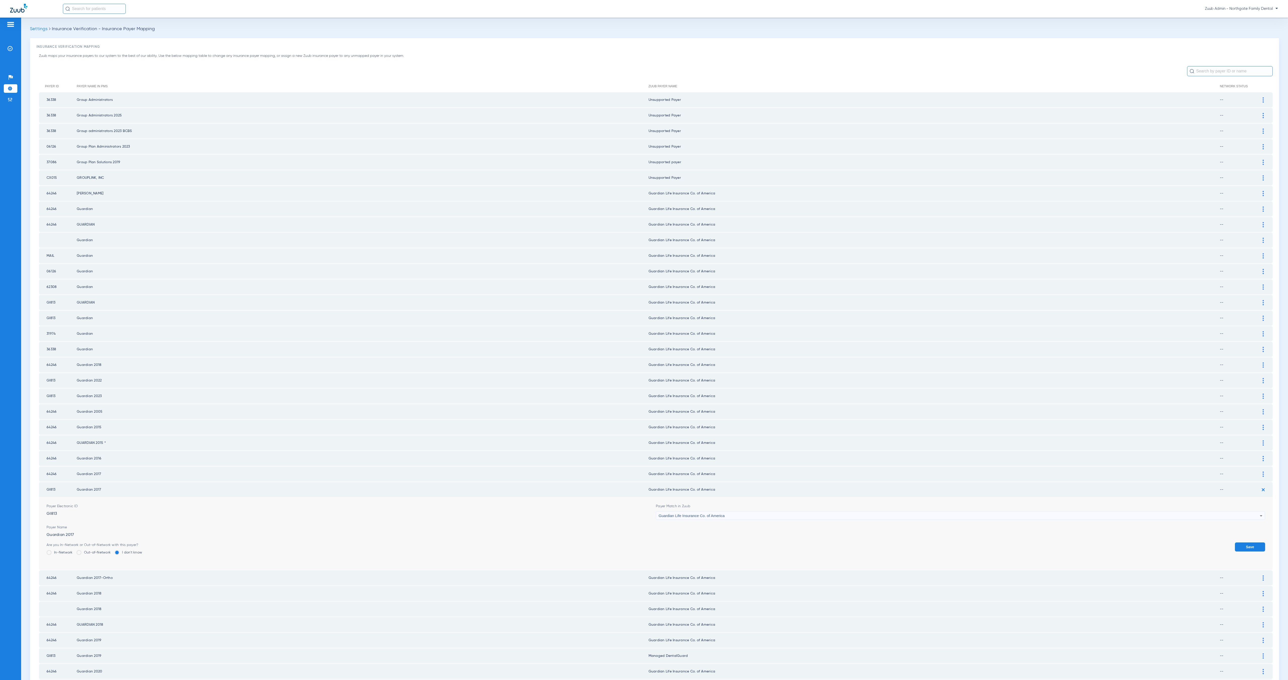
click at [966, 510] on button "Save" at bounding box center [1250, 547] width 30 height 9
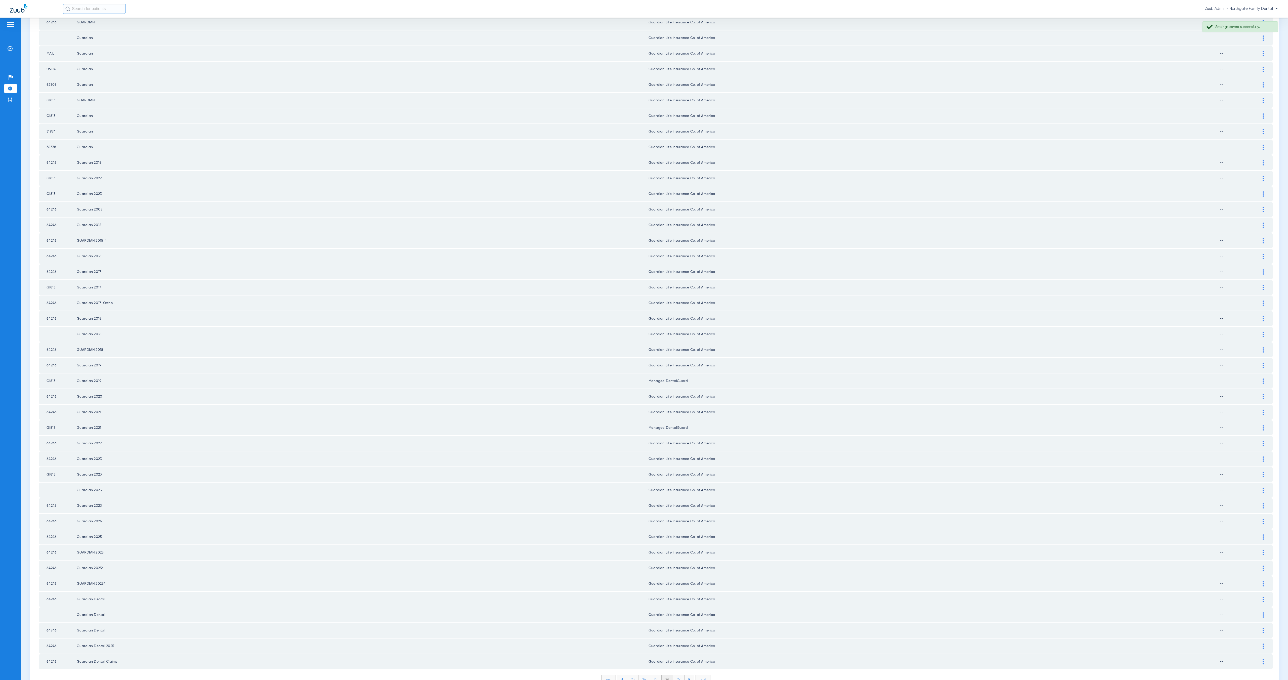
scroll to position [205, 0]
click at [966, 376] on div at bounding box center [1263, 378] width 9 height 5
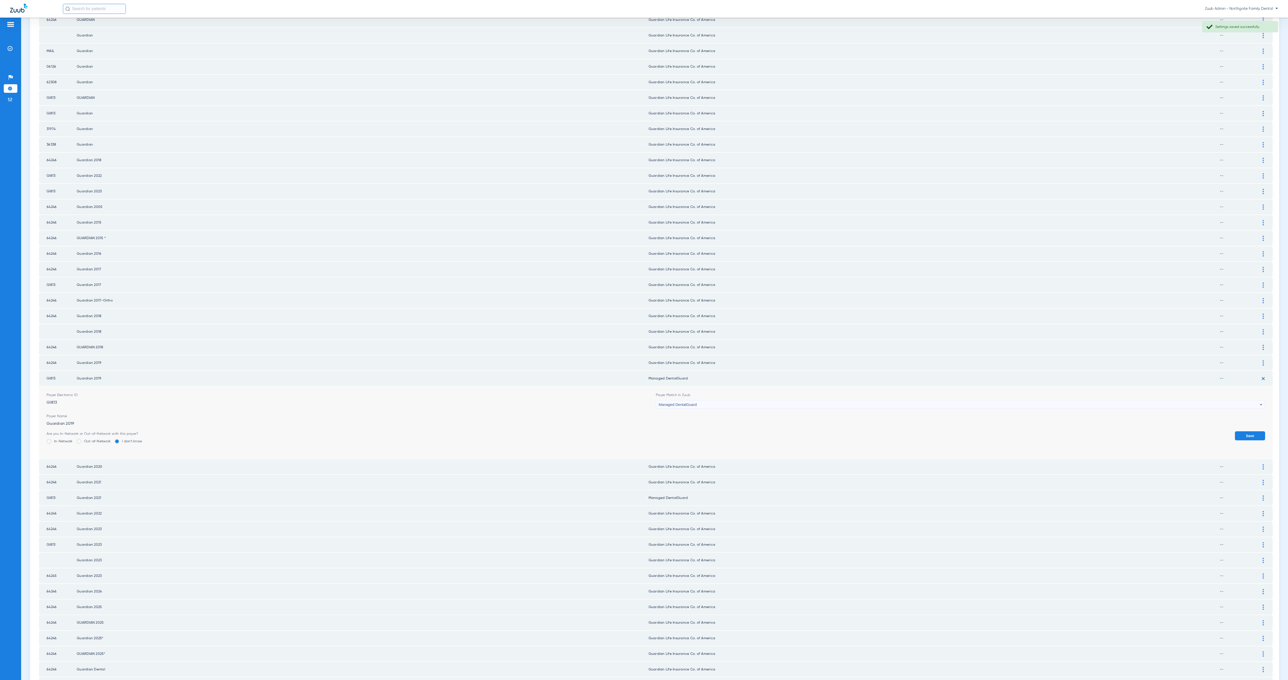
click at [714, 400] on div "Managed DentalGuard" at bounding box center [959, 404] width 601 height 9
type input "guar"
drag, startPoint x: 726, startPoint y: 423, endPoint x: 737, endPoint y: 421, distance: 11.5
click at [726, 423] on mat-option "Guardian Life Insurance Co. of America" at bounding box center [955, 425] width 605 height 9
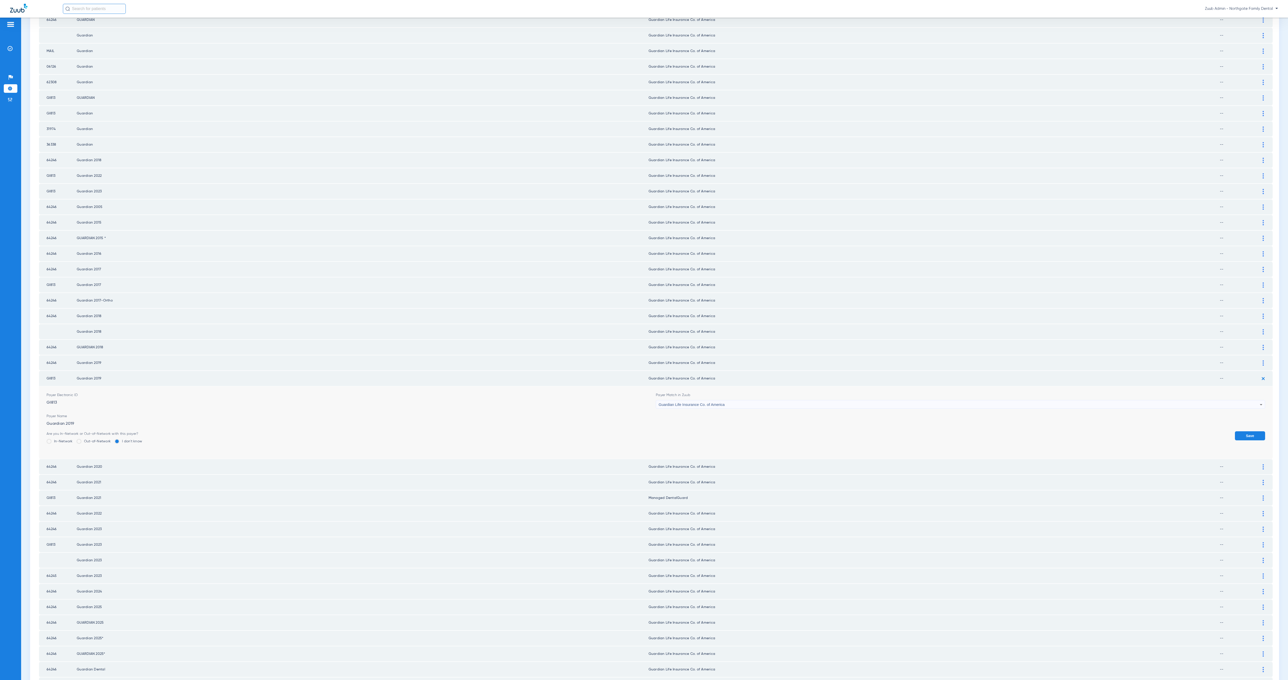
click at [966, 431] on button "Save" at bounding box center [1250, 435] width 30 height 9
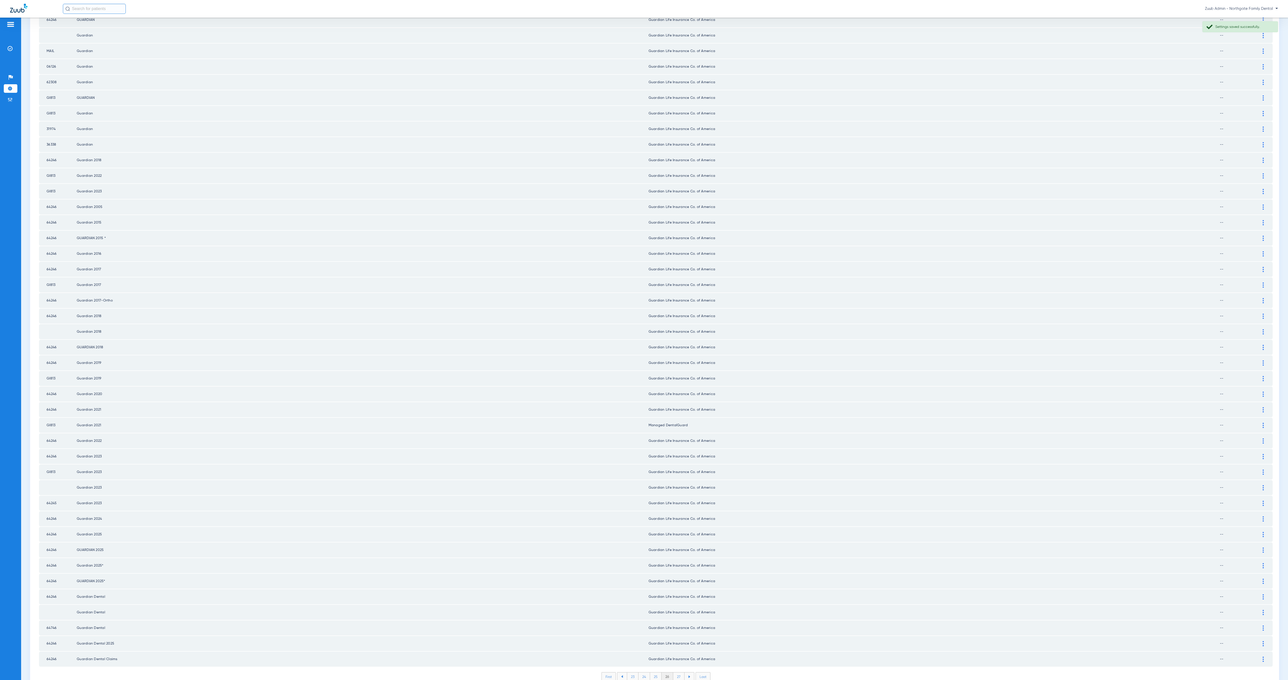
click at [966, 423] on img at bounding box center [1263, 425] width 1 height 5
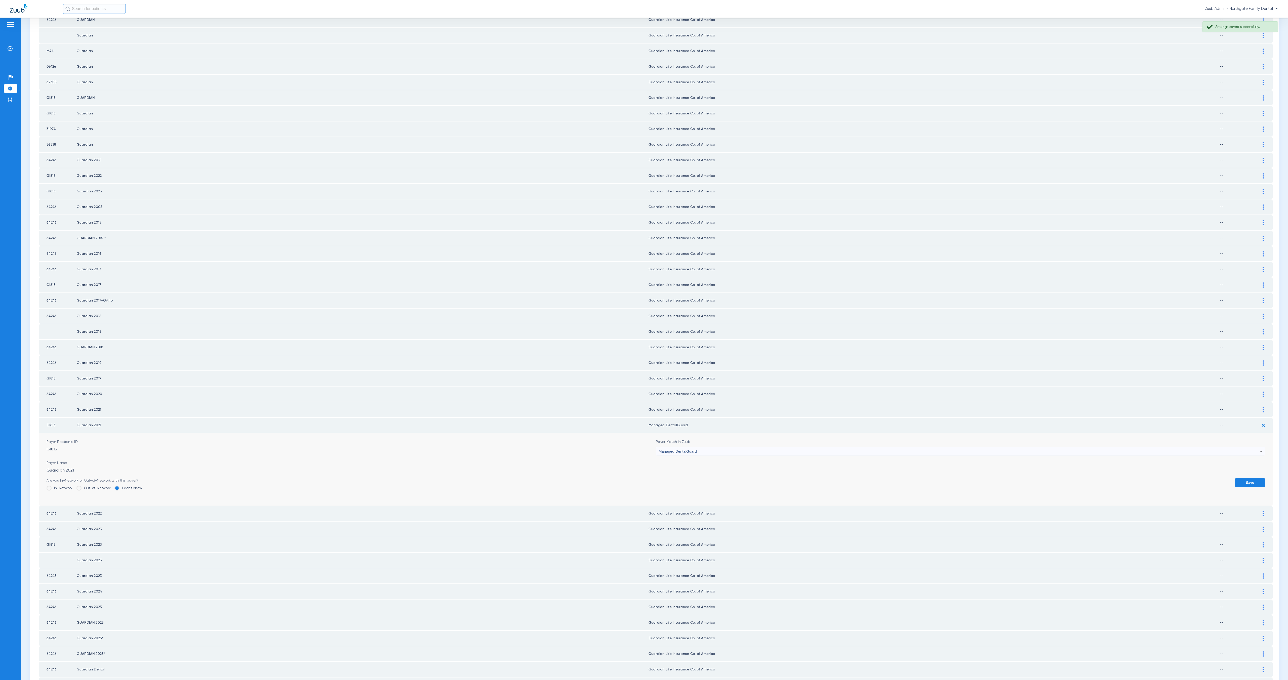
click at [727, 447] on div "Managed DentalGuard" at bounding box center [959, 451] width 601 height 9
type input "guar"
click at [727, 468] on mat-option "Guardian Life Insurance Co. of America" at bounding box center [955, 470] width 605 height 9
click at [966, 478] on button "Save" at bounding box center [1250, 482] width 30 height 9
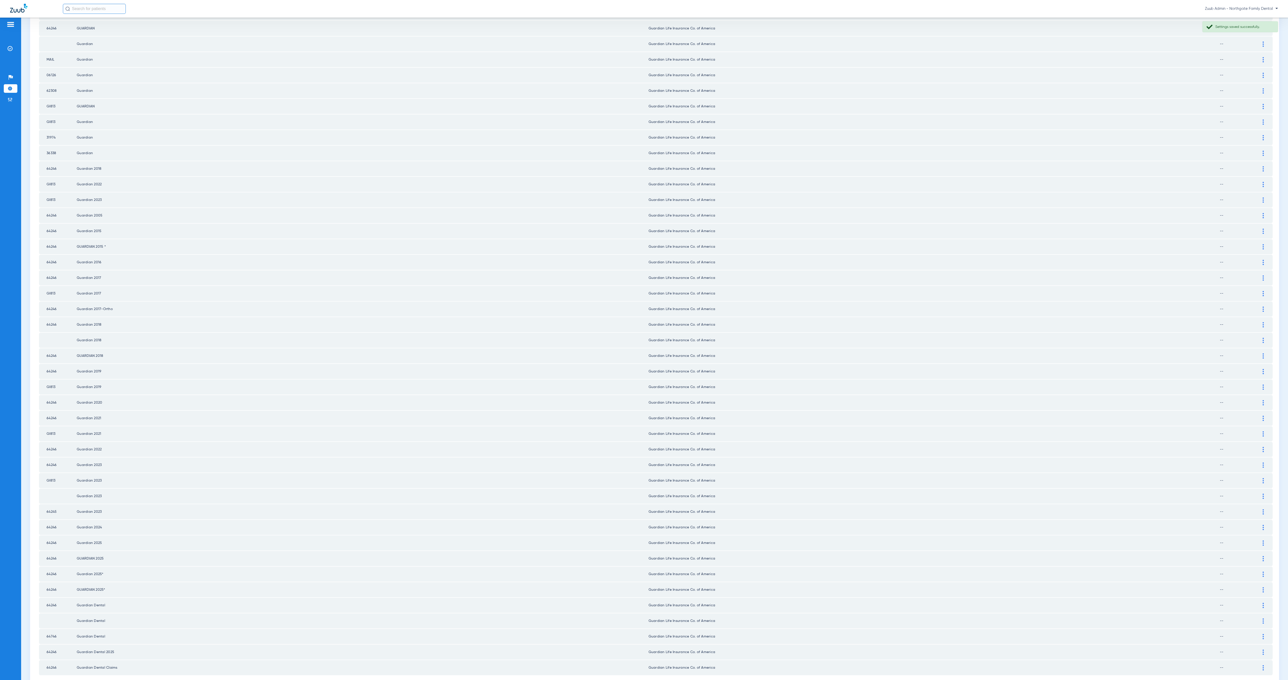
scroll to position [205, 0]
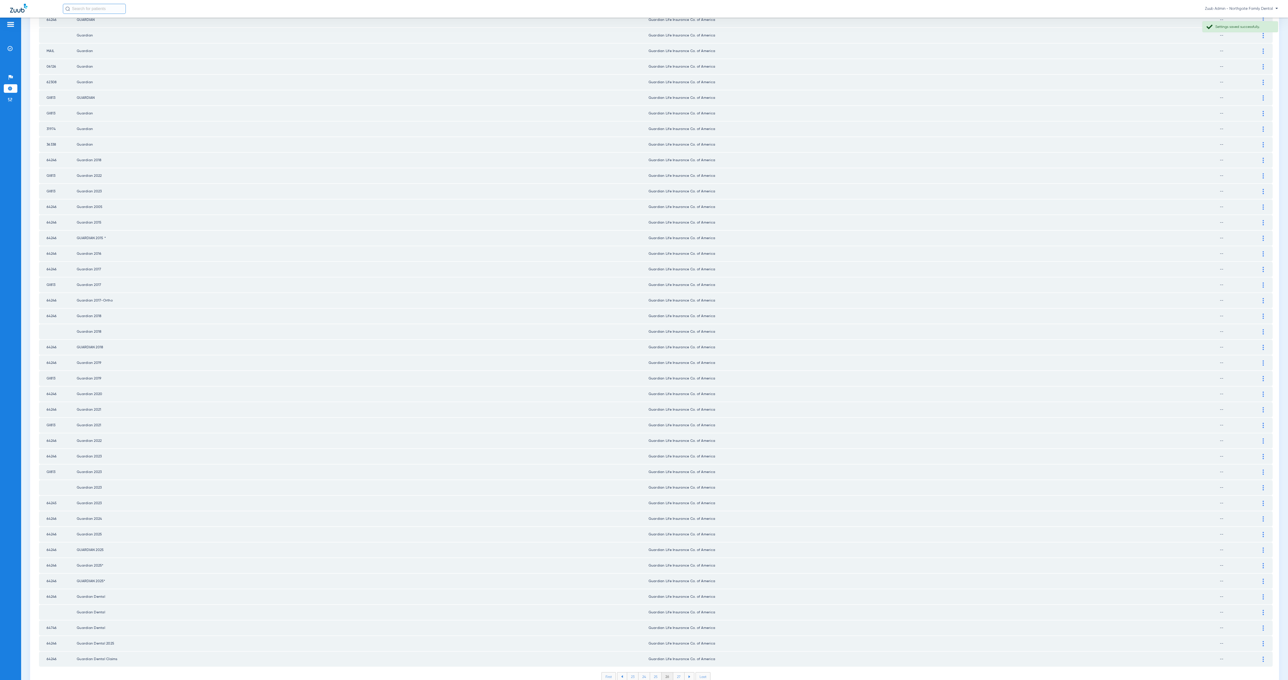
click at [674, 510] on li "27" at bounding box center [678, 677] width 11 height 9
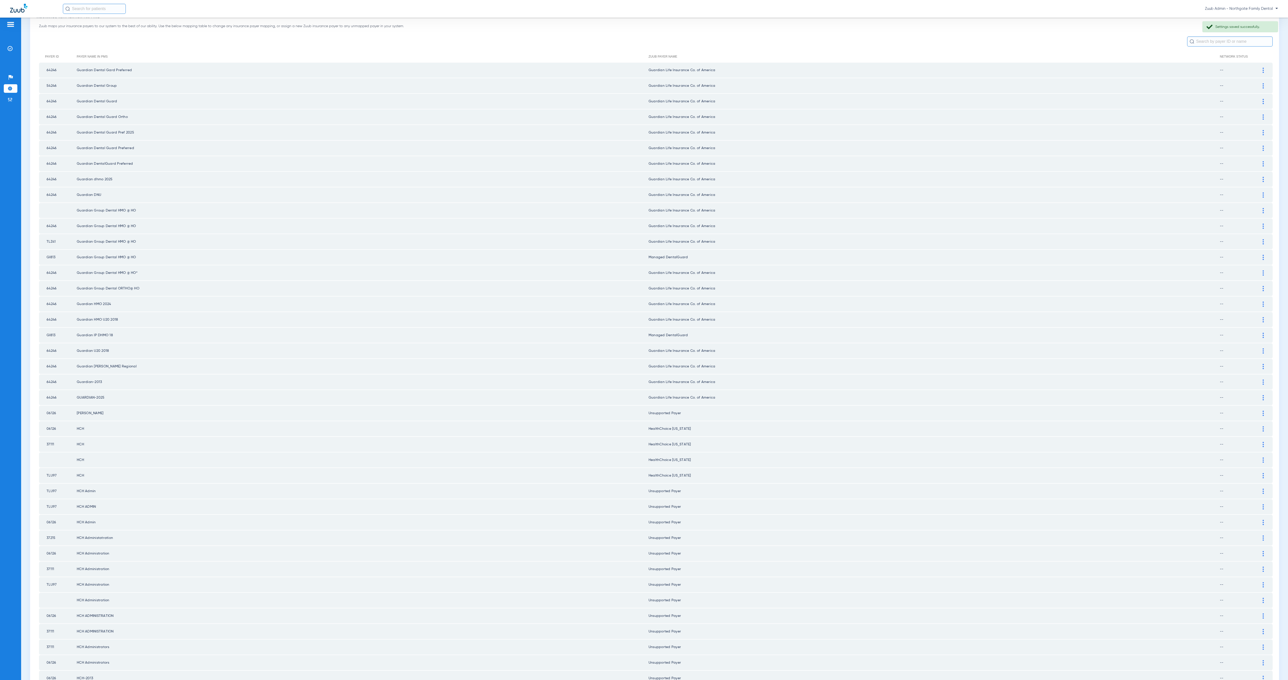
scroll to position [0, 0]
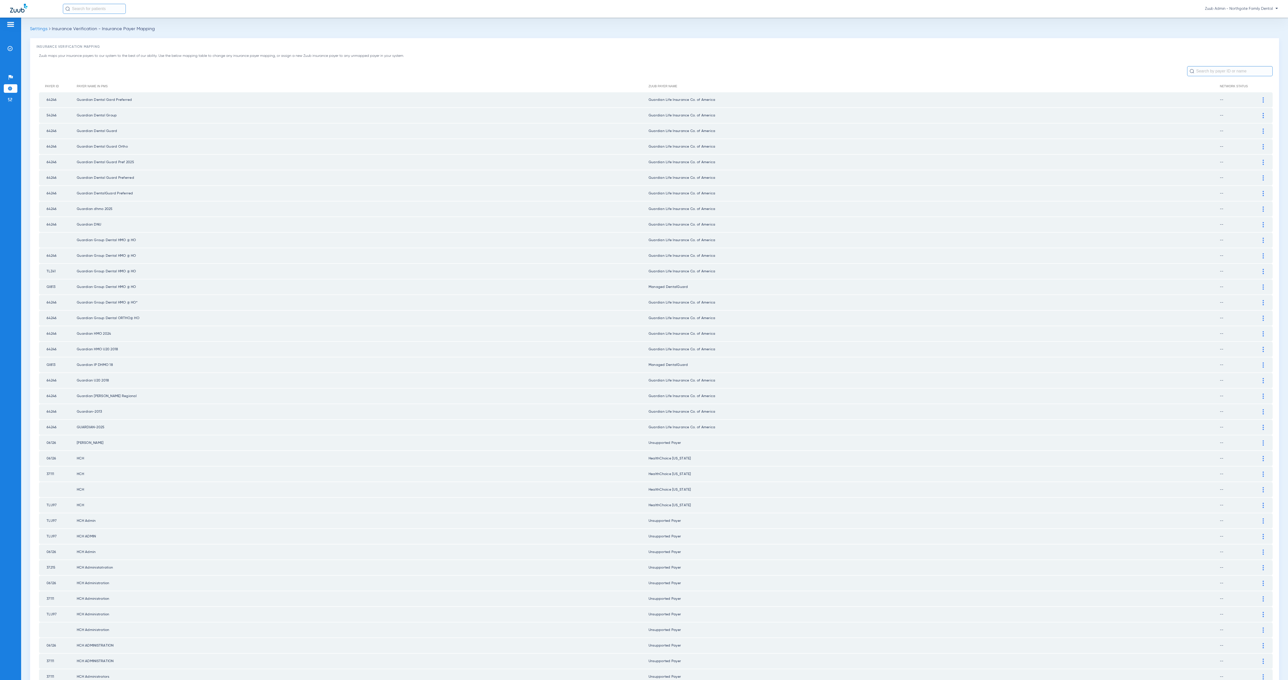
drag, startPoint x: 1256, startPoint y: 369, endPoint x: 1161, endPoint y: 379, distance: 95.4
click at [966, 378] on img at bounding box center [1263, 380] width 1 height 5
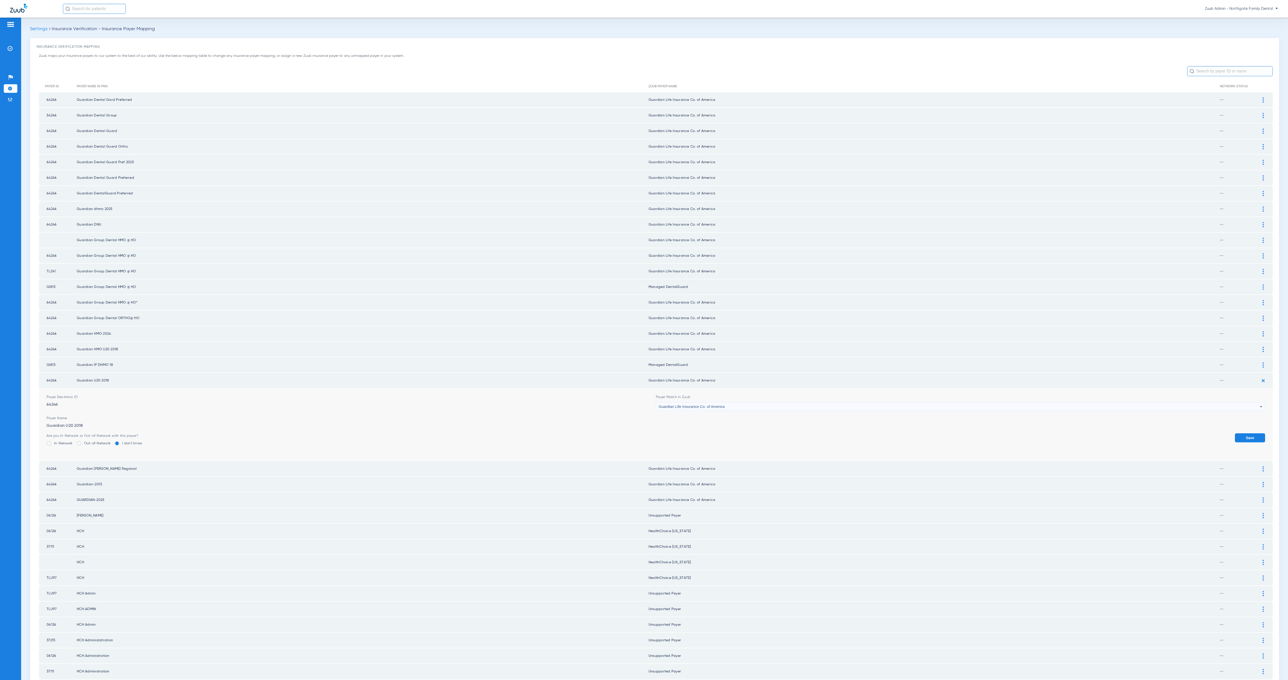
click at [703, 403] on div "Guardian Life Insurance Co. of America" at bounding box center [959, 407] width 601 height 9
click at [966, 373] on div at bounding box center [644, 340] width 1288 height 680
click at [966, 363] on div at bounding box center [1263, 365] width 9 height 5
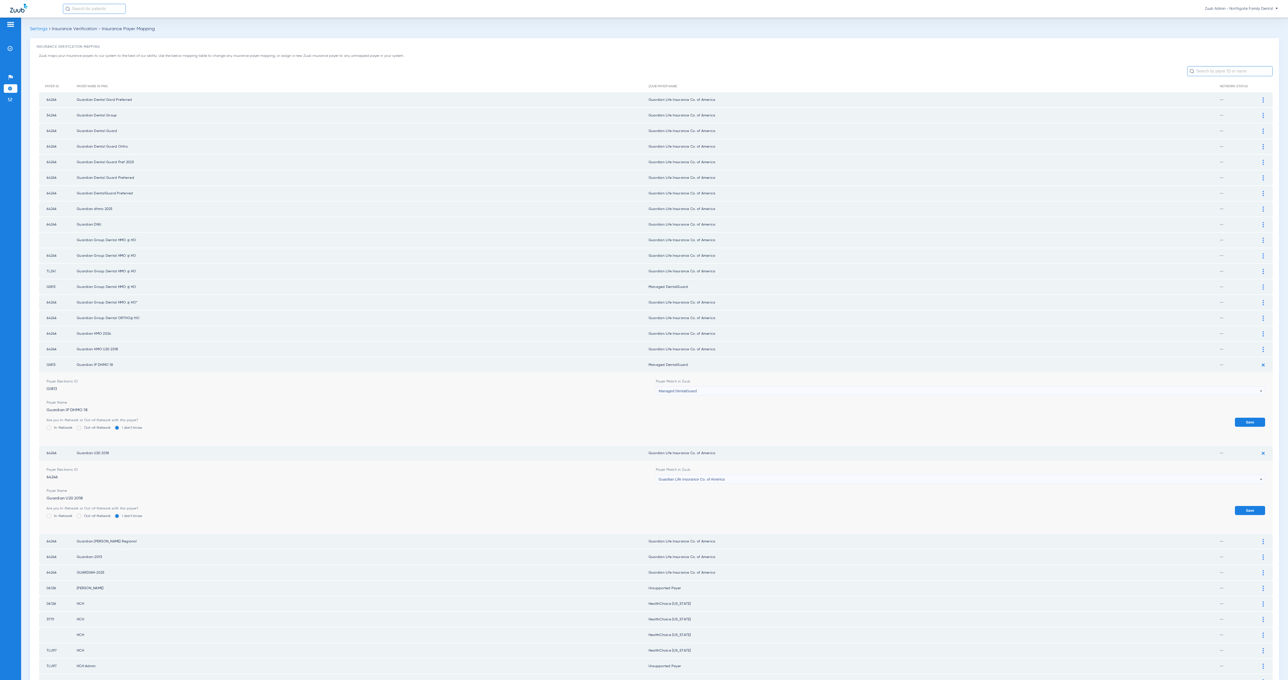
click at [763, 387] on div "Managed DentalGuard" at bounding box center [959, 391] width 601 height 9
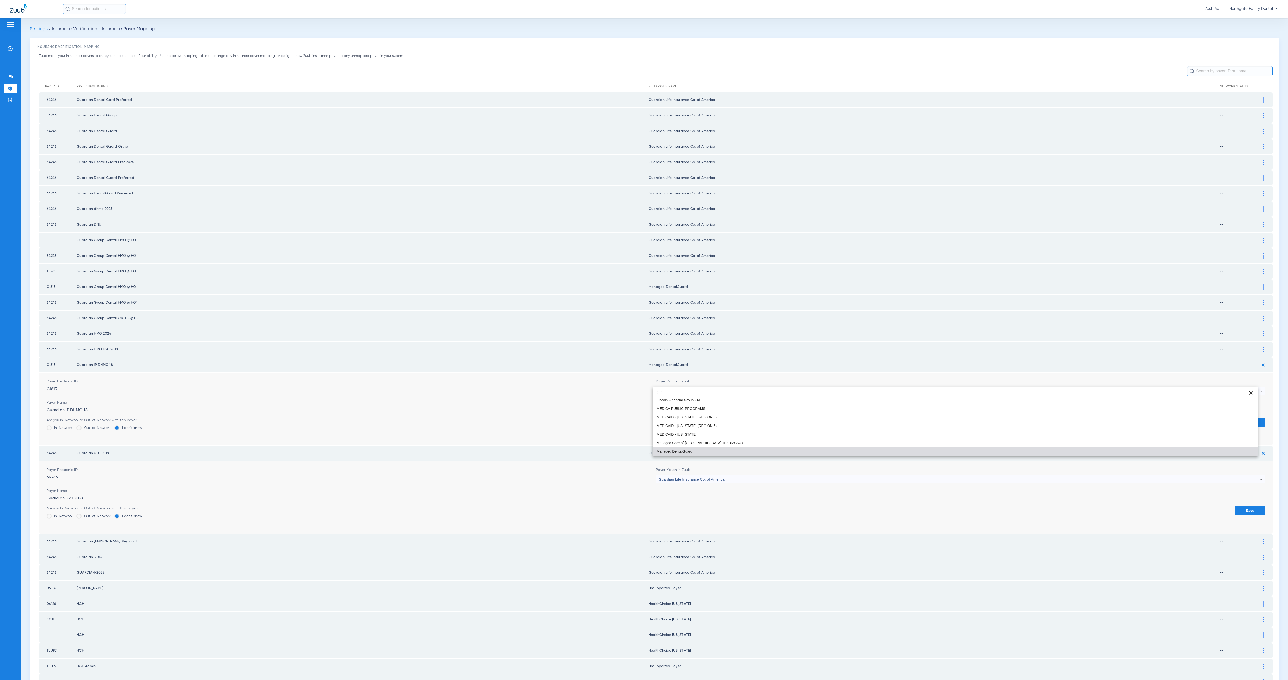
scroll to position [0, 0]
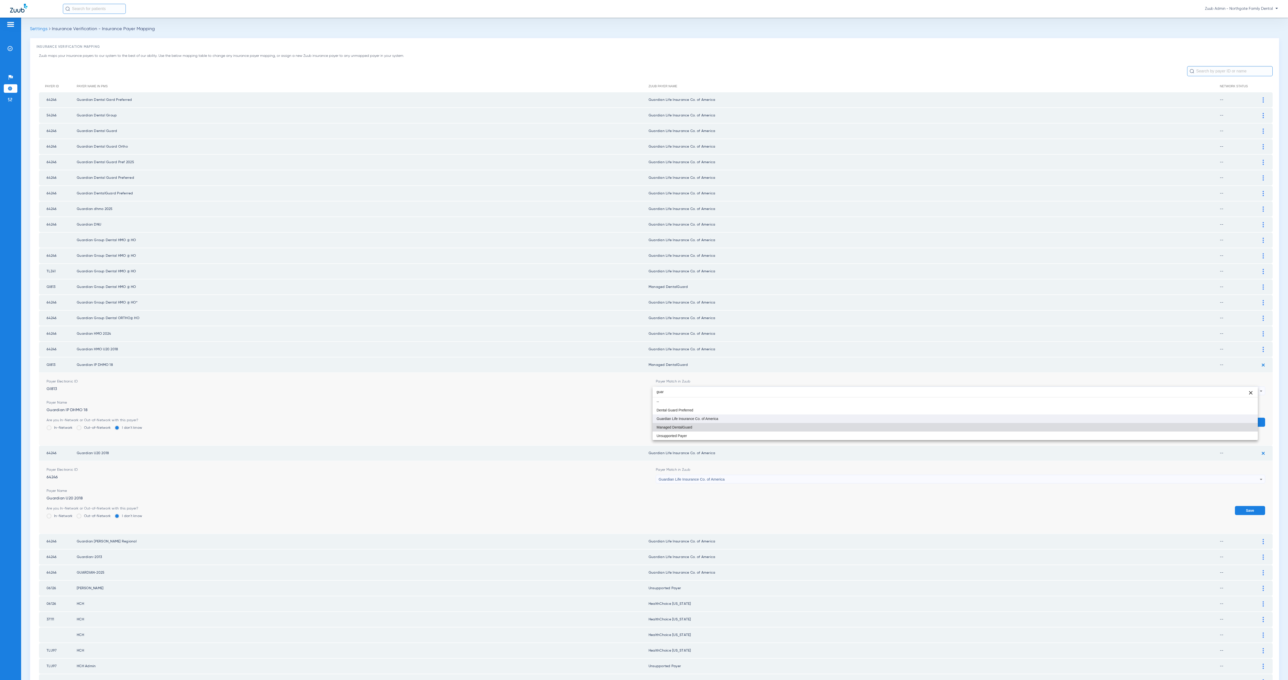
type input "guar"
click at [783, 418] on mat-option "Guardian Life Insurance Co. of America" at bounding box center [955, 419] width 605 height 9
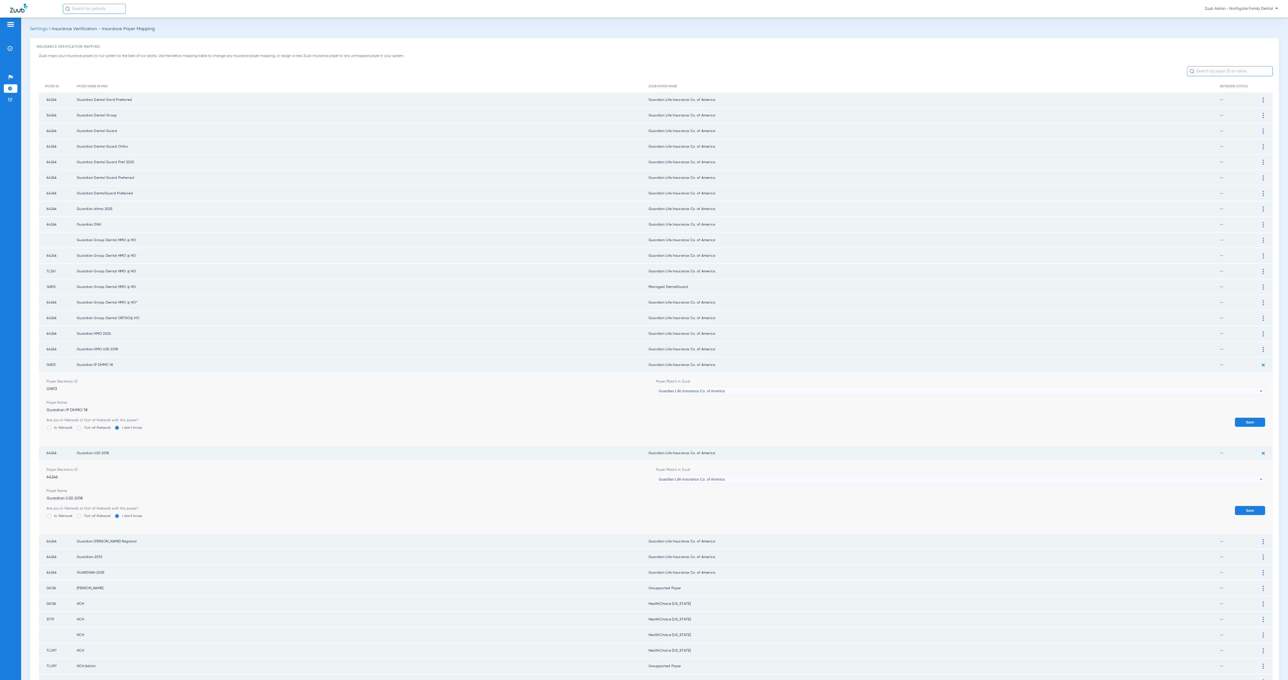
click at [966, 418] on button "Save" at bounding box center [1250, 422] width 30 height 9
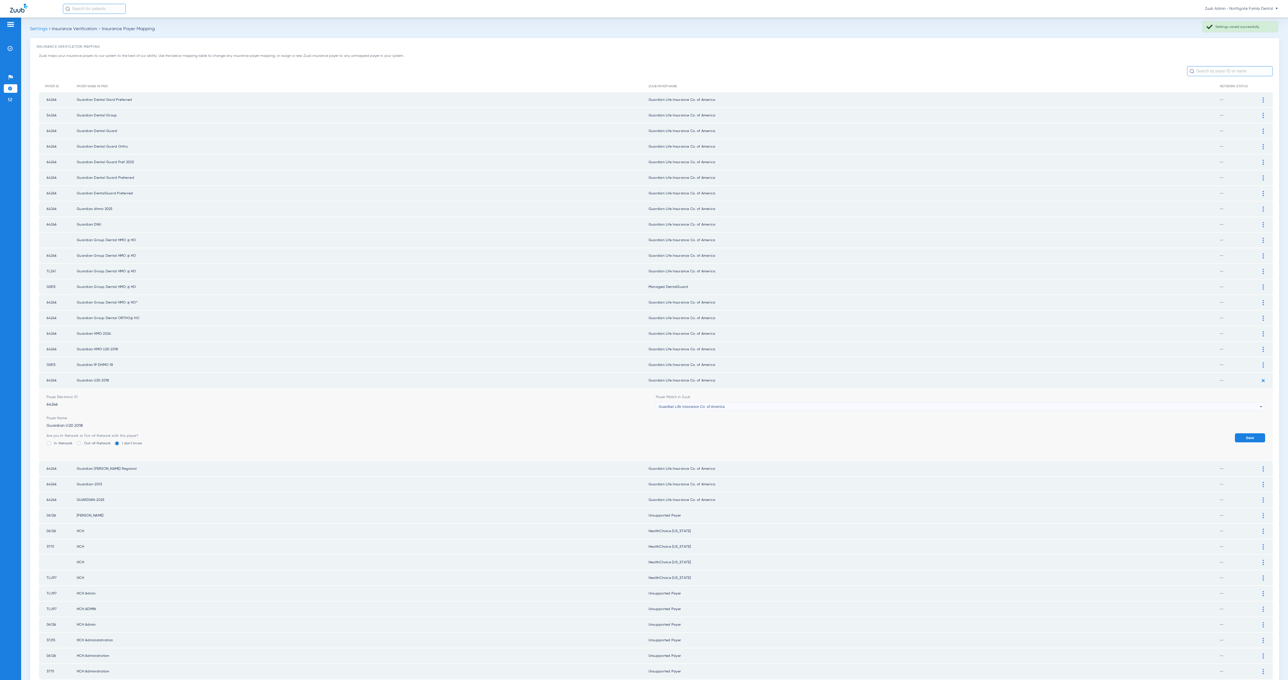
click at [966, 377] on img at bounding box center [1263, 381] width 8 height 8
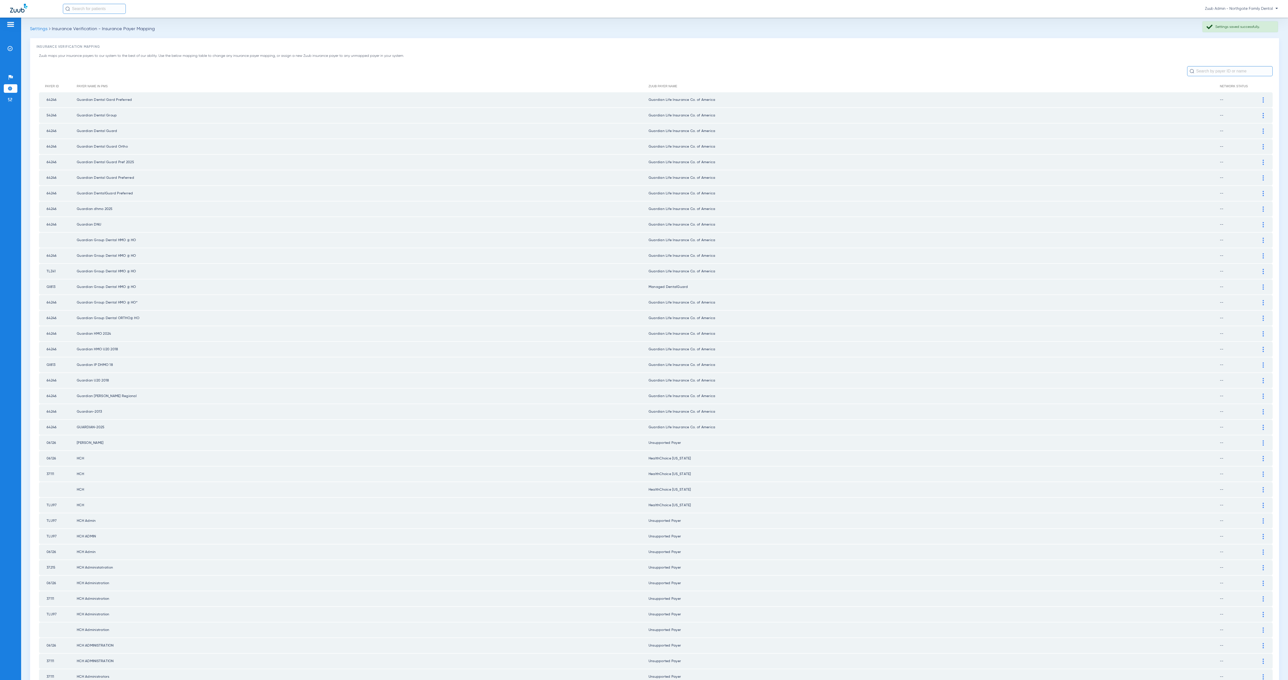
click at [966, 300] on div at bounding box center [1263, 302] width 9 height 5
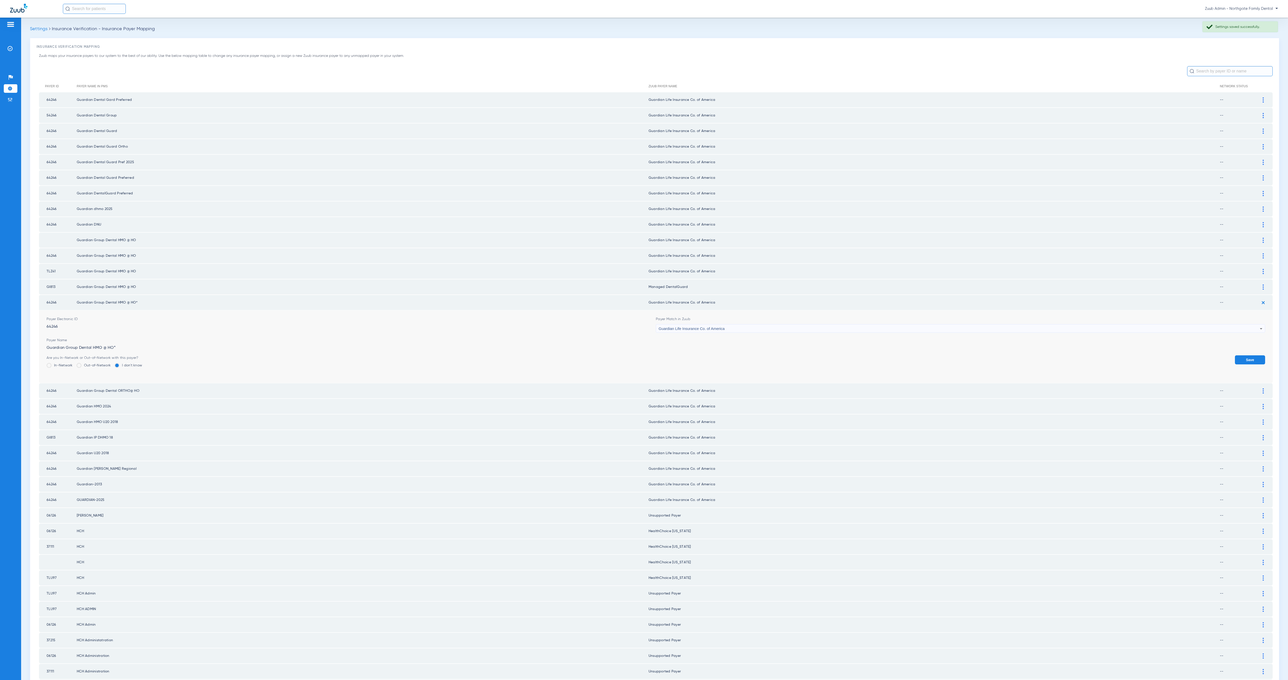
click at [966, 299] on img at bounding box center [1263, 303] width 8 height 8
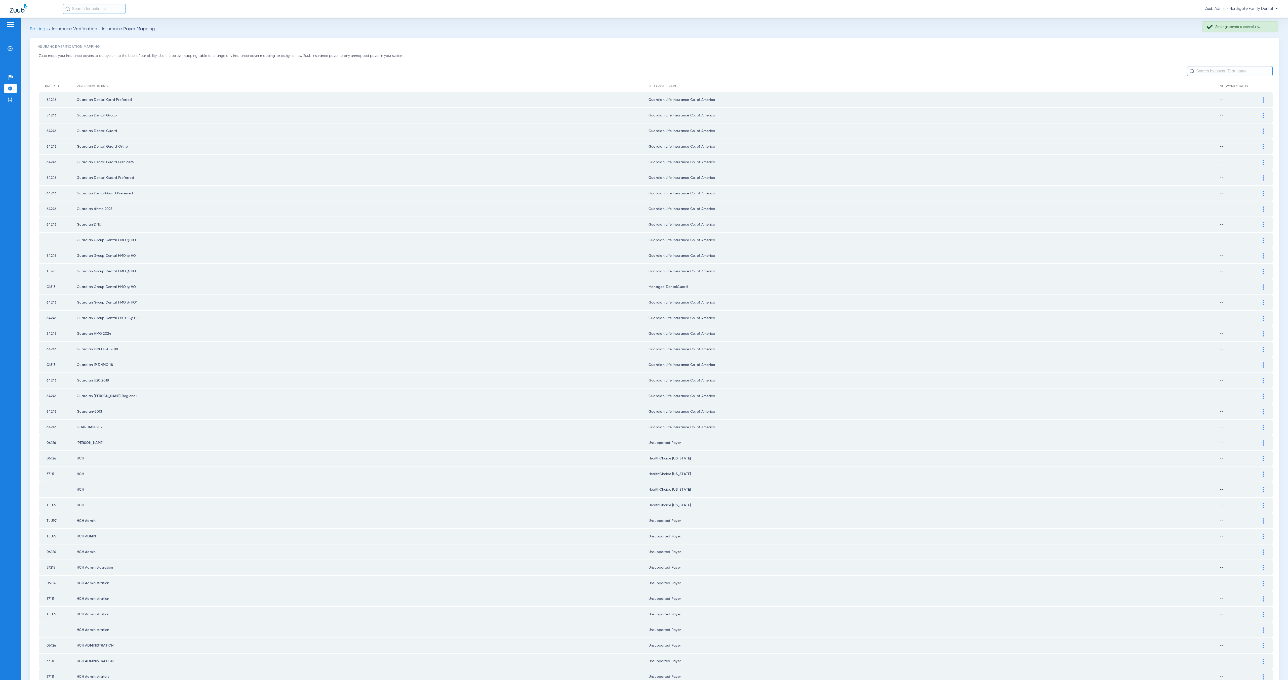
click at [966, 285] on div at bounding box center [1263, 287] width 9 height 5
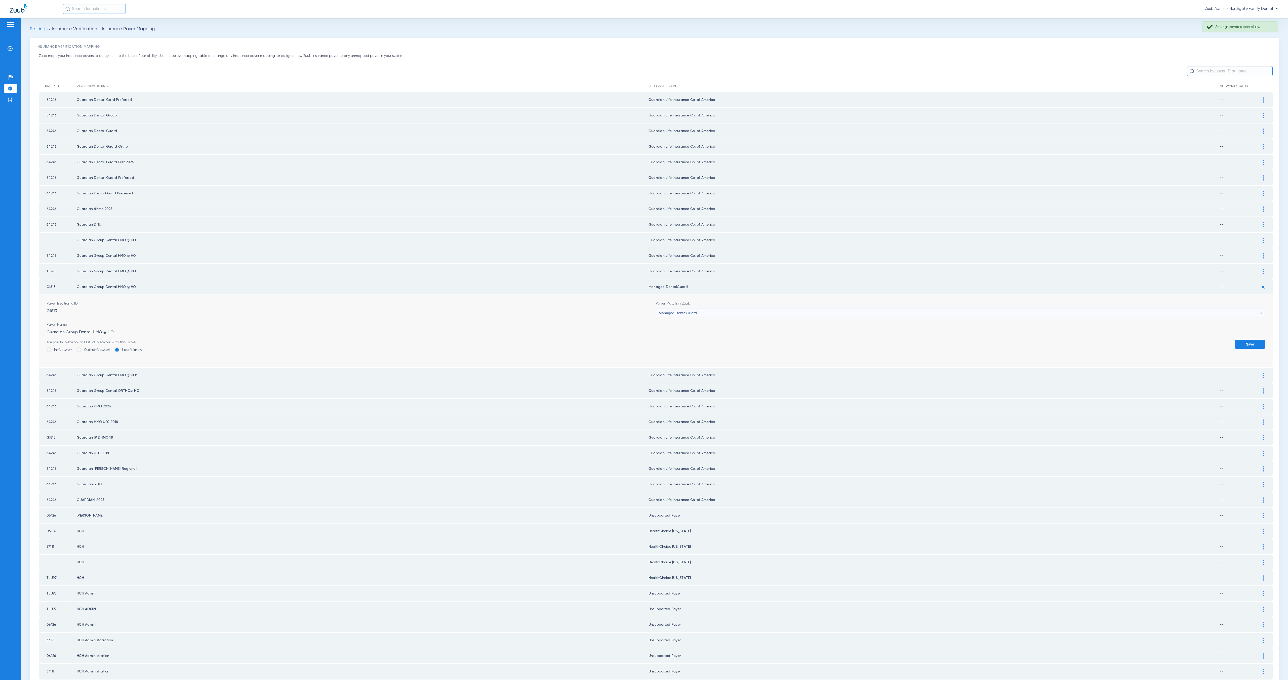
click at [733, 309] on div "Managed DentalGuard" at bounding box center [959, 313] width 601 height 9
type input "guar"
click at [770, 346] on mat-option "Guardian Life Insurance Co. of America" at bounding box center [955, 343] width 605 height 9
click at [966, 340] on button "Save" at bounding box center [1250, 344] width 30 height 9
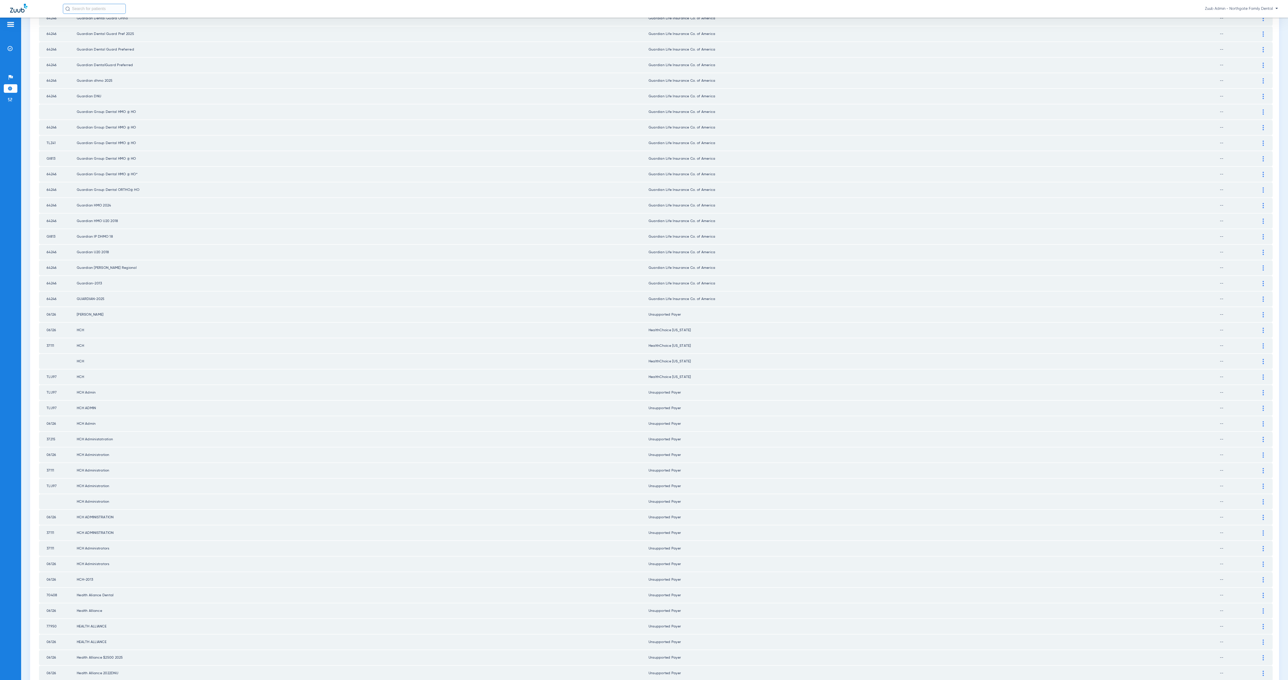
scroll to position [205, 0]
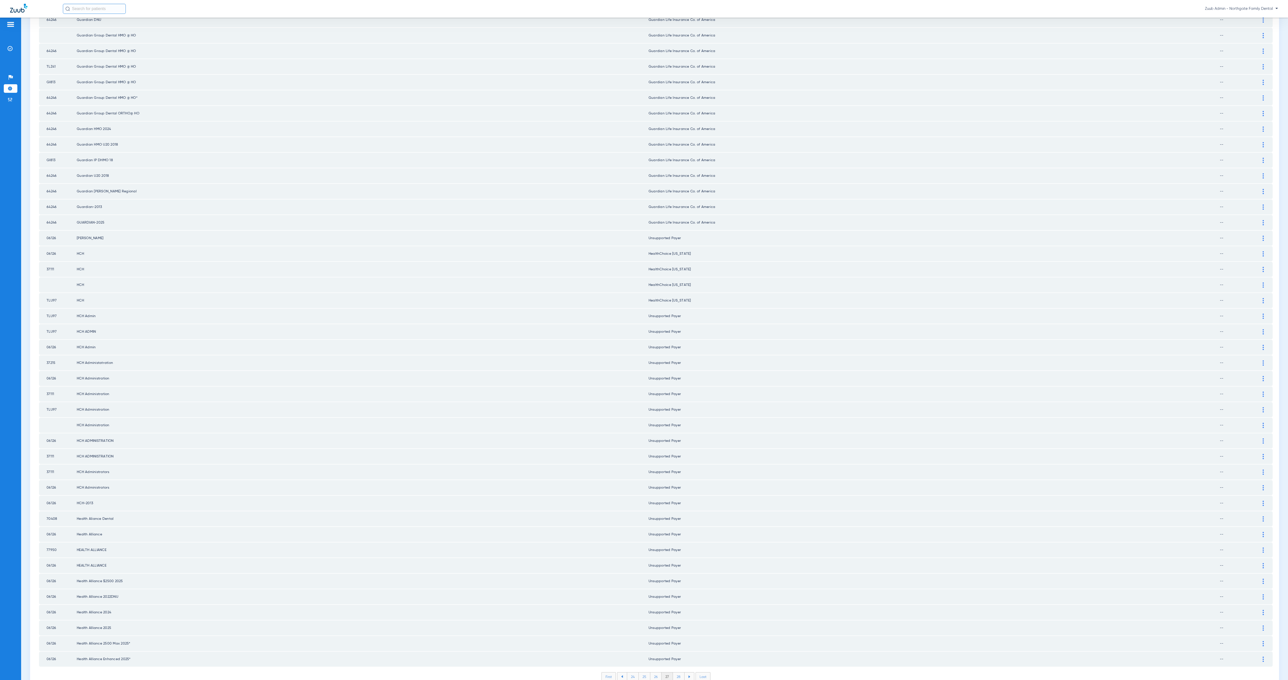
click at [675, 510] on li "28" at bounding box center [679, 677] width 12 height 9
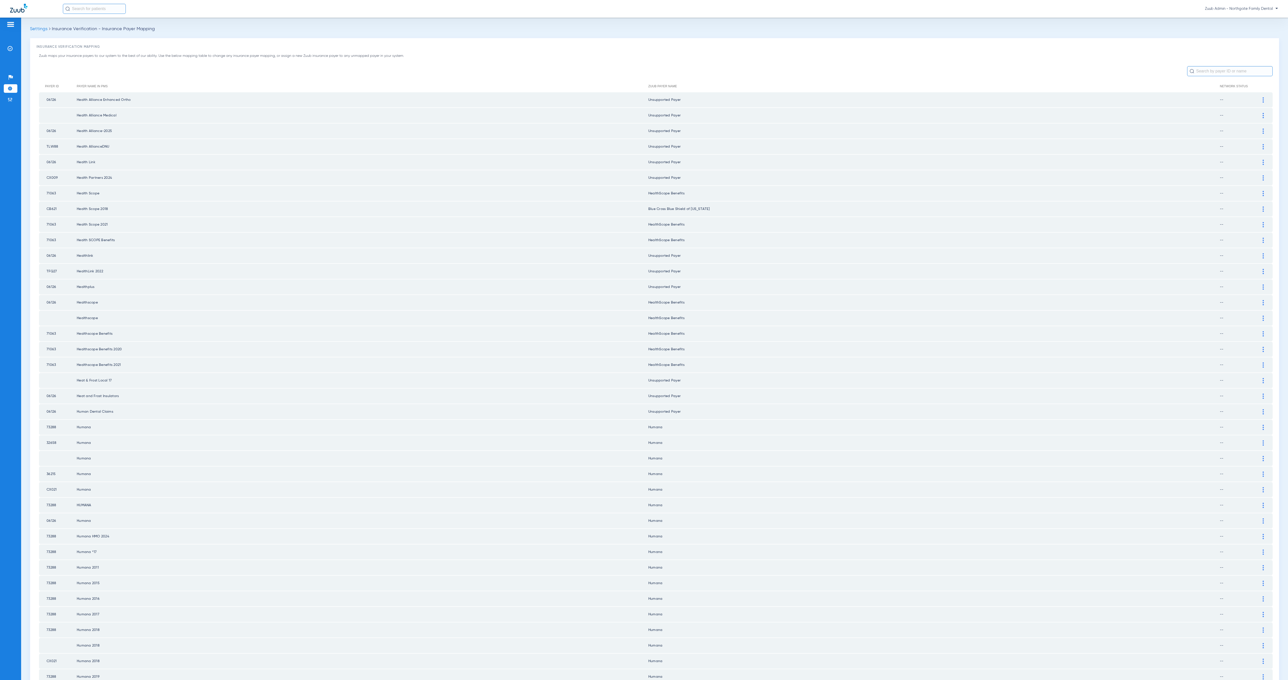
click at [966, 207] on div at bounding box center [1263, 209] width 9 height 5
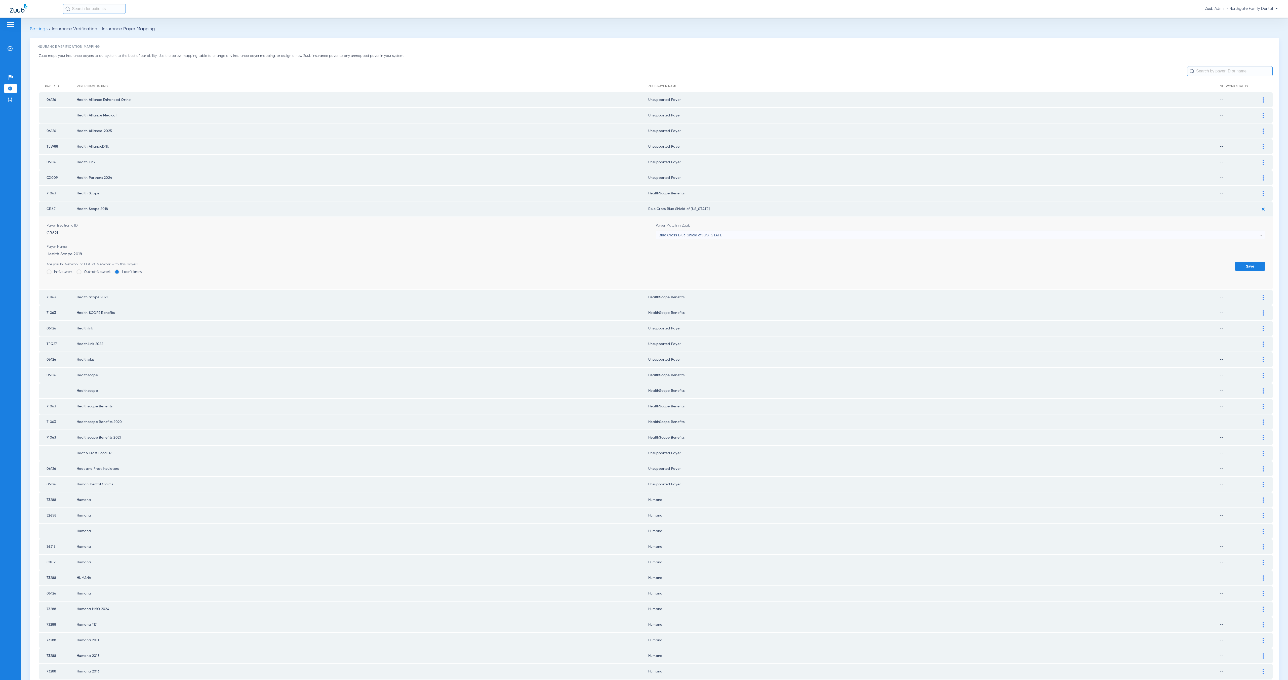
click at [697, 233] on span "Blue Cross Blue Shield of [US_STATE]" at bounding box center [691, 235] width 65 height 4
type input "healthsc"
click at [694, 262] on mat-option "HealthScope Benefits" at bounding box center [955, 259] width 605 height 9
click at [966, 262] on button "Save" at bounding box center [1250, 266] width 30 height 9
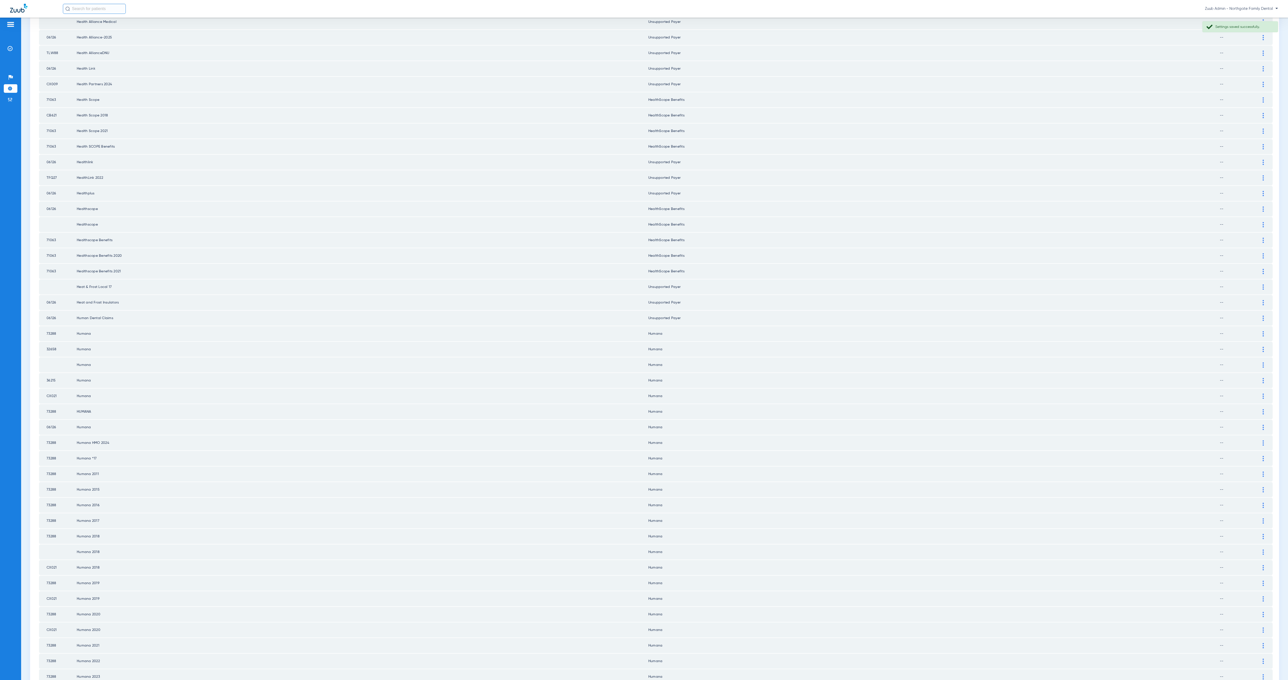
scroll to position [205, 0]
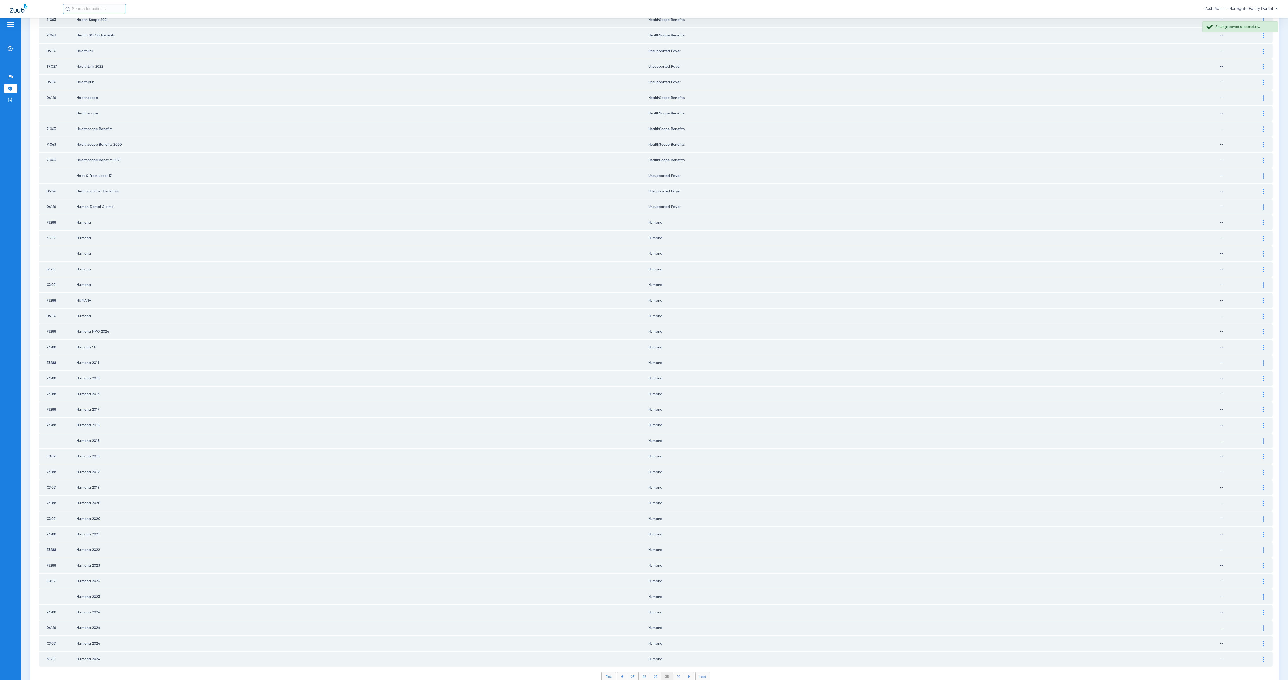
click at [674, 510] on li "29" at bounding box center [678, 677] width 11 height 9
click at [677, 510] on li "30" at bounding box center [679, 677] width 12 height 9
click at [677, 510] on li "31" at bounding box center [678, 677] width 11 height 9
click at [966, 510] on img at bounding box center [1263, 552] width 1 height 5
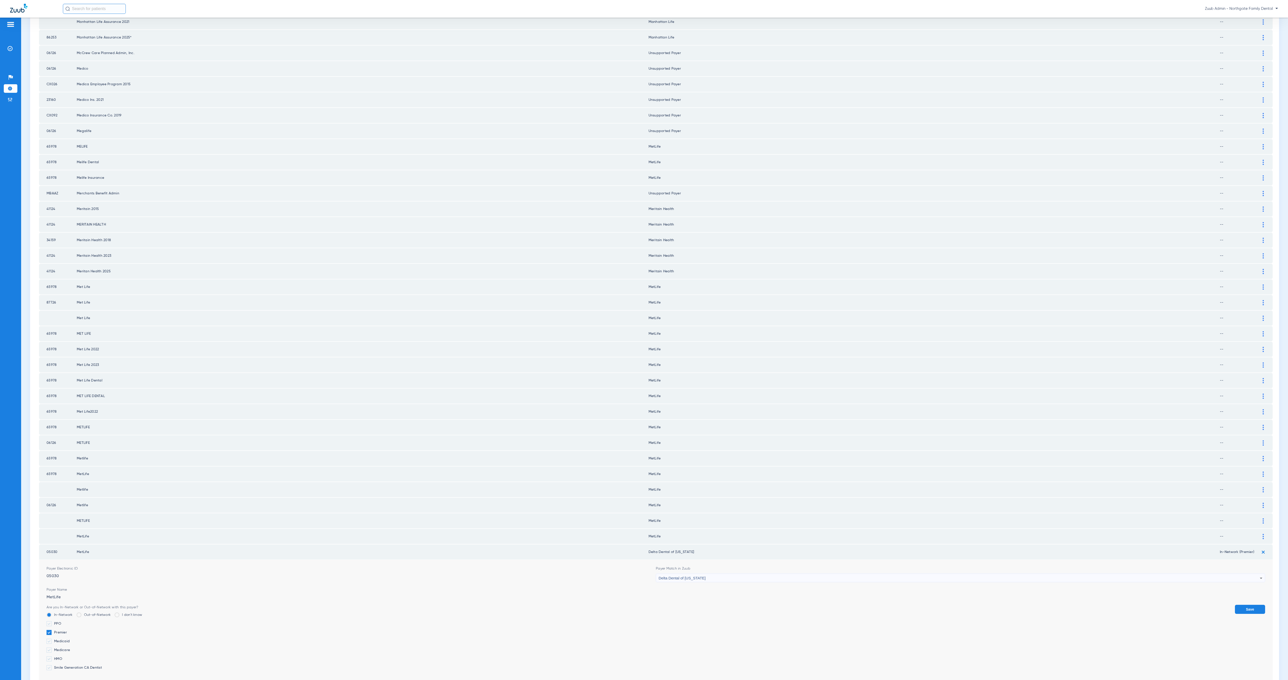
click at [689, 510] on span "Delta Dental of [US_STATE]" at bounding box center [682, 578] width 47 height 4
type input "metlif"
click at [677, 510] on mat-option "MetLife" at bounding box center [955, 585] width 605 height 9
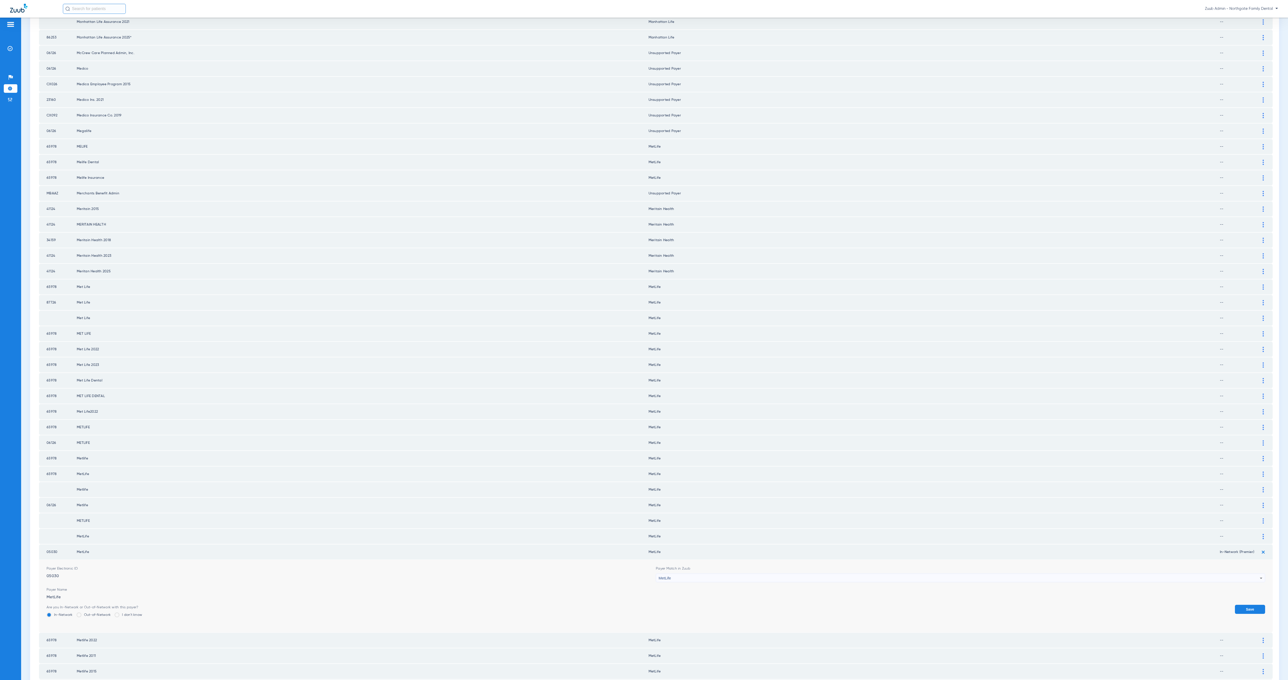
click at [966, 510] on button "Save" at bounding box center [1250, 609] width 30 height 9
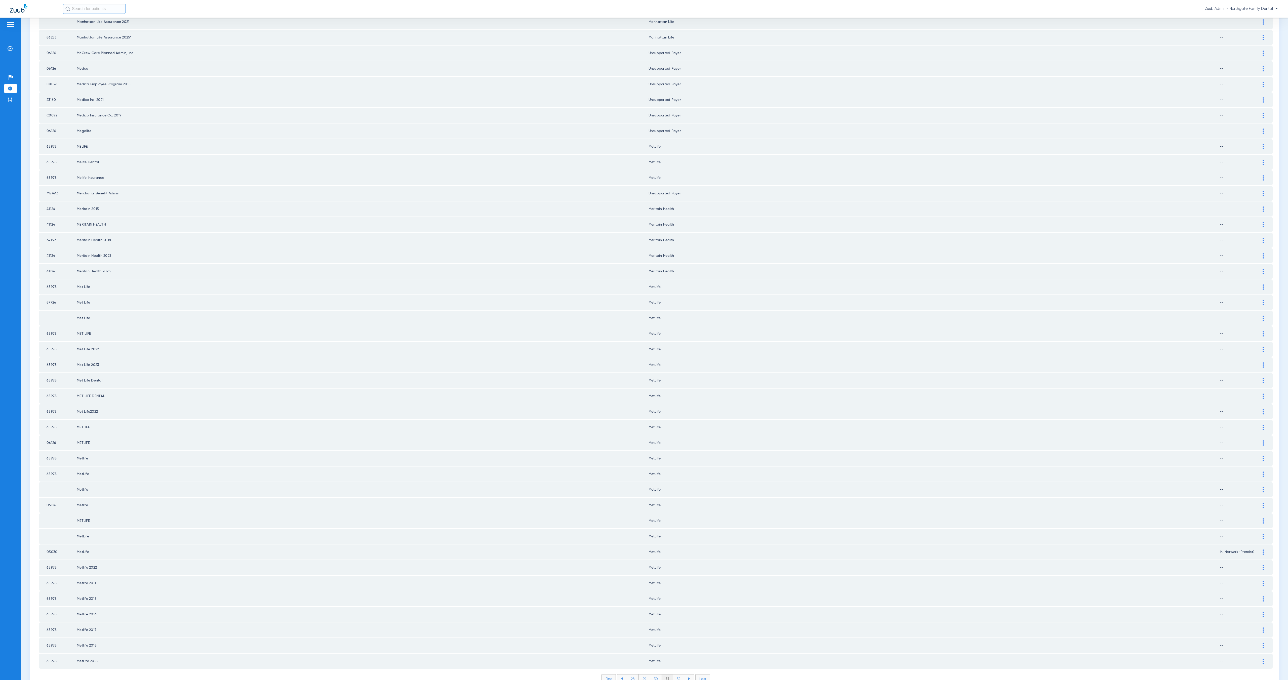
scroll to position [205, 0]
click at [674, 510] on li "32" at bounding box center [678, 677] width 11 height 9
click at [676, 510] on li "33" at bounding box center [678, 677] width 11 height 9
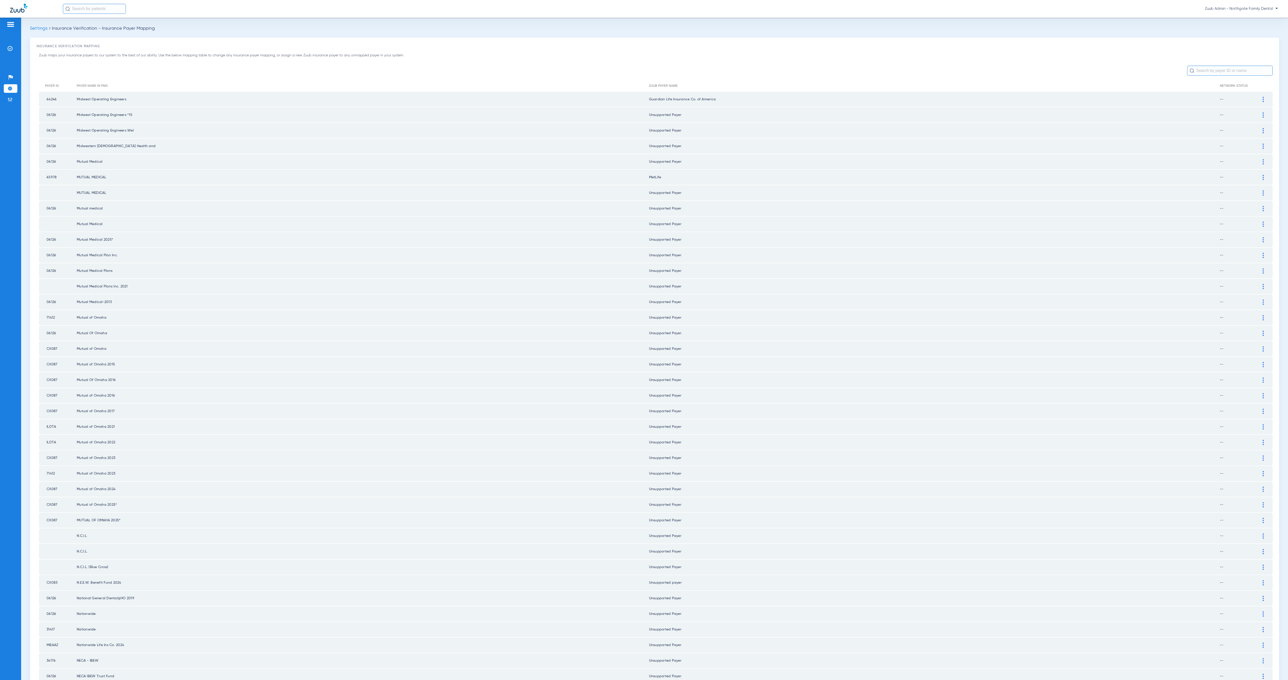
scroll to position [0, 0]
click at [966, 175] on img at bounding box center [1263, 177] width 1 height 5
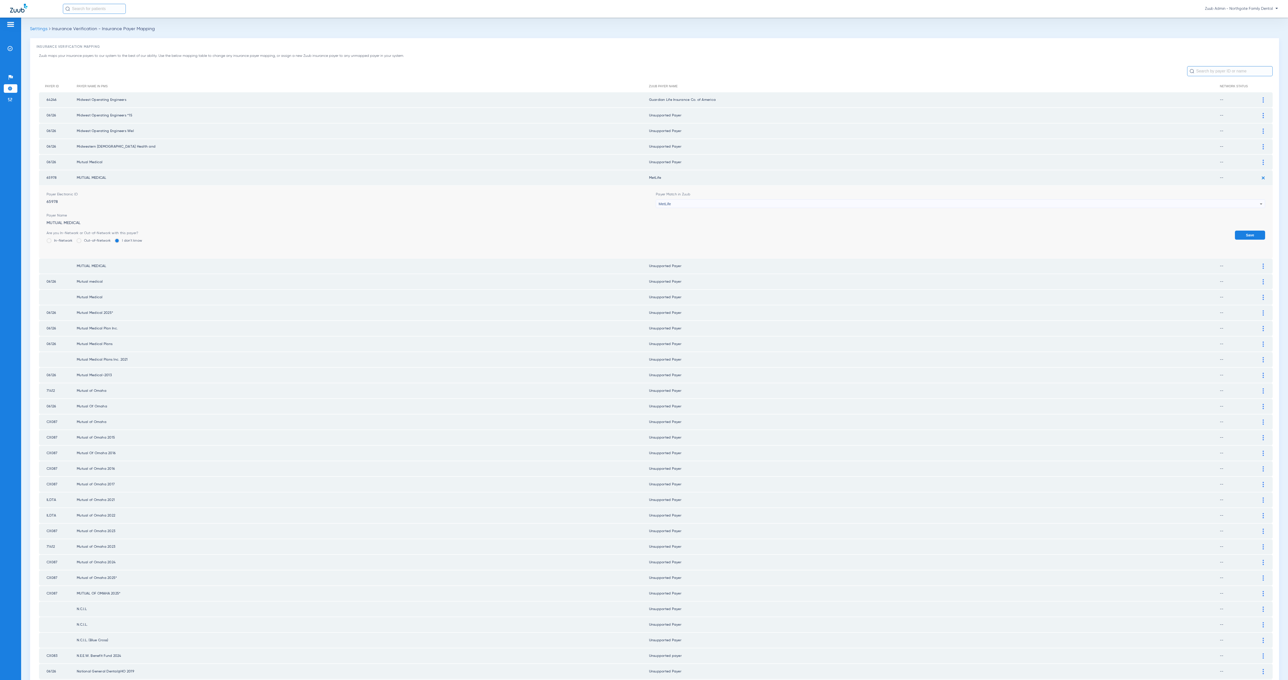
click at [683, 202] on div "MetLife" at bounding box center [959, 204] width 601 height 9
type input "mmo"
click at [701, 227] on span "Medical Mutual of [US_STATE] (MMO)" at bounding box center [687, 229] width 60 height 4
click at [966, 231] on button "Save" at bounding box center [1250, 235] width 30 height 9
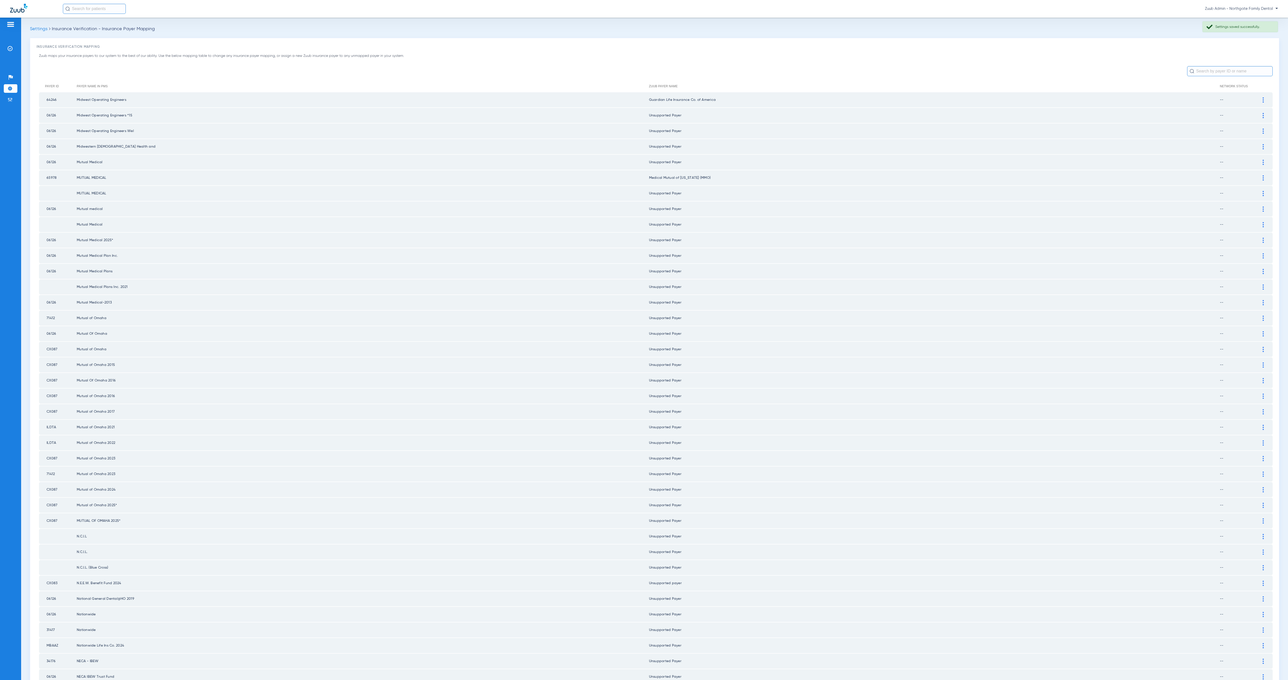
drag, startPoint x: 1255, startPoint y: 160, endPoint x: 1246, endPoint y: 160, distance: 9.6
click at [966, 160] on img at bounding box center [1263, 162] width 1 height 5
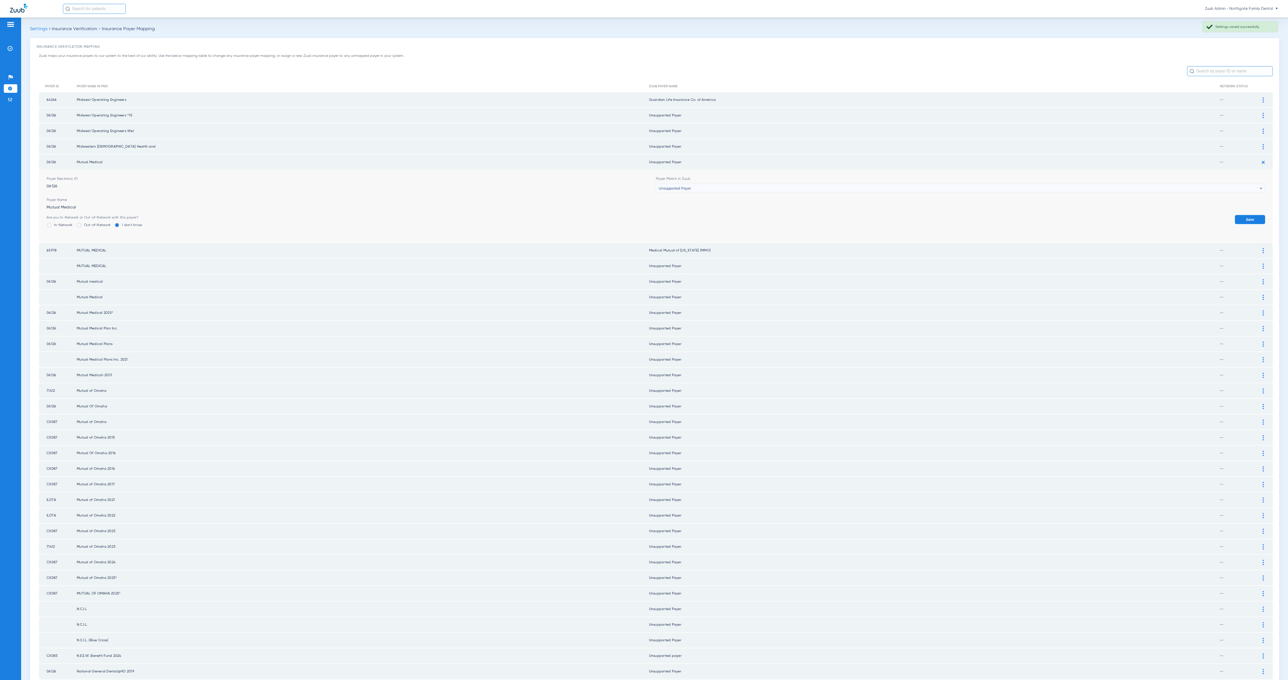
click at [685, 176] on span "Payer Match in Zuub" at bounding box center [960, 178] width 609 height 5
click at [691, 184] on div "Unsupported Payer" at bounding box center [959, 188] width 601 height 9
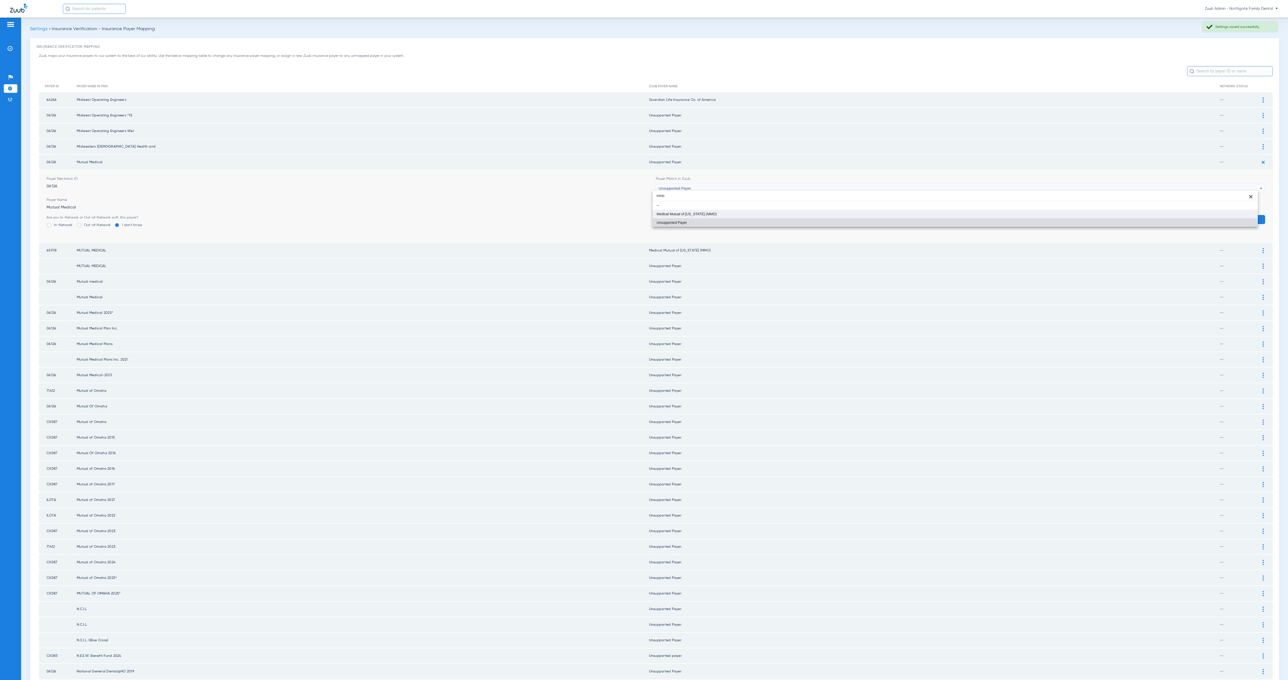
type input "mmo"
click at [719, 214] on mat-option "Medical Mutual of [US_STATE] (MMO)" at bounding box center [955, 214] width 605 height 9
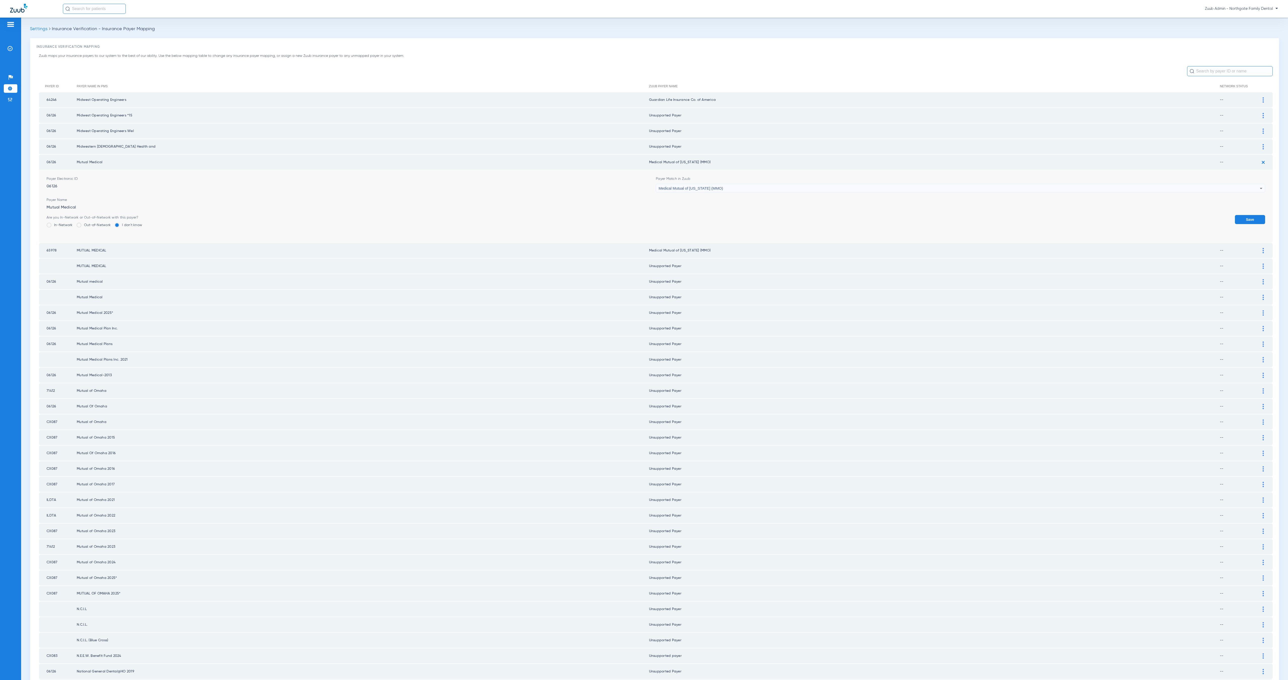
click at [966, 218] on button "Save" at bounding box center [1250, 219] width 30 height 9
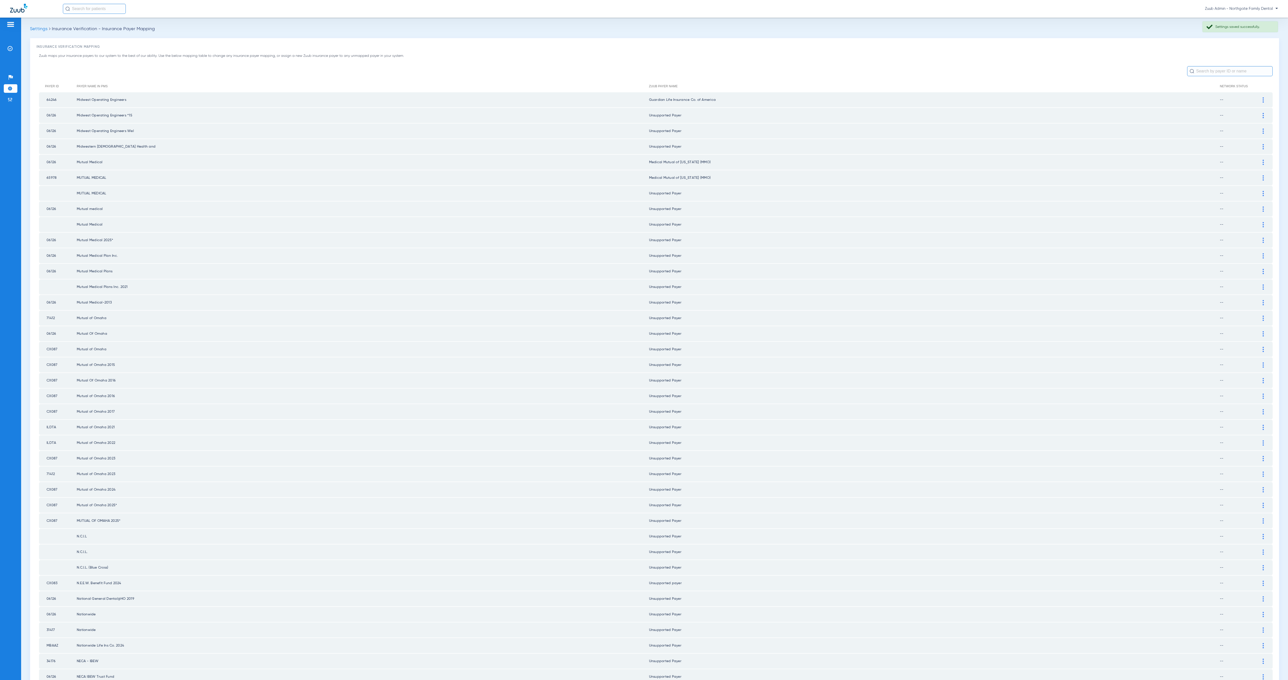
click at [966, 191] on div at bounding box center [1263, 193] width 9 height 5
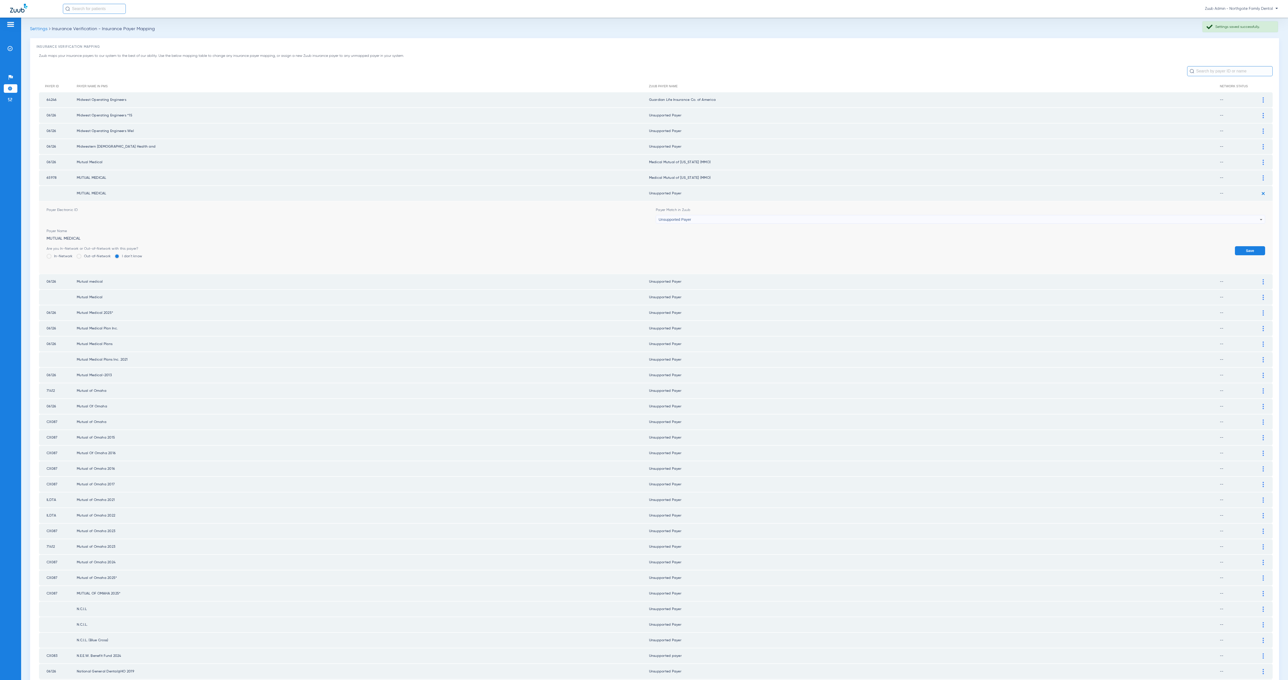
click at [709, 215] on div "Unsupported Payer" at bounding box center [959, 219] width 601 height 9
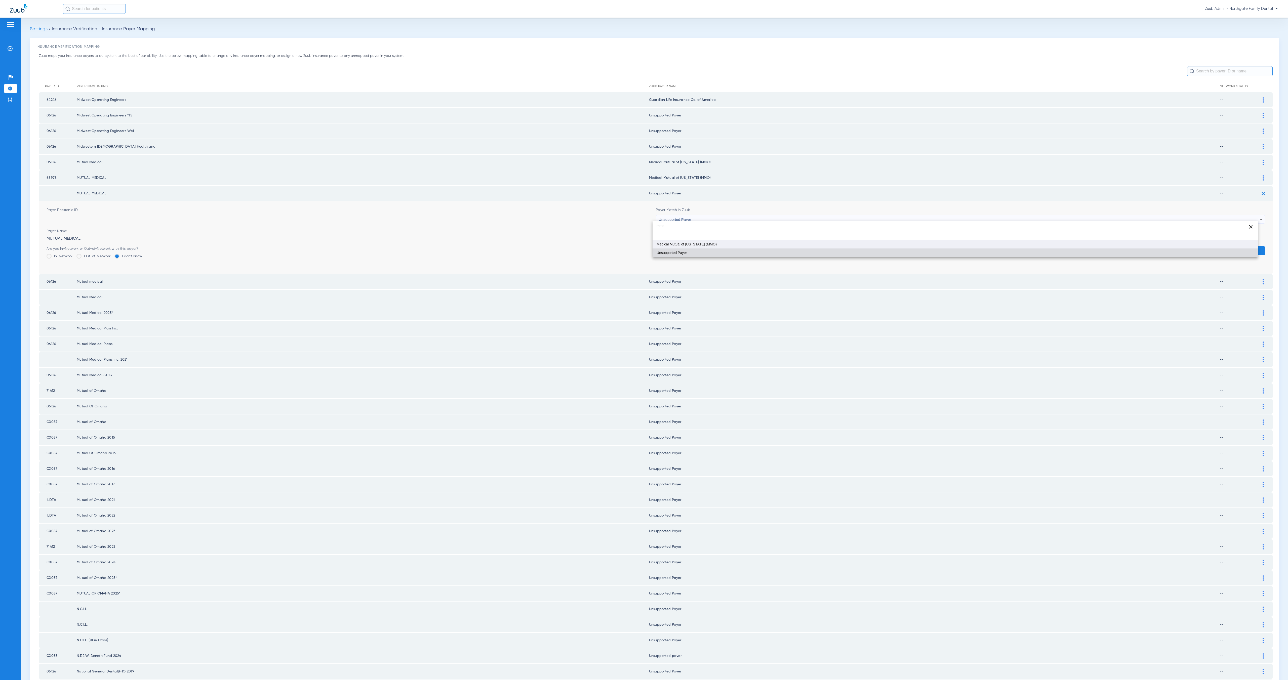
type input "mmo"
drag, startPoint x: 722, startPoint y: 244, endPoint x: 752, endPoint y: 245, distance: 30.2
click at [722, 244] on mat-option "Medical Mutual of [US_STATE] (MMO)" at bounding box center [955, 244] width 605 height 9
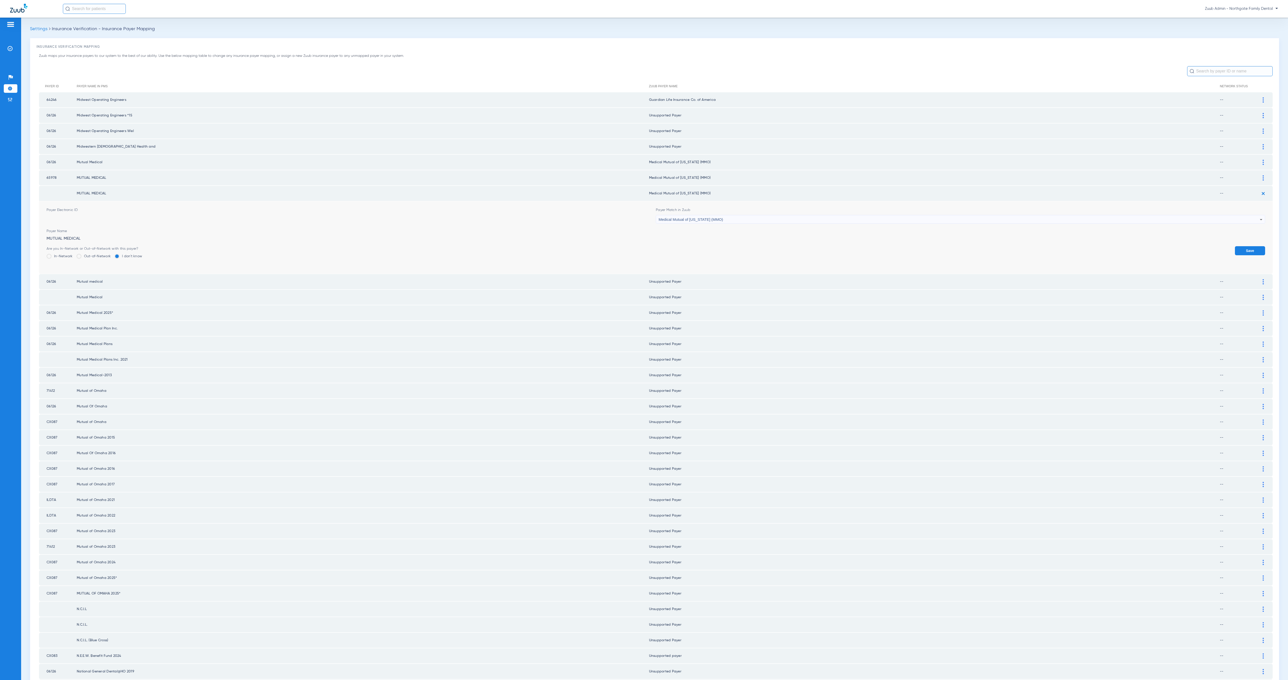
click at [966, 246] on button "Save" at bounding box center [1250, 250] width 30 height 9
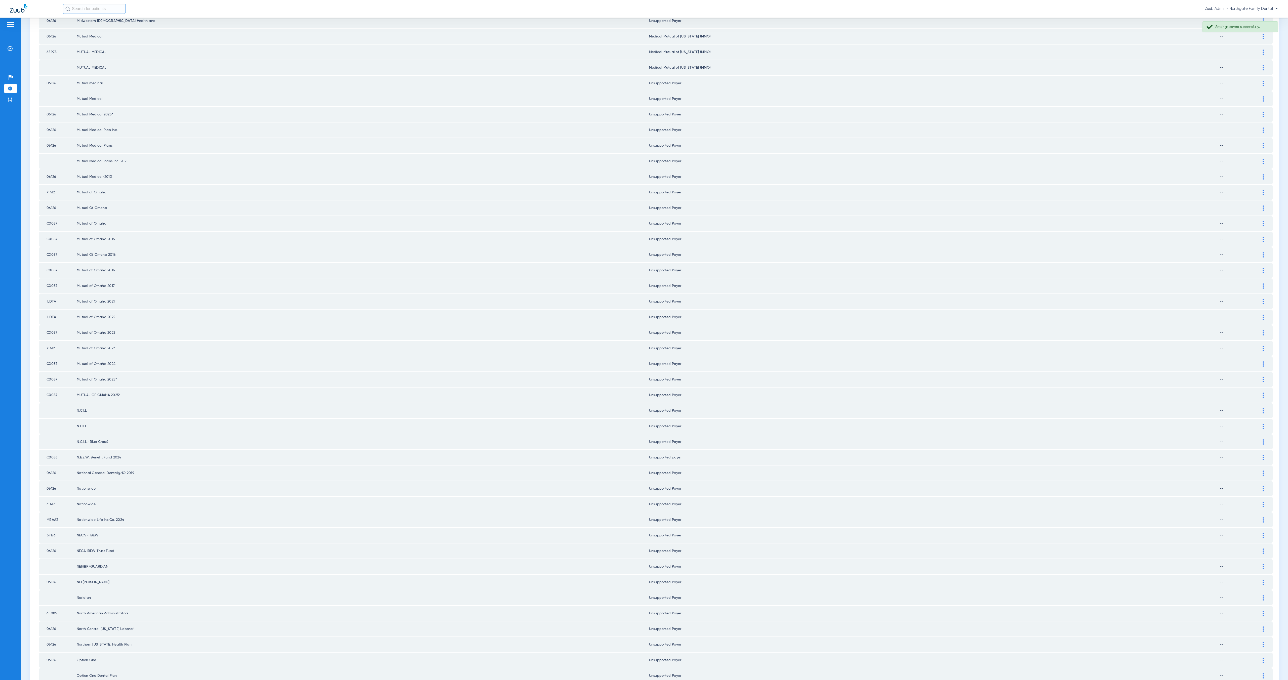
scroll to position [205, 0]
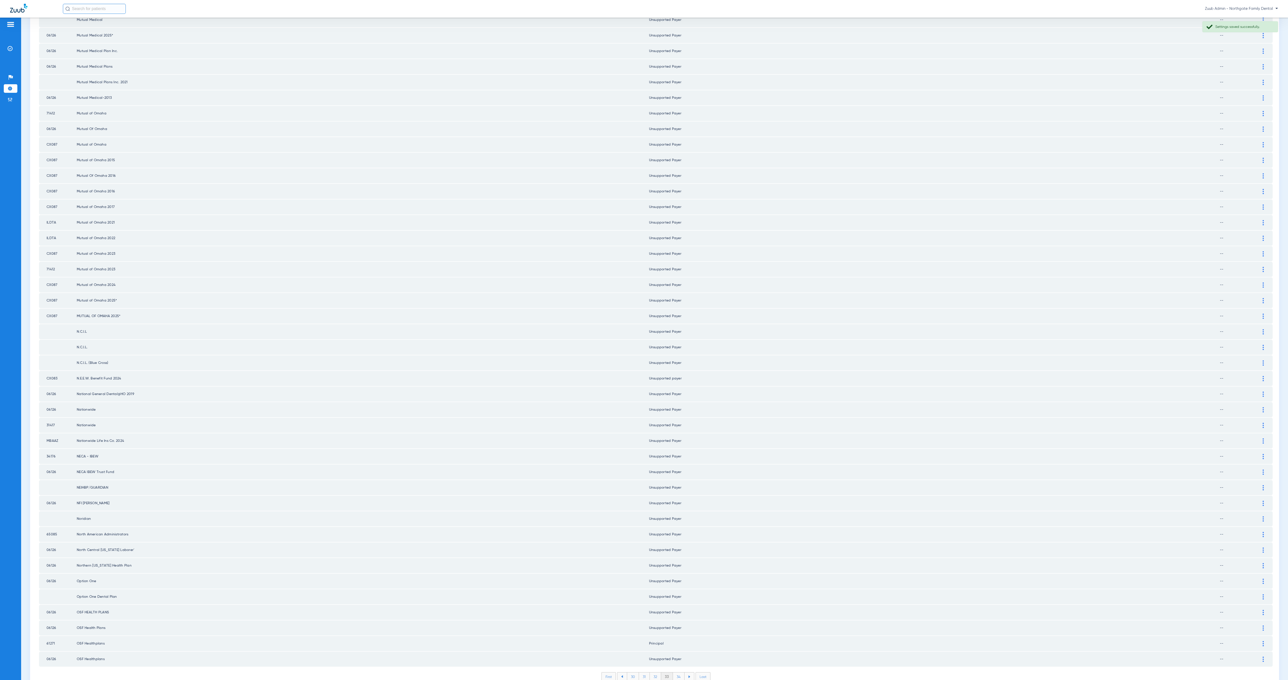
click at [674, 510] on li "34" at bounding box center [679, 677] width 12 height 9
click at [677, 510] on li "35" at bounding box center [679, 677] width 12 height 9
click at [679, 510] on li "36" at bounding box center [678, 677] width 11 height 9
click at [676, 510] on li "37" at bounding box center [678, 677] width 11 height 9
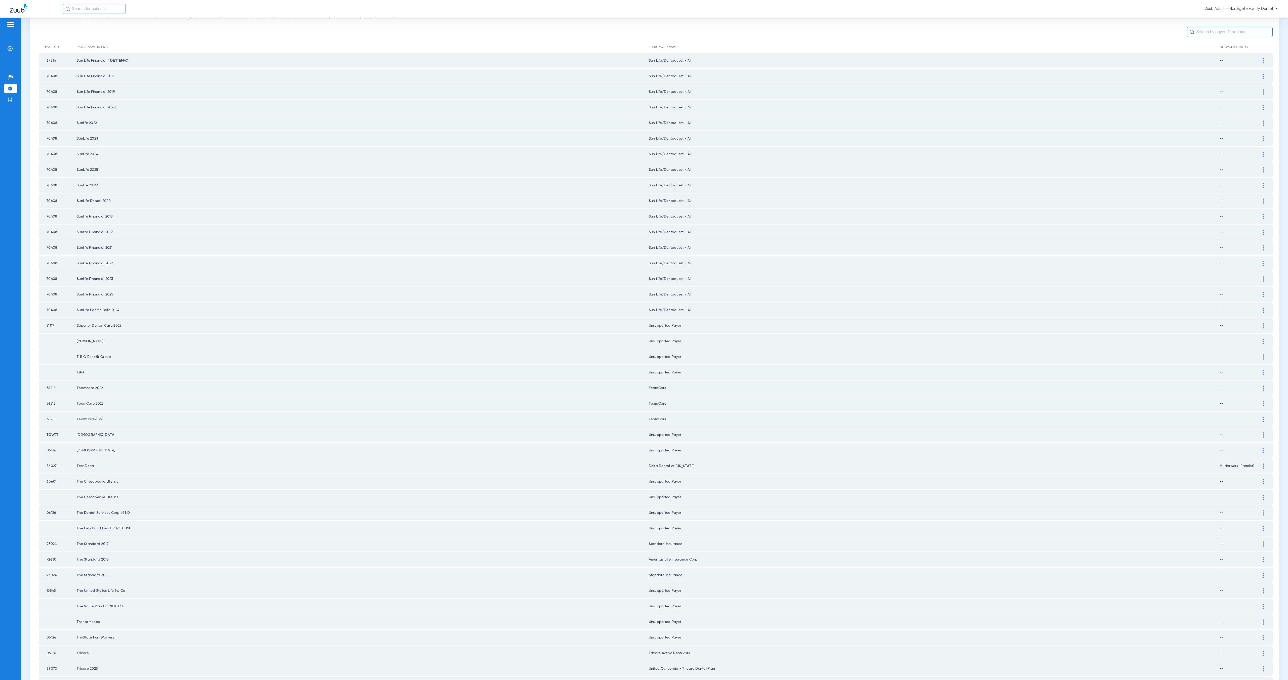
scroll to position [0, 0]
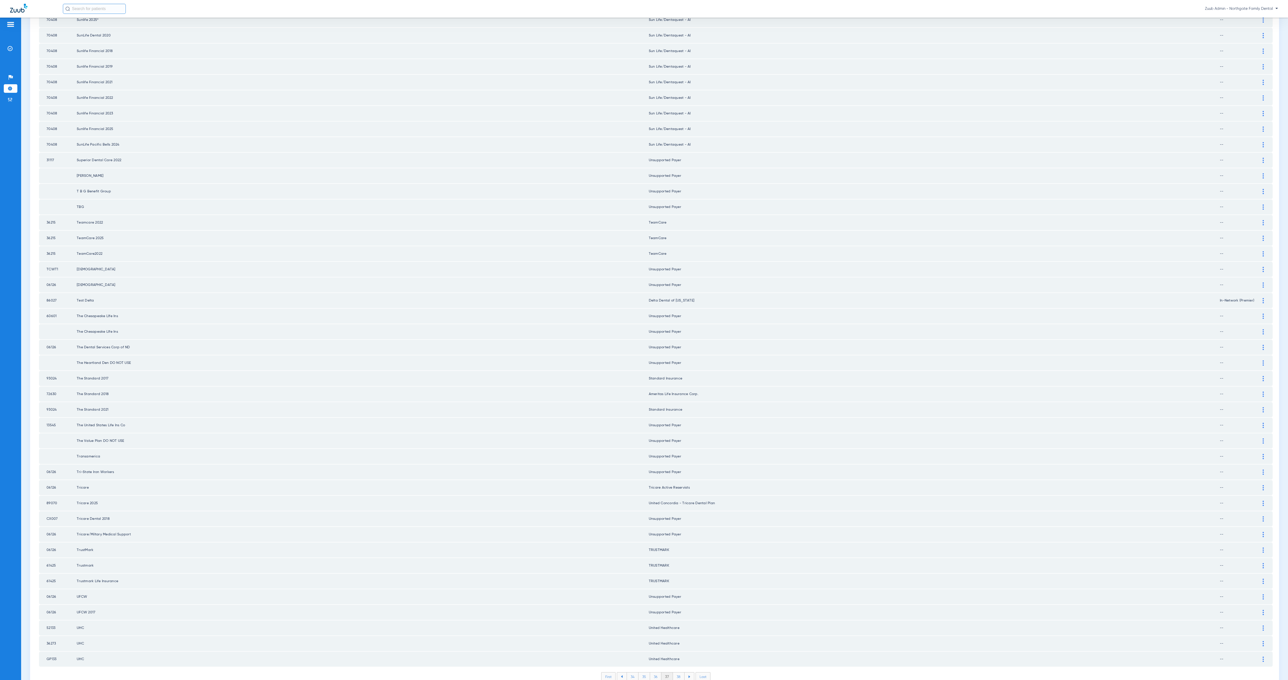
click at [674, 510] on li "38" at bounding box center [679, 677] width 12 height 9
click at [676, 510] on li "39" at bounding box center [678, 677] width 11 height 9
click at [678, 510] on li "40" at bounding box center [679, 677] width 12 height 9
click at [676, 510] on li "41" at bounding box center [678, 677] width 11 height 9
drag, startPoint x: 676, startPoint y: 652, endPoint x: 678, endPoint y: 651, distance: 2.6
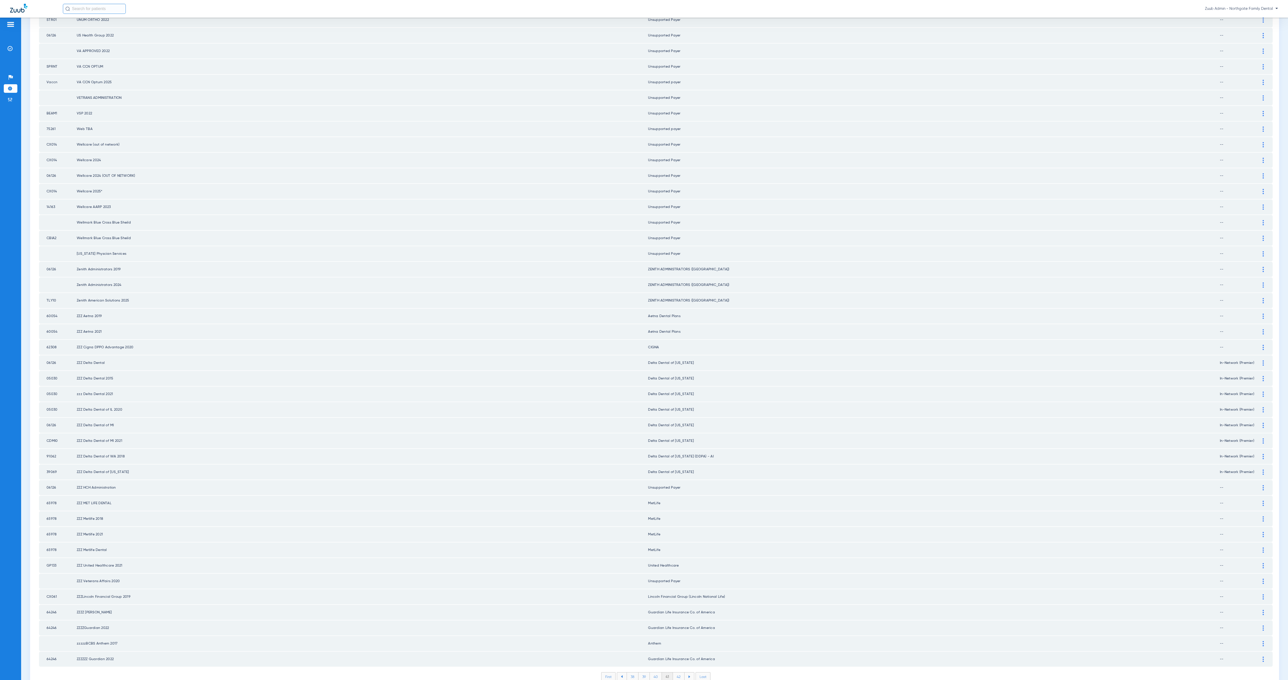
click at [676, 510] on li "42" at bounding box center [679, 677] width 12 height 9
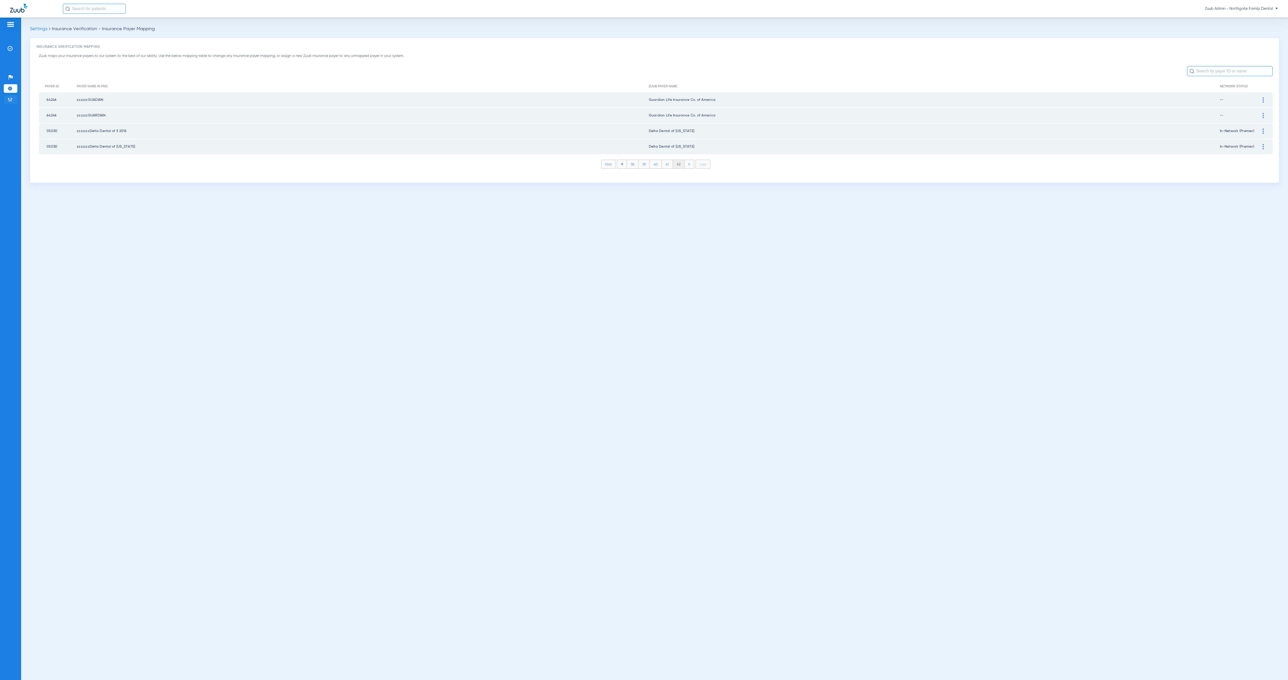
click at [11, 100] on img at bounding box center [10, 99] width 5 height 5
